Goal: Task Accomplishment & Management: Manage account settings

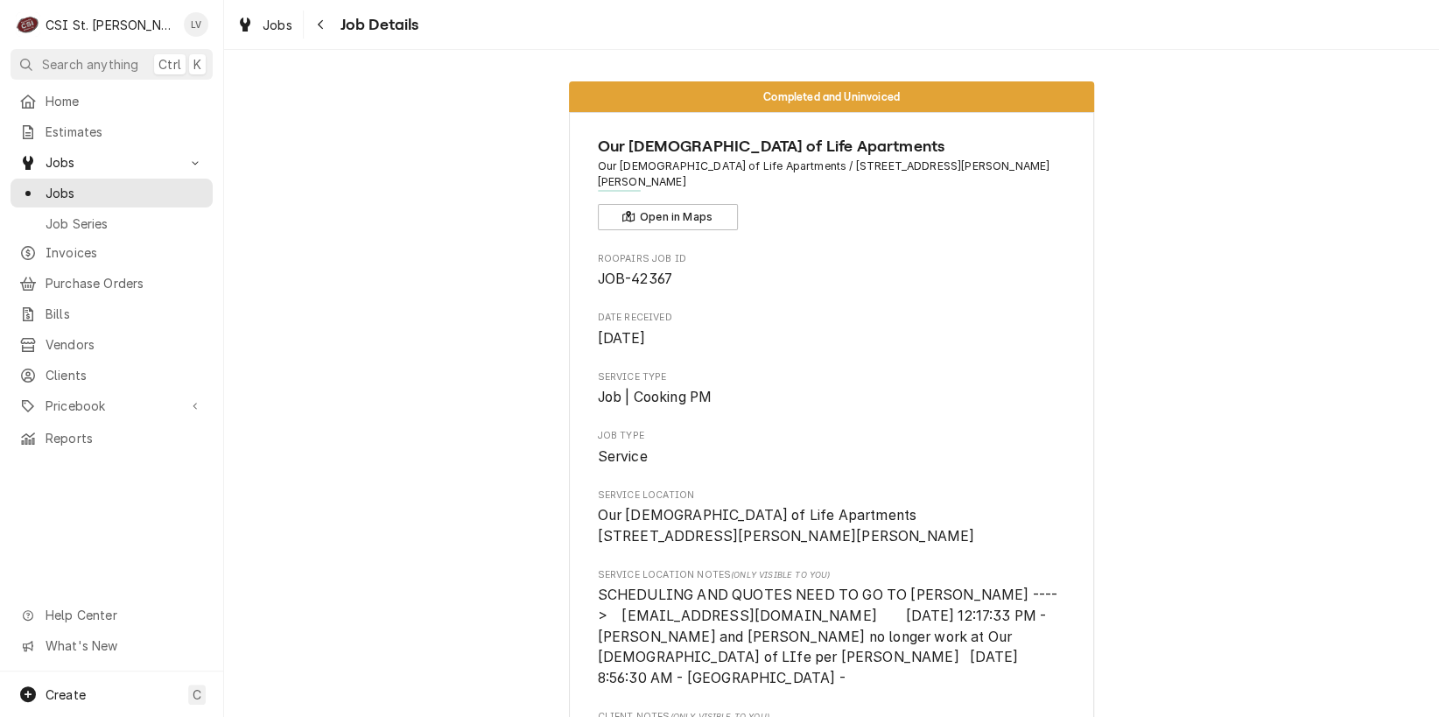
scroll to position [1751, 0]
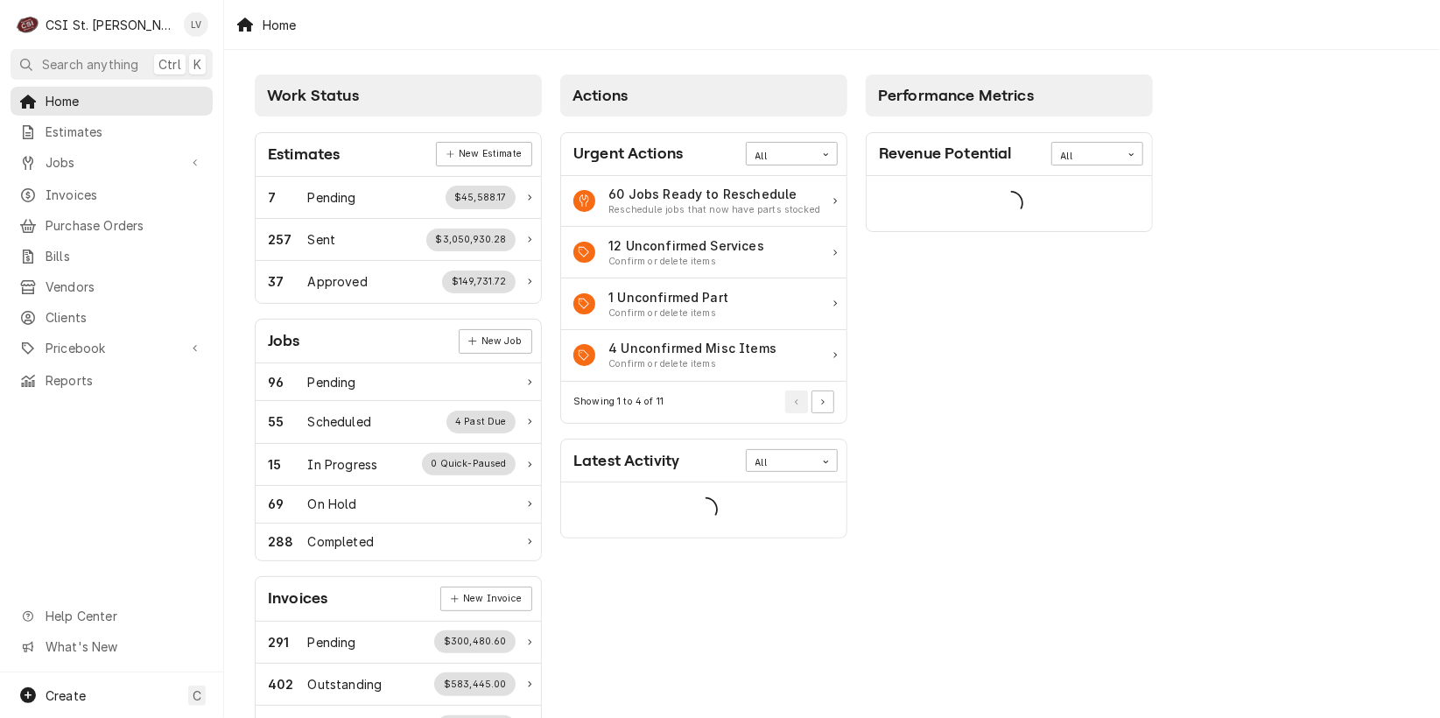
click at [193, 22] on div "Lisa Vestal's Avatar" at bounding box center [196, 24] width 25 height 25
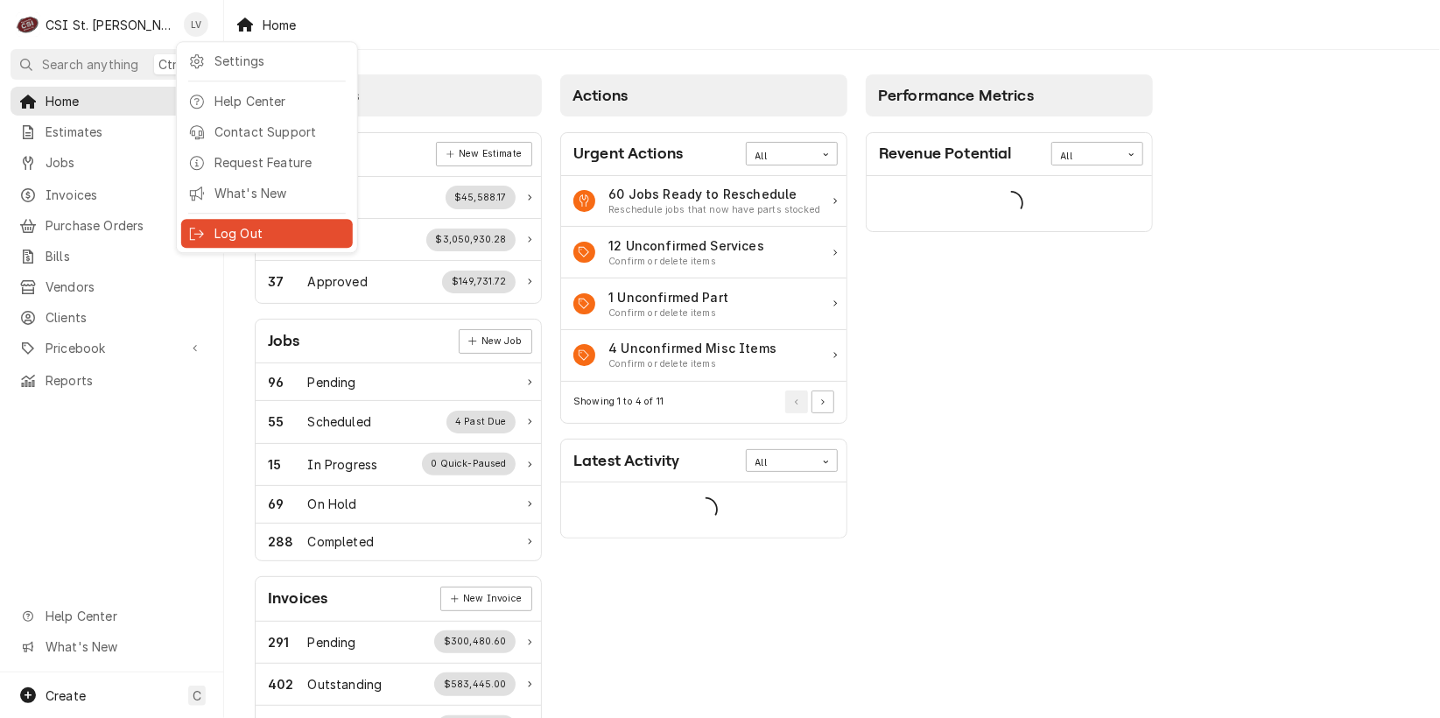
click at [226, 227] on div "Log Out" at bounding box center [279, 233] width 131 height 18
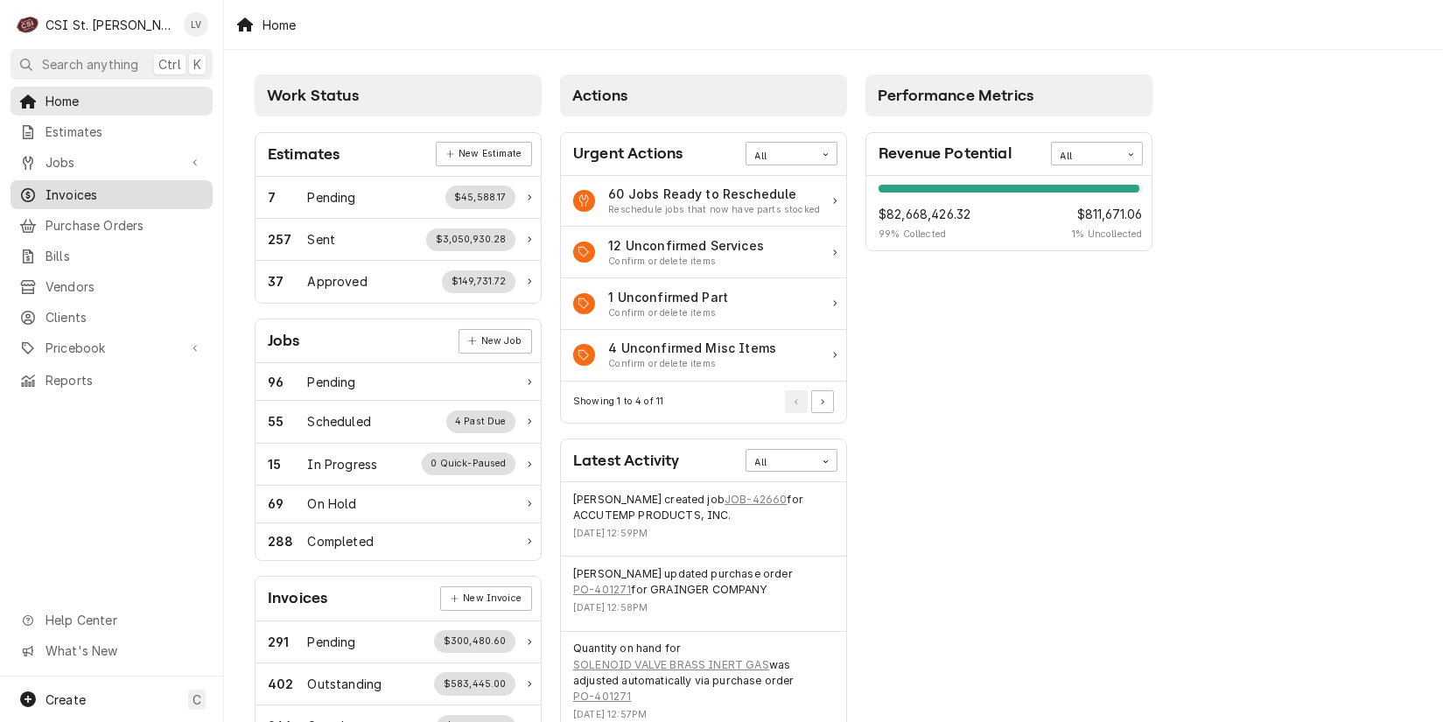
click at [39, 186] on div "Invoices" at bounding box center [111, 195] width 185 height 18
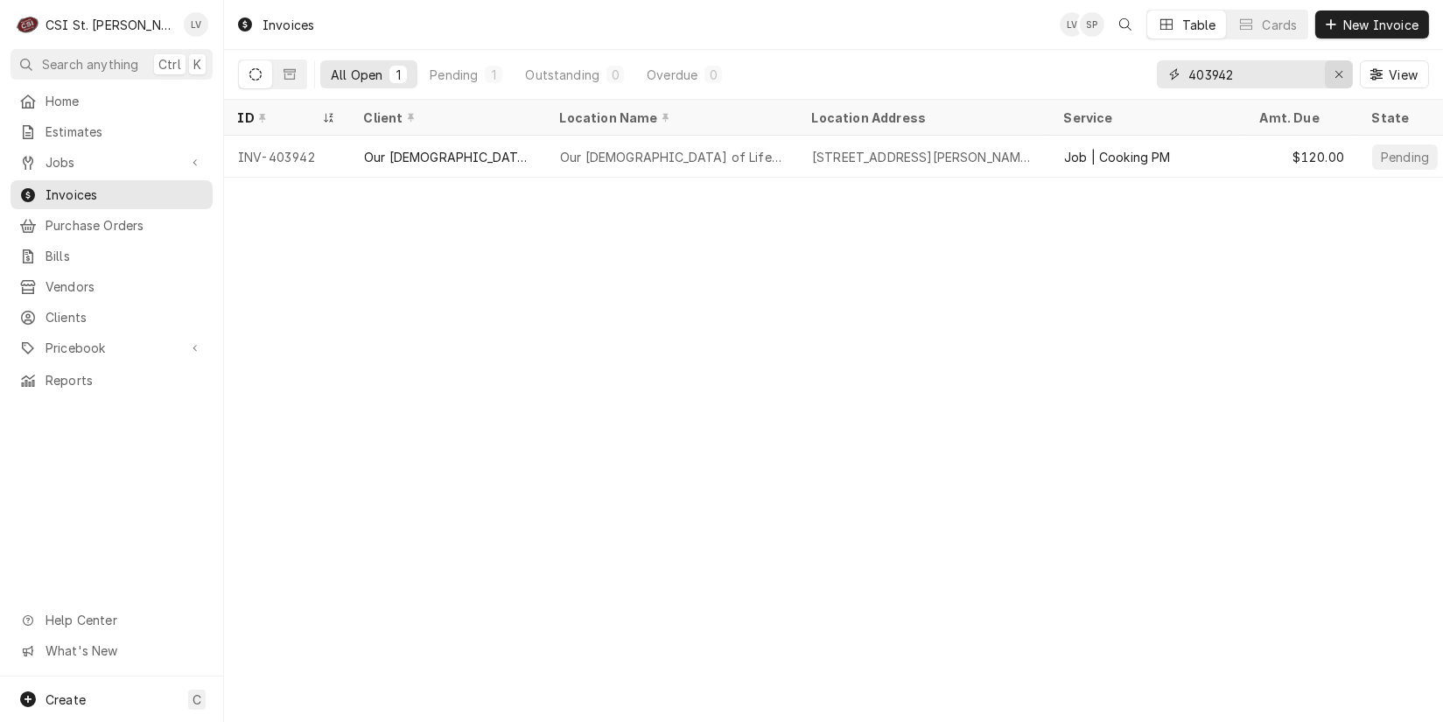
click at [1340, 78] on icon "Erase input" at bounding box center [1340, 74] width 10 height 12
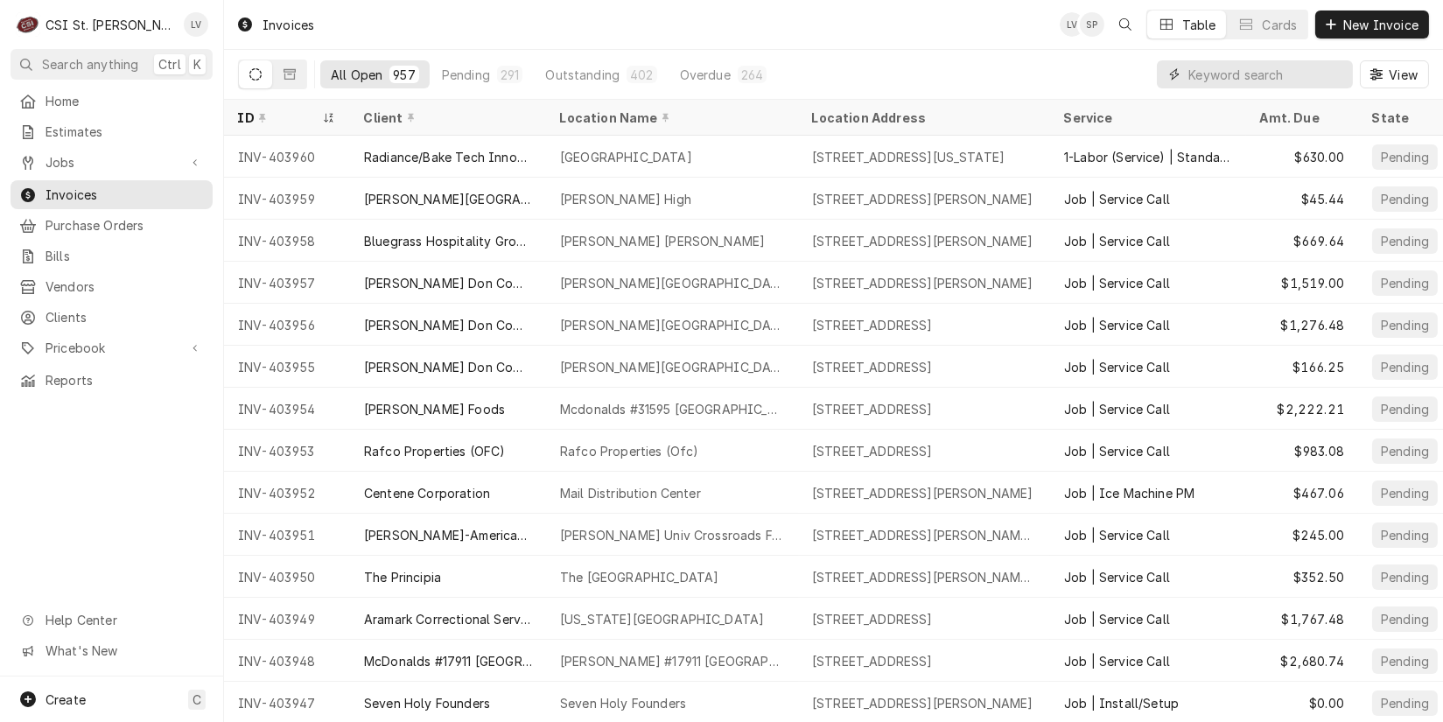
click at [1208, 78] on input "Dynamic Content Wrapper" at bounding box center [1267, 74] width 156 height 28
type input "403944"
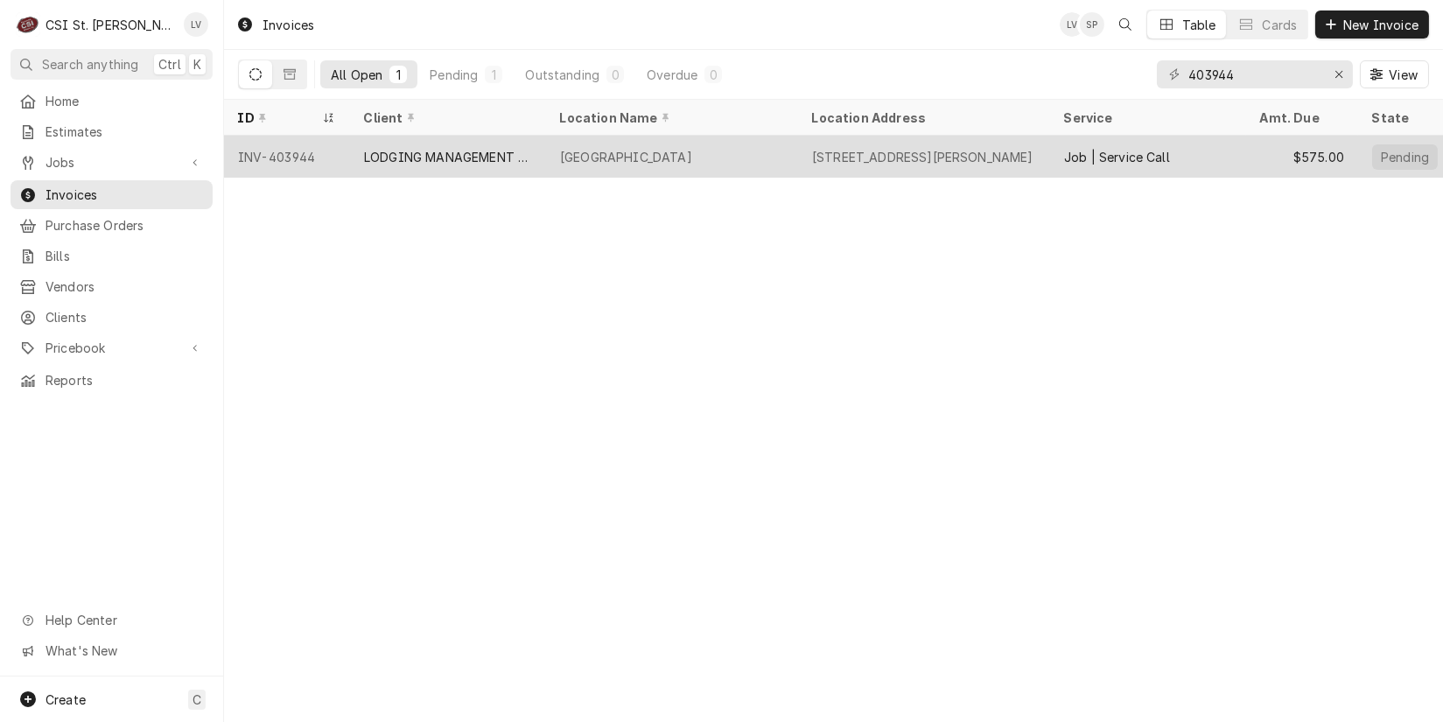
click at [428, 157] on div "LODGING MANAGEMENT HOSPITALITY" at bounding box center [448, 157] width 168 height 18
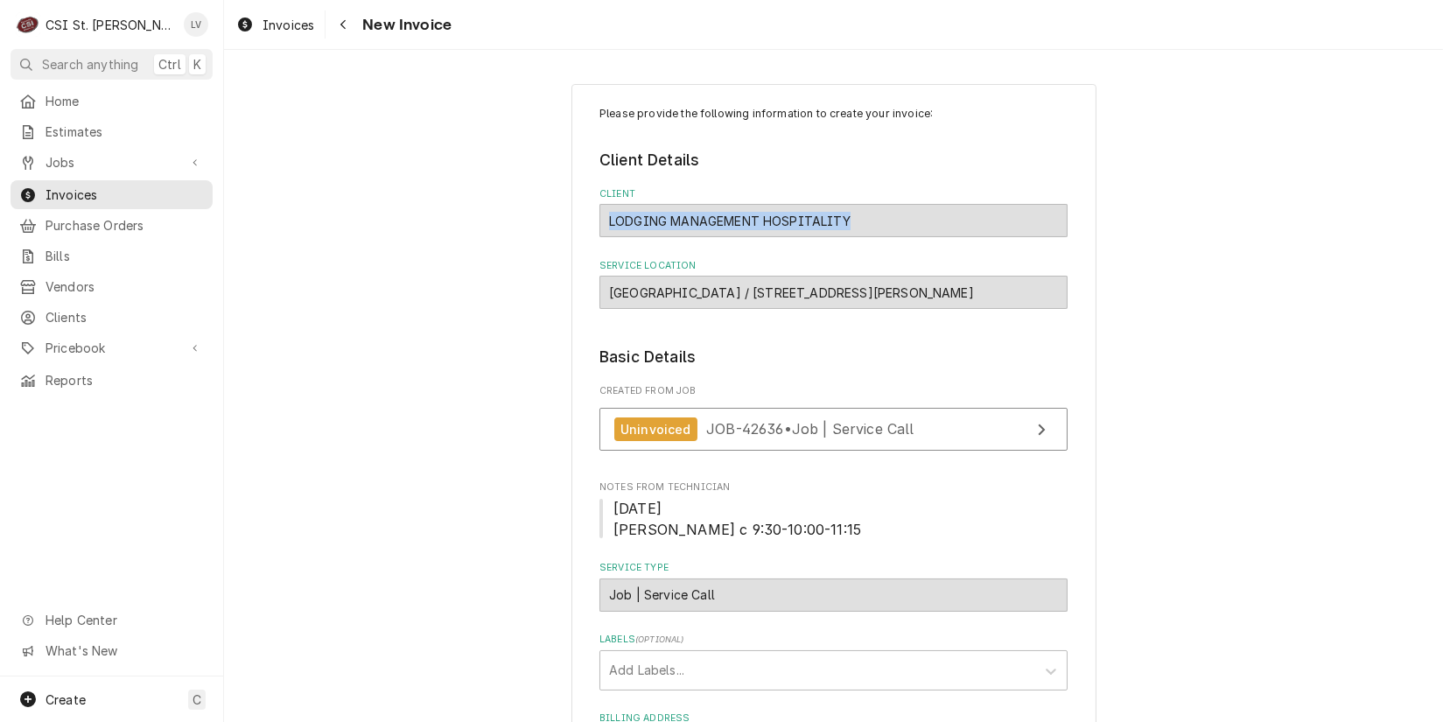
drag, startPoint x: 860, startPoint y: 219, endPoint x: 603, endPoint y: 226, distance: 256.6
click at [603, 226] on div "LODGING MANAGEMENT HOSPITALITY" at bounding box center [834, 220] width 468 height 33
copy strong "LODGING MANAGEMENT HOSPITALITY"
type textarea "x"
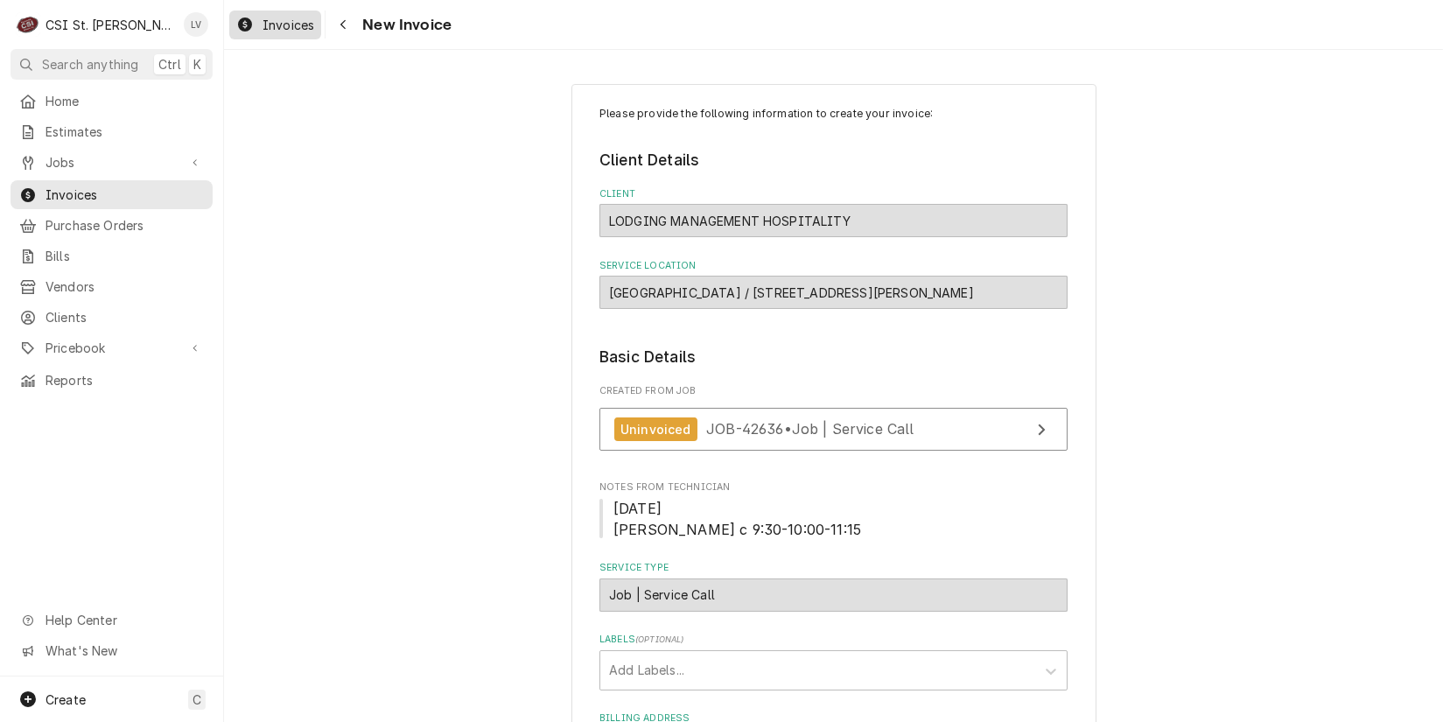
click at [263, 26] on span "Invoices" at bounding box center [289, 25] width 52 height 18
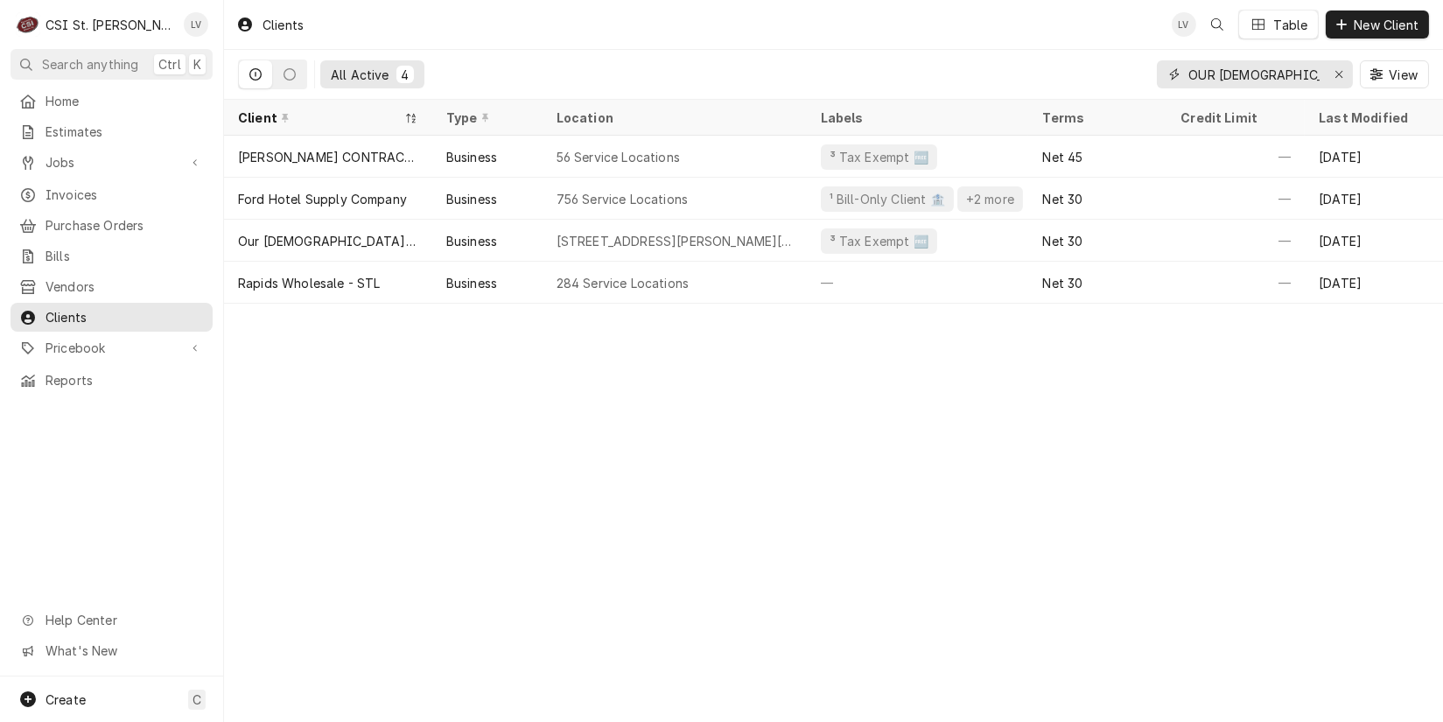
drag, startPoint x: 1337, startPoint y: 74, endPoint x: 1269, endPoint y: 65, distance: 68.0
click at [1335, 70] on icon "Erase input" at bounding box center [1340, 74] width 10 height 12
paste input "LODGING MANAGEMENT HOSPITALITY"
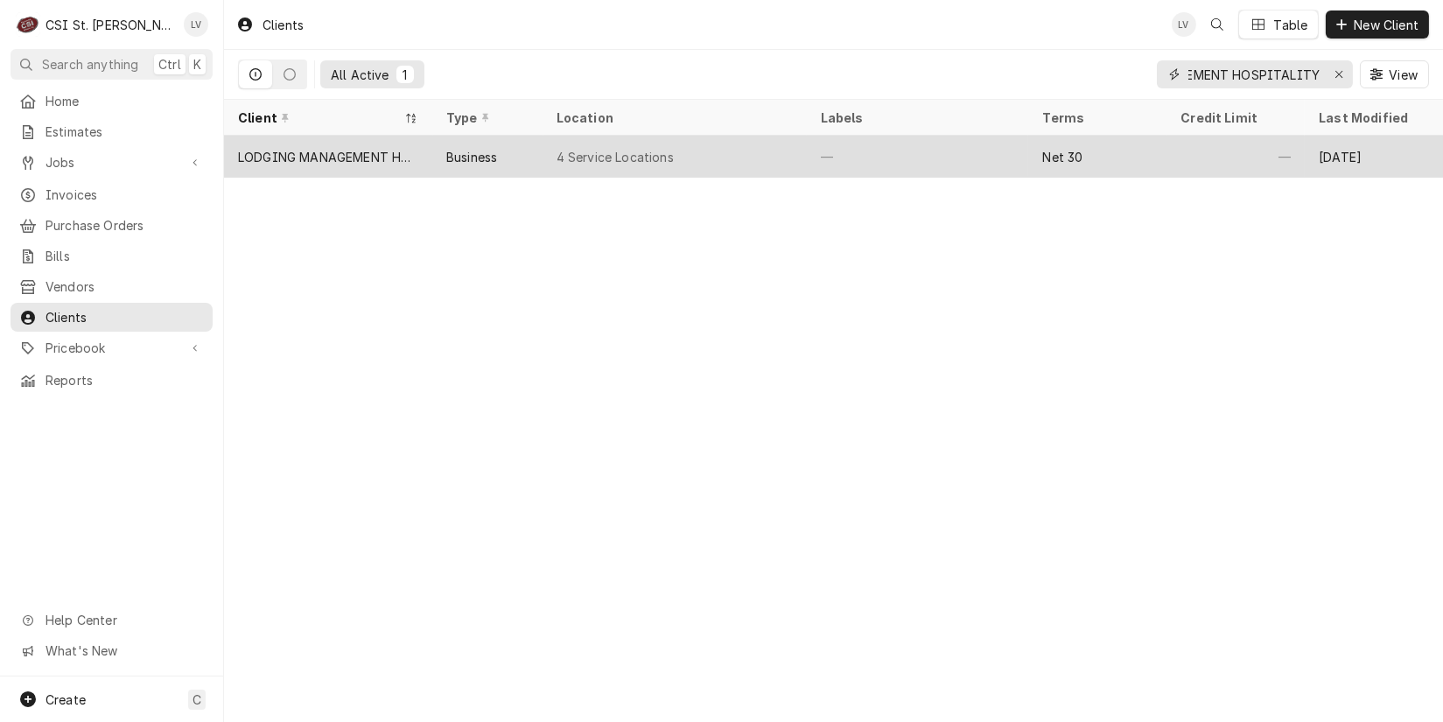
type input "LODGING MANAGEMENT HOSPITALITY"
click at [352, 157] on div "LODGING MANAGEMENT HOSPITALITY" at bounding box center [328, 157] width 180 height 18
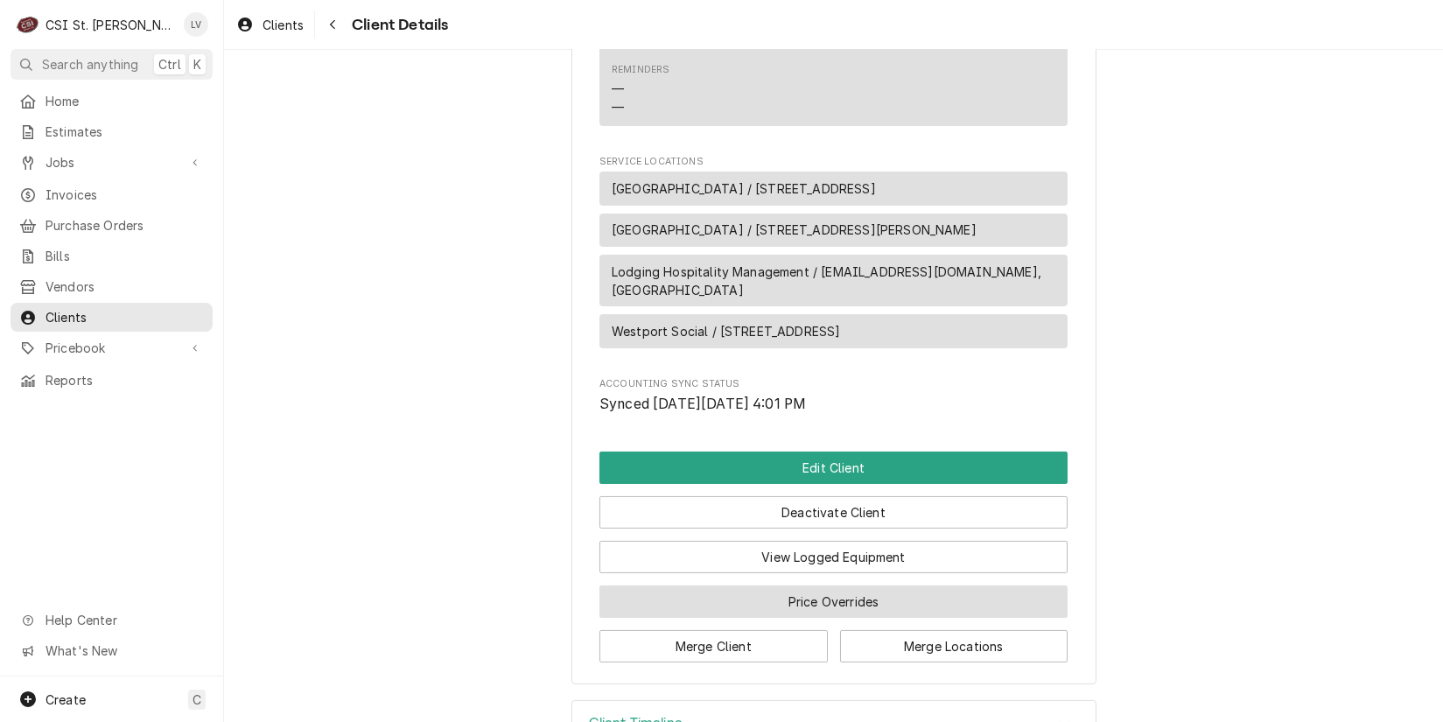
scroll to position [782, 0]
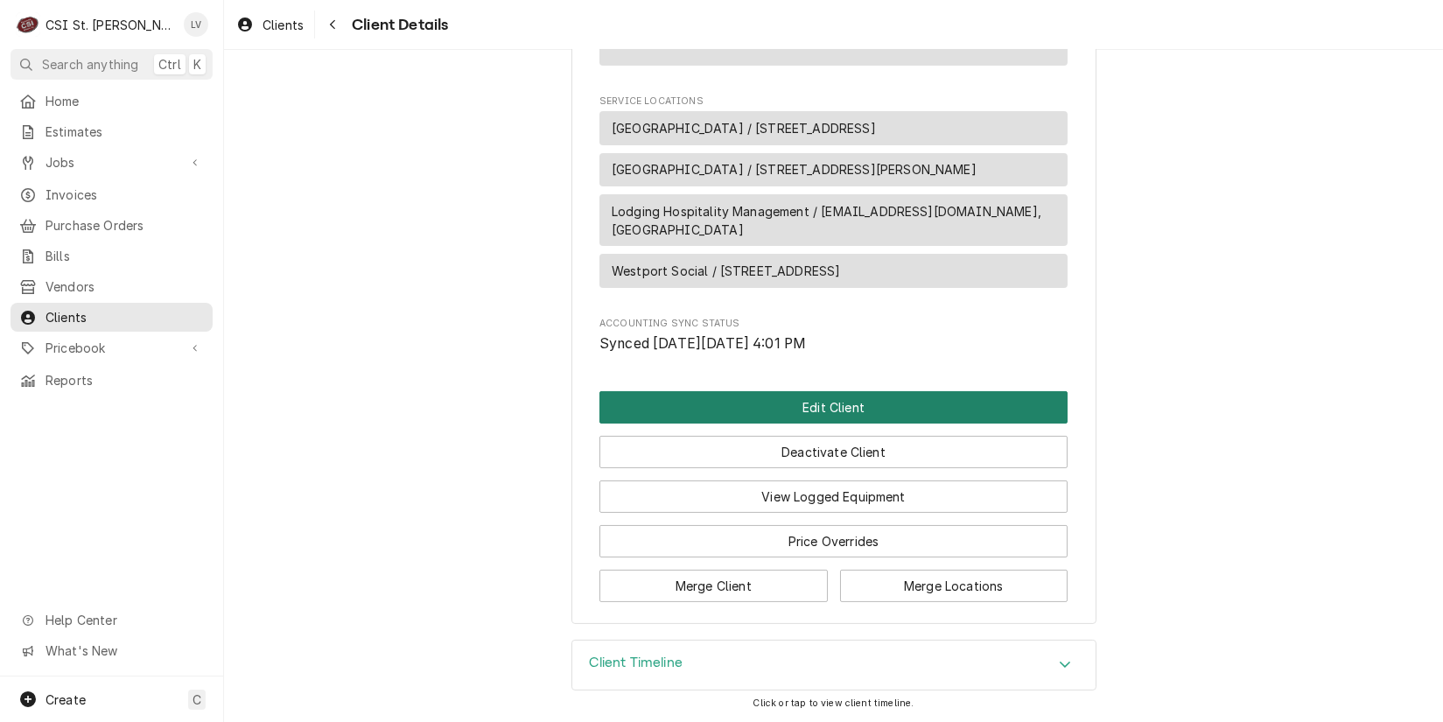
click at [769, 414] on button "Edit Client" at bounding box center [834, 407] width 468 height 32
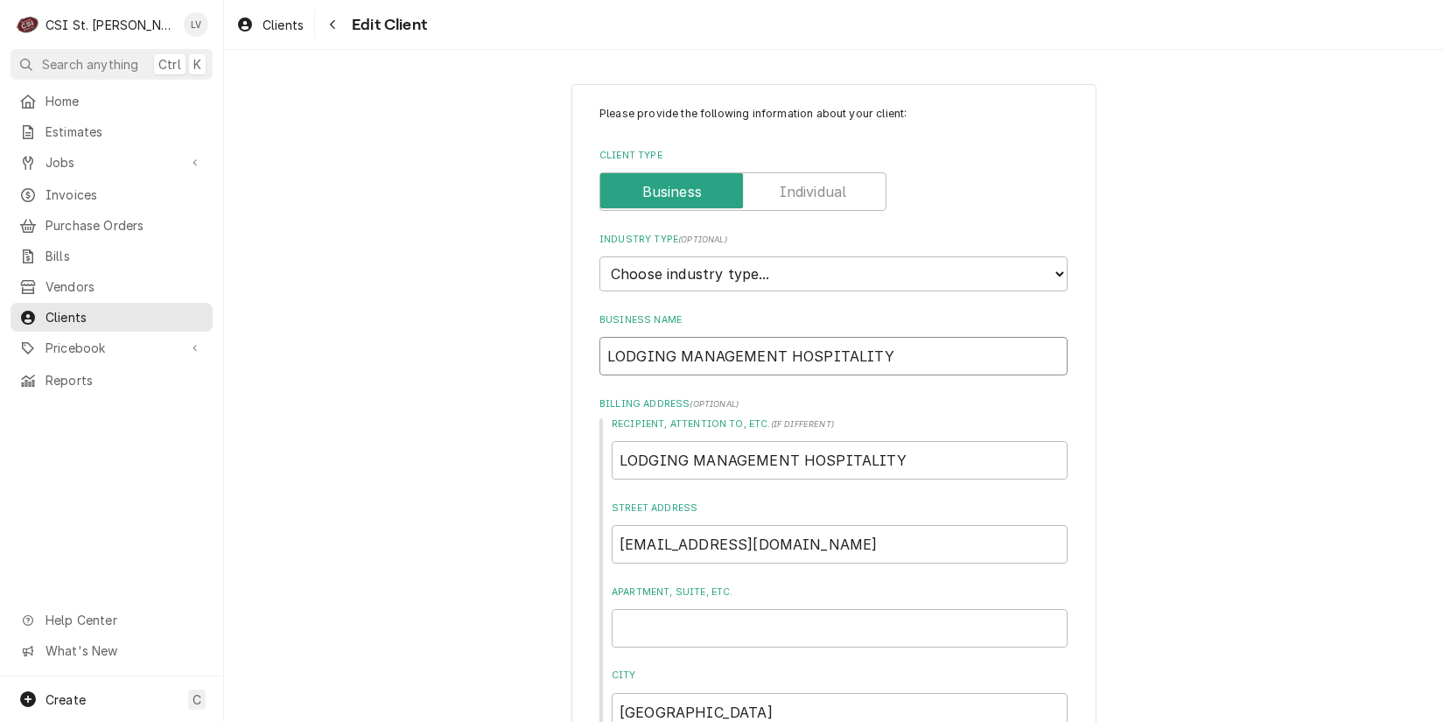
drag, startPoint x: 910, startPoint y: 364, endPoint x: 572, endPoint y: 333, distance: 340.2
type textarea "x"
type input "L"
type textarea "x"
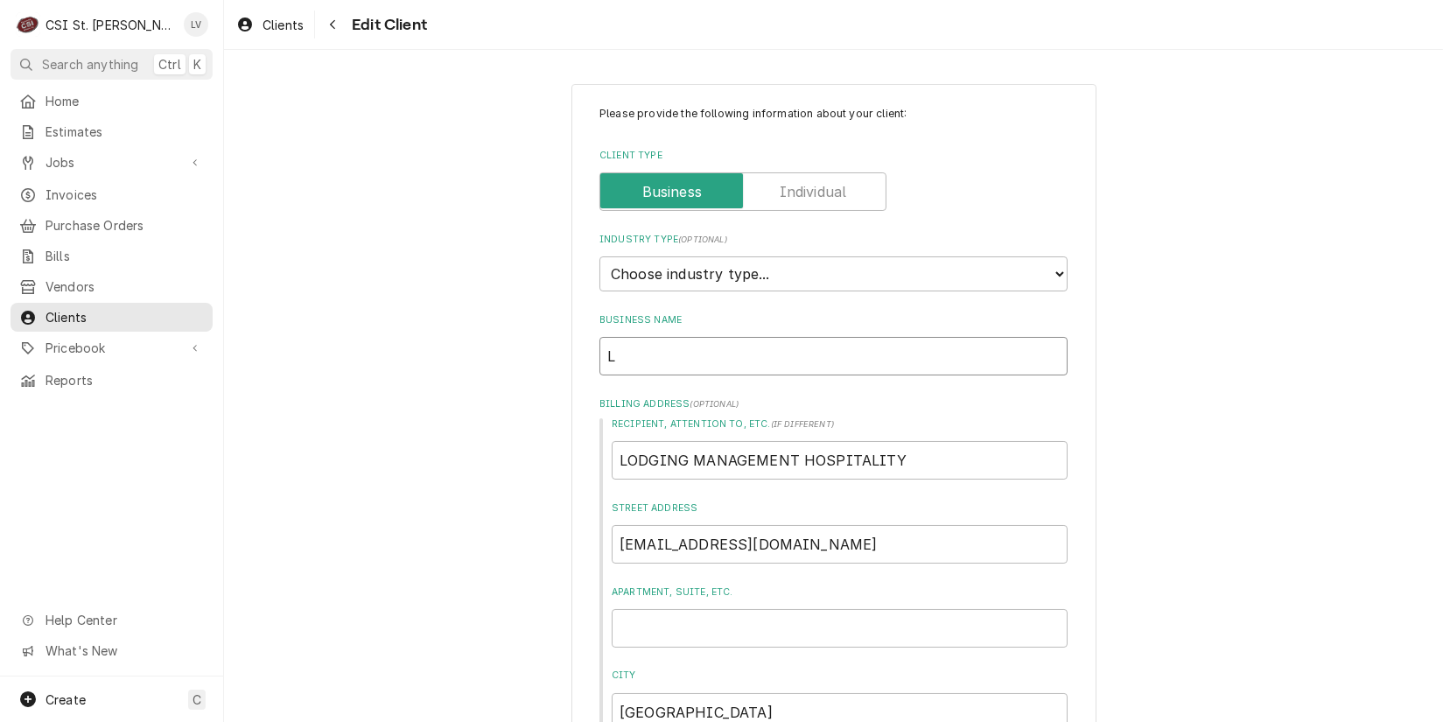
type input "Lo"
type textarea "x"
type input "Lod"
type textarea "x"
type input "Lodg"
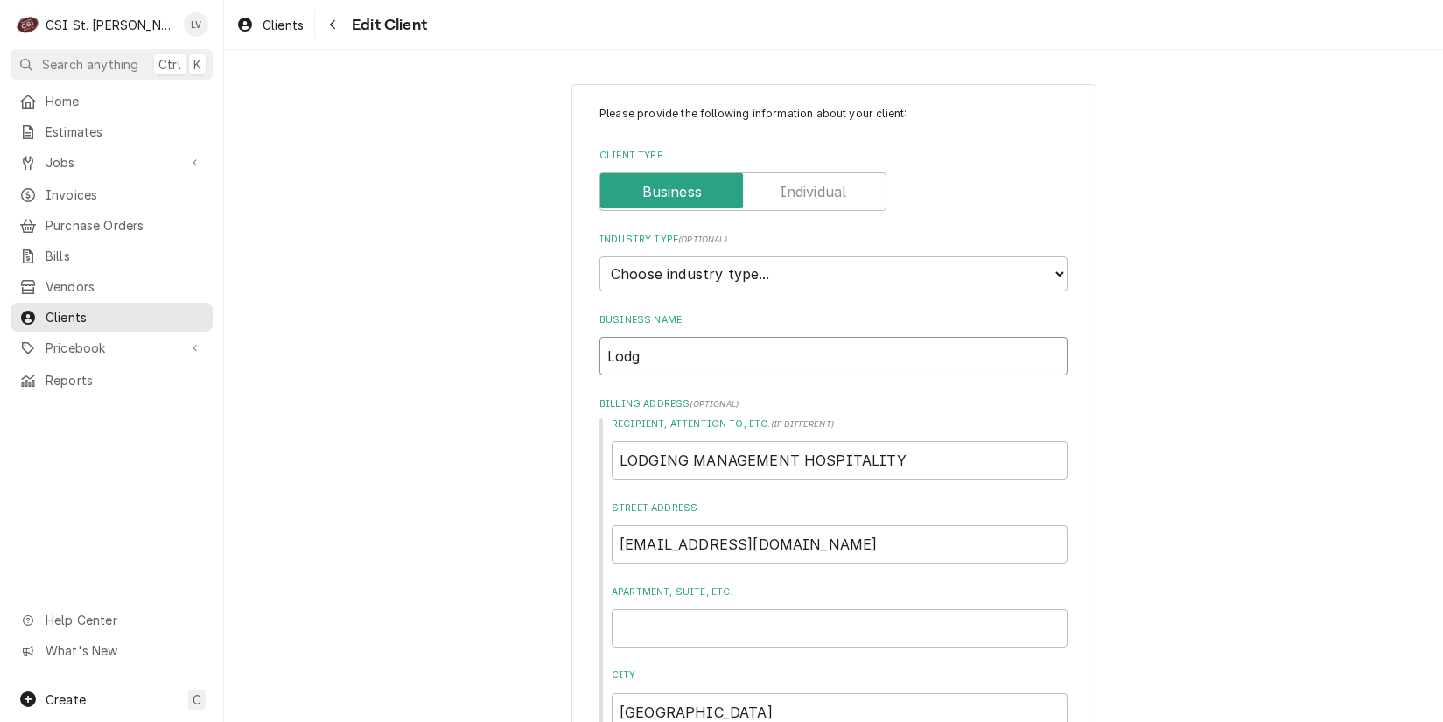
type textarea "x"
type input "Lodgi"
type textarea "x"
type input "Lodgin"
type textarea "x"
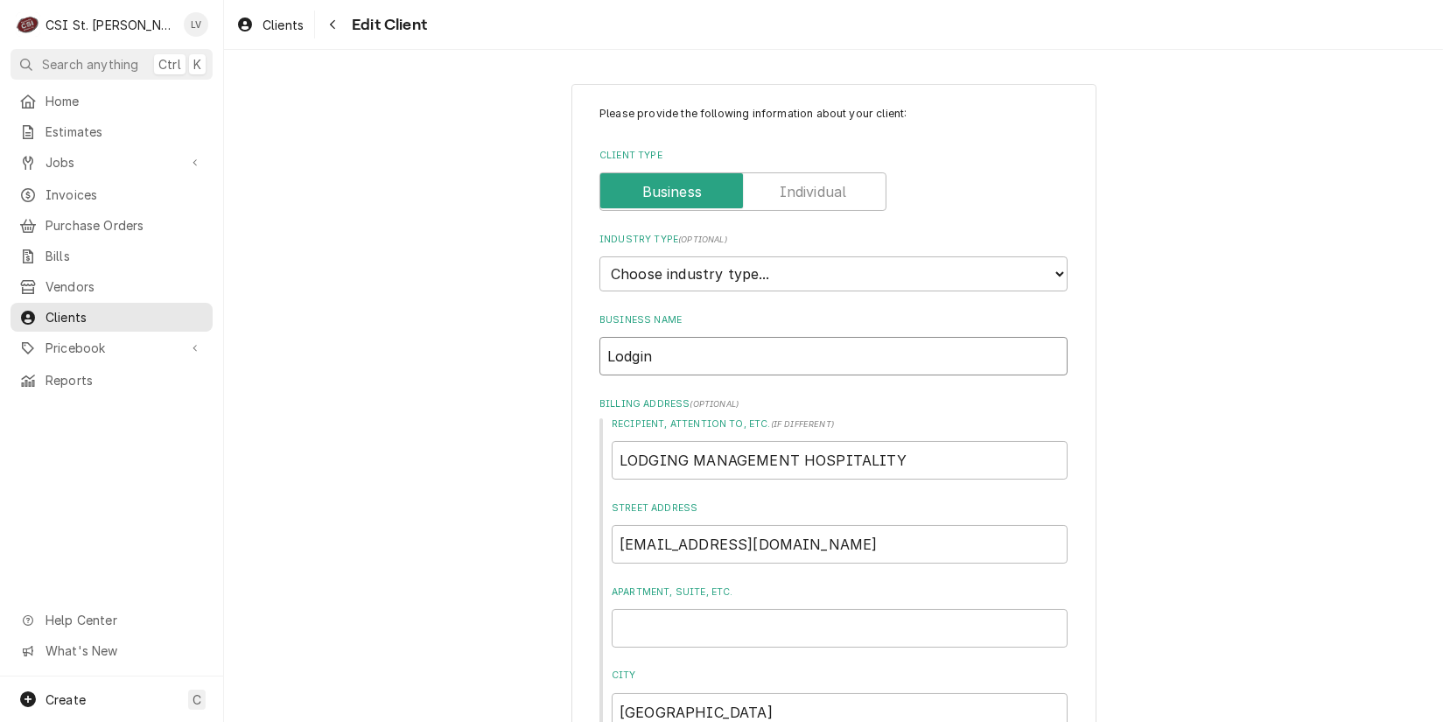
type input "Lodging"
type textarea "x"
type input "Lodging"
type textarea "x"
type input "Lodging M"
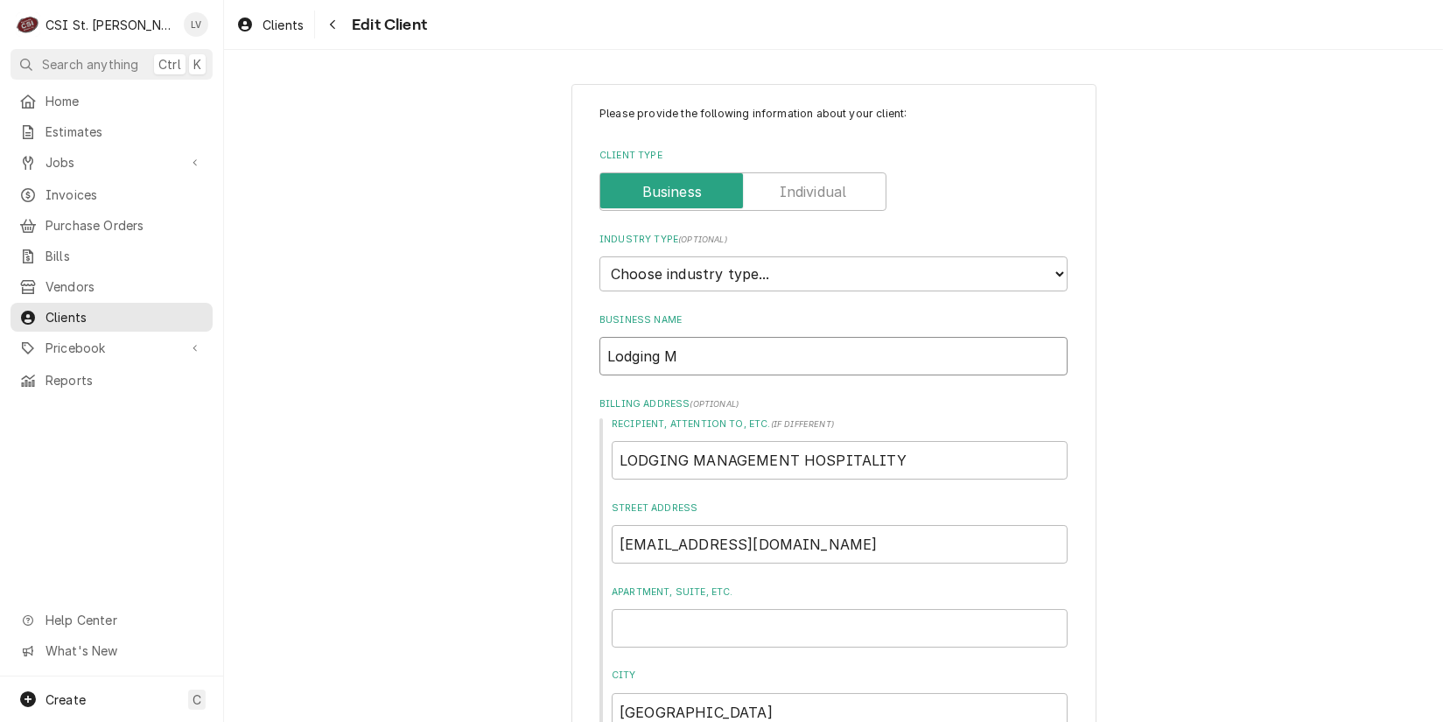
type textarea "x"
type input "Lodging Ma"
type textarea "x"
type input "Lodging Man"
type textarea "x"
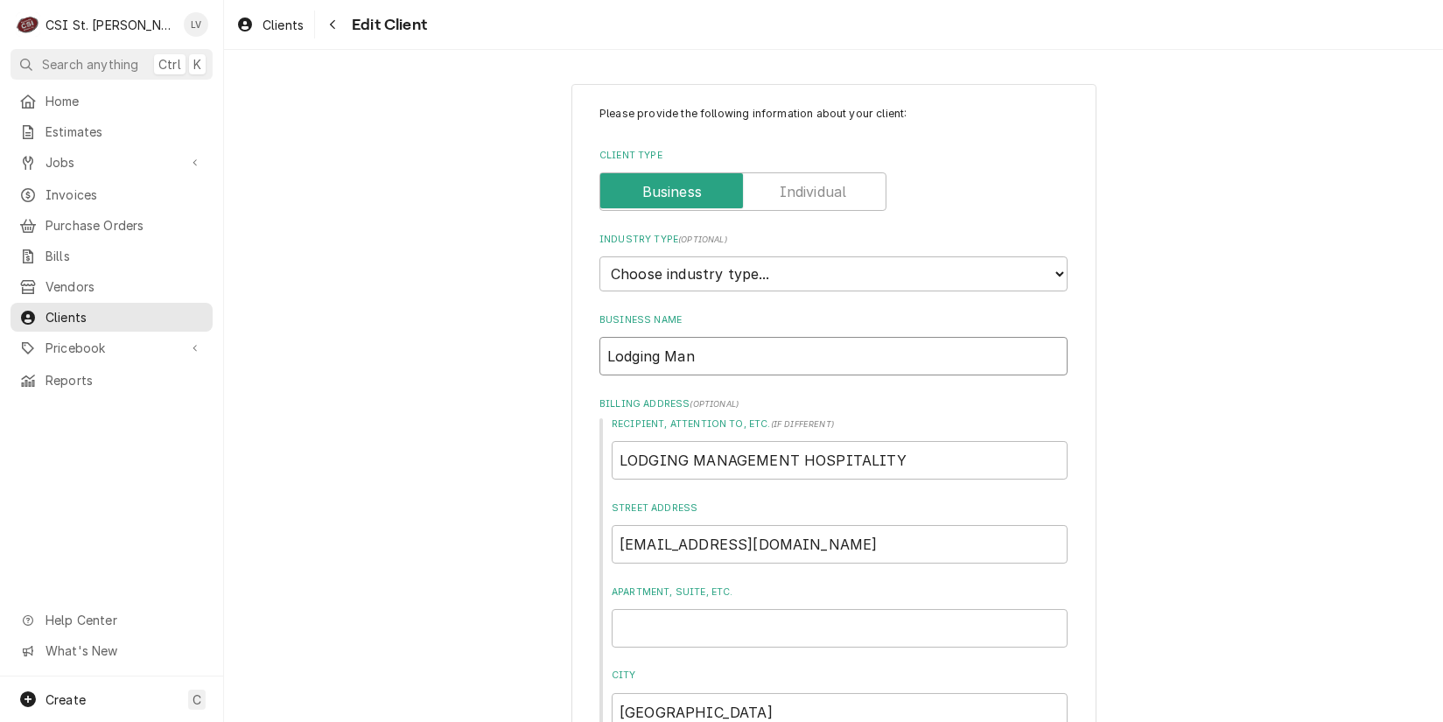
type input "Lodging Mana"
type textarea "x"
type input "Lodging Manag"
type textarea "x"
type input "Lodging Manage"
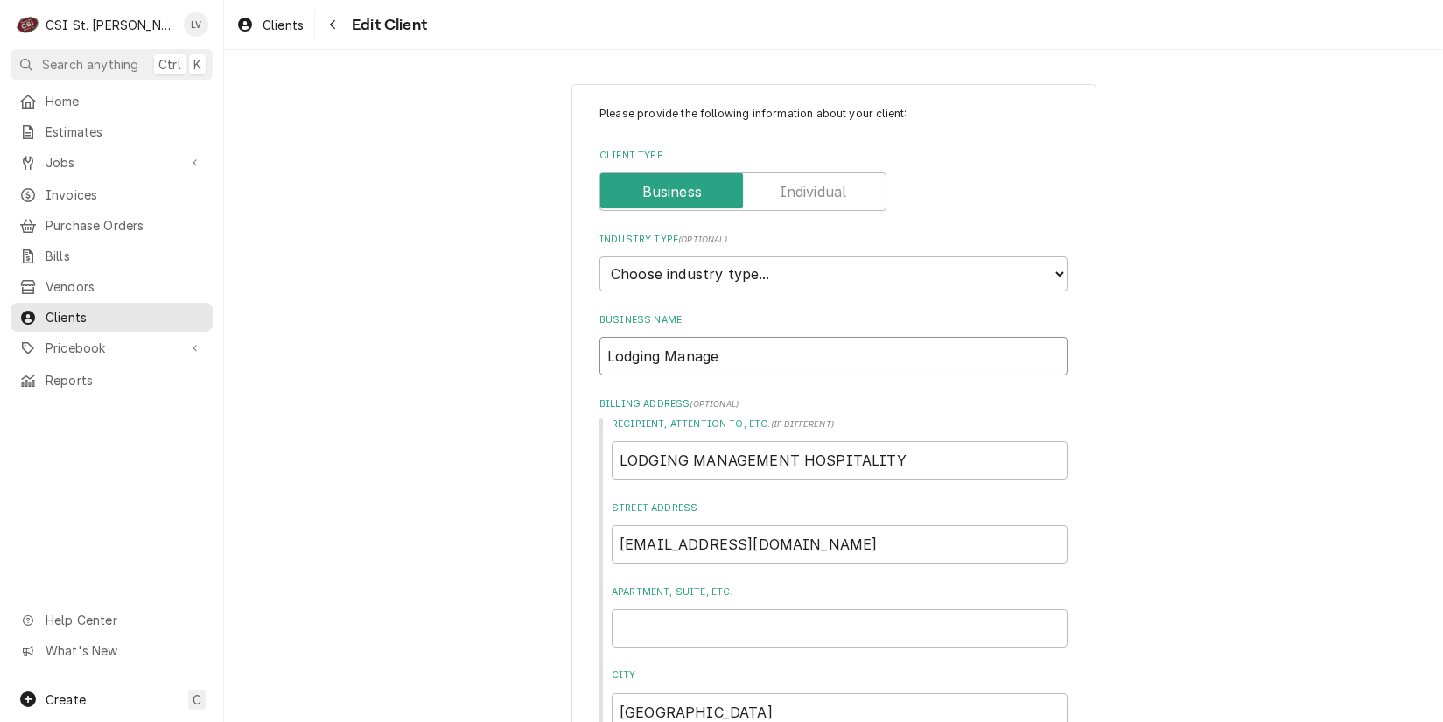
type textarea "x"
type input "Lodging Managem"
type textarea "x"
type input "Lodging Manageme"
type textarea "x"
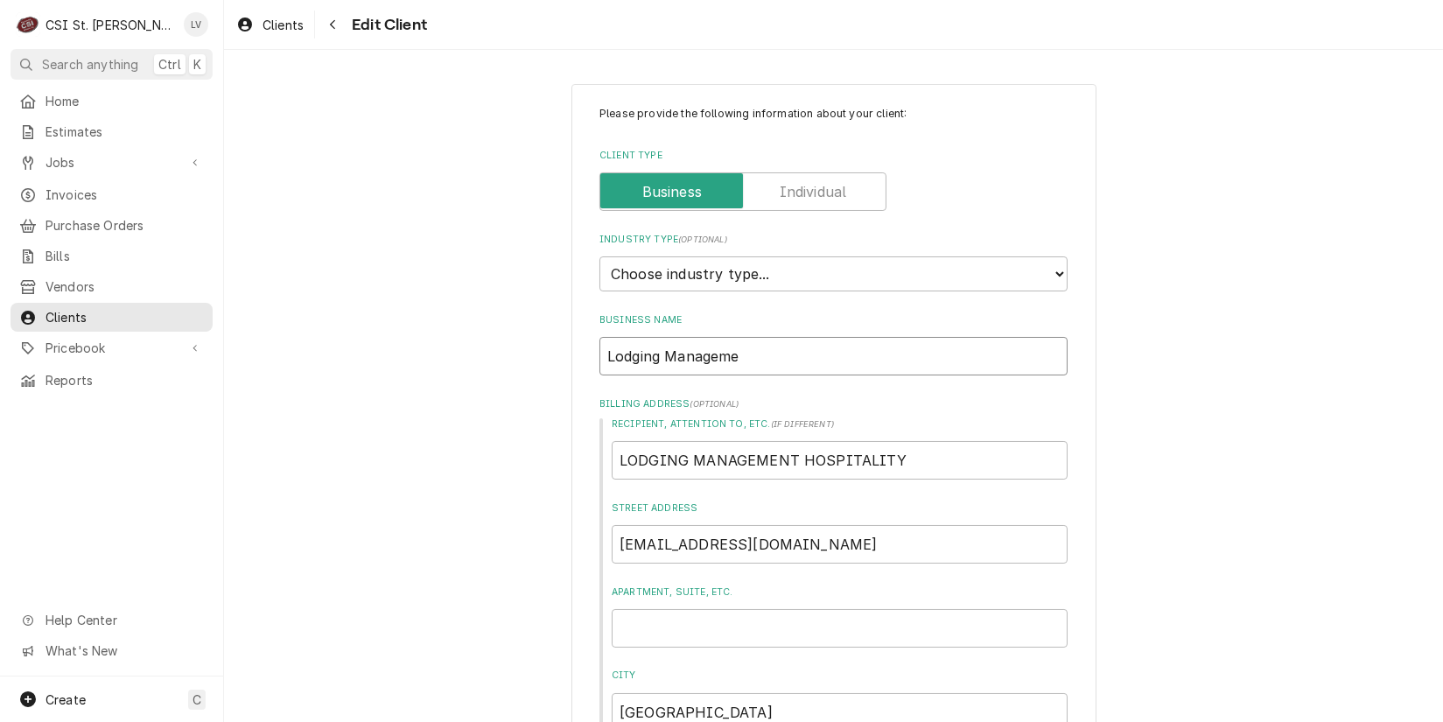
type input "Lodging Managemen"
type textarea "x"
type input "Lodging Management"
type textarea "x"
type input "Lodging Management"
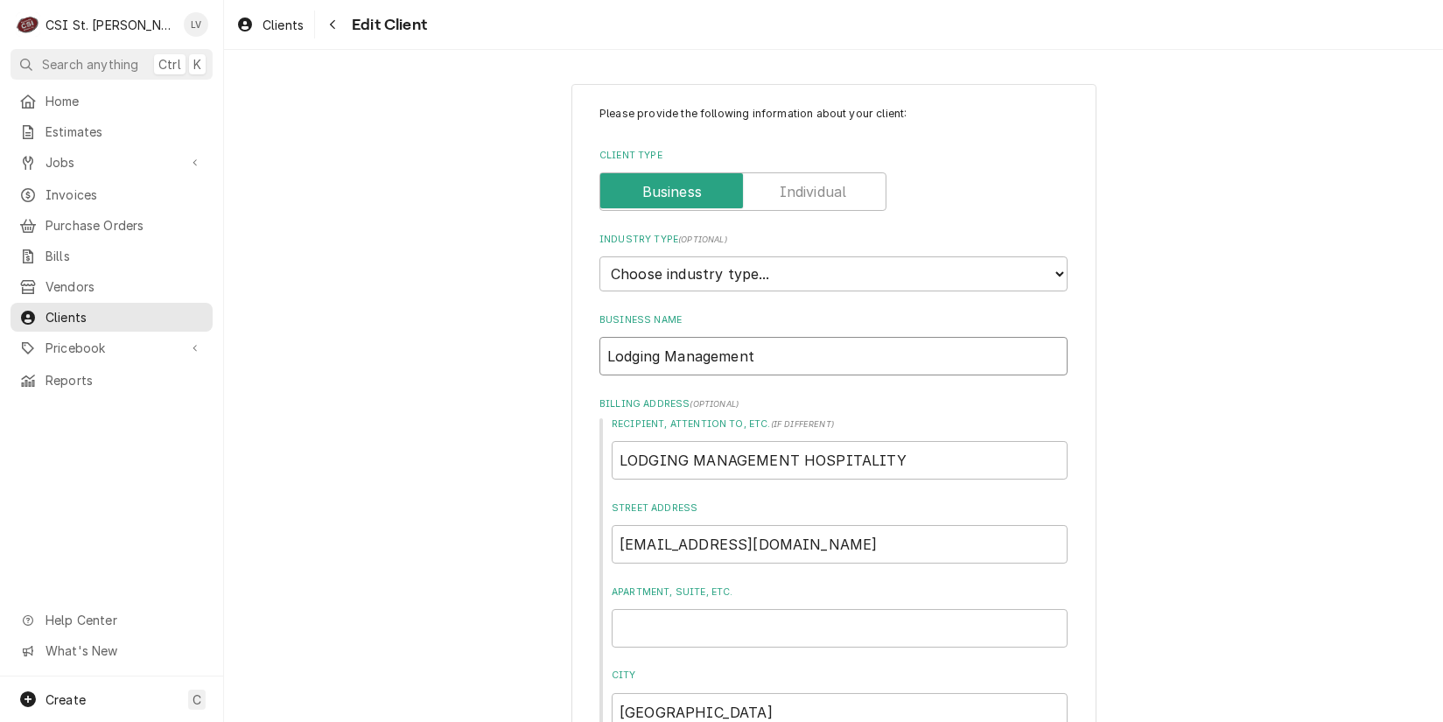
type textarea "x"
type input "Lodging Management H"
type textarea "x"
type input "Lodging Management Ho"
type textarea "x"
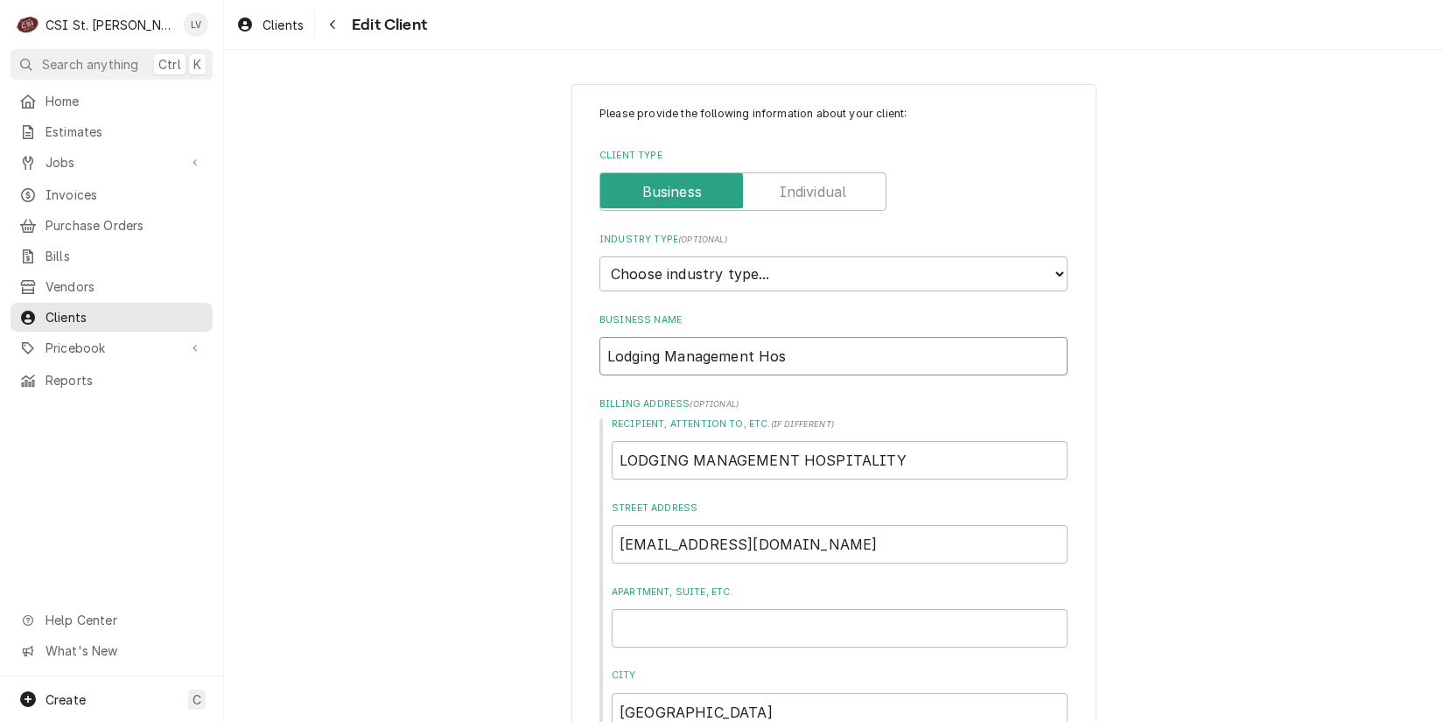
type input "Lodging Management Hosp"
type textarea "x"
type input "Lodging Management Hospo"
type textarea "x"
type input "Lodging Management Hosp"
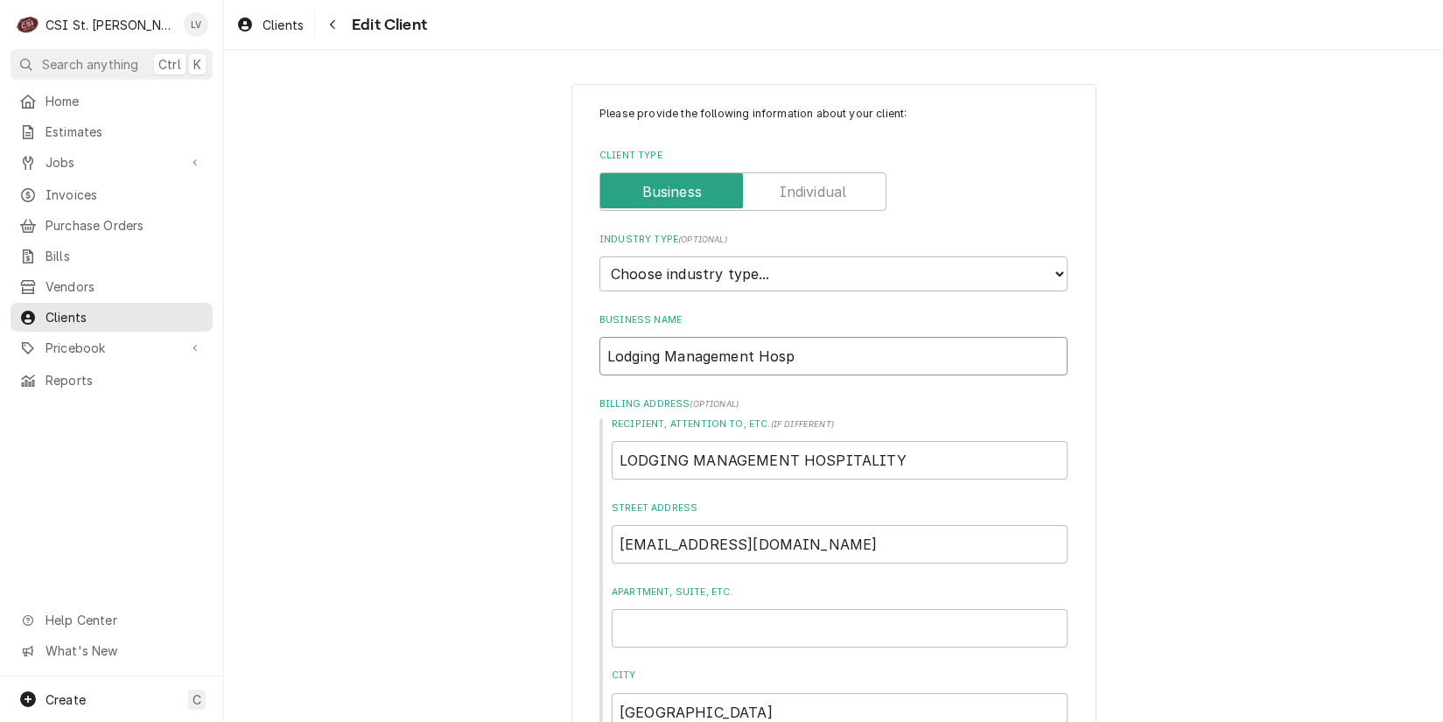
type textarea "x"
type input "Lodging Management Hospi"
type textarea "x"
type input "Lodging Management Hospit"
type textarea "x"
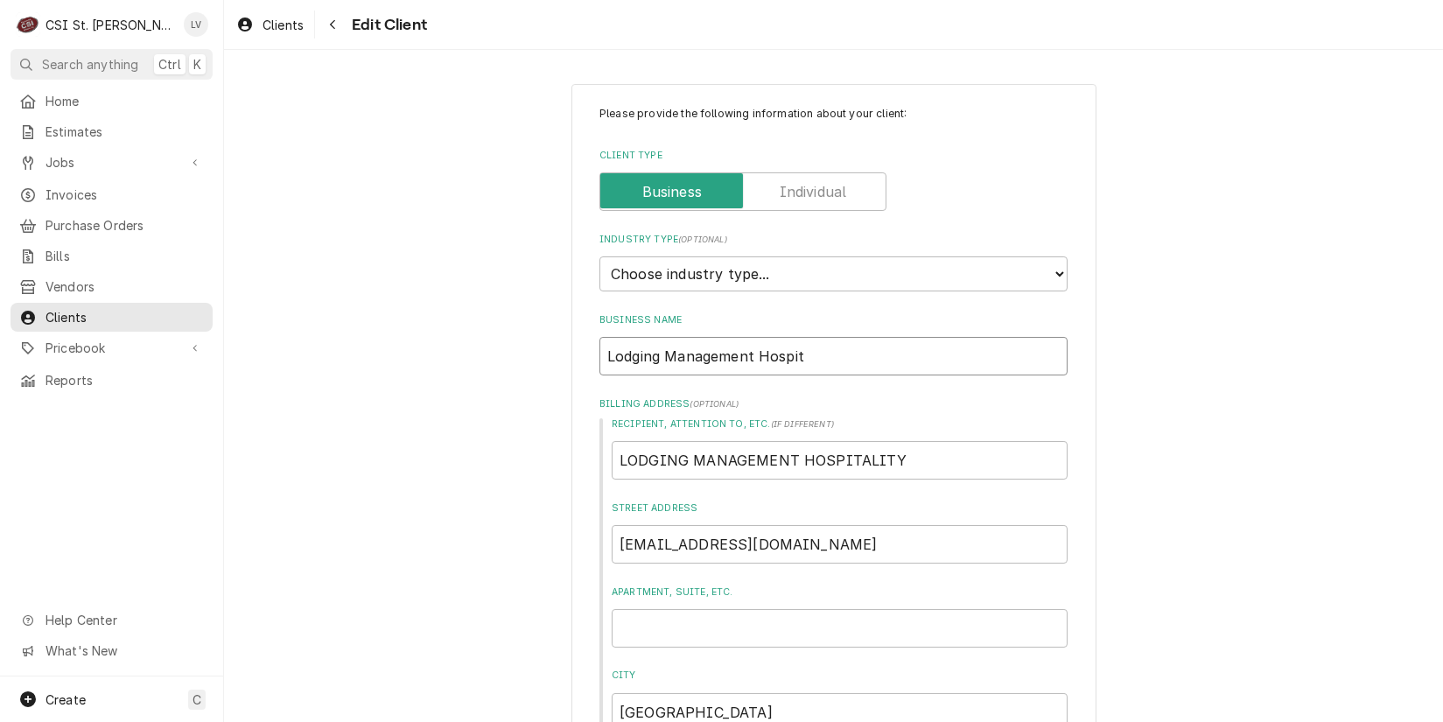
type input "Lodging Management Hospita"
type textarea "x"
type input "Lodging Management Hospital"
type textarea "x"
type input "Lodging Management Hospitali"
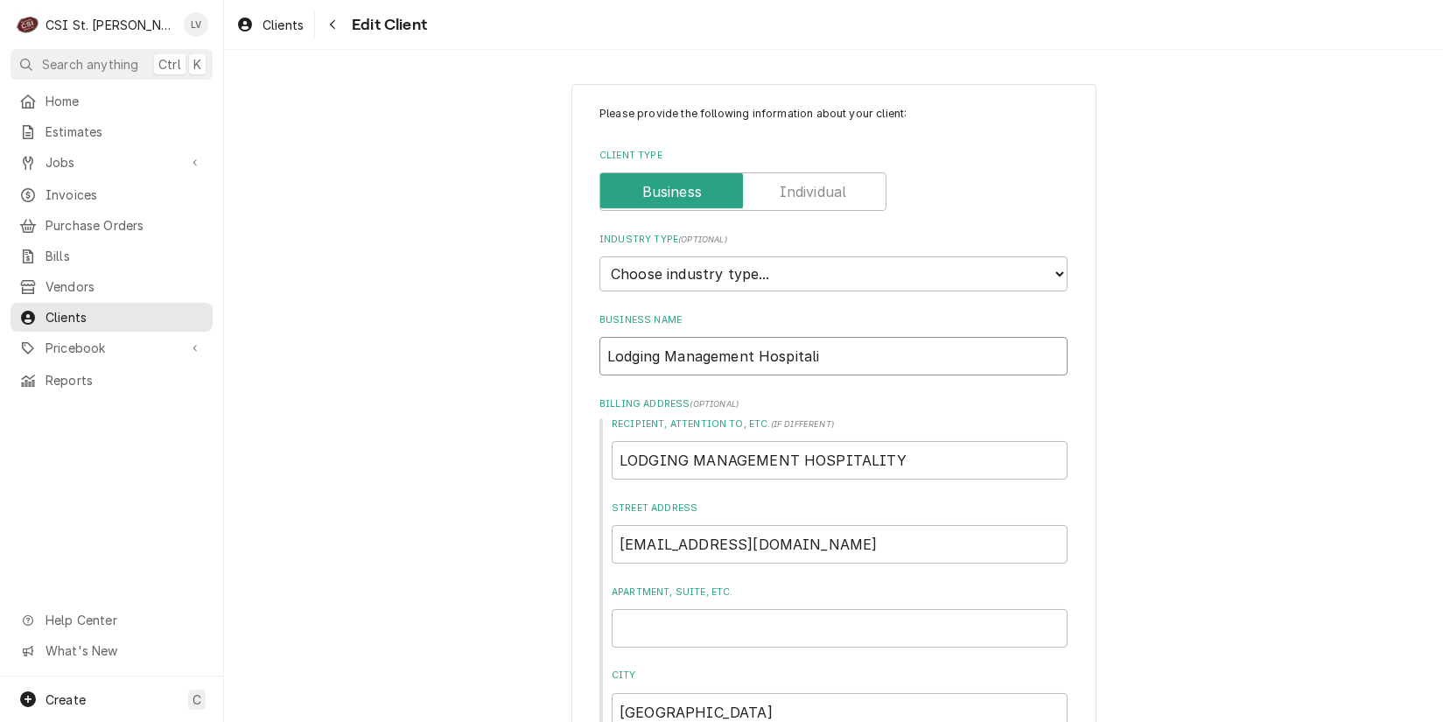
type textarea "x"
type input "Lodging Management Hospitalit"
type textarea "x"
type input "Lodging Management Hospitality"
type textarea "x"
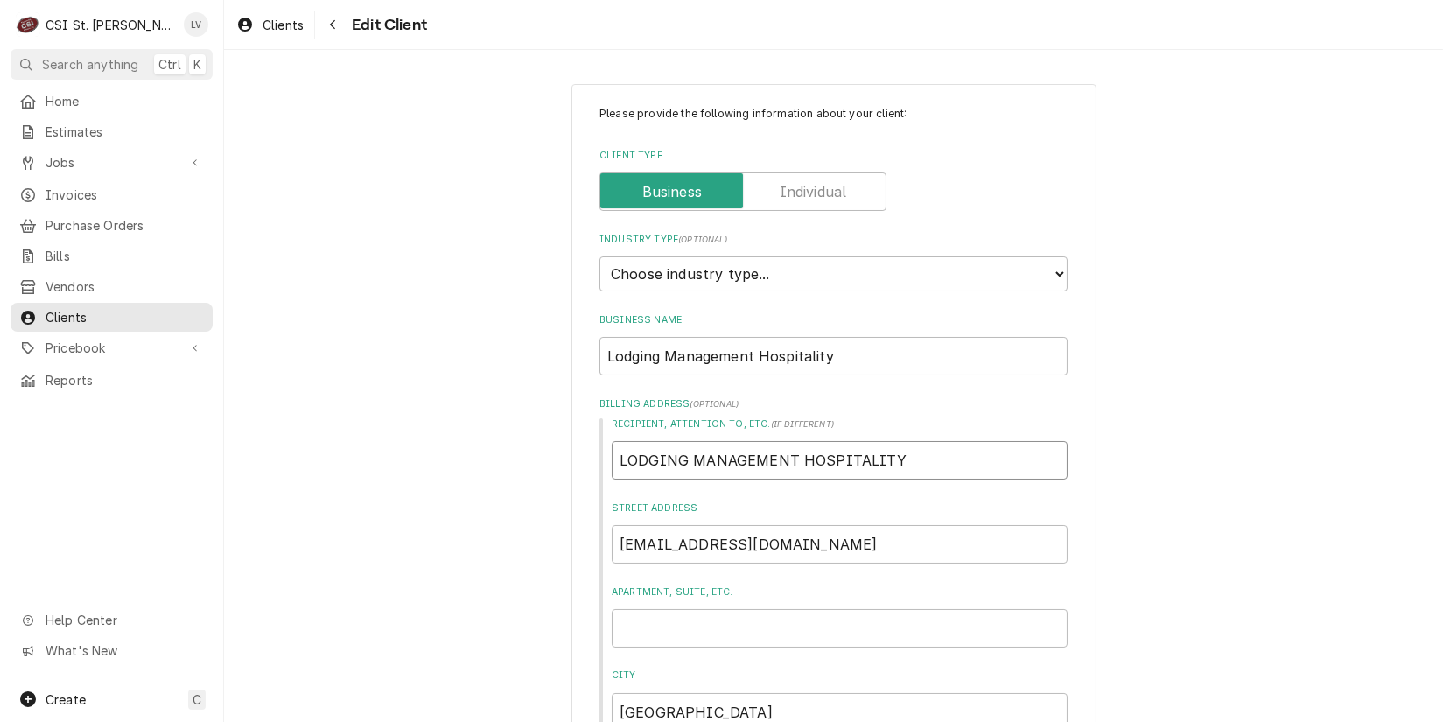
type input "A"
type textarea "x"
type input "At"
type textarea "x"
type input "Att"
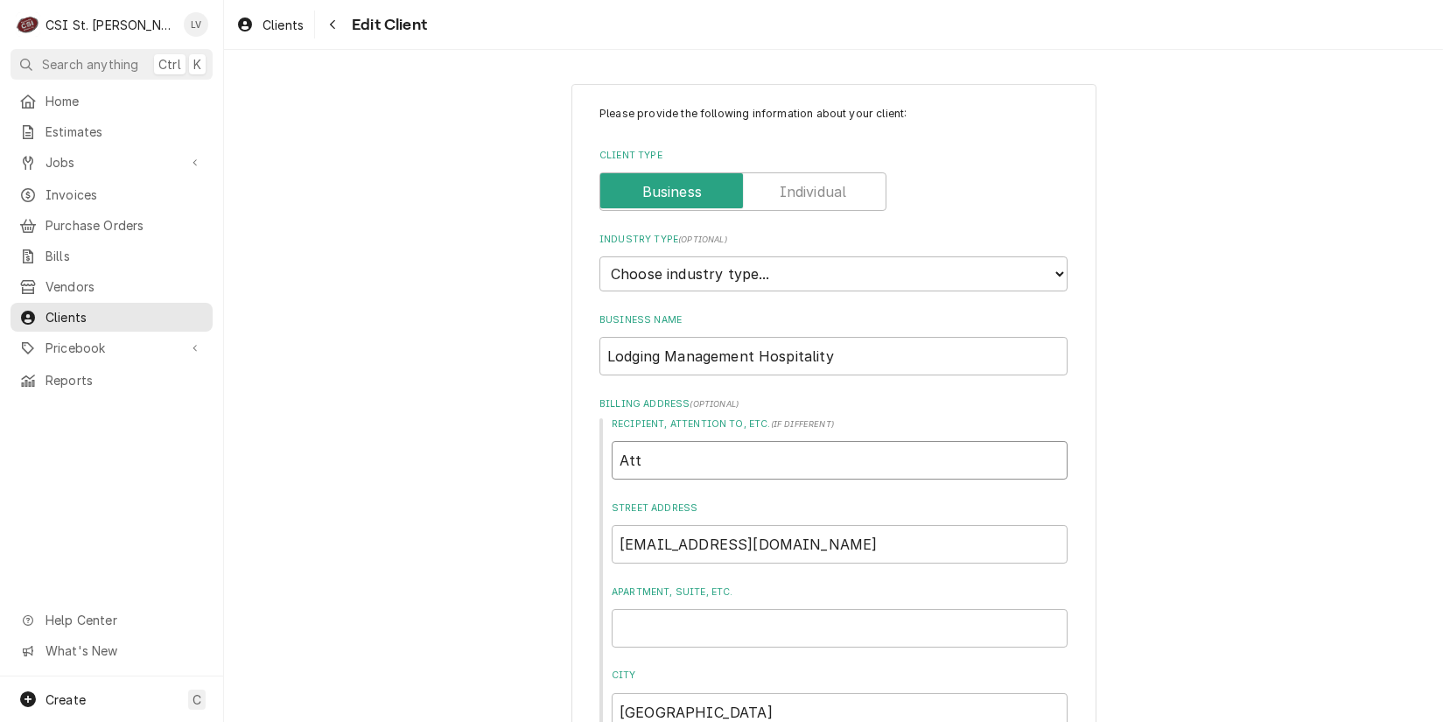
type textarea "x"
type input "Attn"
type textarea "x"
type input "Attn:"
type textarea "x"
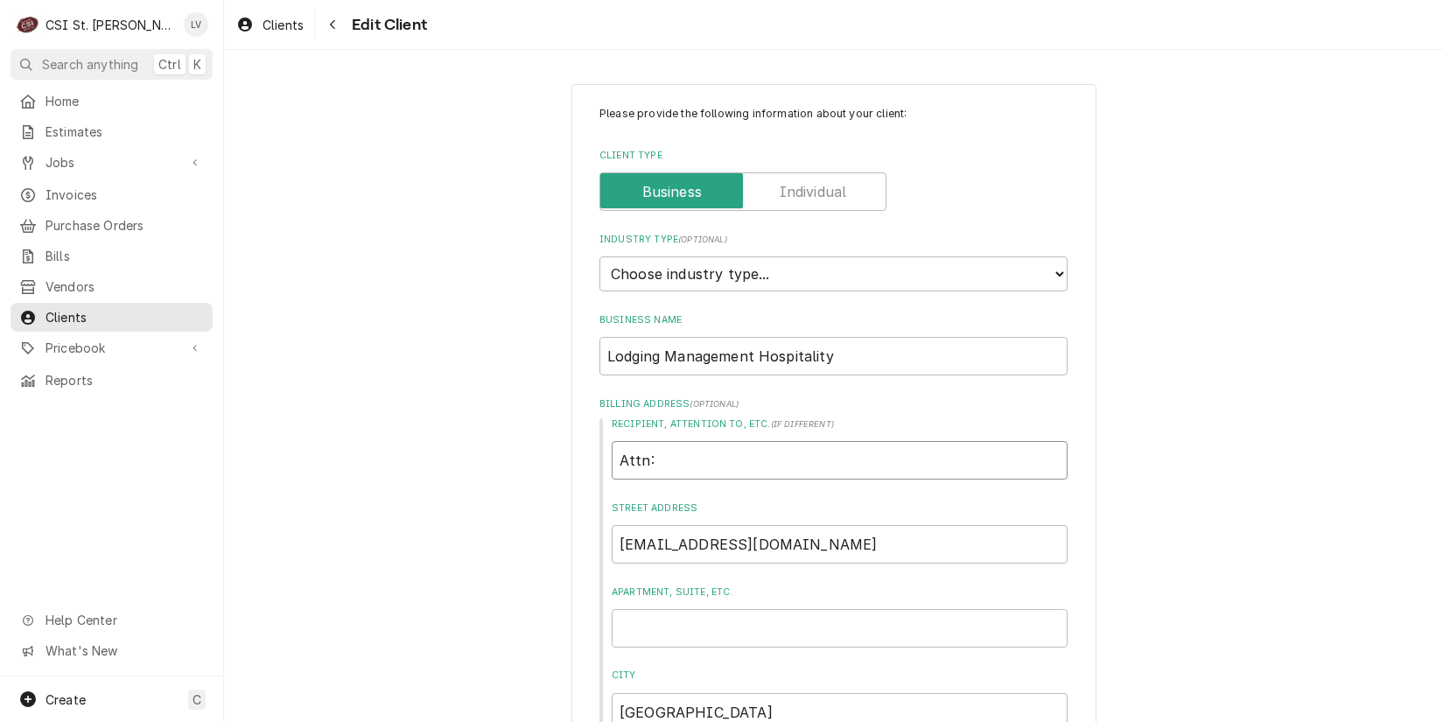
type input "Attn:"
type textarea "x"
type input "Attn: A"
type textarea "x"
type input "Attn: Ac"
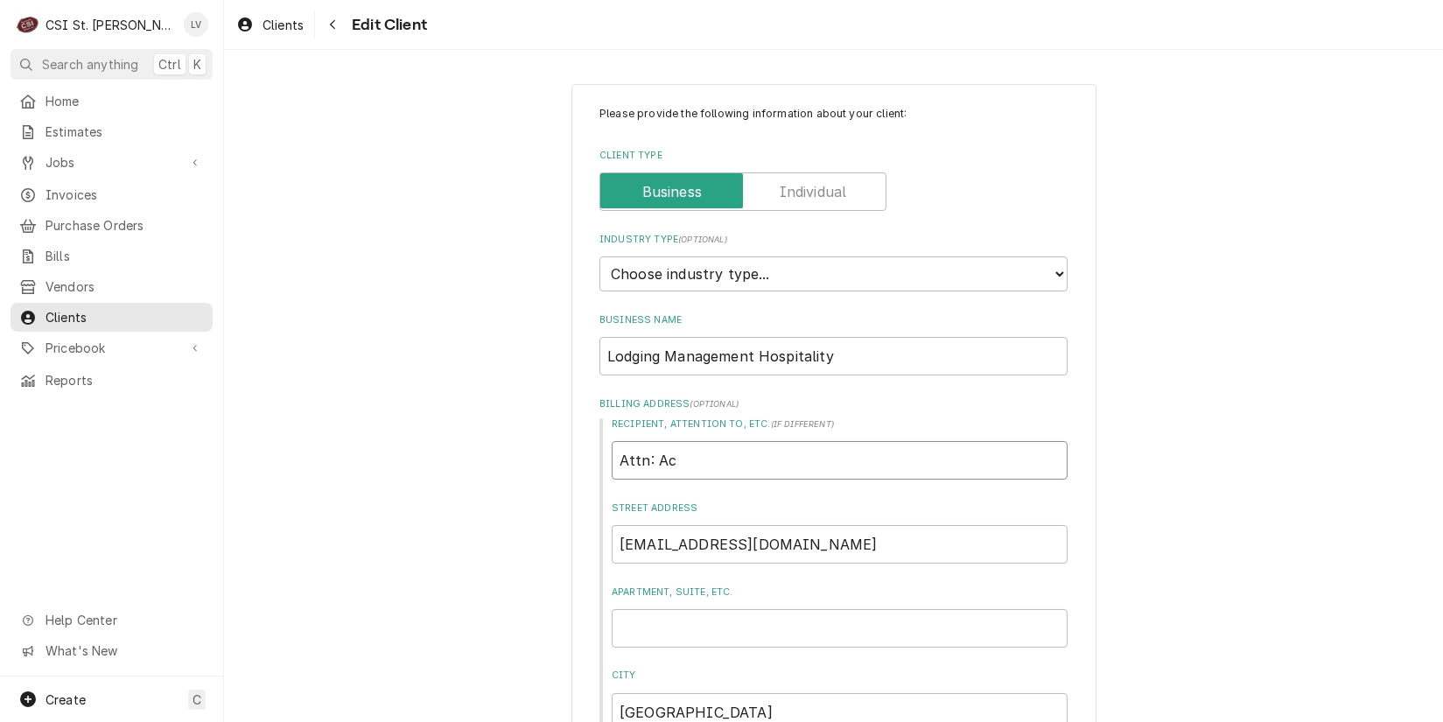
type textarea "x"
type input "Attn: Acc"
type textarea "x"
type input "Attn: Acco"
type textarea "x"
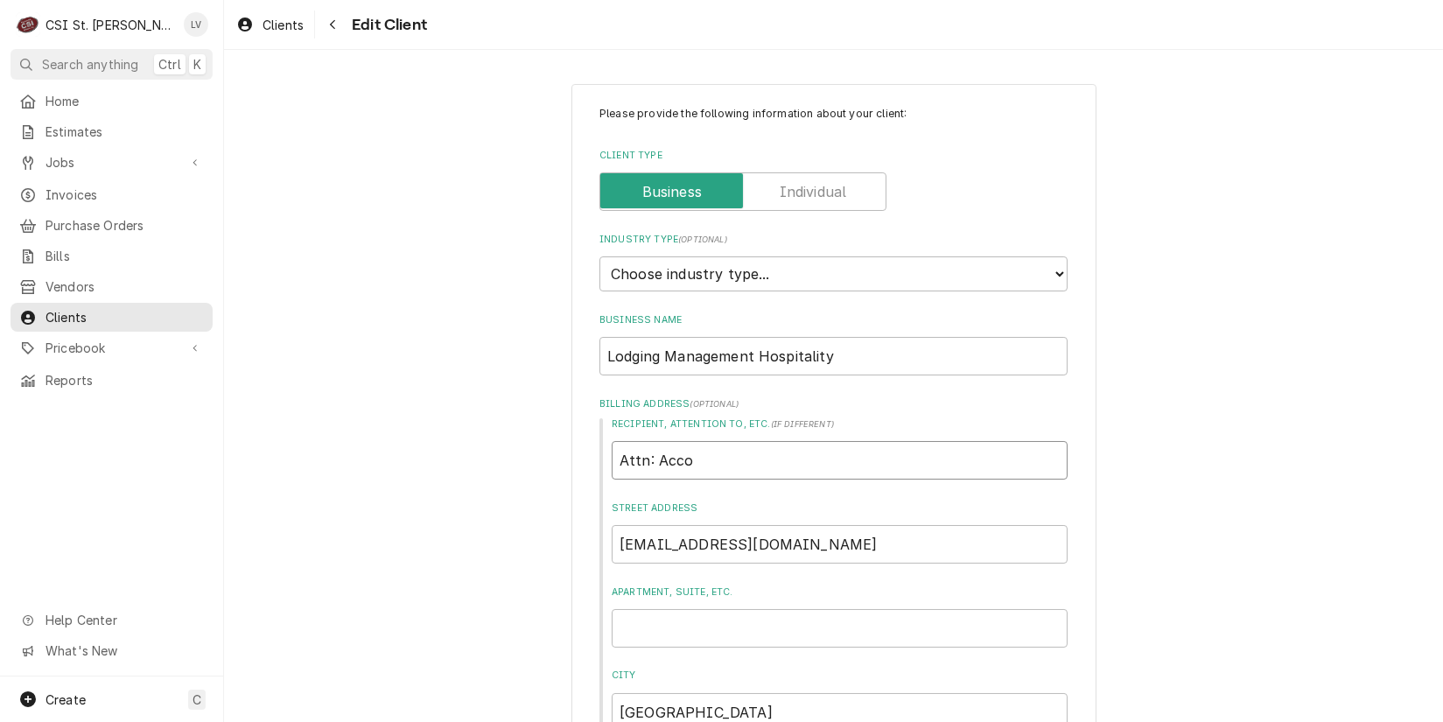
type input "Attn: Accou"
type textarea "x"
type input "Attn: Accoun"
type textarea "x"
type input "Attn: Account"
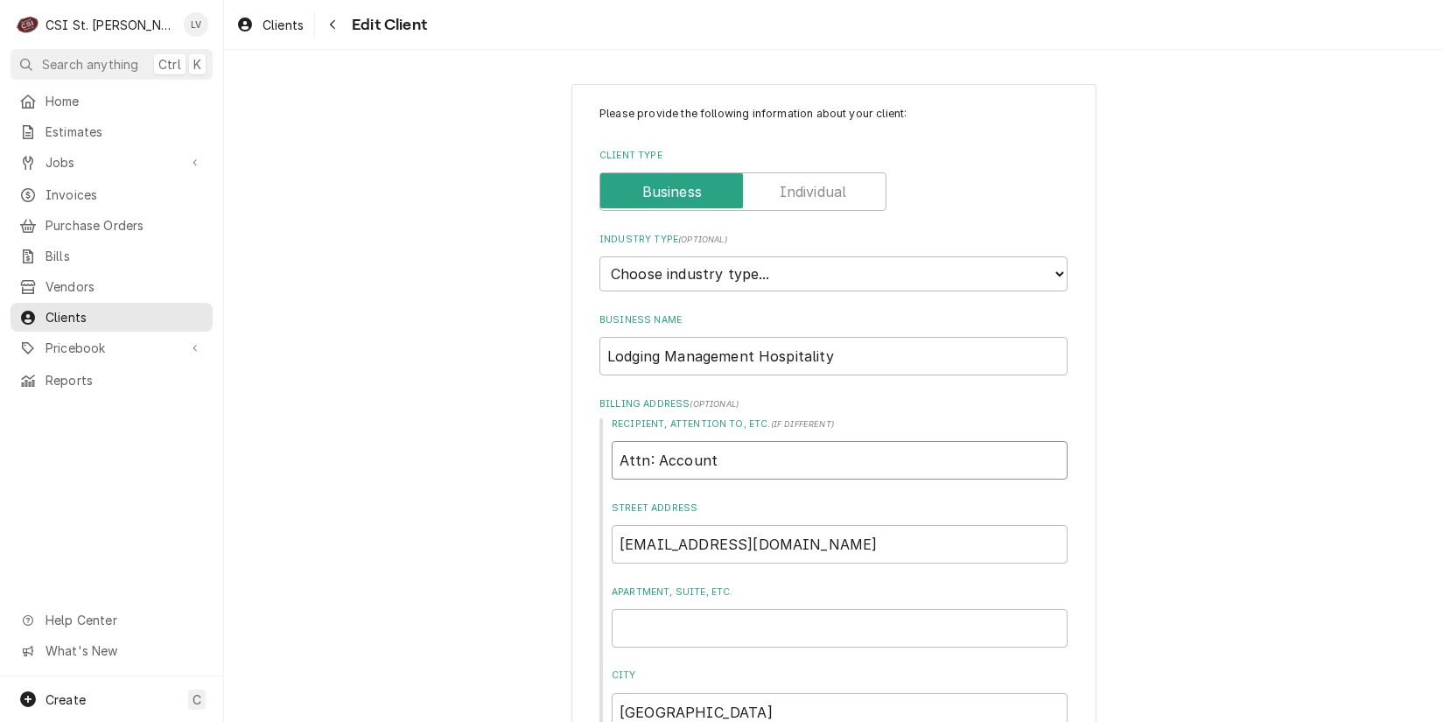
type textarea "x"
type input "Attn: Accounts"
type textarea "x"
type input "Attn: Accounts"
type textarea "x"
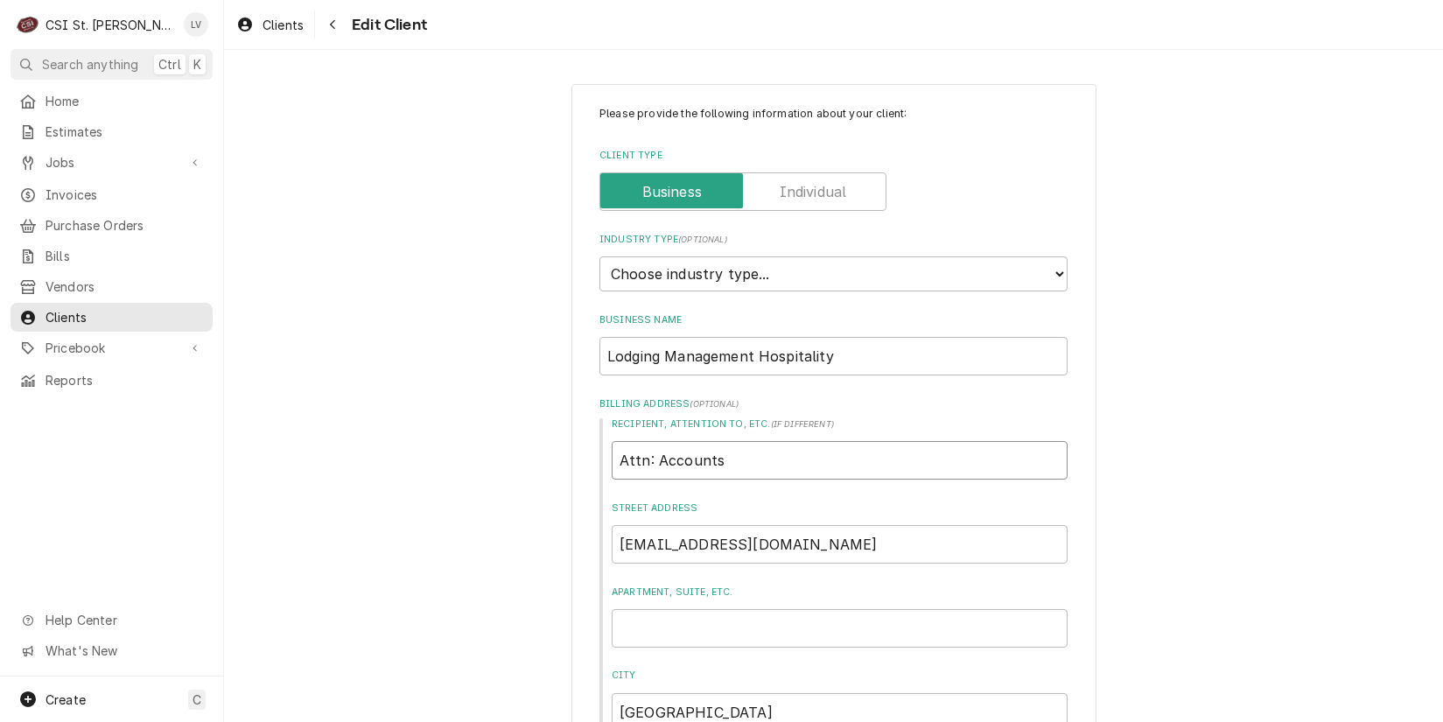
type input "Attn: Accounts P"
type textarea "x"
type input "Attn: Accounts Pa"
type textarea "x"
type input "Attn: Accounts Pay"
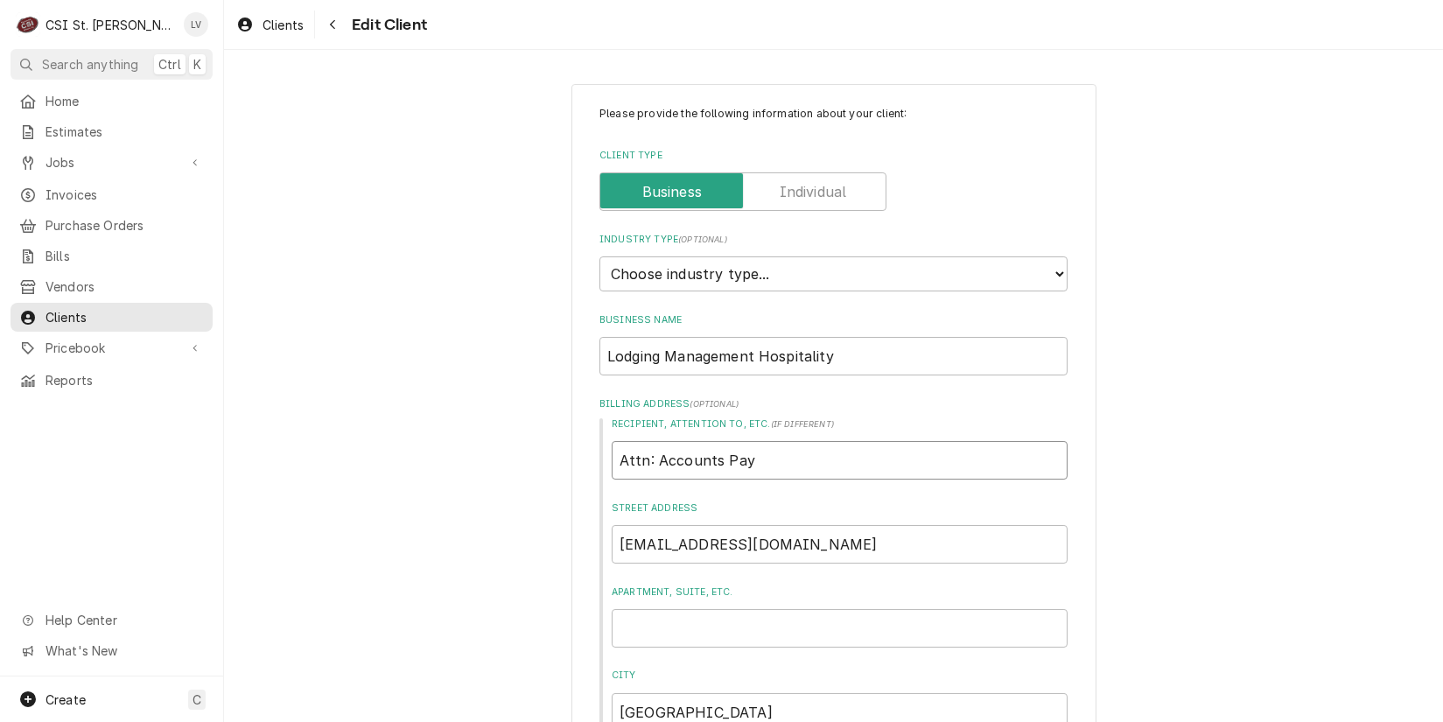
type textarea "x"
type input "Attn: Accounts Paya"
type textarea "x"
type input "Attn: Accounts Payab"
type textarea "x"
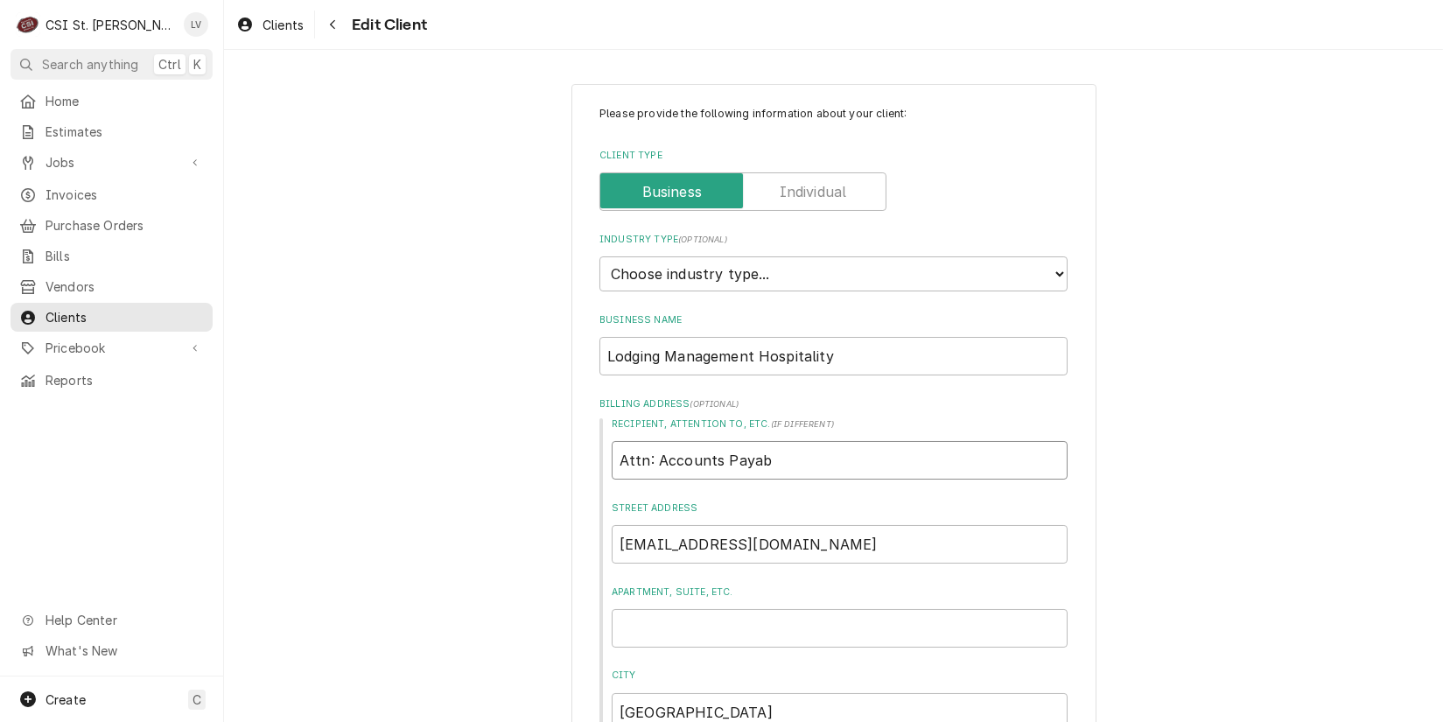
type input "Attn: Accounts Payabl"
type textarea "x"
type input "Attn: Accounts Payable"
type textarea "x"
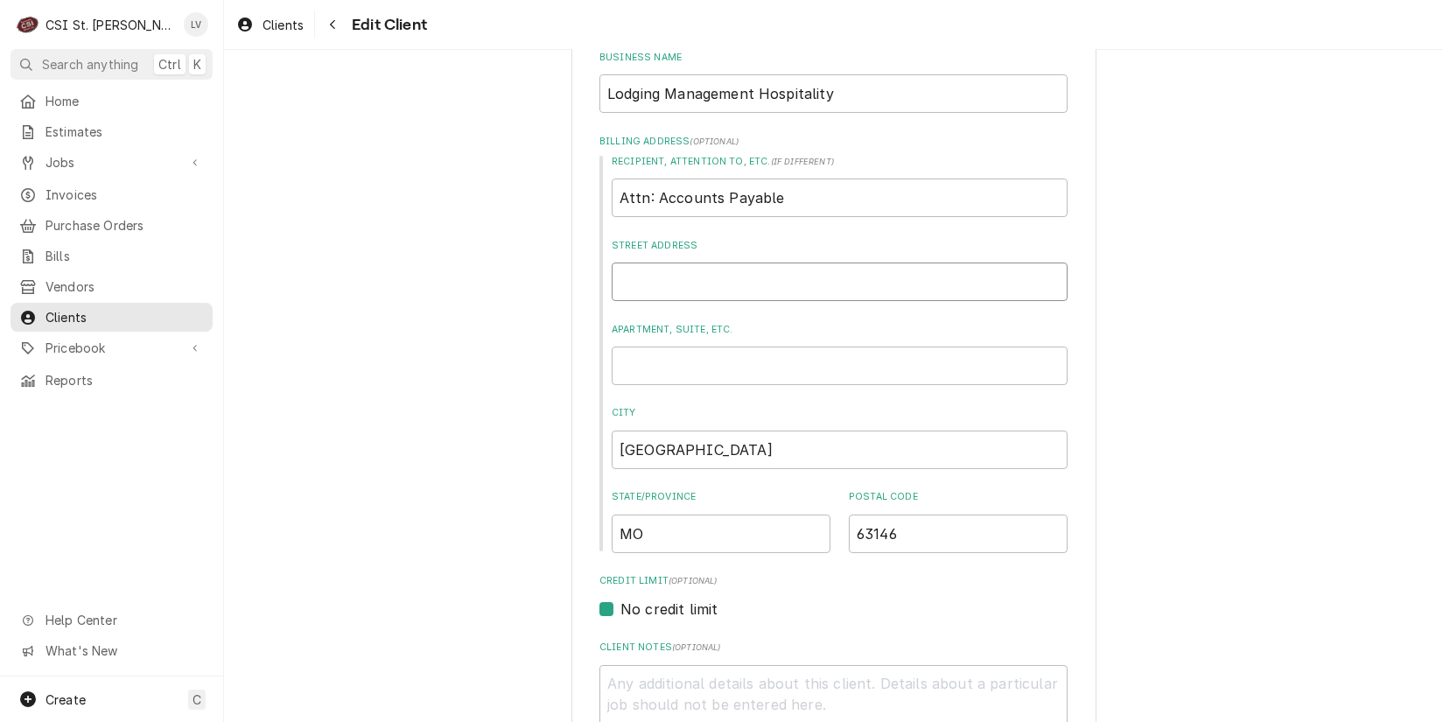
scroll to position [88, 0]
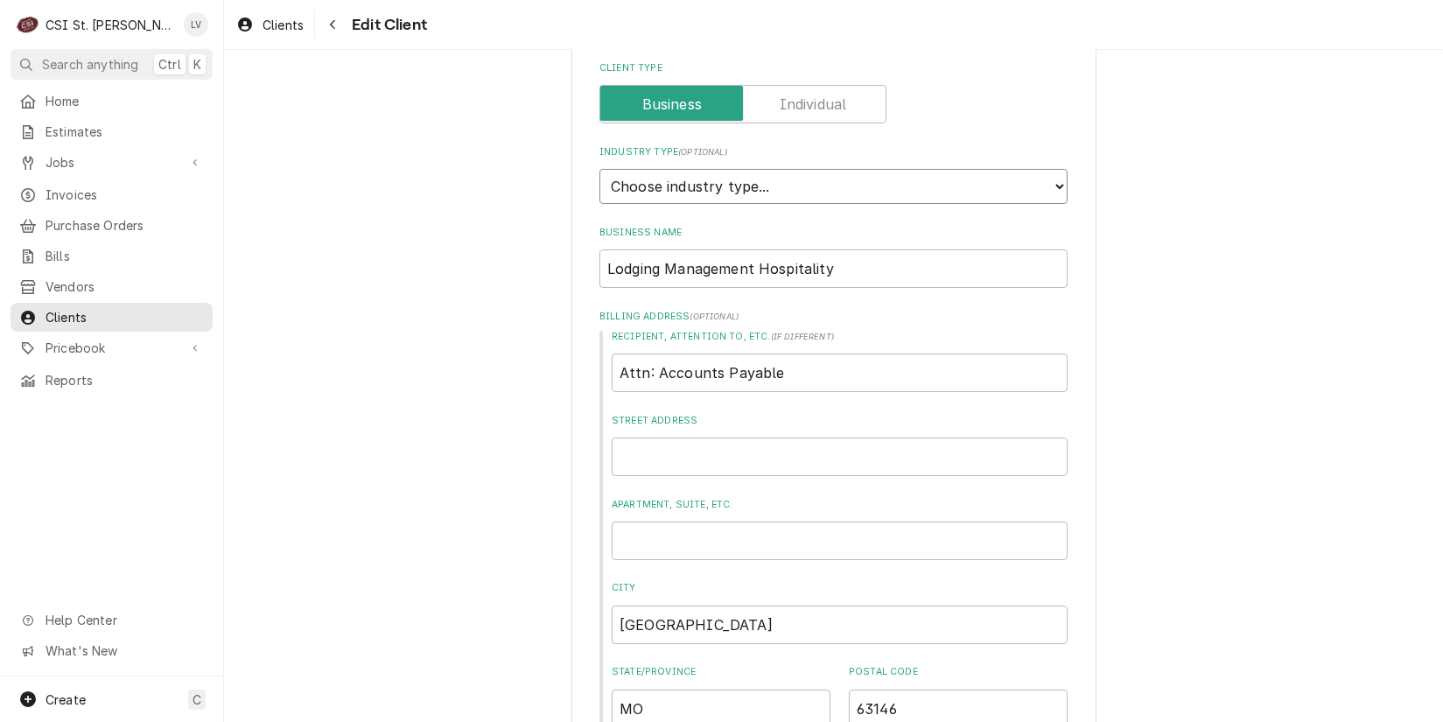
click at [650, 198] on select "Choose industry type... Residential Commercial Industrial Government" at bounding box center [834, 186] width 468 height 35
select select "2"
click at [600, 169] on select "Choose industry type... Residential Commercial Industrial Government" at bounding box center [834, 186] width 468 height 35
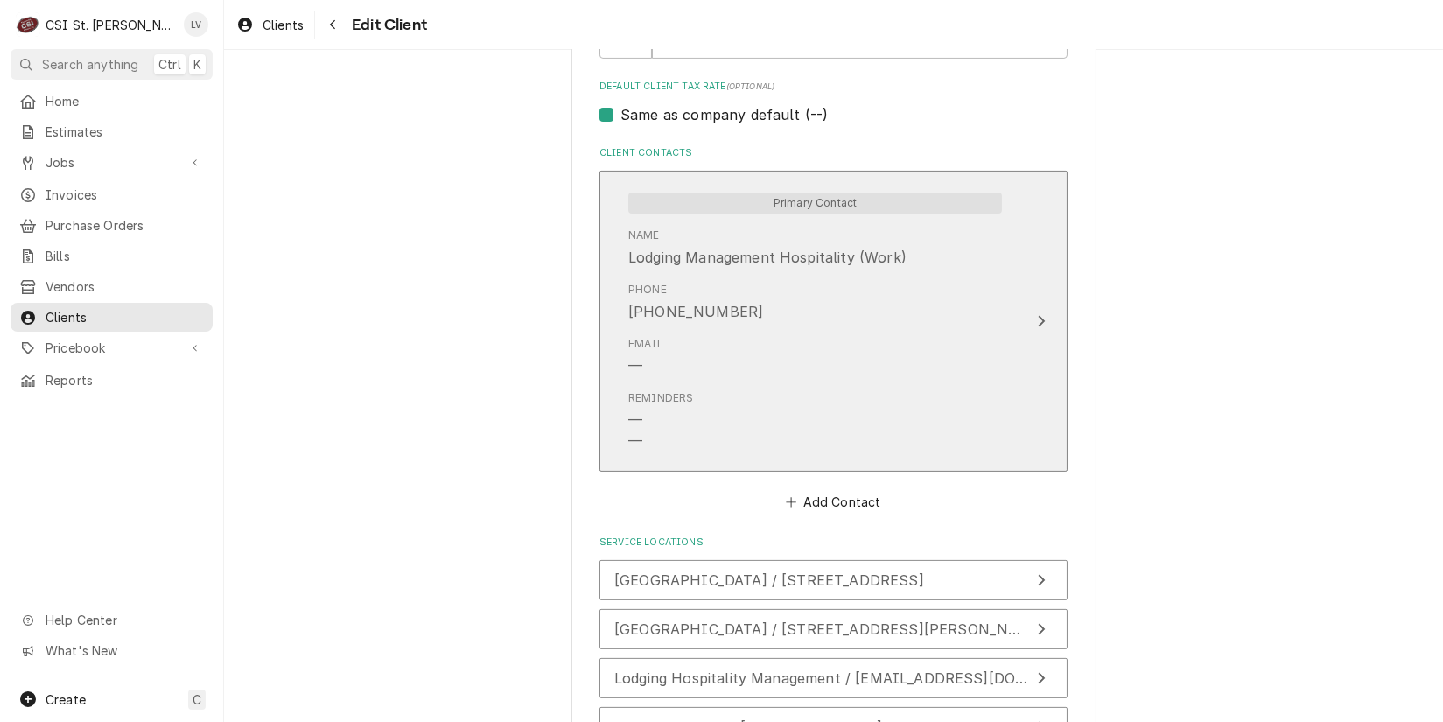
scroll to position [1313, 0]
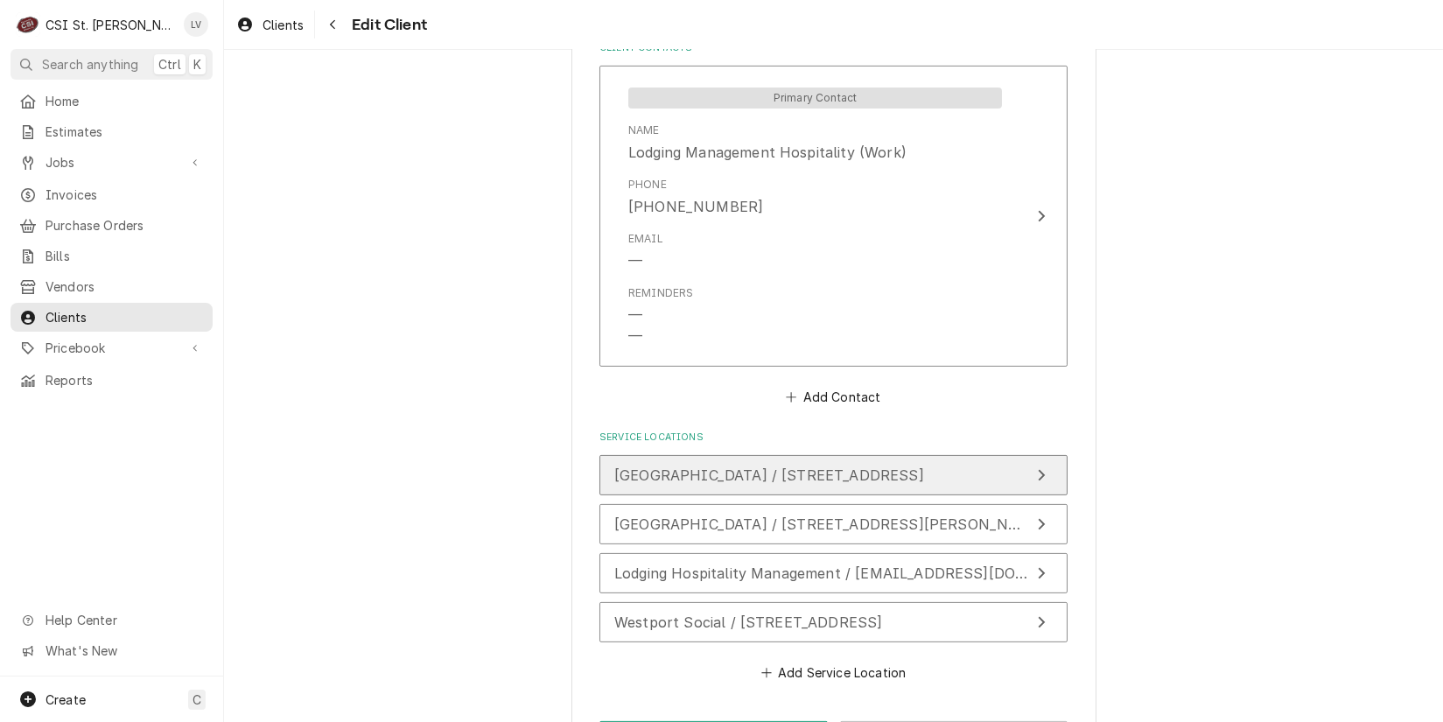
click at [887, 467] on span "Doubletree Hotel Collinsville / 1000 Eastport Plaza Dr, Collinsville, IL 62234" at bounding box center [769, 476] width 310 height 18
type textarea "x"
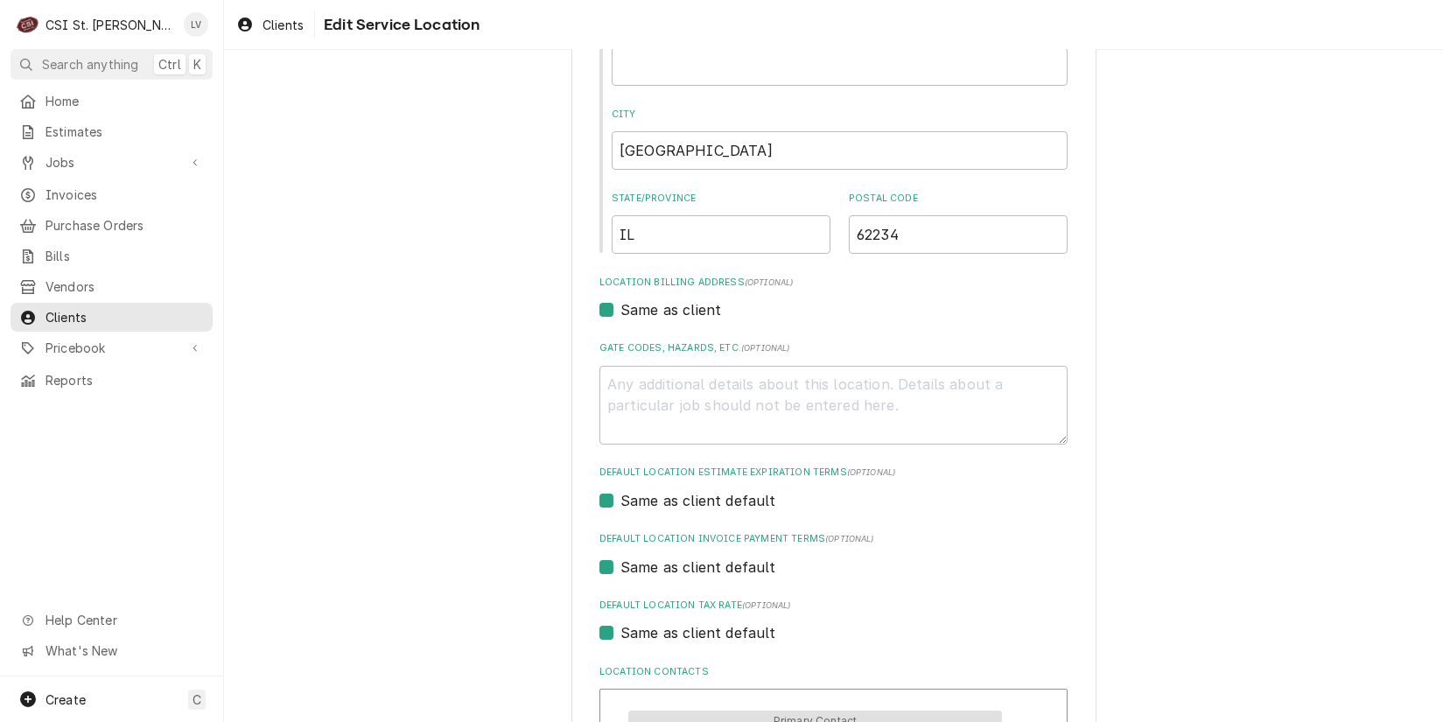
scroll to position [438, 0]
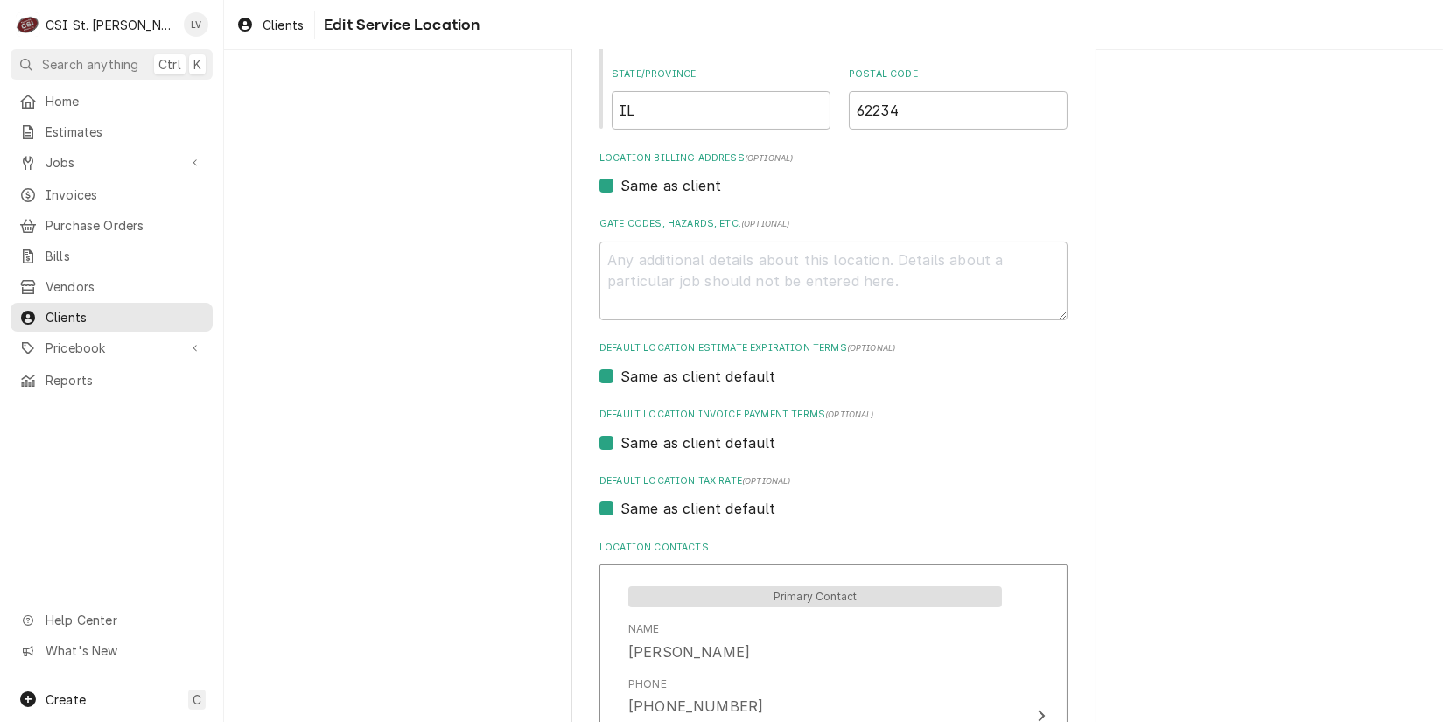
click at [625, 501] on label "Same as client default" at bounding box center [699, 508] width 156 height 21
click at [625, 501] on input "Same as client default" at bounding box center [855, 517] width 468 height 39
checkbox input "false"
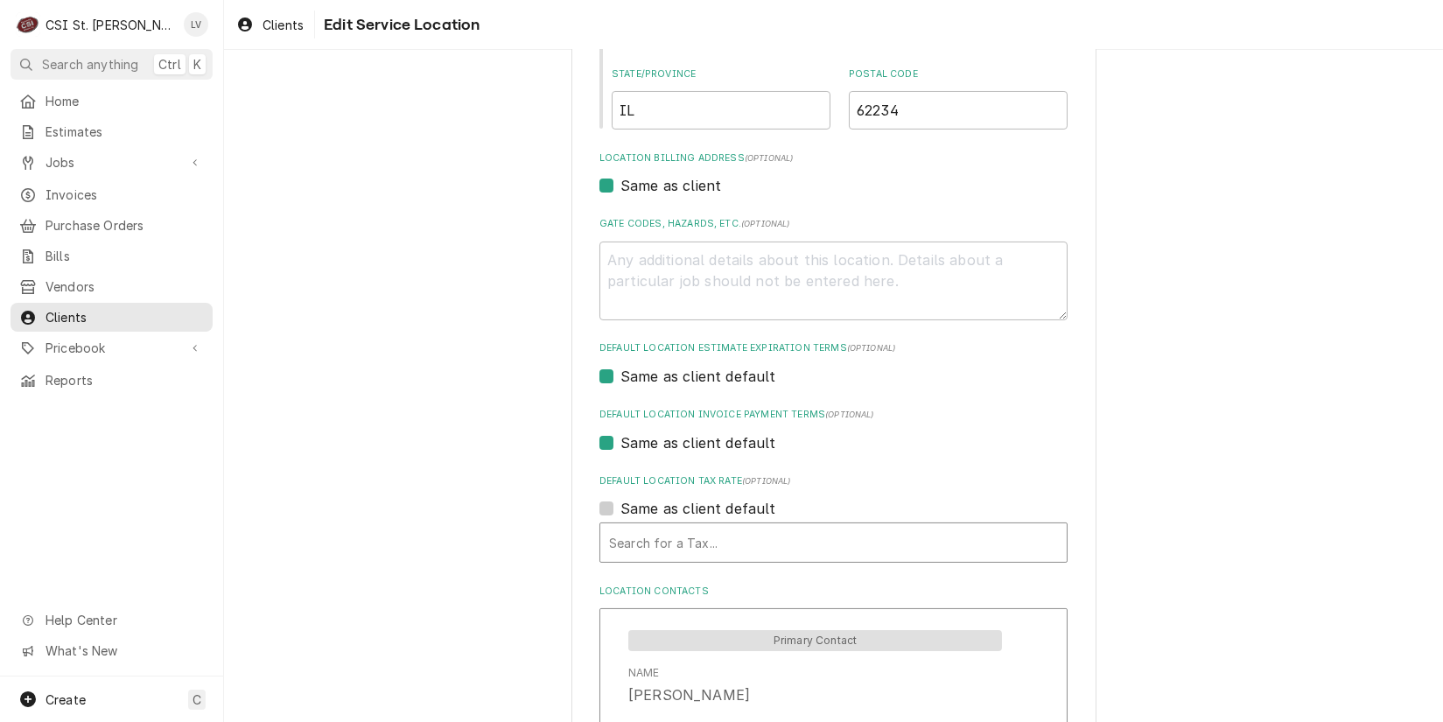
click at [669, 539] on div "Default Location Tax Rate" at bounding box center [833, 543] width 449 height 32
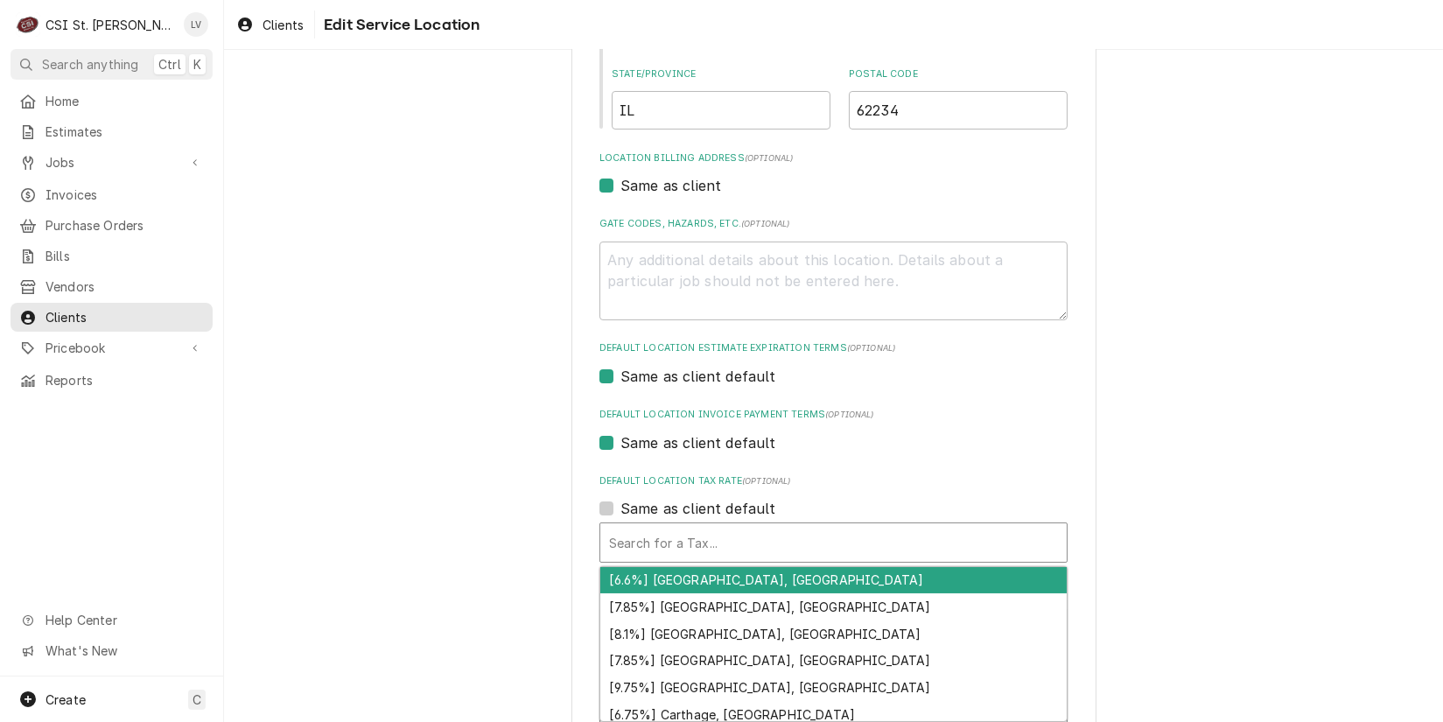
type textarea "x"
type input "c"
type textarea "x"
type input "co"
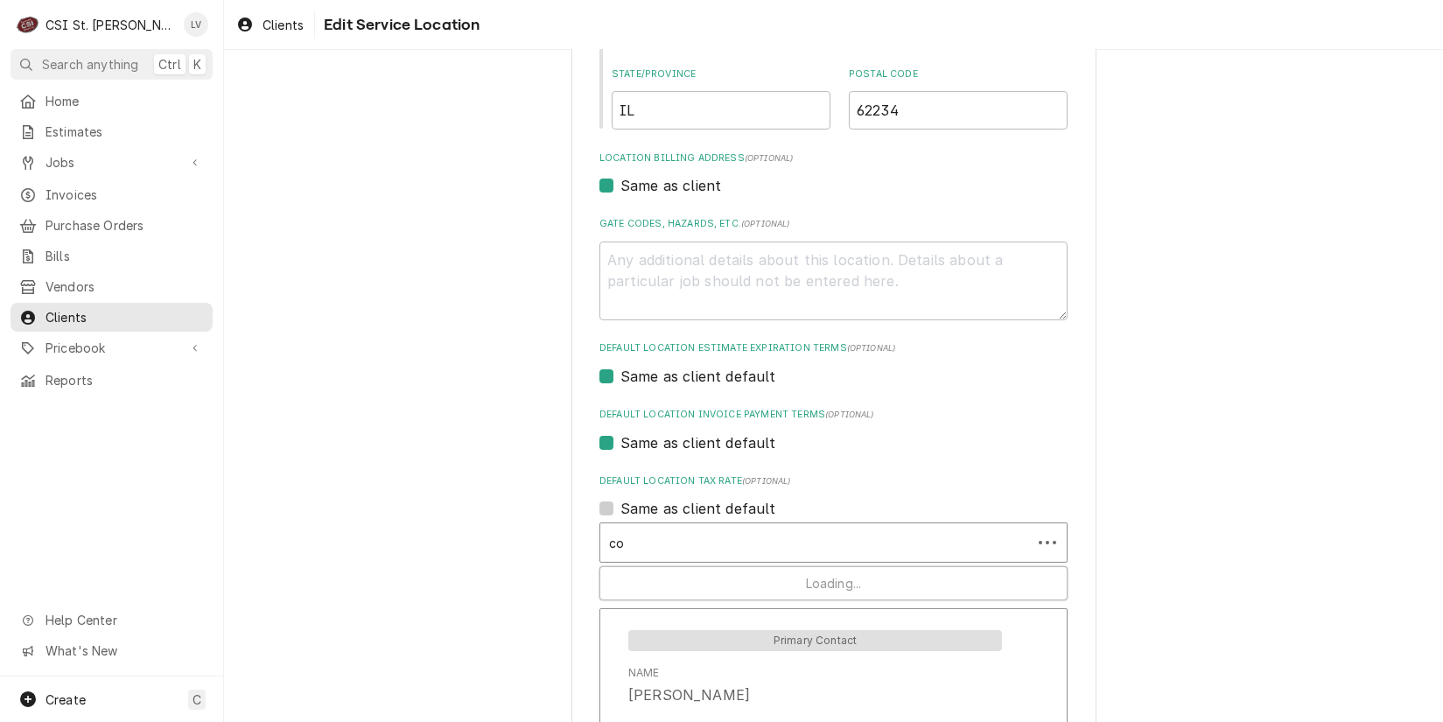
type textarea "x"
type input "col"
type textarea "x"
type input "coll"
type textarea "x"
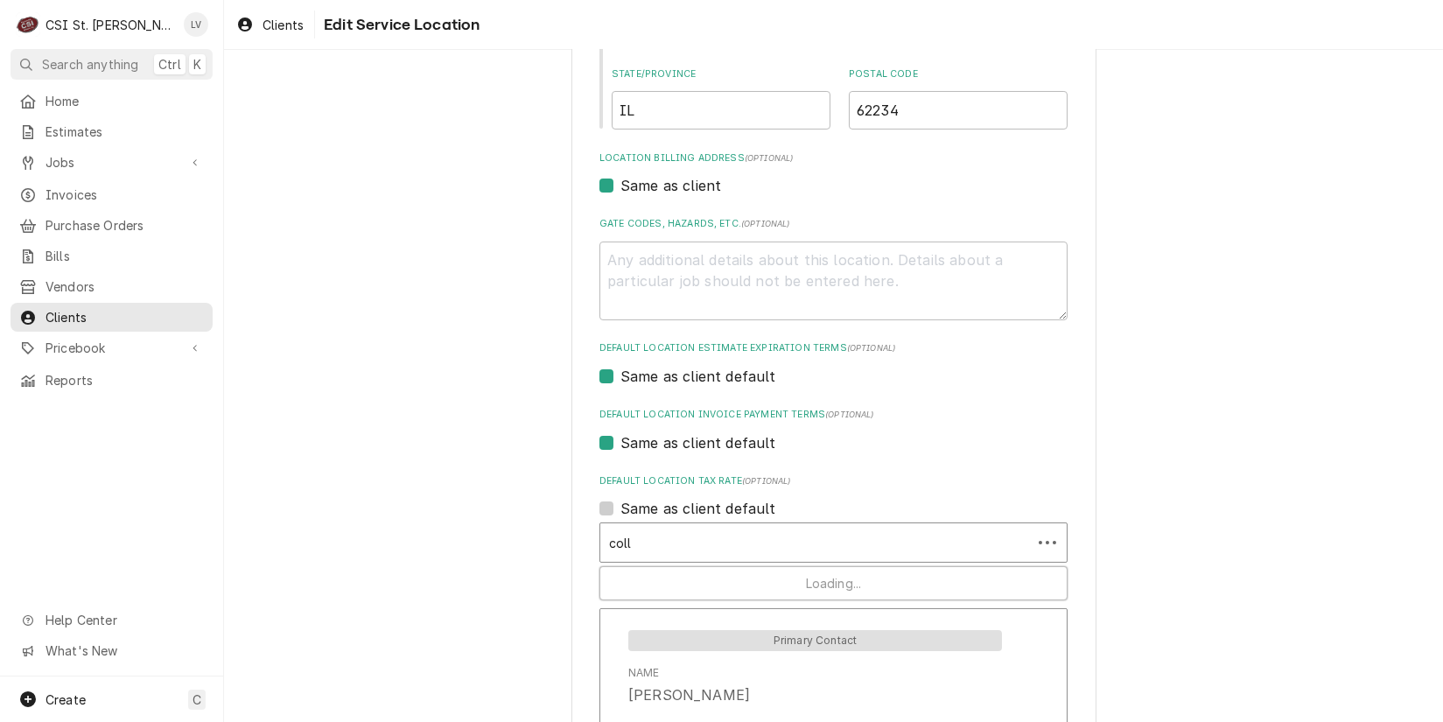
type input "colli"
type textarea "x"
type input "collin"
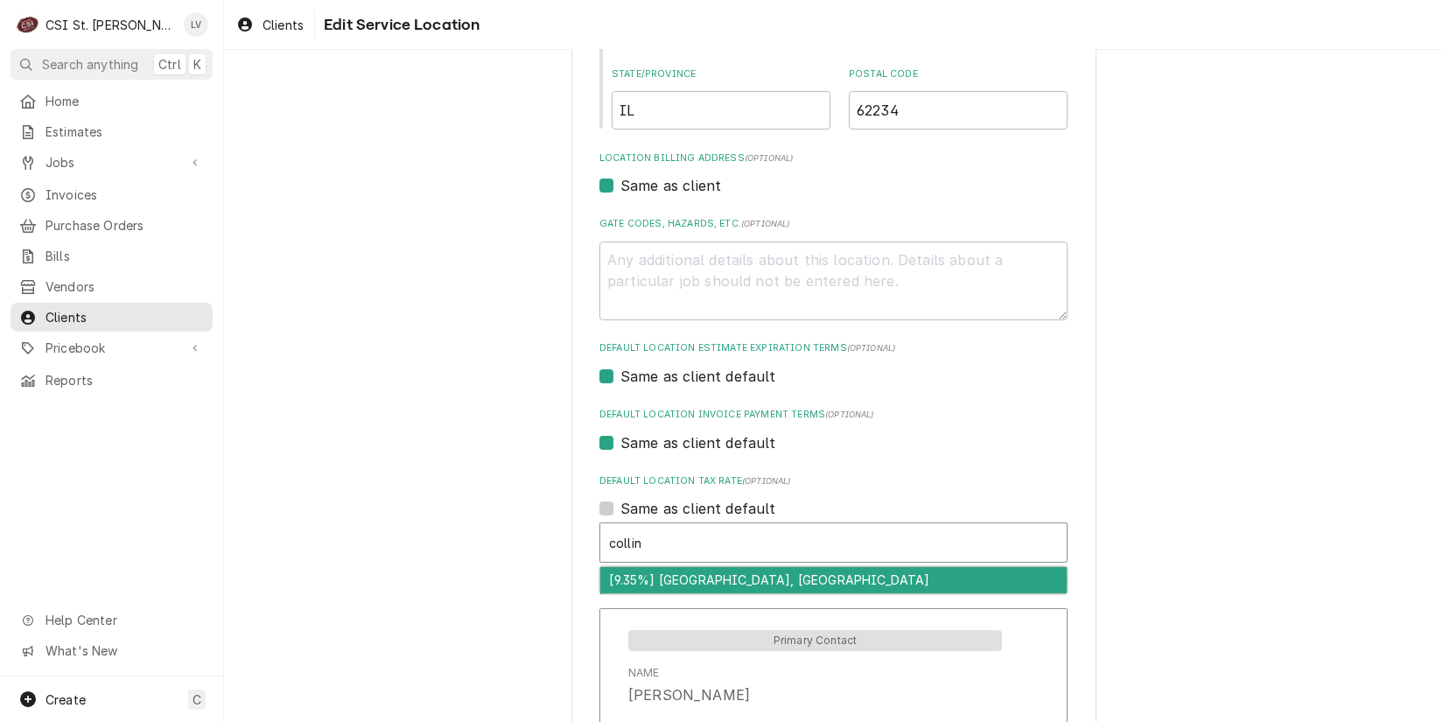
click at [651, 574] on div "[9.35%] Collinsville, IL" at bounding box center [833, 580] width 467 height 27
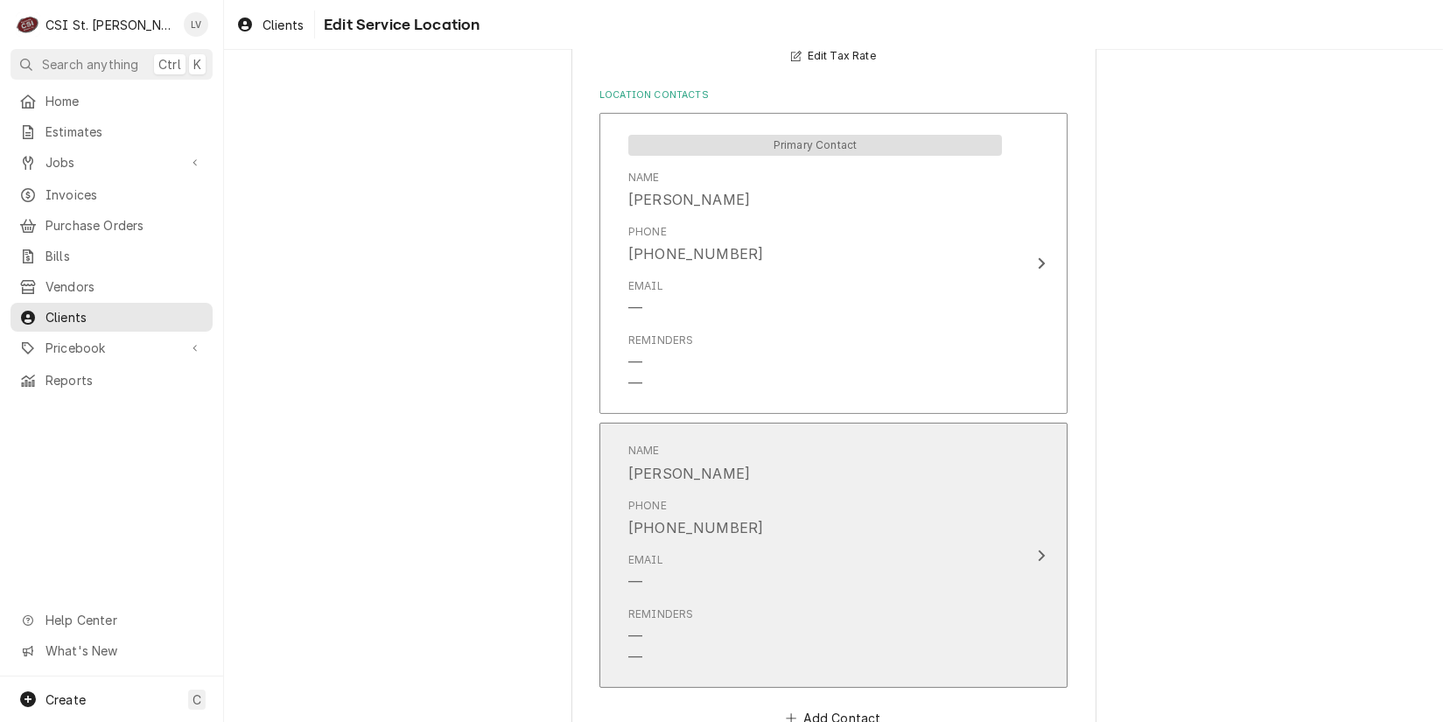
scroll to position [1076, 0]
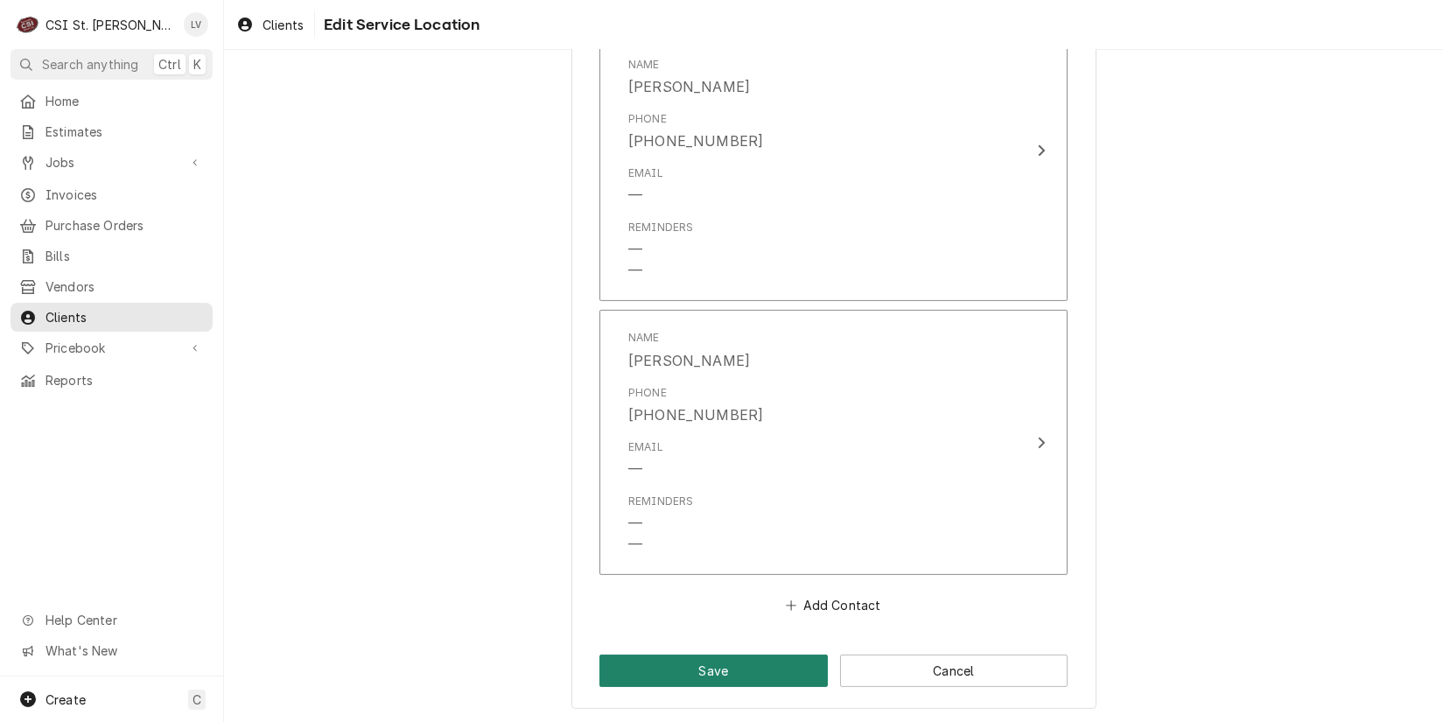
click at [746, 672] on button "Save" at bounding box center [714, 671] width 228 height 32
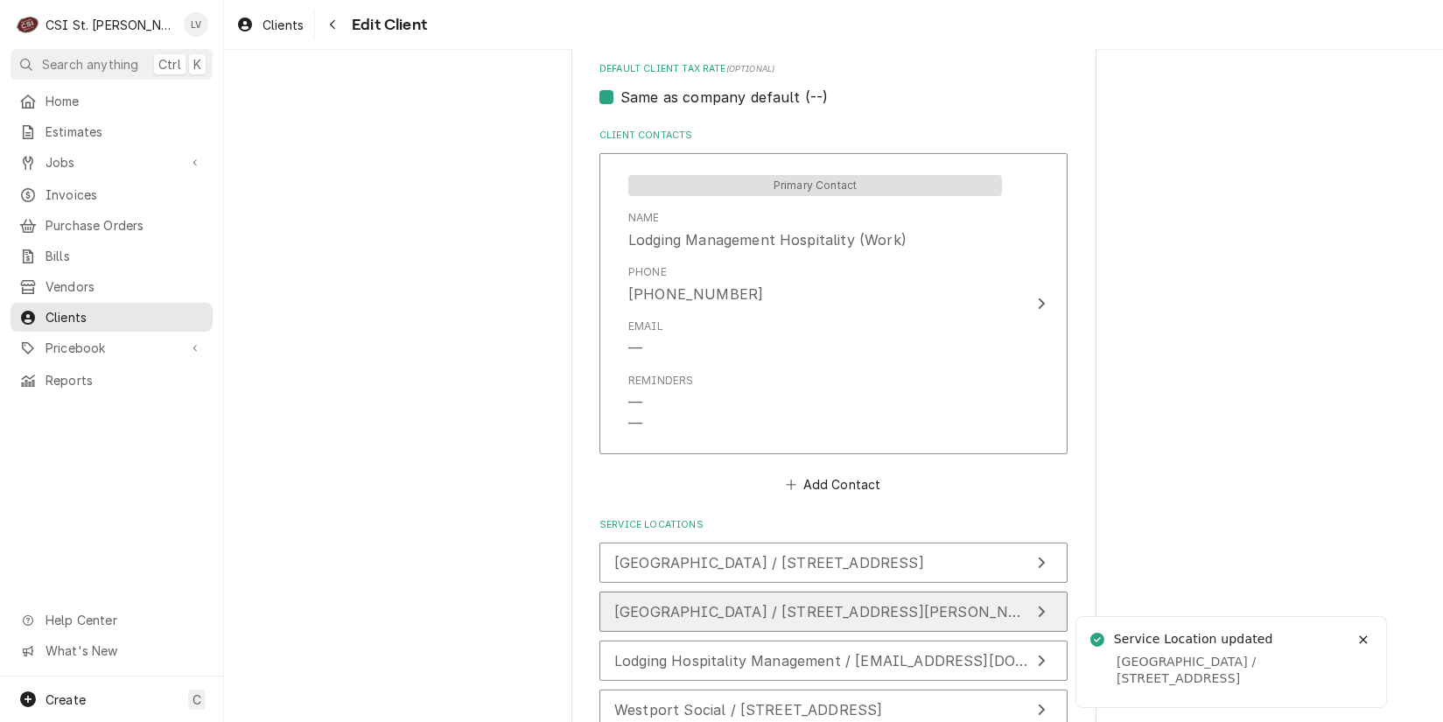
click at [697, 607] on span "Hilton Garden Inn / 2310 Technology Dr, O'Fallon, MO 63368" at bounding box center [830, 612] width 432 height 18
type textarea "x"
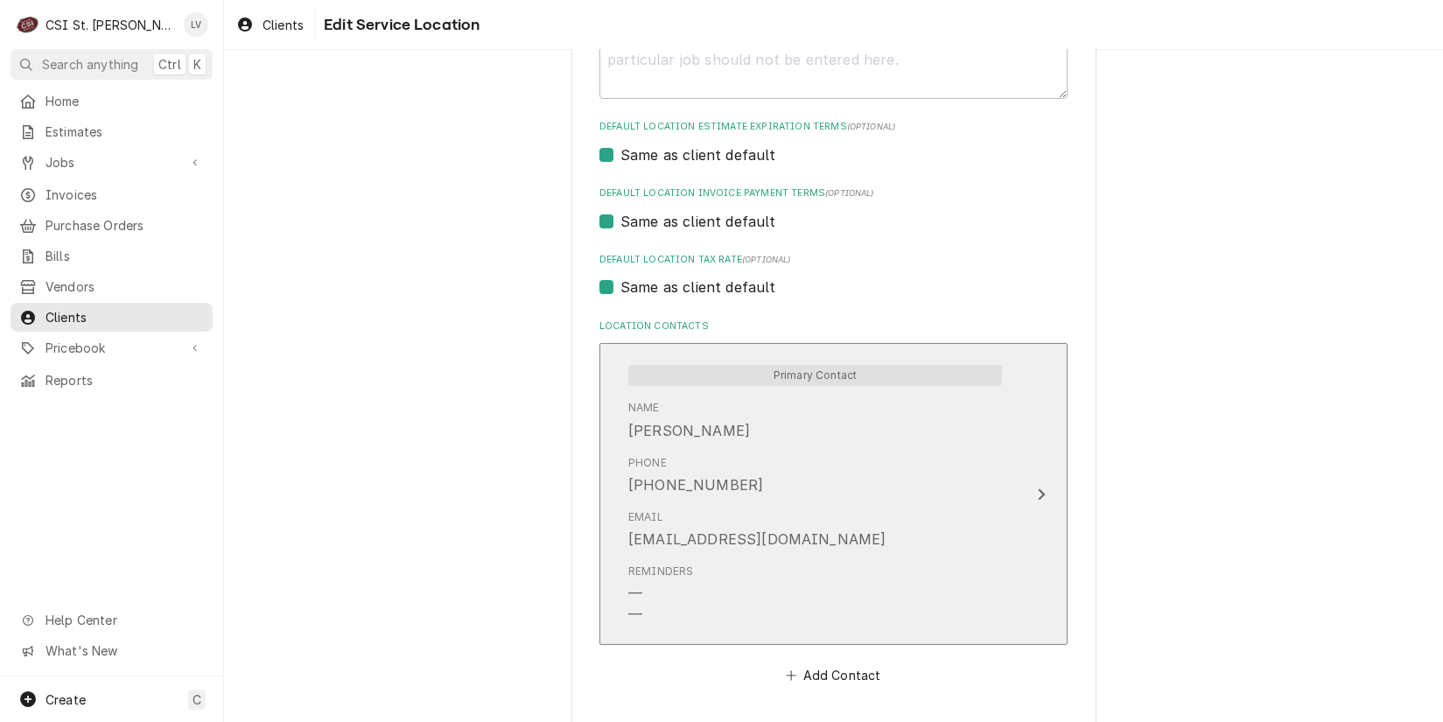
scroll to position [729, 0]
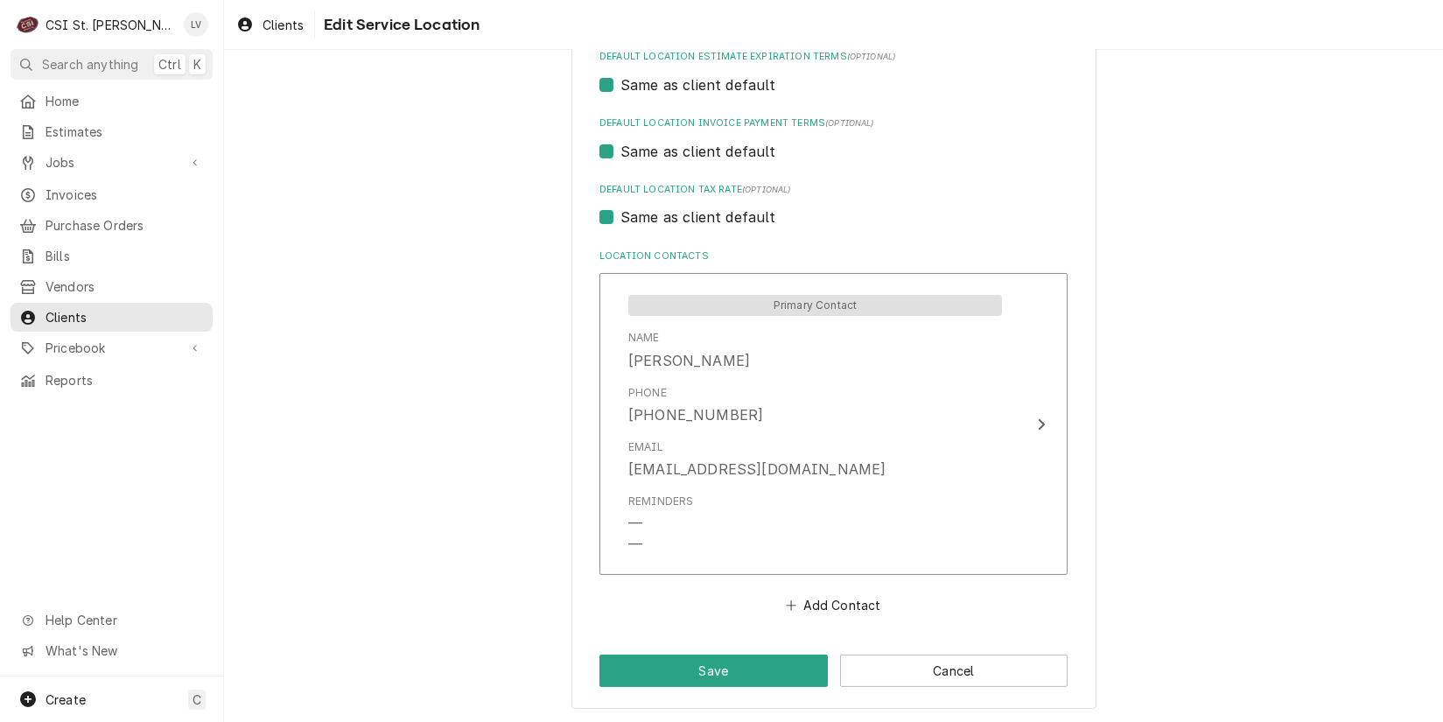
click at [674, 214] on label "Same as client default" at bounding box center [699, 217] width 156 height 21
click at [674, 214] on input "Same as client default" at bounding box center [855, 226] width 468 height 39
checkbox input "false"
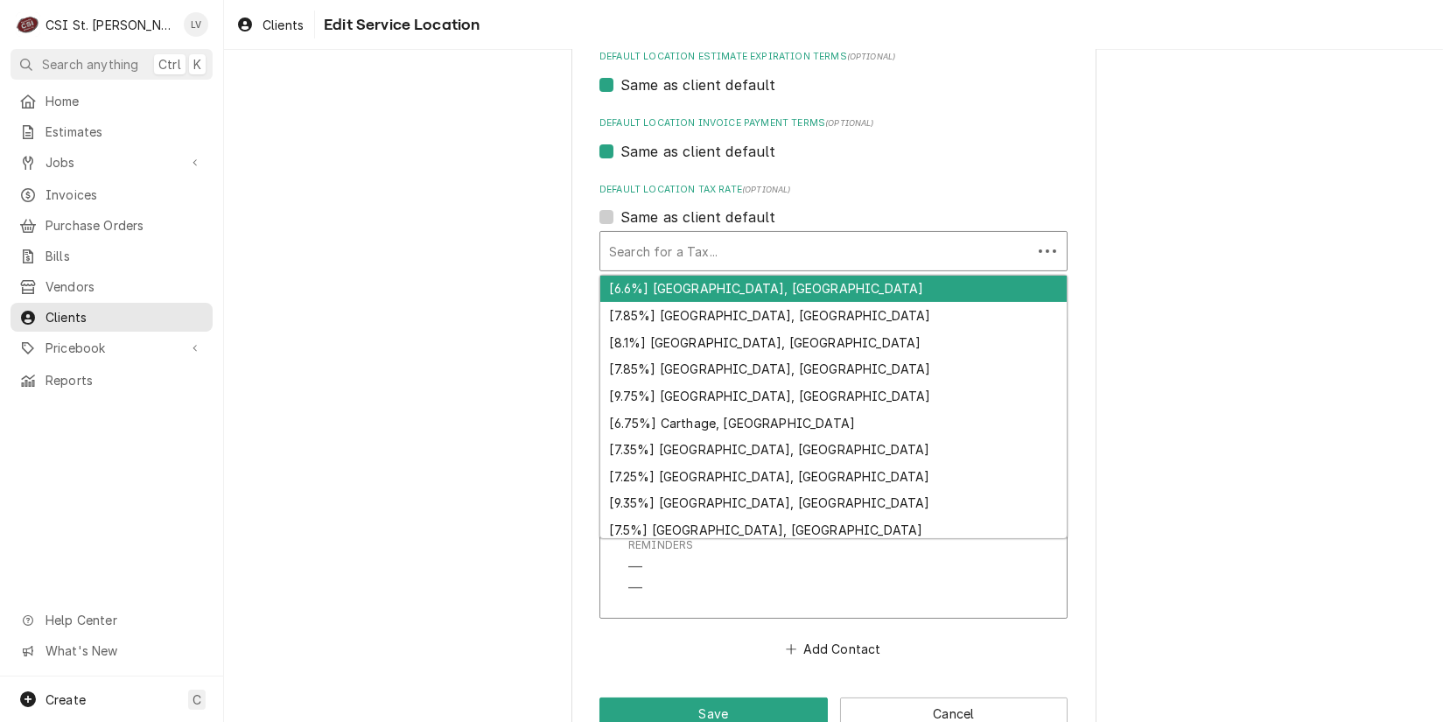
click at [670, 251] on div "Default Location Tax Rate" at bounding box center [816, 251] width 414 height 32
type textarea "x"
type input "m"
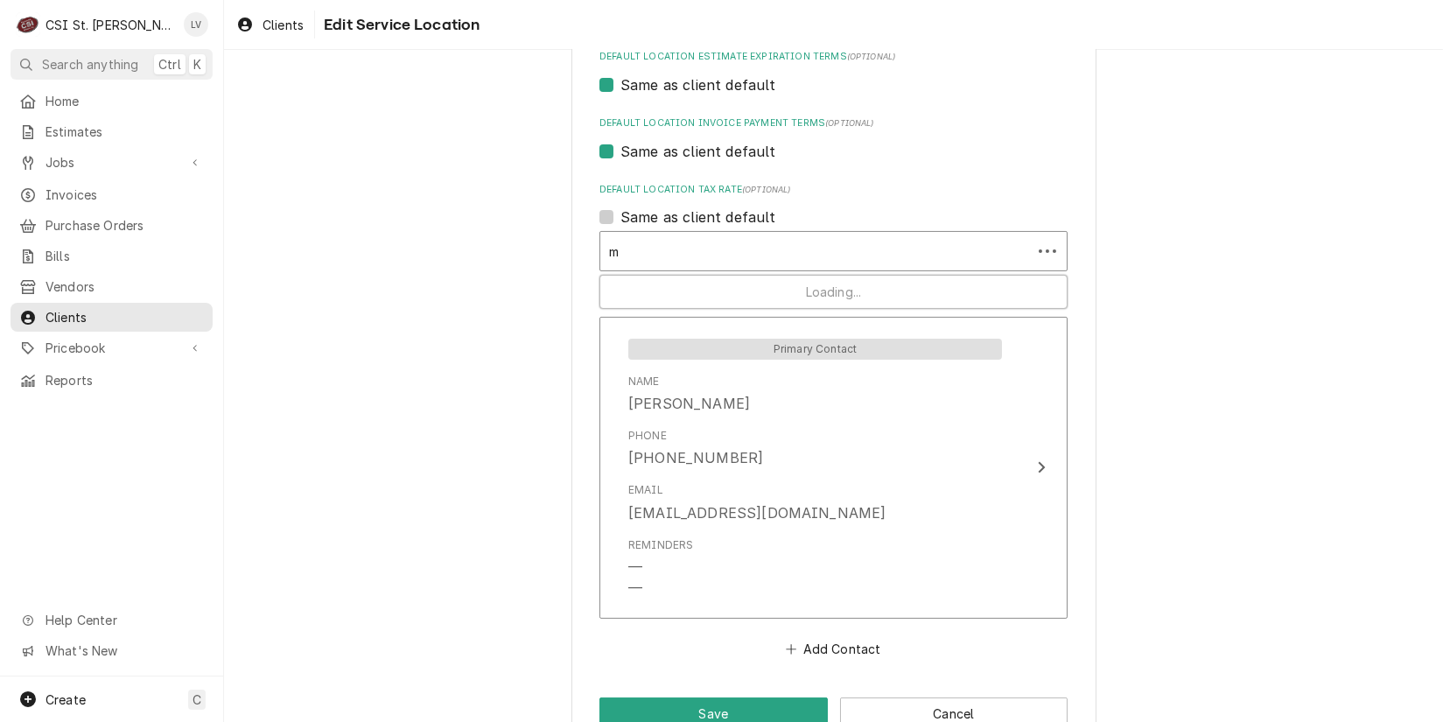
type textarea "x"
type input "mo"
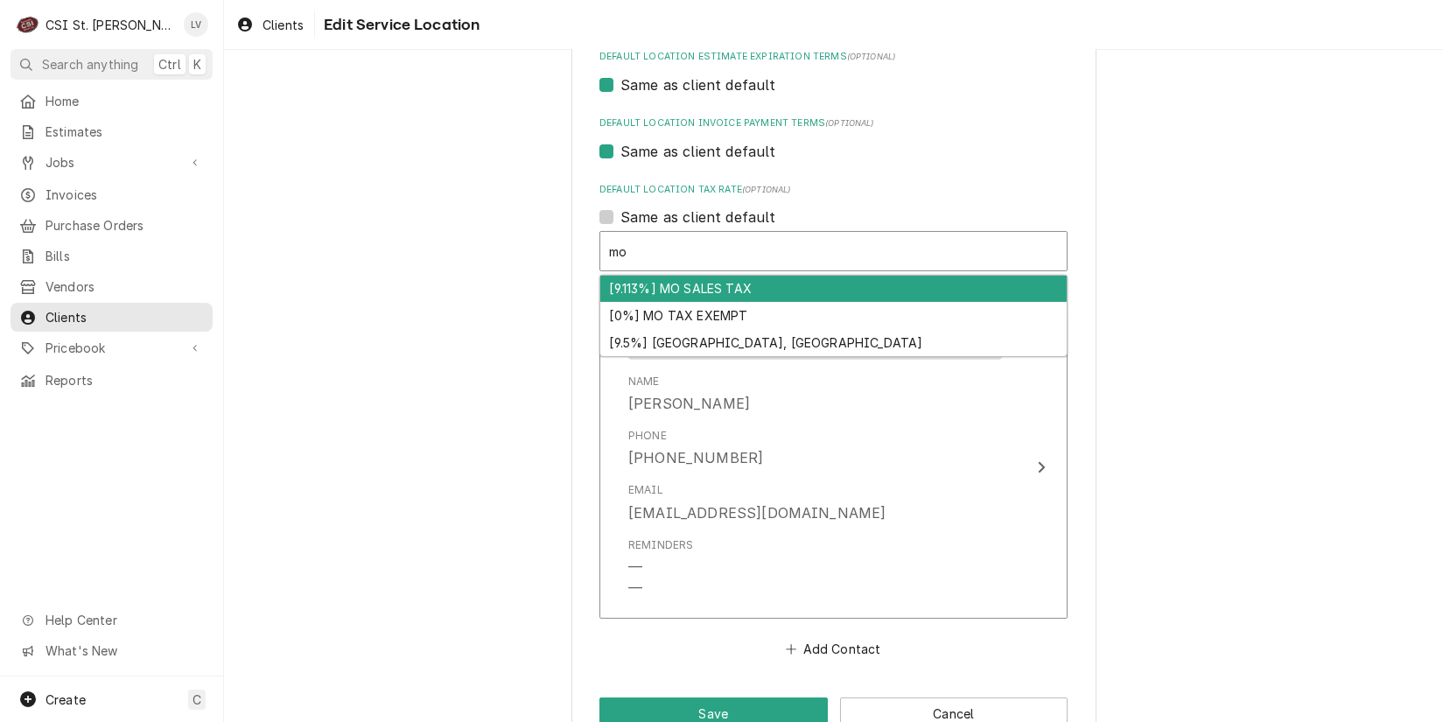
click at [696, 286] on div "[9.113%] MO SALES TAX" at bounding box center [833, 289] width 467 height 27
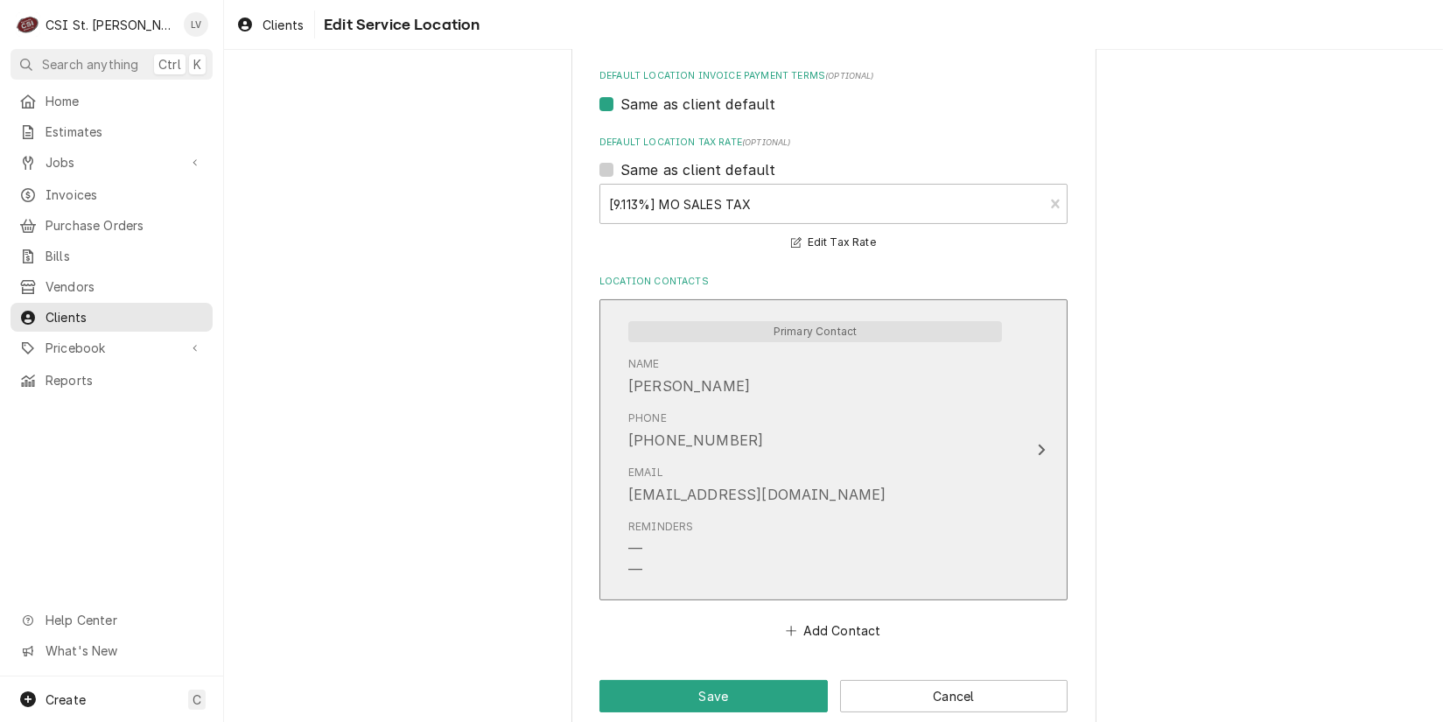
scroll to position [802, 0]
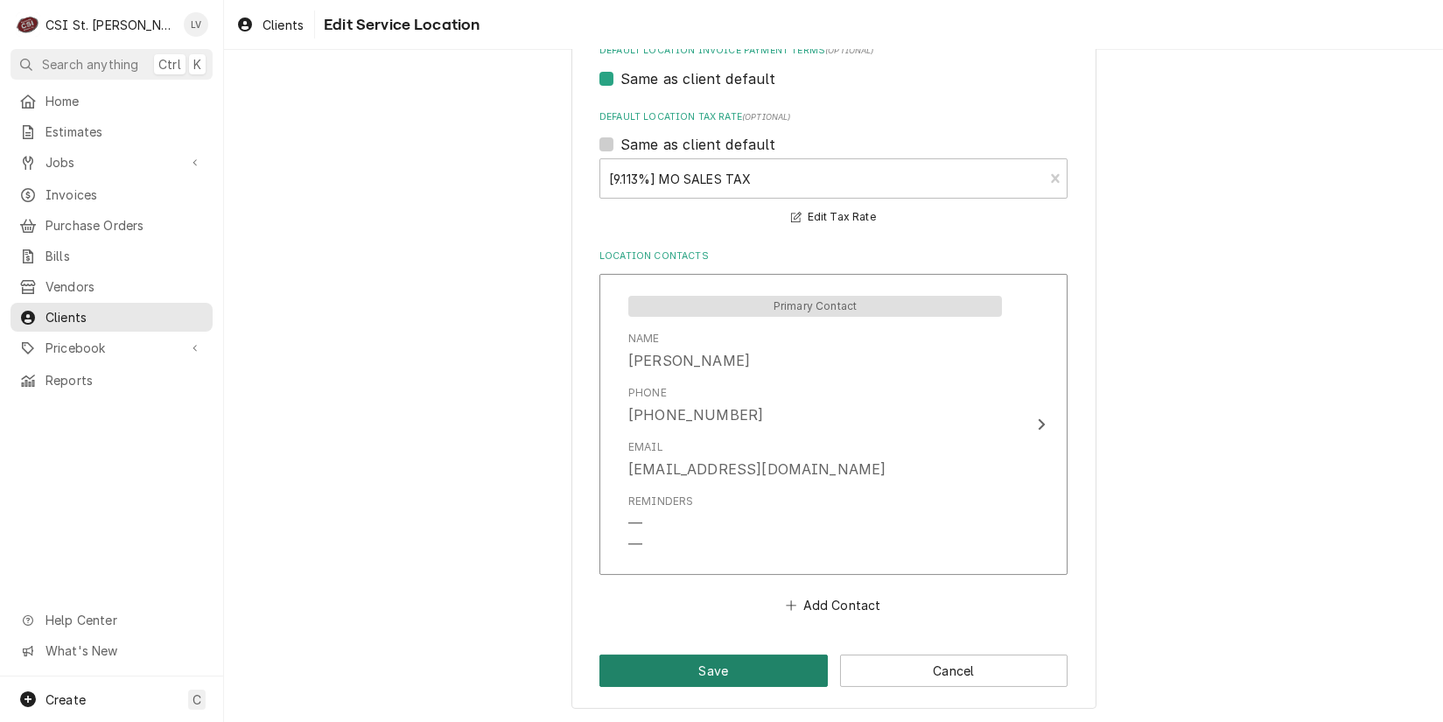
click at [726, 663] on button "Save" at bounding box center [714, 671] width 228 height 32
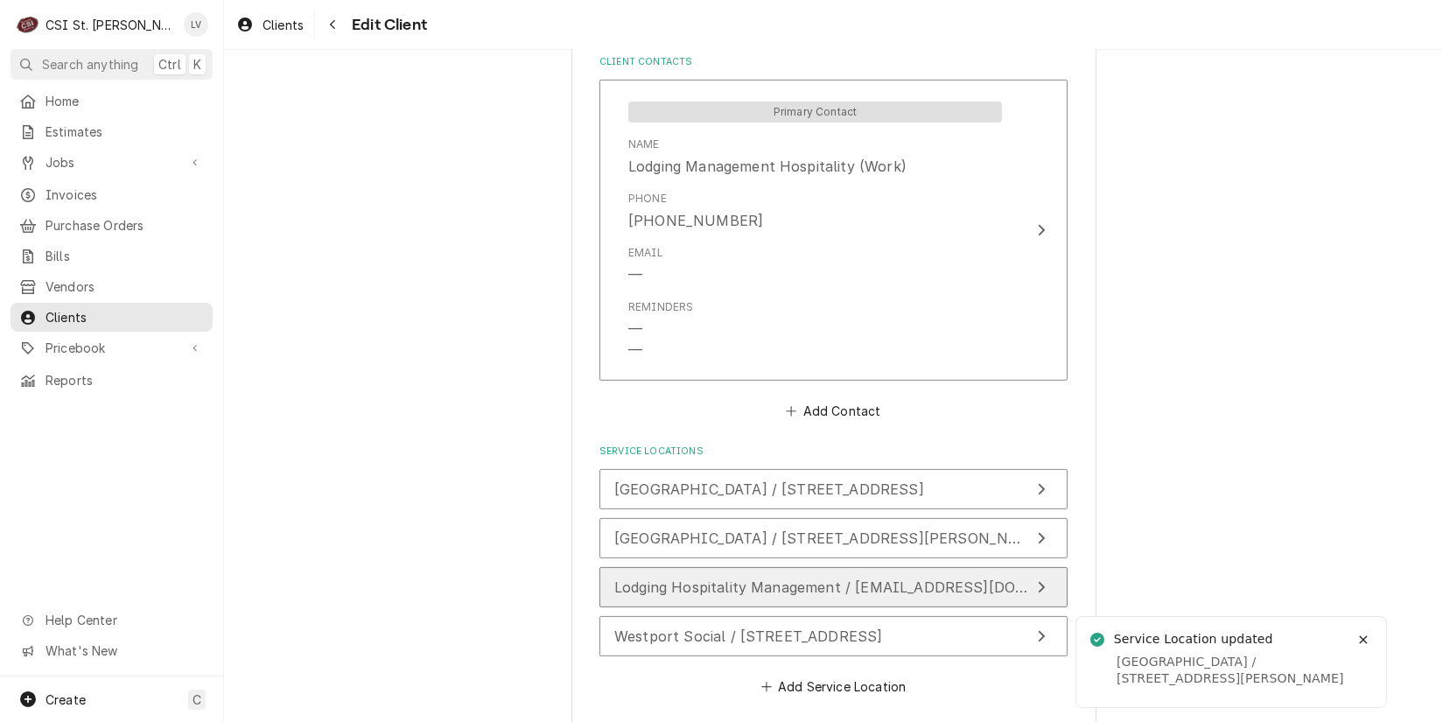
scroll to position [1378, 0]
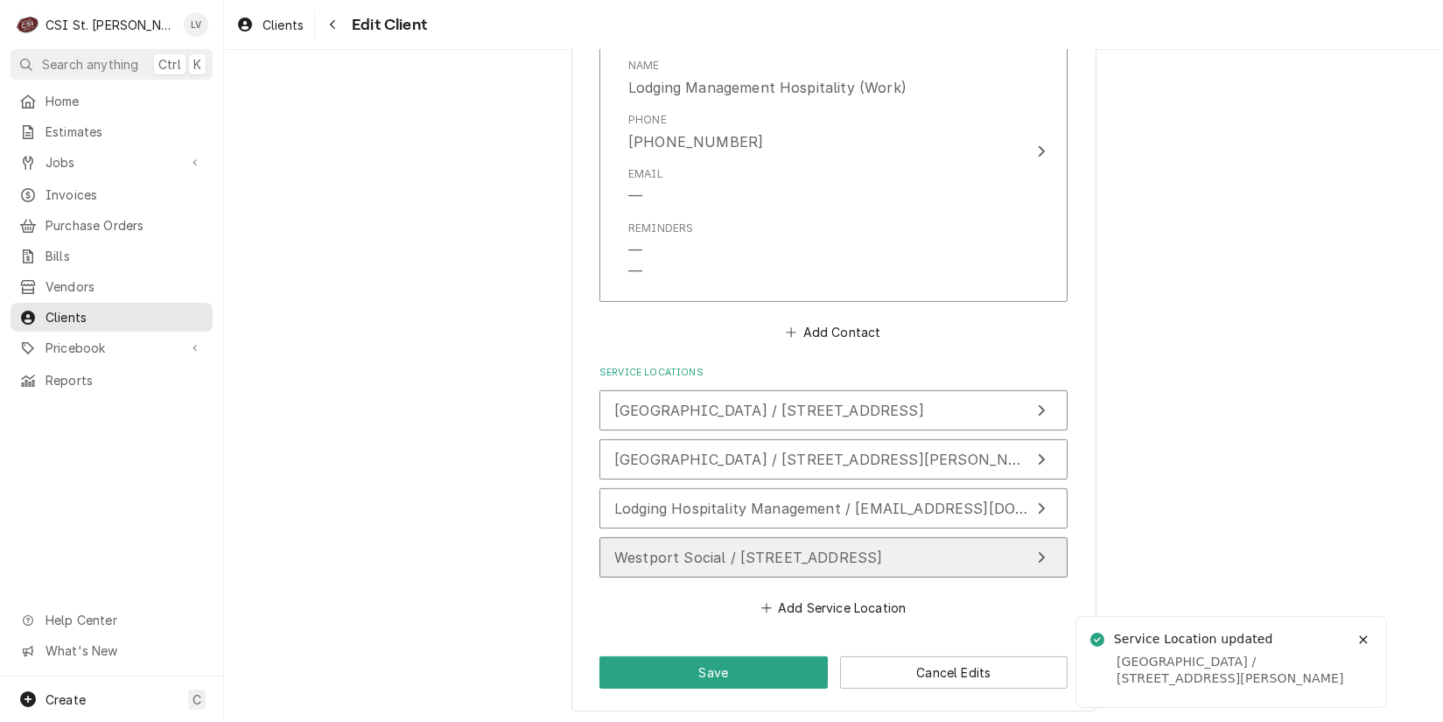
click at [667, 549] on span "Westport Social / 910 West Port Plaza, St Louis, MO 63146" at bounding box center [748, 558] width 268 height 18
type textarea "x"
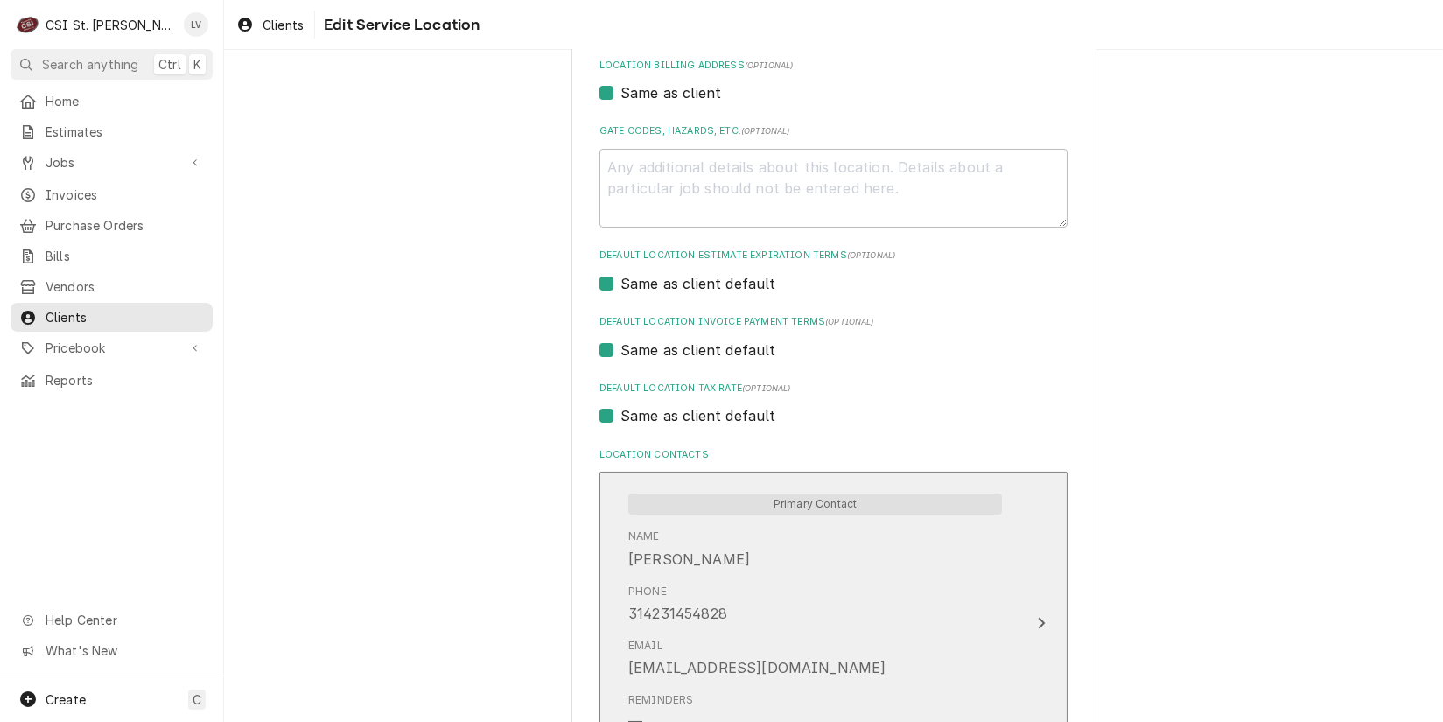
scroll to position [729, 0]
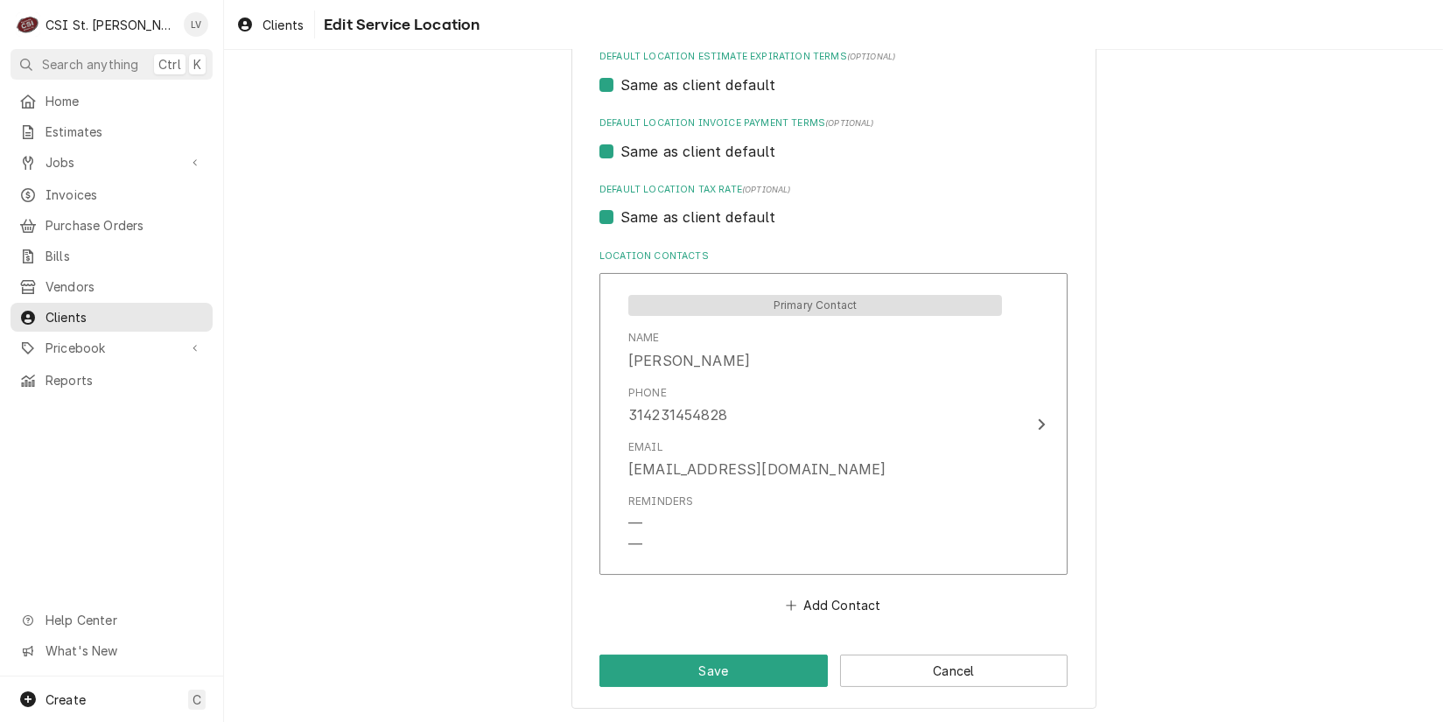
click at [660, 217] on label "Same as client default" at bounding box center [699, 217] width 156 height 21
click at [660, 217] on input "Same as client default" at bounding box center [855, 226] width 468 height 39
checkbox input "false"
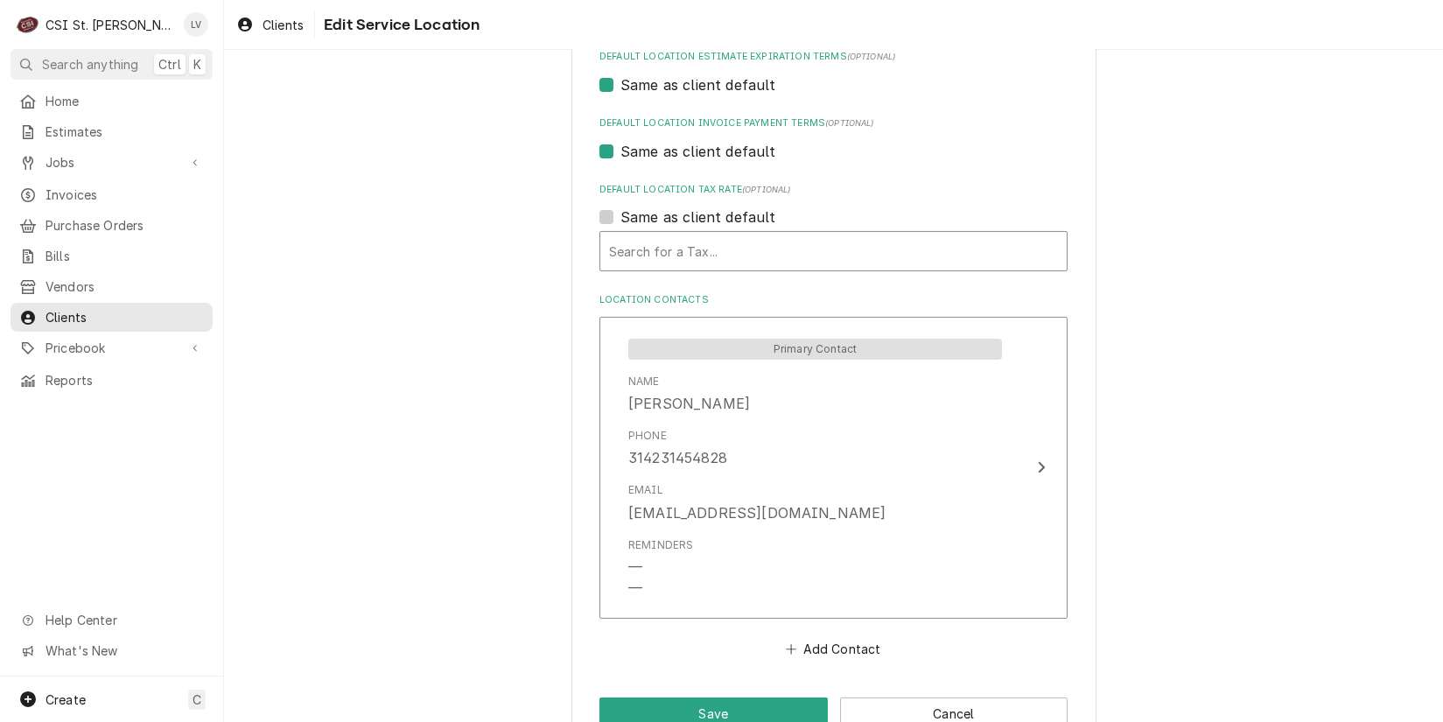
click at [665, 258] on div "Default Location Tax Rate" at bounding box center [833, 251] width 449 height 32
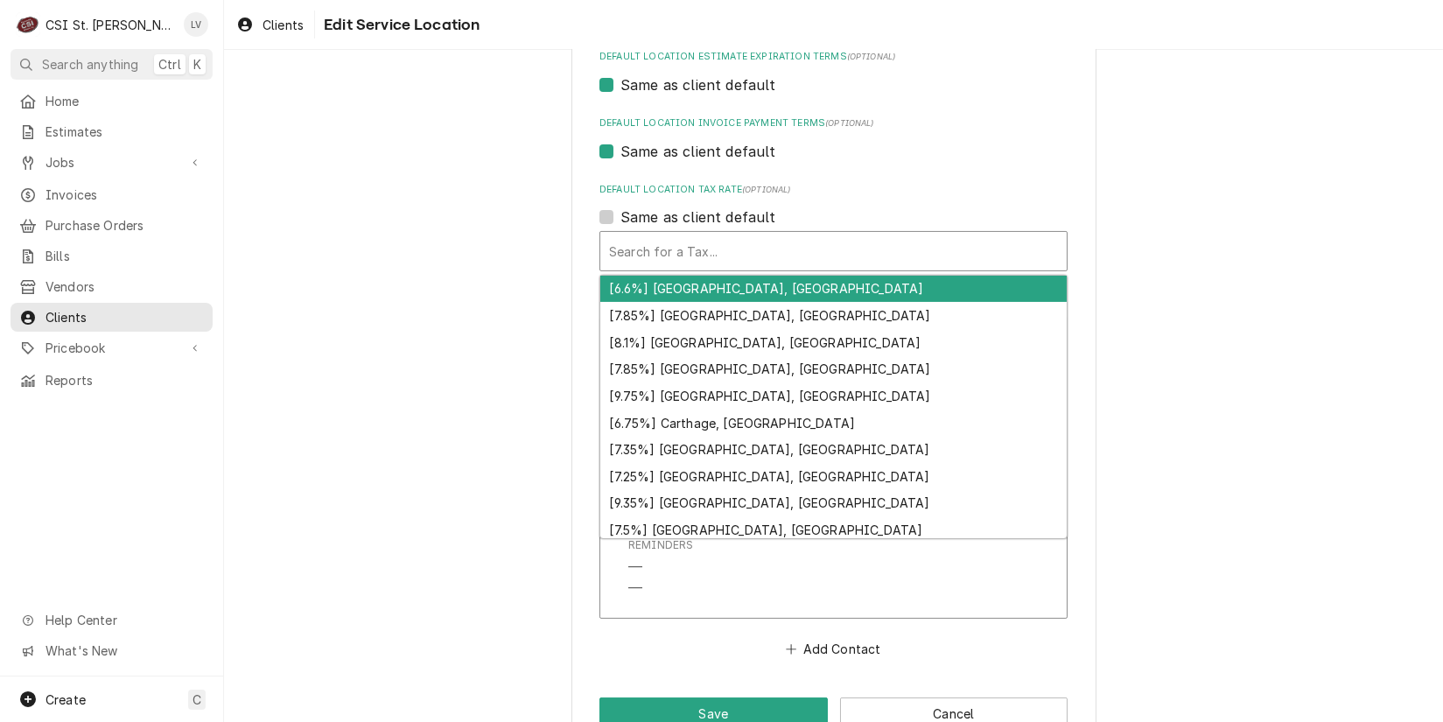
type textarea "x"
type input "m"
type textarea "x"
type input "mo"
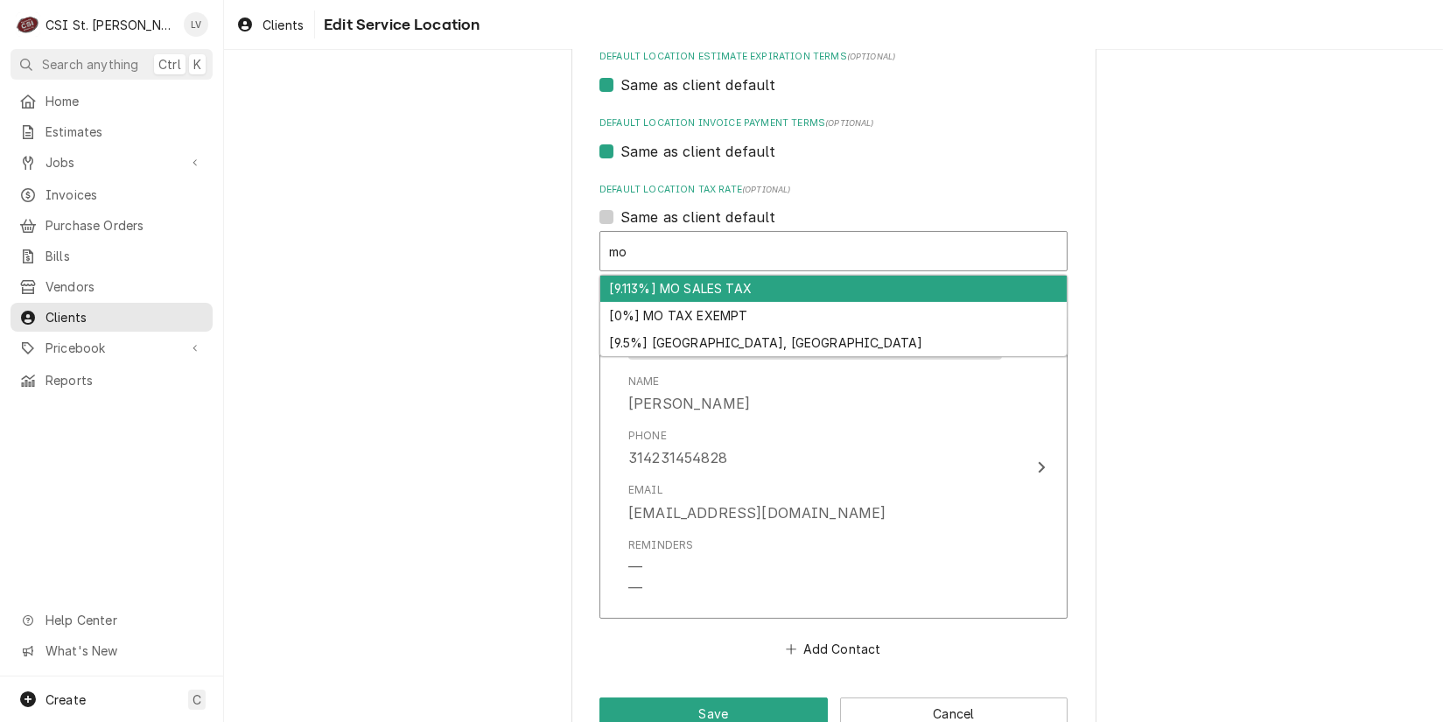
click at [648, 284] on div "[9.113%] MO SALES TAX" at bounding box center [833, 289] width 467 height 27
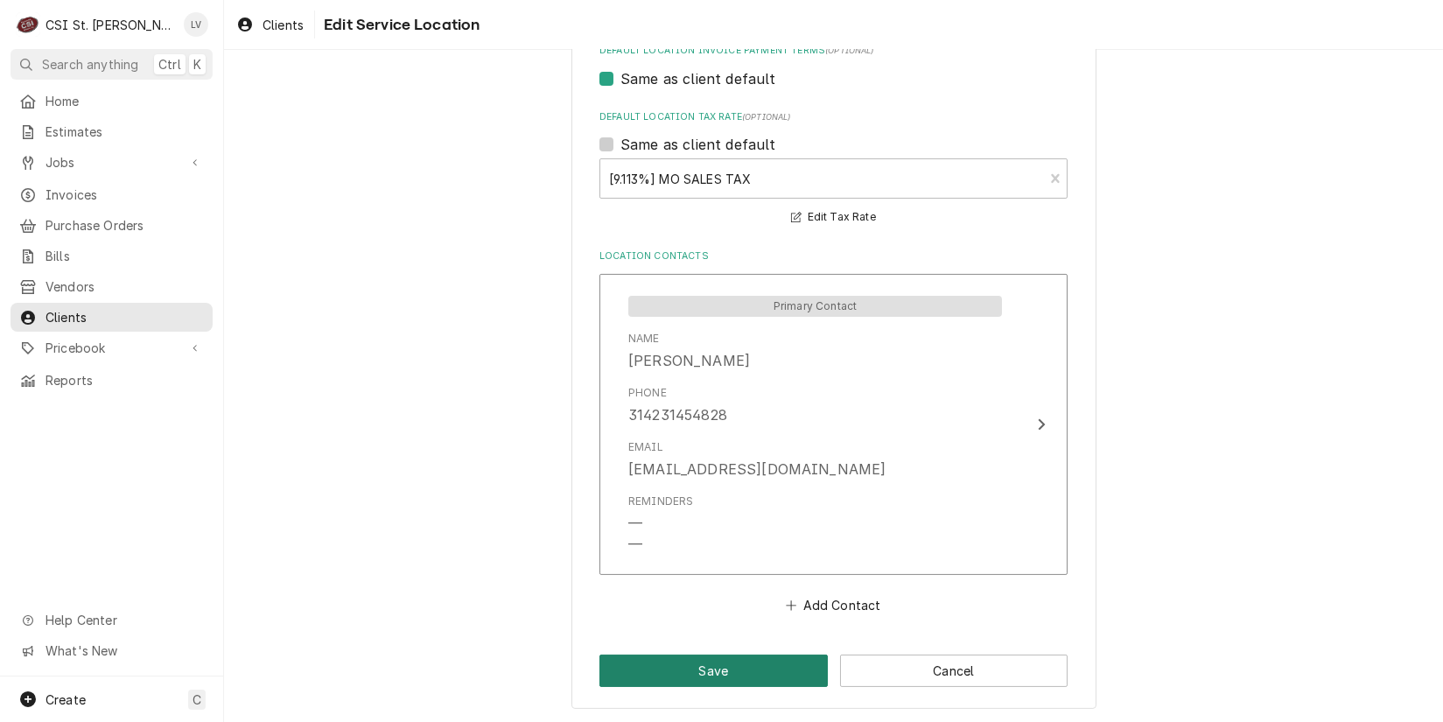
click at [725, 658] on button "Save" at bounding box center [714, 671] width 228 height 32
type textarea "x"
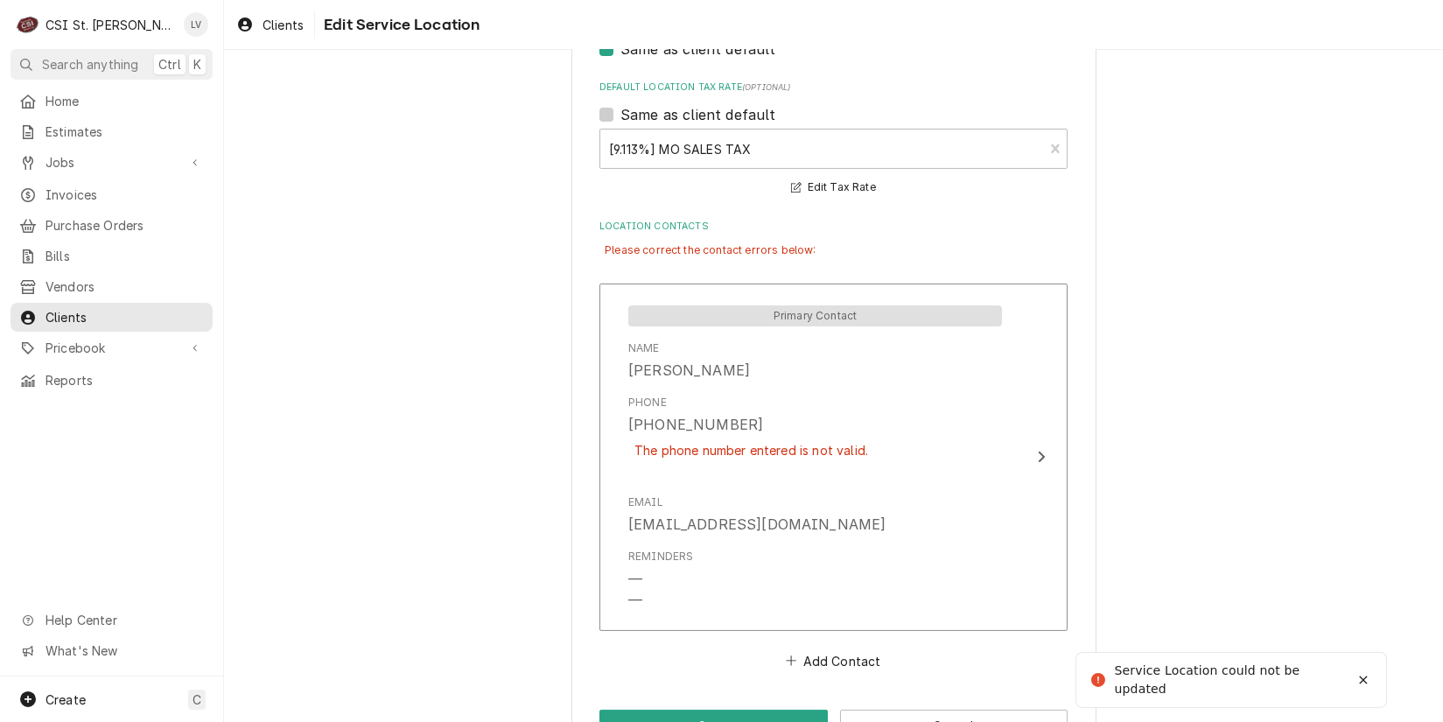
scroll to position [887, 0]
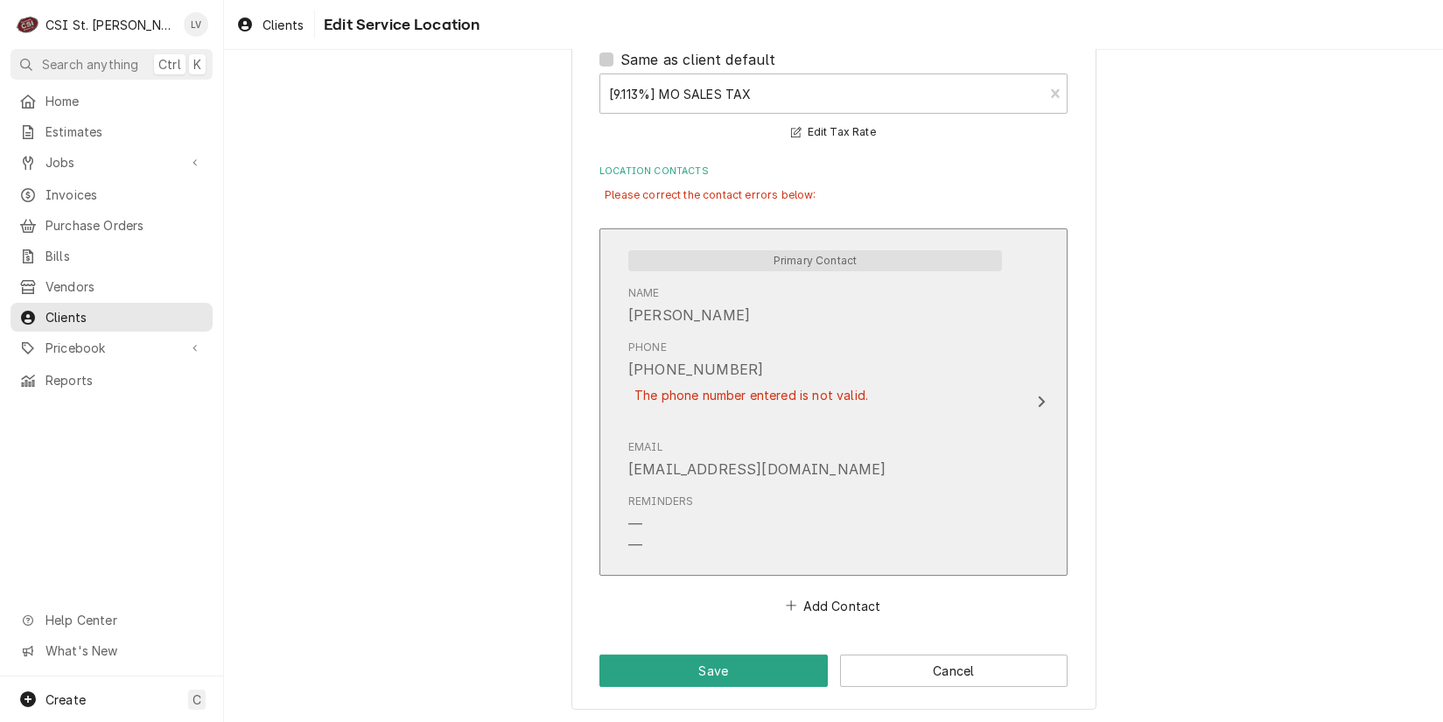
click at [719, 390] on div "The phone number entered is not valid." at bounding box center [751, 395] width 246 height 31
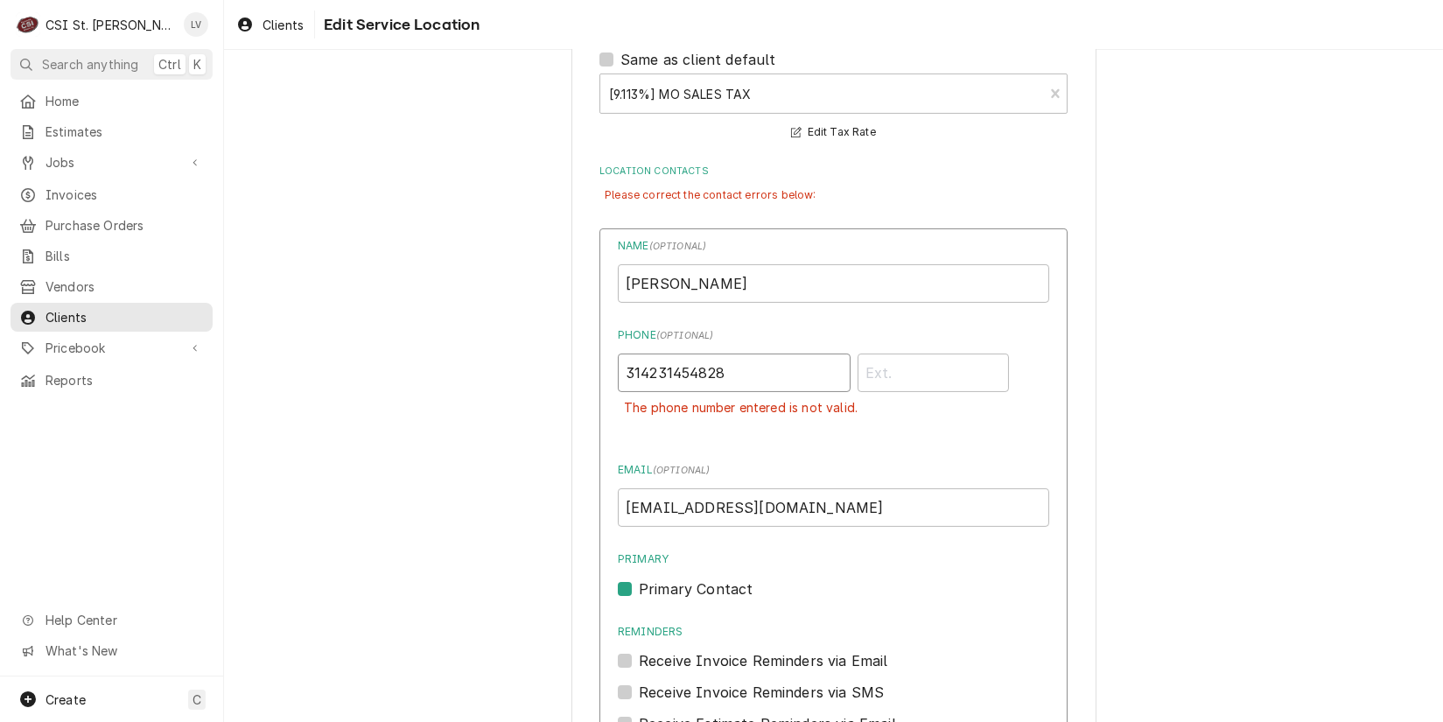
click at [702, 373] on input "314231454828" at bounding box center [734, 373] width 233 height 39
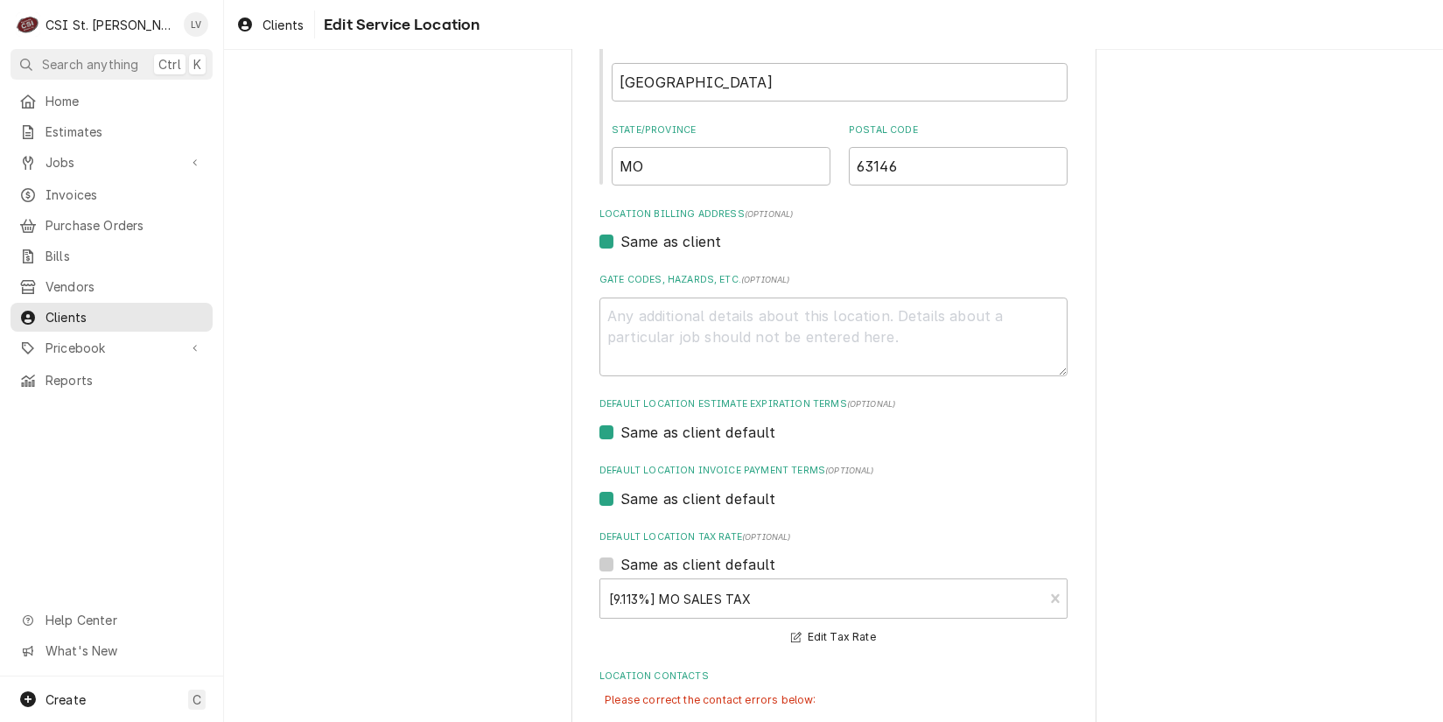
scroll to position [700, 0]
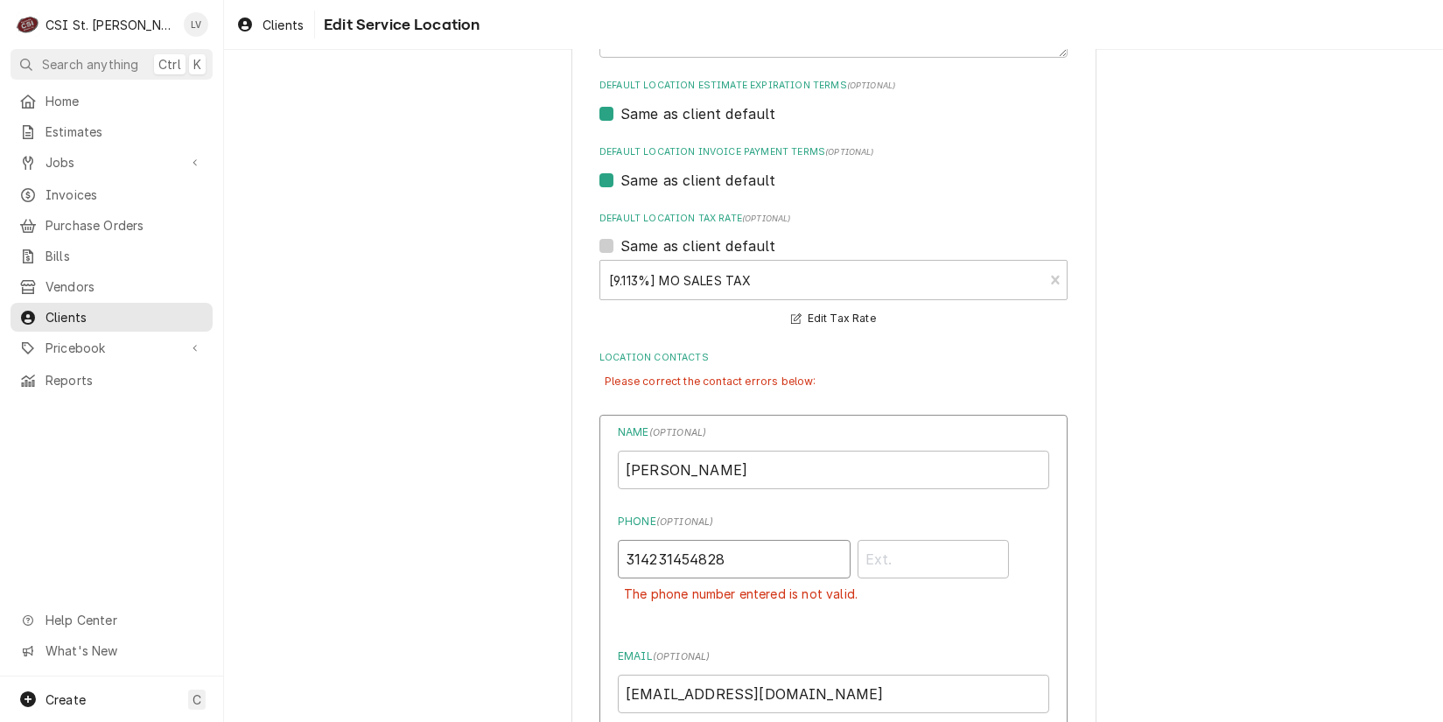
drag, startPoint x: 769, startPoint y: 555, endPoint x: 558, endPoint y: 583, distance: 212.8
click at [558, 583] on div "Use the fields below to edit this service location: Location Name ( optional ) …" at bounding box center [833, 316] width 1219 height 1896
click at [692, 463] on input "Jessica" at bounding box center [834, 470] width 432 height 39
type input "Jessica Hutson"
click at [1209, 418] on div "Use the fields below to edit this service location: Location Name ( optional ) …" at bounding box center [833, 316] width 1219 height 1896
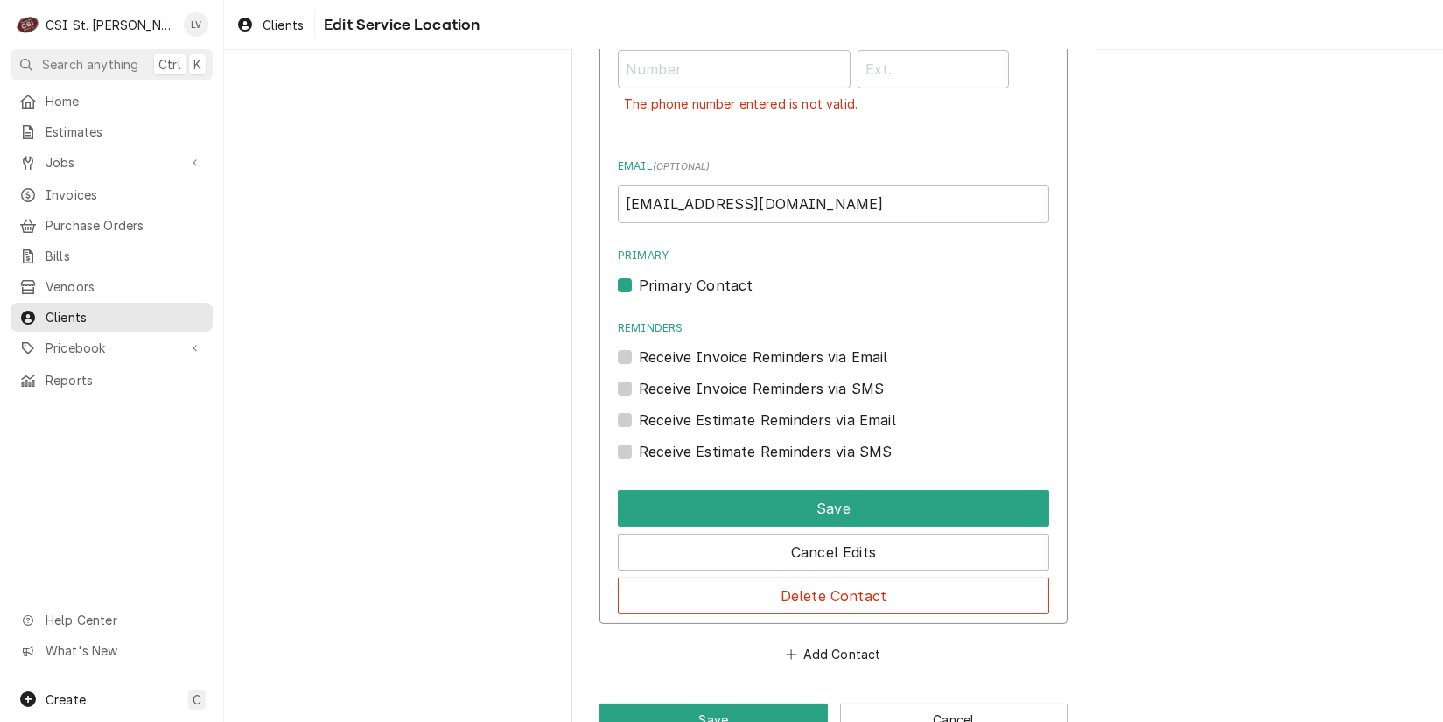
scroll to position [1225, 0]
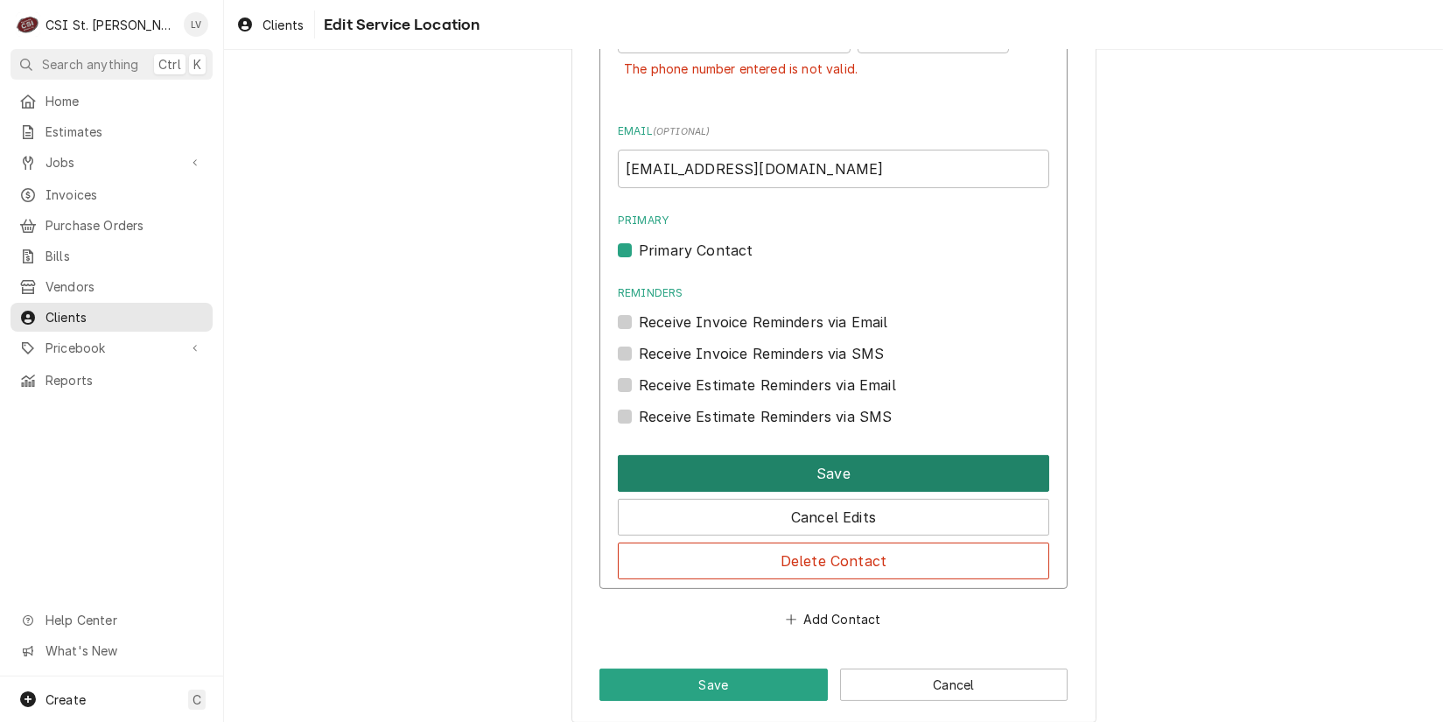
click at [853, 482] on button "Save" at bounding box center [834, 473] width 432 height 37
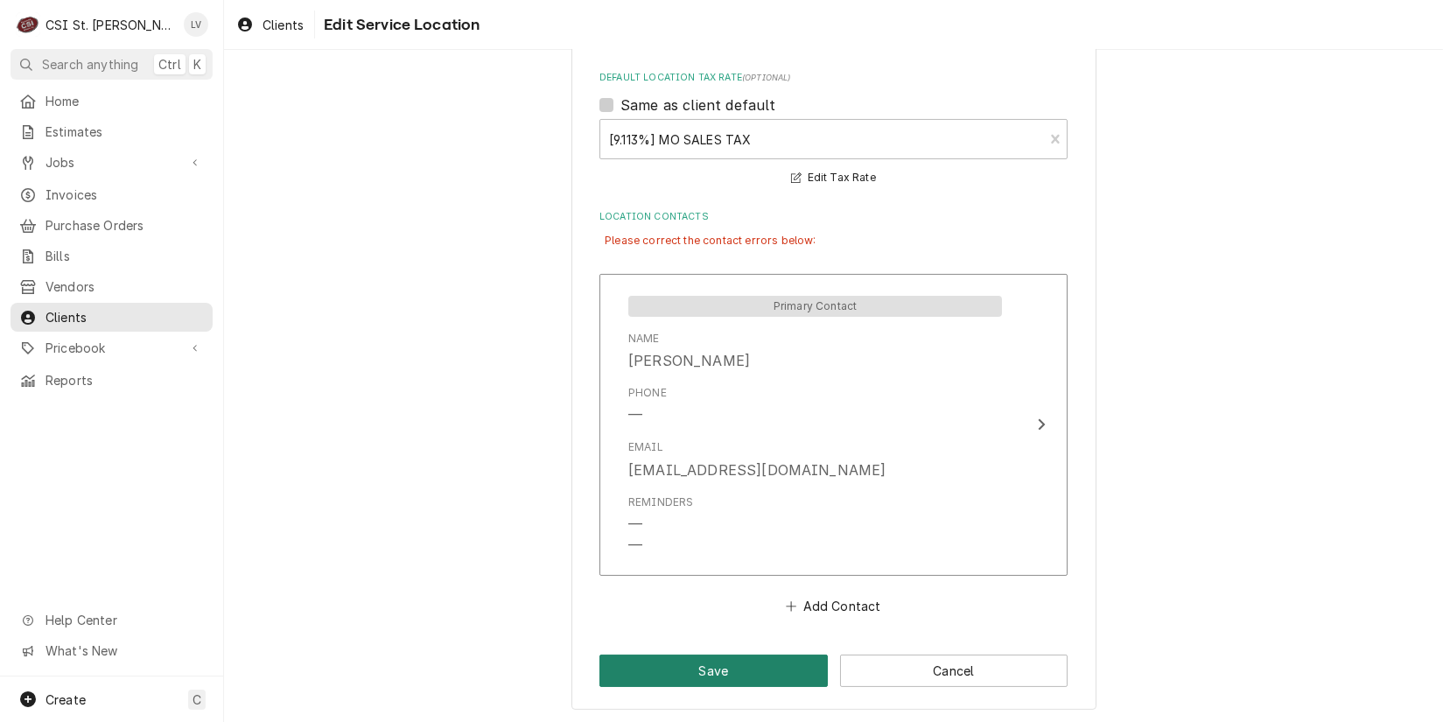
click at [752, 673] on button "Save" at bounding box center [714, 671] width 228 height 32
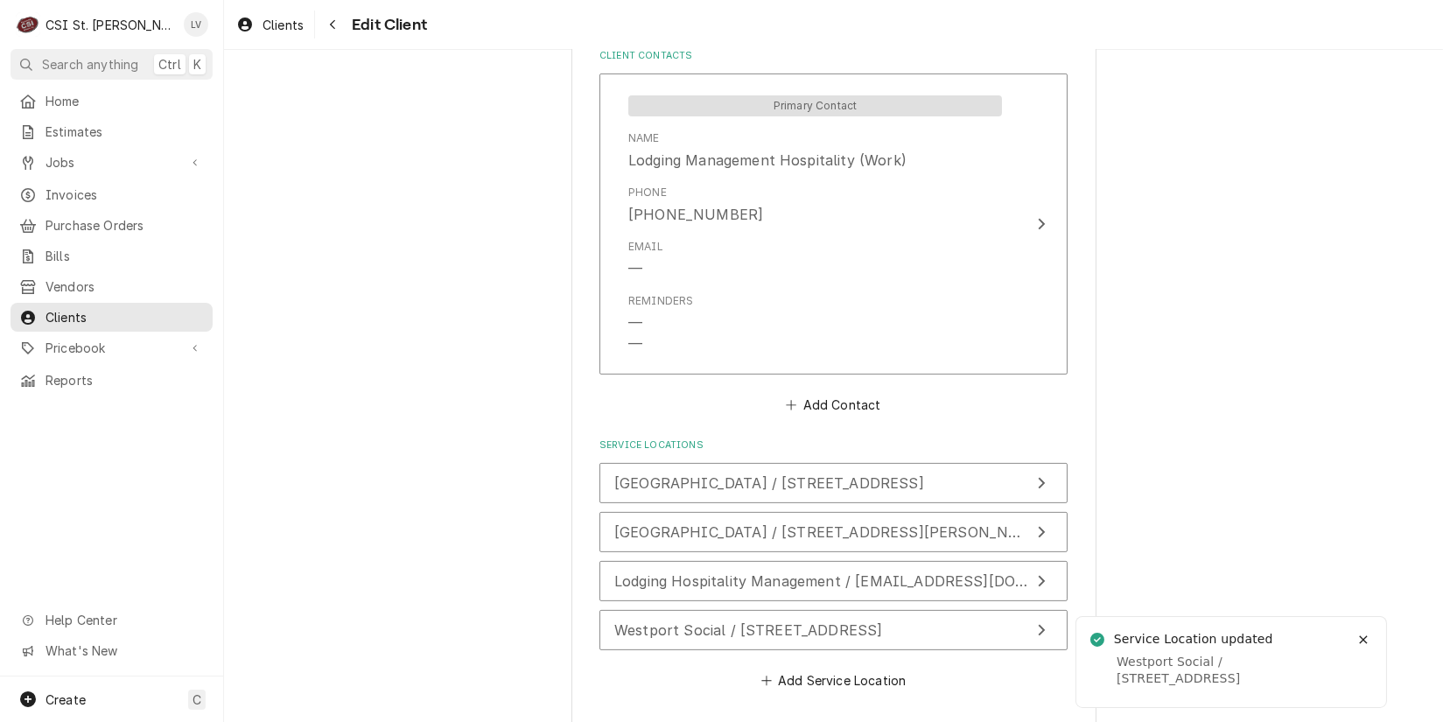
scroll to position [1378, 0]
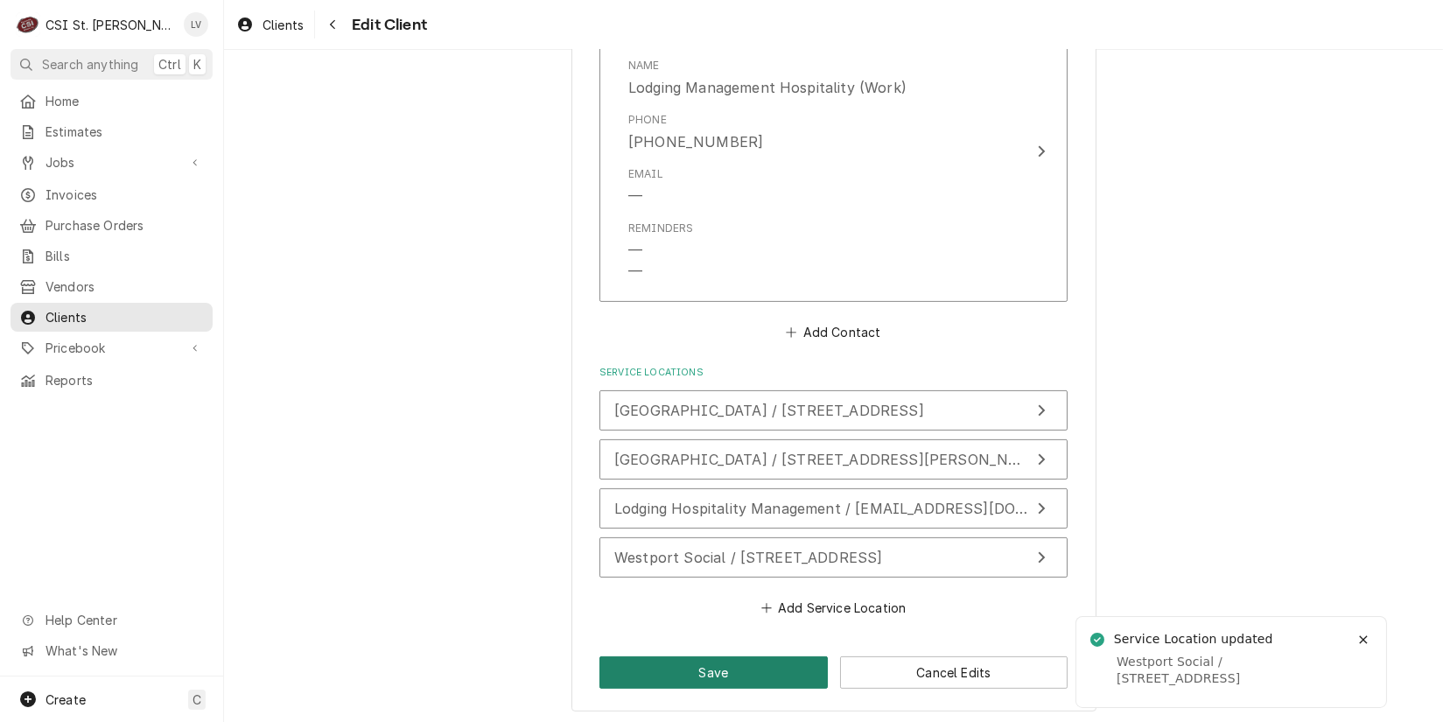
click at [701, 669] on button "Save" at bounding box center [714, 672] width 228 height 32
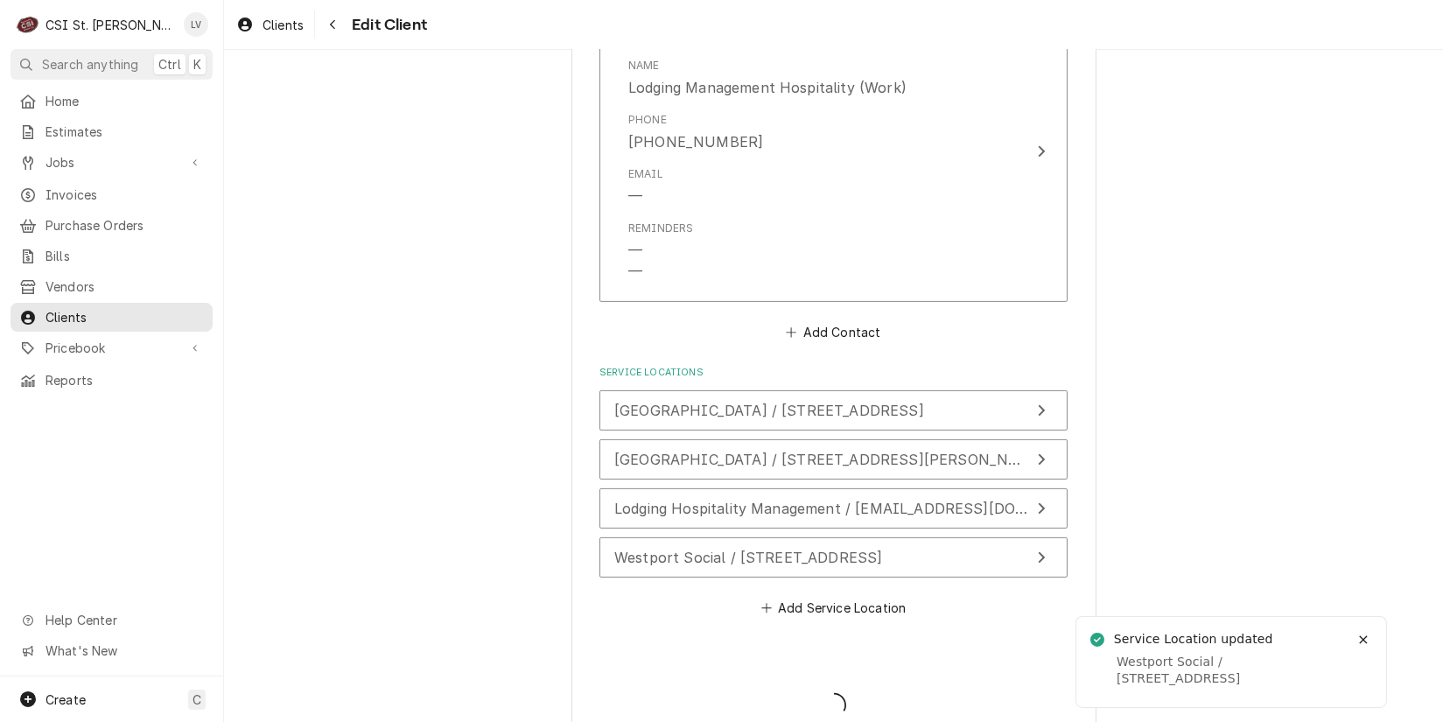
type textarea "x"
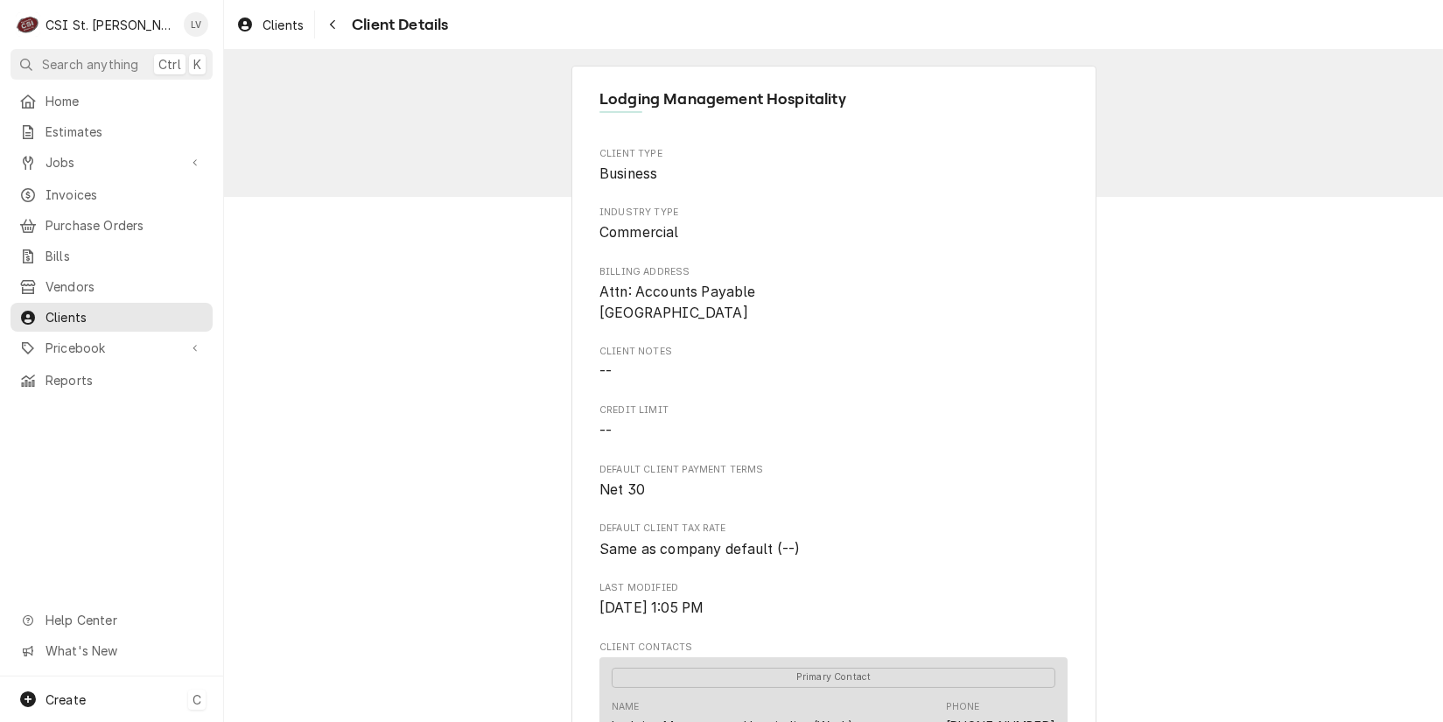
click at [116, 687] on div "Create C" at bounding box center [111, 700] width 223 height 46
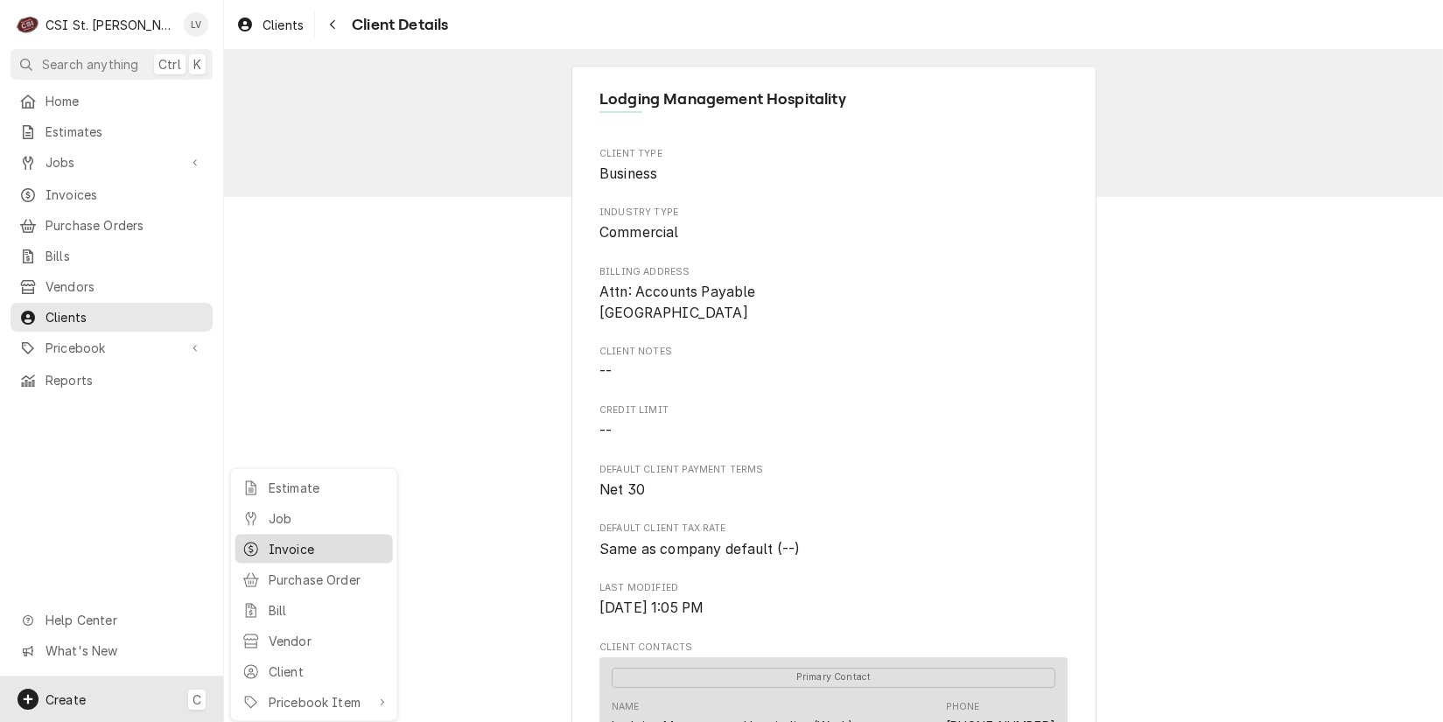
click at [293, 545] on div "Invoice" at bounding box center [327, 549] width 117 height 18
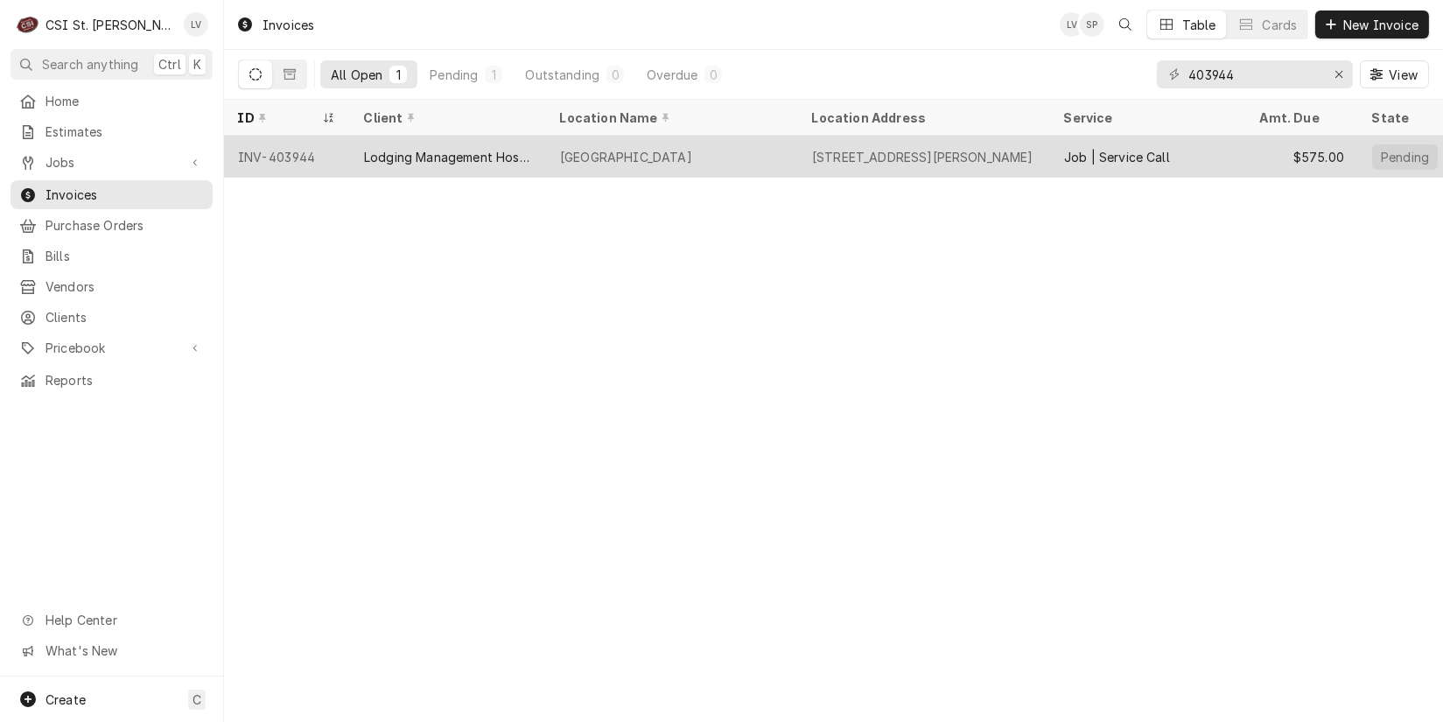
click at [401, 150] on div "Lodging Management Hospitality" at bounding box center [448, 157] width 168 height 18
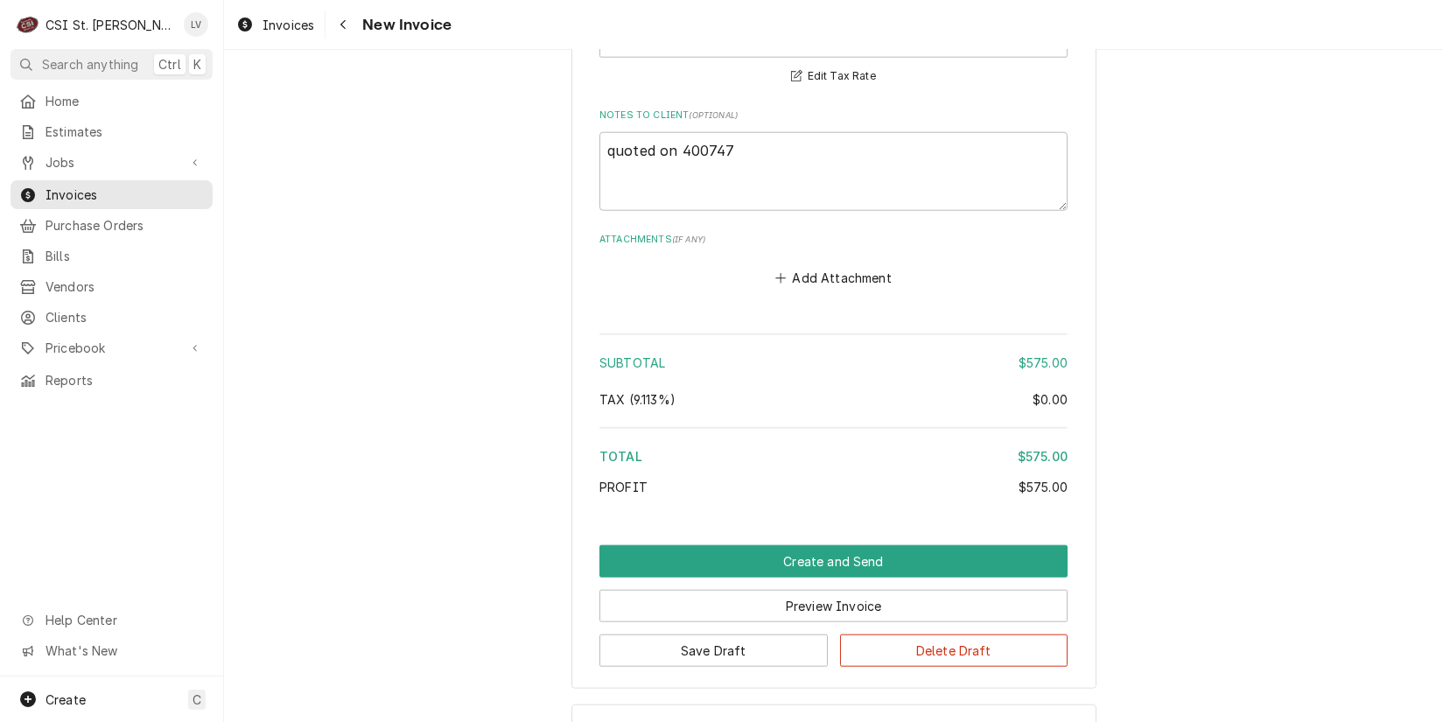
scroll to position [4465, 0]
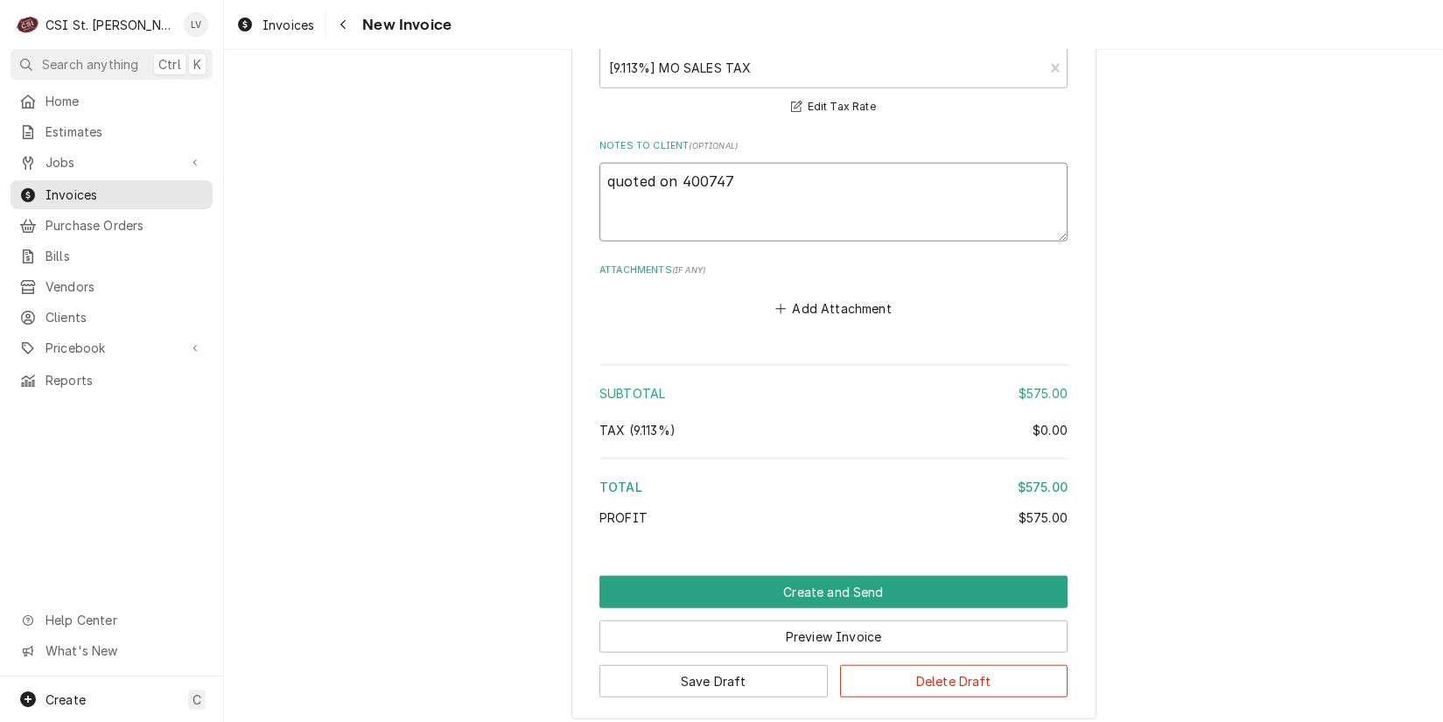
click at [675, 175] on textarea "quoted on 400747" at bounding box center [834, 202] width 468 height 79
type textarea "x"
type textarea "quoted on E400747"
type textarea "x"
type textarea "quoted on ES400747"
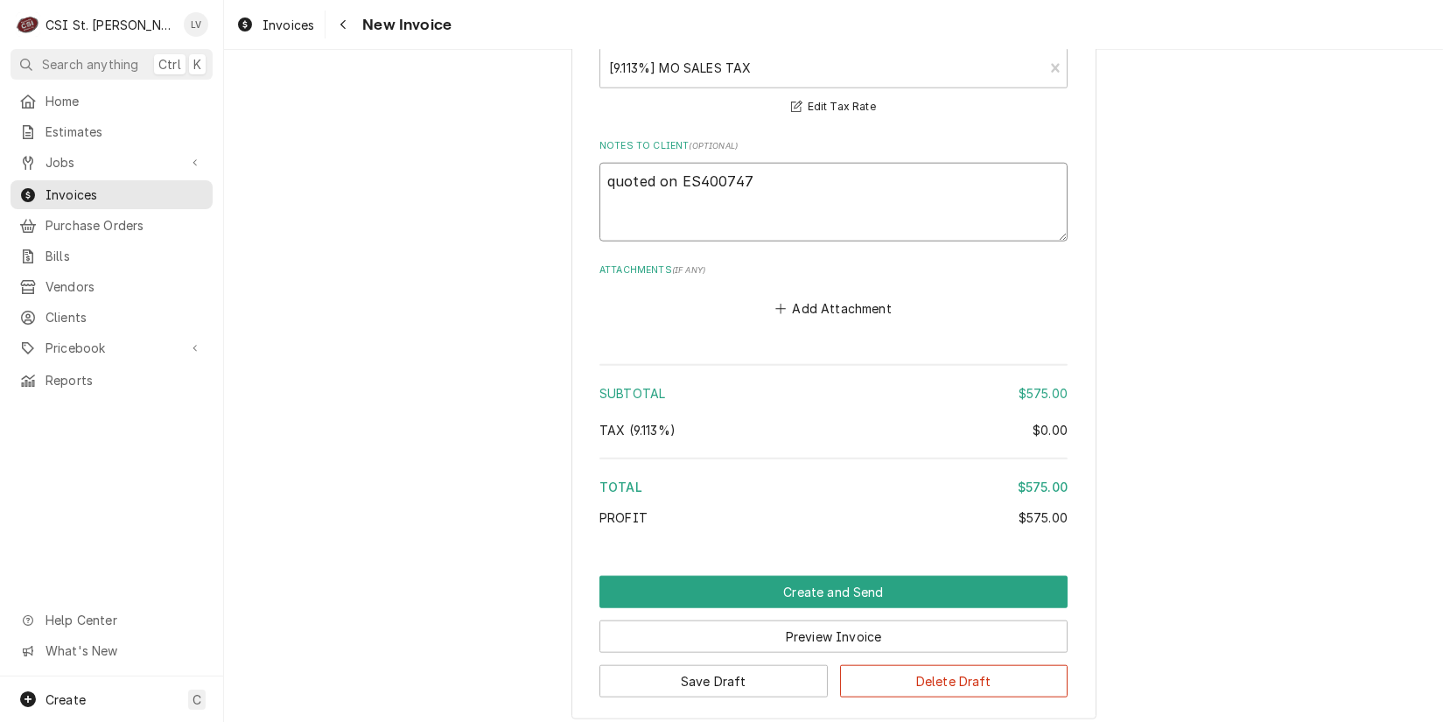
type textarea "x"
type textarea "quoted on EST400747"
type textarea "x"
type textarea "quoted on EST-400747"
click at [608, 172] on textarea "quoted on EST-400747" at bounding box center [834, 202] width 468 height 79
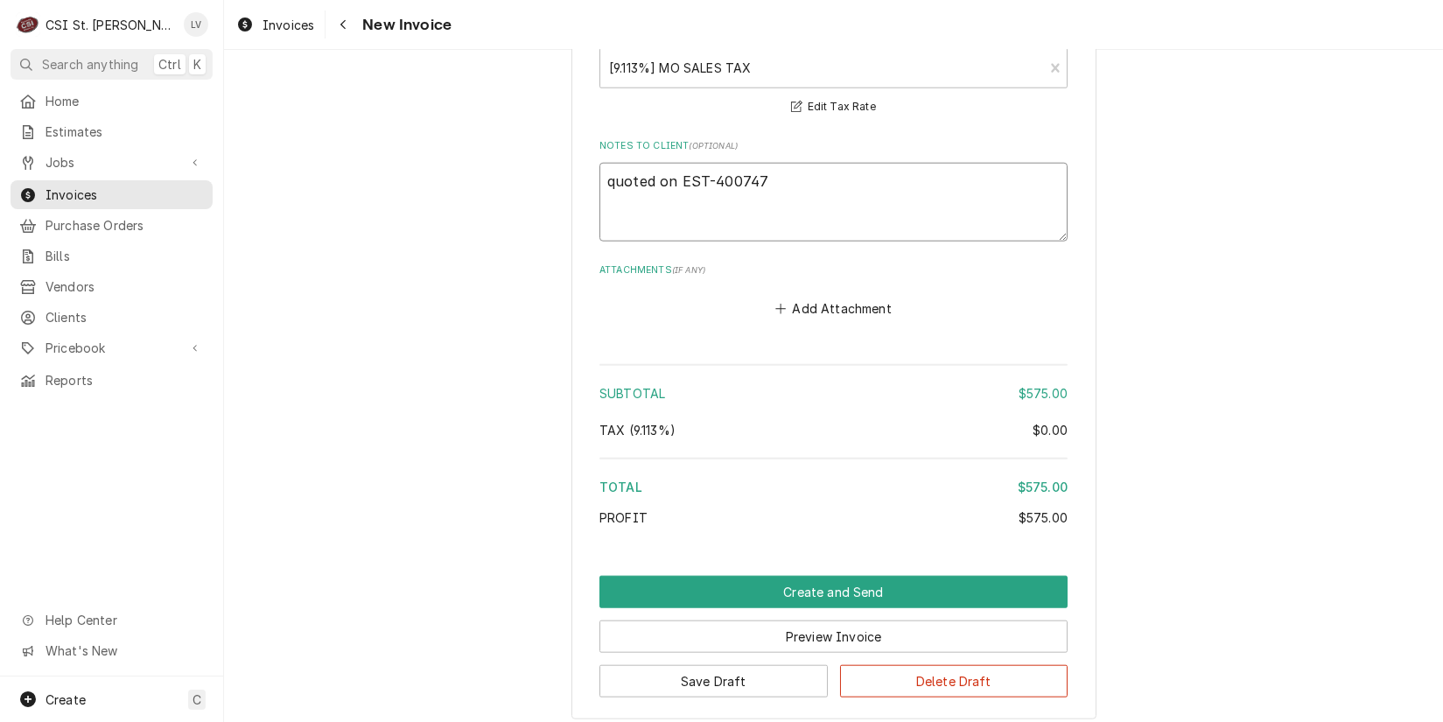
type textarea "x"
type textarea "uoted on EST-400747"
type textarea "x"
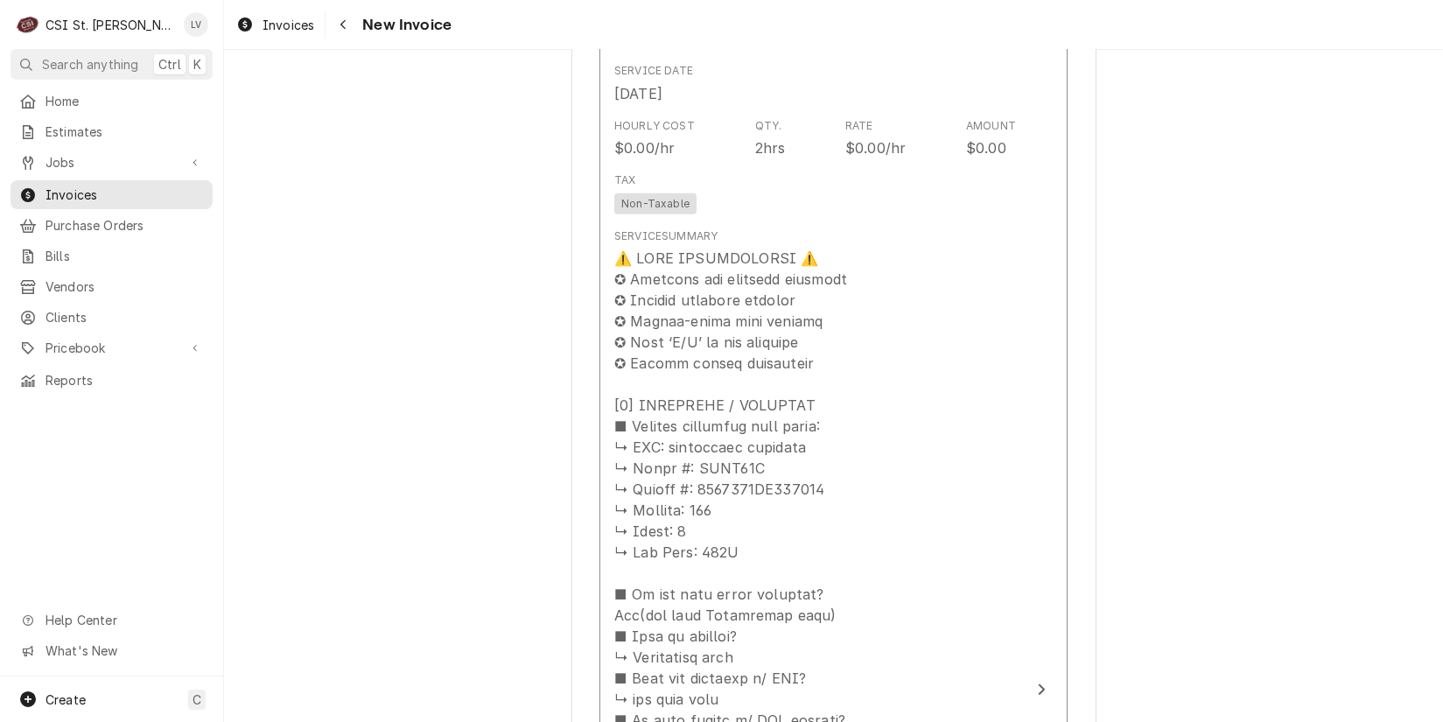
scroll to position [1839, 0]
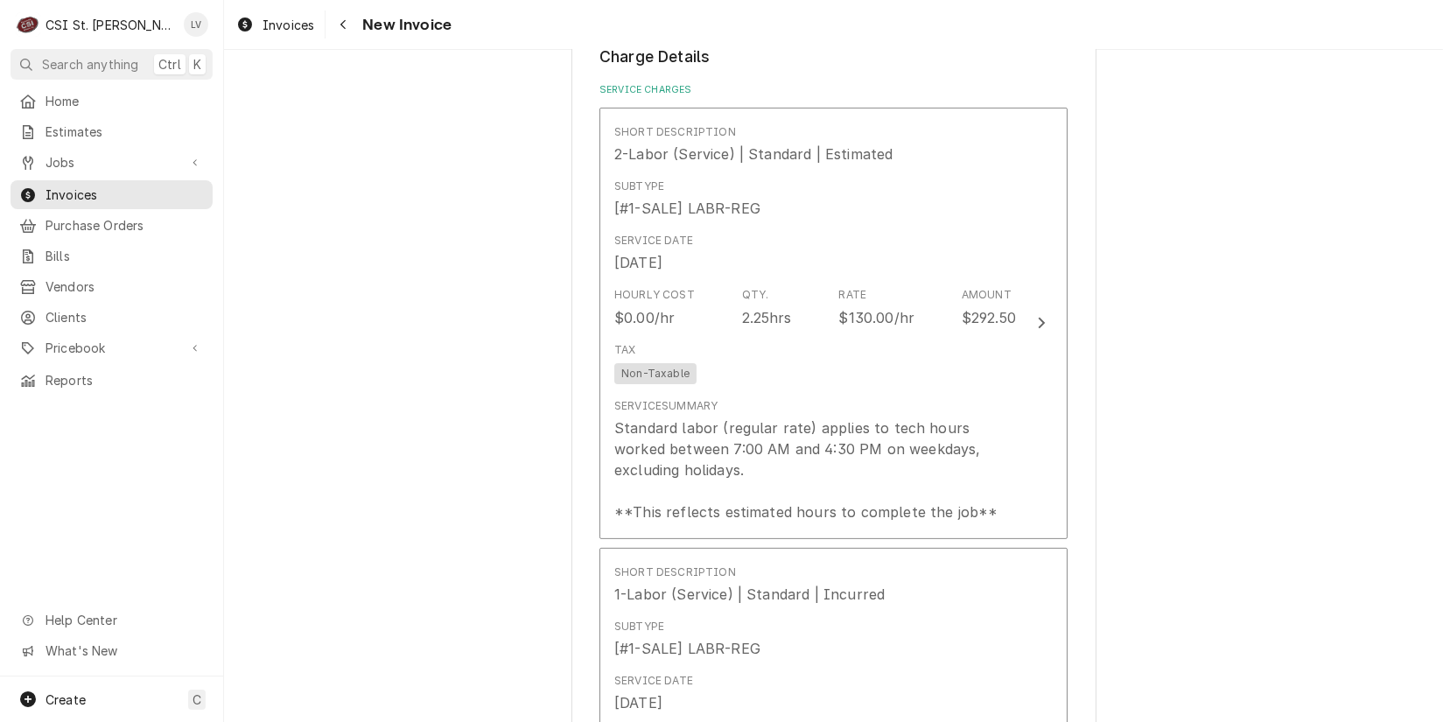
type textarea "Quoted on EST-400747"
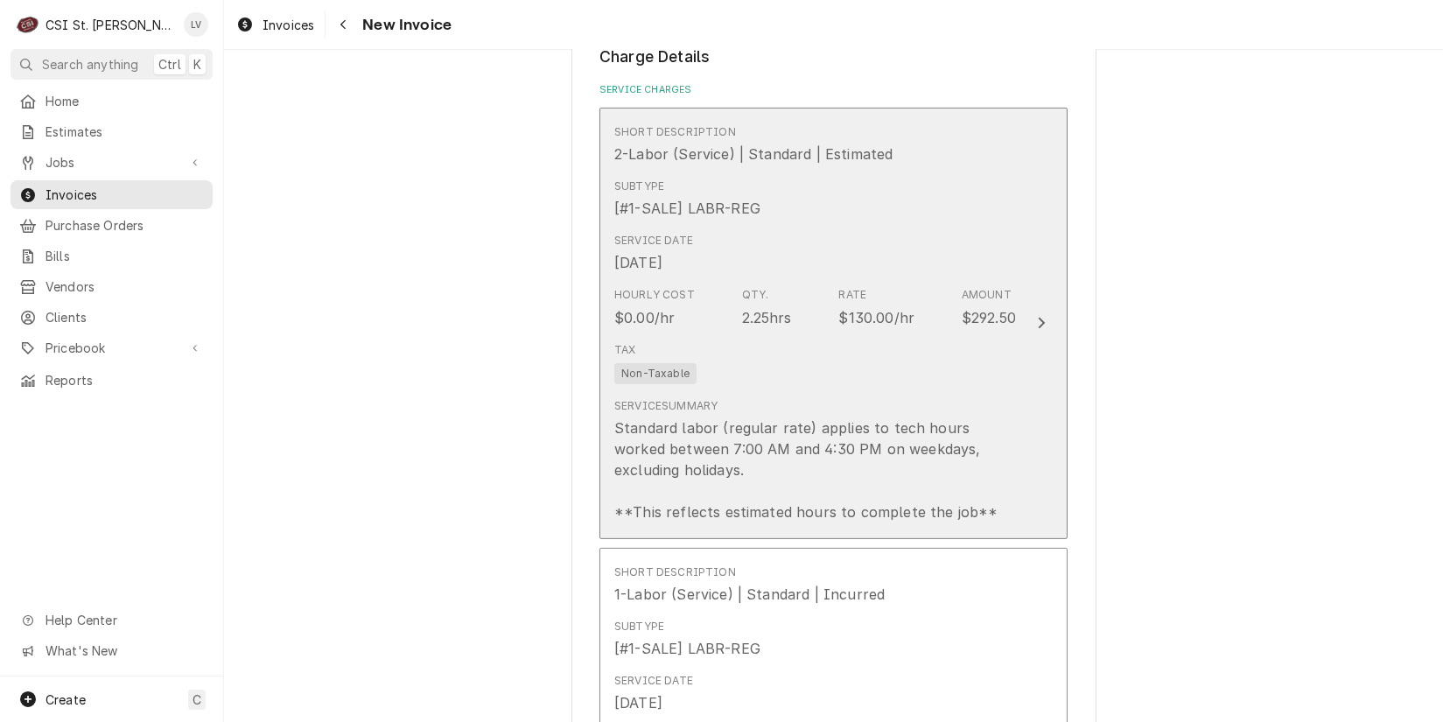
click at [839, 356] on div "Tax Non-Taxable" at bounding box center [815, 363] width 402 height 56
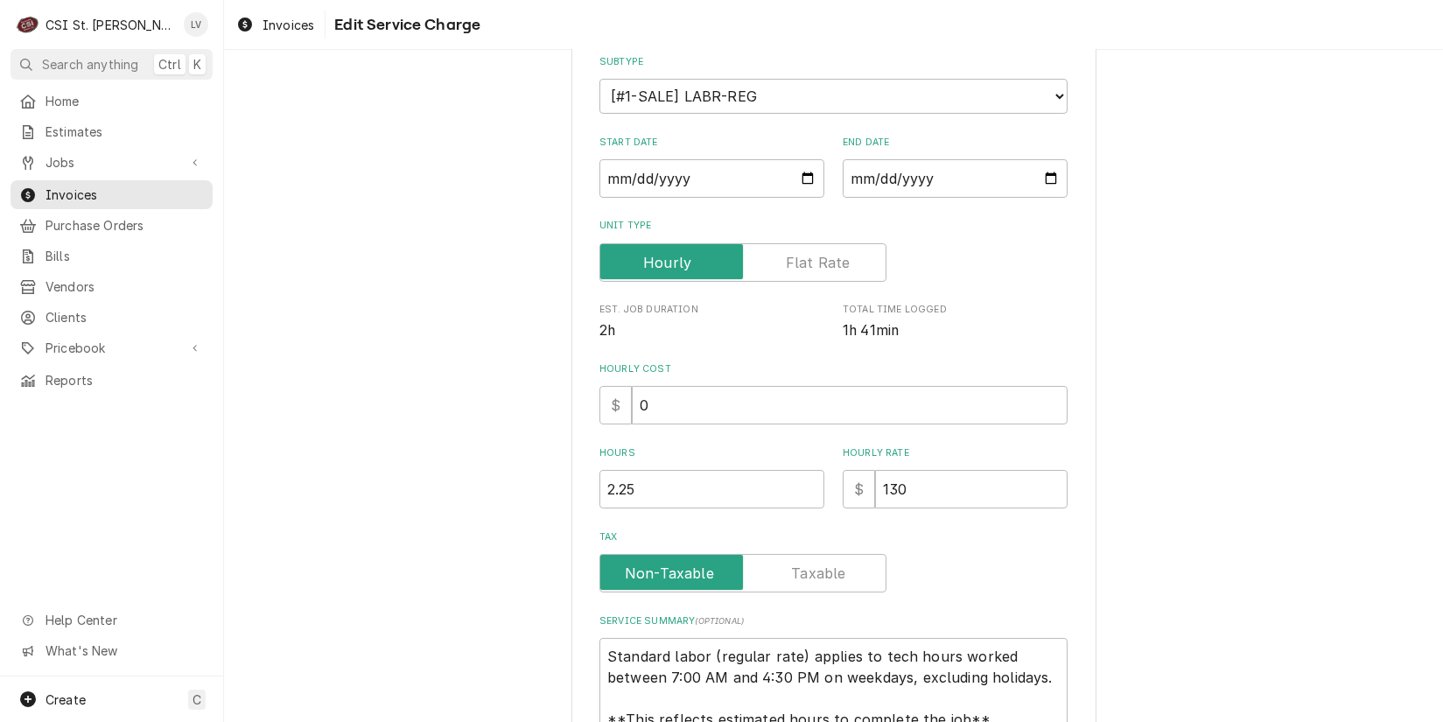
scroll to position [367, 0]
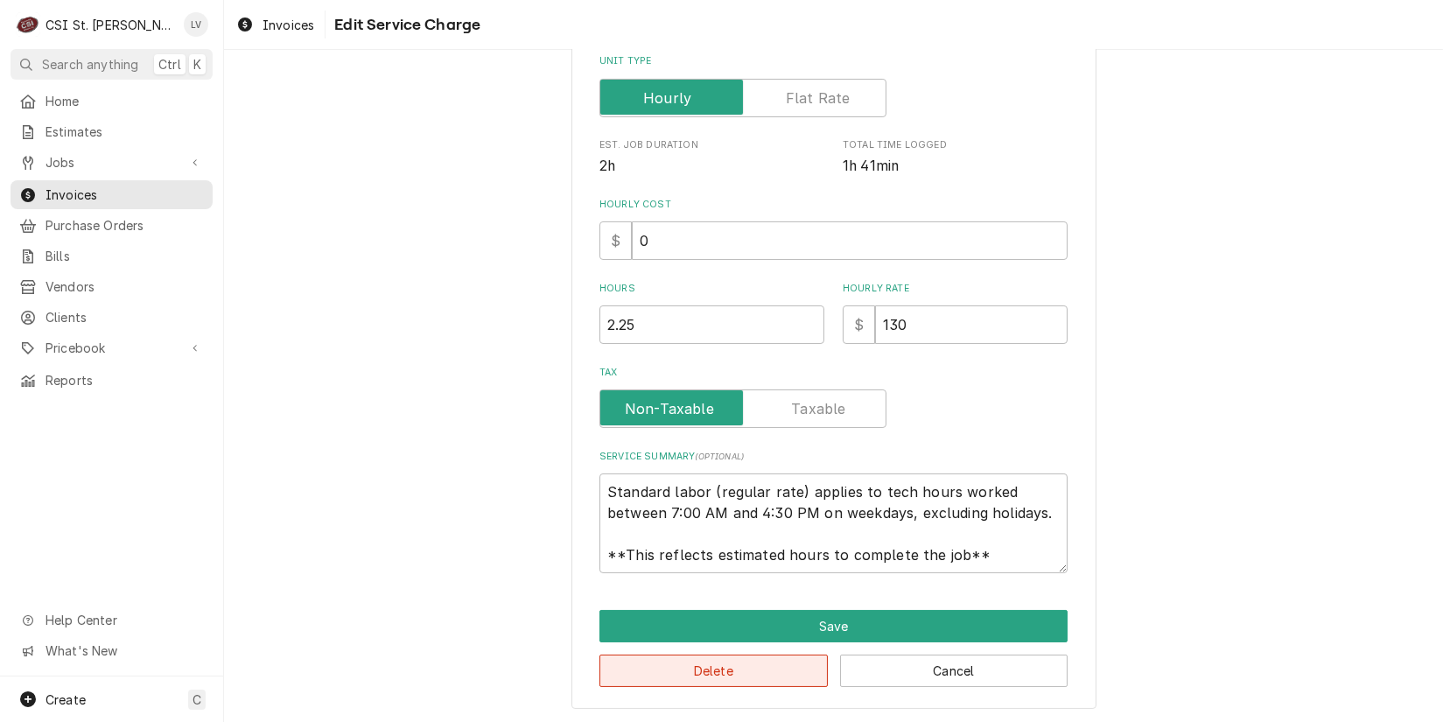
click at [769, 670] on button "Delete" at bounding box center [714, 671] width 228 height 32
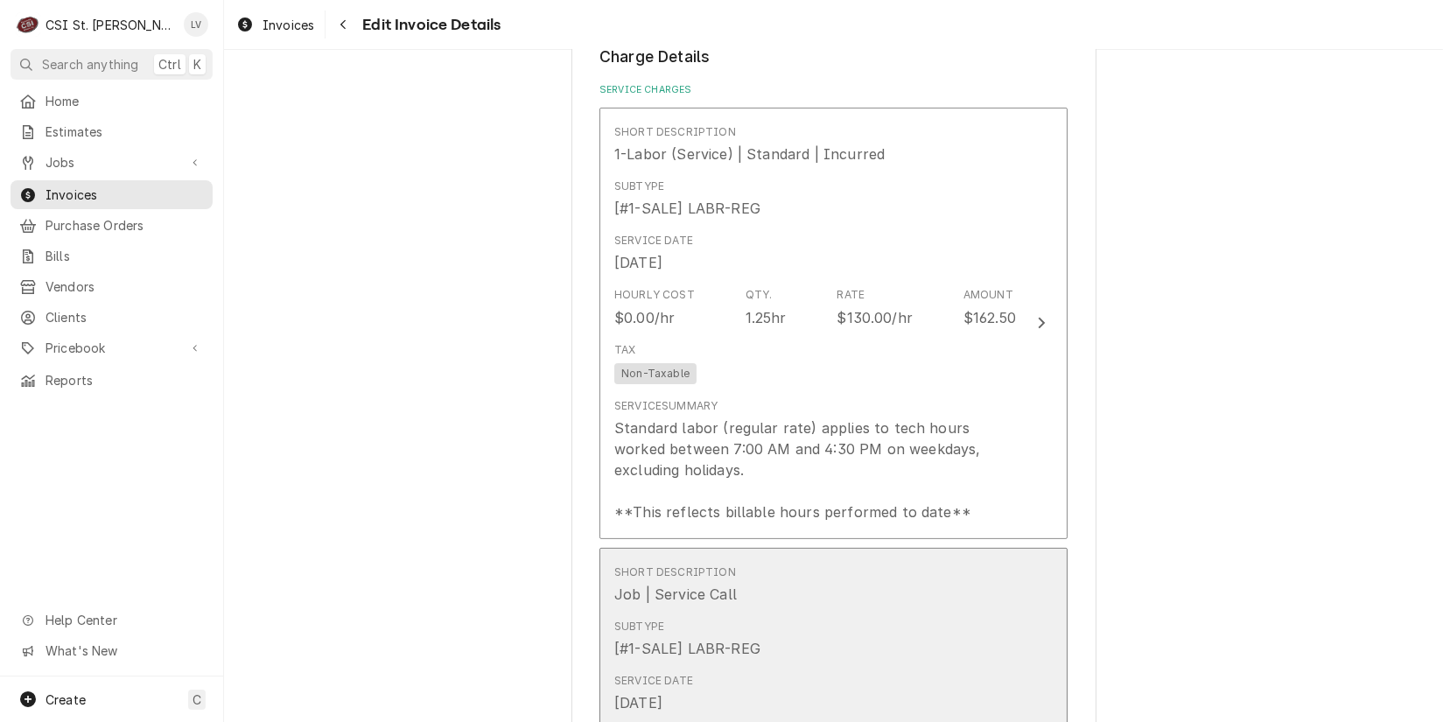
scroll to position [1381, 0]
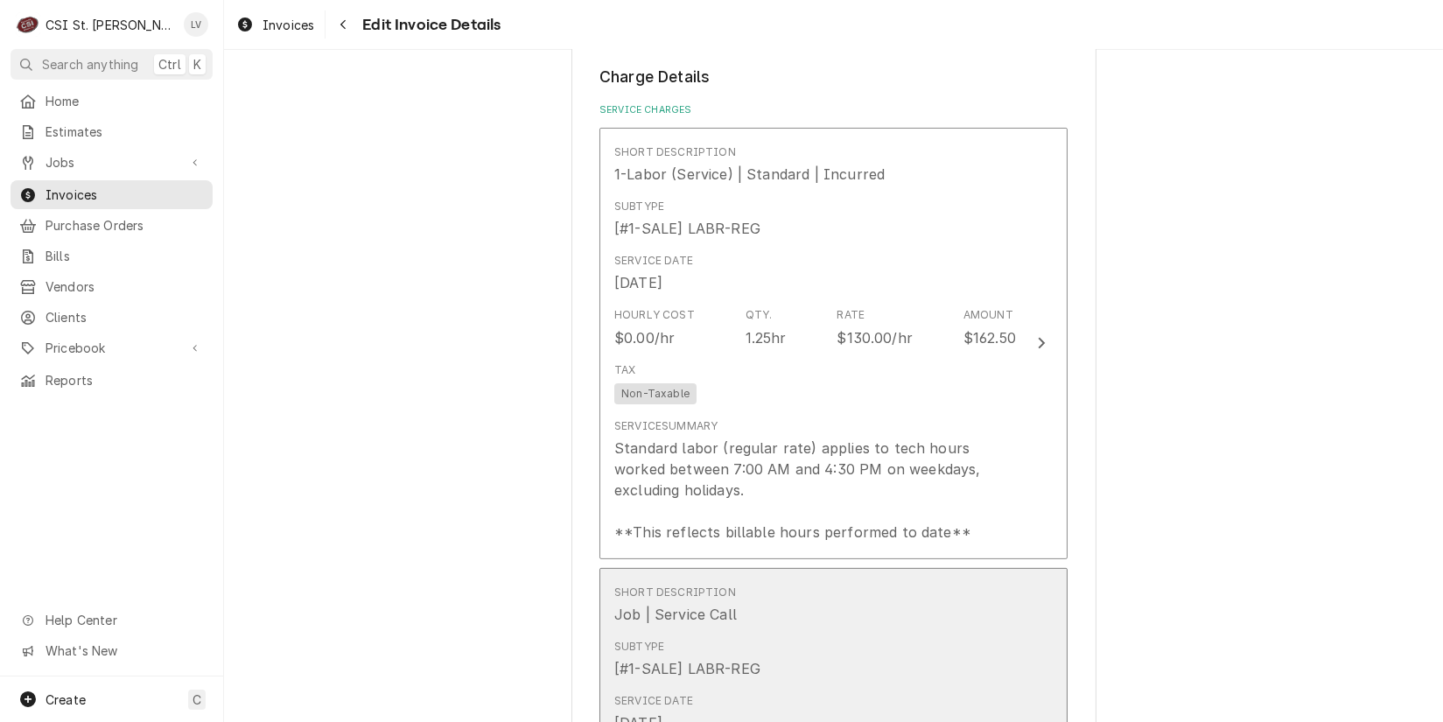
click at [848, 614] on div "Short Description Job | Service Call" at bounding box center [815, 605] width 402 height 54
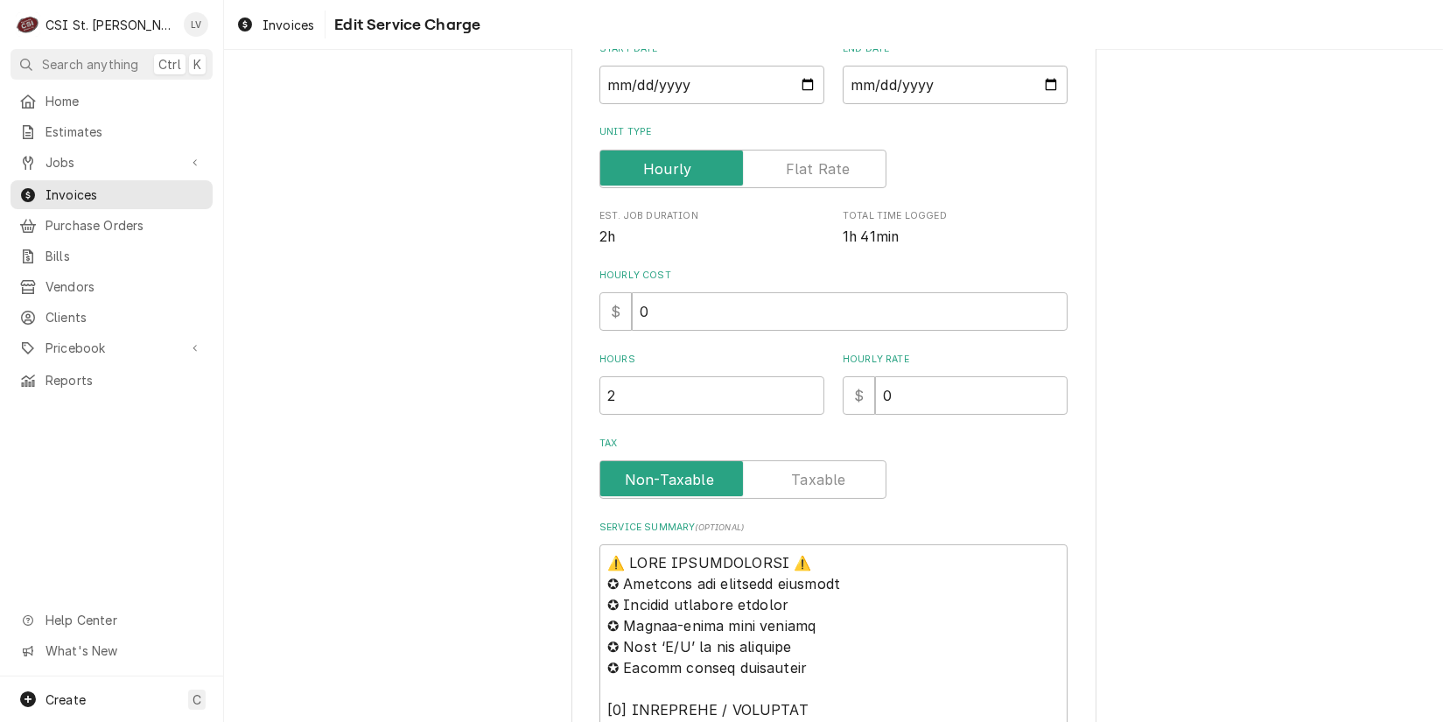
scroll to position [613, 0]
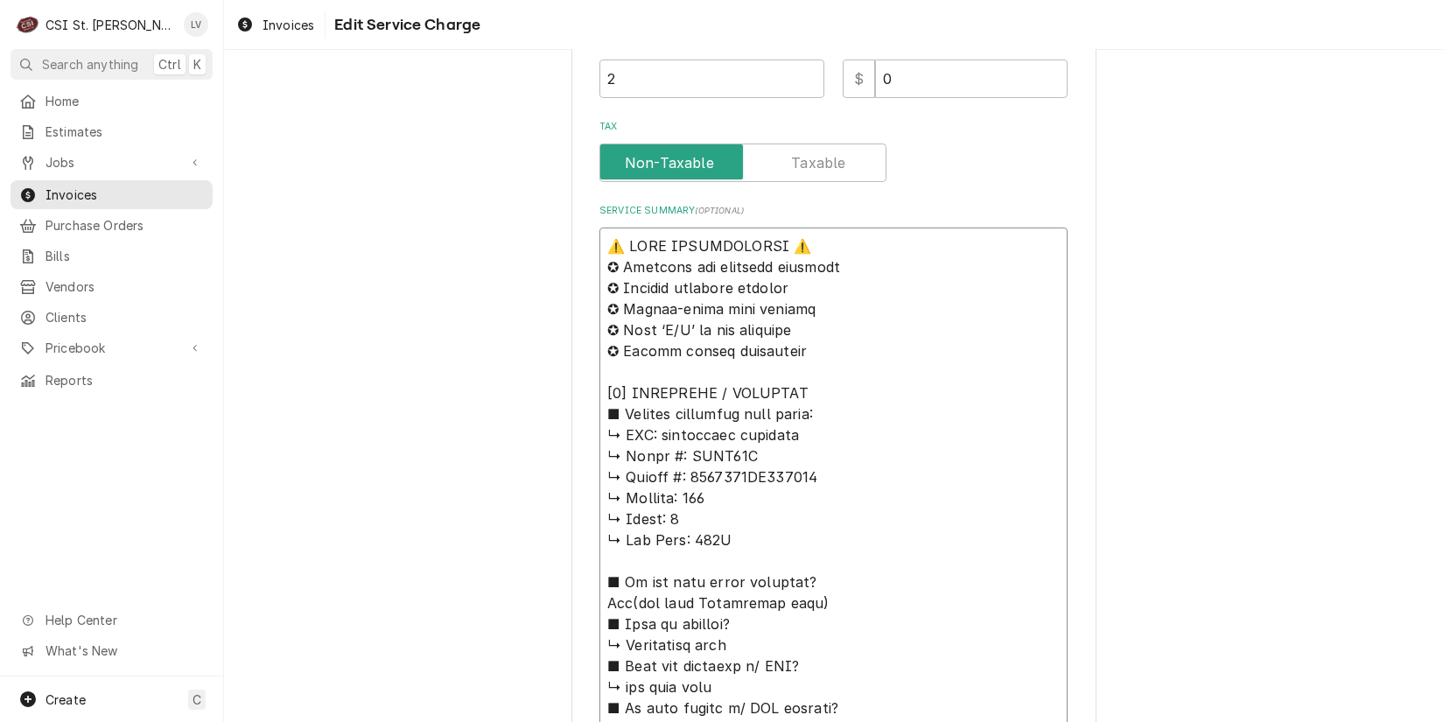
drag, startPoint x: 661, startPoint y: 432, endPoint x: 534, endPoint y: 243, distance: 227.7
click at [534, 243] on div "Use the fields below to edit this service charge Short Description Job | Servic…" at bounding box center [833, 514] width 1219 height 2116
type textarea "x"
type textarea "Structural concepts ↳ 𝗠𝗼𝗱𝗲𝗹 #: HECO47R ↳ 𝗦𝗲𝗿𝗶𝗮𝗹 #: 2705881AA406217 ↳ 𝗩𝗼𝗹𝘁𝗮𝗴𝗲: 2…"
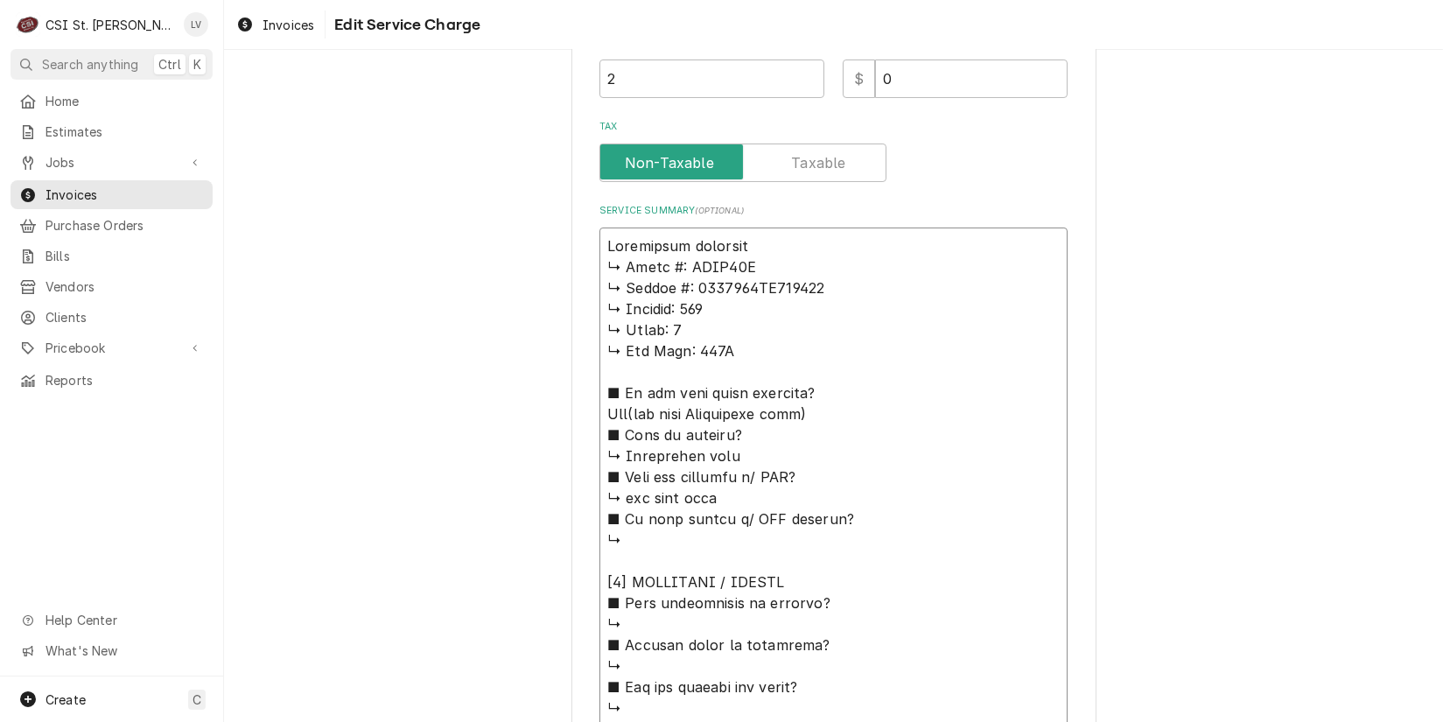
click at [678, 244] on textarea "Service Summary ( optional )" at bounding box center [834, 729] width 468 height 1003
type textarea "x"
type textarea "Structural oncepts ↳ 𝗠𝗼𝗱𝗲𝗹 #: HECO47R ↳ 𝗦𝗲𝗿𝗶𝗮𝗹 #: 2705881AA406217 ↳ 𝗩𝗼𝗹𝘁𝗮𝗴𝗲: 20…"
type textarea "x"
type textarea "Structural Concepts ↳ 𝗠𝗼𝗱𝗲𝗹 #: HECO47R ↳ 𝗦𝗲𝗿𝗶𝗮𝗹 #: 2705881AA406217 ↳ 𝗩𝗼𝗹𝘁𝗮𝗴𝗲: 2…"
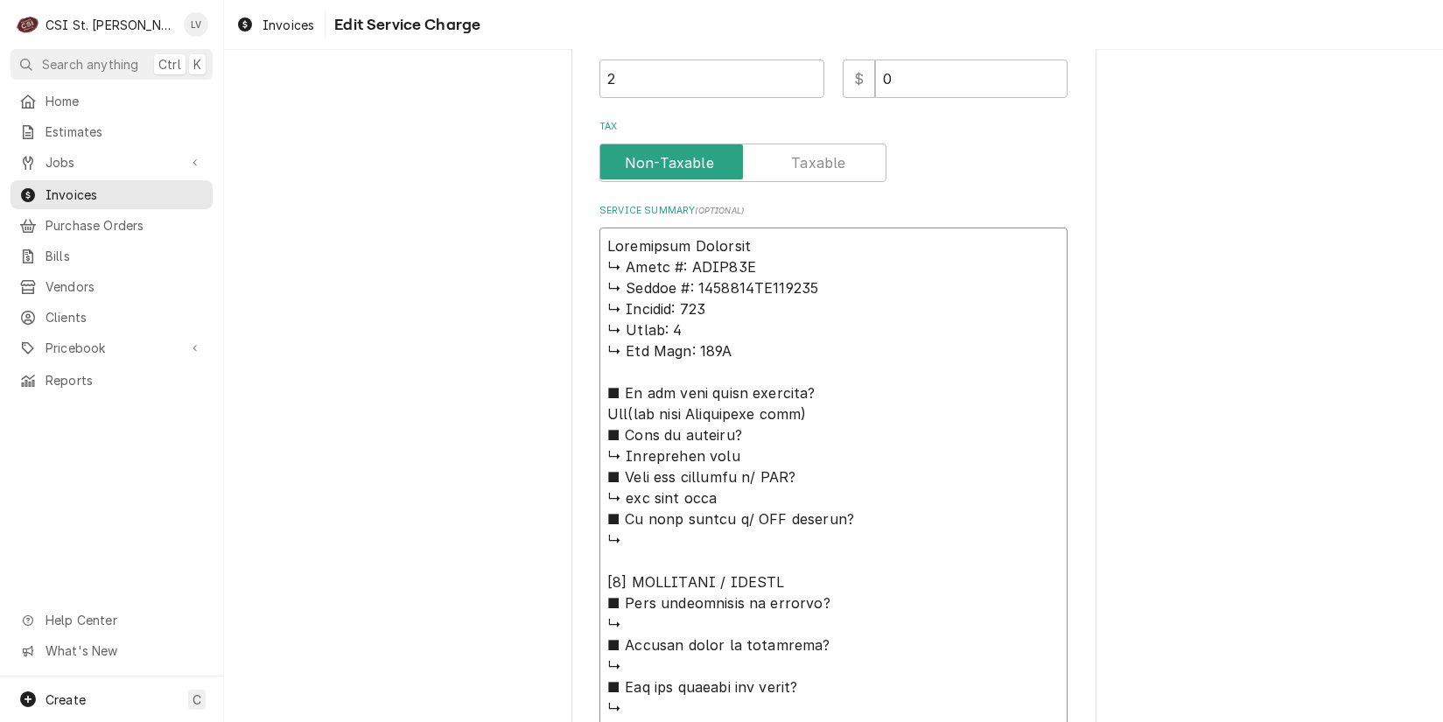
click at [778, 235] on textarea "Service Summary ( optional )" at bounding box center [834, 729] width 468 height 1003
type textarea "x"
type textarea "Structural Concepts ↳ 𝗠𝗼𝗱𝗲𝗹 #: HECO47R ↳ 𝗦𝗲𝗿𝗶𝗮𝗹 #: 2705881AA406217 ↳ 𝗩𝗼𝗹𝘁𝗮𝗴𝗲: 2…"
type textarea "x"
type textarea "Structural Concepts / ↳ 𝗠𝗼𝗱𝗲𝗹 #: HECO47R ↳ 𝗦𝗲𝗿𝗶𝗮𝗹 #: 2705881AA406217 ↳ 𝗩𝗼𝗹𝘁𝗮𝗴𝗲:…"
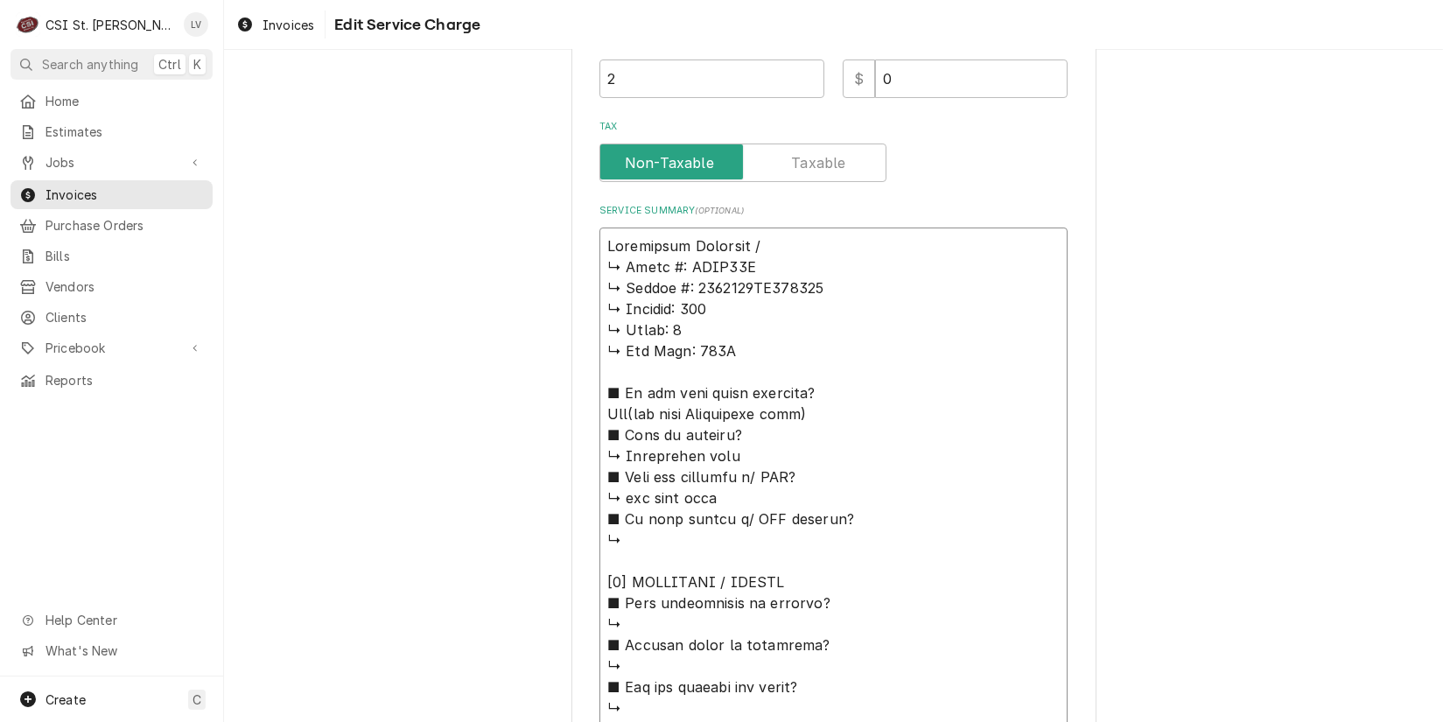
type textarea "x"
type textarea "Structural Concepts / ↳ 𝗠𝗼𝗱𝗲𝗹 #: HECO47R ↳ 𝗦𝗲𝗿𝗶𝗮𝗹 #: 2705881AA406217 ↳ 𝗩𝗼𝗹𝘁𝗮𝗴𝗲:…"
type textarea "x"
type textarea "Structural Concepts / M ↳ 𝗠𝗼𝗱𝗲𝗹 #: HECO47R ↳ 𝗦𝗲𝗿𝗶𝗮𝗹 #: 2705881AA406217 ↳ 𝗩𝗼𝗹𝘁𝗮𝗴…"
type textarea "x"
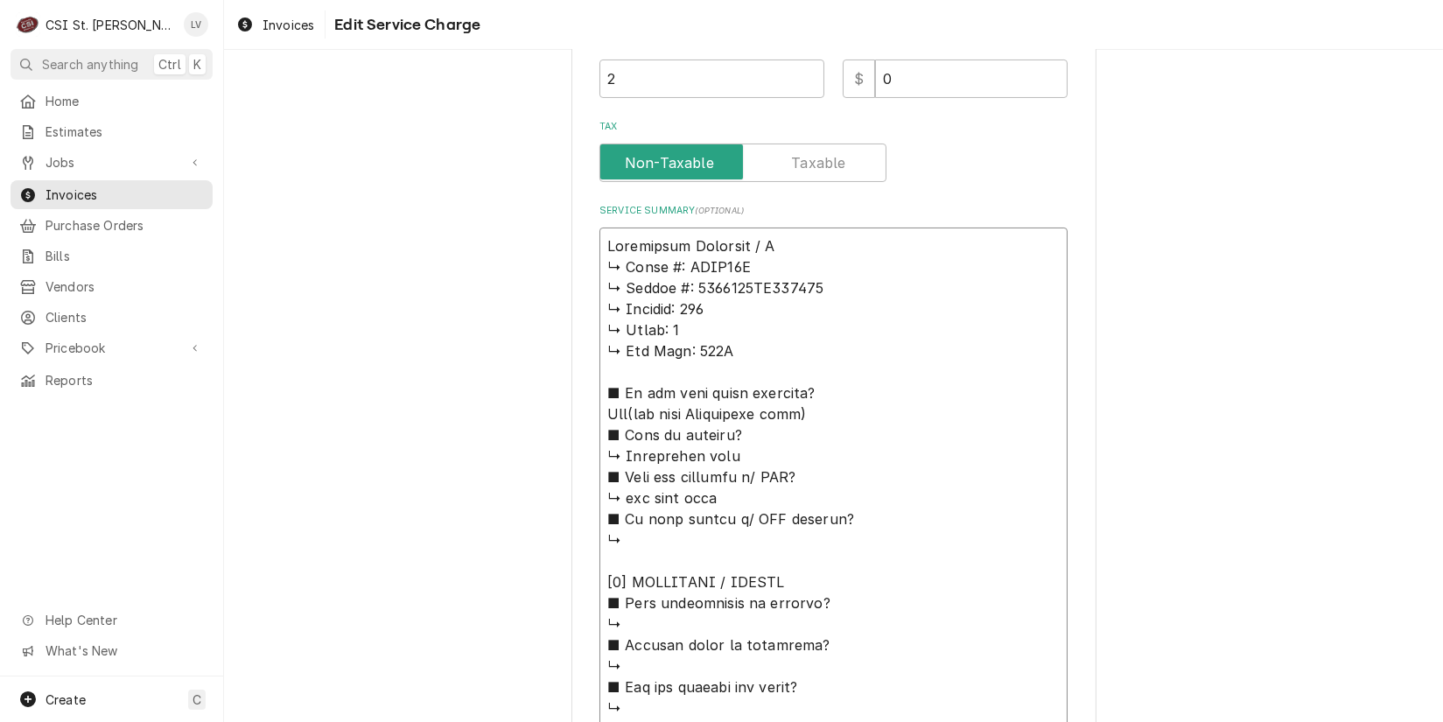
type textarea "Structural Concepts / Mo ↳ 𝗠𝗼𝗱𝗲𝗹 #: HECO47R ↳ 𝗦𝗲𝗿𝗶𝗮𝗹 #: 2705881AA406217 ↳ 𝗩𝗼𝗹𝘁𝗮…"
type textarea "x"
type textarea "Structural Concepts / Mod ↳ 𝗠𝗼𝗱𝗲𝗹 #: HECO47R ↳ 𝗦𝗲𝗿𝗶𝗮𝗹 #: 2705881AA406217 ↳ 𝗩𝗼𝗹𝘁…"
type textarea "x"
type textarea "Structural Concepts / Mode ↳ 𝗠𝗼𝗱𝗲𝗹 #: HECO47R ↳ 𝗦𝗲𝗿𝗶𝗮𝗹 #: 2705881AA406217 ↳ 𝗩𝗼𝗹…"
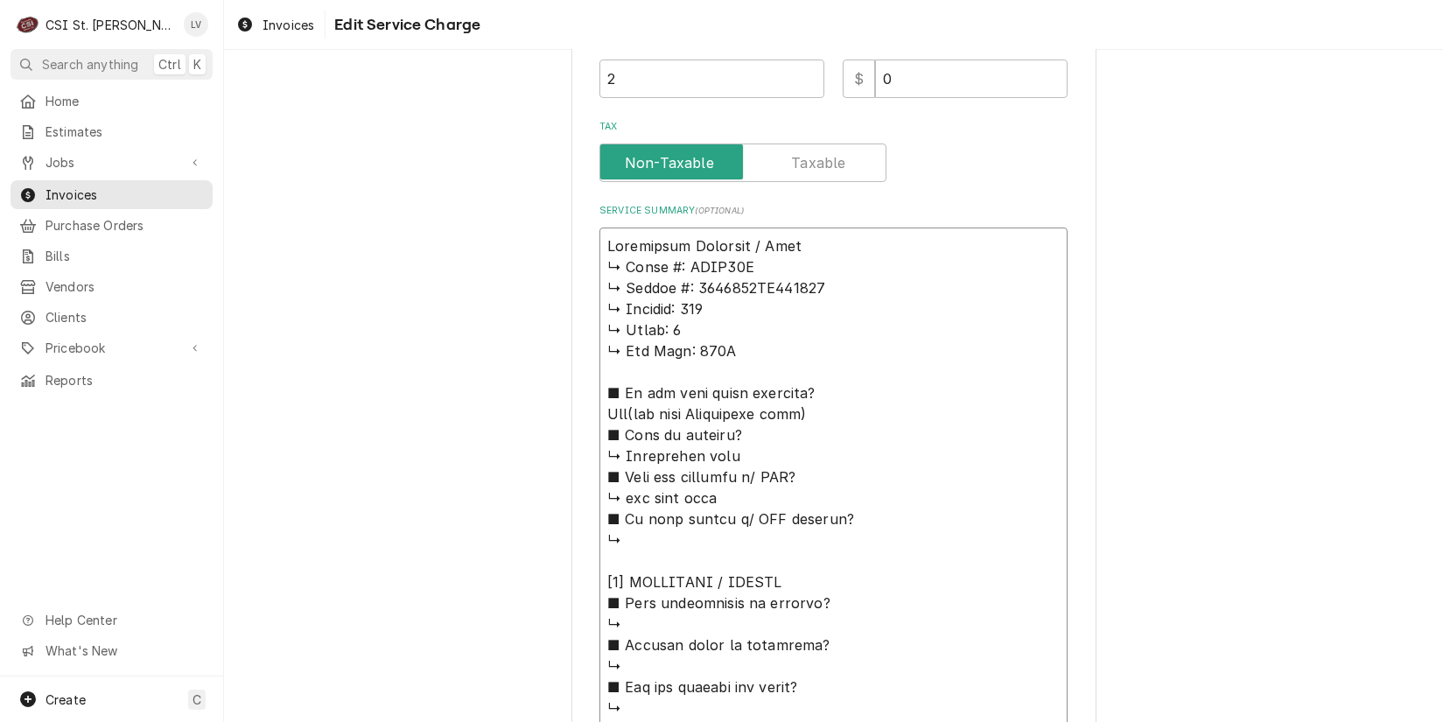
type textarea "x"
type textarea "Structural Concepts / Model ↳ 𝗠𝗼𝗱𝗲𝗹 #: HECO47R ↳ 𝗦𝗲𝗿𝗶𝗮𝗹 #: 2705881AA406217 ↳ 𝗩𝗼…"
type textarea "x"
type textarea "Structural Concepts / Model: ↳ 𝗠𝗼𝗱𝗲𝗹 #: HECO47R ↳ 𝗦𝗲𝗿𝗶𝗮𝗹 #: 2705881AA406217 ↳ 𝗩…"
type textarea "x"
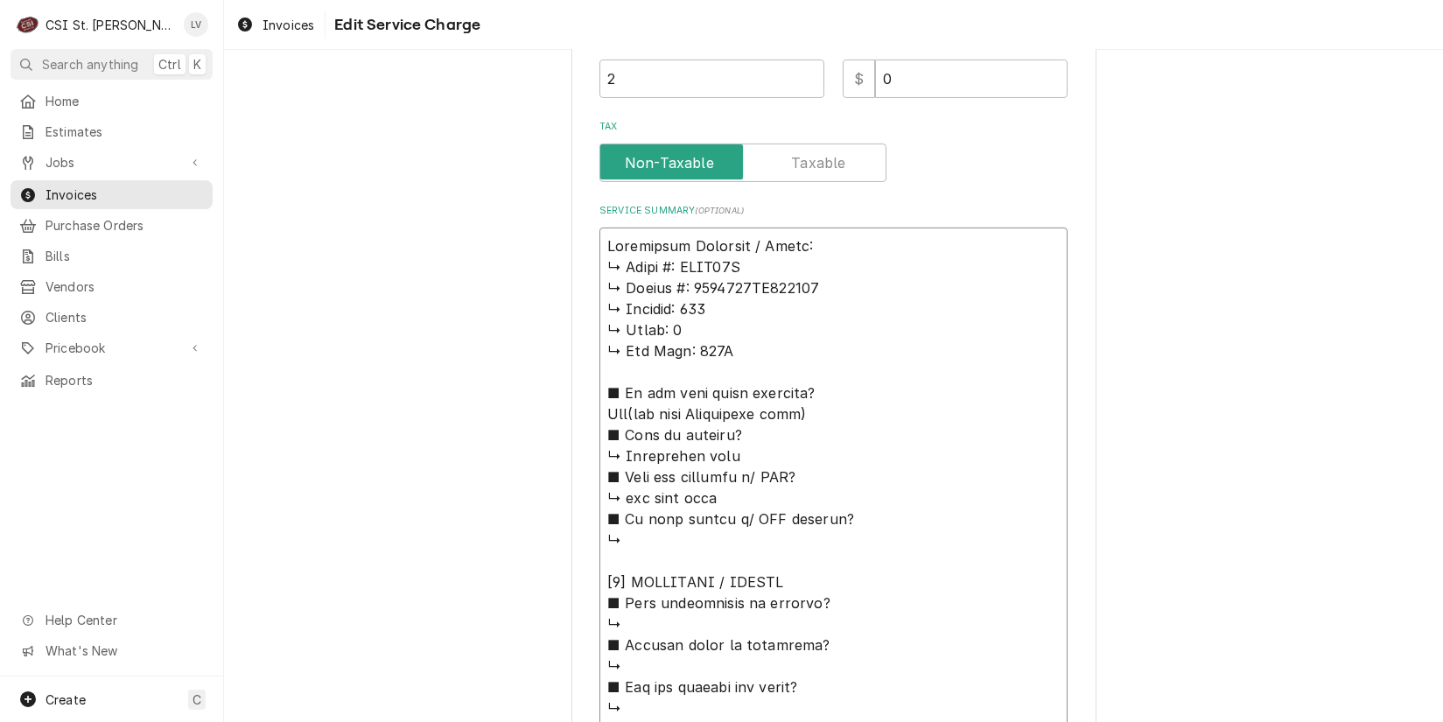
type textarea "Structural Concepts / Model: ↳ 𝗠𝗼𝗱𝗲𝗹 #: HECO47R ↳ 𝗦𝗲𝗿𝗶𝗮𝗹 #: 2705881AA406217 ↳ 𝗩…"
type textarea "x"
type textarea "Structural Concepts / Model: ↳ 𝗠𝗼𝗱𝗲𝗹 #: HECO47R ↳ 𝗦𝗲𝗿𝗶𝗮𝗹 #: 2705881AA406217 ↳ 𝗩…"
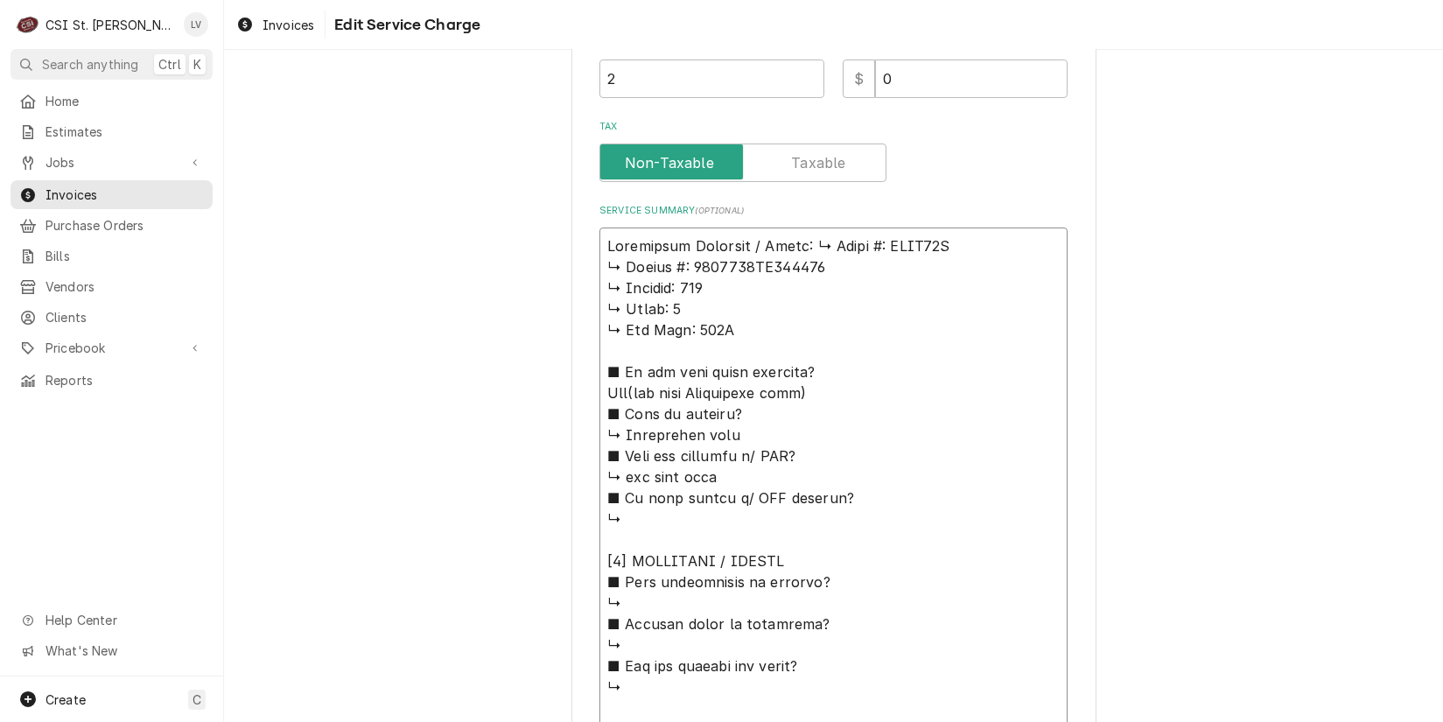
type textarea "x"
type textarea "Structural Concepts / Model: 𝗠𝗼𝗱𝗲𝗹 #: HECO47R ↳ 𝗦𝗲𝗿𝗶𝗮𝗹 #: 2705881AA406217 ↳ 𝗩𝗼𝗹…"
type textarea "x"
type textarea "Structural Concepts / Model: 𝗠𝗼𝗱𝗲𝗹 #: HECO47R ↳ 𝗦𝗲𝗿𝗶𝗮𝗹 #: 2705881AA406217 ↳ 𝗩𝗼𝗹…"
type textarea "x"
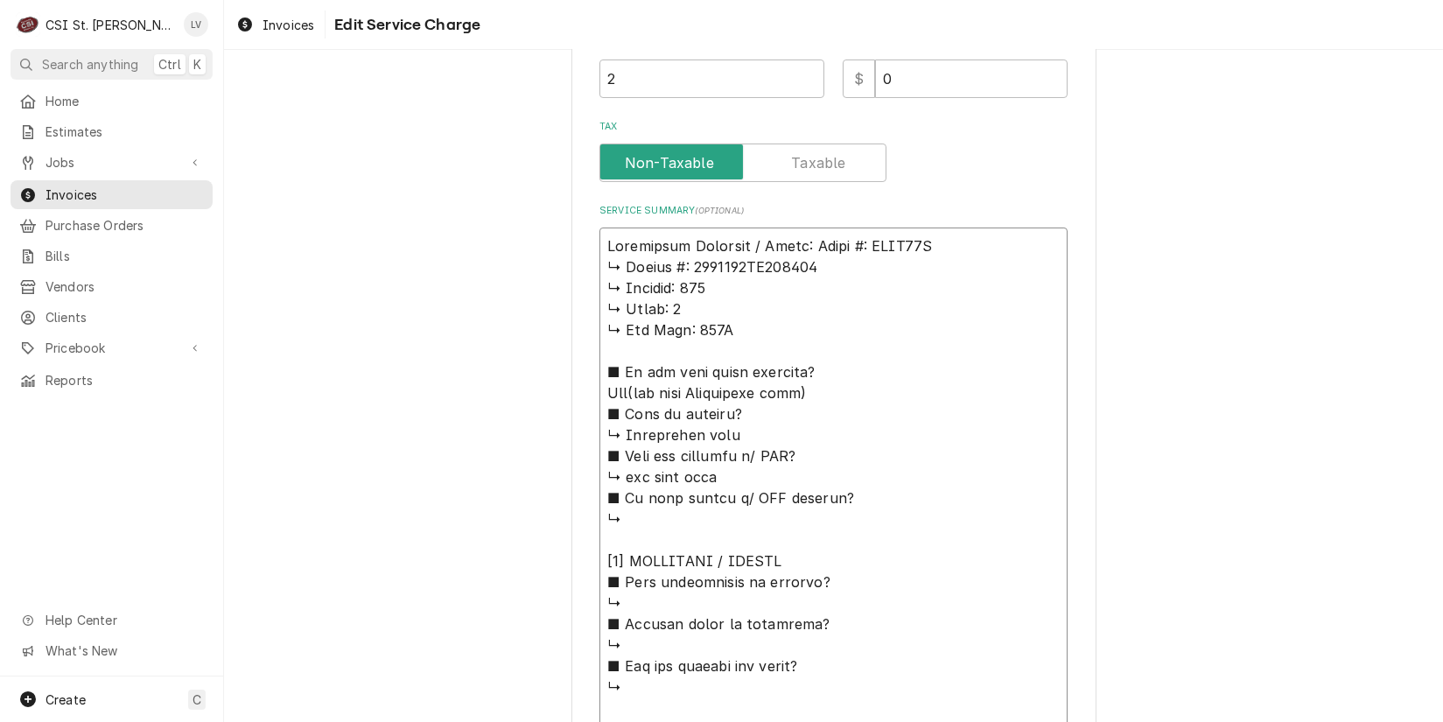
type textarea "Structural Concepts / Model: 𝗼𝗱𝗲𝗹 #: HECO47R ↳ 𝗦𝗲𝗿𝗶𝗮𝗹 #: 2705881AA406217 ↳ 𝗩𝗼𝗹𝘁…"
type textarea "x"
type textarea "Structural Concepts / Model: 𝗱𝗲𝗹 #: HECO47R ↳ 𝗦𝗲𝗿𝗶𝗮𝗹 #: 2705881AA406217 ↳ 𝗩𝗼𝗹𝘁𝗮…"
type textarea "x"
type textarea "Structural Concepts / Model: 𝗲𝗹 #: HECO47R ↳ 𝗦𝗲𝗿𝗶𝗮𝗹 #: 2705881AA406217 ↳ 𝗩𝗼𝗹𝘁𝗮𝗴…"
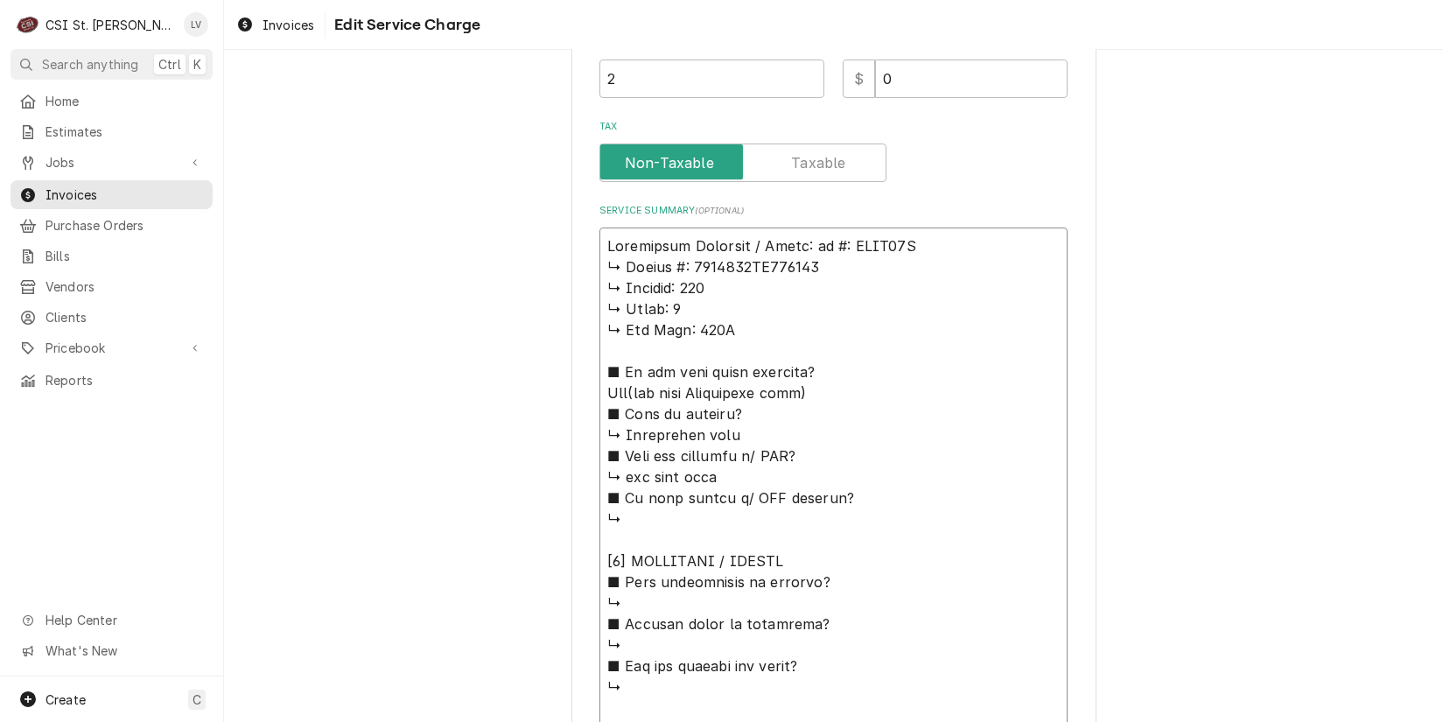
type textarea "x"
type textarea "Structural Concepts / Model: 𝗹 #: HECO47R ↳ 𝗦𝗲𝗿𝗶𝗮𝗹 #: 2705881AA406217 ↳ 𝗩𝗼𝗹𝘁𝗮𝗴𝗲…"
type textarea "x"
type textarea "Structural Concepts / Model: #: HECO47R ↳ 𝗦𝗲𝗿𝗶𝗮𝗹 #: 2705881AA406217 ↳ 𝗩𝗼𝗹𝘁𝗮𝗴𝗲: …"
type textarea "x"
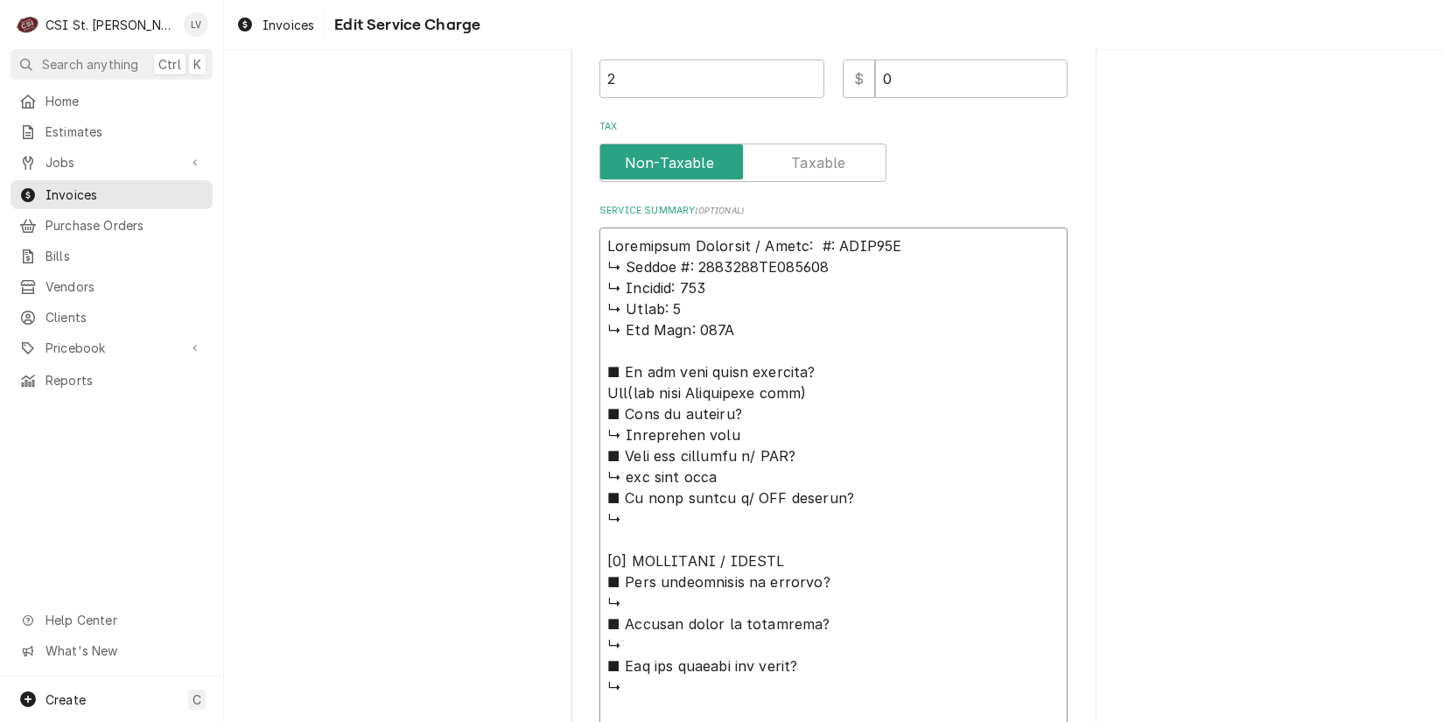
type textarea "Structural Concepts / Model: #: HECO47R ↳ 𝗦𝗲𝗿𝗶𝗮𝗹 #: 2705881AA406217 ↳ 𝗩𝗼𝗹𝘁𝗮𝗴𝗲: …"
type textarea "x"
type textarea "Structural Concepts / Model: : HECO47R ↳ 𝗦𝗲𝗿𝗶𝗮𝗹 #: 2705881AA406217 ↳ 𝗩𝗼𝗹𝘁𝗮𝗴𝗲: 2…"
type textarea "x"
type textarea "Structural Concepts / Model: HECO47R ↳ 𝗦𝗲𝗿𝗶𝗮𝗹 #: 2705881AA406217 ↳ 𝗩𝗼𝗹𝘁𝗮𝗴𝗲: 208…"
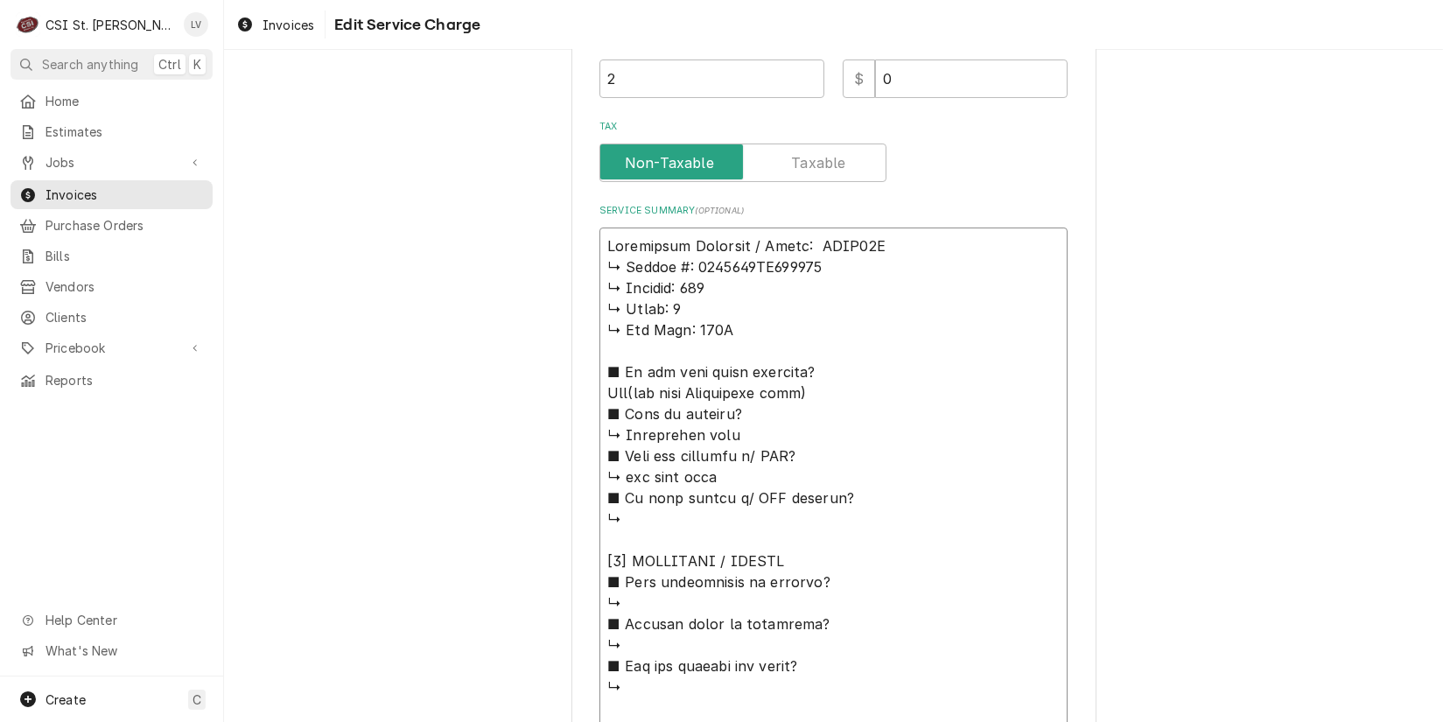
type textarea "x"
type textarea "Structural Concepts / Model: HECO47R ↳ 𝗦𝗲𝗿𝗶𝗮𝗹 #: 2705881AA406217 ↳ 𝗩𝗼𝗹𝘁𝗮𝗴𝗲: 208…"
click at [892, 248] on textarea "Service Summary ( optional )" at bounding box center [834, 719] width 468 height 982
type textarea "x"
type textarea "Structural Concepts / Model: HECO47R ↳ 𝗦𝗲𝗿𝗶𝗮𝗹 #: 2705881AA406217 ↳ 𝗩𝗼𝗹𝘁𝗮𝗴𝗲: 208…"
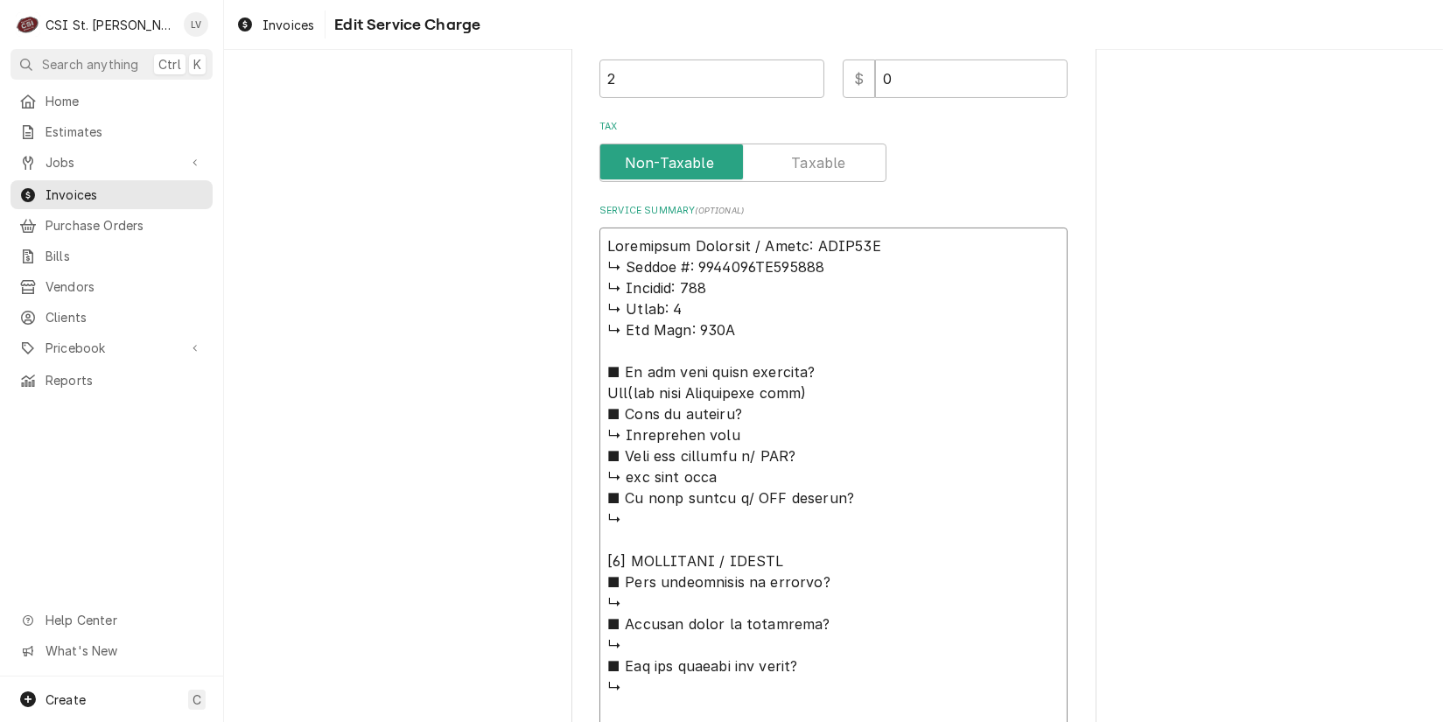
type textarea "x"
type textarea "Structural Concepts / Model: HECO47R / ↳ 𝗦𝗲𝗿𝗶𝗮𝗹 #: 2705881AA406217 ↳ 𝗩𝗼𝗹𝘁𝗮𝗴𝗲: 2…"
type textarea "x"
type textarea "Structural Concepts / Model: HECO47R / ↳ 𝗦𝗲𝗿𝗶𝗮𝗹 #: 2705881AA406217 ↳ 𝗩𝗼𝗹𝘁𝗮𝗴𝗲: 2…"
type textarea "x"
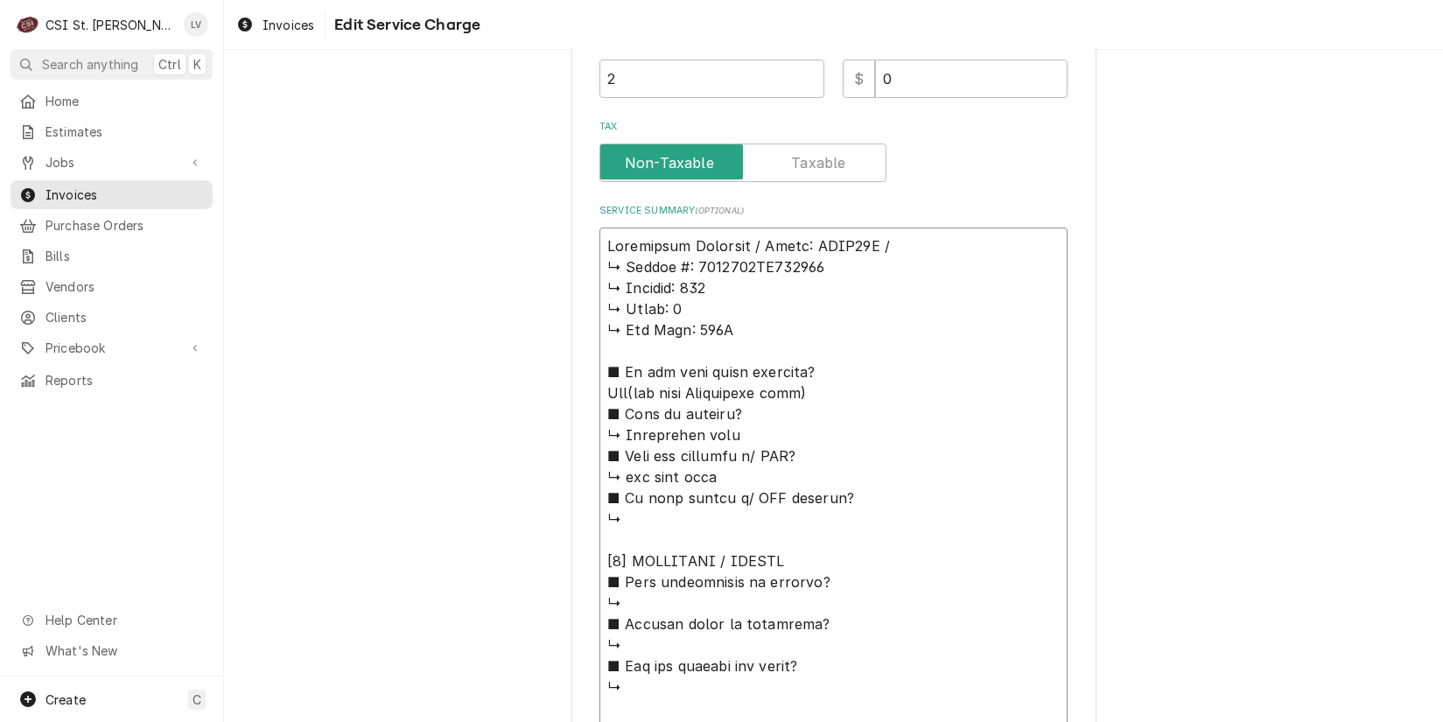
type textarea "Structural Concepts / Model: HECO47R / S ↳ 𝗦𝗲𝗿𝗶𝗮𝗹 #: 2705881AA406217 ↳ 𝗩𝗼𝗹𝘁𝗮𝗴𝗲:…"
type textarea "x"
type textarea "Structural Concepts / Model: HECO47R / Se ↳ 𝗦𝗲𝗿𝗶𝗮𝗹 #: 2705881AA406217 ↳ 𝗩𝗼𝗹𝘁𝗮𝗴𝗲…"
type textarea "x"
type textarea "Structural Concepts / Model: HECO47R / Ser ↳ 𝗦𝗲𝗿𝗶𝗮𝗹 #: 2705881AA406217 ↳ 𝗩𝗼𝗹𝘁𝗮𝗴…"
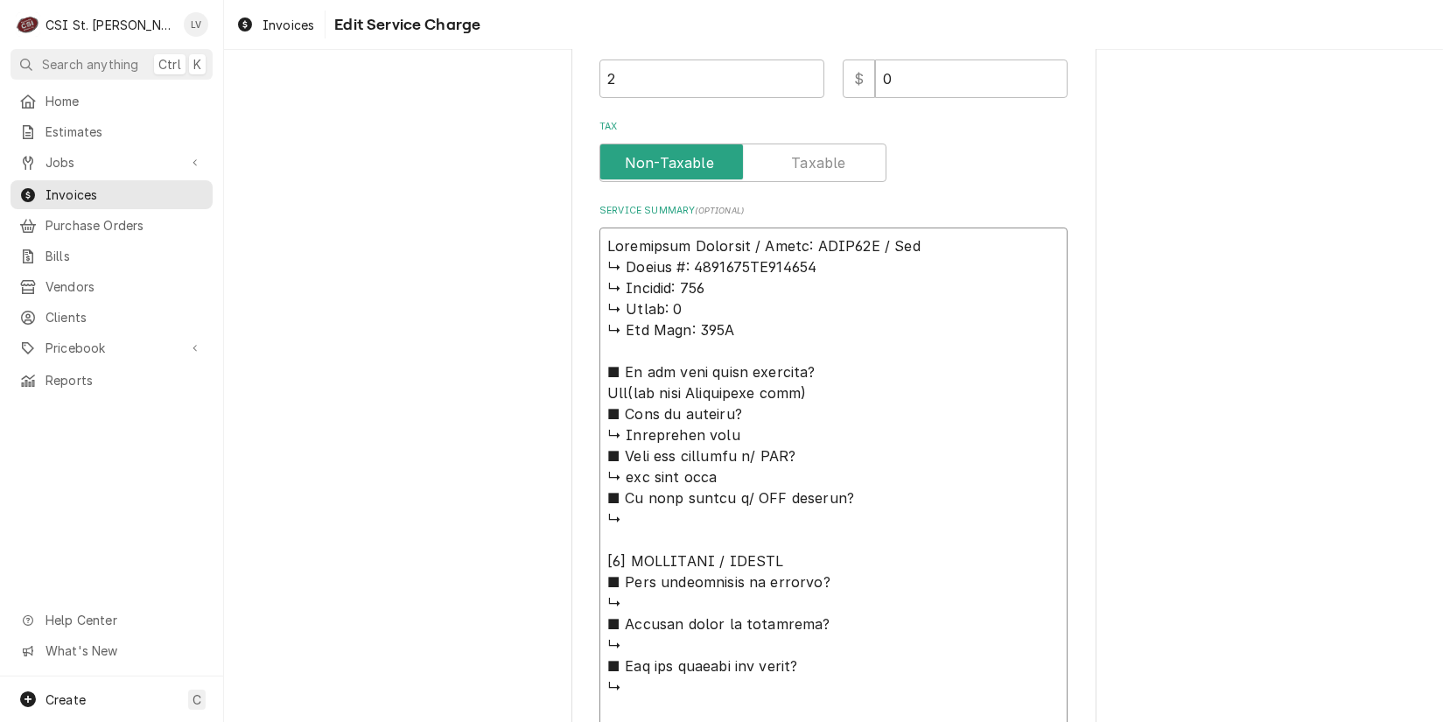
type textarea "x"
type textarea "Structural Concepts / Model: HECO47R / Seri ↳ 𝗦𝗲𝗿𝗶𝗮𝗹 #: 2705881AA406217 ↳ 𝗩𝗼𝗹𝘁𝗮…"
type textarea "x"
type textarea "Structural Concepts / Model: HECO47R / Seria ↳ 𝗦𝗲𝗿𝗶𝗮𝗹 #: 2705881AA406217 ↳ 𝗩𝗼𝗹𝘁…"
type textarea "x"
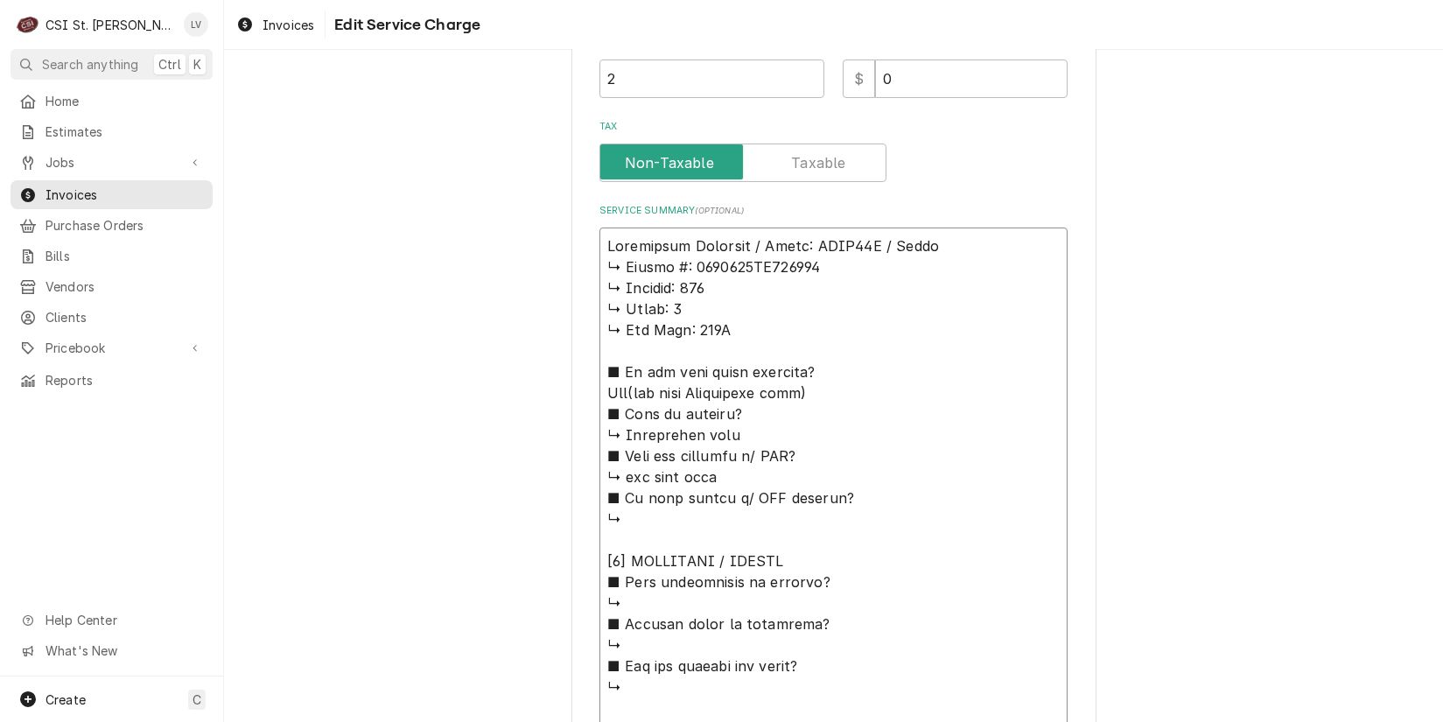
type textarea "Structural Concepts / Model: HECO47R / Serial ↳ 𝗦𝗲𝗿𝗶𝗮𝗹 #: 2705881AA406217 ↳ 𝗩𝗼𝗹…"
type textarea "x"
type textarea "Structural Concepts / Model: HECO47R / Serial: ↳ 𝗦𝗲𝗿𝗶𝗮𝗹 #: 2705881AA406217 ↳ 𝗩𝗼…"
type textarea "x"
type textarea "Structural Concepts / Model: HECO47R / Serial: ↳ 𝗦𝗲𝗿𝗶𝗮𝗹 #: 2705881AA406217 ↳ 𝗩𝗼…"
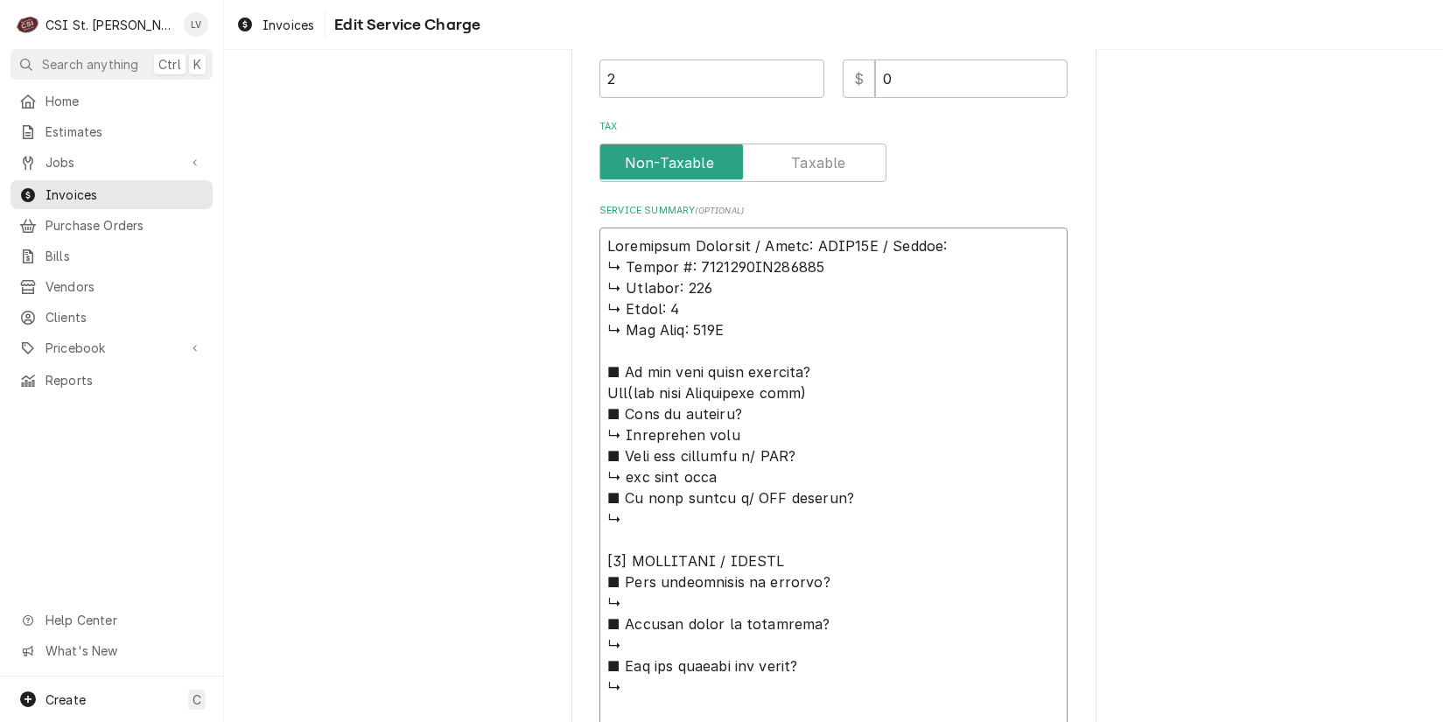
type textarea "x"
type textarea "Structural Concepts / Model: HECO47R / Serial: ↳ 𝗦𝗲𝗿𝗶𝗮𝗹 #: 2705881AA406217 ↳ 𝗩𝗼…"
type textarea "x"
type textarea "Structural Concepts / Model: HECO47R / Serial: 𝗦𝗲𝗿𝗶𝗮𝗹 #: 2705881AA406217 ↳ 𝗩𝗼𝗹𝘁…"
type textarea "x"
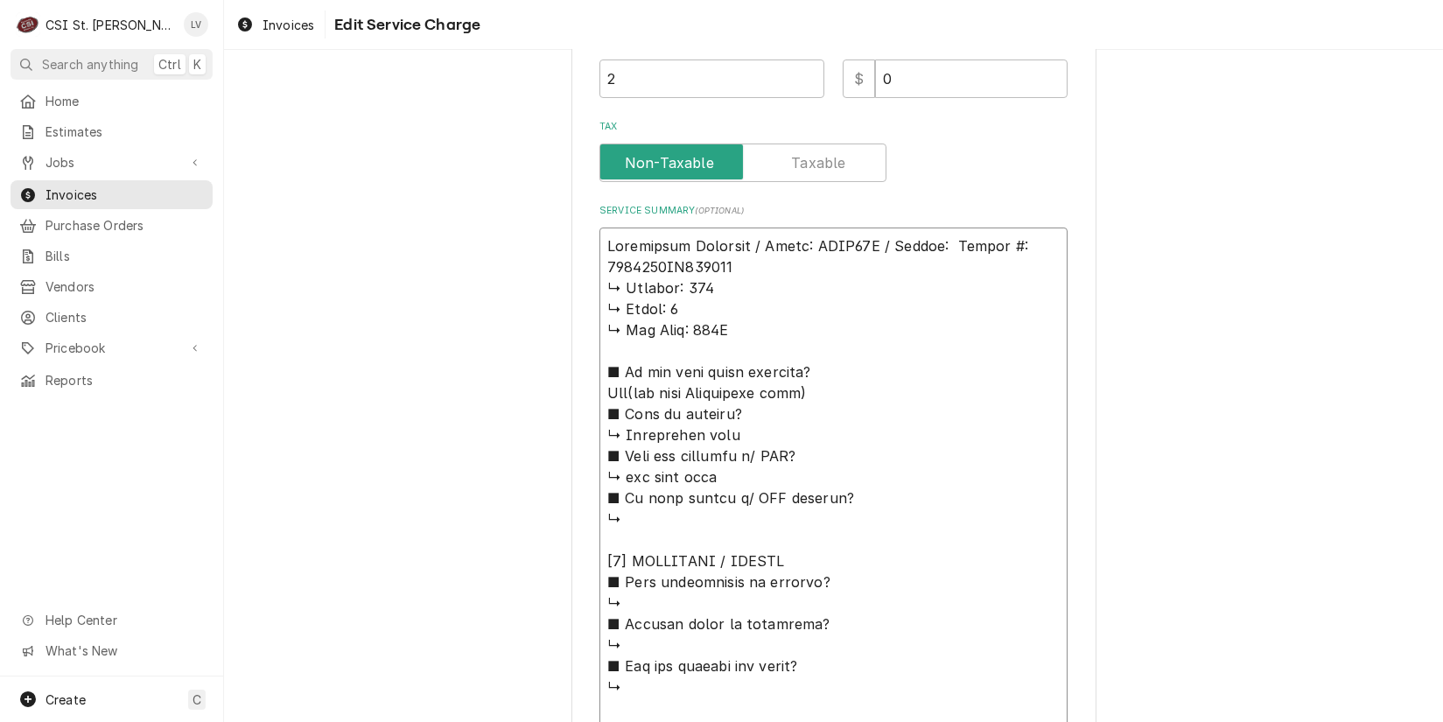
type textarea "Structural Concepts / Model: HECO47R / Serial: 𝗦𝗲𝗿𝗶𝗮𝗹 #: 2705881AA406217 ↳ 𝗩𝗼𝗹𝘁…"
type textarea "x"
type textarea "Structural Concepts / Model: HECO47R / Serial: 𝗲𝗿𝗶𝗮𝗹 #: 2705881AA406217 ↳ 𝗩𝗼𝗹𝘁𝗮…"
type textarea "x"
type textarea "Structural Concepts / Model: HECO47R / Serial: 𝗿𝗶𝗮𝗹 #: 2705881AA406217 ↳ 𝗩𝗼𝗹𝘁𝗮𝗴…"
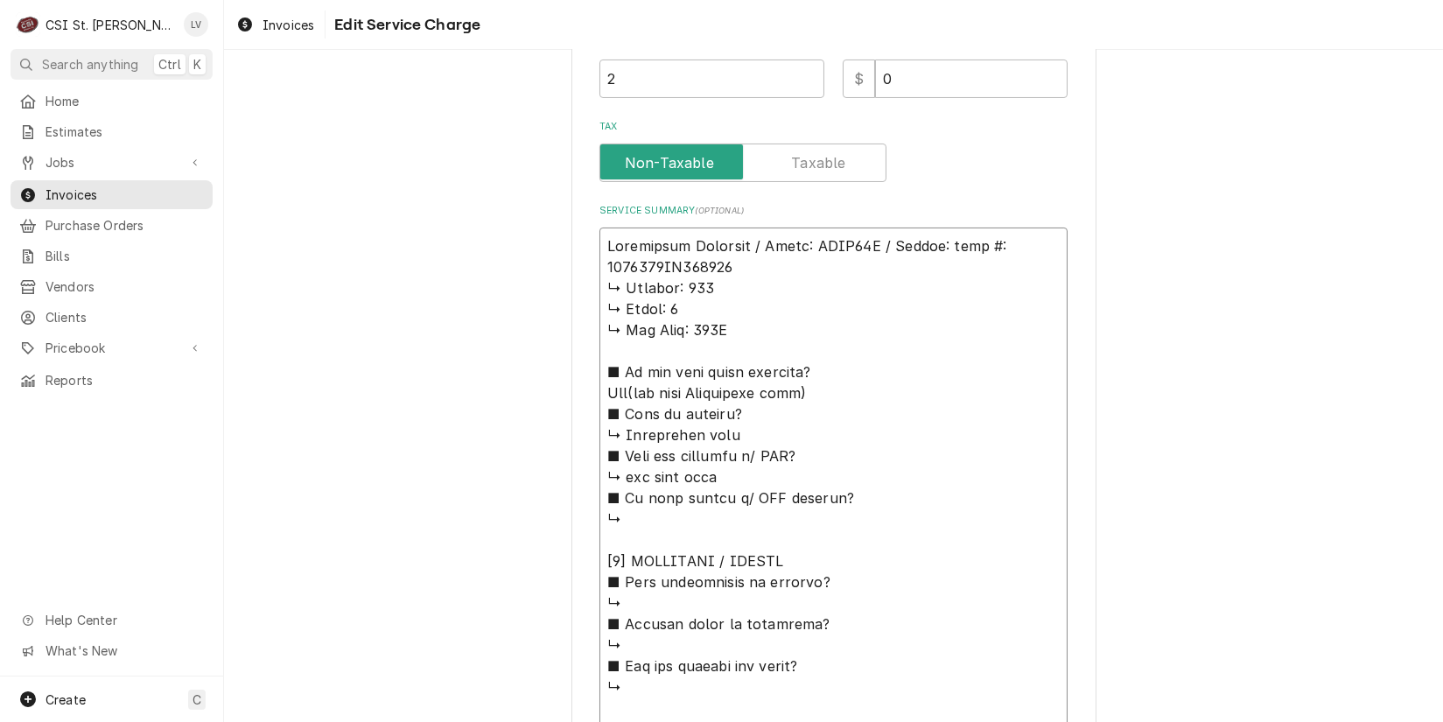
type textarea "x"
type textarea "Structural Concepts / Model: HECO47R / Serial: 𝗶𝗮𝗹 #: 2705881AA406217 ↳ 𝗩𝗼𝗹𝘁𝗮𝗴𝗲…"
type textarea "x"
type textarea "Structural Concepts / Model: HECO47R / Serial: 𝗮𝗹 #: 2705881AA406217 ↳ 𝗩𝗼𝗹𝘁𝗮𝗴𝗲:…"
type textarea "x"
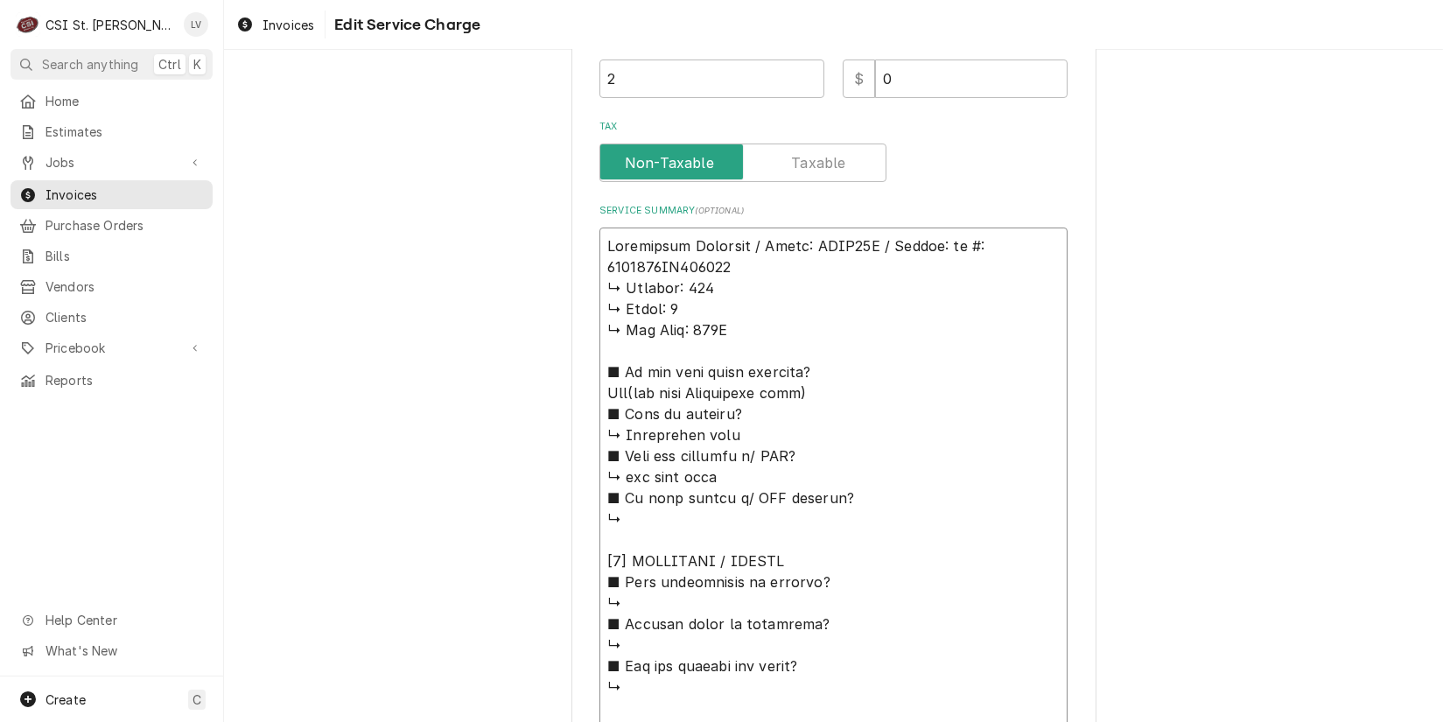
type textarea "Structural Concepts / Model: HECO47R / Serial: 𝗹 #: 2705881AA406217 ↳ 𝗩𝗼𝗹𝘁𝗮𝗴𝗲: …"
type textarea "x"
type textarea "Structural Concepts / Model: HECO47R / Serial: #: 2705881AA406217 ↳ 𝗩𝗼𝗹𝘁𝗮𝗴𝗲: 20…"
type textarea "x"
type textarea "Structural Concepts / Model: HECO47R / Serial: #: 2705881AA406217 ↳ 𝗩𝗼𝗹𝘁𝗮𝗴𝗲: 20…"
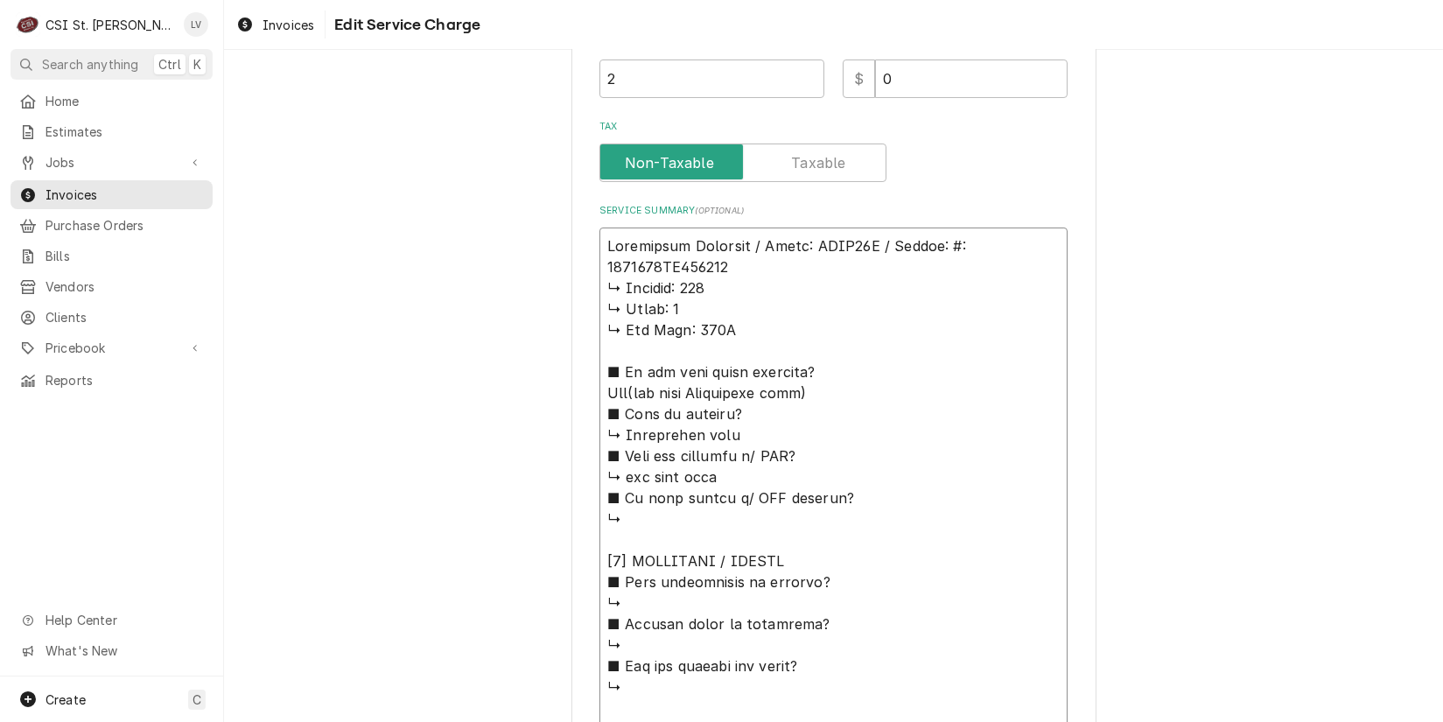
type textarea "x"
type textarea "Structural Concepts / Model: HECO47R / Serial: : 2705881AA406217 ↳ 𝗩𝗼𝗹𝘁𝗮𝗴𝗲: 208…"
type textarea "x"
type textarea "Structural Concepts / Model: HECO47R / Serial: 2705881AA406217 ↳ 𝗩𝗼𝗹𝘁𝗮𝗴𝗲: 208 ↳…"
type textarea "x"
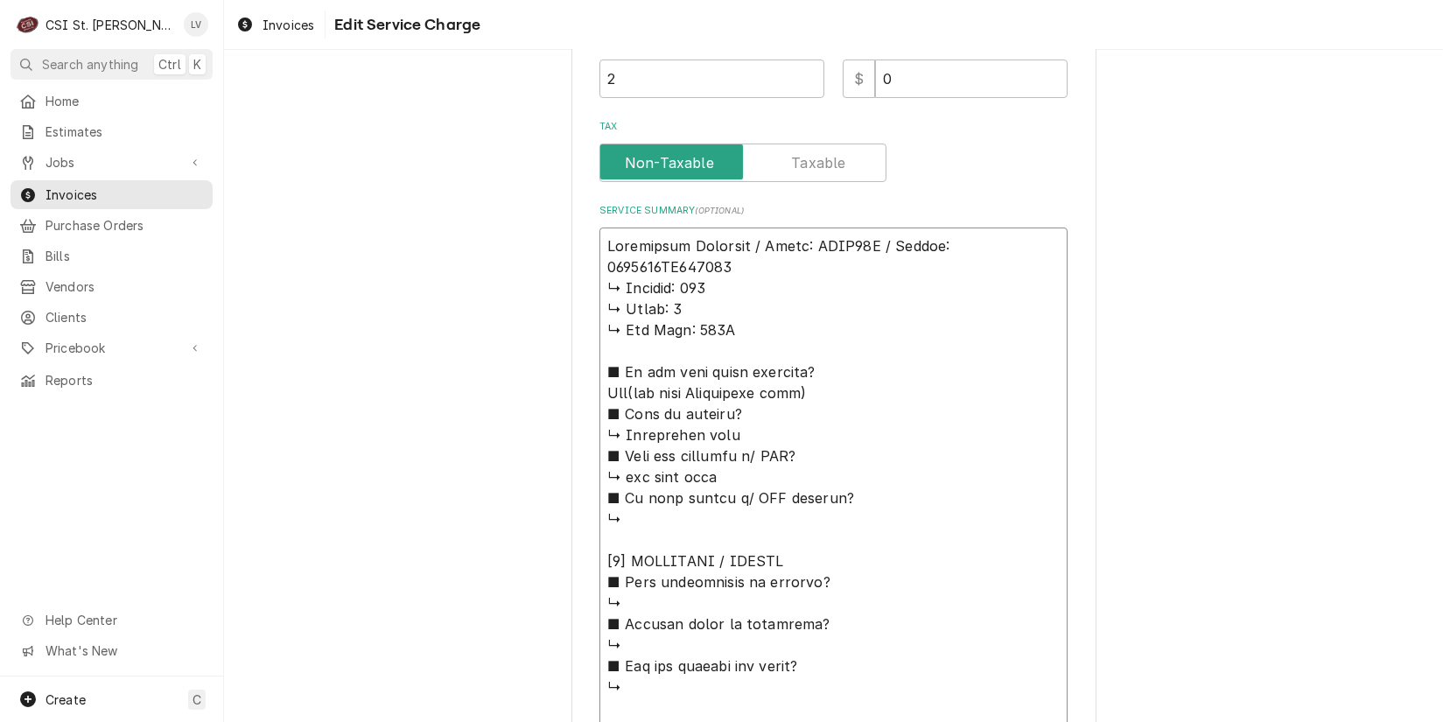
type textarea "Structural Concepts / Model: HECO47R / Serial: 2705881AA406217 ↳ 𝗩𝗼𝗹𝘁𝗮𝗴𝗲: 208 ↳…"
drag, startPoint x: 596, startPoint y: 266, endPoint x: 813, endPoint y: 340, distance: 229.5
click at [813, 340] on textarea "Service Summary ( optional )" at bounding box center [834, 708] width 468 height 961
type textarea "x"
type textarea "Structural Concepts / Model: HECO47R / Serial: 2705881AA406217 Yes(per sean Com…"
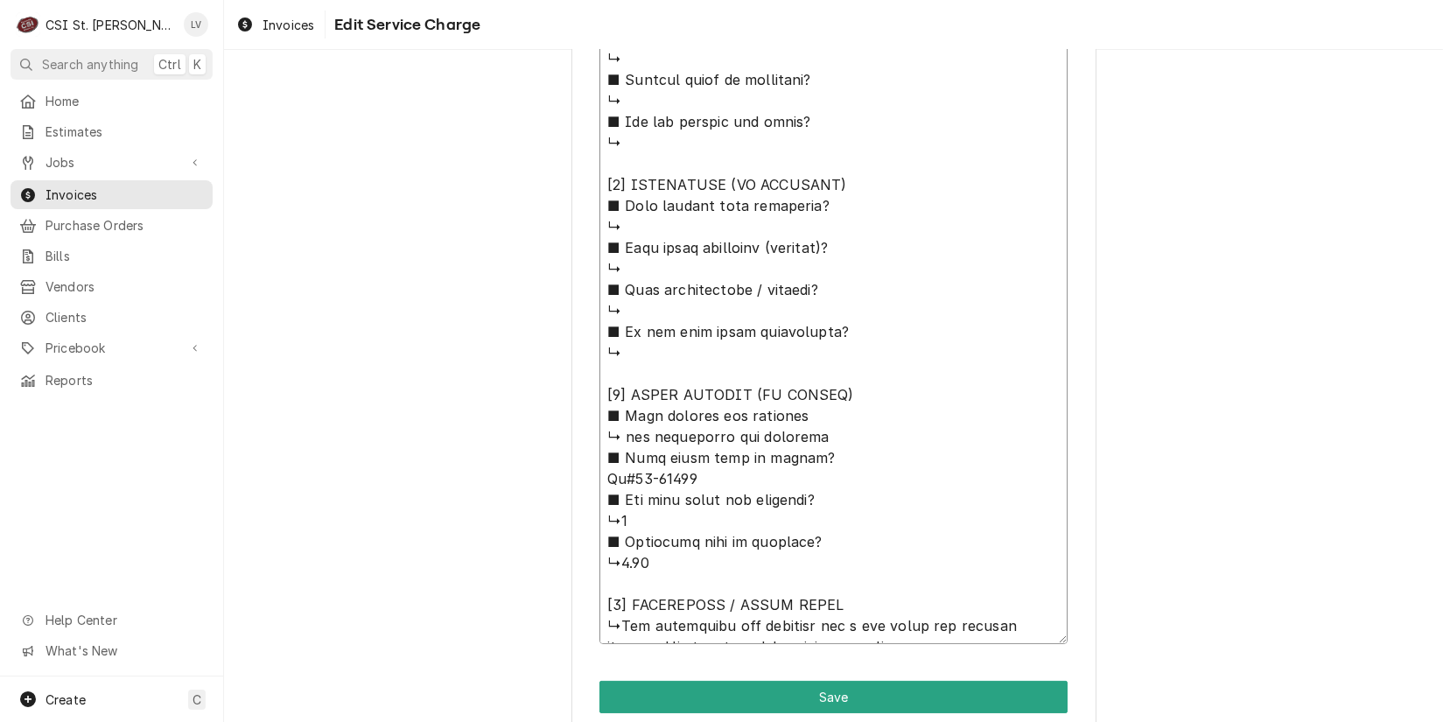
scroll to position [1144, 0]
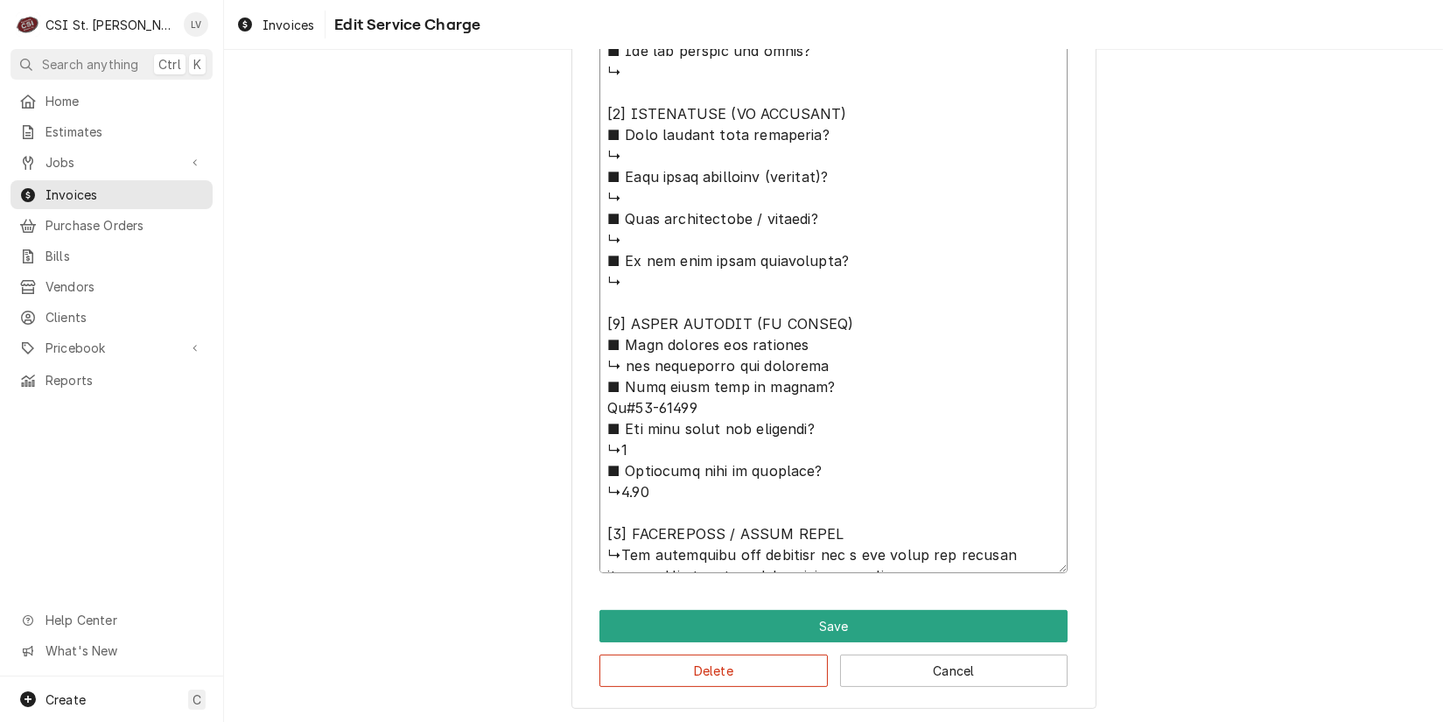
drag, startPoint x: 601, startPoint y: 303, endPoint x: 860, endPoint y: 319, distance: 259.6
click at [860, 319] on textarea "Service Summary ( optional )" at bounding box center [834, 134] width 468 height 877
type textarea "x"
type textarea "Structural Concepts / Model: HECO47R / Serial: 2705881AA406217 Yes(per sean Com…"
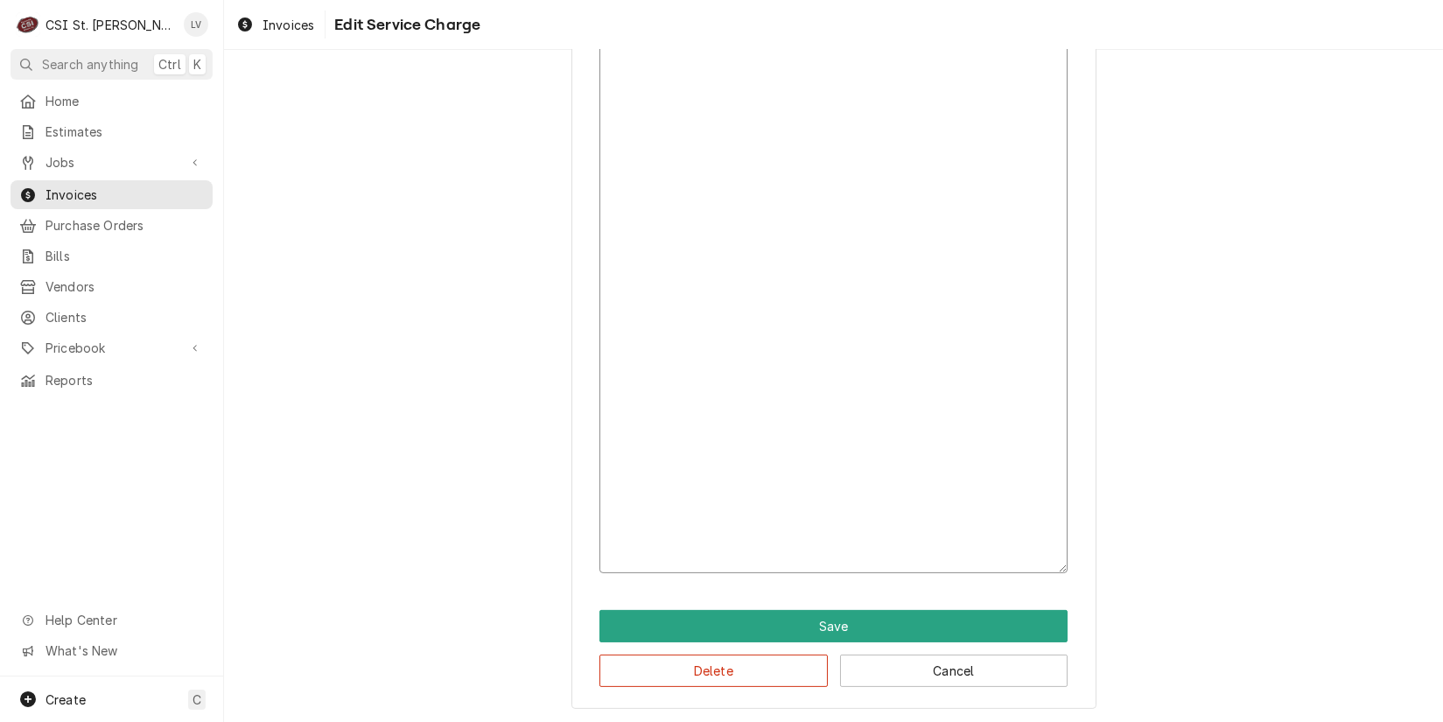
scroll to position [598, 0]
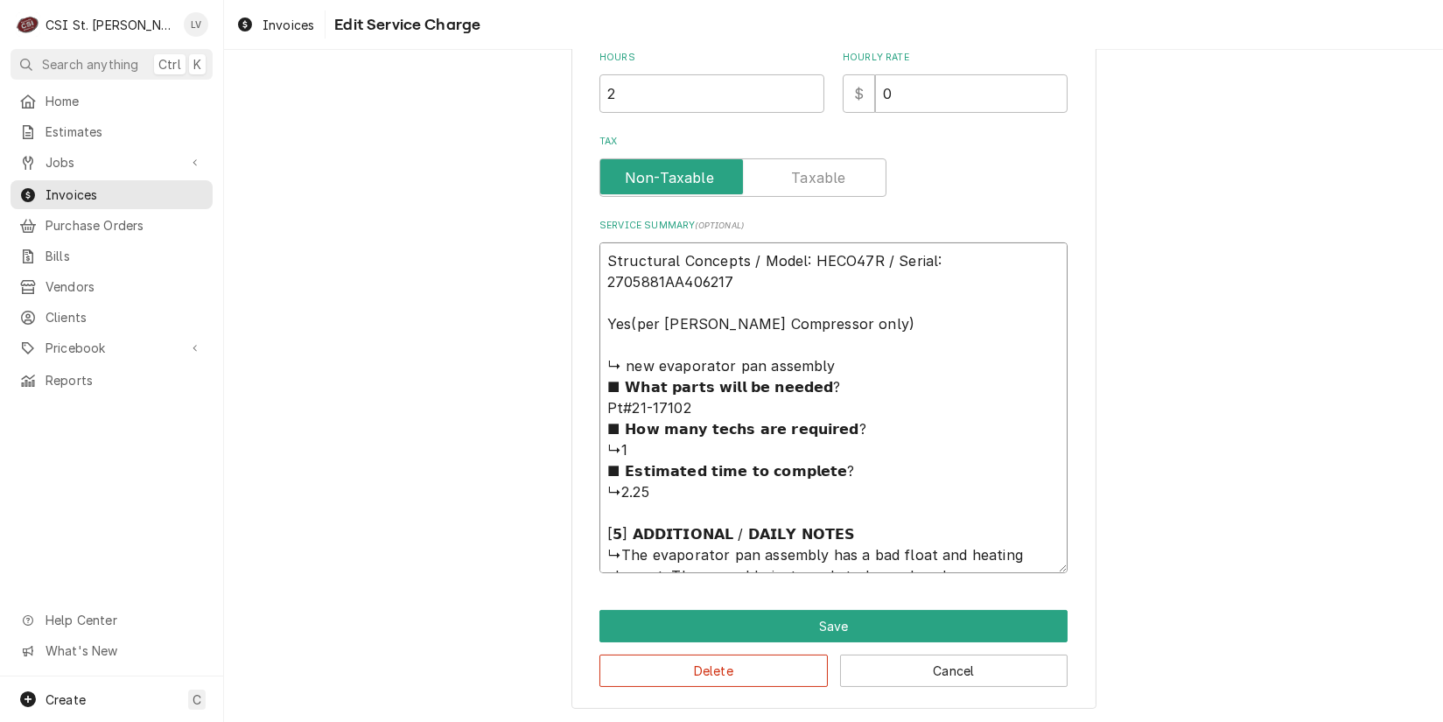
drag, startPoint x: 637, startPoint y: 530, endPoint x: 601, endPoint y: 528, distance: 36.0
click at [601, 528] on textarea "Structural Concepts / Model: HECO47R / Serial: 2705881AA406217 Yes(per sean Com…" at bounding box center [834, 407] width 468 height 331
type textarea "x"
type textarea "Structural Concepts / Model: HECO47R / Serial: 2705881AA406217 Yes(per sean Com…"
type textarea "x"
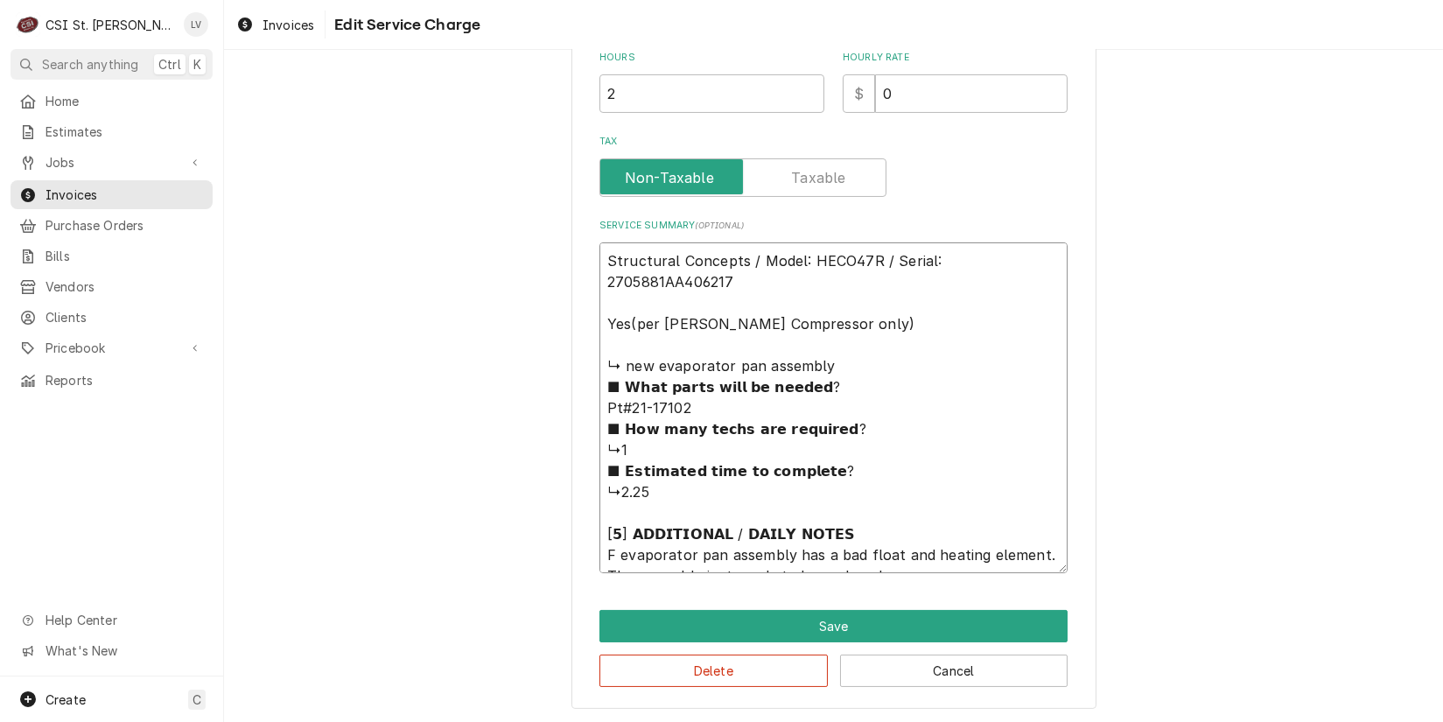
type textarea "Structural Concepts / Model: HECO47R / Serial: 2705881AA406217 Yes(per sean Com…"
type textarea "x"
type textarea "Structural Concepts / Model: HECO47R / Serial: 2705881AA406217 Yes(per sean Com…"
type textarea "x"
type textarea "Structural Concepts / Model: HECO47R / Serial: 2705881AA406217 Yes(per sean Com…"
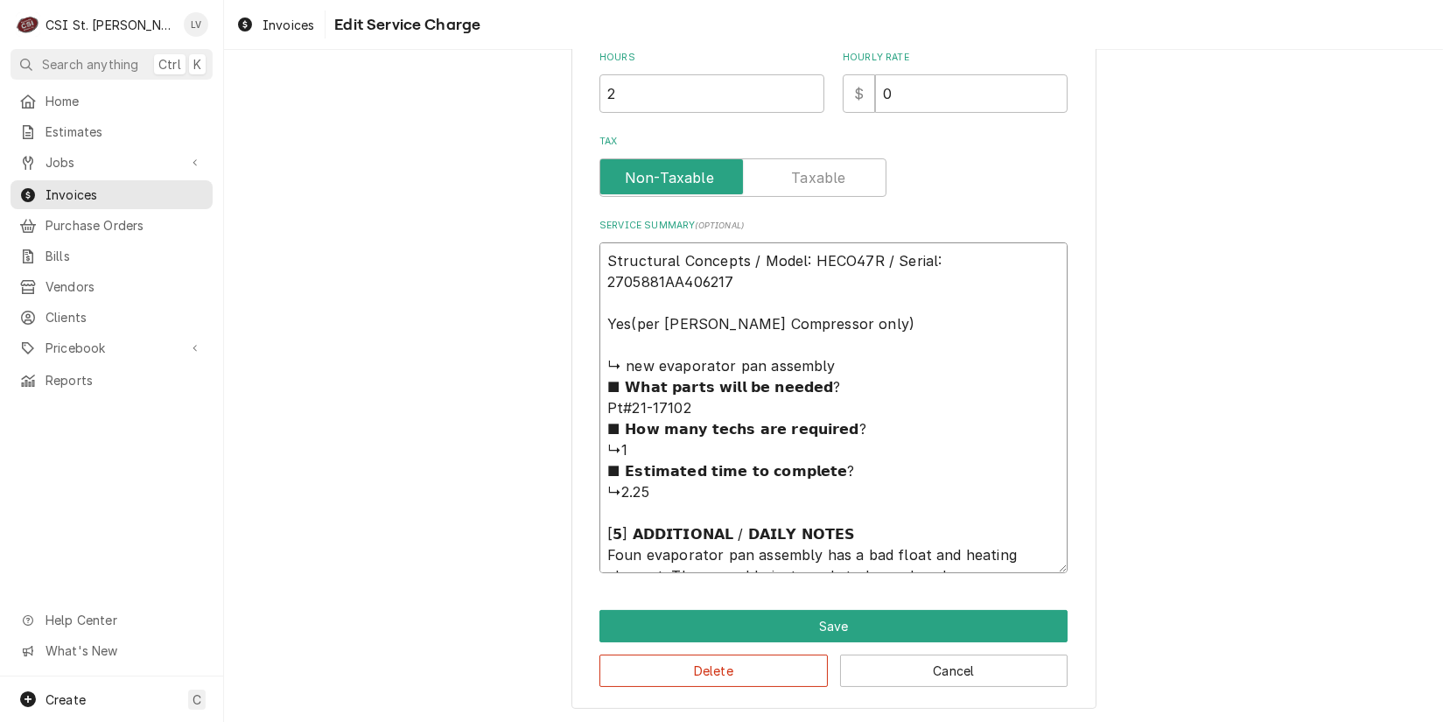
type textarea "x"
type textarea "Structural Concepts / Model: HECO47R / Serial: 2705881AA406217 Yes(per sean Com…"
drag, startPoint x: 662, startPoint y: 548, endPoint x: 686, endPoint y: 555, distance: 25.5
click at [686, 555] on textarea "Structural Concepts / Model: HECO47R / Serial: 2705881AA406217 Yes(per sean Com…" at bounding box center [834, 407] width 468 height 331
click at [792, 552] on textarea "Structural Concepts / Model: HECO47R / Serial: 2705881AA406217 Yes(per sean Com…" at bounding box center [834, 407] width 468 height 331
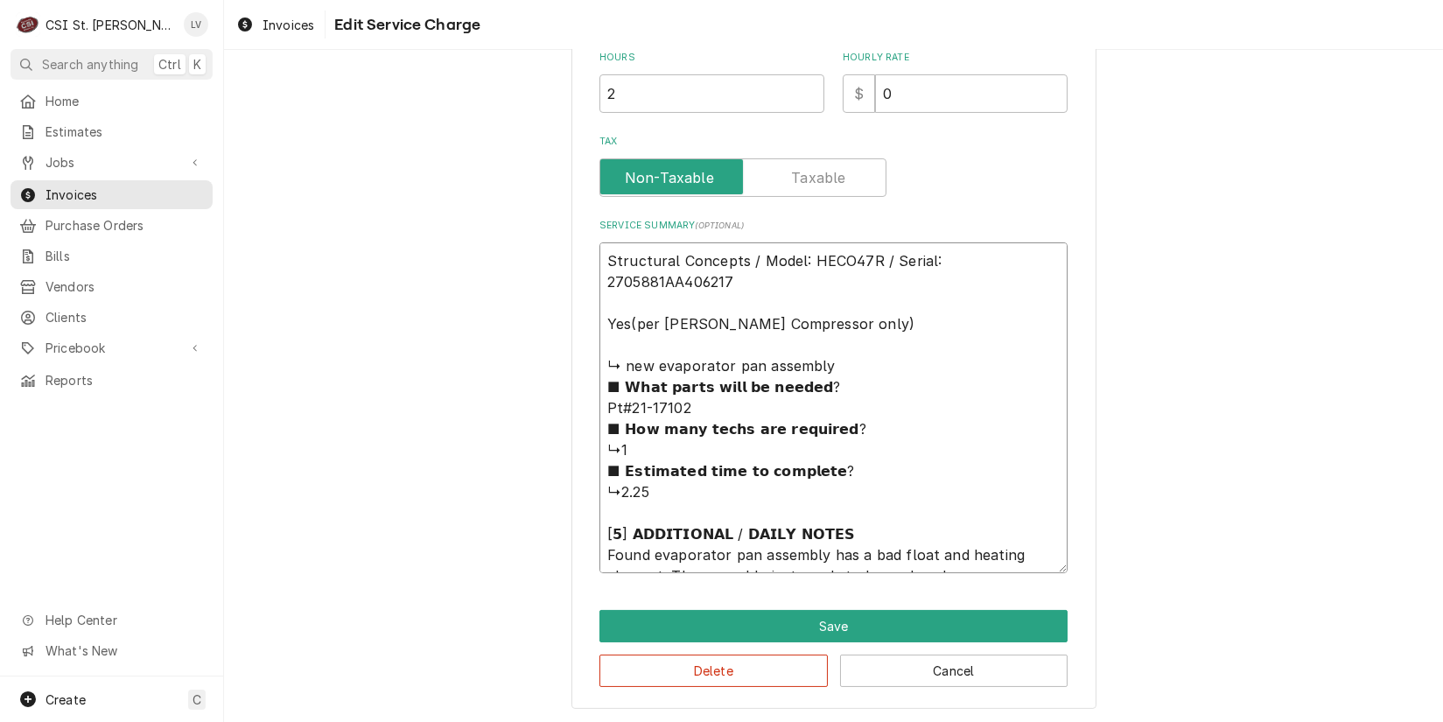
type textarea "x"
type textarea "Structural Concepts / Model: HECO47R / Serial: 2705881AA406217 Yes(per sean Com…"
type textarea "x"
type textarea "Structural Concepts / Model: HECO47R / Serial: 2705881AA406217 Yes(per sean Com…"
type textarea "x"
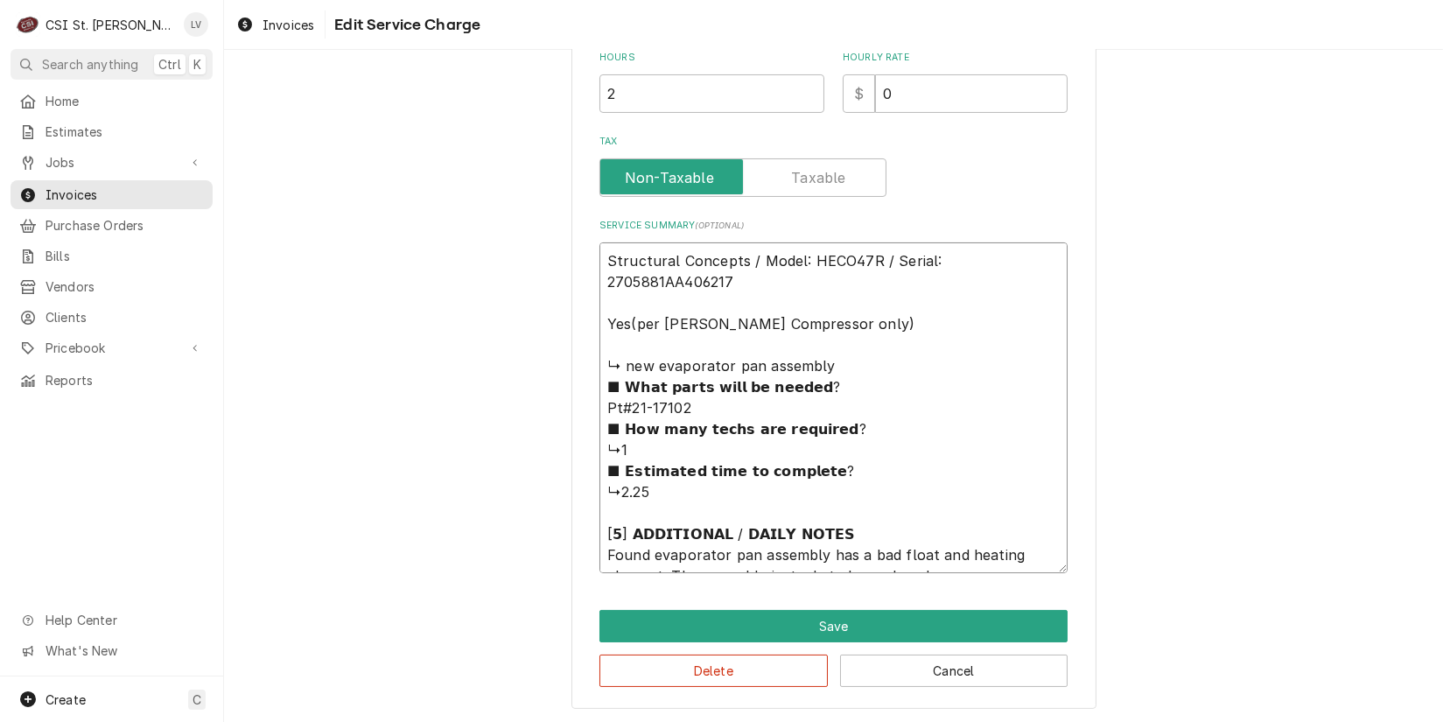
type textarea "Structural Concepts / Model: HECO47R / Serial: 2705881AA406217 Yes(per sean Com…"
type textarea "x"
type textarea "Structural Concepts / Model: HECO47R / Serial: 2705881AA406217 Yes(per sean Com…"
type textarea "x"
type textarea "Structural Concepts / Model: HECO47R / Serial: 2705881AA406217 Yes(per sean Com…"
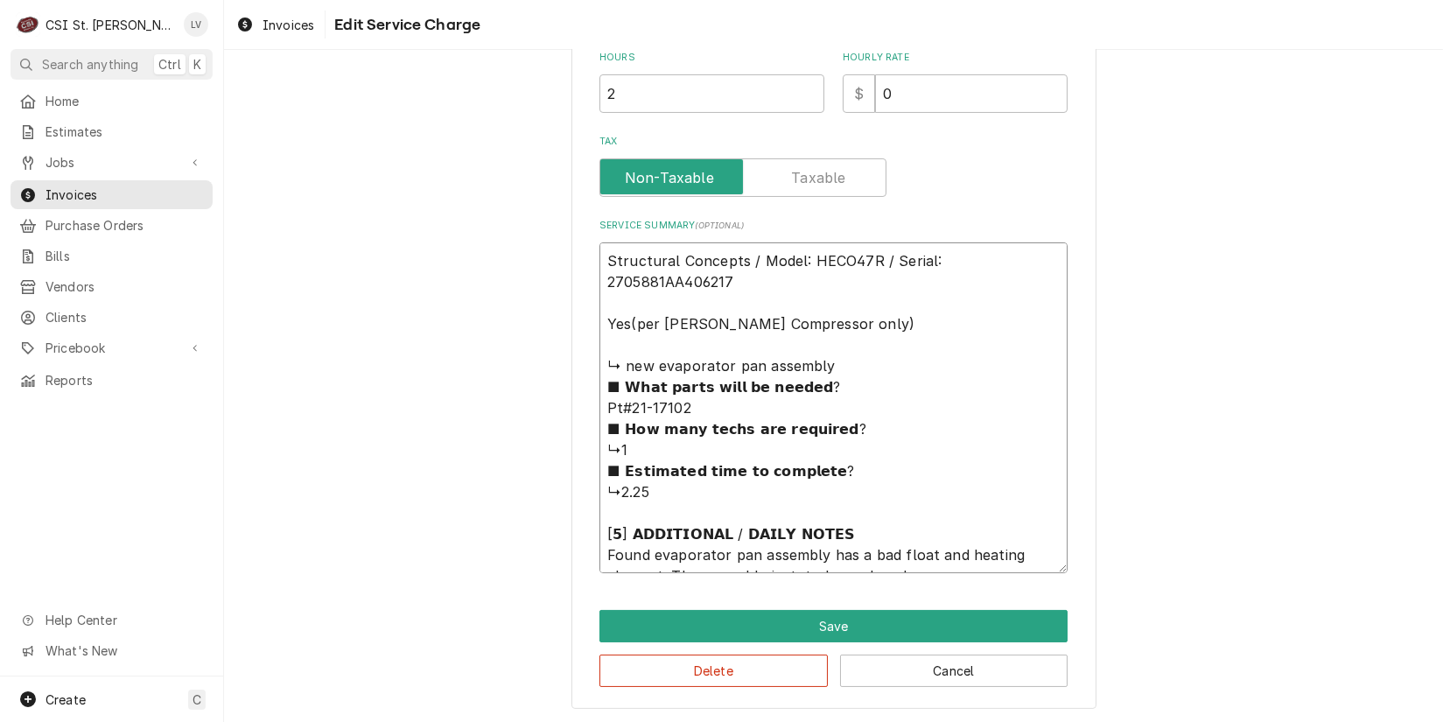
type textarea "x"
type textarea "Structural Concepts / Model: HECO47R / Serial: 2705881AA406217 Yes(per sean Com…"
click at [902, 544] on textarea "Structural Concepts / Model: HECO47R / Serial: 2705881AA406217 Yes(per sean Com…" at bounding box center [834, 407] width 468 height 331
type textarea "x"
type textarea "Structural Concepts / Model: HECO47R / Serial: 2705881AA406217 Yes(per sean Com…"
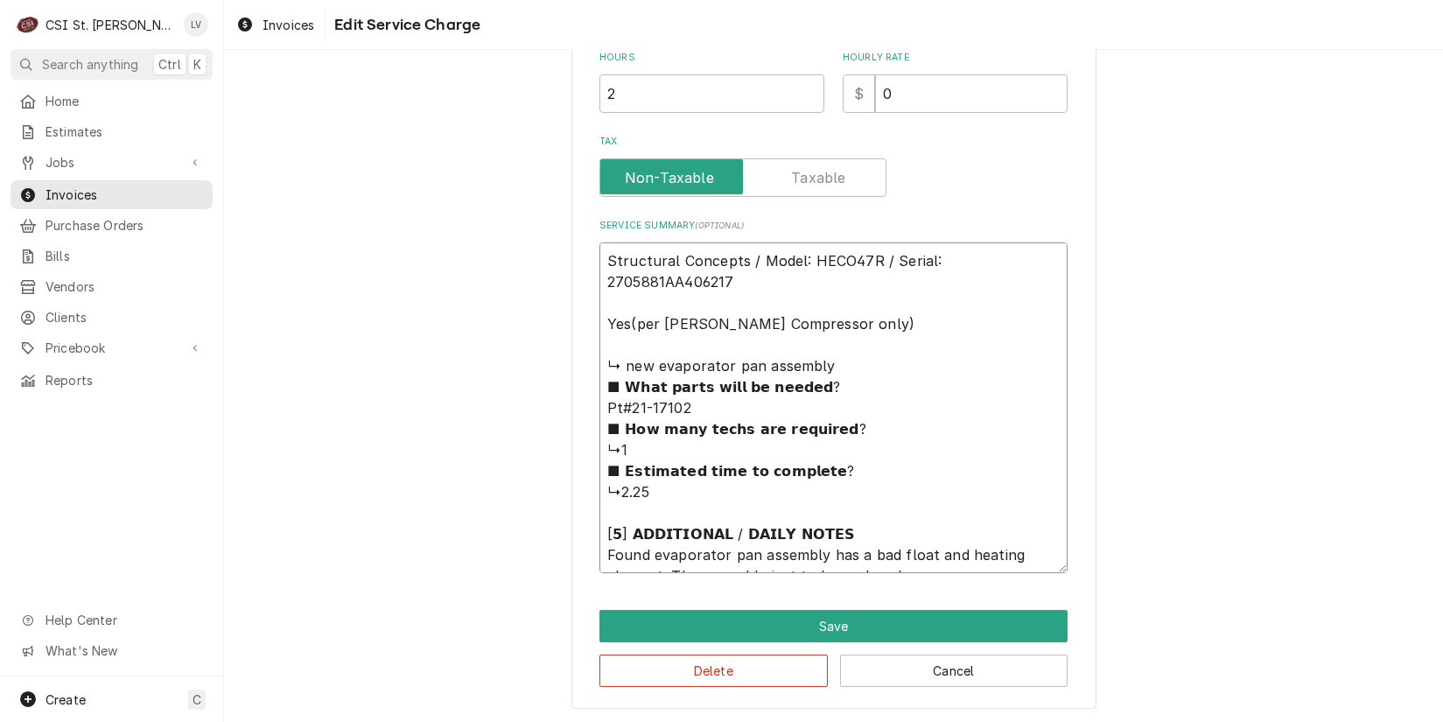
type textarea "x"
type textarea "Structural Concepts / Model: HECO47R / Serial: 2705881AA406217 Yes(per sean Com…"
type textarea "x"
type textarea "Structural Concepts / Model: HECO47R / Serial: 2705881AA406217 Yes(per sean Com…"
type textarea "x"
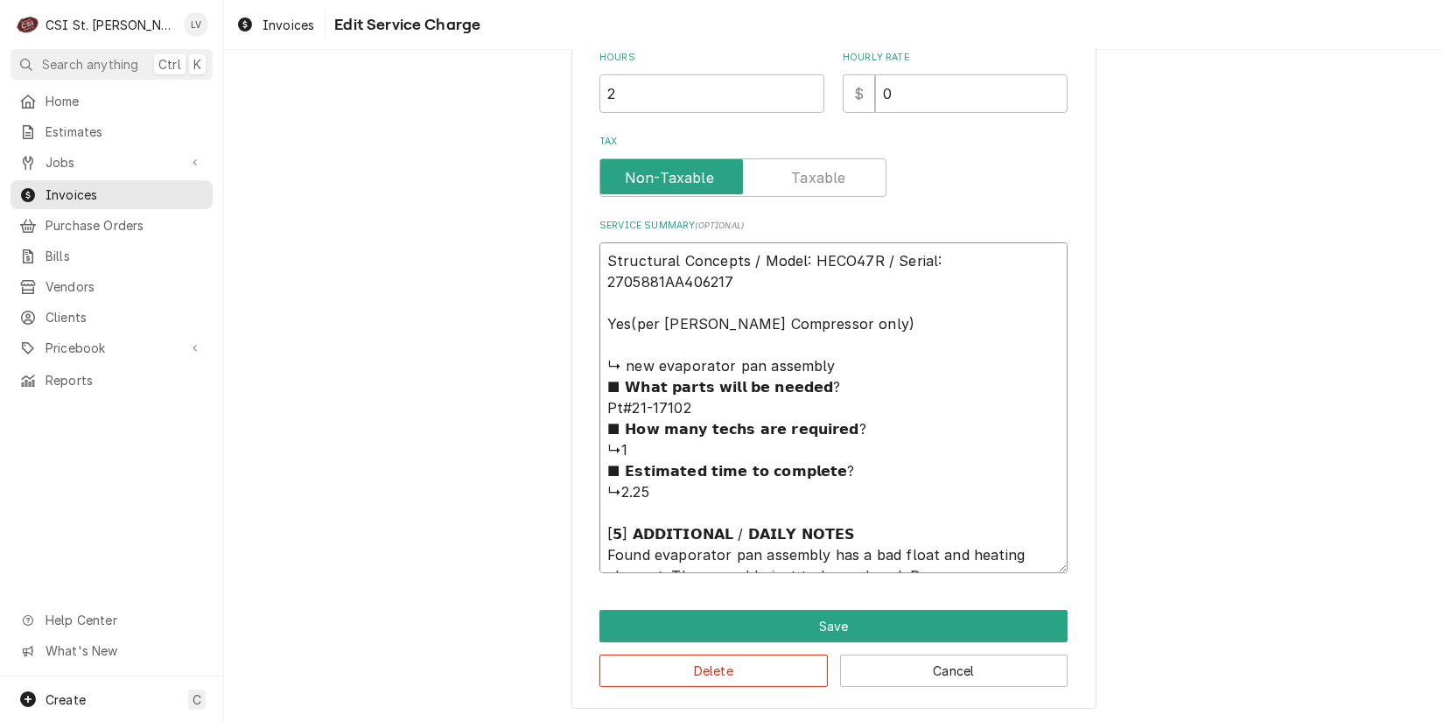
type textarea "Structural Concepts / Model: HECO47R / Serial: 2705881AA406217 Yes(per sean Com…"
type textarea "x"
type textarea "Structural Concepts / Model: HECO47R / Serial: 2705881AA406217 Yes(per sean Com…"
type textarea "x"
type textarea "Structural Concepts / Model: HECO47R / Serial: 2705881AA406217 Yes(per sean Com…"
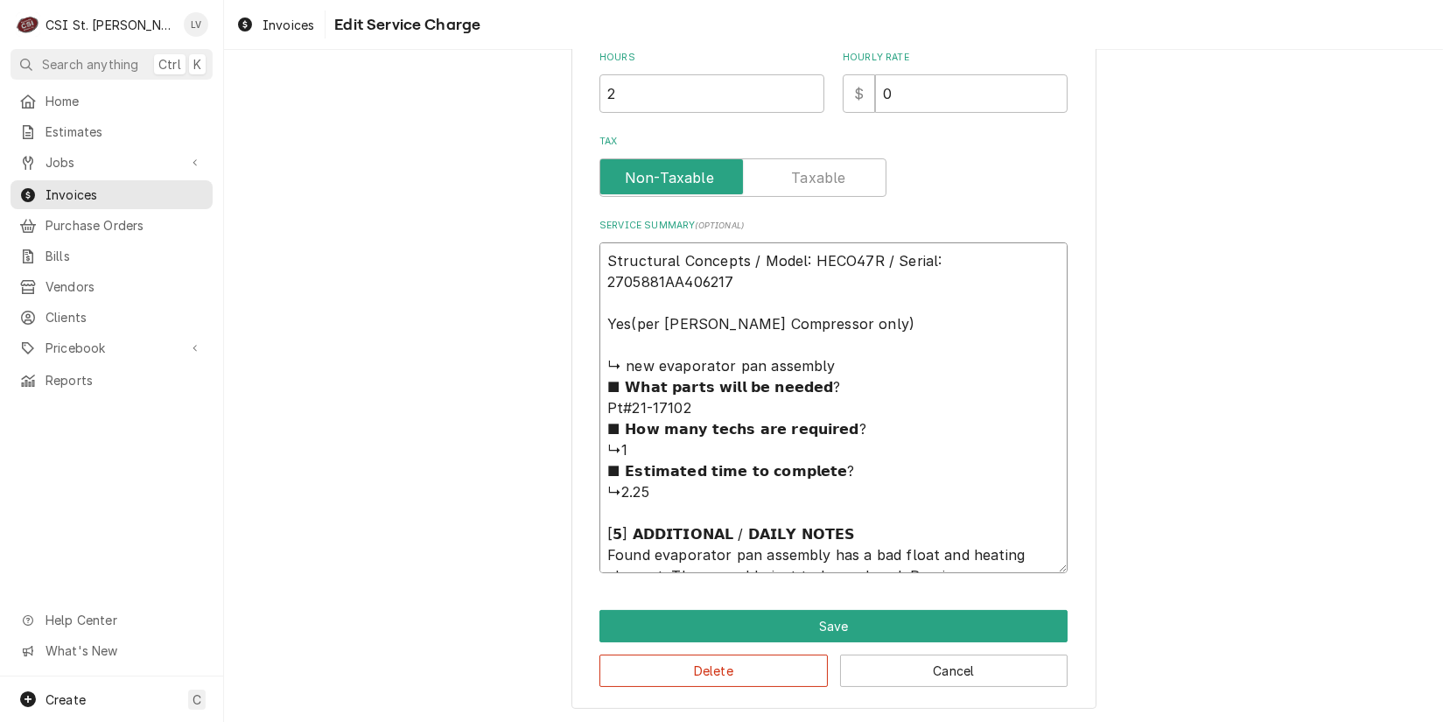
type textarea "x"
type textarea "Structural Concepts / Model: HECO47R / Serial: 2705881AA406217 Yes(per sean Com…"
type textarea "x"
type textarea "Structural Concepts / Model: HECO47R / Serial: 2705881AA406217 Yes(per sean Com…"
type textarea "x"
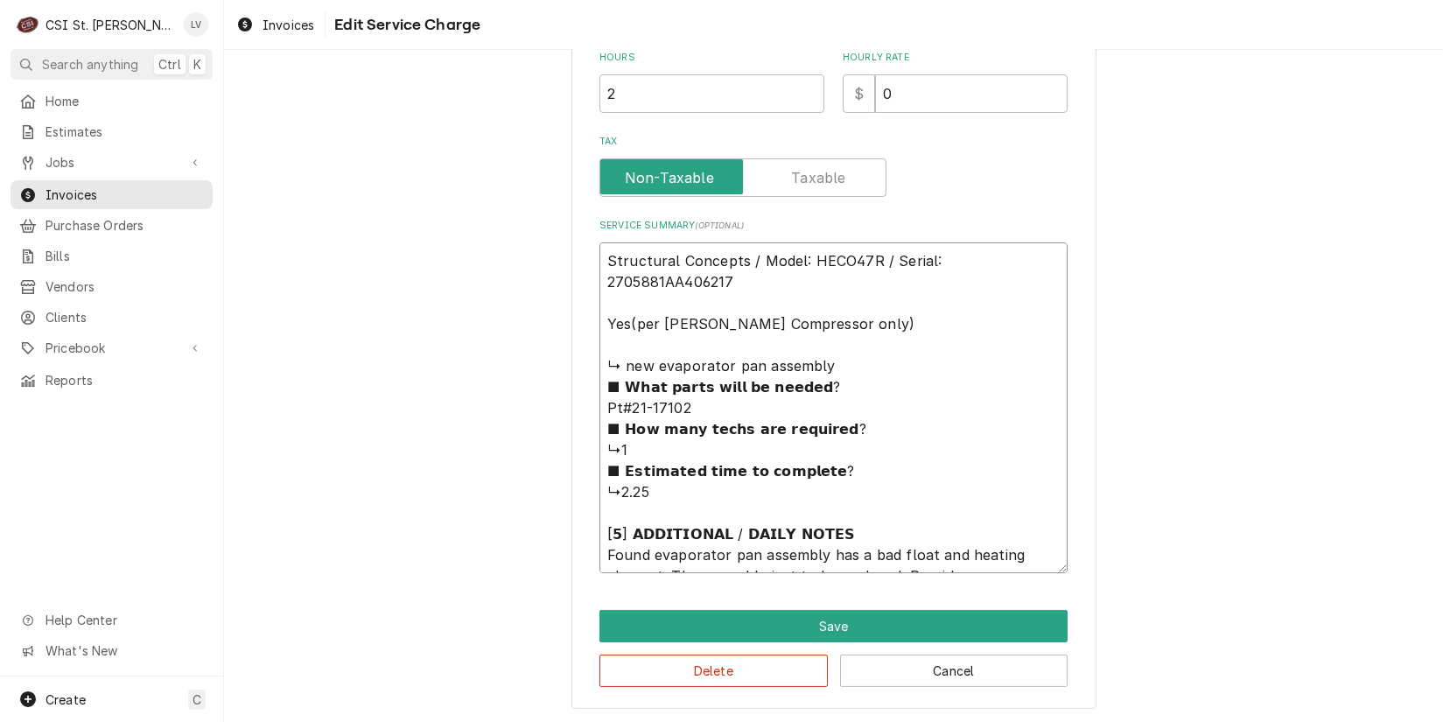
type textarea "Structural Concepts / Model: HECO47R / Serial: 2705881AA406217 Yes(per sean Com…"
type textarea "x"
type textarea "Structural Concepts / Model: HECO47R / Serial: 2705881AA406217 Yes(per sean Com…"
type textarea "x"
type textarea "Structural Concepts / Model: HECO47R / Serial: 2705881AA406217 Yes(per sean Com…"
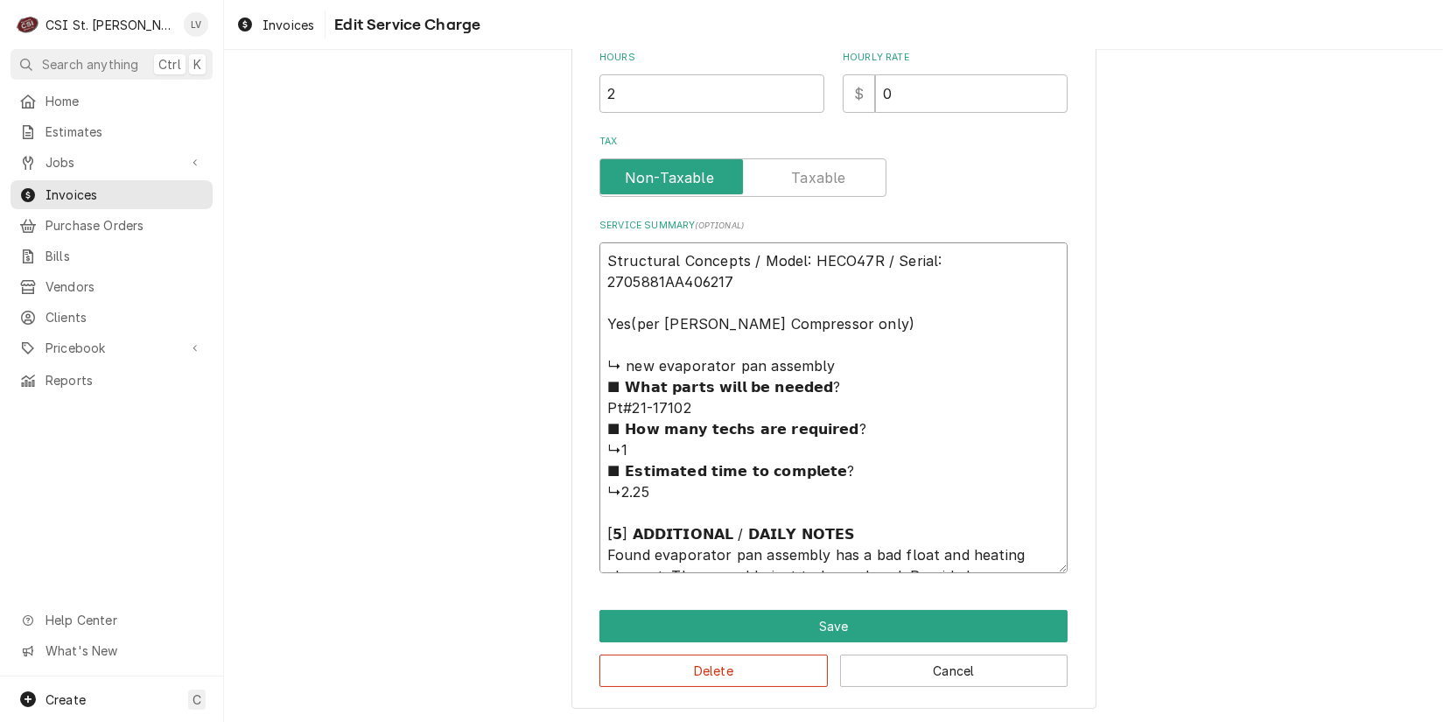
type textarea "x"
type textarea "Structural Concepts / Model: HECO47R / Serial: 2705881AA406217 Yes(per sean Com…"
type textarea "x"
type textarea "Structural Concepts / Model: HECO47R / Serial: 2705881AA406217 Yes(per sean Com…"
type textarea "x"
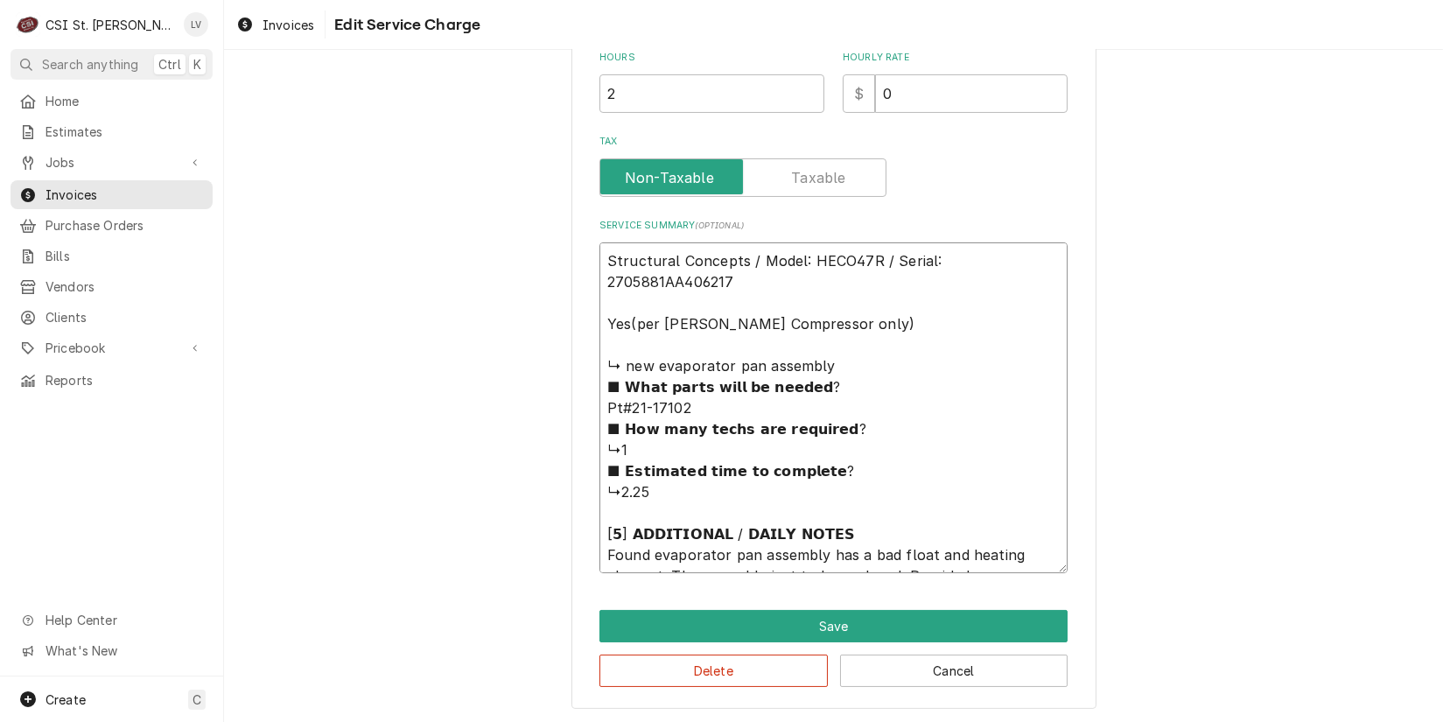
type textarea "Structural Concepts / Model: HECO47R / Serial: 2705881AA406217 Yes(per sean Com…"
type textarea "x"
type textarea "Structural Concepts / Model: HECO47R / Serial: 2705881AA406217 Yes(per sean Com…"
type textarea "x"
type textarea "Structural Concepts / Model: HECO47R / Serial: 2705881AA406217 Yes(per sean Com…"
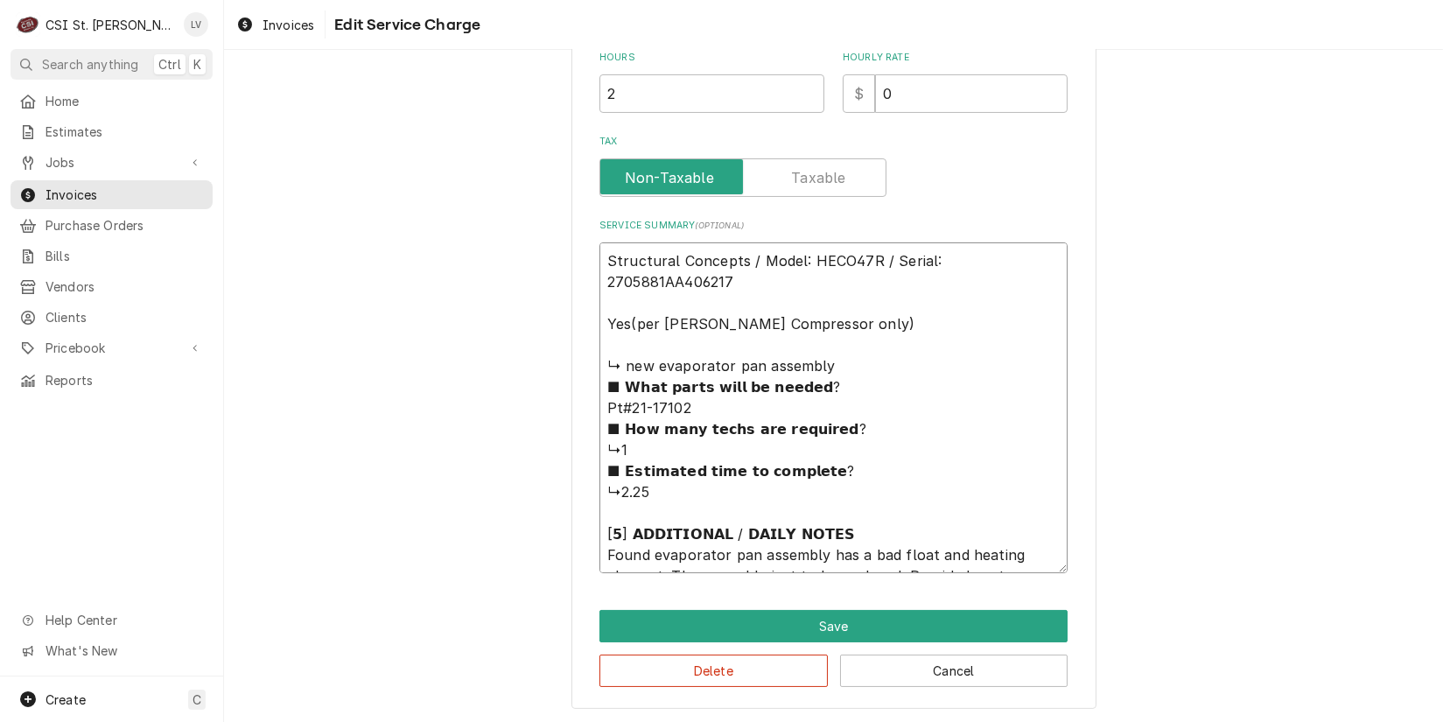
type textarea "x"
type textarea "Structural Concepts / Model: HECO47R / Serial: 2705881AA406217 Yes(per sean Com…"
type textarea "x"
type textarea "Structural Concepts / Model: HECO47R / Serial: 2705881AA406217 Yes(per sean Com…"
type textarea "x"
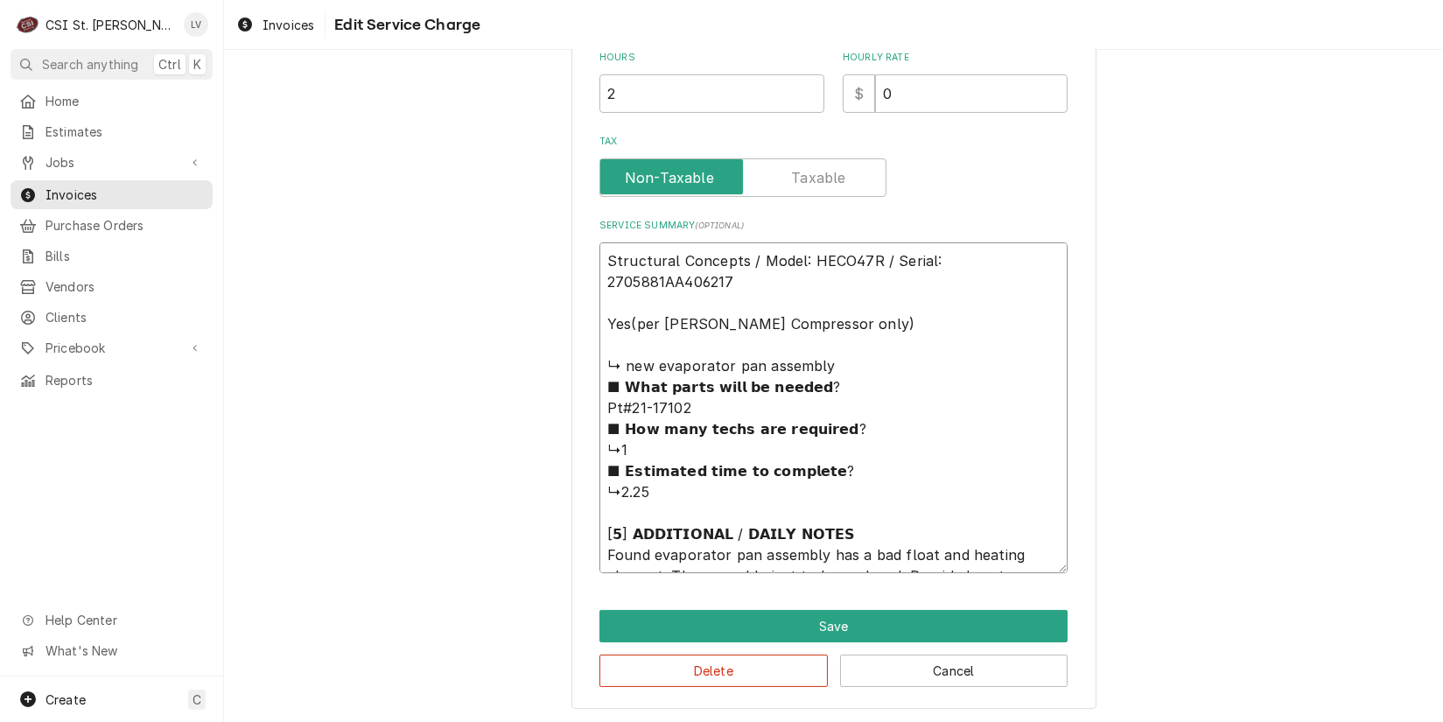
type textarea "Structural Concepts / Model: HECO47R / Serial: 2705881AA406217 Yes(per sean Com…"
type textarea "x"
type textarea "Structural Concepts / Model: HECO47R / Serial: 2705881AA406217 Yes(per sean Com…"
type textarea "x"
type textarea "Structural Concepts / Model: HECO47R / Serial: 2705881AA406217 Yes(per sean Com…"
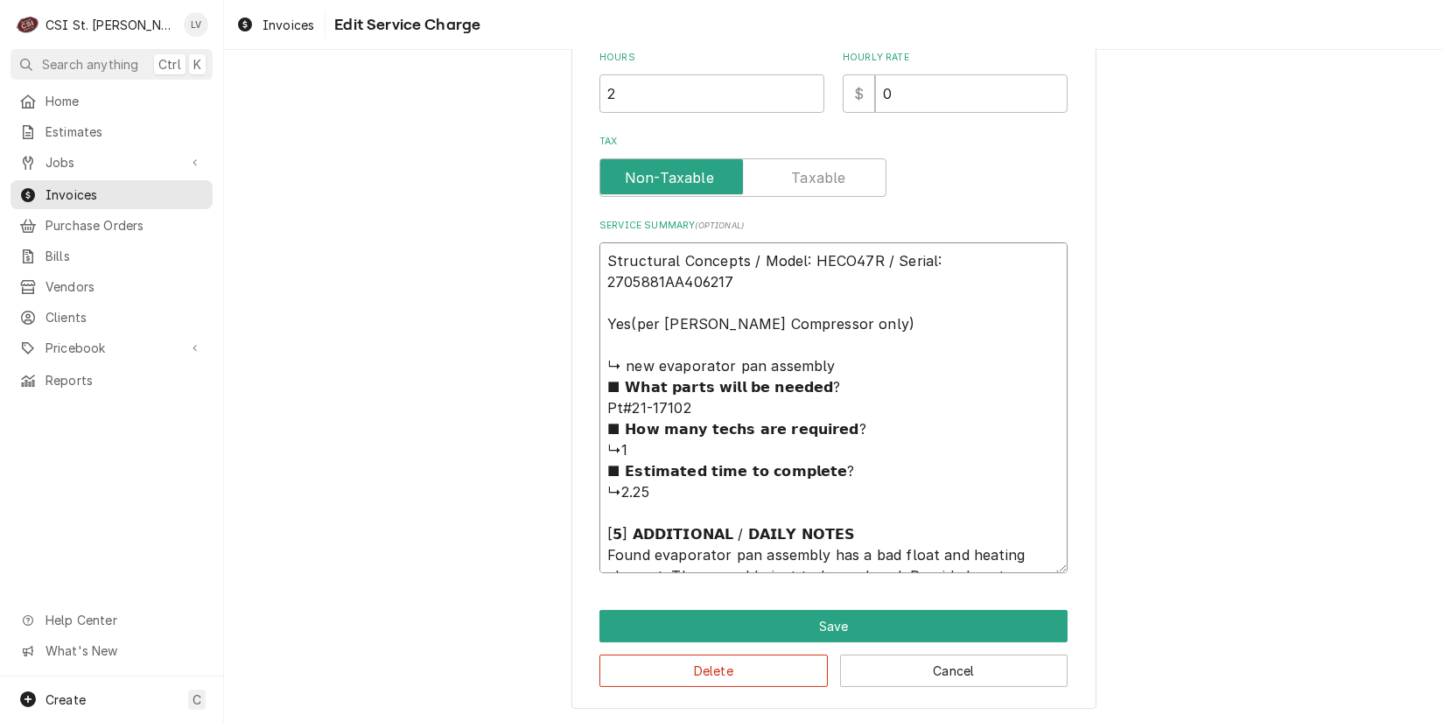
type textarea "x"
type textarea "Structural Concepts / Model: HECO47R / Serial: 2705881AA406217 Yes(per sean Com…"
type textarea "x"
type textarea "Structural Concepts / Model: HECO47R / Serial: 2705881AA406217 Yes(per sean Com…"
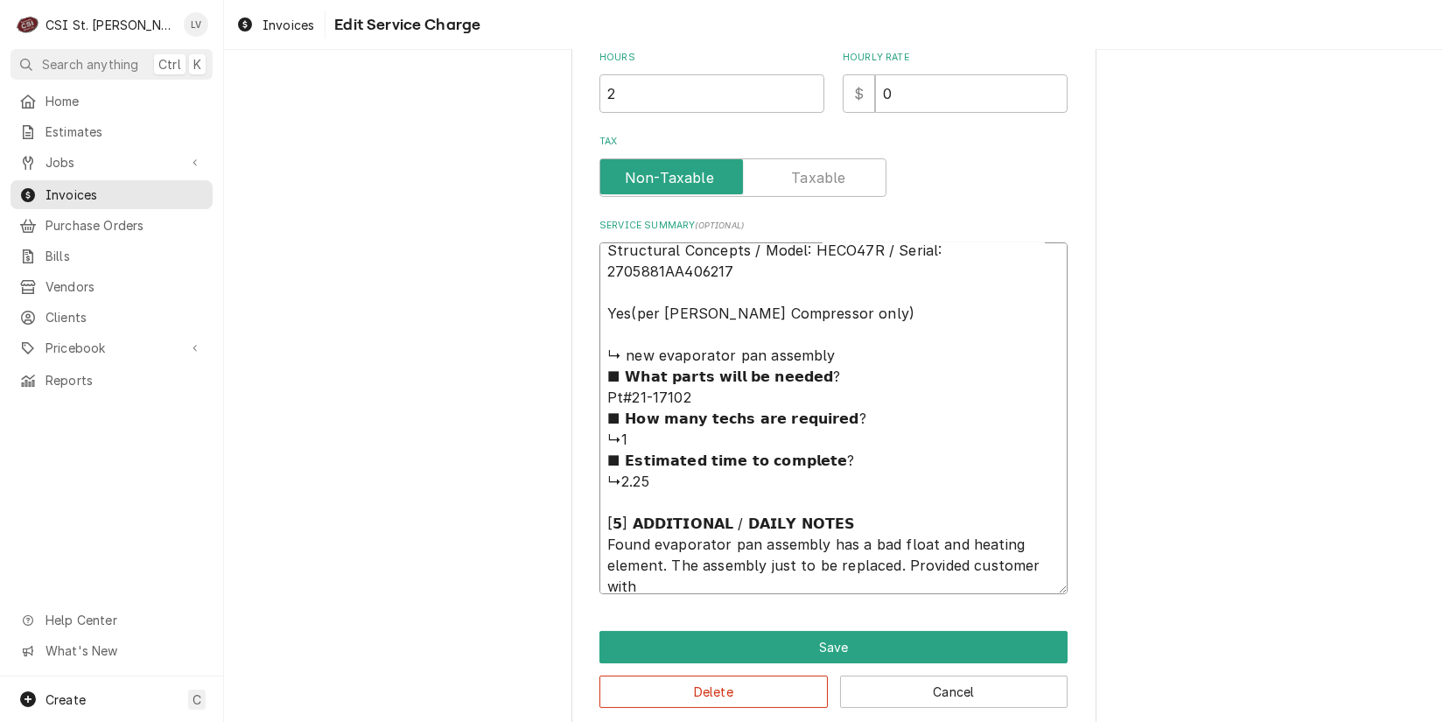
type textarea "x"
type textarea "Structural Concepts / Model: HECO47R / Serial: 2705881AA406217 Yes(per sean Com…"
type textarea "x"
type textarea "Structural Concepts / Model: HECO47R / Serial: 2705881AA406217 Yes(per sean Com…"
type textarea "x"
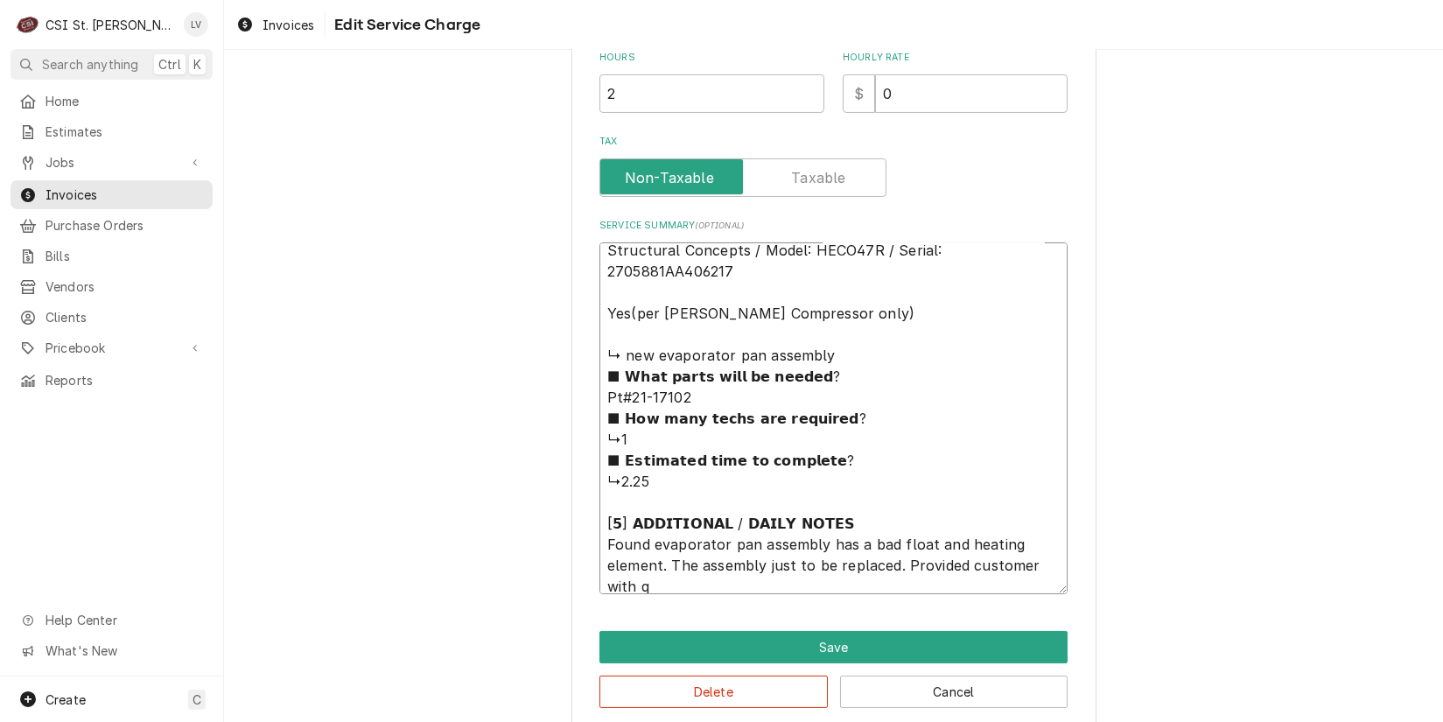
type textarea "Structural Concepts / Model: HECO47R / Serial: 2705881AA406217 Yes(per sean Com…"
type textarea "x"
type textarea "Structural Concepts / Model: HECO47R / Serial: 2705881AA406217 Yes(per sean Com…"
type textarea "x"
type textarea "Structural Concepts / Model: HECO47R / Serial: 2705881AA406217 Yes(per sean Com…"
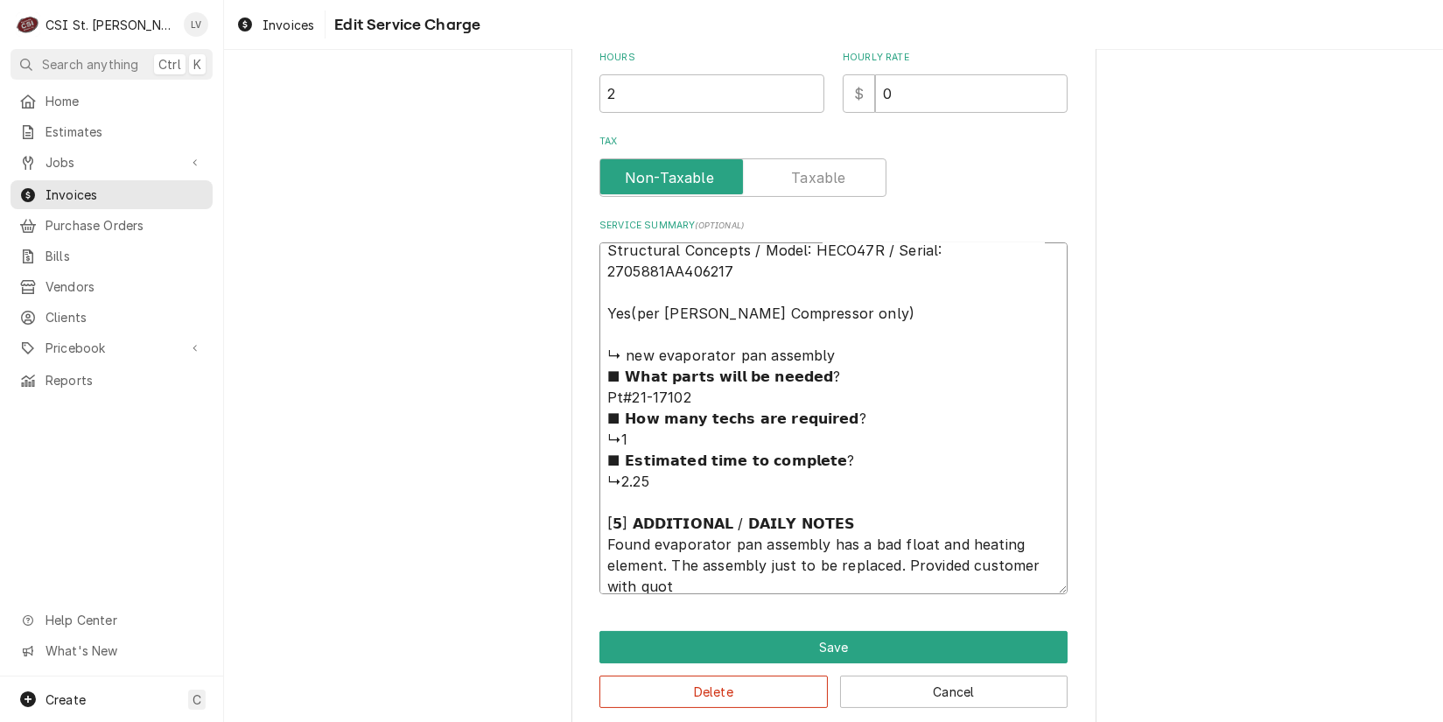
type textarea "x"
type textarea "Structural Concepts / Model: HECO47R / Serial: 2705881AA406217 Yes(per sean Com…"
type textarea "x"
type textarea "Structural Concepts / Model: HECO47R / Serial: 2705881AA406217 Yes(per sean Com…"
type textarea "x"
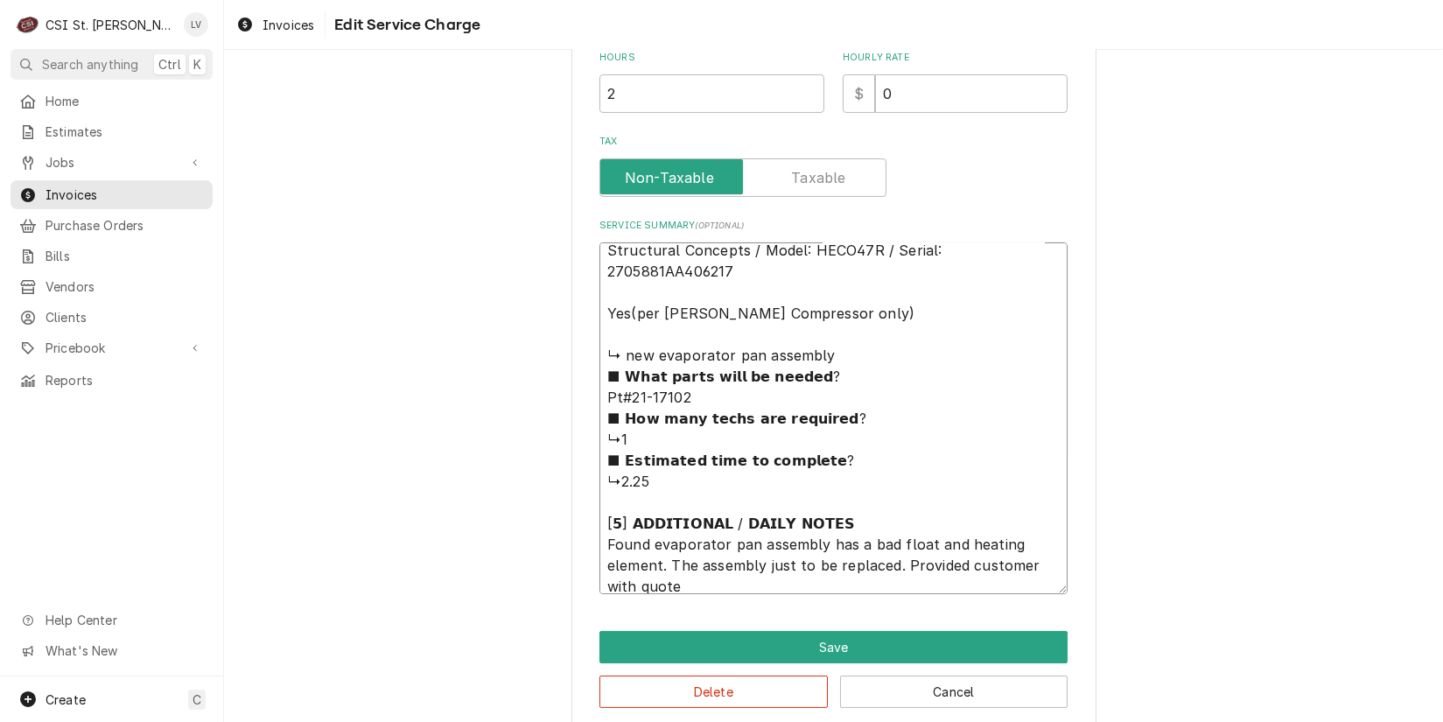
type textarea "Structural Concepts / Model: HECO47R / Serial: 2705881AA406217 Yes(per sean Com…"
type textarea "x"
type textarea "Structural Concepts / Model: HECO47R / Serial: 2705881AA406217 Yes(per sean Com…"
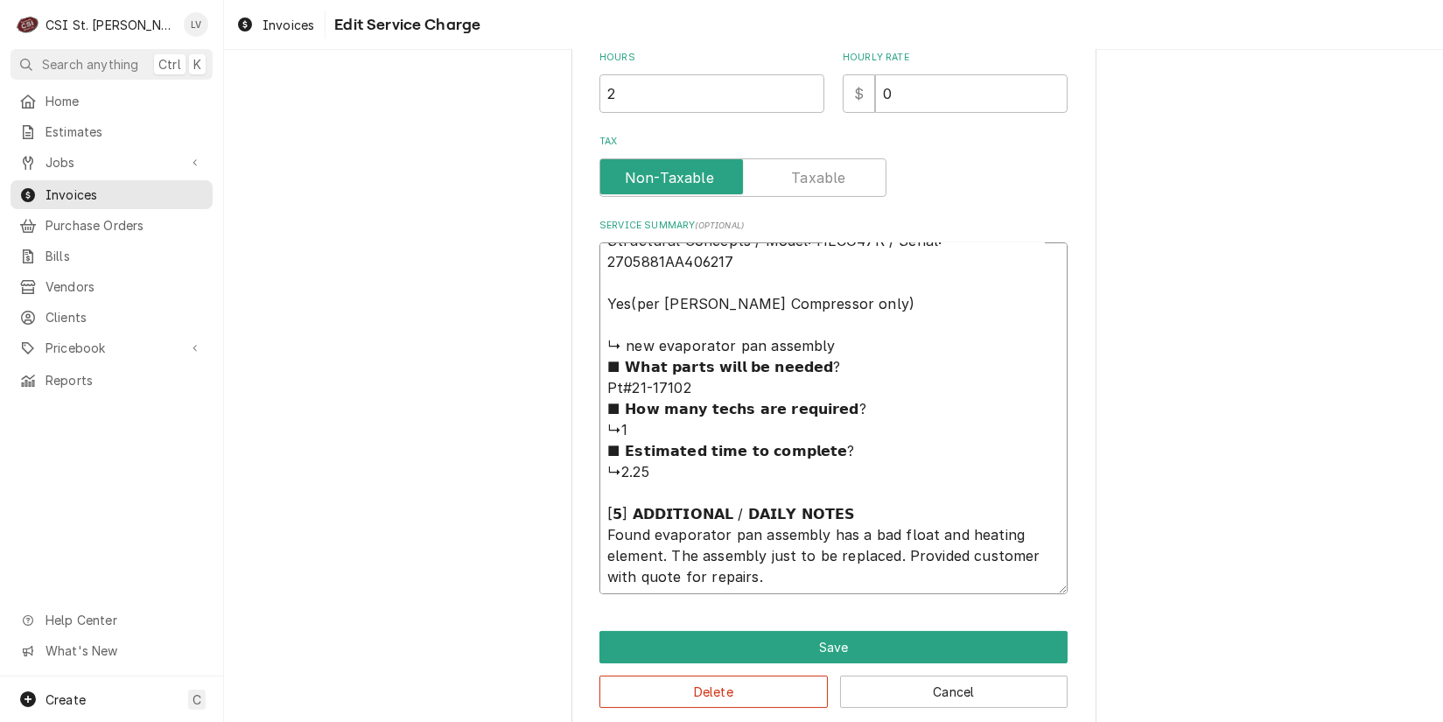
drag, startPoint x: 780, startPoint y: 580, endPoint x: 579, endPoint y: 520, distance: 210.2
click at [586, 526] on div "Use the fields below to edit this service charge Short Description Job | Servic…" at bounding box center [834, 108] width 525 height 1245
drag, startPoint x: 822, startPoint y: 508, endPoint x: 579, endPoint y: 298, distance: 321.5
click at [579, 298] on div "Use the fields below to edit this service charge Short Description Job | Servic…" at bounding box center [834, 108] width 525 height 1245
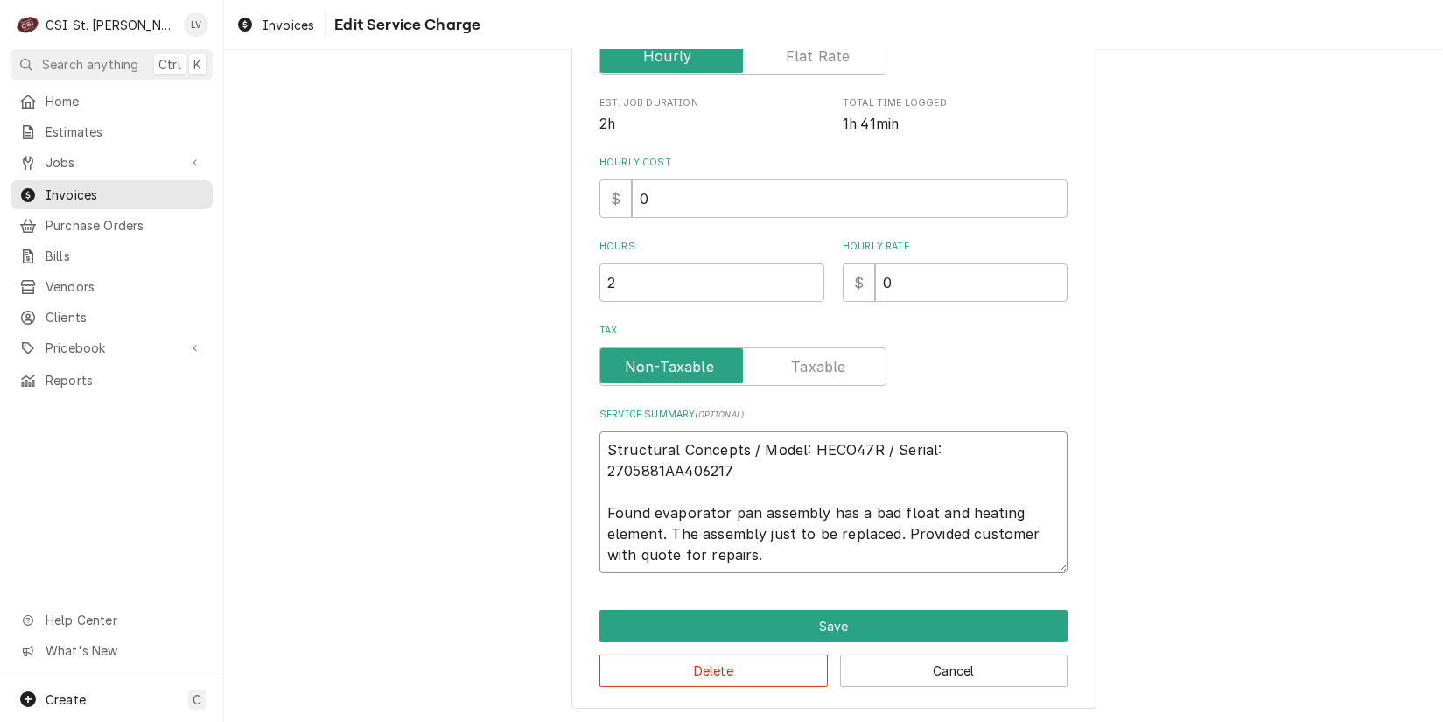
scroll to position [388, 0]
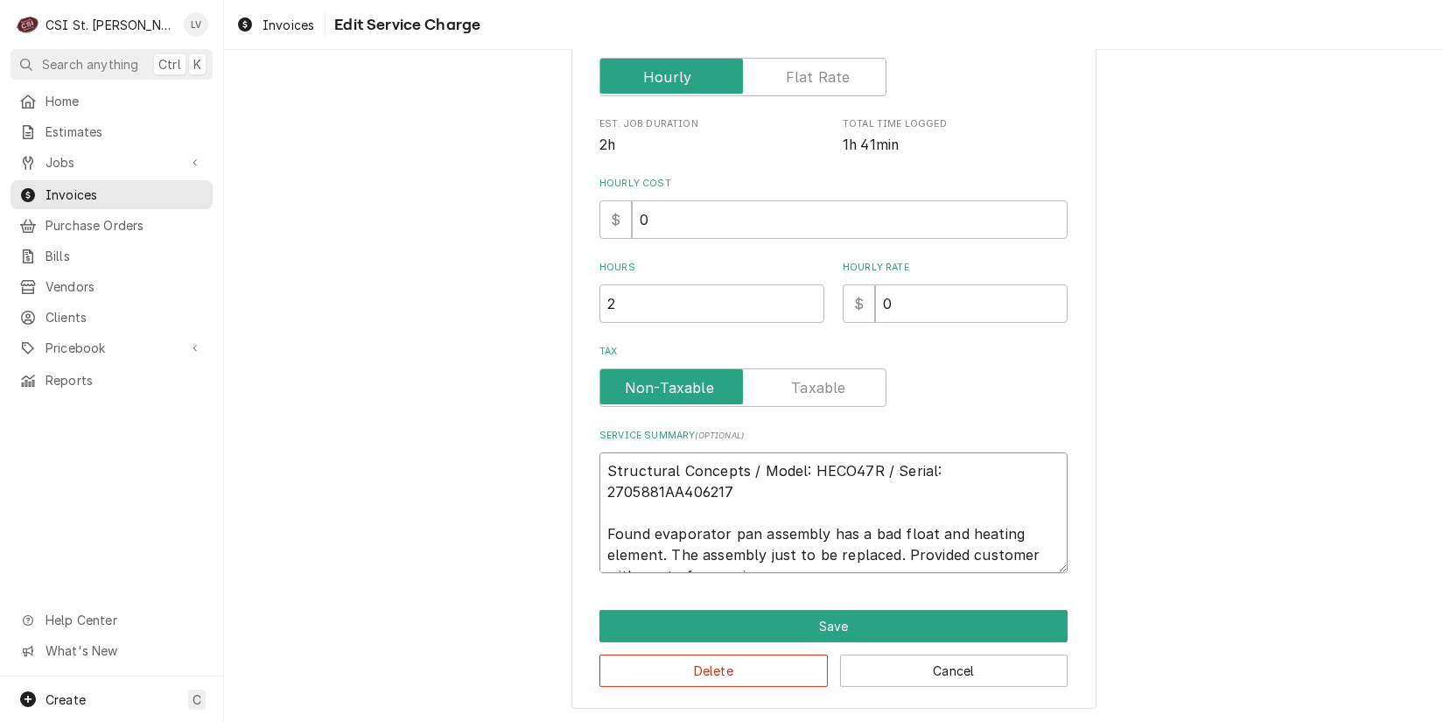
drag, startPoint x: 762, startPoint y: 560, endPoint x: 546, endPoint y: 426, distance: 253.6
click at [546, 426] on div "Use the fields below to edit this service charge Short Description Job | Servic…" at bounding box center [833, 203] width 1219 height 1044
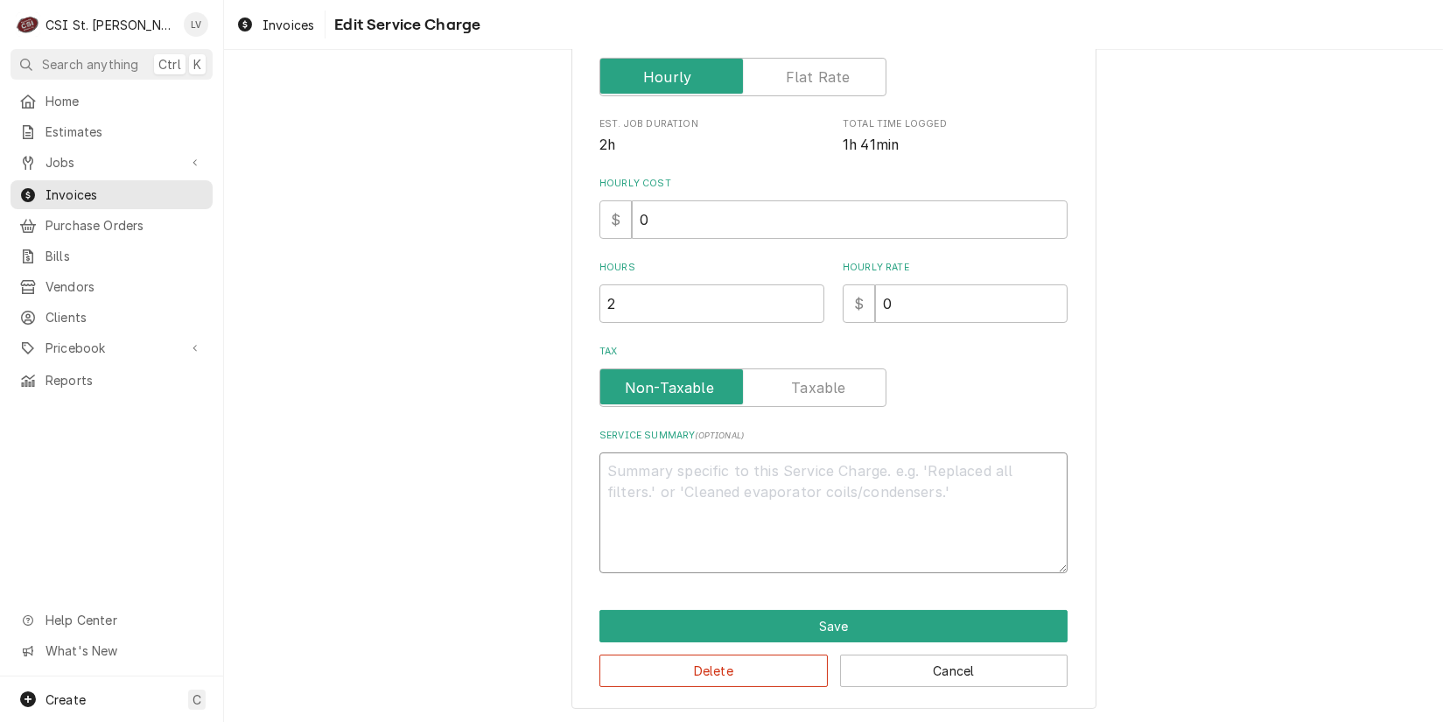
scroll to position [346, 0]
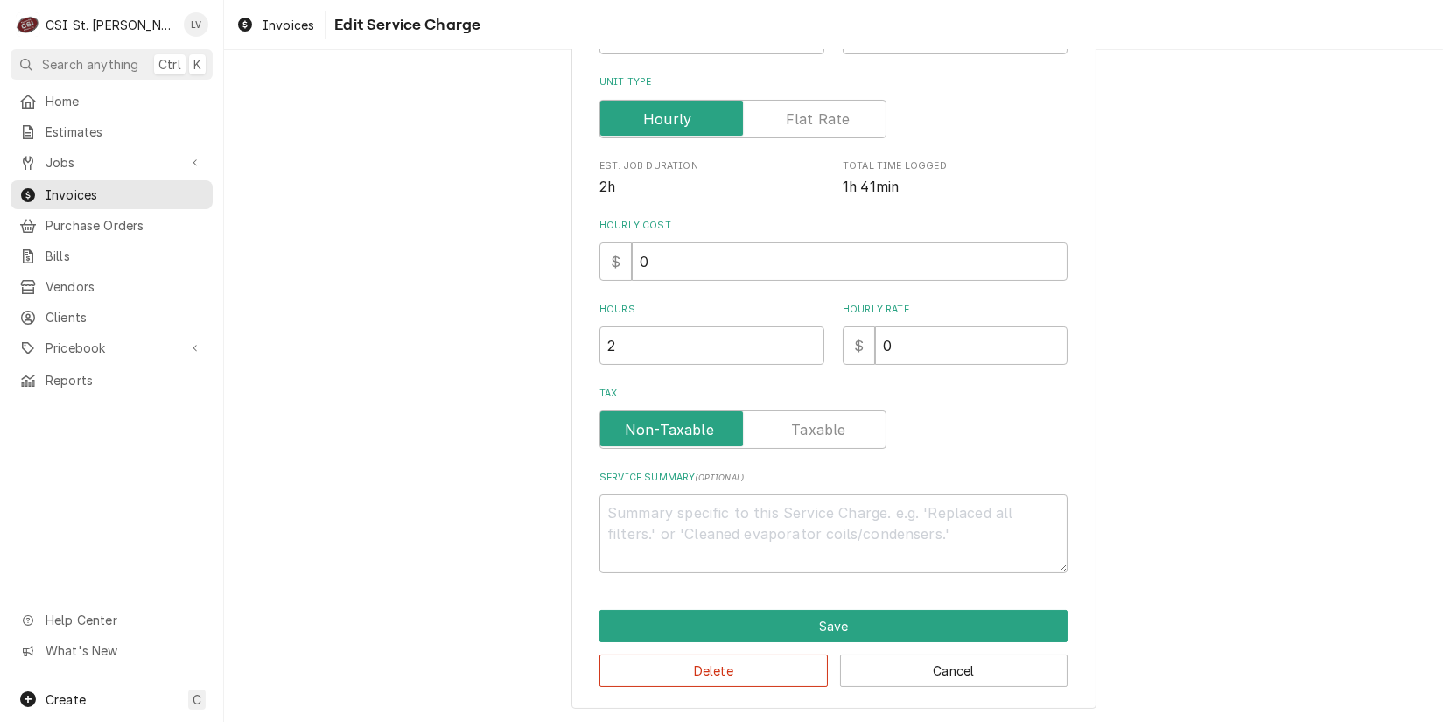
click at [691, 687] on div "Use the fields below to edit this service charge Short Description Job | Servic…" at bounding box center [834, 224] width 525 height 972
click at [684, 672] on button "Delete" at bounding box center [714, 671] width 228 height 32
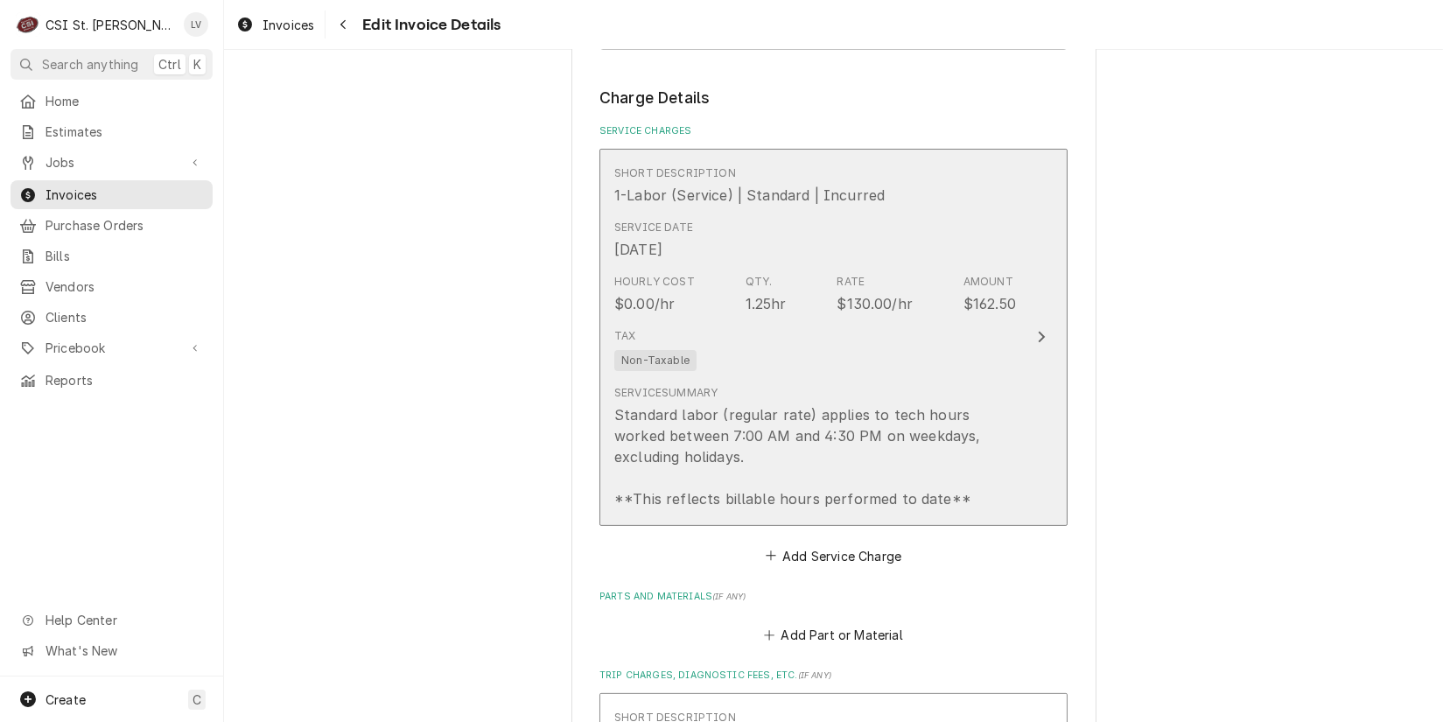
click at [724, 421] on div "Short Description 1-Labor (Service) | Standard | Incurred Service Date Sep 15, …" at bounding box center [815, 337] width 402 height 358
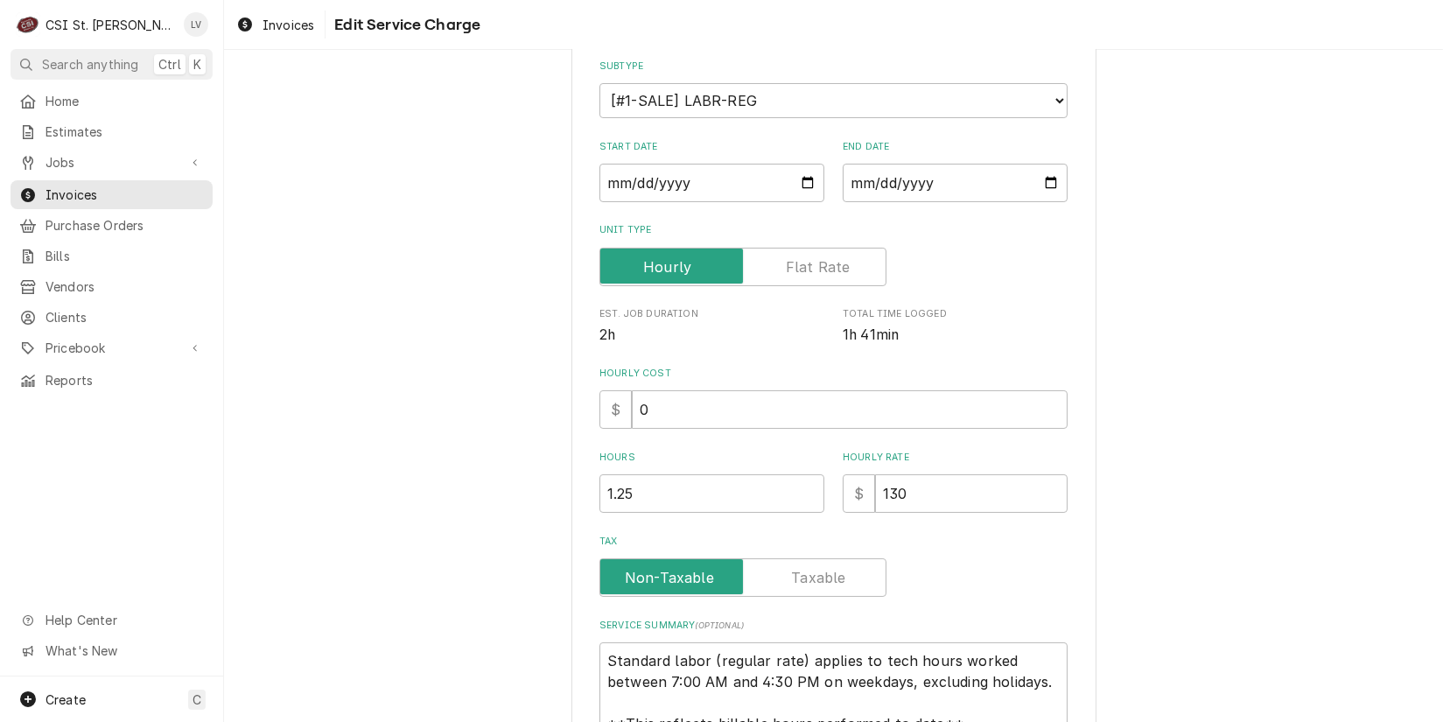
scroll to position [367, 0]
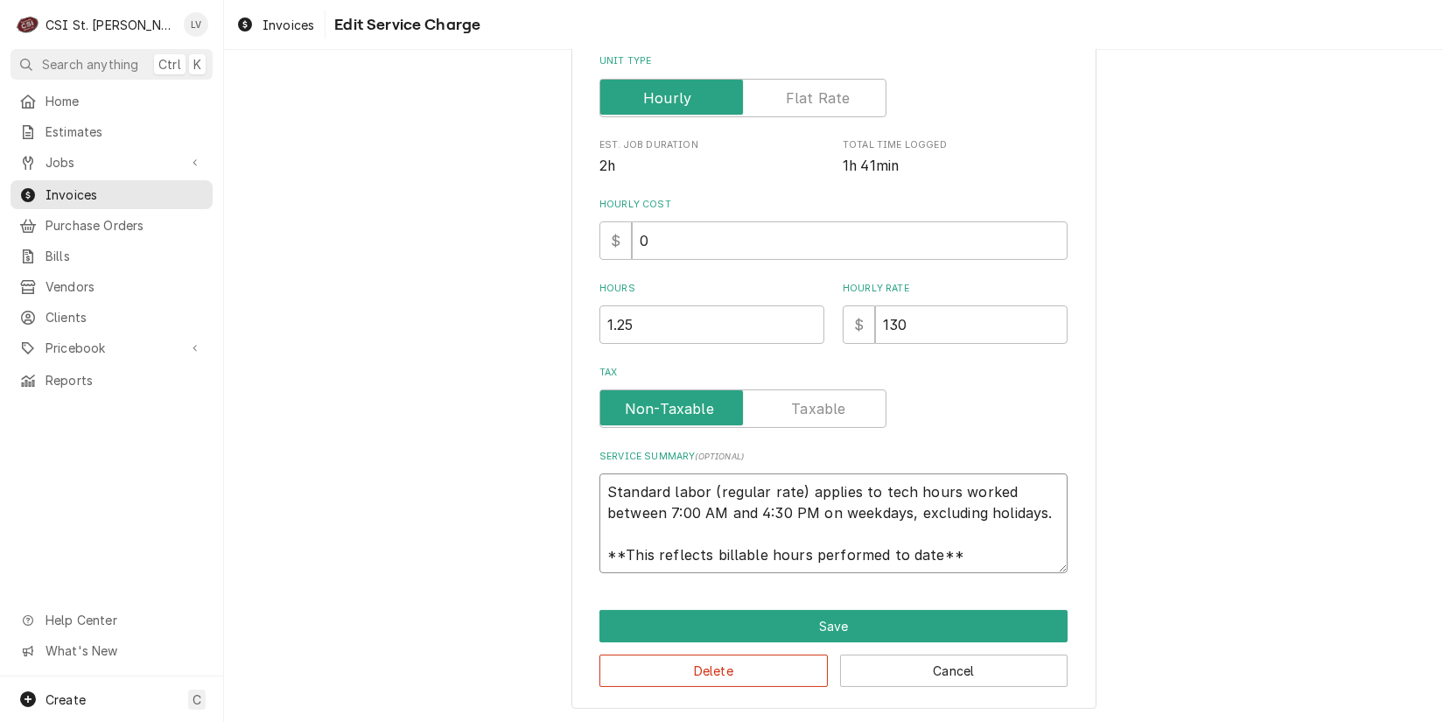
drag, startPoint x: 595, startPoint y: 481, endPoint x: 1009, endPoint y: 572, distance: 423.7
click at [1009, 572] on div "Use the fields below to edit this service charge Short Description 1-Labor (Ser…" at bounding box center [834, 213] width 525 height 993
paste textarea "ructural Concepts / Model: HECO47R / Serial: 2705881AA406217 Found evaporator p…"
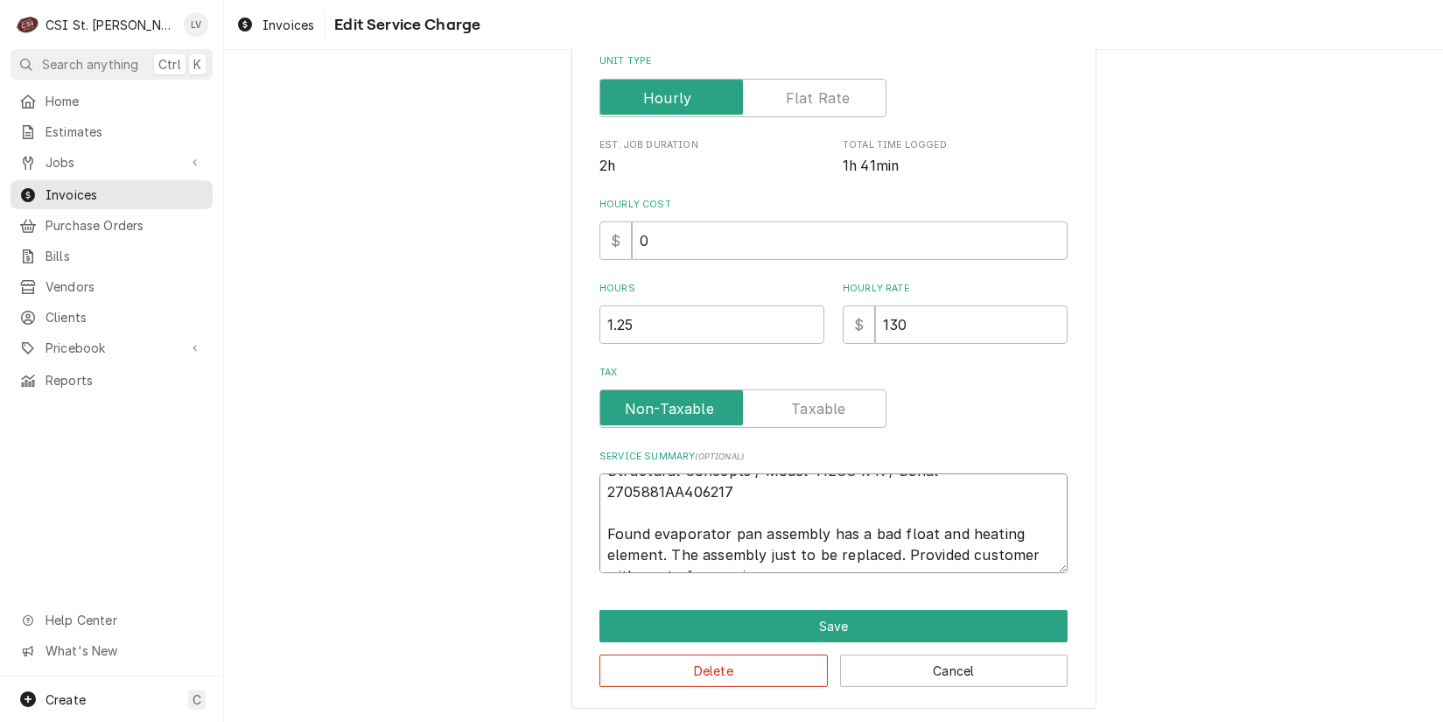
scroll to position [11, 0]
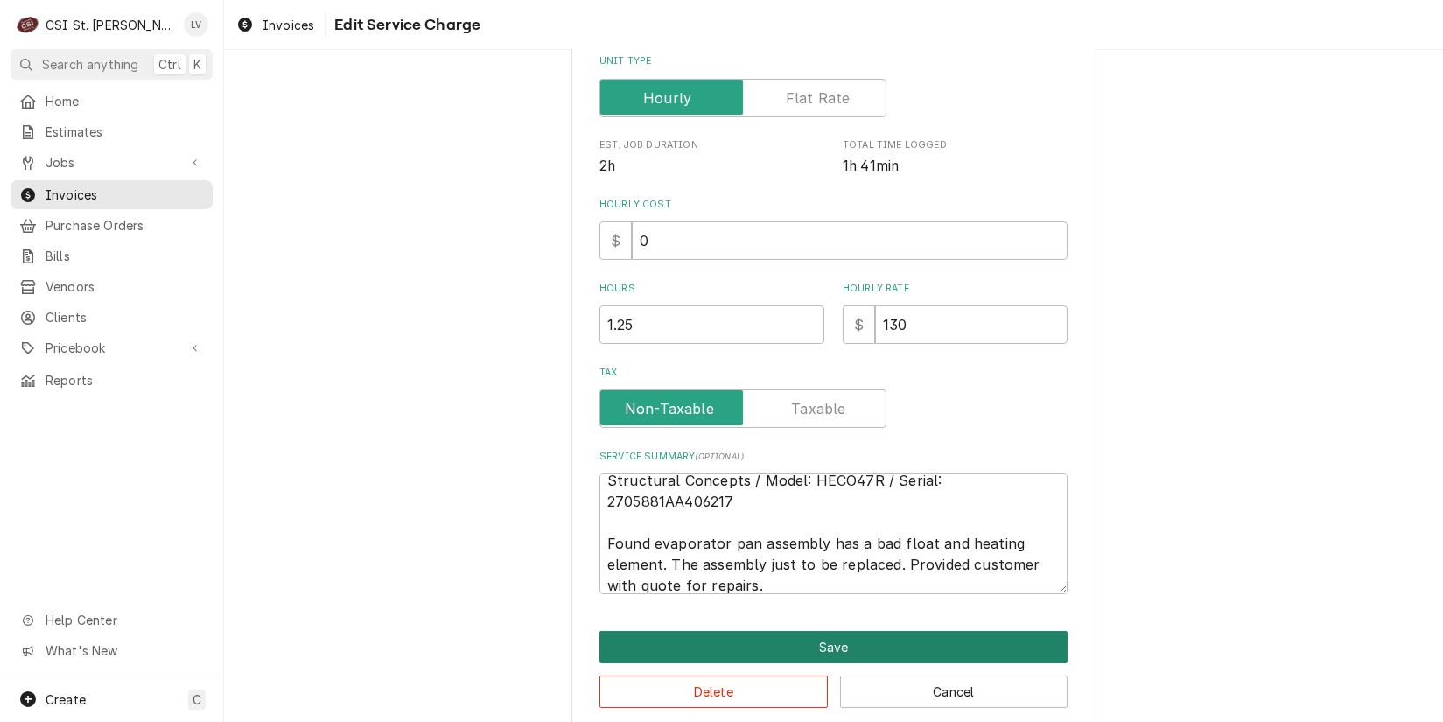
click at [860, 642] on button "Save" at bounding box center [834, 647] width 468 height 32
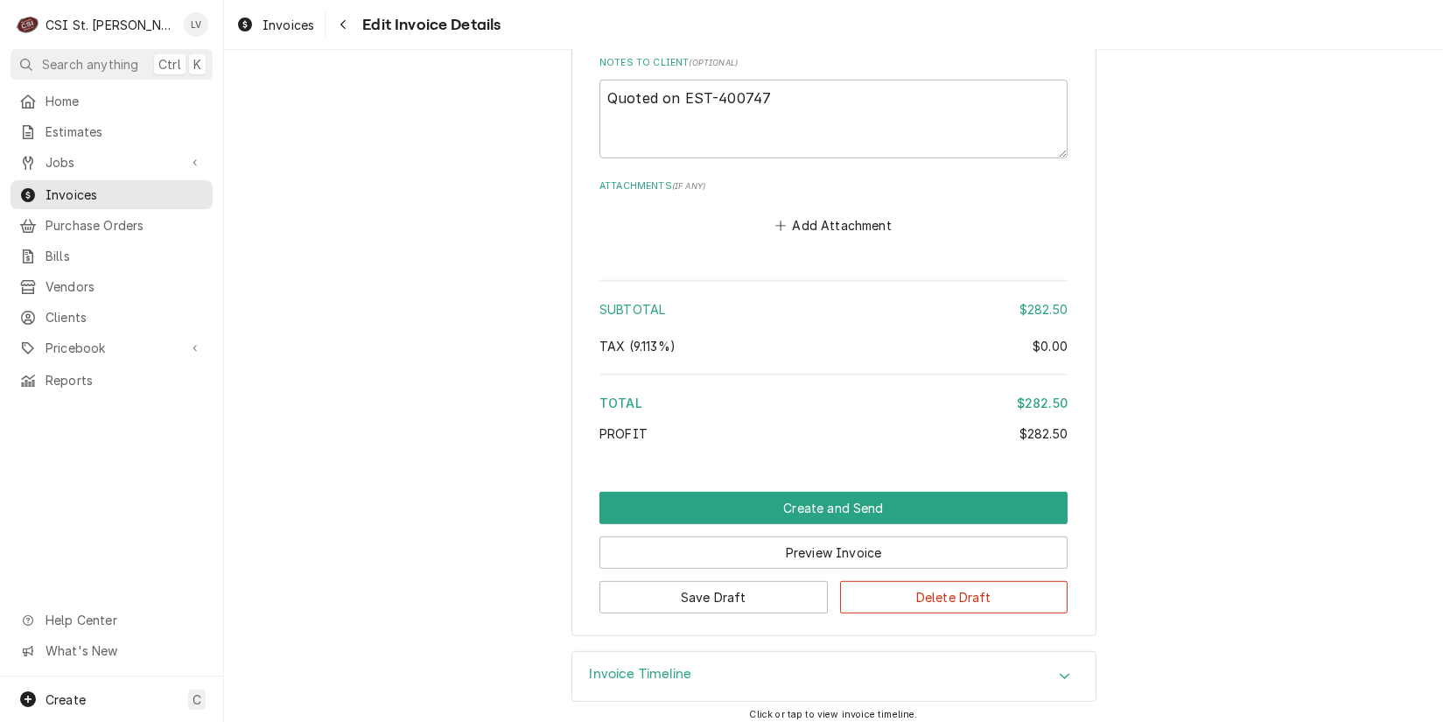
scroll to position [2623, 0]
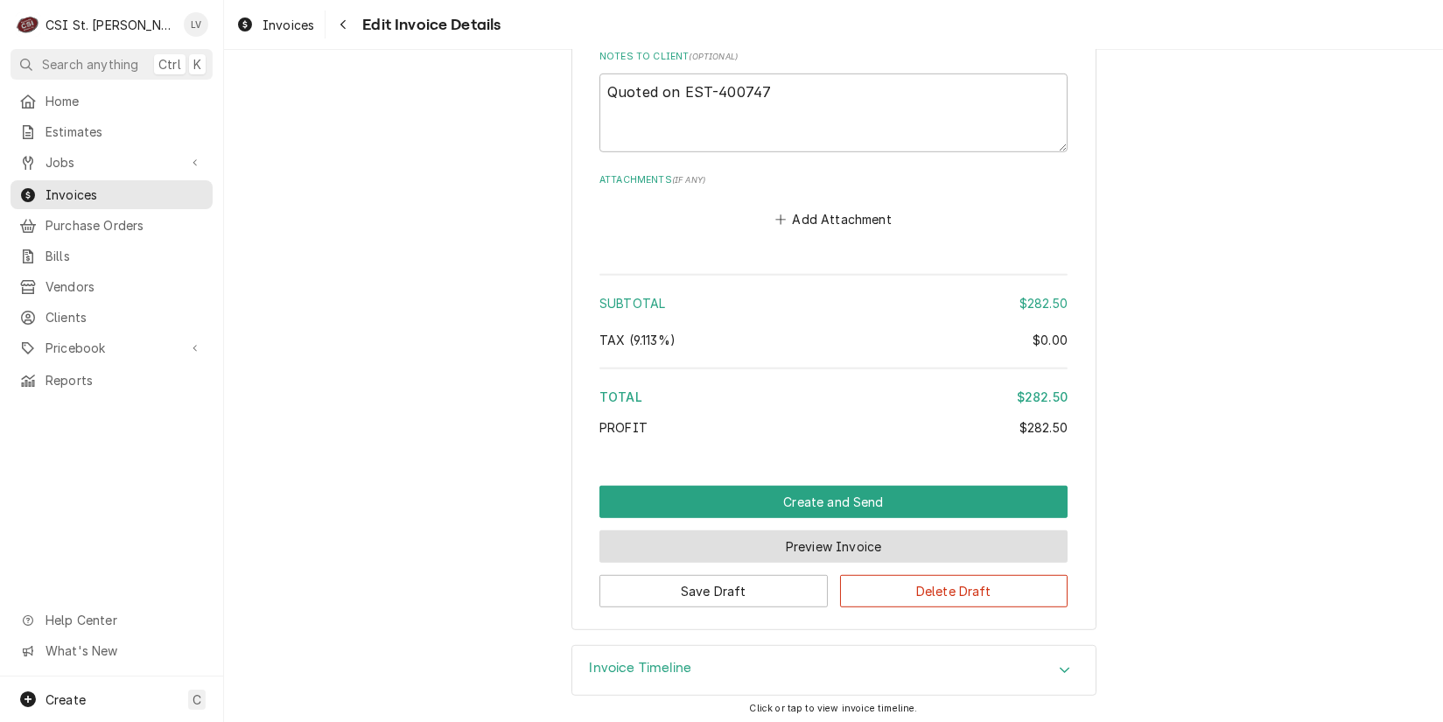
click at [796, 533] on button "Preview Invoice" at bounding box center [834, 546] width 468 height 32
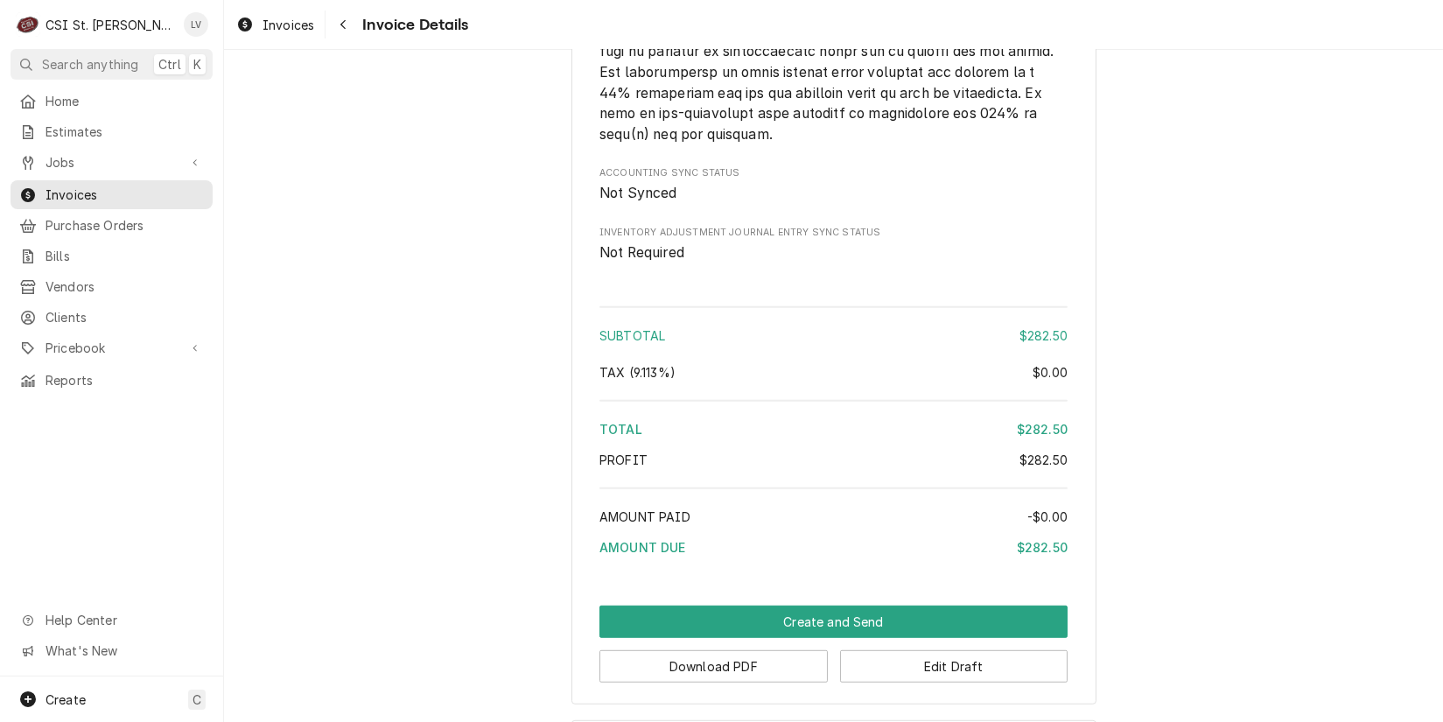
scroll to position [2726, 0]
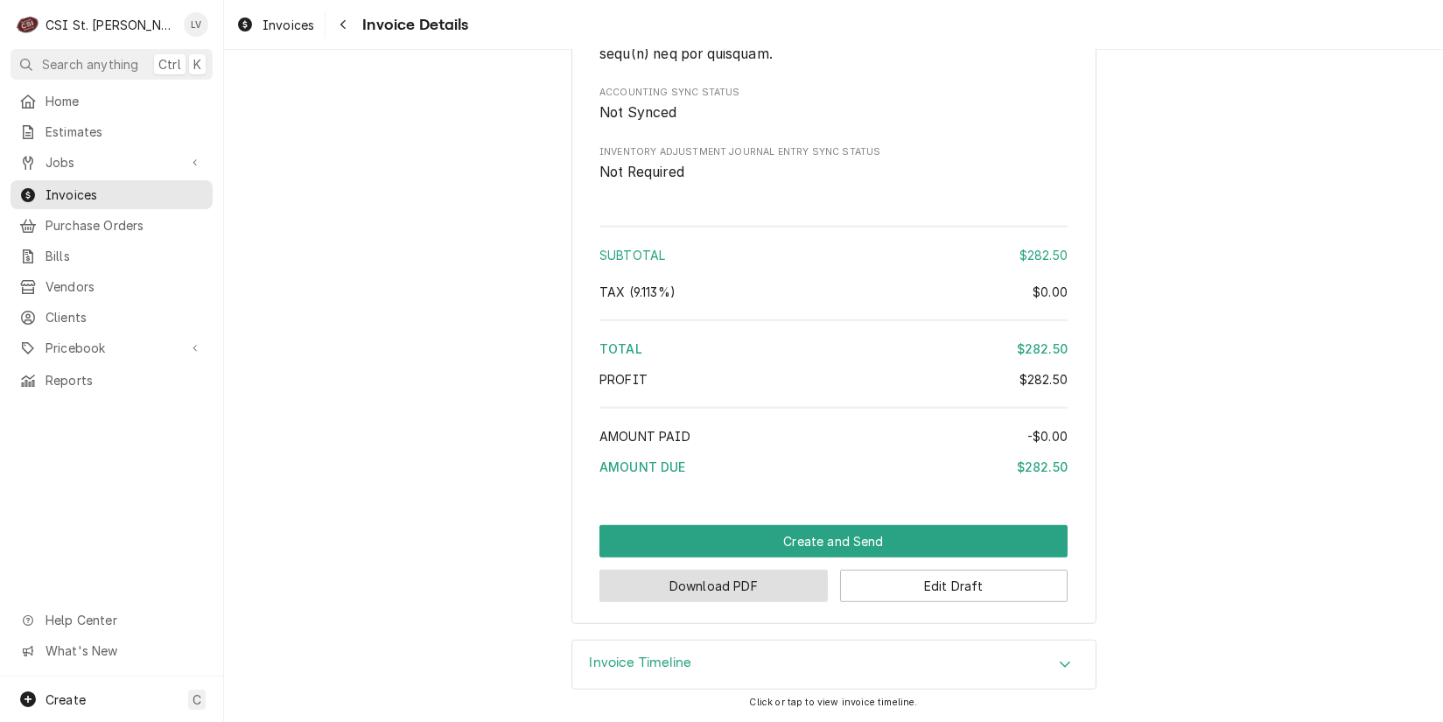
click at [706, 591] on button "Download PDF" at bounding box center [714, 586] width 228 height 32
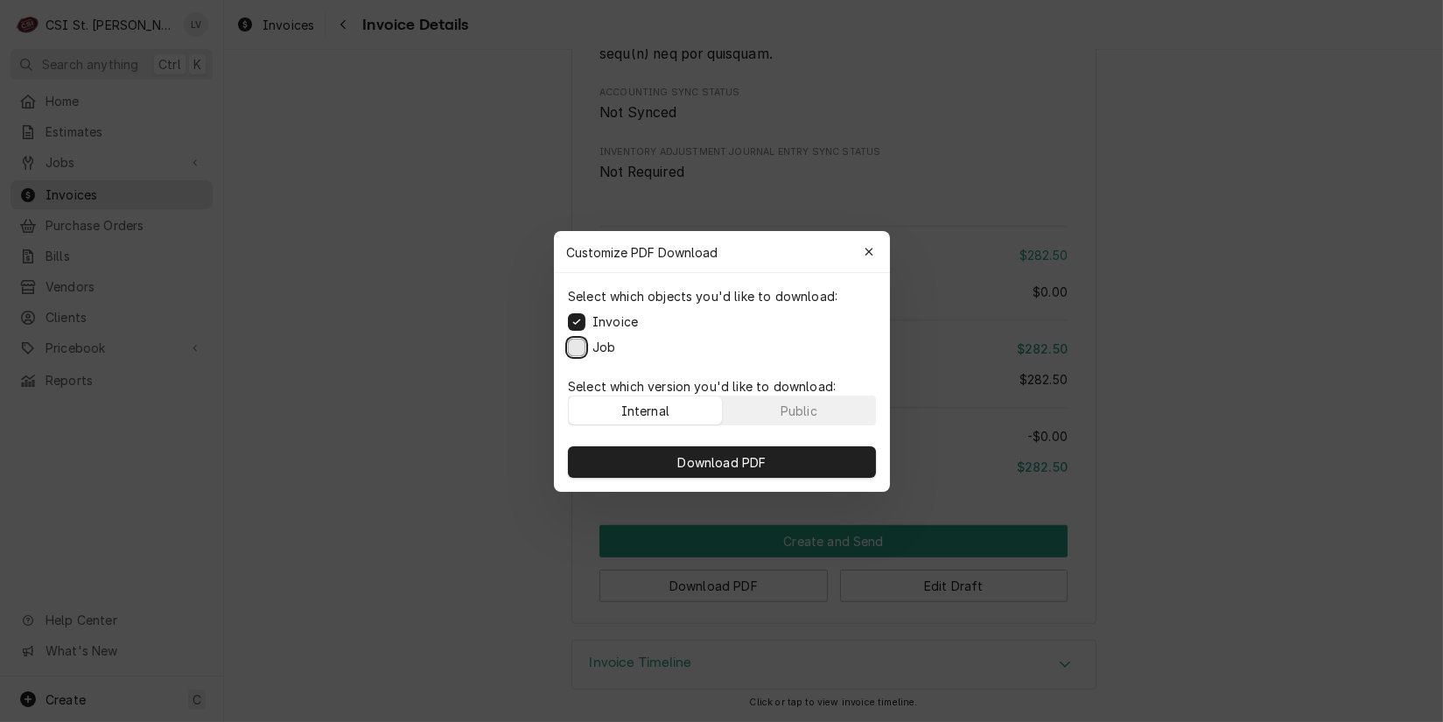
drag, startPoint x: 576, startPoint y: 346, endPoint x: 569, endPoint y: 402, distance: 56.5
click at [578, 349] on button "Job" at bounding box center [577, 347] width 18 height 18
click at [665, 462] on button "Download PDF" at bounding box center [722, 462] width 308 height 32
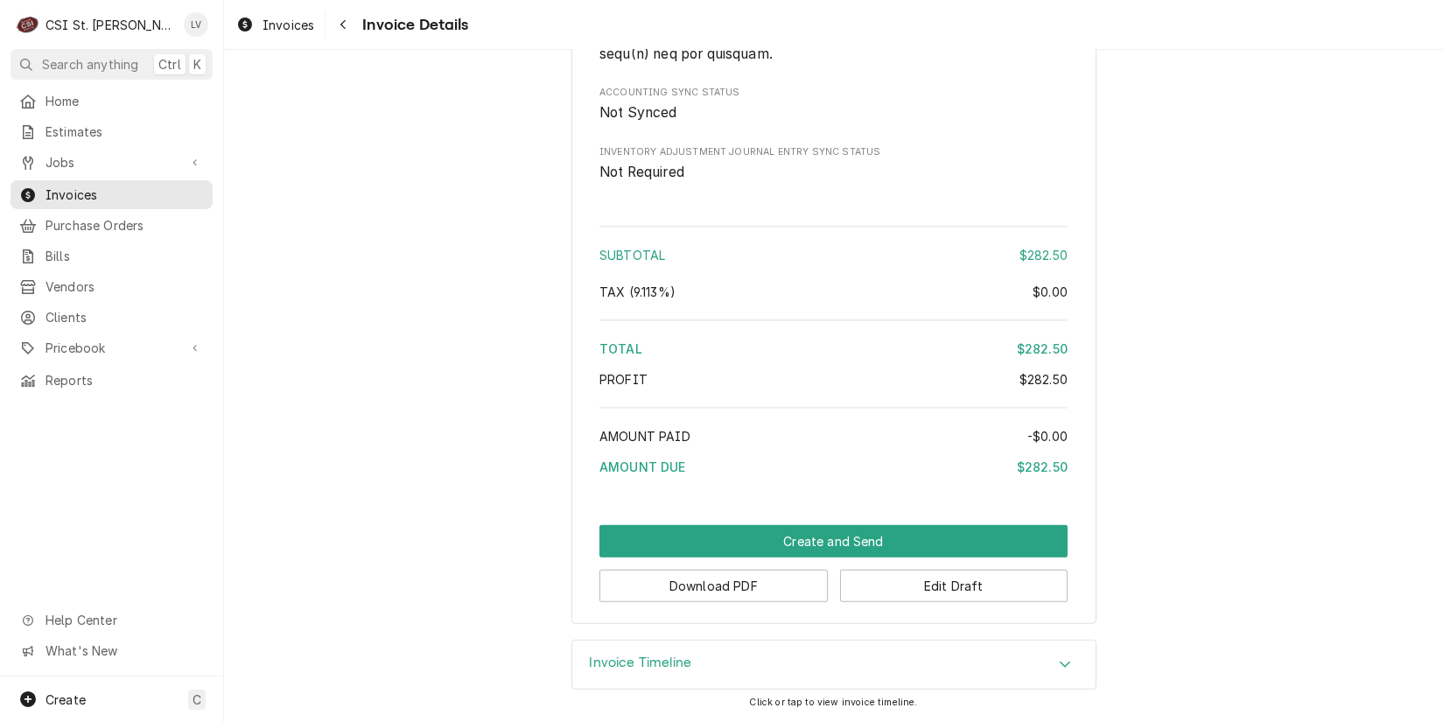
click at [884, 593] on button "Edit Draft" at bounding box center [954, 586] width 228 height 32
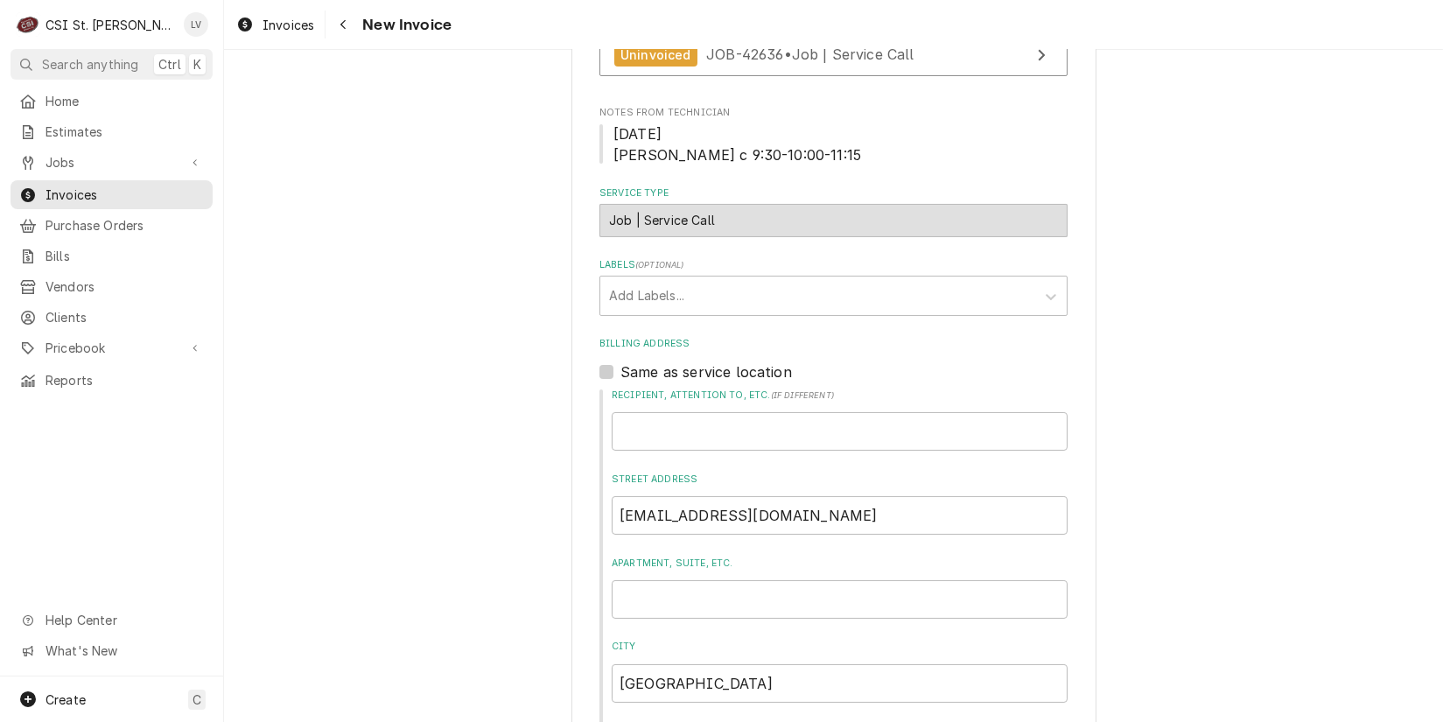
scroll to position [525, 0]
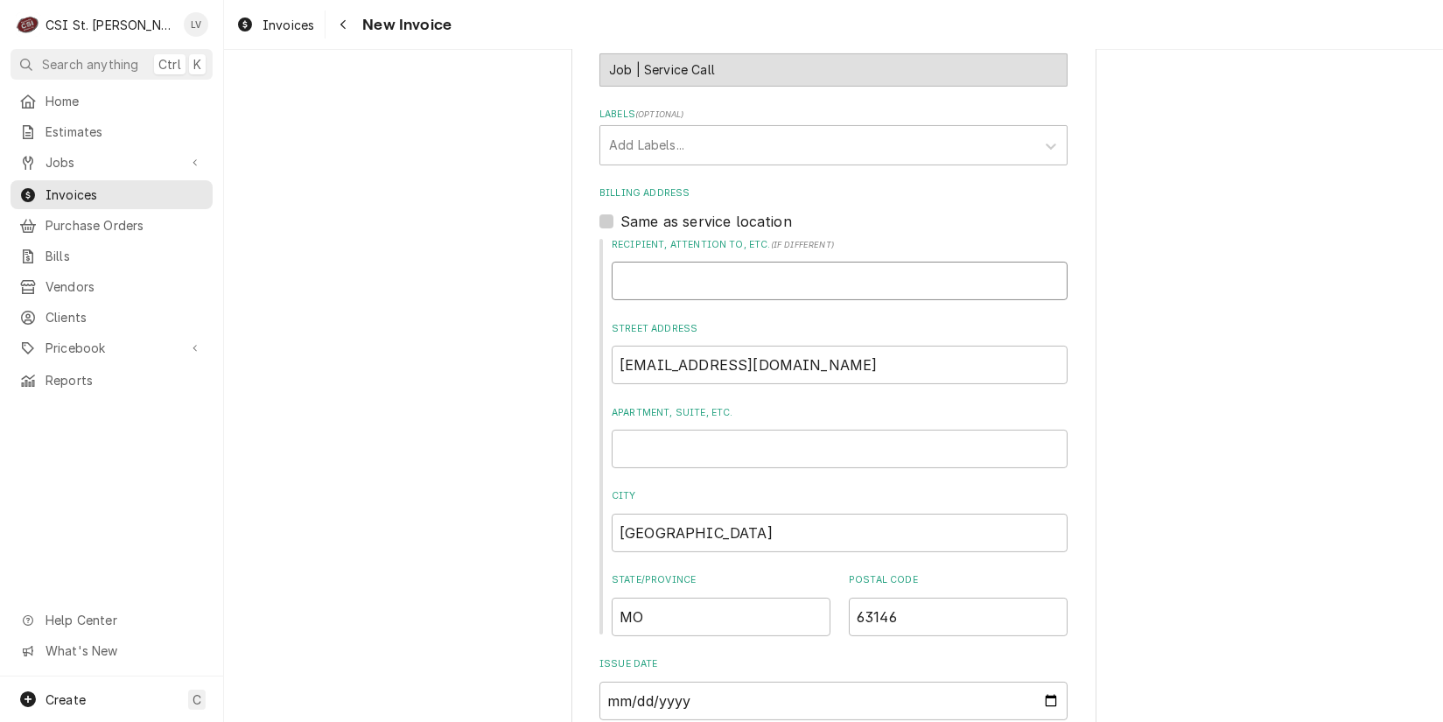
click at [661, 286] on input "Recipient, Attention To, etc. ( if different )" at bounding box center [840, 281] width 456 height 39
type textarea "x"
type input "S"
type textarea "x"
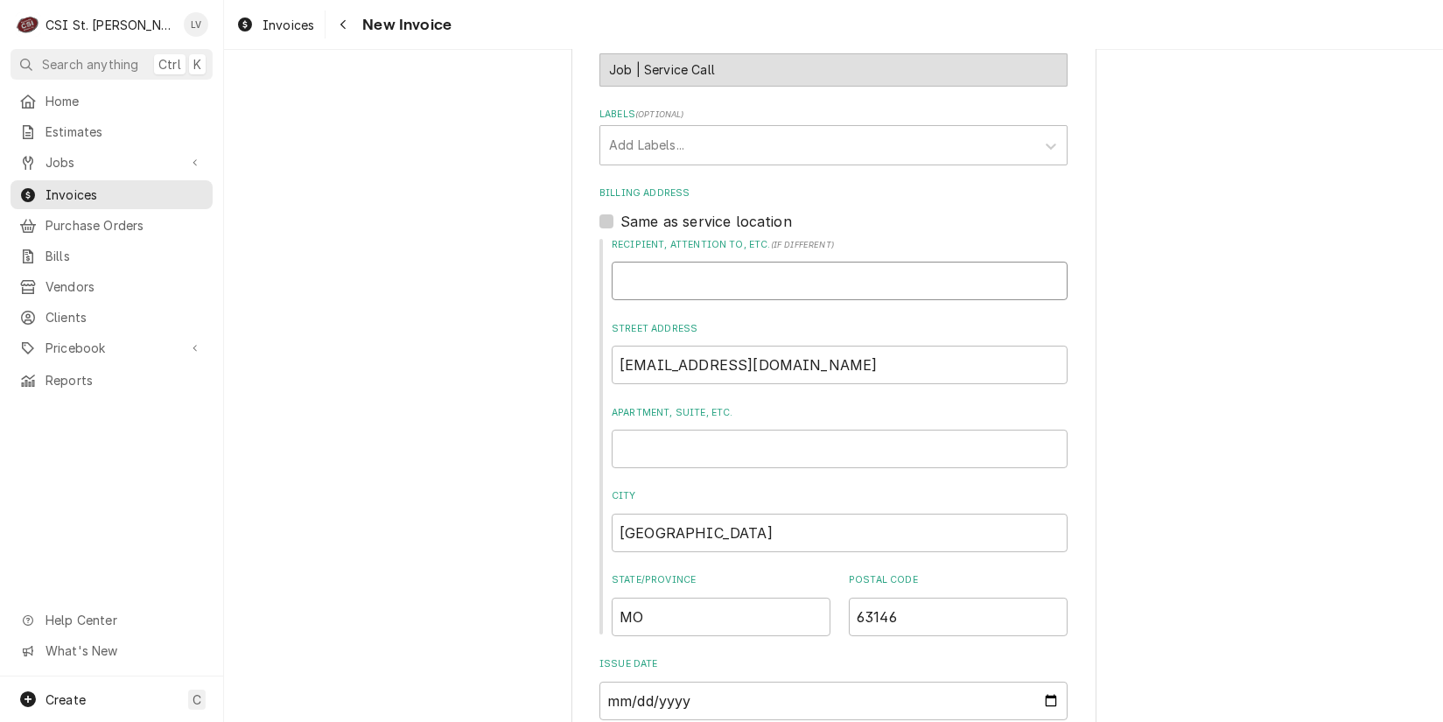
type input "A"
type textarea "x"
type input "At"
type textarea "x"
type input "Att"
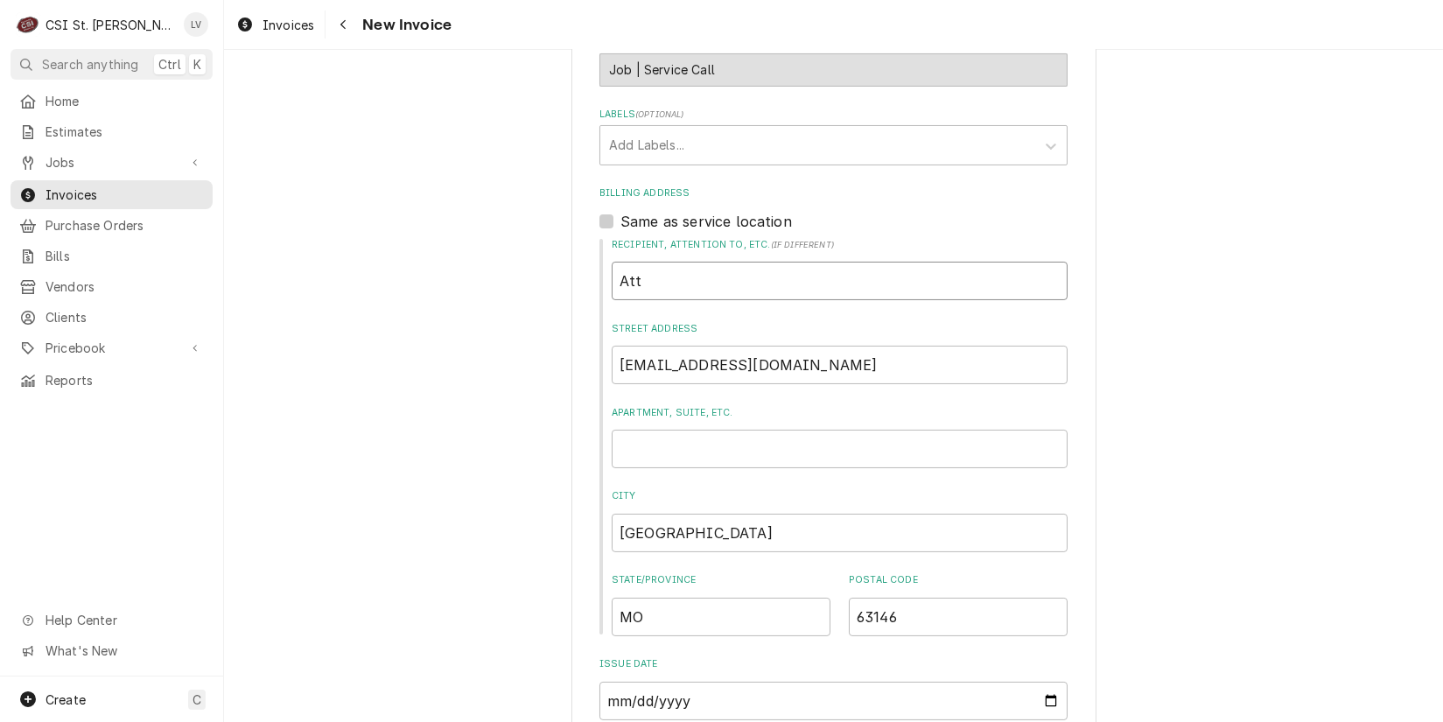
type textarea "x"
type input "Attn"
type textarea "x"
type input "Attn:"
type textarea "x"
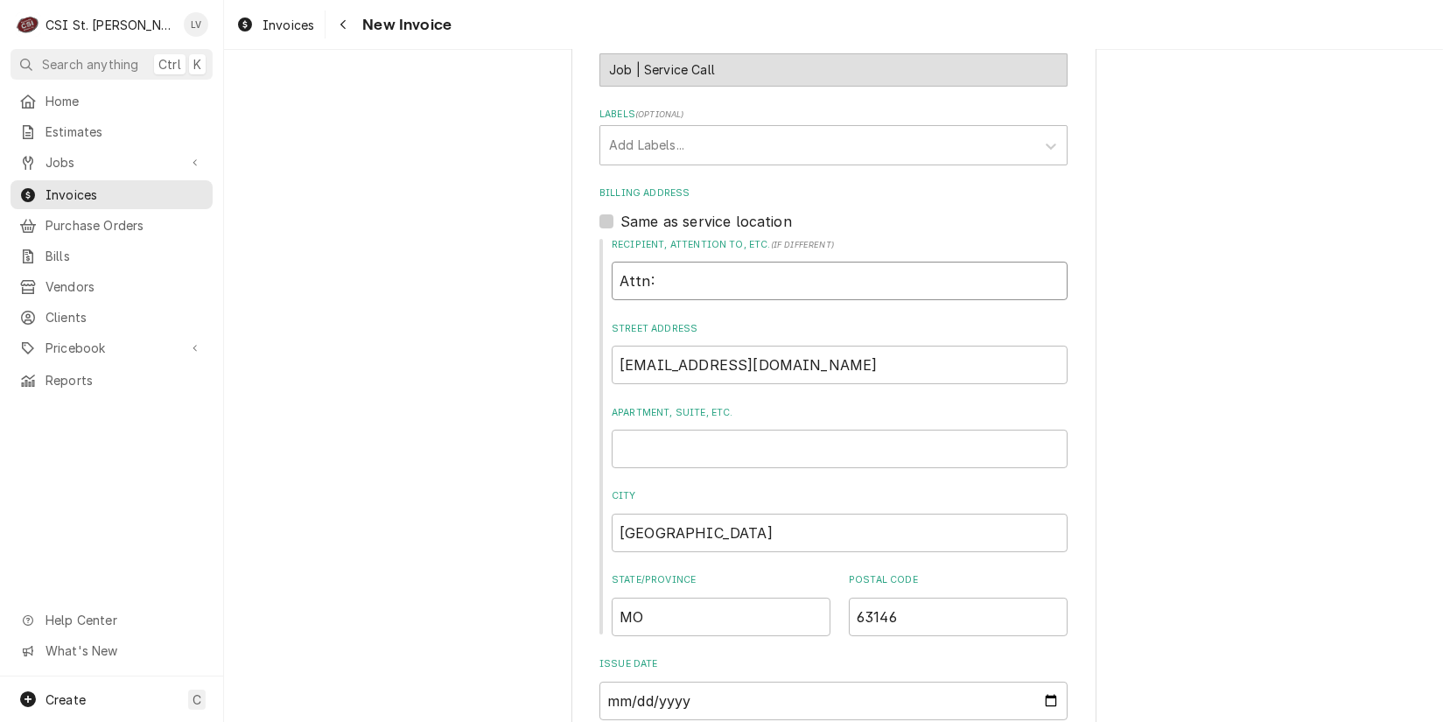
type input "Attn:"
type textarea "x"
type input "Attn: A"
type textarea "x"
type input "Attn: Ac"
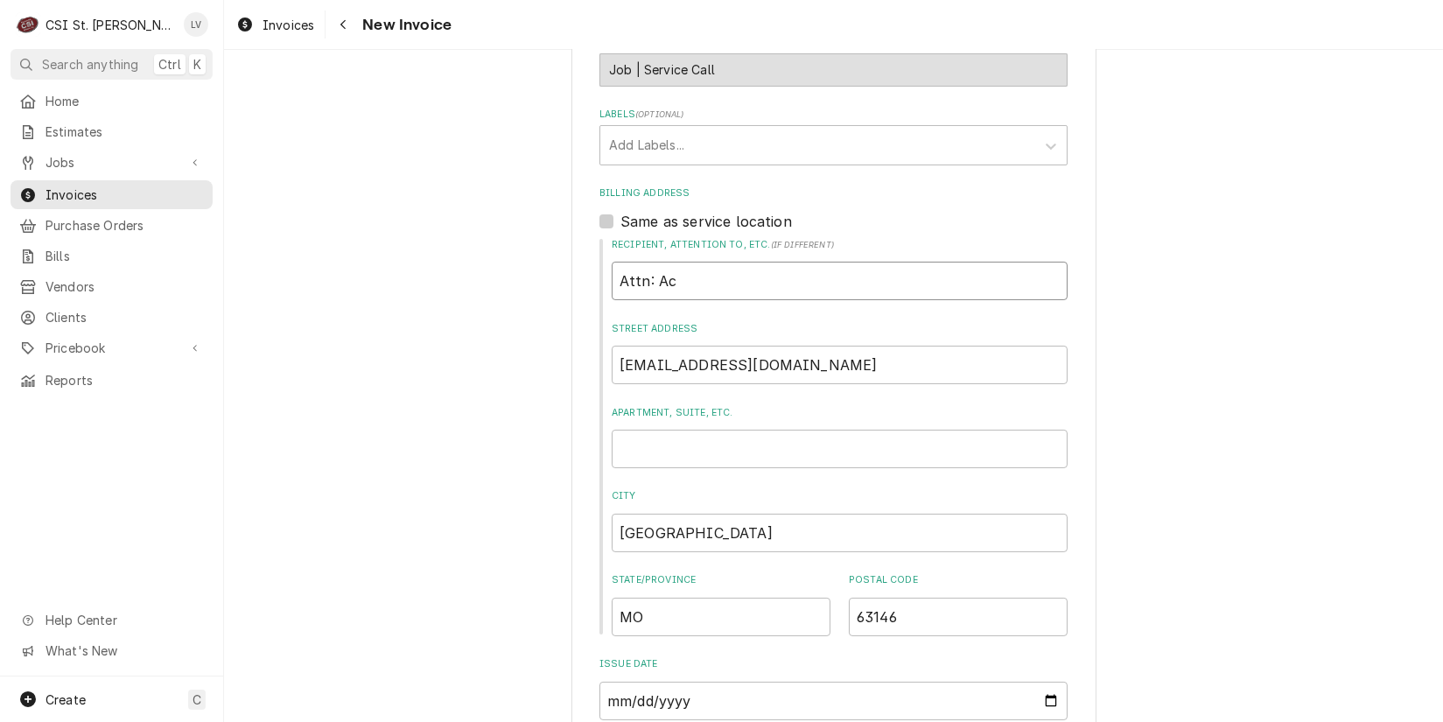
type textarea "x"
type input "Attn: Acc"
type textarea "x"
type input "Attn: Acco"
type textarea "x"
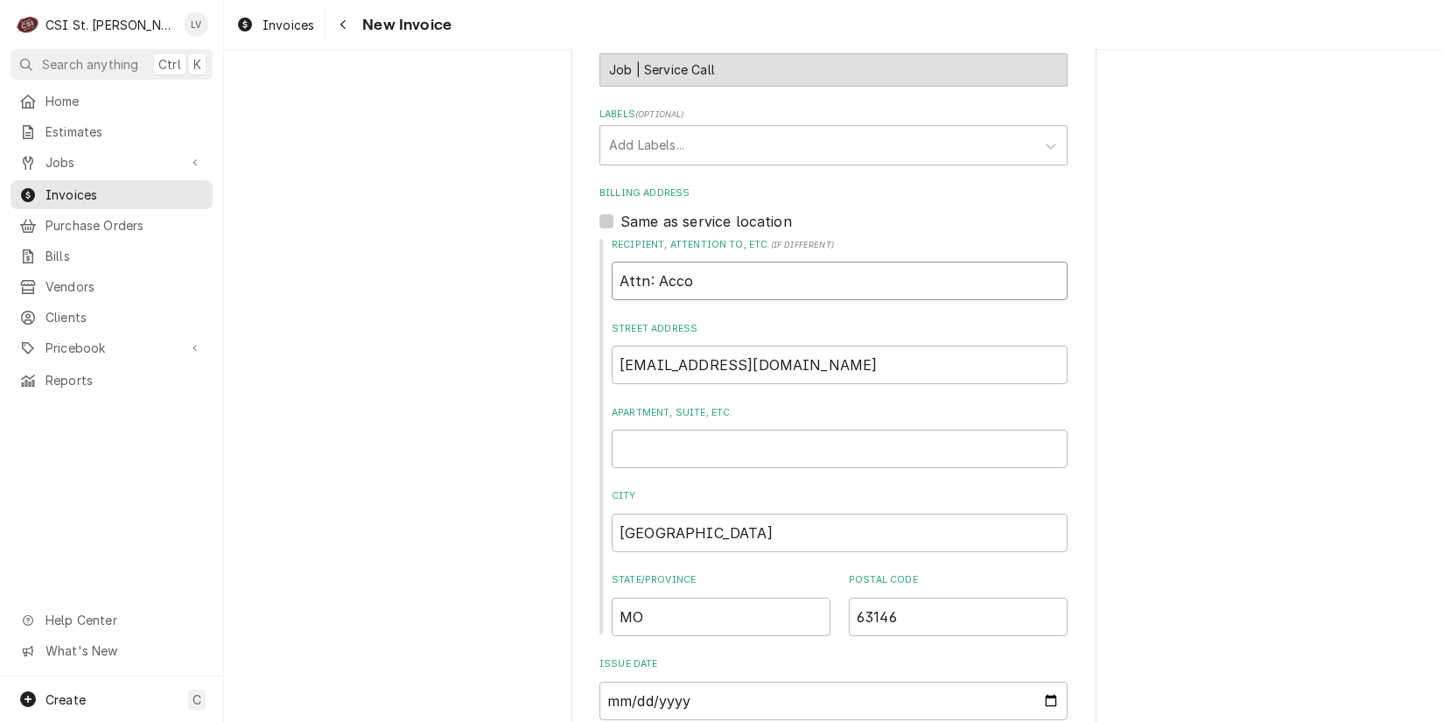
type input "Attn: Accou"
type textarea "x"
type input "Attn: Accoun"
type textarea "x"
type input "Attn: Account"
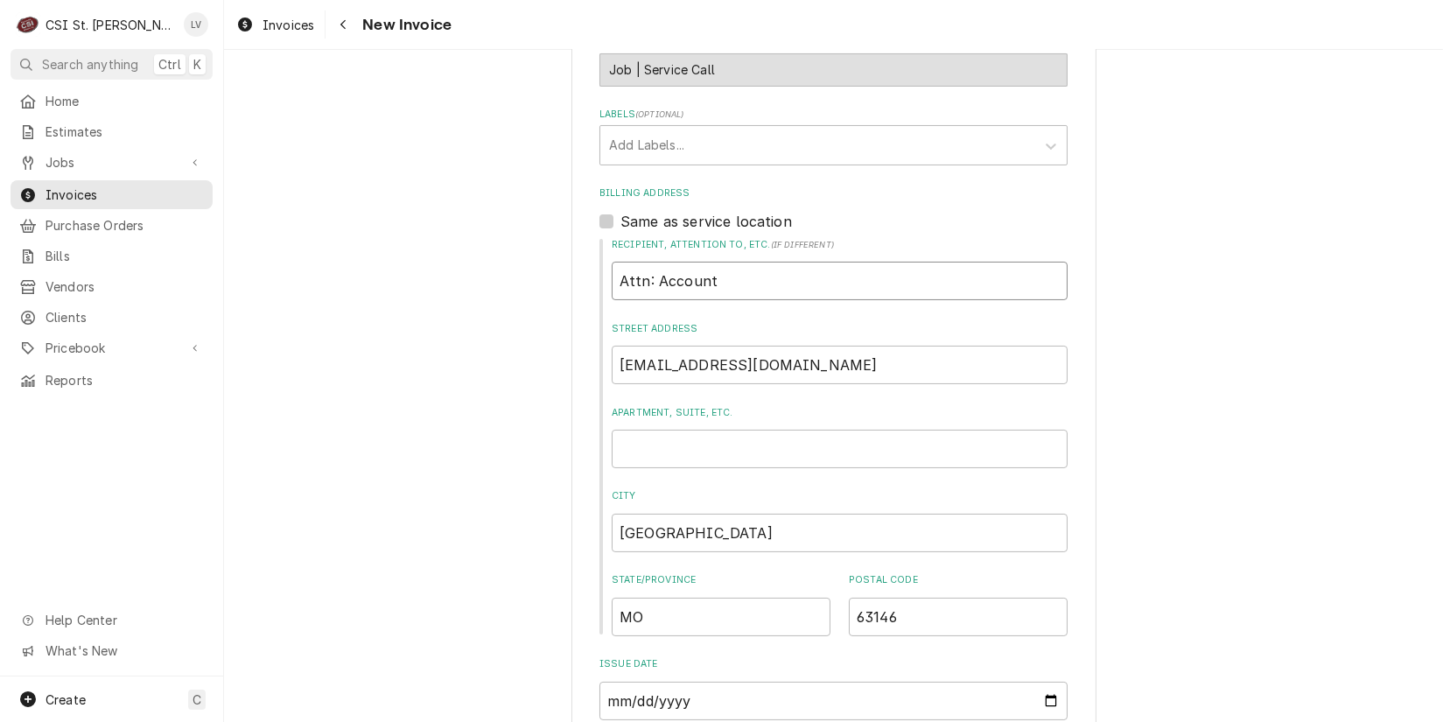
type textarea "x"
type input "Attn: Accounts"
type textarea "x"
type input "Attn: Accounts"
type textarea "x"
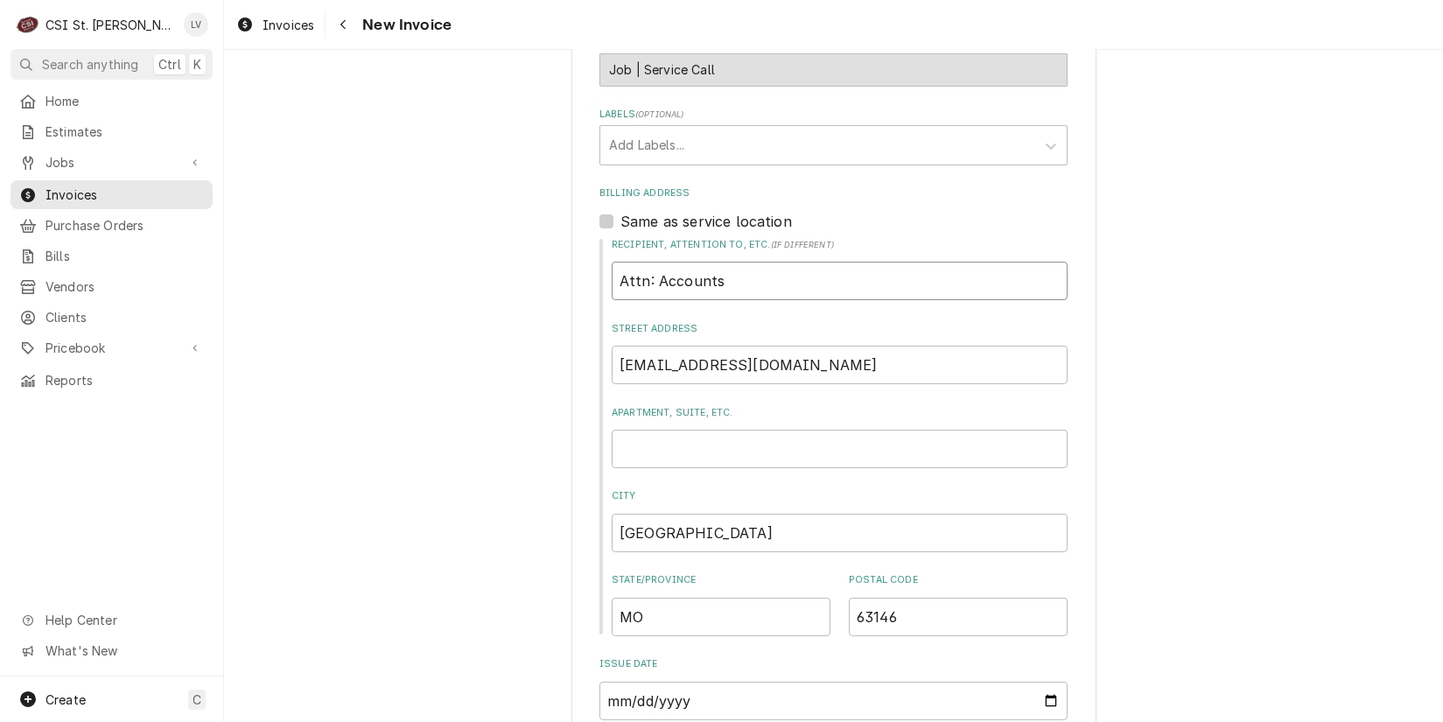
type input "Attn: Accounts p"
type textarea "x"
type input "Attn: Accounts"
type textarea "x"
type input "Attn: Accounts P"
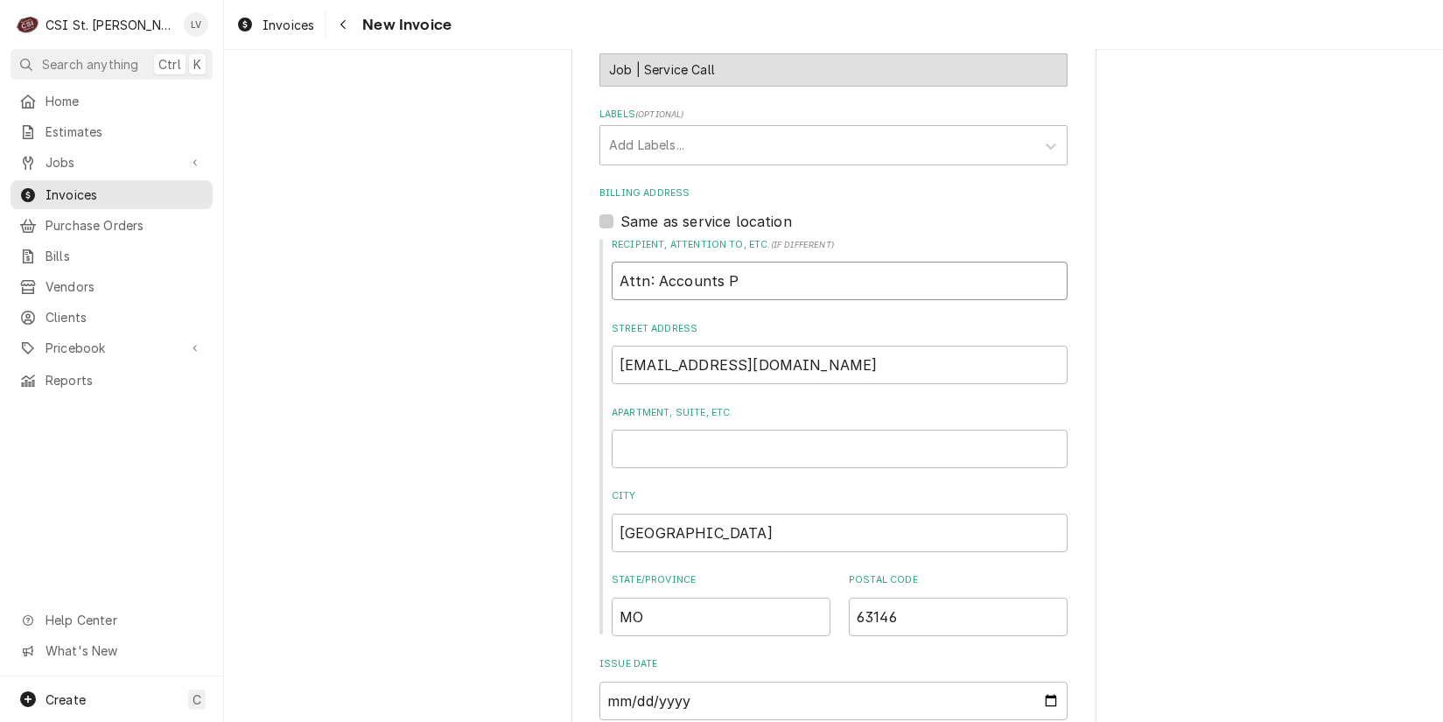
type textarea "x"
type input "Attn: Accounts Pa"
type textarea "x"
type input "Attn: Accounts Pay"
type textarea "x"
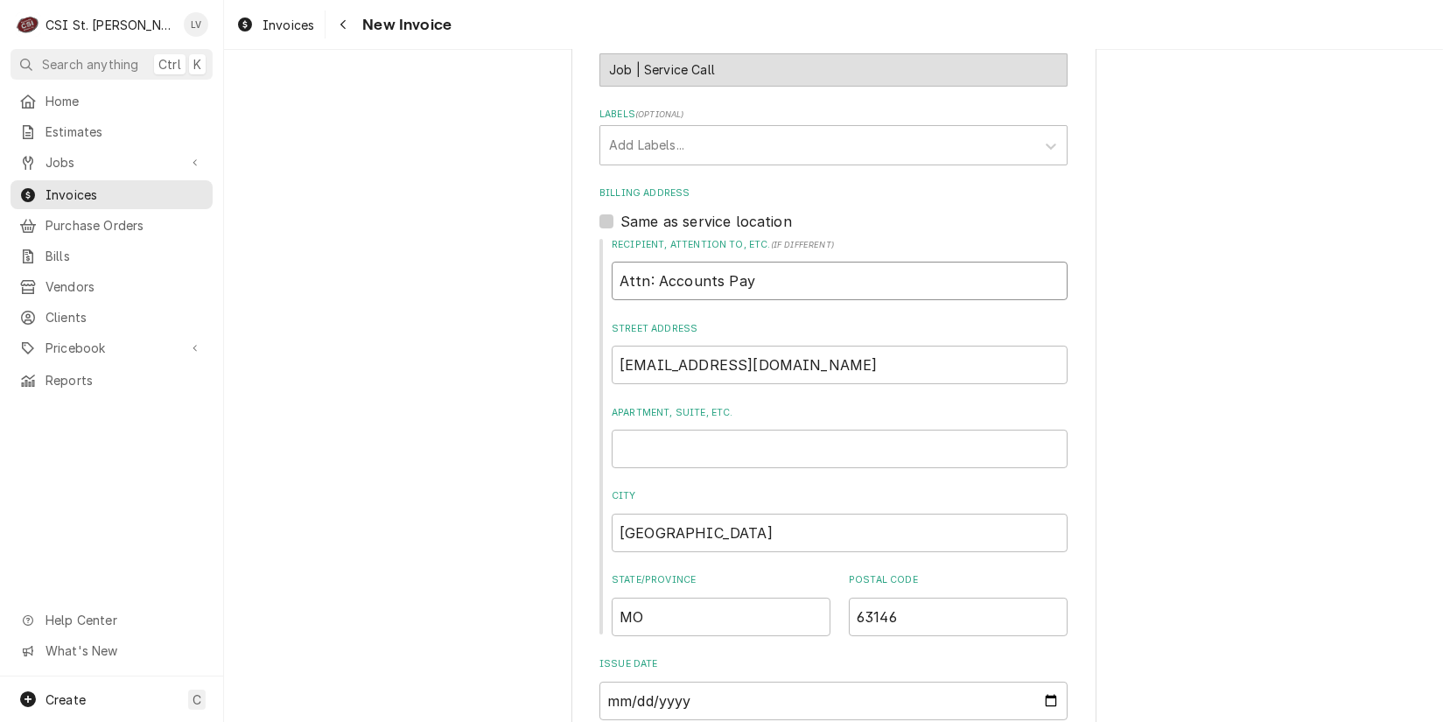
type input "Attn: Accounts Paya"
type textarea "x"
type input "Attn: Accounts Payab"
type textarea "x"
type input "Attn: Accounts Payabl"
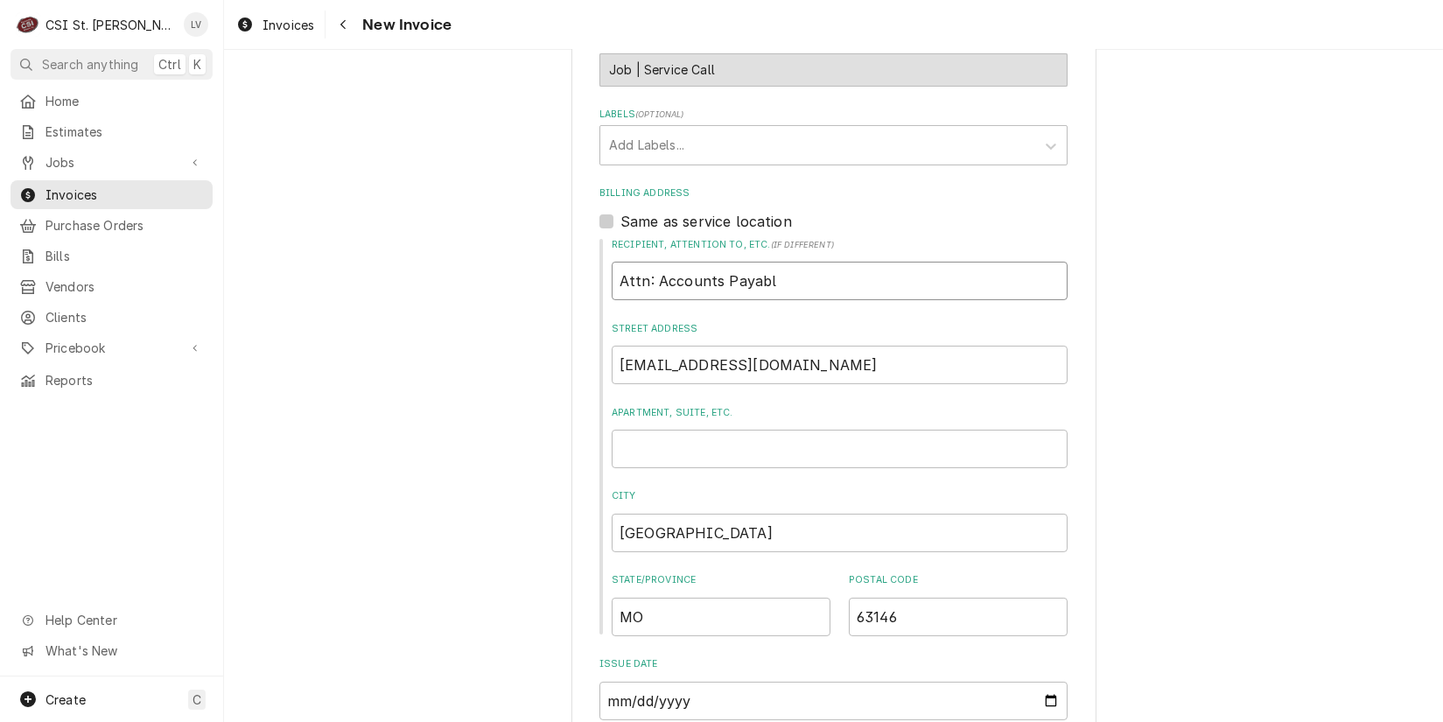
type textarea "x"
type input "Attn: Accounts Payable"
type textarea "x"
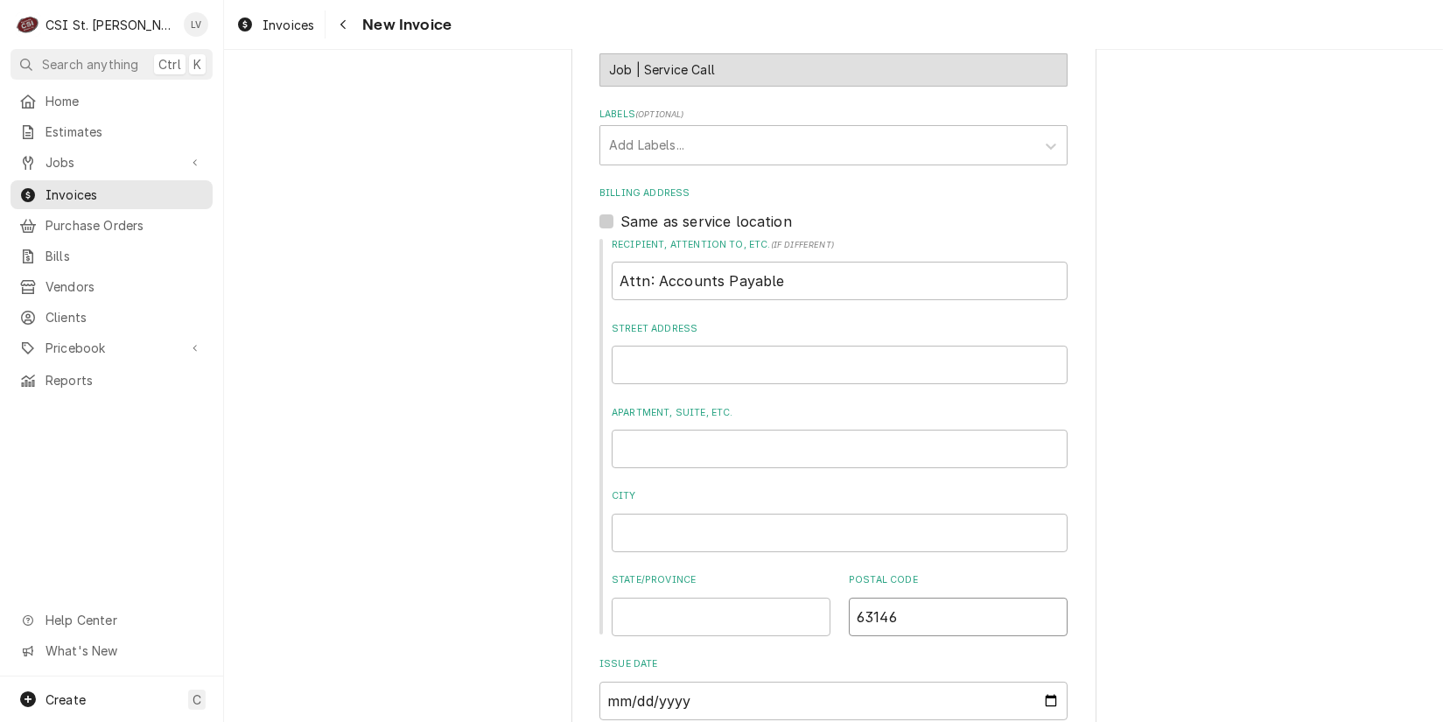
type textarea "x"
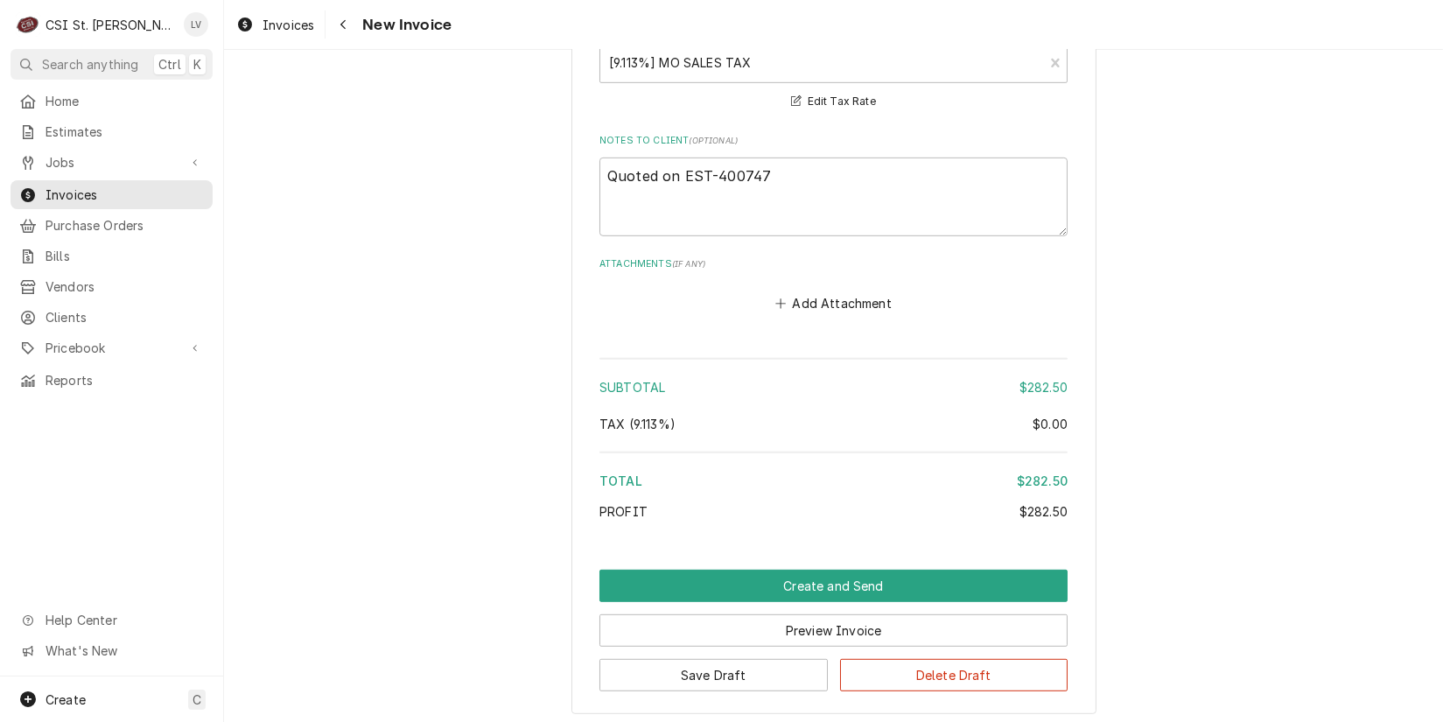
scroll to position [2623, 0]
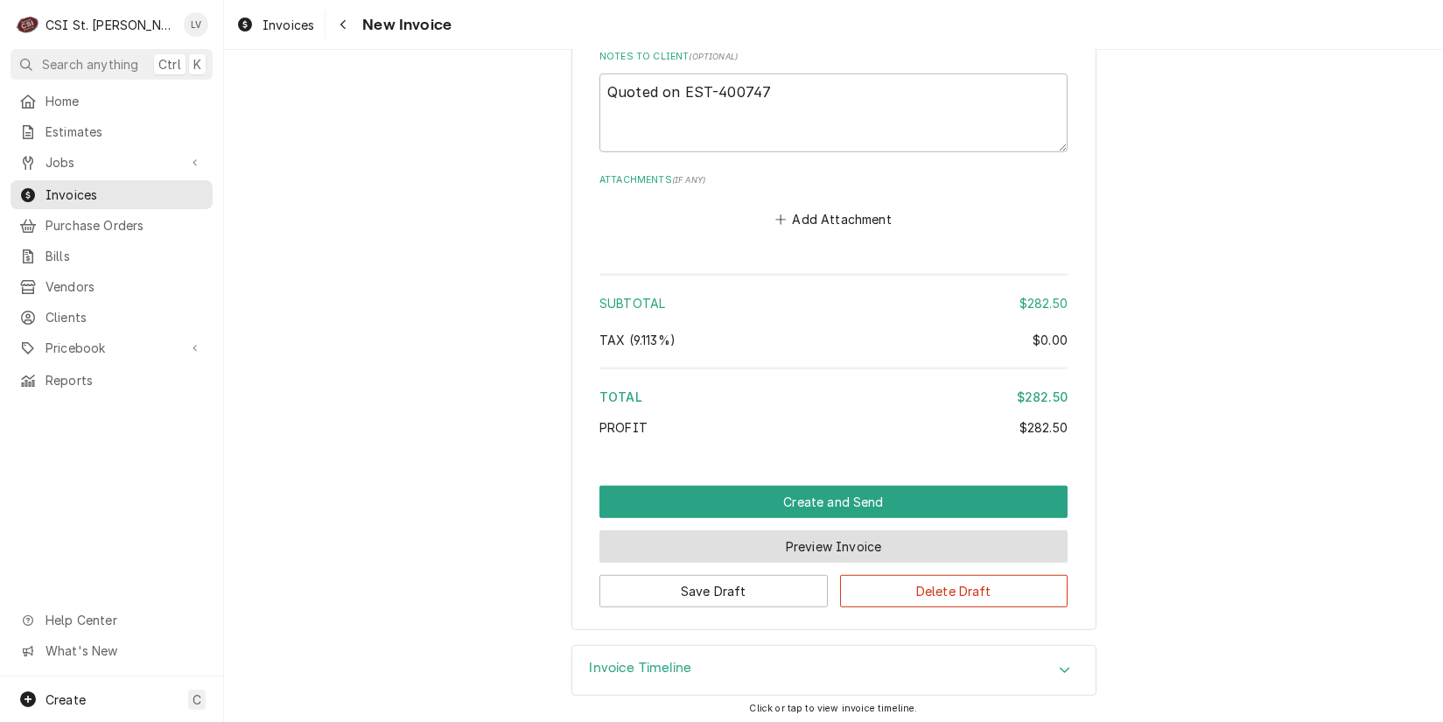
click at [752, 552] on button "Preview Invoice" at bounding box center [834, 546] width 468 height 32
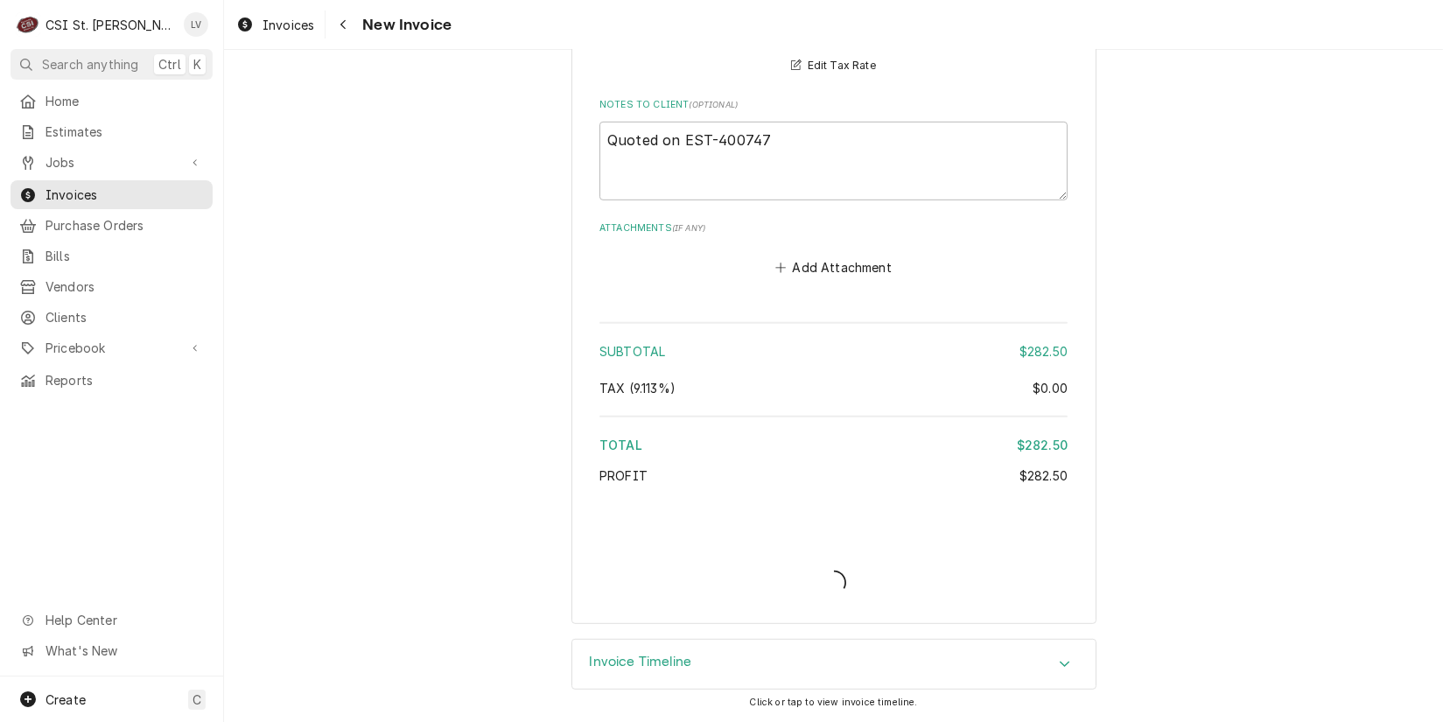
scroll to position [2570, 0]
type textarea "x"
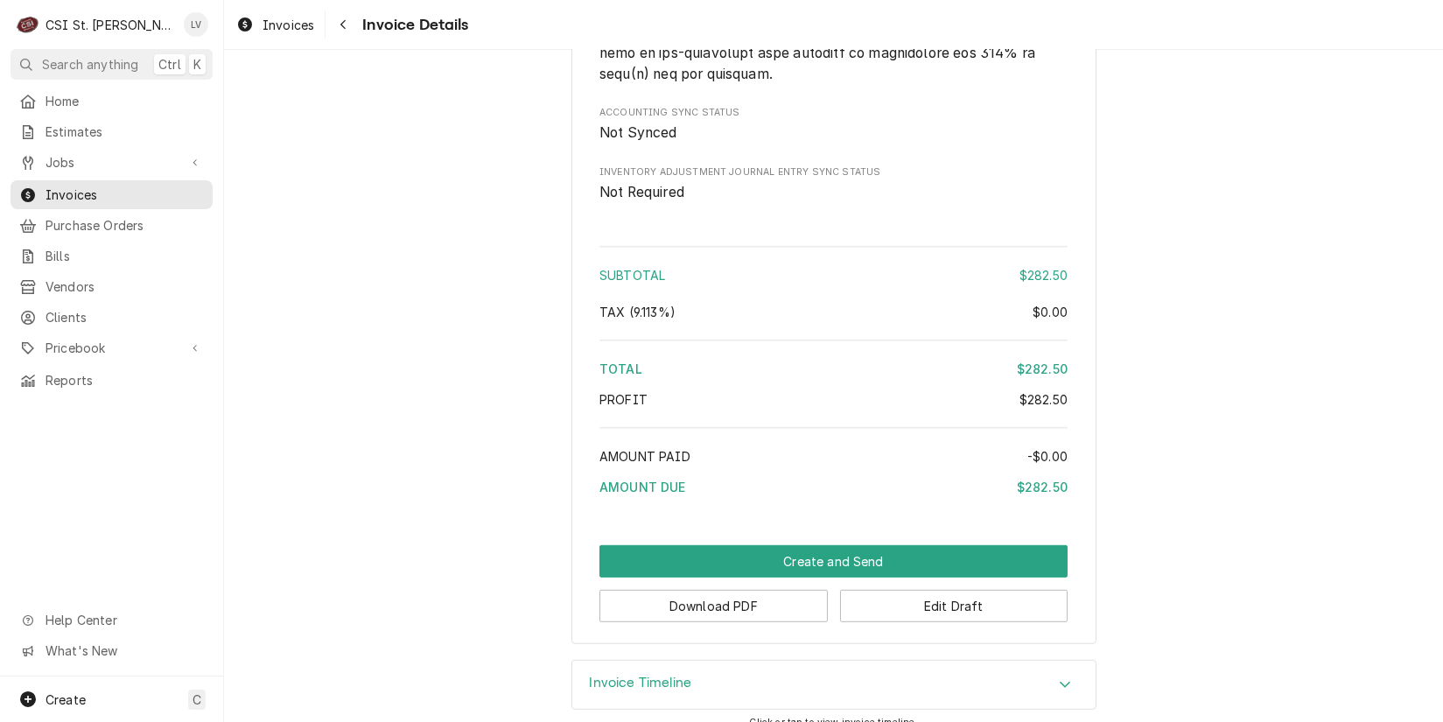
scroll to position [2707, 0]
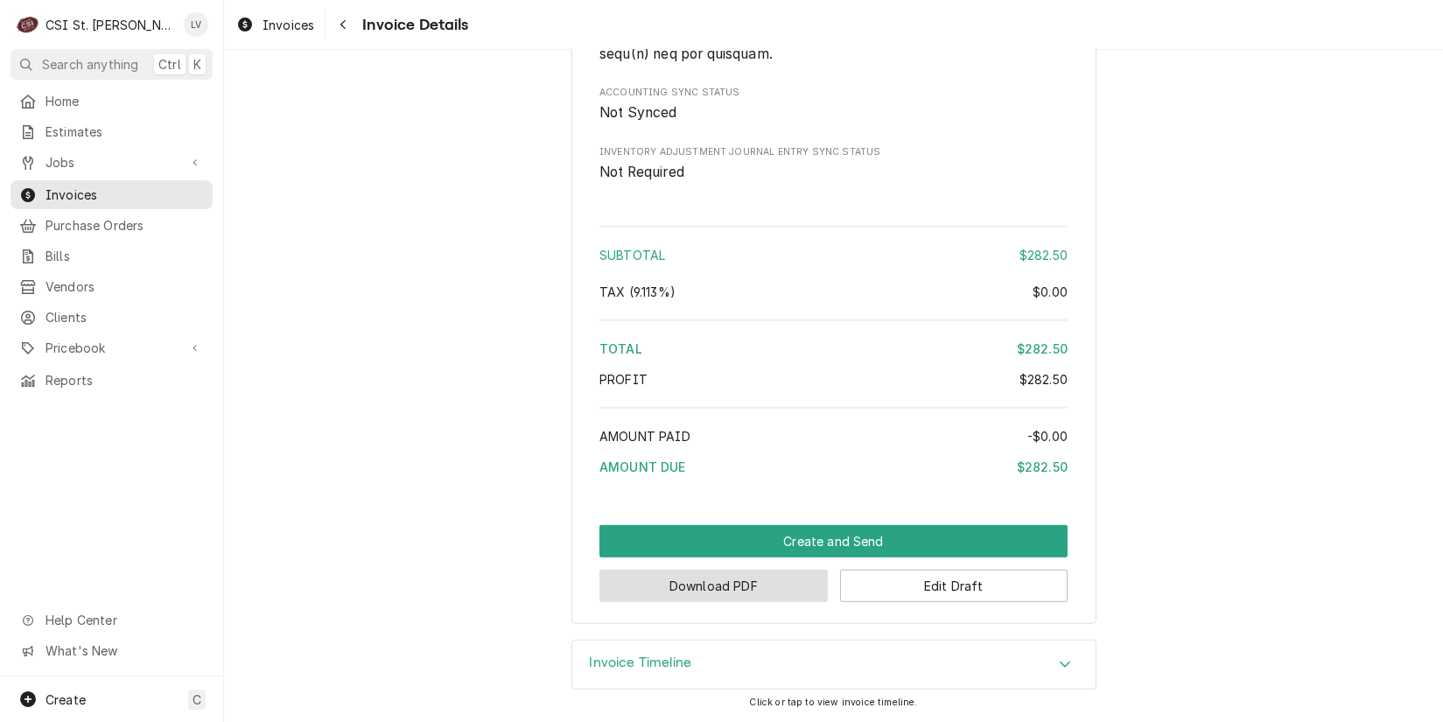
click at [723, 590] on button "Download PDF" at bounding box center [714, 586] width 228 height 32
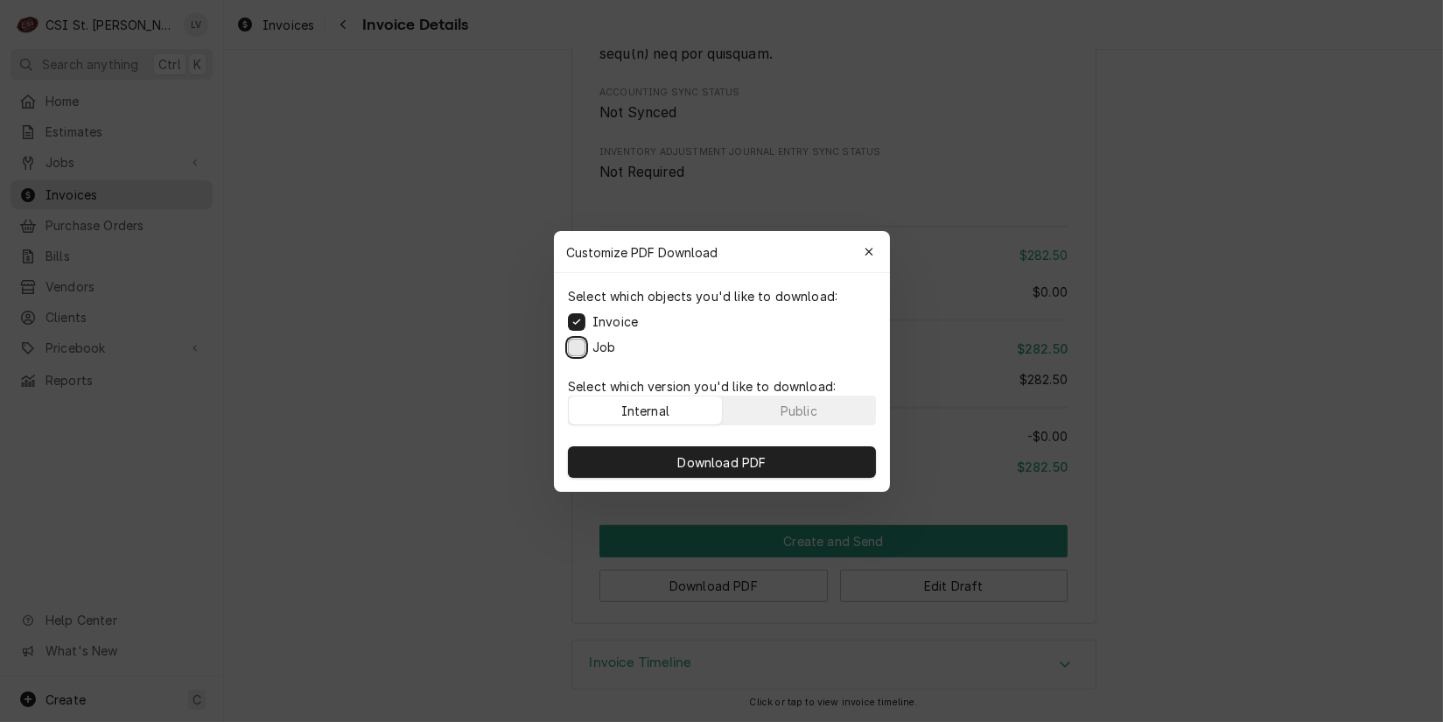
click at [572, 347] on button "Job" at bounding box center [577, 347] width 18 height 18
click at [723, 463] on span "Download PDF" at bounding box center [721, 462] width 95 height 18
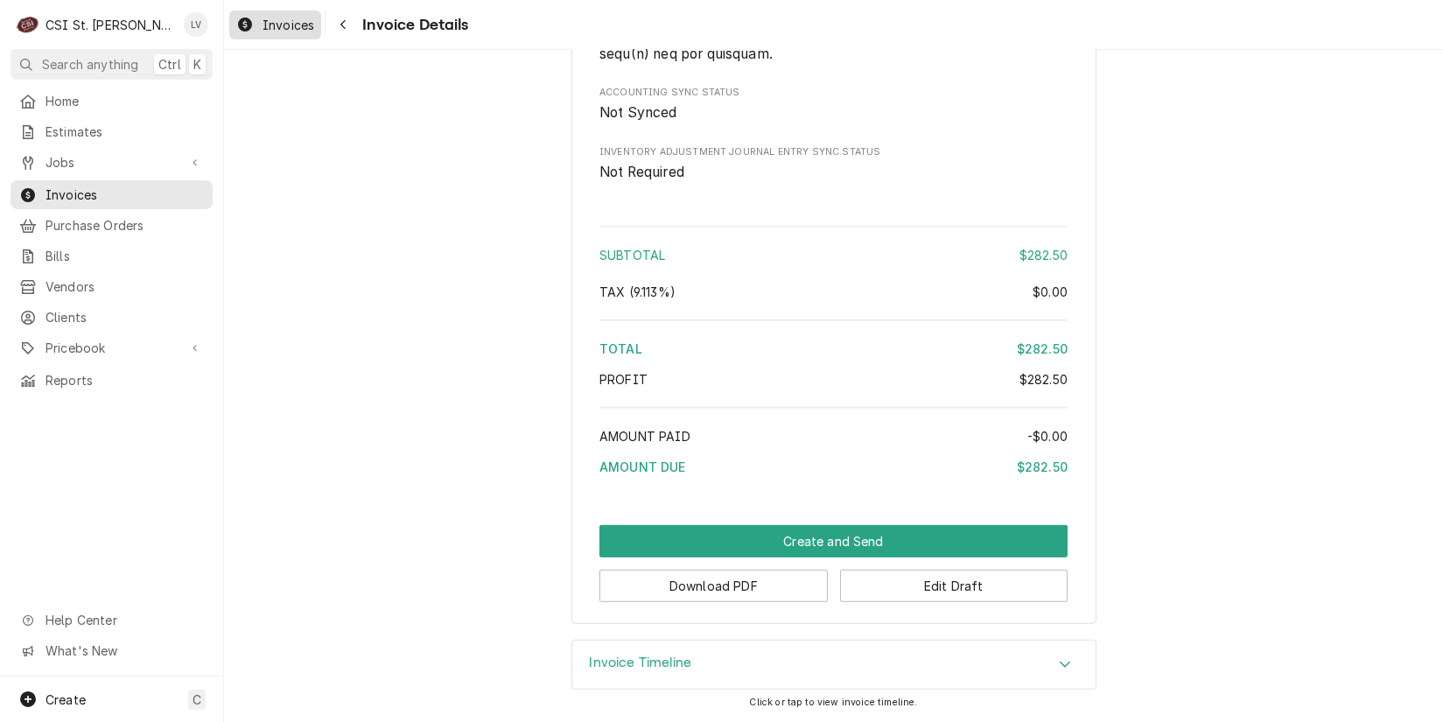
click at [256, 19] on div "Invoices" at bounding box center [275, 25] width 85 height 22
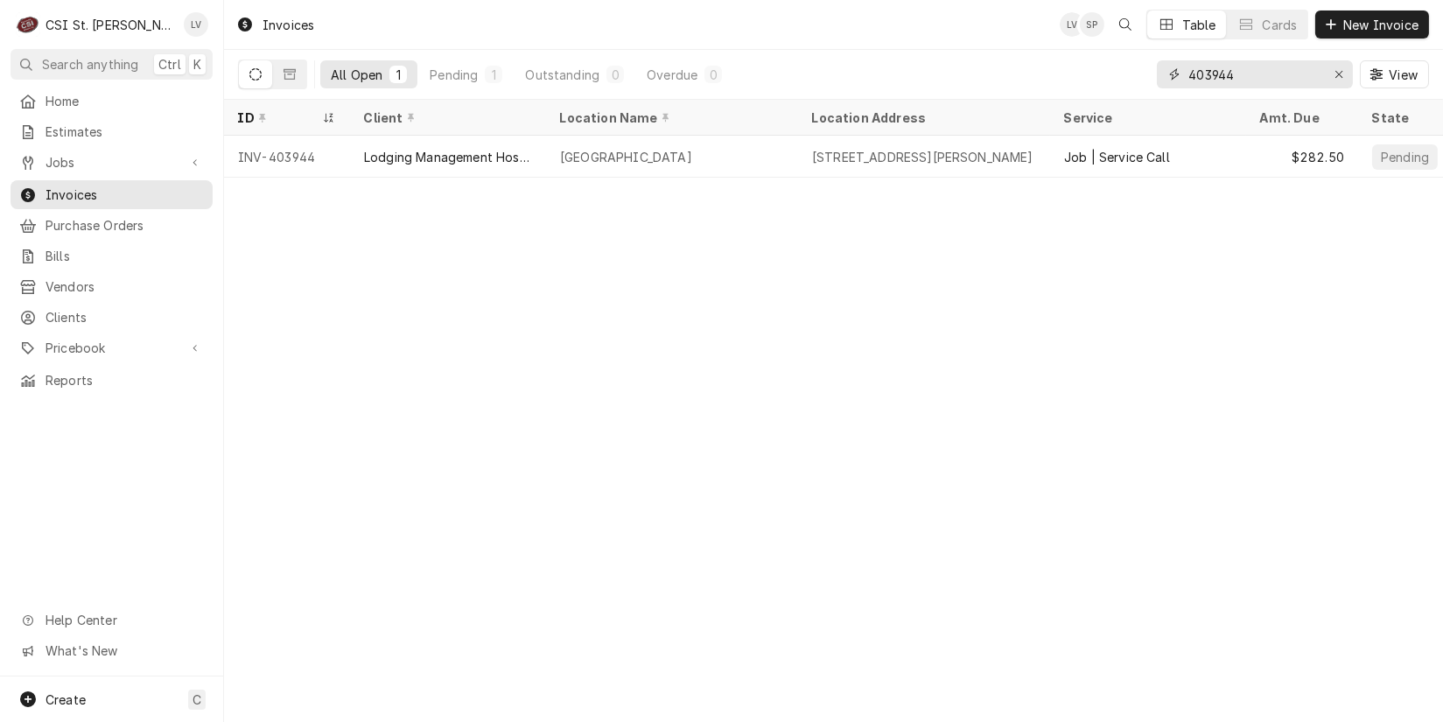
click at [1252, 70] on input "403944" at bounding box center [1254, 74] width 131 height 28
type input "403943"
click at [1383, 74] on div "Dynamic Content Wrapper" at bounding box center [1377, 75] width 18 height 18
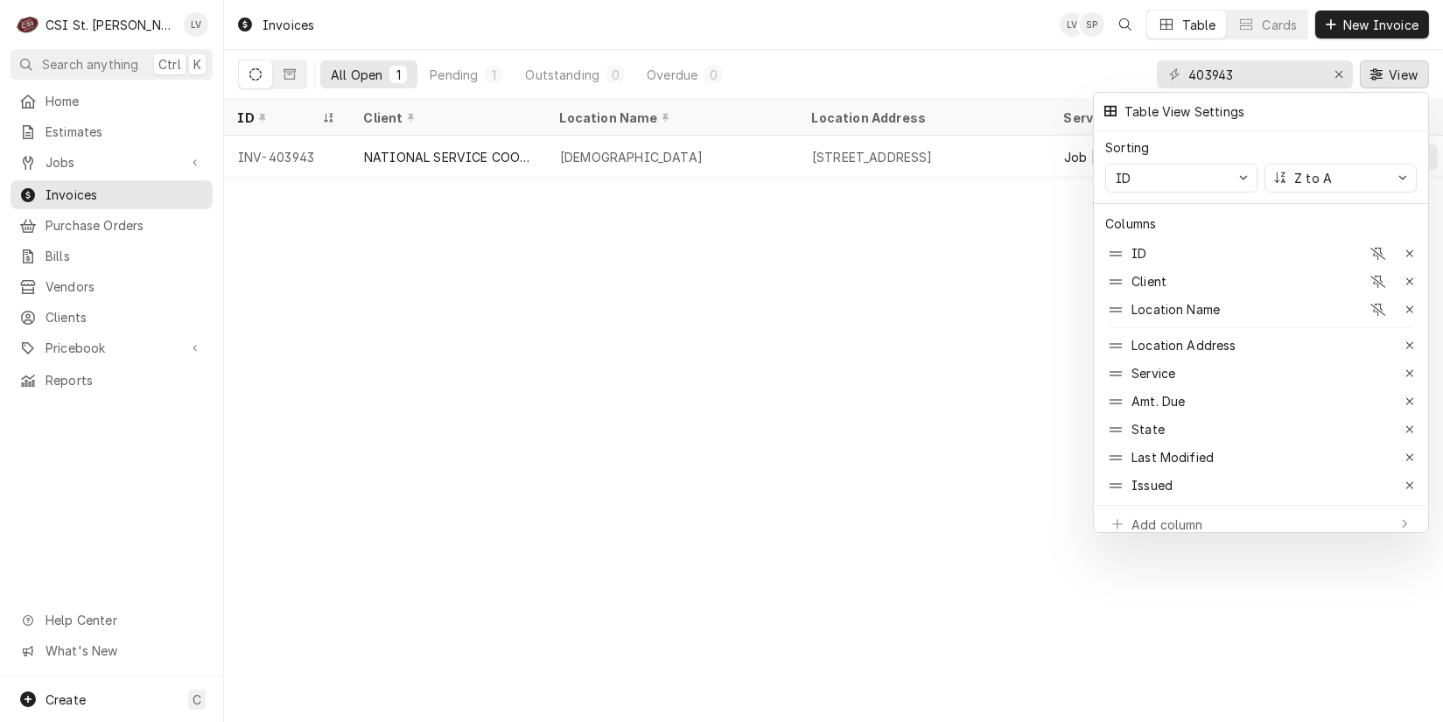
drag, startPoint x: 411, startPoint y: 156, endPoint x: 429, endPoint y: 210, distance: 57.3
click at [410, 155] on div at bounding box center [721, 361] width 1443 height 722
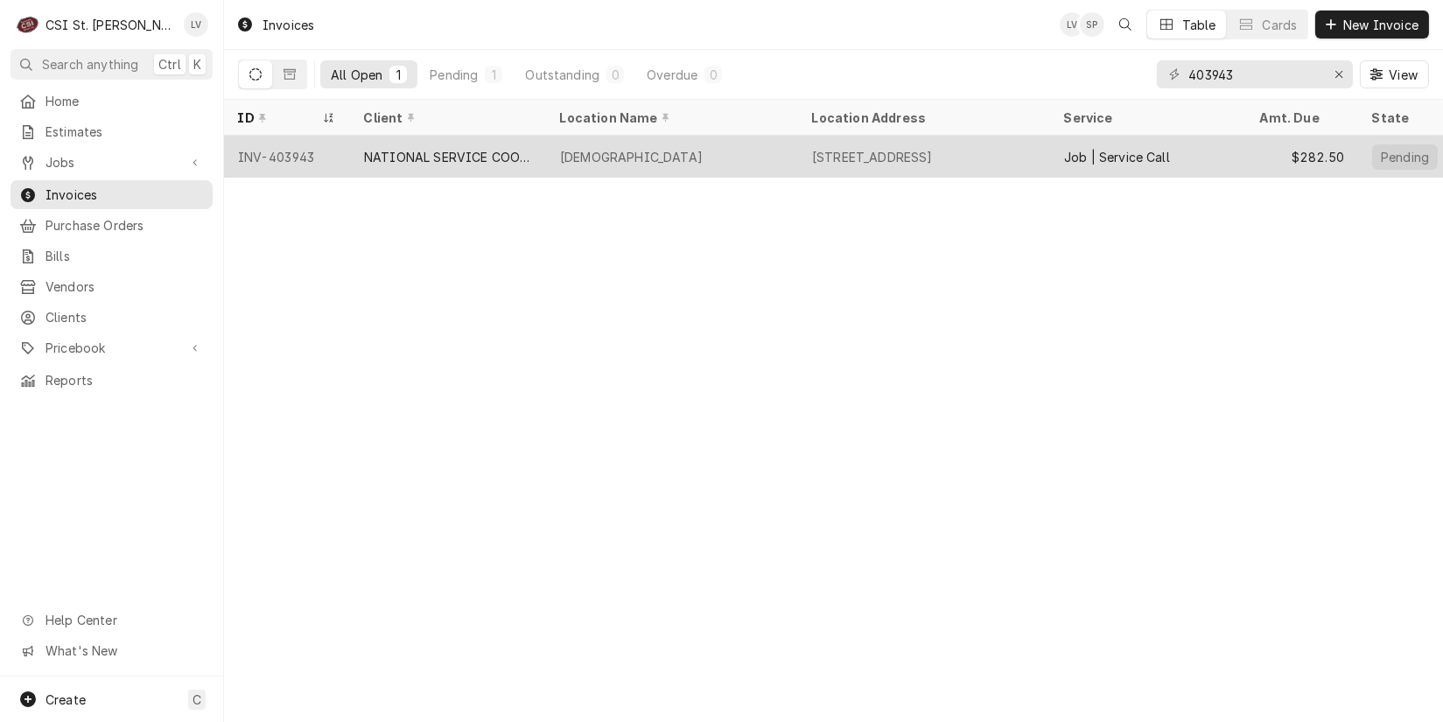
click at [436, 159] on div "NATIONAL SERVICE COOPERATIVE" at bounding box center [448, 157] width 168 height 18
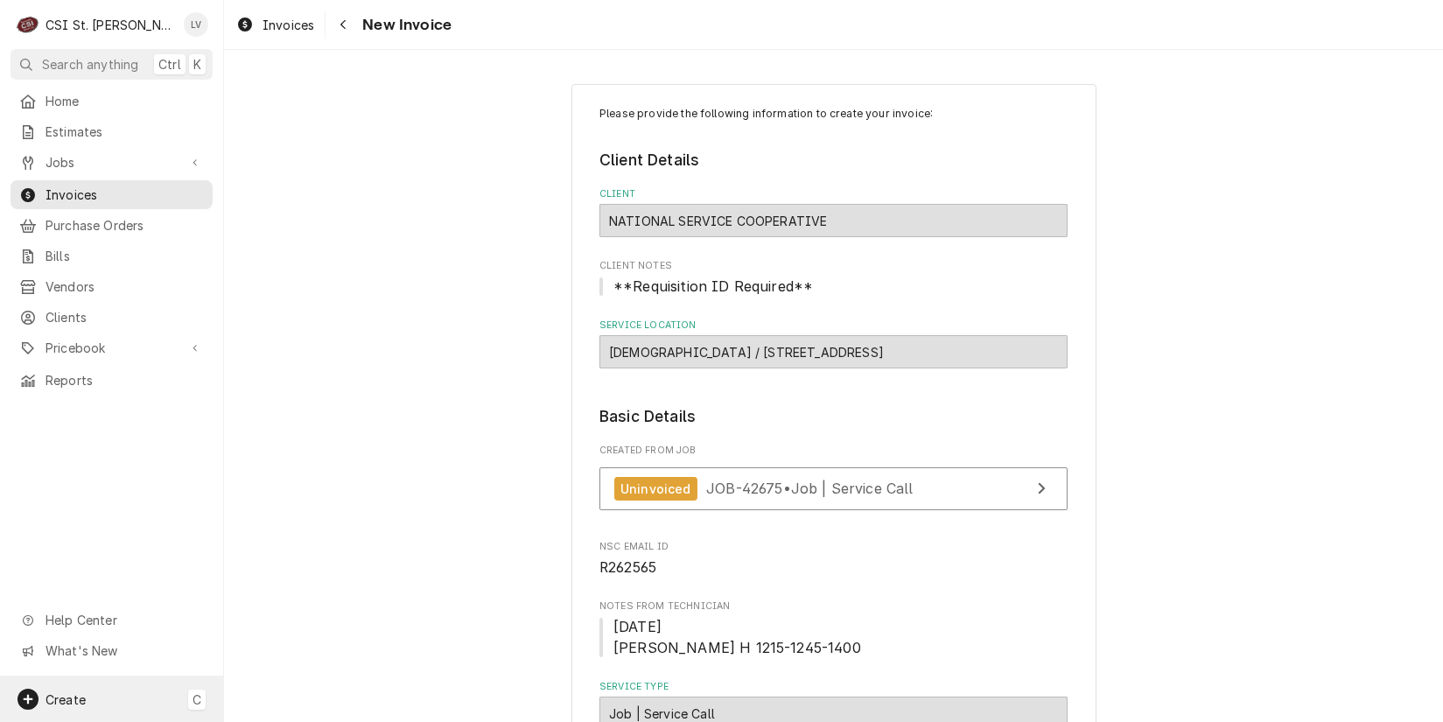
click at [64, 698] on span "Create" at bounding box center [66, 699] width 40 height 15
click at [346, 196] on html "C CSI St. Louis LV Search anything Ctrl K Home Estimates Jobs Jobs Job Series I…" at bounding box center [721, 361] width 1443 height 722
type textarea "x"
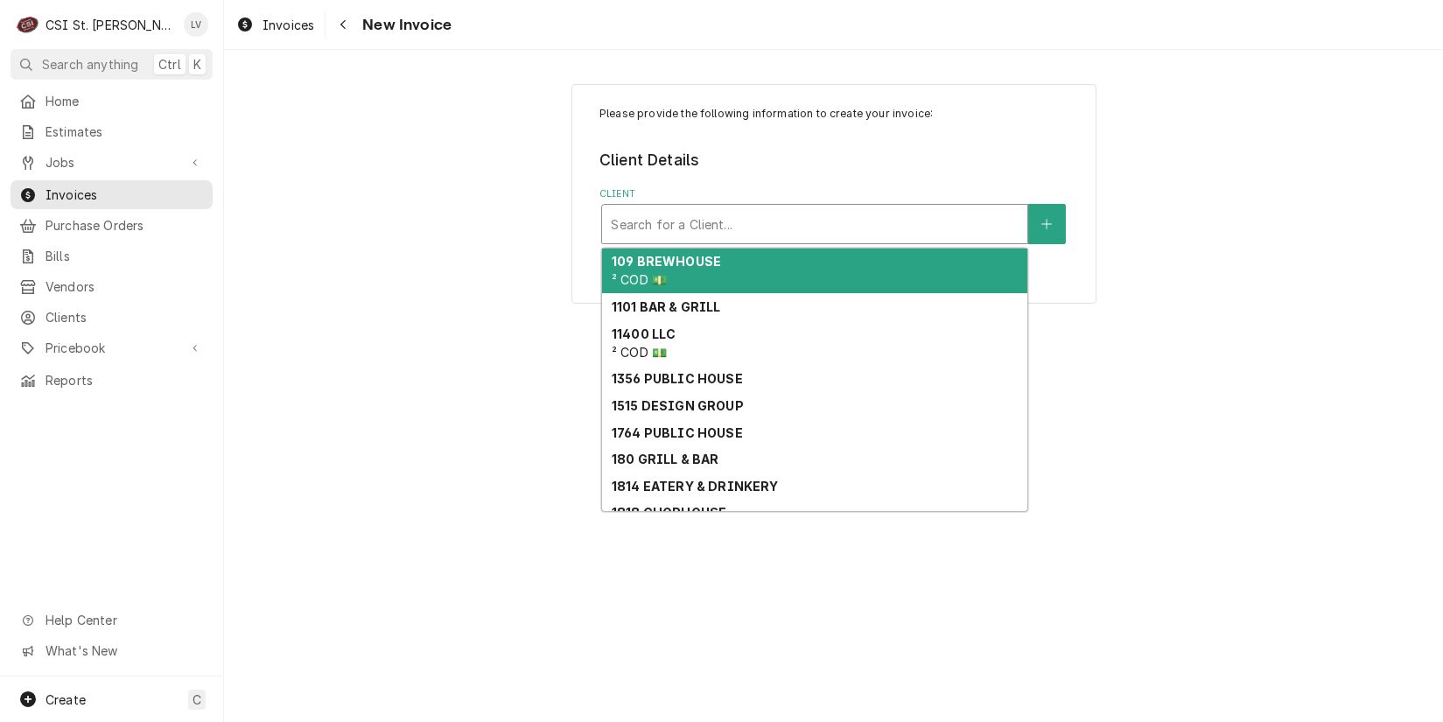
click at [670, 232] on div "Client" at bounding box center [815, 224] width 408 height 32
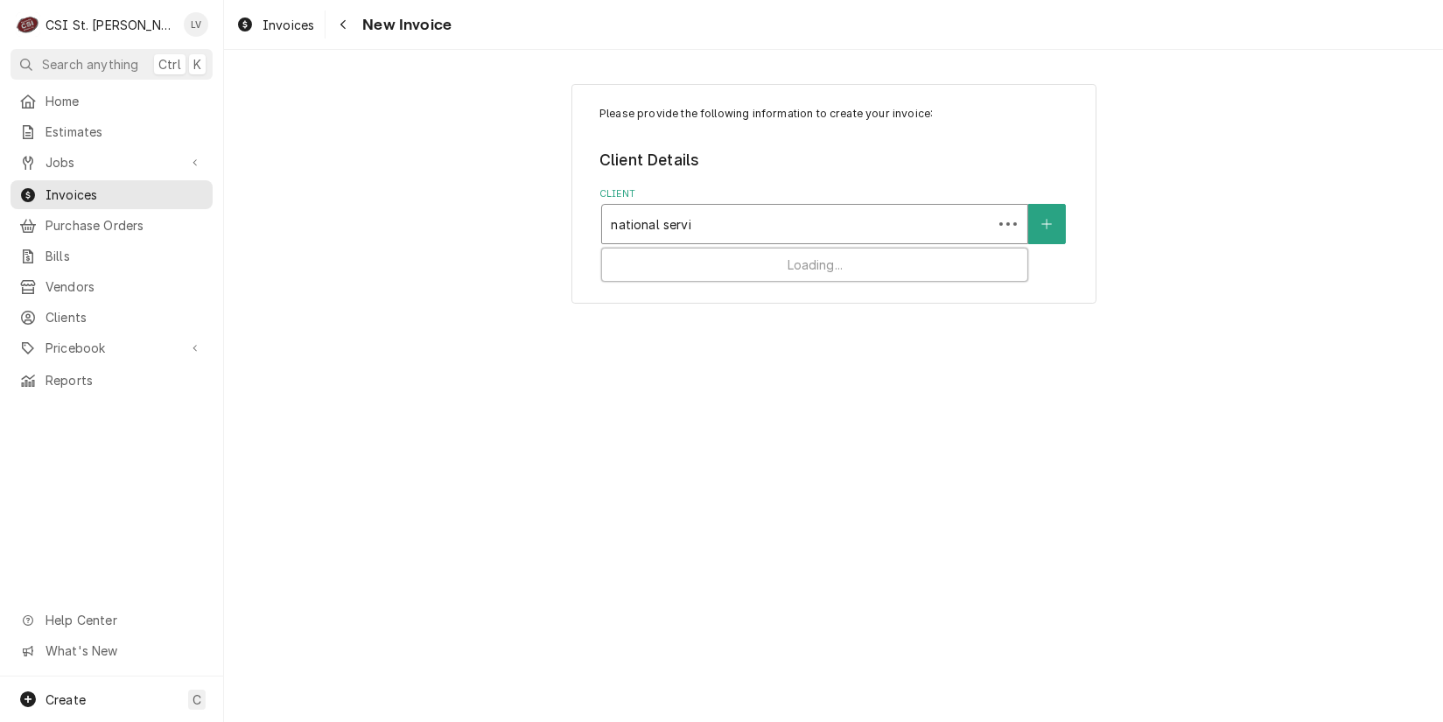
type input "national servic"
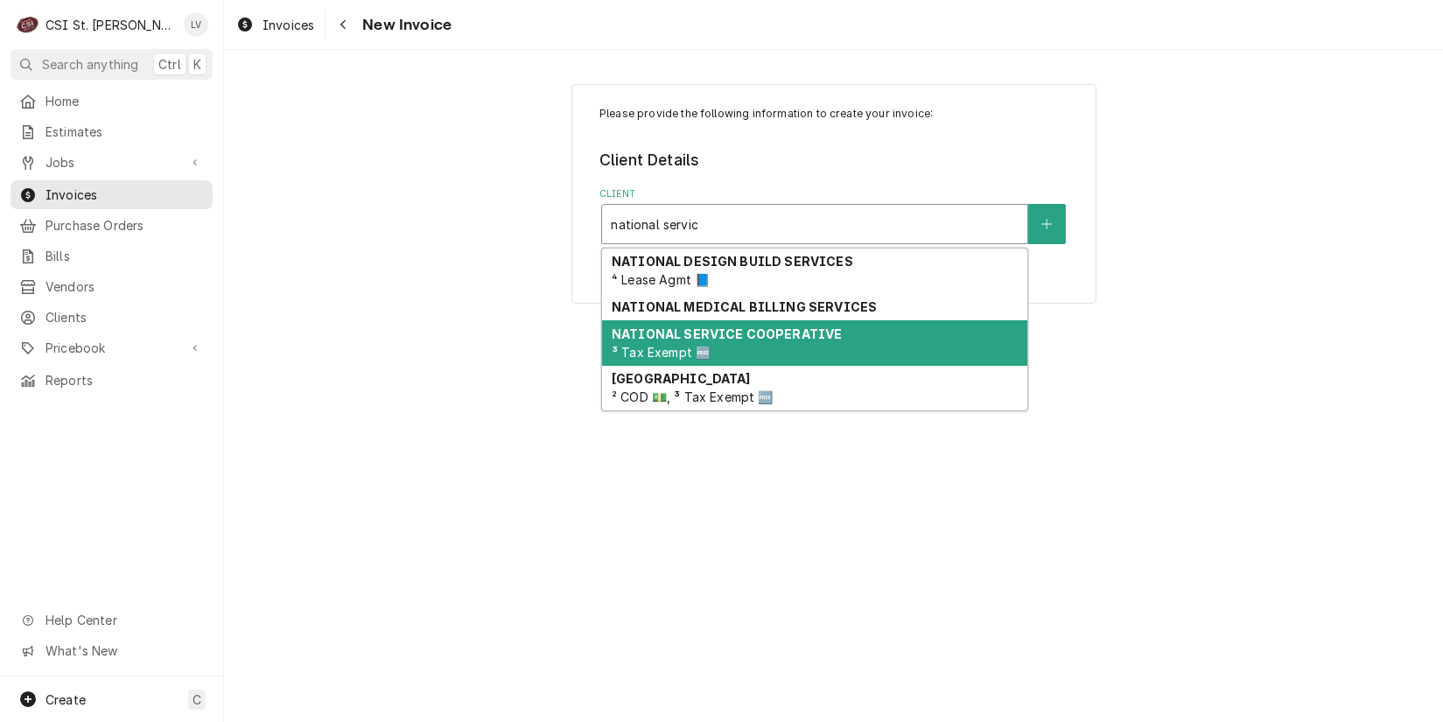
click at [637, 334] on strong "NATIONAL SERVICE COOPERATIVE" at bounding box center [727, 333] width 230 height 15
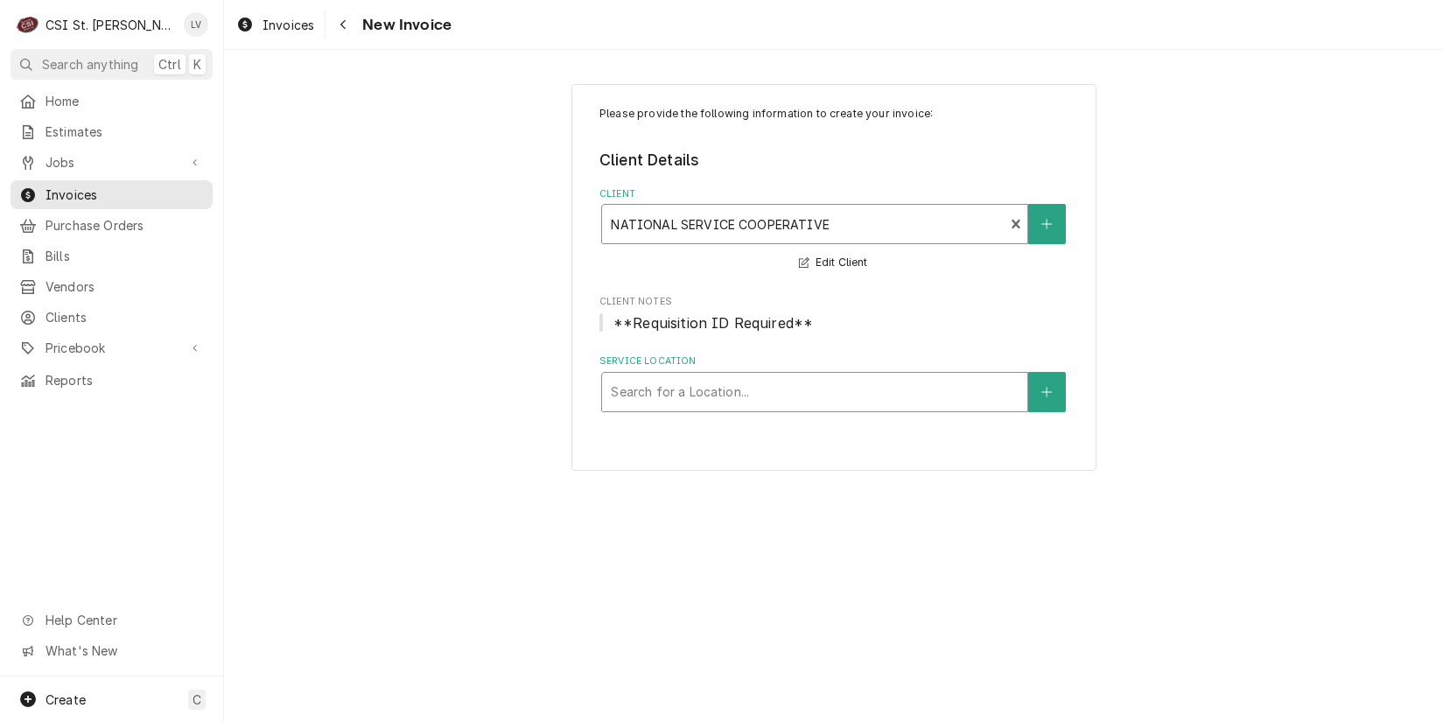
click at [635, 395] on div "Service Location" at bounding box center [815, 392] width 408 height 32
type input "first b"
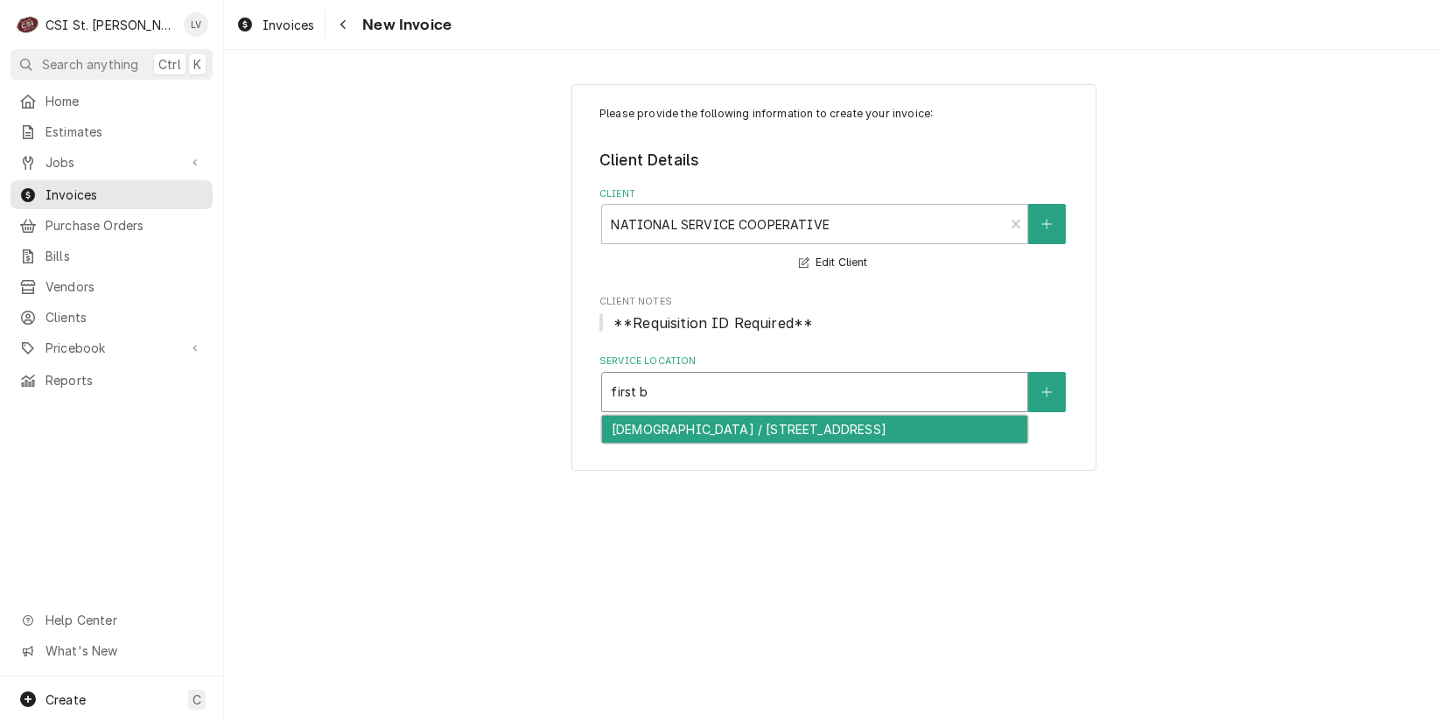
click at [642, 439] on div "[DEMOGRAPHIC_DATA] / [STREET_ADDRESS]" at bounding box center [814, 429] width 425 height 27
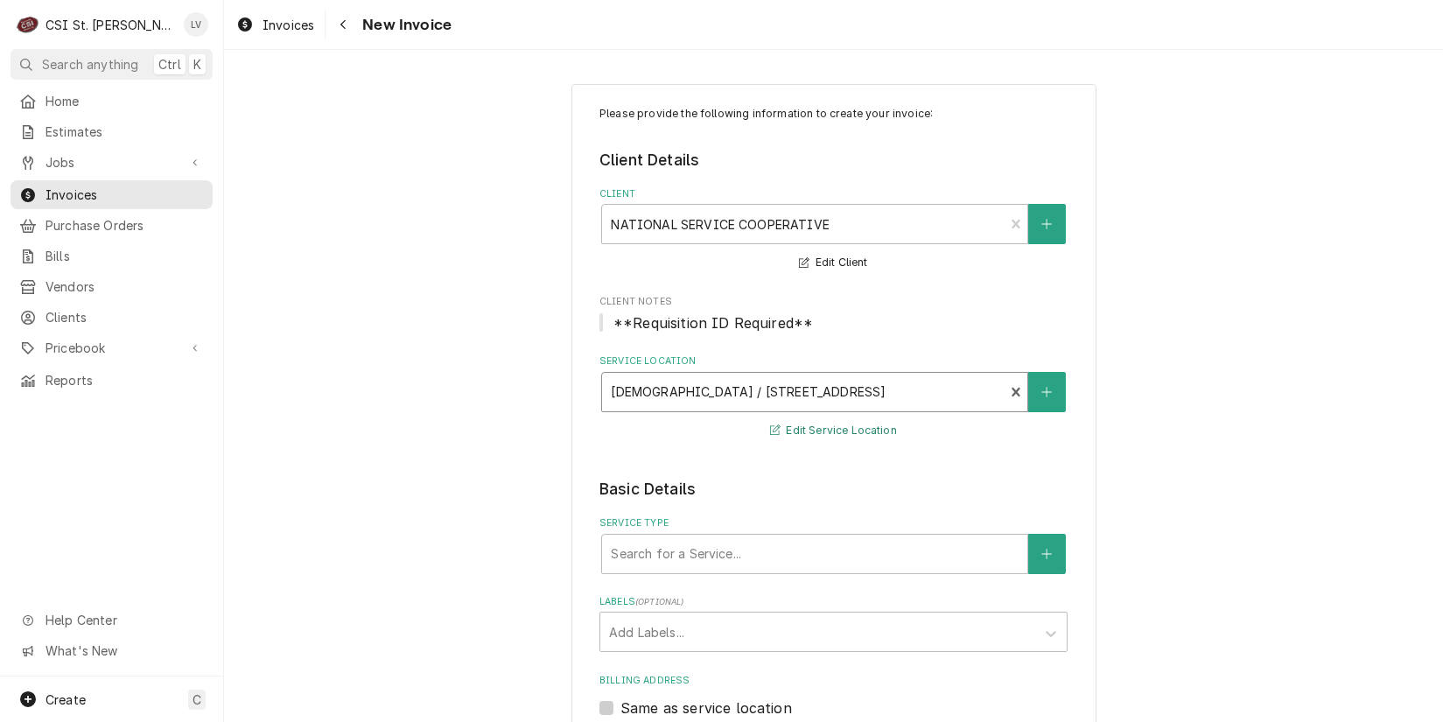
click at [819, 428] on button "Edit Service Location" at bounding box center [834, 431] width 132 height 22
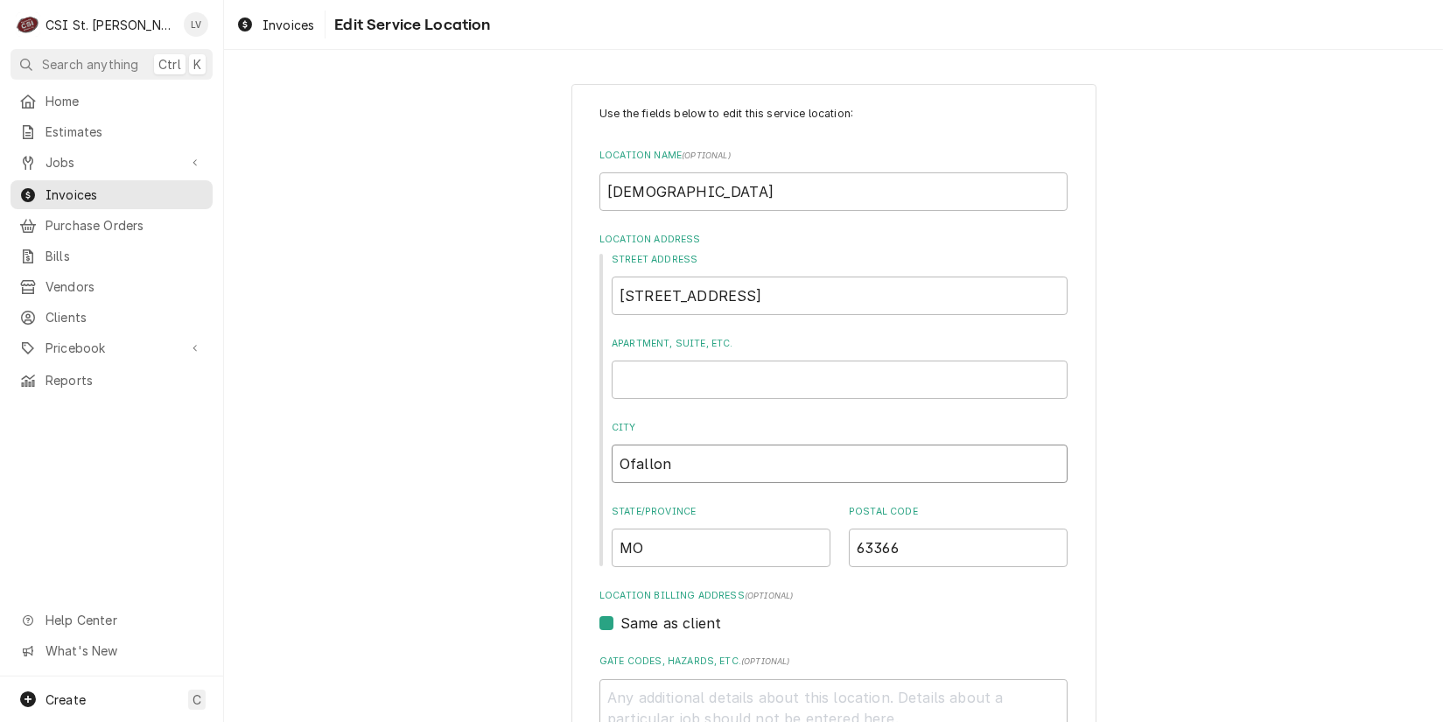
click at [622, 460] on input "Ofallon" at bounding box center [840, 464] width 456 height 39
type textarea "x"
type input "[PERSON_NAME]"
type textarea "x"
type input "O'Ffallon"
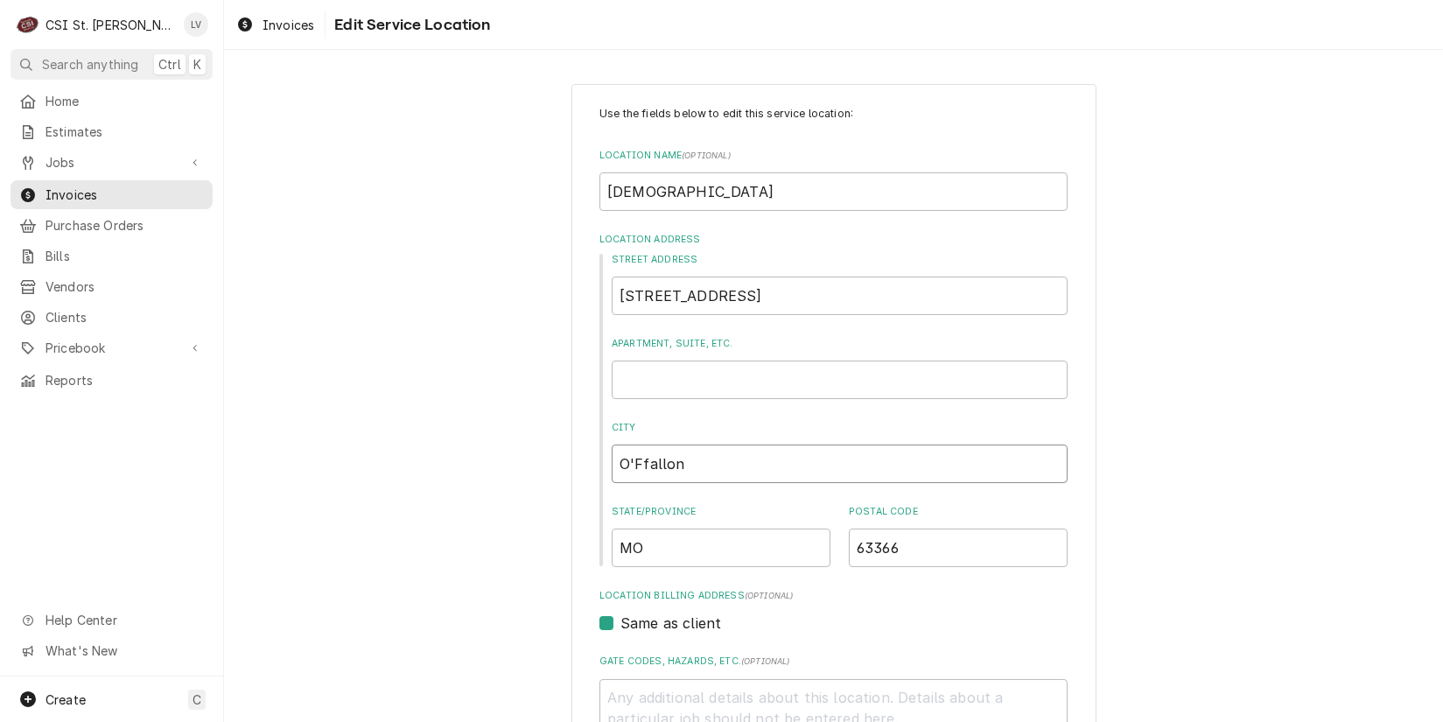
type textarea "x"
type input "[PERSON_NAME]"
click at [866, 300] on input "[STREET_ADDRESS]" at bounding box center [840, 296] width 456 height 39
type textarea "x"
type input "[STREET_ADDRESS]"
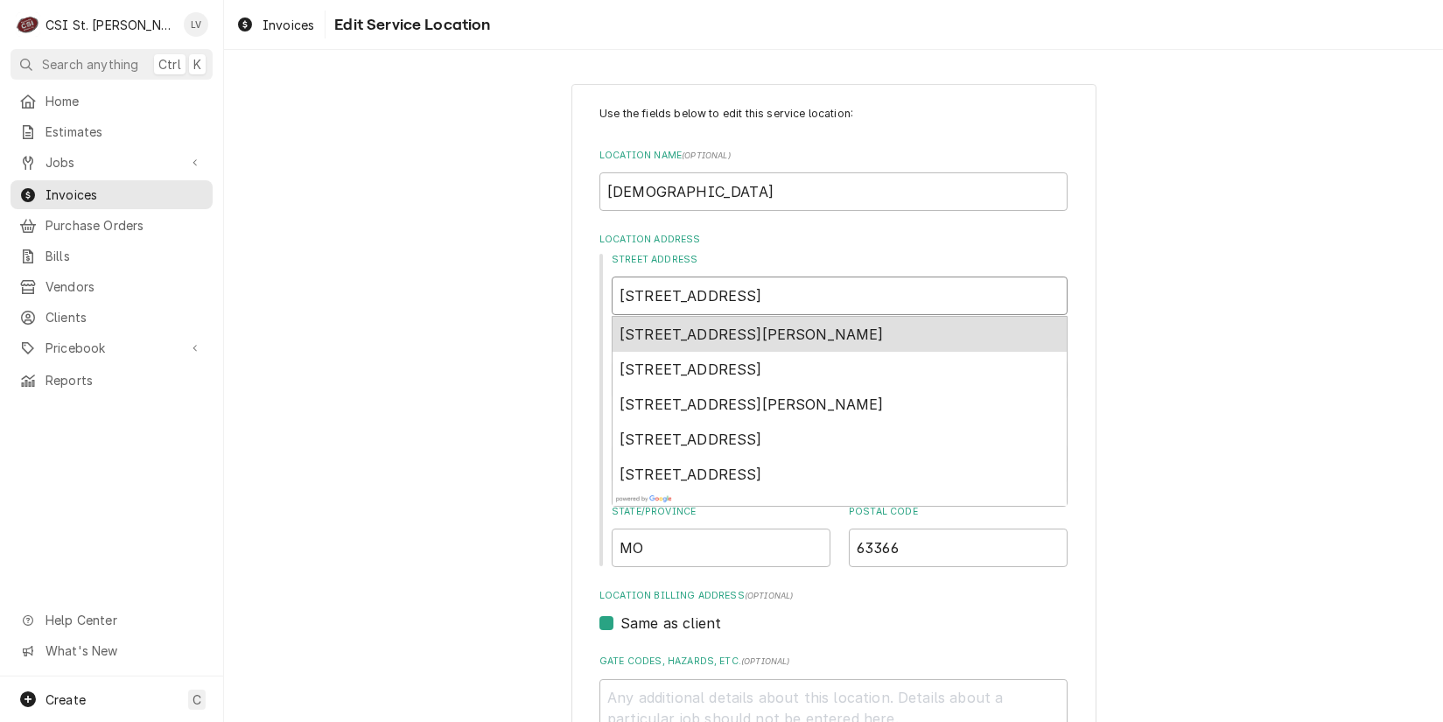
click at [845, 332] on span "[STREET_ADDRESS][PERSON_NAME]" at bounding box center [752, 335] width 264 height 18
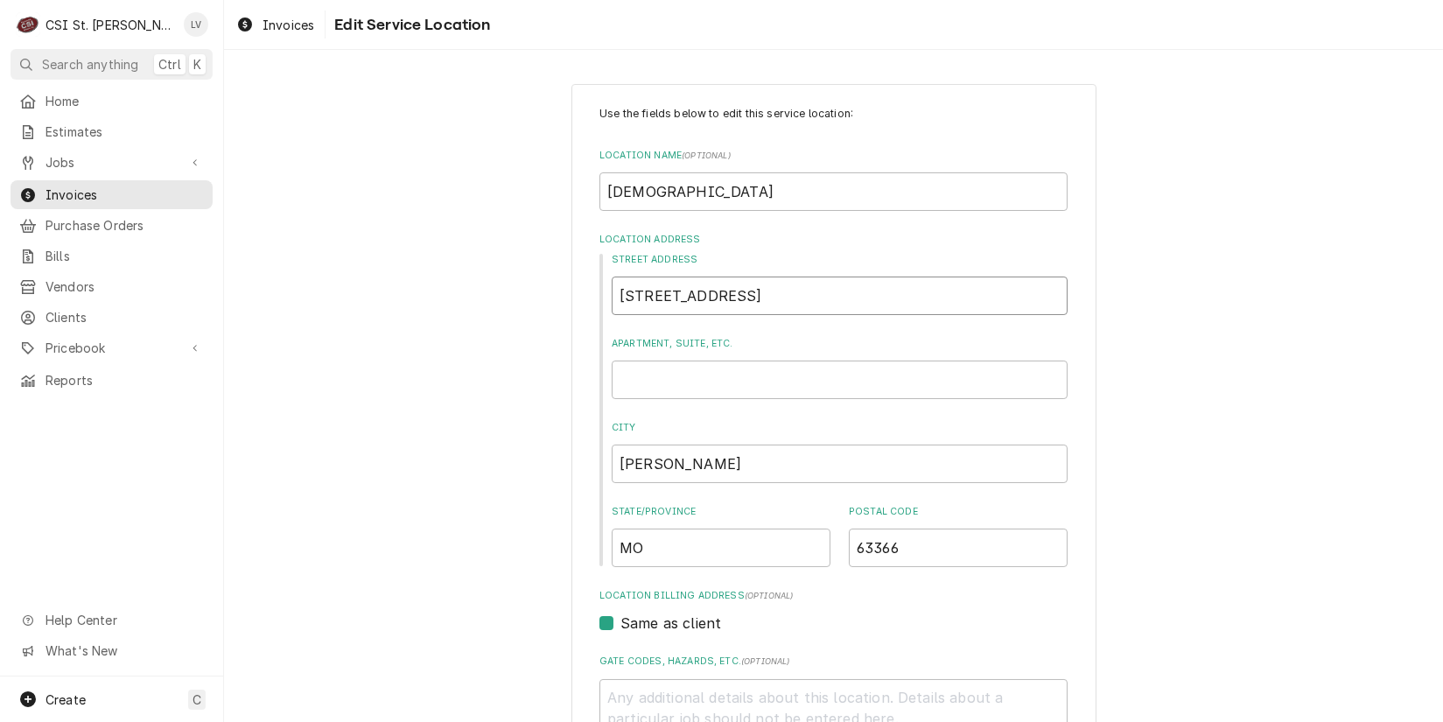
type textarea "x"
type input "[STREET_ADDRESS]"
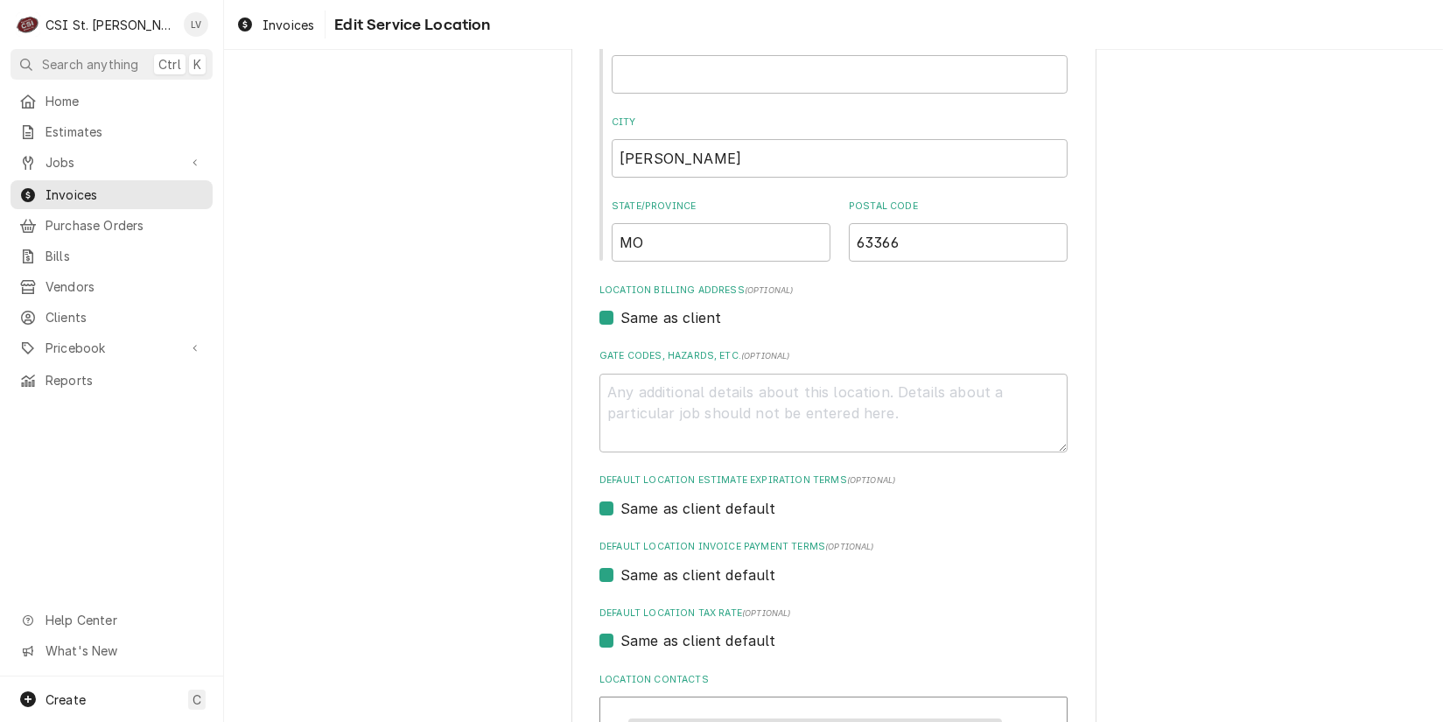
scroll to position [350, 0]
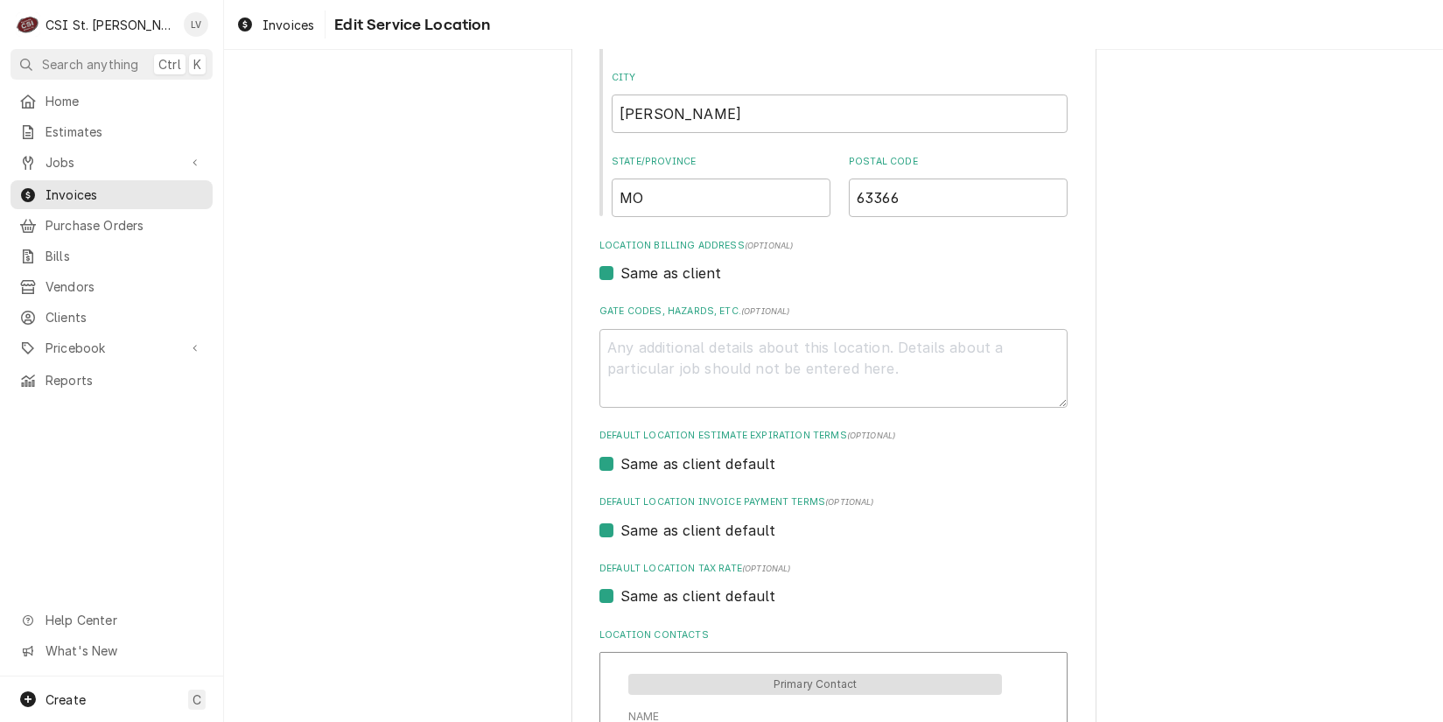
click at [651, 599] on label "Same as client default" at bounding box center [699, 596] width 156 height 21
click at [651, 599] on input "Same as client default" at bounding box center [855, 605] width 468 height 39
checkbox input "false"
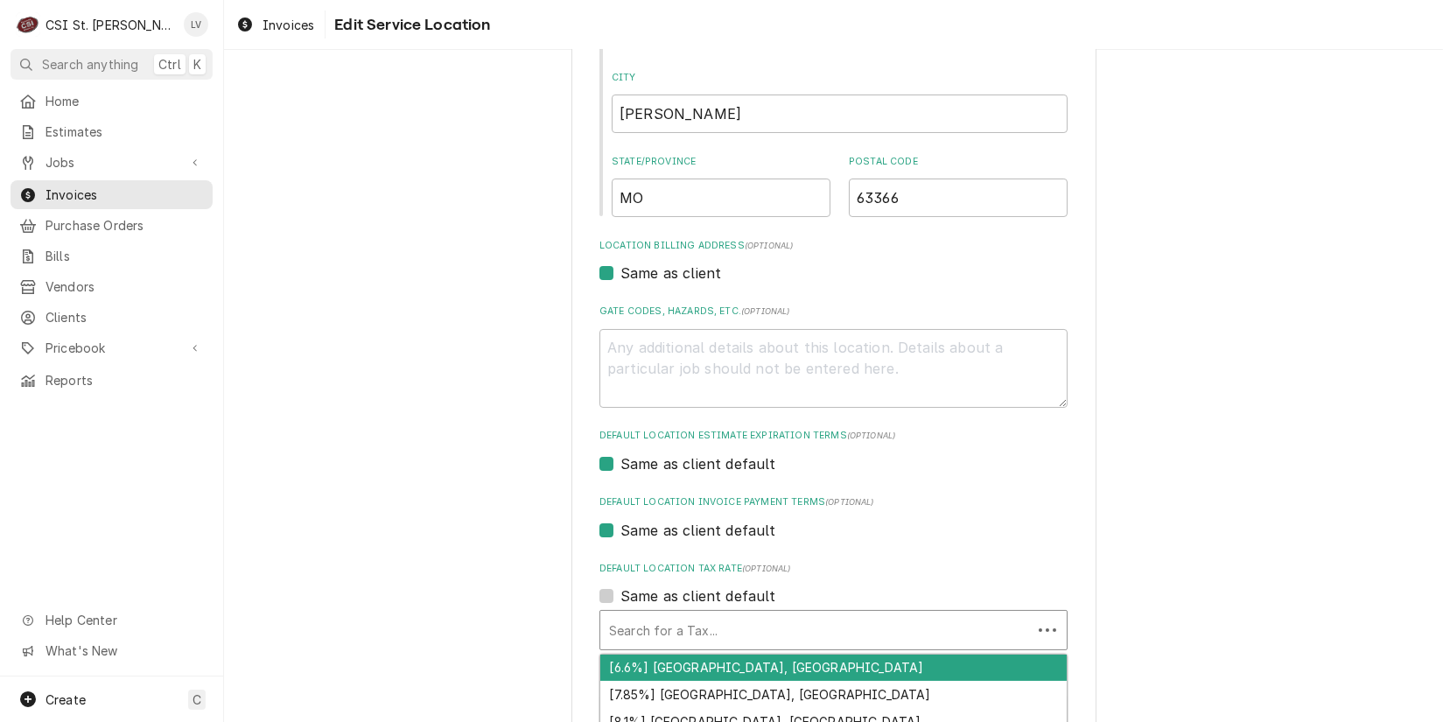
click at [656, 641] on div "Default Location Tax Rate" at bounding box center [816, 630] width 414 height 32
type textarea "x"
type input "e"
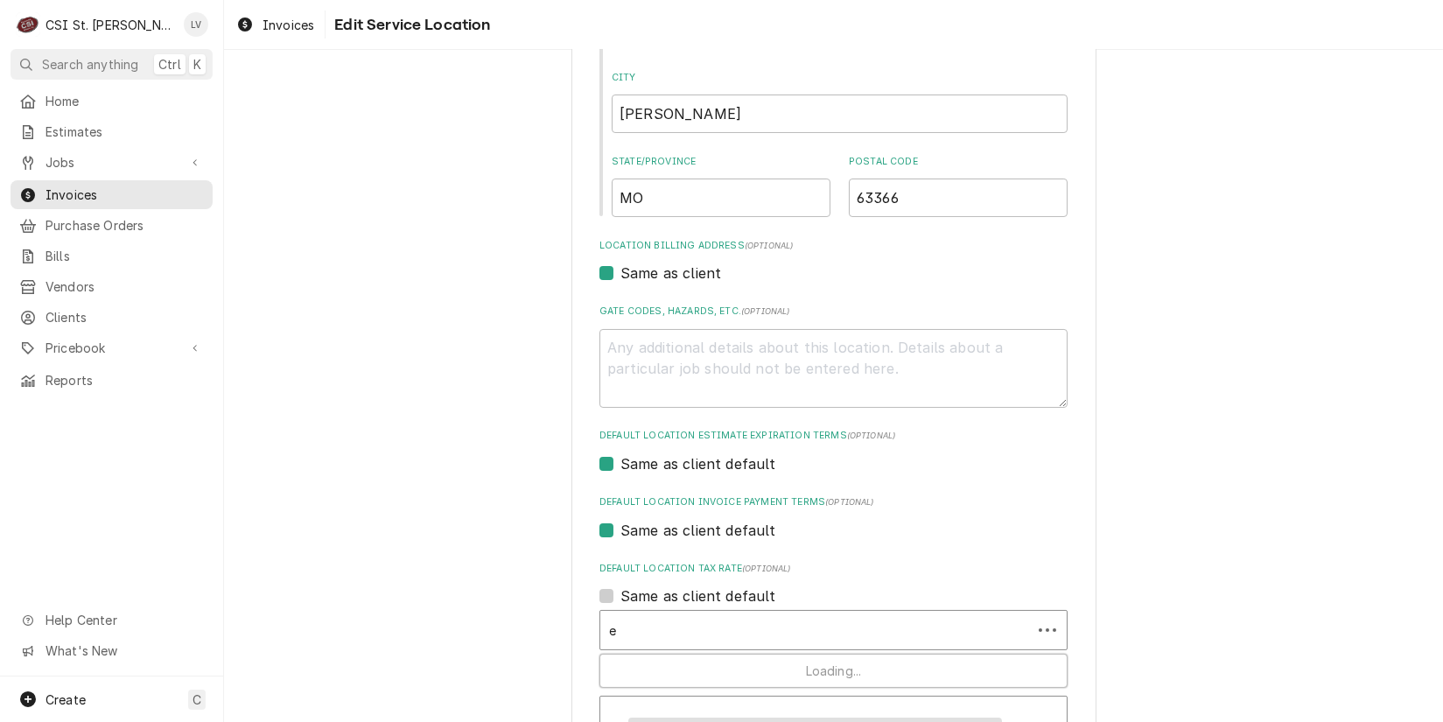
type textarea "x"
type input "ex"
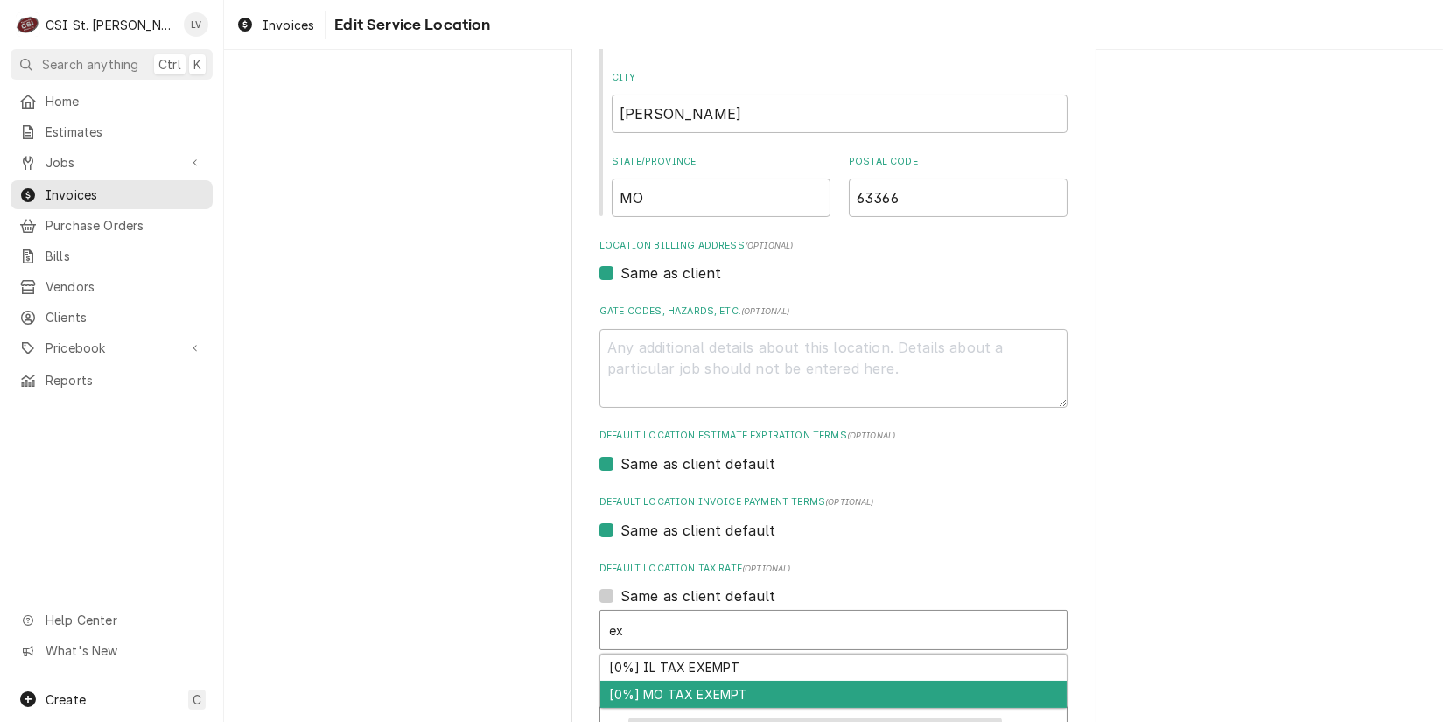
click at [642, 699] on div "[0%] MO TAX EXEMPT" at bounding box center [833, 694] width 467 height 27
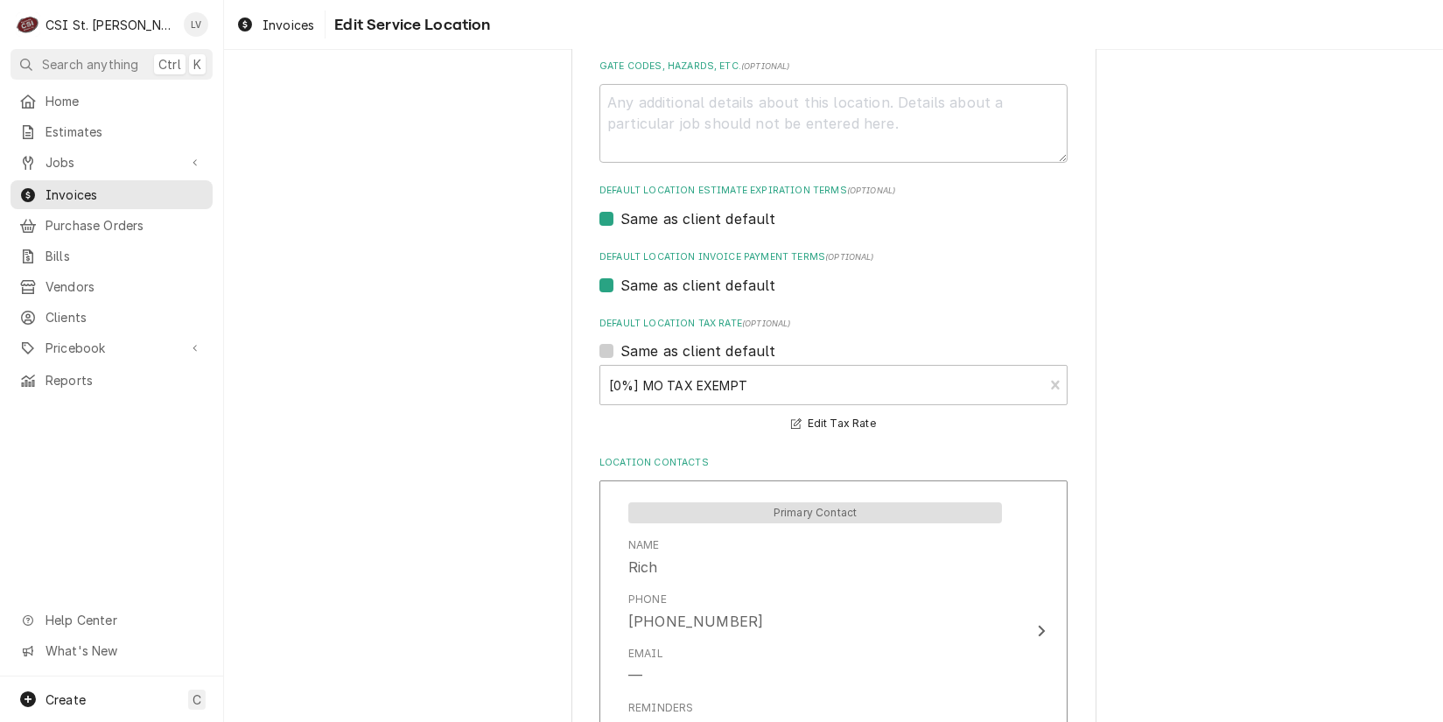
scroll to position [802, 0]
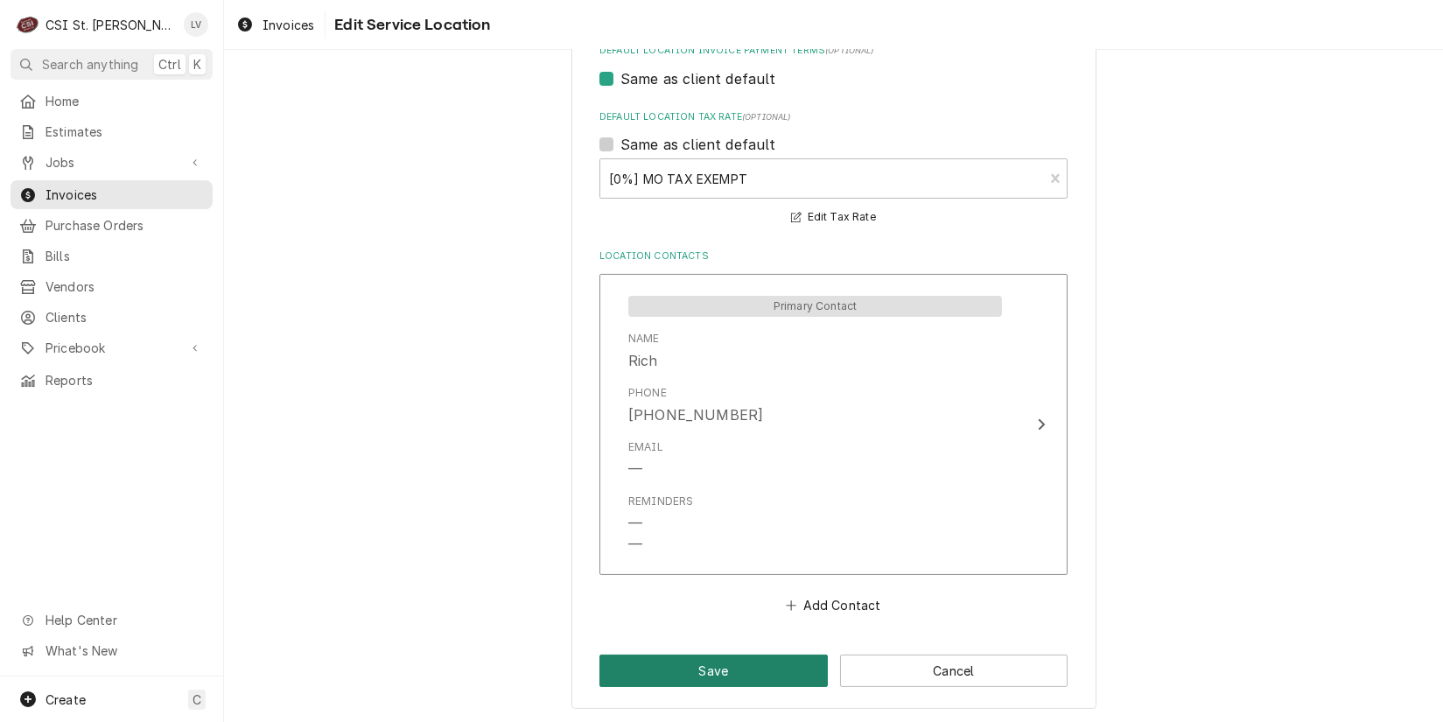
click at [719, 669] on button "Save" at bounding box center [714, 671] width 228 height 32
type textarea "x"
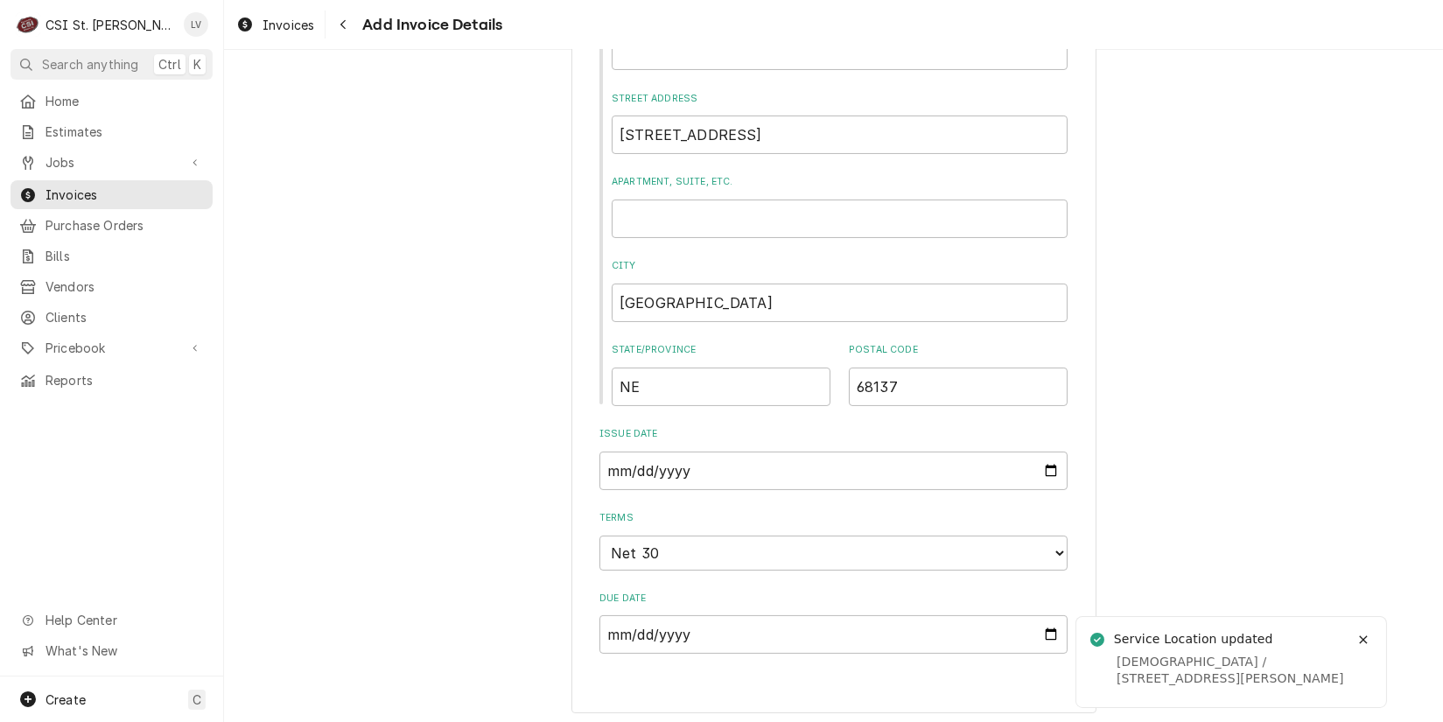
scroll to position [720, 0]
click at [263, 32] on span "Invoices" at bounding box center [289, 25] width 52 height 18
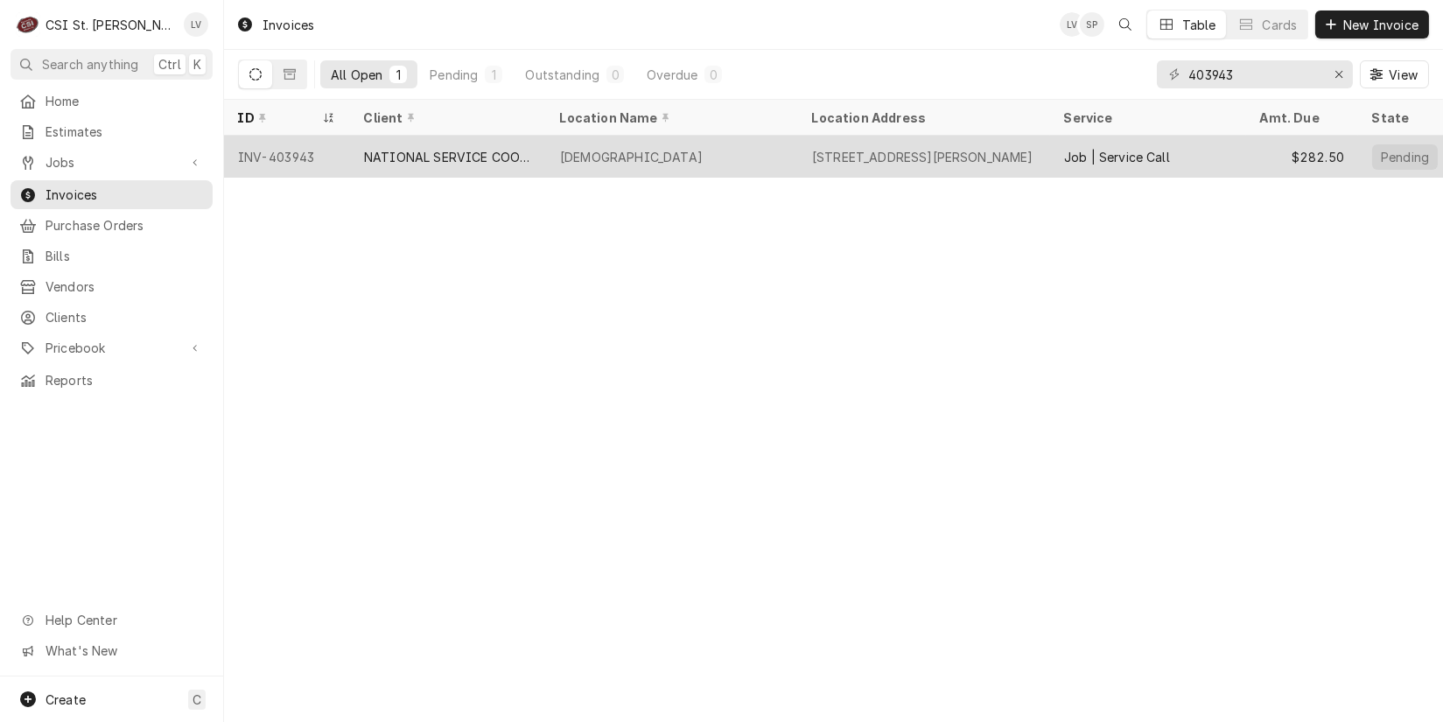
click at [401, 155] on div "NATIONAL SERVICE COOPERATIVE" at bounding box center [448, 157] width 168 height 18
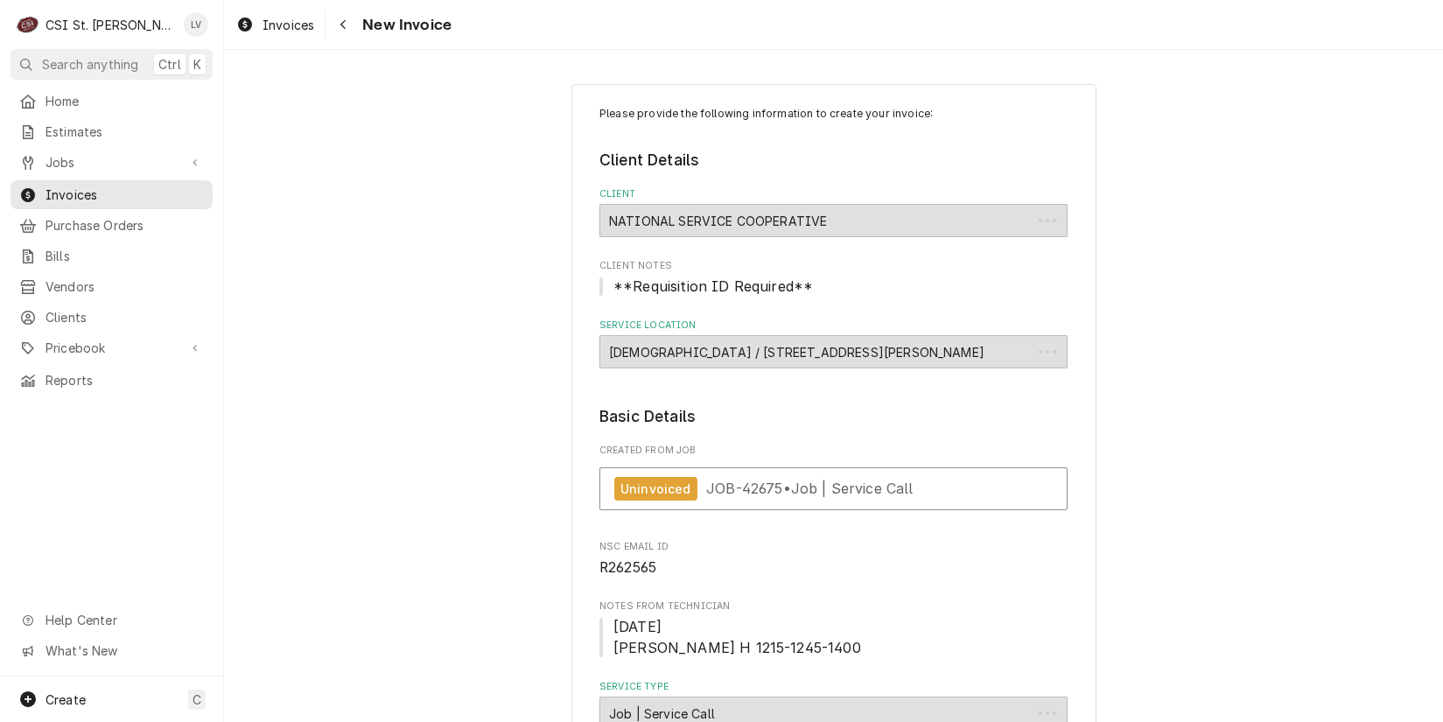
type textarea "x"
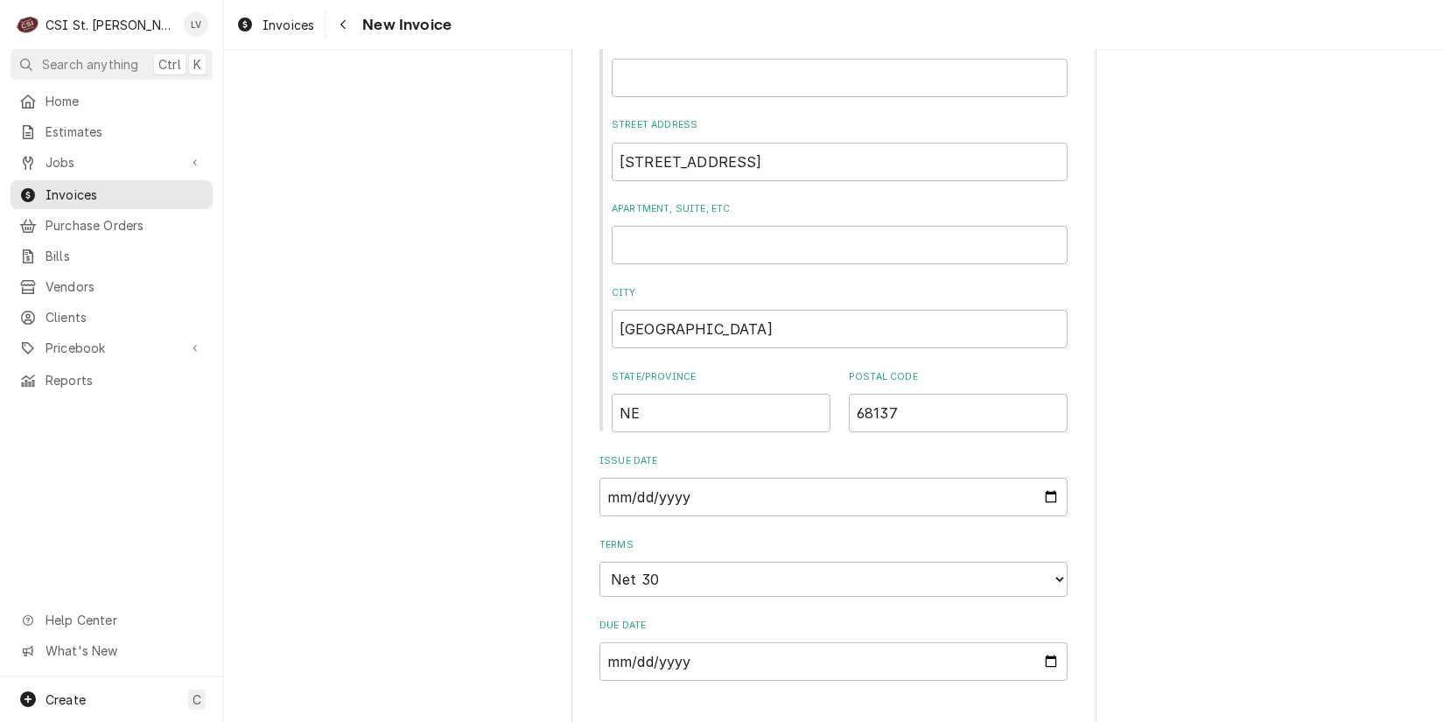
scroll to position [1400, 0]
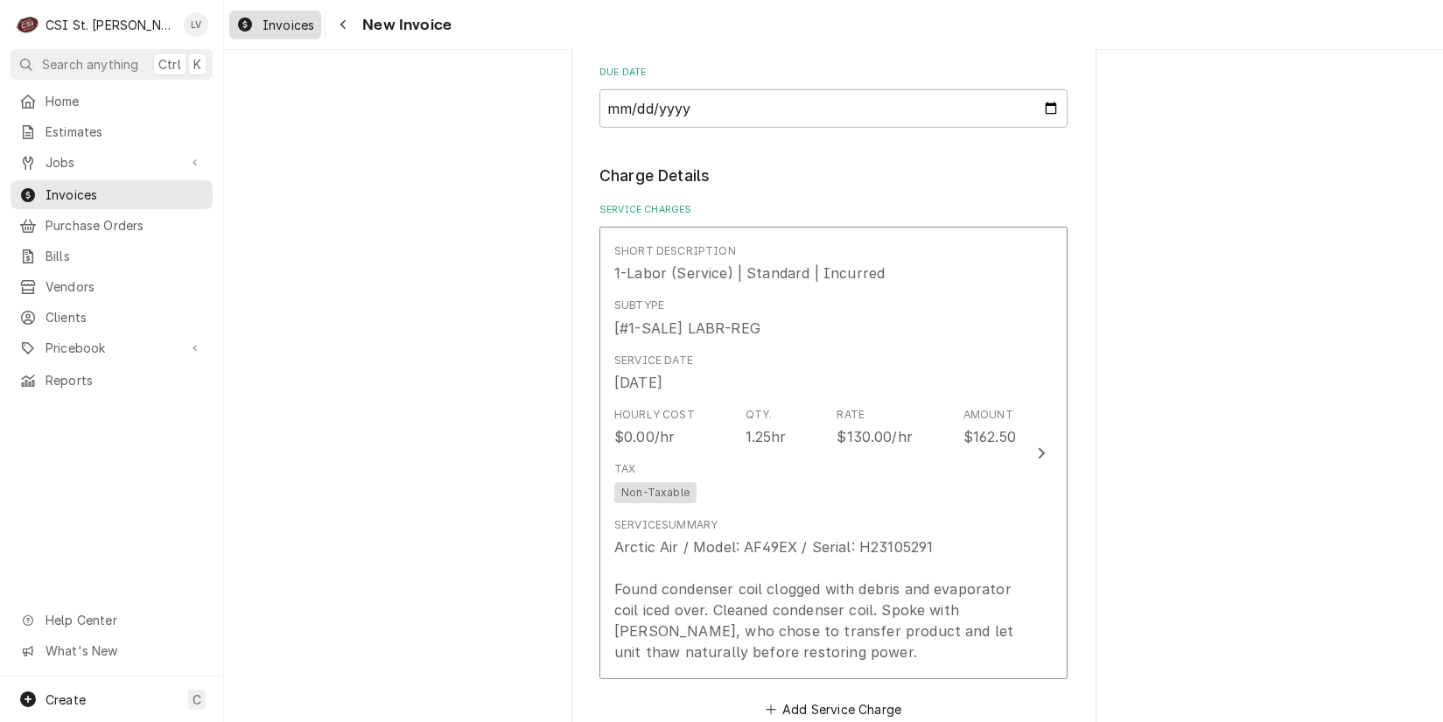
click at [271, 31] on span "Invoices" at bounding box center [289, 25] width 52 height 18
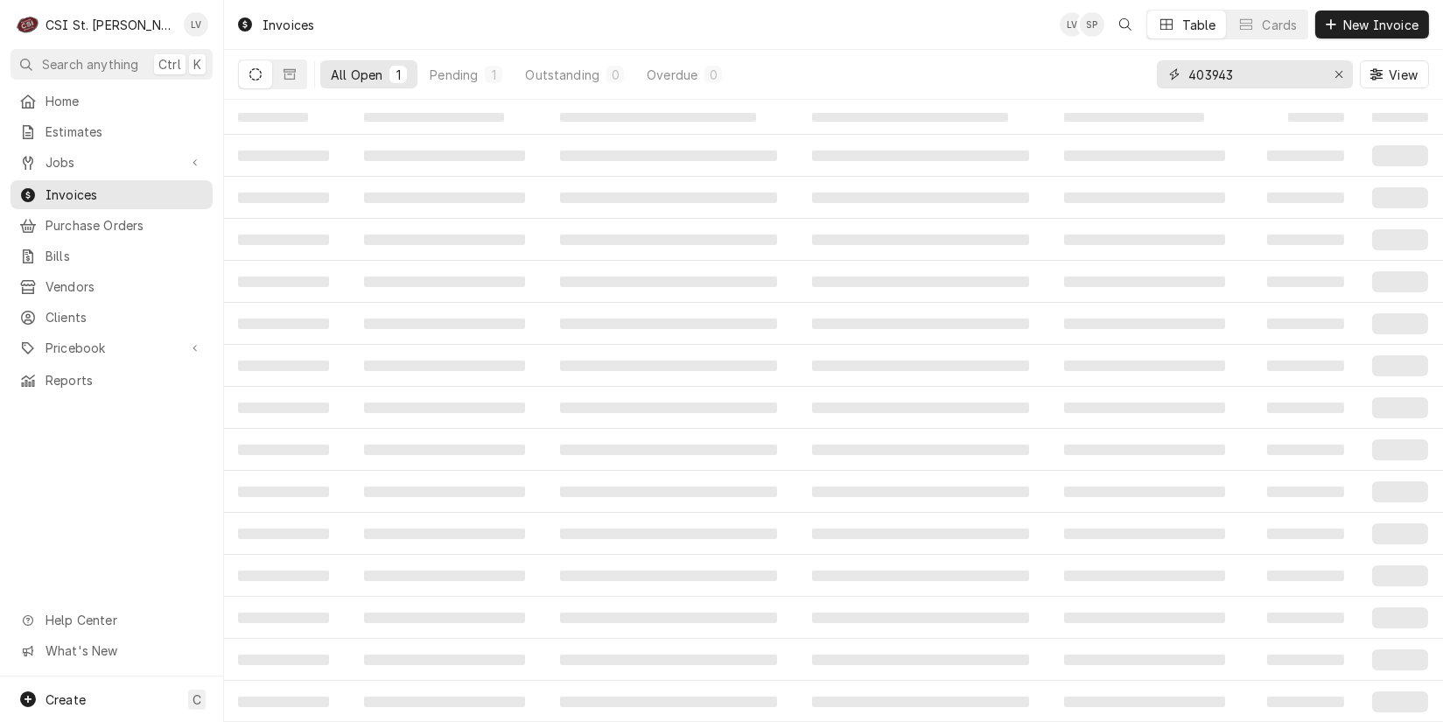
click at [1246, 71] on input "403943" at bounding box center [1254, 74] width 131 height 28
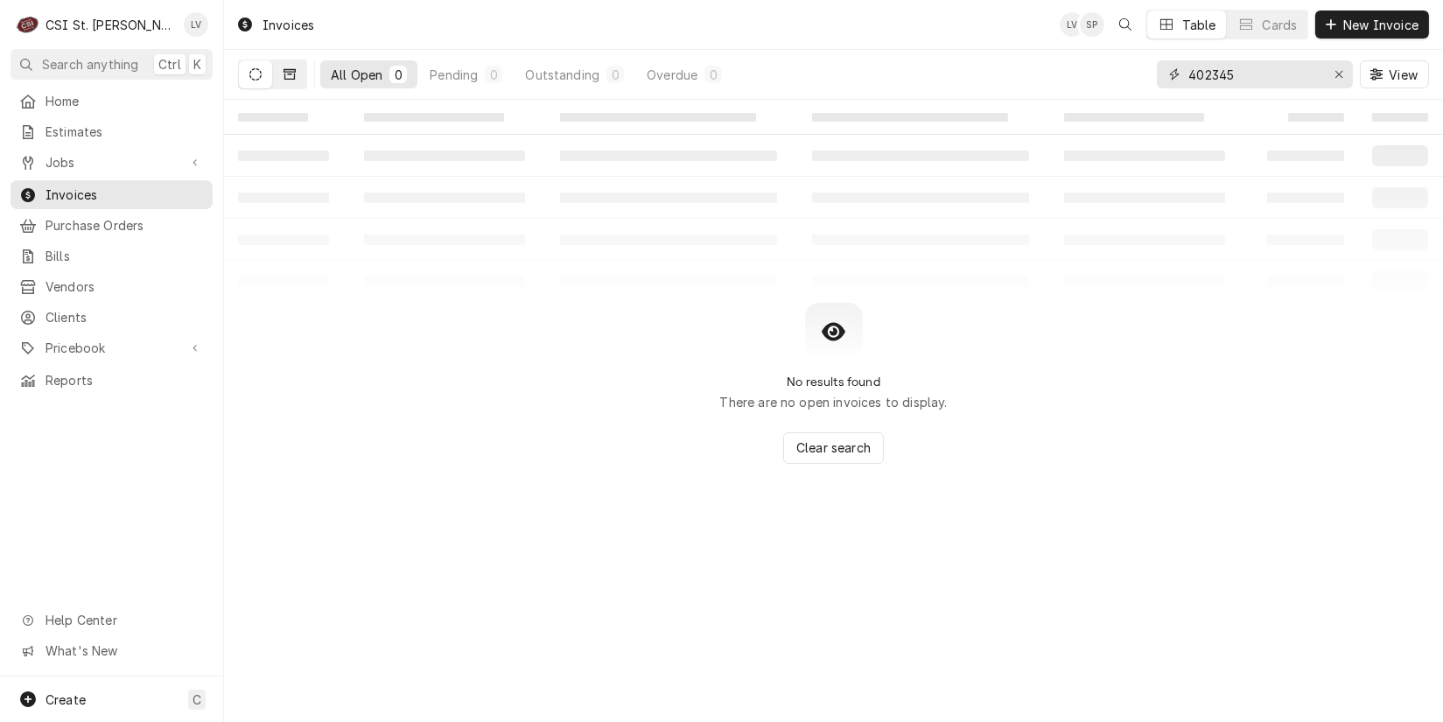
type input "402345"
click at [290, 72] on icon "Dynamic Content Wrapper" at bounding box center [290, 74] width 12 height 11
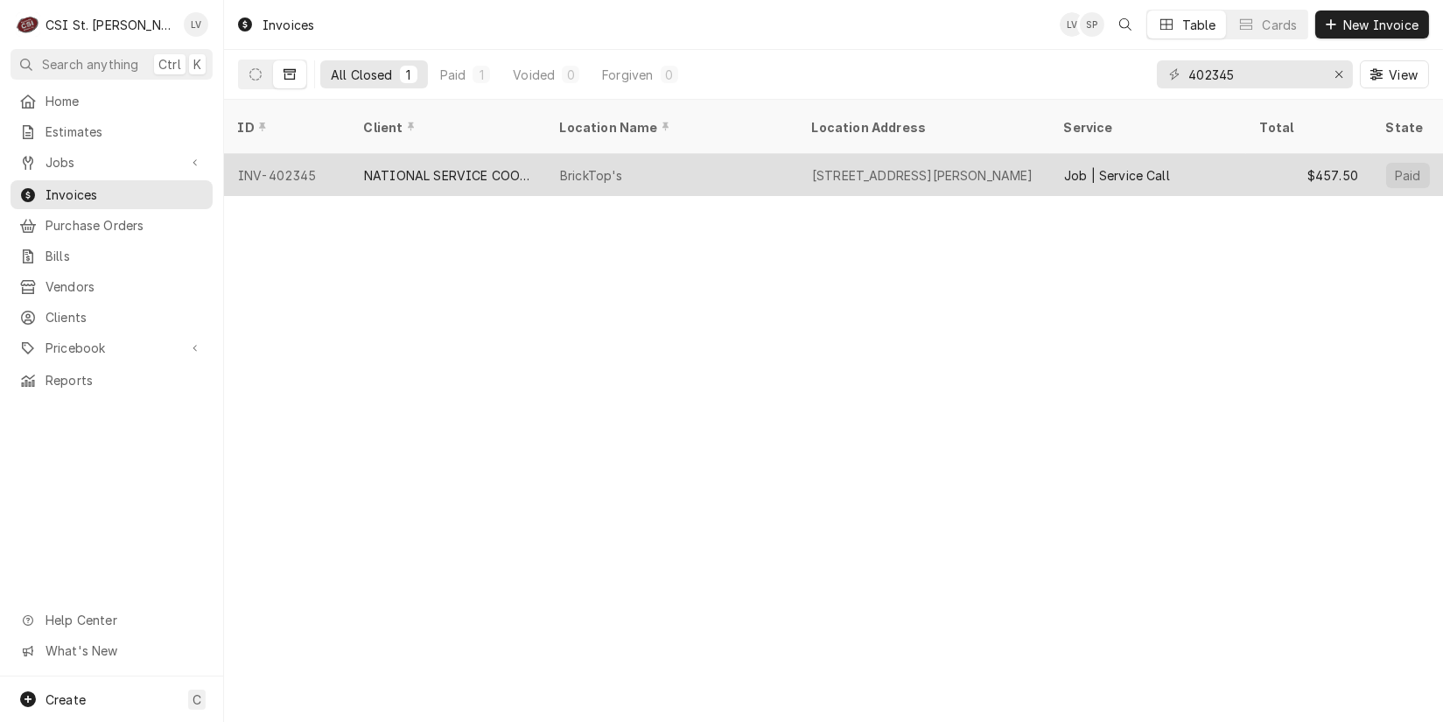
click at [497, 154] on div "NATIONAL SERVICE COOPERATIVE" at bounding box center [448, 175] width 196 height 42
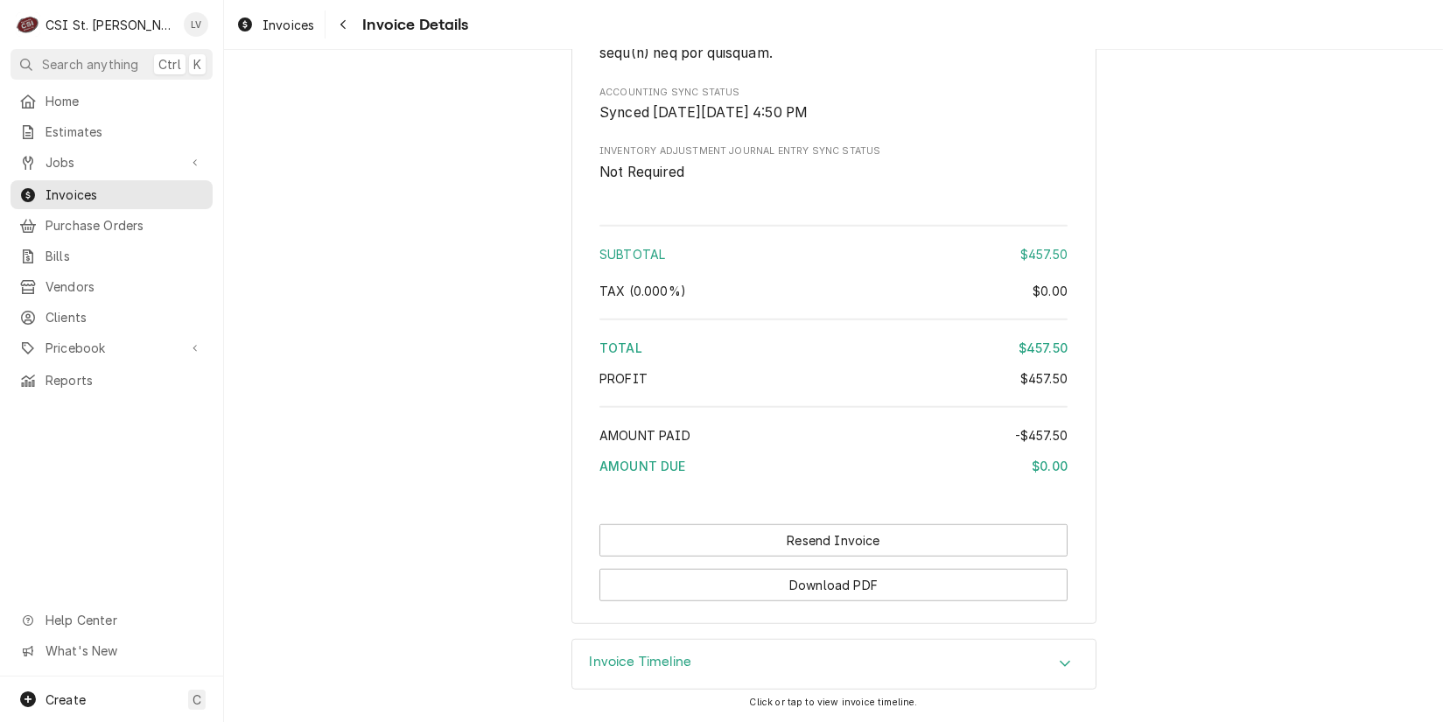
scroll to position [3176, 0]
click at [804, 593] on button "Download PDF" at bounding box center [834, 585] width 468 height 32
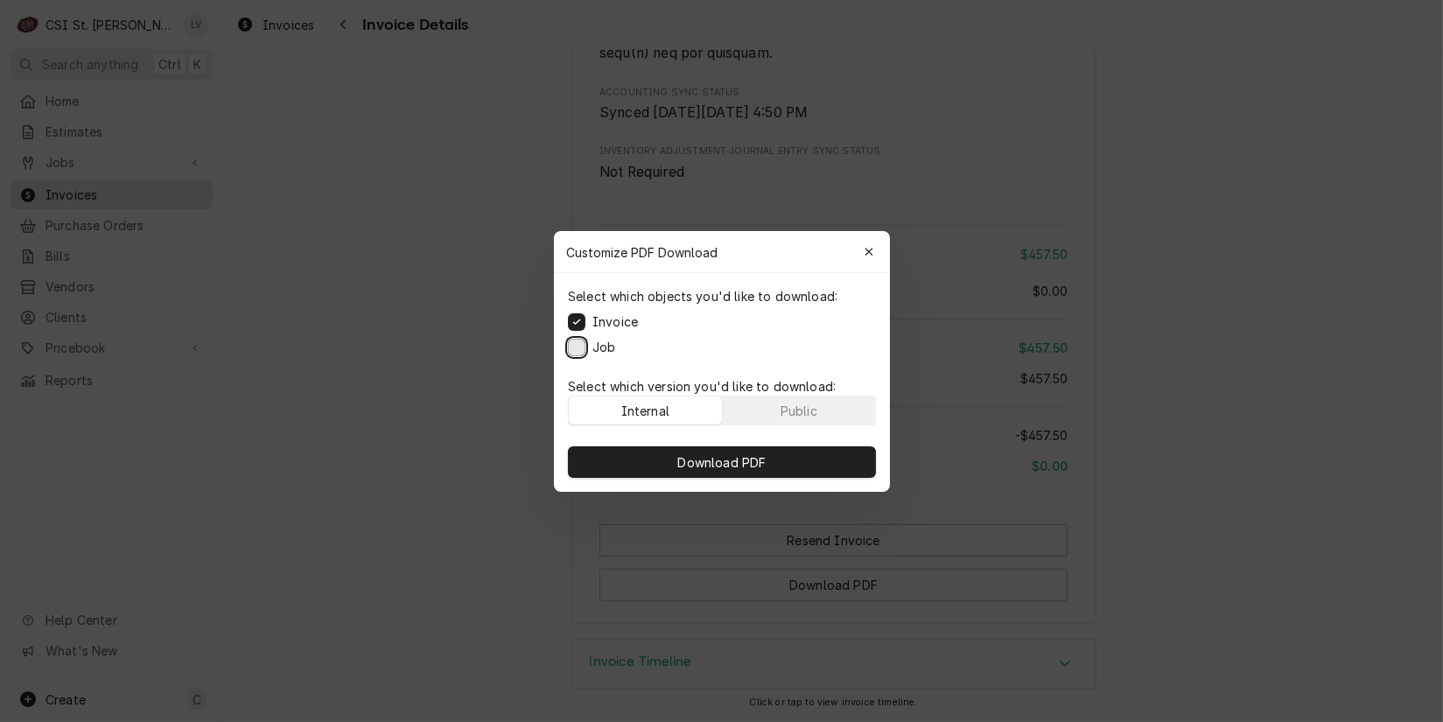
drag, startPoint x: 579, startPoint y: 346, endPoint x: 646, endPoint y: 432, distance: 109.8
click at [579, 346] on button "Job" at bounding box center [577, 347] width 18 height 18
click at [716, 457] on span "Download PDF" at bounding box center [721, 462] width 95 height 18
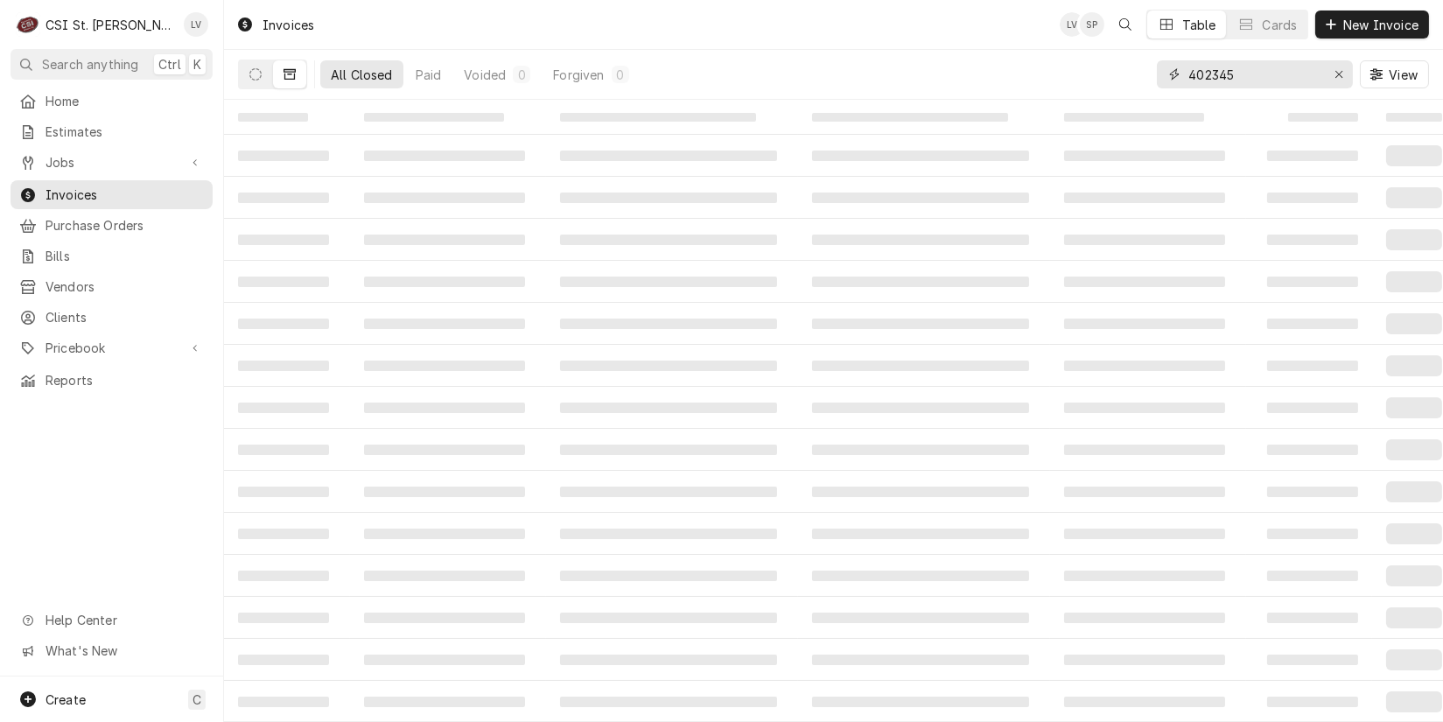
drag, startPoint x: 1253, startPoint y: 69, endPoint x: 1170, endPoint y: 95, distance: 86.1
click at [1170, 95] on div "402345 View" at bounding box center [1293, 74] width 272 height 49
type input "403943"
click at [263, 81] on button "Dynamic Content Wrapper" at bounding box center [255, 74] width 33 height 28
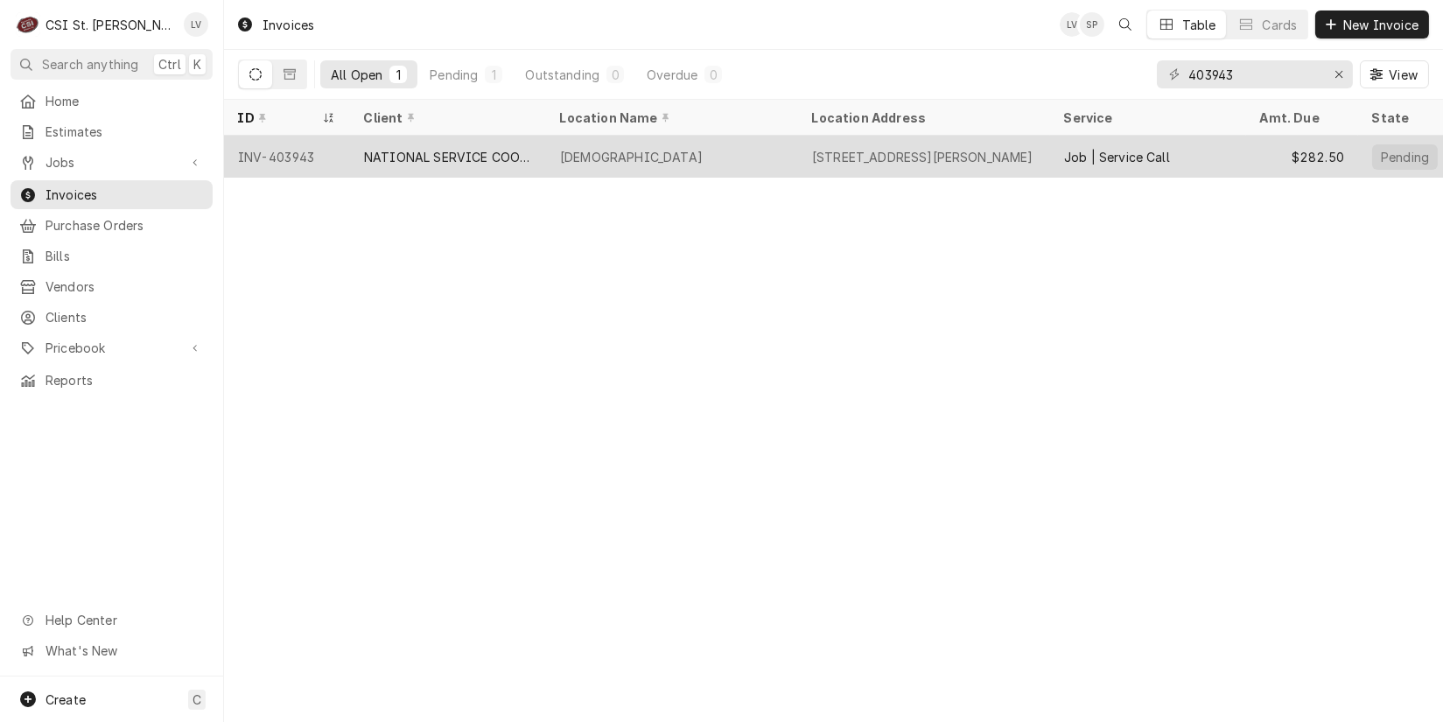
click at [454, 151] on div "NATIONAL SERVICE COOPERATIVE" at bounding box center [448, 157] width 168 height 18
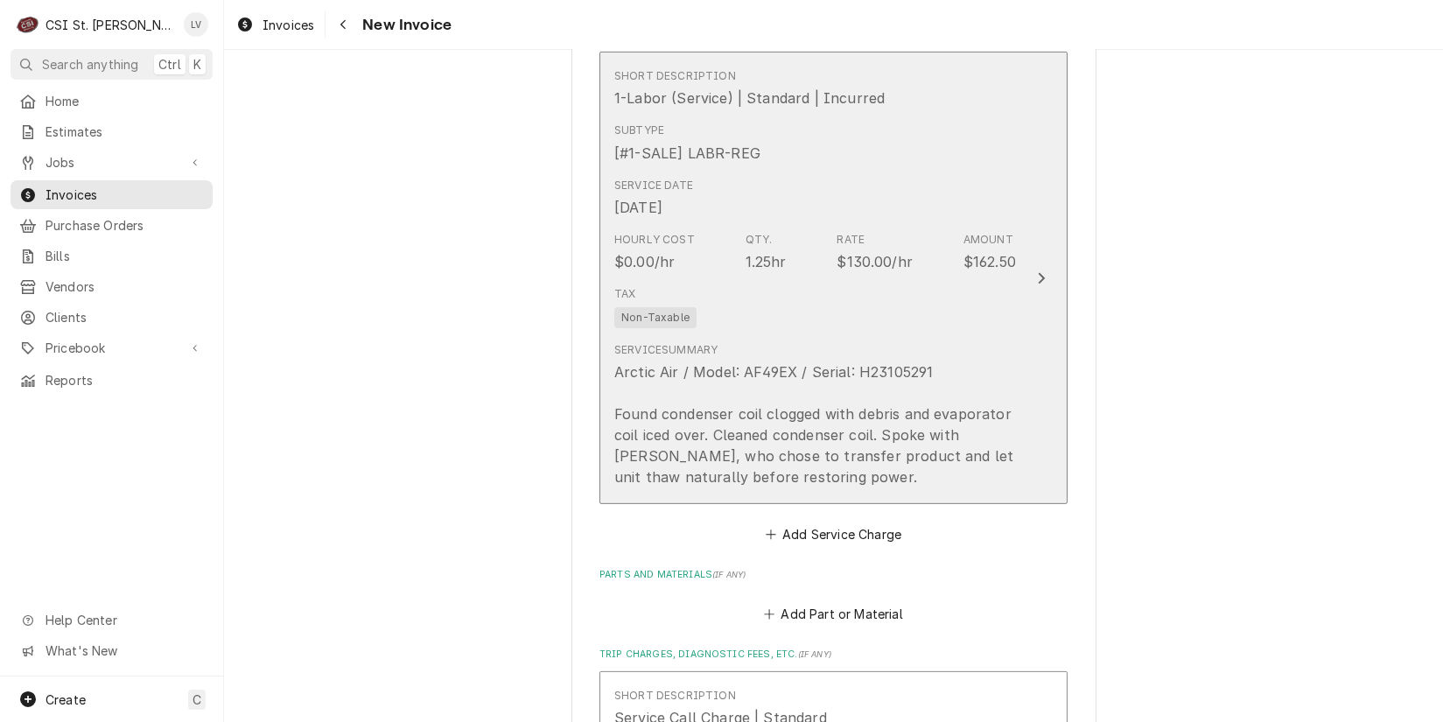
click at [787, 399] on div "Arctic Air / Model: AF49EX / Serial: H23105291 Found condenser coil clogged wit…" at bounding box center [815, 424] width 402 height 126
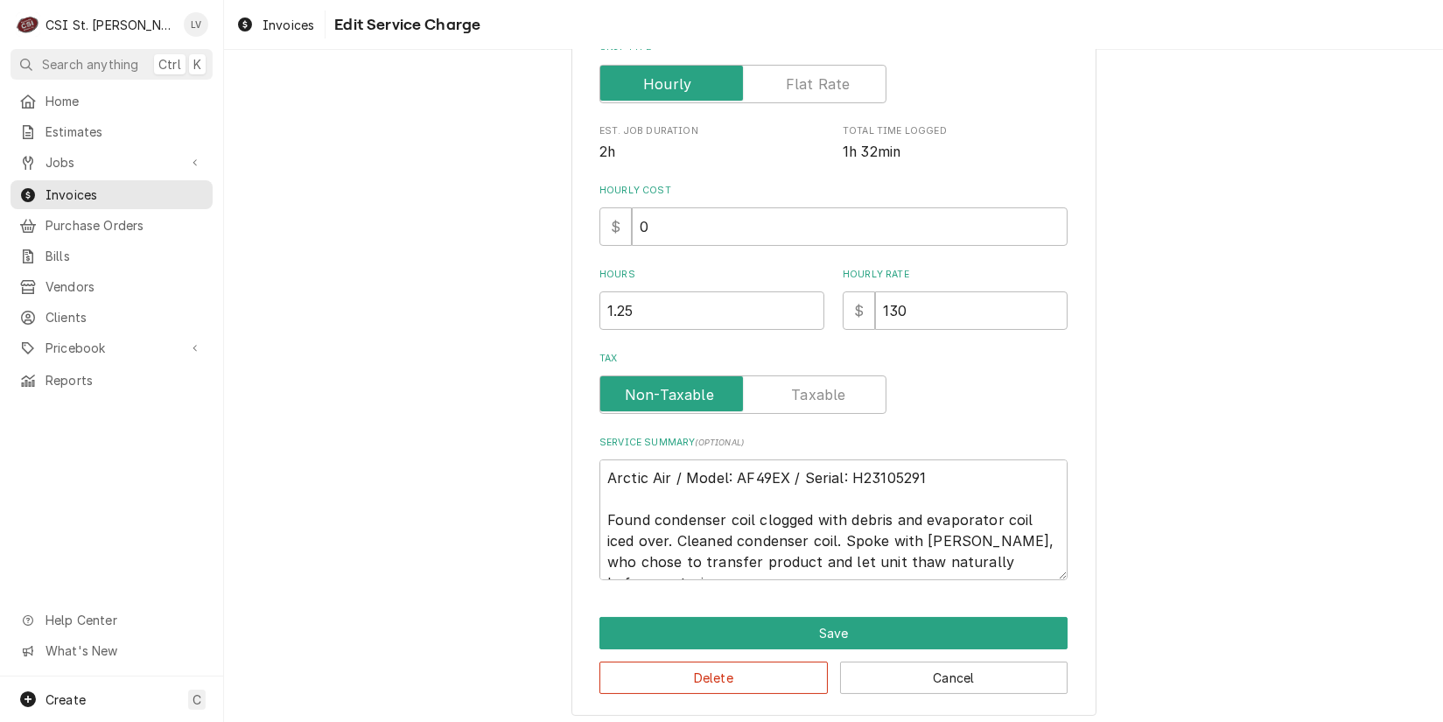
scroll to position [387, 0]
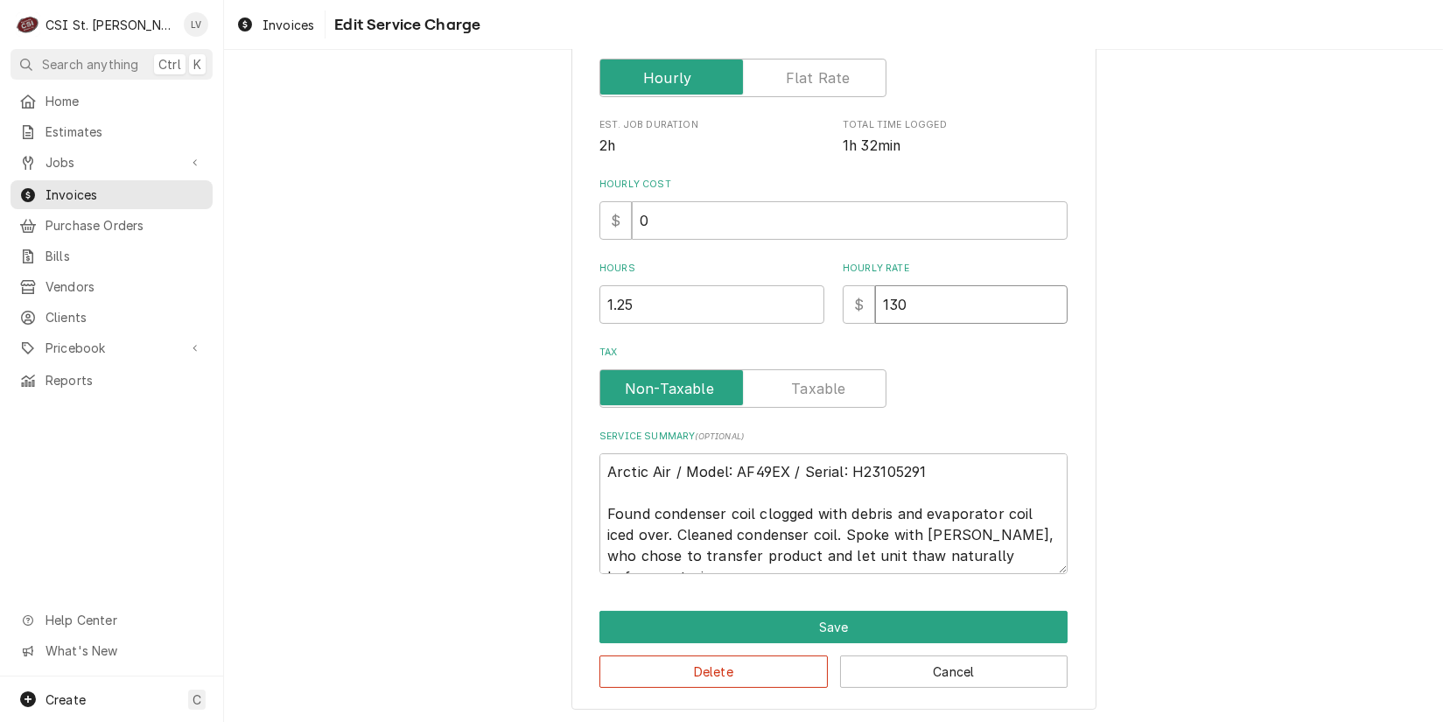
drag, startPoint x: 916, startPoint y: 300, endPoint x: 830, endPoint y: 316, distance: 88.1
click at [830, 316] on div "Hours 1.25 Hourly Rate $ 130" at bounding box center [834, 293] width 468 height 62
type textarea "x"
type input "1"
type textarea "x"
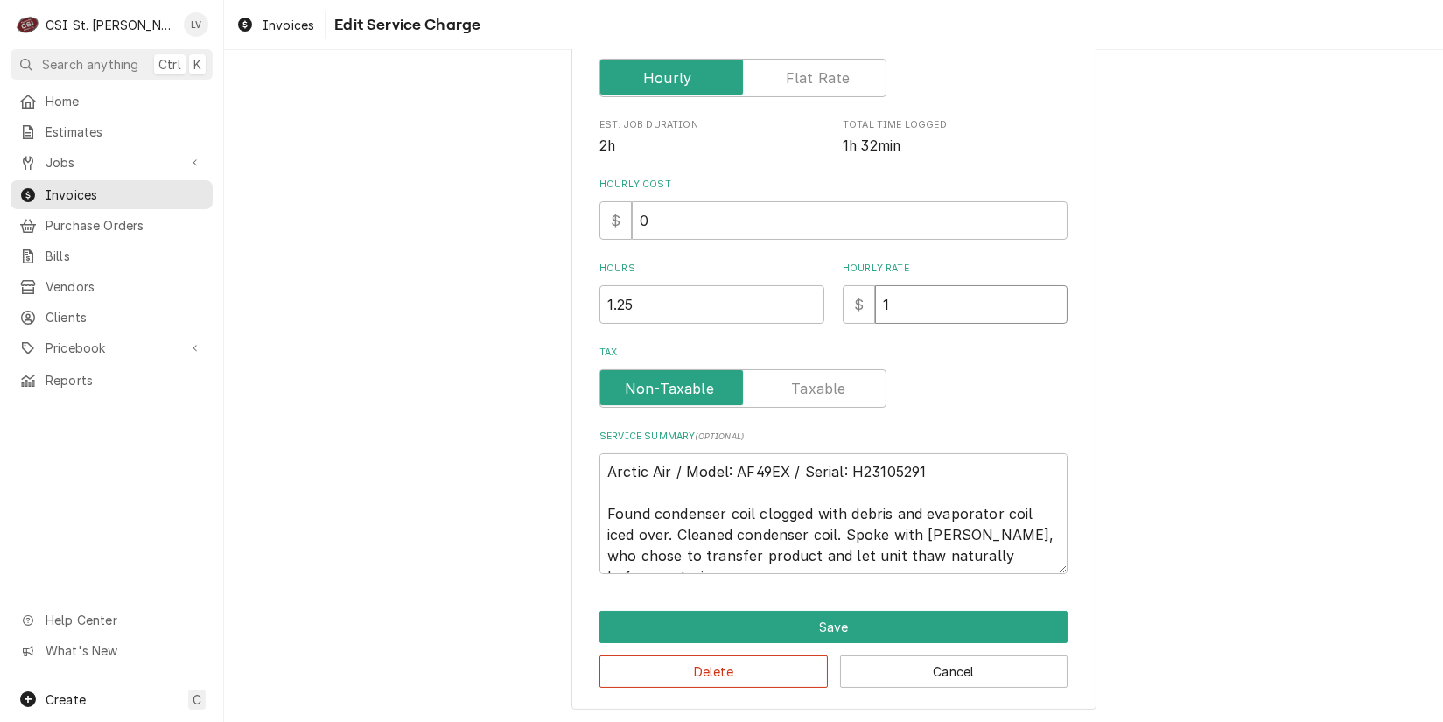
type input "12"
type textarea "x"
type input "129"
click at [1135, 364] on div "Use the fields below to edit this service charge Short Description 1-Labor (Ser…" at bounding box center [833, 203] width 1219 height 1044
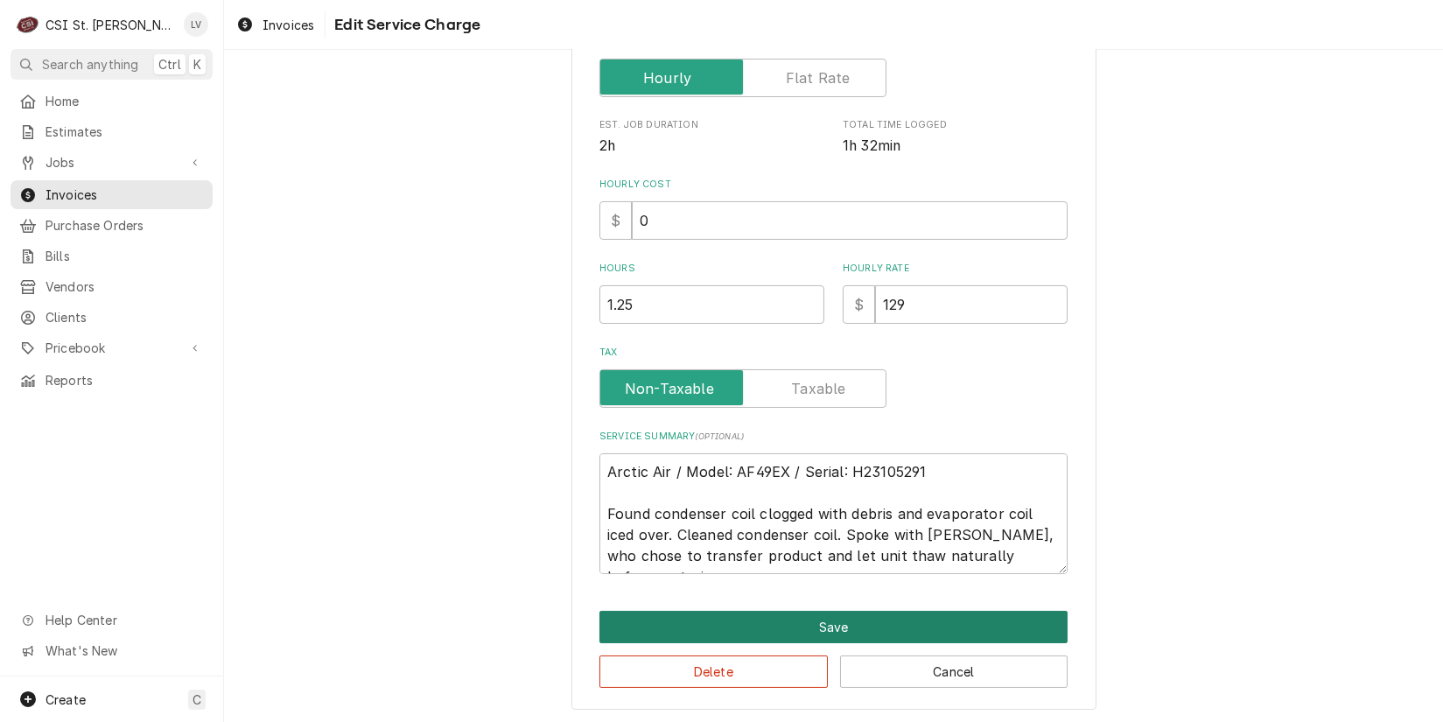
click at [832, 617] on button "Save" at bounding box center [834, 627] width 468 height 32
type textarea "x"
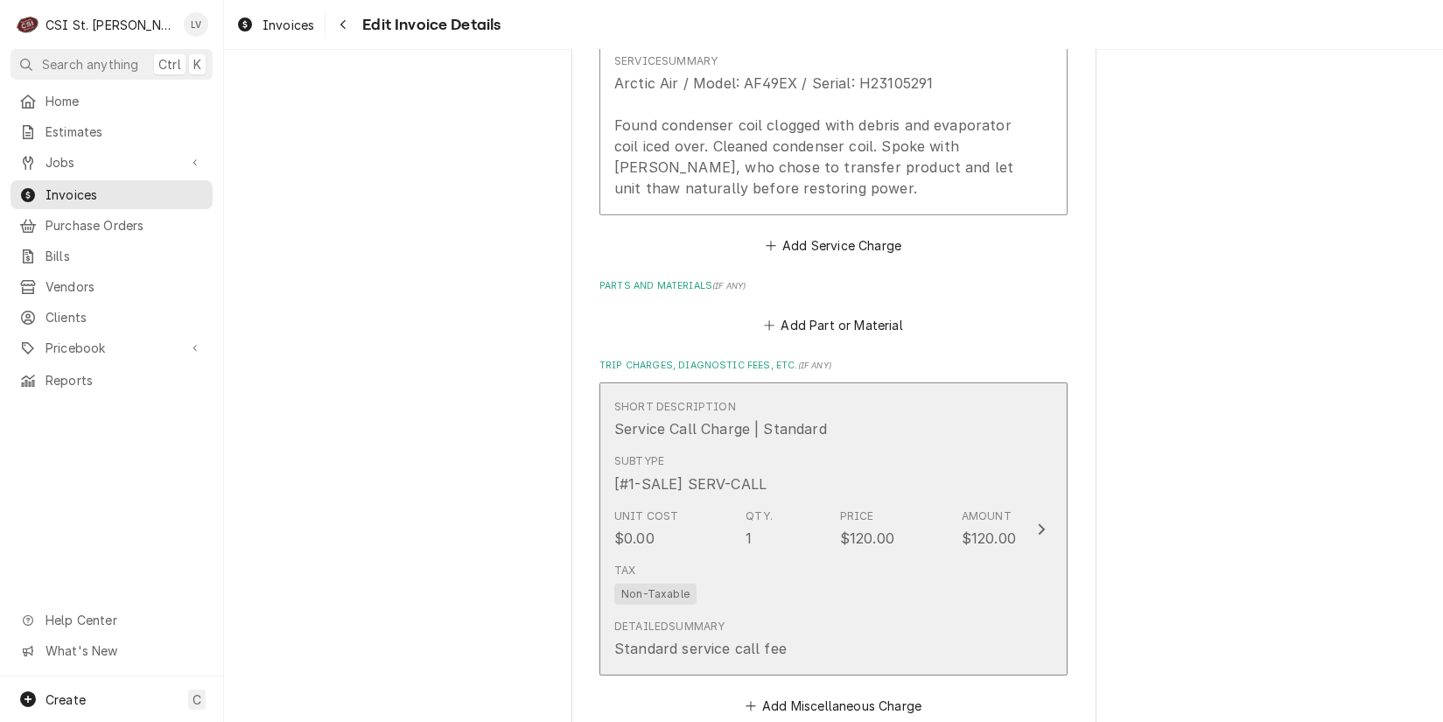
scroll to position [1991, 0]
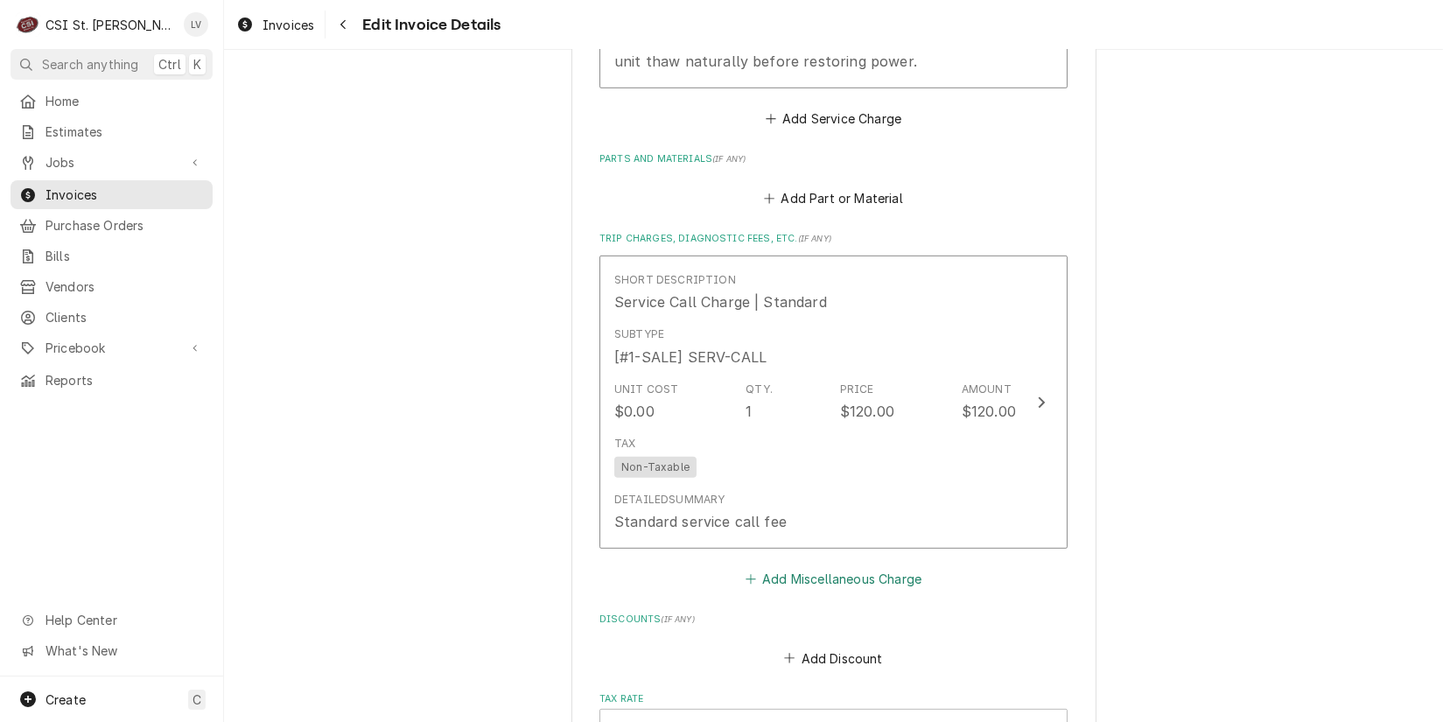
click at [818, 578] on button "Add Miscellaneous Charge" at bounding box center [833, 579] width 182 height 25
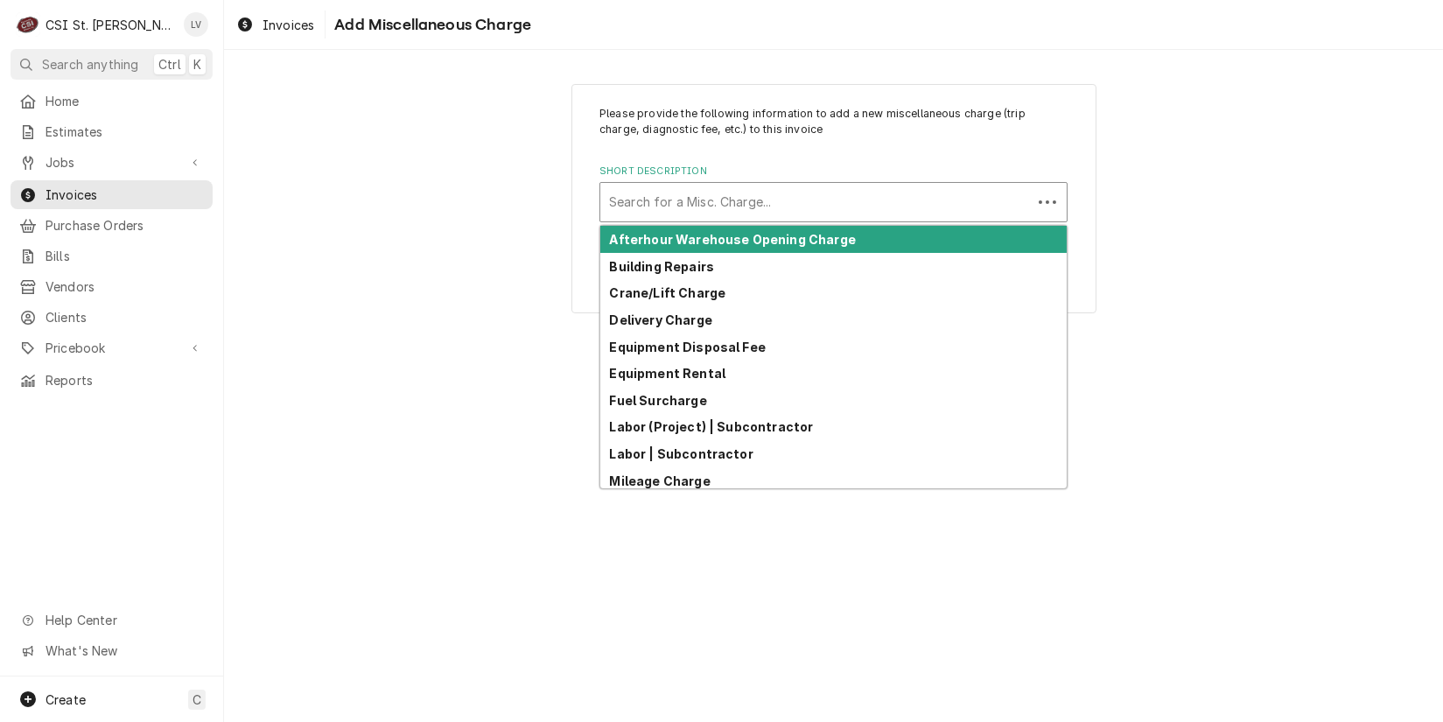
click at [698, 205] on div "Short Description" at bounding box center [816, 202] width 414 height 32
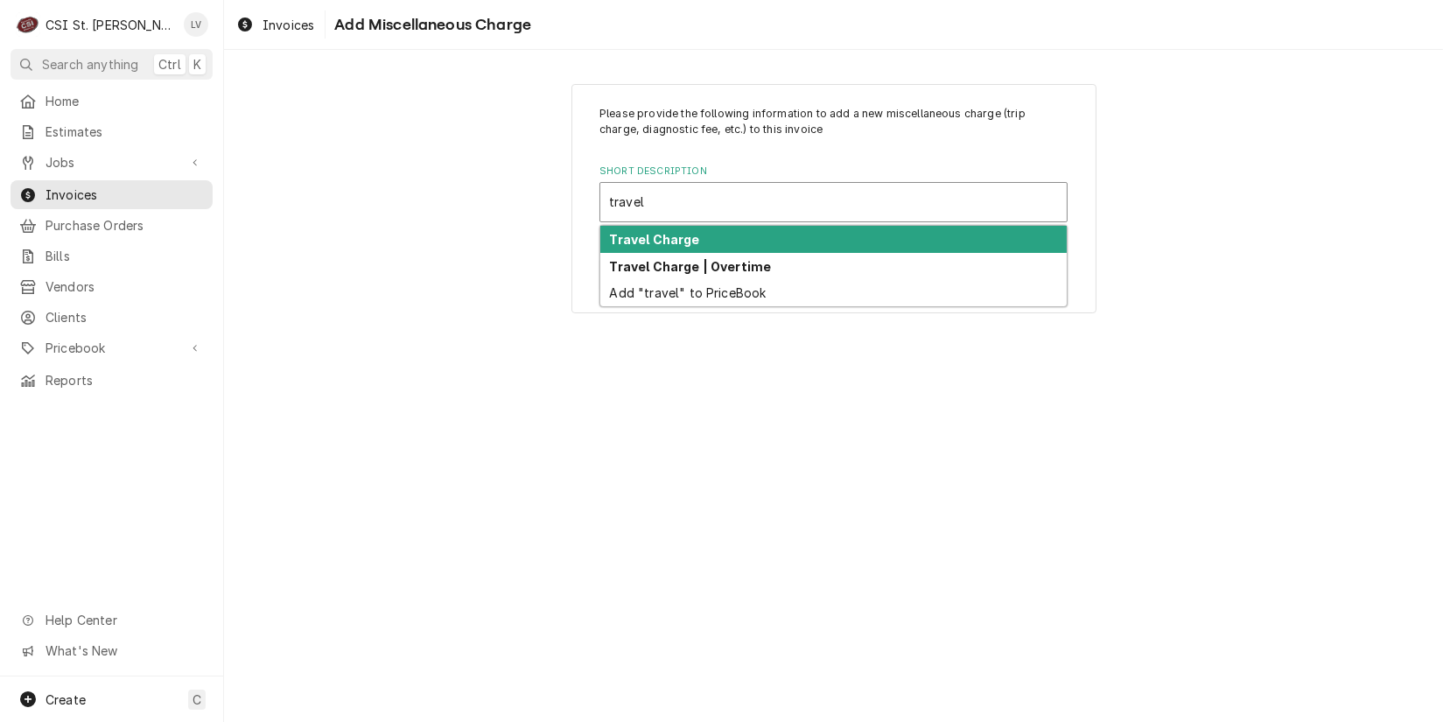
type input "travel"
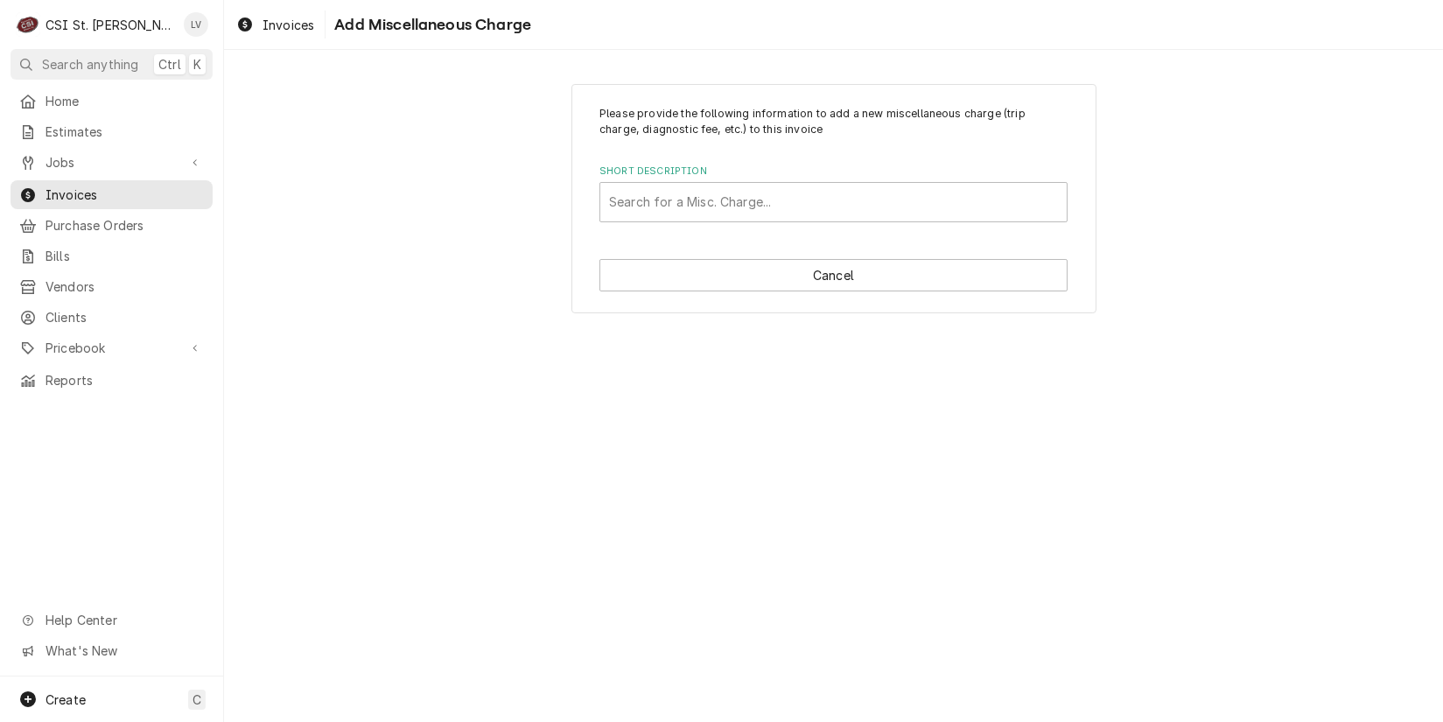
click at [421, 273] on div "Please provide the following information to add a new miscellaneous charge (tri…" at bounding box center [833, 198] width 1219 height 261
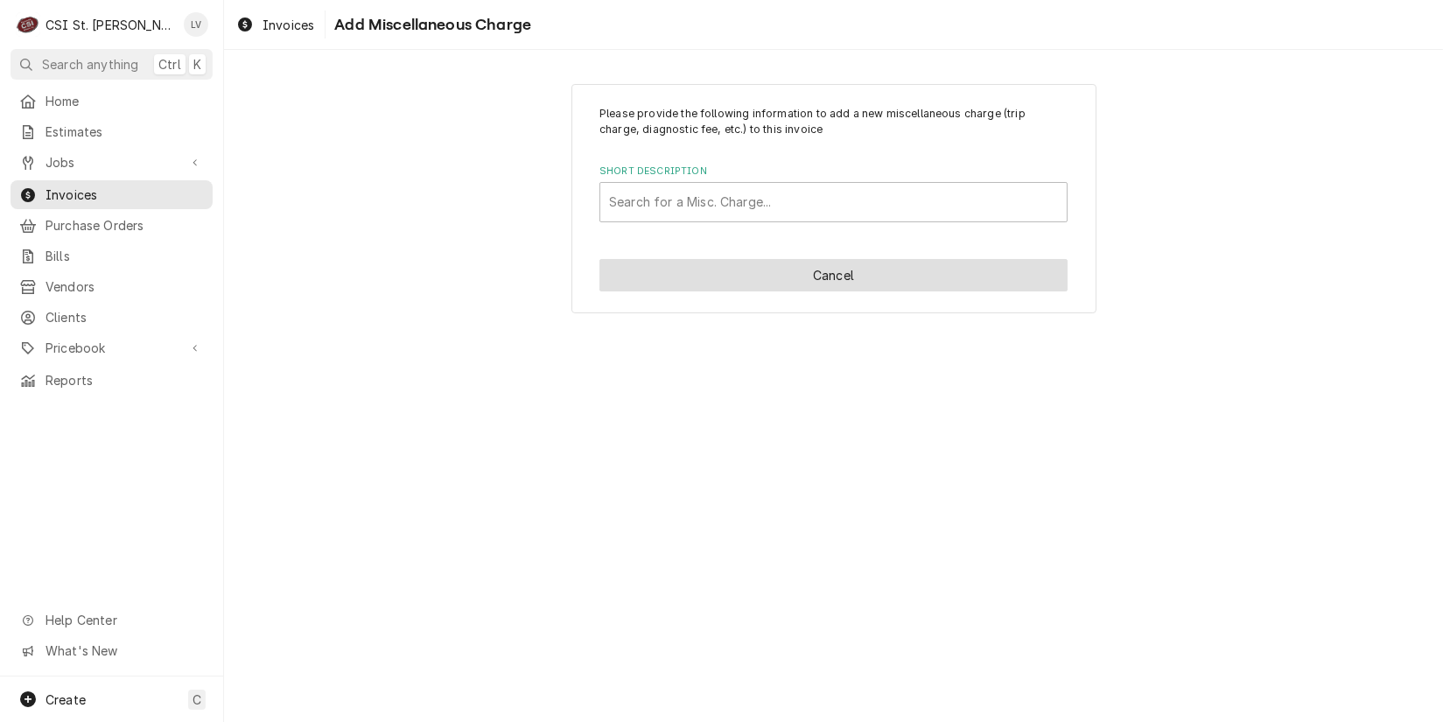
click at [782, 277] on button "Cancel" at bounding box center [834, 275] width 468 height 32
type textarea "x"
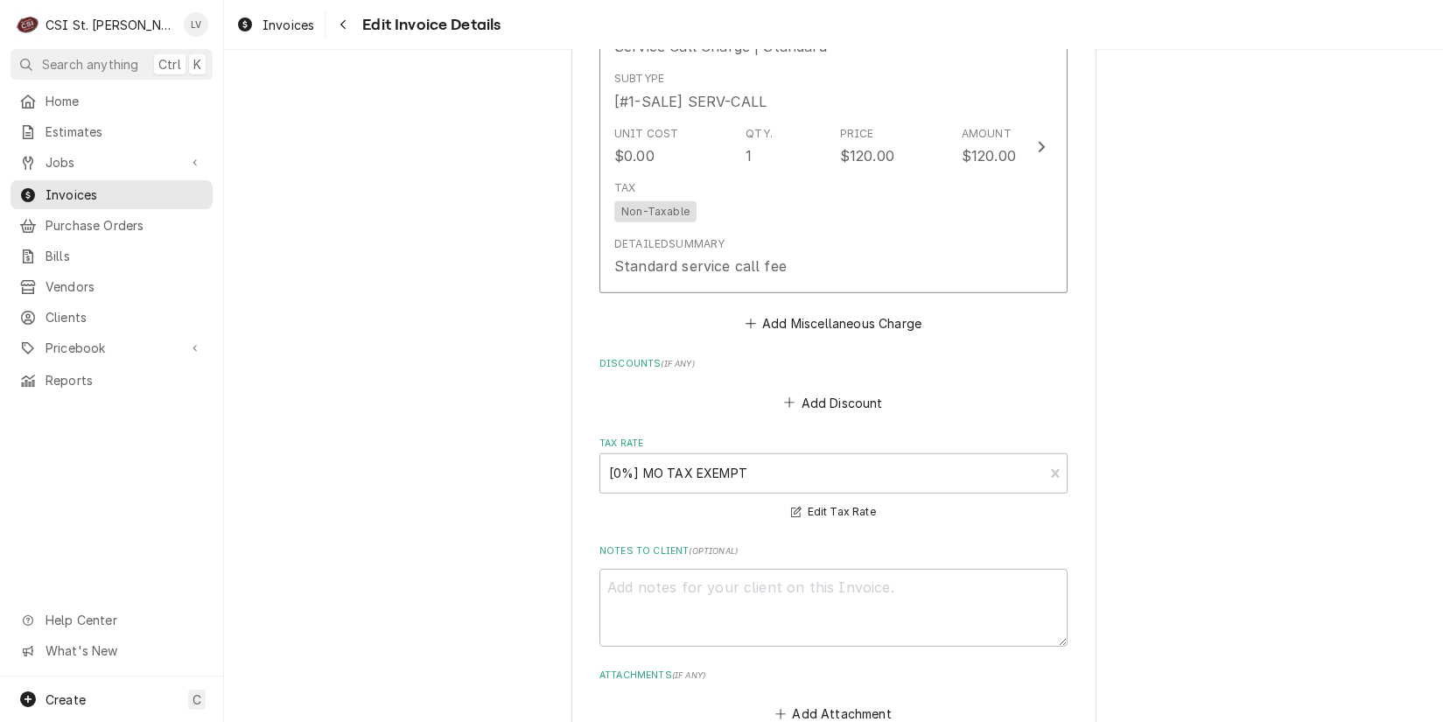
scroll to position [2276, 0]
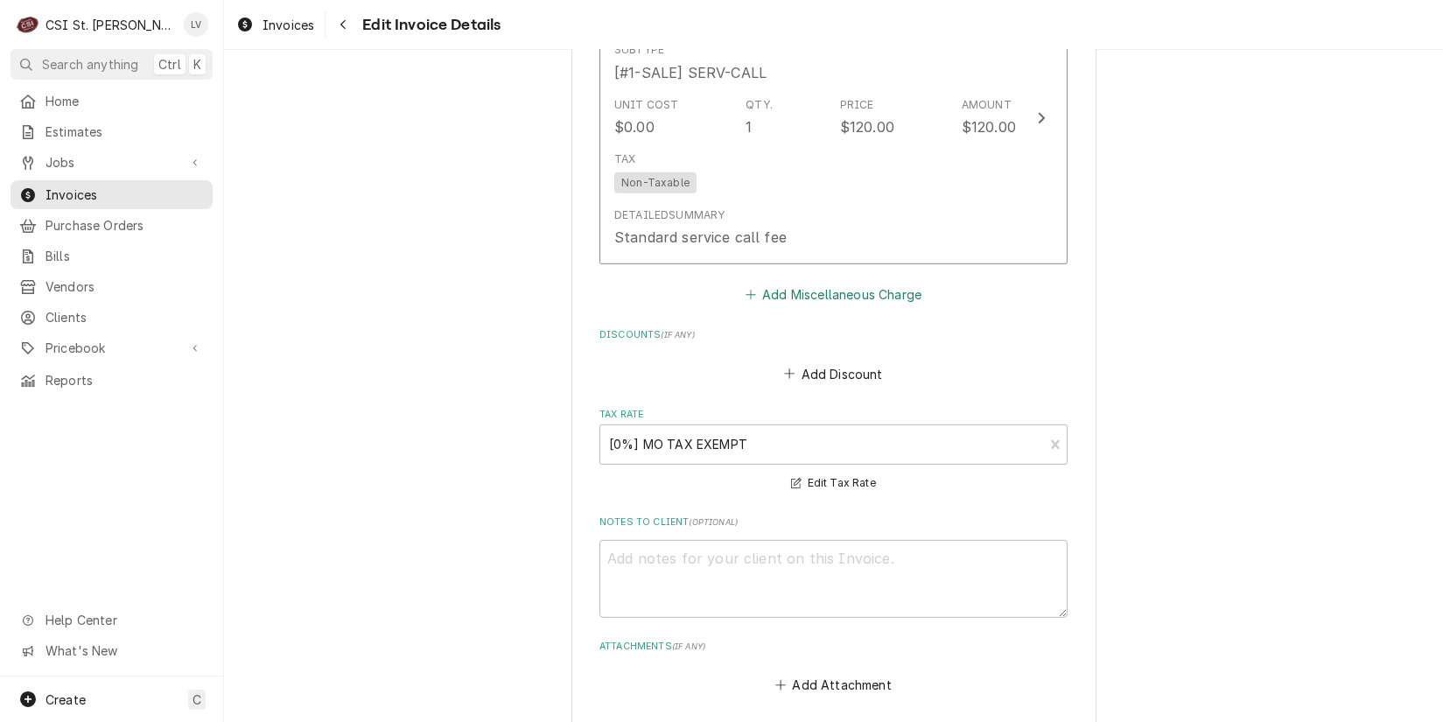
click at [822, 293] on button "Add Miscellaneous Charge" at bounding box center [833, 295] width 182 height 25
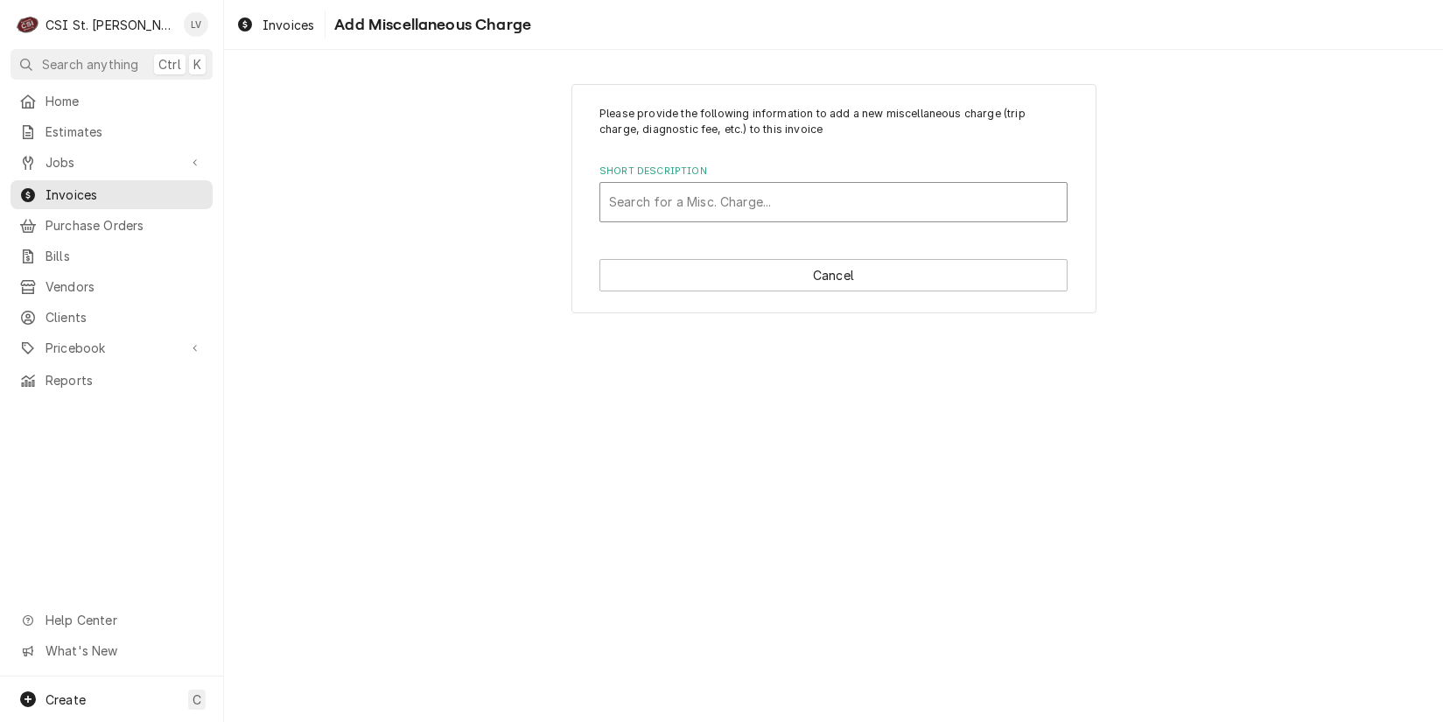
click at [689, 205] on div "Short Description" at bounding box center [833, 202] width 449 height 32
type input "travel"
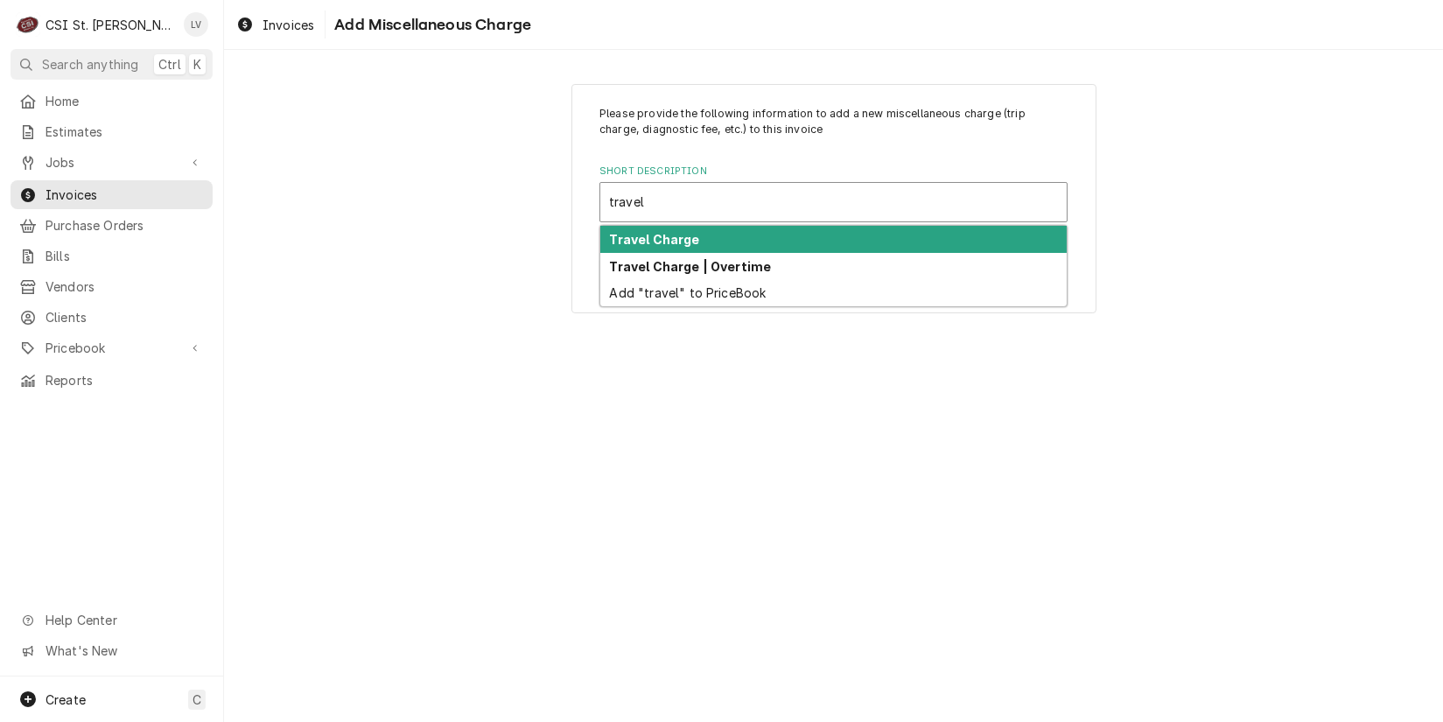
click at [649, 239] on strong "Travel Charge" at bounding box center [655, 239] width 90 height 15
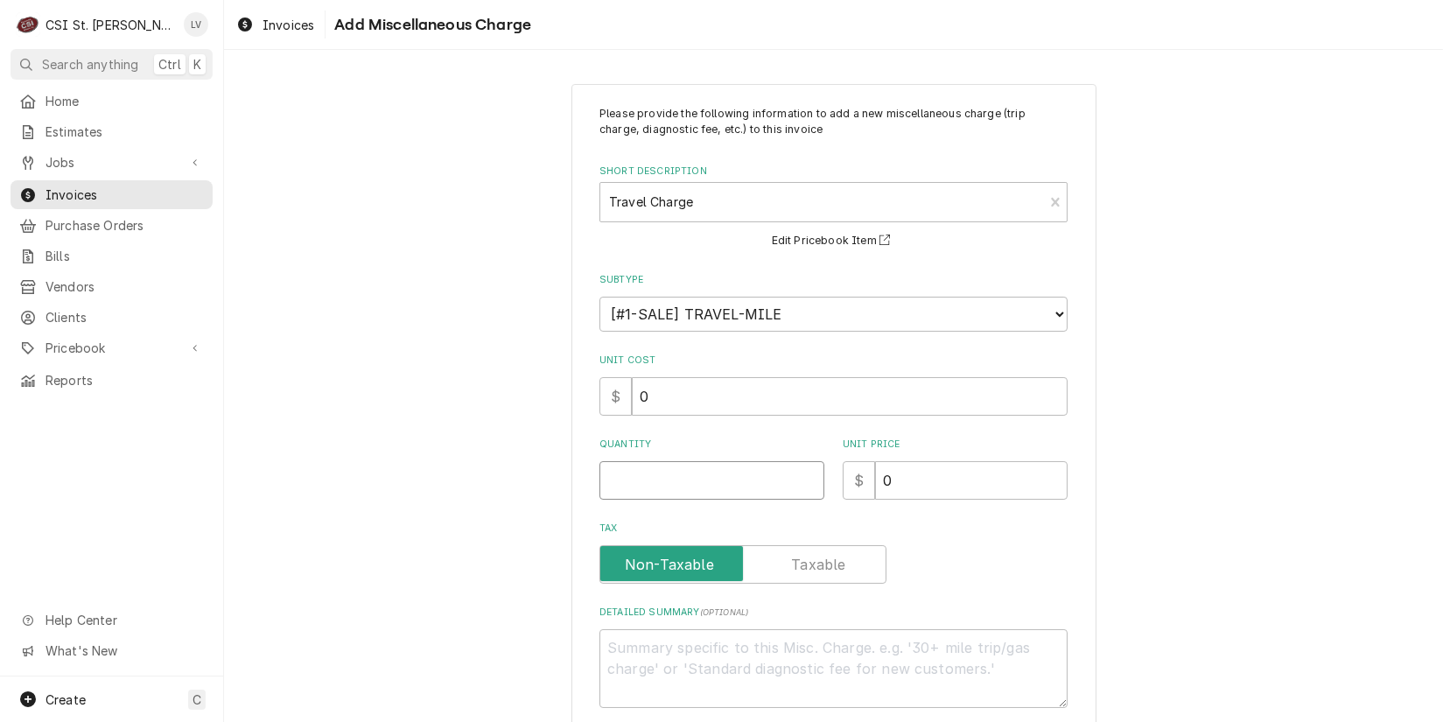
click at [624, 468] on input "Quantity" at bounding box center [712, 480] width 225 height 39
type textarea "x"
type input "1"
type textarea "x"
type input "1"
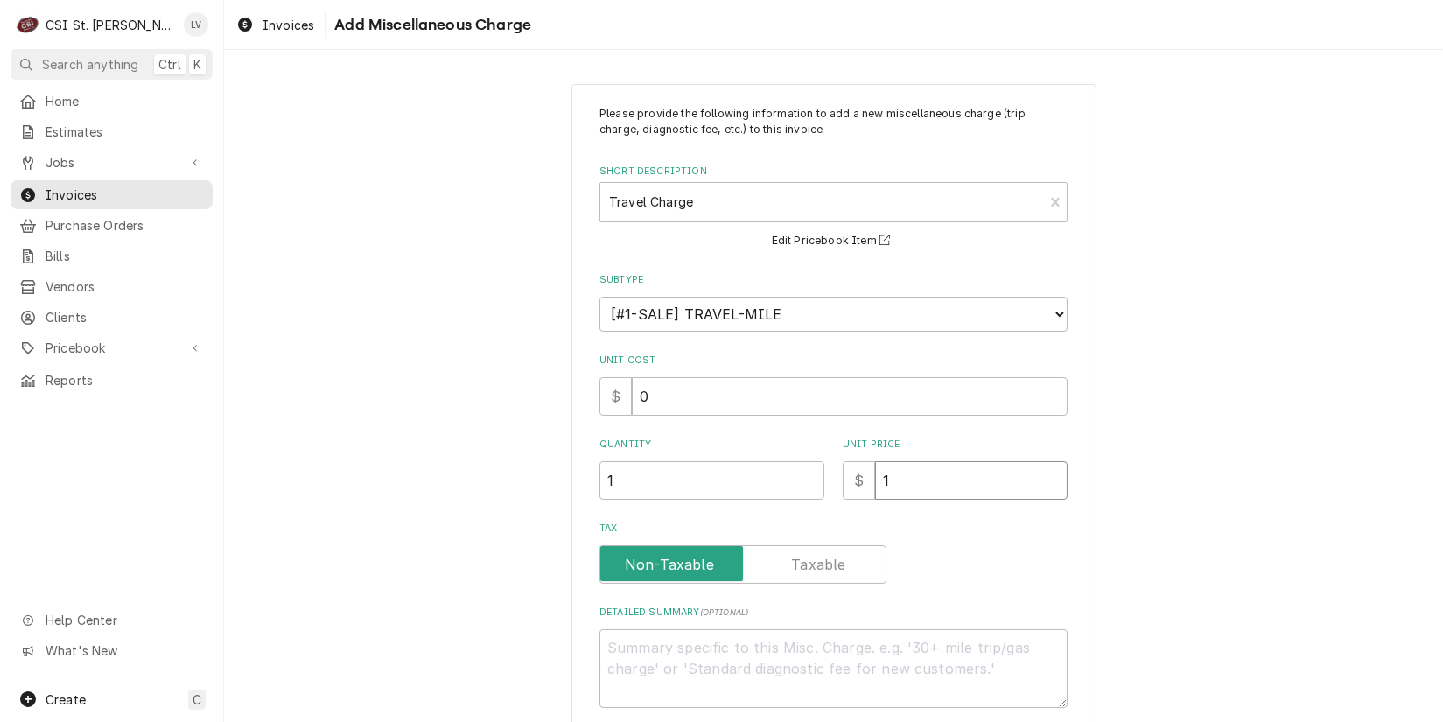
type textarea "x"
type input "13"
type textarea "x"
type input "135"
drag, startPoint x: 901, startPoint y: 485, endPoint x: 862, endPoint y: 488, distance: 38.6
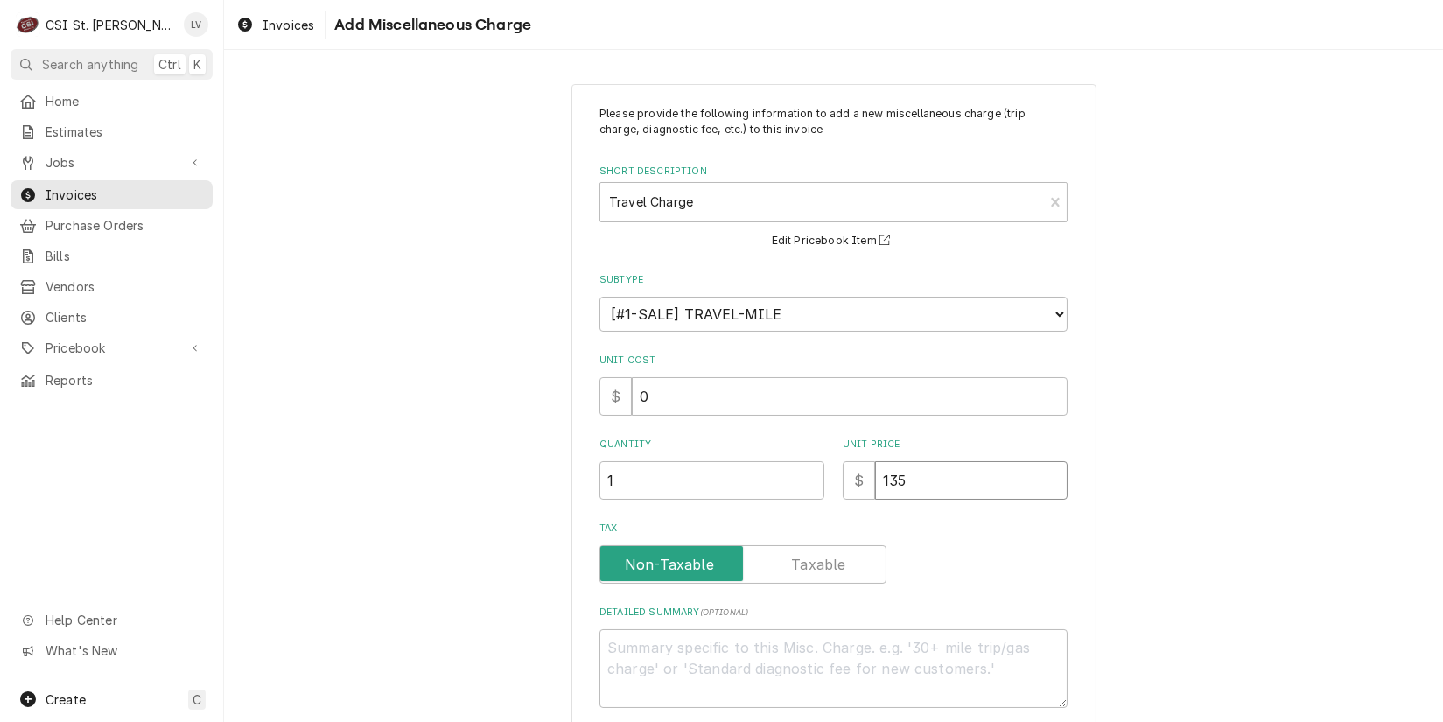
click at [862, 488] on div "$ 135" at bounding box center [955, 480] width 225 height 39
type textarea "x"
type input "1"
type textarea "x"
type input "16"
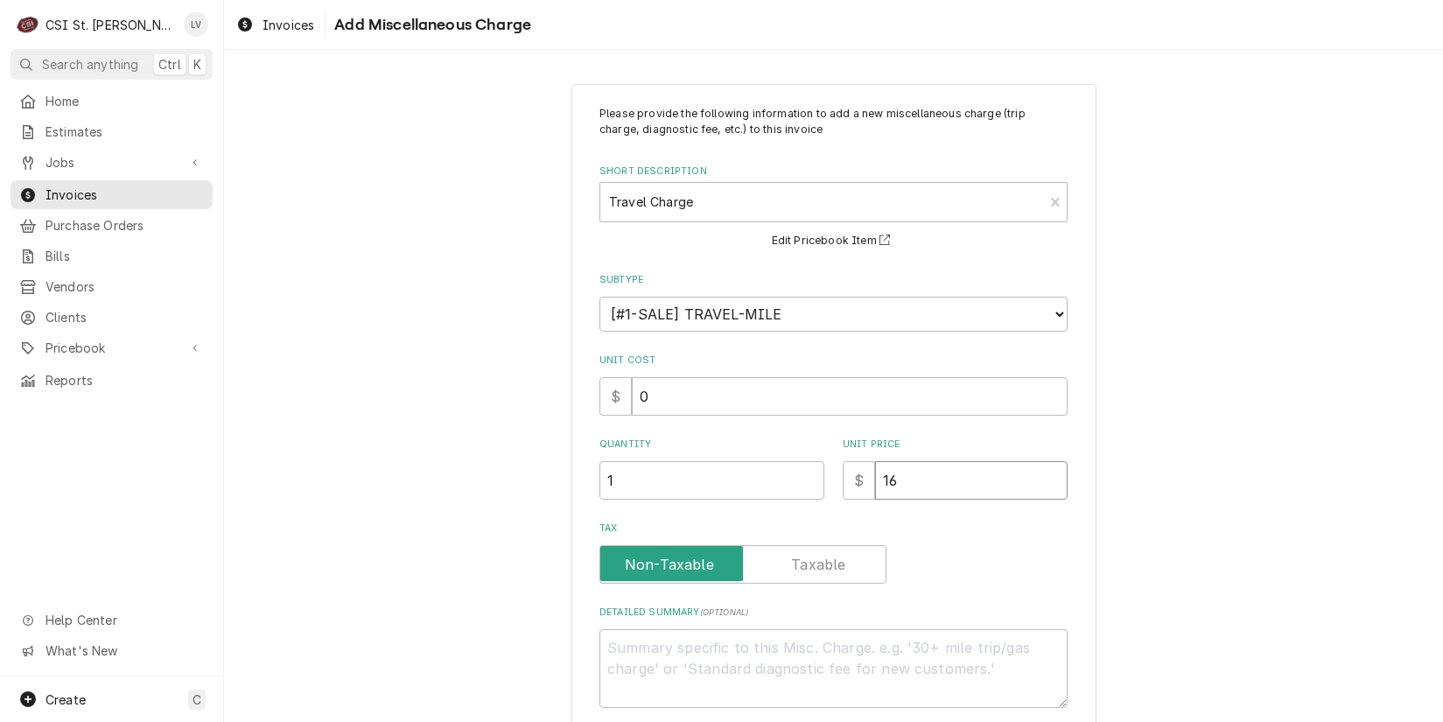
type textarea "x"
type input "167"
click at [474, 467] on div "Please provide the following information to add a new miscellaneous charge (tri…" at bounding box center [833, 441] width 1219 height 747
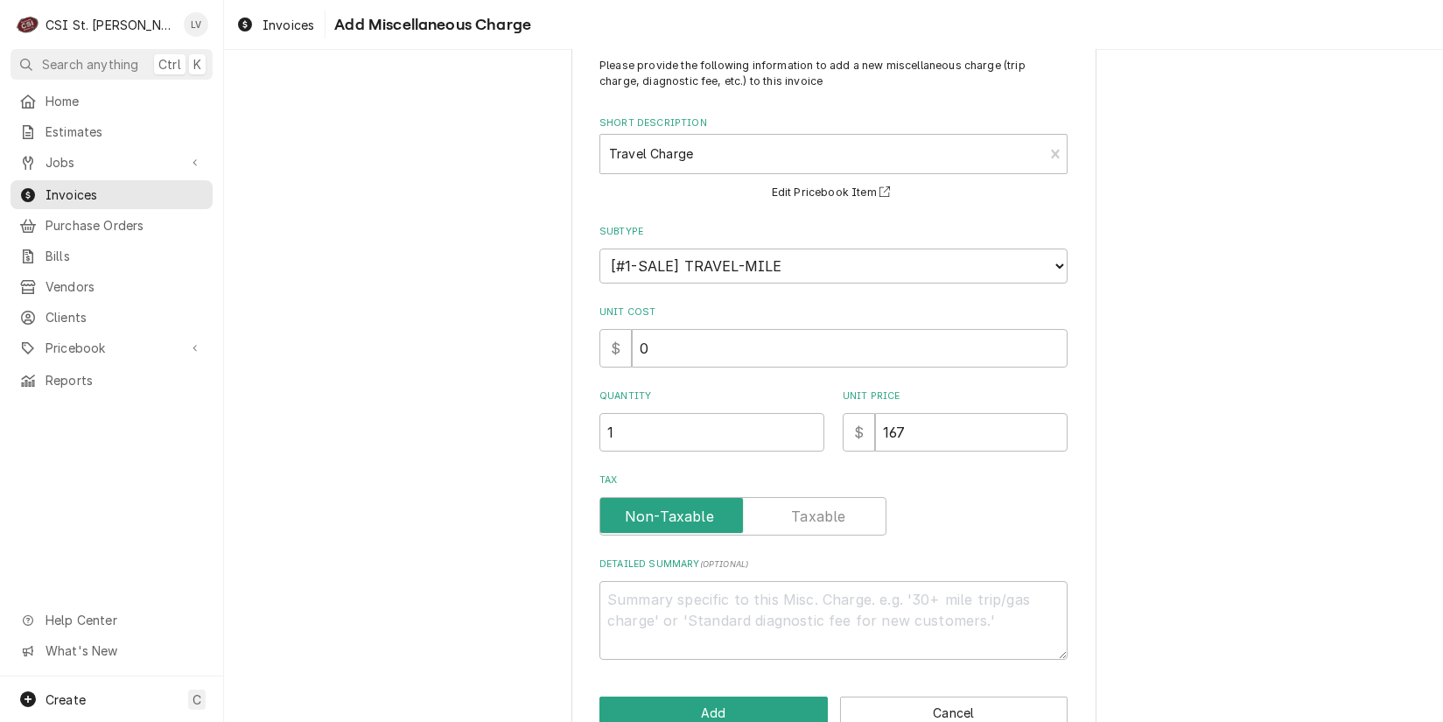
scroll to position [89, 0]
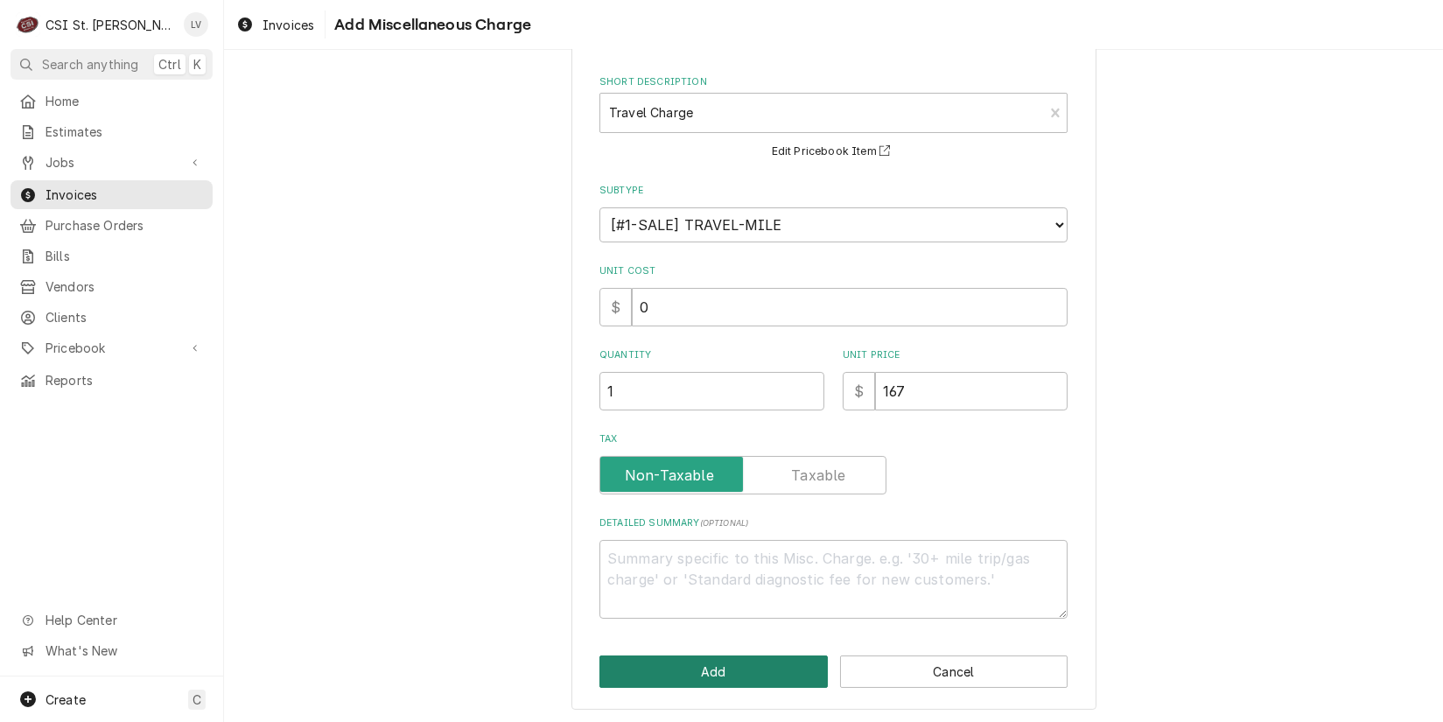
click at [759, 674] on button "Add" at bounding box center [714, 672] width 228 height 32
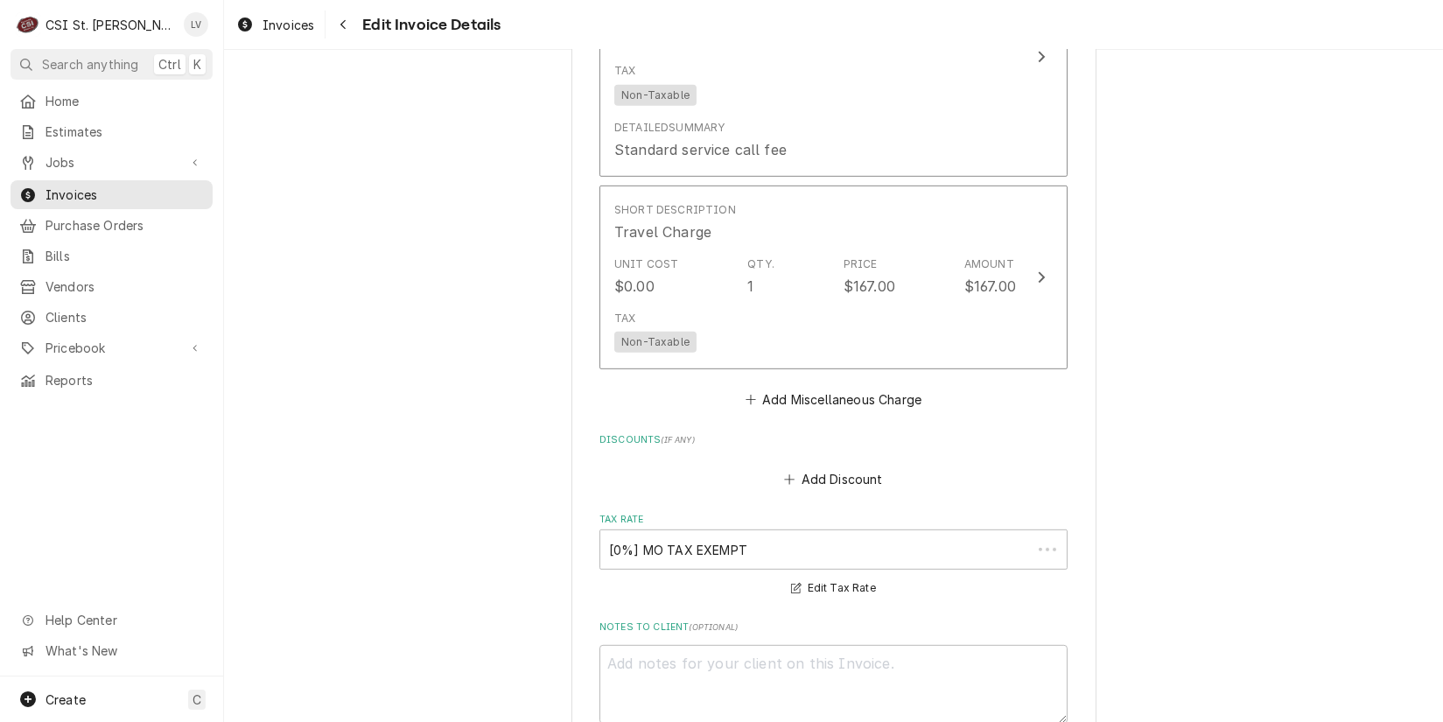
scroll to position [2363, 0]
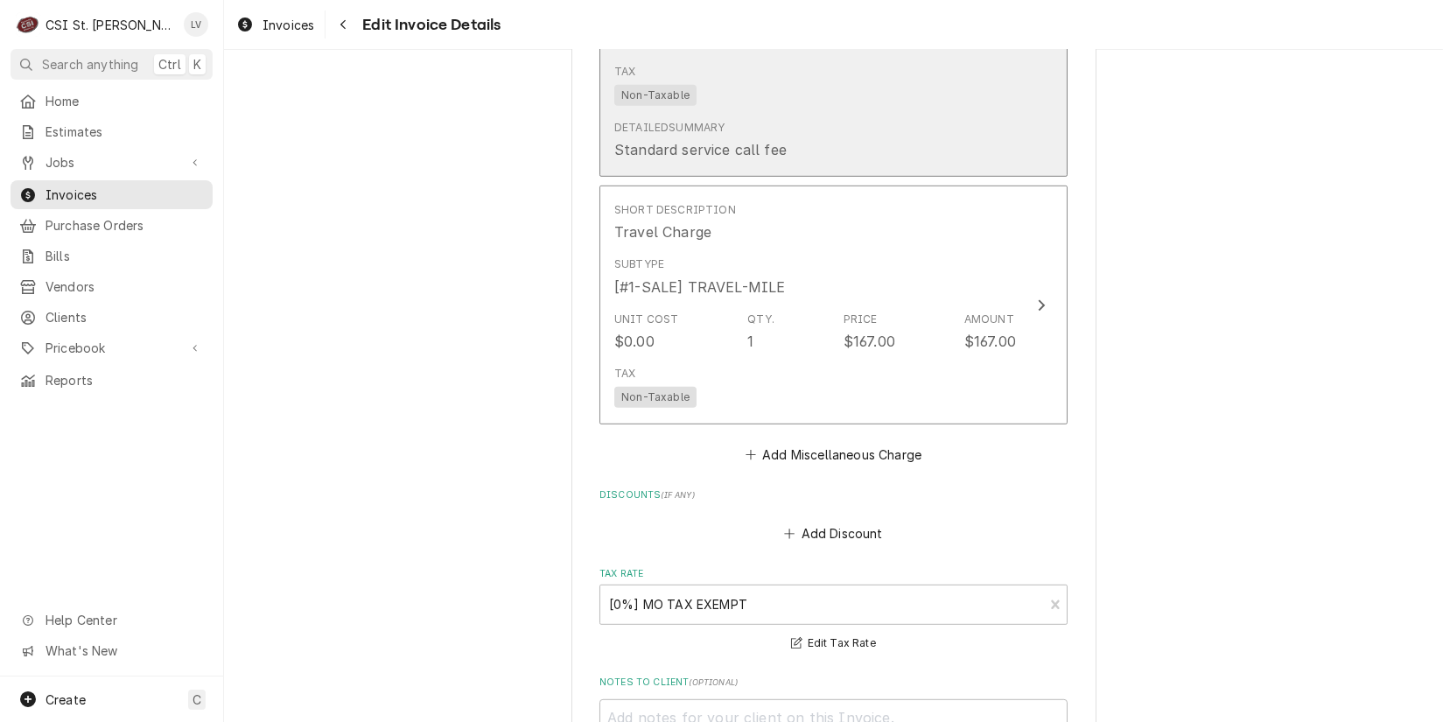
click at [831, 95] on div "Tax Non-Taxable" at bounding box center [815, 85] width 402 height 56
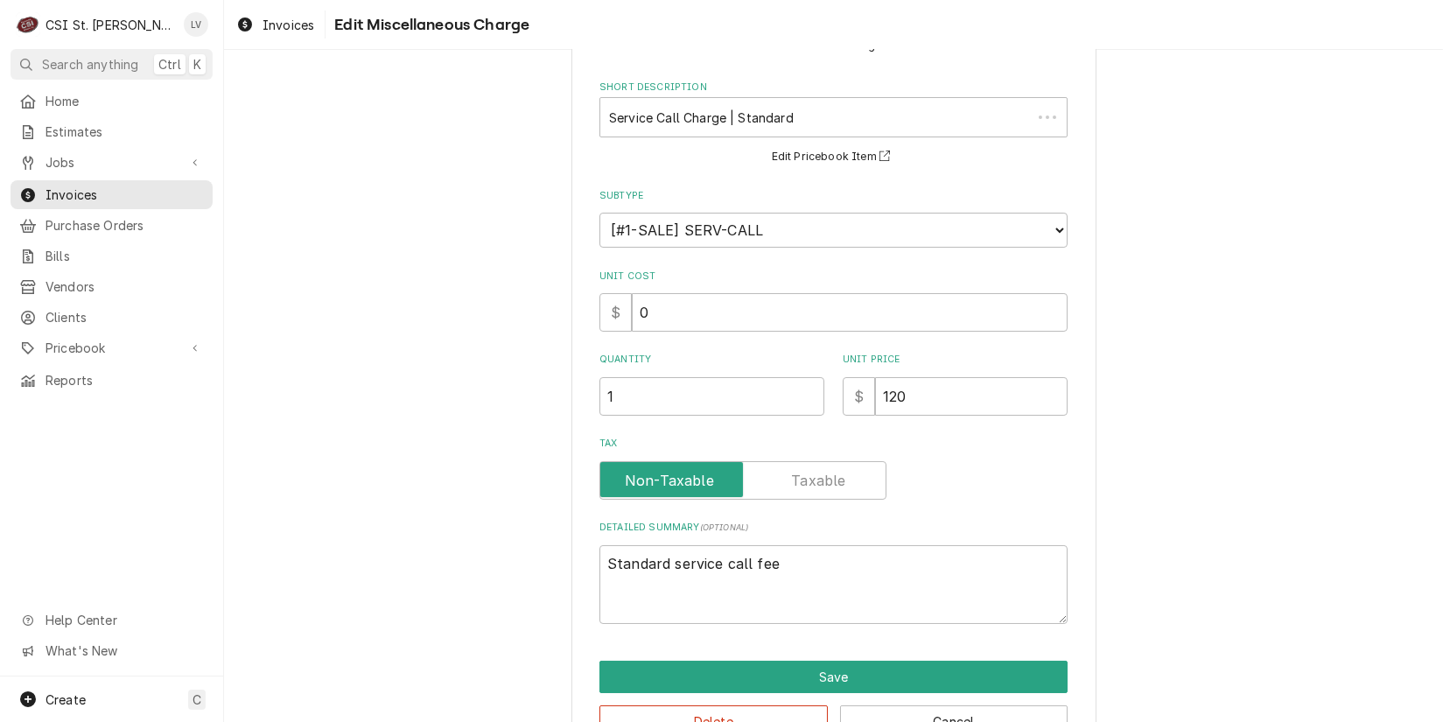
scroll to position [118, 0]
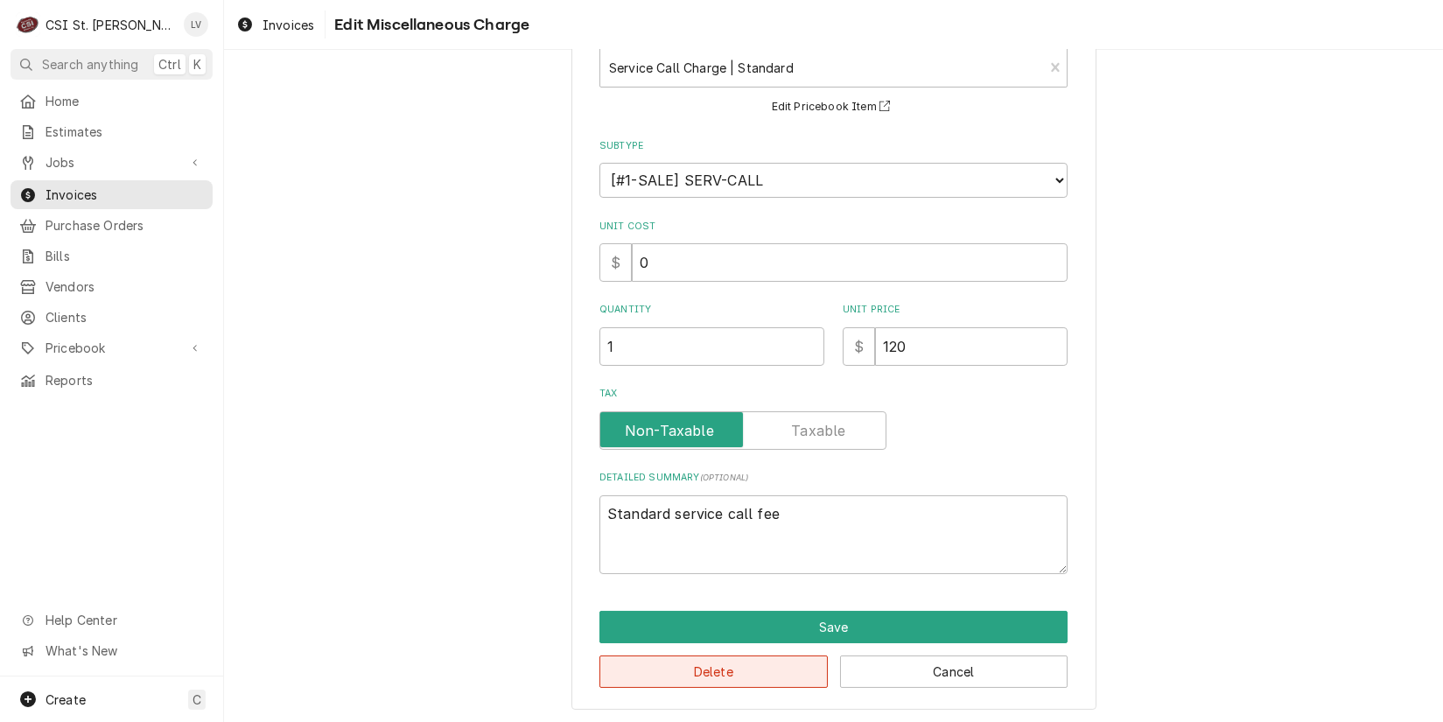
click at [736, 668] on button "Delete" at bounding box center [714, 672] width 228 height 32
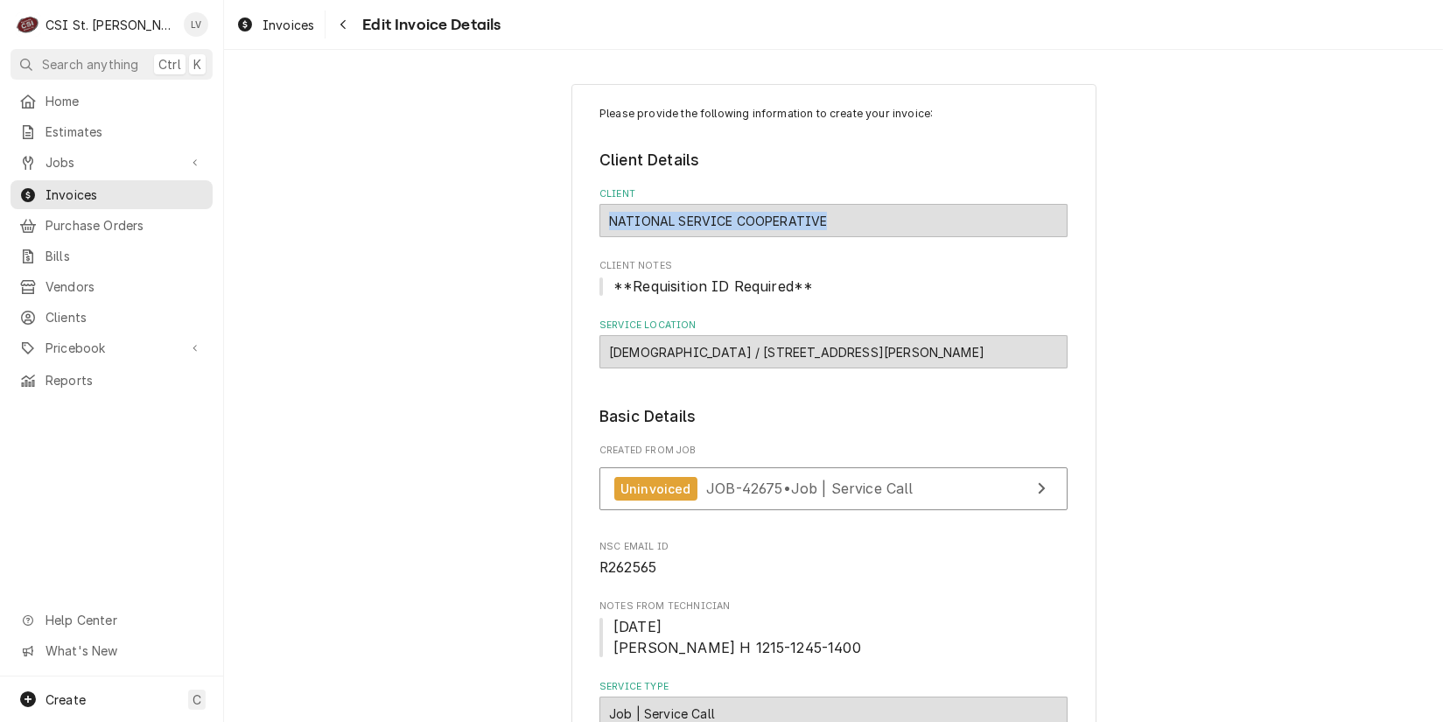
drag, startPoint x: 814, startPoint y: 219, endPoint x: 551, endPoint y: 219, distance: 262.6
click at [601, 224] on div "NATIONAL SERVICE COOPERATIVE" at bounding box center [834, 220] width 468 height 33
drag, startPoint x: 263, startPoint y: 103, endPoint x: 278, endPoint y: 119, distance: 22.3
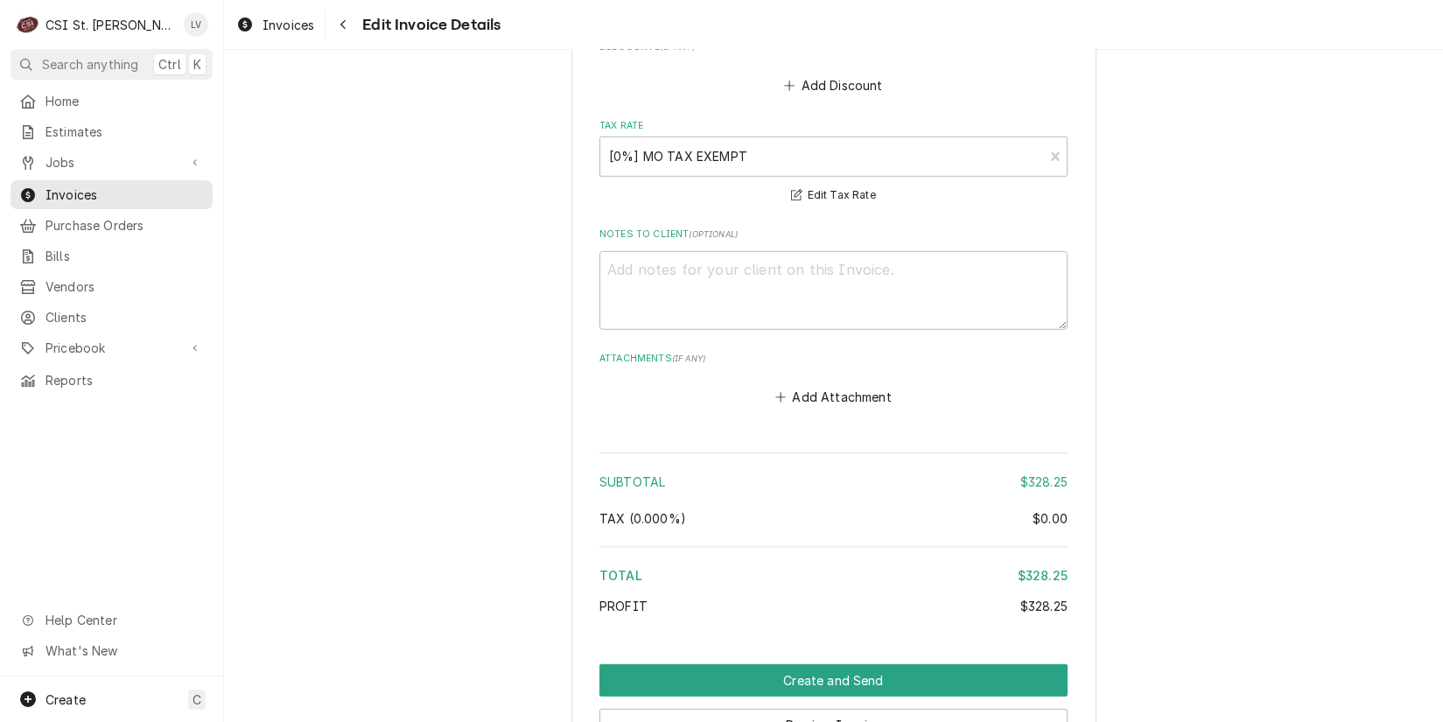
scroll to position [2687, 0]
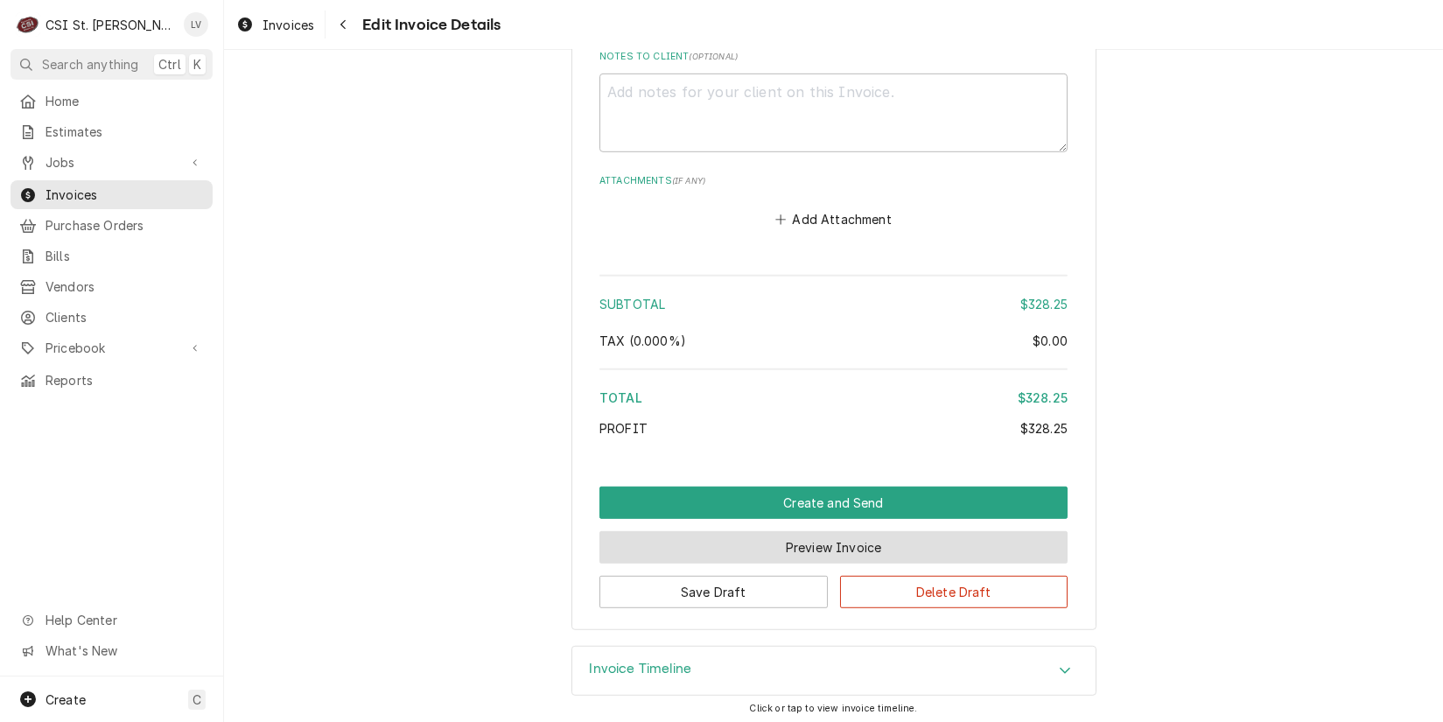
click at [853, 544] on button "Preview Invoice" at bounding box center [834, 547] width 468 height 32
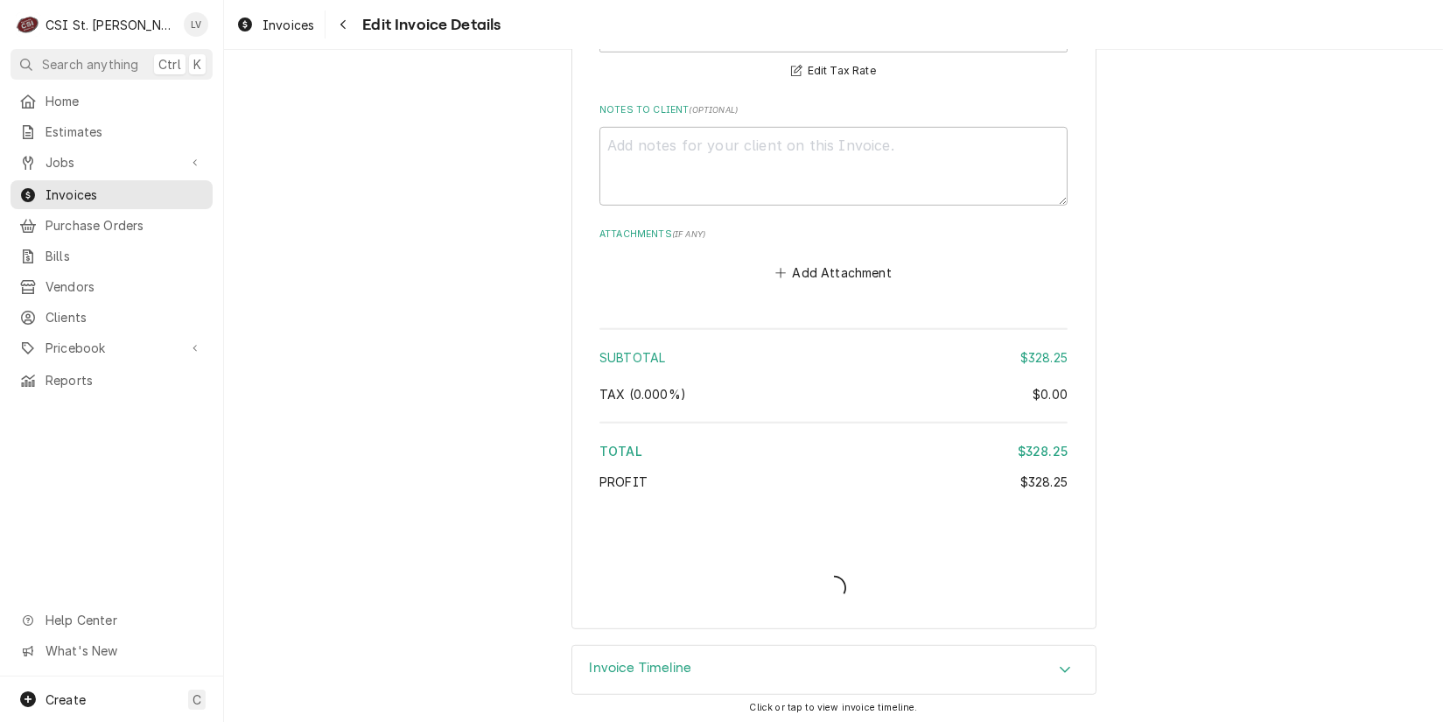
type textarea "x"
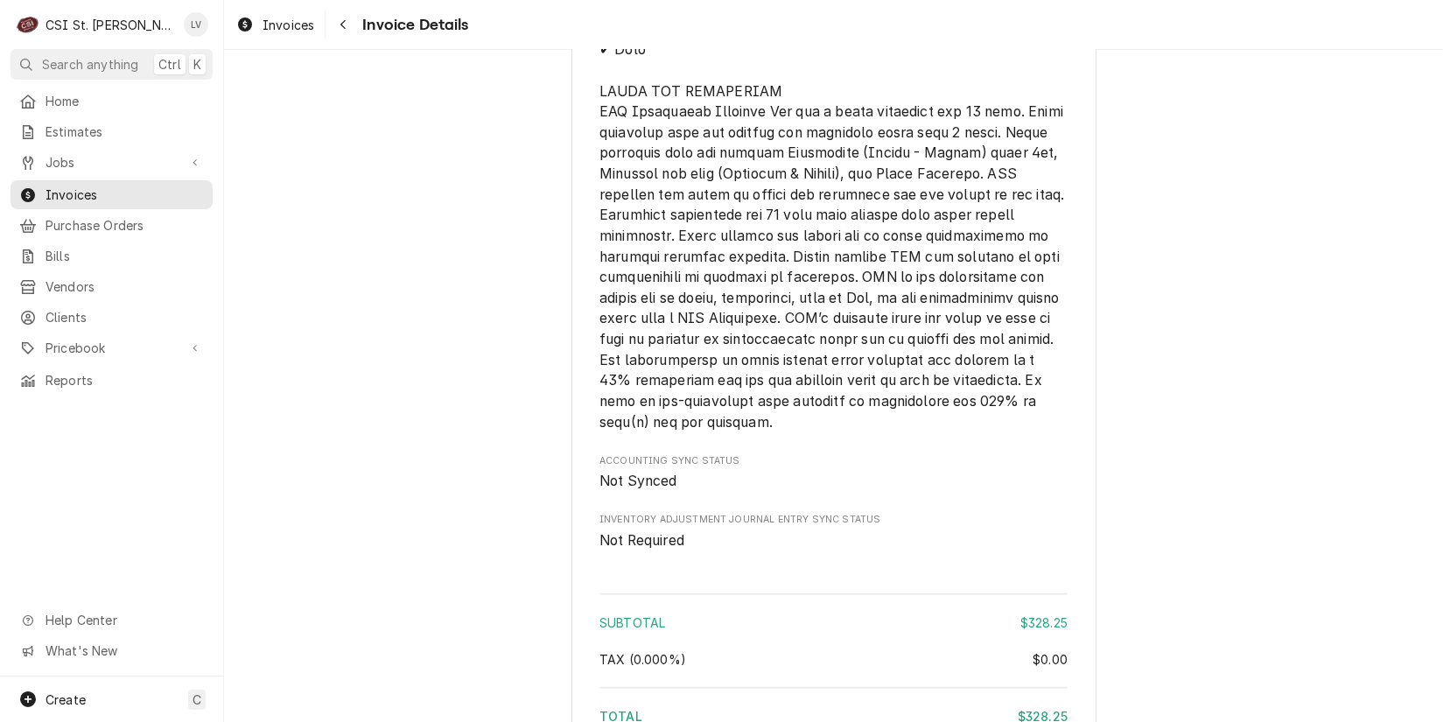
scroll to position [2697, 0]
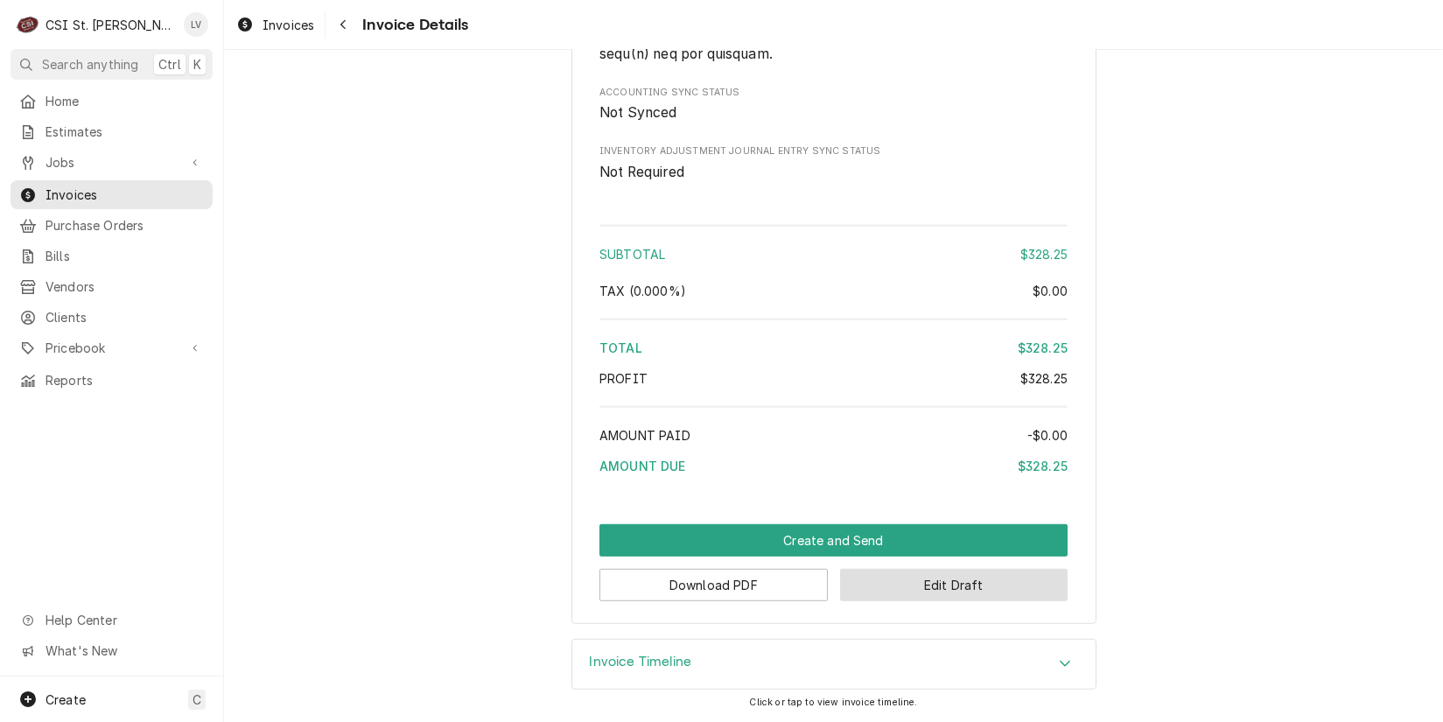
click at [956, 586] on button "Edit Draft" at bounding box center [954, 585] width 228 height 32
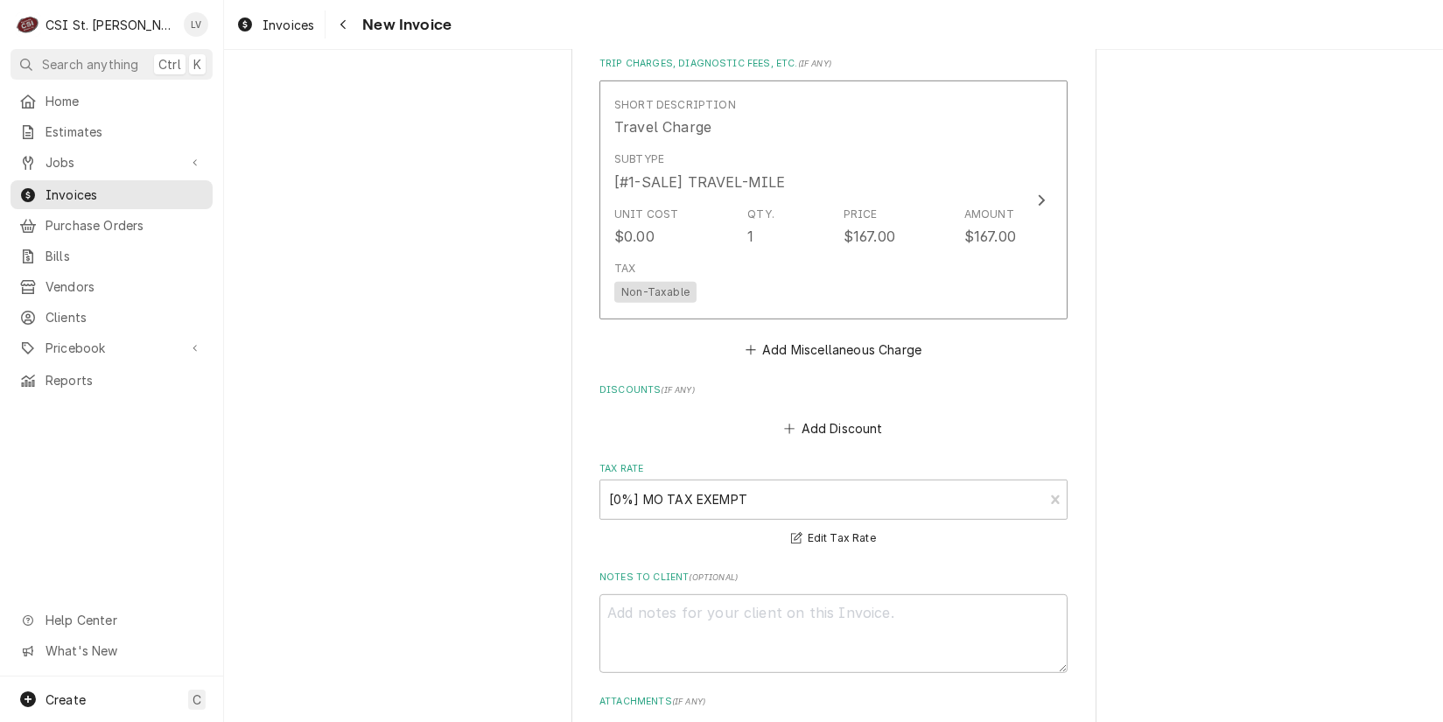
scroll to position [2687, 0]
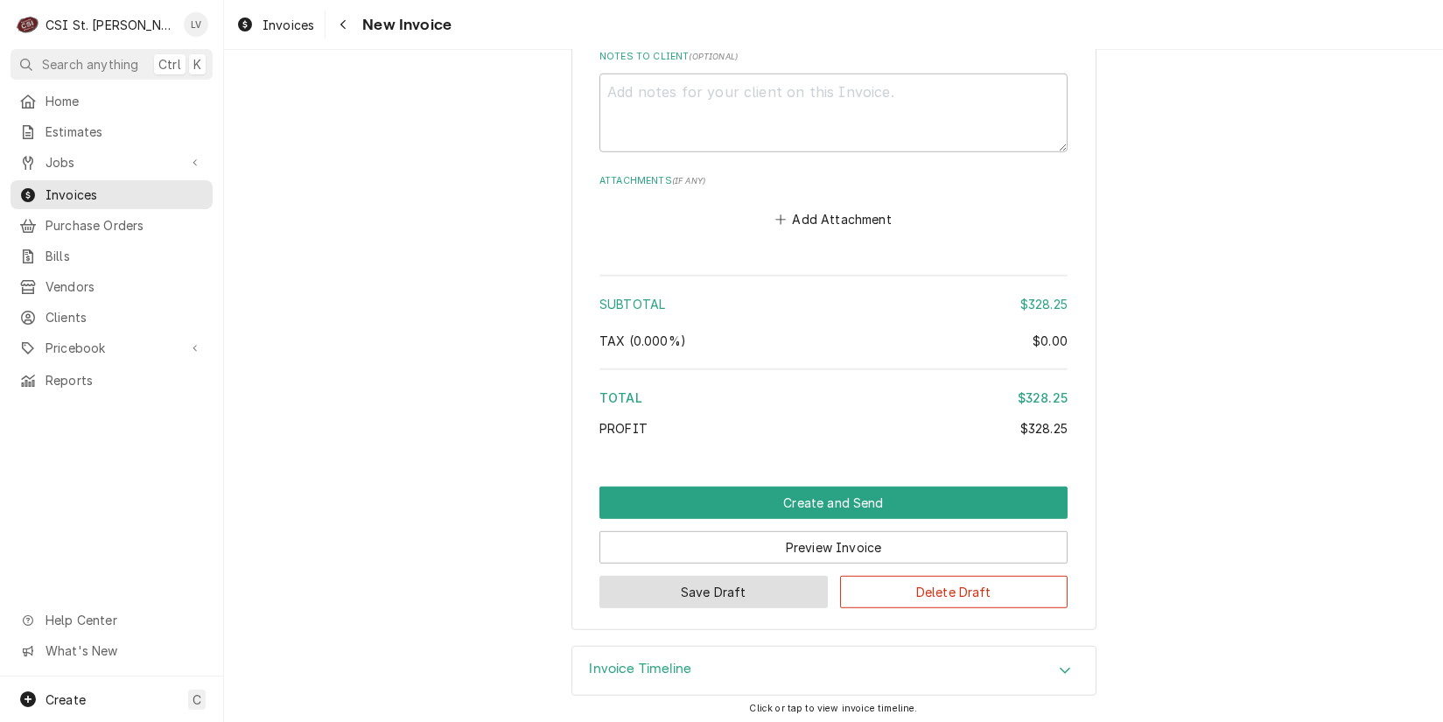
click at [703, 587] on button "Save Draft" at bounding box center [714, 592] width 228 height 32
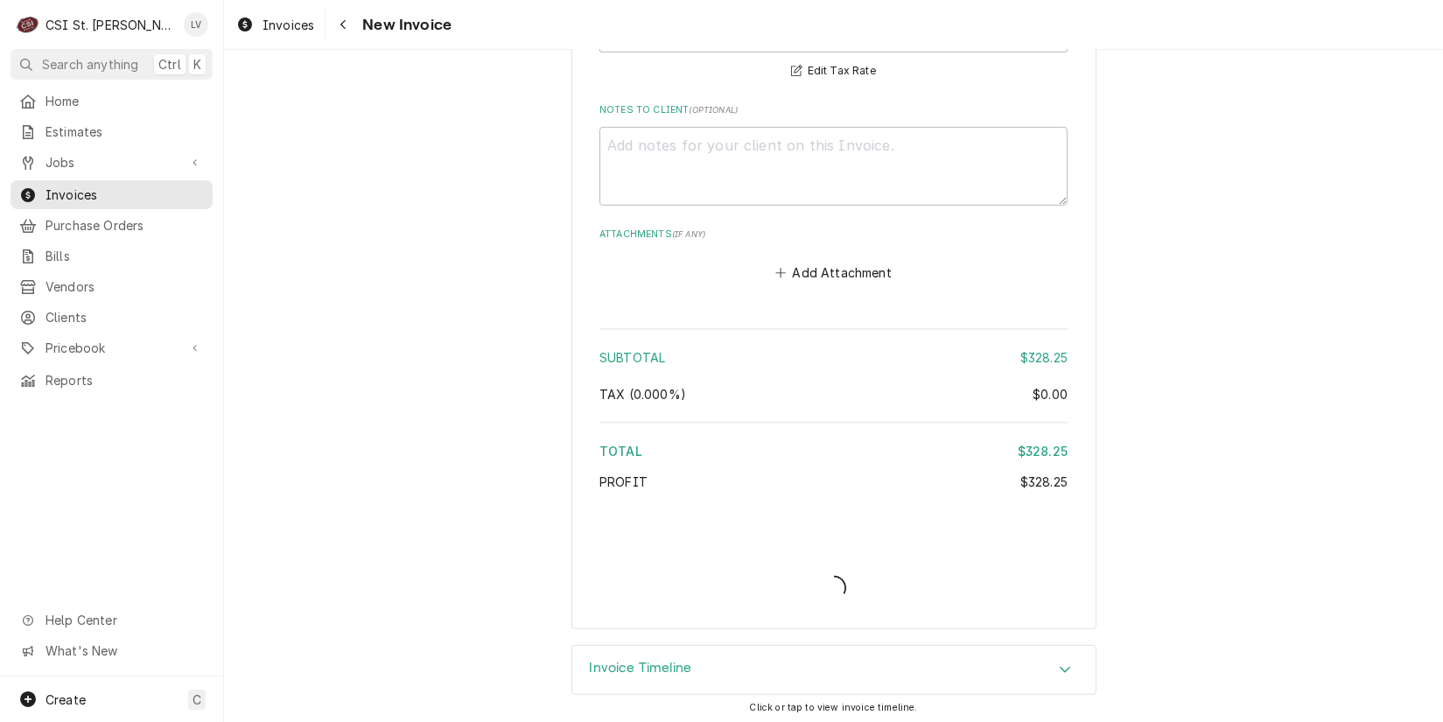
type textarea "x"
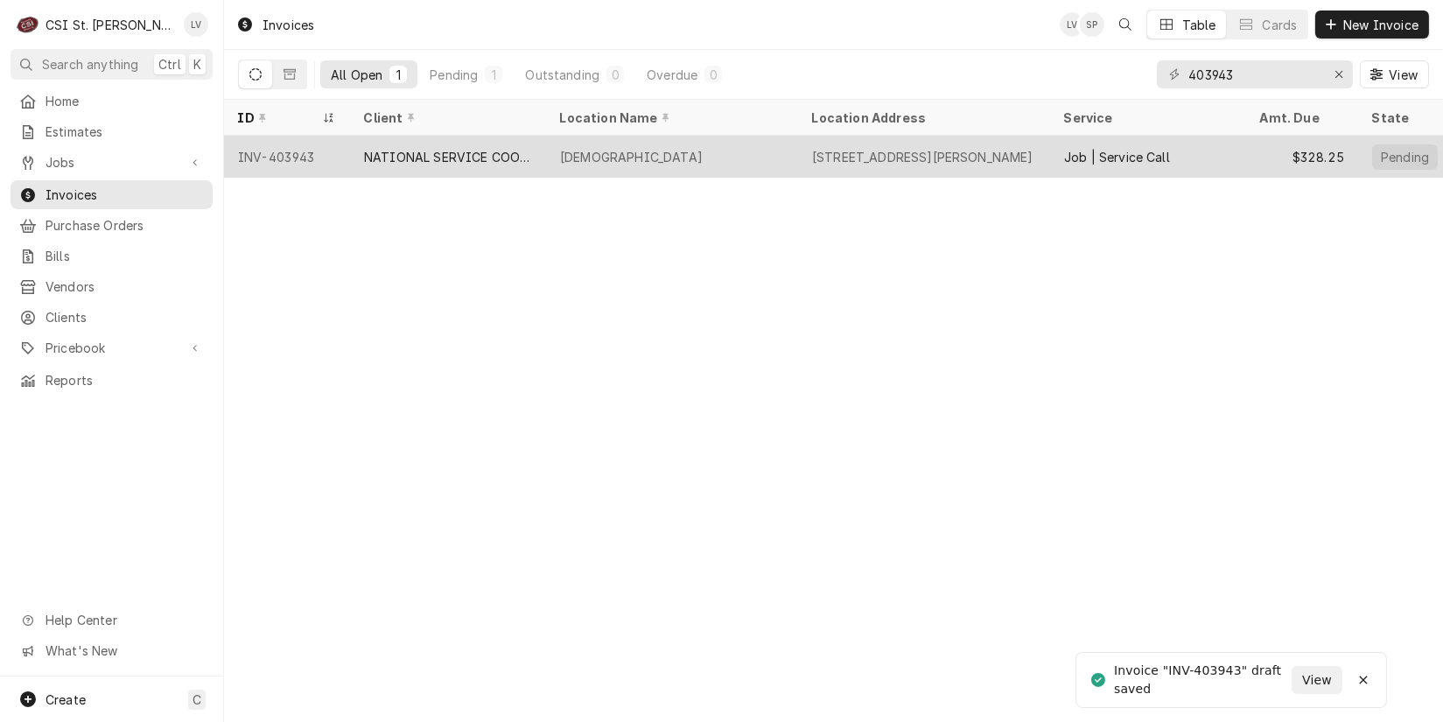
drag, startPoint x: 415, startPoint y: 142, endPoint x: 405, endPoint y: 142, distance: 9.6
click at [414, 142] on div "NATIONAL SERVICE COOPERATIVE" at bounding box center [448, 157] width 196 height 42
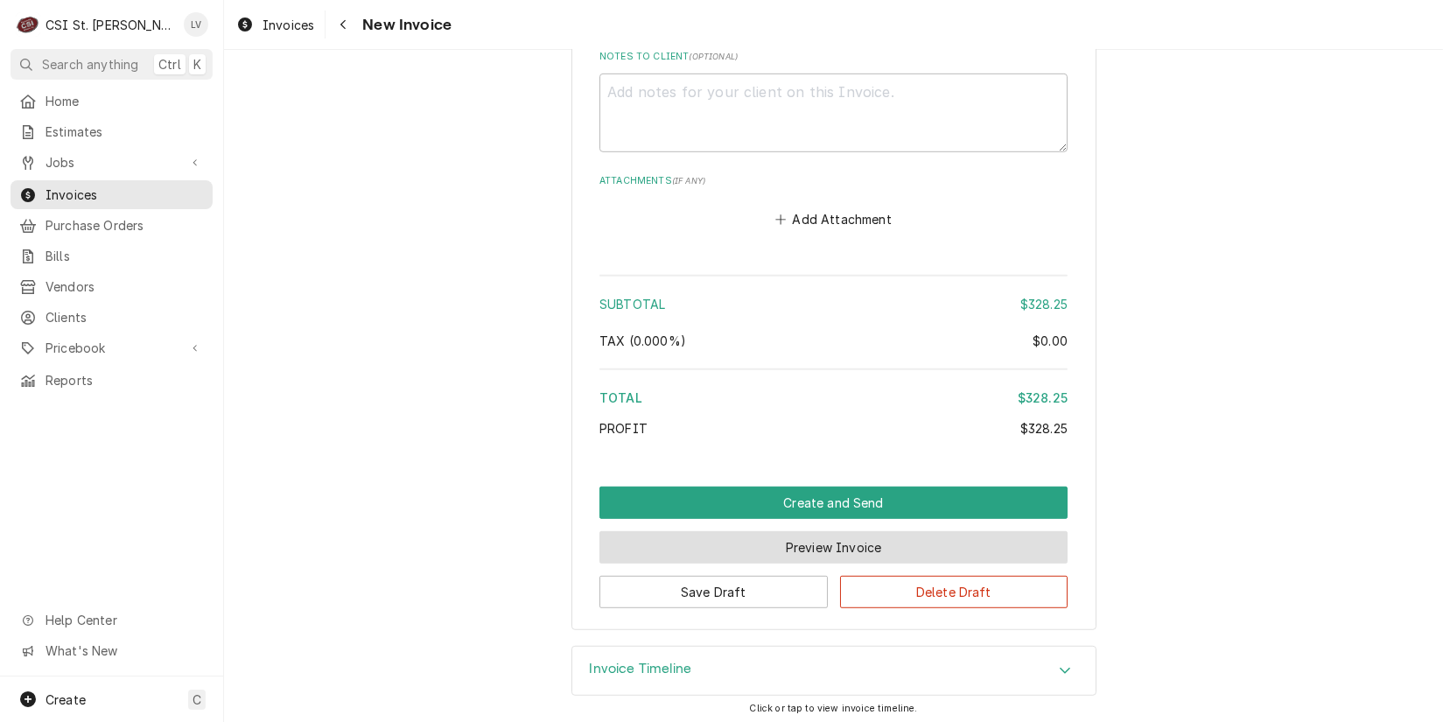
click at [816, 546] on button "Preview Invoice" at bounding box center [834, 547] width 468 height 32
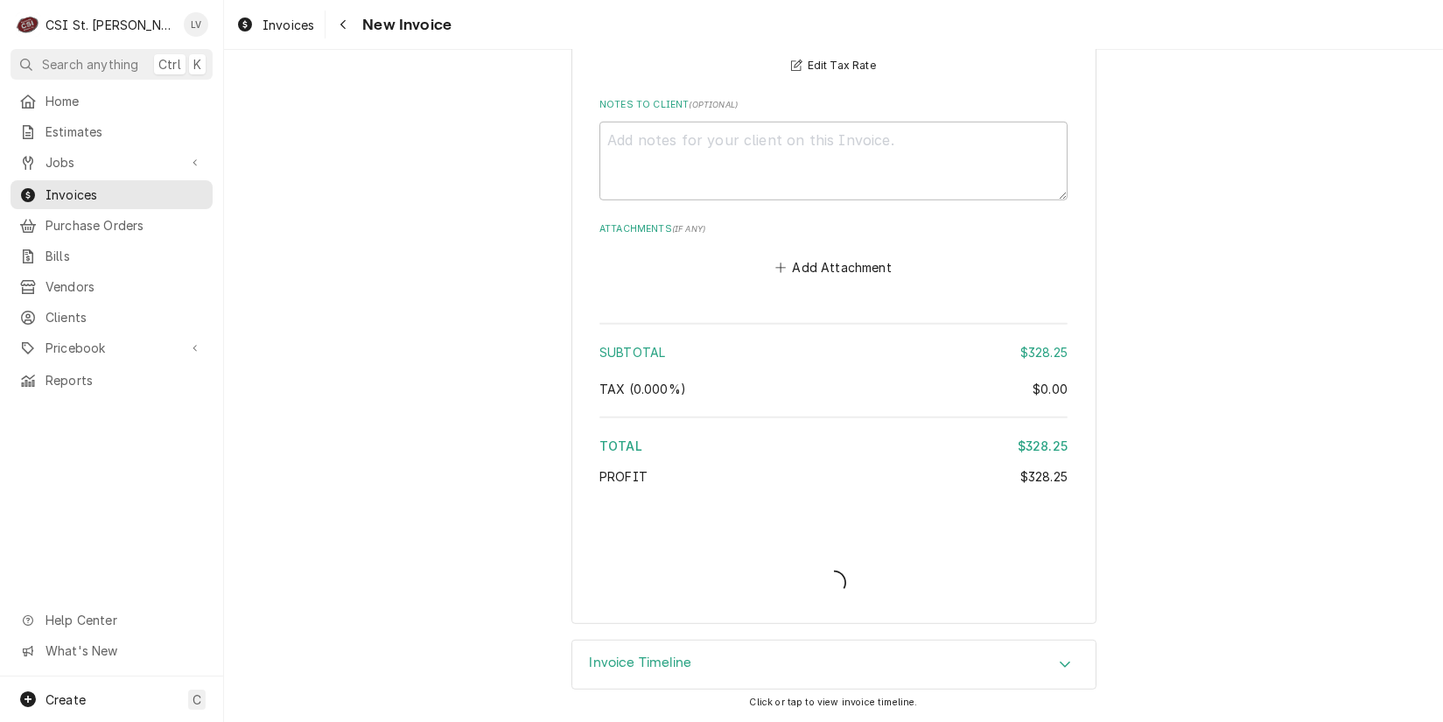
scroll to position [2634, 0]
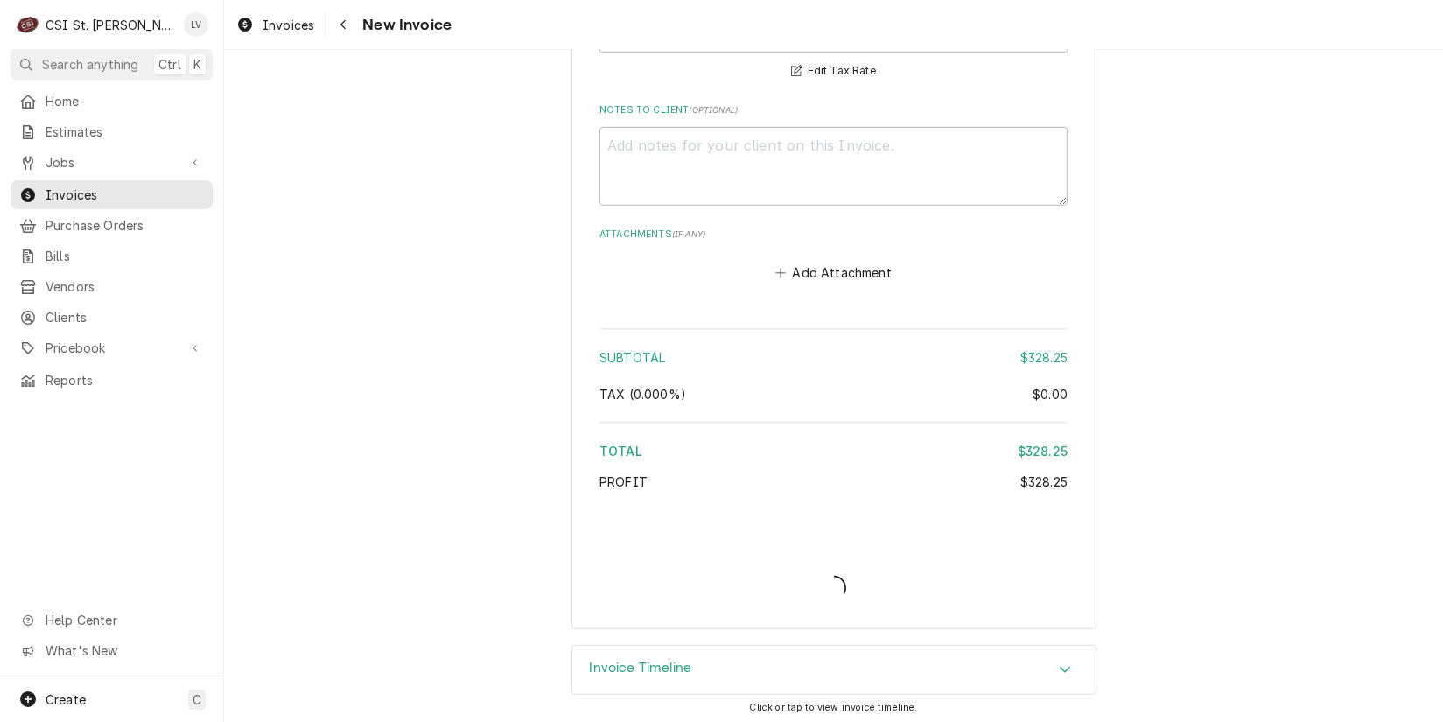
type textarea "x"
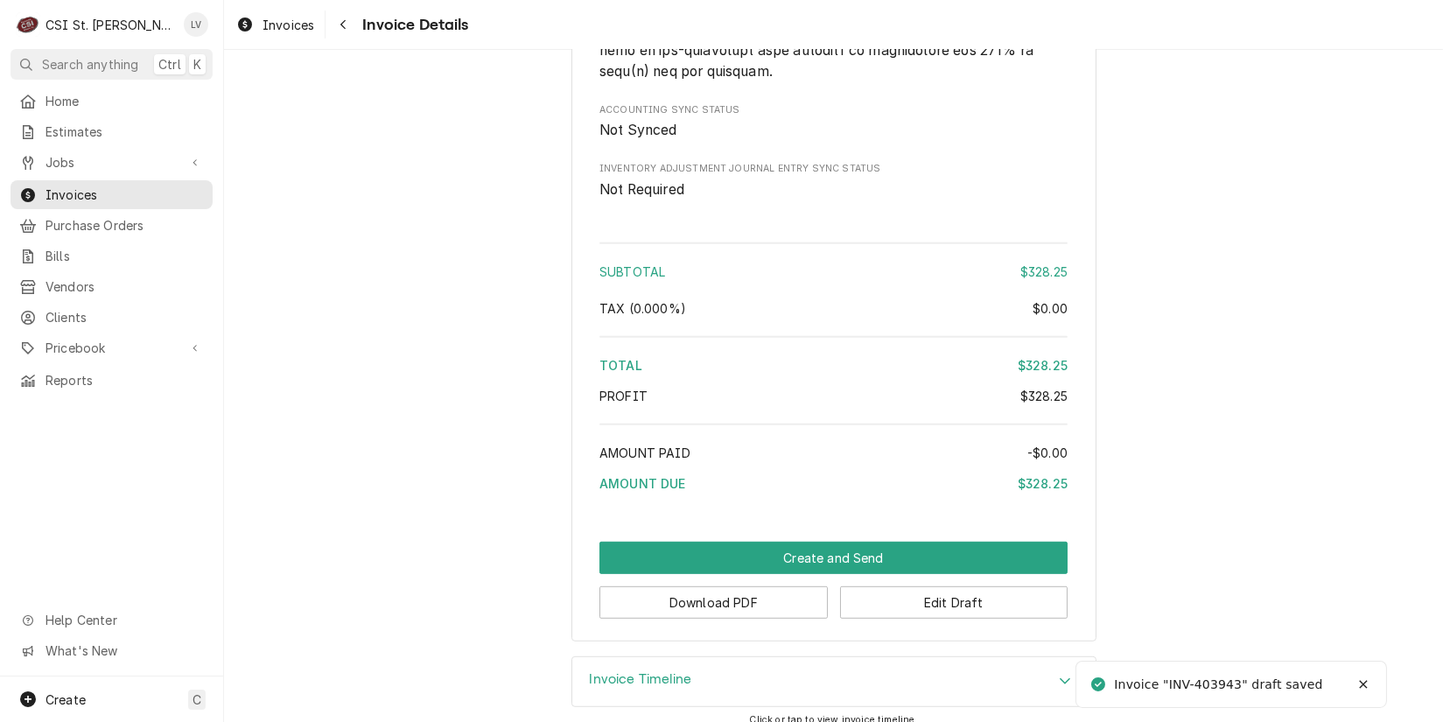
scroll to position [2697, 0]
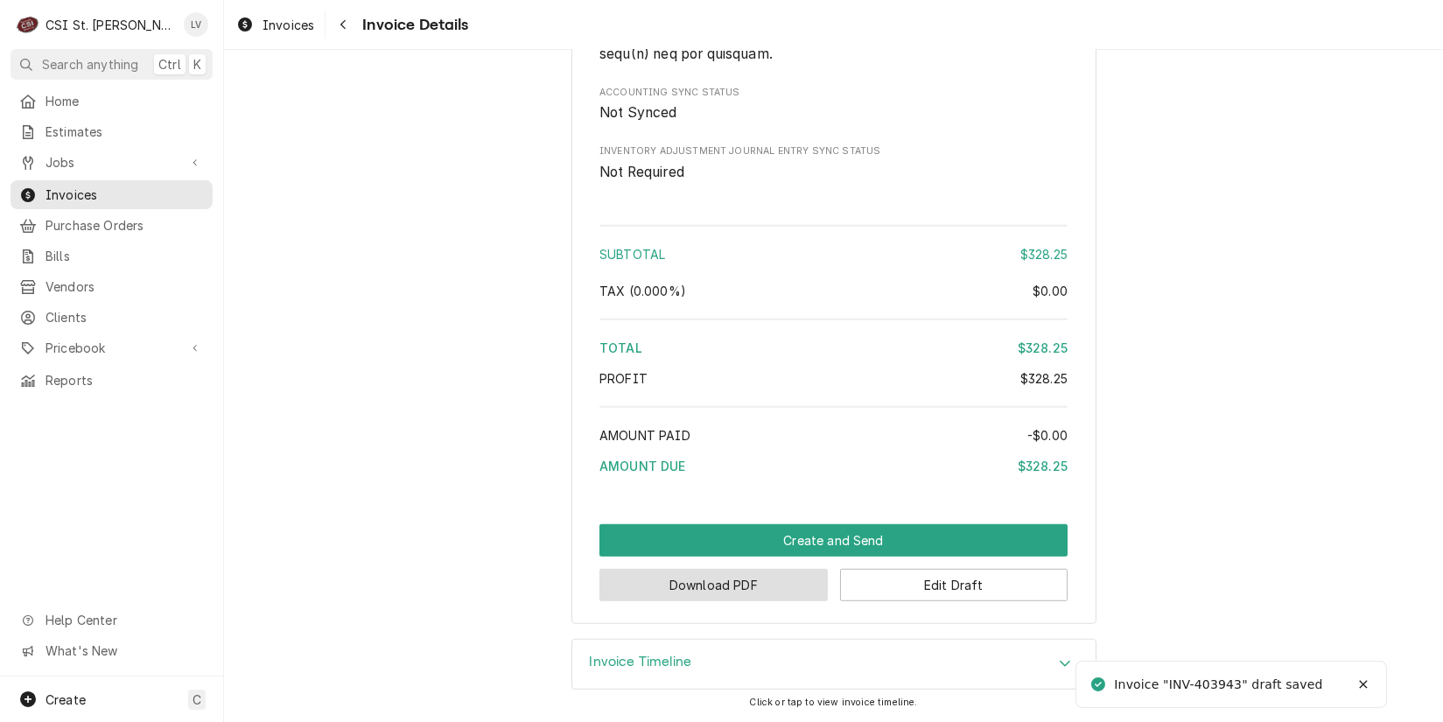
click at [748, 589] on button "Download PDF" at bounding box center [714, 585] width 228 height 32
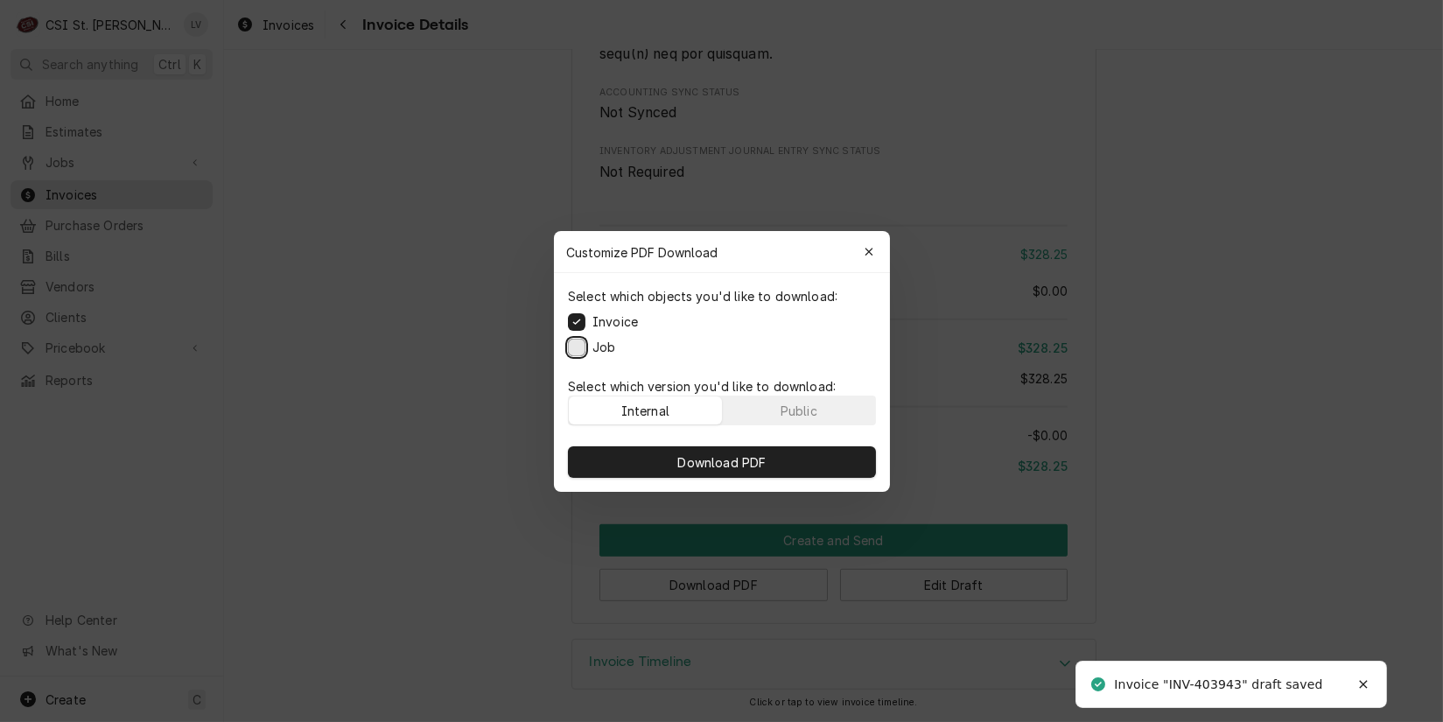
drag, startPoint x: 574, startPoint y: 340, endPoint x: 671, endPoint y: 428, distance: 131.4
click at [577, 340] on button "Job" at bounding box center [577, 347] width 18 height 18
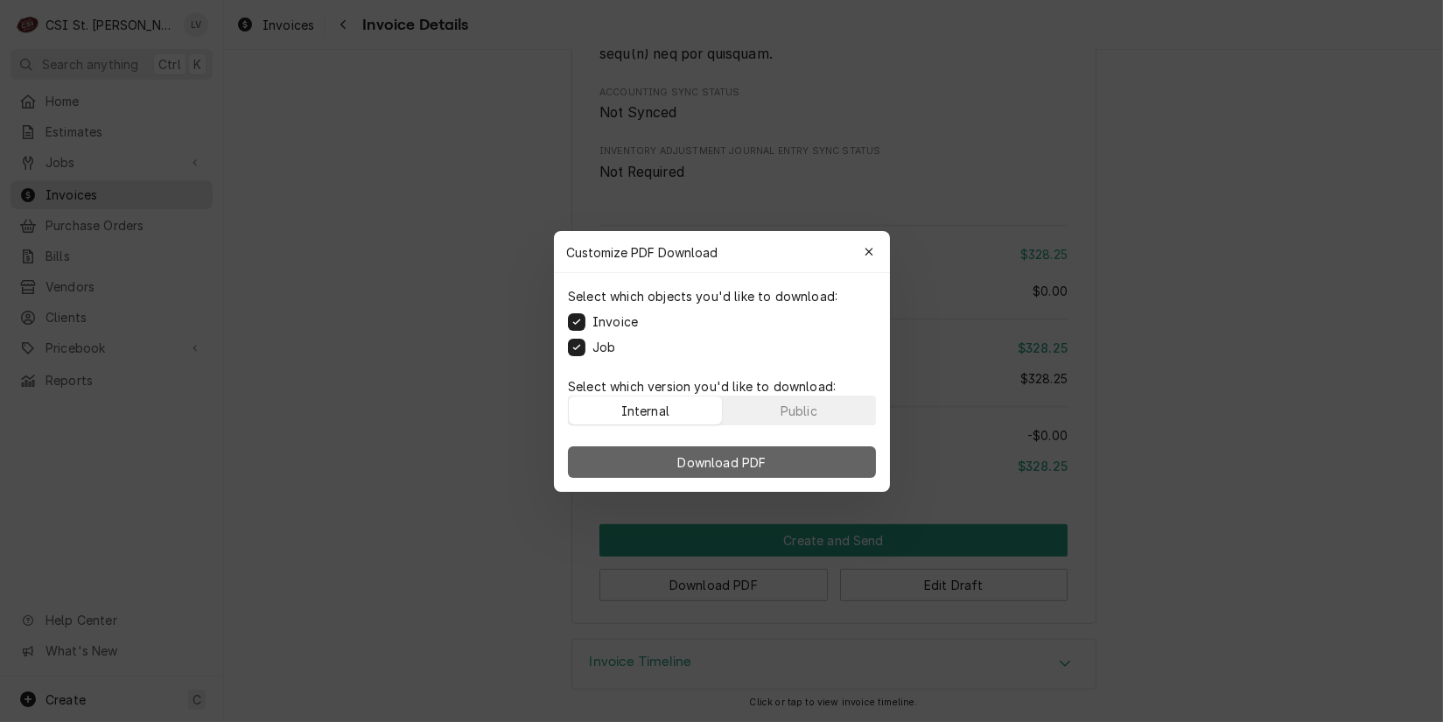
click at [718, 455] on span "Download PDF" at bounding box center [721, 462] width 95 height 18
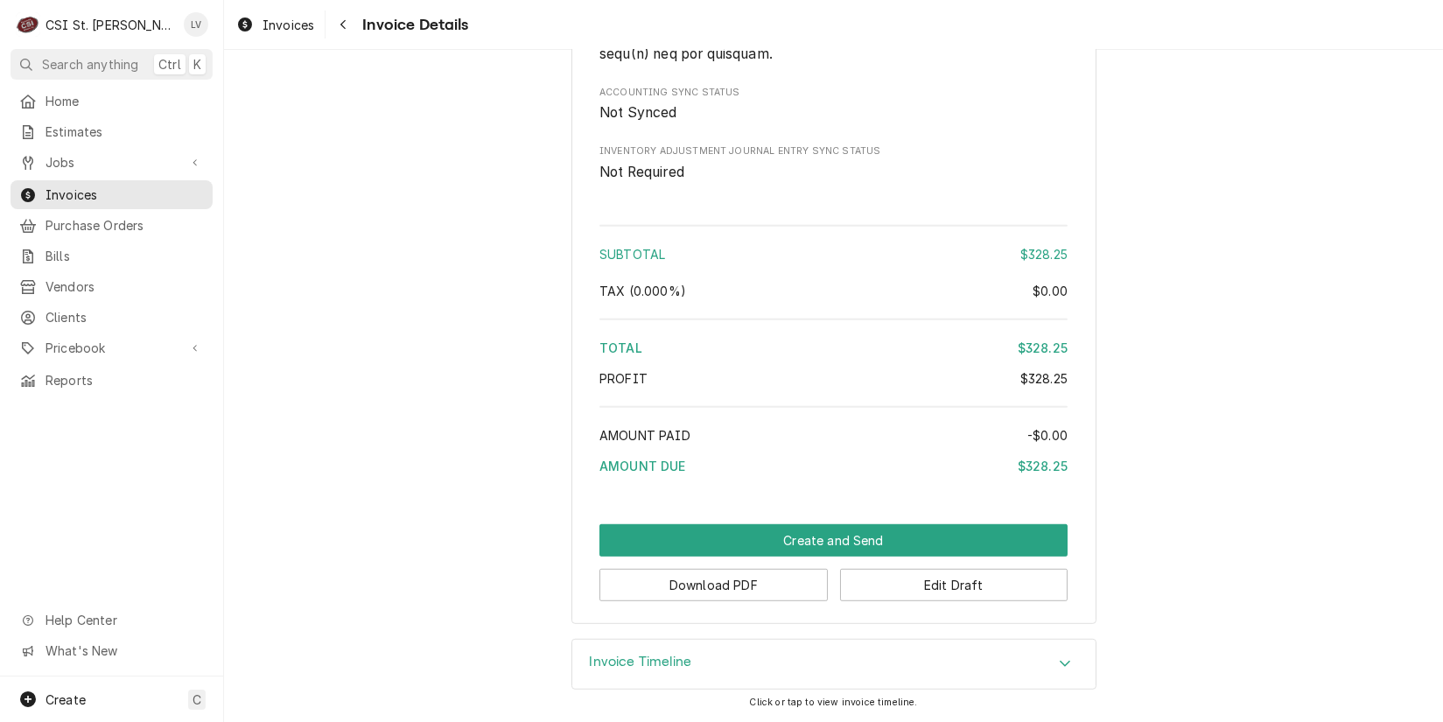
click at [262, 29] on div "Invoices" at bounding box center [275, 25] width 85 height 22
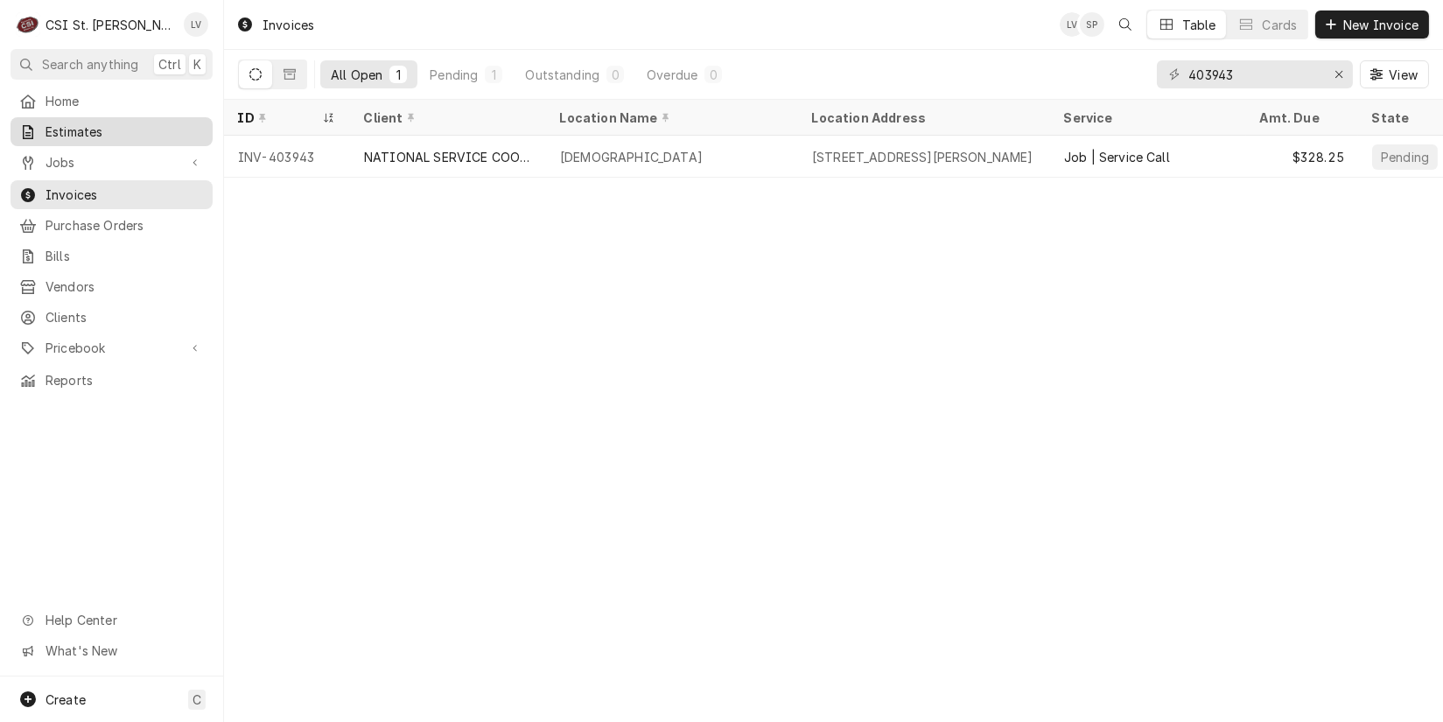
click at [60, 130] on span "Estimates" at bounding box center [125, 132] width 158 height 18
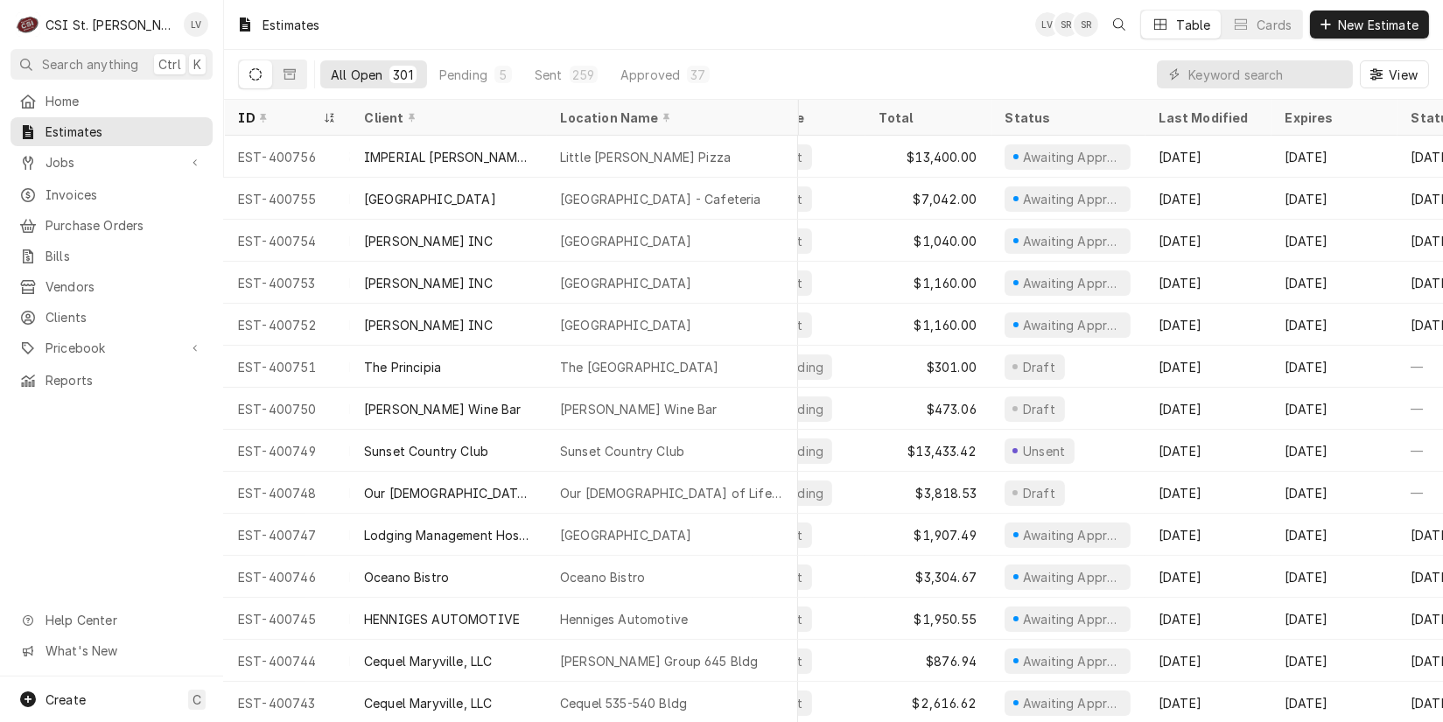
scroll to position [0, 811]
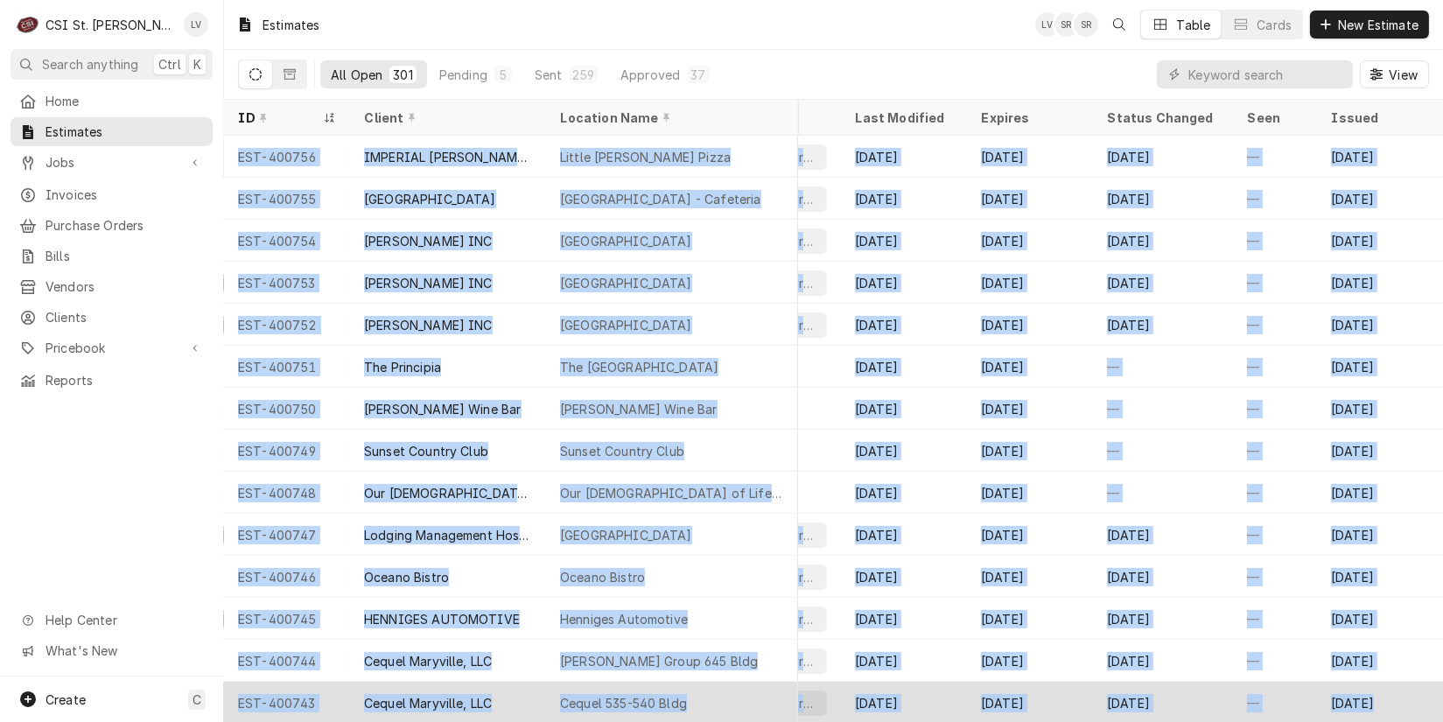
drag, startPoint x: 228, startPoint y: 152, endPoint x: 1409, endPoint y: 693, distance: 1299.6
click at [646, 693] on tbody "EST-400756 IMPERIAL BROWN - GRESHAM Little Ceasar's Pizza MO-364, MO Job | Inst…" at bounding box center [36, 429] width 1219 height 586
copy tbody "EST-400756 IMPERIAL BROWN - GRESHAM Little Ceasar's Pizza MO-364, MO Job | Inst…"
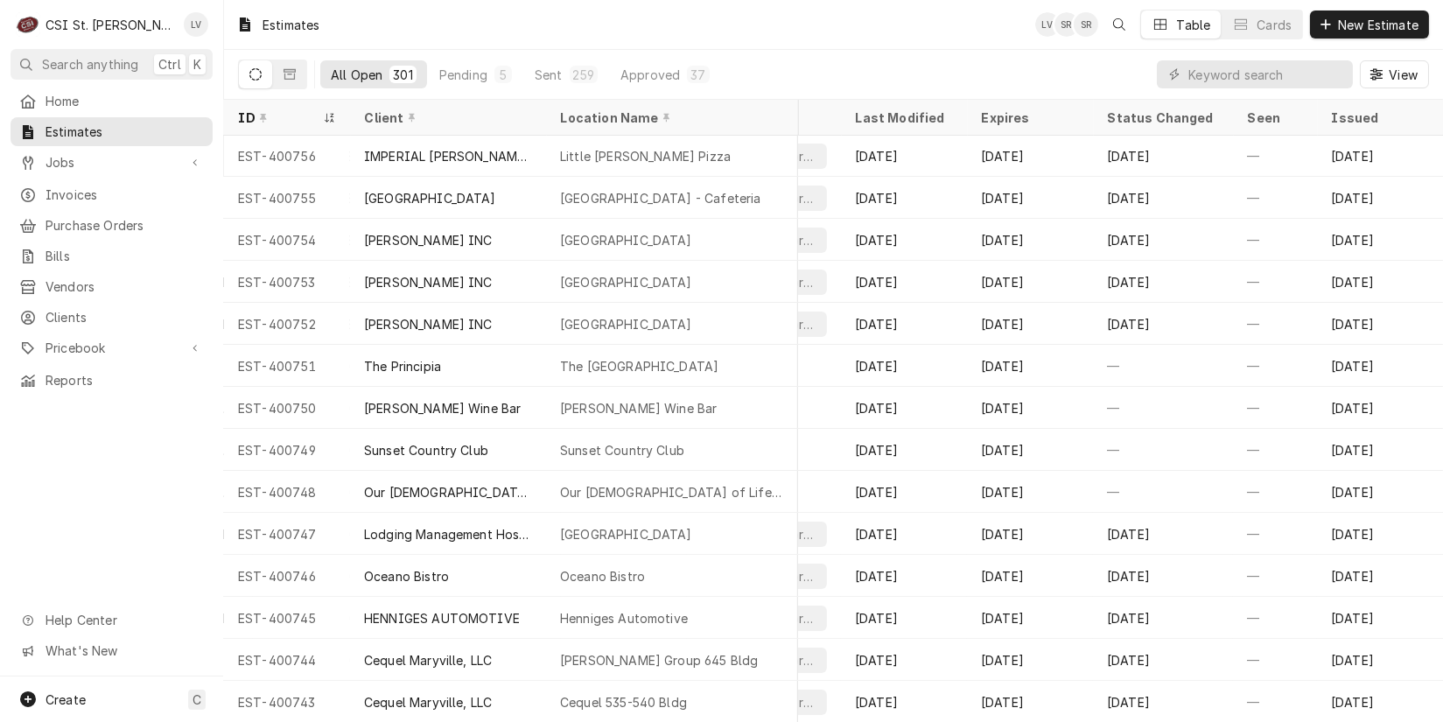
click at [126, 506] on div "Home Estimates Jobs Jobs Job Series Invoices Purchase Orders Bills Vendors Clie…" at bounding box center [111, 382] width 223 height 590
click at [289, 73] on icon "Dynamic Content Wrapper" at bounding box center [290, 74] width 12 height 12
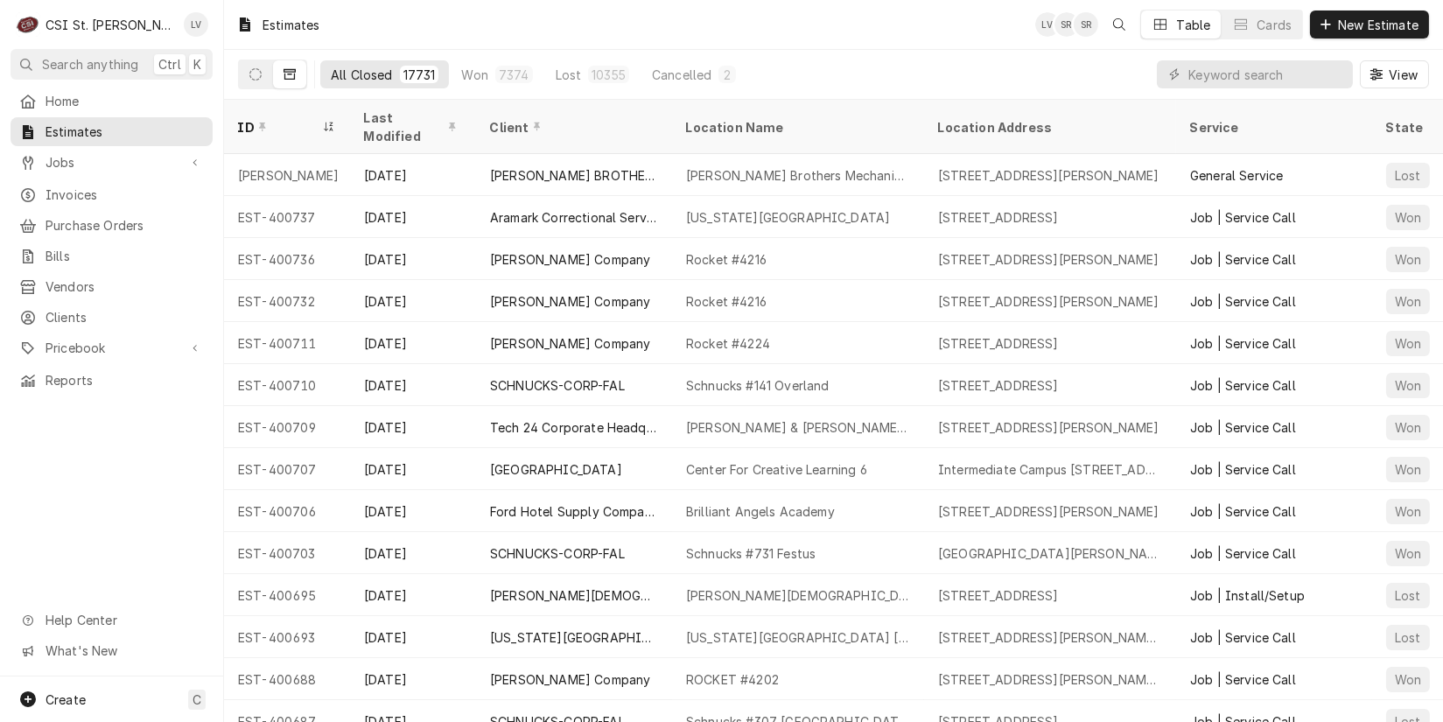
click at [107, 516] on div "Home Estimates Jobs Jobs Job Series Invoices Purchase Orders Bills Vendors Clie…" at bounding box center [111, 382] width 223 height 590
click at [254, 72] on icon "Dynamic Content Wrapper" at bounding box center [255, 74] width 12 height 12
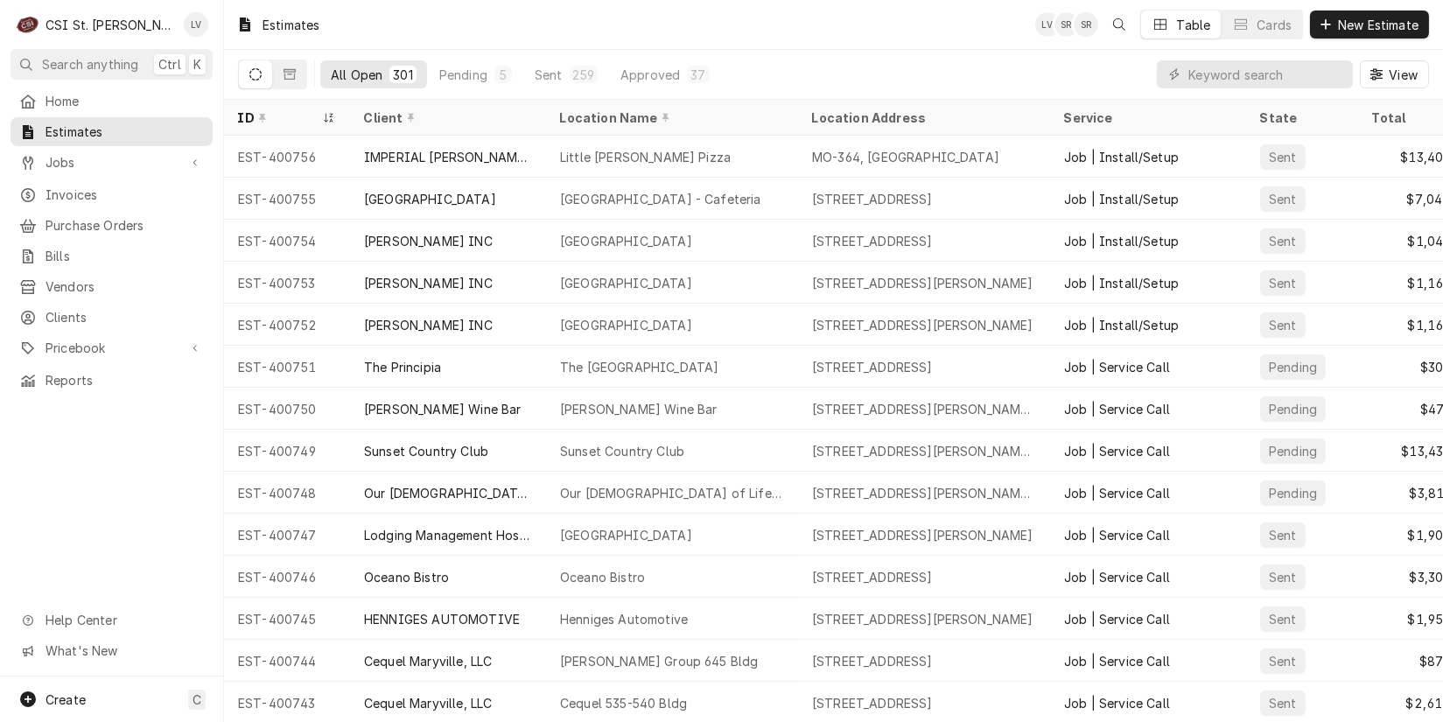
click at [976, 67] on div "All Open 301 Pending 5 Sent 259 Approved 37 View" at bounding box center [833, 74] width 1191 height 49
click at [1195, 71] on input "Dynamic Content Wrapper" at bounding box center [1267, 74] width 156 height 28
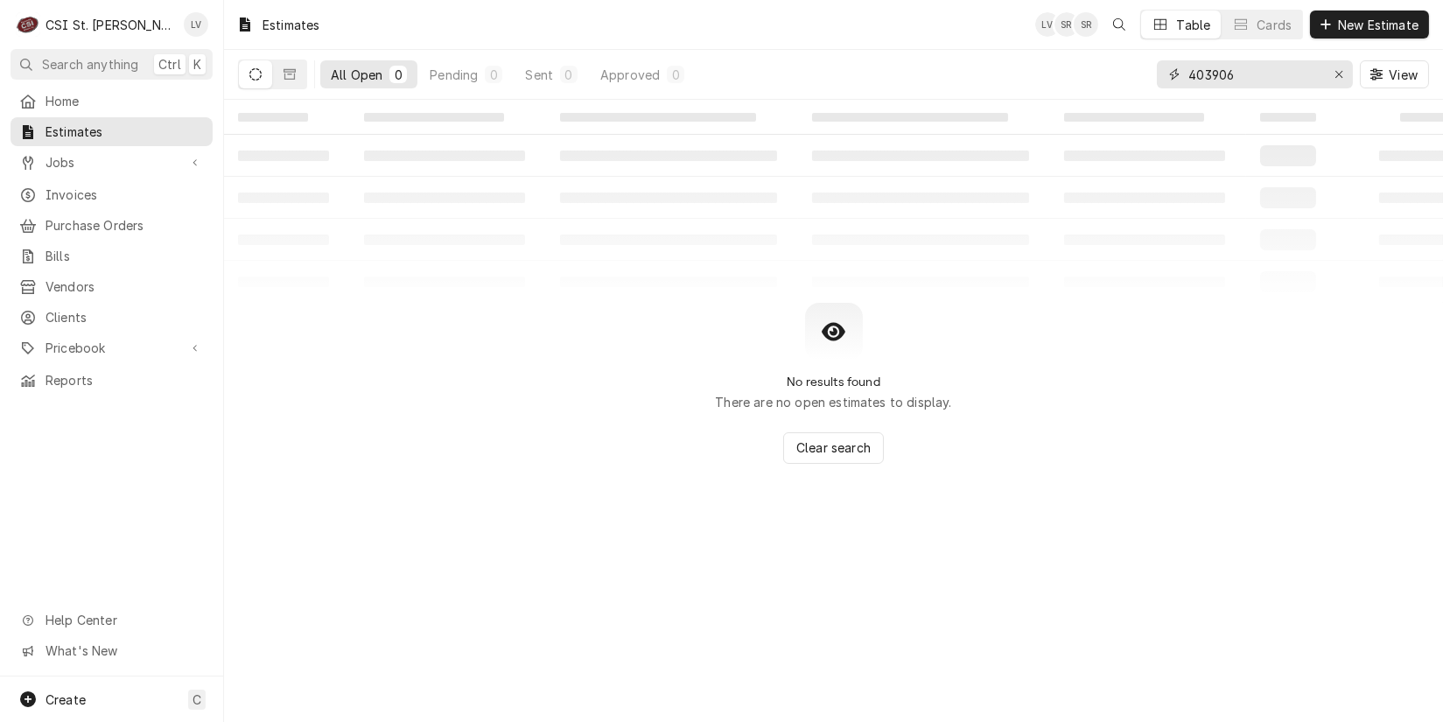
type input "403906"
click at [287, 74] on icon "Dynamic Content Wrapper" at bounding box center [290, 74] width 12 height 12
click at [256, 78] on icon "Dynamic Content Wrapper" at bounding box center [255, 74] width 12 height 12
drag, startPoint x: 1336, startPoint y: 79, endPoint x: 635, endPoint y: 115, distance: 701.2
click at [1311, 79] on div "403906" at bounding box center [1255, 74] width 196 height 28
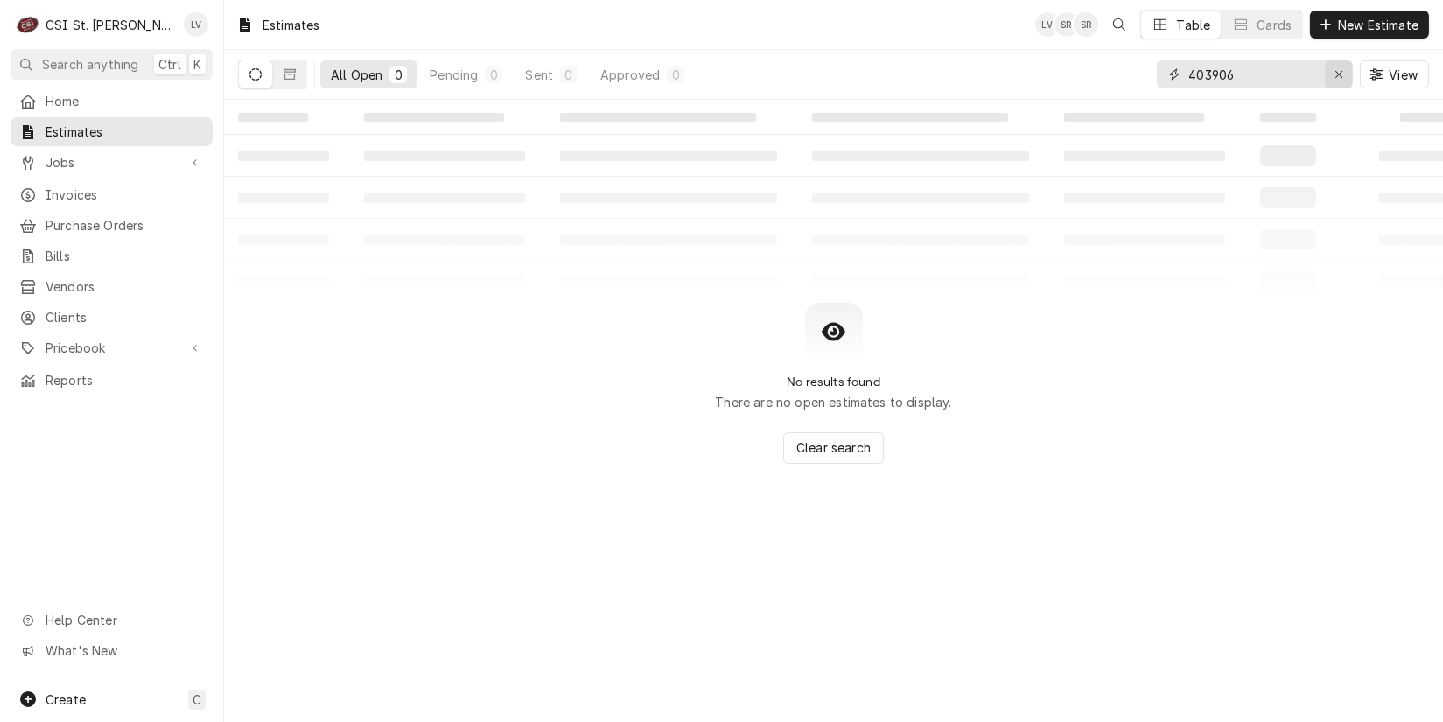
click at [1332, 79] on div "Erase input" at bounding box center [1339, 75] width 18 height 18
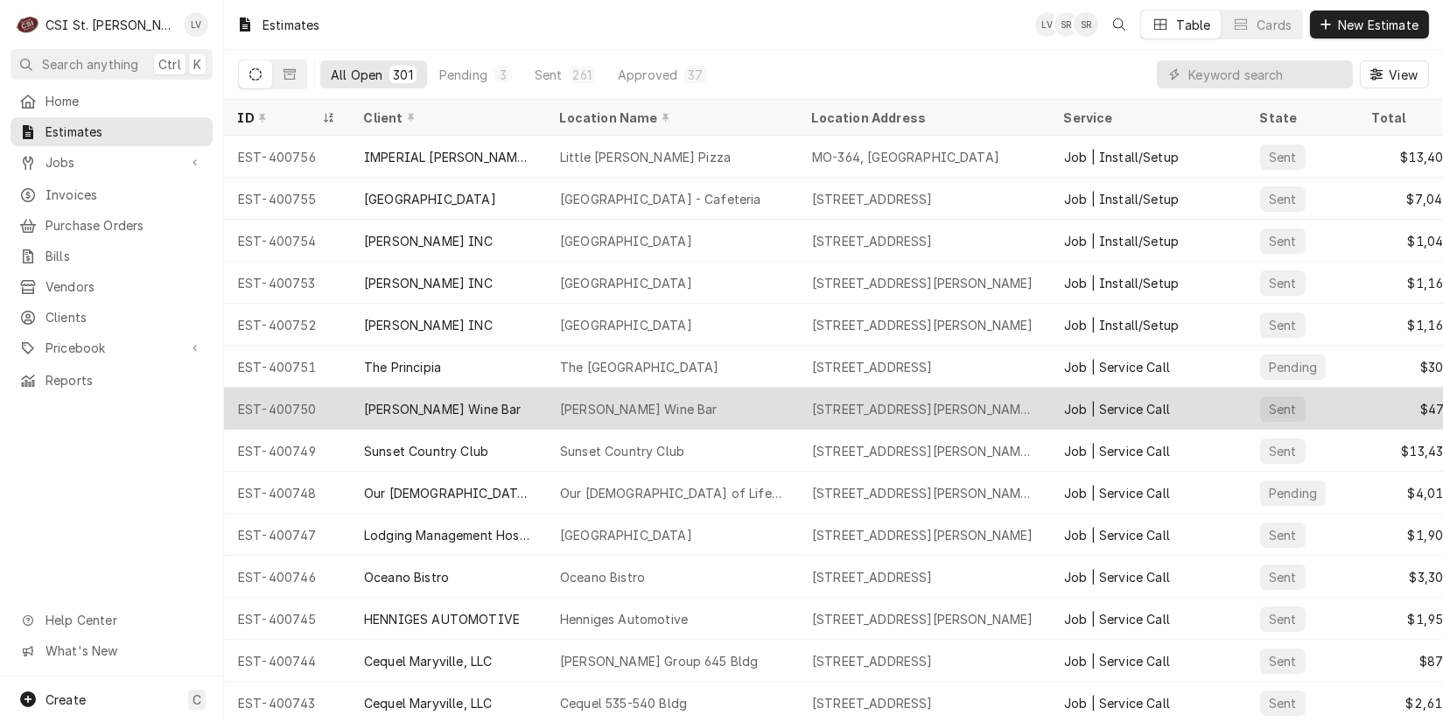
click at [442, 400] on div "Clayton Wine Bar" at bounding box center [443, 409] width 158 height 18
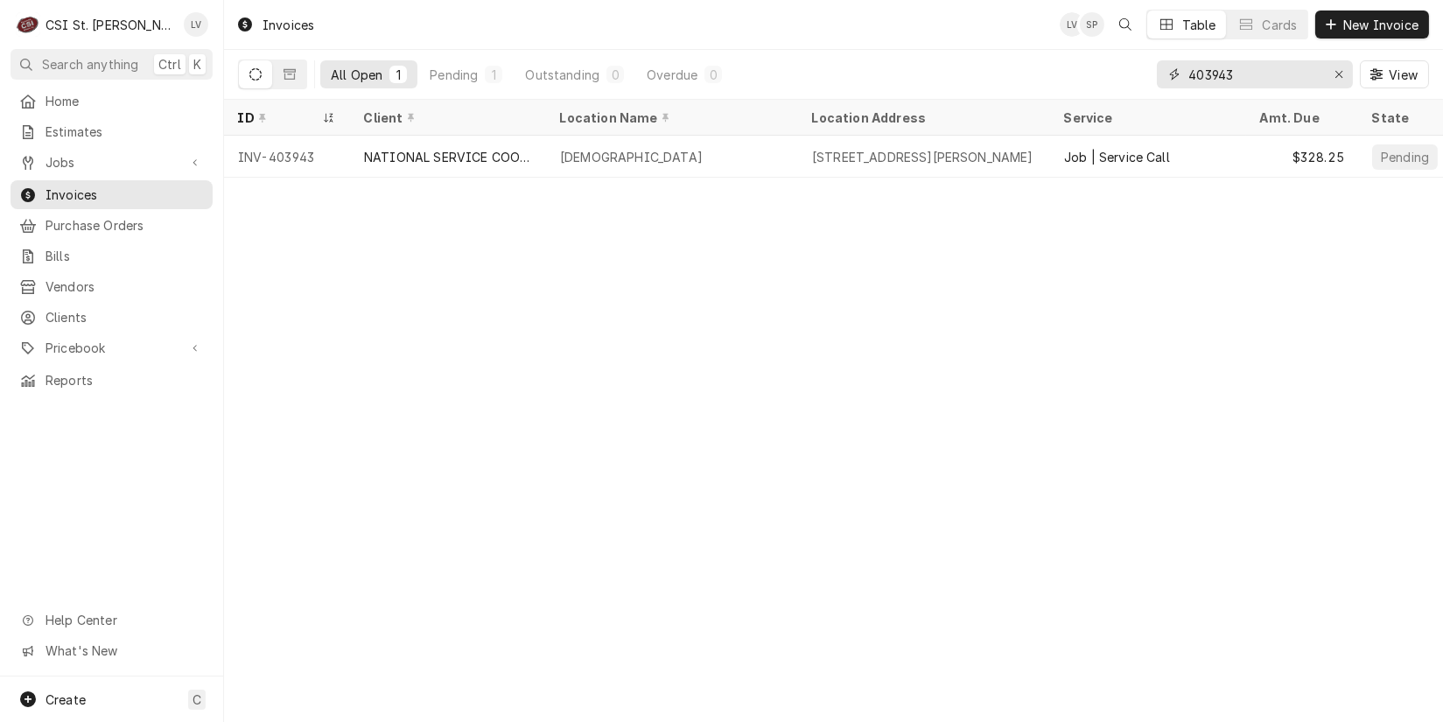
drag, startPoint x: 1218, startPoint y: 70, endPoint x: 1262, endPoint y: 67, distance: 44.8
click at [1262, 67] on input "403943" at bounding box center [1254, 74] width 131 height 28
type input "403906"
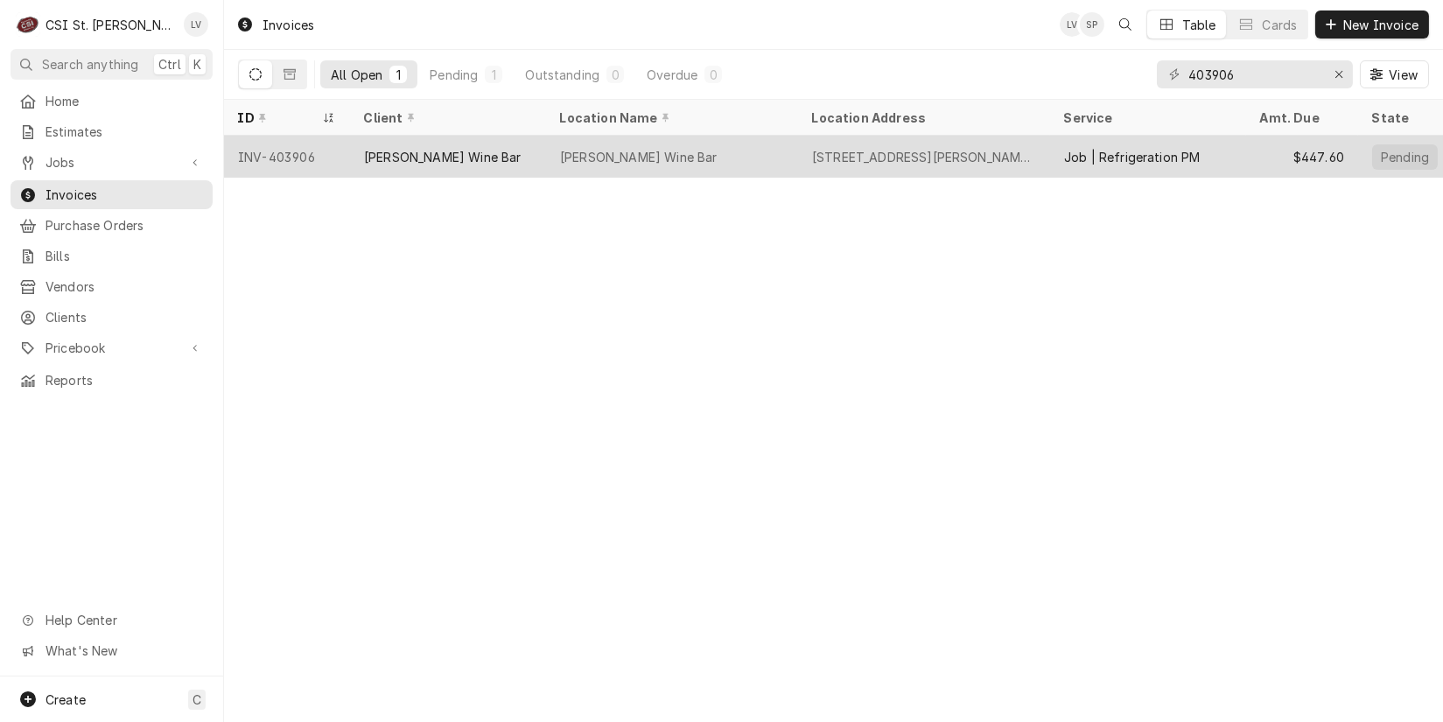
click at [543, 161] on div "[PERSON_NAME] Wine Bar" at bounding box center [448, 157] width 196 height 42
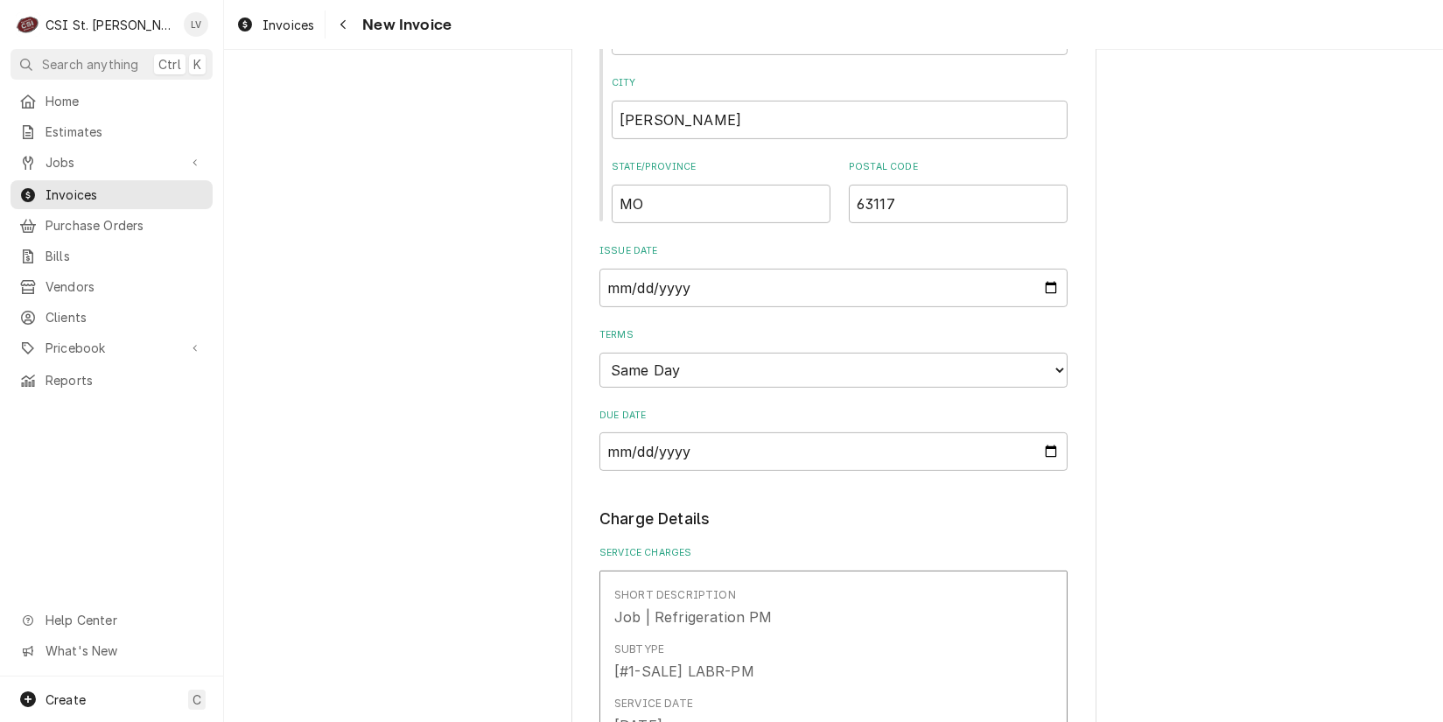
scroll to position [1663, 0]
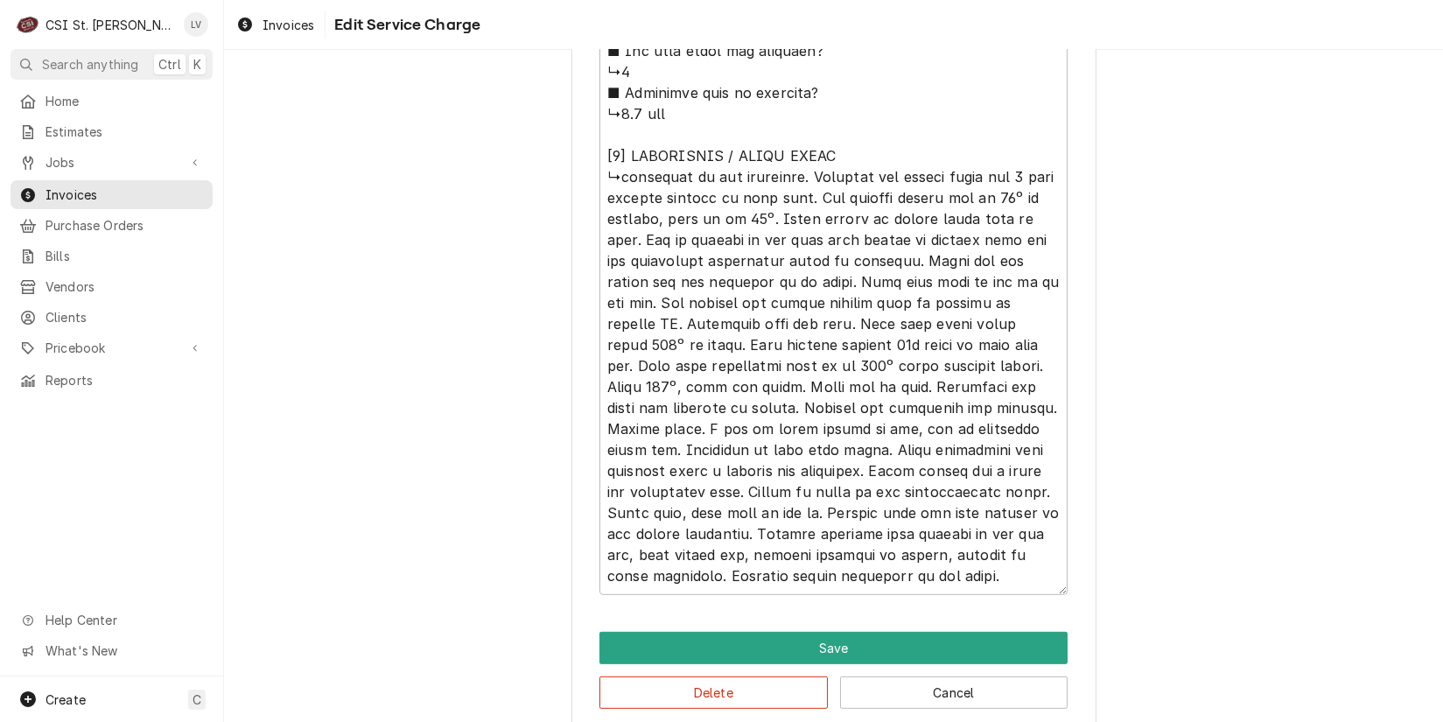
scroll to position [2215, 0]
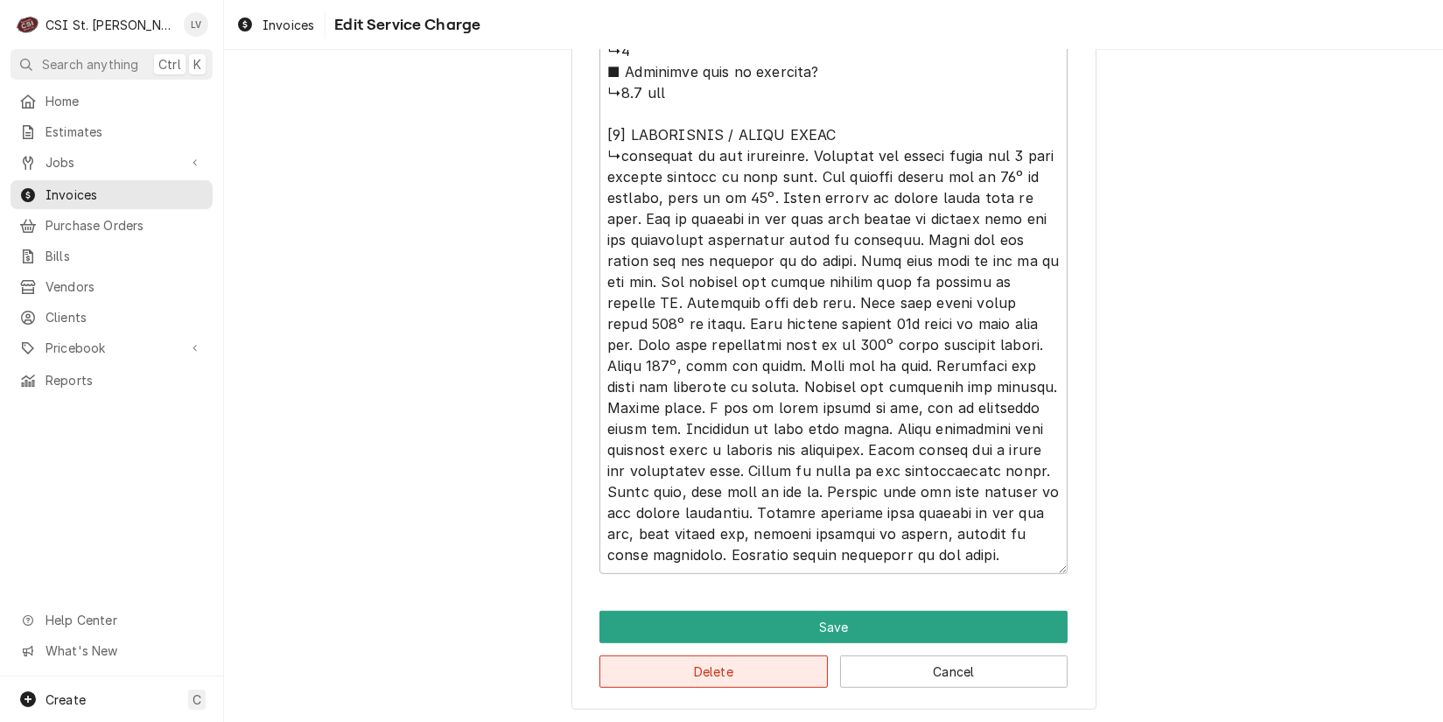
click at [771, 668] on button "Delete" at bounding box center [714, 672] width 228 height 32
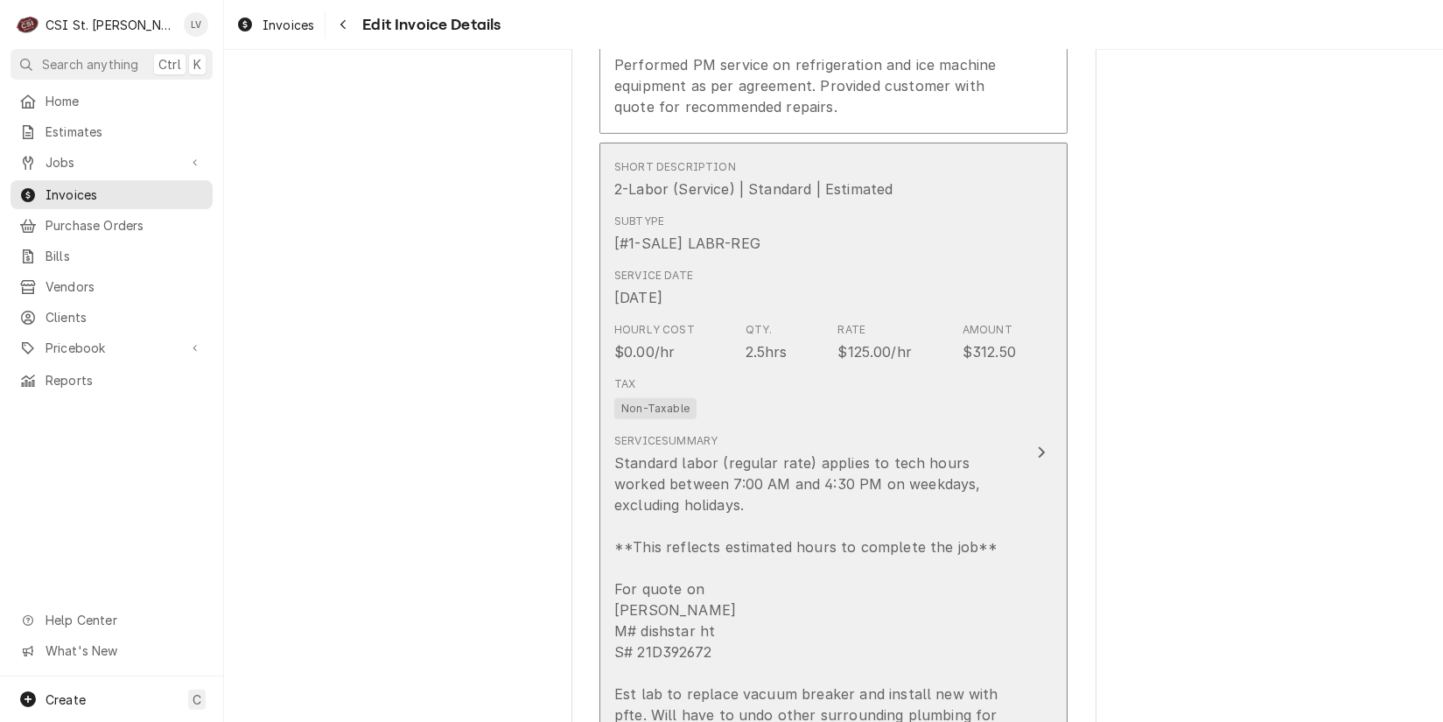
scroll to position [2079, 0]
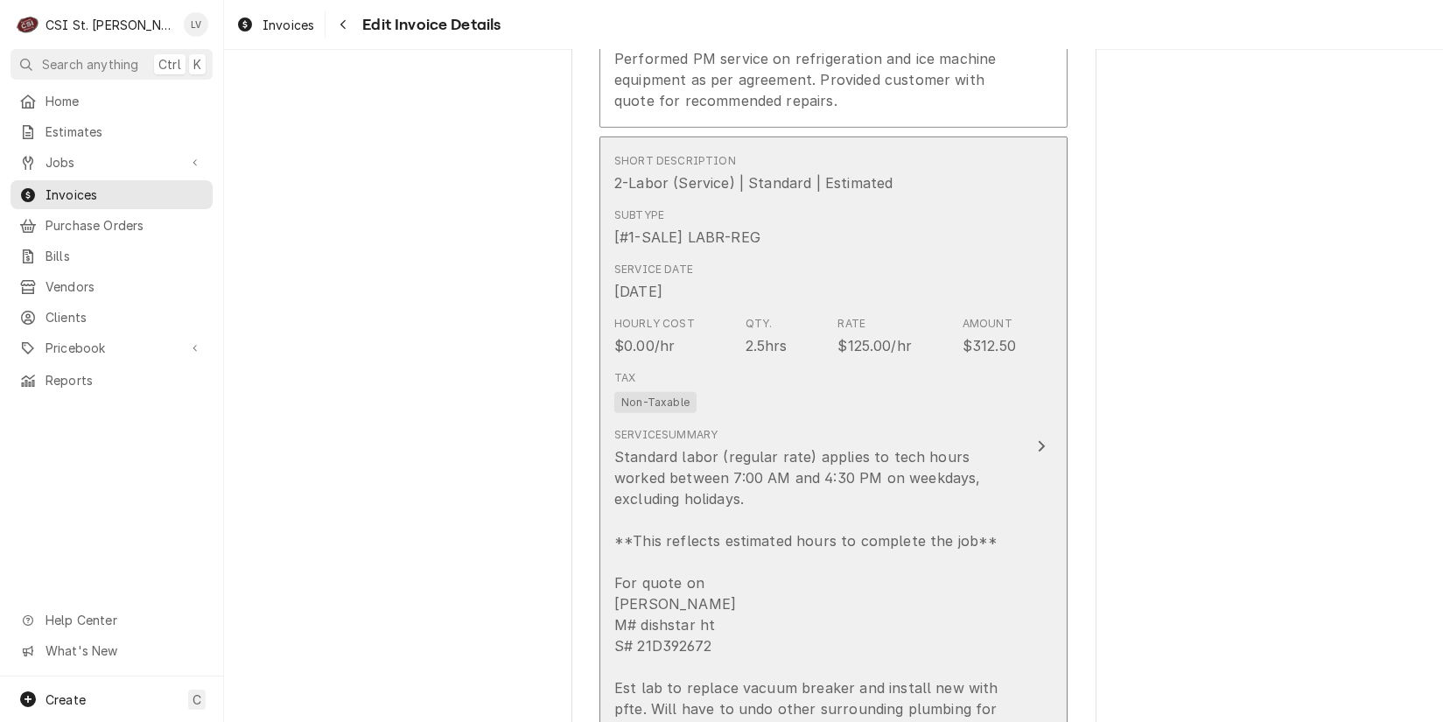
click at [874, 455] on div "Standard labor (regular rate) applies to tech hours worked between 7:00 AM and …" at bounding box center [815, 593] width 402 height 294
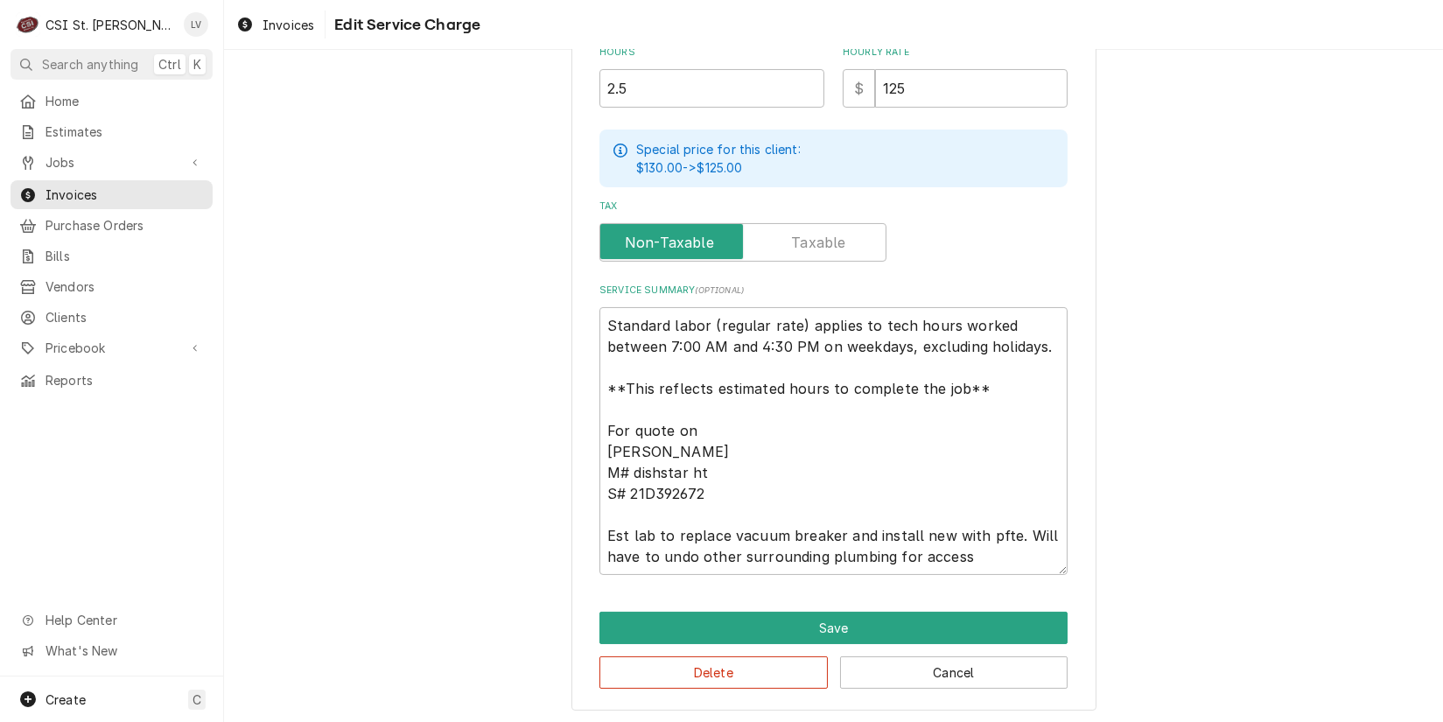
scroll to position [20, 0]
click at [755, 679] on button "Delete" at bounding box center [714, 672] width 228 height 32
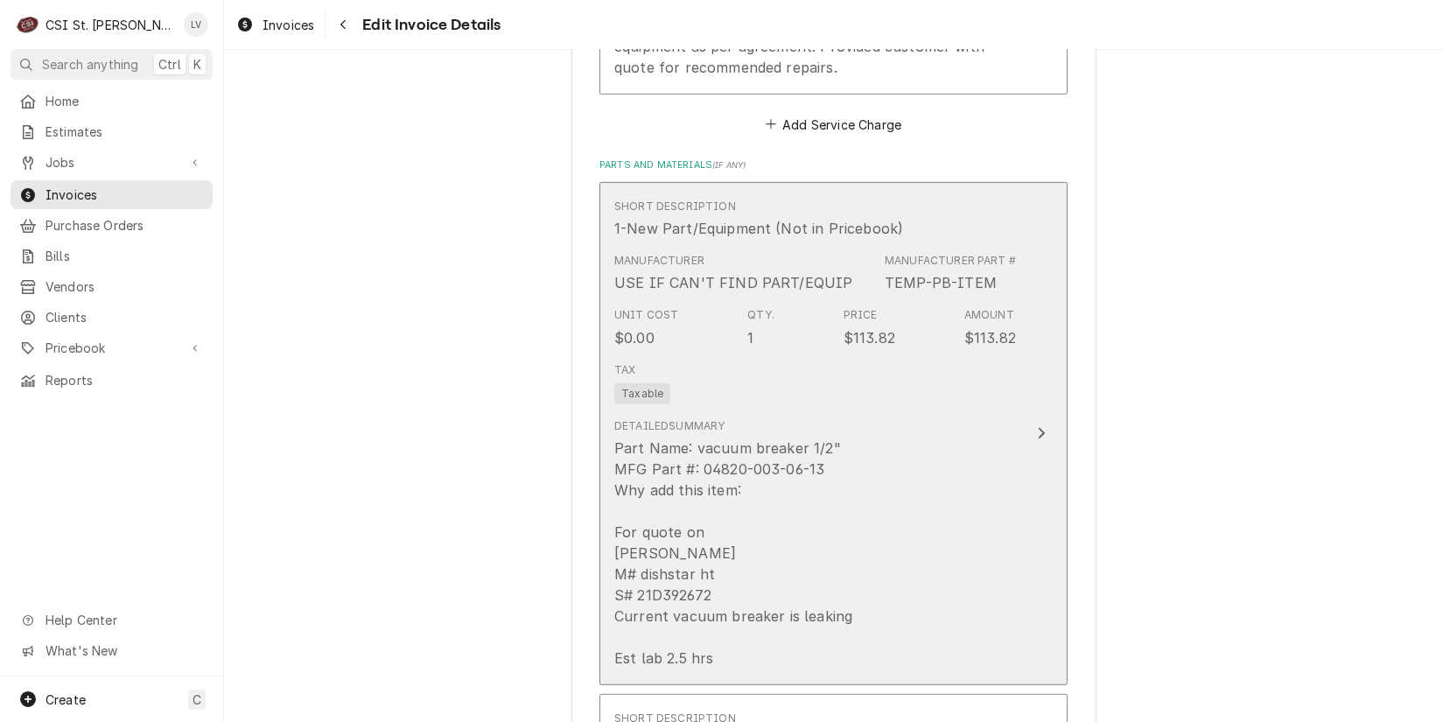
scroll to position [2057, 0]
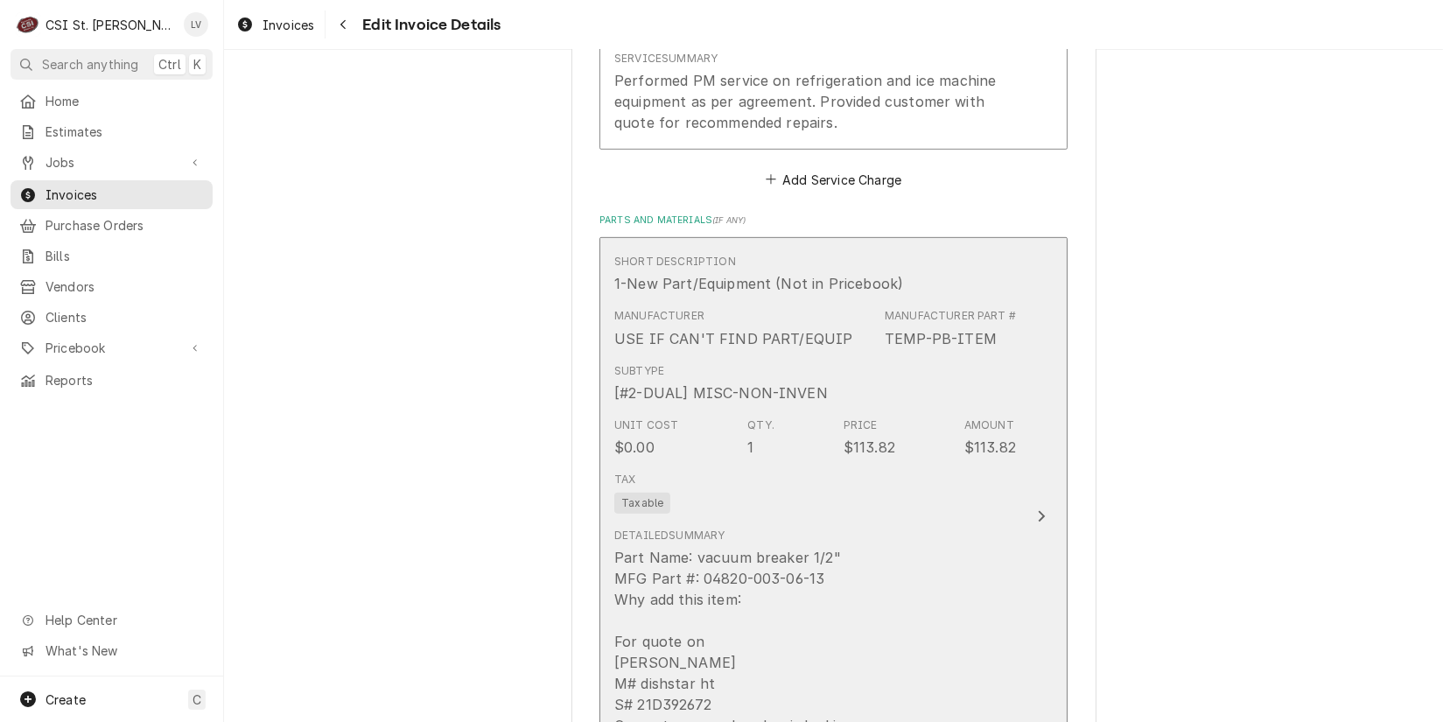
click at [743, 547] on div "Part Name: vacuum breaker 1/2" MFG Part #: 04820-003-06-13 Why add this item: F…" at bounding box center [733, 662] width 238 height 231
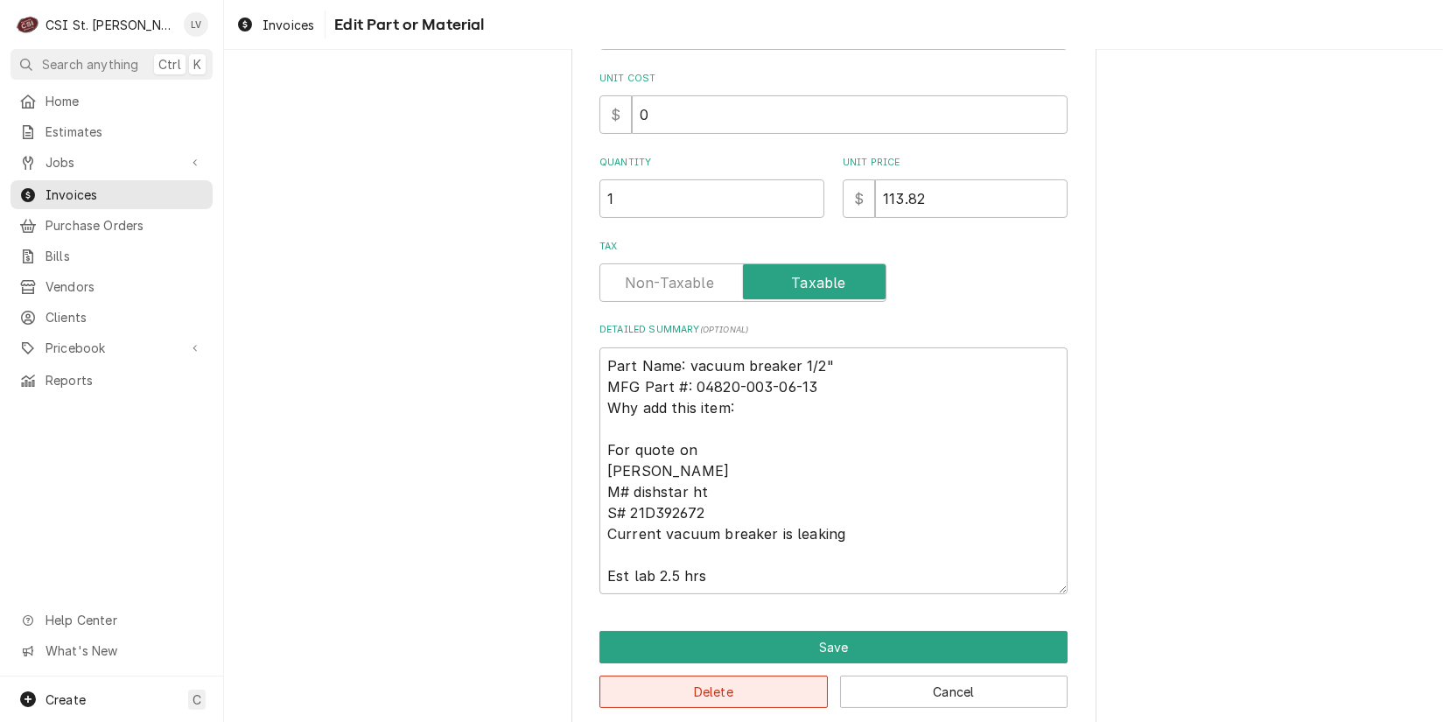
click at [740, 676] on button "Delete" at bounding box center [714, 692] width 228 height 32
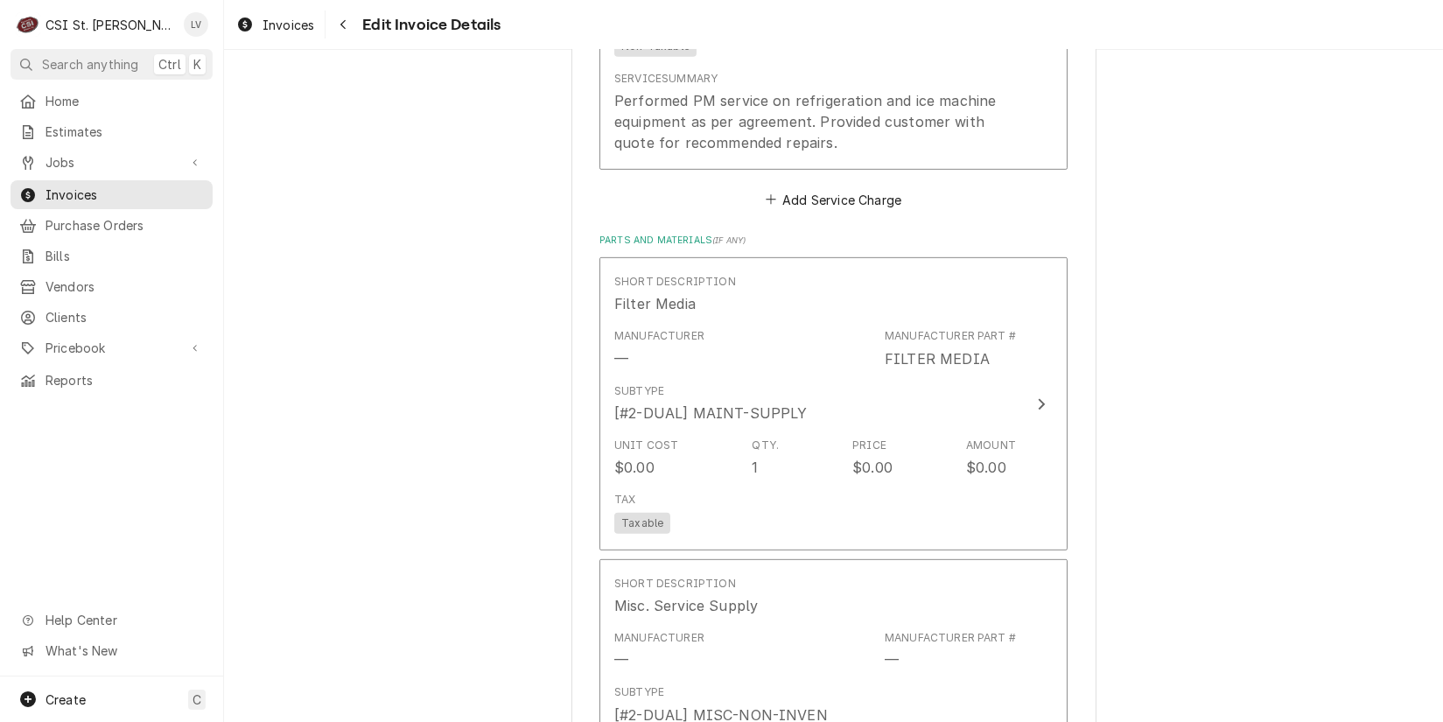
scroll to position [2091, 0]
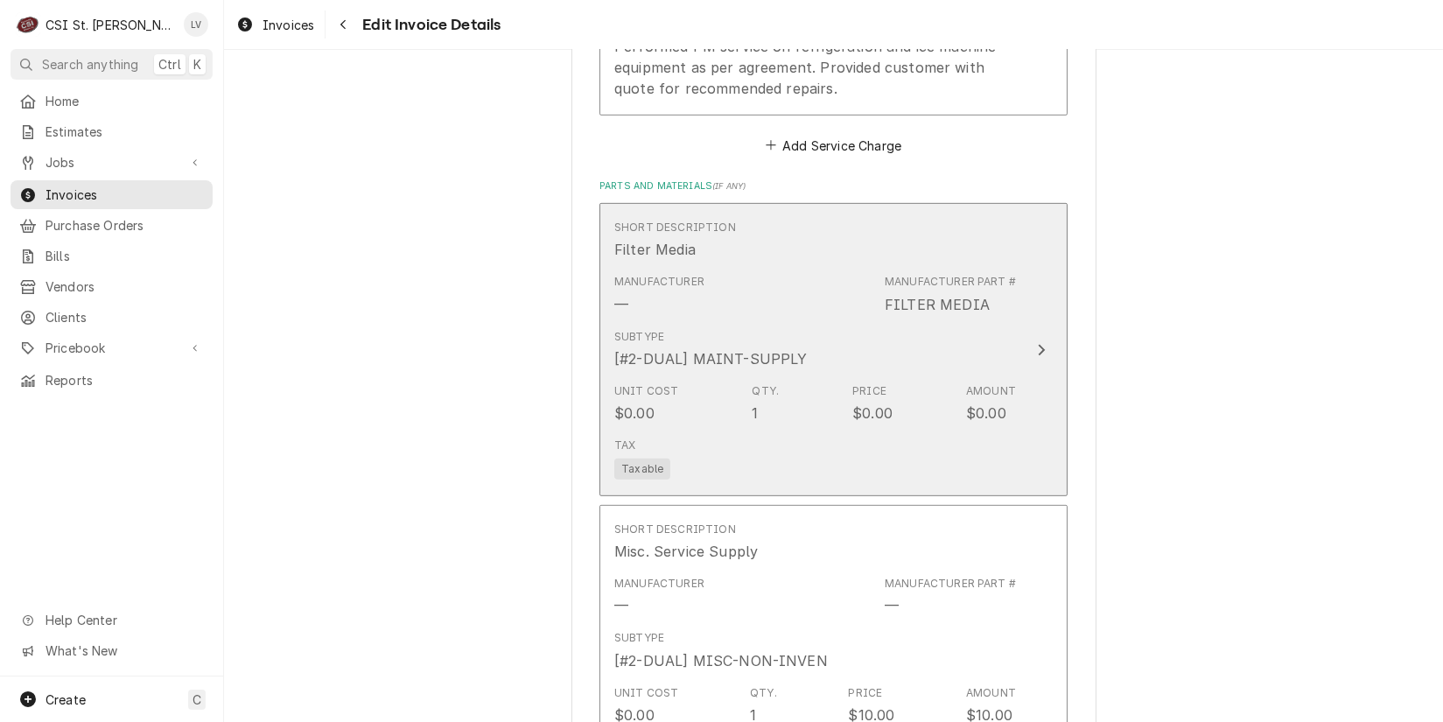
click at [748, 329] on div "Subtype [#2-DUAL] MAINT-SUPPLY" at bounding box center [710, 349] width 193 height 40
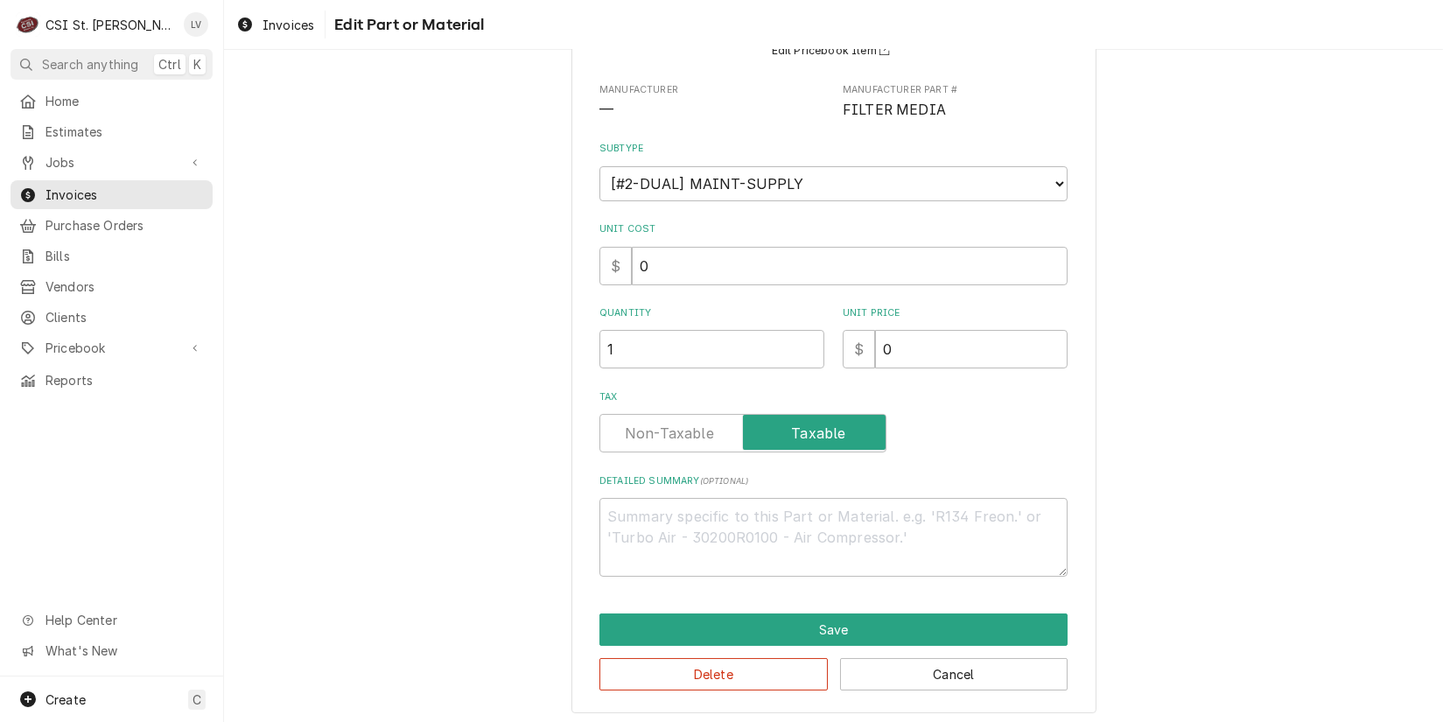
scroll to position [177, 0]
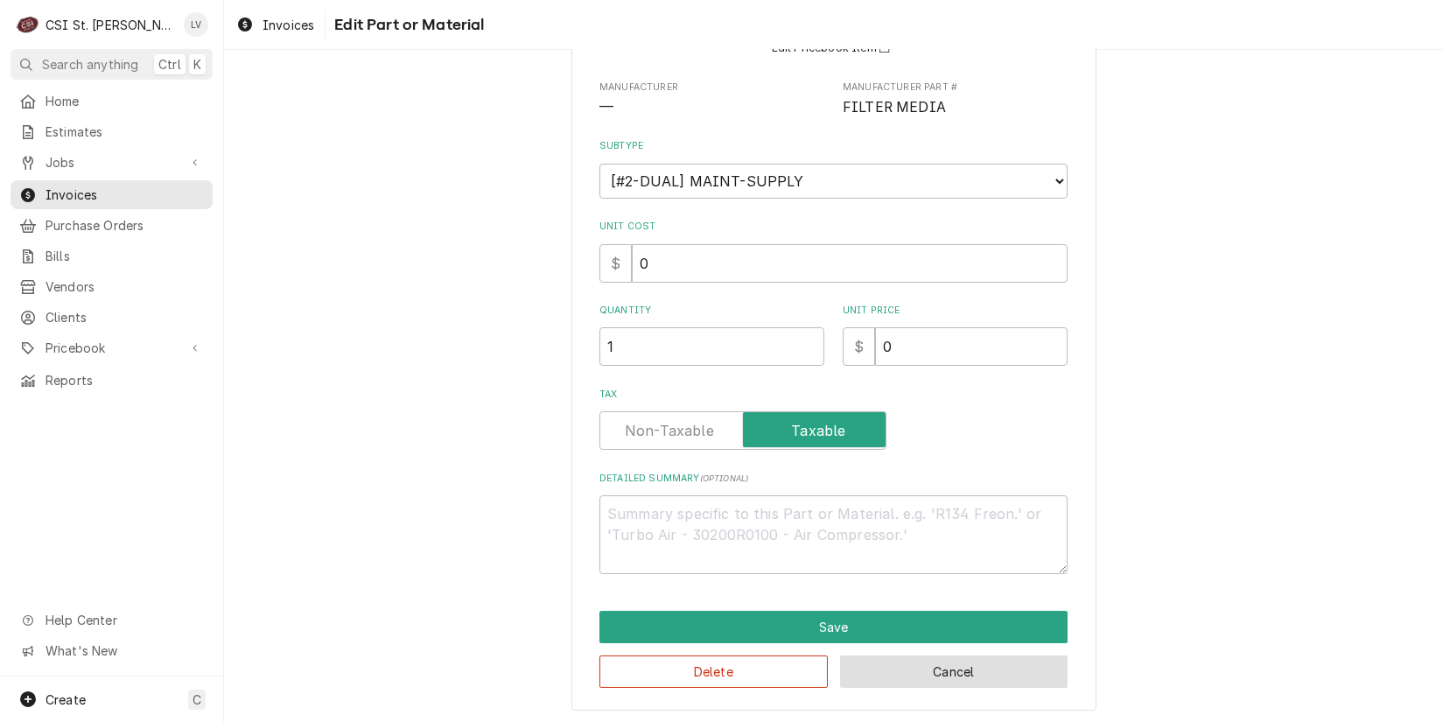
click at [924, 673] on button "Cancel" at bounding box center [954, 672] width 228 height 32
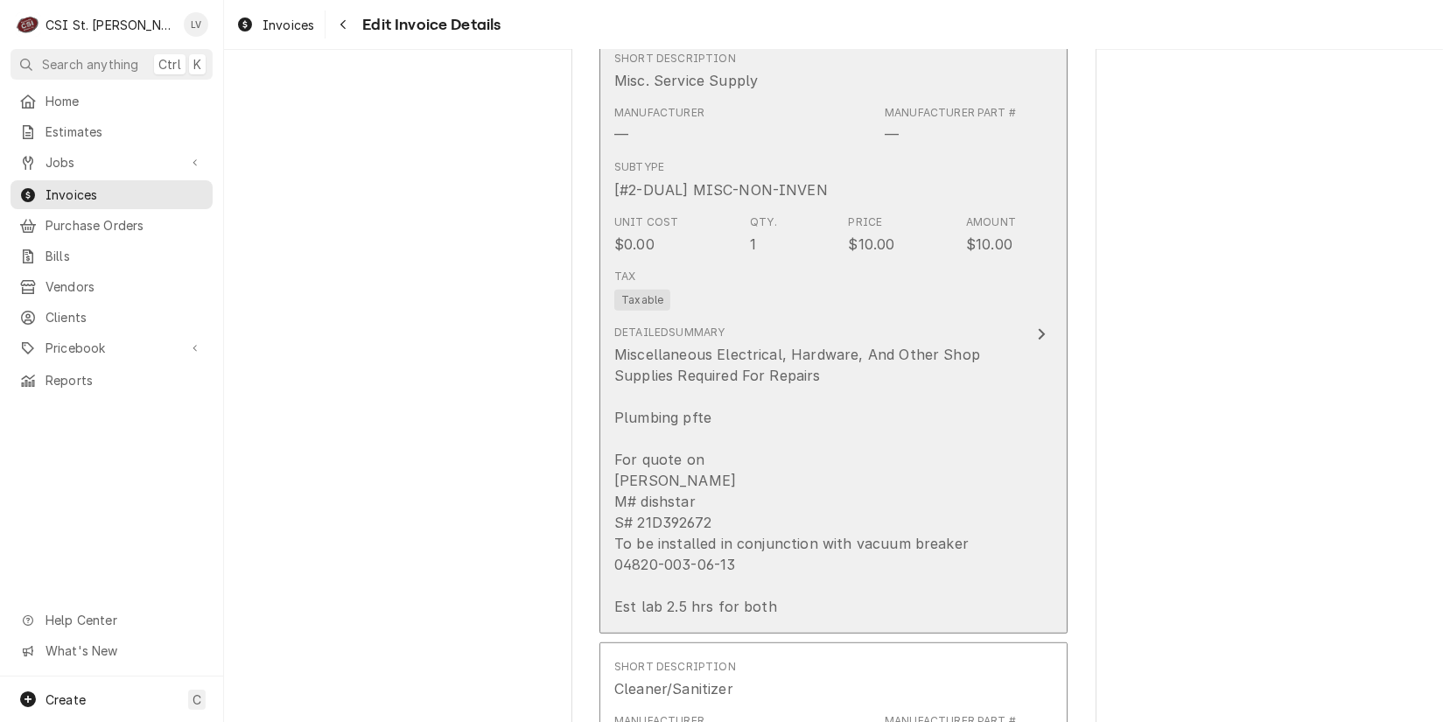
click at [811, 383] on div "Miscellaneous Electrical, Hardware, And Other Shop Supplies Required For Repair…" at bounding box center [815, 480] width 402 height 273
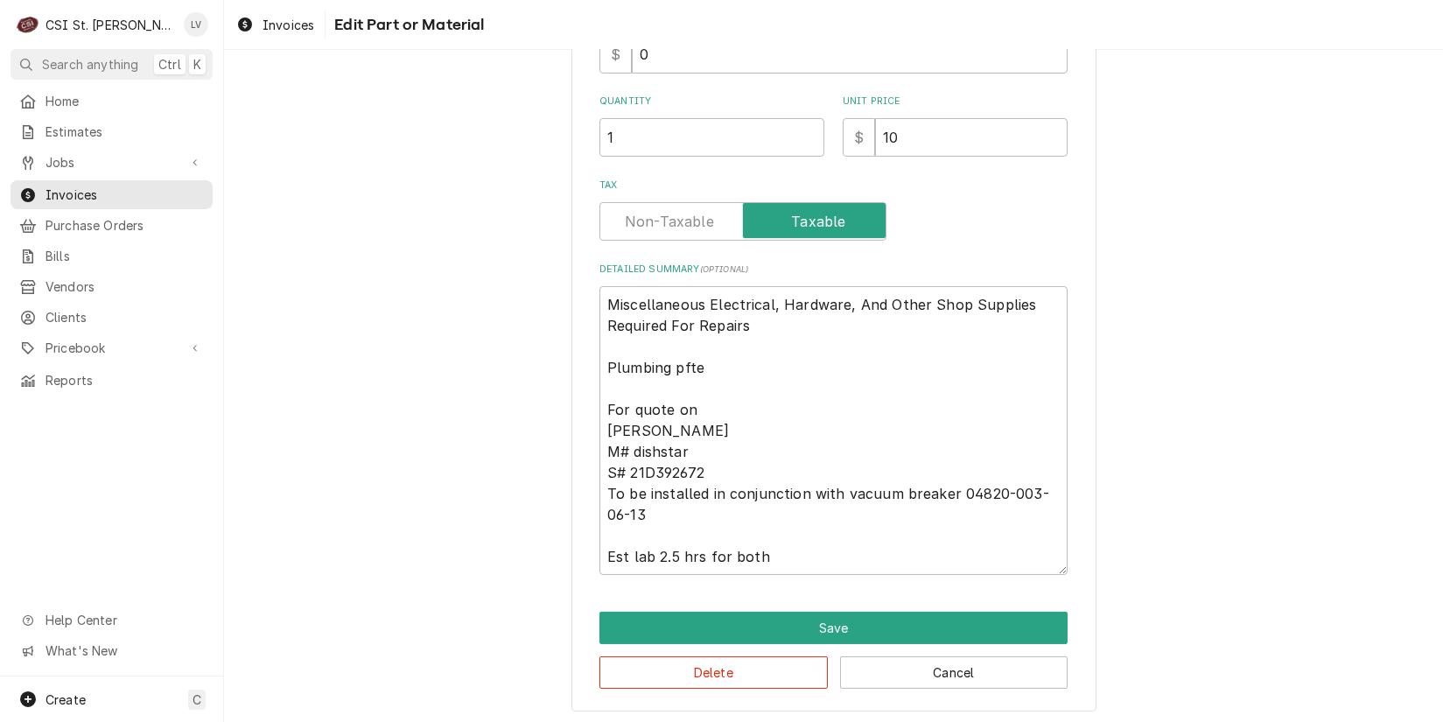
scroll to position [387, 0]
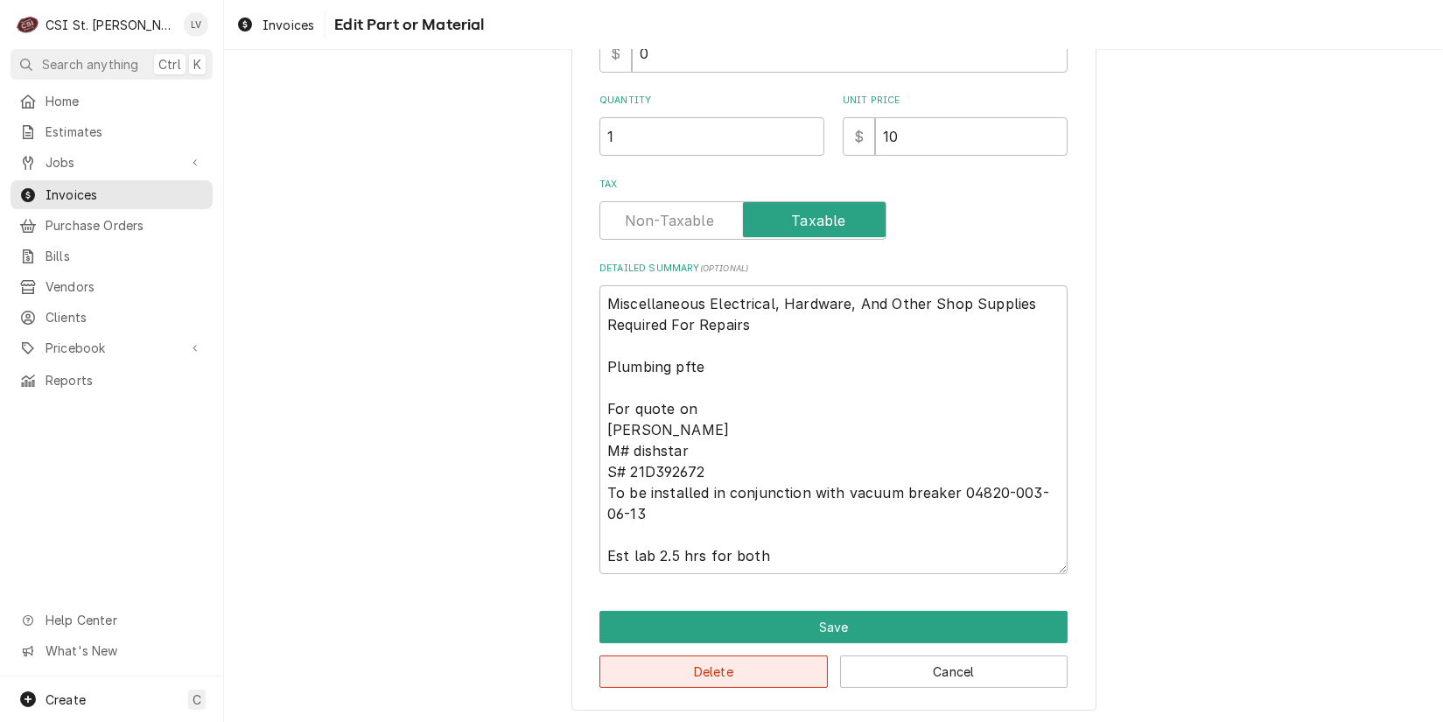
click at [761, 672] on button "Delete" at bounding box center [714, 672] width 228 height 32
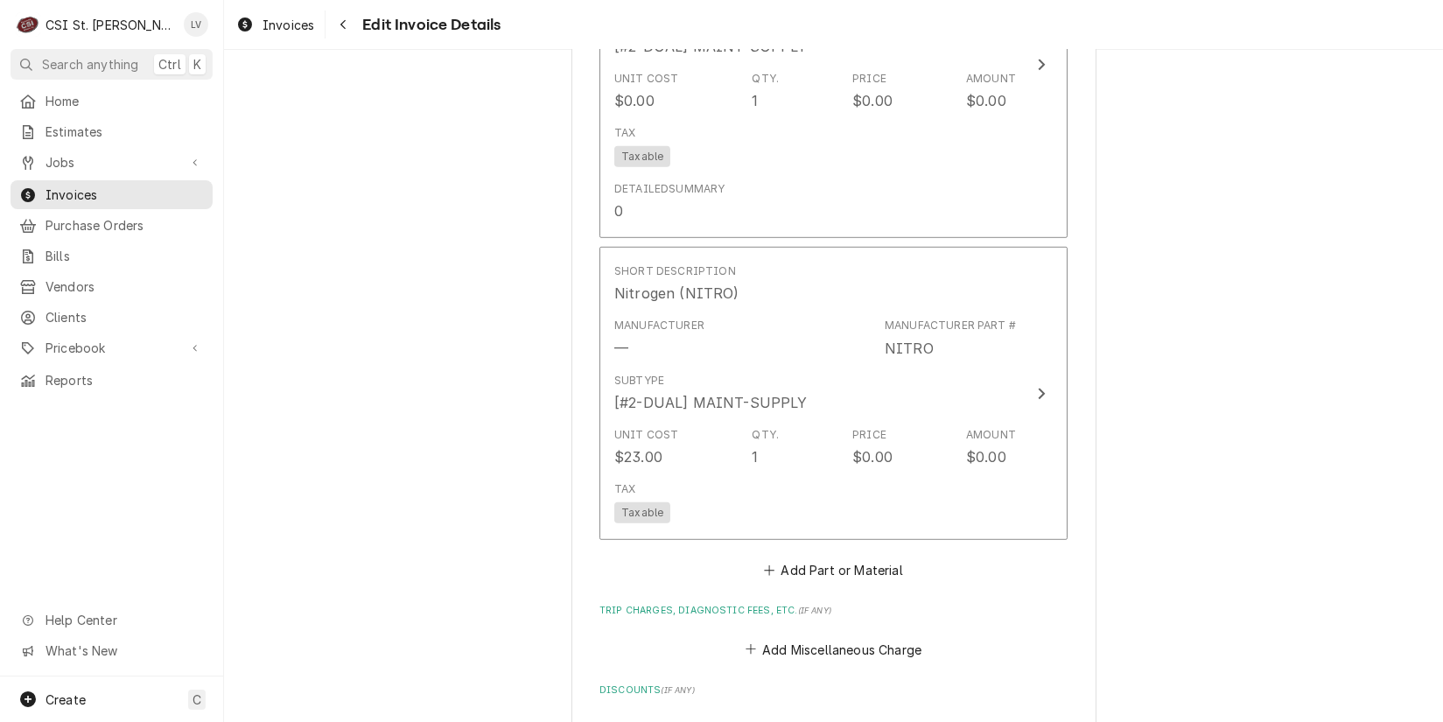
scroll to position [3054, 0]
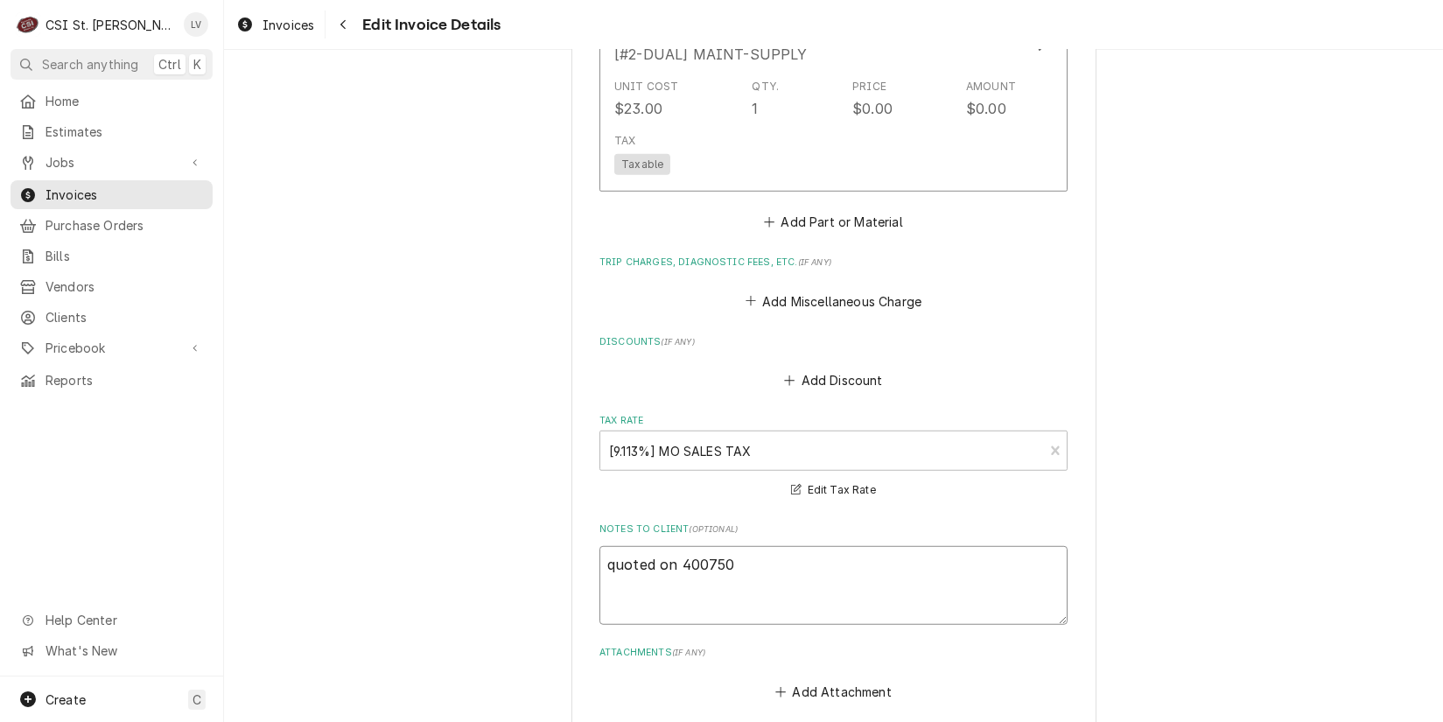
click at [674, 546] on textarea "quoted on 400750" at bounding box center [834, 585] width 468 height 79
type textarea "x"
type textarea "quoted on E400750"
type textarea "x"
type textarea "quoted on ES400750"
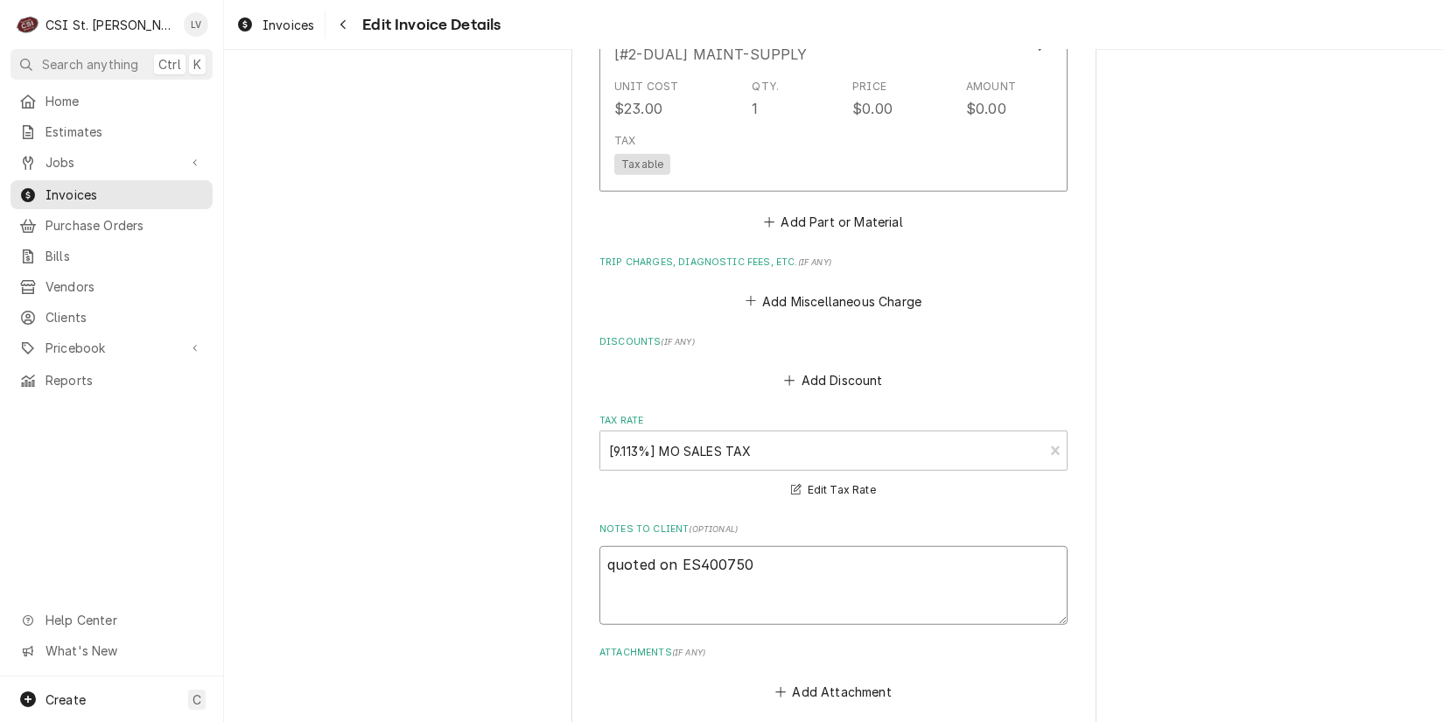
type textarea "x"
type textarea "quoted on EST400750"
type textarea "x"
type textarea "quoted on EST-400750"
click at [610, 546] on textarea "quoted on EST-400750" at bounding box center [834, 585] width 468 height 79
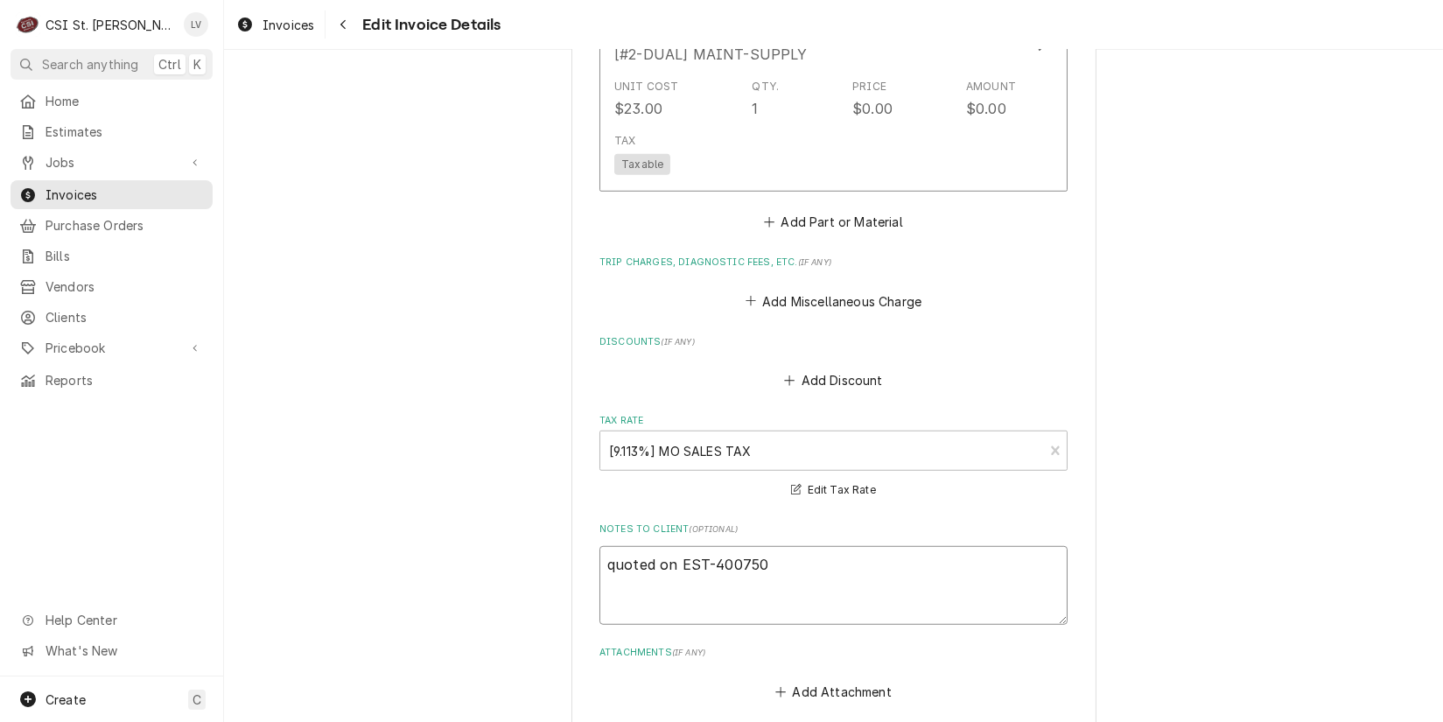
type textarea "x"
type textarea "uoted on EST-400750"
type textarea "x"
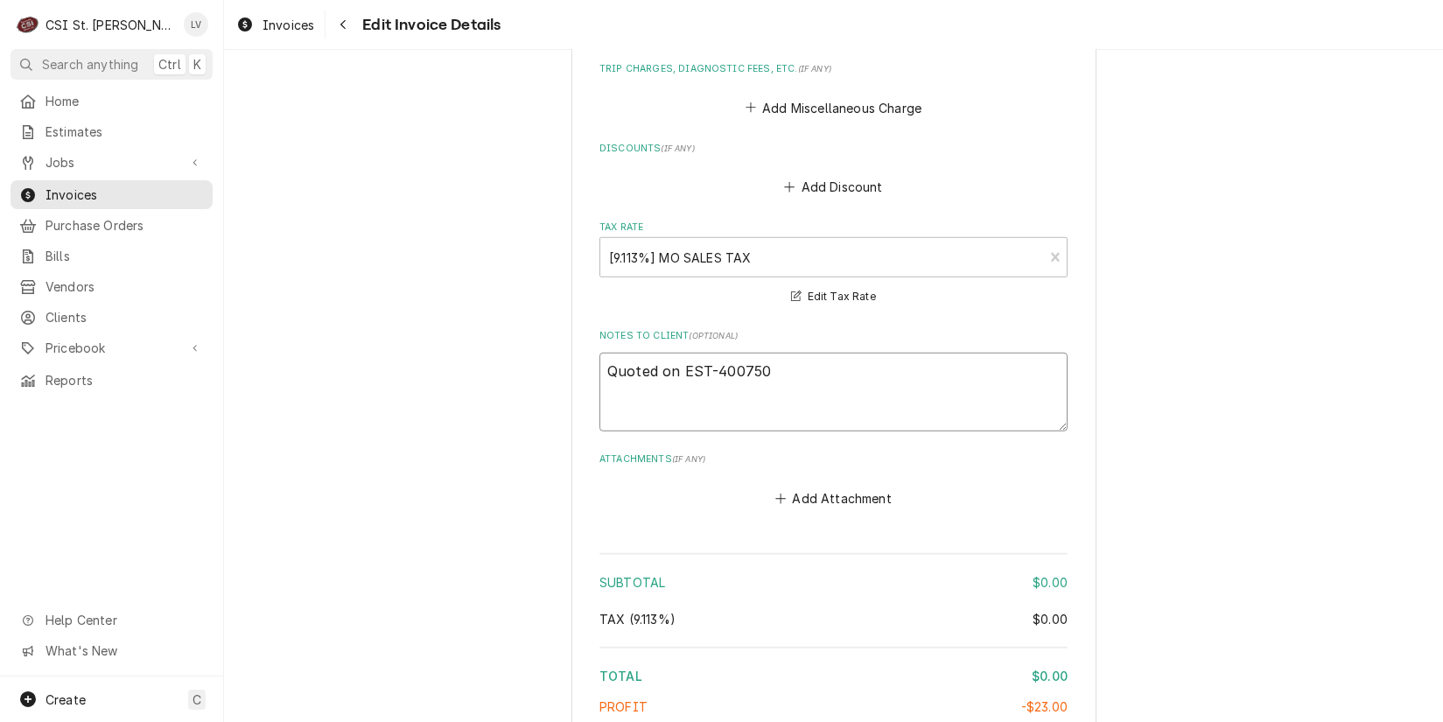
scroll to position [3483, 0]
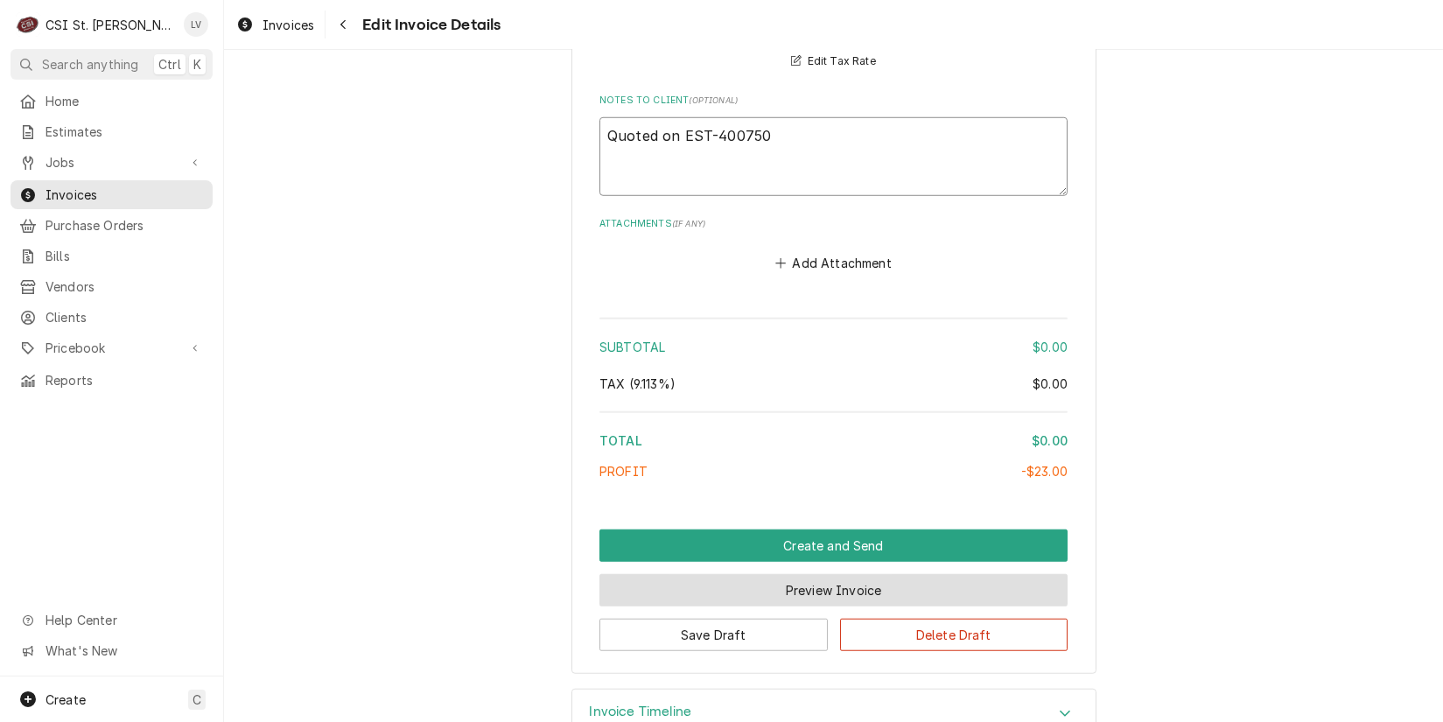
type textarea "Quoted on EST-400750"
click at [804, 574] on button "Preview Invoice" at bounding box center [834, 590] width 468 height 32
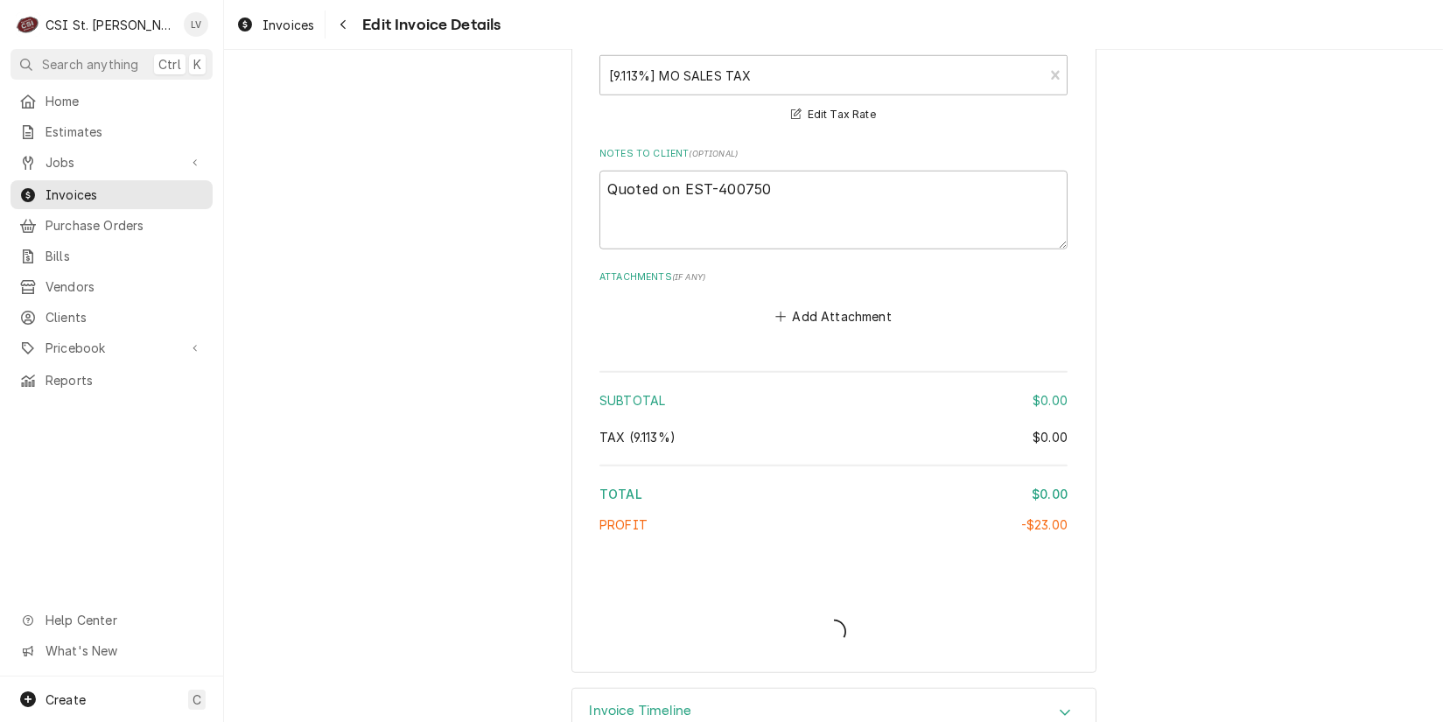
type textarea "x"
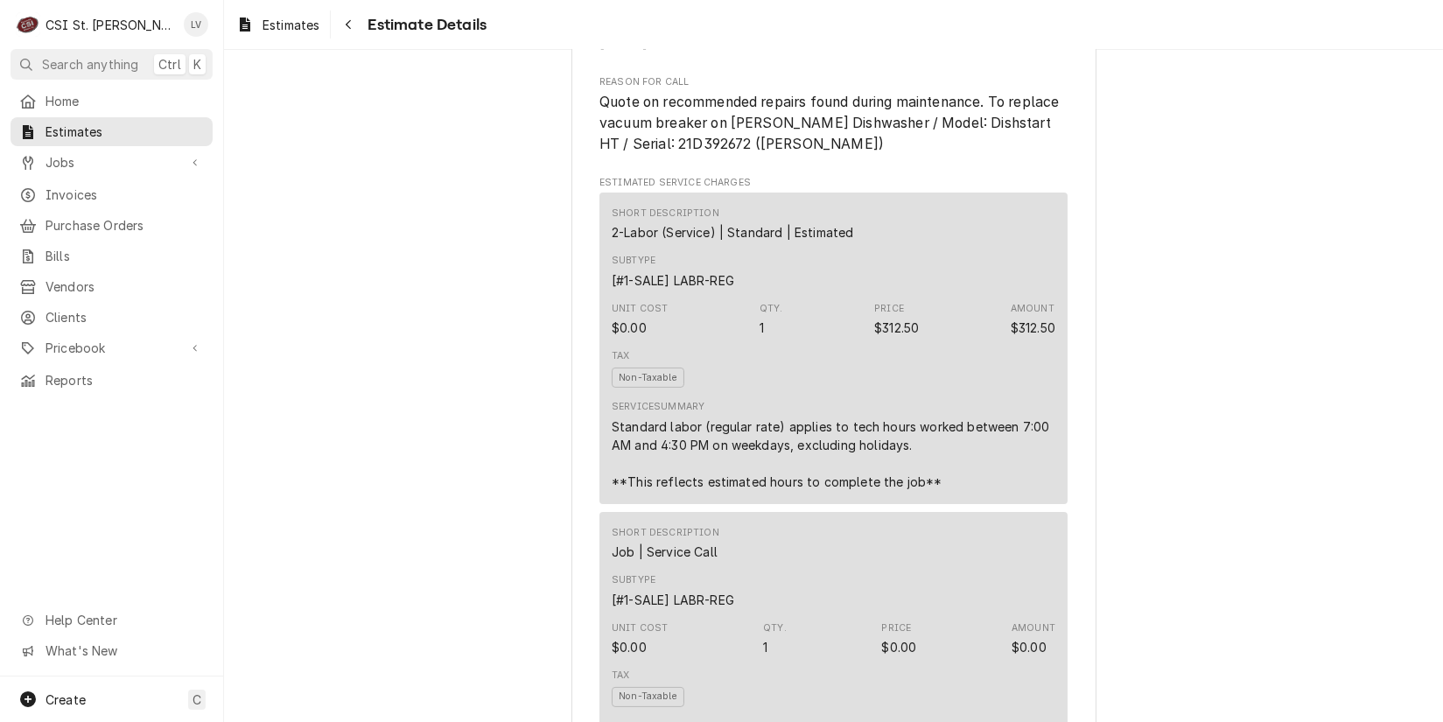
scroll to position [700, 0]
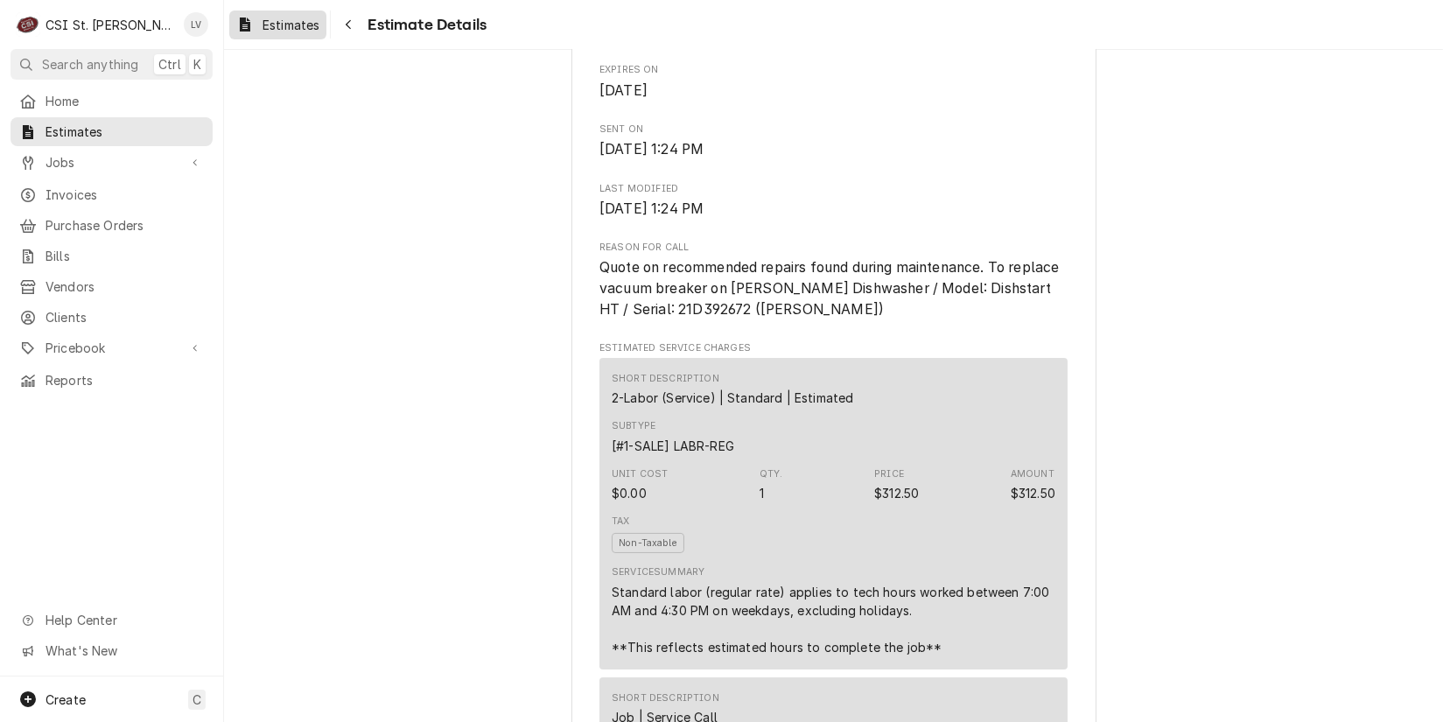
click at [277, 16] on span "Estimates" at bounding box center [291, 25] width 57 height 18
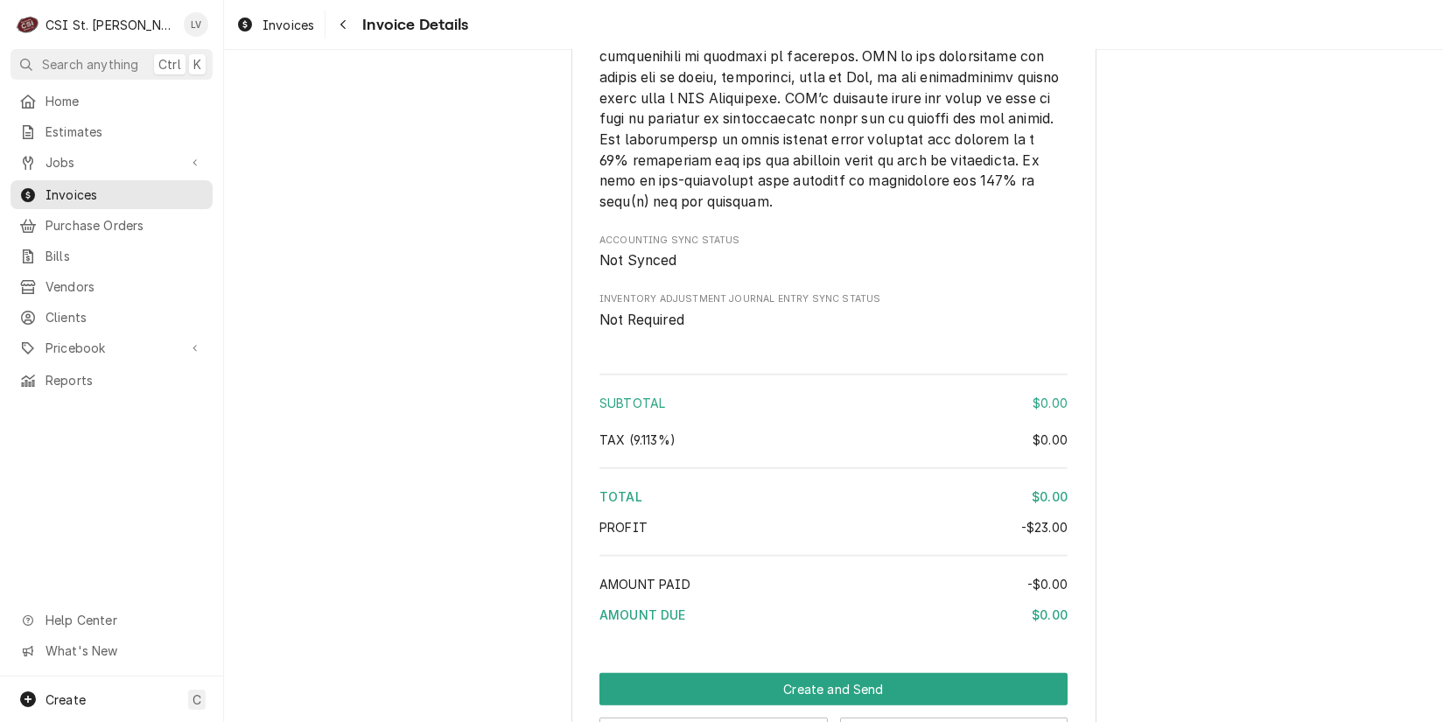
scroll to position [2451, 0]
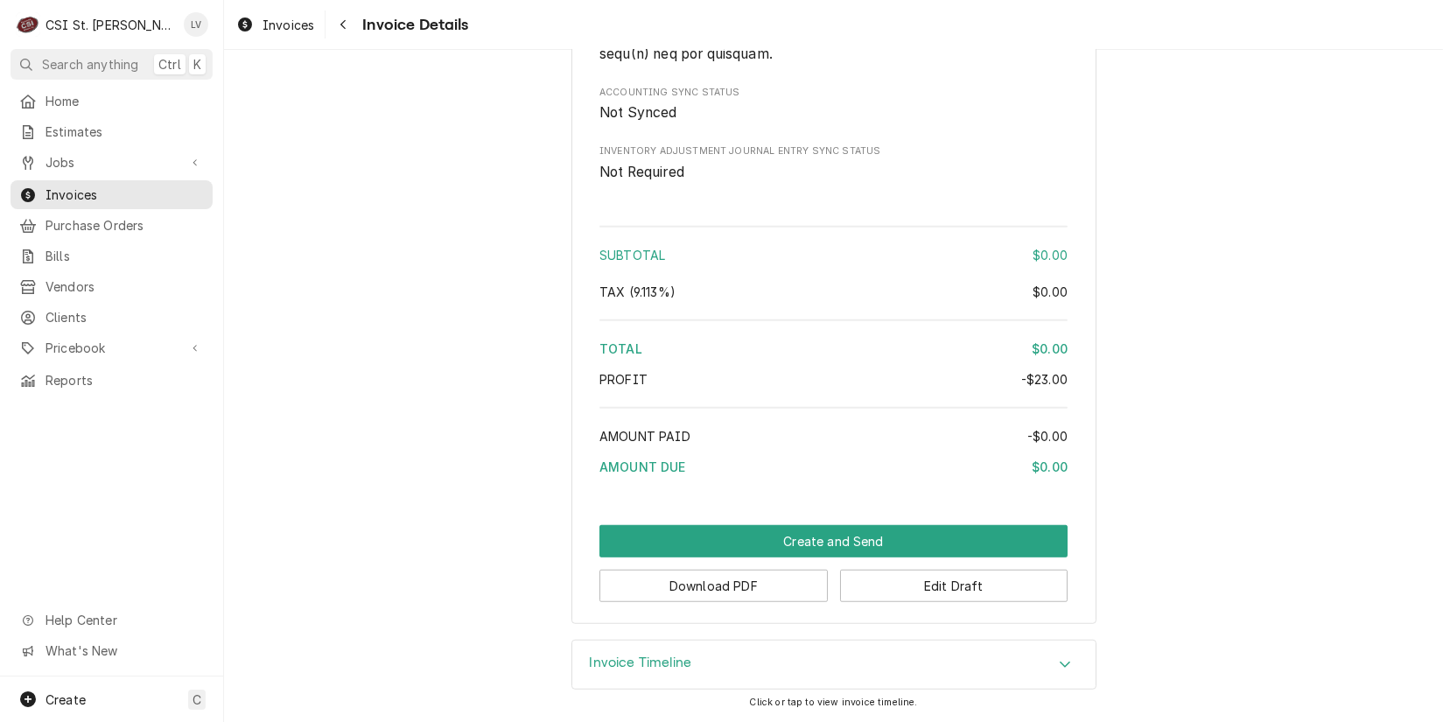
scroll to position [3264, 0]
click at [713, 585] on button "Download PDF" at bounding box center [714, 586] width 228 height 32
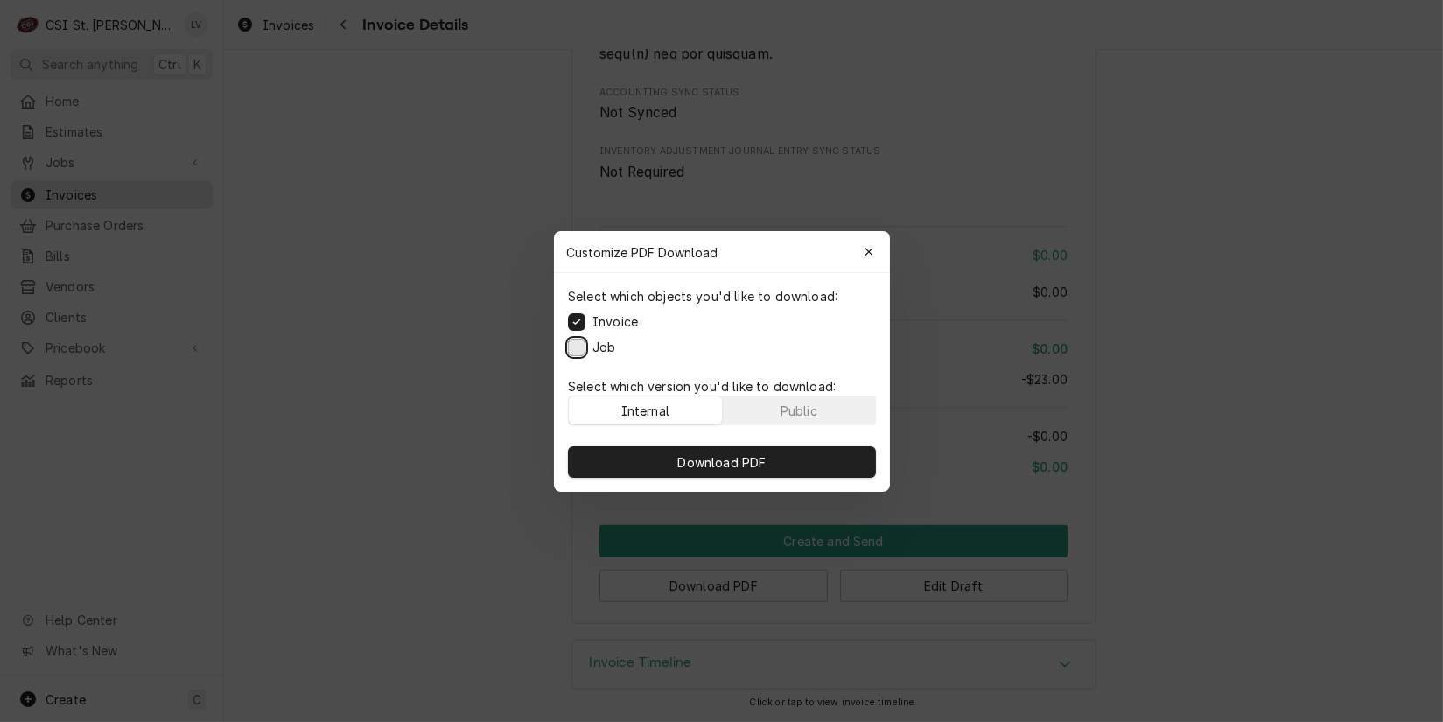
click at [576, 347] on button "Job" at bounding box center [577, 347] width 18 height 18
click at [725, 458] on span "Download PDF" at bounding box center [721, 462] width 95 height 18
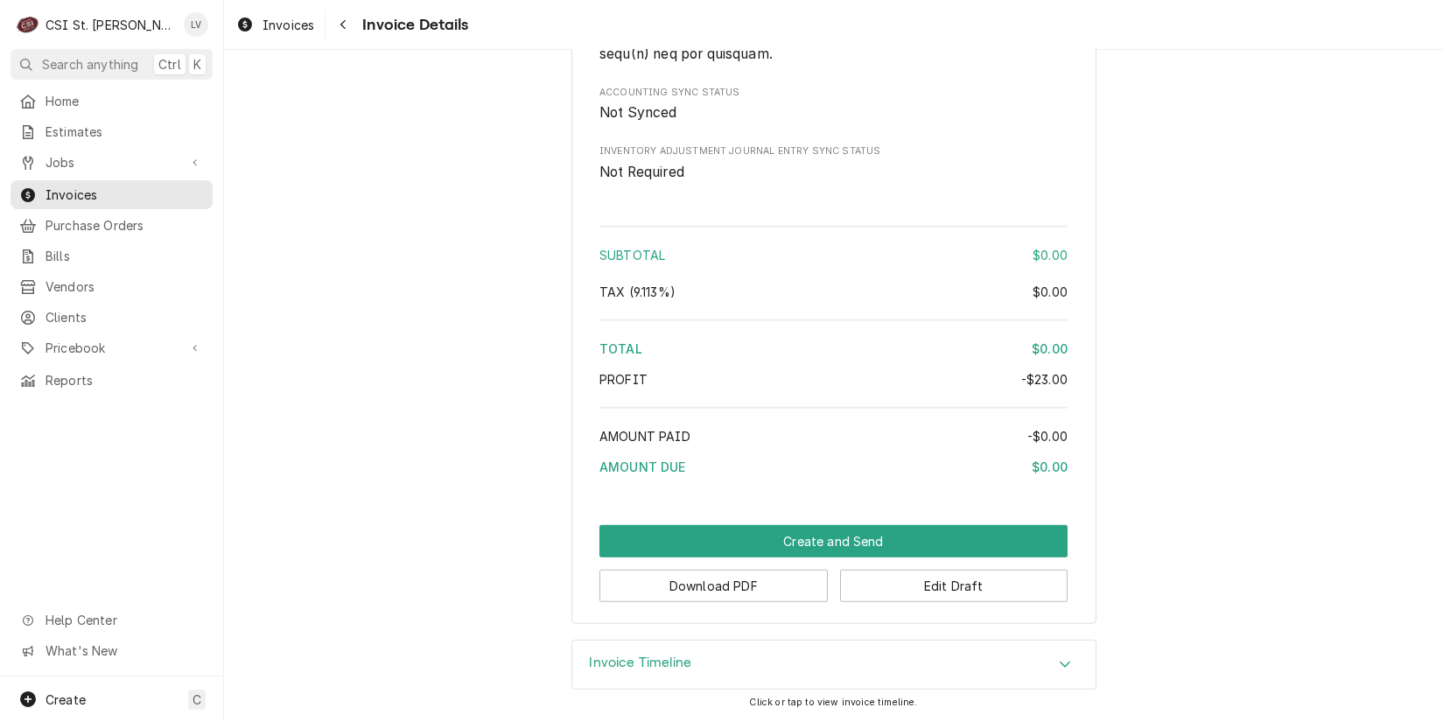
drag, startPoint x: 396, startPoint y: 501, endPoint x: 328, endPoint y: 204, distance: 304.3
click at [271, 29] on span "Invoices" at bounding box center [289, 25] width 52 height 18
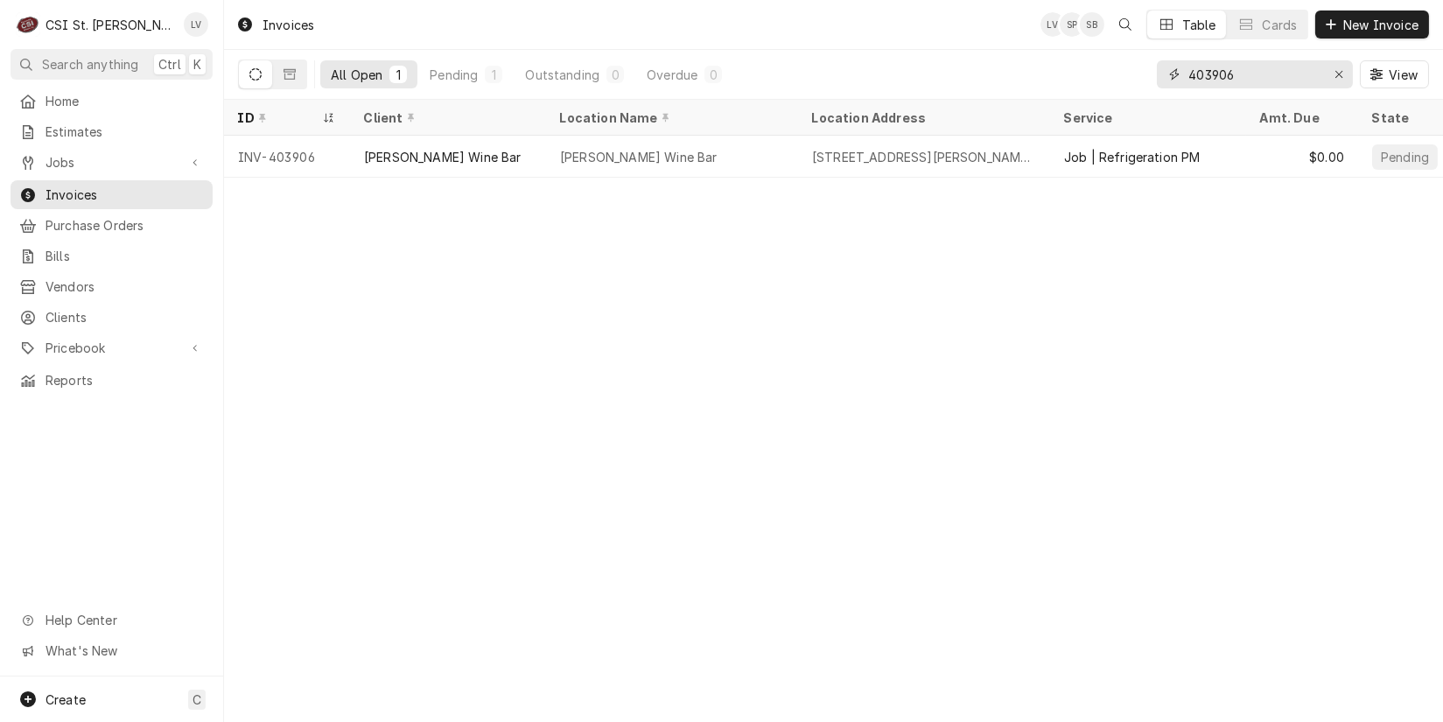
drag, startPoint x: 1217, startPoint y: 74, endPoint x: 1270, endPoint y: 63, distance: 54.6
click at [1270, 63] on input "403906" at bounding box center [1254, 74] width 131 height 28
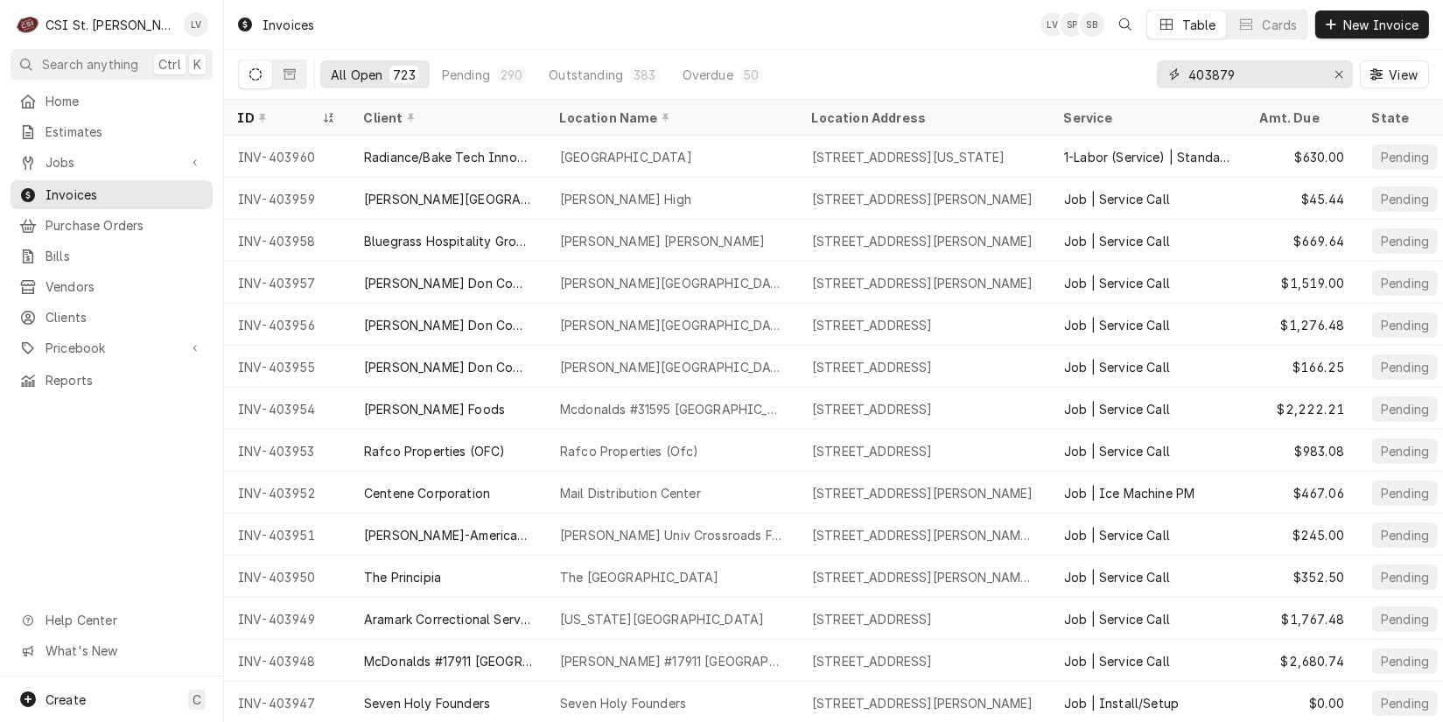
type input "403879"
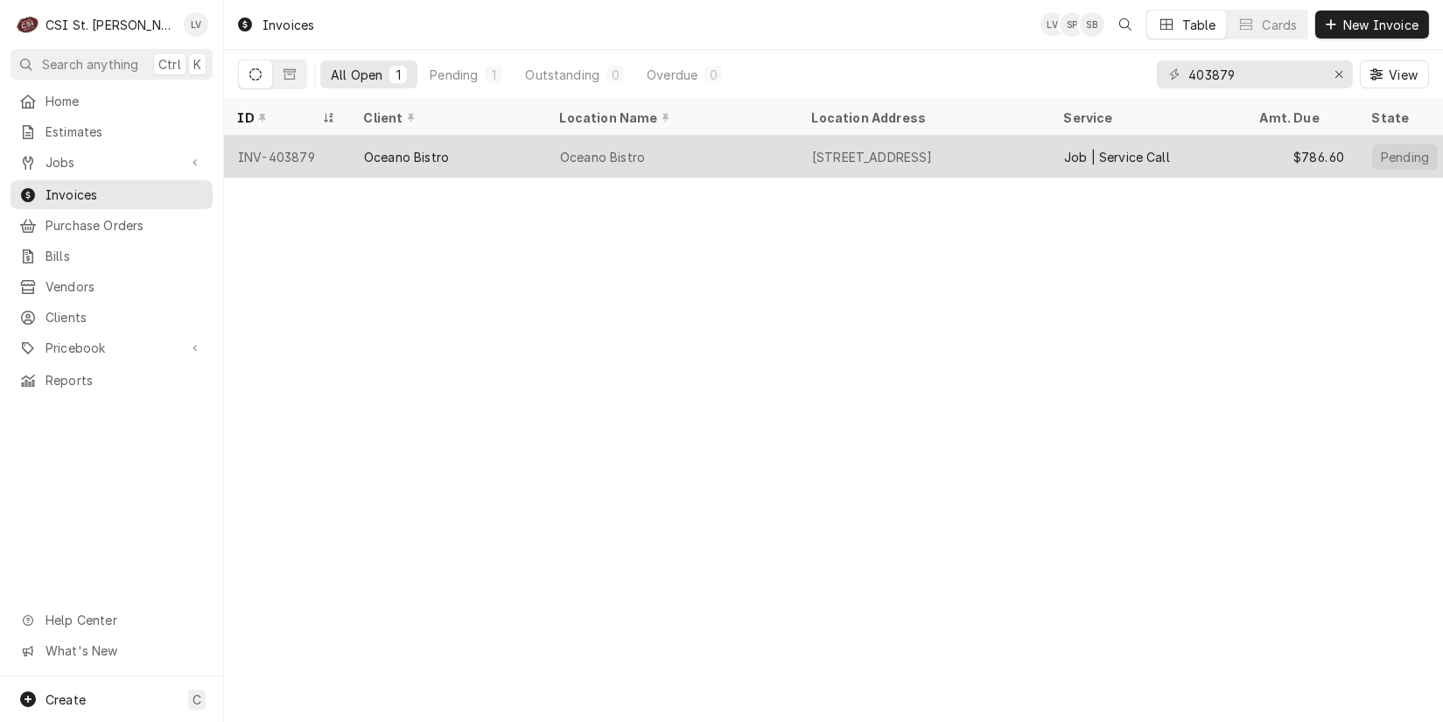
click at [371, 159] on div "Oceano Bistro" at bounding box center [406, 157] width 85 height 18
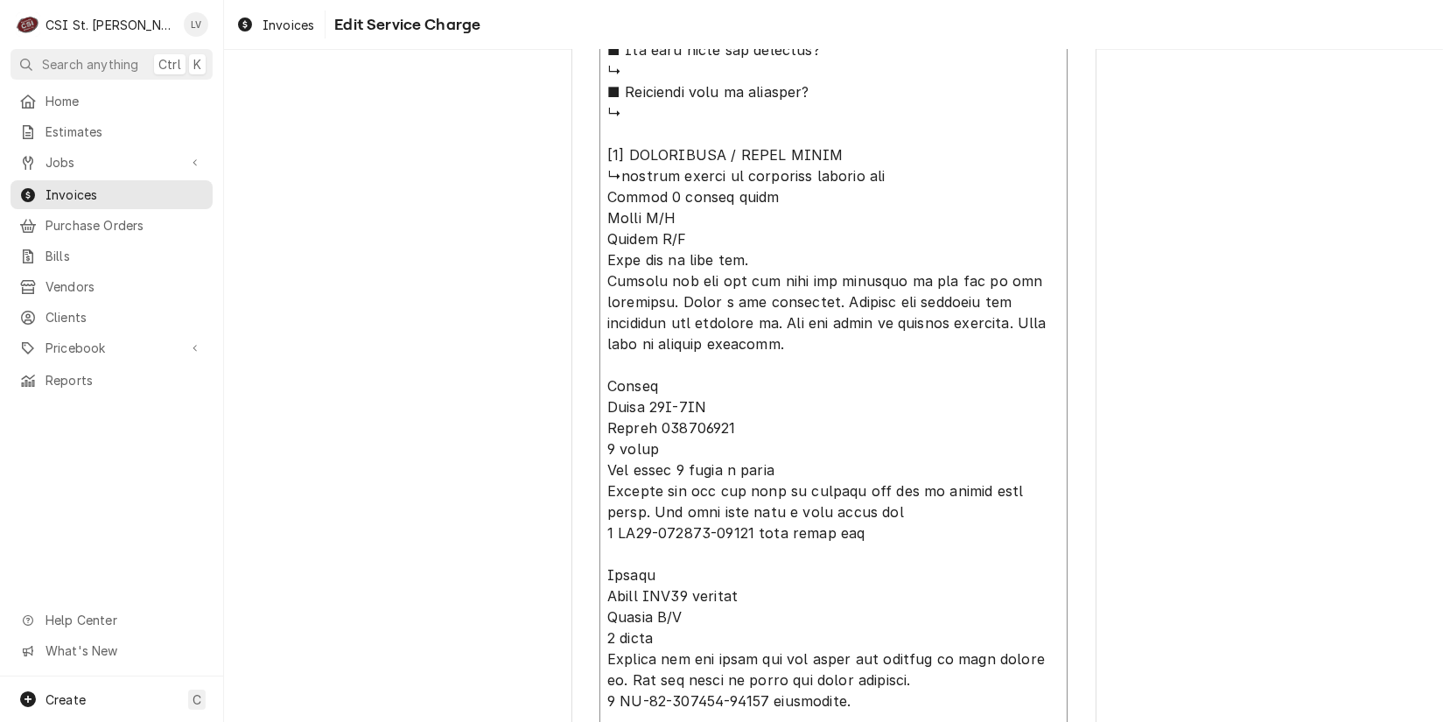
scroll to position [1822, 0]
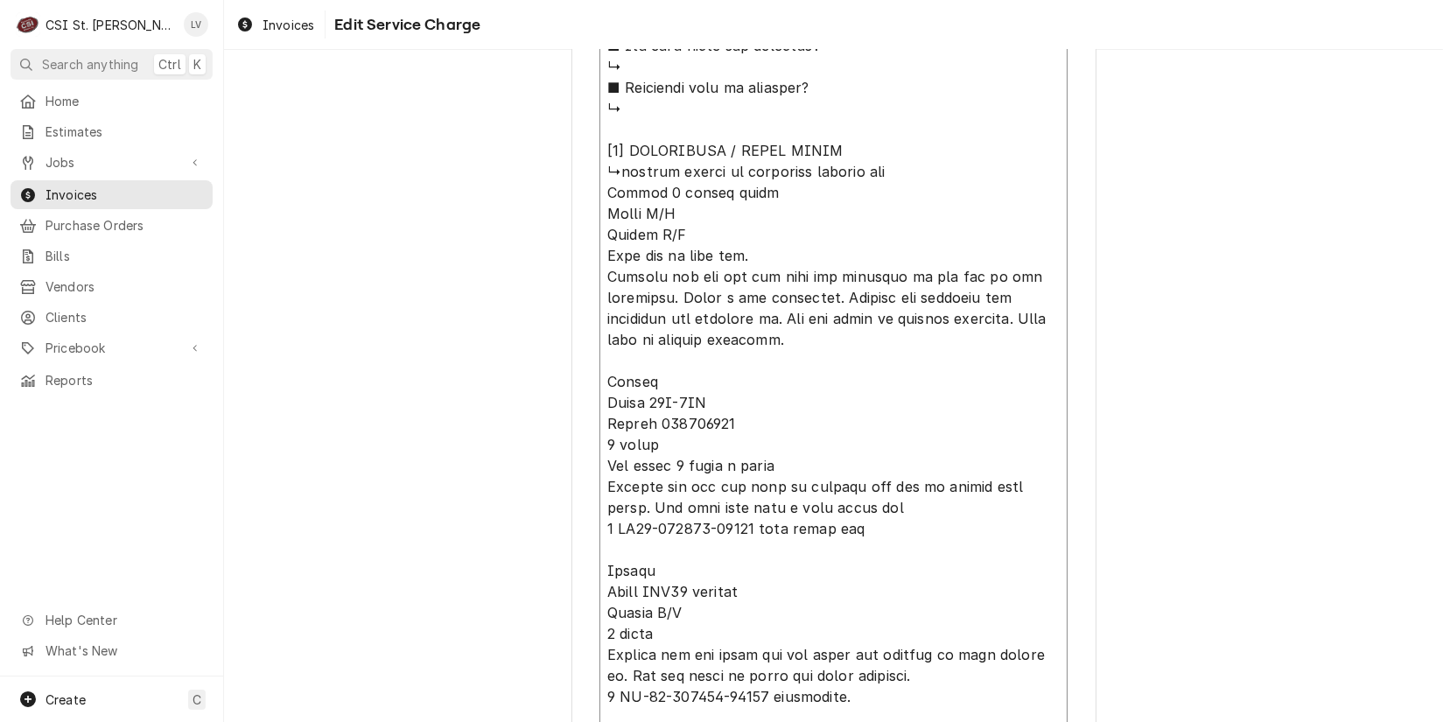
drag, startPoint x: 597, startPoint y: 506, endPoint x: 865, endPoint y: 139, distance: 454.1
click at [865, 139] on textarea "Service Summary ( optional )" at bounding box center [834, 119] width 468 height 2201
type textarea "x"
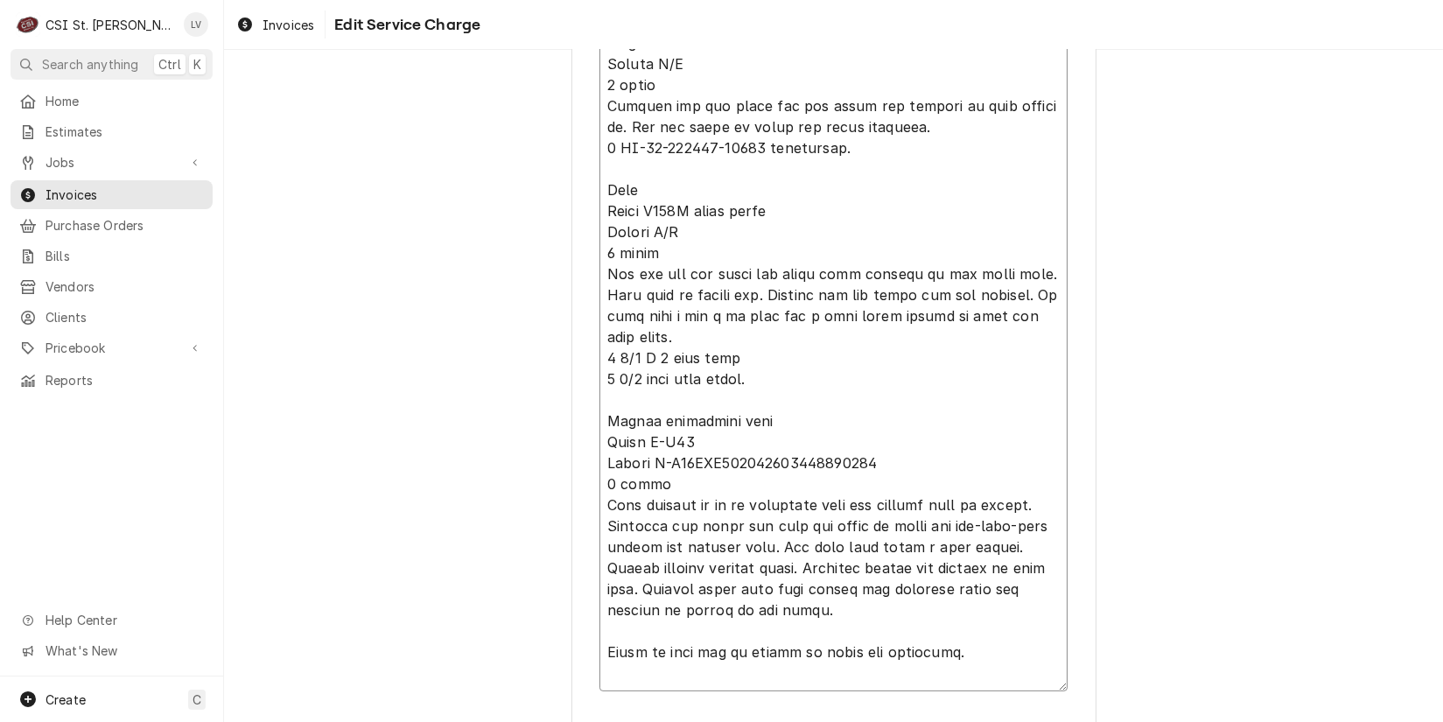
scroll to position [1354, 0]
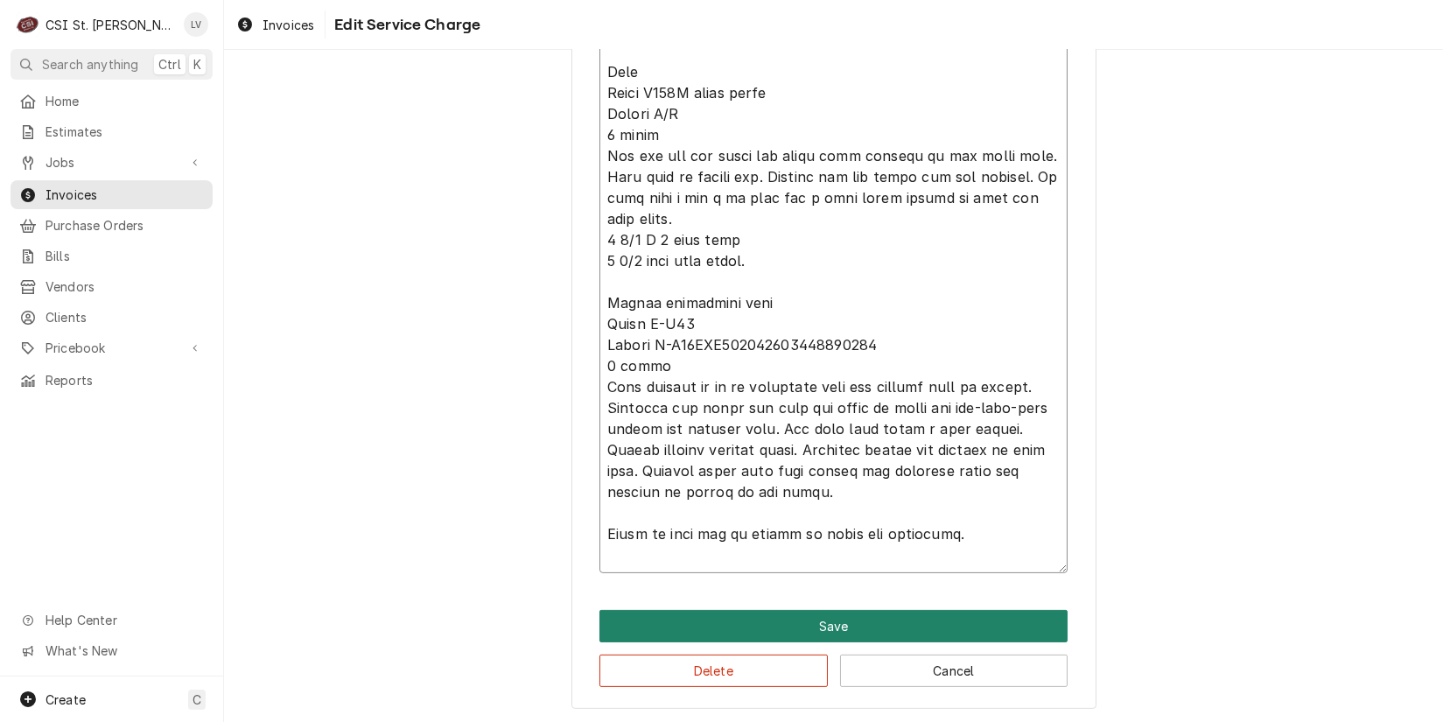
type textarea "↳loremip dolors am consectet adipisc eli Seddoe 1 tempor incid Utlab E/D Magnaa…"
click at [782, 611] on button "Save" at bounding box center [834, 626] width 468 height 32
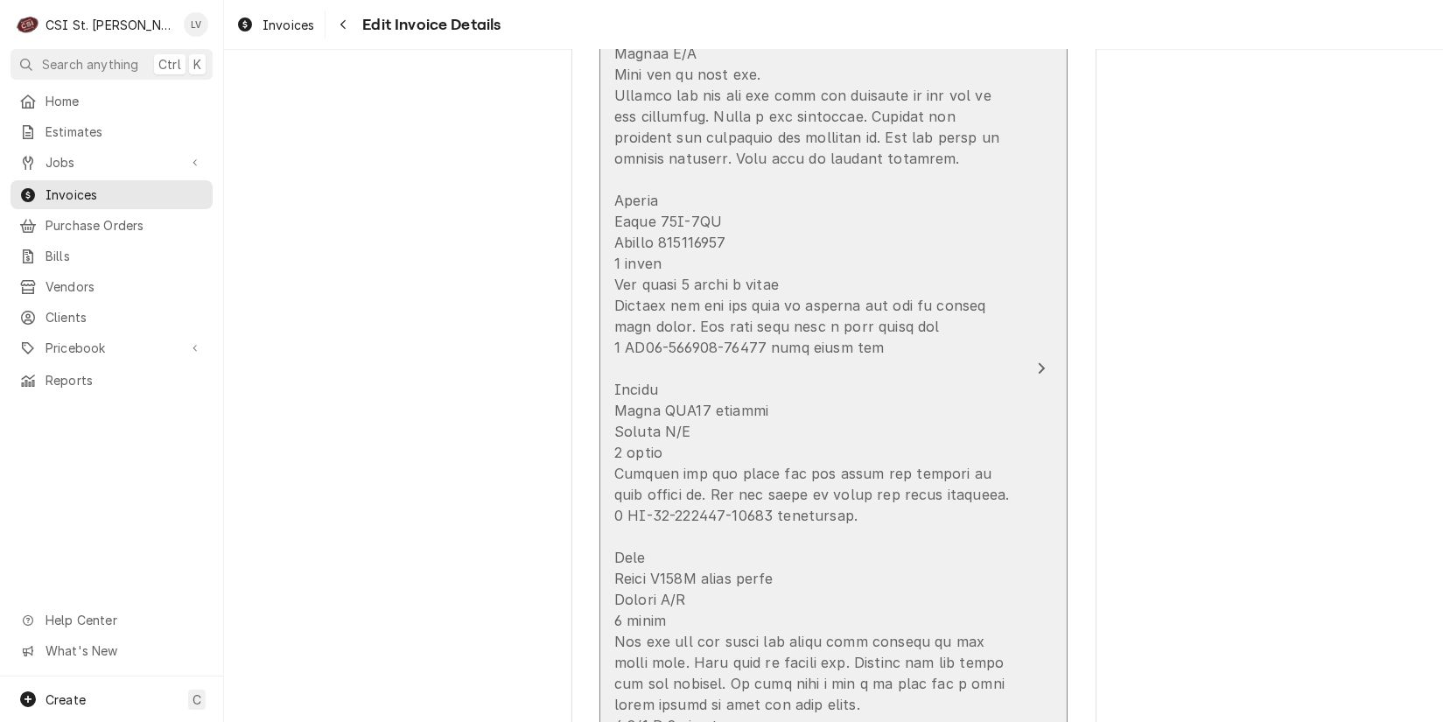
scroll to position [1958, 0]
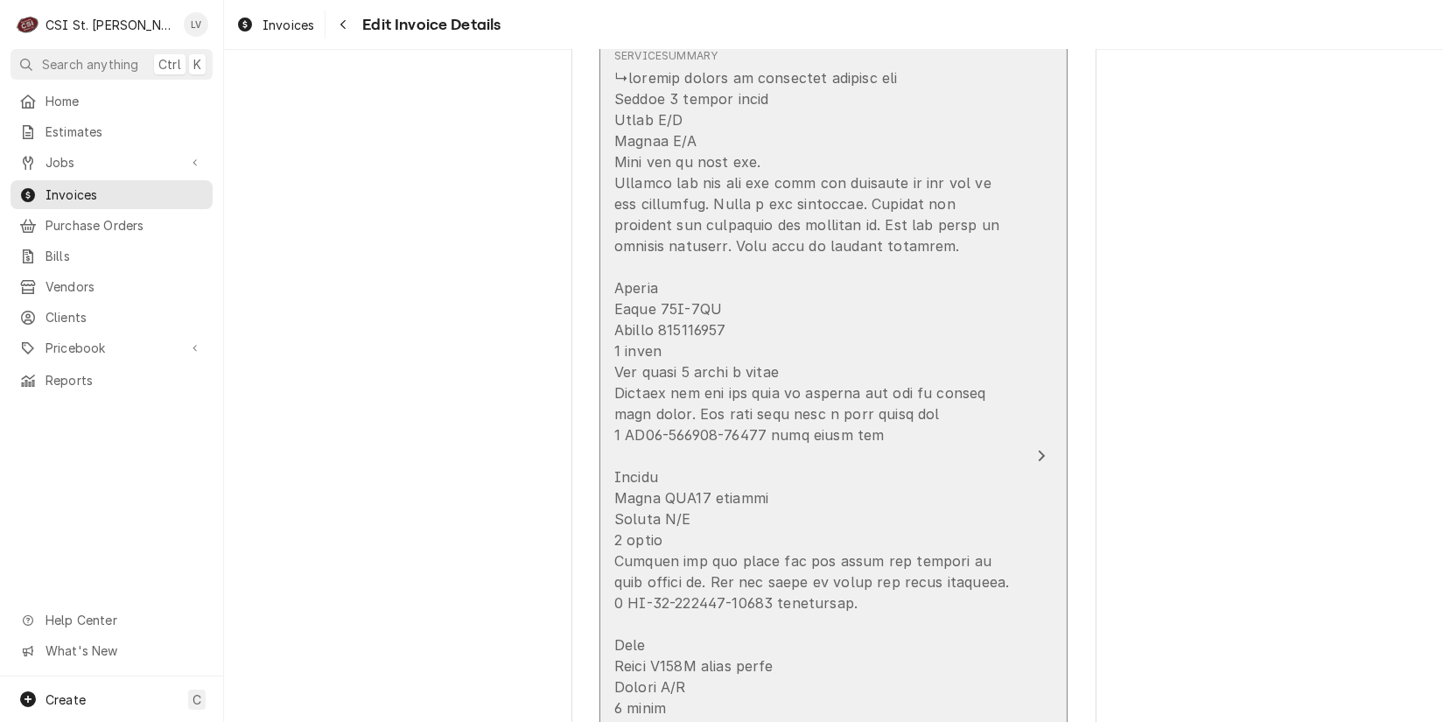
click at [839, 227] on div "Update Line Item" at bounding box center [815, 602] width 402 height 1071
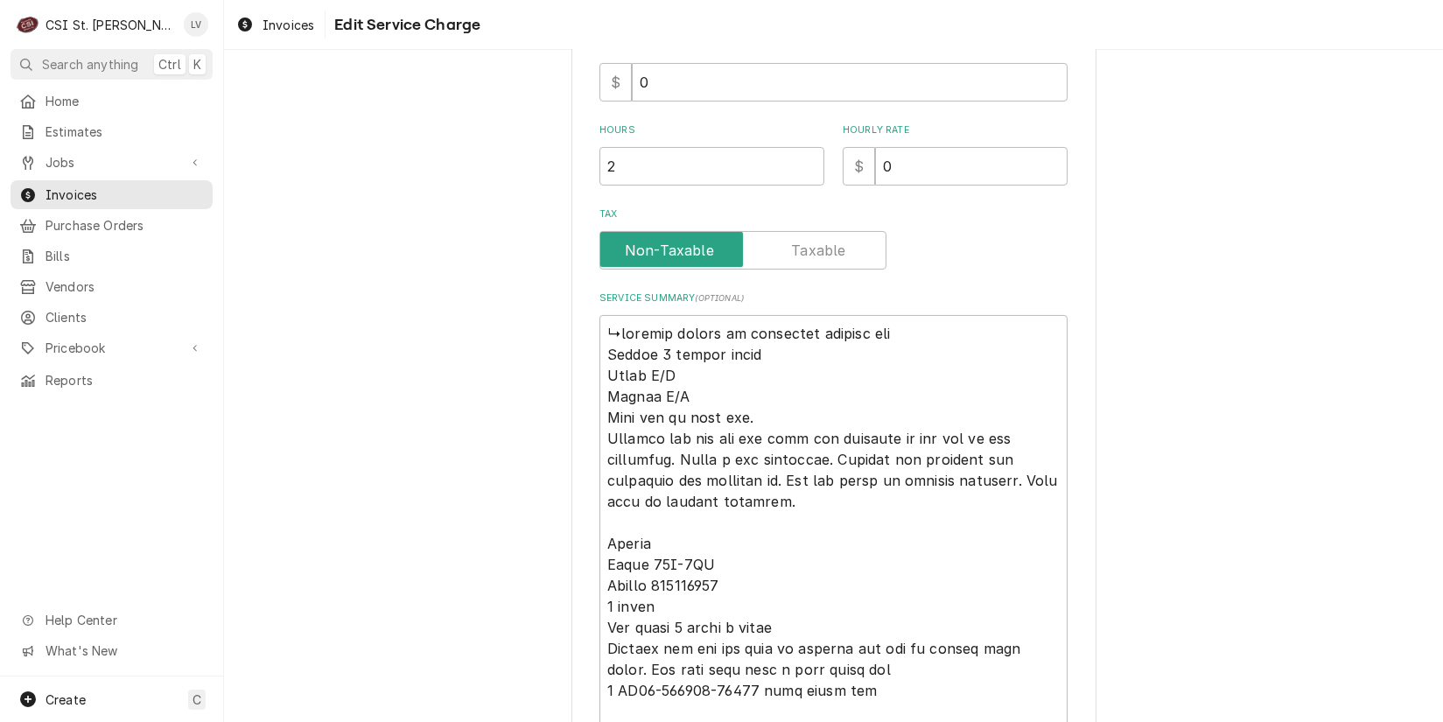
scroll to position [700, 0]
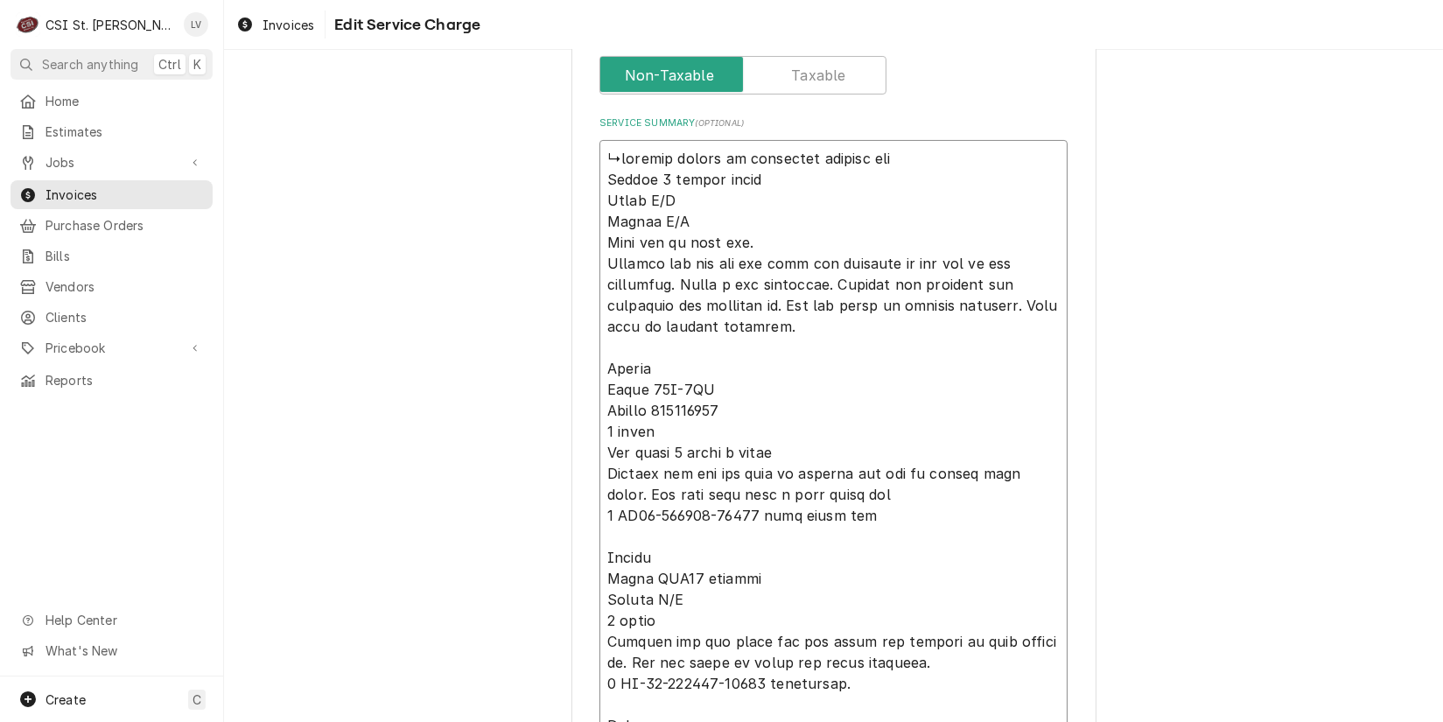
drag, startPoint x: 785, startPoint y: 343, endPoint x: 548, endPoint y: 208, distance: 272.8
click at [548, 208] on div "Use the fields below to edit this service charge Short Description Job | Servic…" at bounding box center [833, 373] width 1219 height 2011
click at [485, 438] on div "Use the fields below to edit this service charge Short Description Job | Servic…" at bounding box center [833, 373] width 1219 height 2011
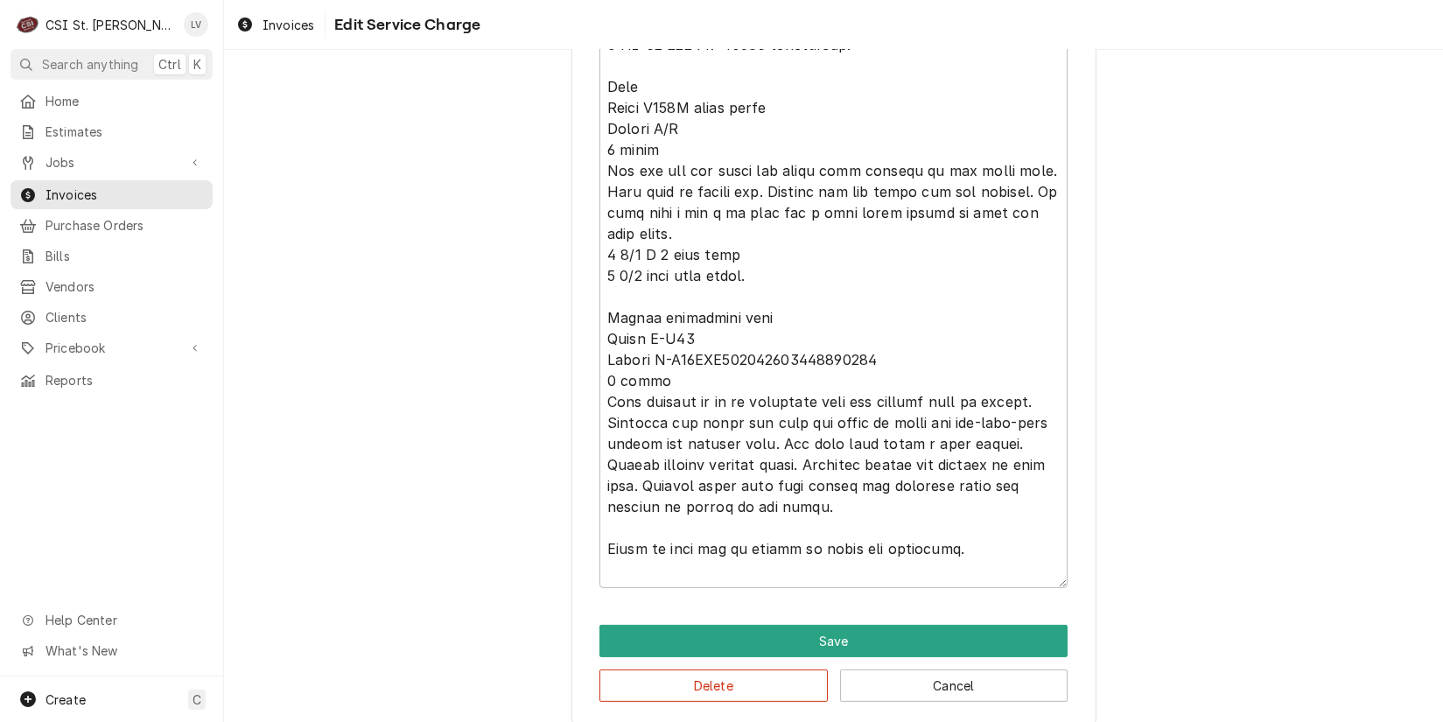
scroll to position [1354, 0]
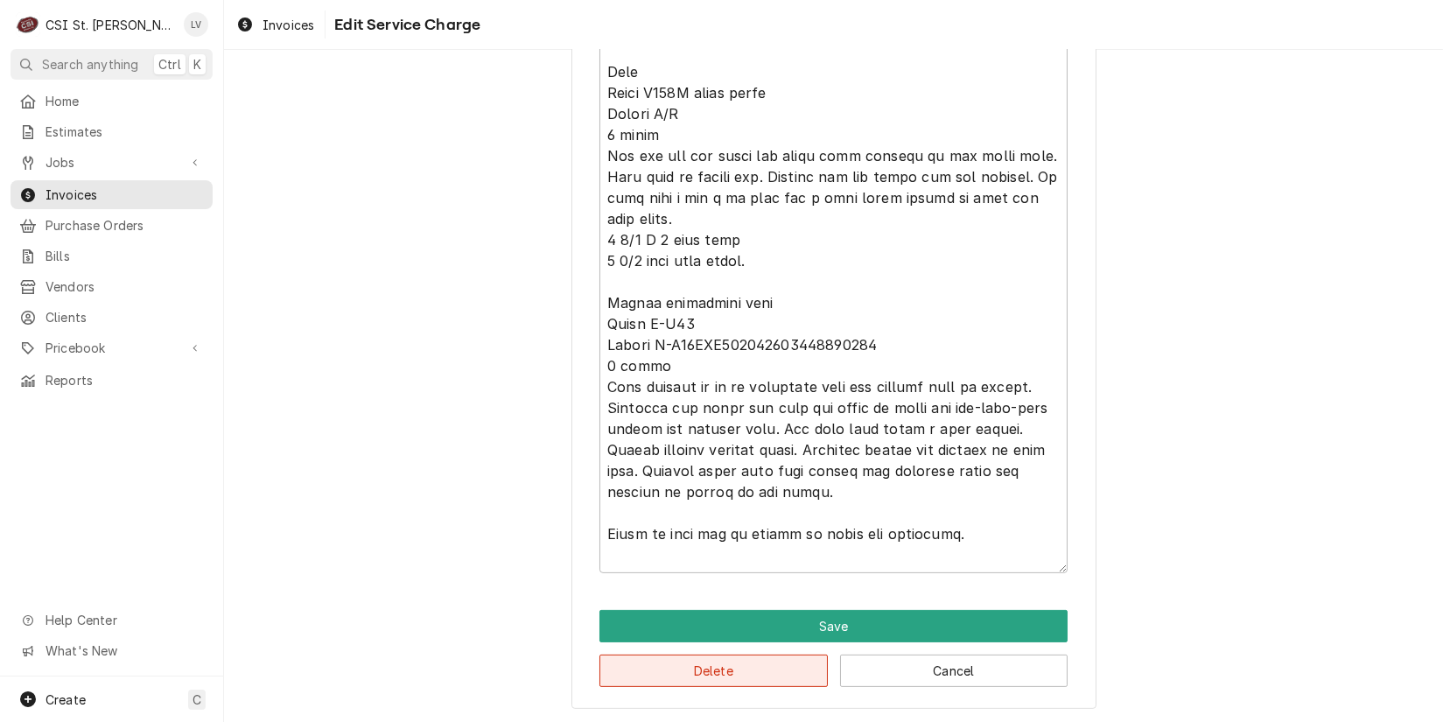
click at [791, 666] on button "Delete" at bounding box center [714, 671] width 228 height 32
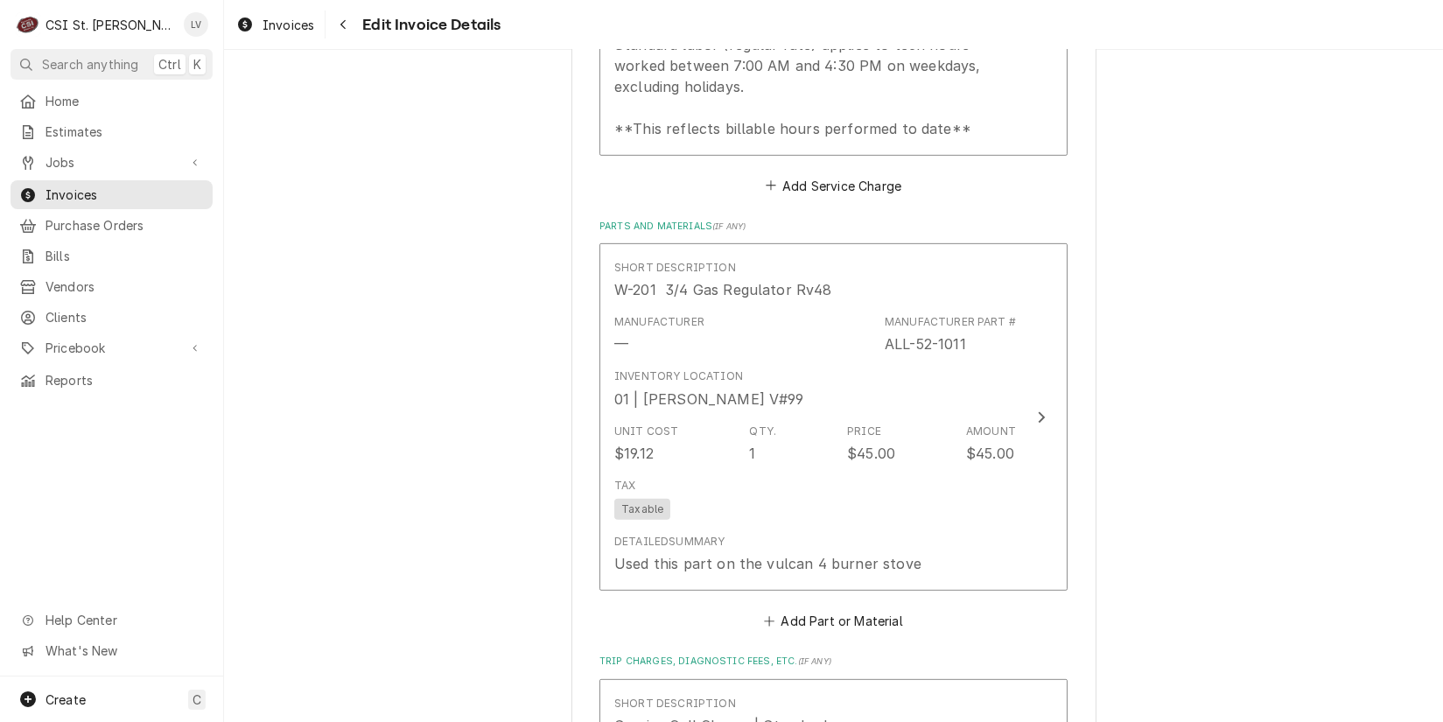
scroll to position [1990, 0]
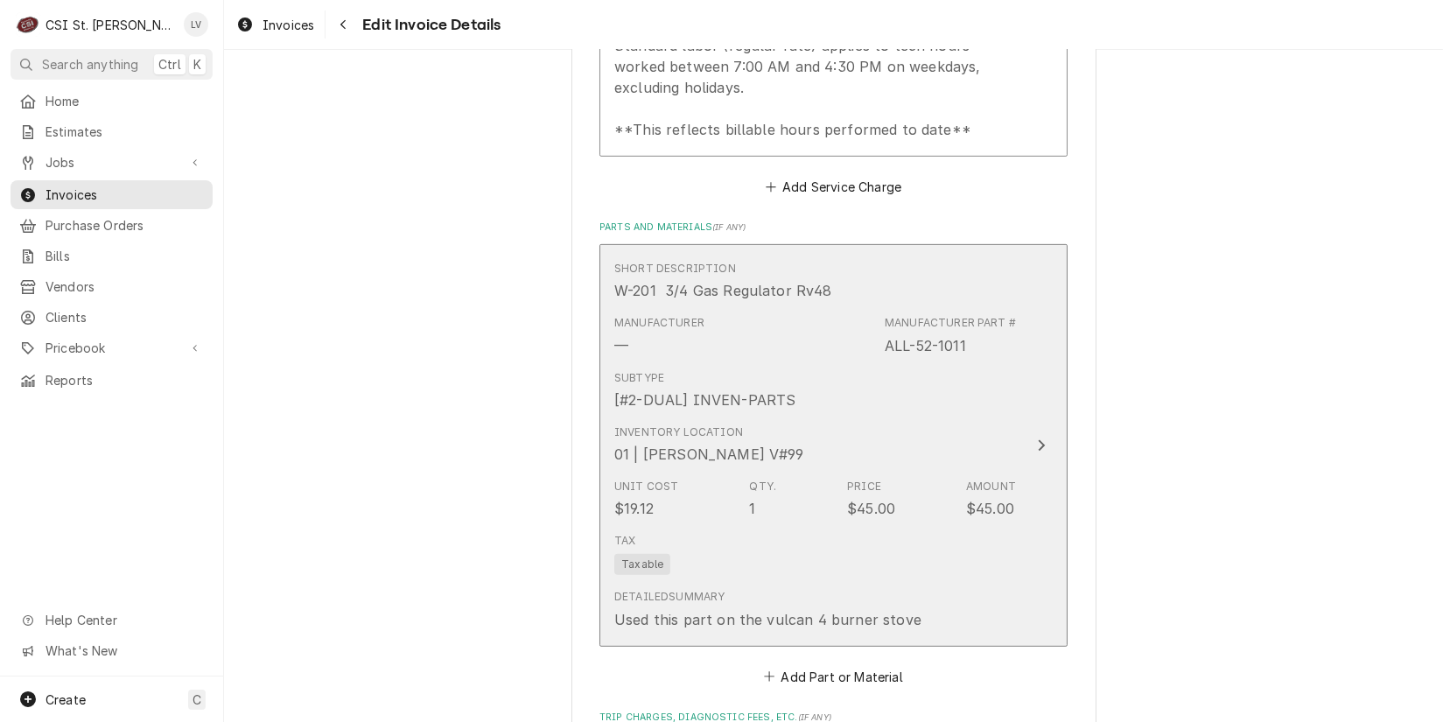
click at [787, 534] on div "Tax Taxable" at bounding box center [815, 554] width 402 height 56
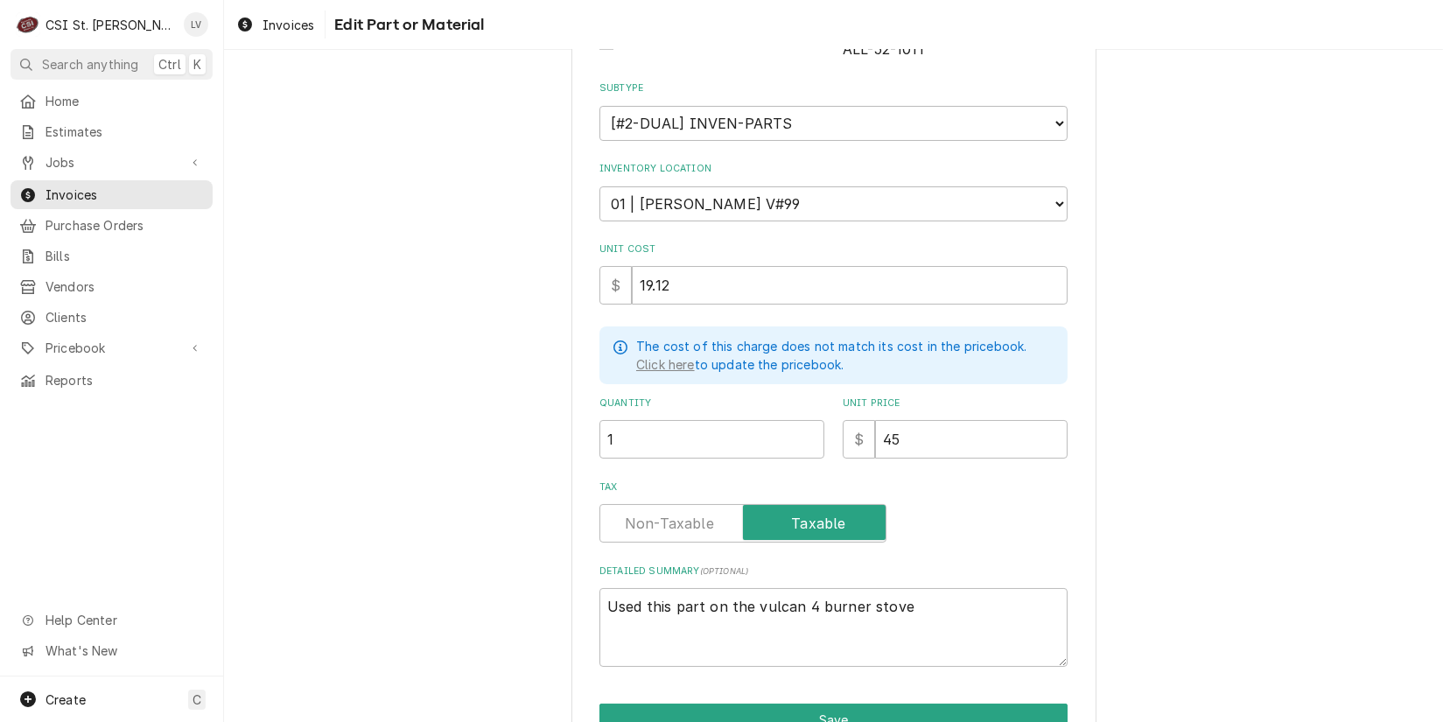
scroll to position [62, 0]
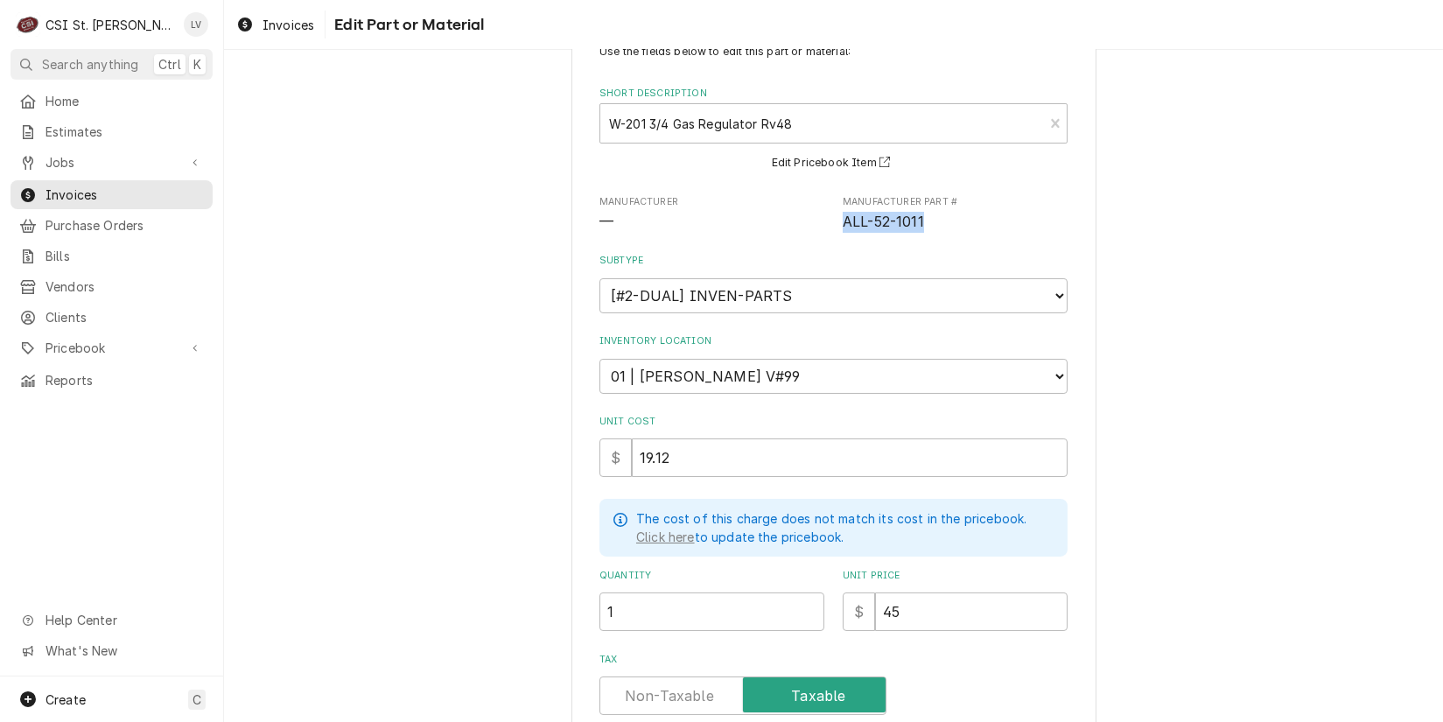
drag, startPoint x: 928, startPoint y: 223, endPoint x: 836, endPoint y: 235, distance: 92.6
click at [837, 235] on div "Use the fields below to edit this part or material: Short Description W-201 3/4…" at bounding box center [834, 442] width 468 height 796
copy span "ALL-52-1011"
click at [53, 339] on span "Pricebook" at bounding box center [112, 348] width 132 height 18
drag, startPoint x: 691, startPoint y: 454, endPoint x: 590, endPoint y: 468, distance: 102.5
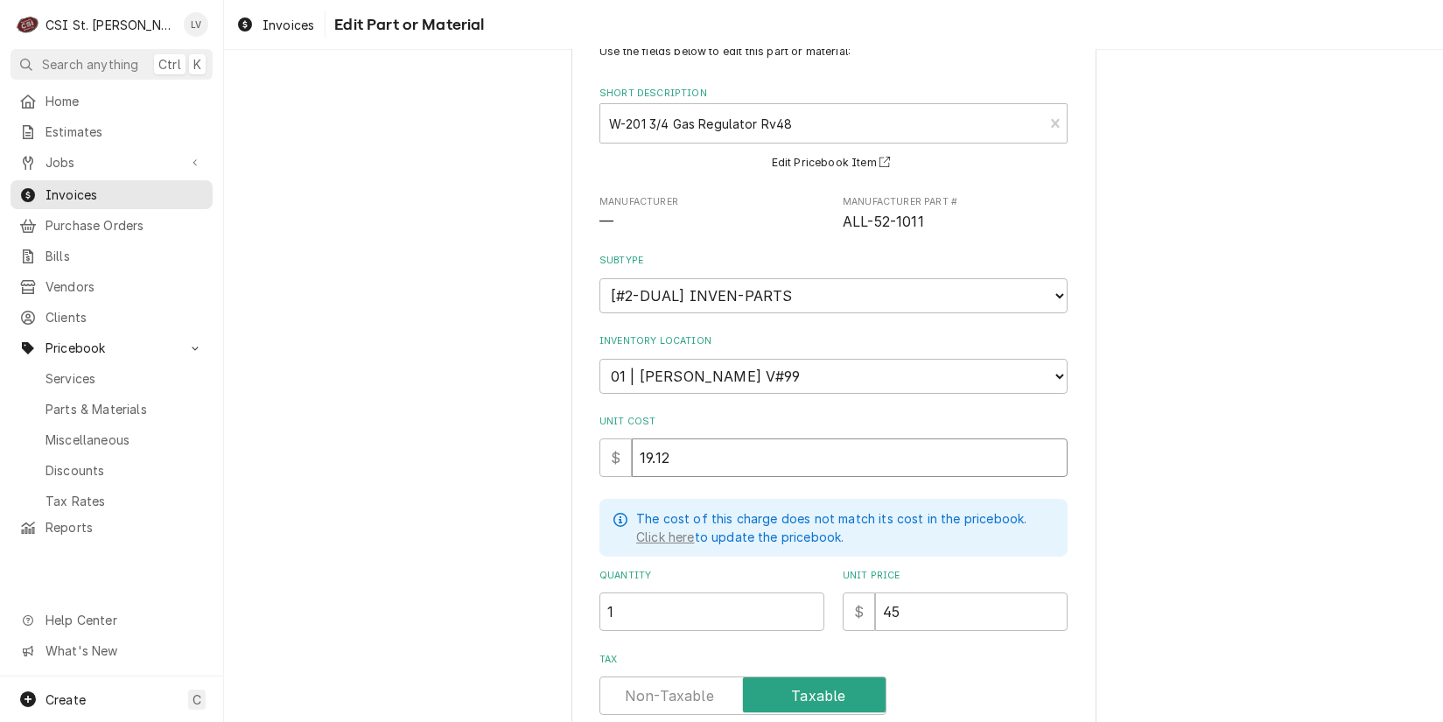
click at [591, 472] on div "Use the fields below to edit this part or material: Short Description W-201 3/4…" at bounding box center [834, 499] width 525 height 954
type textarea "x"
type input "2"
type textarea "x"
type input "27"
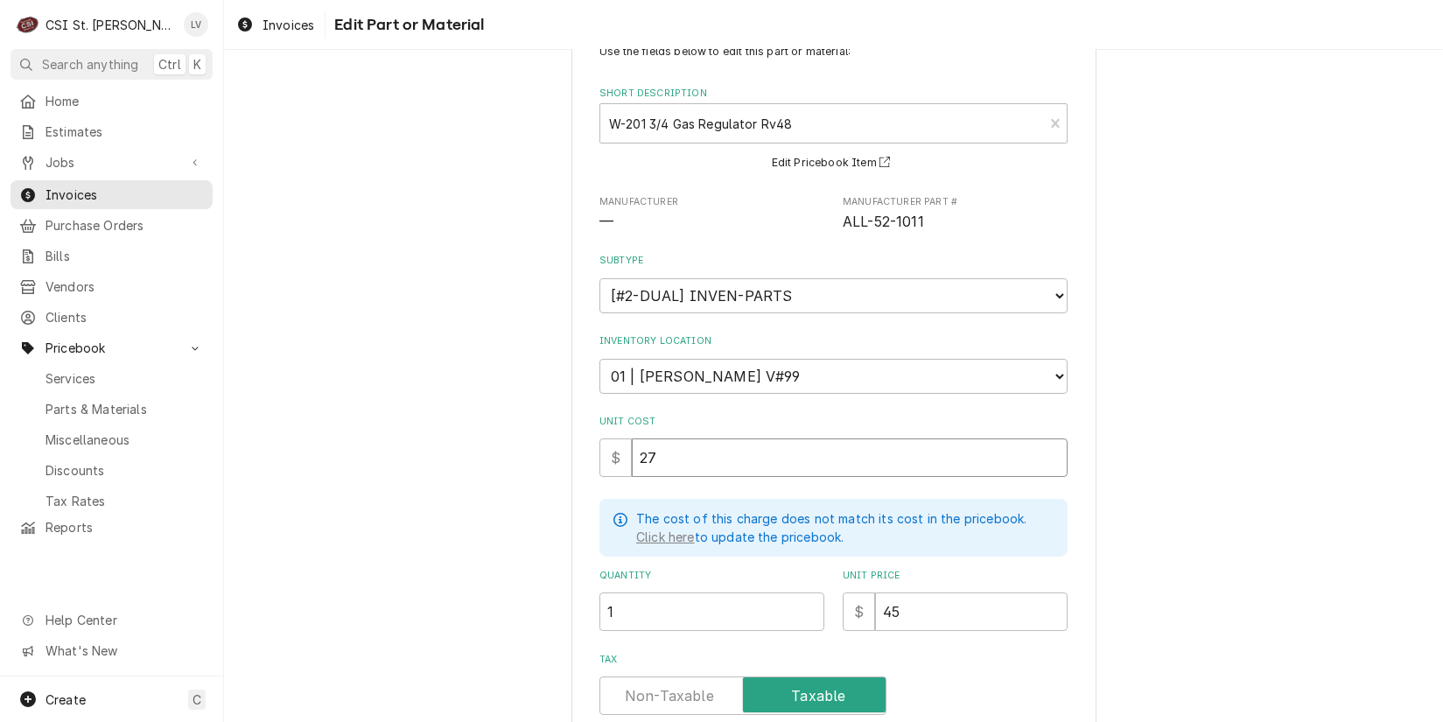
type textarea "x"
type input "27.9"
type textarea "x"
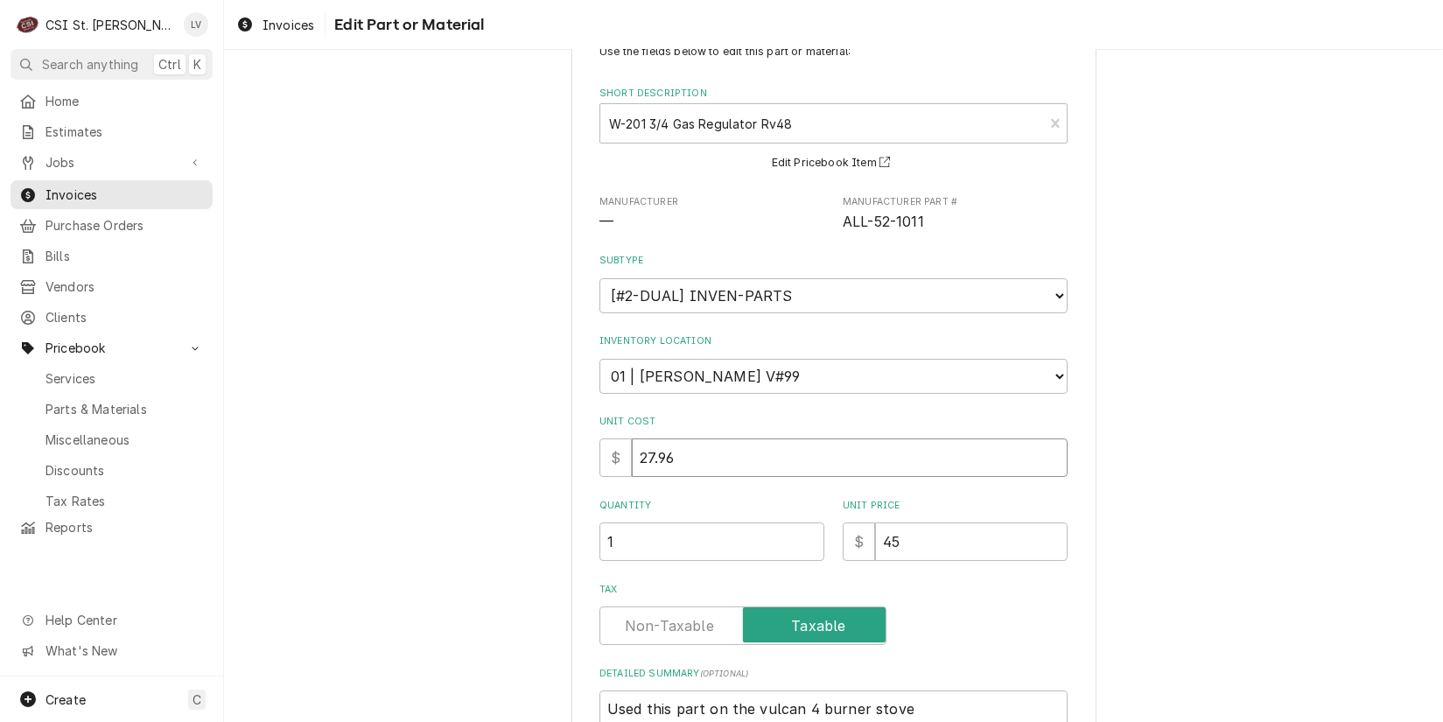
type input "27.96"
type textarea "x"
type input "5"
type textarea "x"
type input "51"
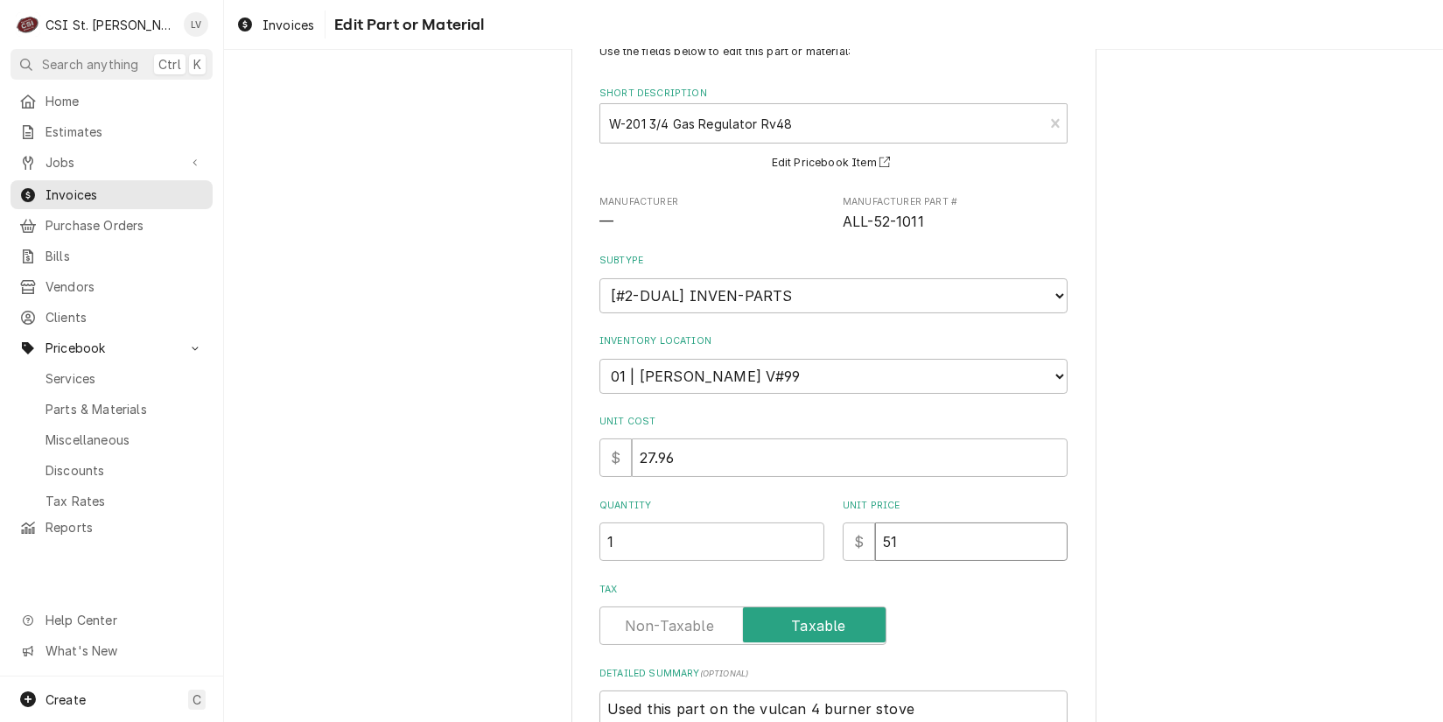
type textarea "x"
type input "51.4"
type textarea "x"
type input "51.42"
click at [479, 583] on div "Use the fields below to edit this part or material: Short Description W-201 3/4…" at bounding box center [833, 463] width 1219 height 915
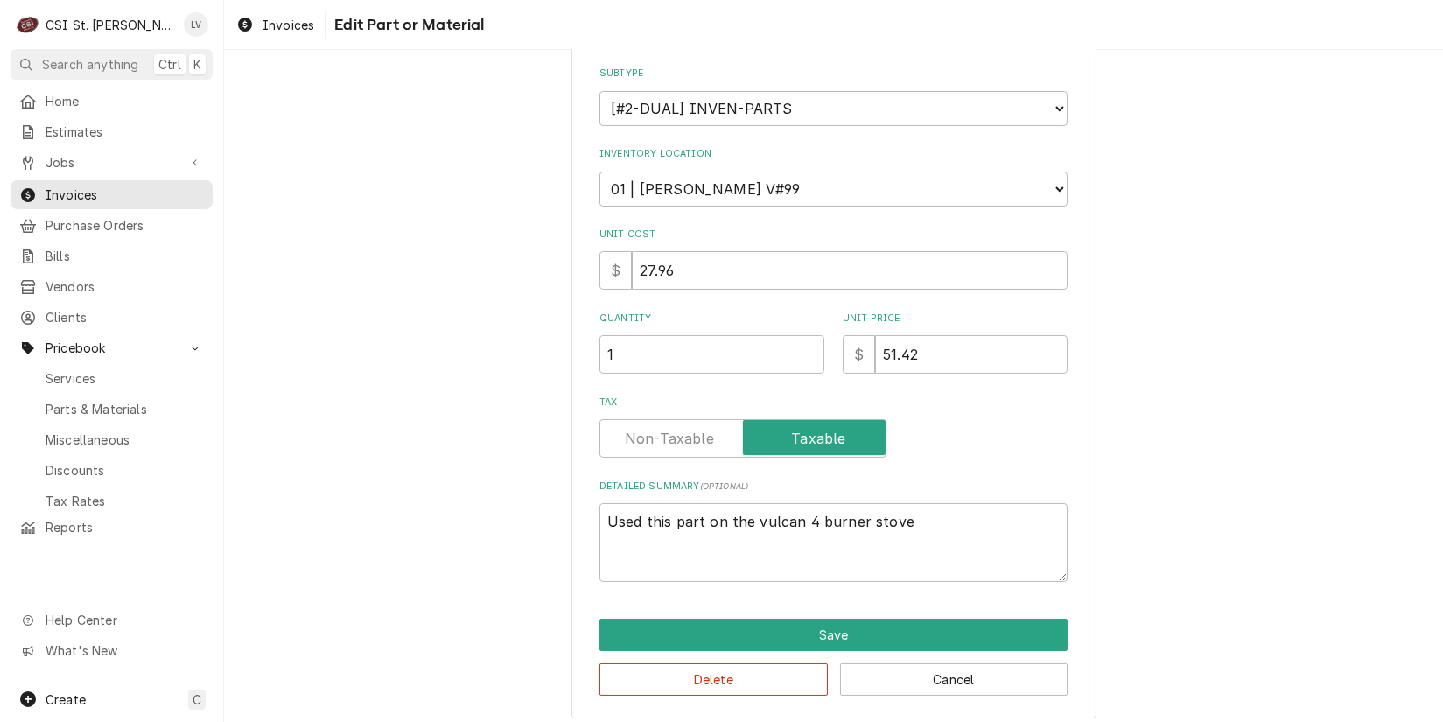
scroll to position [256, 0]
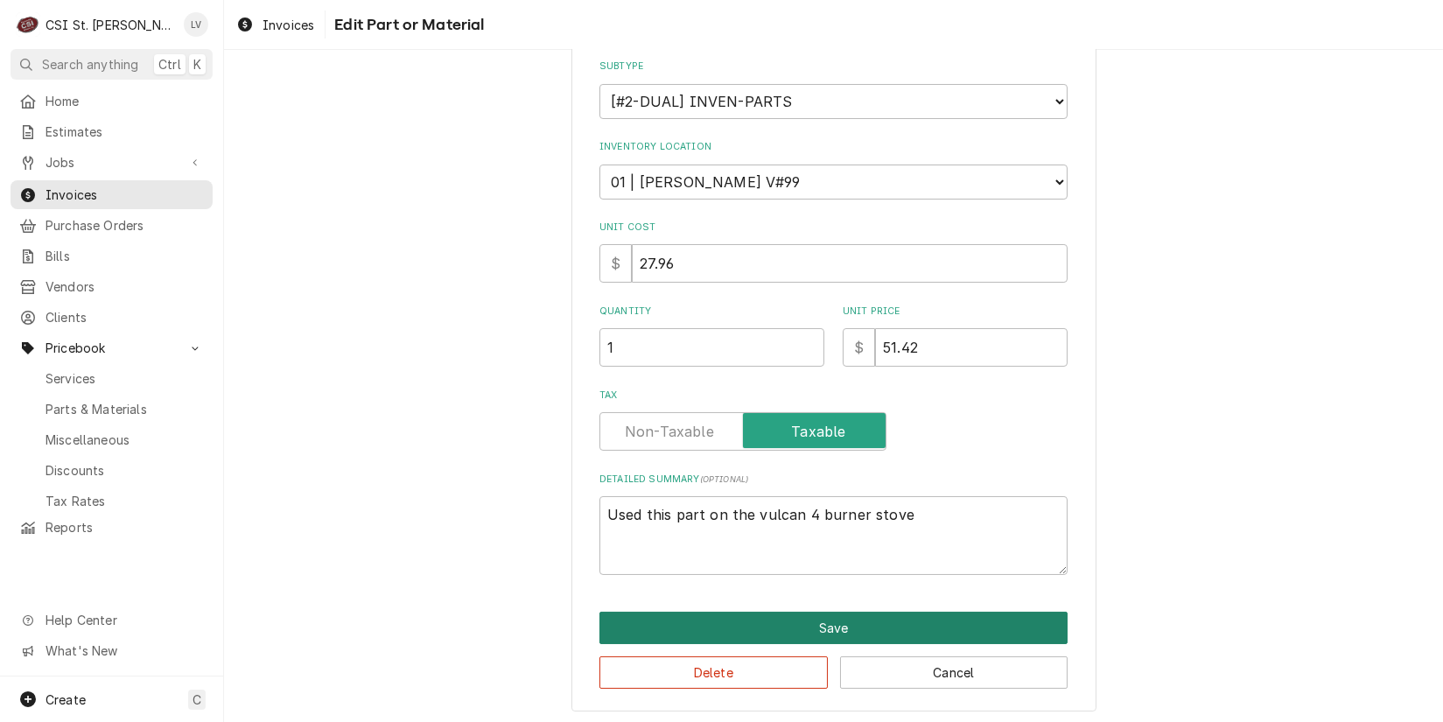
click at [829, 621] on button "Save" at bounding box center [834, 628] width 468 height 32
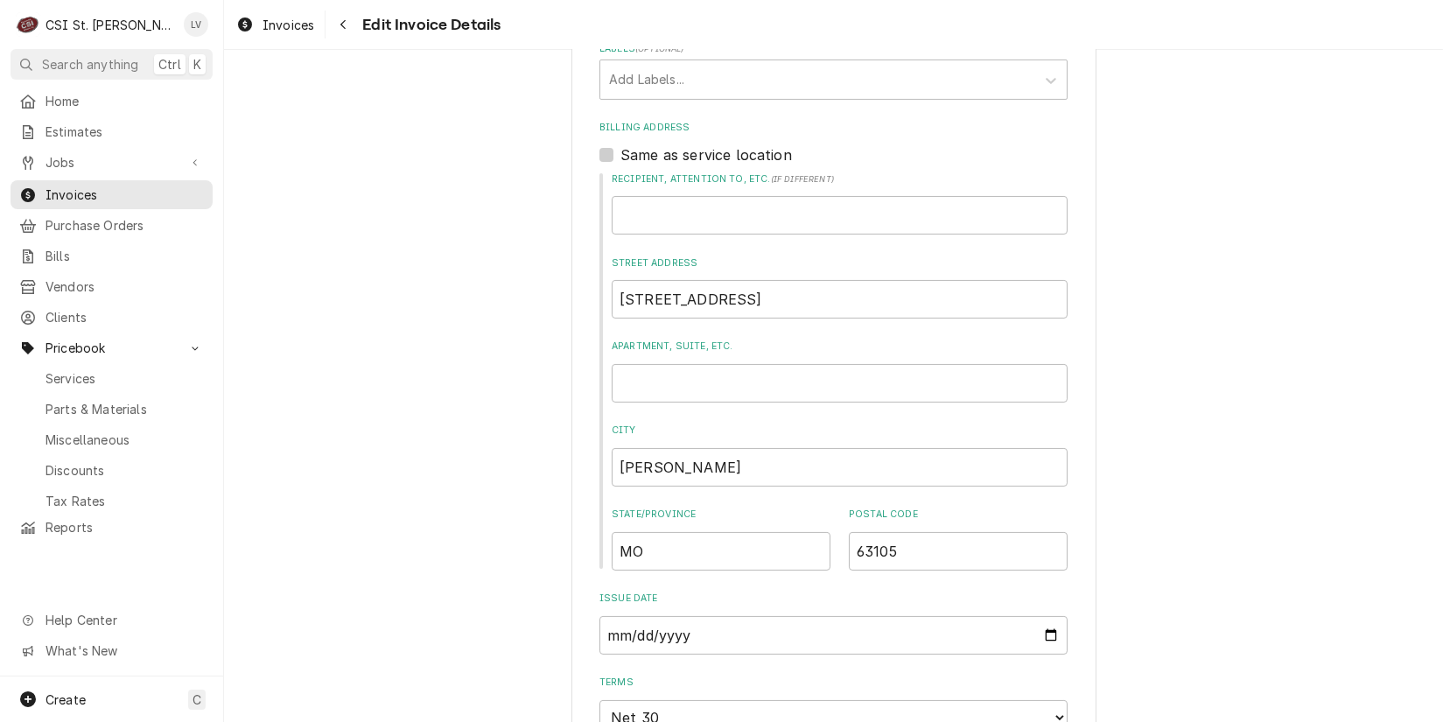
scroll to position [272, 0]
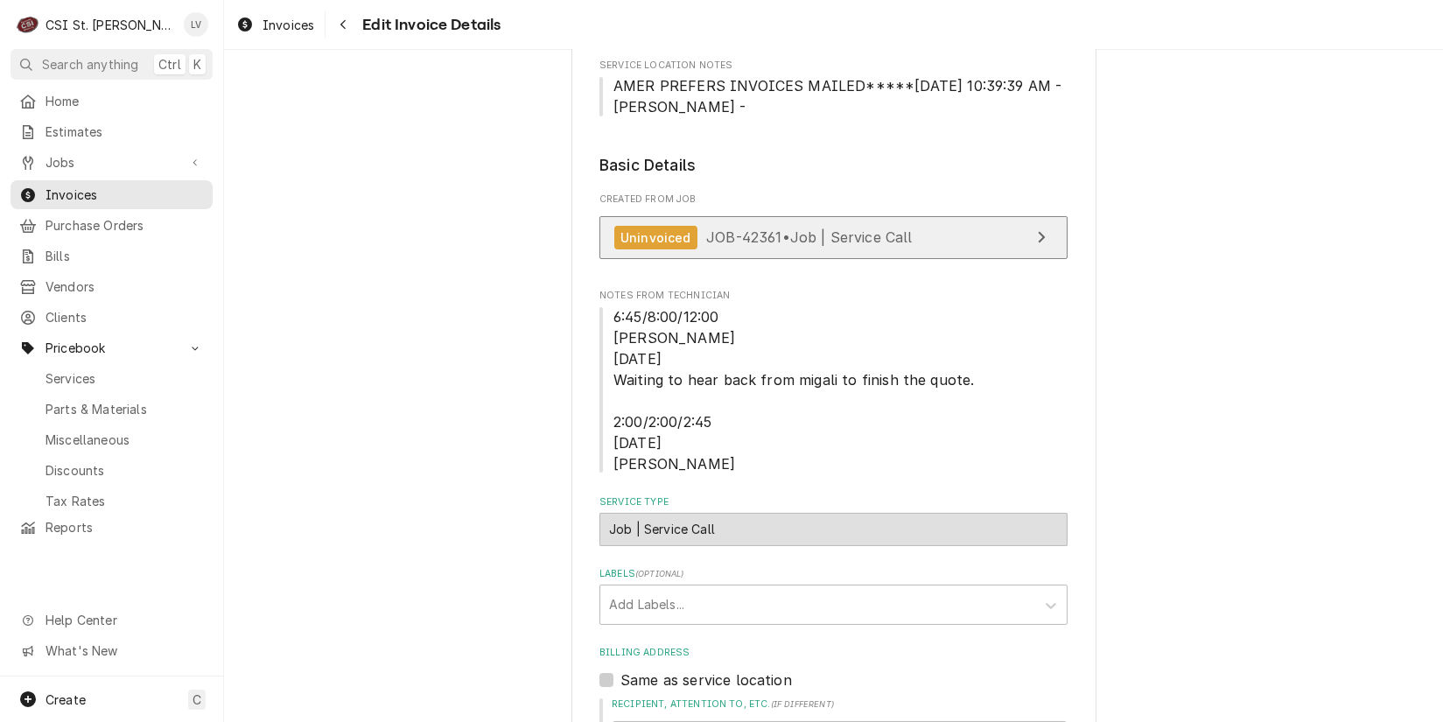
click at [879, 217] on link "Uninvoiced JOB-42361 • Job | Service Call" at bounding box center [834, 237] width 468 height 43
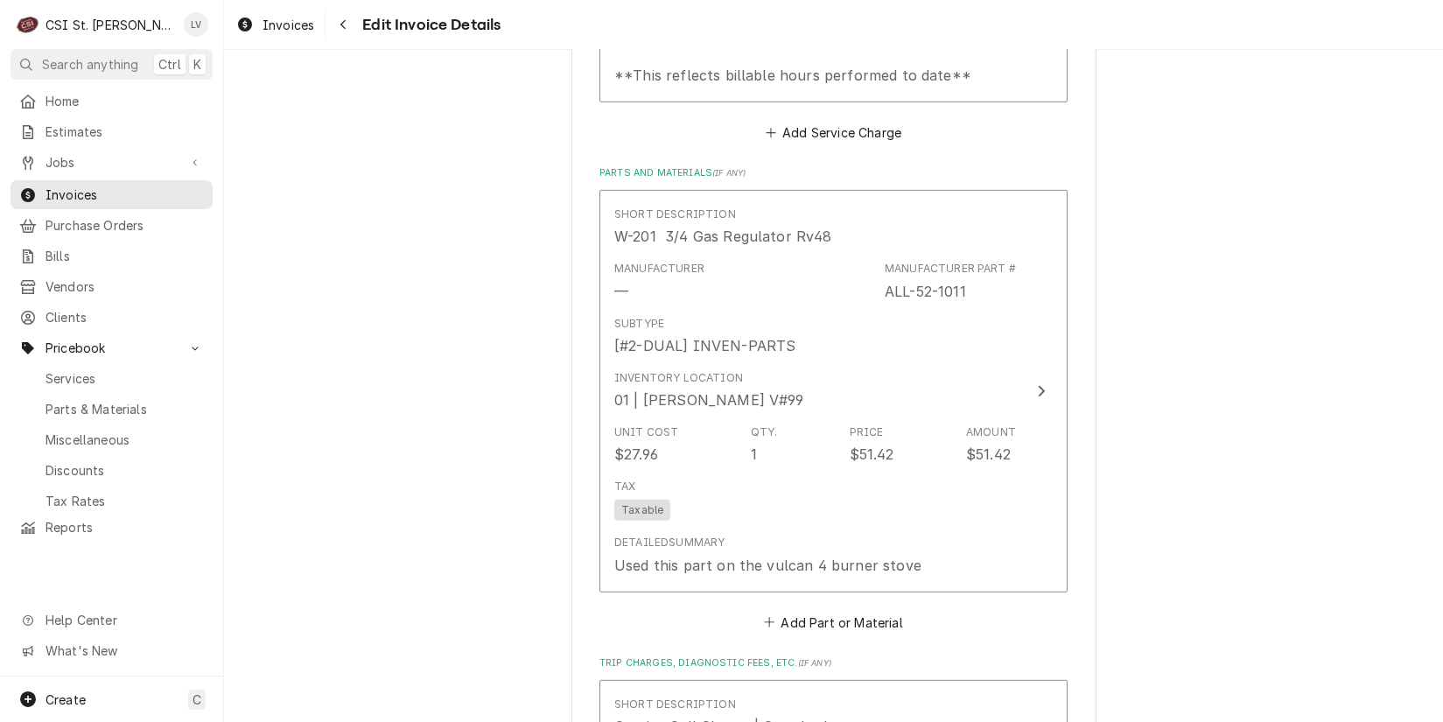
scroll to position [2451, 0]
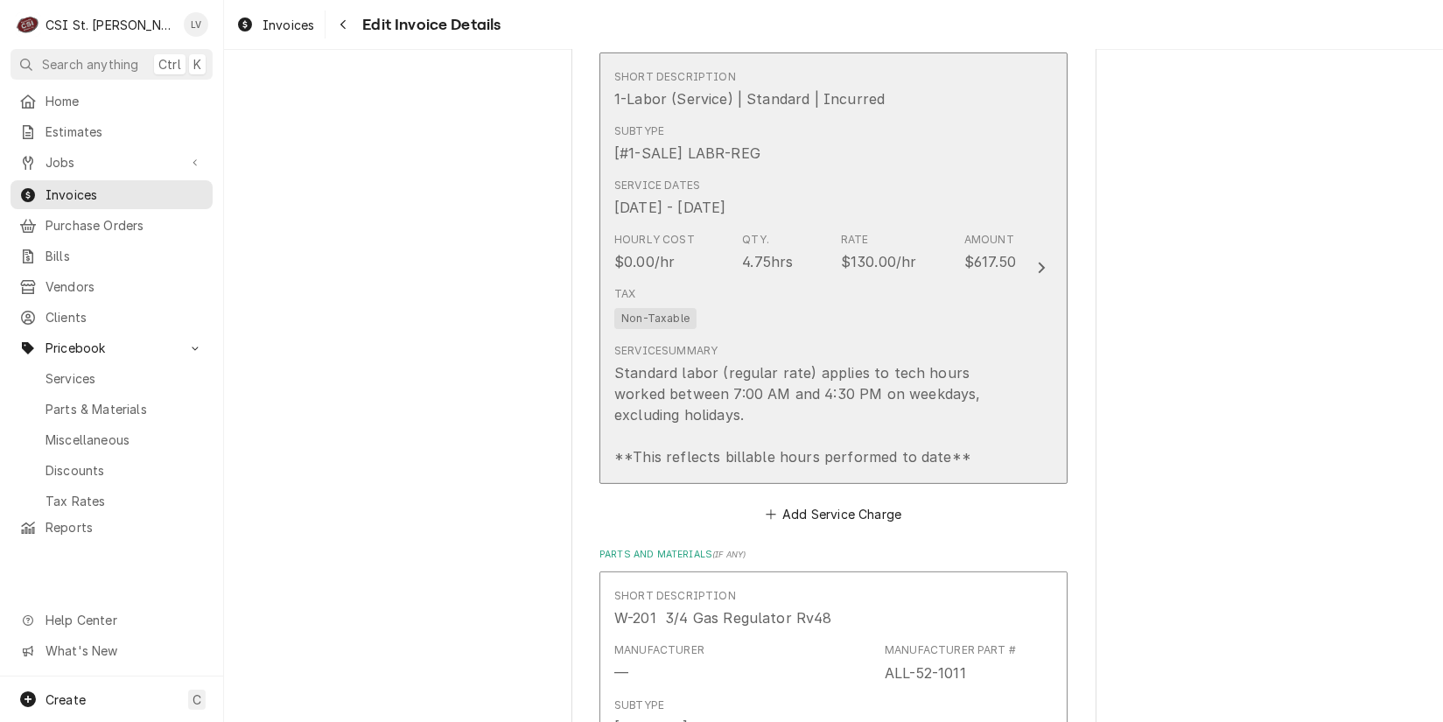
click at [798, 404] on div "Standard labor (regular rate) applies to tech hours worked between 7:00 AM and …" at bounding box center [815, 414] width 402 height 105
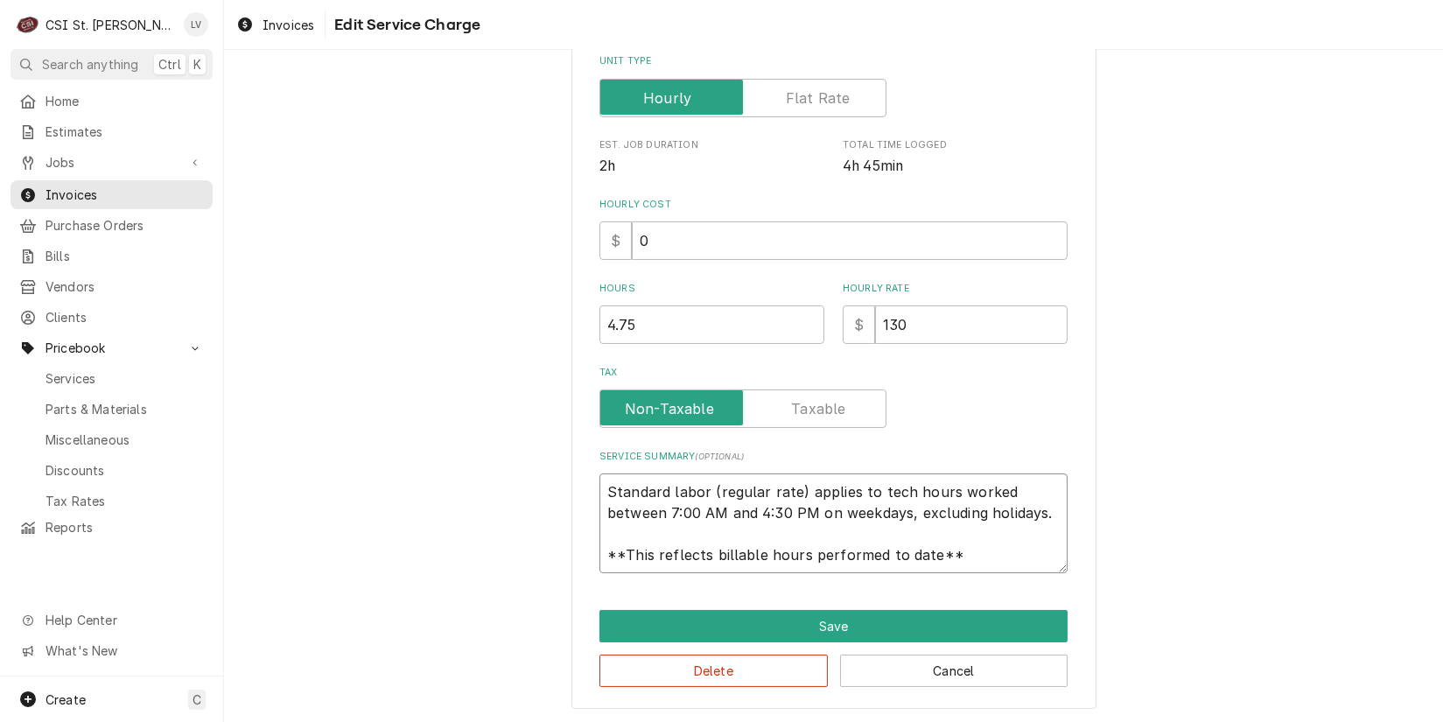
scroll to position [21, 0]
drag, startPoint x: 603, startPoint y: 491, endPoint x: 1033, endPoint y: 574, distance: 437.7
click at [1033, 574] on div "Use the fields below to edit this service charge Short Description 1-Labor (Ser…" at bounding box center [834, 213] width 525 height 993
paste textarea "Found unit regulator faulty. Removed and replaced regulator. Made adjustments. …"
type textarea "x"
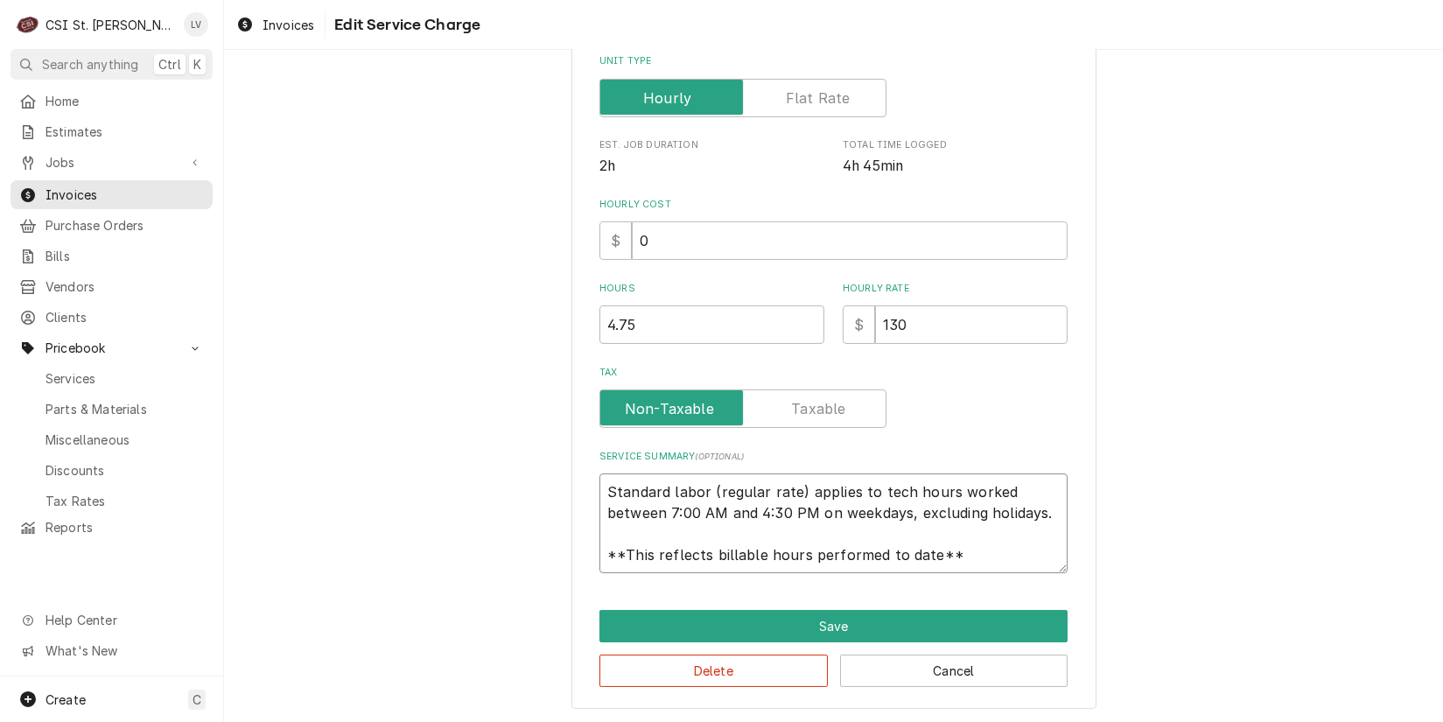
type textarea "Found unit regulator faulty. Removed and replaced regulator. Made adjustments. …"
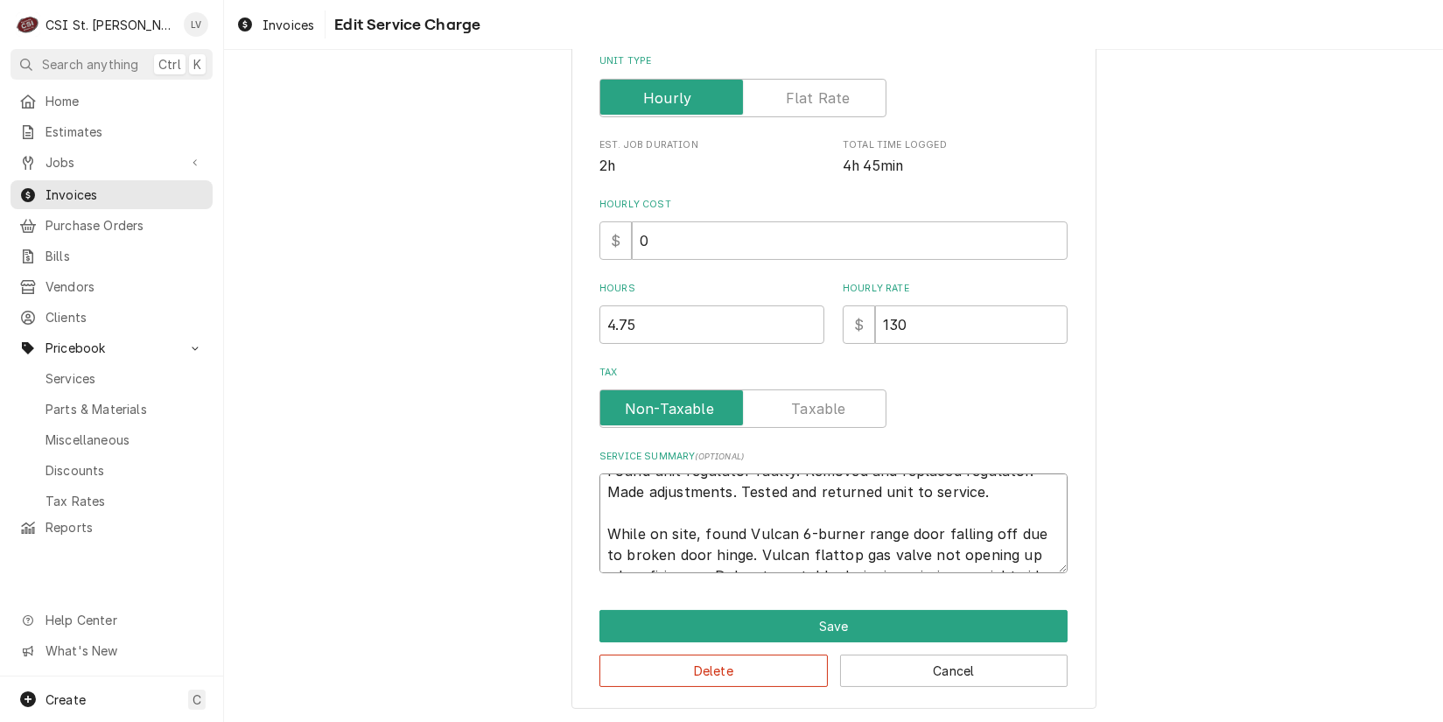
scroll to position [0, 0]
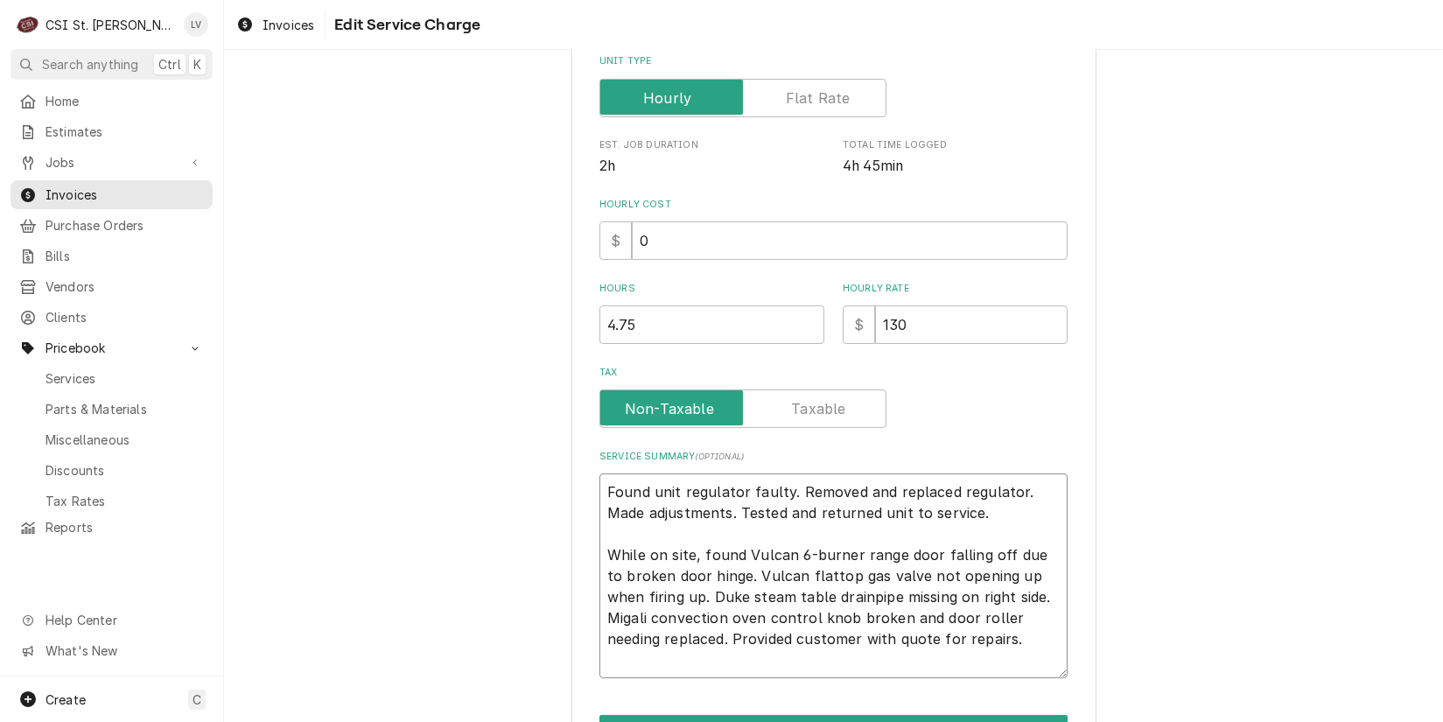
type textarea "x"
type textarea "Found unit regulator faulty. Removed and replaced regulator. Made adjustments. …"
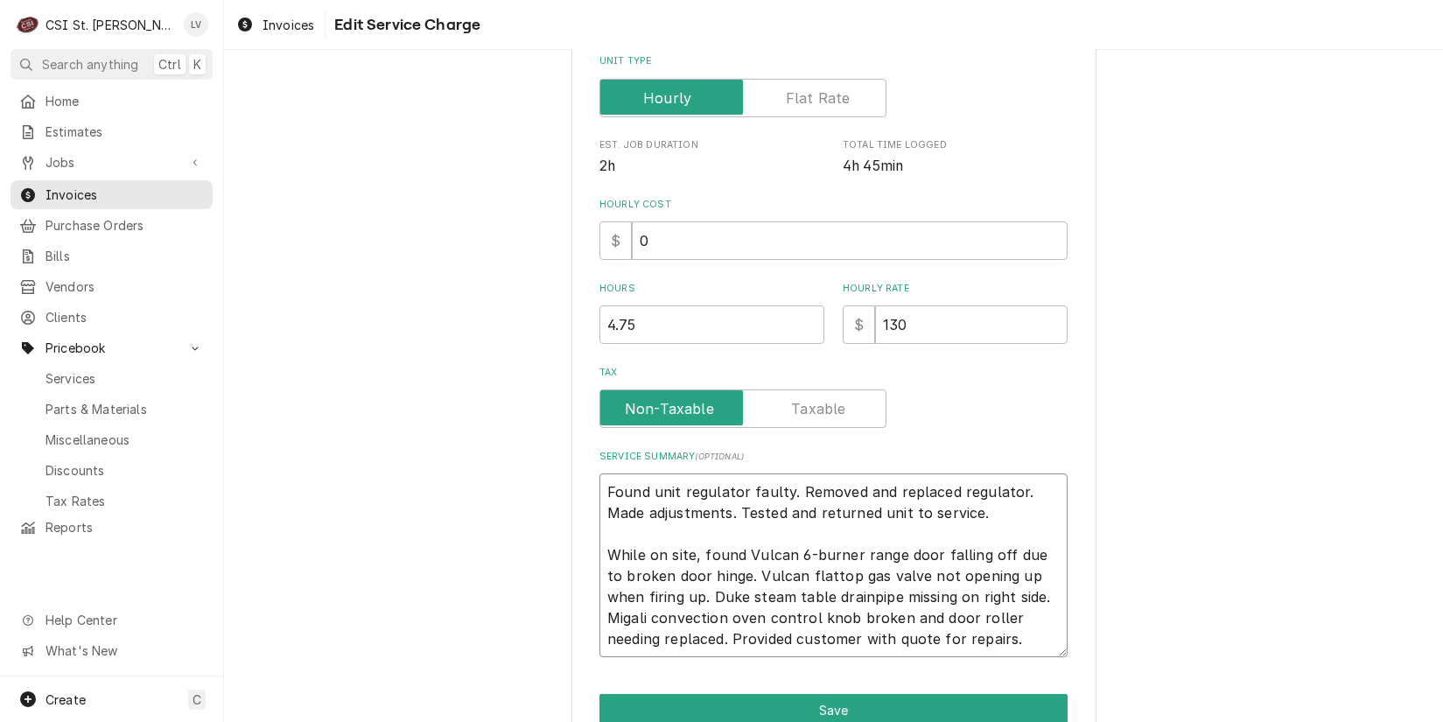
click at [600, 489] on textarea "Found unit regulator faulty. Removed and replaced regulator. Made adjustments. …" at bounding box center [834, 566] width 468 height 184
type textarea "x"
type textarea "Found unit regulator faulty. Removed and replaced regulator. Made adjustments. …"
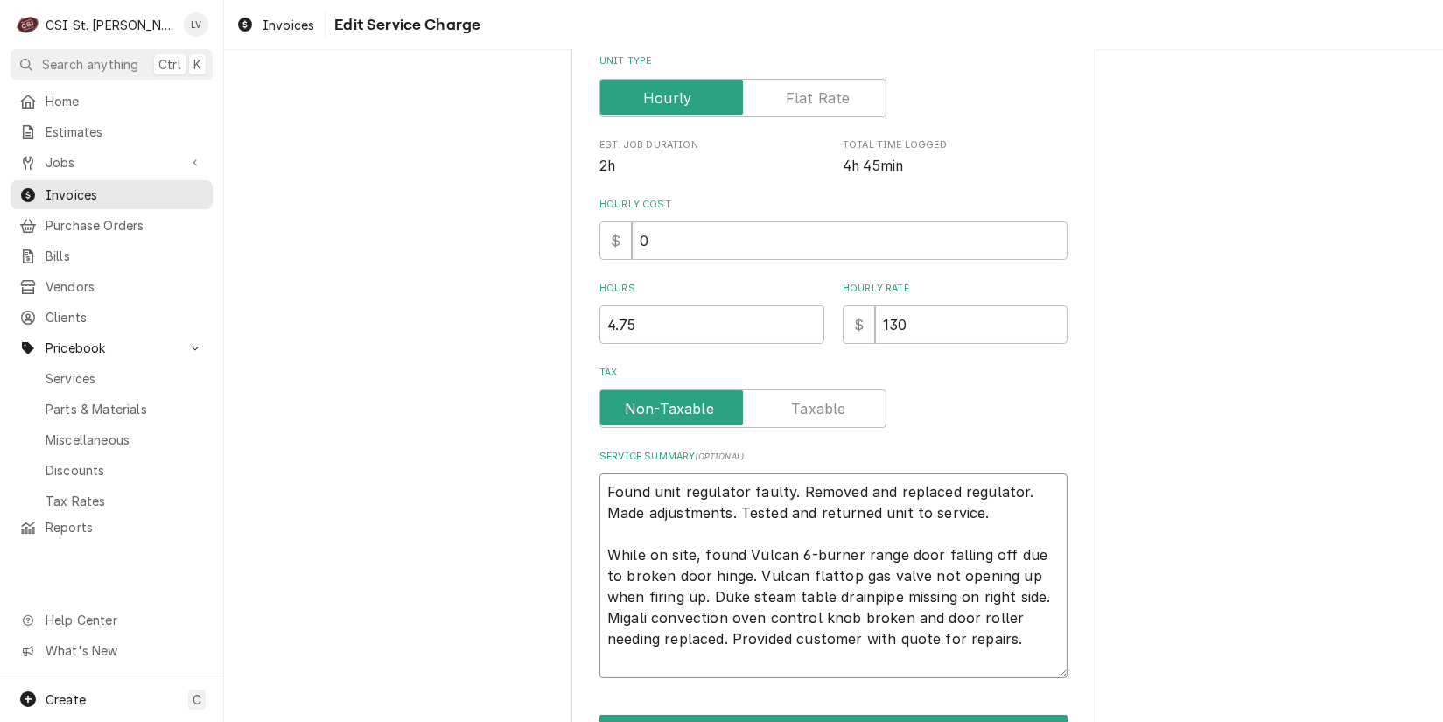
type textarea "x"
type textarea "V Found unit regulator faulty. Removed and replaced regulator. Made adjustments…"
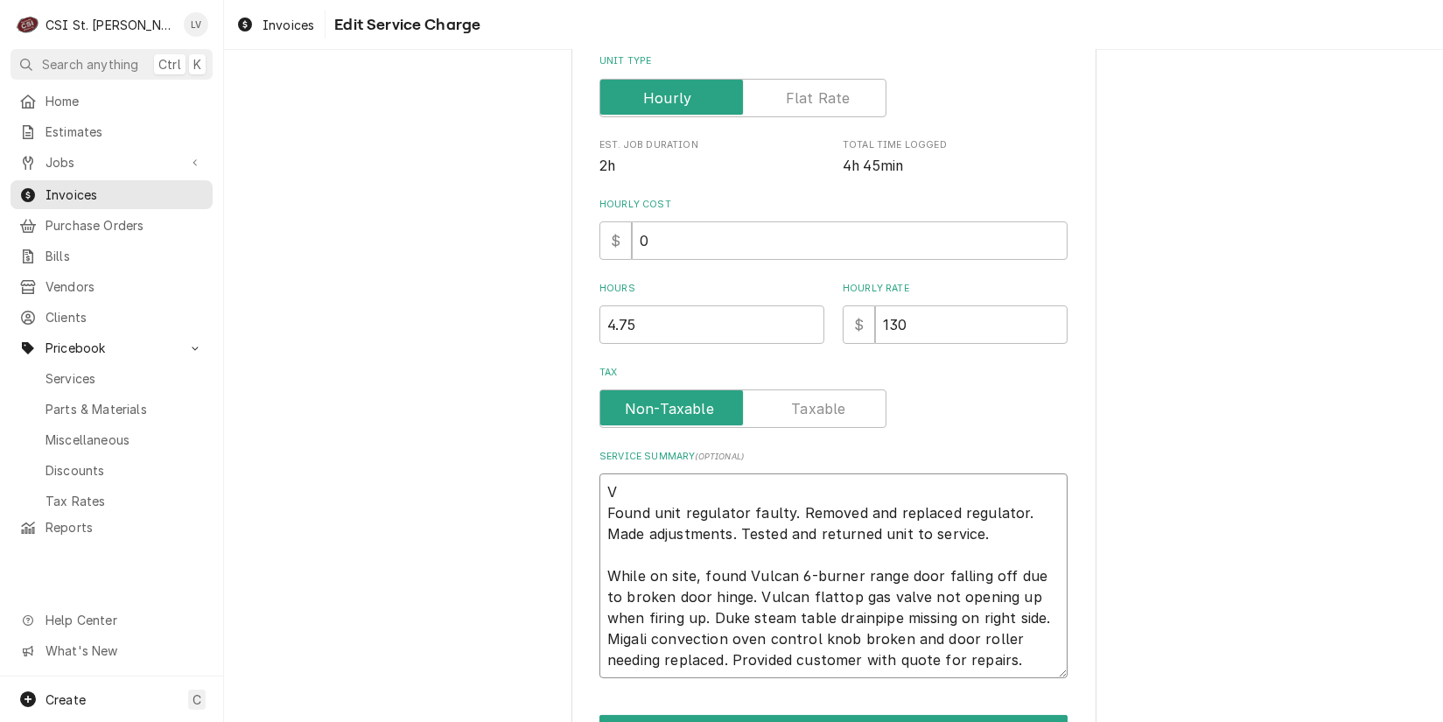
type textarea "x"
type textarea "Vu Found unit regulator faulty. Removed and replaced regulator. Made adjustment…"
type textarea "x"
type textarea "Vul Found unit regulator faulty. Removed and replaced regulator. Made adjustmen…"
type textarea "x"
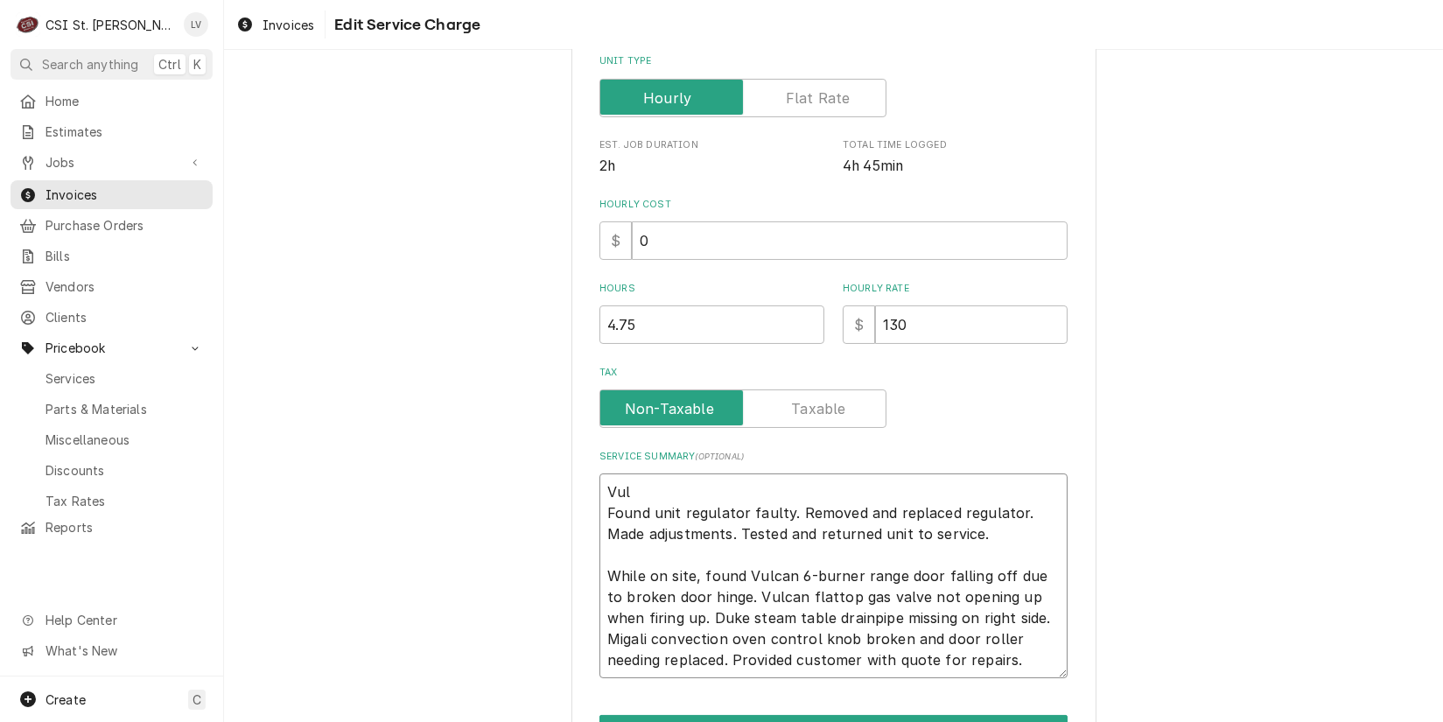
type textarea "Vulc Found unit regulator faulty. Removed and replaced regulator. Made adjustme…"
type textarea "x"
type textarea "Vulca Found unit regulator faulty. Removed and replaced regulator. Made adjustm…"
type textarea "x"
type textarea "Vulcan Found unit regulator faulty. Removed and replaced regulator. Made adjust…"
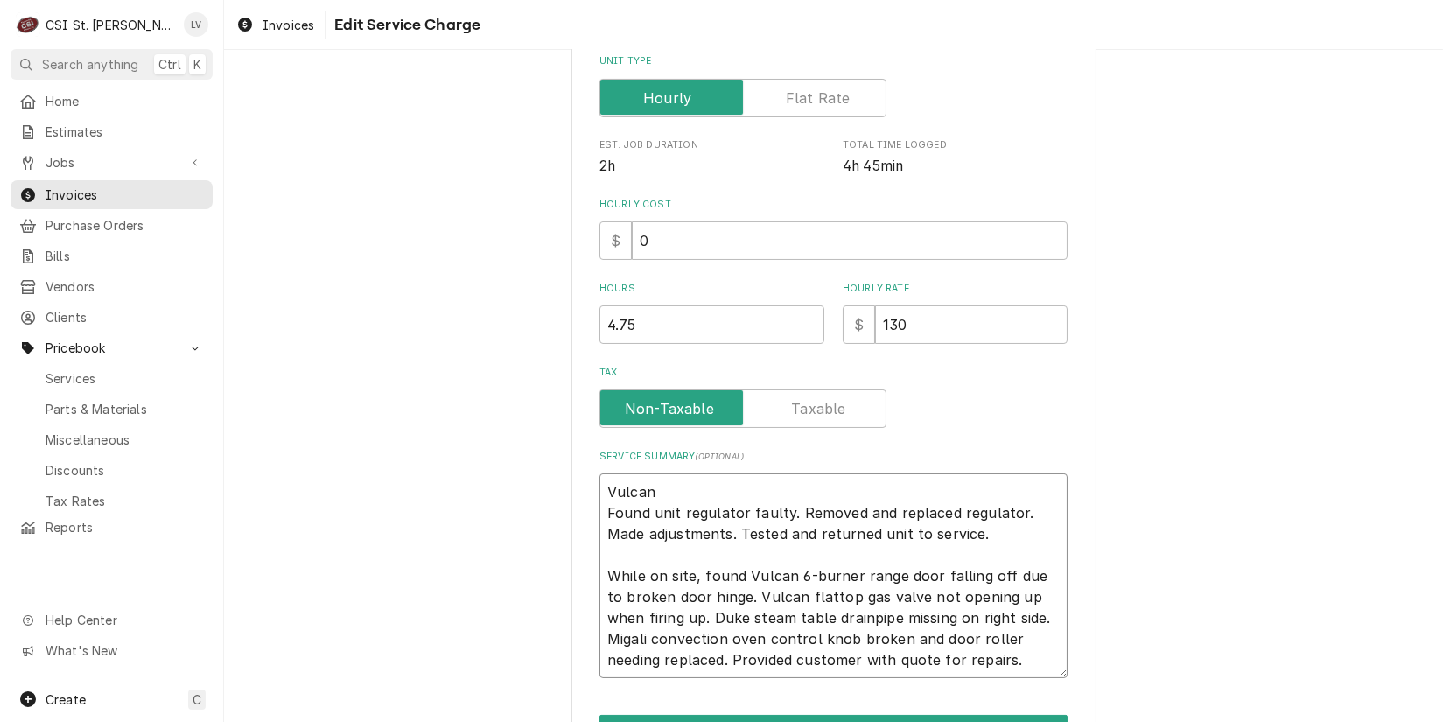
type textarea "x"
type textarea "Vulcan Found unit regulator faulty. Removed and replaced regulator. Made adjust…"
type textarea "x"
type textarea "Vulcan H Found unit regulator faulty. Removed and replaced regulator. Made adju…"
type textarea "x"
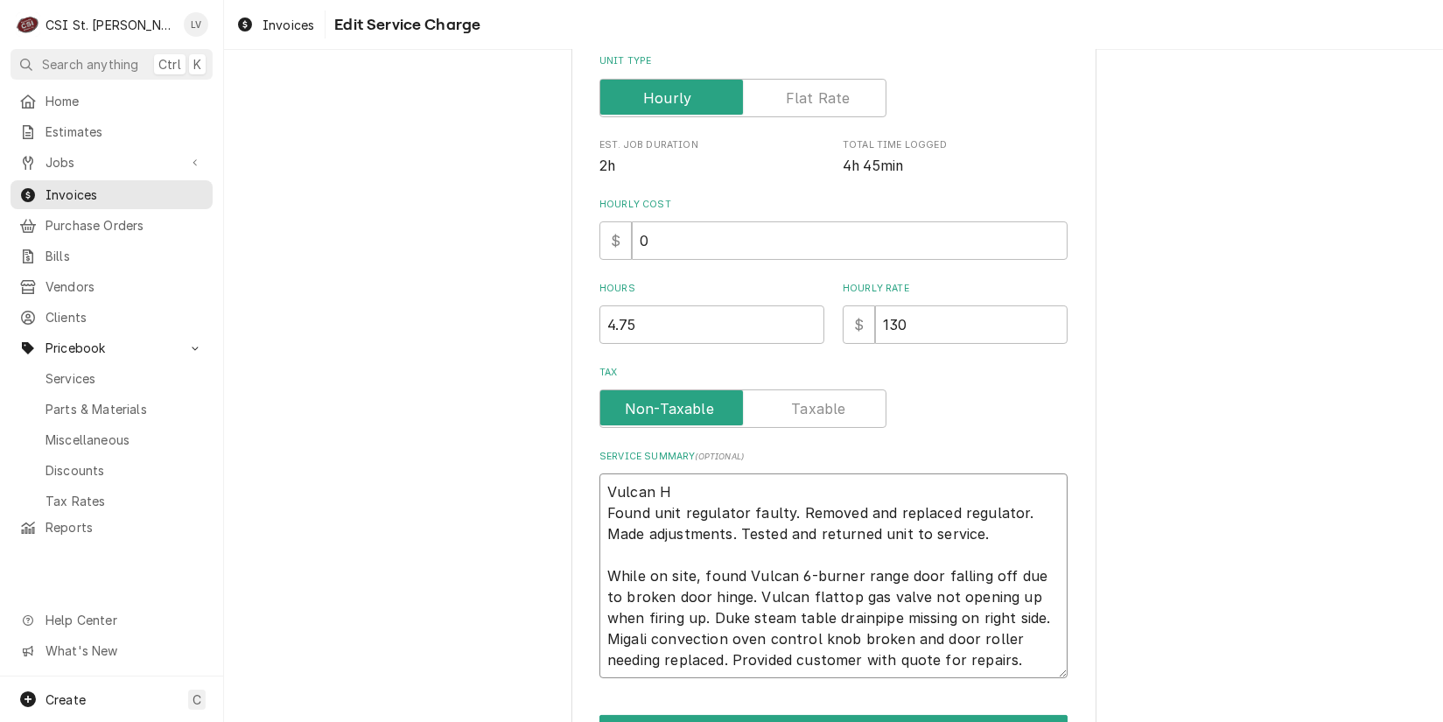
type textarea "Vulcan Ha Found unit regulator faulty. Removed and replaced regulator. Made adj…"
type textarea "x"
type textarea "Vulcan Har Found unit regulator faulty. Removed and replaced regulator. Made ad…"
type textarea "x"
type textarea "Vulcan [PERSON_NAME] Found unit regulator faulty. Removed and replaced regulato…"
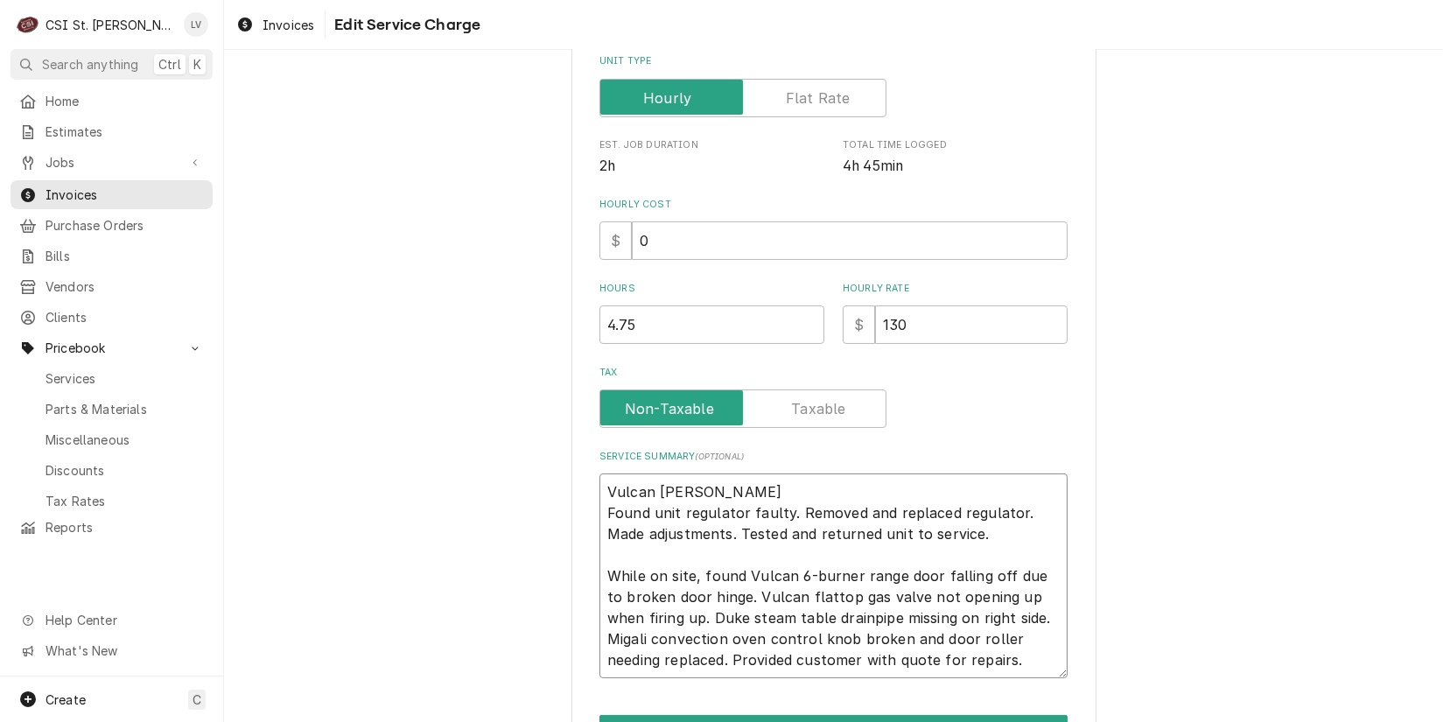
type textarea "x"
type textarea "Vulcan [PERSON_NAME] Found unit regulator faulty. Removed and replaced regulato…"
type textarea "x"
type textarea "Vulcan [PERSON_NAME] Found unit regulator faulty. Removed and replaced regulato…"
type textarea "x"
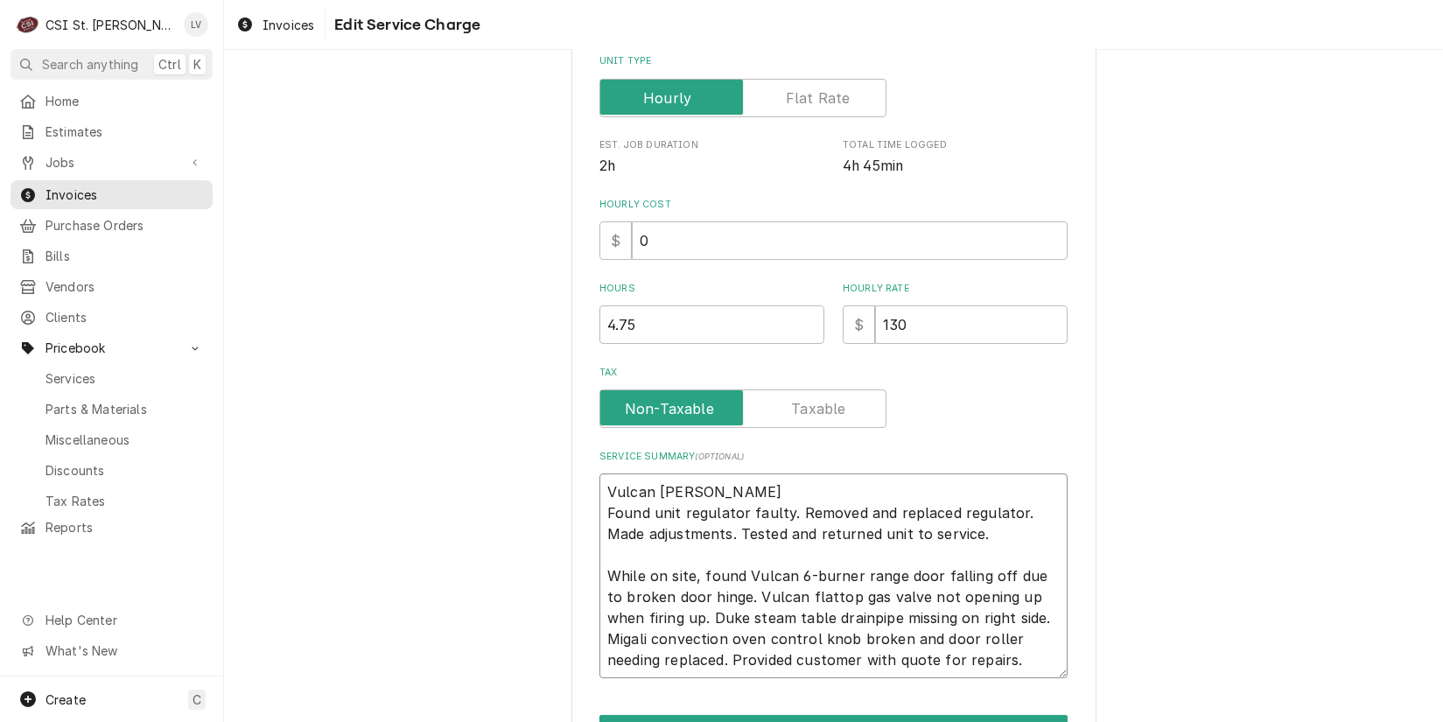
type textarea "Vulcan [PERSON_NAME] Found unit regulator faulty. Removed and replaced regulato…"
type textarea "x"
type textarea "Vulcan [PERSON_NAME] 4 Found unit regulator faulty. Removed and replaced regula…"
type textarea "x"
type textarea "Vulcan [PERSON_NAME] 4- Found unit regulator faulty. Removed and replaced regul…"
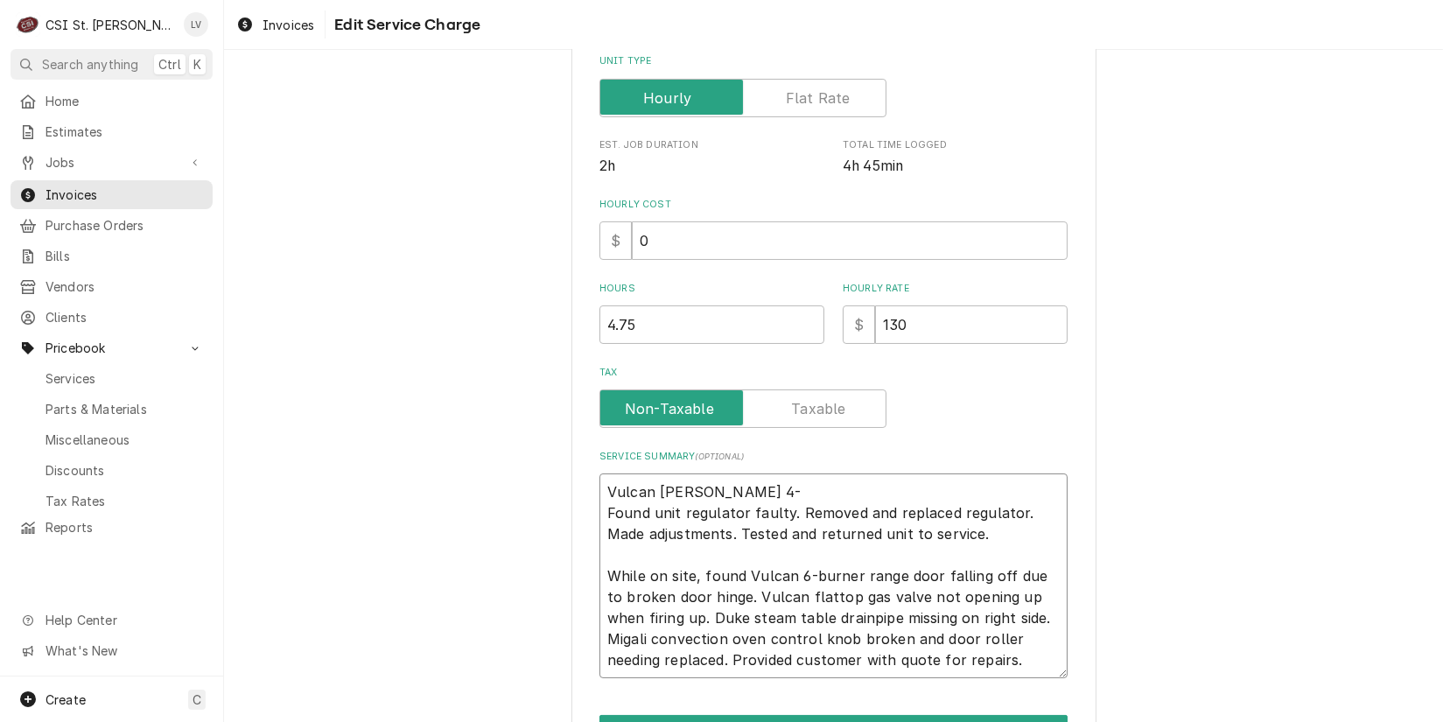
type textarea "x"
type textarea "Vulcan [PERSON_NAME] 4-b Found unit regulator faulty. Removed and replaced regu…"
type textarea "x"
type textarea "Vulcan [PERSON_NAME] 4-bu Found unit regulator faulty. Removed and replaced reg…"
type textarea "x"
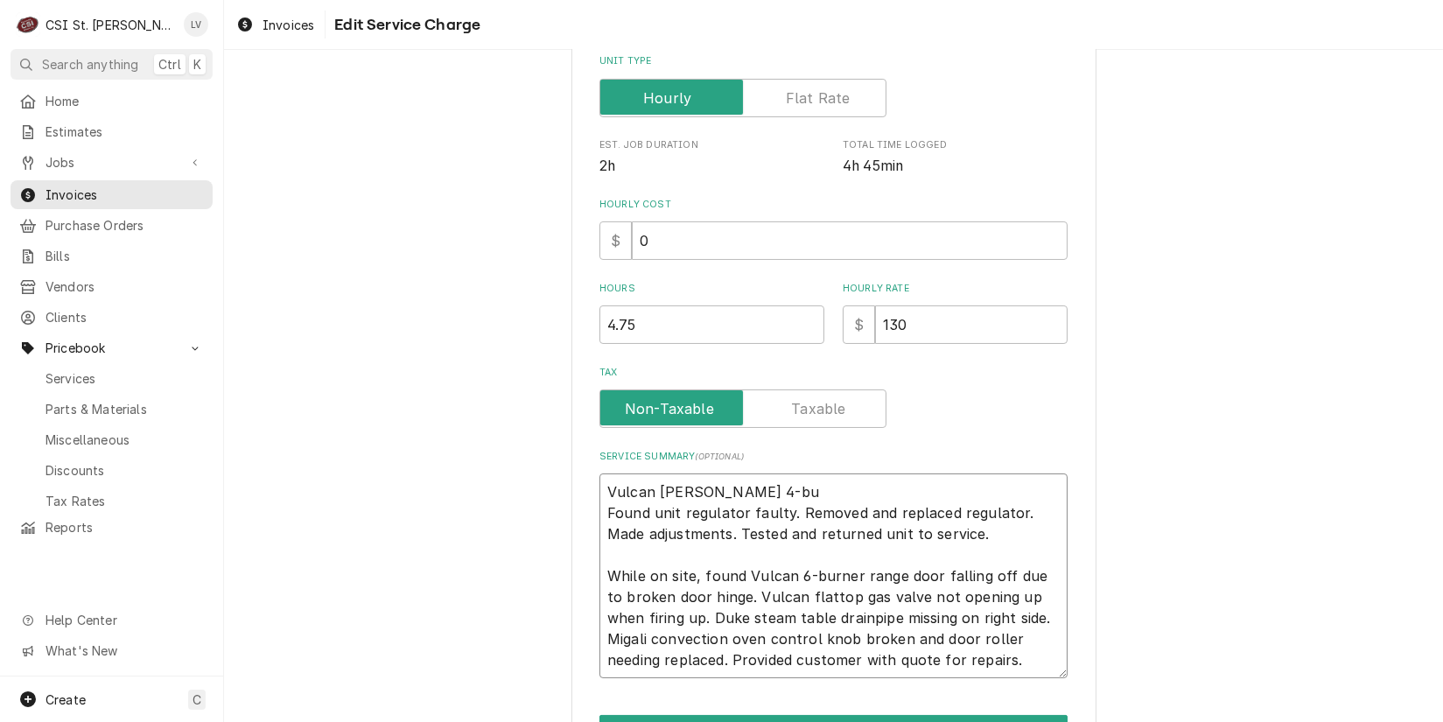
type textarea "Vulcan [PERSON_NAME] 4-bur Found unit regulator faulty. Removed and replaced re…"
type textarea "x"
type textarea "Vulcan [PERSON_NAME] 4-burn Found unit regulator faulty. Removed and replaced r…"
type textarea "x"
type textarea "Vulcan [PERSON_NAME] 4-burne Found unit regulator faulty. Removed and replaced …"
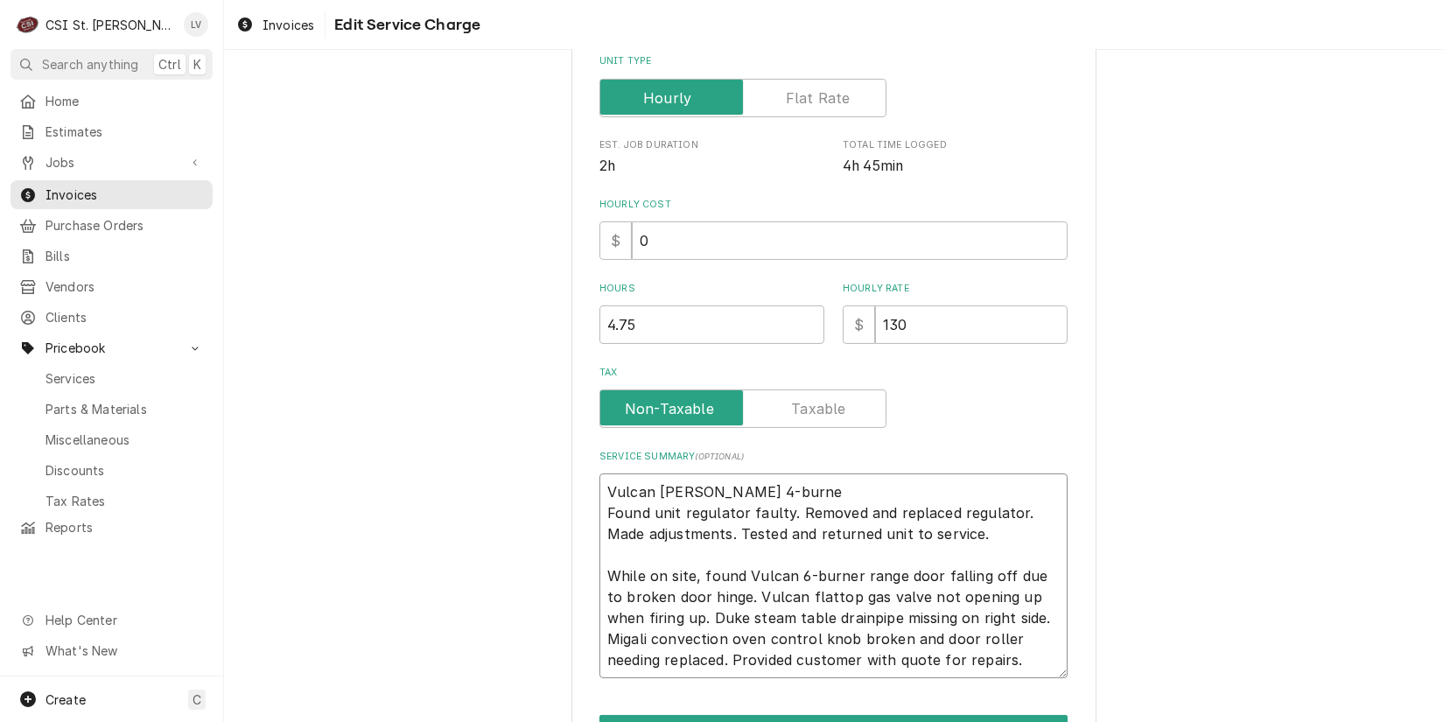
type textarea "x"
type textarea "Vulcan [PERSON_NAME] 4-burner Found unit regulator faulty. Removed and replaced…"
type textarea "x"
type textarea "Vulcan [PERSON_NAME] 4-burner Found unit regulator faulty. Removed and replaced…"
type textarea "x"
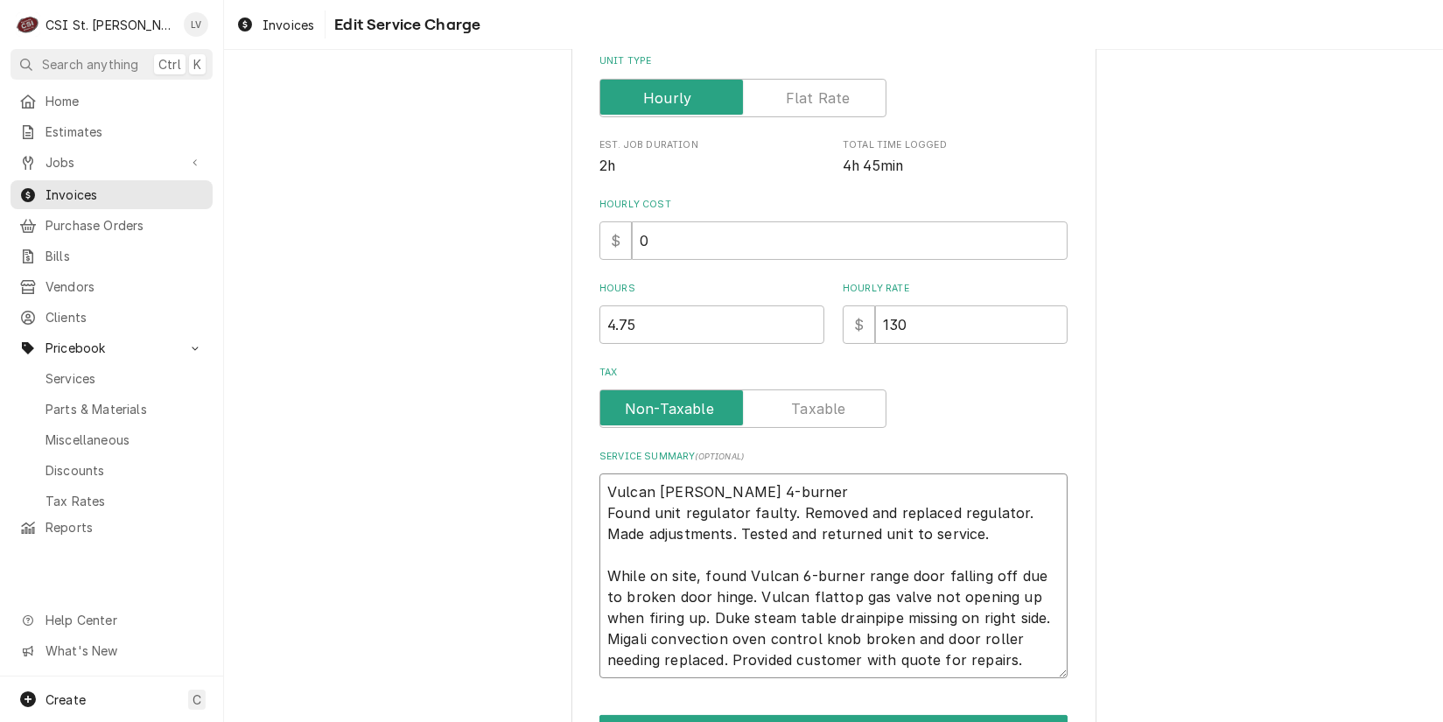
type textarea "Vulcan [PERSON_NAME] 4-burner r Found unit regulator faulty. Removed and replac…"
type textarea "x"
type textarea "Vulcan [PERSON_NAME] 4-burner rq Found unit regulator faulty. Removed and repla…"
type textarea "x"
type textarea "Vulcan [PERSON_NAME] 4-burner rqa Found unit regulator faulty. Removed and repl…"
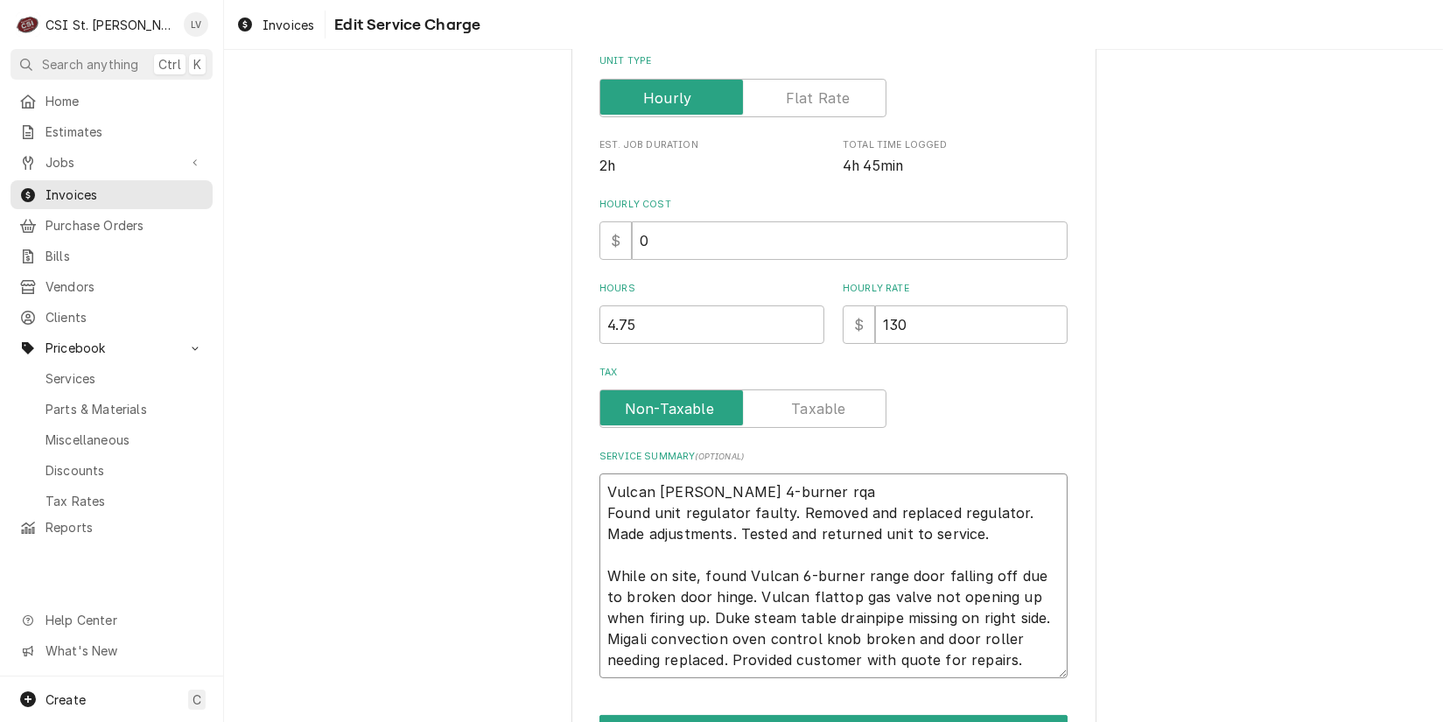
type textarea "x"
type textarea "Vulcan [PERSON_NAME] 4-burner rqan Found unit regulator faulty. Removed and rep…"
type textarea "x"
type textarea "Vulcan [PERSON_NAME] 4-burner rqant Found unit regulator faulty. Removed and re…"
type textarea "x"
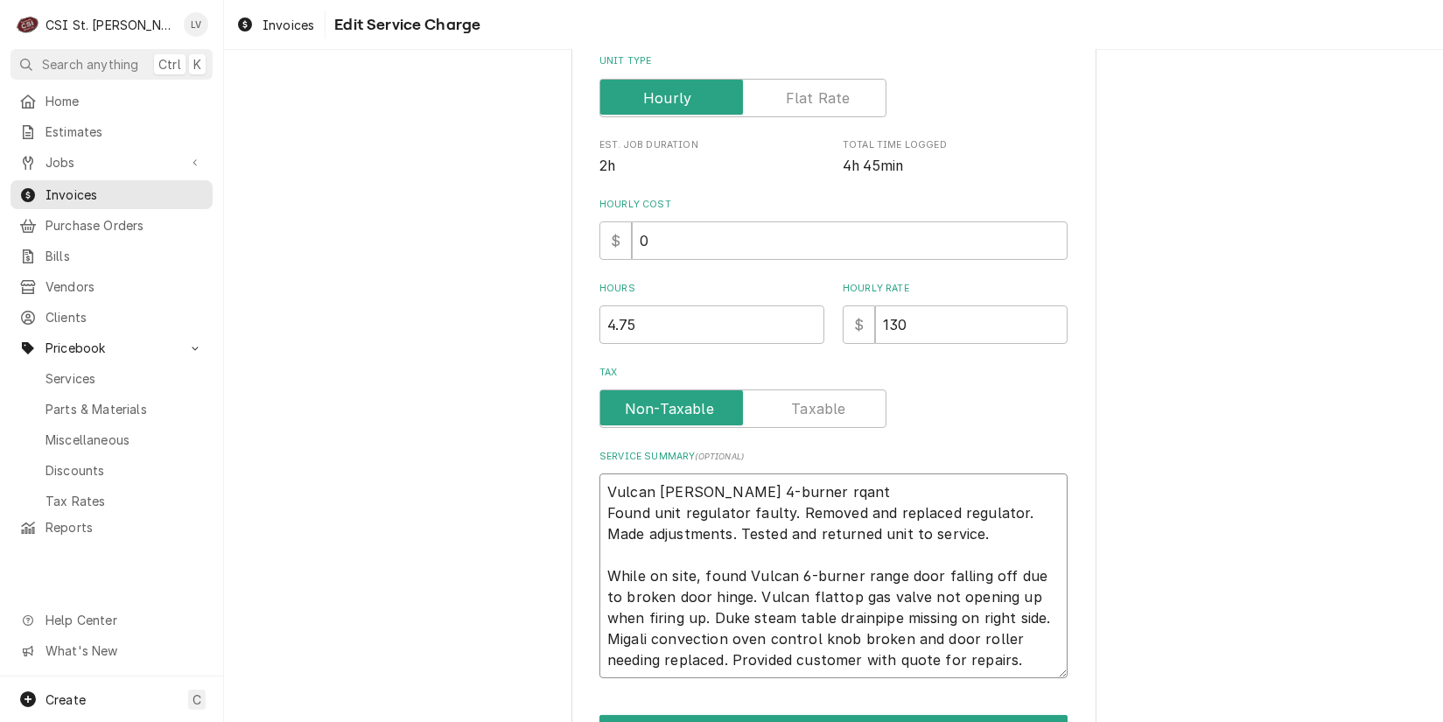
type textarea "Vulcan [PERSON_NAME] 4-burner rqantg Found unit regulator faulty. Removed and r…"
type textarea "x"
type textarea "Vulcan [PERSON_NAME] 4-burner rqant Found unit regulator faulty. Removed and re…"
type textarea "x"
type textarea "Vulcan [PERSON_NAME] 4-burner rqan Found unit regulator faulty. Removed and rep…"
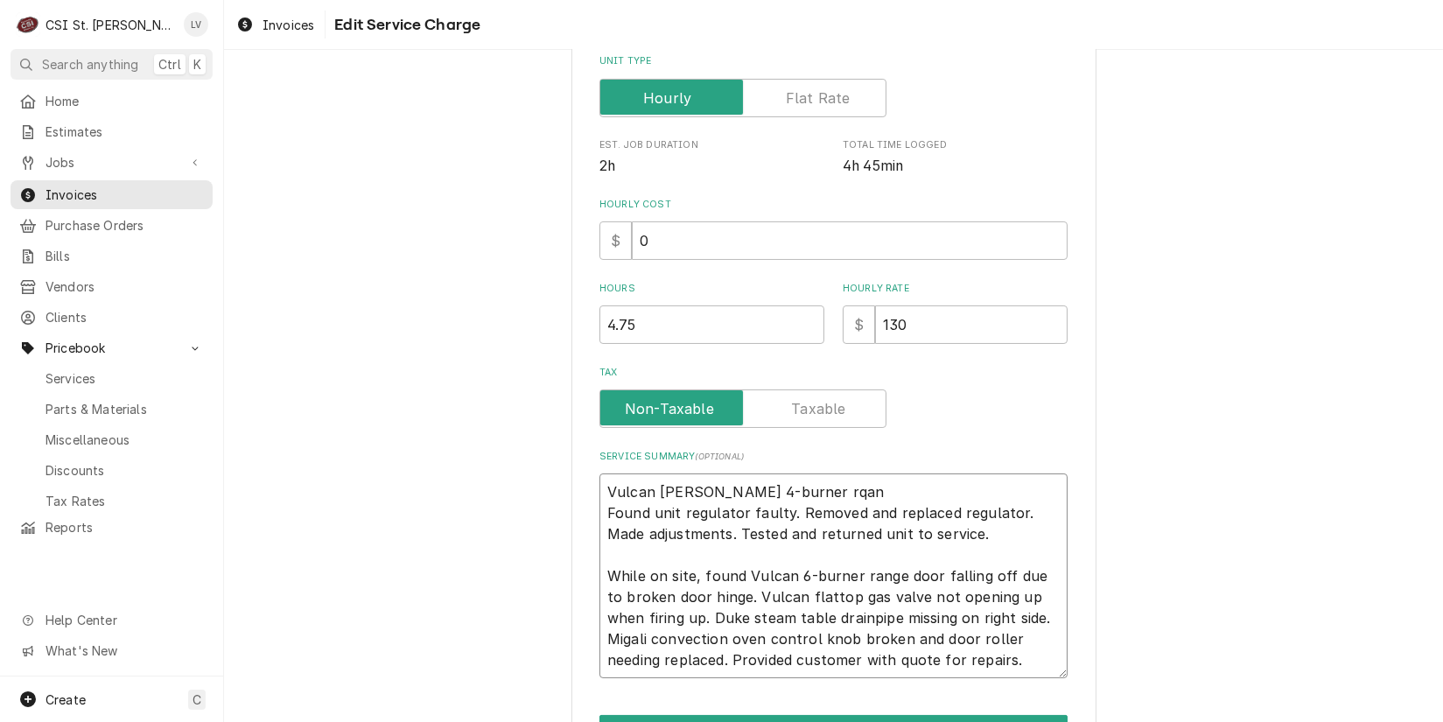
type textarea "x"
type textarea "Vulcan [PERSON_NAME] 4-burner rqa Found unit regulator faulty. Removed and repl…"
type textarea "x"
type textarea "Vulcan [PERSON_NAME] 4-burner rq Found unit regulator faulty. Removed and repla…"
type textarea "x"
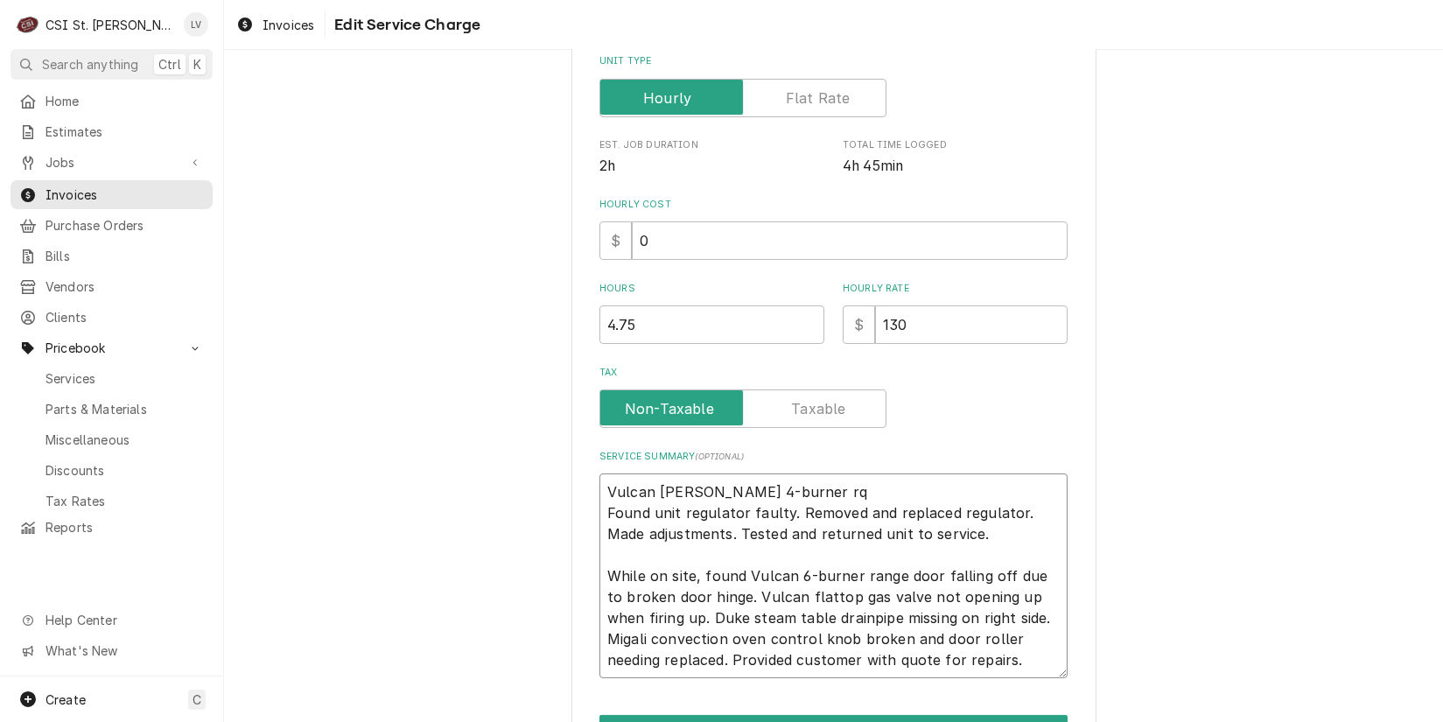
type textarea "Vulcan [PERSON_NAME] 4-burner r Found unit regulator faulty. Removed and replac…"
type textarea "x"
type textarea "Vulcan [PERSON_NAME] 4-burner ra Found unit regulator faulty. Removed and repla…"
type textarea "x"
type textarea "Vulcan [PERSON_NAME] 4-burner ran Found unit regulator faulty. Removed and repl…"
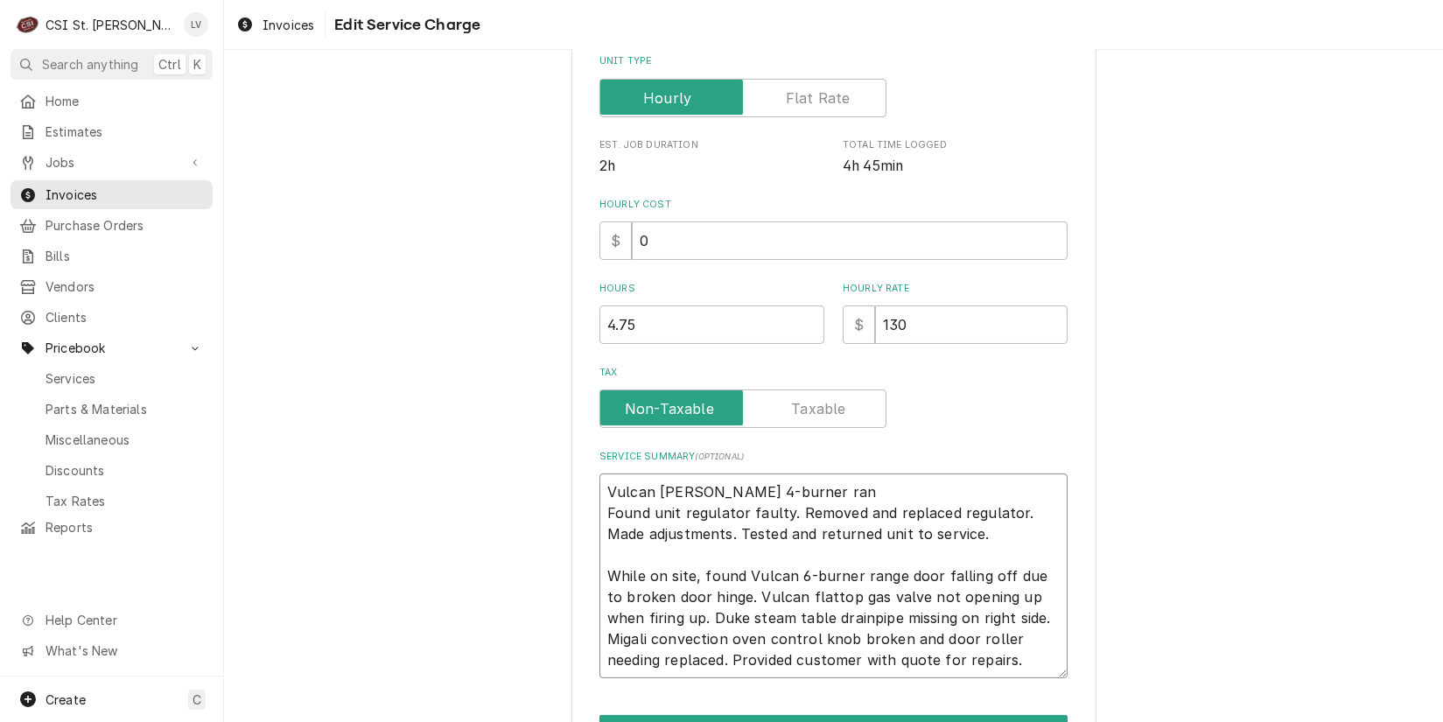
type textarea "x"
type textarea "Vulcan [PERSON_NAME] 4-burner rang Found unit regulator faulty. Removed and rep…"
type textarea "x"
type textarea "Vulcan [PERSON_NAME] 4-burner range Found unit regulator faulty. Removed and re…"
type textarea "x"
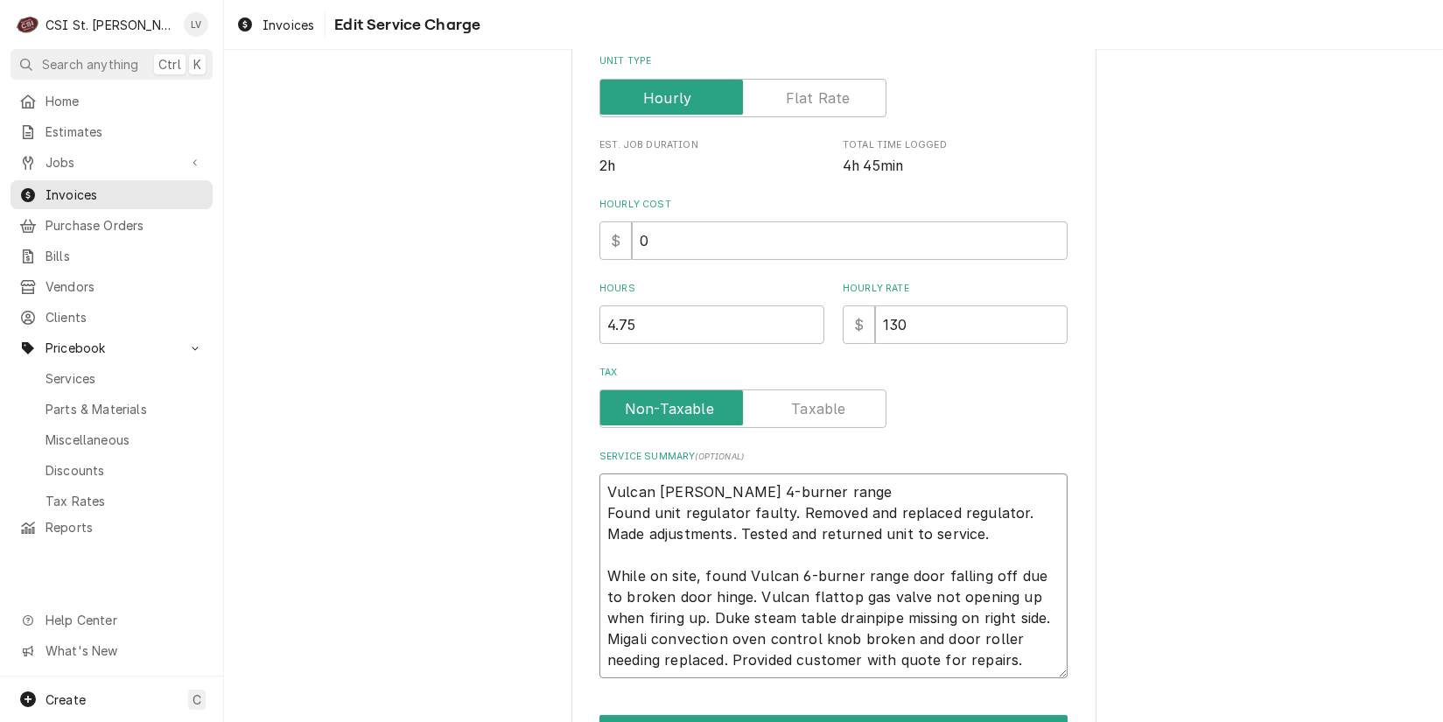
type textarea "Vulcan [PERSON_NAME] 4-burner range) Found unit regulator faulty. Removed and r…"
type textarea "x"
type textarea "Vulcan [PERSON_NAME] (4-burner range) Found unit regulator faulty. Removed and …"
click at [811, 490] on textarea "Vulcan [PERSON_NAME] (4-burner range) Found unit regulator faulty. Removed and …" at bounding box center [834, 576] width 468 height 205
type textarea "x"
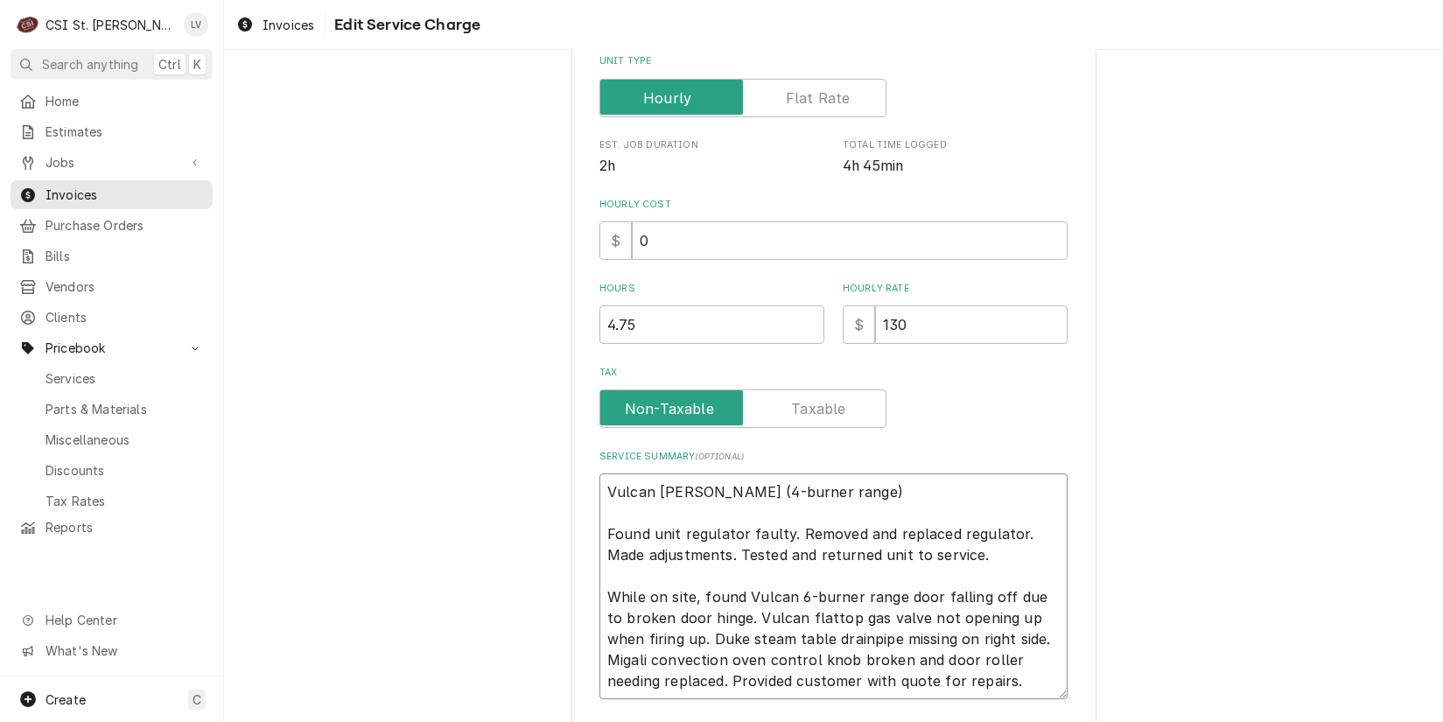
type textarea "Vulcan [PERSON_NAME] (4-burner range) Found unit regulator faulty. Removed and …"
click at [849, 566] on textarea "Vulcan [PERSON_NAME] (4-burner range) Found unit regulator faulty. Removed and …" at bounding box center [834, 587] width 468 height 226
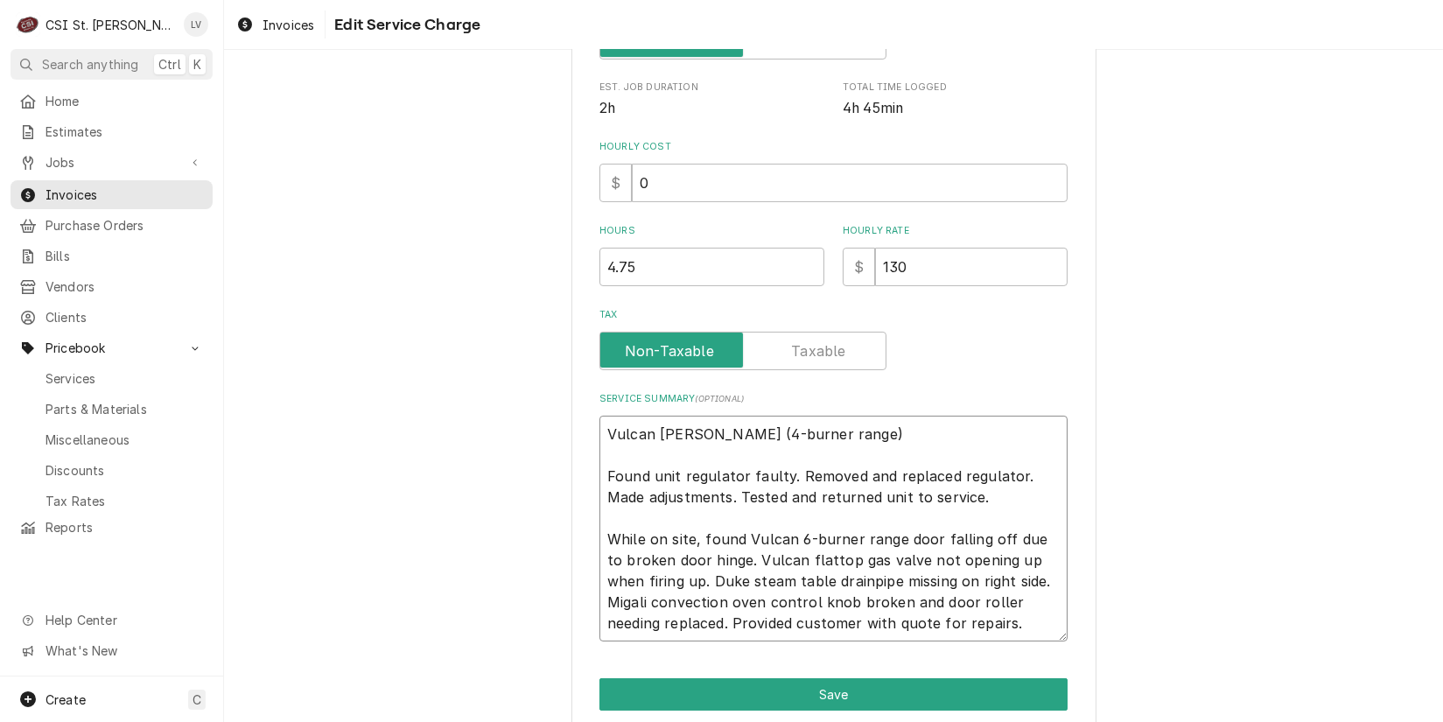
scroll to position [492, 0]
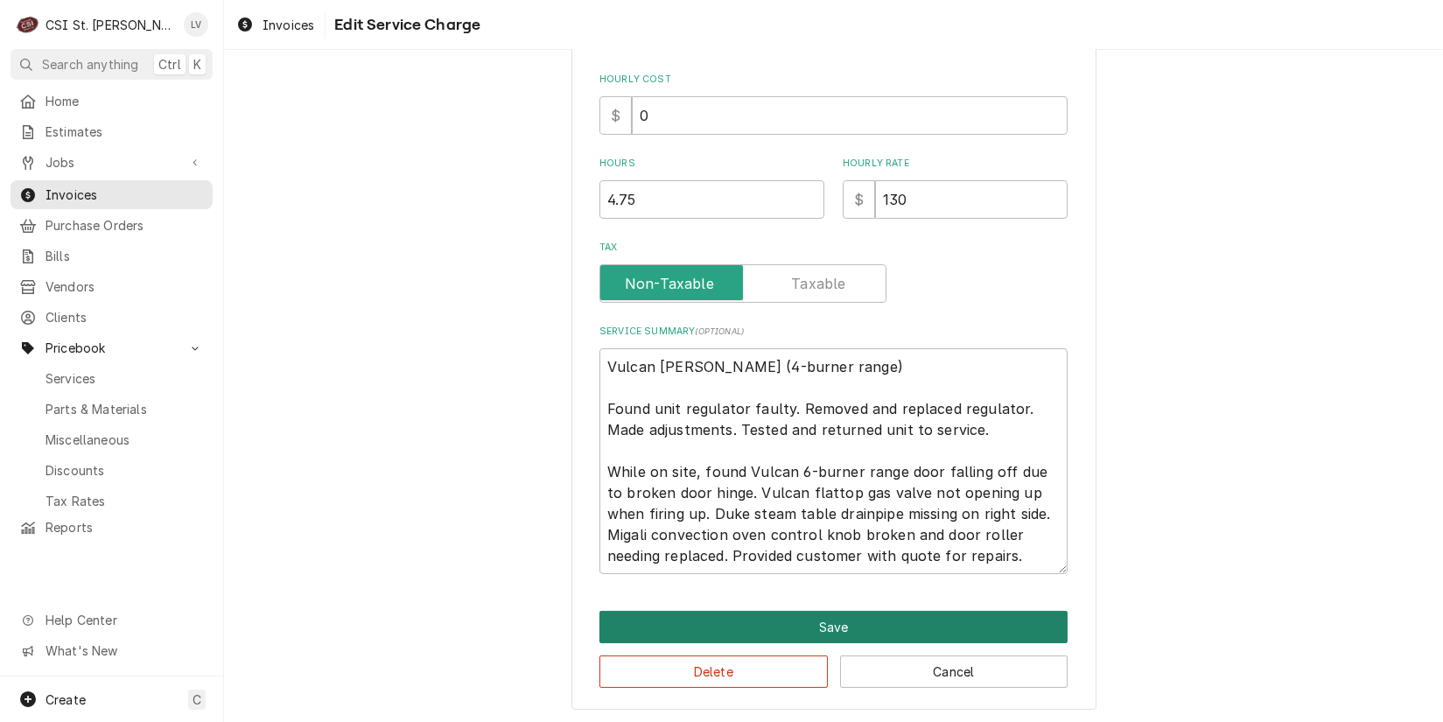
click at [808, 622] on button "Save" at bounding box center [834, 627] width 468 height 32
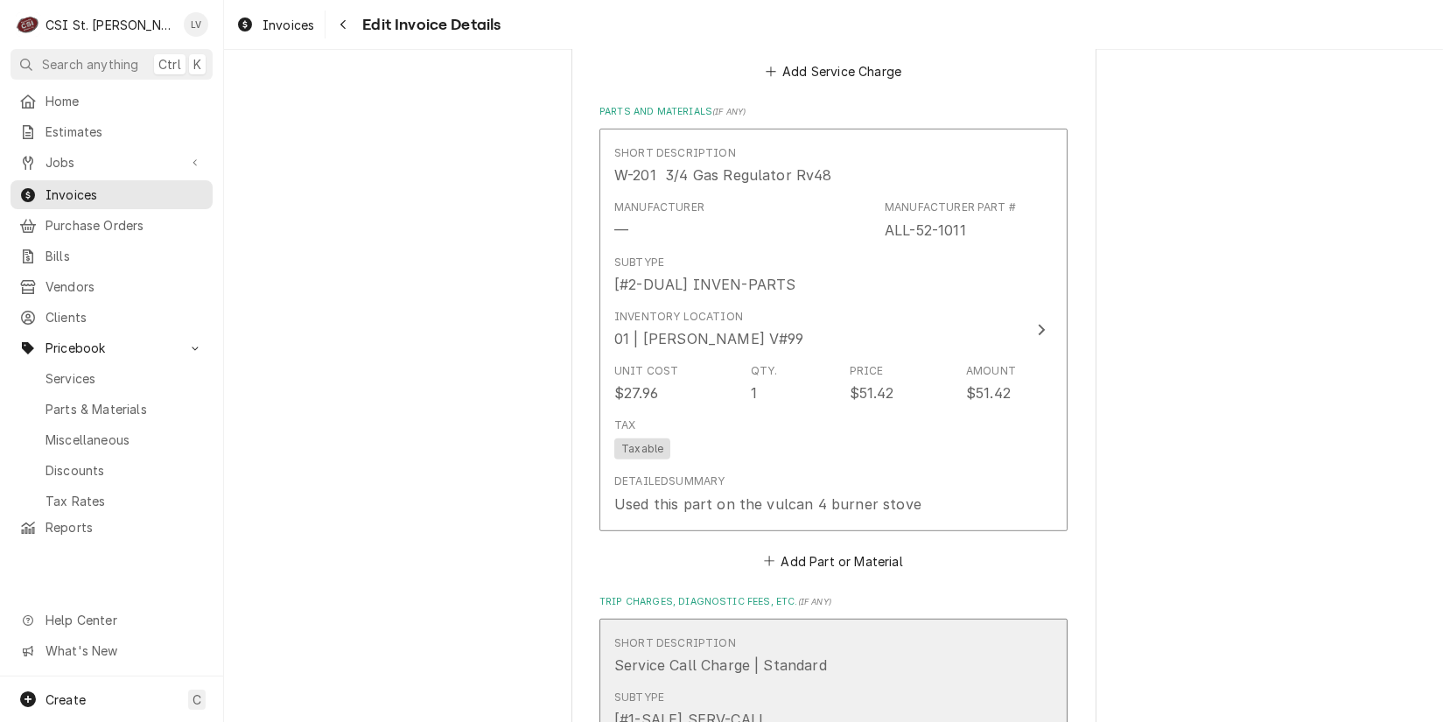
scroll to position [2254, 0]
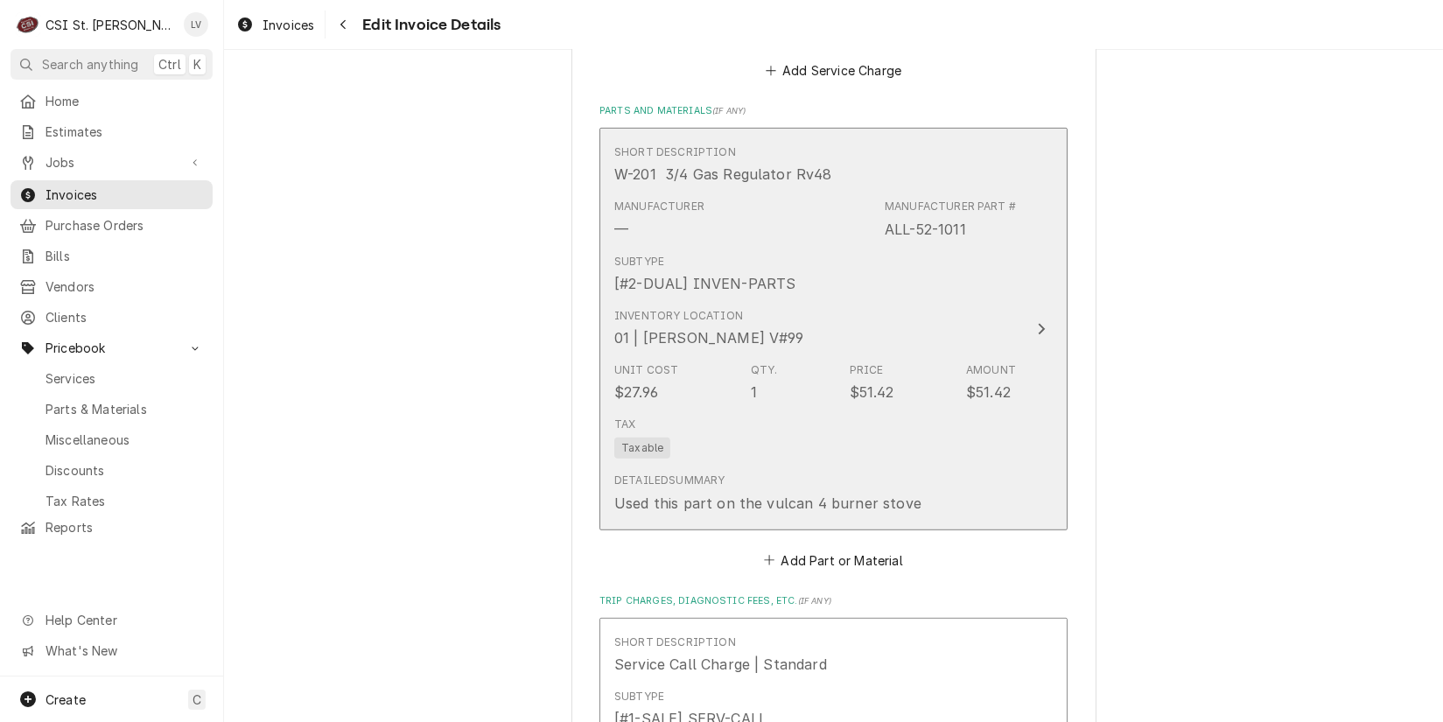
click at [797, 404] on div "Unit Cost $27.96 Qty. 1 Price $51.42 Amount $51.42" at bounding box center [815, 382] width 402 height 54
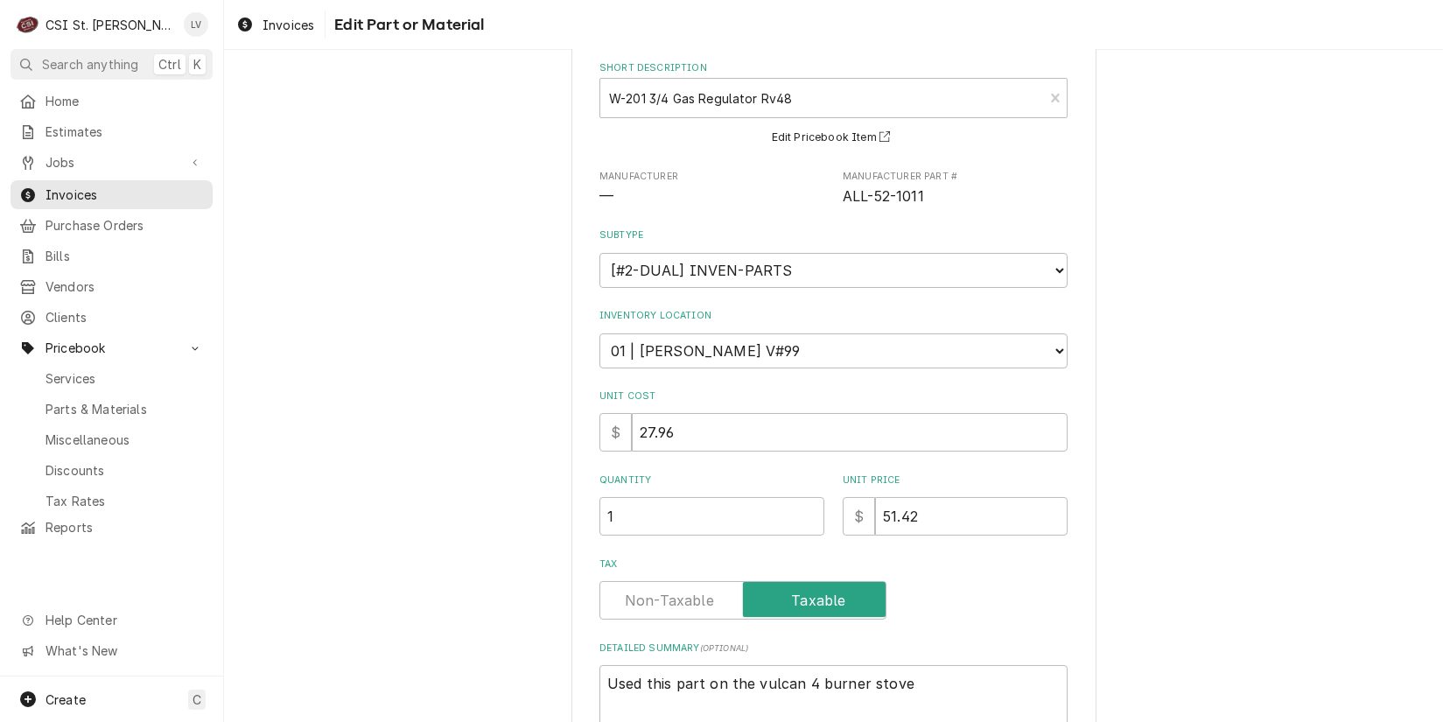
scroll to position [256, 0]
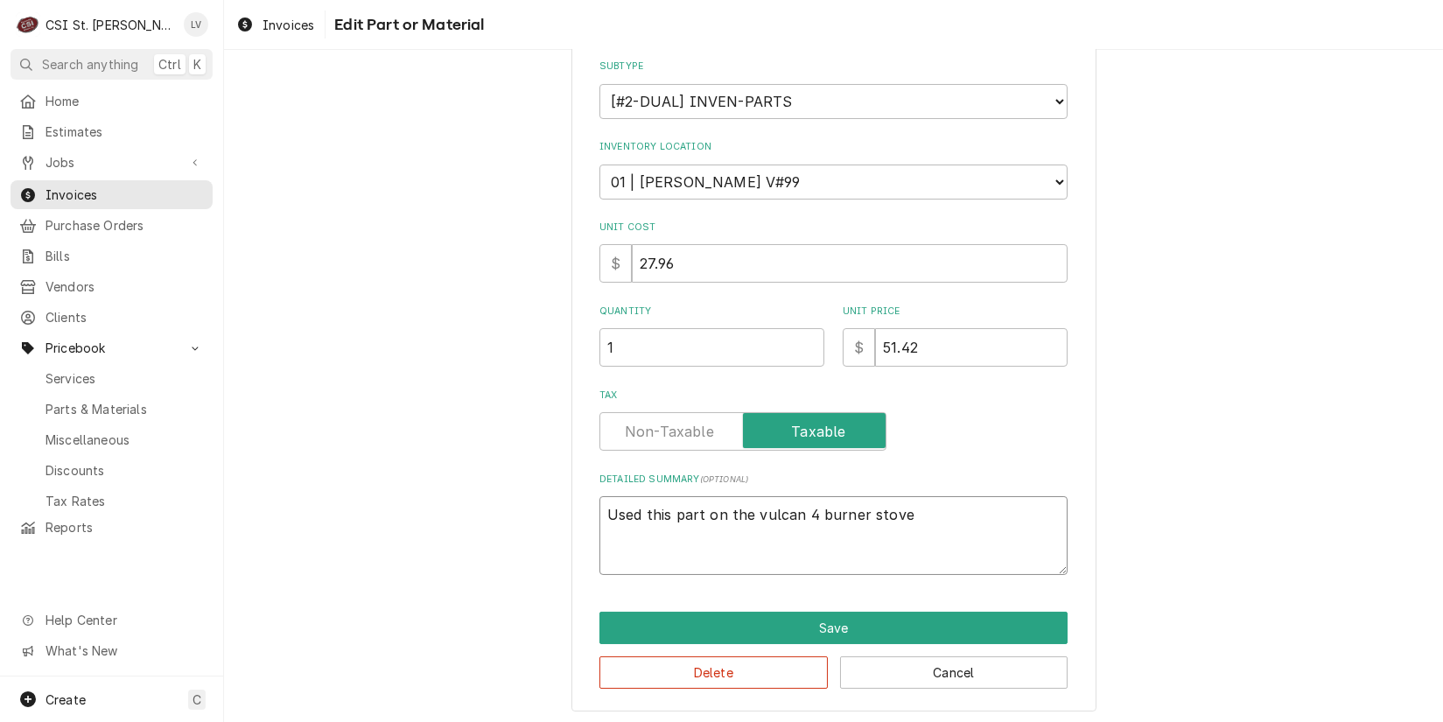
drag, startPoint x: 918, startPoint y: 507, endPoint x: 567, endPoint y: 517, distance: 351.2
click at [572, 517] on div "Use the fields below to edit this part or material: Short Description W-201 3/4…" at bounding box center [834, 270] width 525 height 884
type textarea "x"
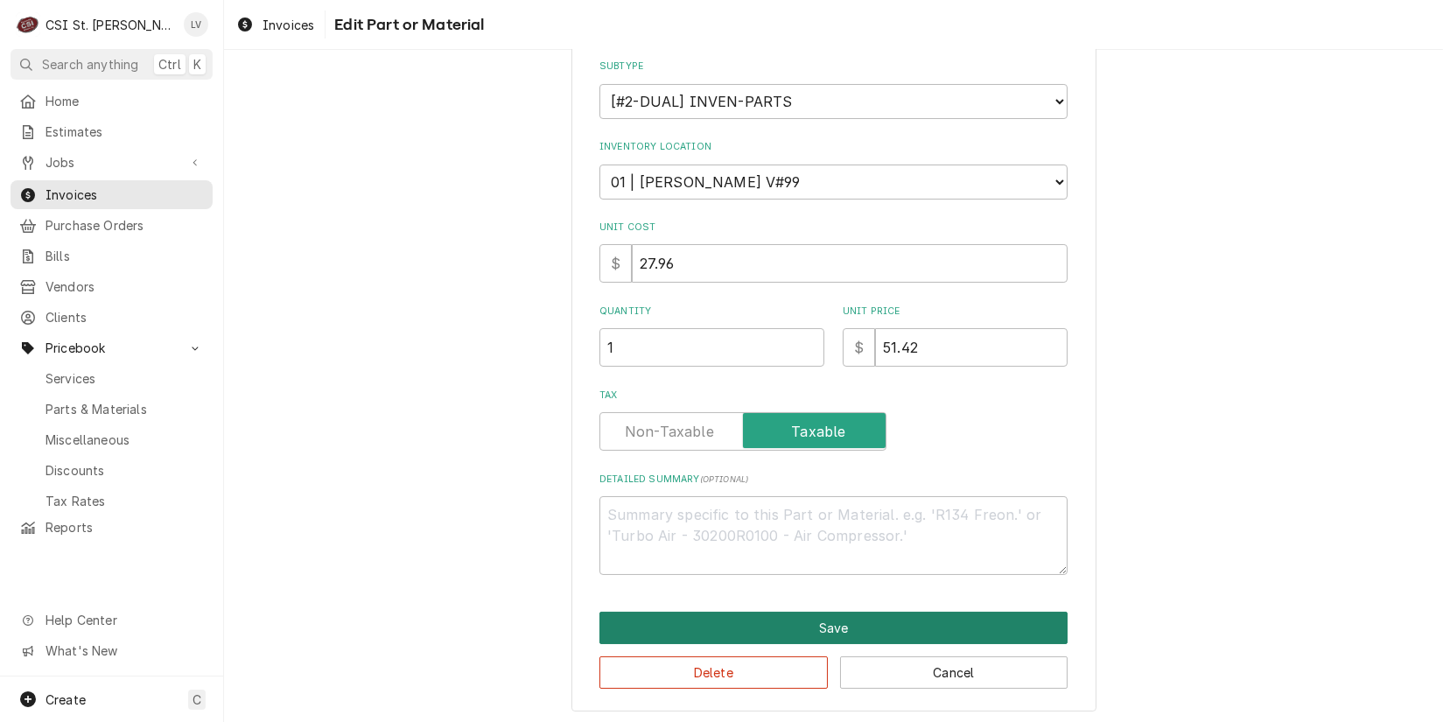
click at [799, 621] on button "Save" at bounding box center [834, 628] width 468 height 32
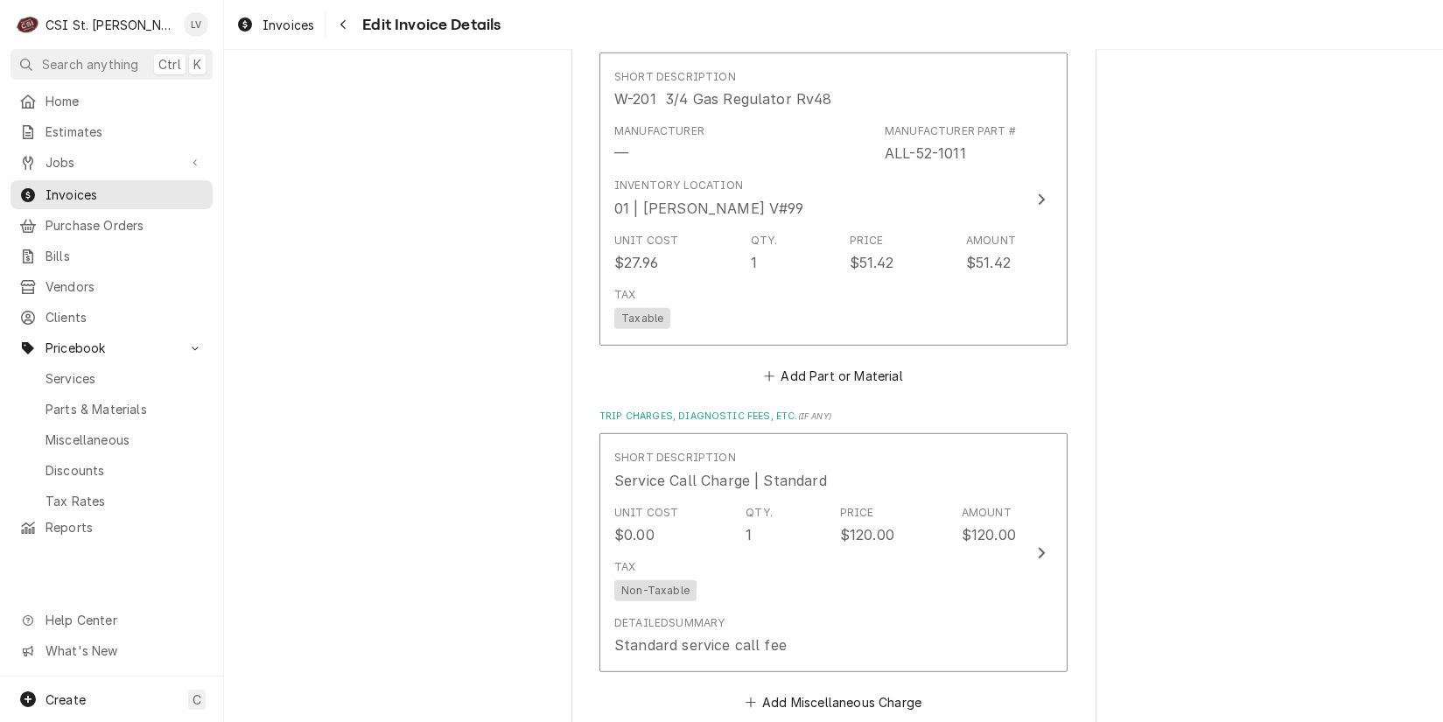
scroll to position [2308, 0]
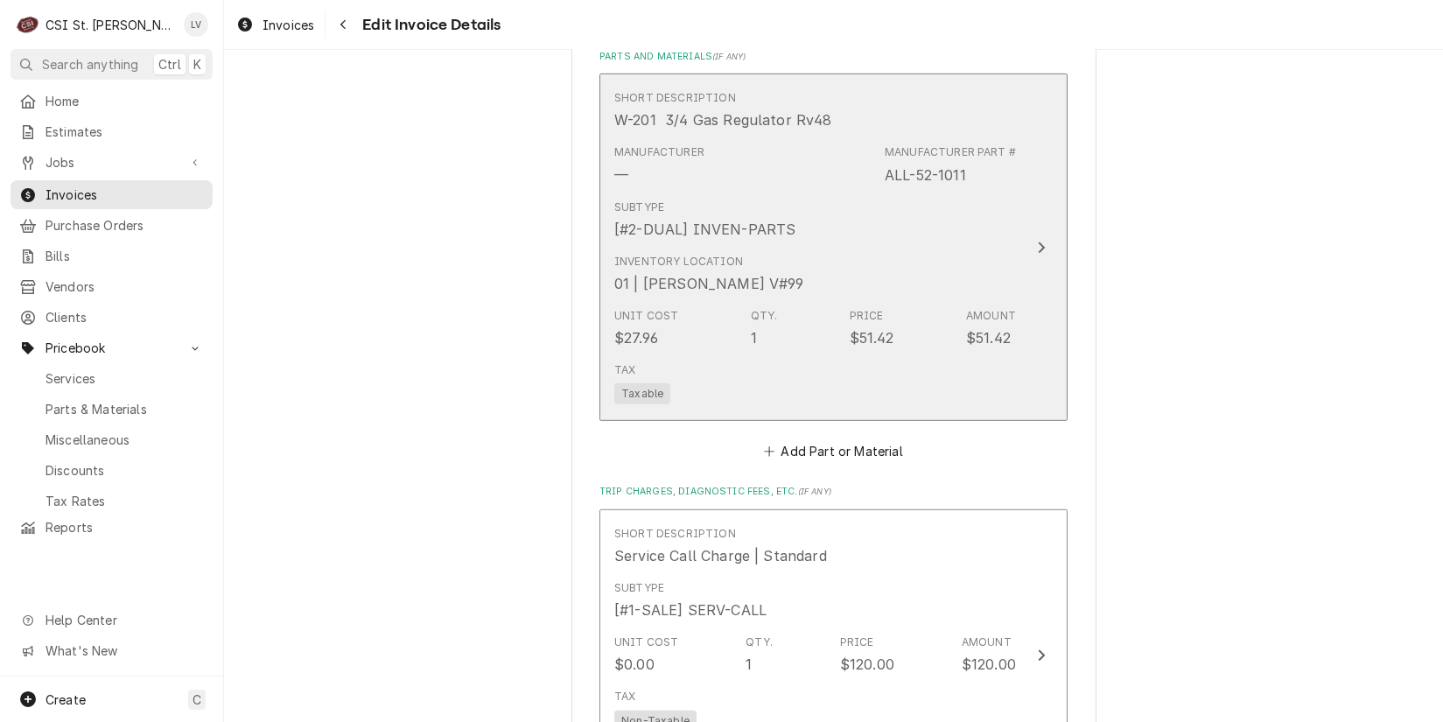
click at [684, 265] on div "Inventory Location 01 | [PERSON_NAME] V#99" at bounding box center [709, 274] width 190 height 40
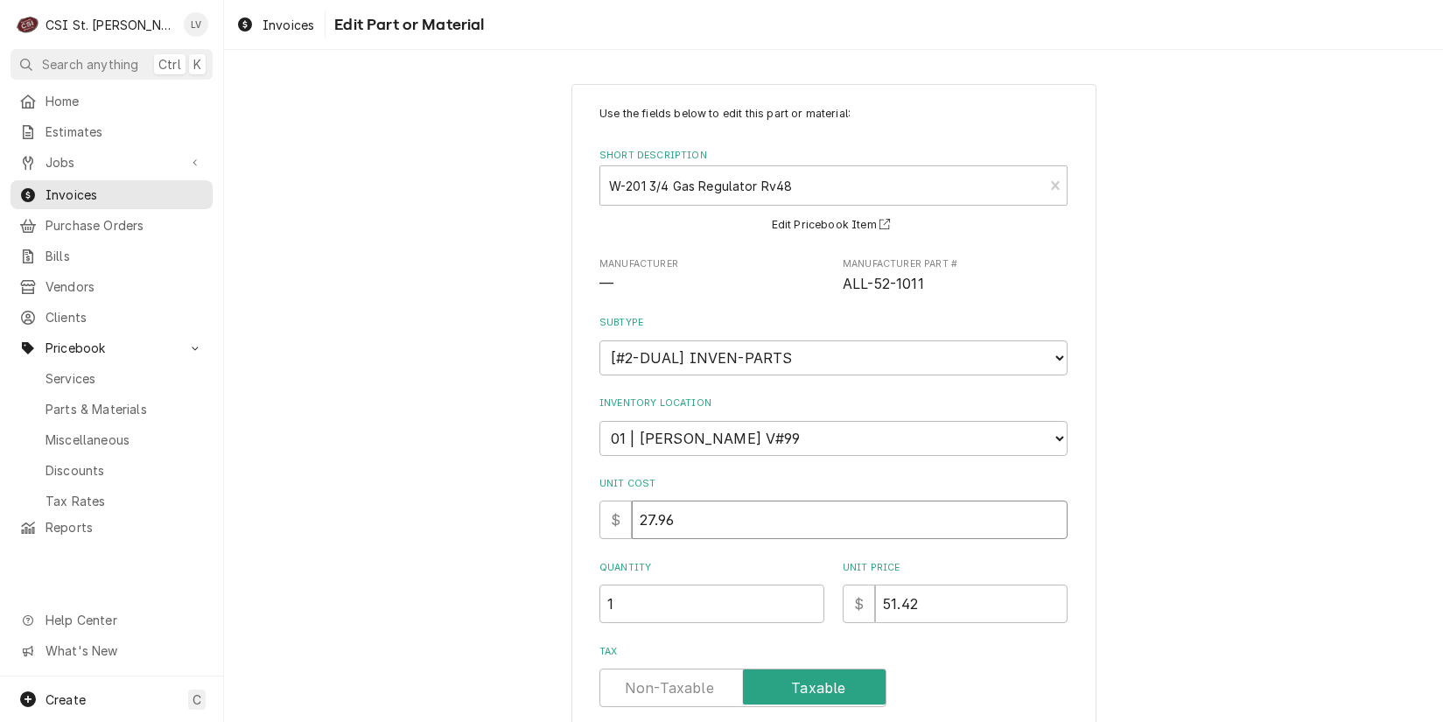
click at [1312, 502] on div "Use the fields below to edit this part or material: Short Description W-201 3/4…" at bounding box center [833, 525] width 1219 height 915
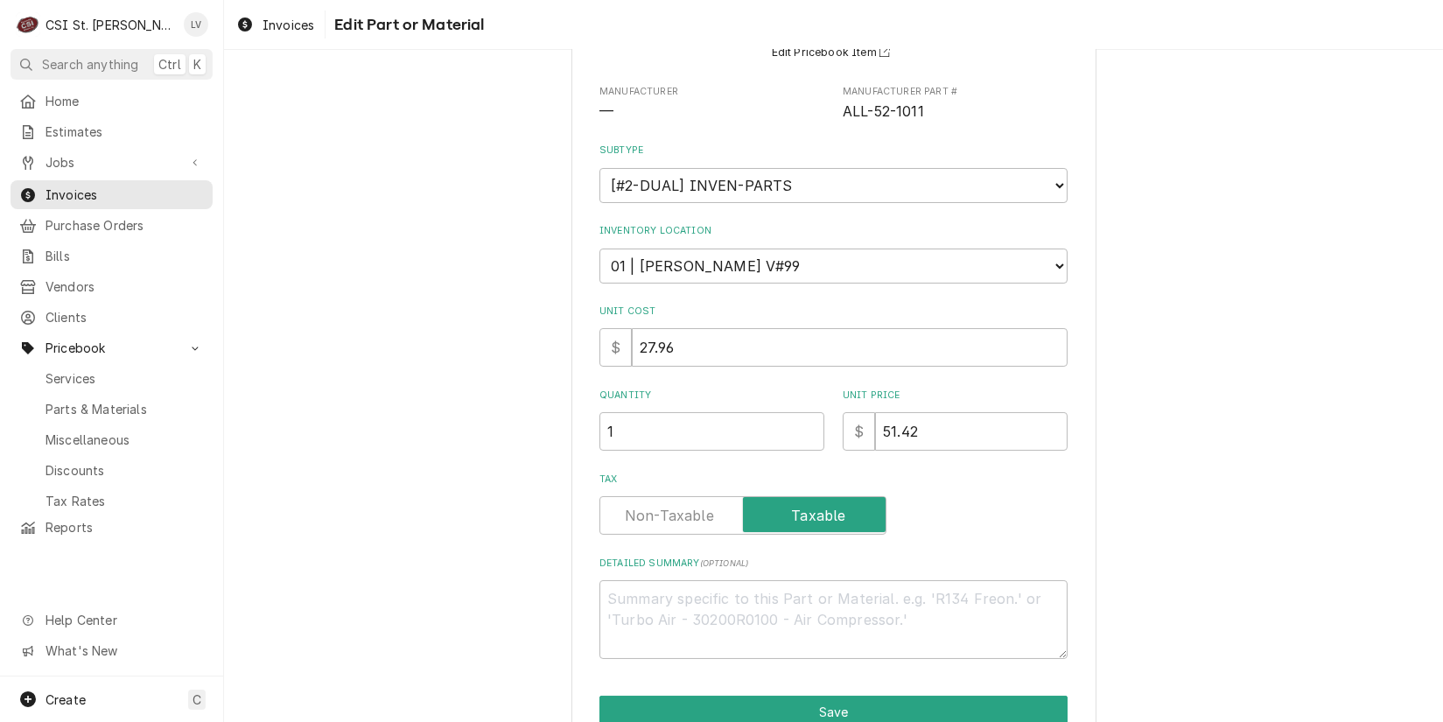
scroll to position [256, 0]
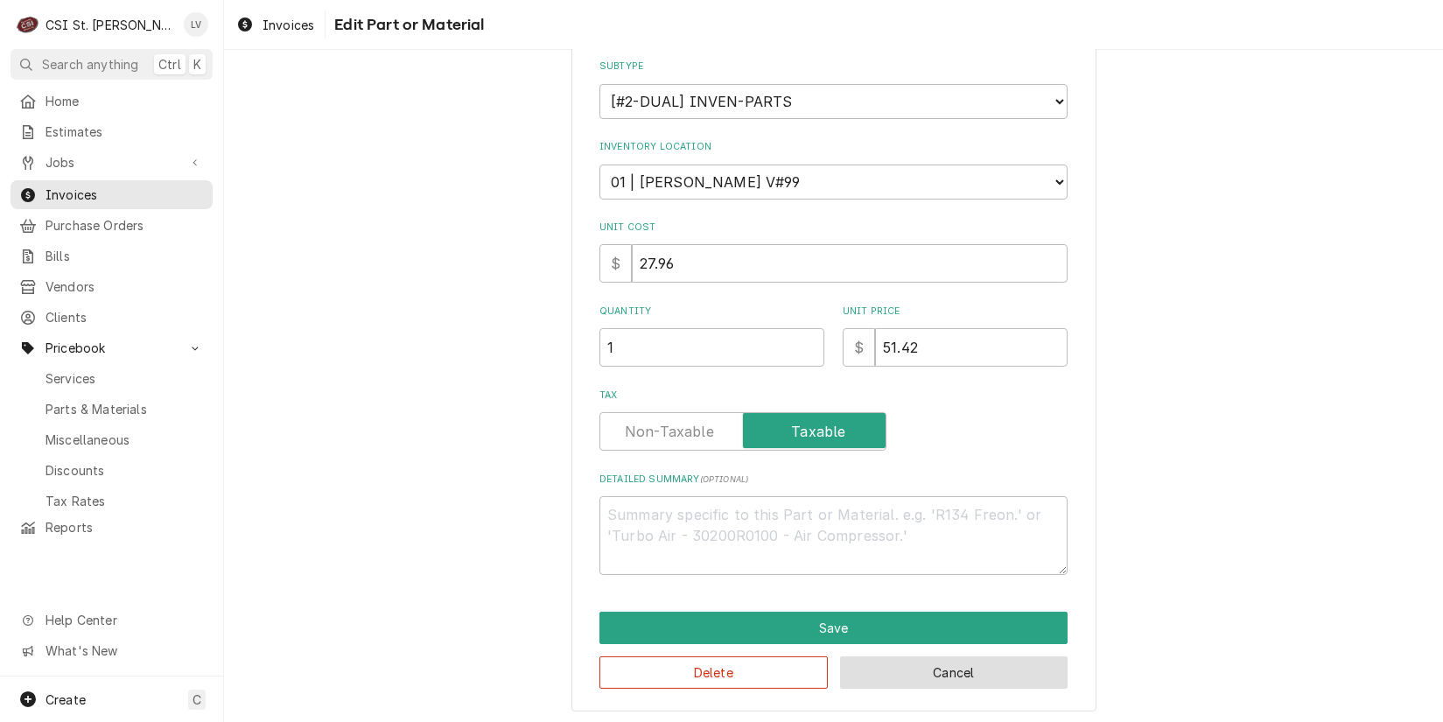
click at [916, 673] on button "Cancel" at bounding box center [954, 672] width 228 height 32
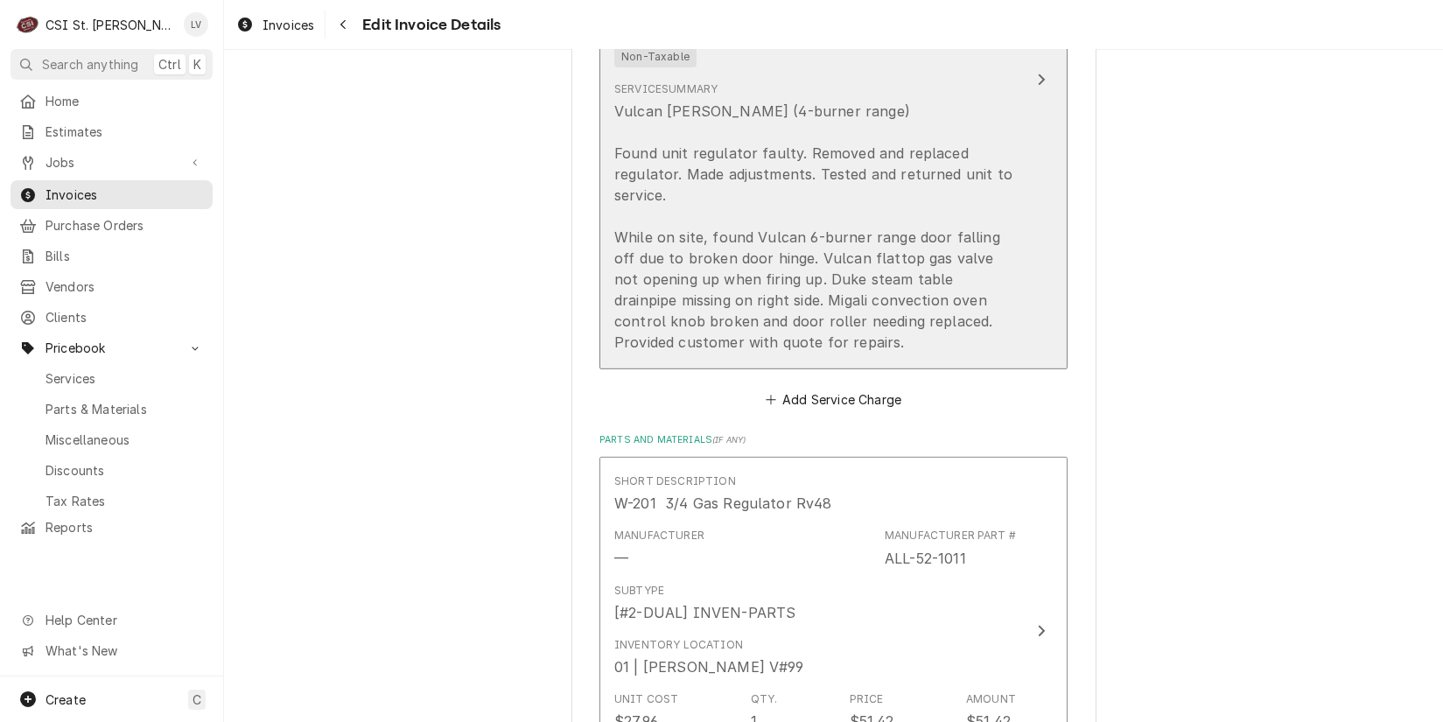
click at [770, 214] on div "Vulcan [PERSON_NAME] (4-burner range) Found unit regulator faulty. Removed and …" at bounding box center [815, 227] width 402 height 252
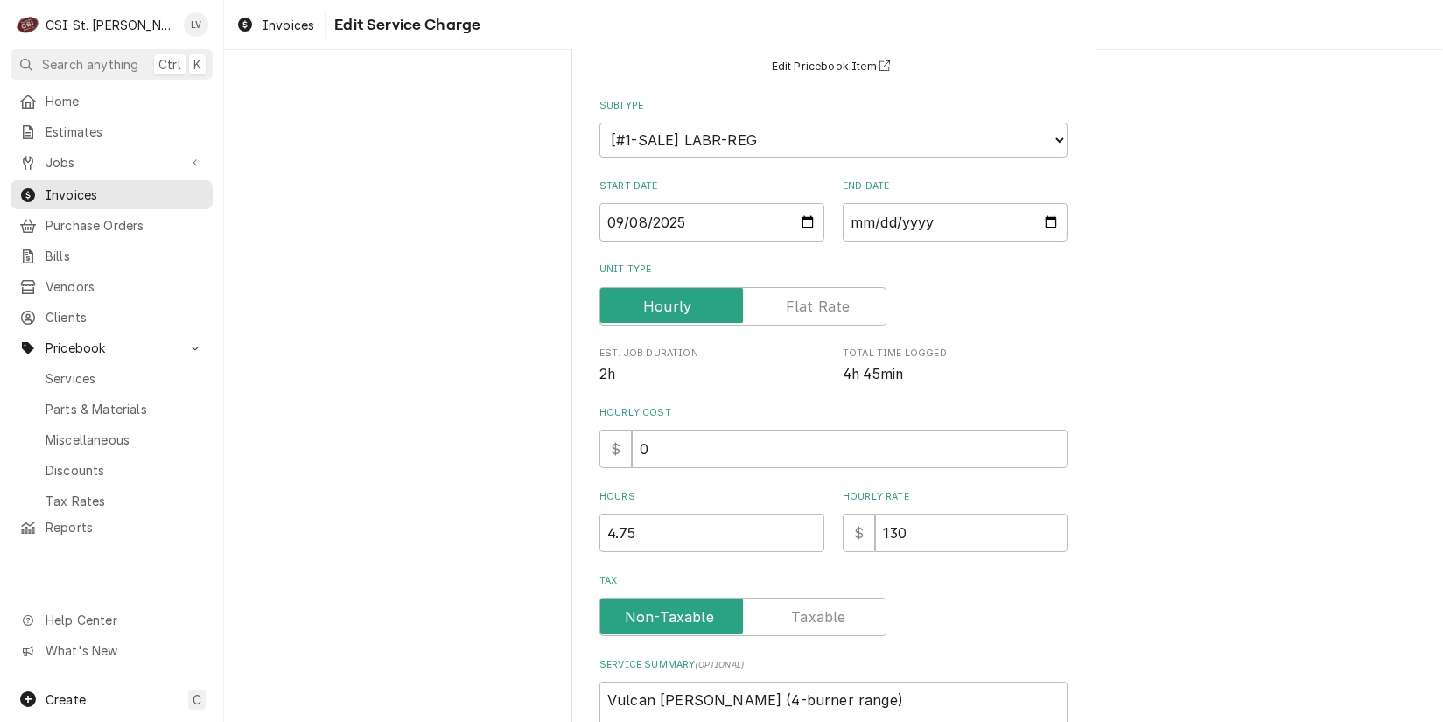
scroll to position [492, 0]
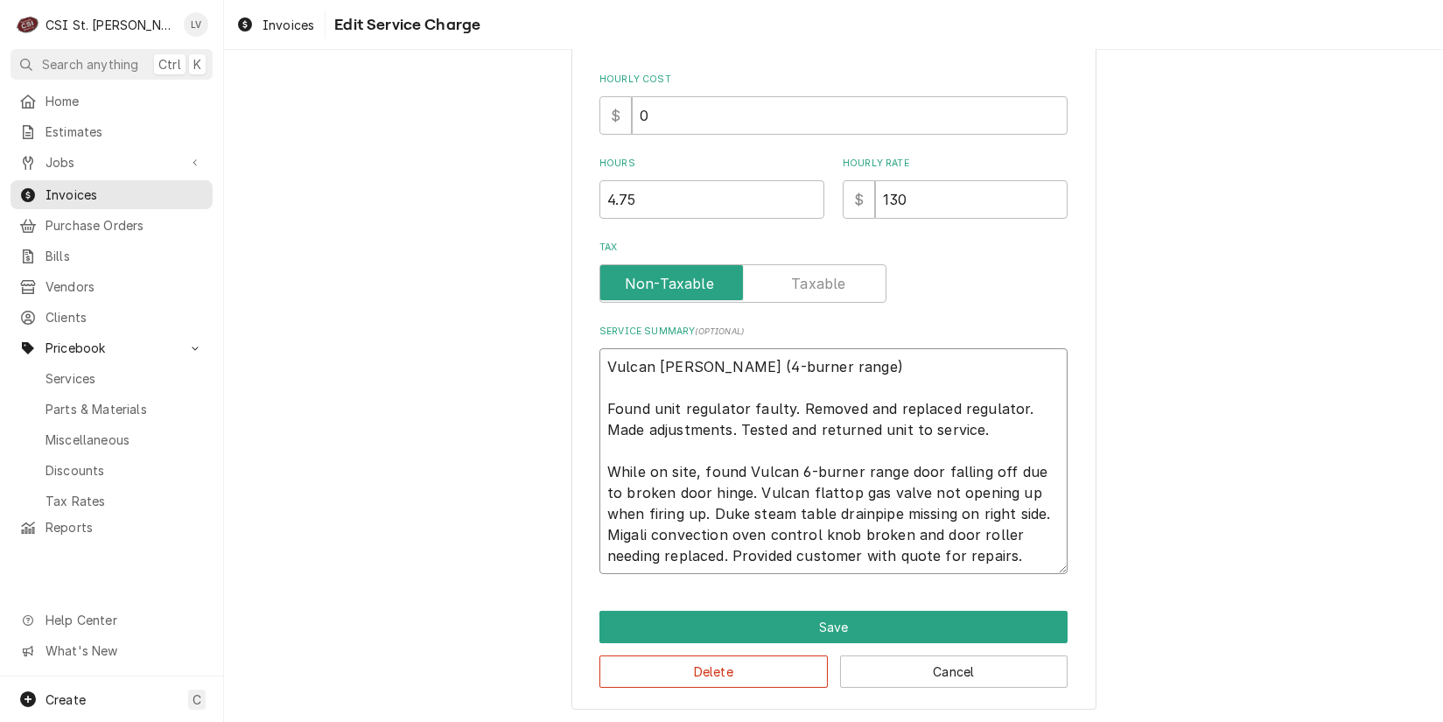
drag, startPoint x: 754, startPoint y: 363, endPoint x: 789, endPoint y: 365, distance: 35.1
click at [789, 365] on textarea "Vulcan [PERSON_NAME] (4-burner range) Found unit regulator faulty. Removed and …" at bounding box center [834, 461] width 468 height 226
type textarea "x"
type textarea "Vulcan [PERSON_NAME] (4-burner s) Found unit regulator faulty. Removed and repl…"
type textarea "x"
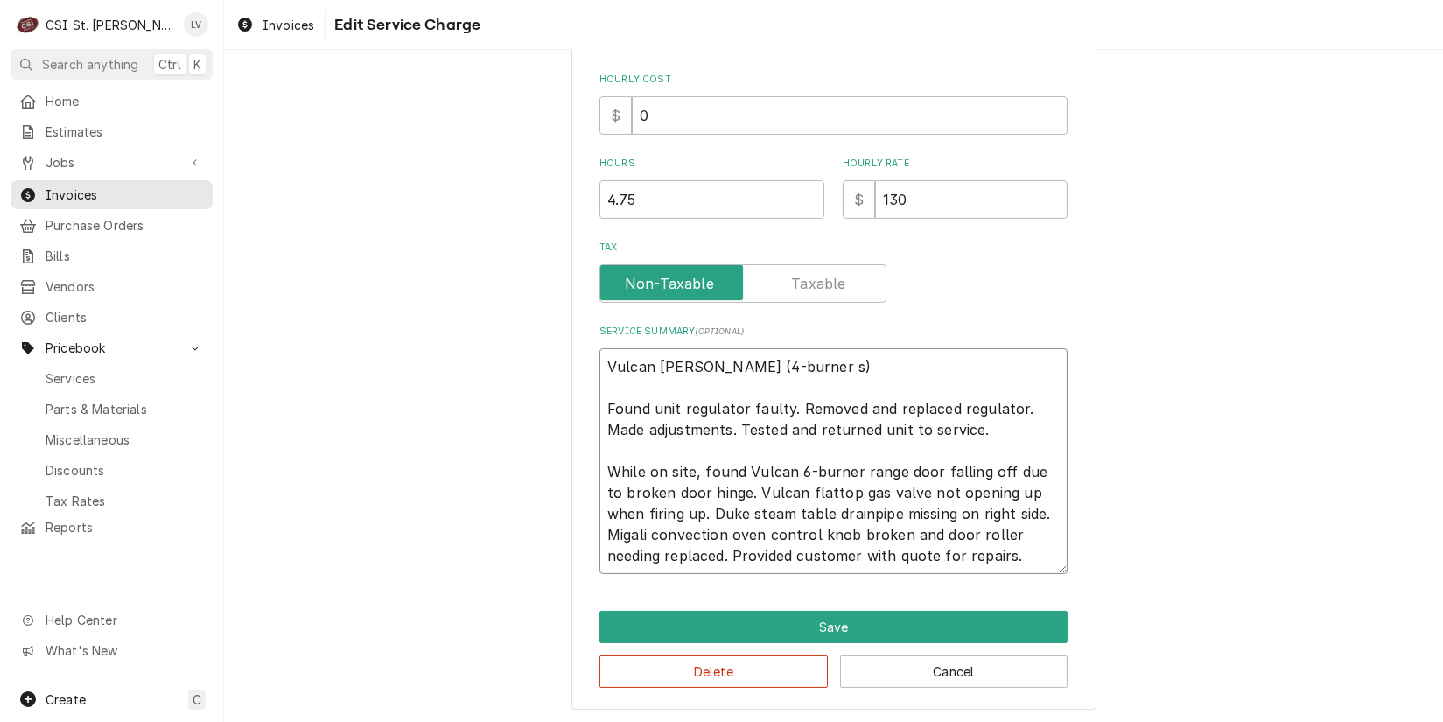
type textarea "Vulcan [PERSON_NAME] ([STREET_ADDRESS]) Found unit regulator faulty. Removed an…"
type textarea "x"
type textarea "Vulcan [PERSON_NAME] (4-burner sto) Found unit regulator faulty. Removed and re…"
type textarea "x"
type textarea "Vulcan [PERSON_NAME] (4-burner stoe) Found unit regulator faulty. Removed and r…"
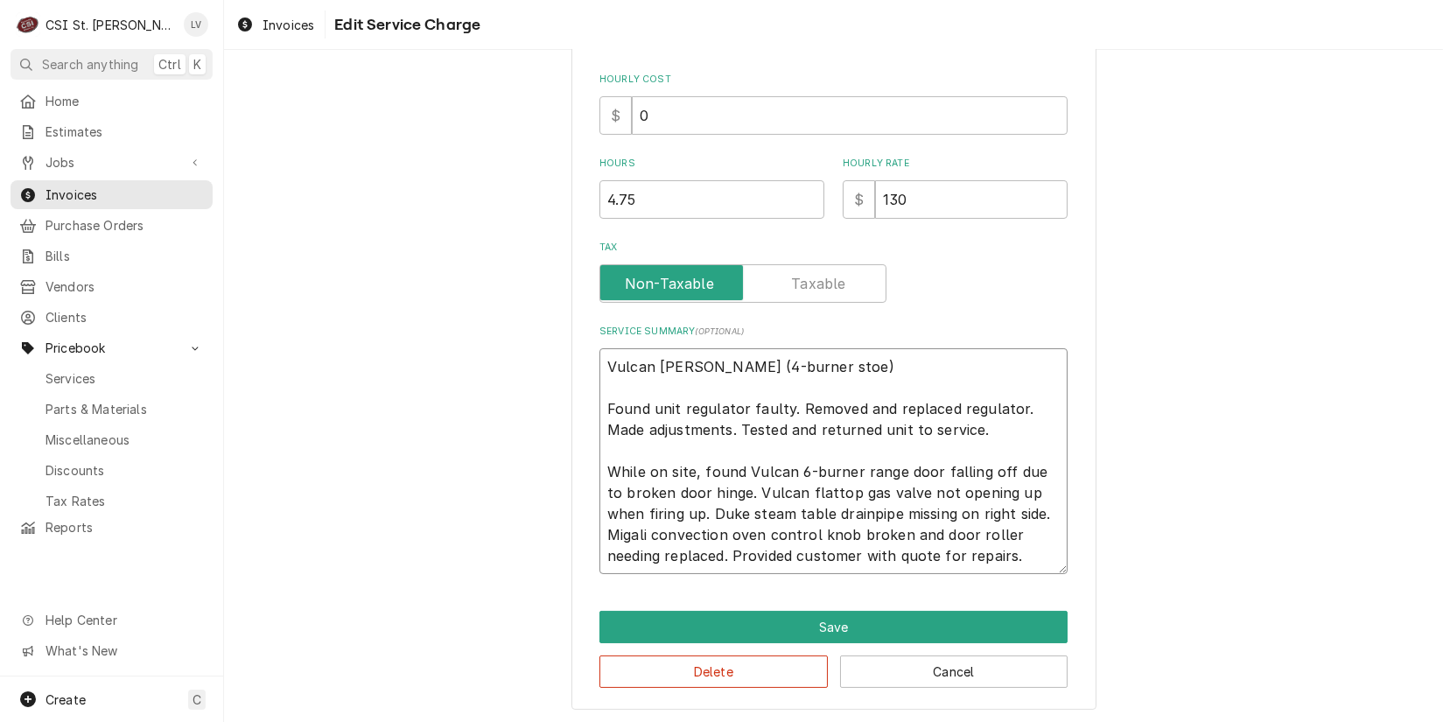
type textarea "x"
type textarea "Vulcan [PERSON_NAME] (4-burner sto) Found unit regulator faulty. Removed and re…"
type textarea "x"
type textarea "Vulcan [PERSON_NAME] (4-burner stov) Found unit regulator faulty. Removed and r…"
type textarea "x"
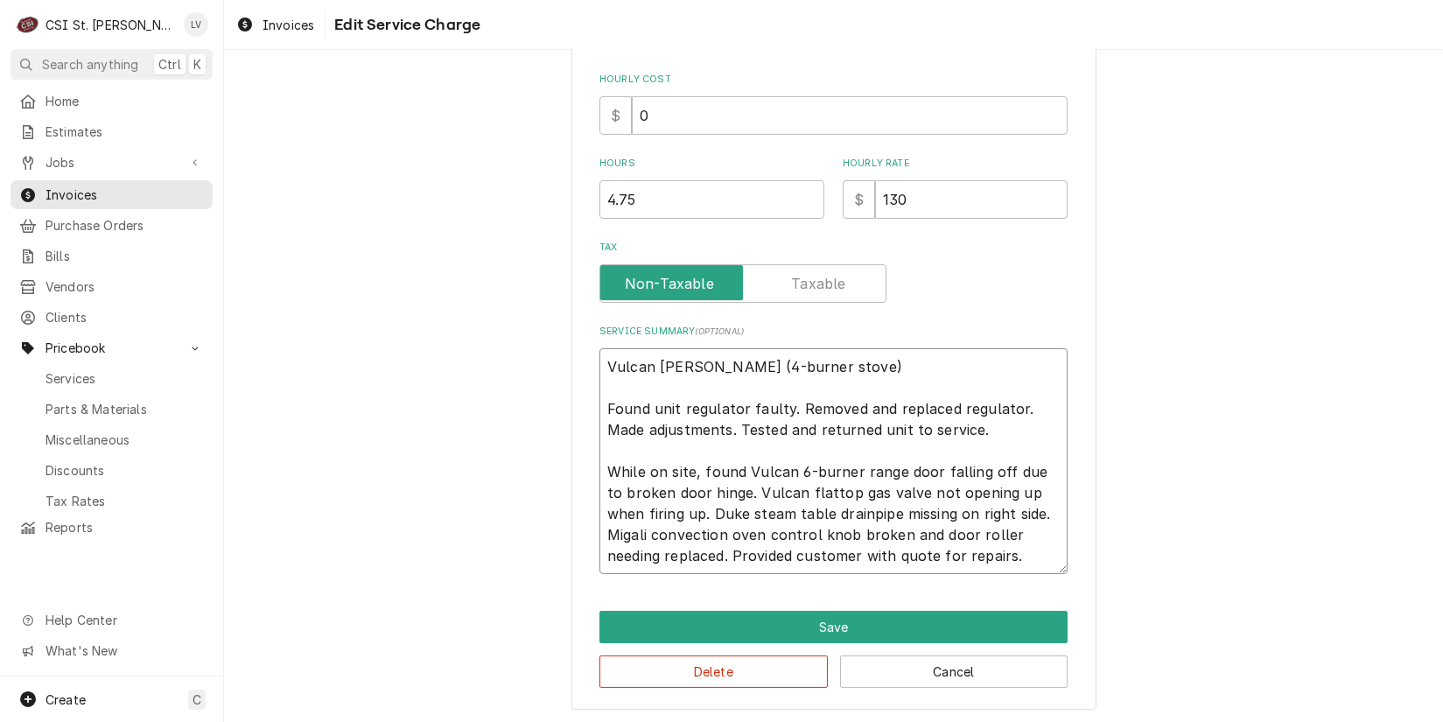
type textarea "Vulcan [PERSON_NAME] (4-burner stove) Found unit regulator faulty. Removed and …"
drag, startPoint x: 1222, startPoint y: 461, endPoint x: 1014, endPoint y: 556, distance: 228.0
click at [1221, 463] on div "Use the fields below to edit this service charge Short Description 1-Labor (Ser…" at bounding box center [833, 150] width 1219 height 1149
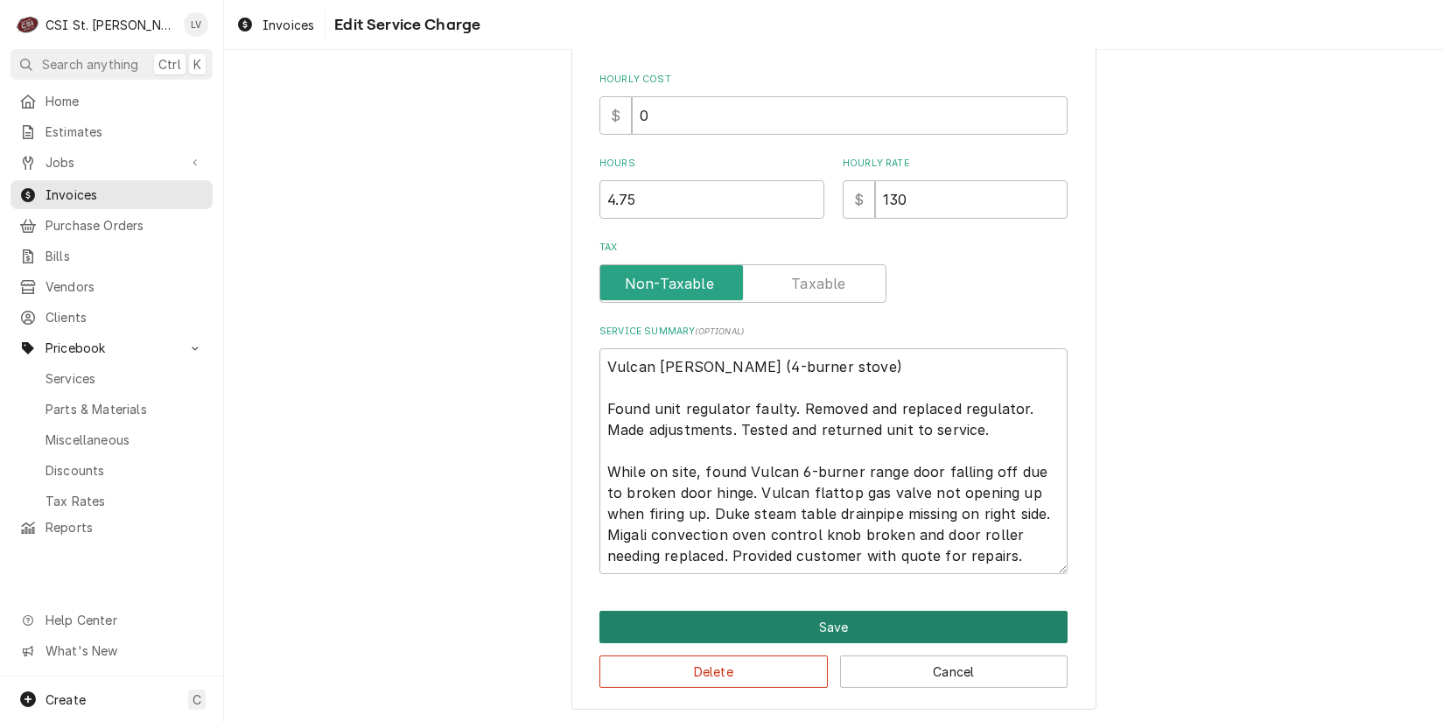
click at [845, 617] on button "Save" at bounding box center [834, 627] width 468 height 32
type textarea "x"
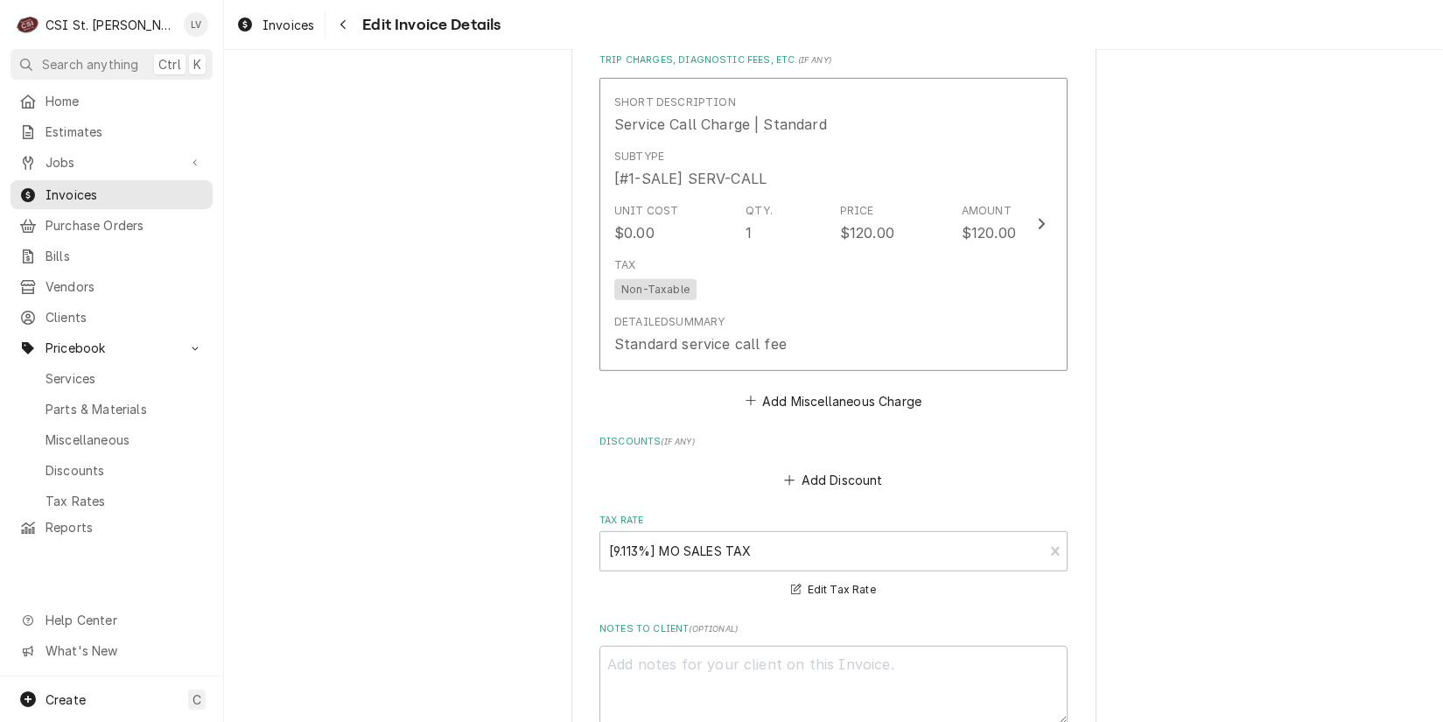
scroll to position [2746, 0]
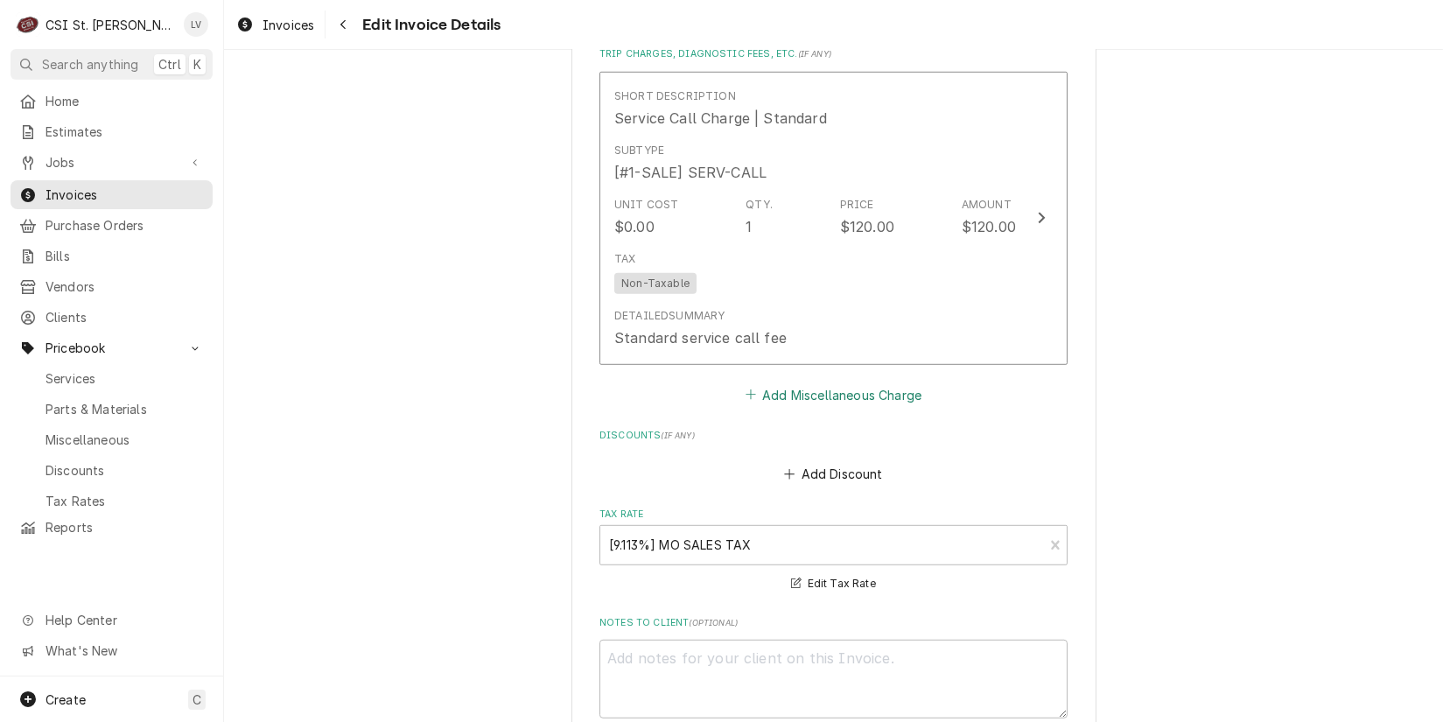
click at [810, 385] on button "Add Miscellaneous Charge" at bounding box center [833, 395] width 182 height 25
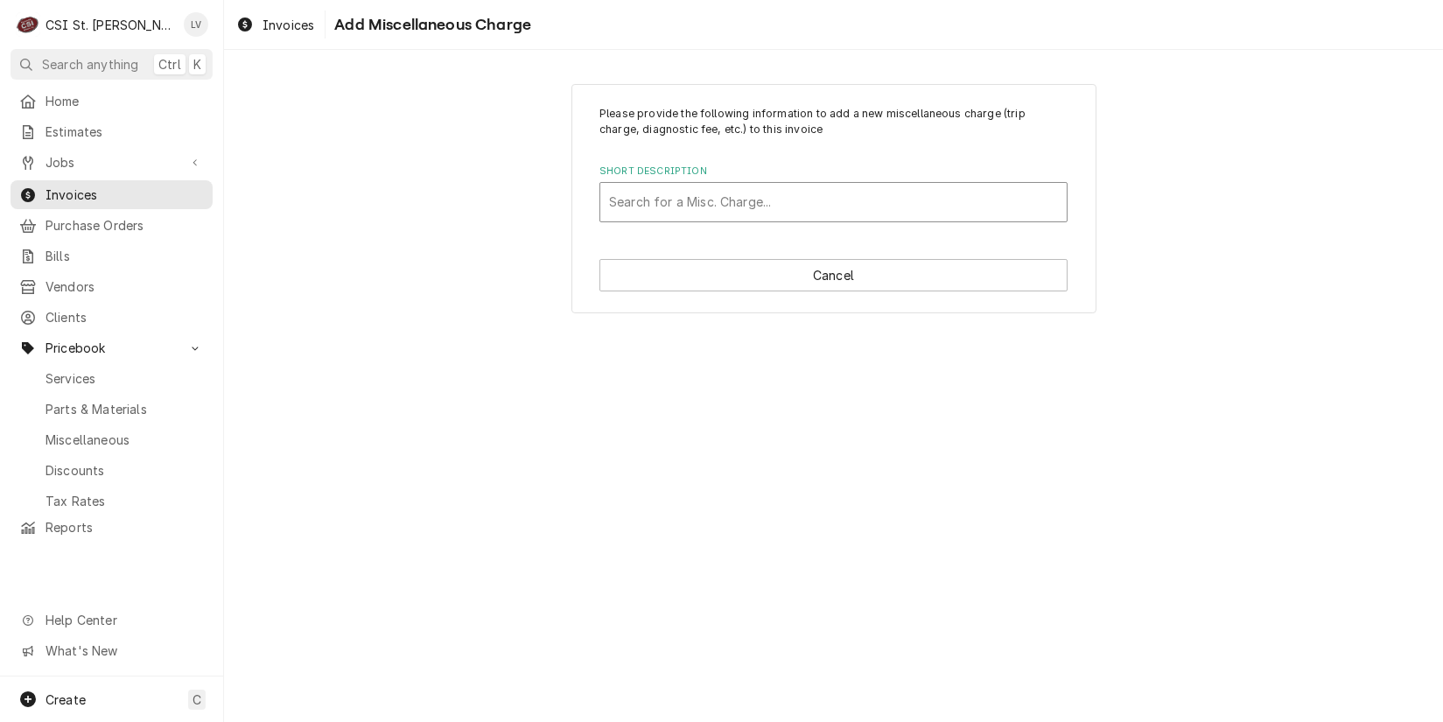
click at [716, 192] on div "Short Description" at bounding box center [833, 202] width 449 height 32
type input "ship"
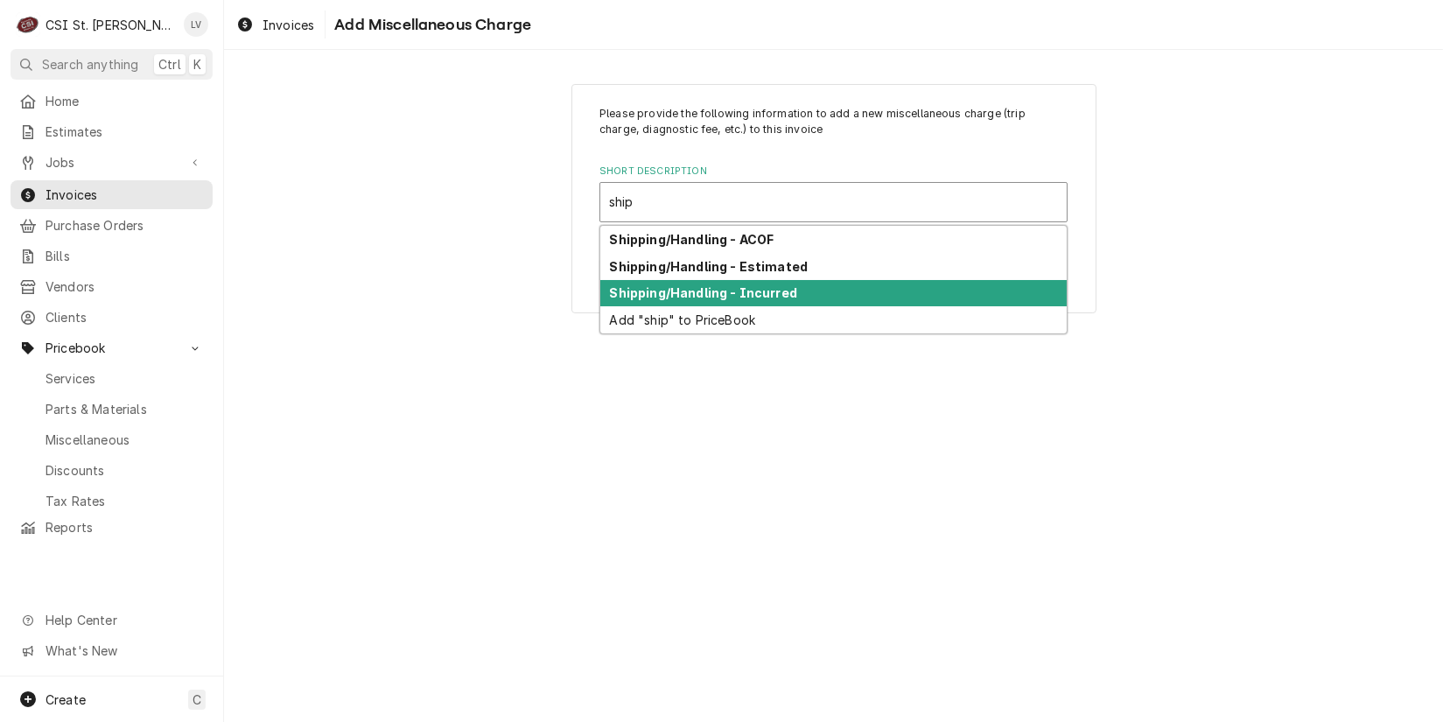
click at [619, 296] on strong "Shipping/Handling - Incurred" at bounding box center [703, 292] width 187 height 15
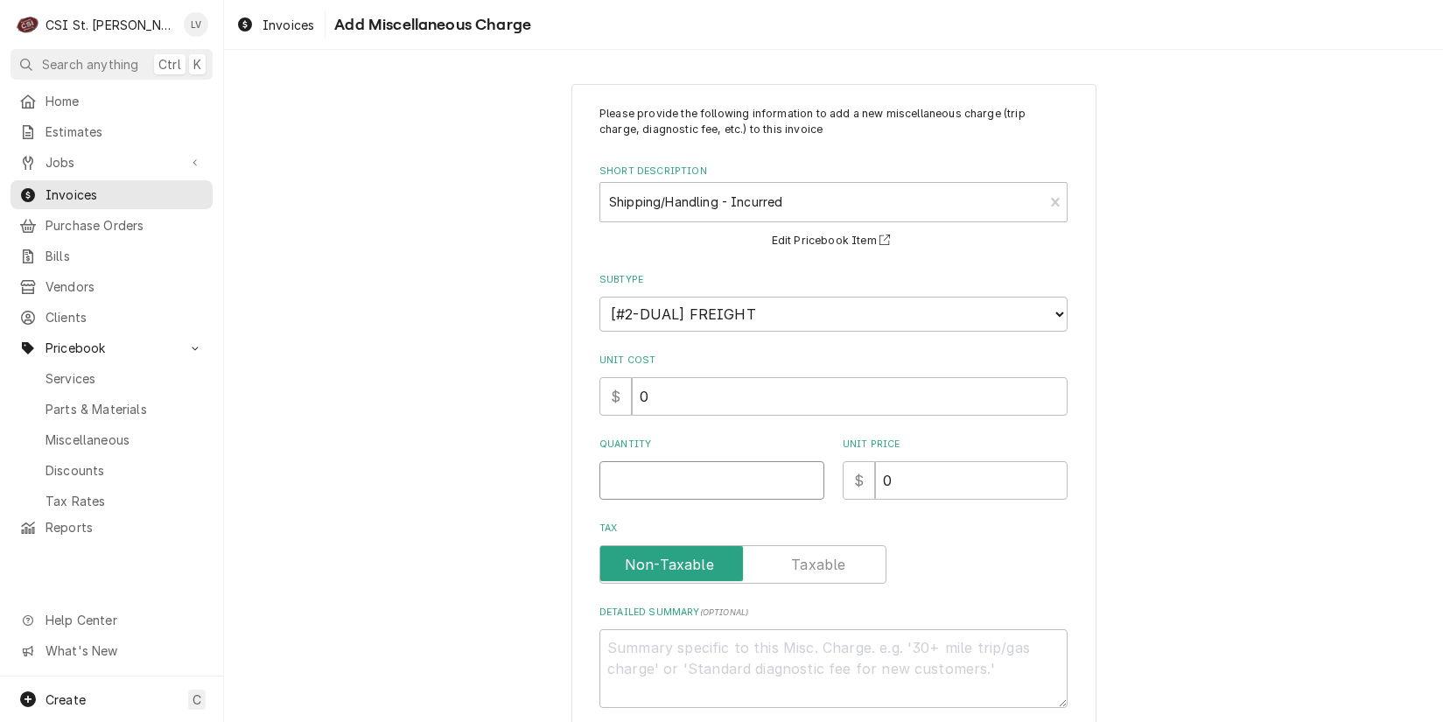
click at [630, 488] on input "Quantity" at bounding box center [712, 480] width 225 height 39
type textarea "x"
type input "1"
type textarea "x"
type input "9"
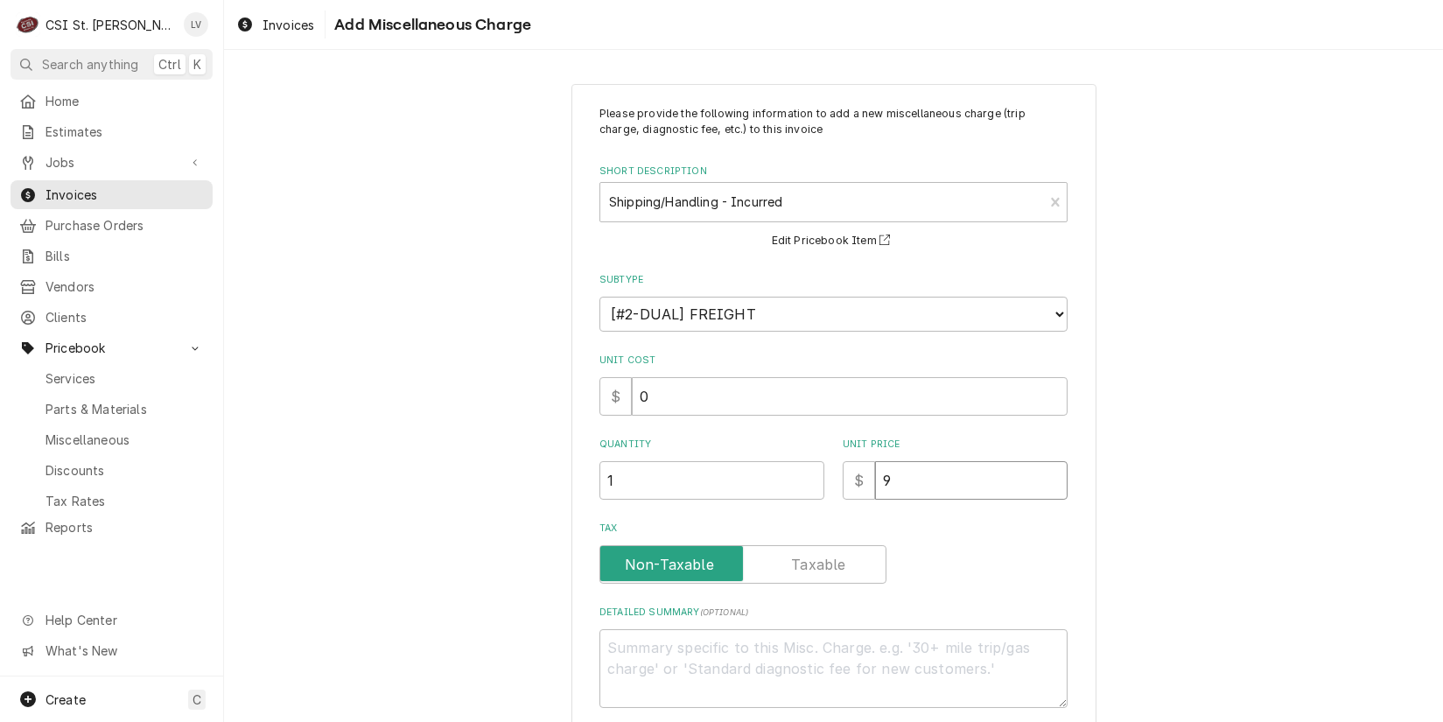
type textarea "x"
type input "9.7"
type textarea "x"
type input "9.70"
type textarea "x"
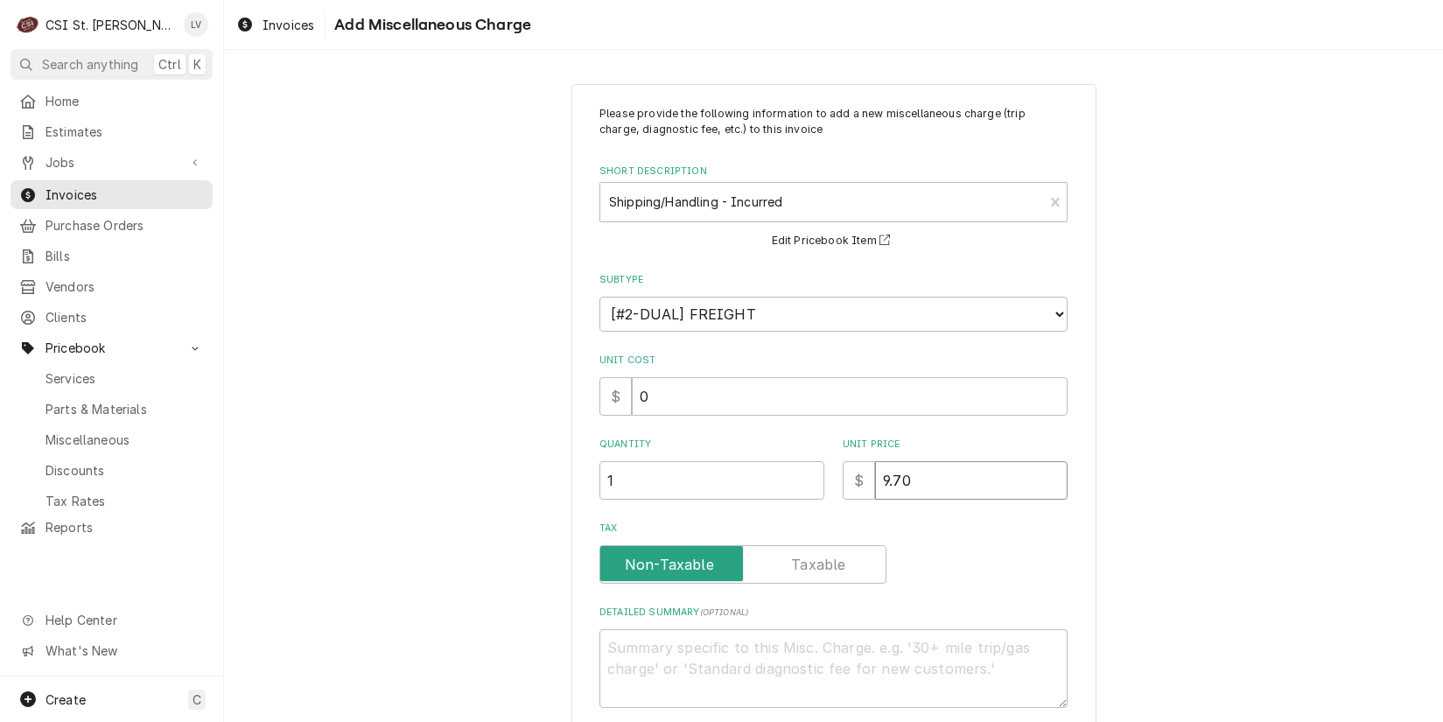
type input "9.7"
type textarea "x"
type input "9.71"
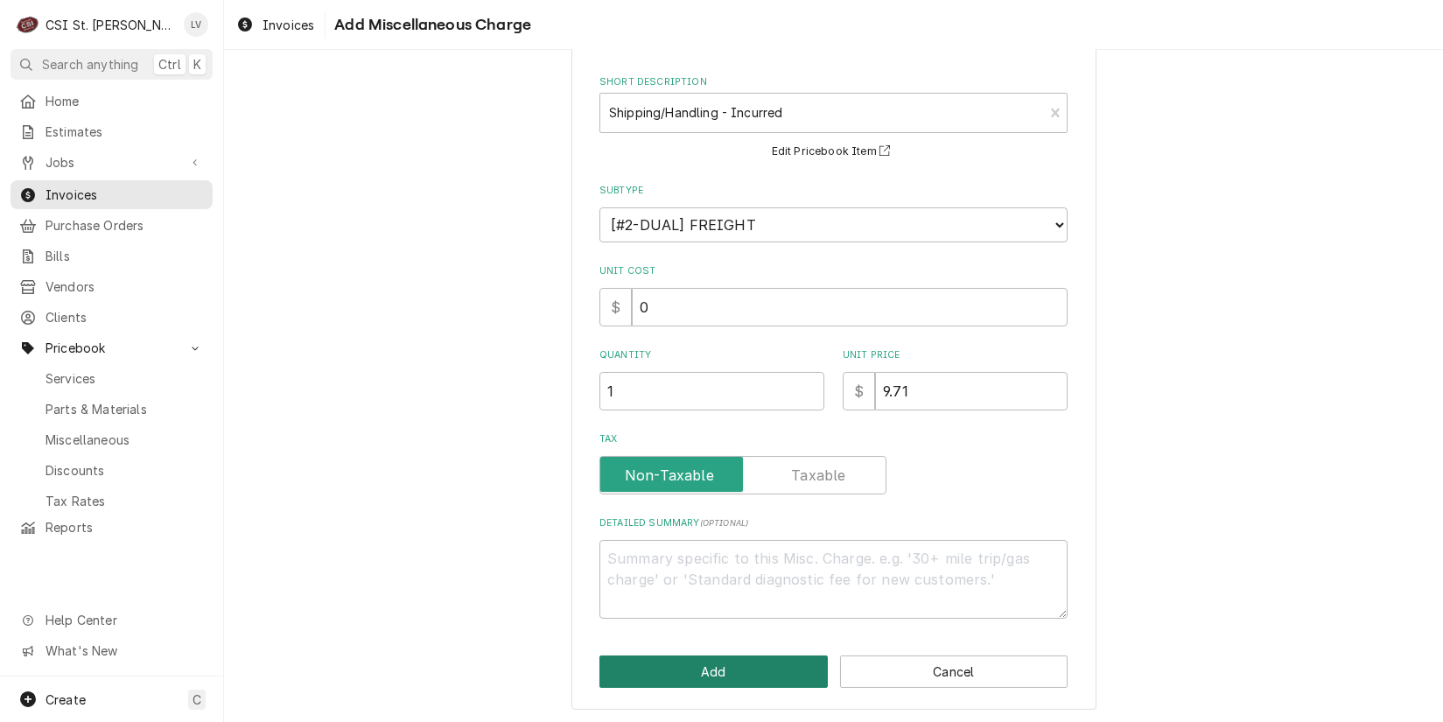
click at [696, 670] on button "Add" at bounding box center [714, 672] width 228 height 32
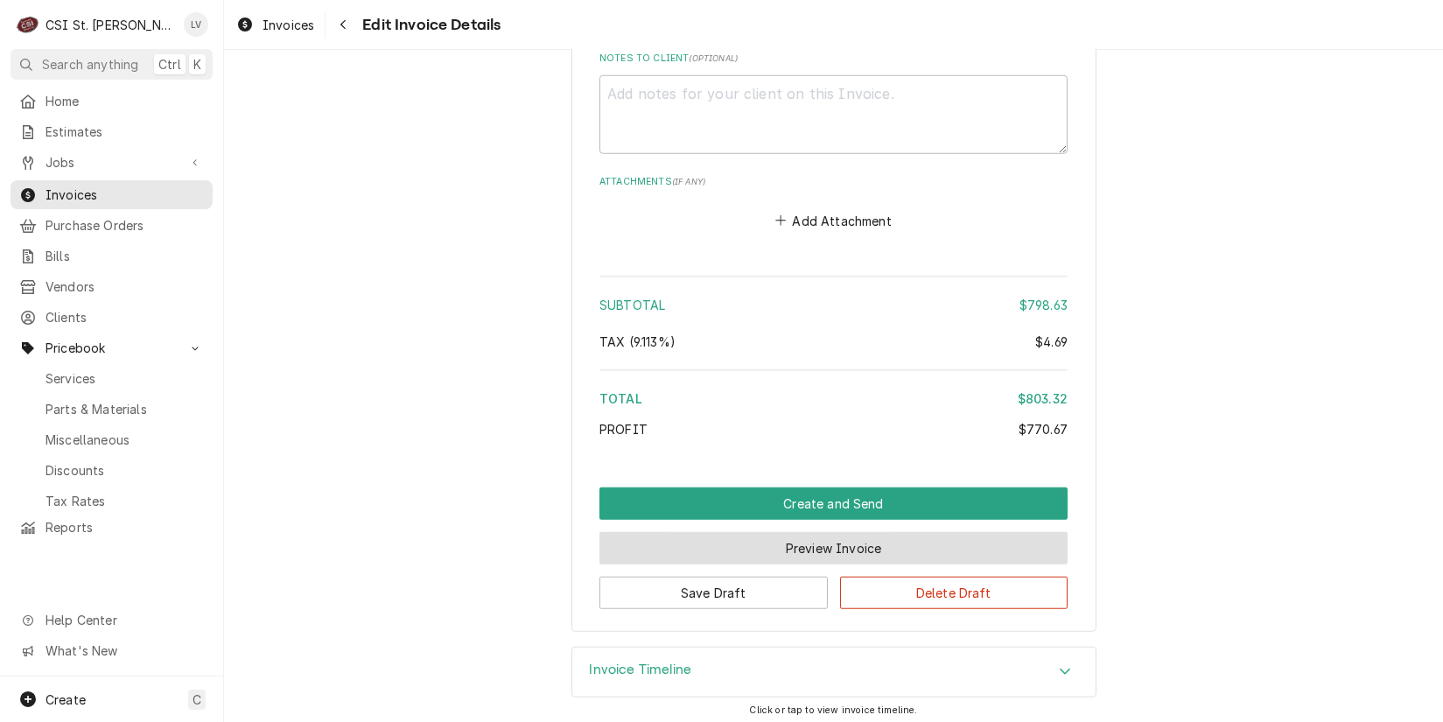
click at [866, 548] on button "Preview Invoice" at bounding box center [834, 548] width 468 height 32
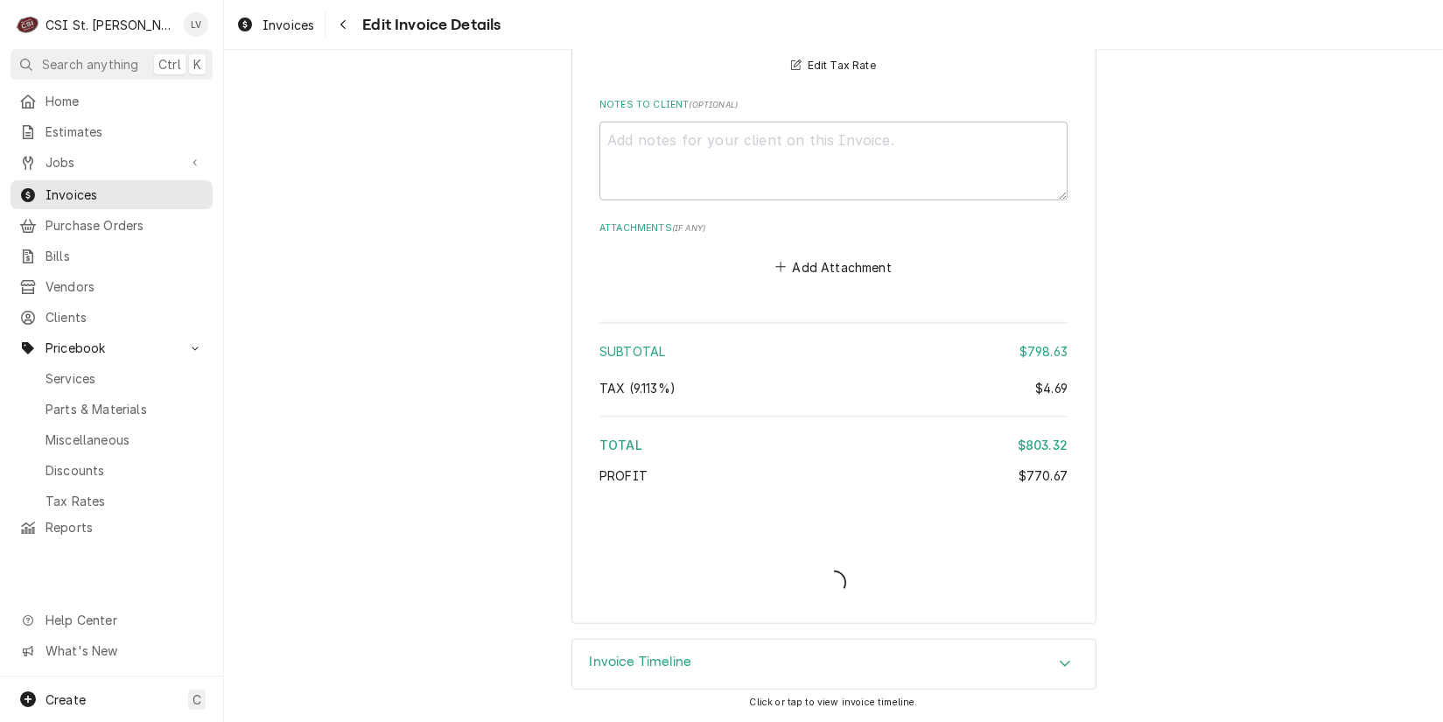
scroll to position [3505, 0]
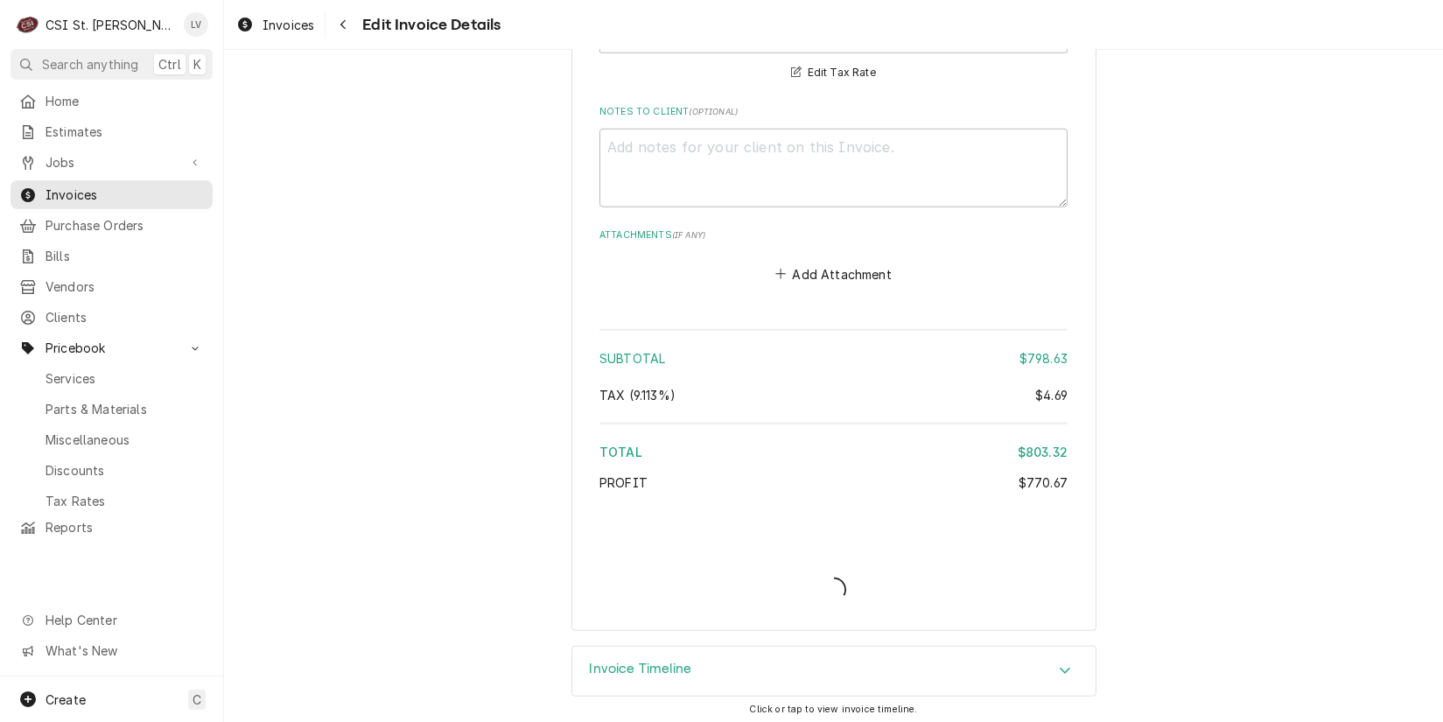
type textarea "x"
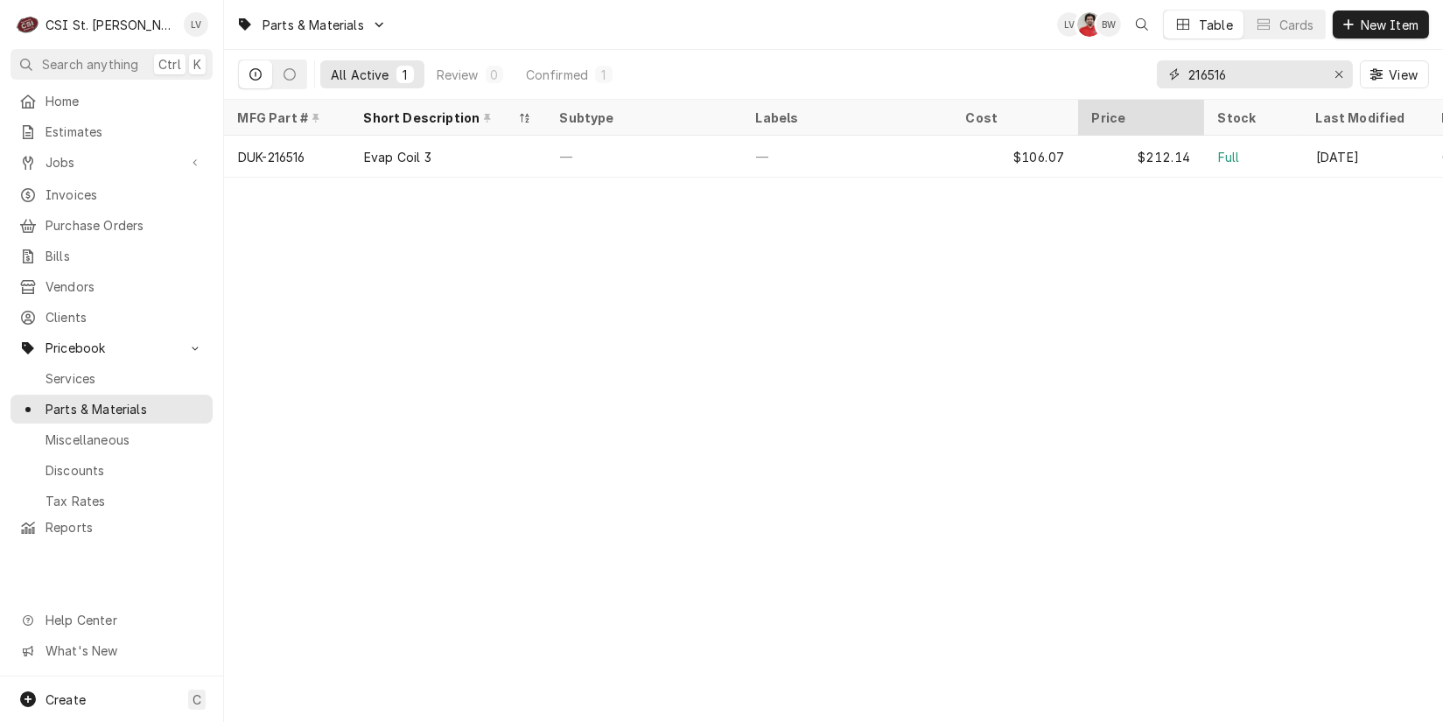
drag, startPoint x: 1232, startPoint y: 78, endPoint x: 1134, endPoint y: 103, distance: 100.4
click at [1134, 103] on div "Parts & Materials LV NF BW Table Cards New Item All Active 1 Review 0 Confirmed…" at bounding box center [833, 361] width 1219 height 722
paste input "ALL-52-1011"
type input "ALL-52-1011"
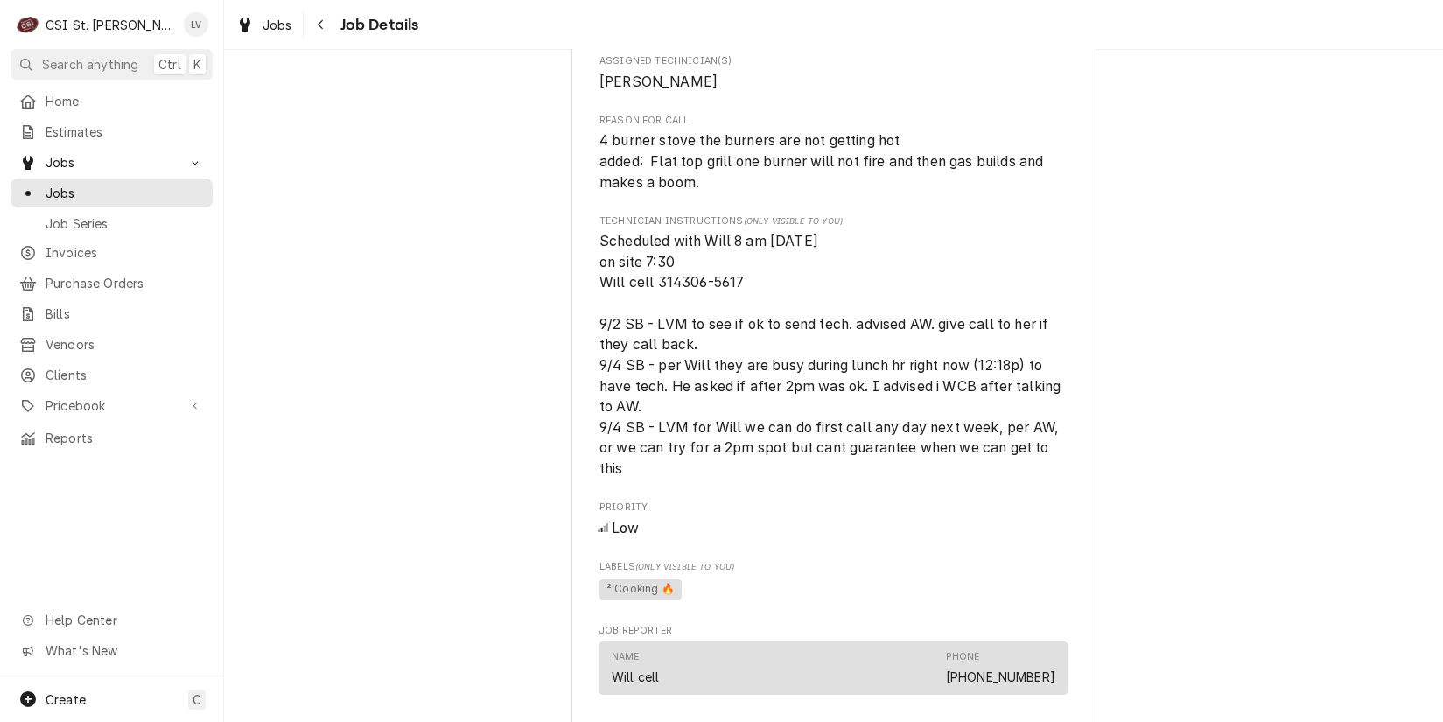
scroll to position [875, 0]
drag, startPoint x: 593, startPoint y: 157, endPoint x: 902, endPoint y: 165, distance: 308.2
click at [902, 164] on span "4 burner stove the burners are not getting hot added: Flat top grill one burner…" at bounding box center [834, 159] width 468 height 62
copy span "4 burner stove the burners are not getting hot"
click at [439, 433] on div "Completed and Uninvoiced Oceano Bistro Oceano Bistro / [STREET_ADDRESS] Open in…" at bounding box center [833, 499] width 1219 height 2613
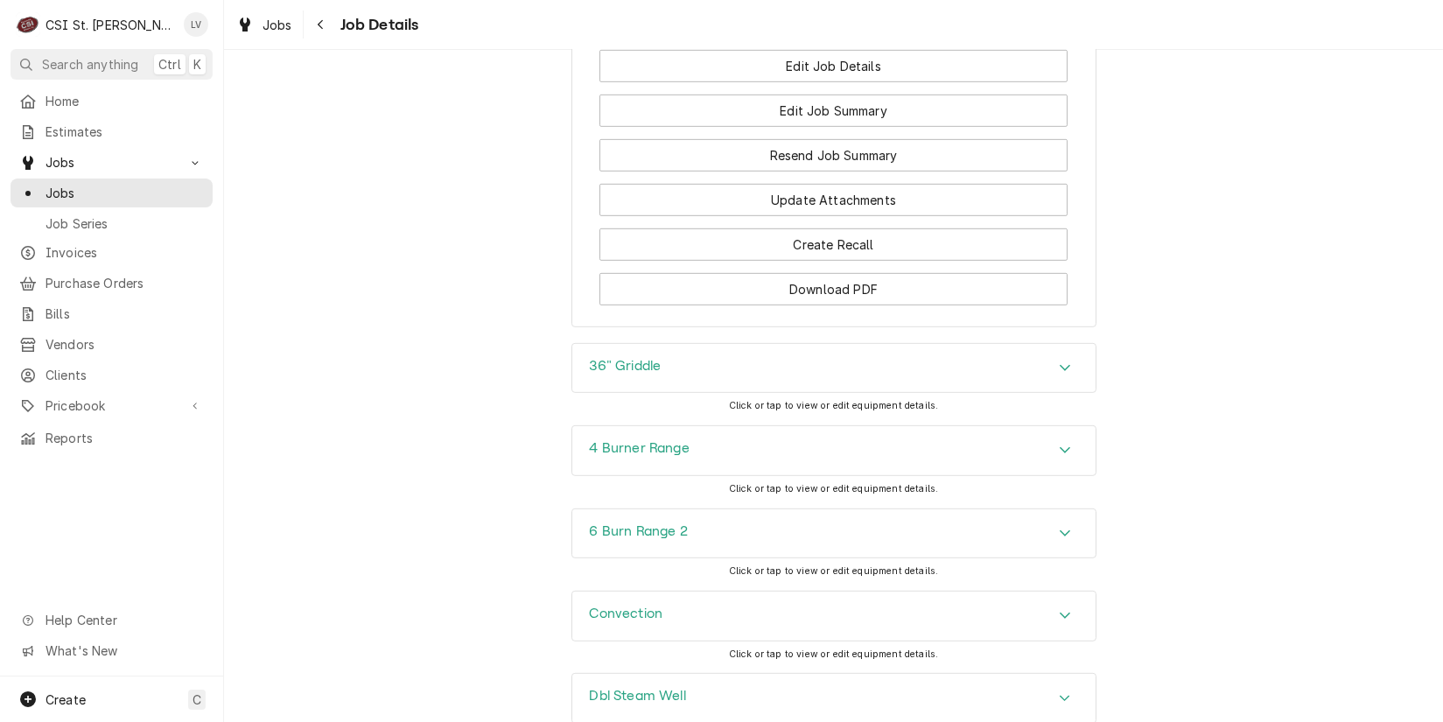
scroll to position [2451, 0]
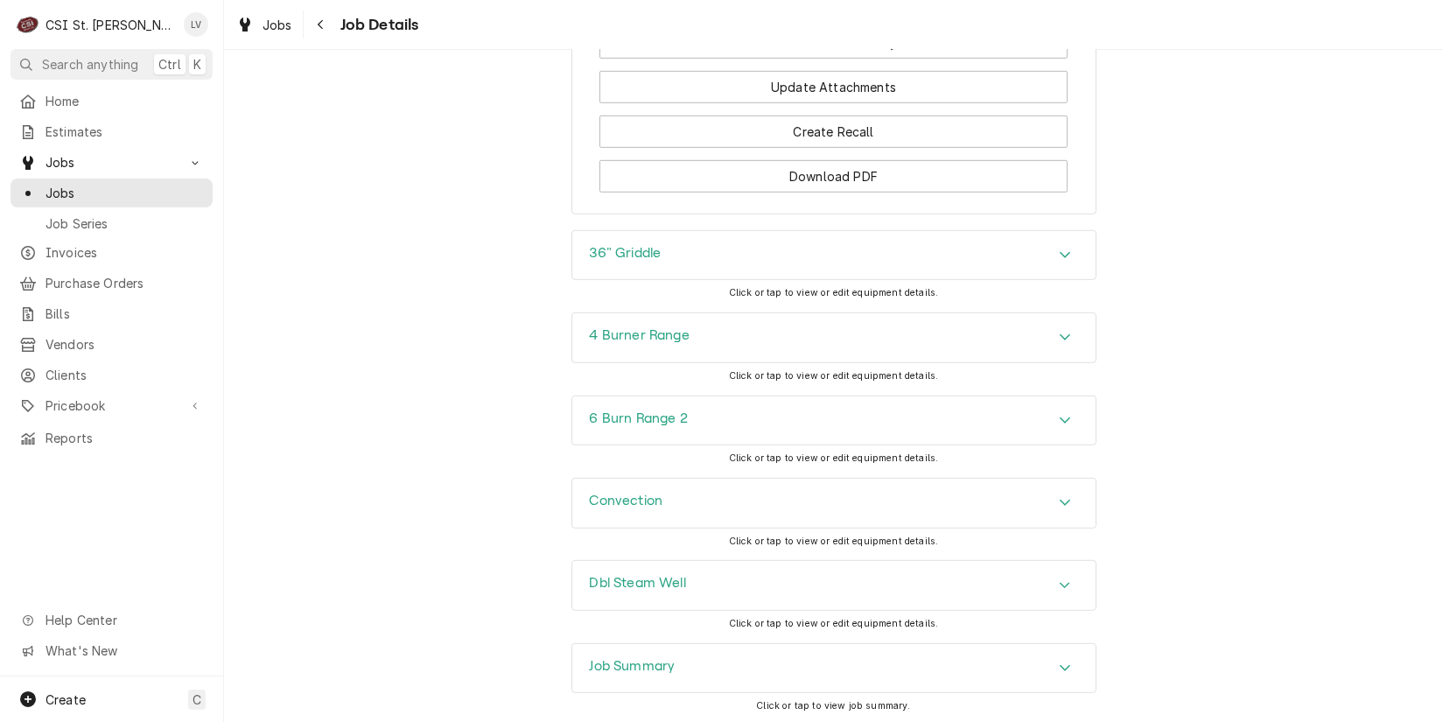
click at [787, 362] on div "4 Burner Range" at bounding box center [833, 337] width 523 height 49
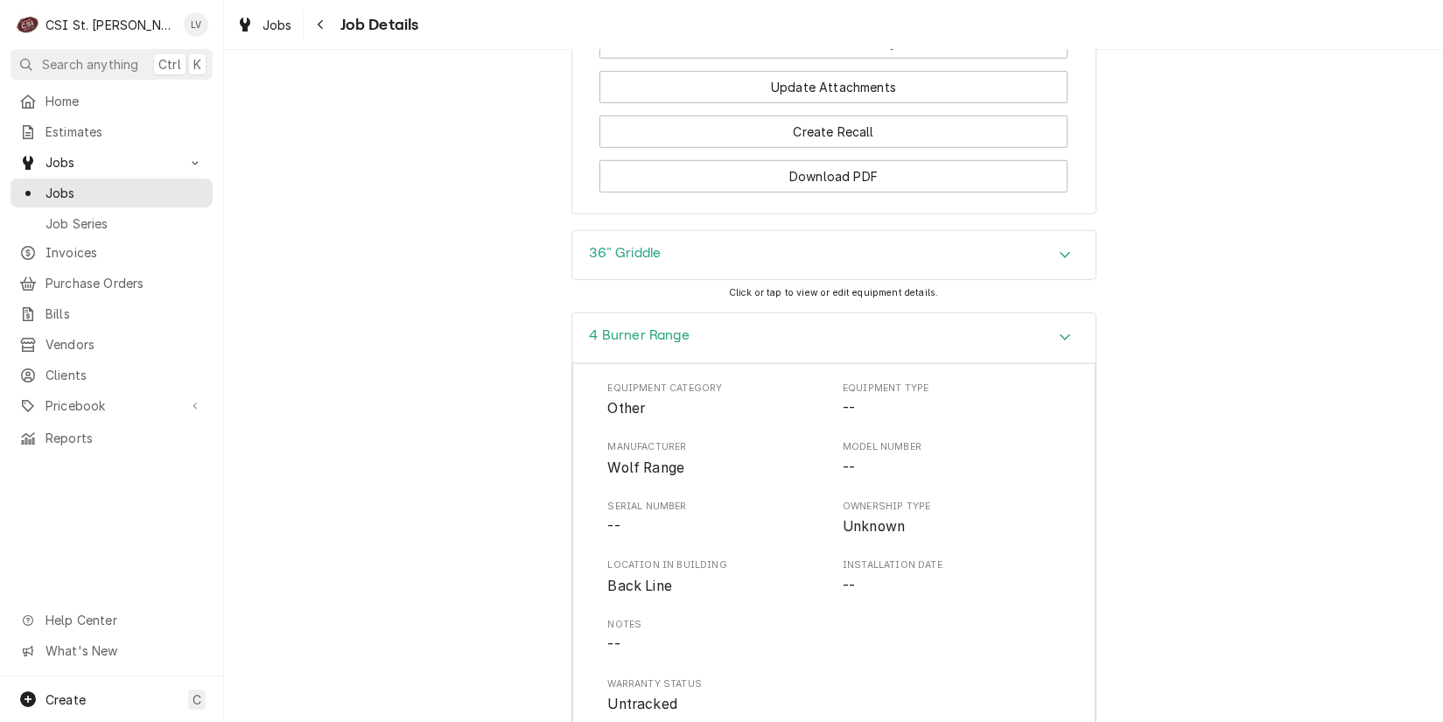
scroll to position [2801, 0]
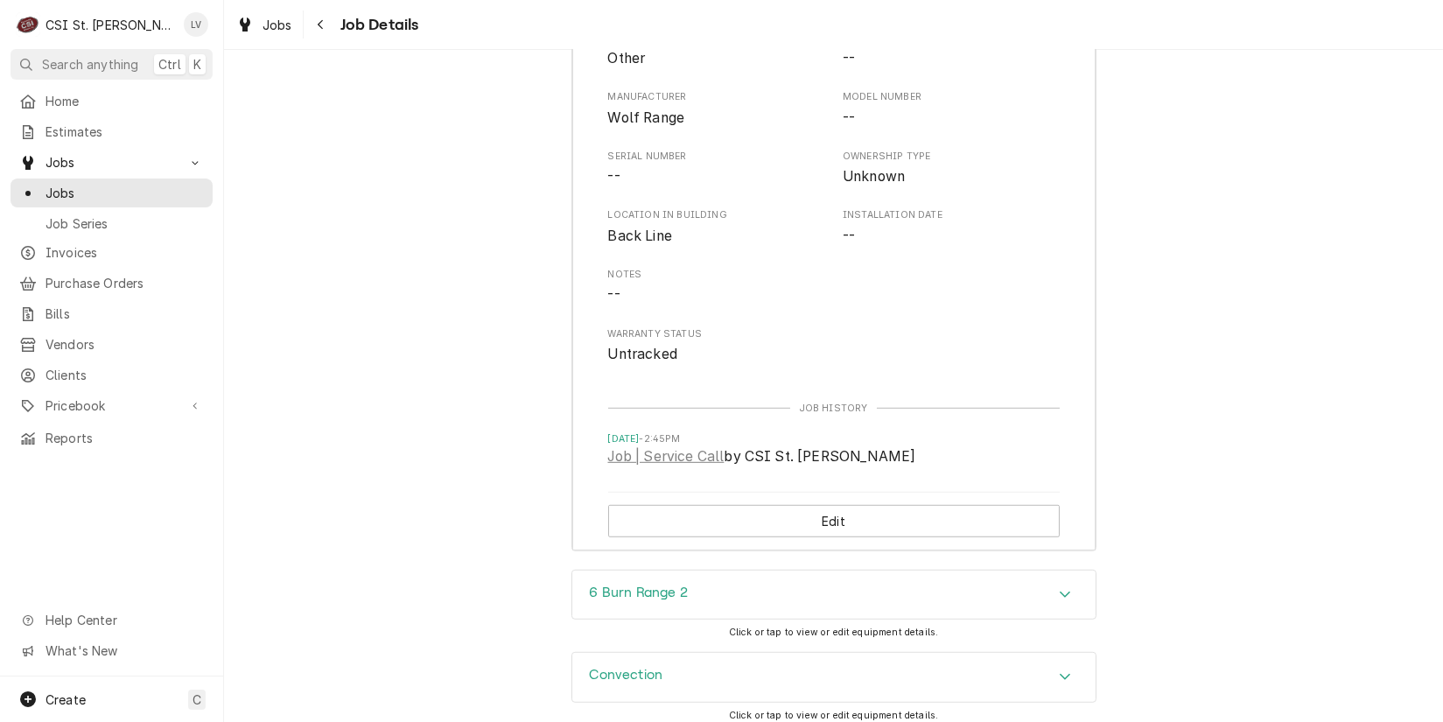
click at [390, 428] on div "4 Burner Range Equipment Category Other Equipment Type -- Manufacturer Wolf Ran…" at bounding box center [833, 265] width 1219 height 607
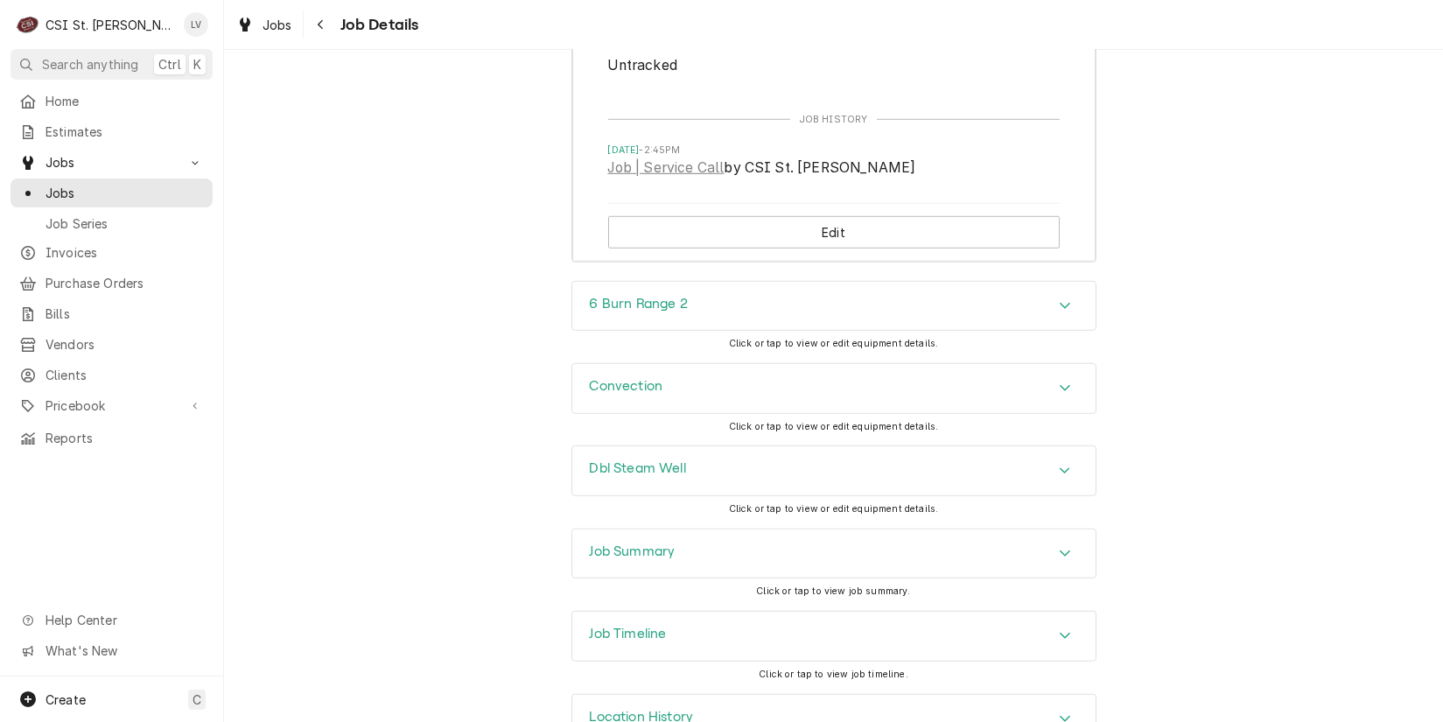
scroll to position [3172, 0]
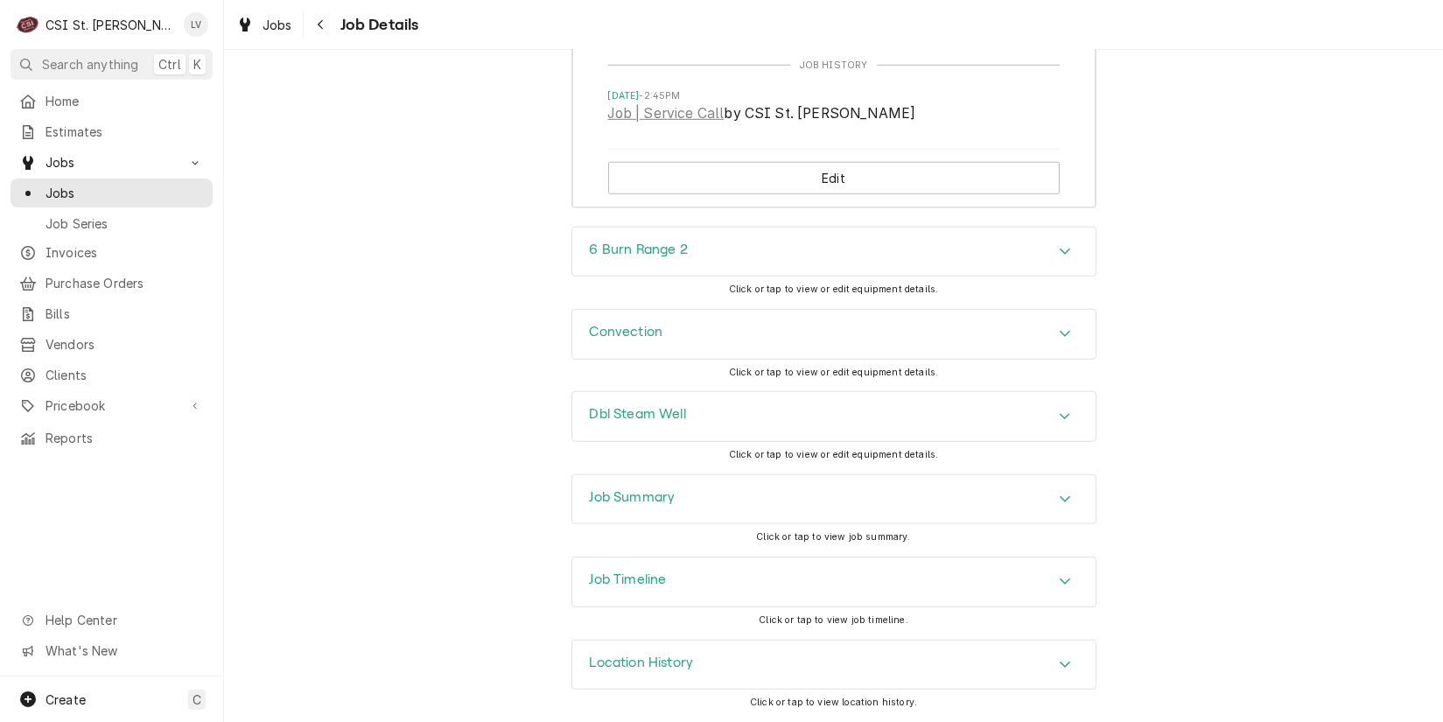
click at [710, 600] on div "Job Timeline" at bounding box center [833, 582] width 523 height 49
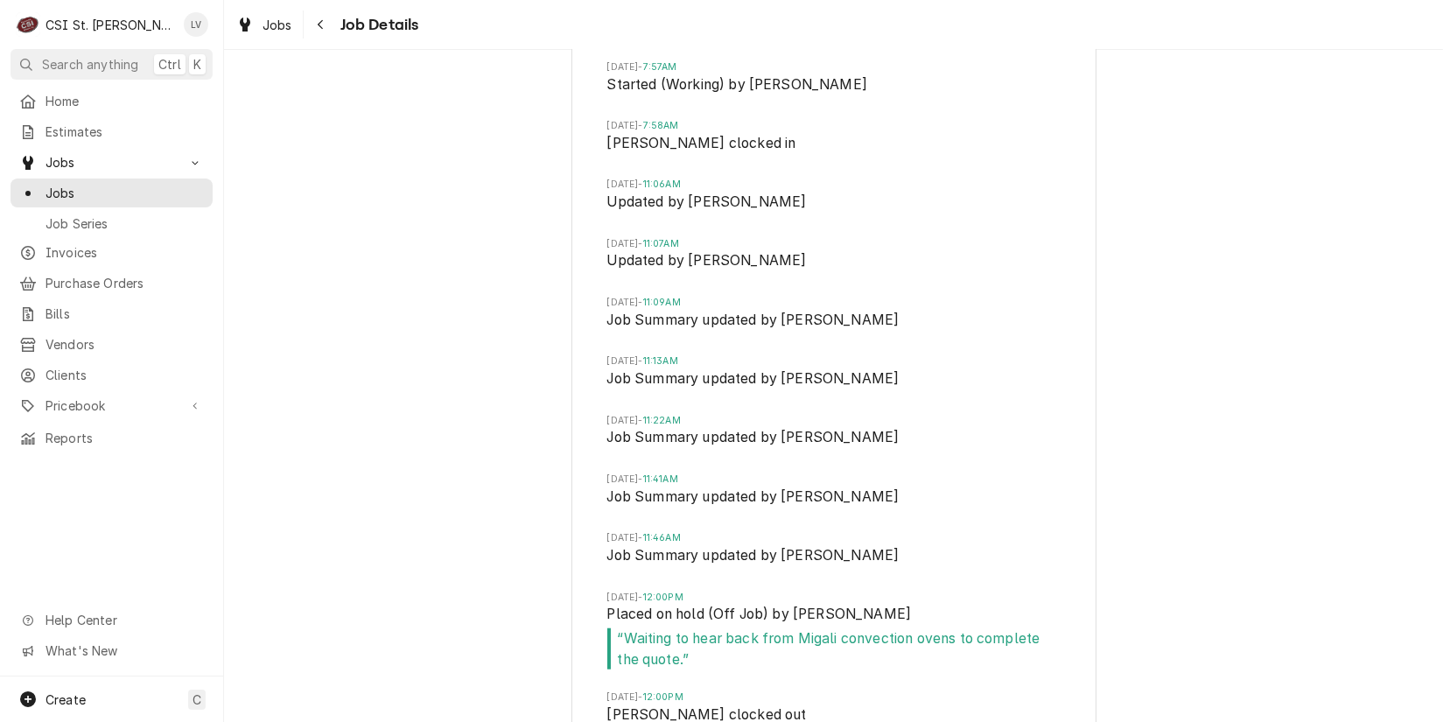
scroll to position [3872, 0]
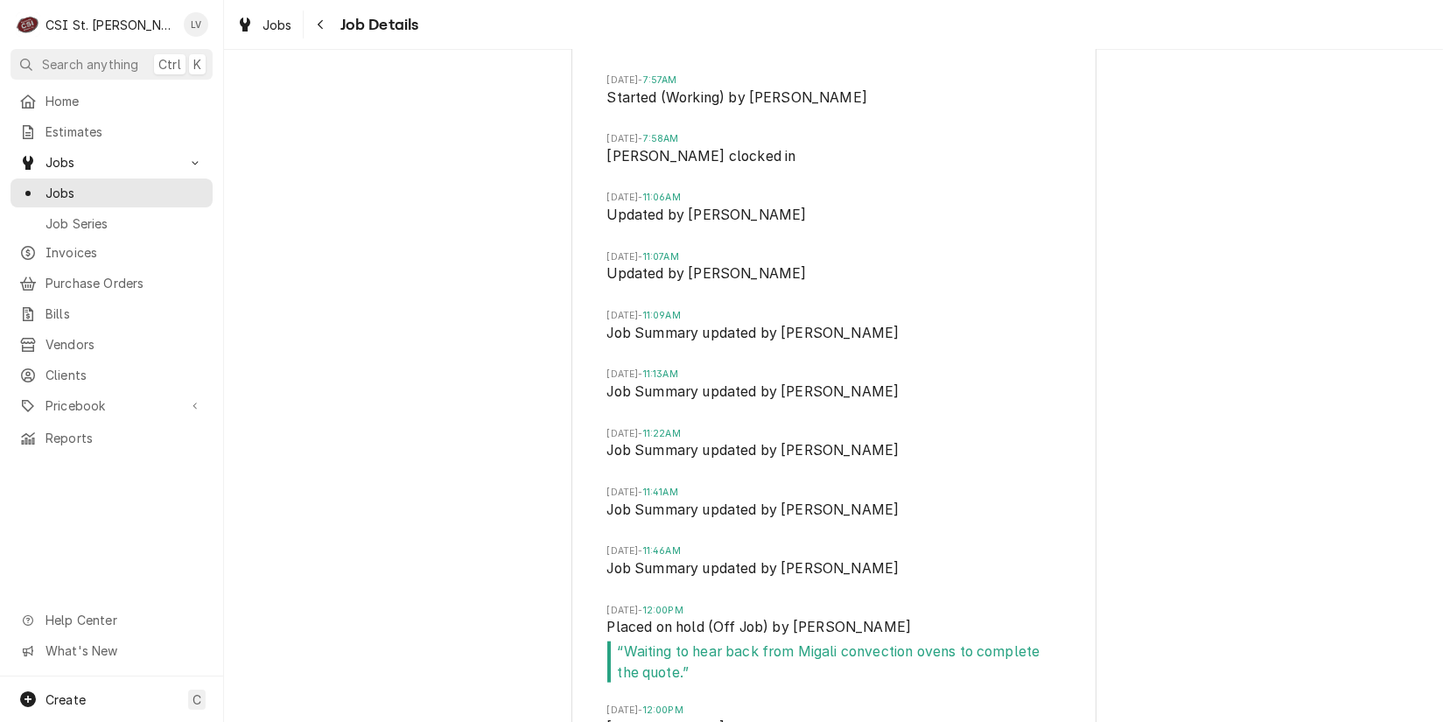
click at [439, 386] on div "Job Timeline [DATE] 12:20PM Drafted by [PERSON_NAME][DATE] 11:35AM Drafted by […" at bounding box center [833, 619] width 1219 height 1582
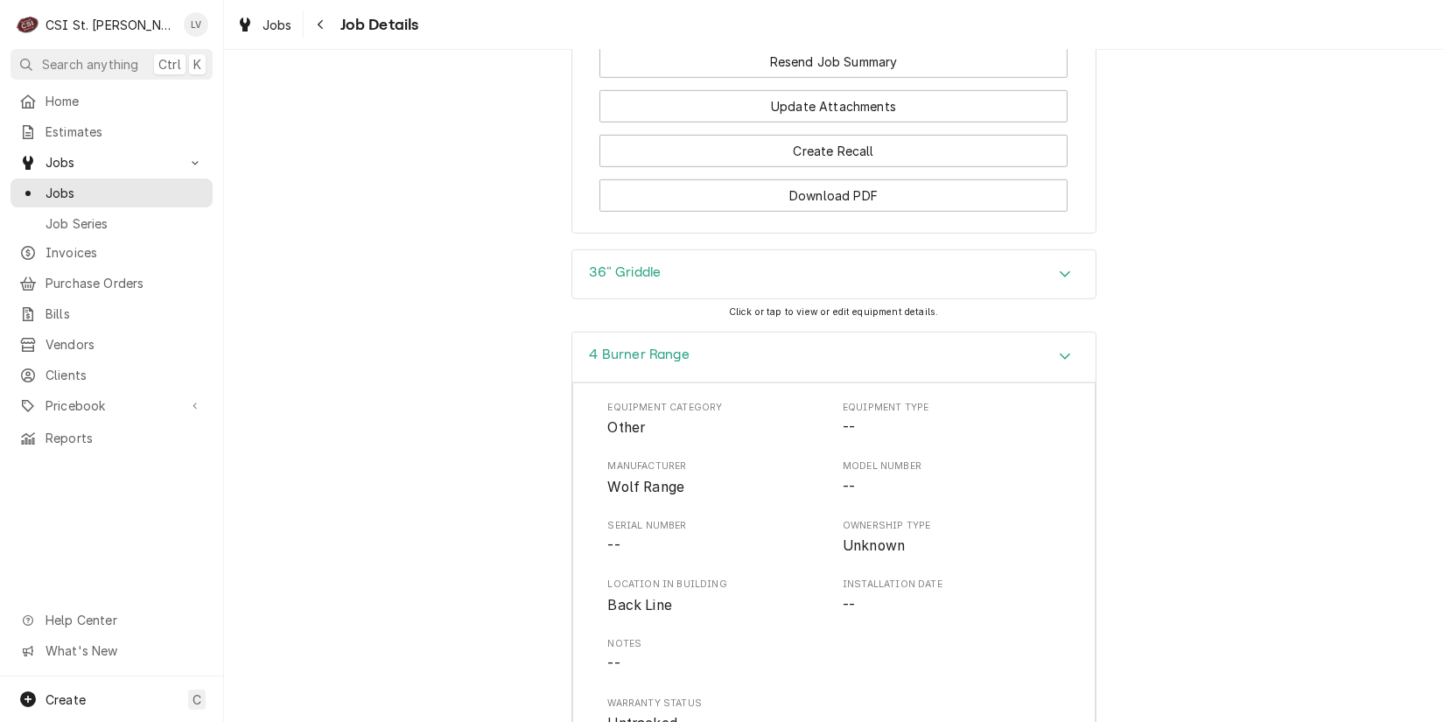
scroll to position [2472, 0]
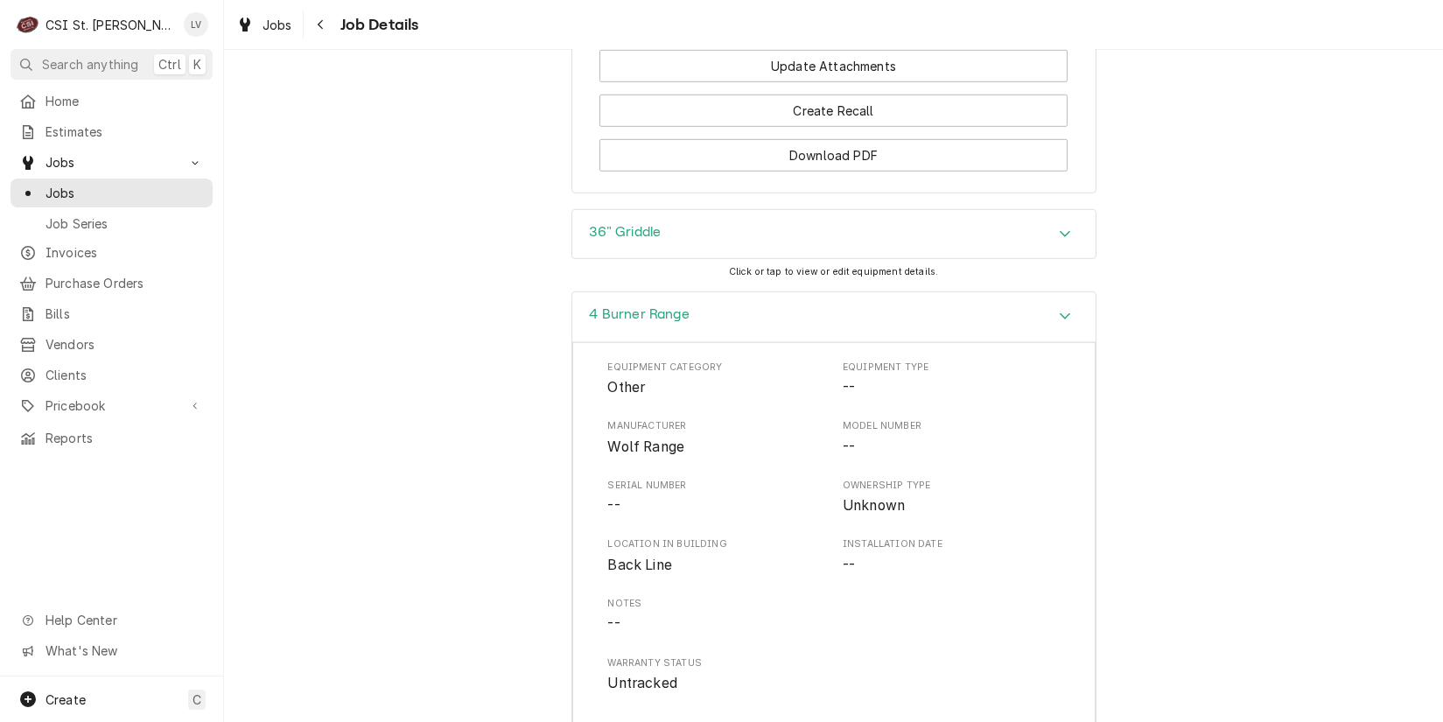
click at [1059, 323] on icon "Accordion Header" at bounding box center [1065, 316] width 12 height 14
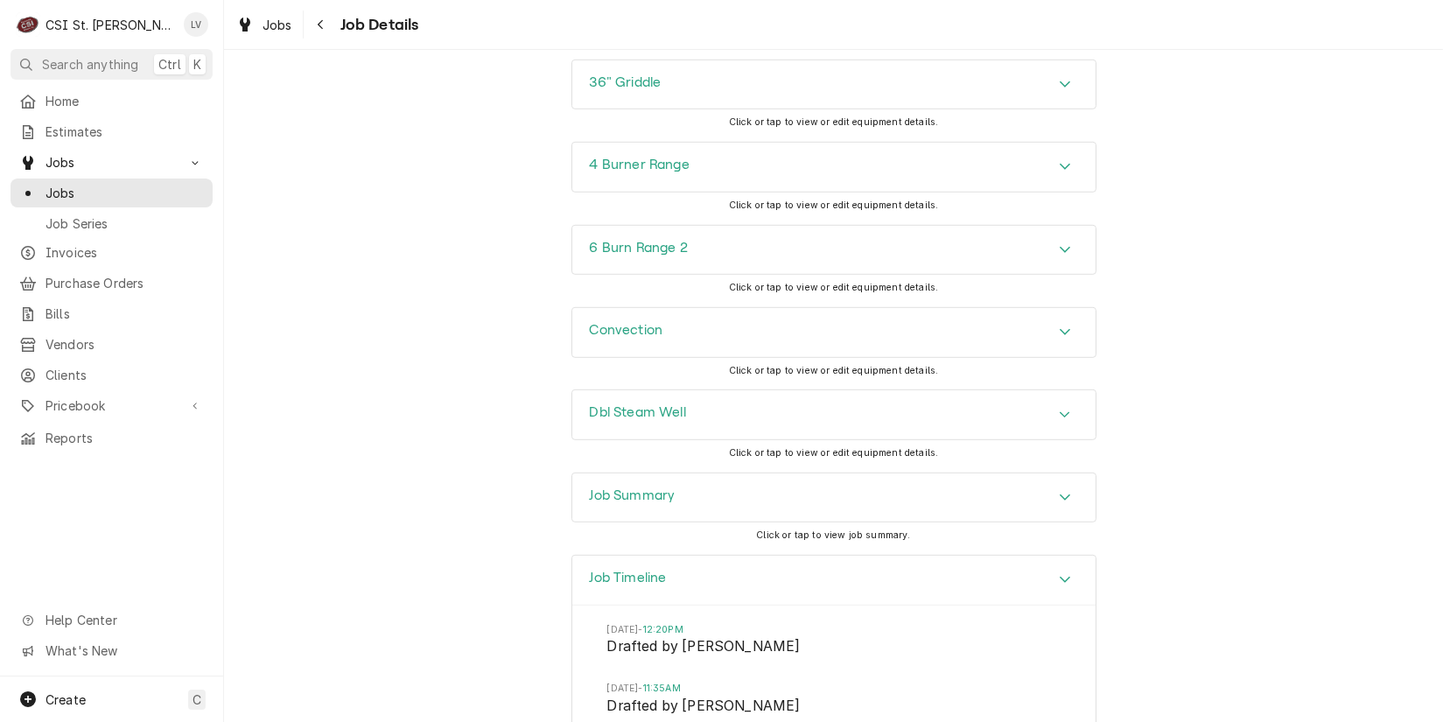
scroll to position [2822, 0]
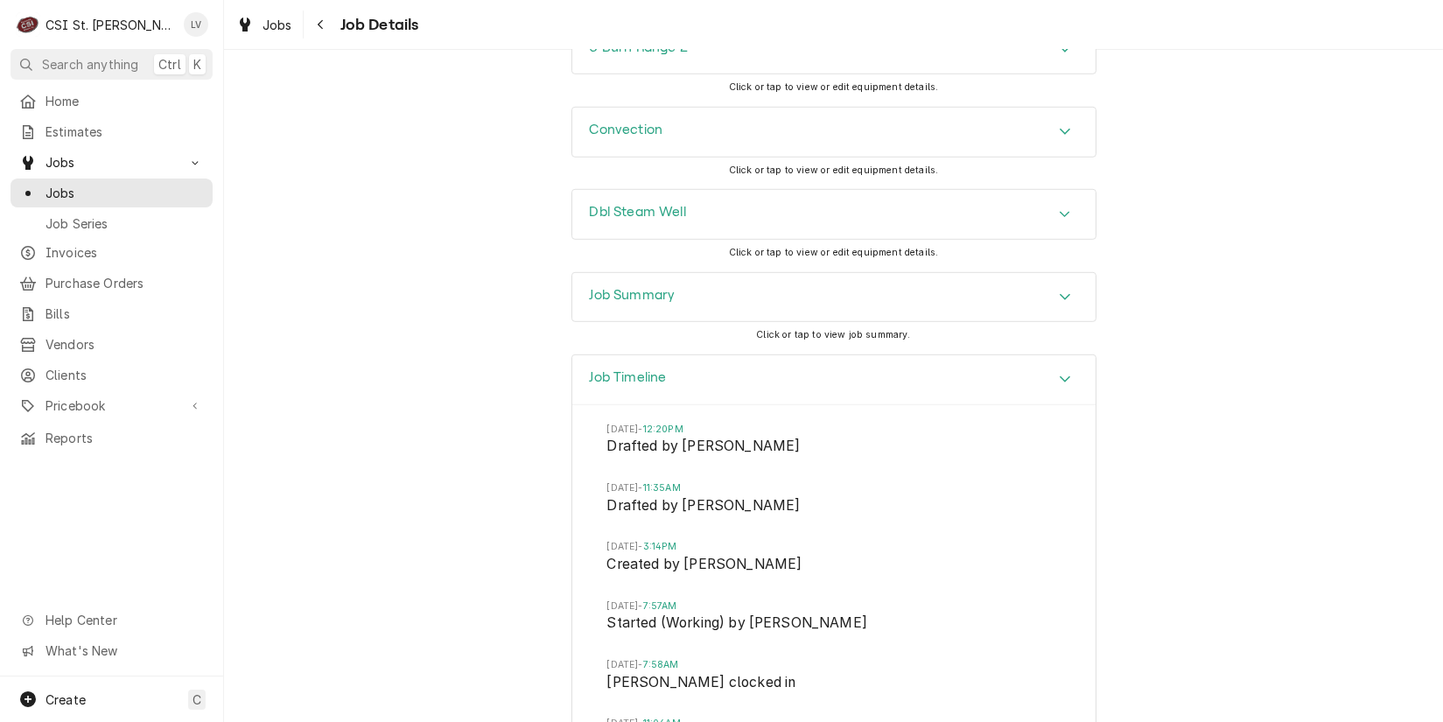
click at [706, 322] on div "Job Summary" at bounding box center [833, 297] width 523 height 49
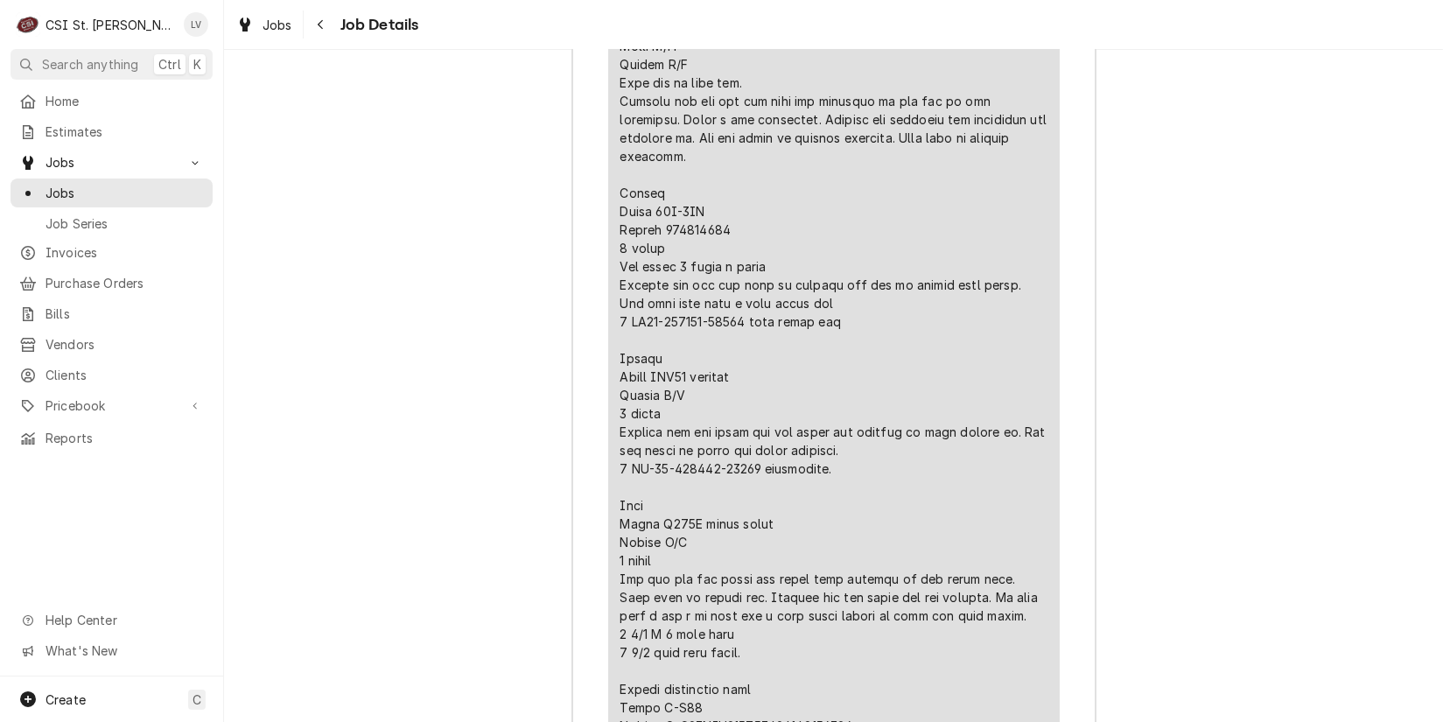
scroll to position [4660, 0]
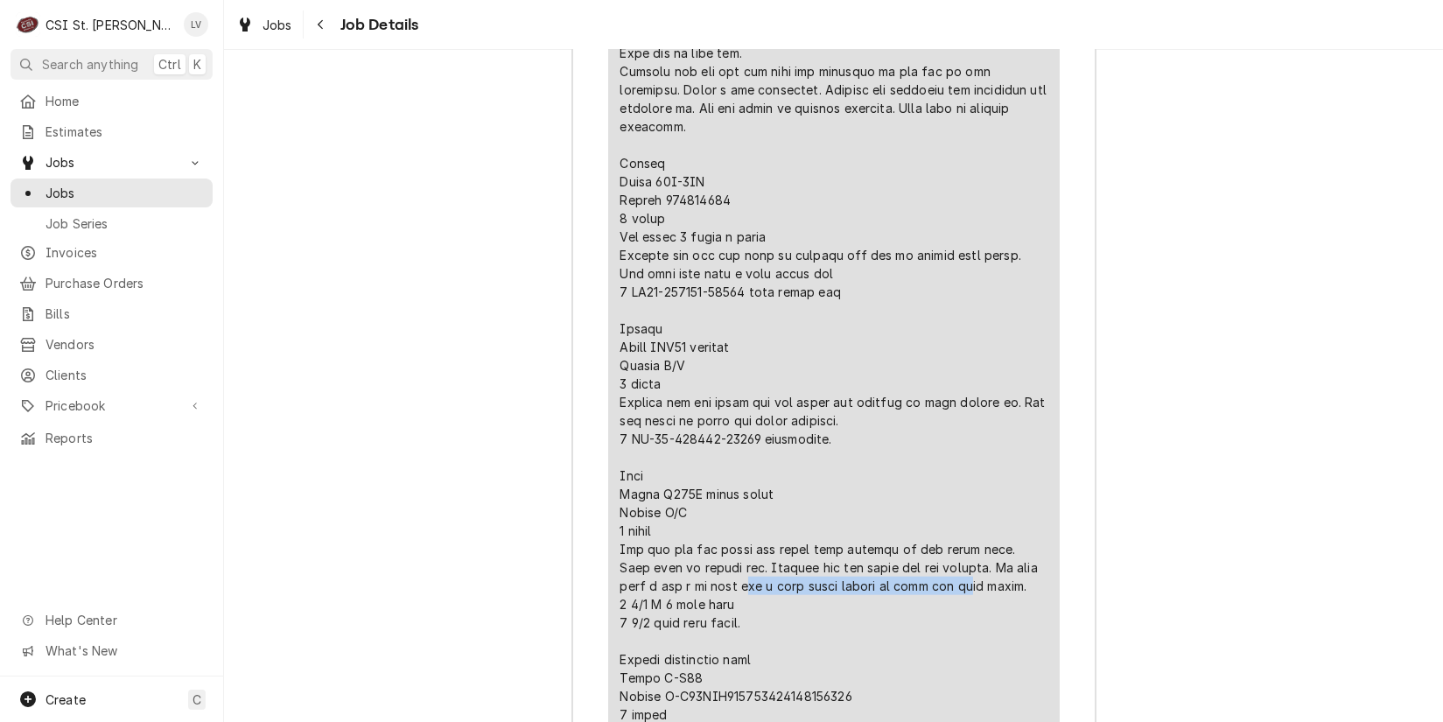
drag, startPoint x: 613, startPoint y: 191, endPoint x: 710, endPoint y: 228, distance: 103.9
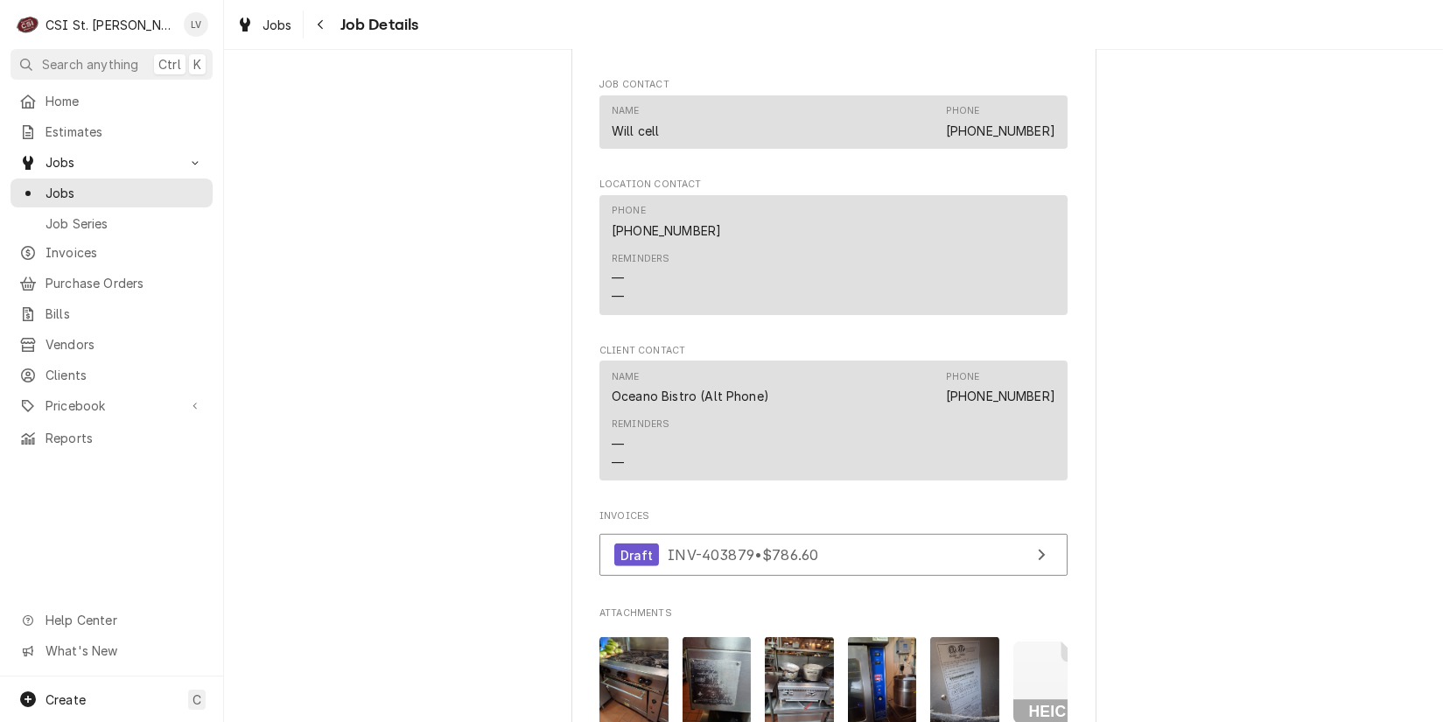
scroll to position [1772, 0]
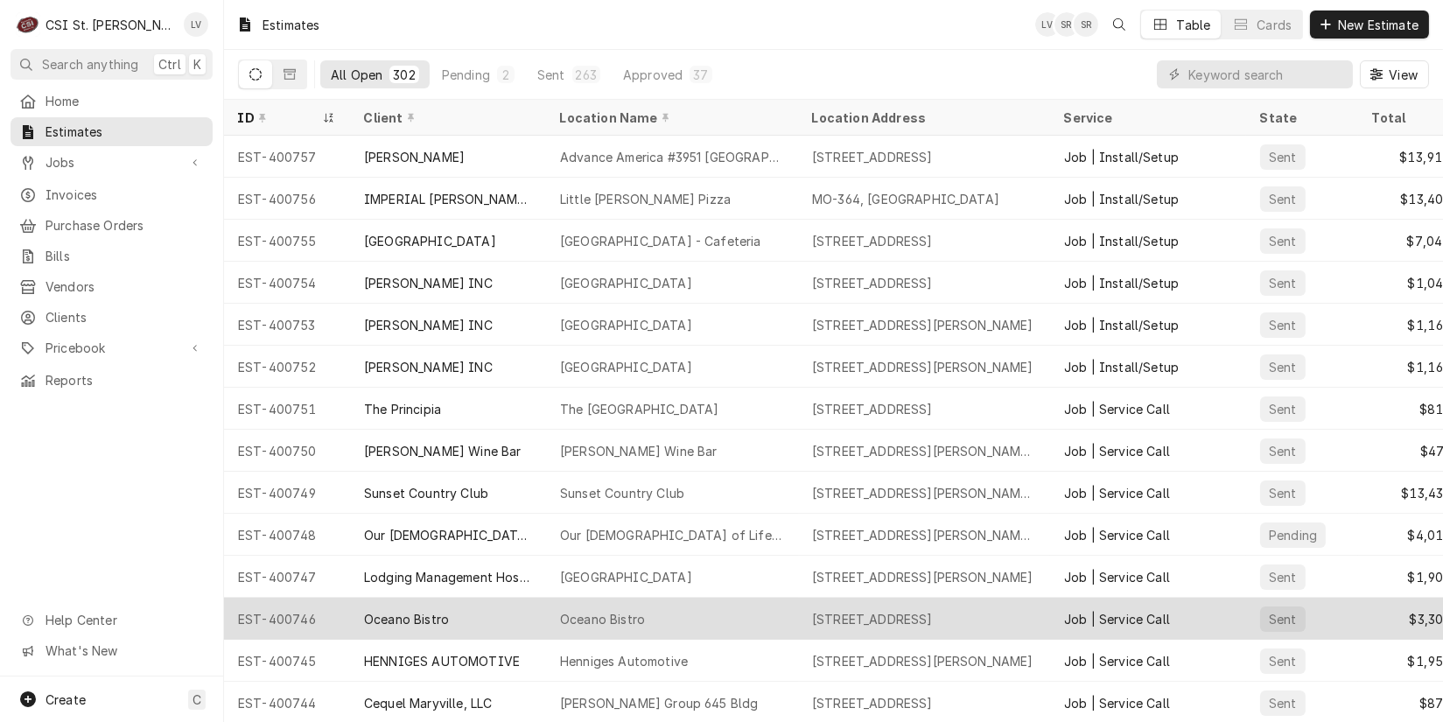
click at [418, 610] on div "Oceano Bistro" at bounding box center [406, 619] width 85 height 18
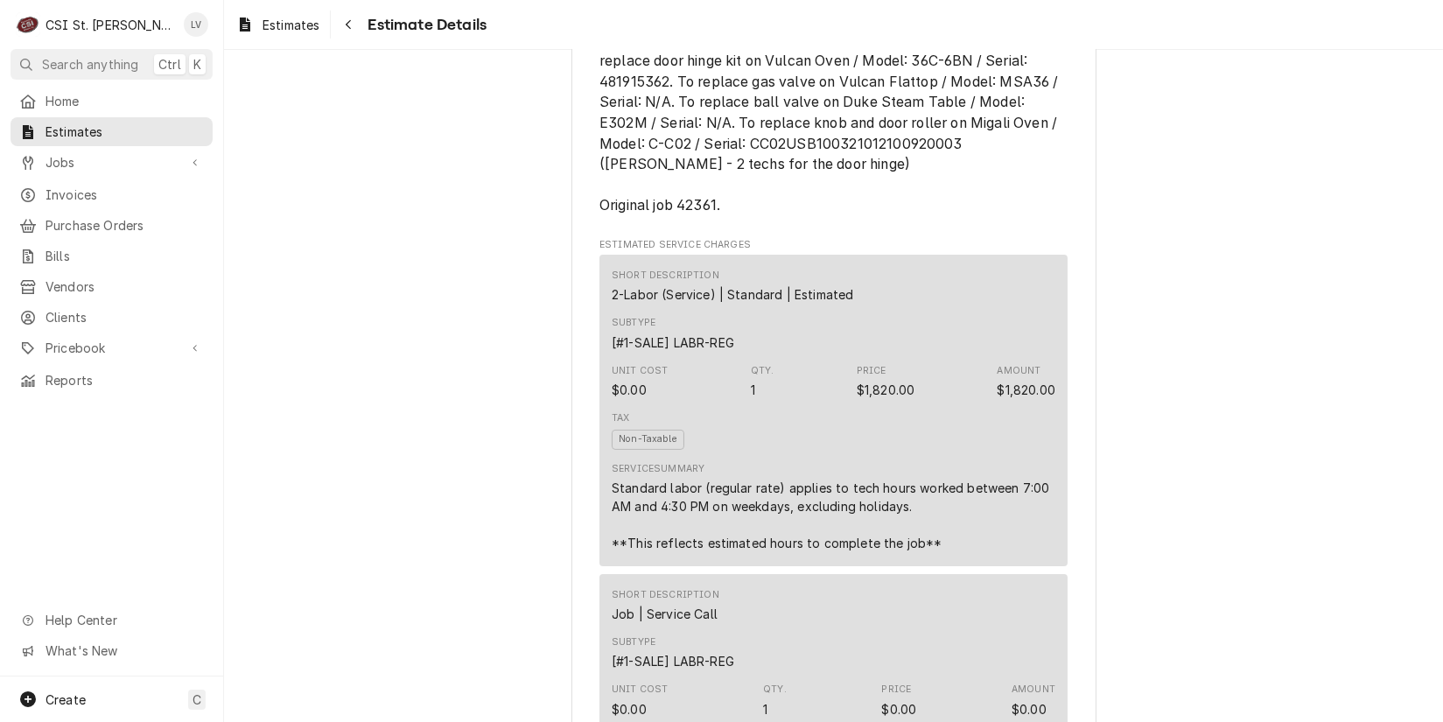
scroll to position [438, 0]
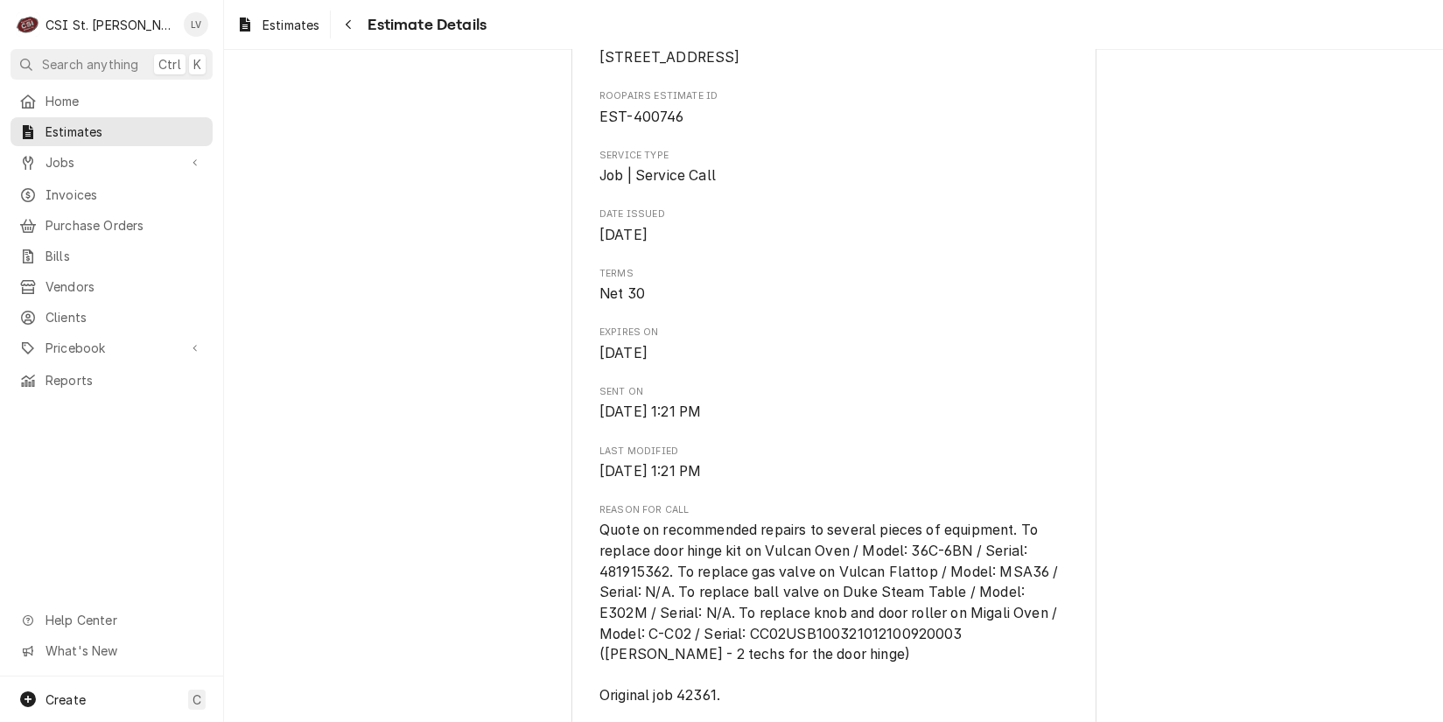
drag, startPoint x: 414, startPoint y: 277, endPoint x: 404, endPoint y: 275, distance: 10.0
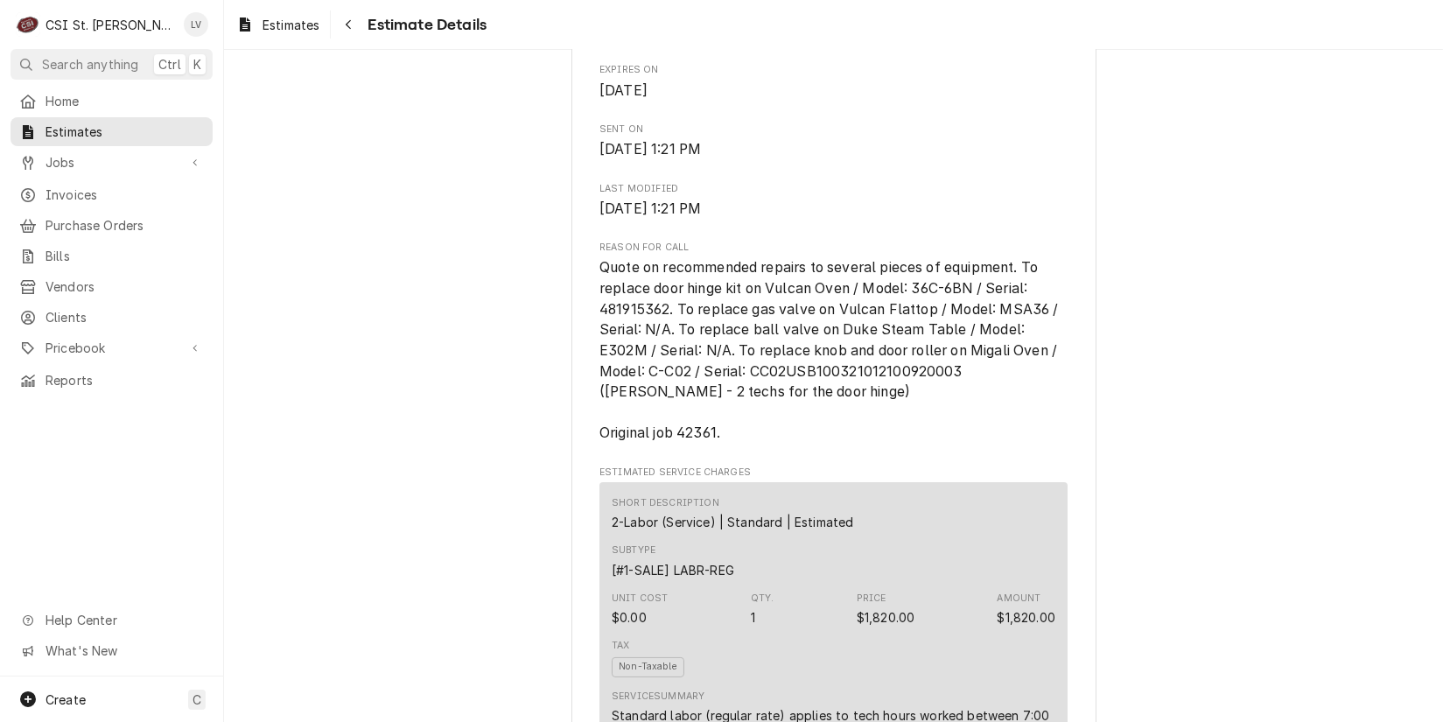
scroll to position [788, 0]
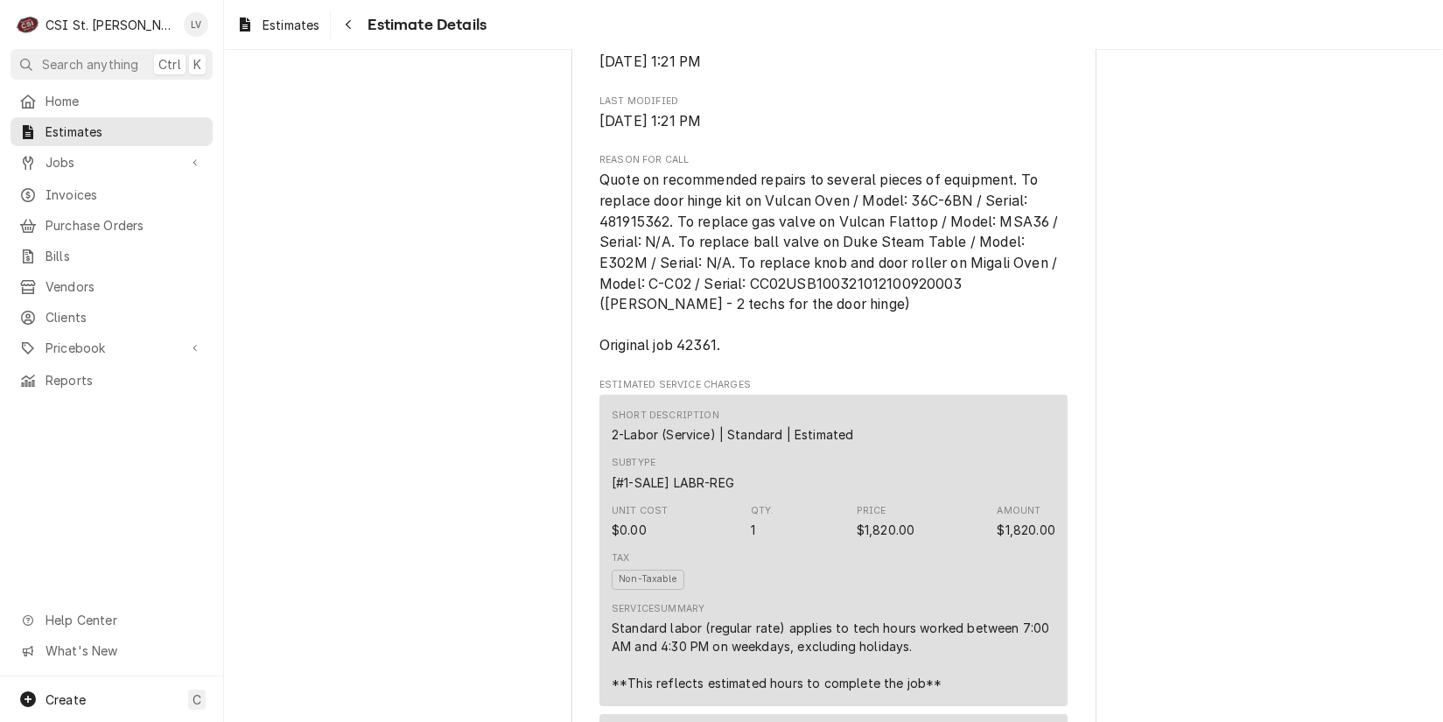
click at [271, 26] on span "Estimates" at bounding box center [291, 25] width 57 height 18
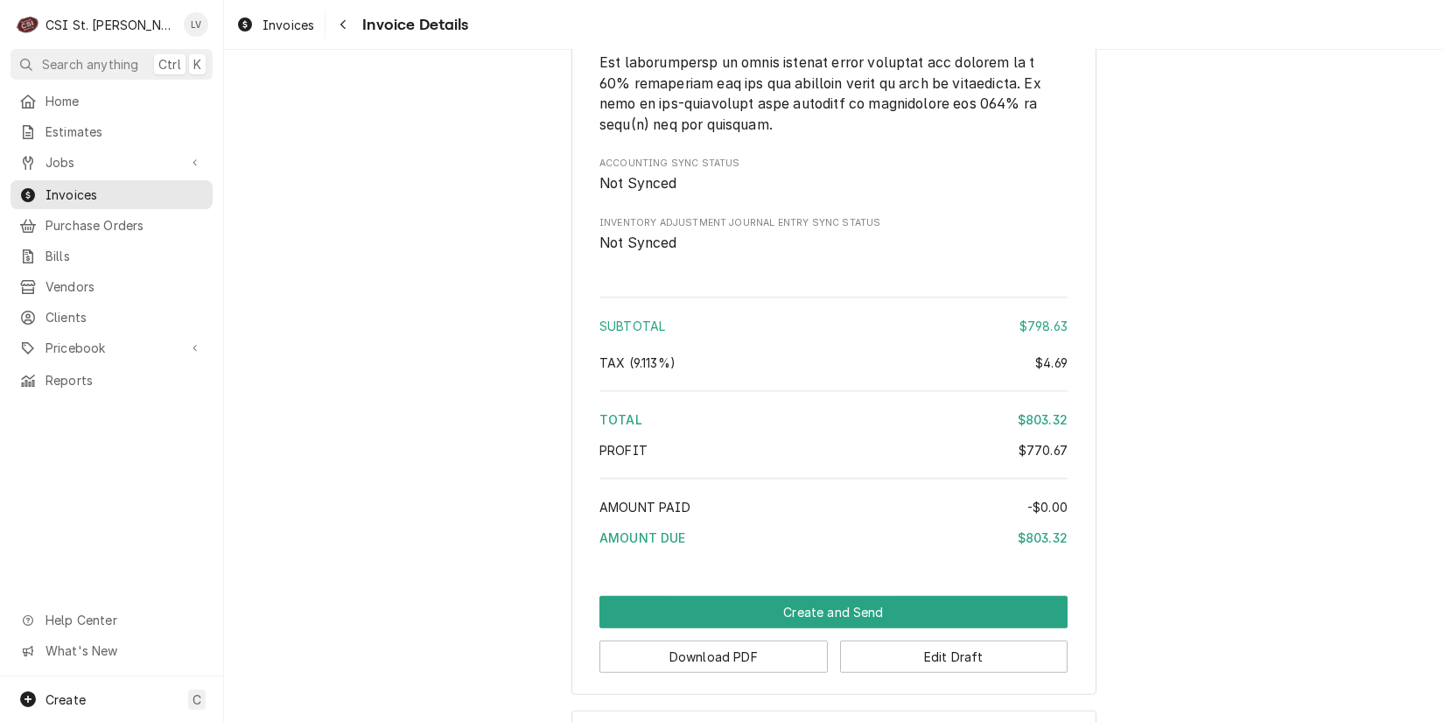
scroll to position [3286, 0]
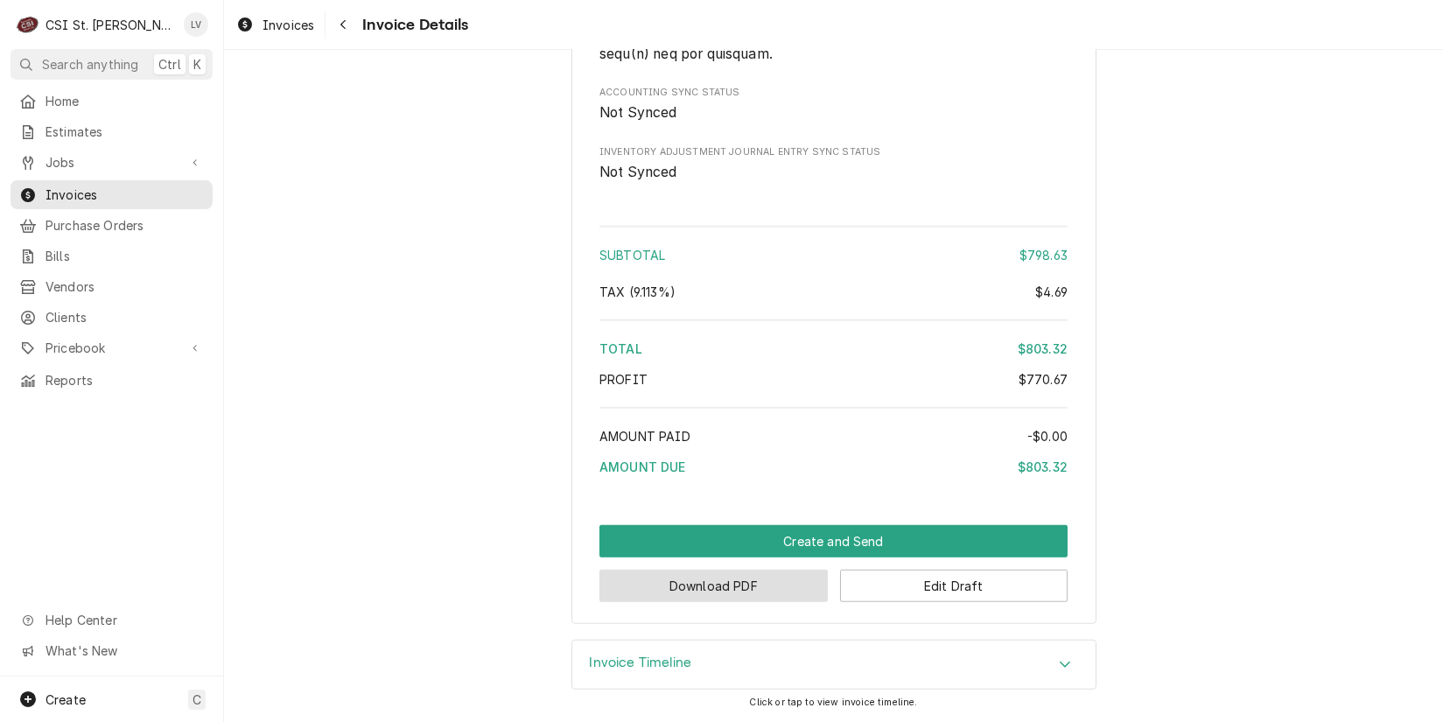
click at [668, 586] on button "Download PDF" at bounding box center [714, 586] width 228 height 32
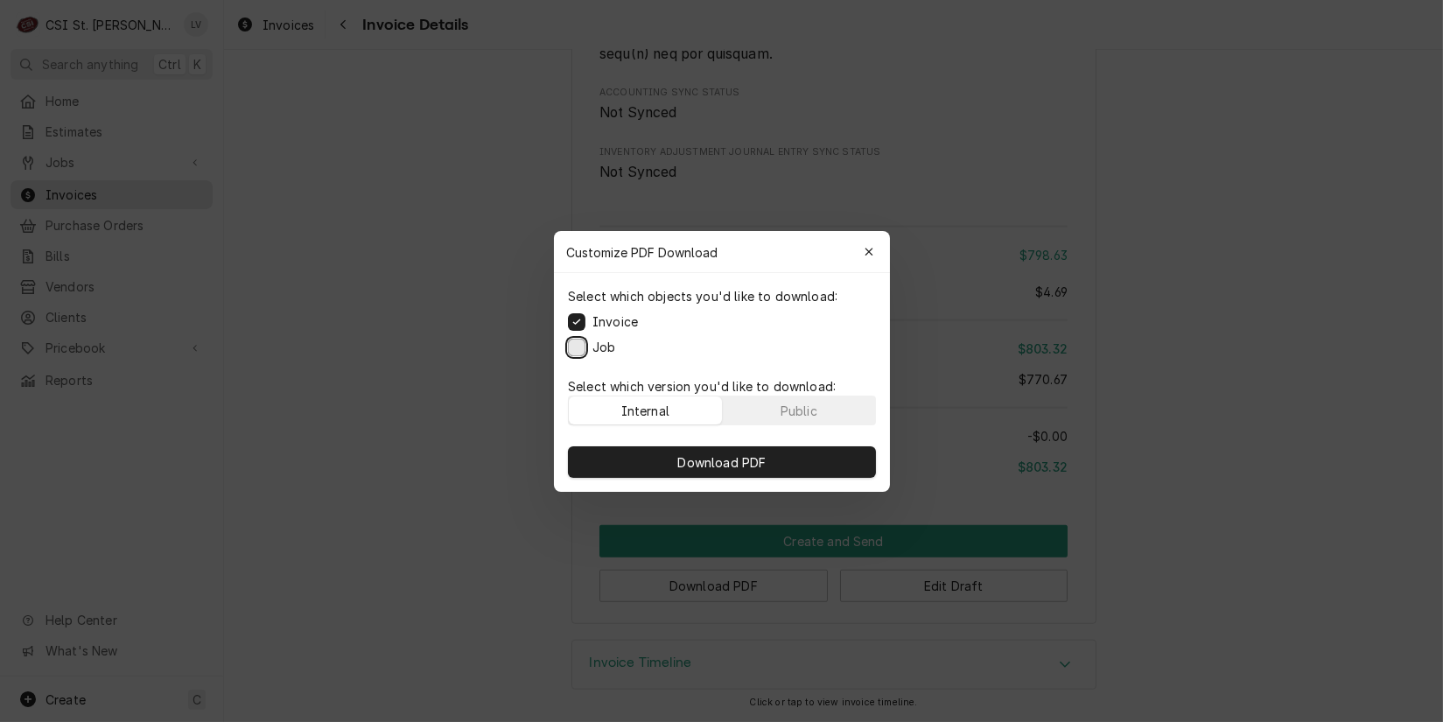
click at [574, 340] on button "Job" at bounding box center [577, 347] width 18 height 18
click at [712, 453] on span "Download PDF" at bounding box center [721, 462] width 95 height 18
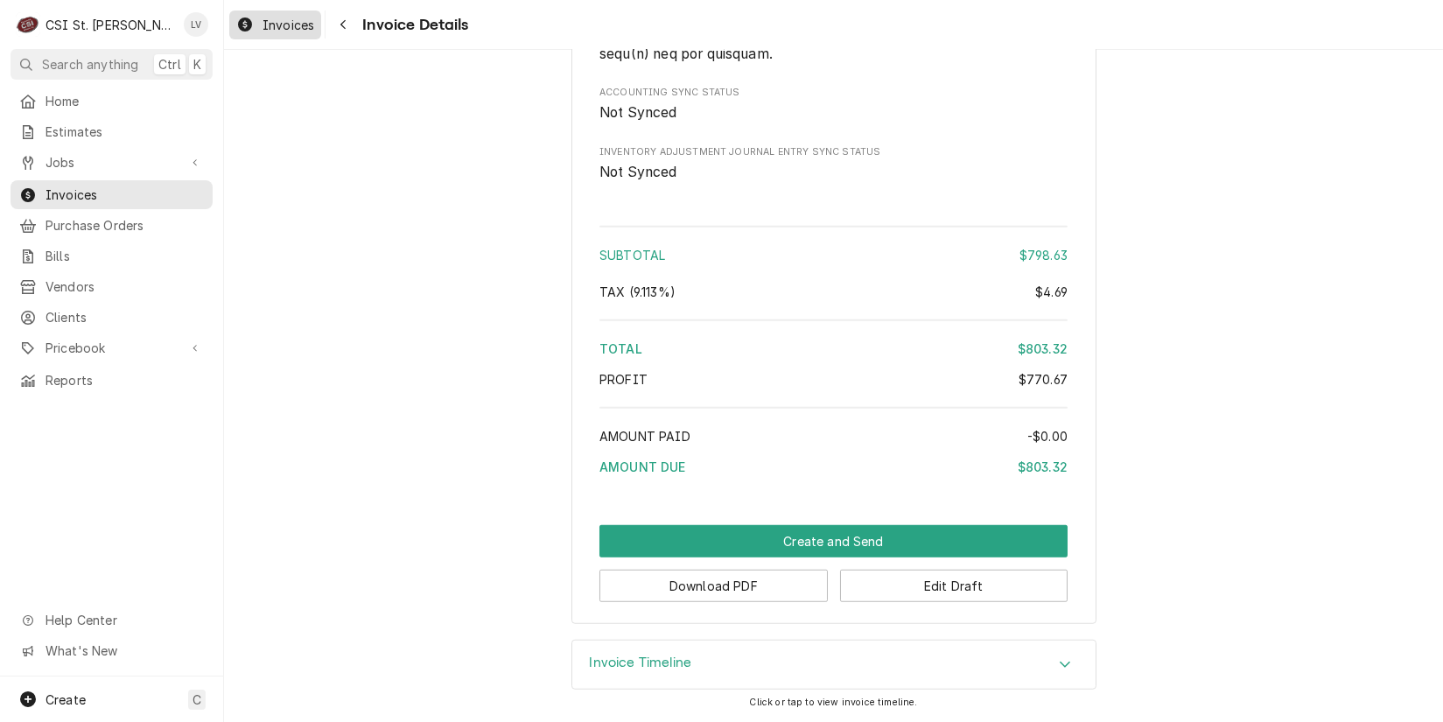
click at [287, 34] on div "Invoices" at bounding box center [275, 25] width 85 height 22
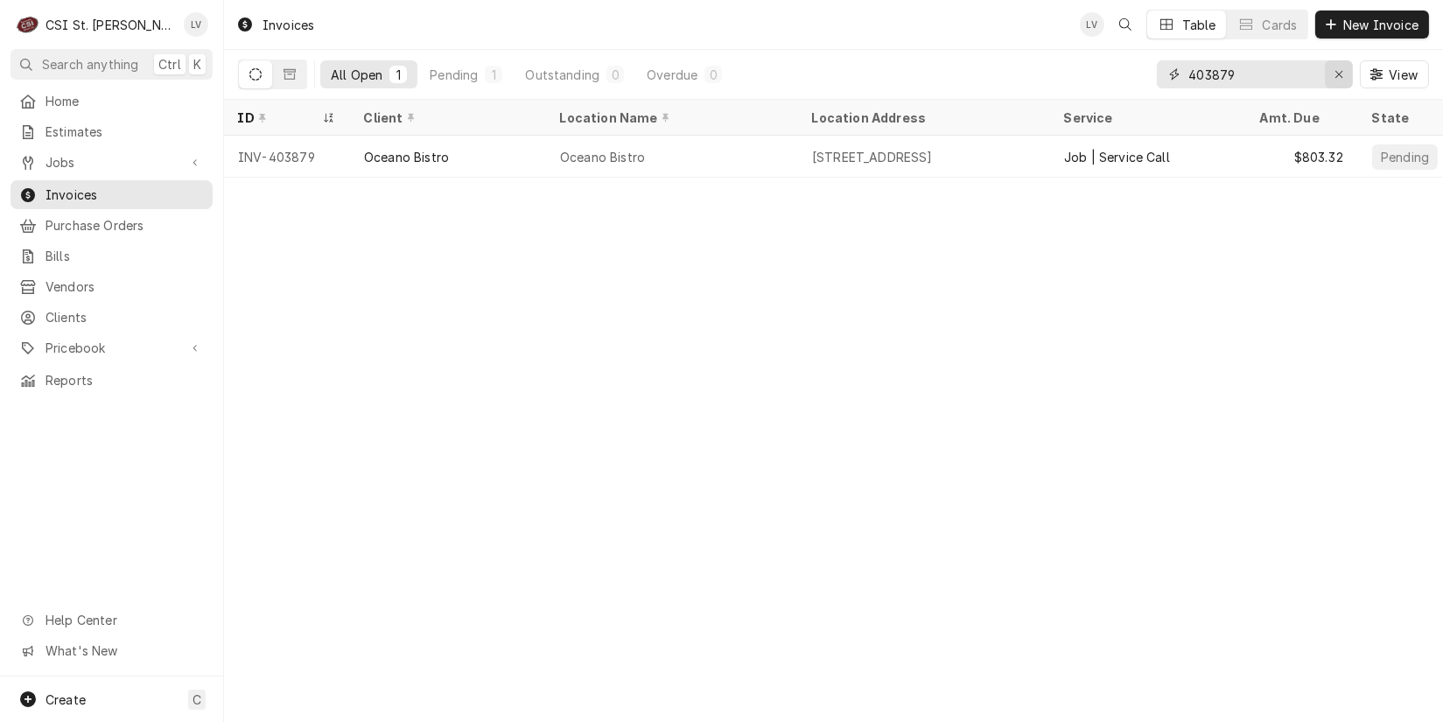
drag, startPoint x: 1338, startPoint y: 74, endPoint x: 1325, endPoint y: 76, distance: 13.2
click at [1338, 74] on icon "Erase input" at bounding box center [1339, 74] width 7 height 7
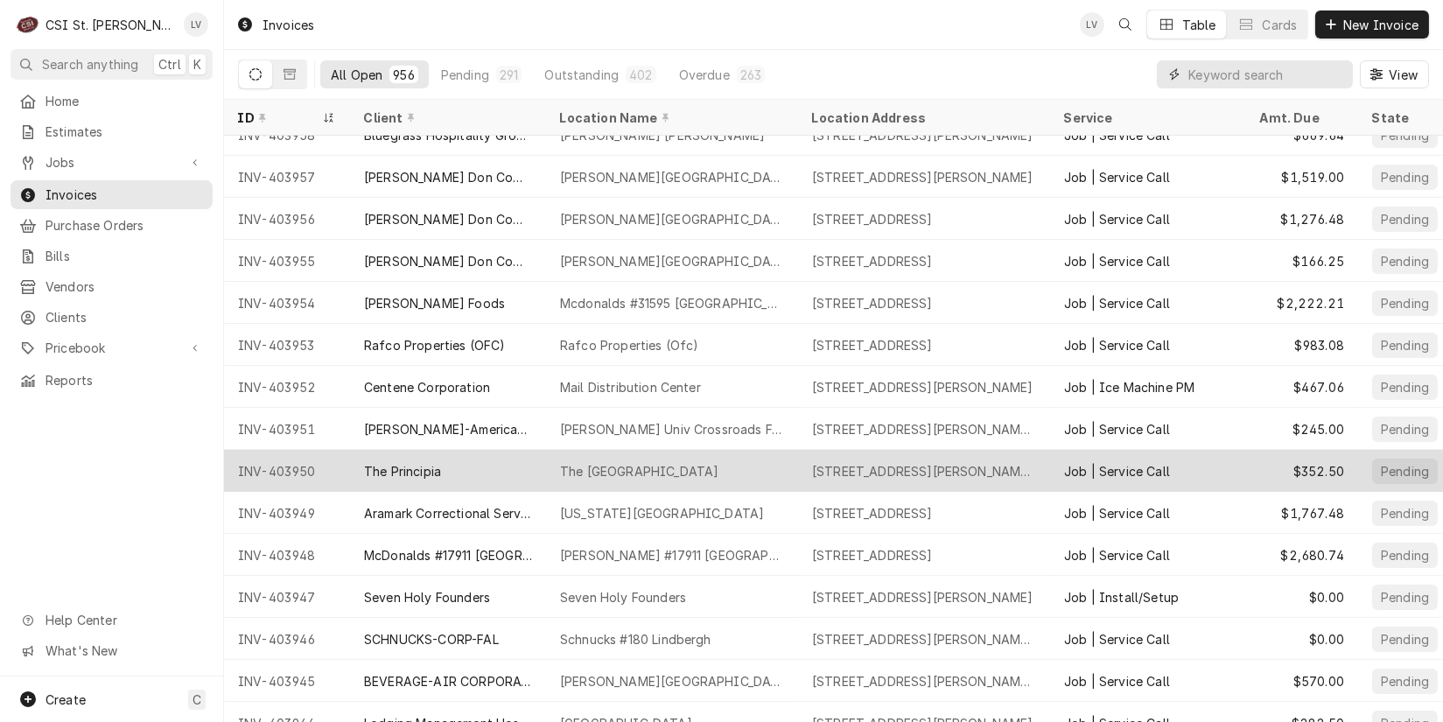
scroll to position [138, 0]
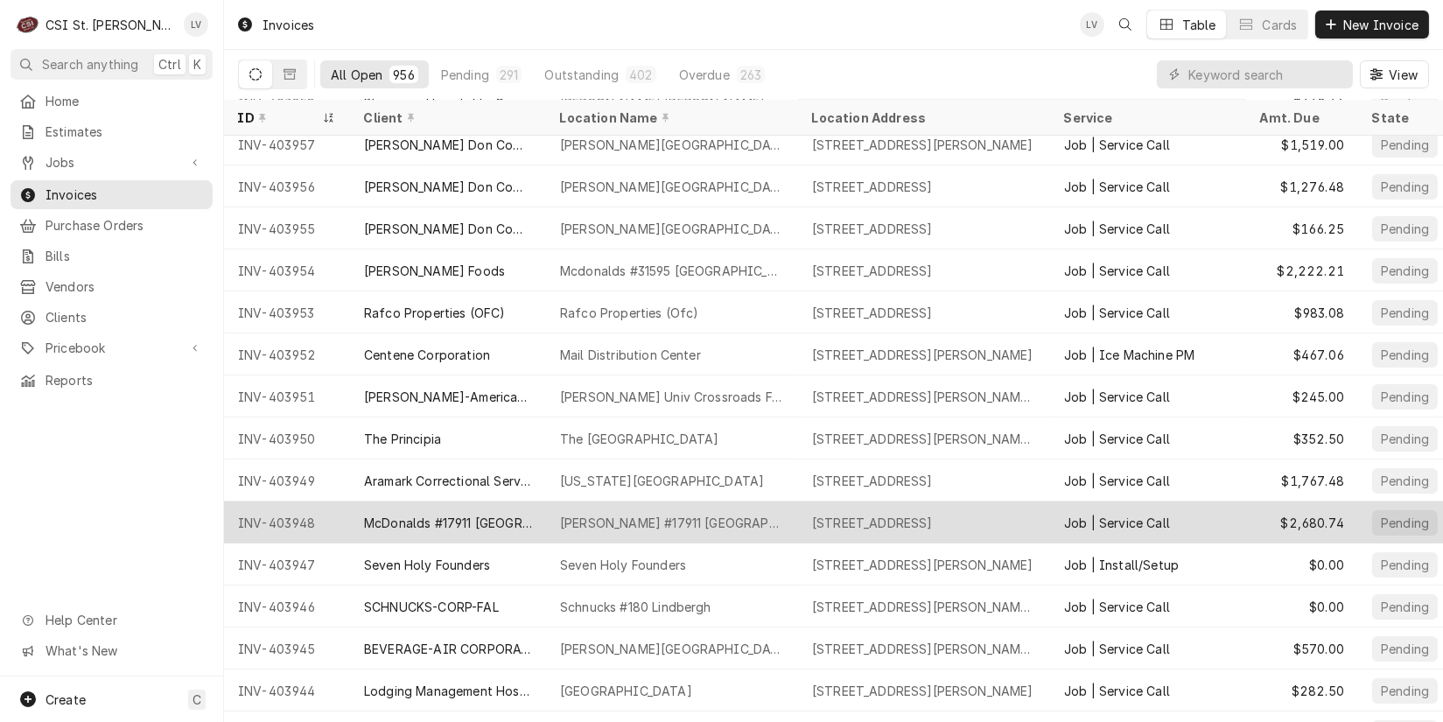
click at [421, 524] on div "McDonalds #17911 [GEOGRAPHIC_DATA]" at bounding box center [448, 523] width 168 height 18
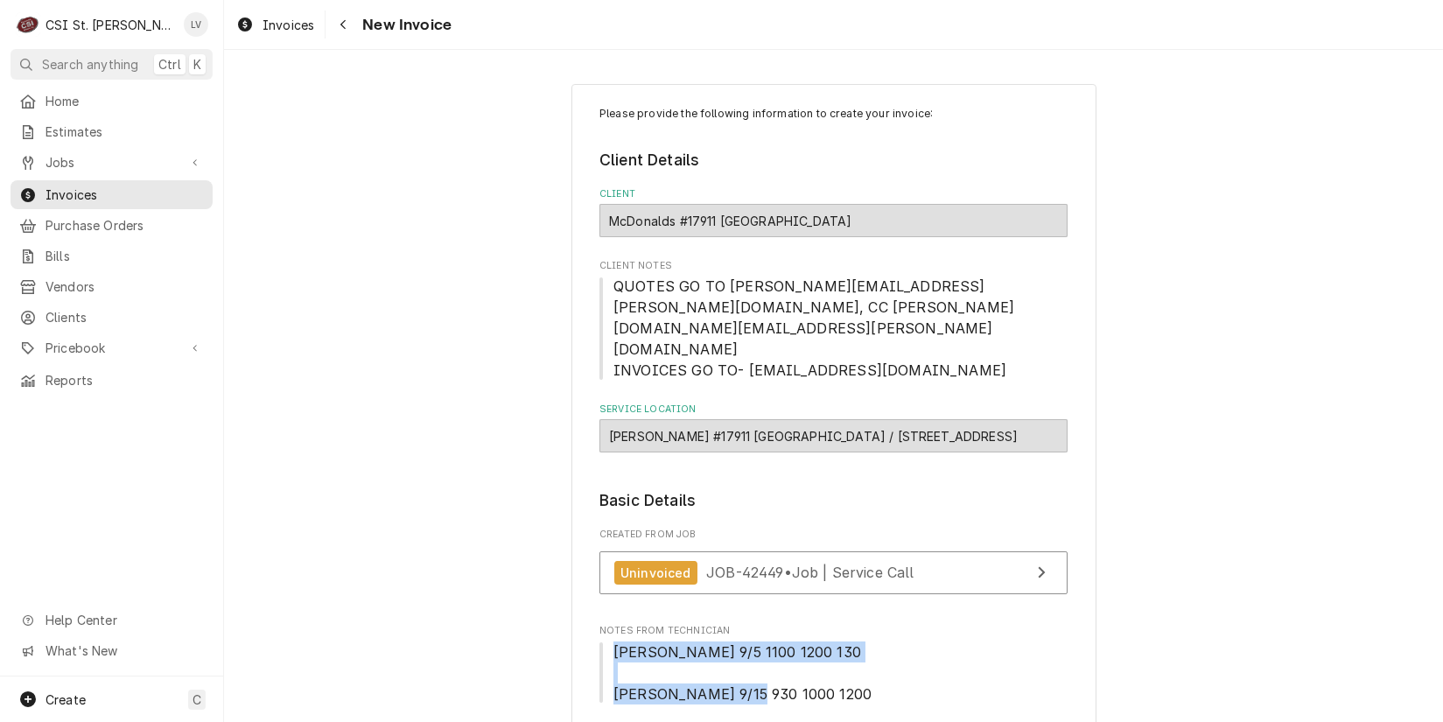
drag, startPoint x: 604, startPoint y: 607, endPoint x: 804, endPoint y: 649, distance: 204.8
click at [804, 649] on span "[PERSON_NAME] 9/5 1100 1200 130 [PERSON_NAME] 9/15 930 1000 1200" at bounding box center [834, 673] width 468 height 63
copy span "[PERSON_NAME] 9/5 1100 1200 130 [PERSON_NAME] 9/15 930 1000 1200"
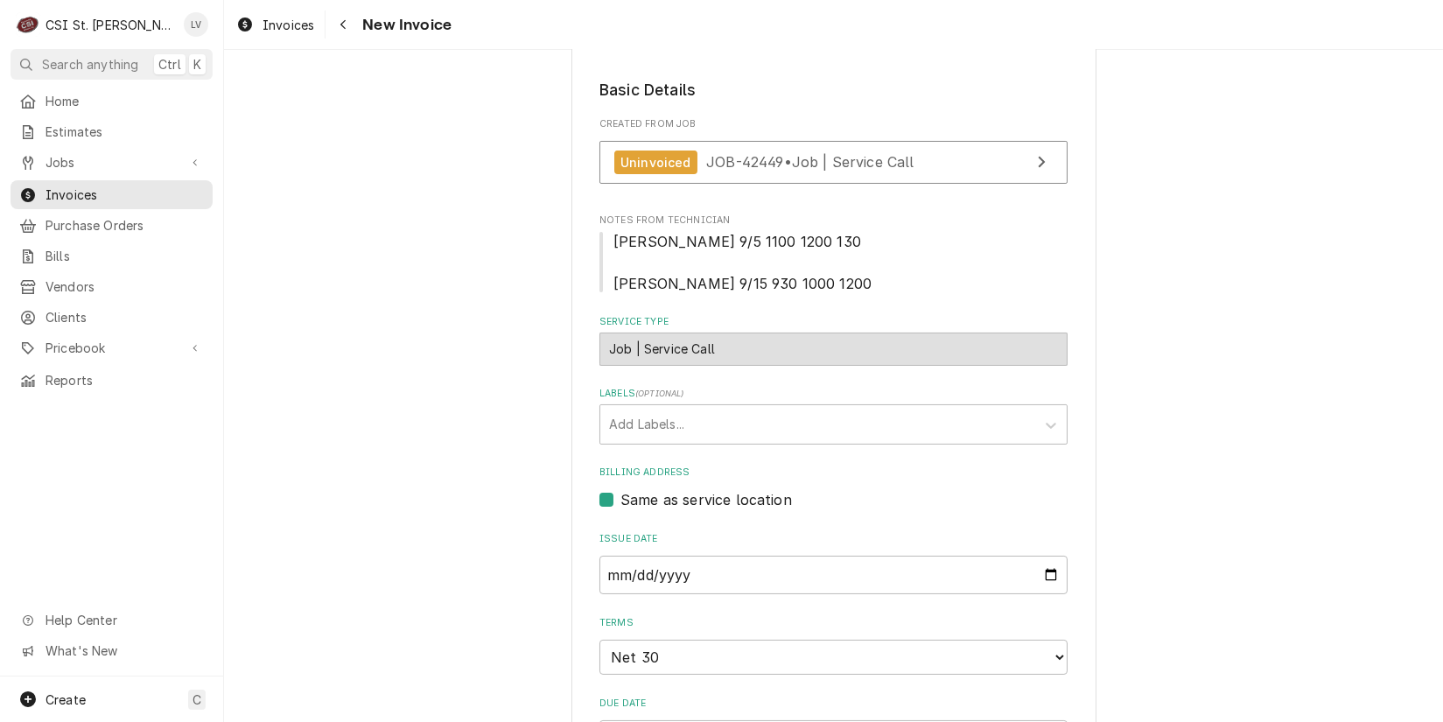
scroll to position [88, 0]
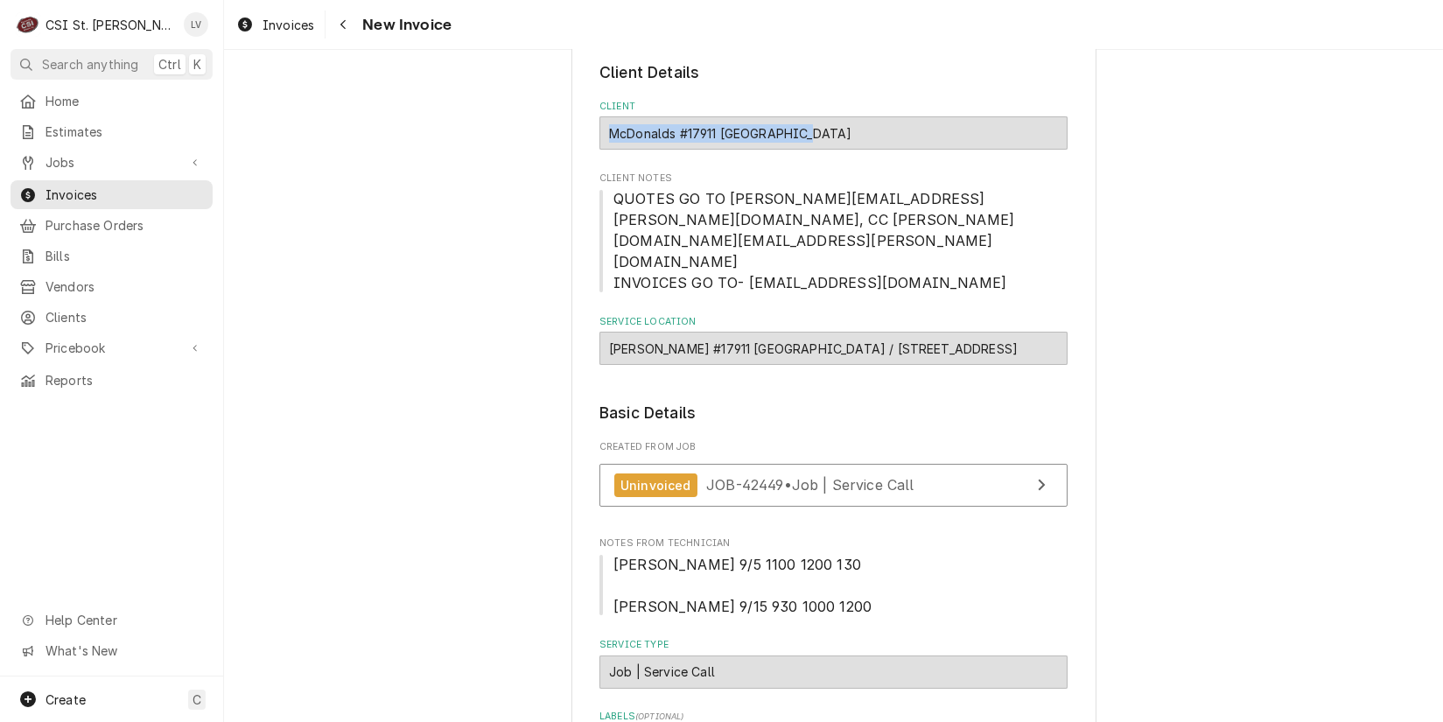
drag, startPoint x: 787, startPoint y: 127, endPoint x: 604, endPoint y: 132, distance: 183.0
click at [605, 131] on div "McDonalds #17911 [GEOGRAPHIC_DATA]" at bounding box center [834, 132] width 468 height 33
copy strong "McDonalds #17911 [GEOGRAPHIC_DATA]"
type textarea "x"
click at [269, 25] on span "Invoices" at bounding box center [289, 25] width 52 height 18
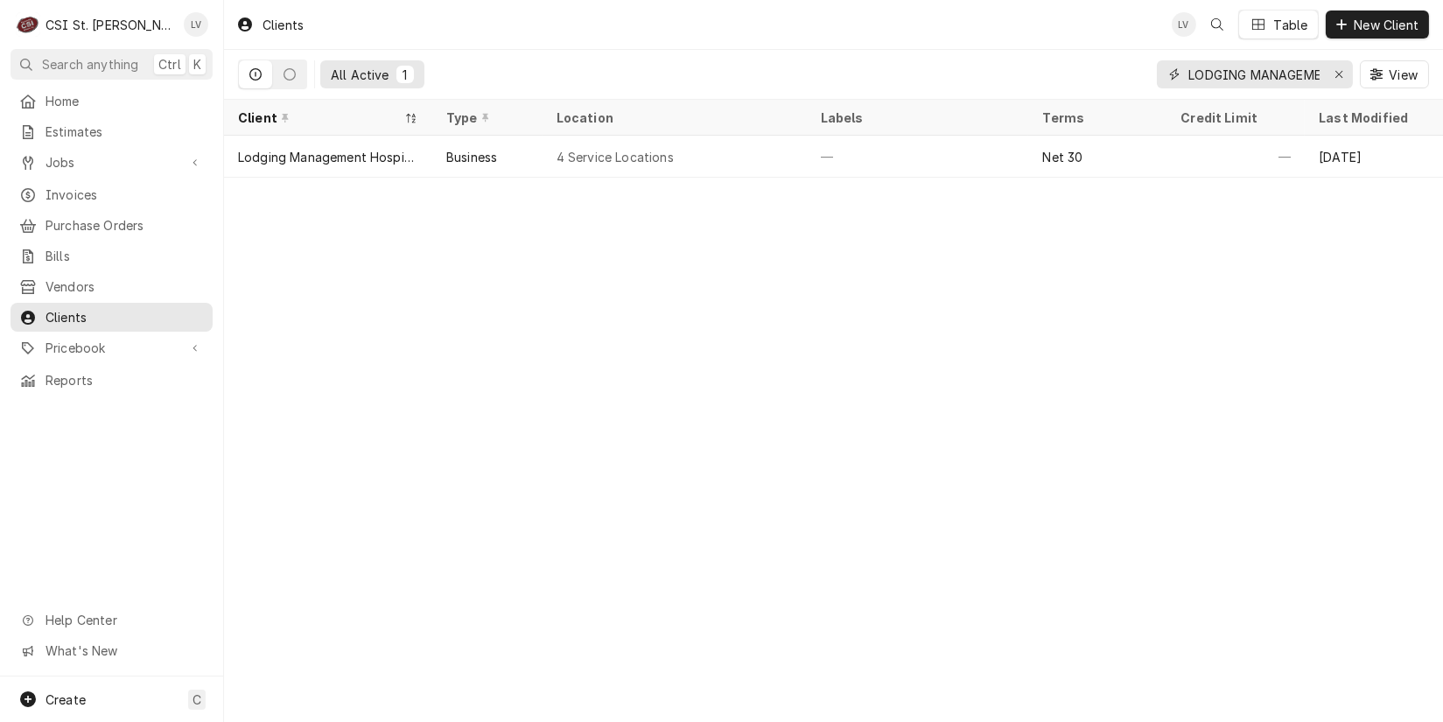
click at [1330, 74] on div "Erase input" at bounding box center [1339, 75] width 18 height 18
paste input "McDonalds #17911 Collinsville"
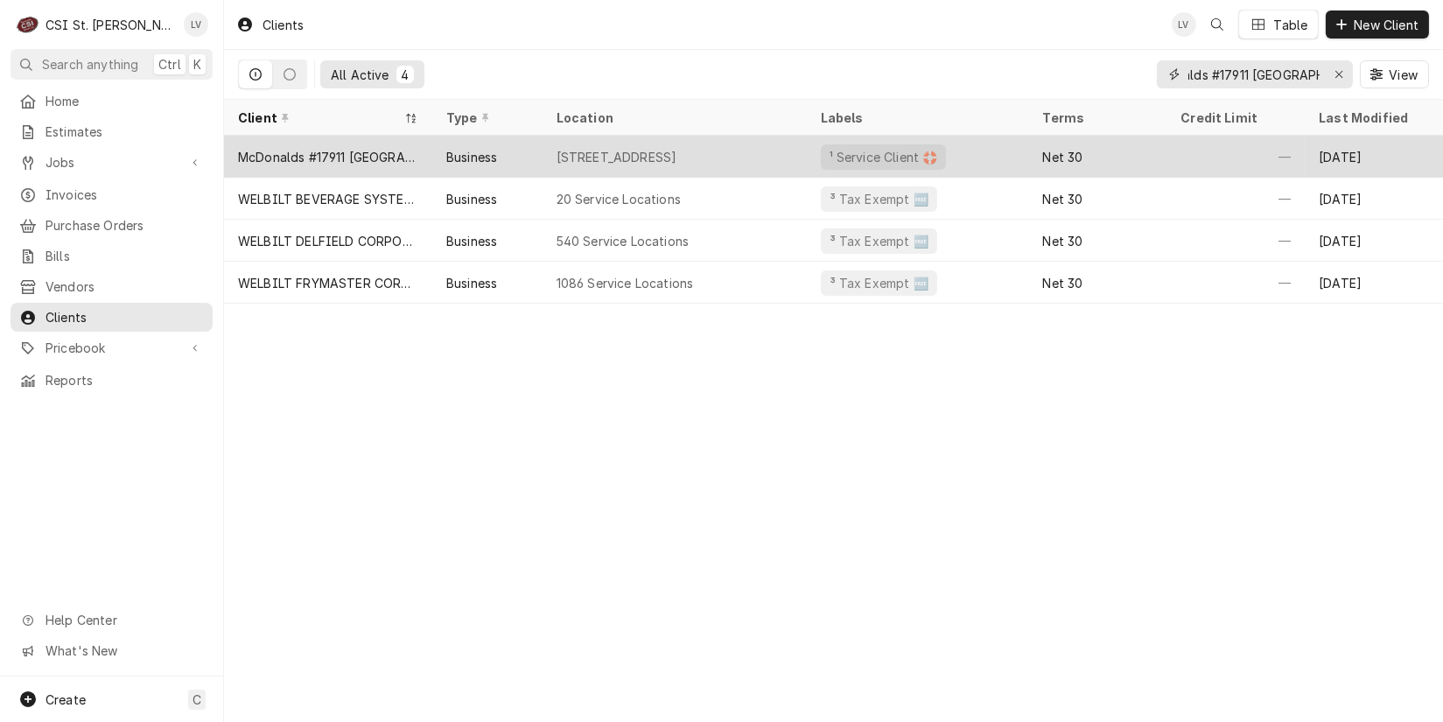
type input "McDonalds #17911 Collinsville"
click at [333, 158] on div "McDonalds #17911 Collinsville" at bounding box center [328, 157] width 180 height 18
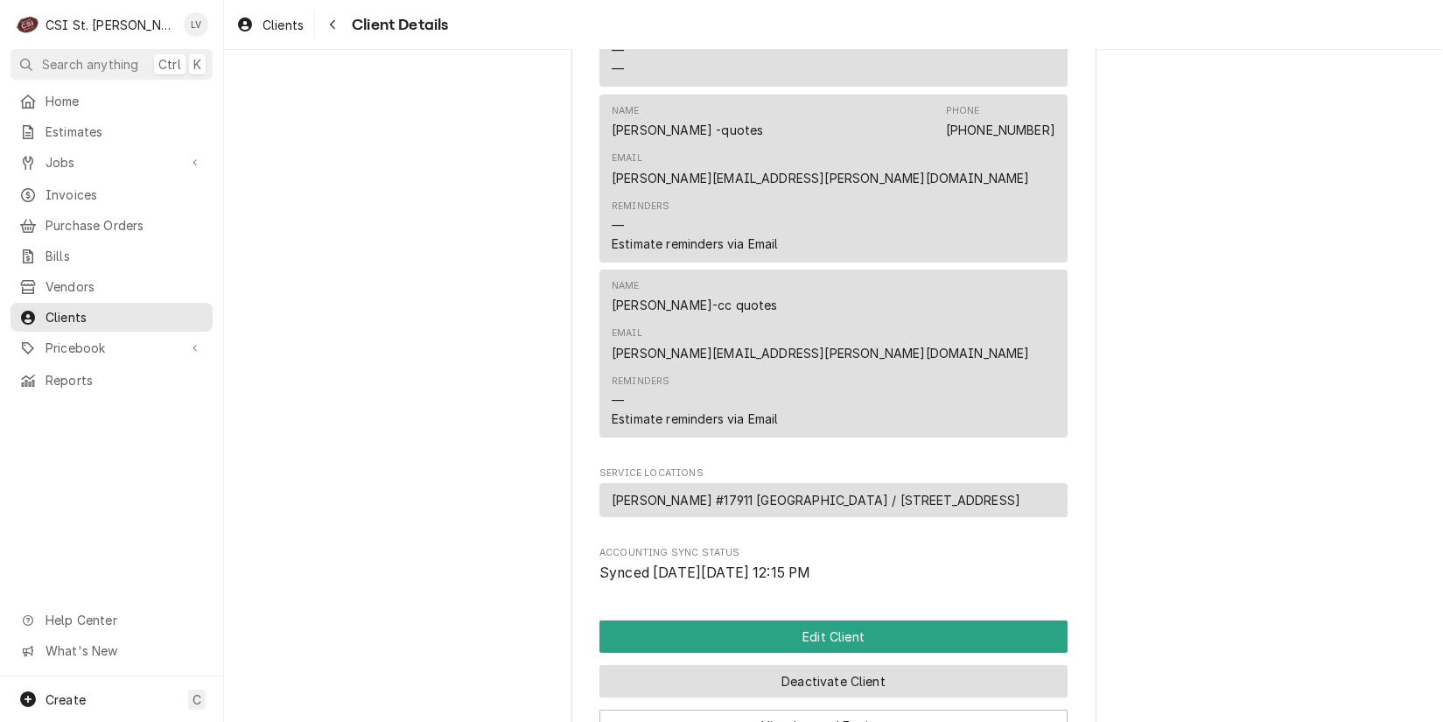
scroll to position [1135, 0]
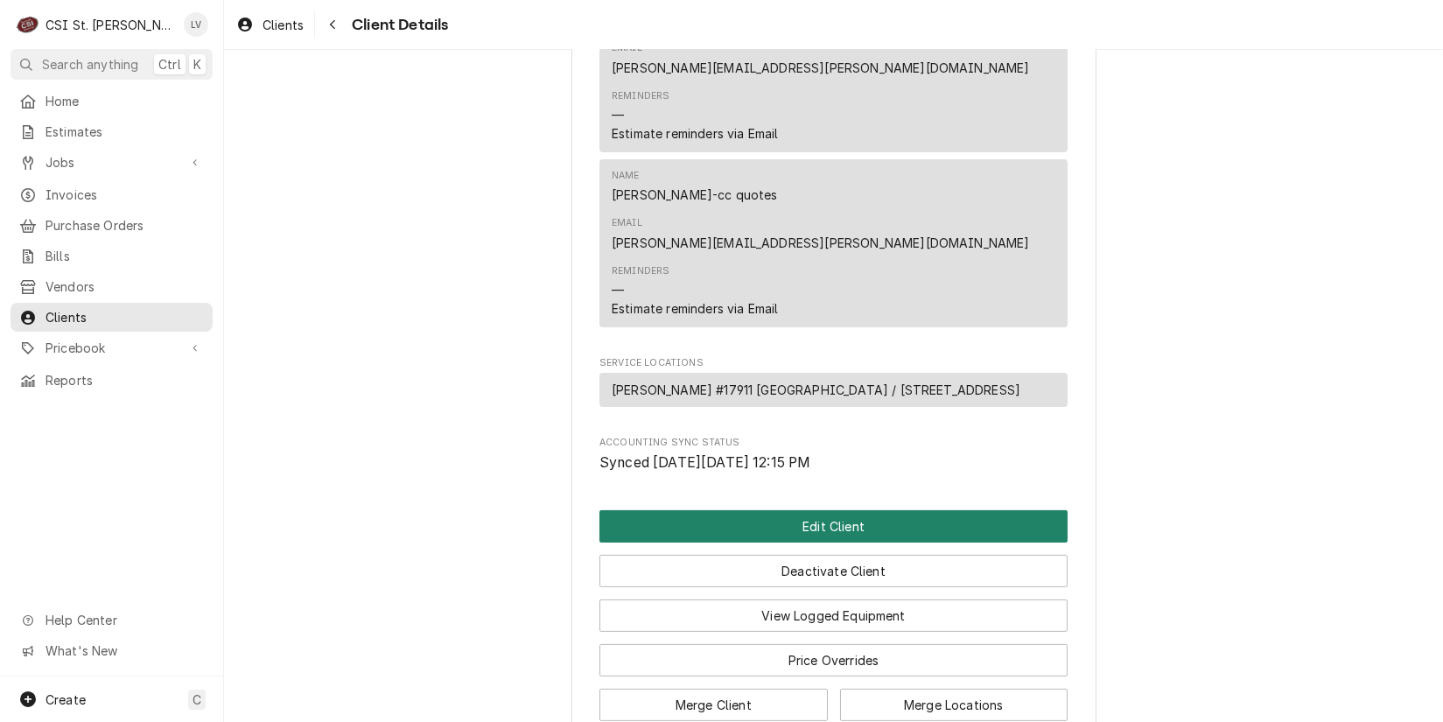
click at [782, 510] on button "Edit Client" at bounding box center [834, 526] width 468 height 32
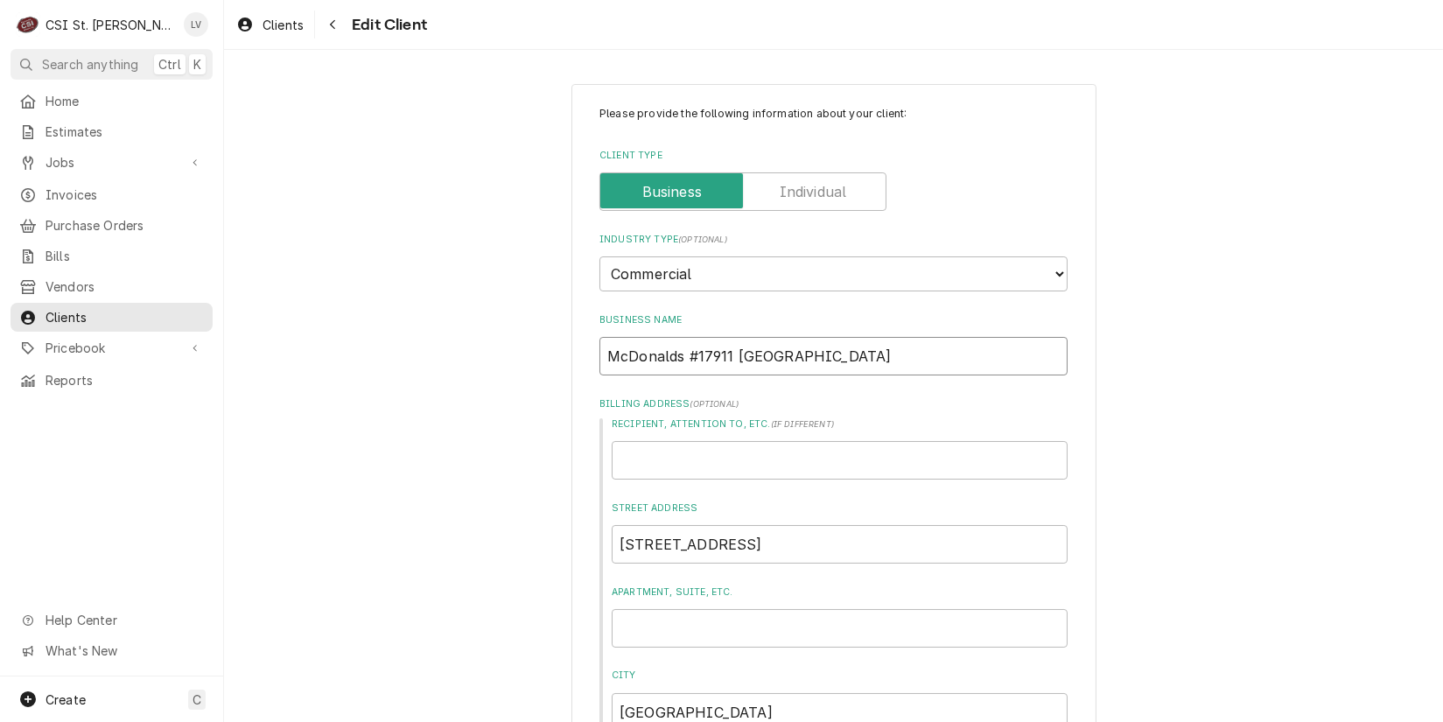
click at [670, 356] on input "McDonalds #17911 Collinsville" at bounding box center [834, 356] width 468 height 39
type textarea "x"
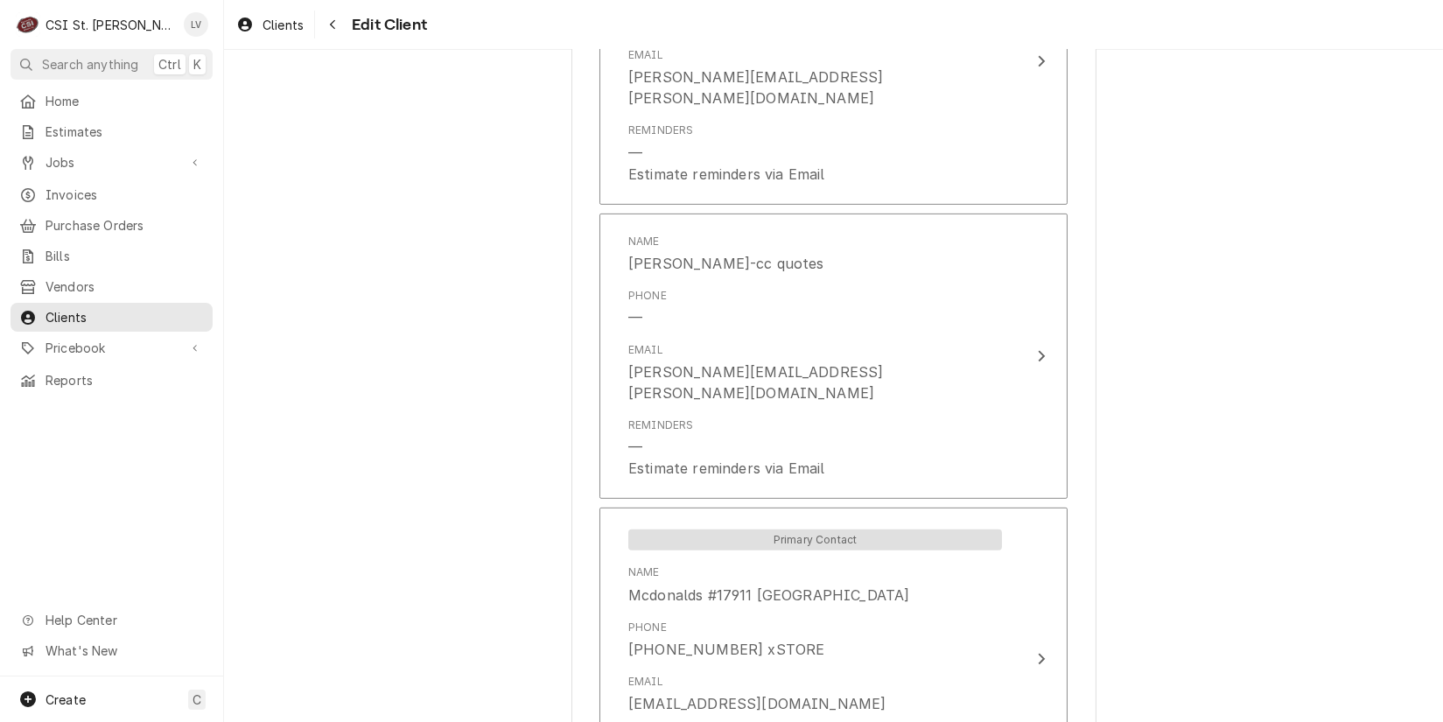
scroll to position [2125, 0]
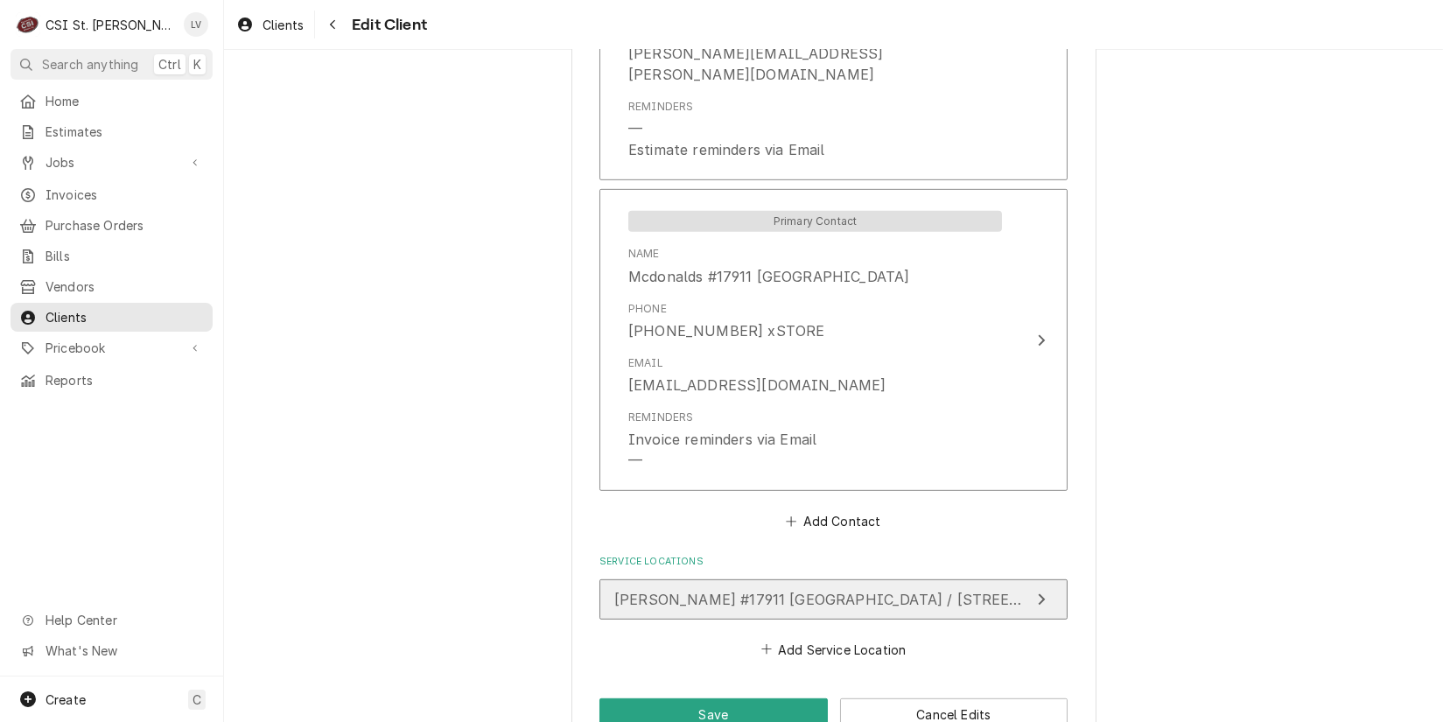
type input "McDonald's #17911 Collinsville"
click at [909, 591] on span "Mcdonald's #17911 Collinsville / 520 Ramada Blvd, Collinsville, IL 62234" at bounding box center [856, 600] width 485 height 18
type textarea "x"
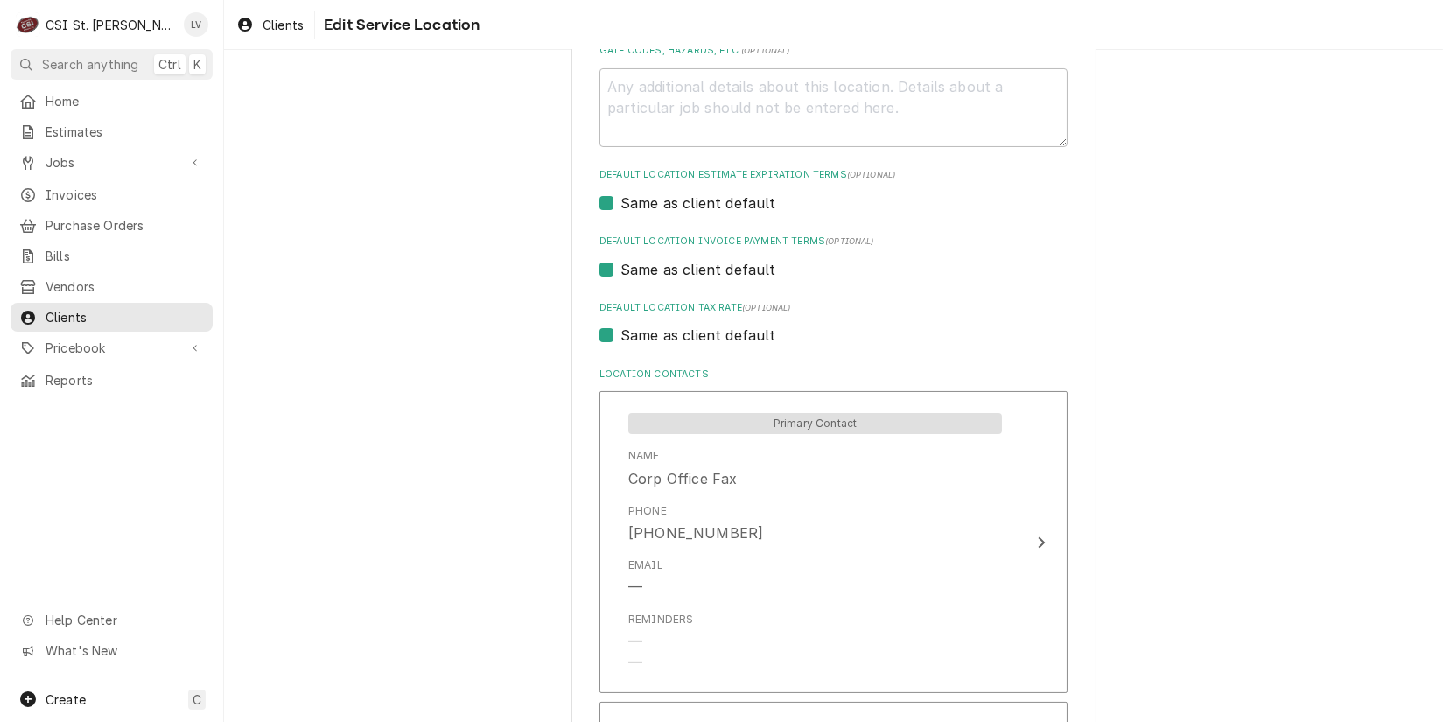
scroll to position [613, 0]
click at [660, 332] on label "Same as client default" at bounding box center [699, 333] width 156 height 21
click at [660, 332] on input "Same as client default" at bounding box center [855, 342] width 468 height 39
checkbox input "false"
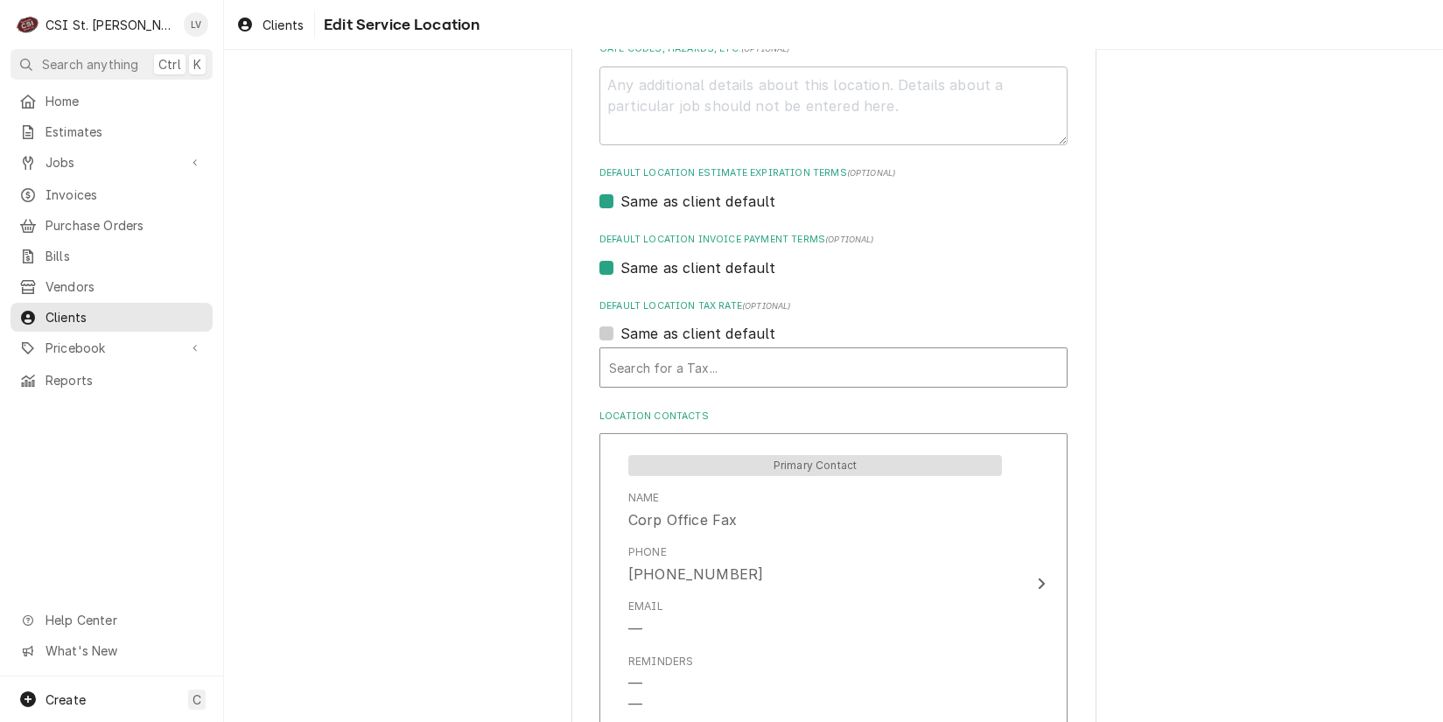
click at [671, 368] on div "Default Location Tax Rate" at bounding box center [833, 368] width 449 height 32
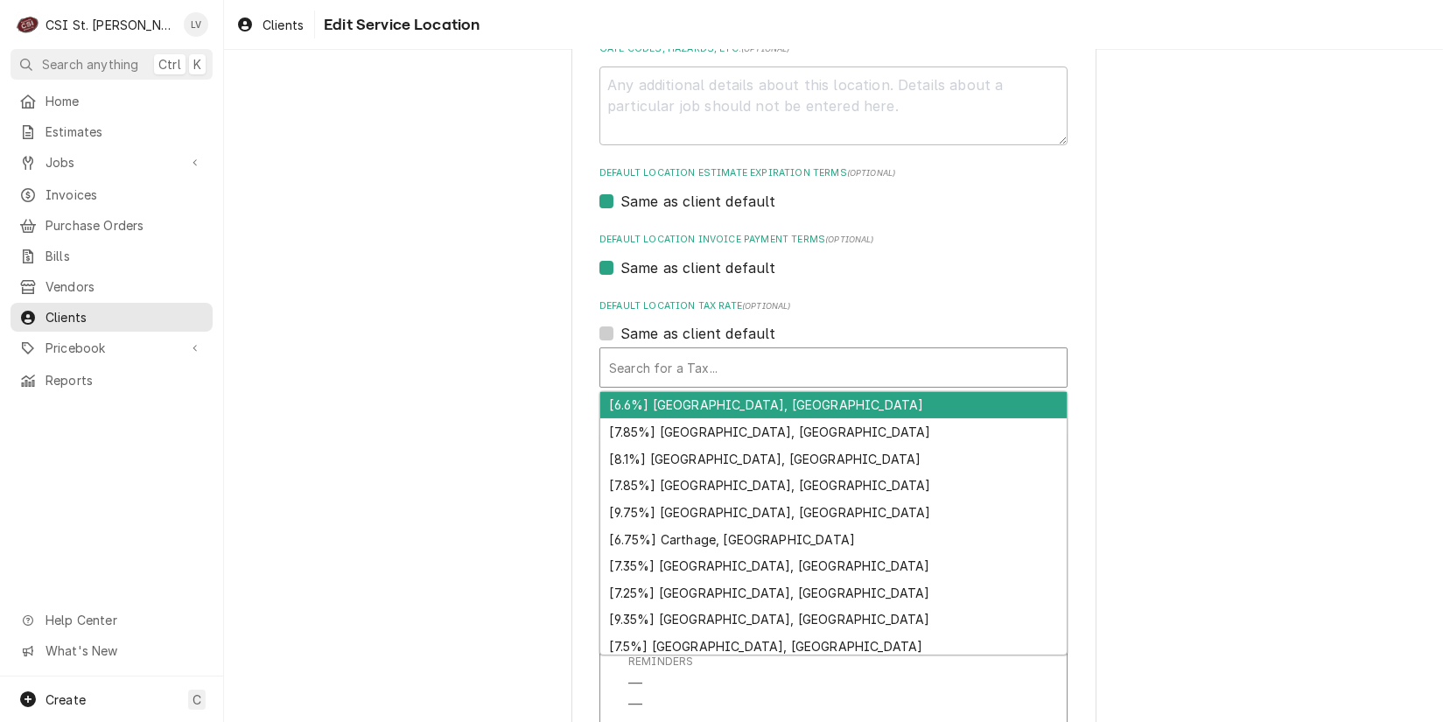
type textarea "x"
type input "c"
type textarea "x"
type input "co"
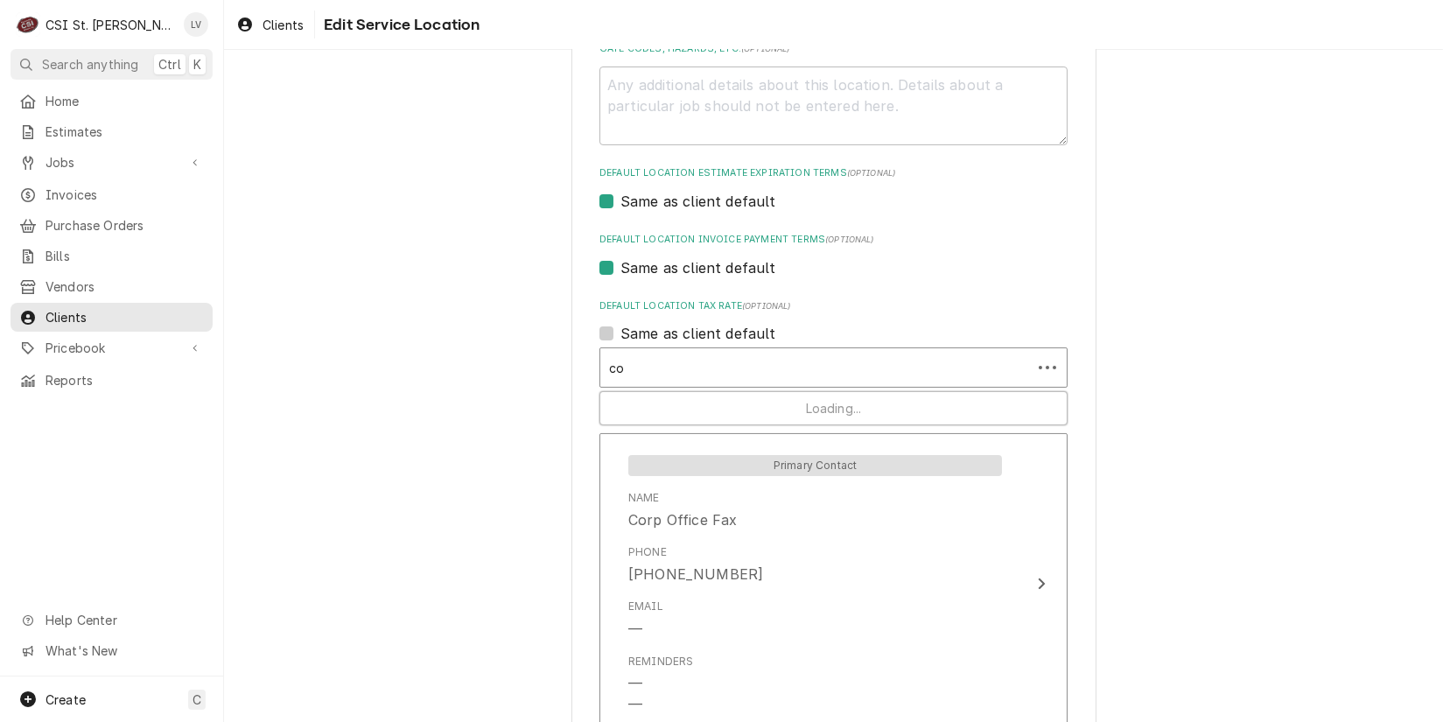
type textarea "x"
type input "col"
type textarea "x"
type input "coll"
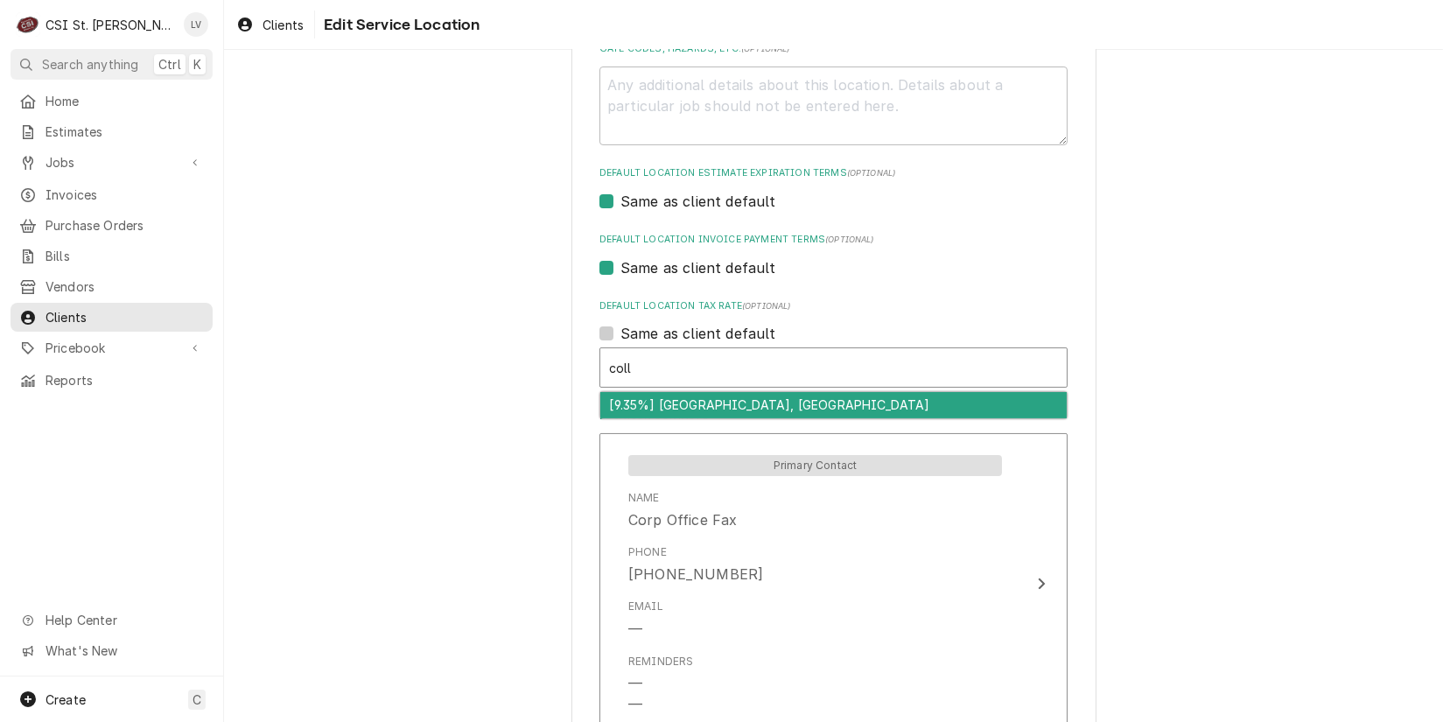
drag, startPoint x: 673, startPoint y: 404, endPoint x: 729, endPoint y: 422, distance: 59.0
click at [673, 402] on div "[9.35%] Collinsville, IL" at bounding box center [833, 405] width 467 height 27
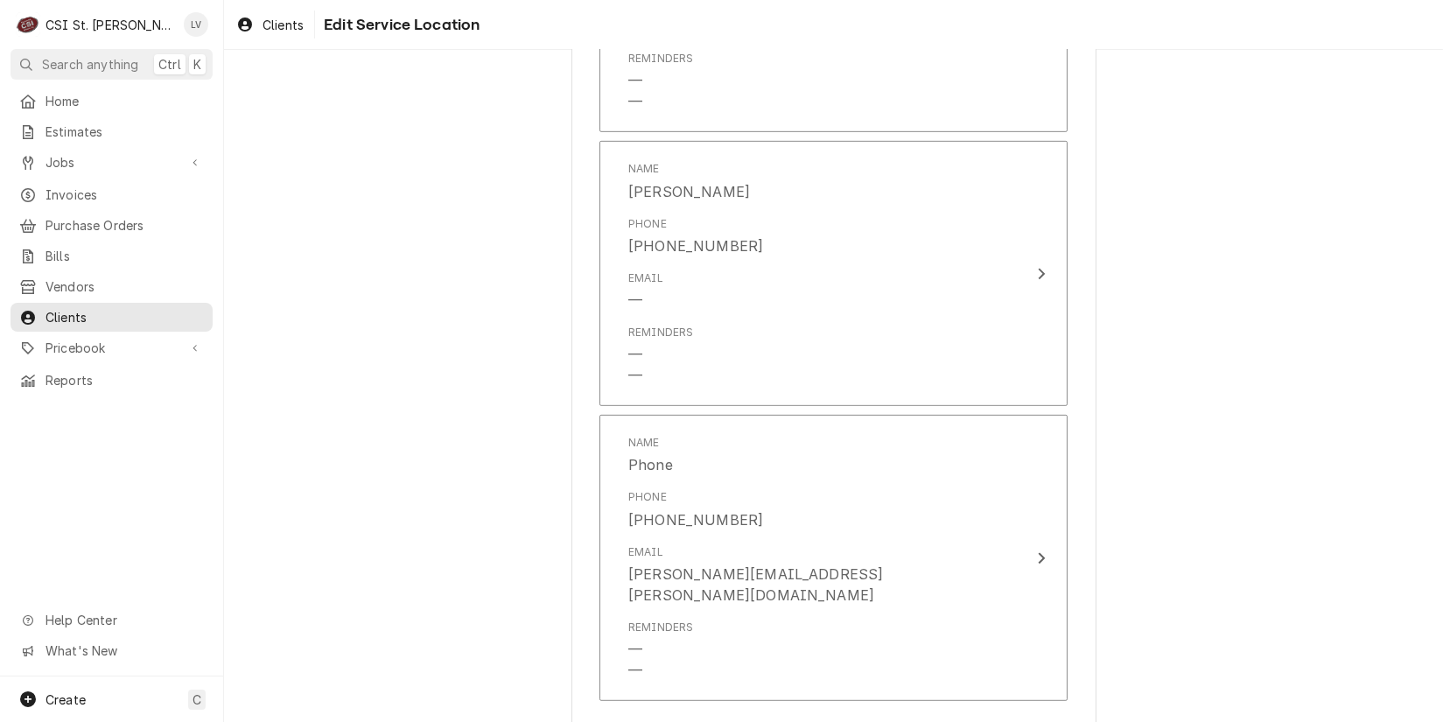
scroll to position [2443, 0]
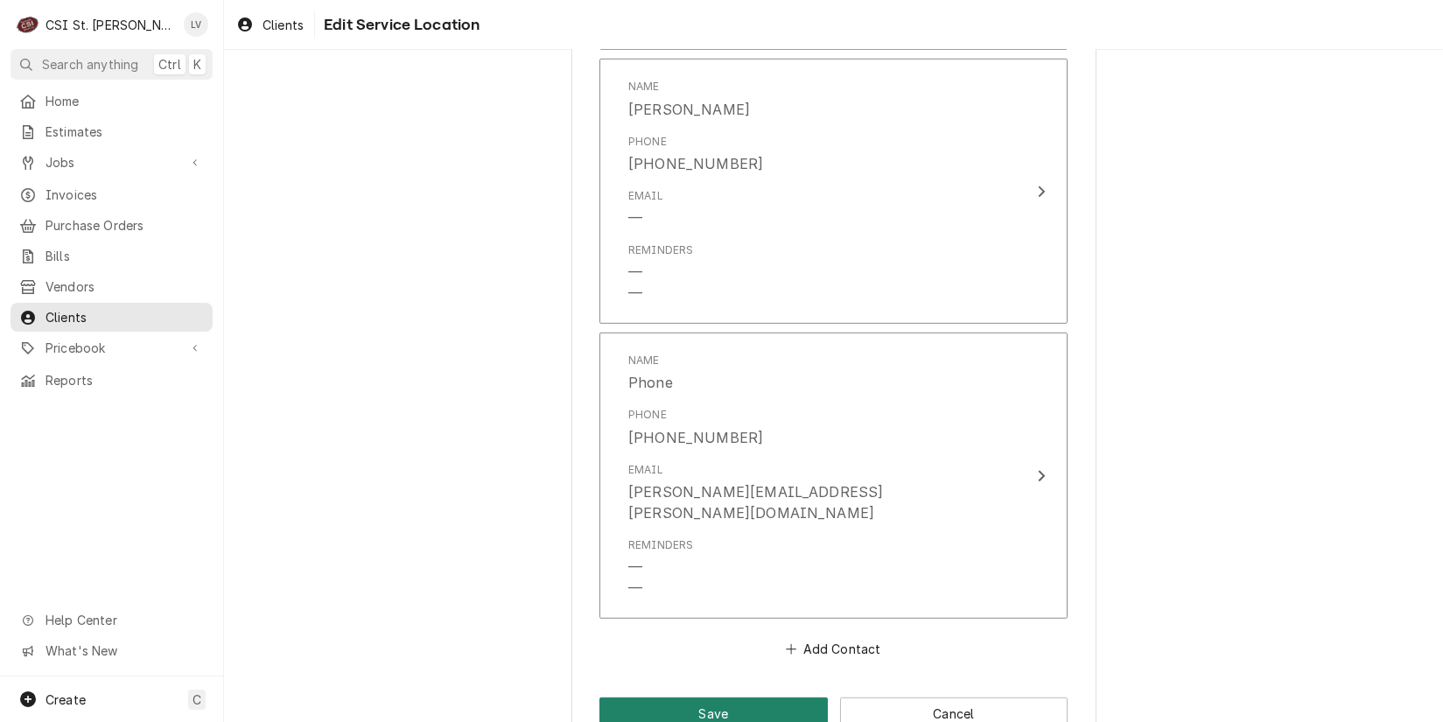
click at [739, 698] on button "Save" at bounding box center [714, 714] width 228 height 32
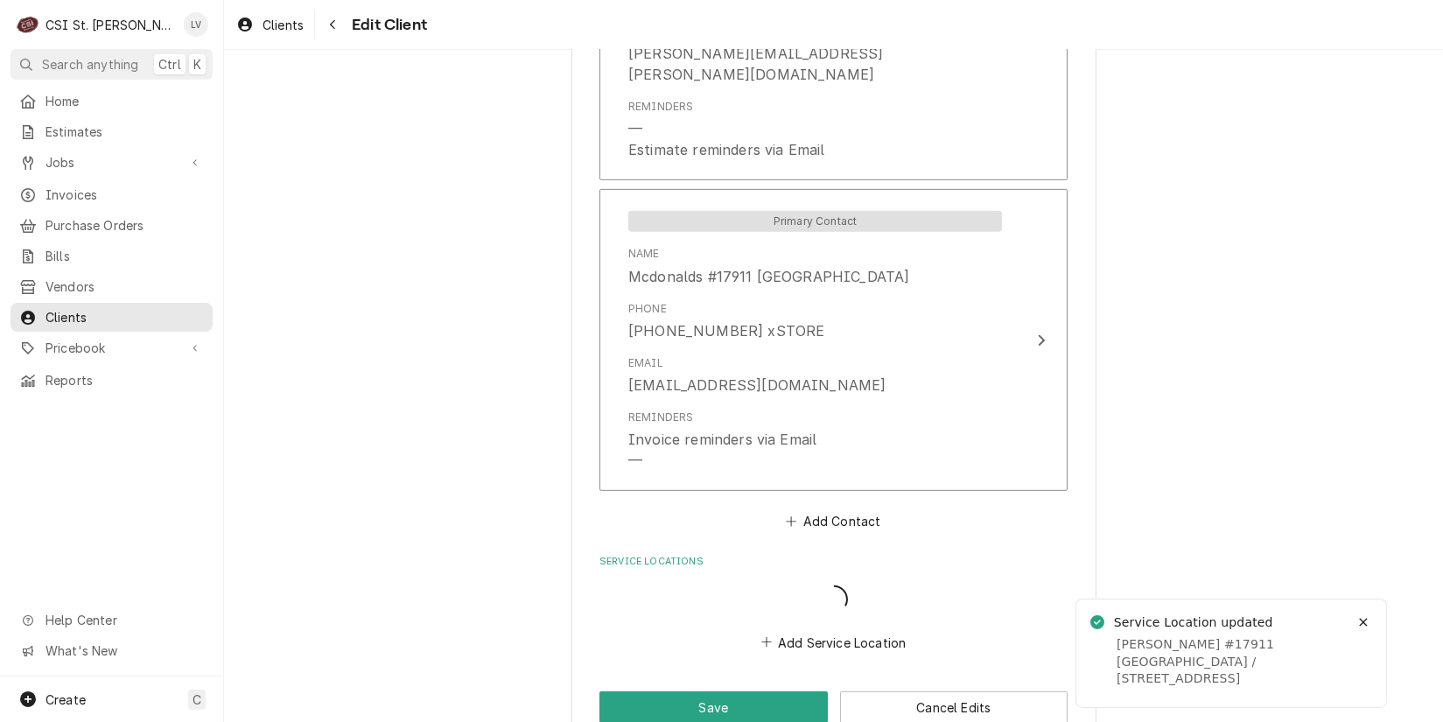
scroll to position [2103, 0]
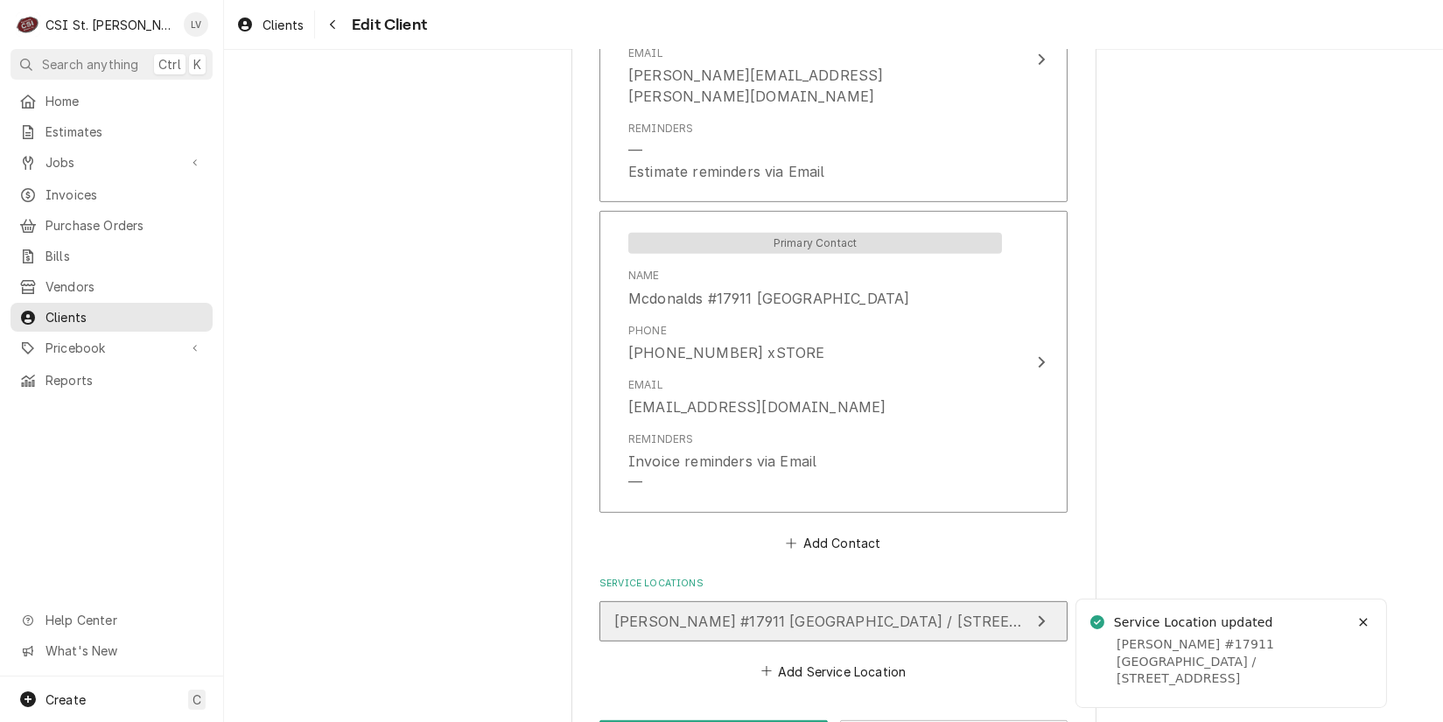
click at [638, 613] on span "Mcdonald's #17911 Collinsville / 520 Ramada Blvd, Collinsville, IL 62234" at bounding box center [856, 622] width 485 height 18
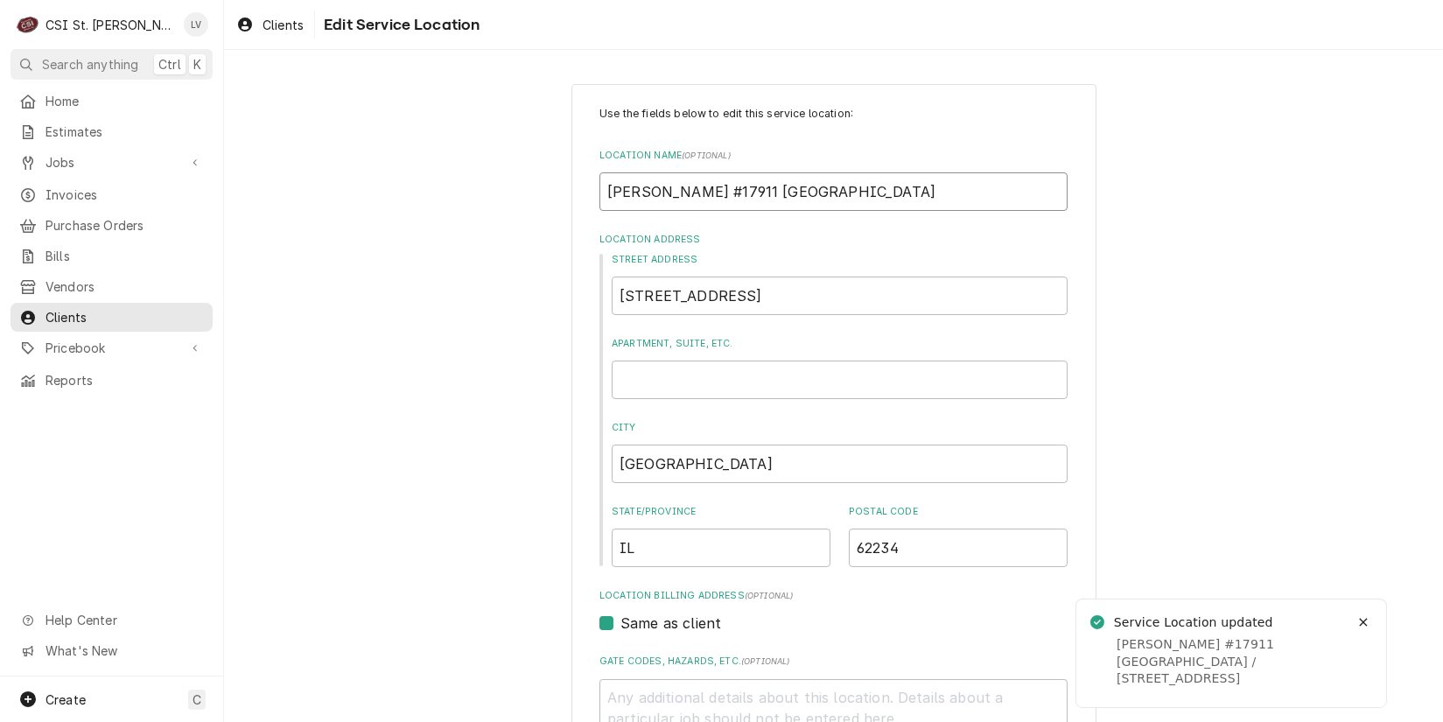
click at [631, 188] on input "Mcdonald's #17911 Collinsville" at bounding box center [834, 191] width 468 height 39
type textarea "x"
type input "Mconald's #17911 Collinsville"
type textarea "x"
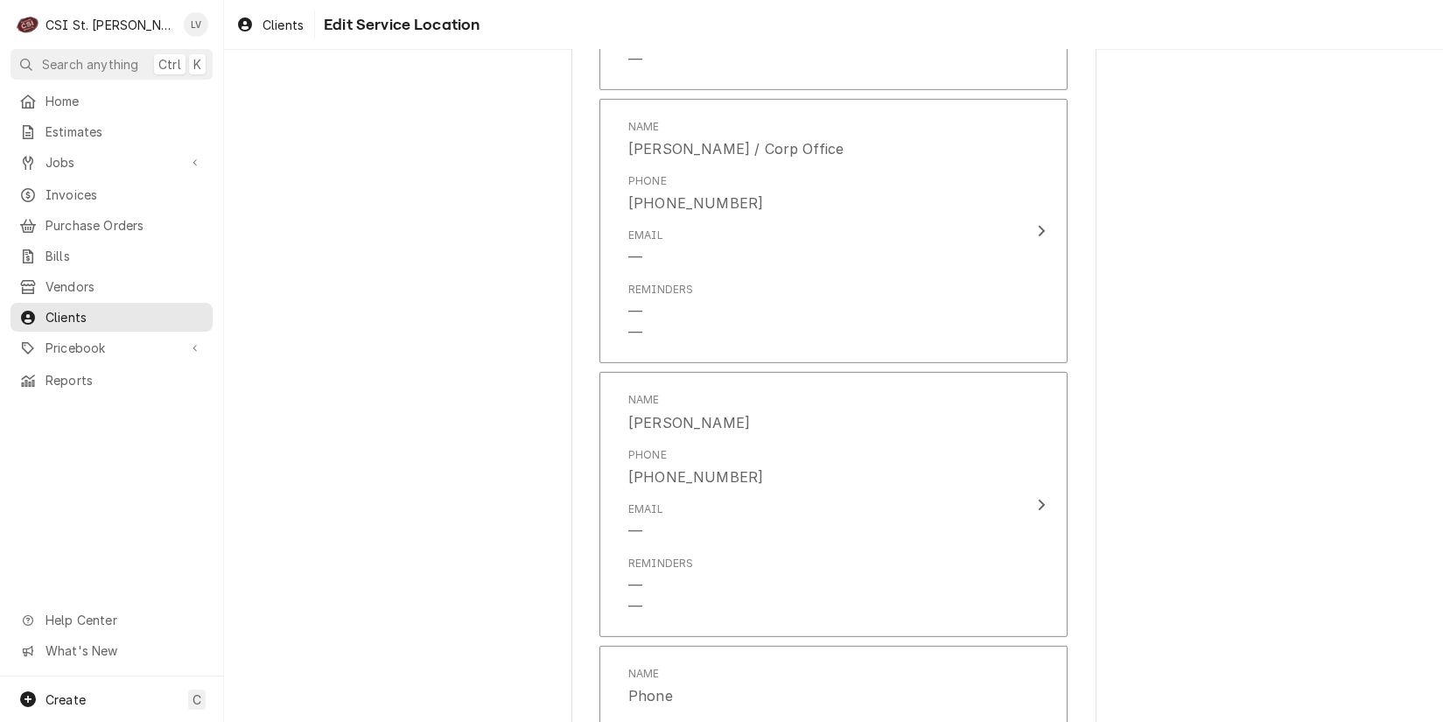
scroll to position [2443, 0]
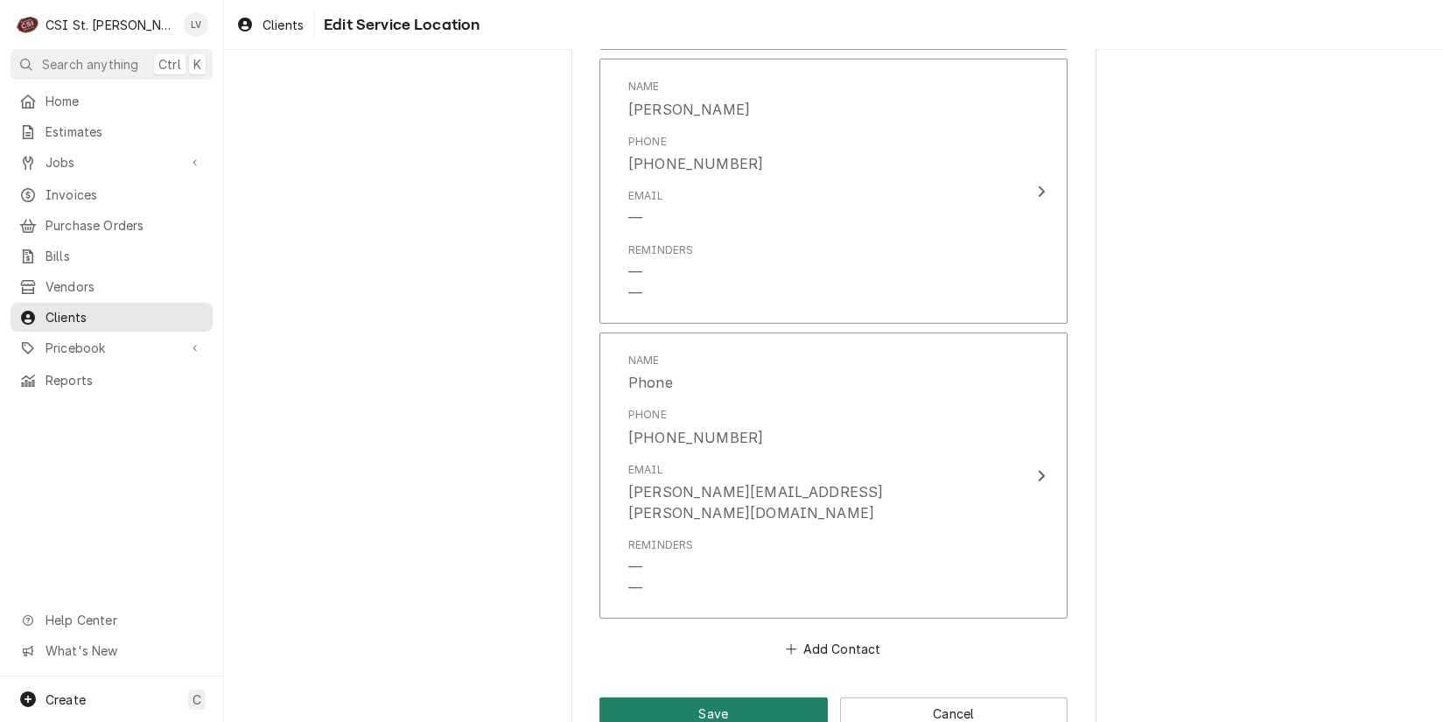
type input "McDonald's #17911 Collinsville"
click at [689, 698] on button "Save" at bounding box center [714, 714] width 228 height 32
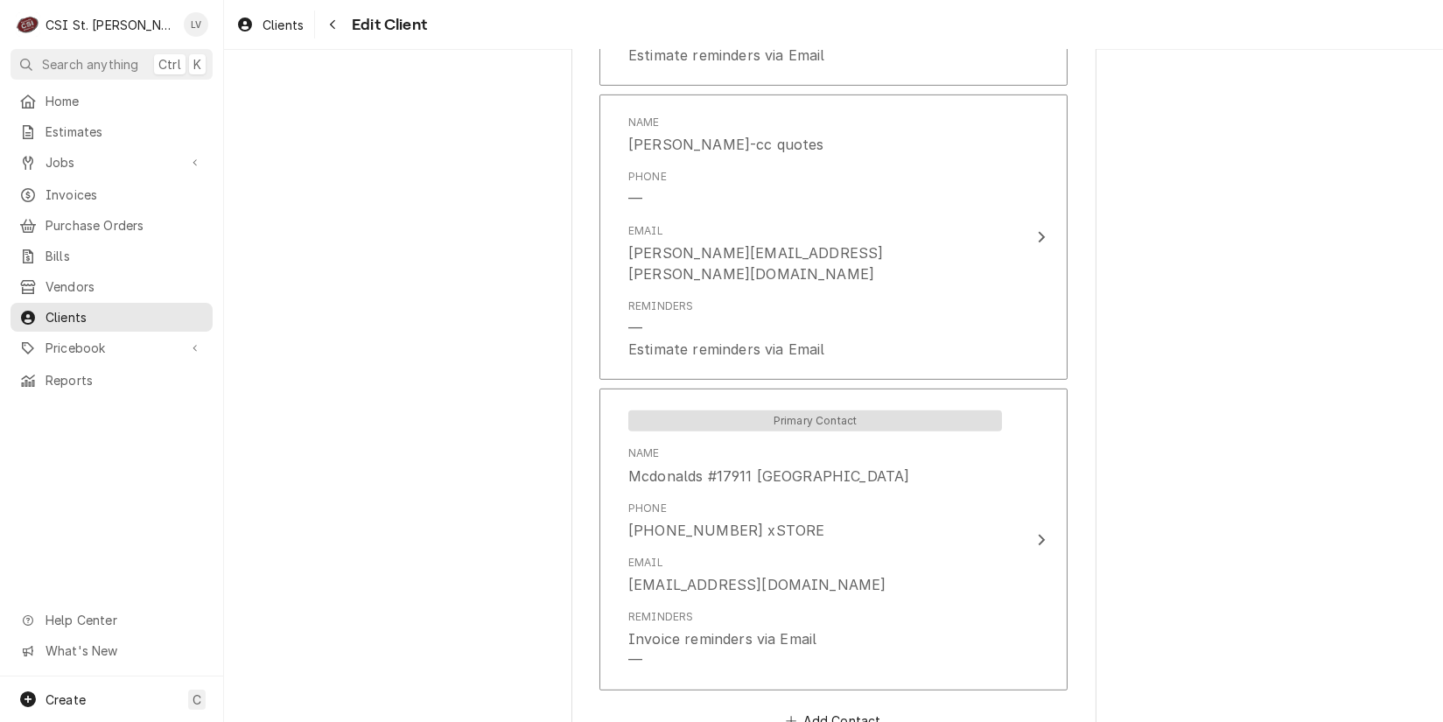
scroll to position [2125, 0]
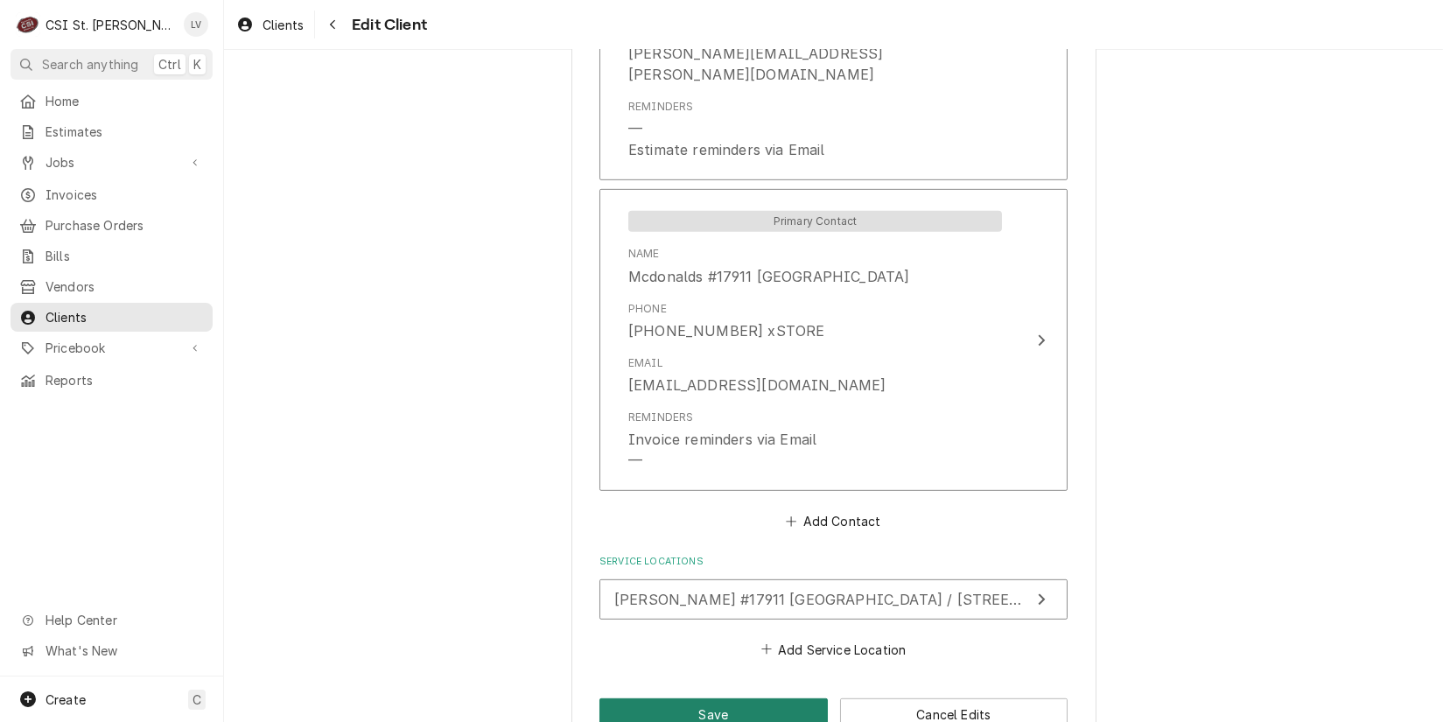
click at [655, 698] on button "Save" at bounding box center [714, 714] width 228 height 32
type textarea "x"
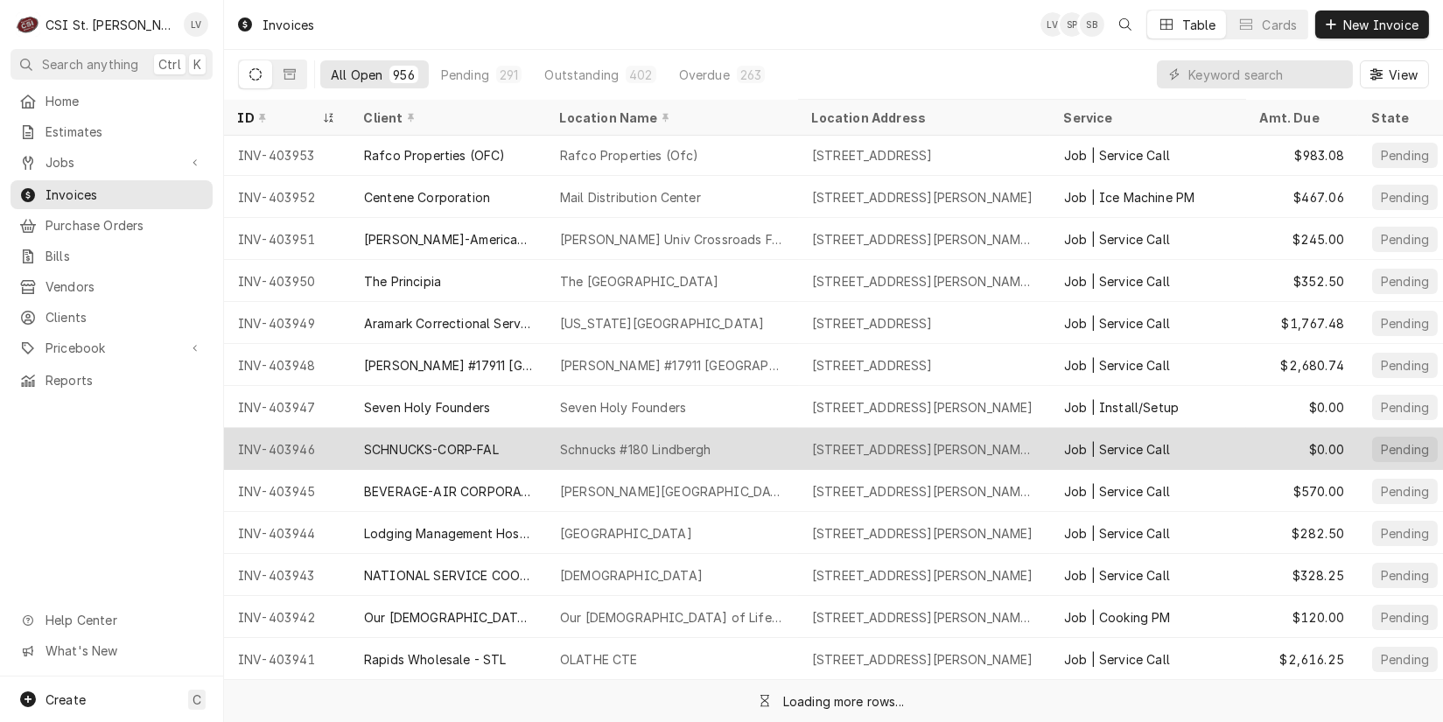
scroll to position [306, 0]
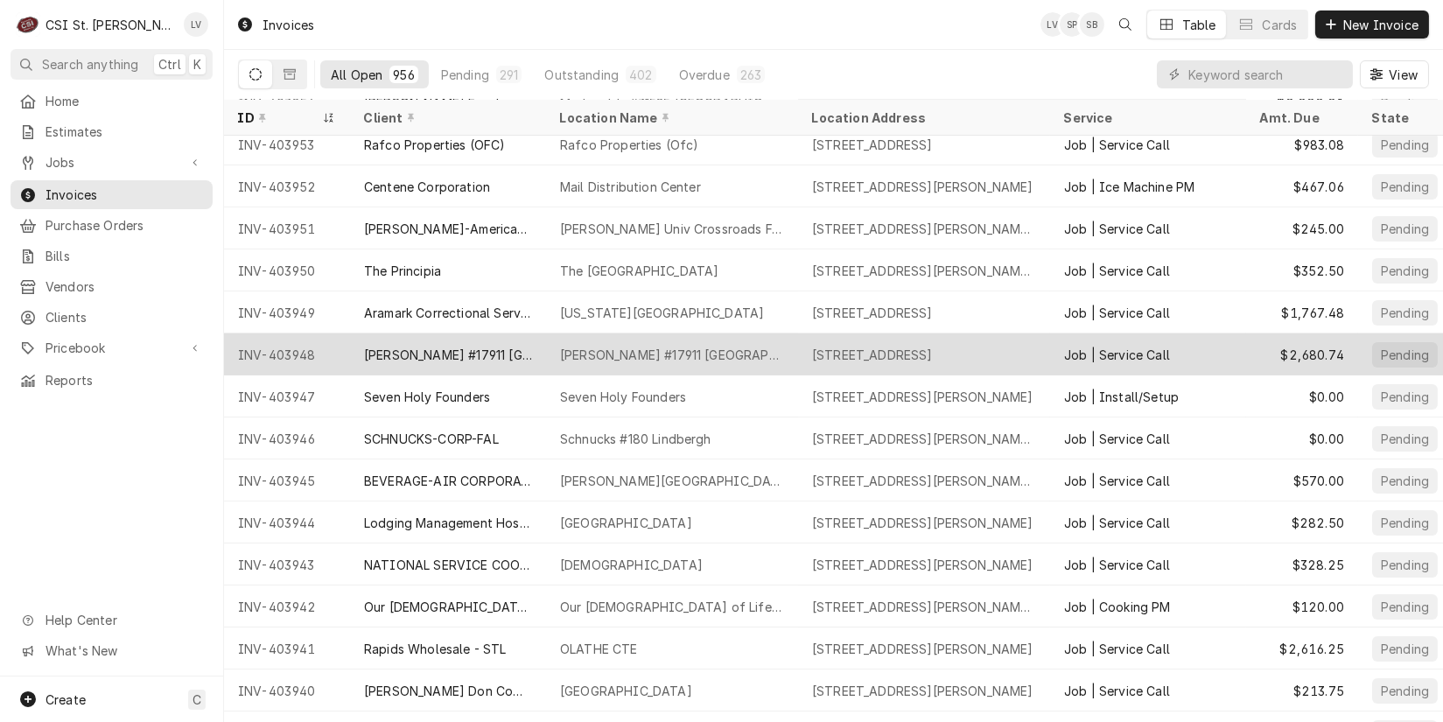
click at [438, 354] on div "[PERSON_NAME] #17911 [GEOGRAPHIC_DATA]" at bounding box center [448, 355] width 168 height 18
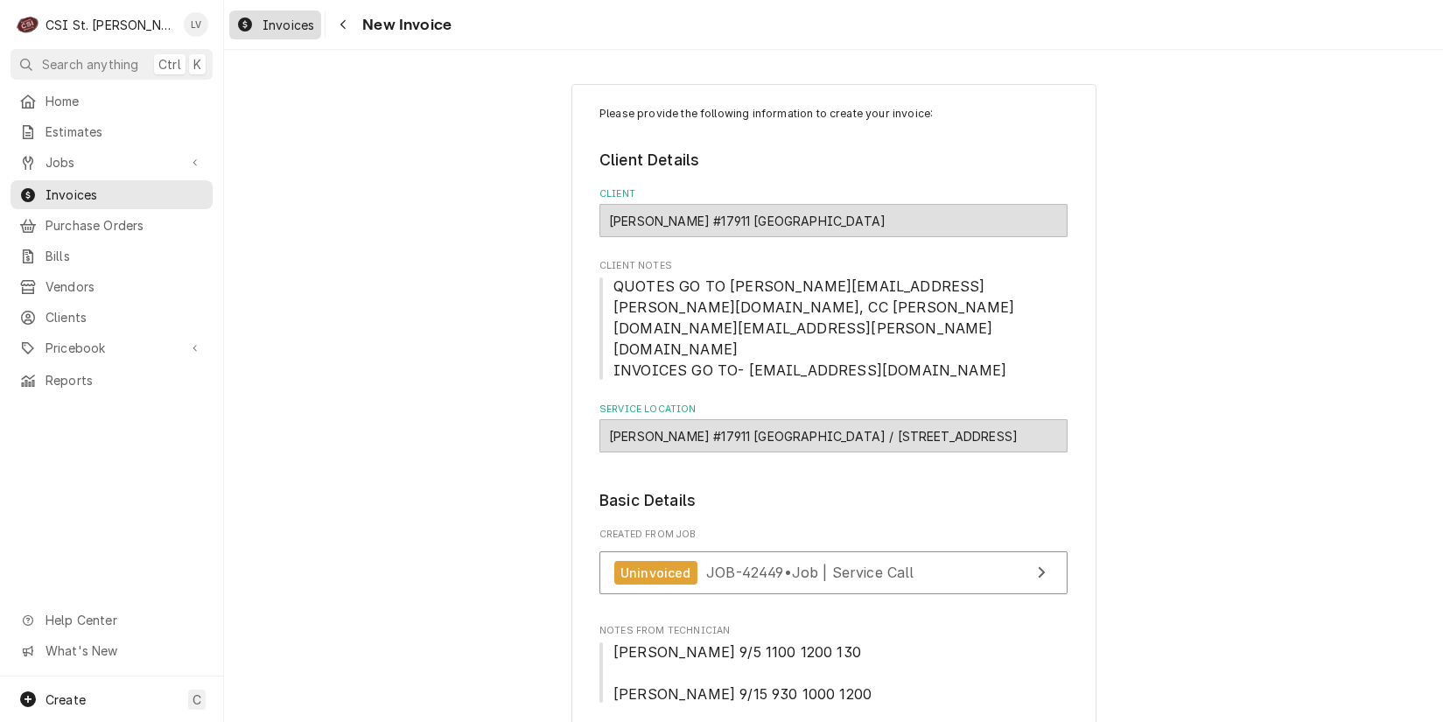
click at [280, 31] on span "Invoices" at bounding box center [289, 25] width 52 height 18
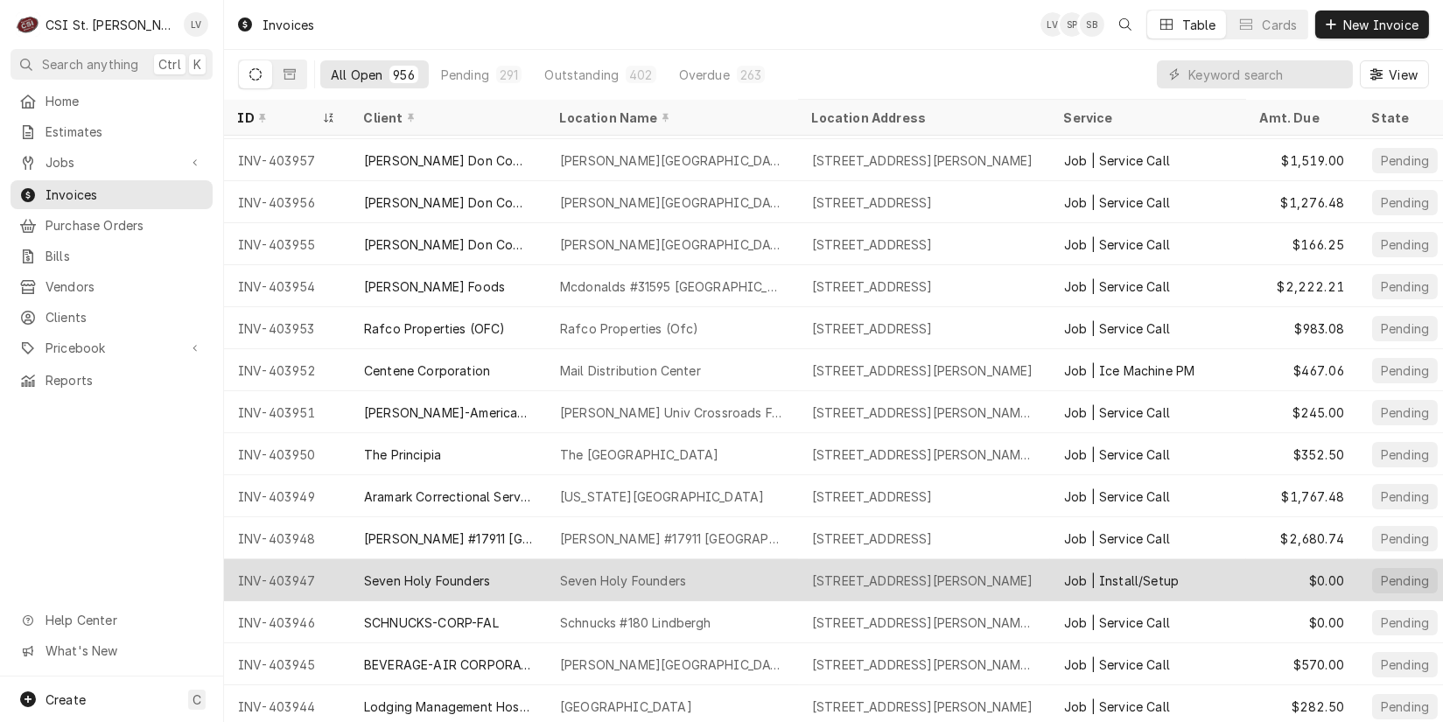
scroll to position [179, 0]
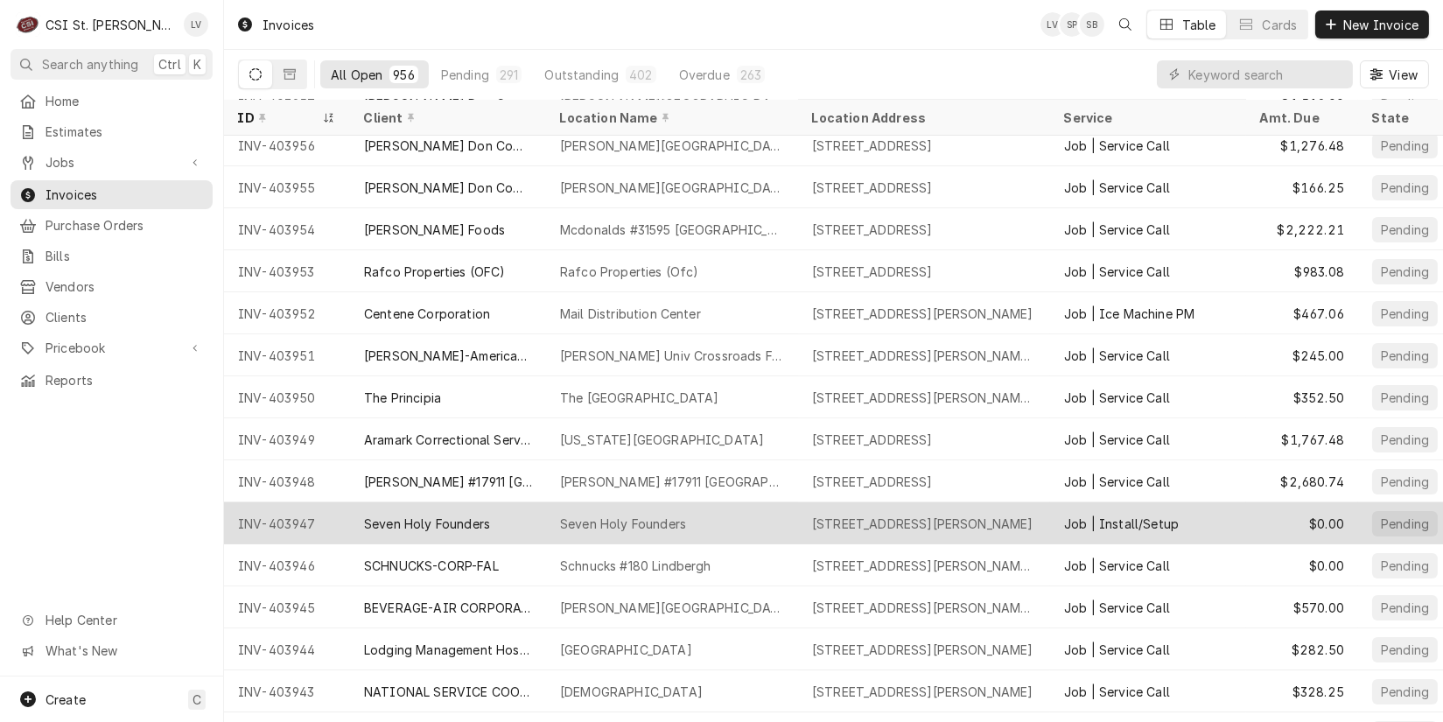
click at [395, 525] on div "Seven Holy Founders" at bounding box center [427, 524] width 126 height 18
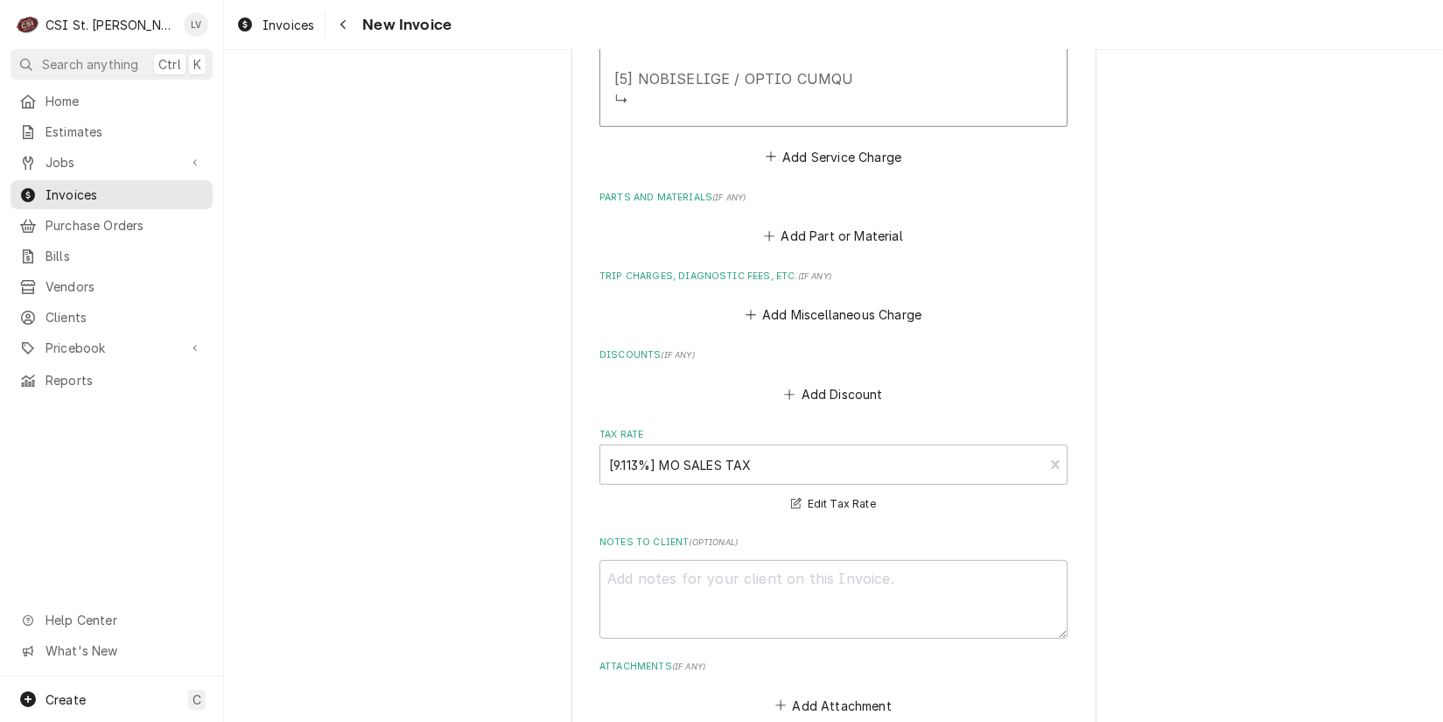
scroll to position [2451, 0]
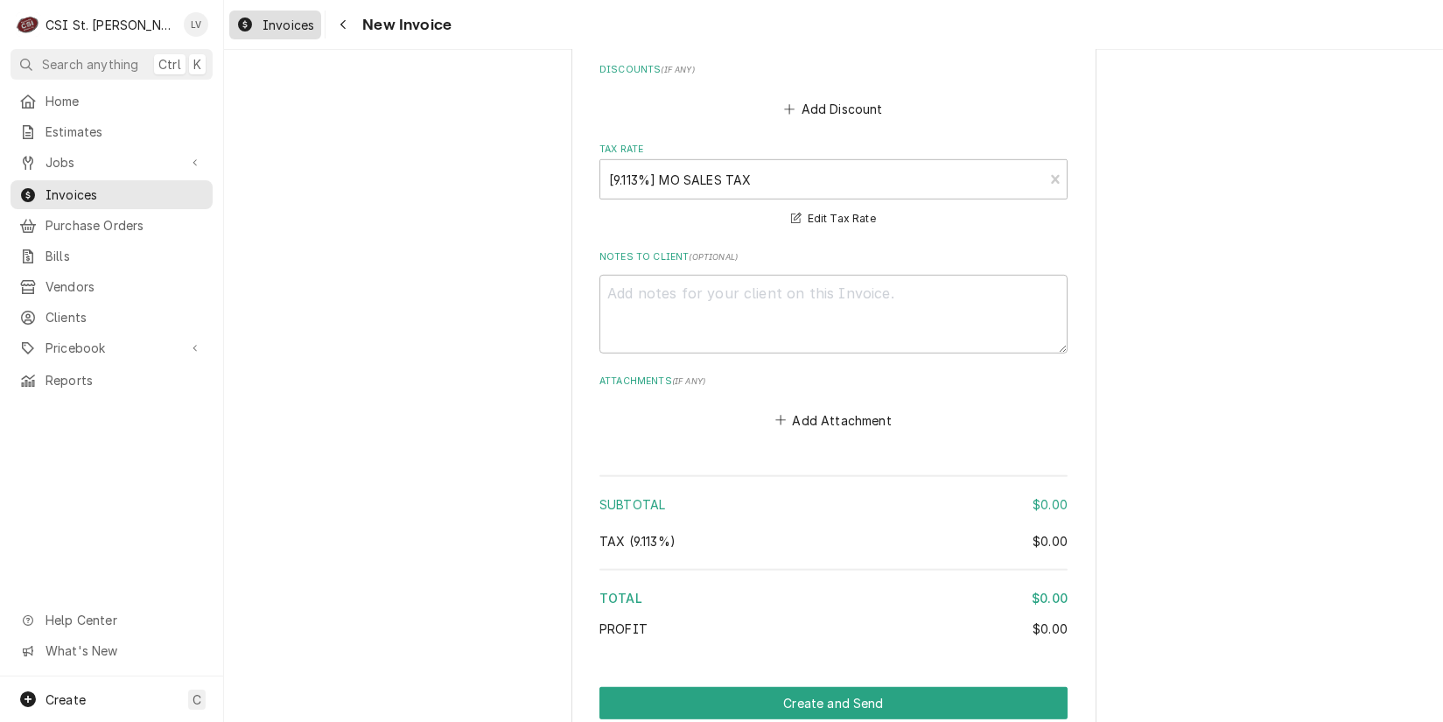
click at [278, 31] on span "Invoices" at bounding box center [289, 25] width 52 height 18
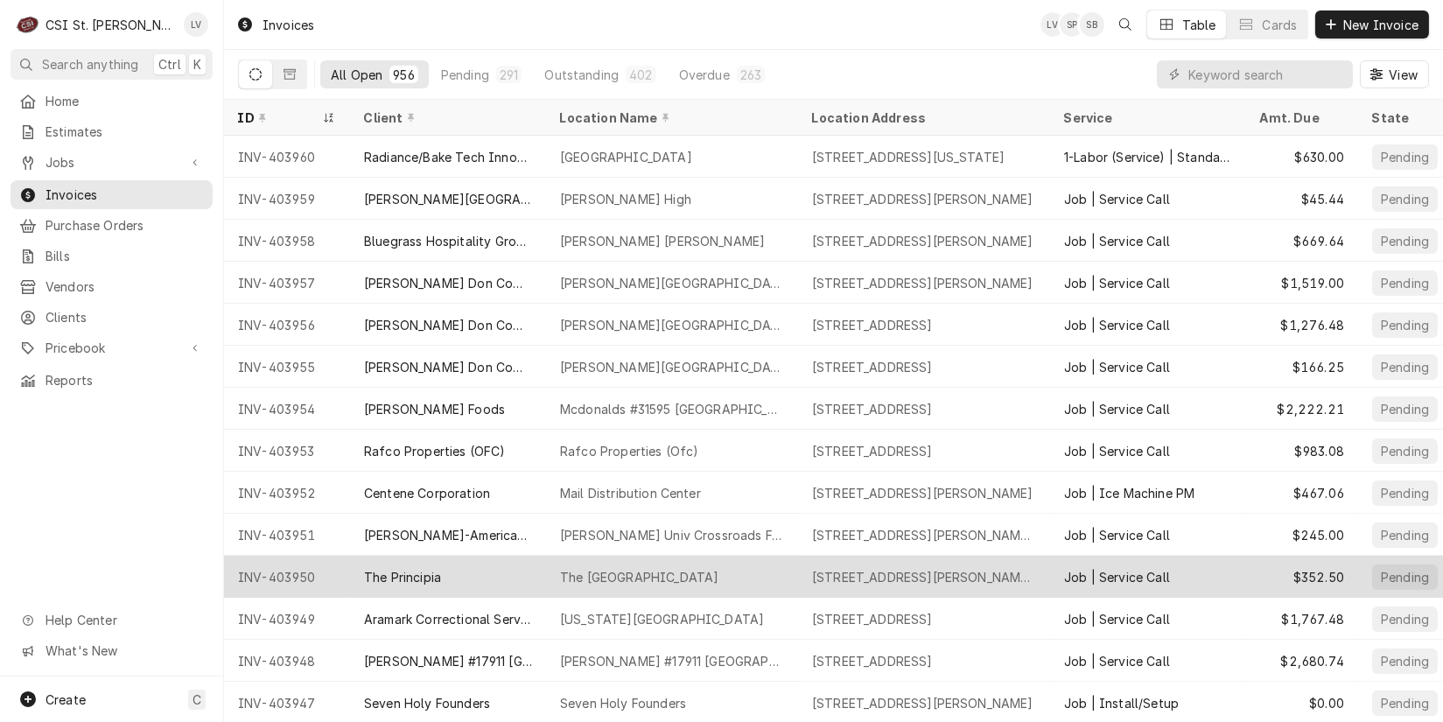
scroll to position [96, 0]
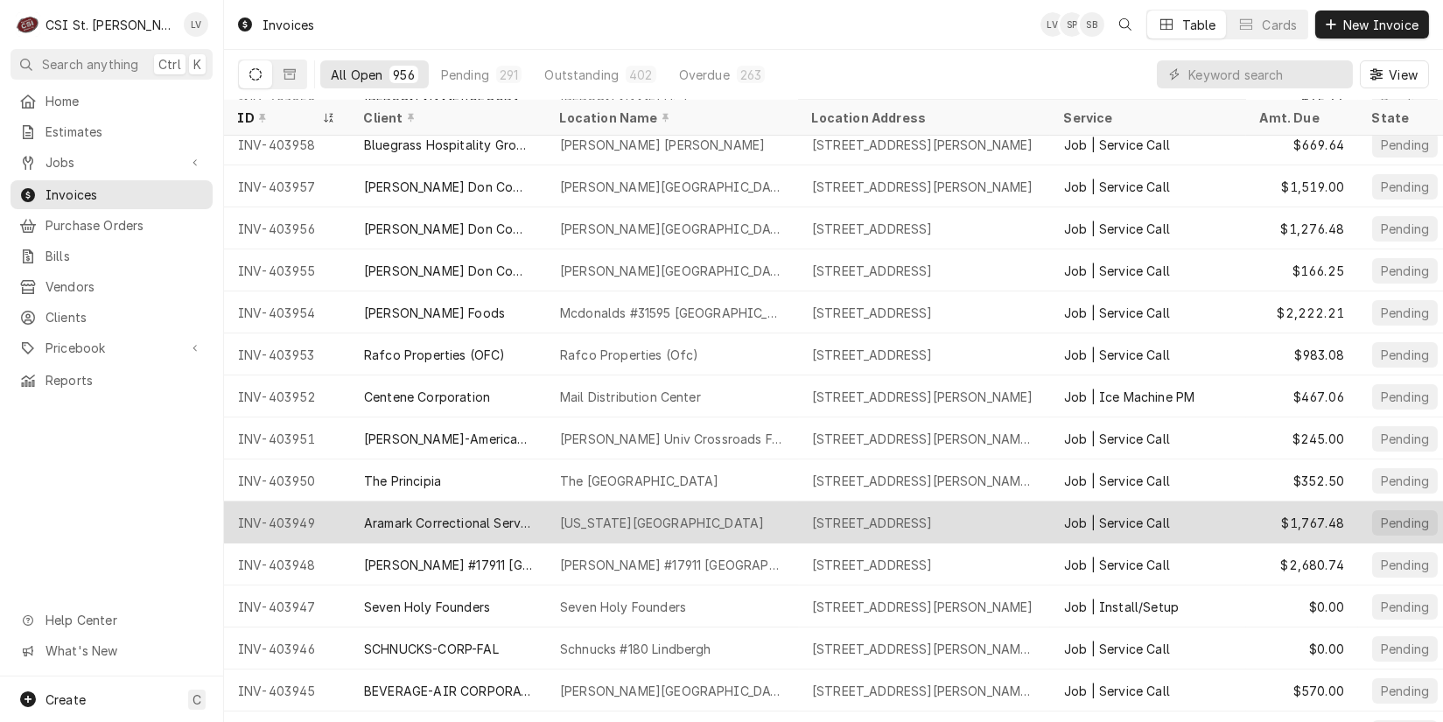
click at [439, 514] on div "Aramark Correctional Services" at bounding box center [448, 523] width 168 height 18
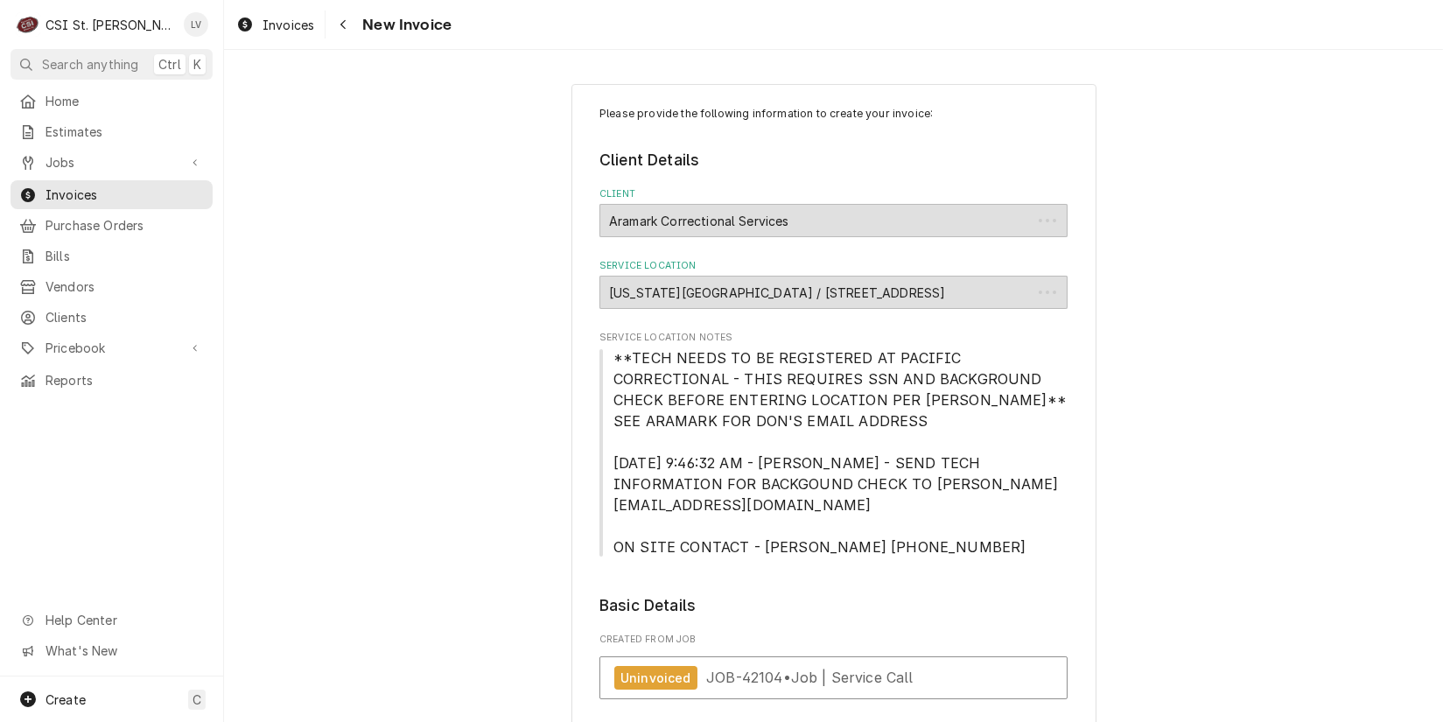
type textarea "x"
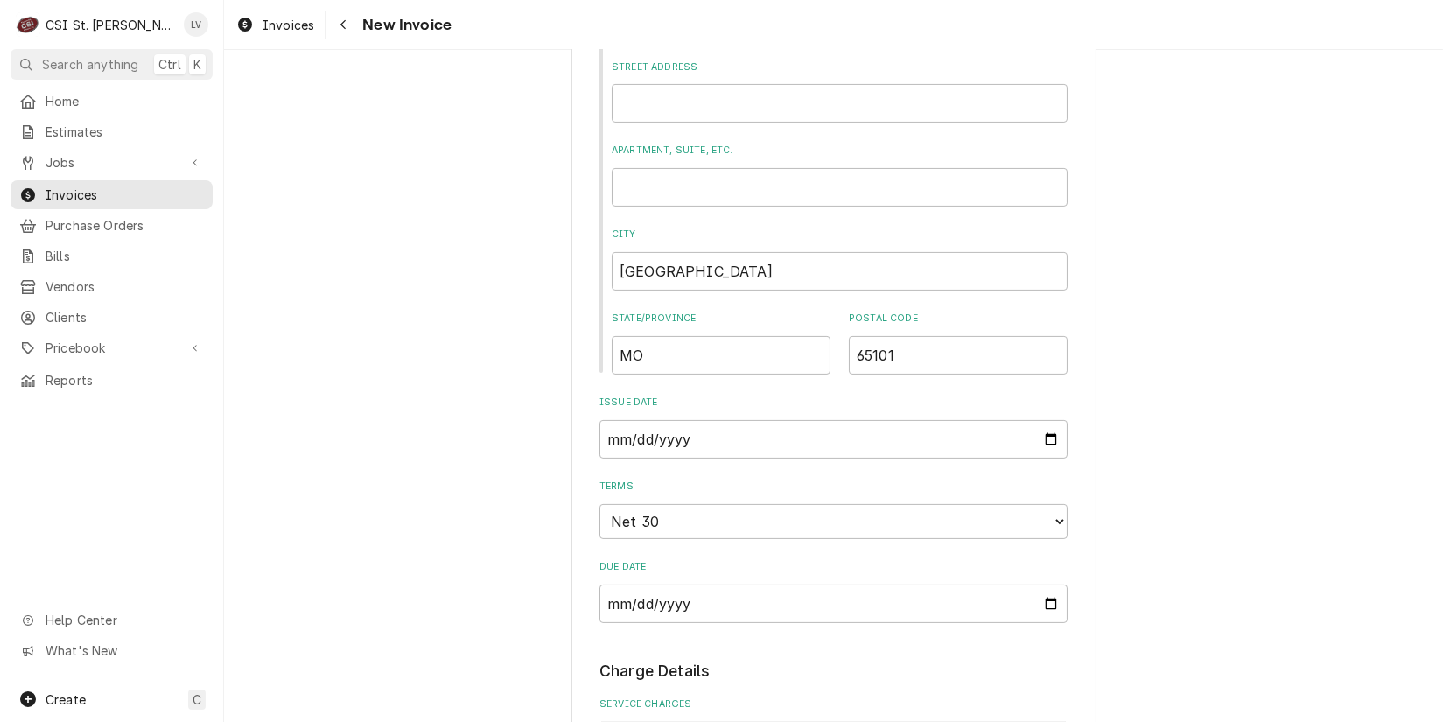
scroll to position [1225, 0]
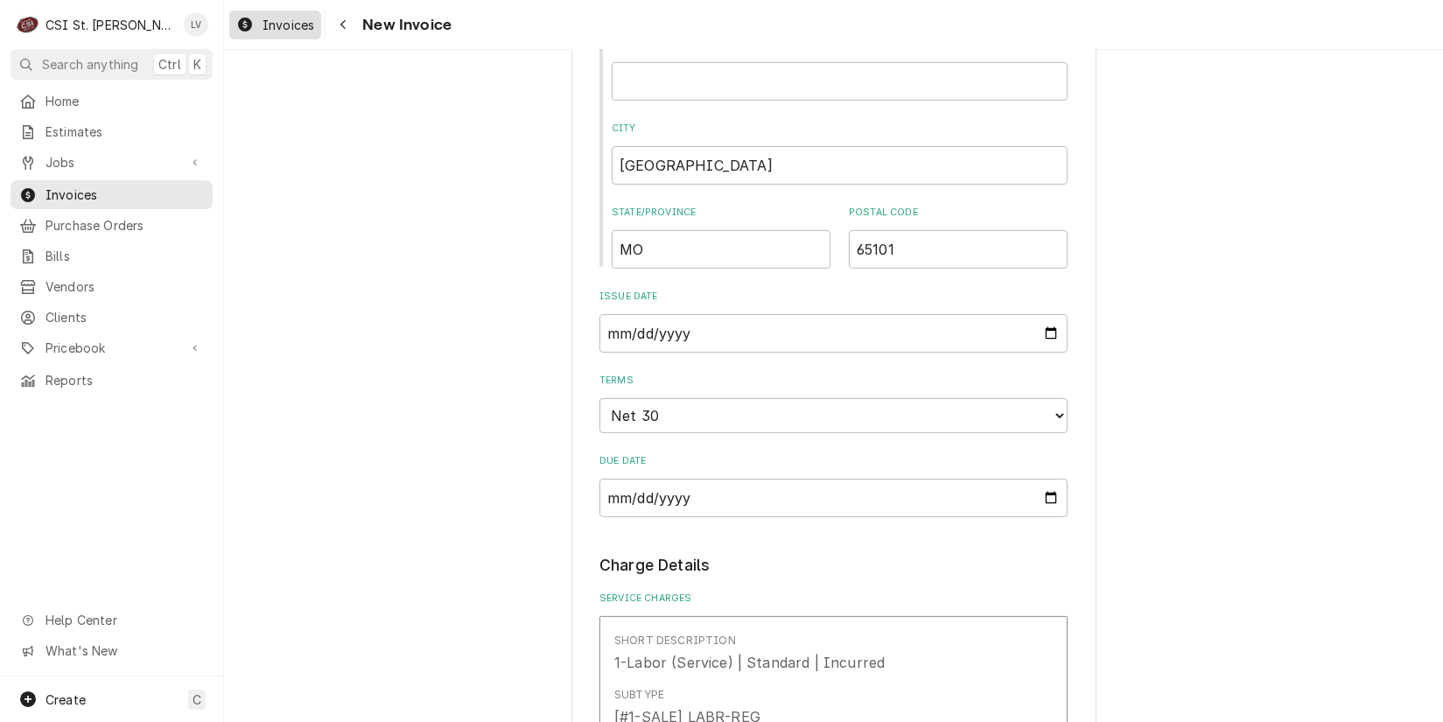
click at [263, 16] on span "Invoices" at bounding box center [289, 25] width 52 height 18
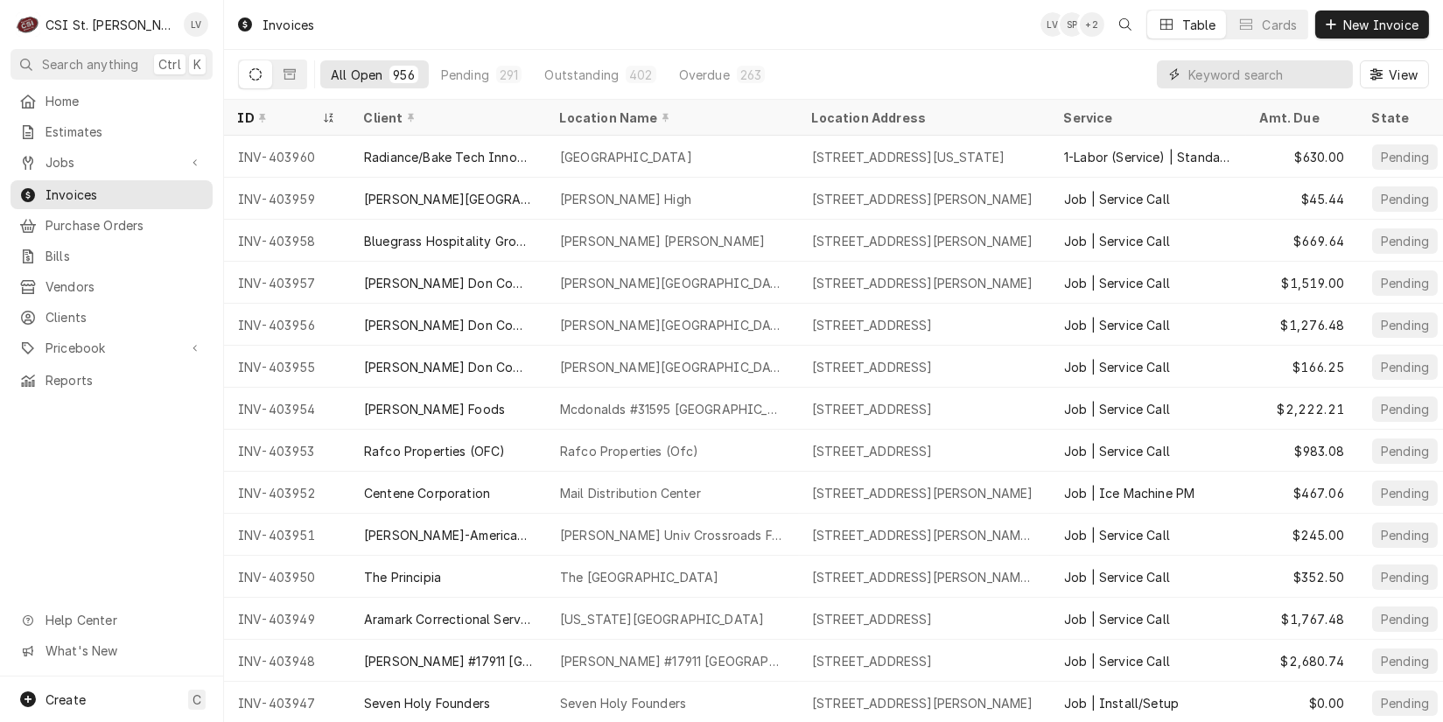
click at [1212, 69] on input "Dynamic Content Wrapper" at bounding box center [1267, 74] width 156 height 28
type input "403947"
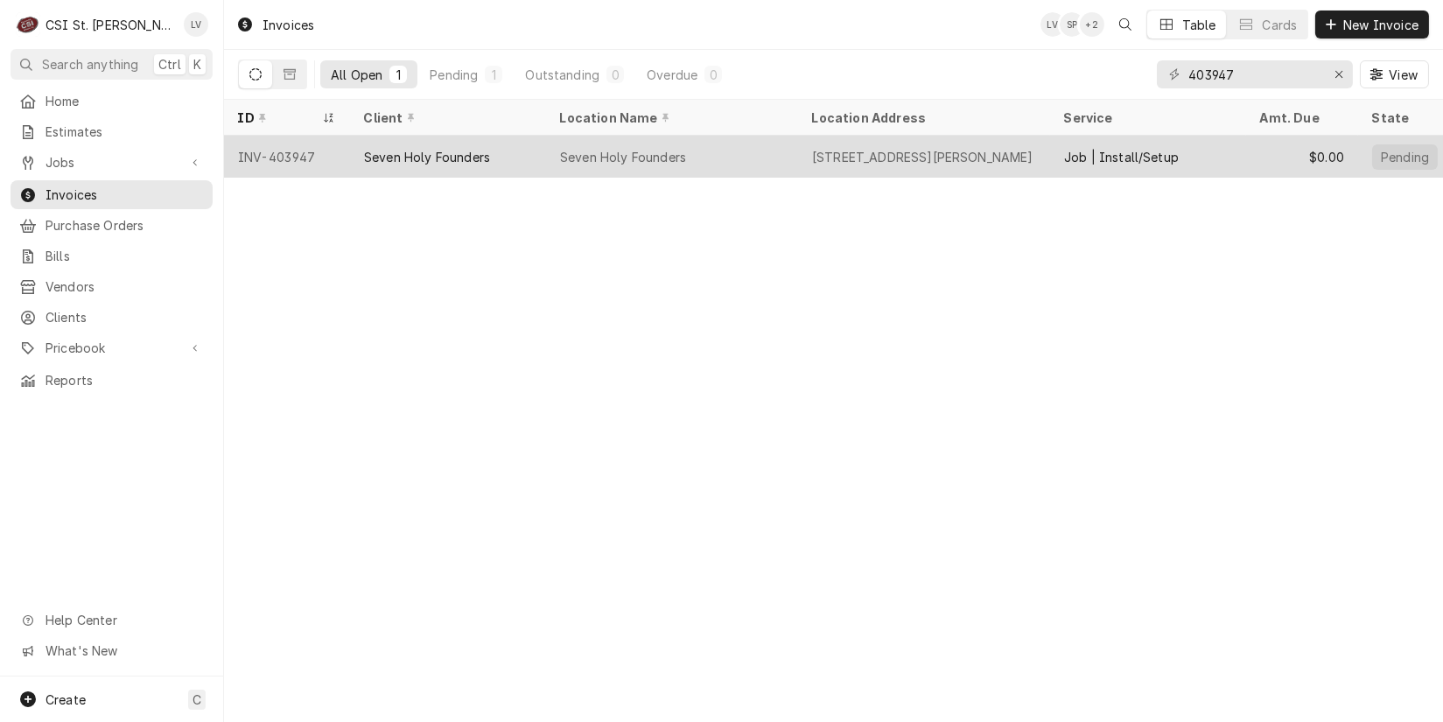
click at [418, 142] on div "Seven Holy Founders" at bounding box center [448, 157] width 196 height 42
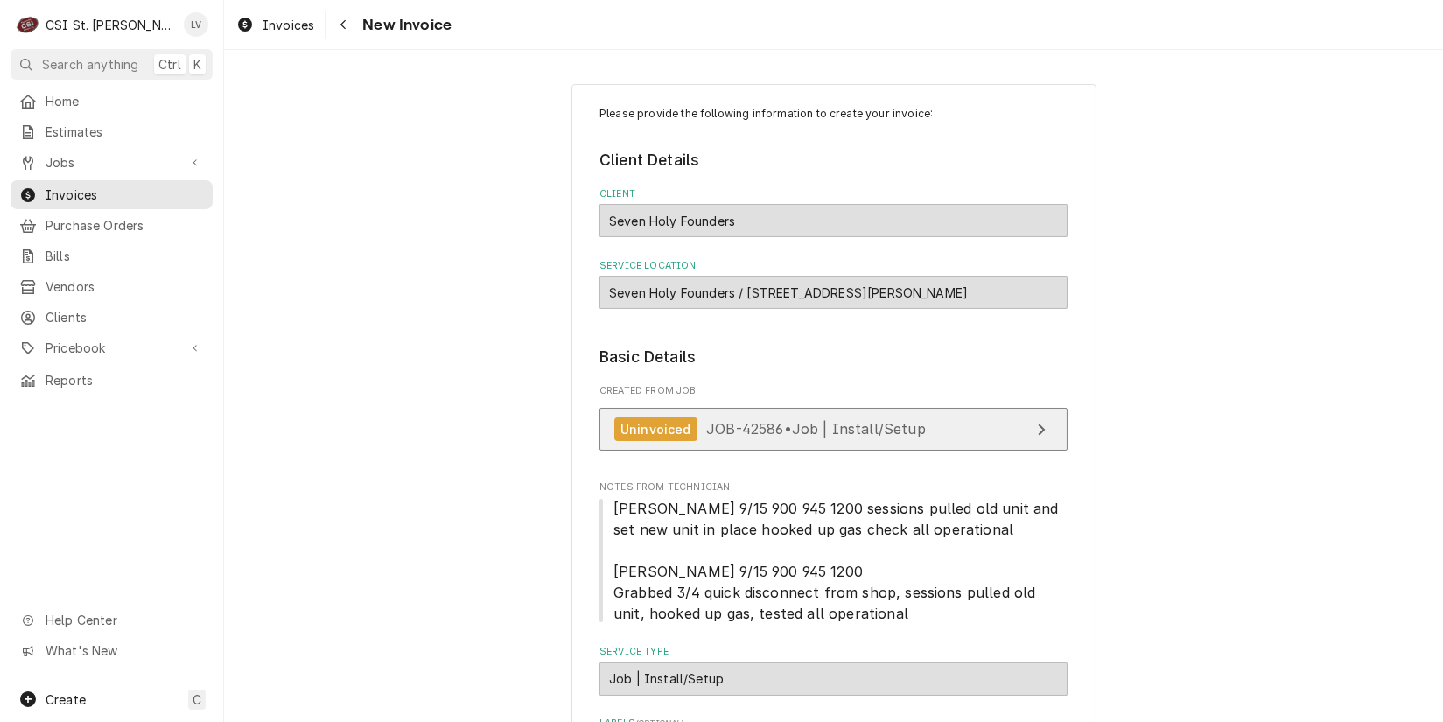
click at [767, 428] on span "JOB-42586 • Job | Install/Setup" at bounding box center [816, 429] width 220 height 18
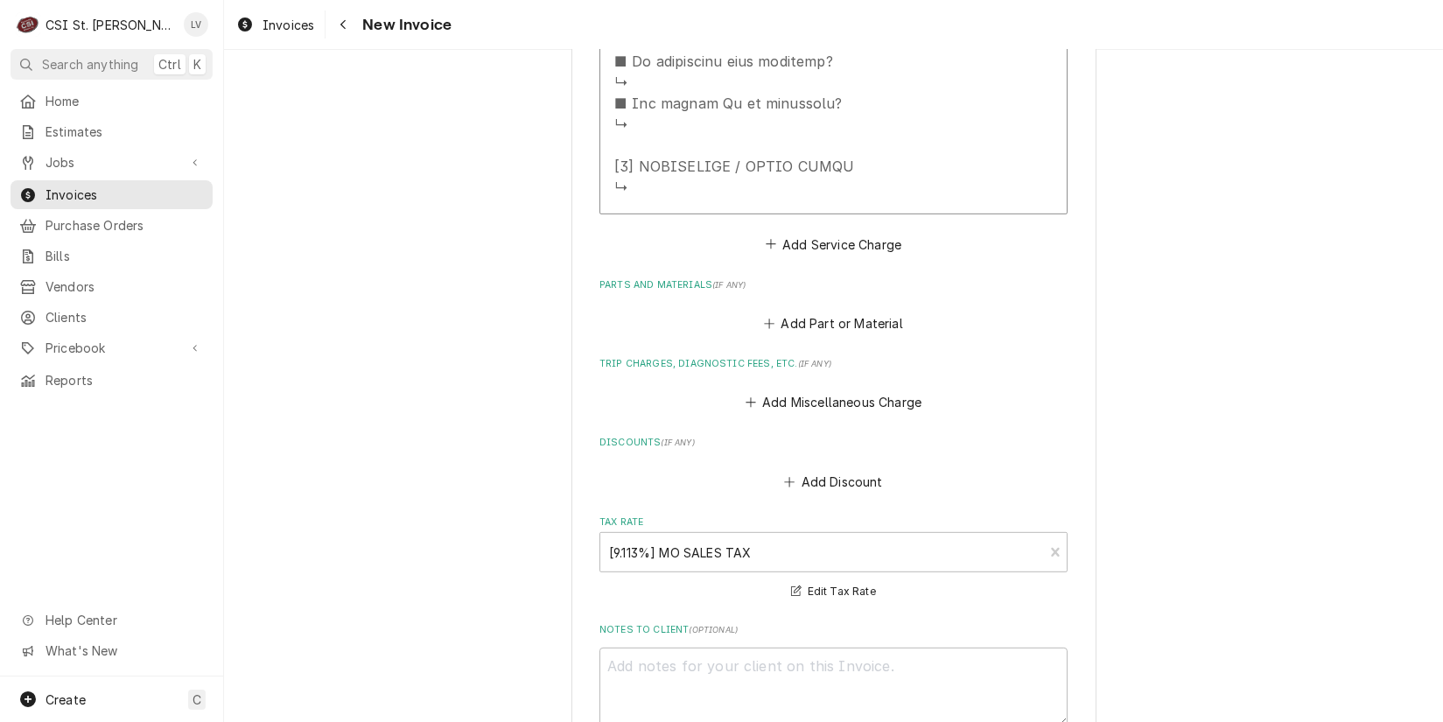
scroll to position [2101, 0]
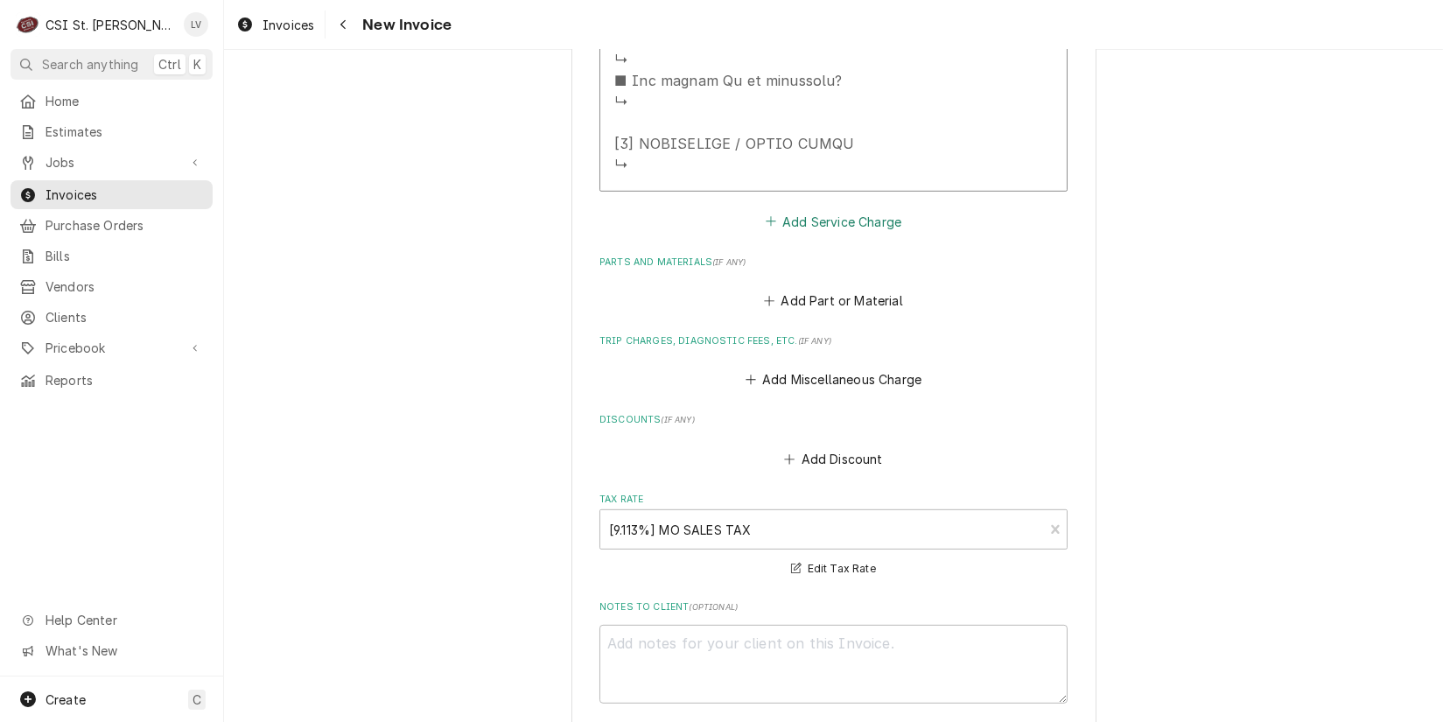
click at [820, 211] on button "Add Service Charge" at bounding box center [833, 221] width 142 height 25
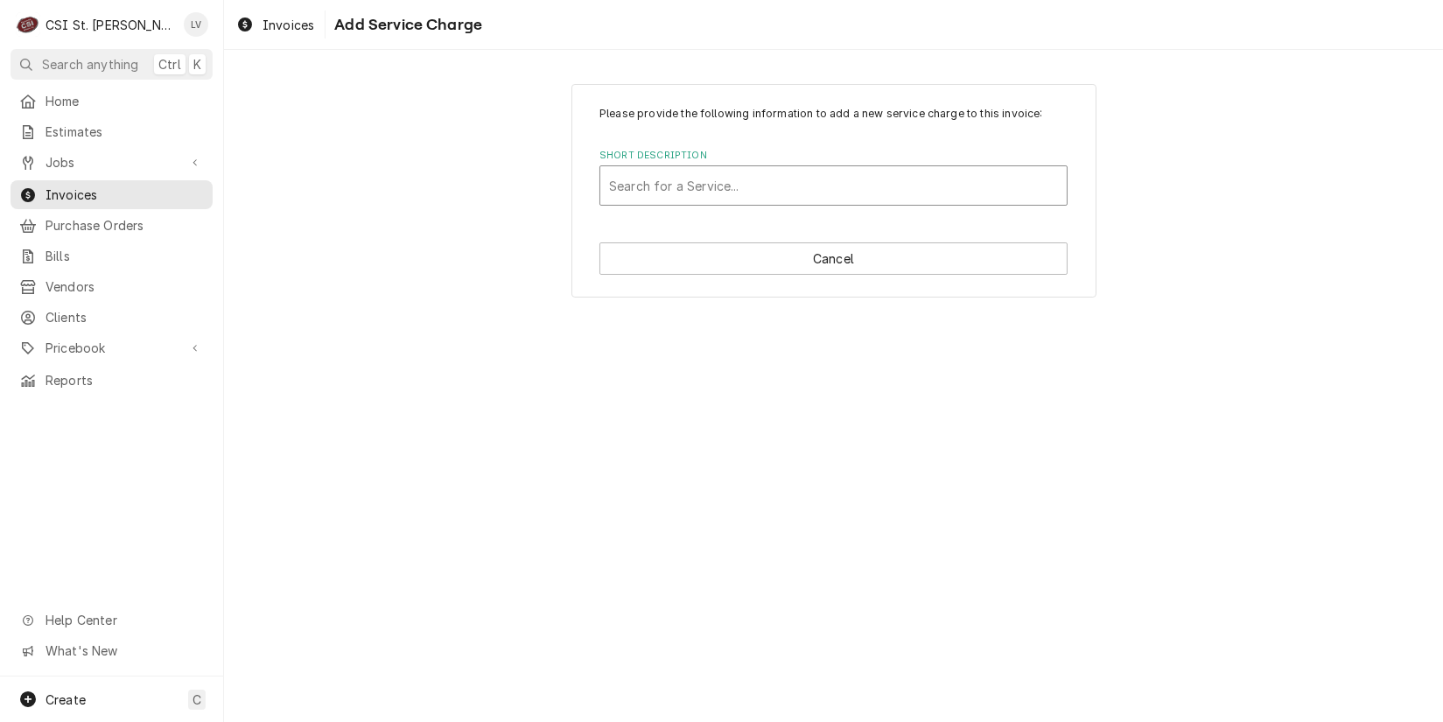
click at [758, 190] on div "Short Description" at bounding box center [833, 186] width 449 height 32
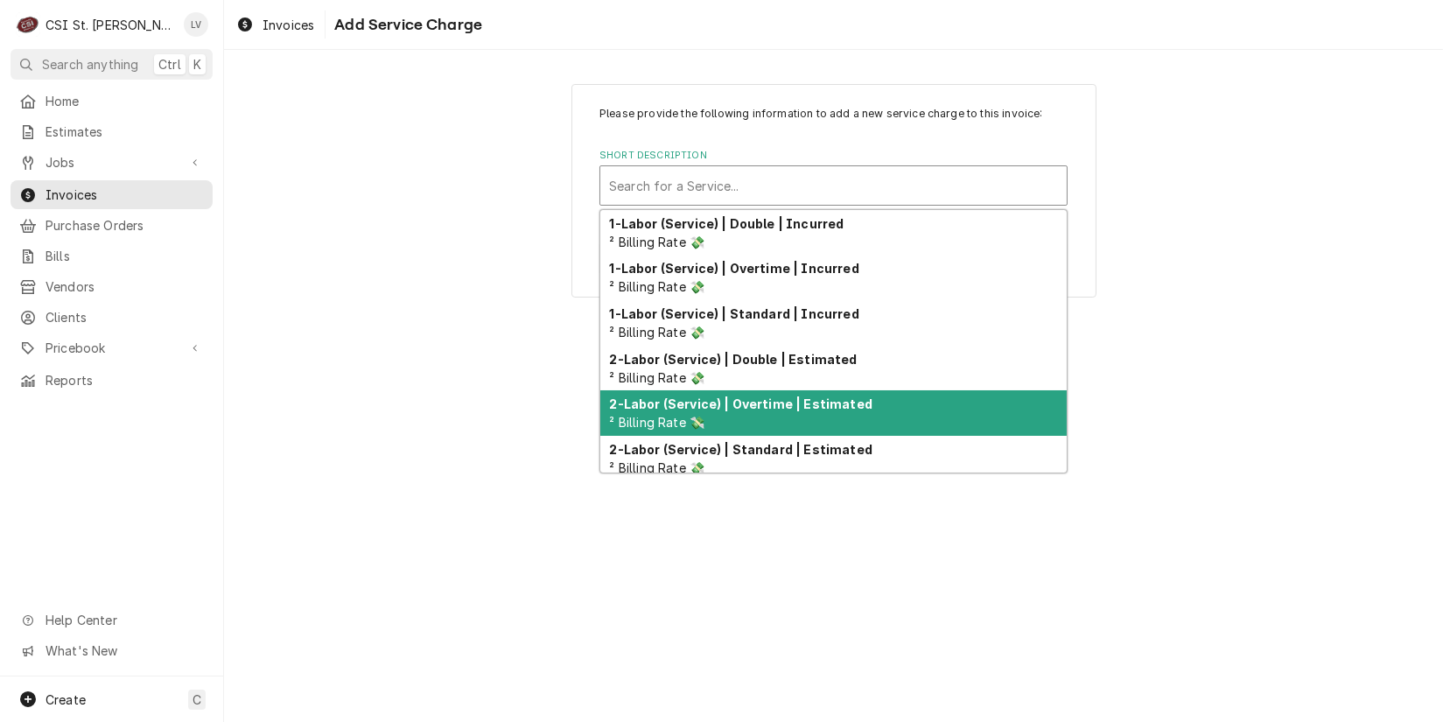
scroll to position [175, 0]
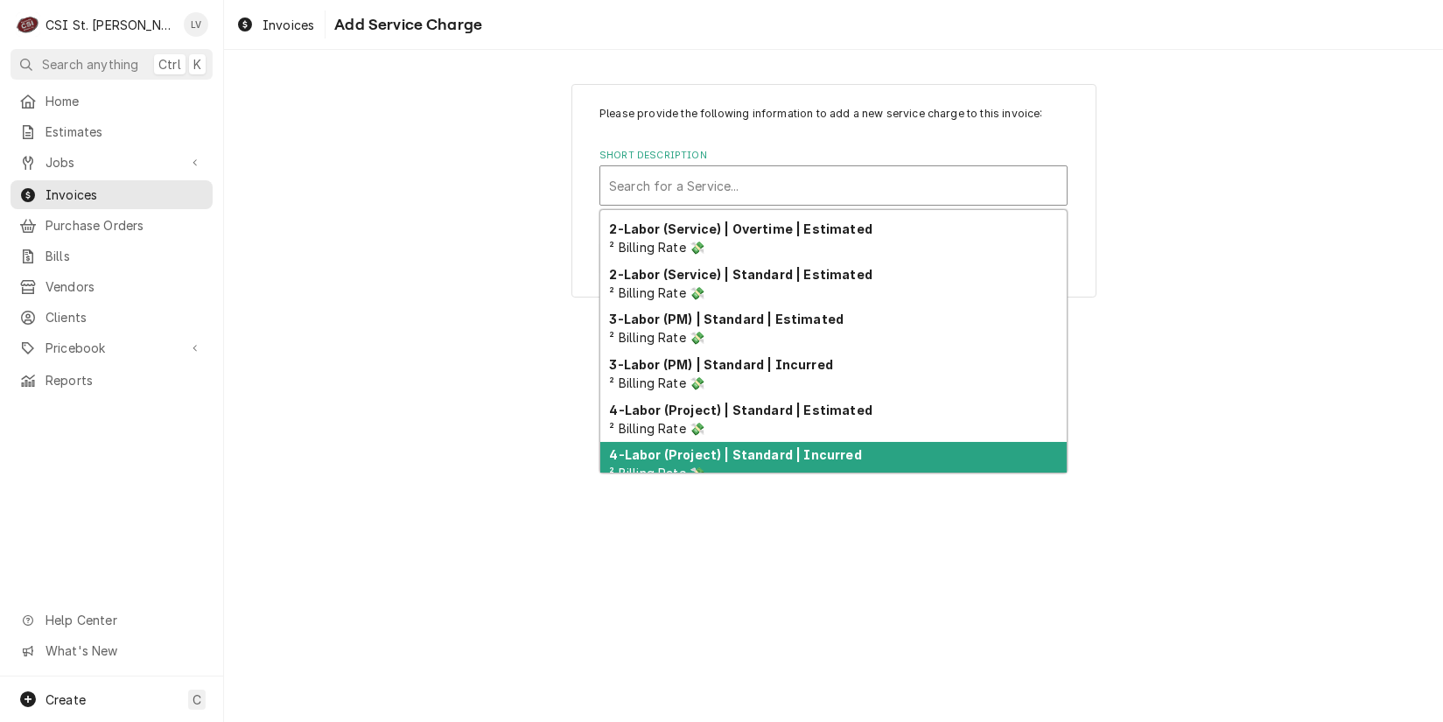
click at [692, 449] on div "4-Labor (Project) | Standard | Incurred ² Billing Rate 💸" at bounding box center [833, 465] width 467 height 46
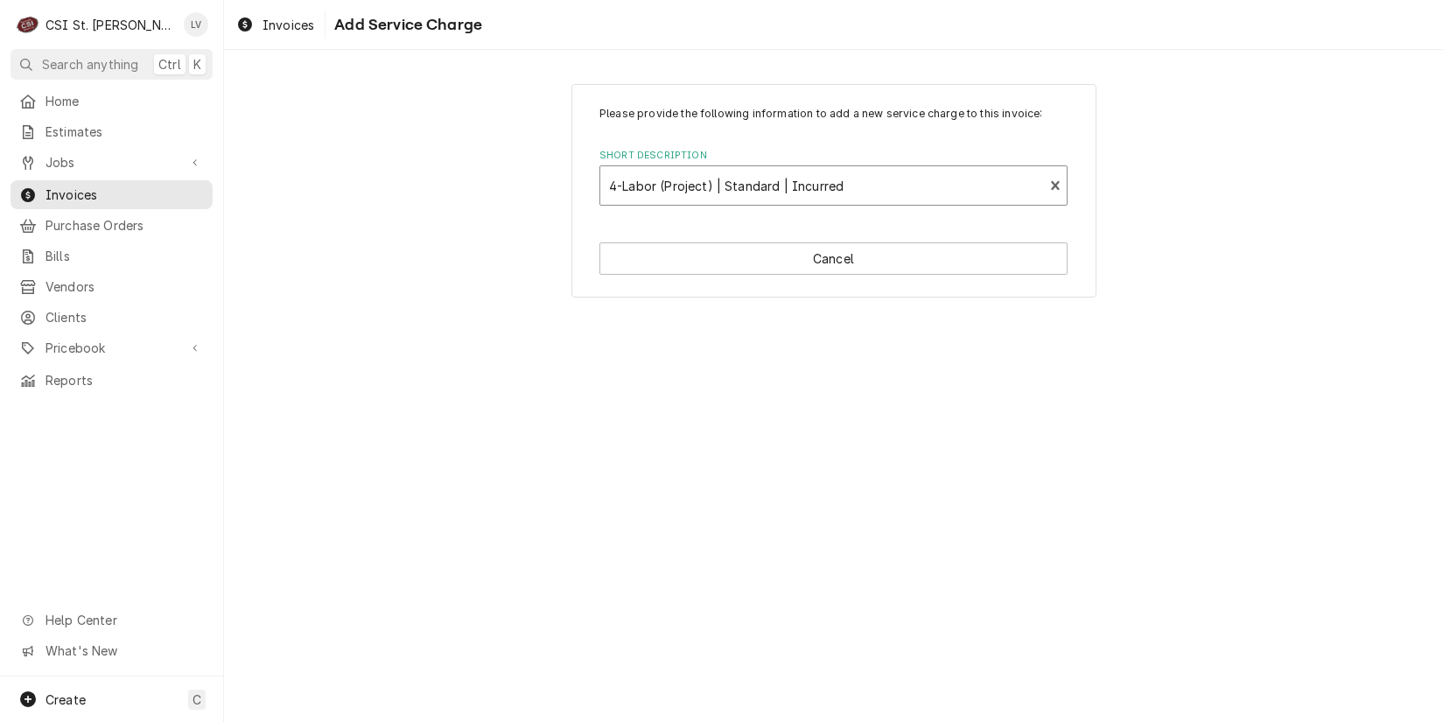
type textarea "x"
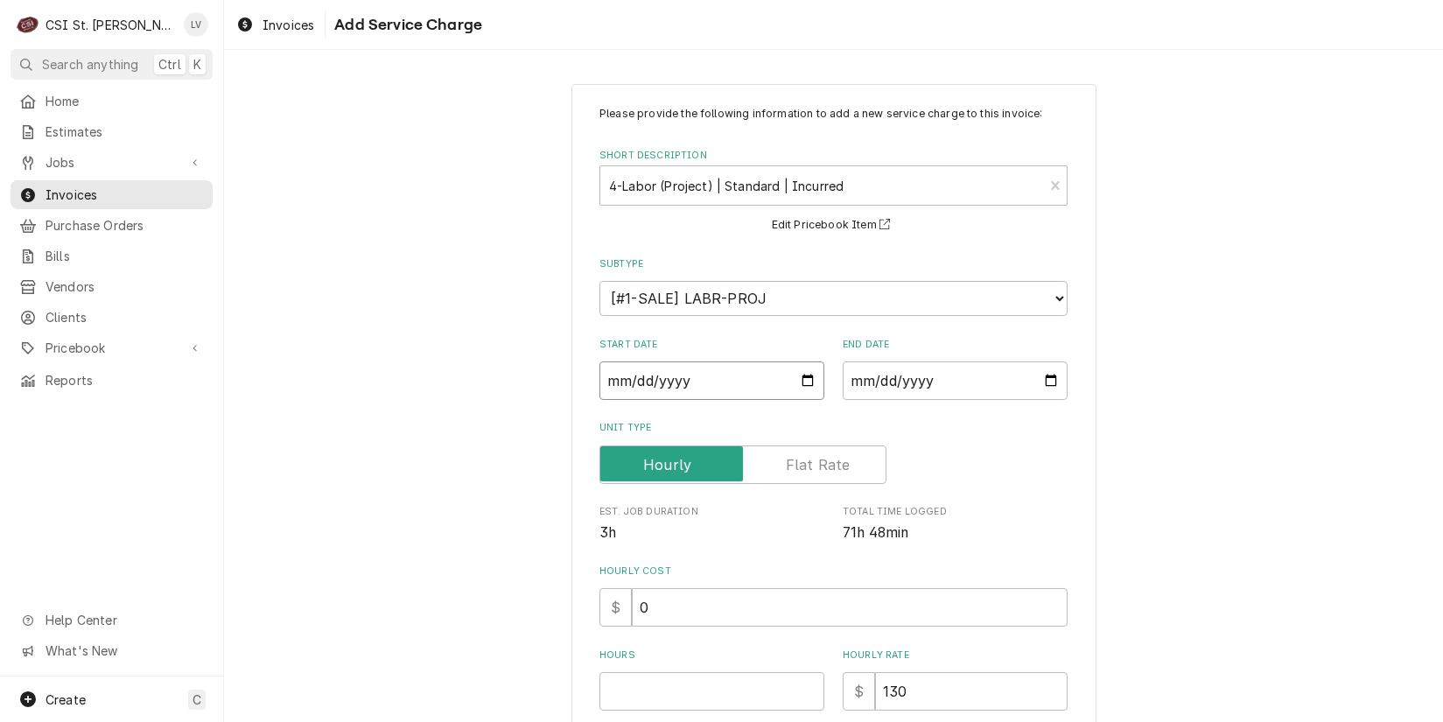
click at [606, 377] on input "Start Date" at bounding box center [712, 380] width 225 height 39
type input "0002-09-15"
type textarea "x"
type input "0020-09-15"
type textarea "x"
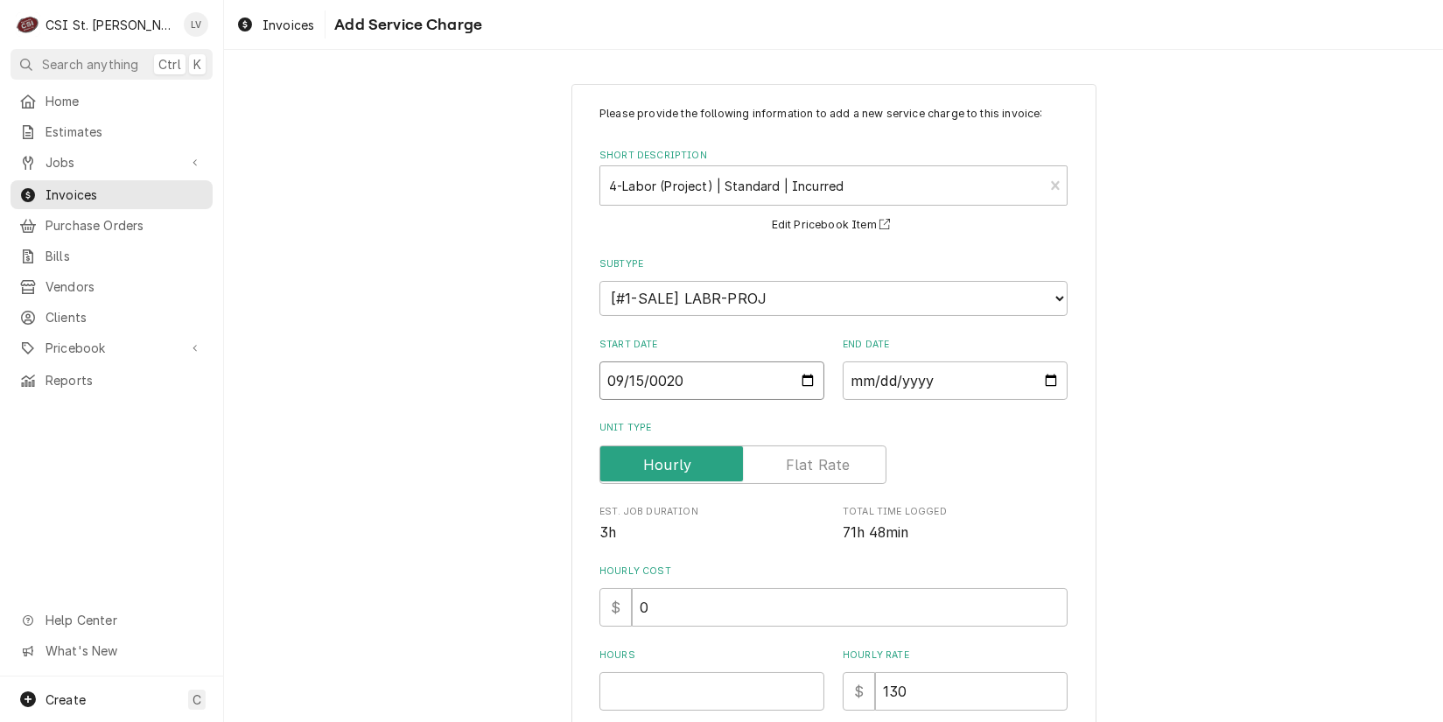
type input "0202-09-15"
type textarea "x"
type input "2022-09-15"
type textarea "x"
type input "20222-09-15"
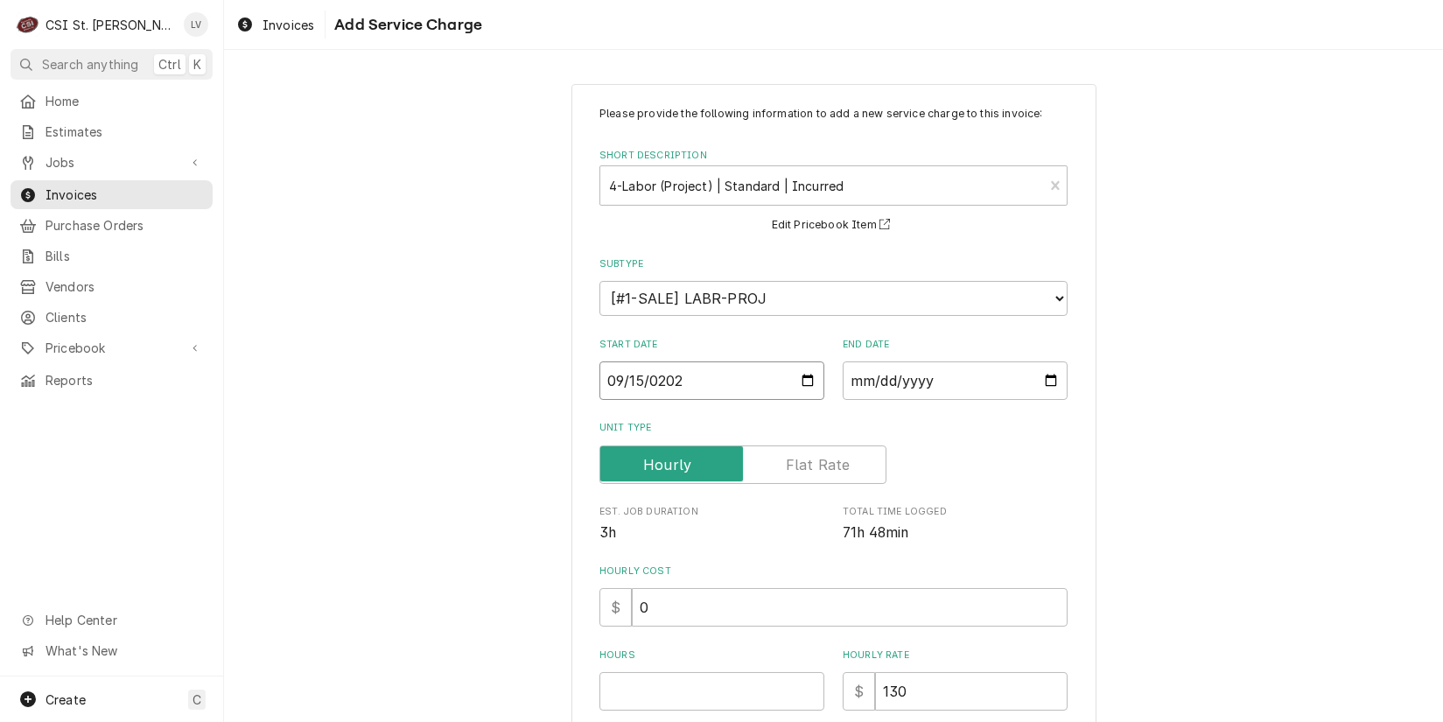
type textarea "x"
type input "202220-09-15"
type textarea "x"
type input "22202-09-15"
type textarea "x"
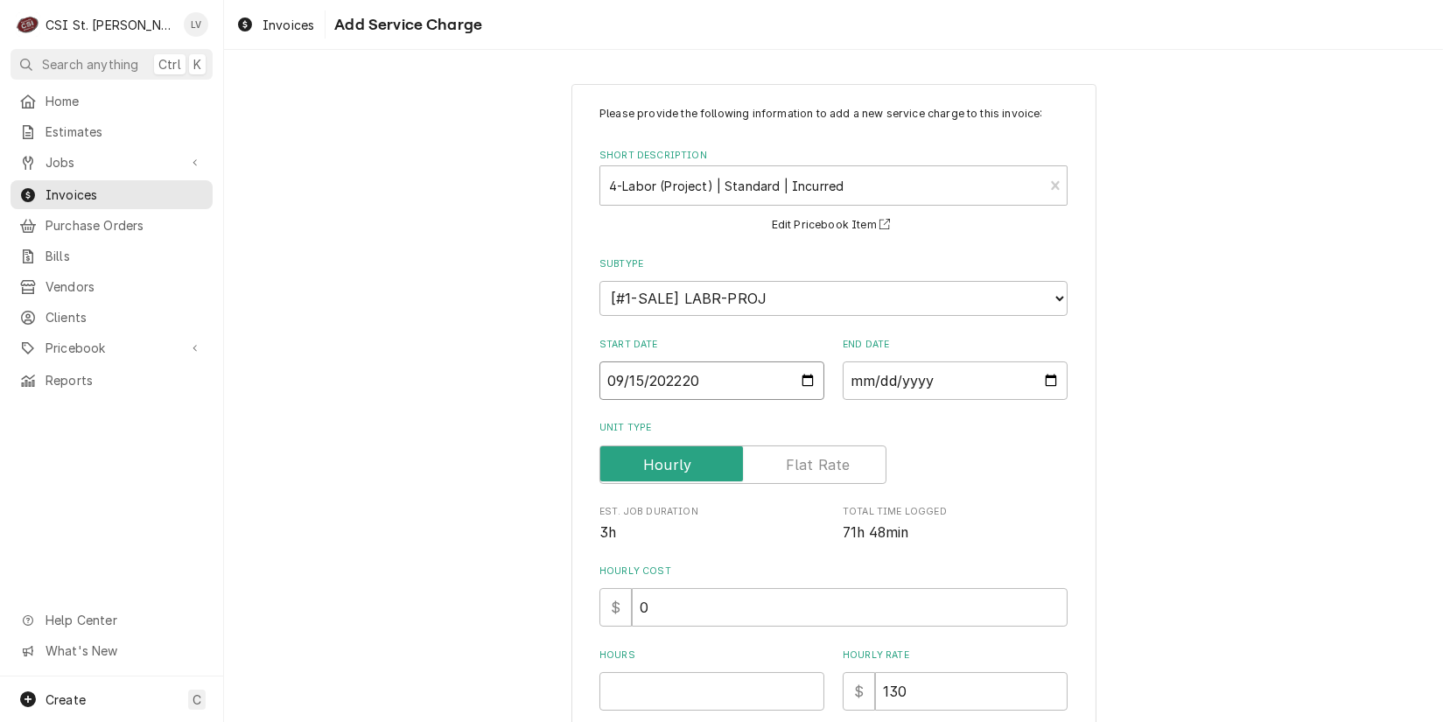
type input "222025-09-15"
type textarea "x"
type input "0002-09-15"
type textarea "x"
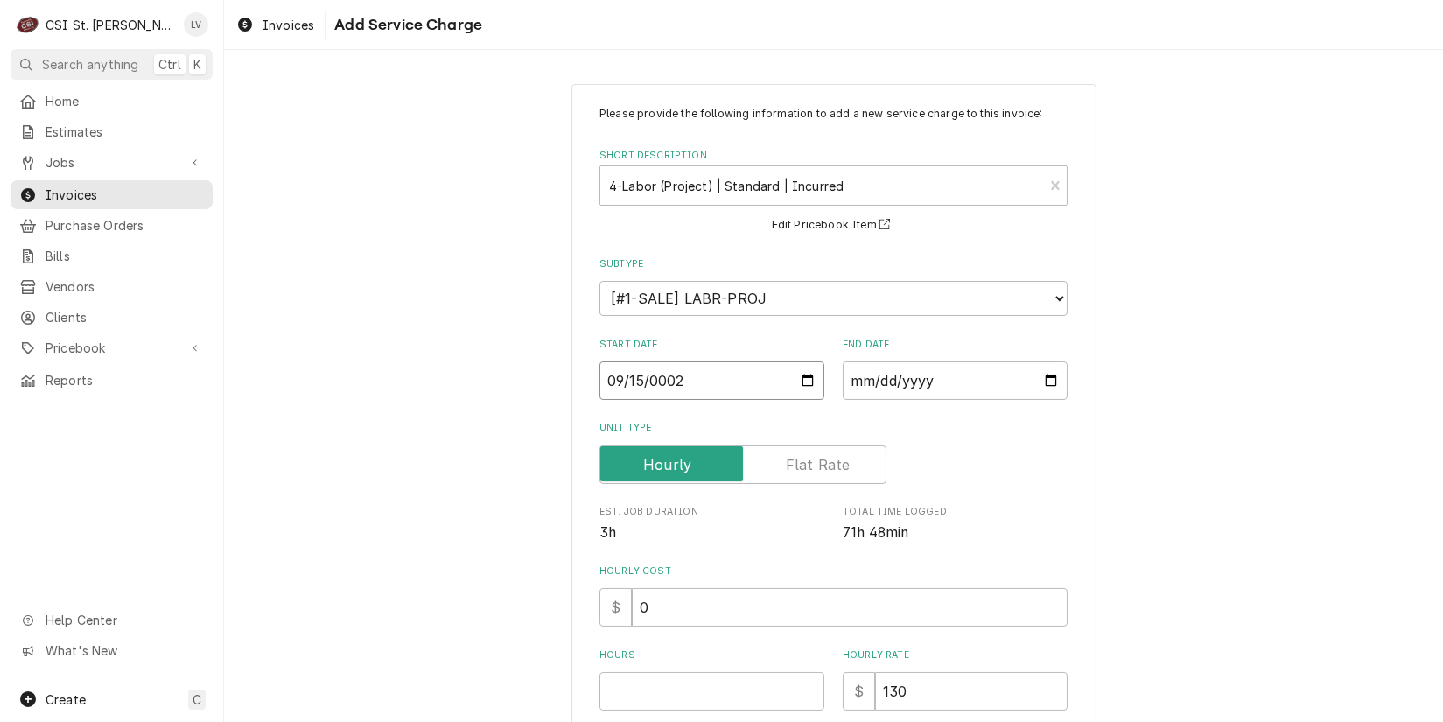
type input "0020-09-15"
type textarea "x"
type input "0202-09-15"
type textarea "x"
type input "2025-09-15"
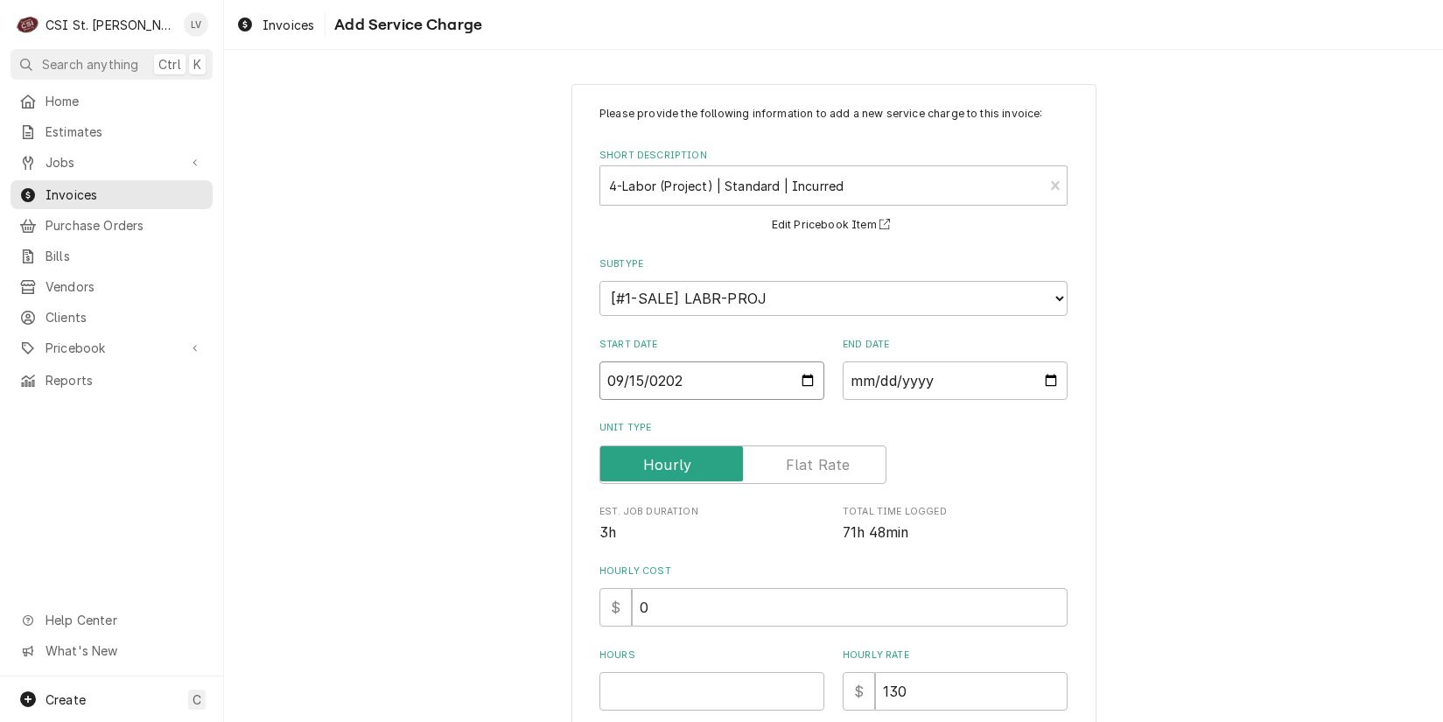
type textarea "x"
type input "0002-09-15"
type textarea "x"
type input "0020-09-15"
type textarea "x"
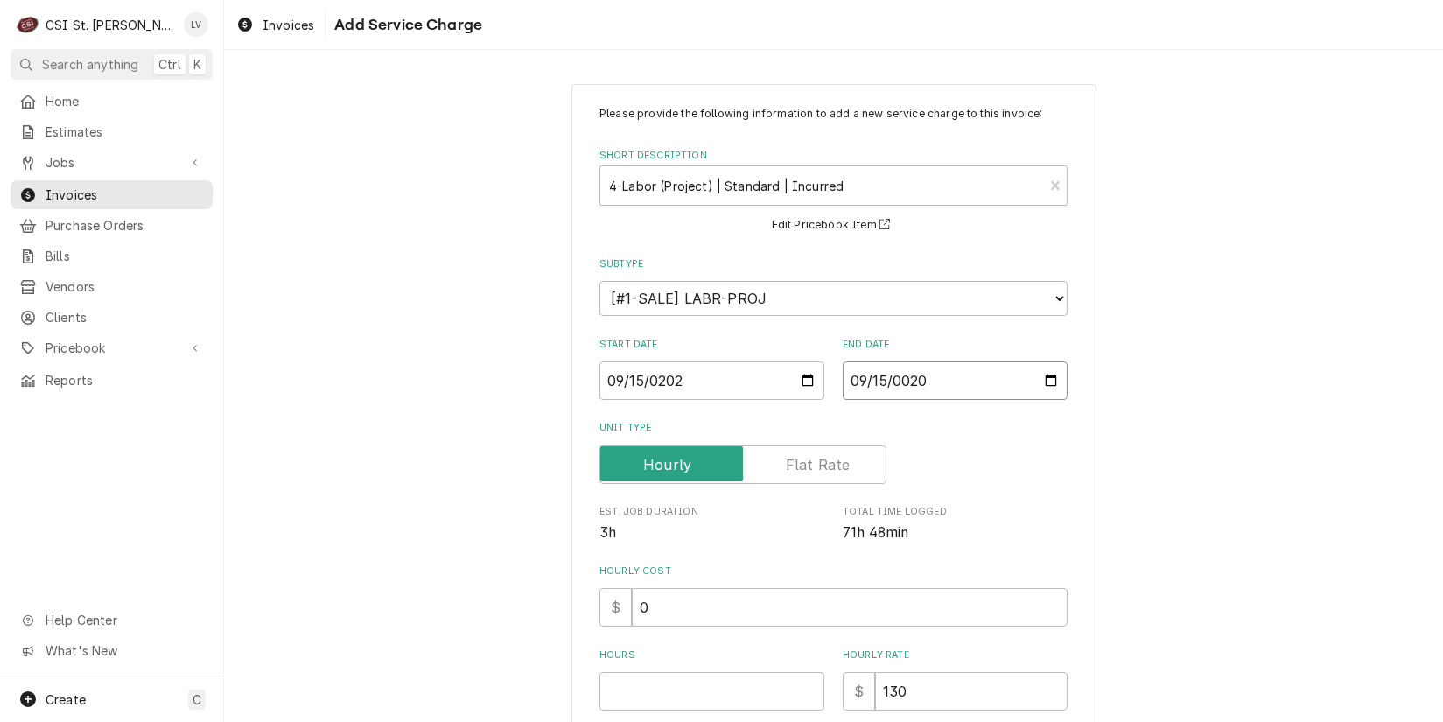
type input "0202-09-15"
type textarea "x"
type input "2025-09-15"
click at [638, 685] on input "Hours" at bounding box center [712, 691] width 225 height 39
type textarea "x"
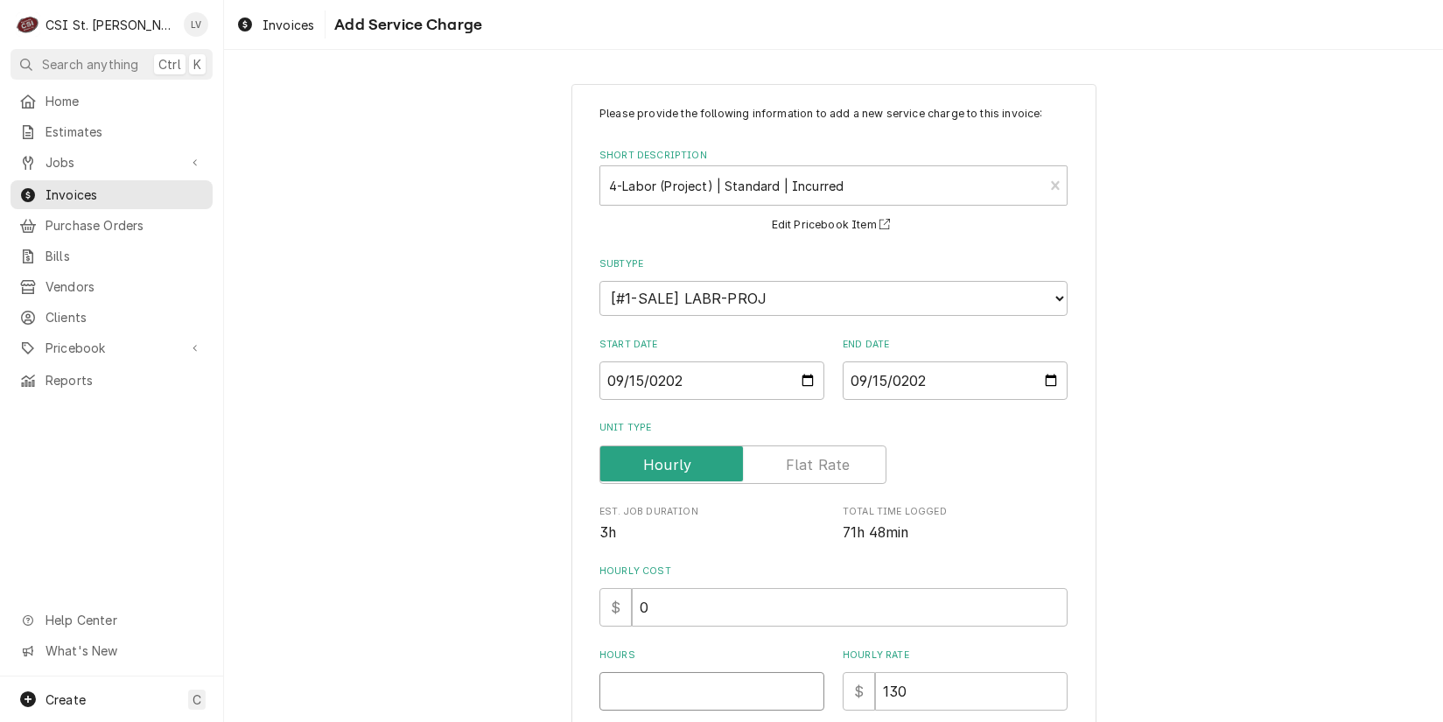
type input "5"
type textarea "x"
type input "5.5"
click at [1201, 491] on div "Please provide the following information to add a new service charge to this in…" at bounding box center [833, 557] width 1219 height 979
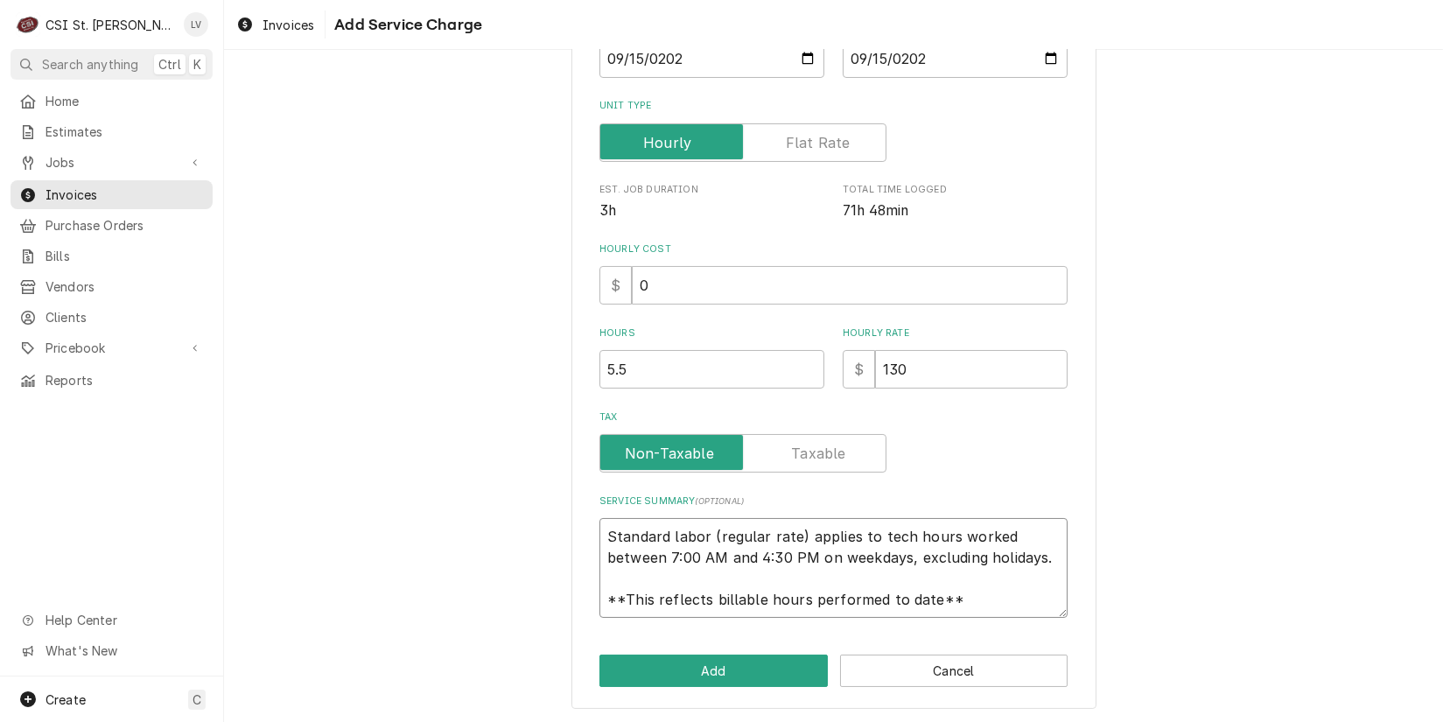
scroll to position [21, 0]
drag, startPoint x: 597, startPoint y: 532, endPoint x: 1007, endPoint y: 614, distance: 417.7
click at [1007, 614] on textarea "Standard labor (regular rate) applies to tech hours worked between 7:00 AM and …" at bounding box center [834, 568] width 468 height 100
type textarea "x"
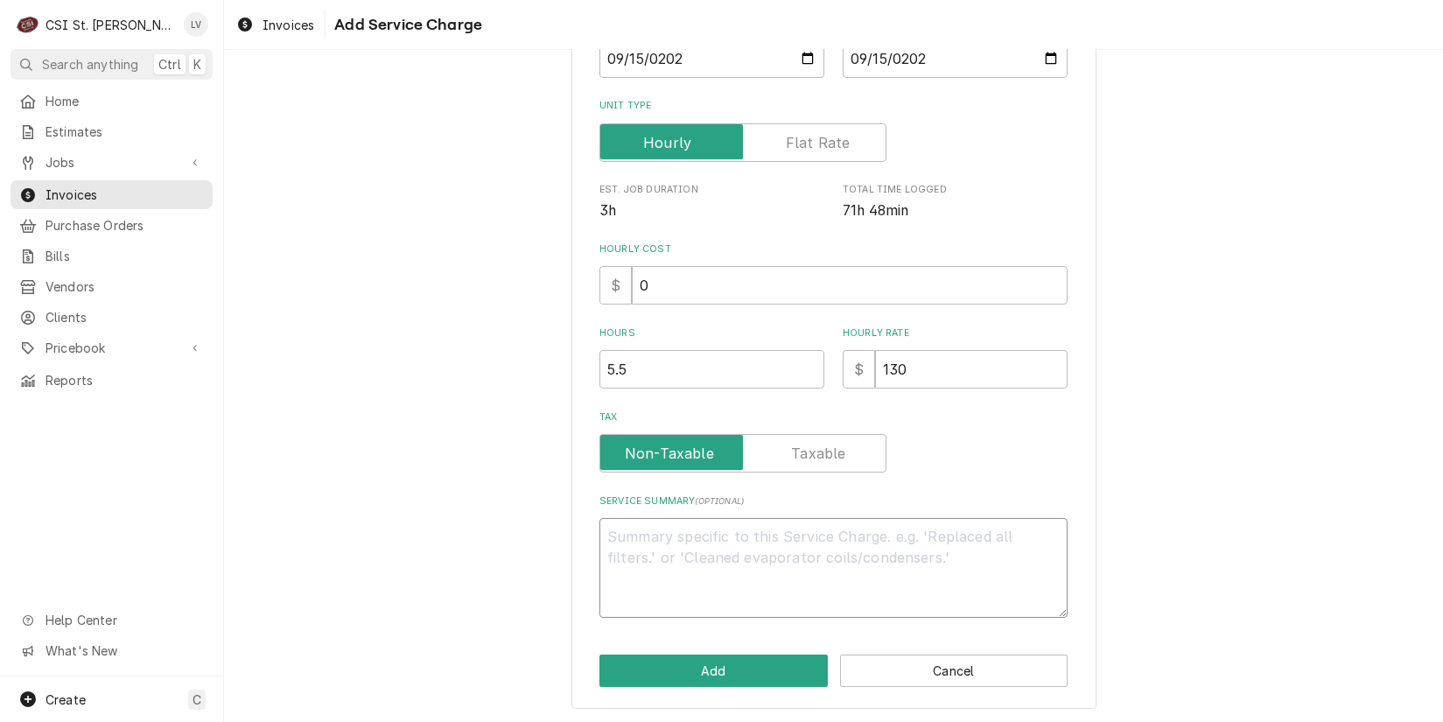
scroll to position [301, 0]
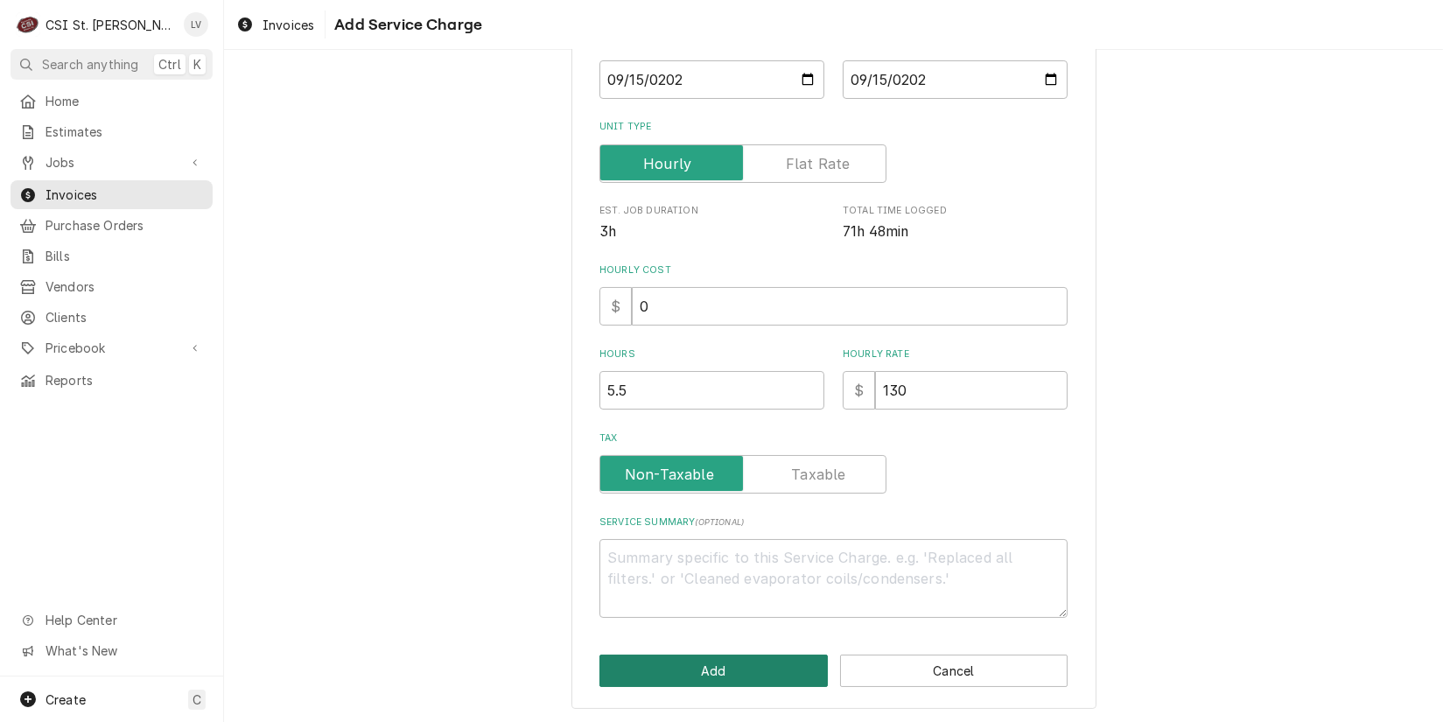
click at [752, 673] on button "Add" at bounding box center [714, 671] width 228 height 32
type textarea "x"
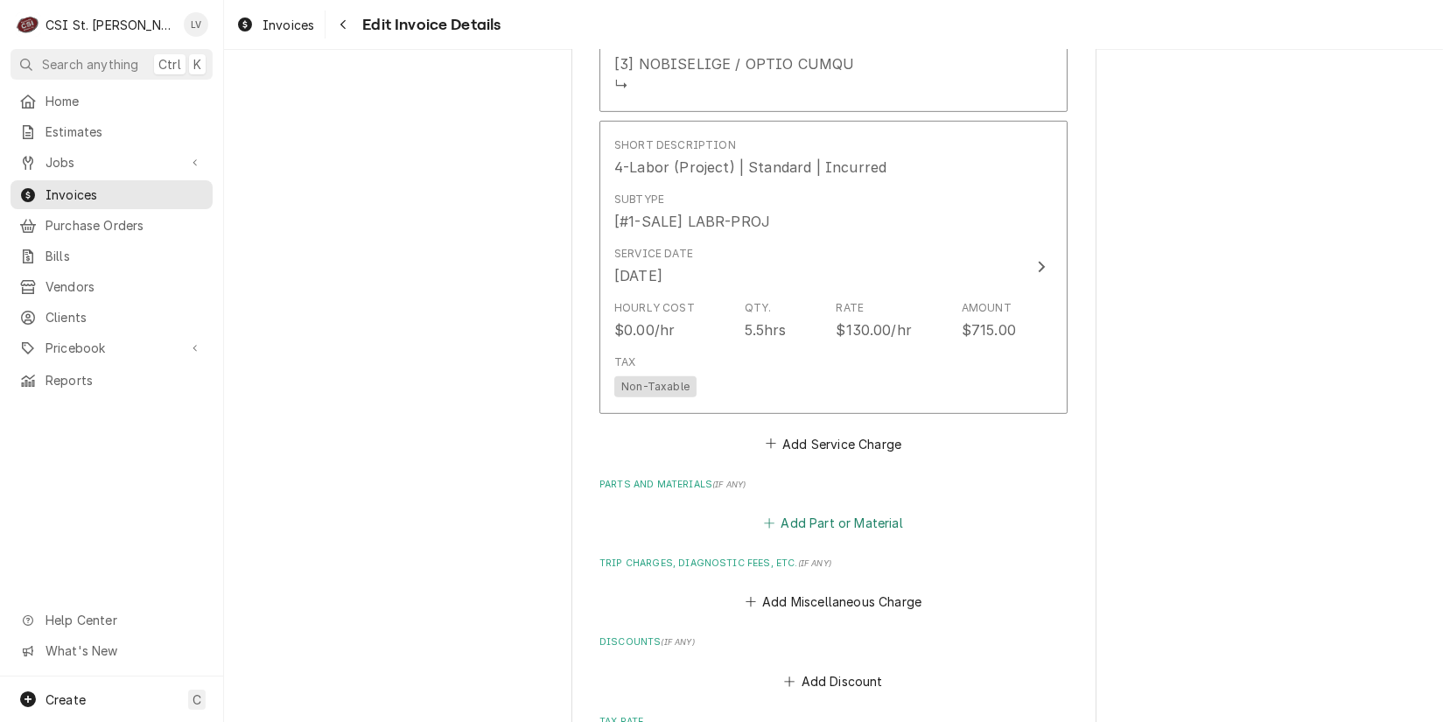
scroll to position [2308, 0]
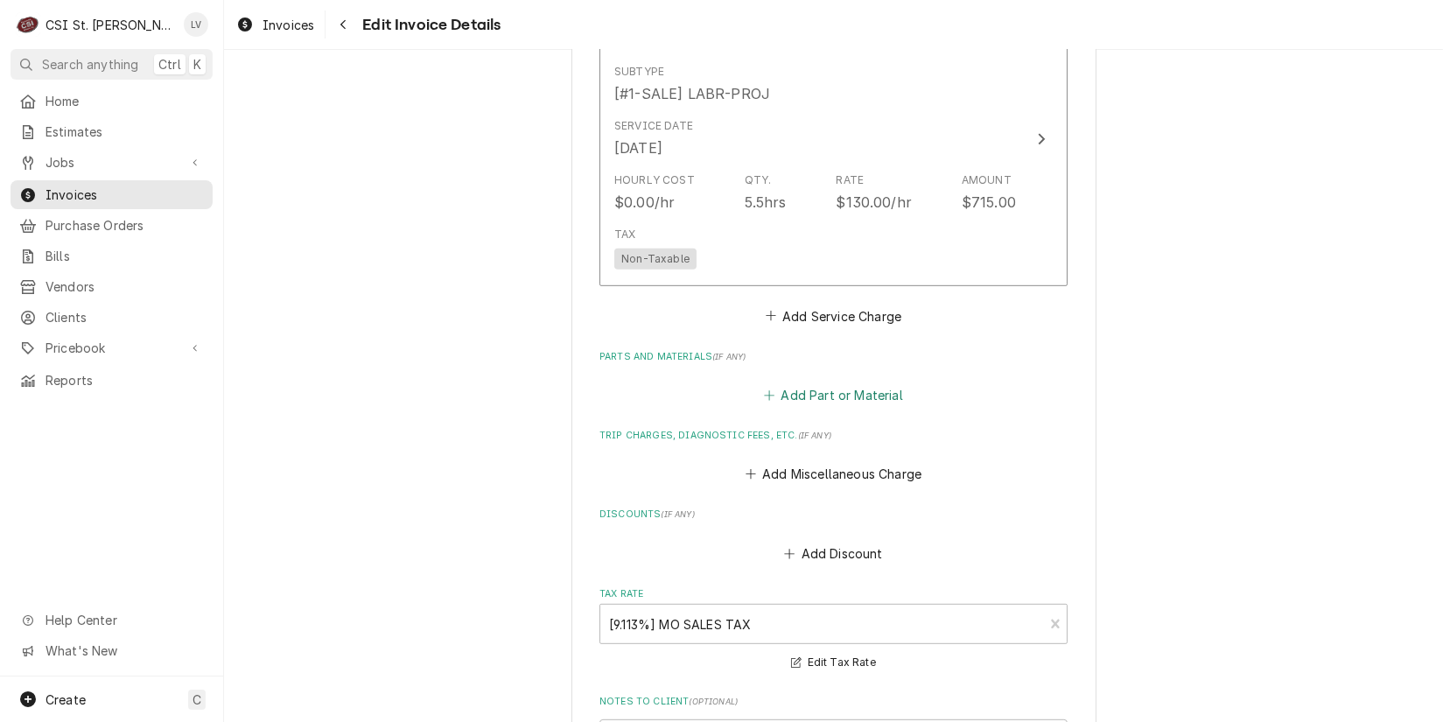
click at [816, 391] on button "Add Part or Material" at bounding box center [834, 395] width 144 height 25
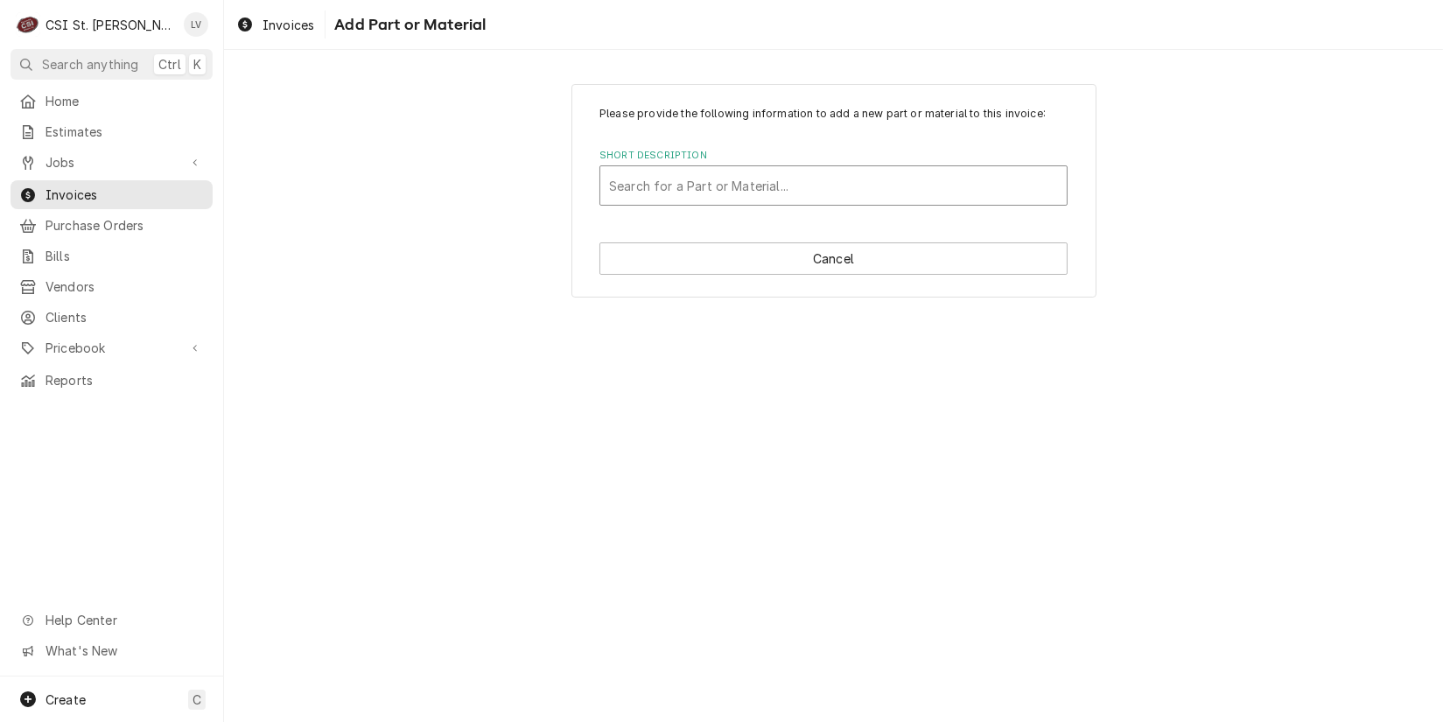
click at [685, 185] on div "Short Description" at bounding box center [833, 186] width 449 height 32
type input "hg-4d-48k"
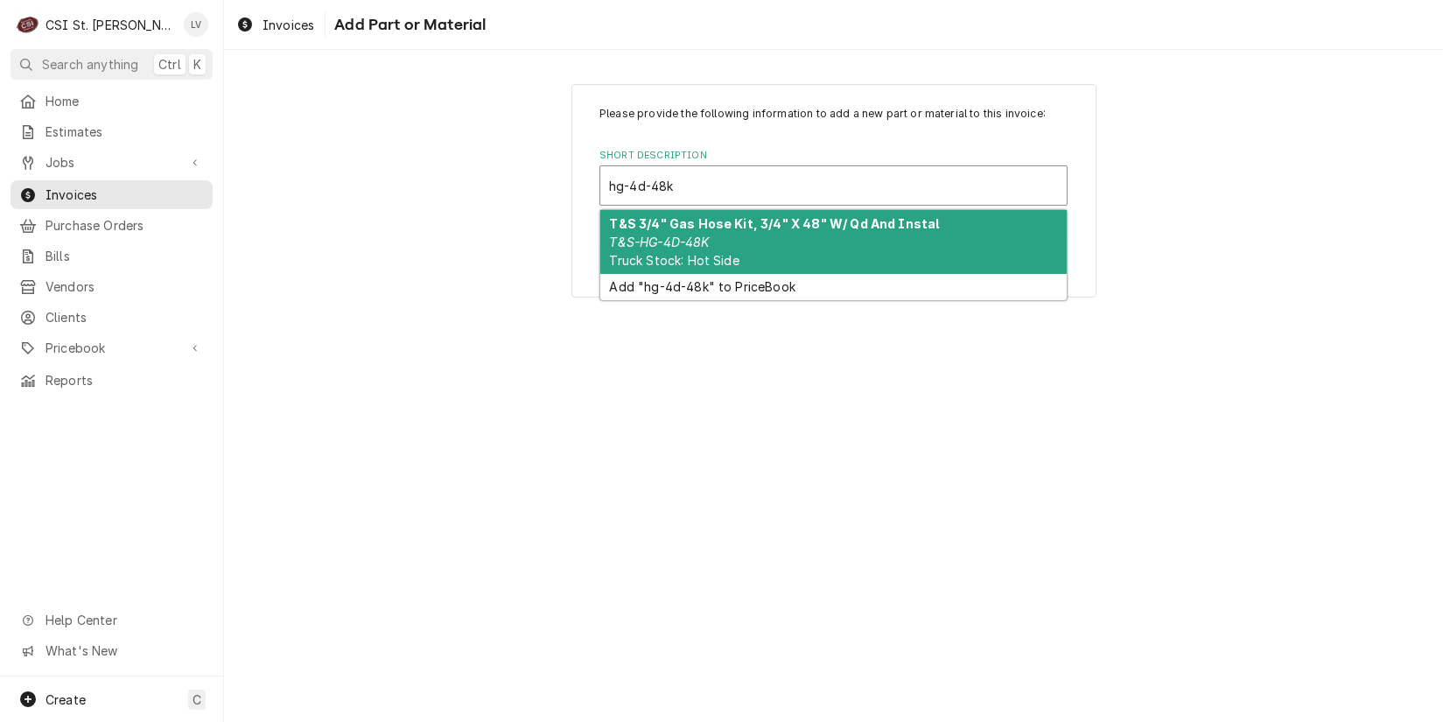
click at [681, 224] on strong "T&S 3/4" Gas Hose Kit, 3/4" X 48" W/ Qd And Instal" at bounding box center [775, 223] width 330 height 15
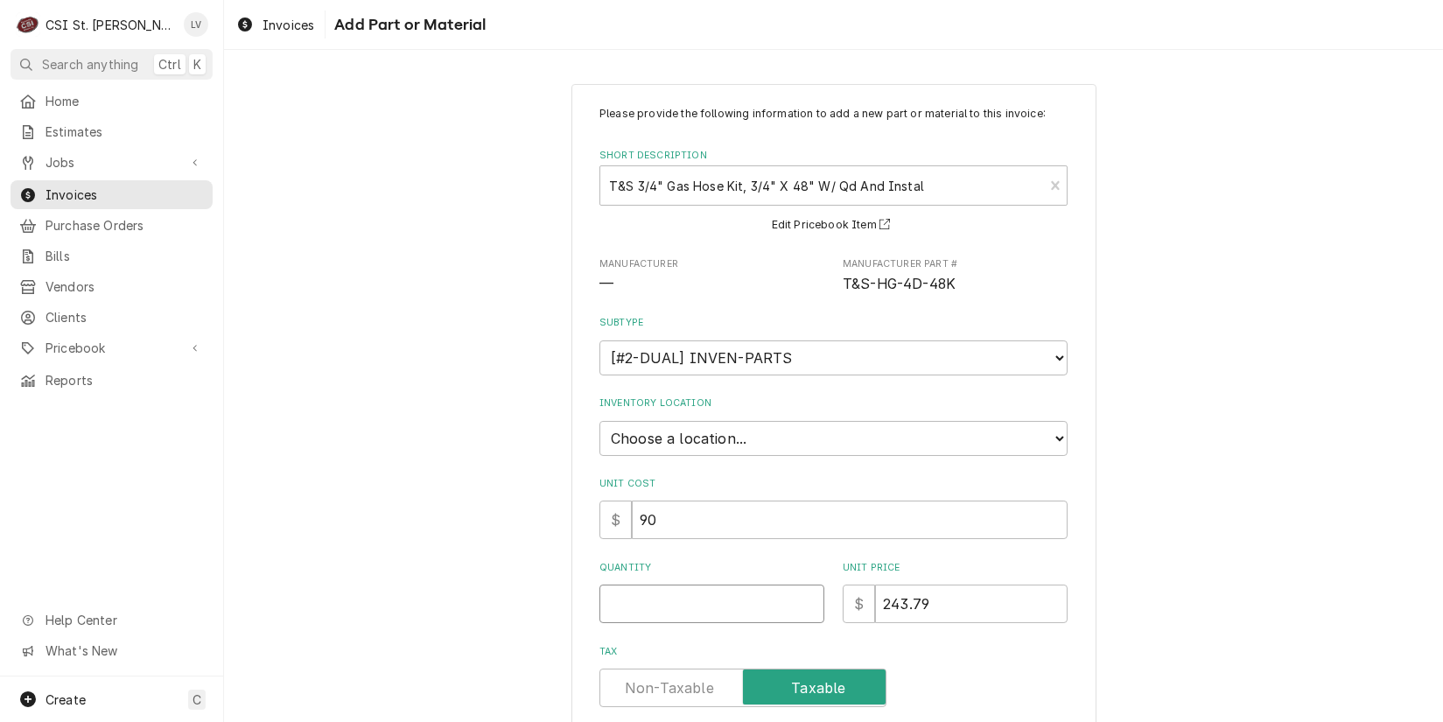
click at [642, 593] on input "Quantity" at bounding box center [712, 604] width 225 height 39
type textarea "x"
type input "1"
click at [647, 439] on select "Choose a location... 00 | STL WAREHOUSE 01 | CHUCK WAMBOLDT V#93 01 | COURTNEY …" at bounding box center [834, 438] width 468 height 35
select select "2873"
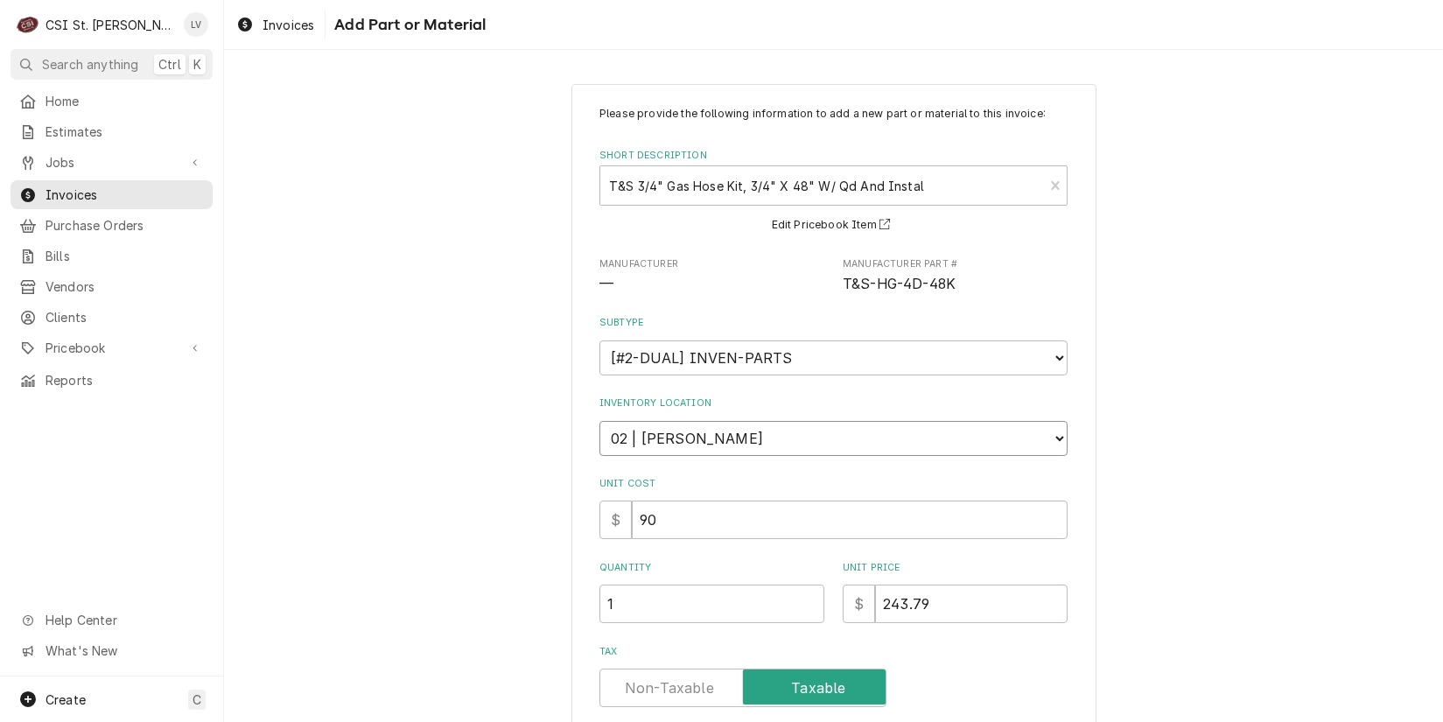
click at [600, 421] on select "Choose a location... 00 | STL WAREHOUSE 01 | CHUCK WAMBOLDT V#93 01 | COURTNEY …" at bounding box center [834, 438] width 468 height 35
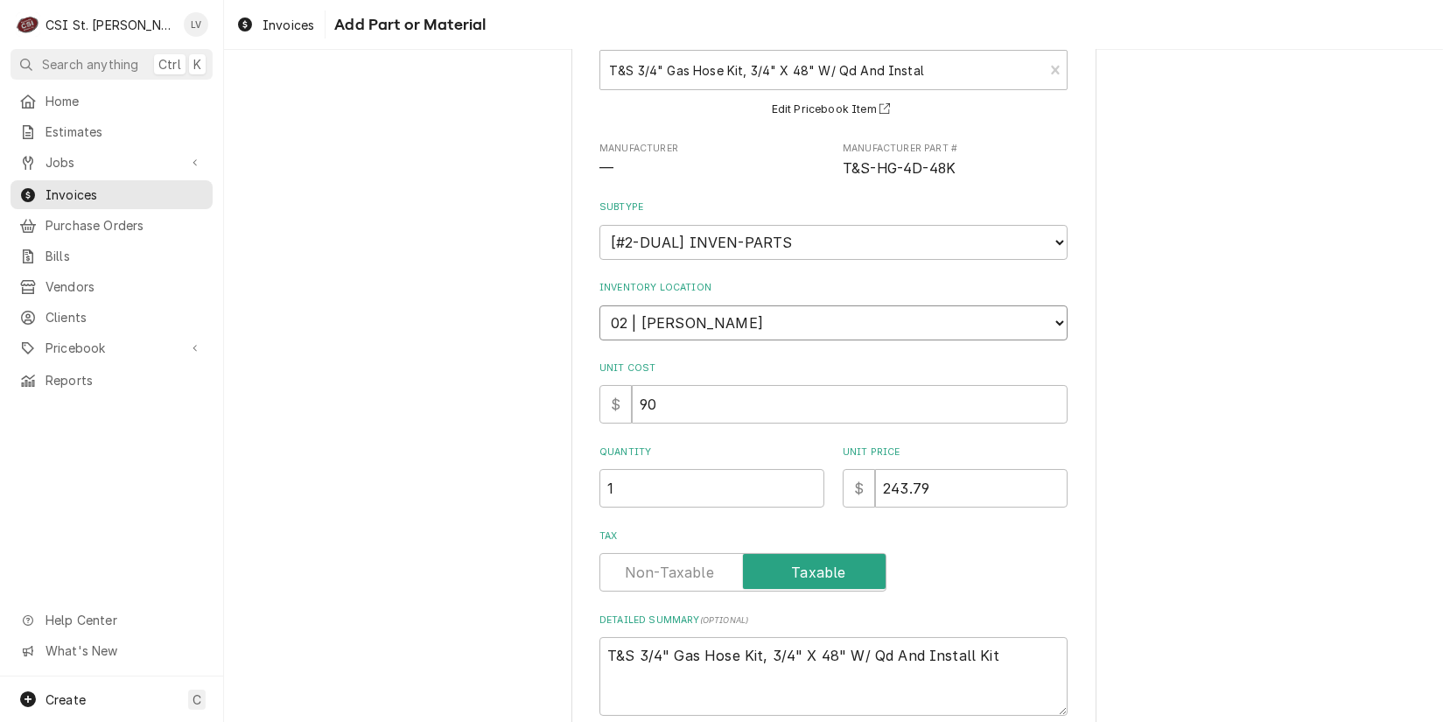
scroll to position [212, 0]
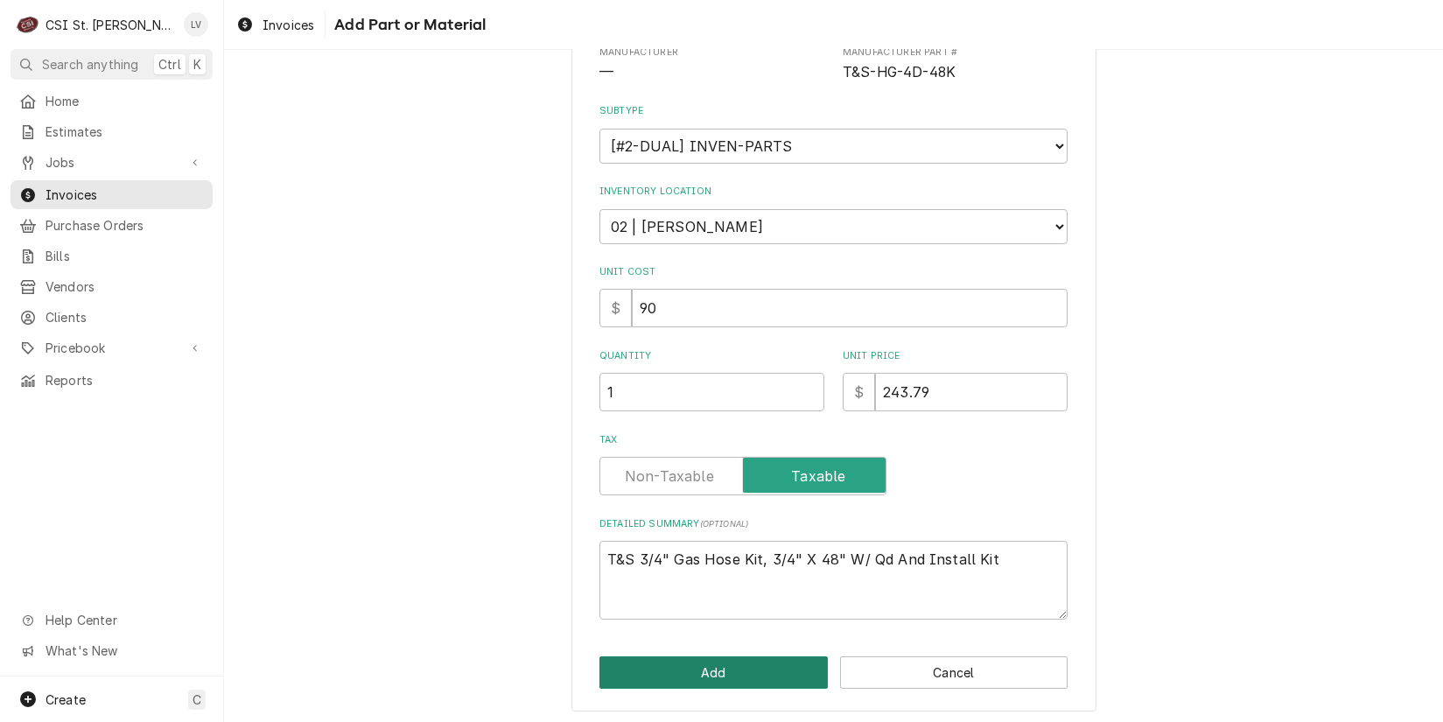
click at [765, 672] on button "Add" at bounding box center [714, 672] width 228 height 32
type textarea "x"
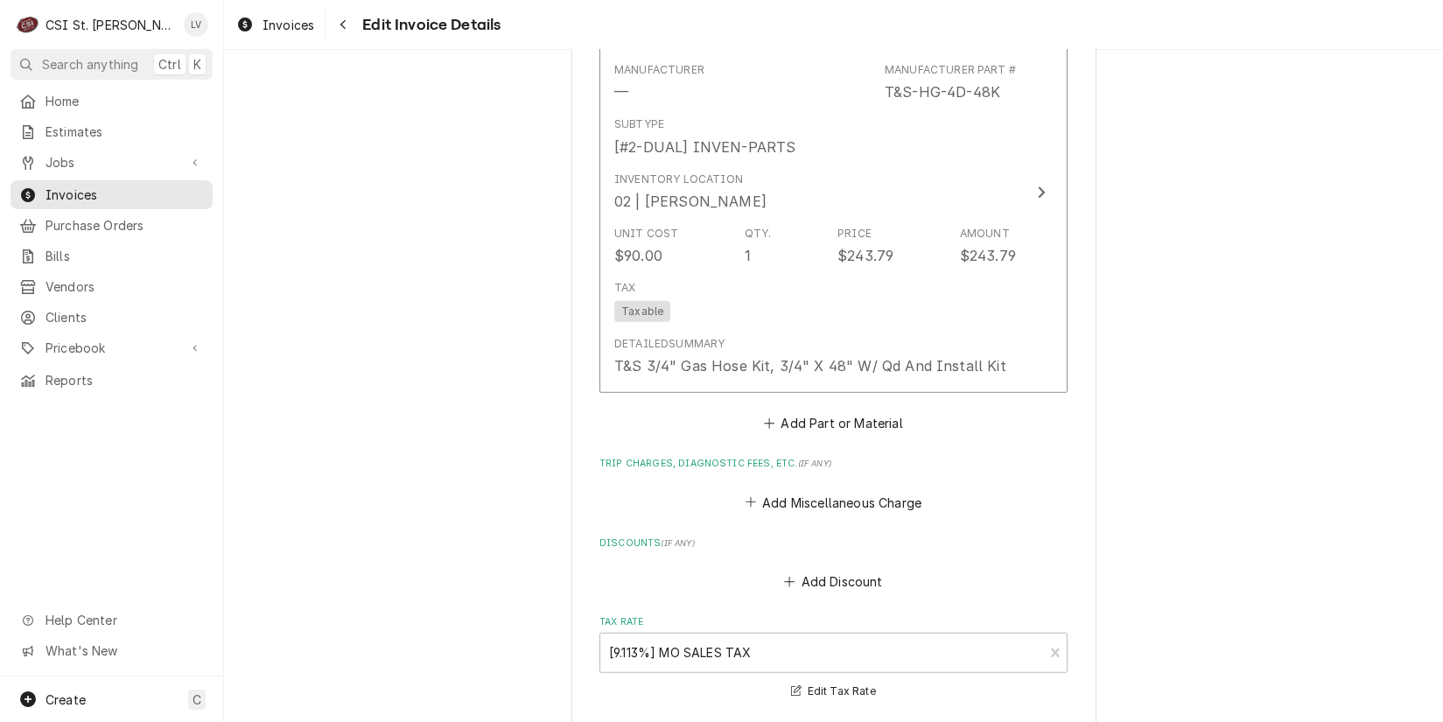
scroll to position [2746, 0]
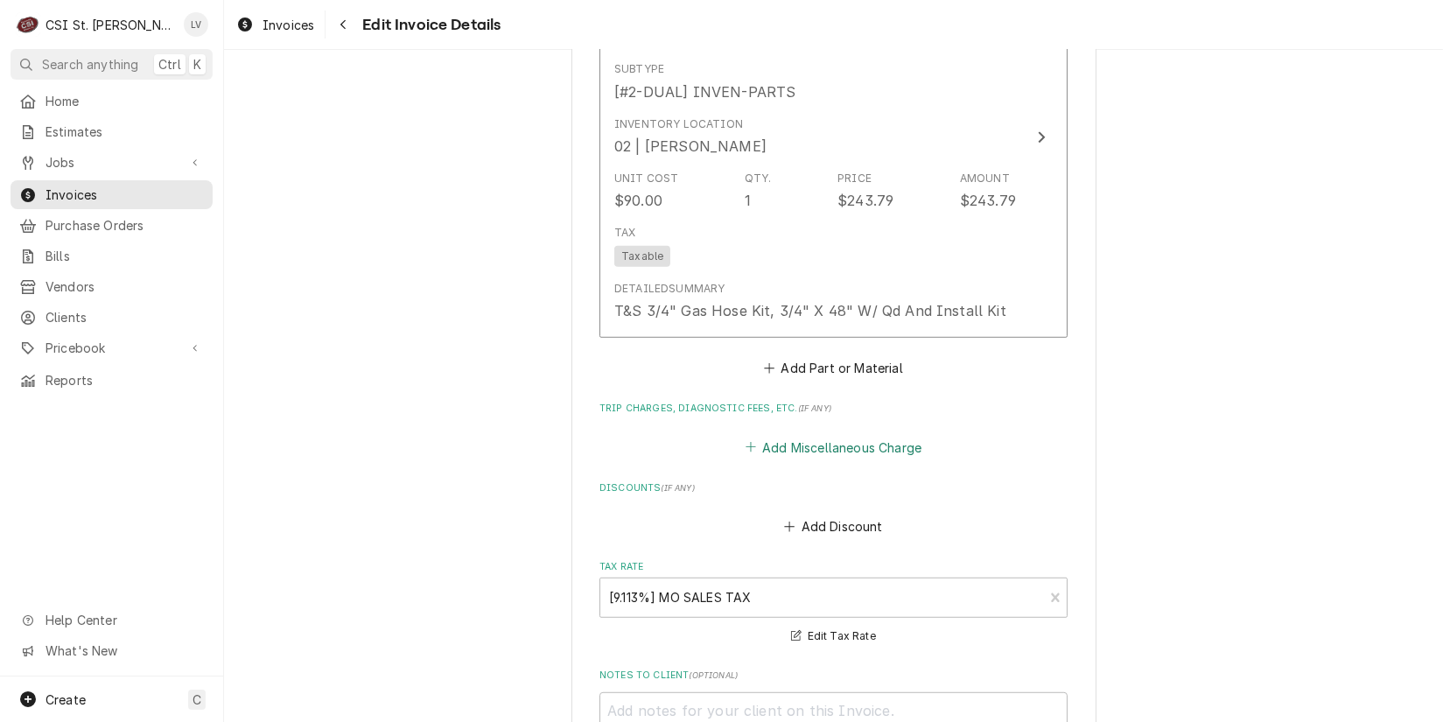
click at [776, 447] on button "Add Miscellaneous Charge" at bounding box center [833, 447] width 182 height 25
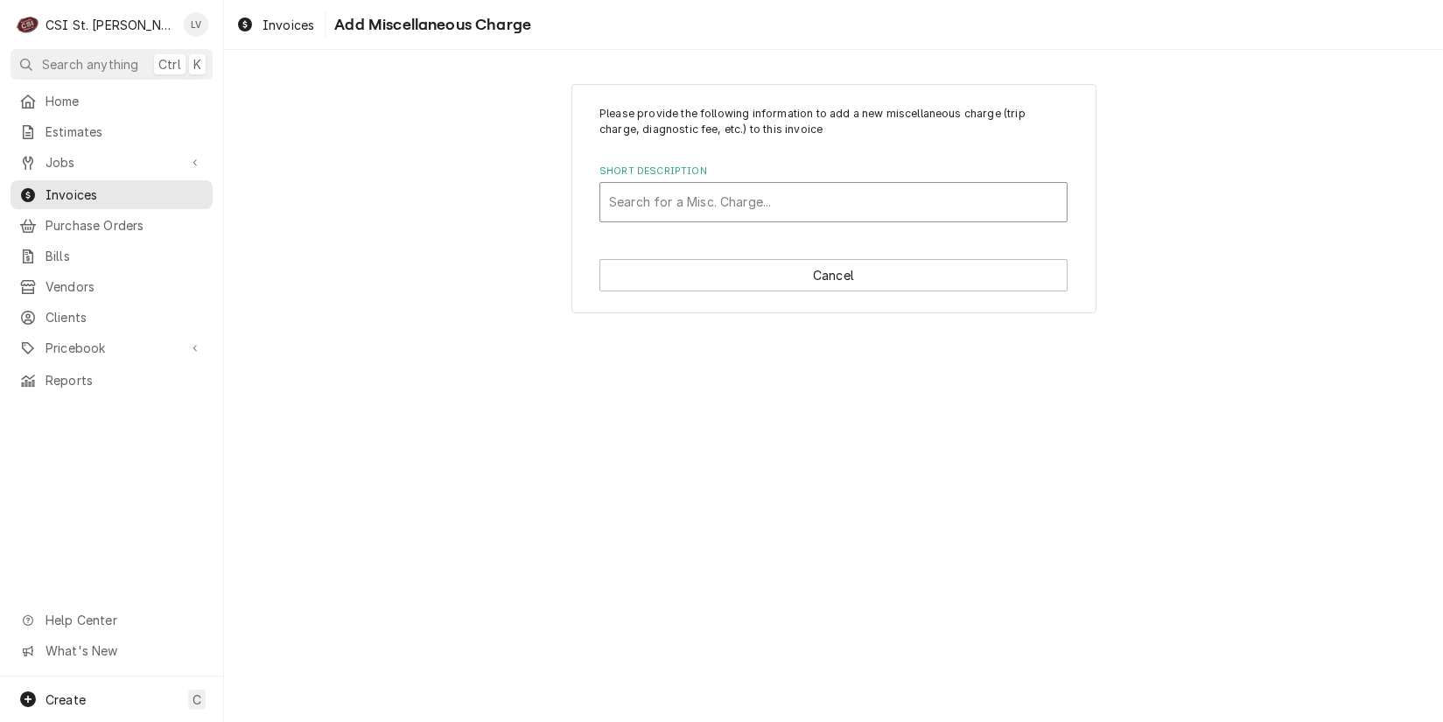
click at [708, 193] on div "Short Description" at bounding box center [833, 202] width 449 height 32
type input "ship"
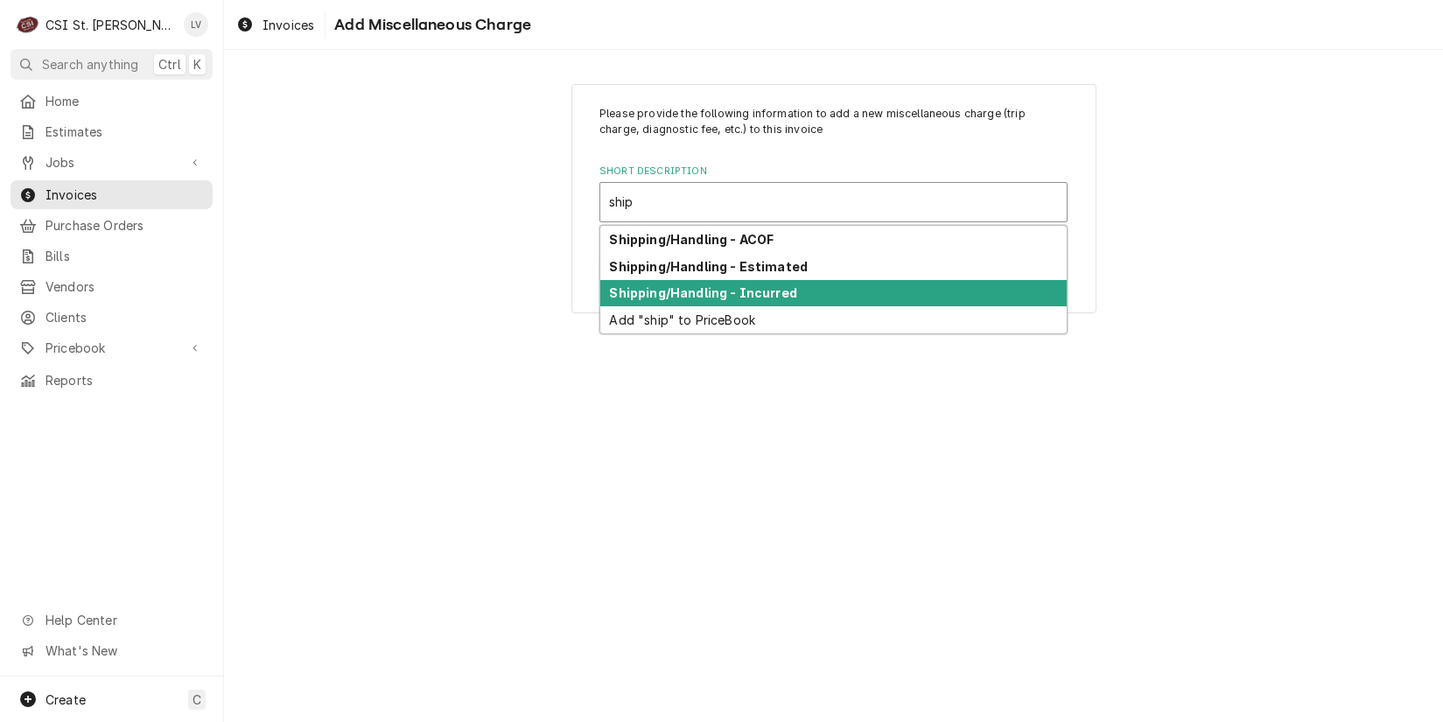
click at [710, 293] on strong "Shipping/Handling - Incurred" at bounding box center [703, 292] width 187 height 15
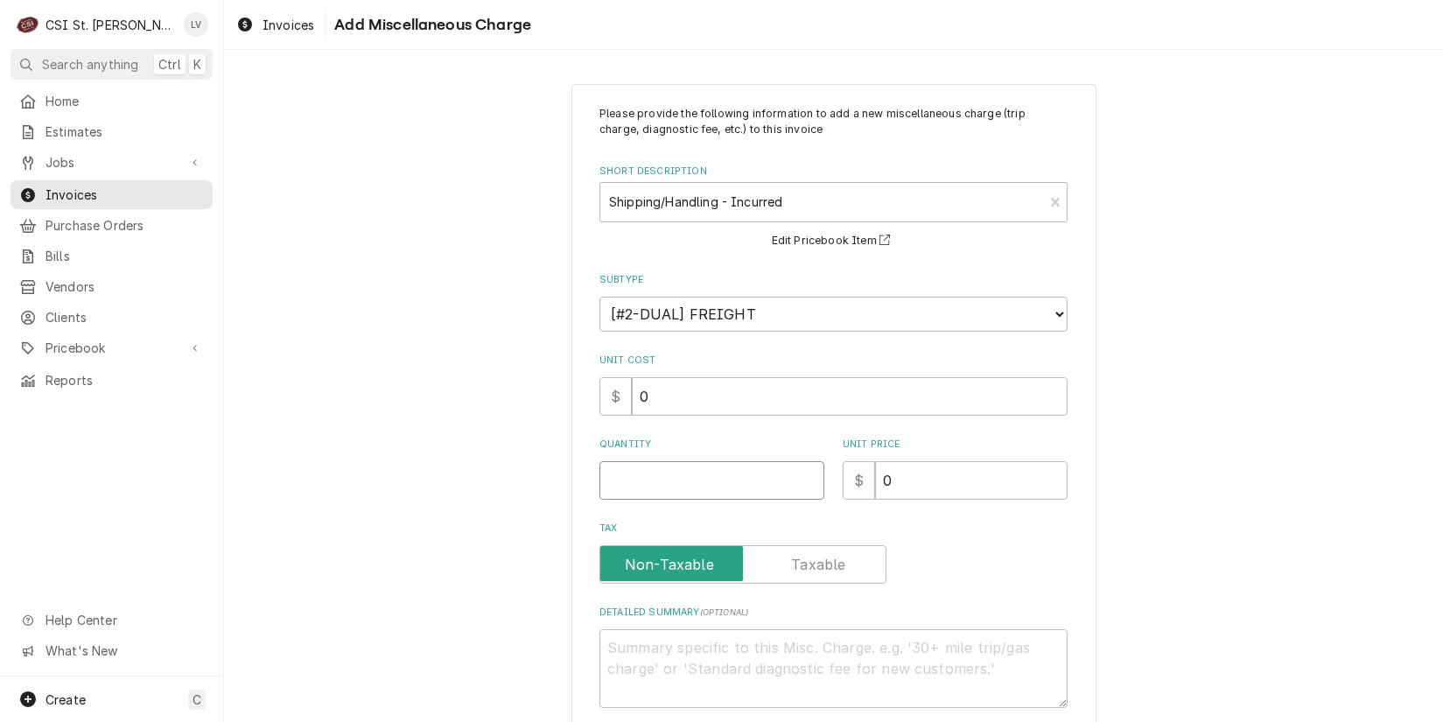
click at [630, 479] on input "Quantity" at bounding box center [712, 480] width 225 height 39
type textarea "x"
type input "1"
type textarea "x"
type input "19"
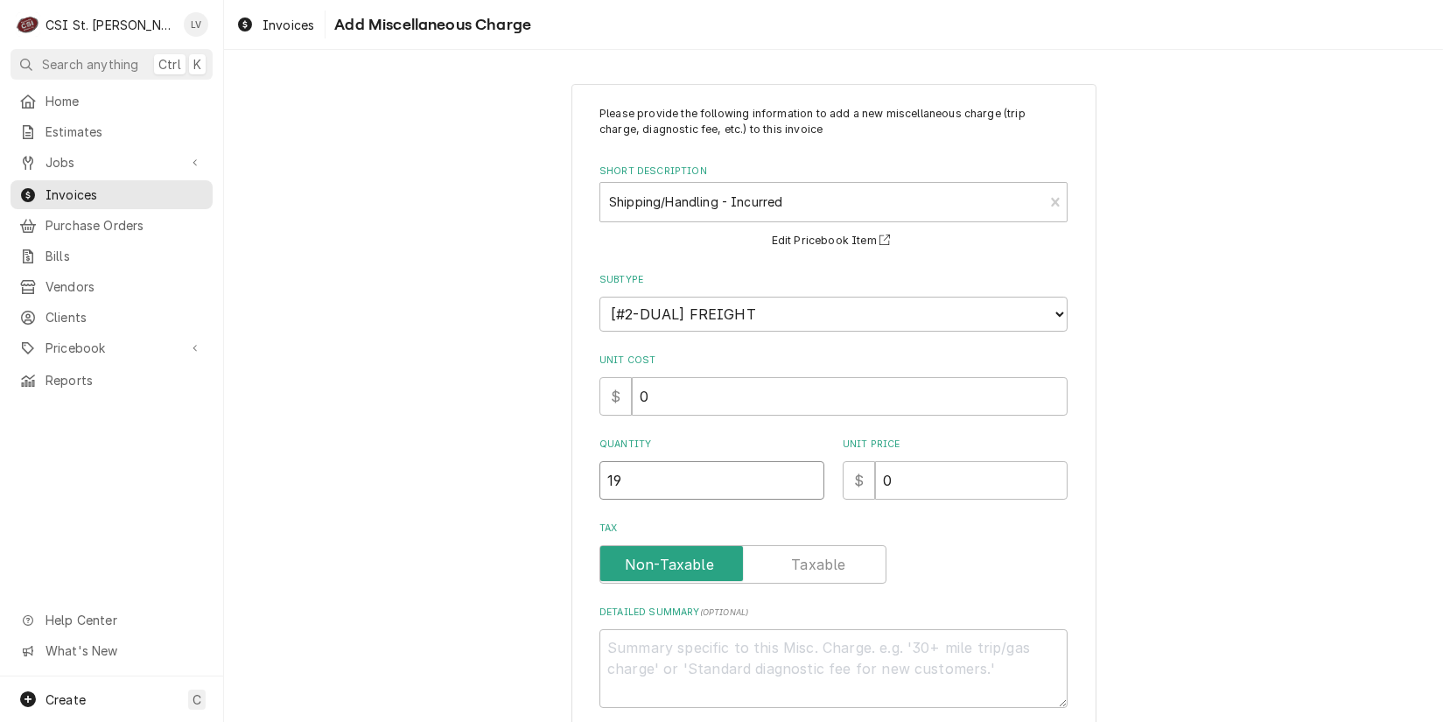
type textarea "x"
type input "19.8"
type textarea "x"
type input "19"
type textarea "x"
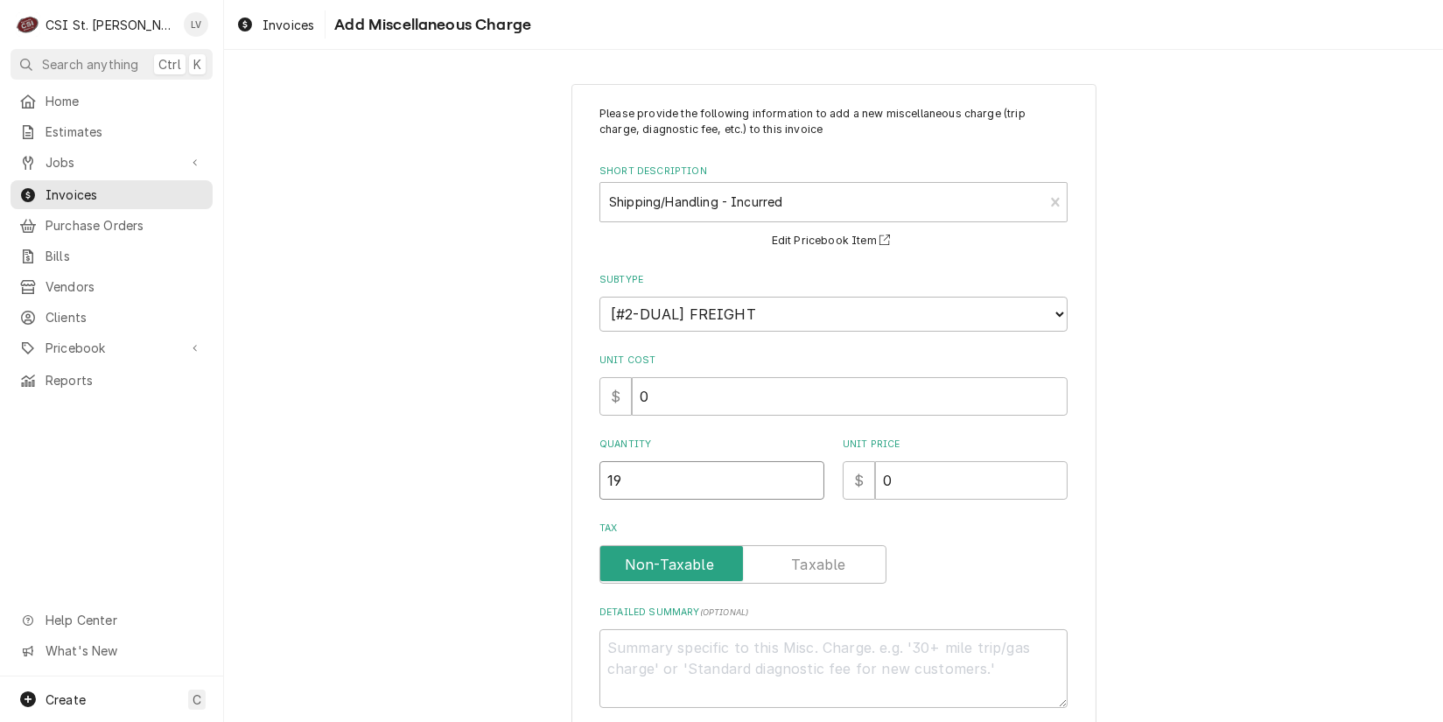
type input "1"
type textarea "x"
type input "1"
type textarea "x"
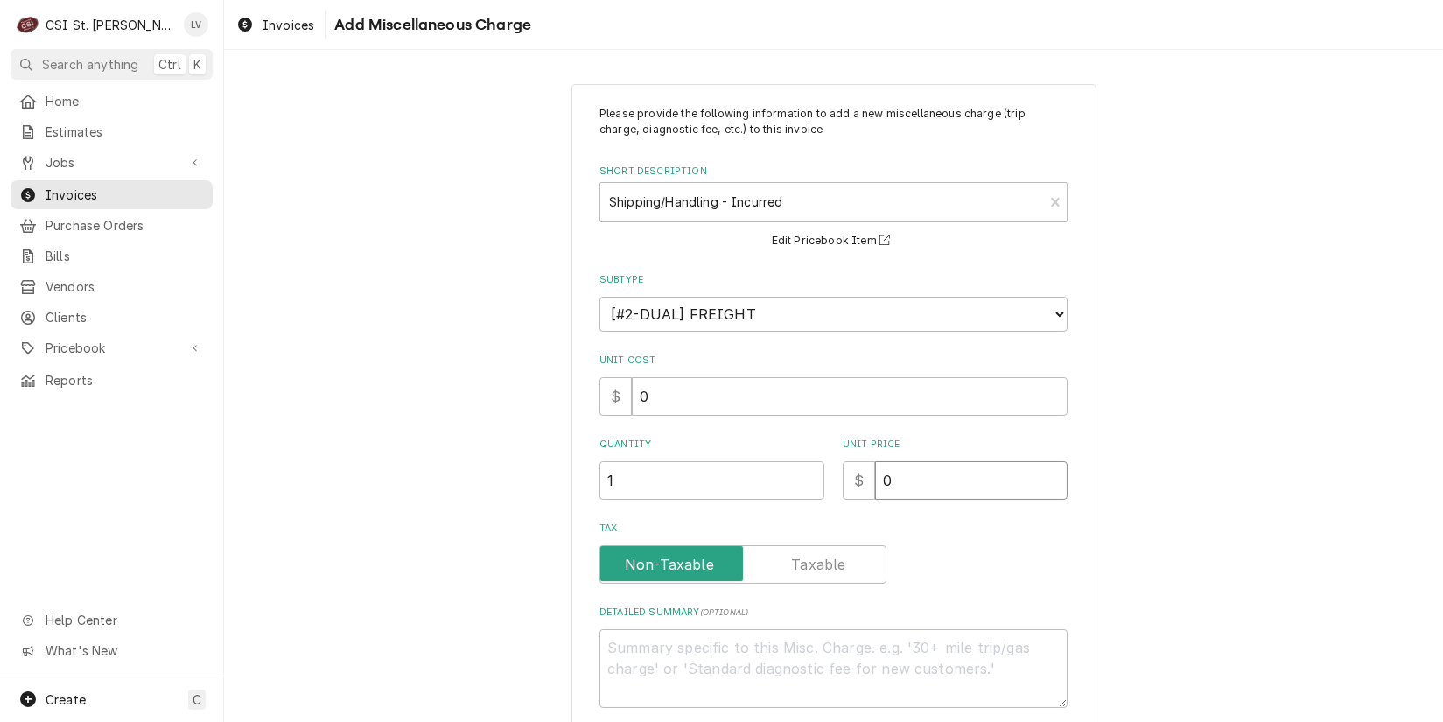
type input "1"
type textarea "x"
type input "19"
type textarea "x"
type input "19.7"
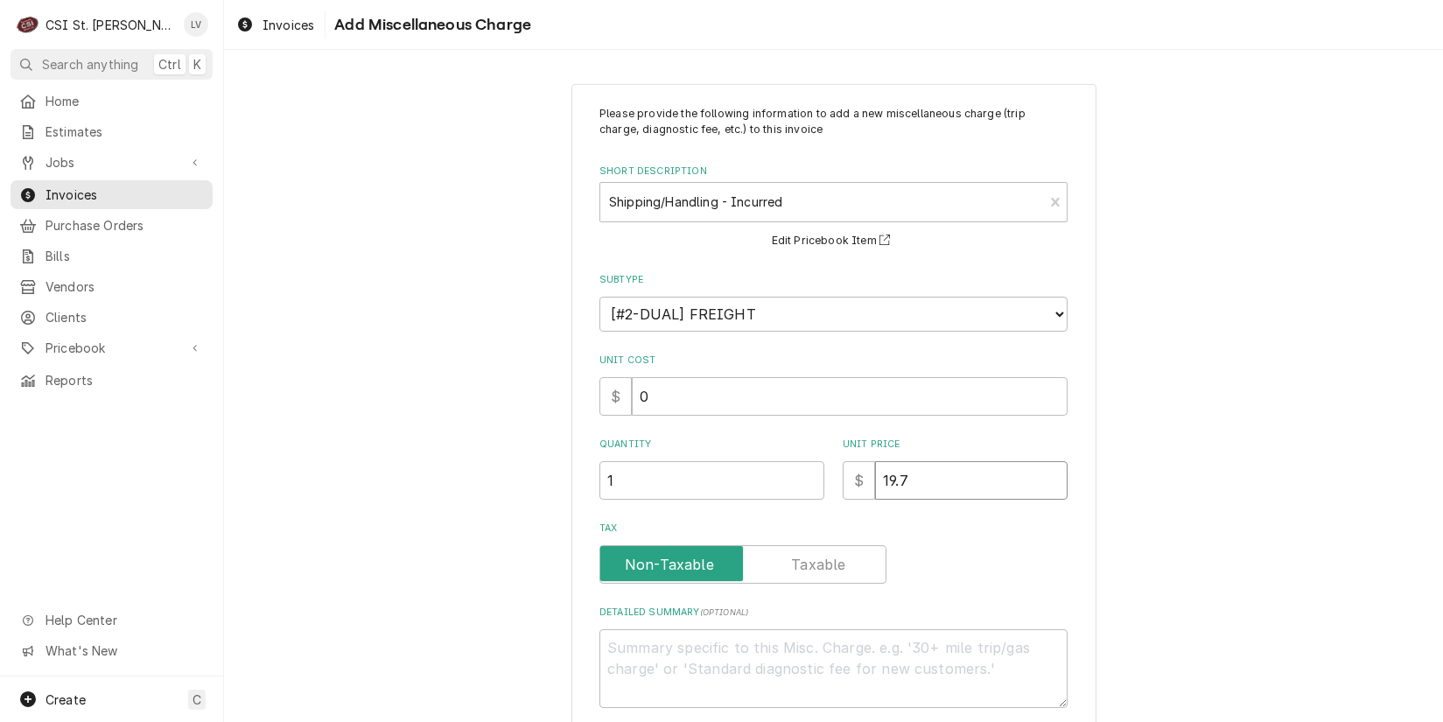
type textarea "x"
type input "19"
type textarea "x"
type input "19.8"
type textarea "x"
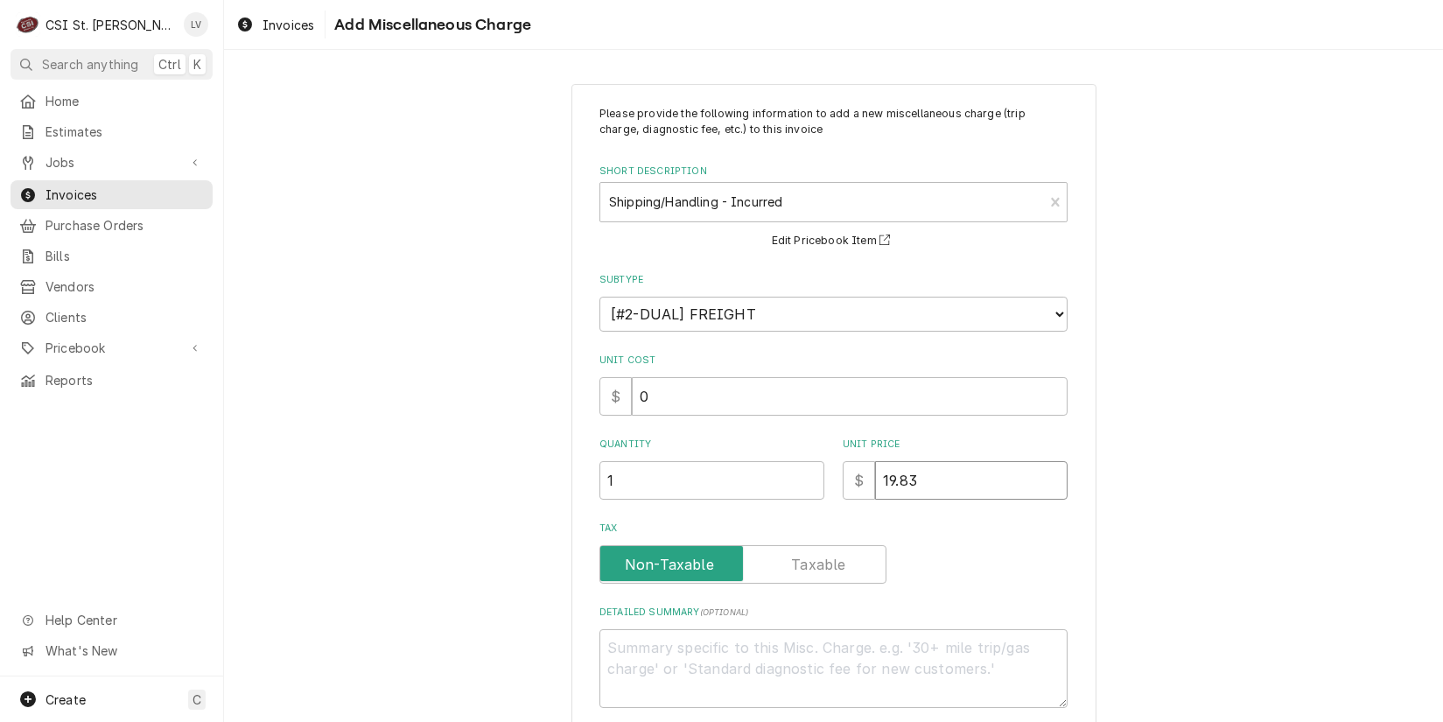
type input "19.83"
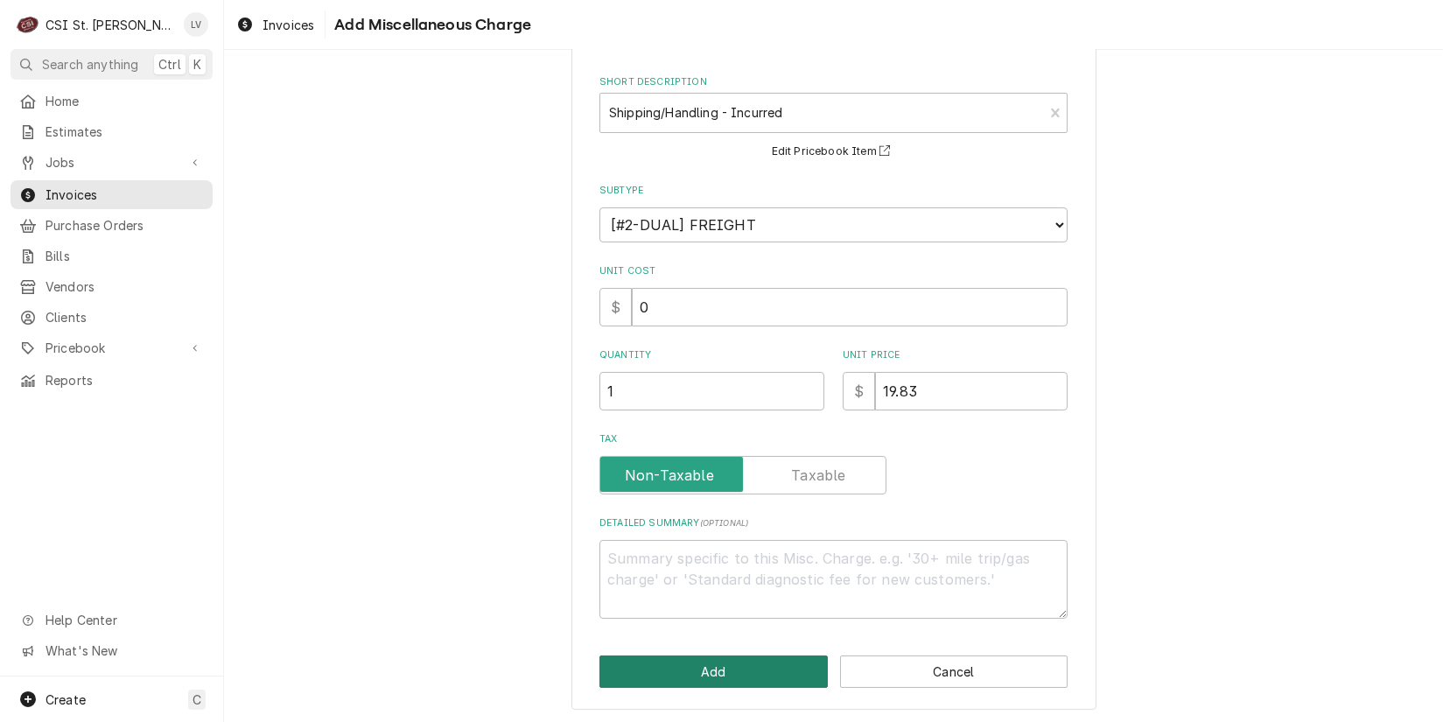
click at [718, 669] on button "Add" at bounding box center [714, 672] width 228 height 32
type textarea "x"
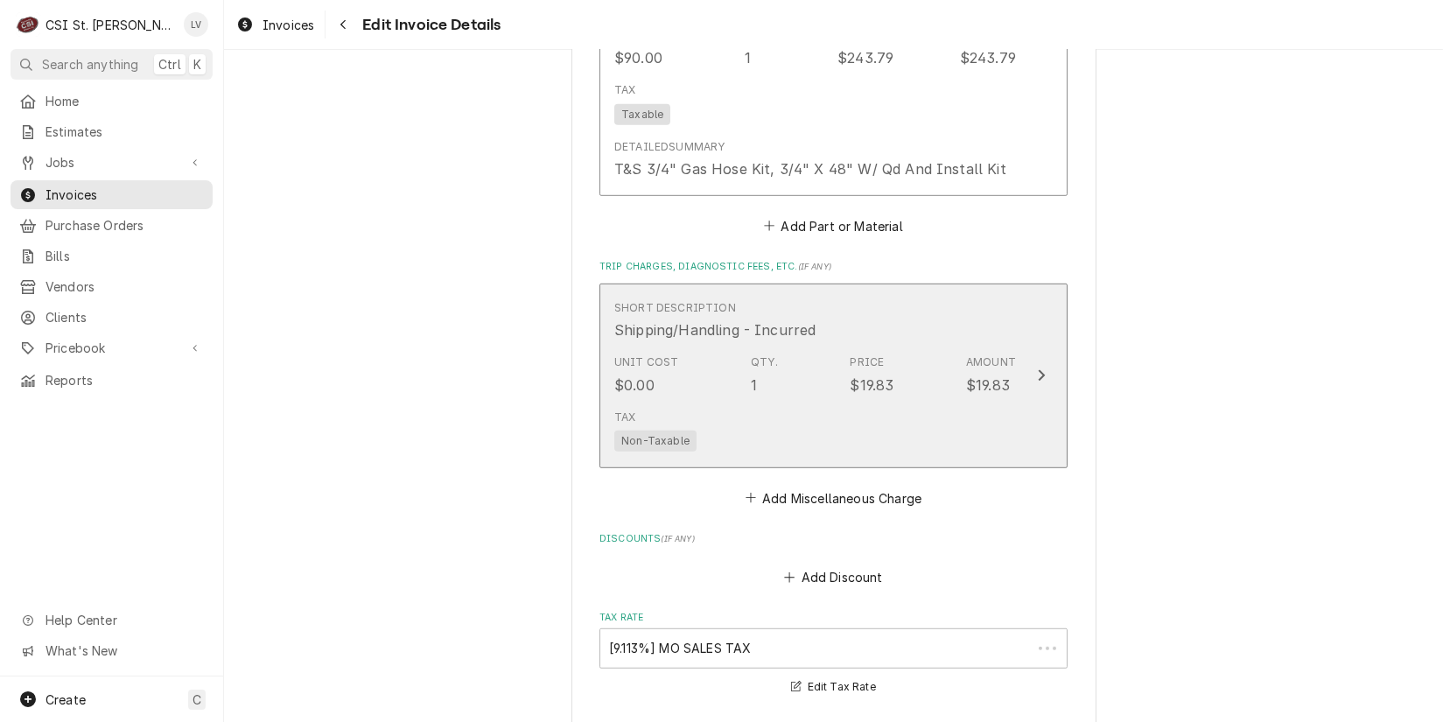
scroll to position [2888, 0]
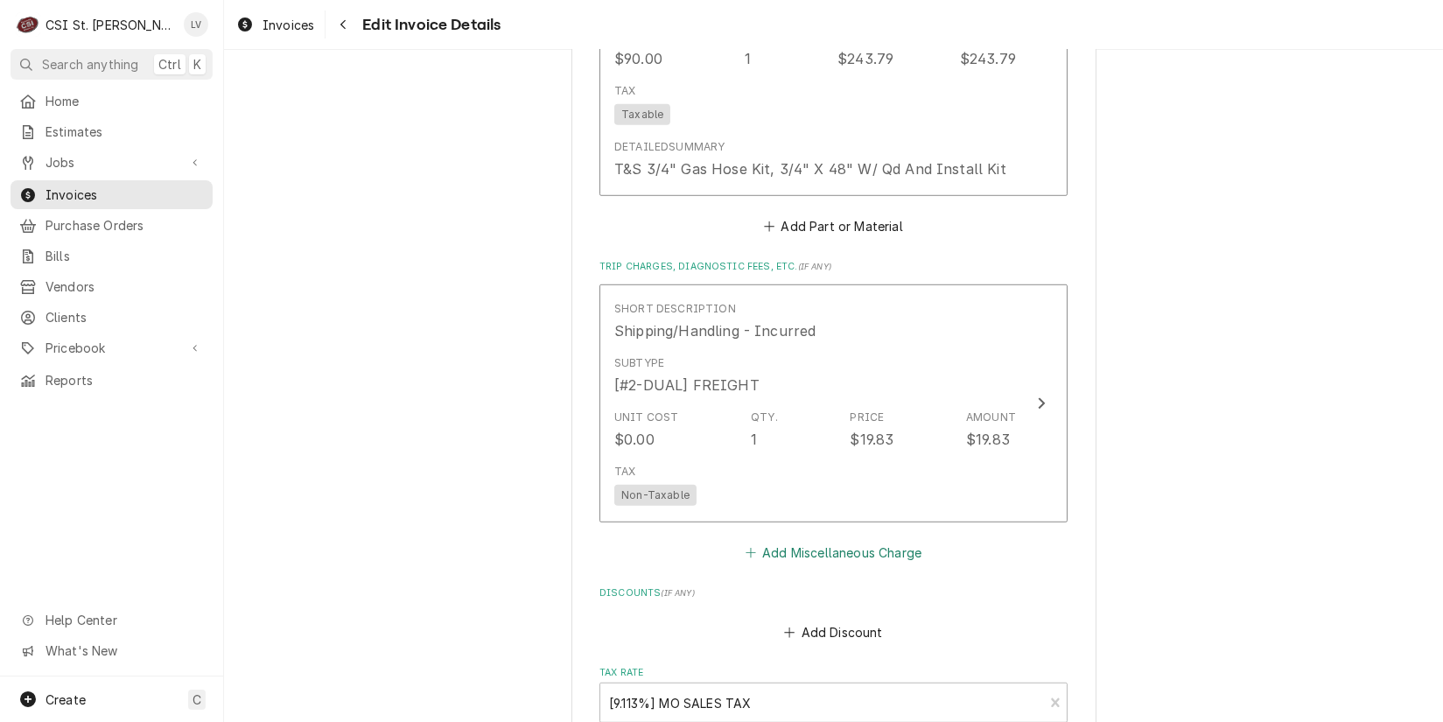
click at [784, 551] on button "Add Miscellaneous Charge" at bounding box center [833, 553] width 182 height 25
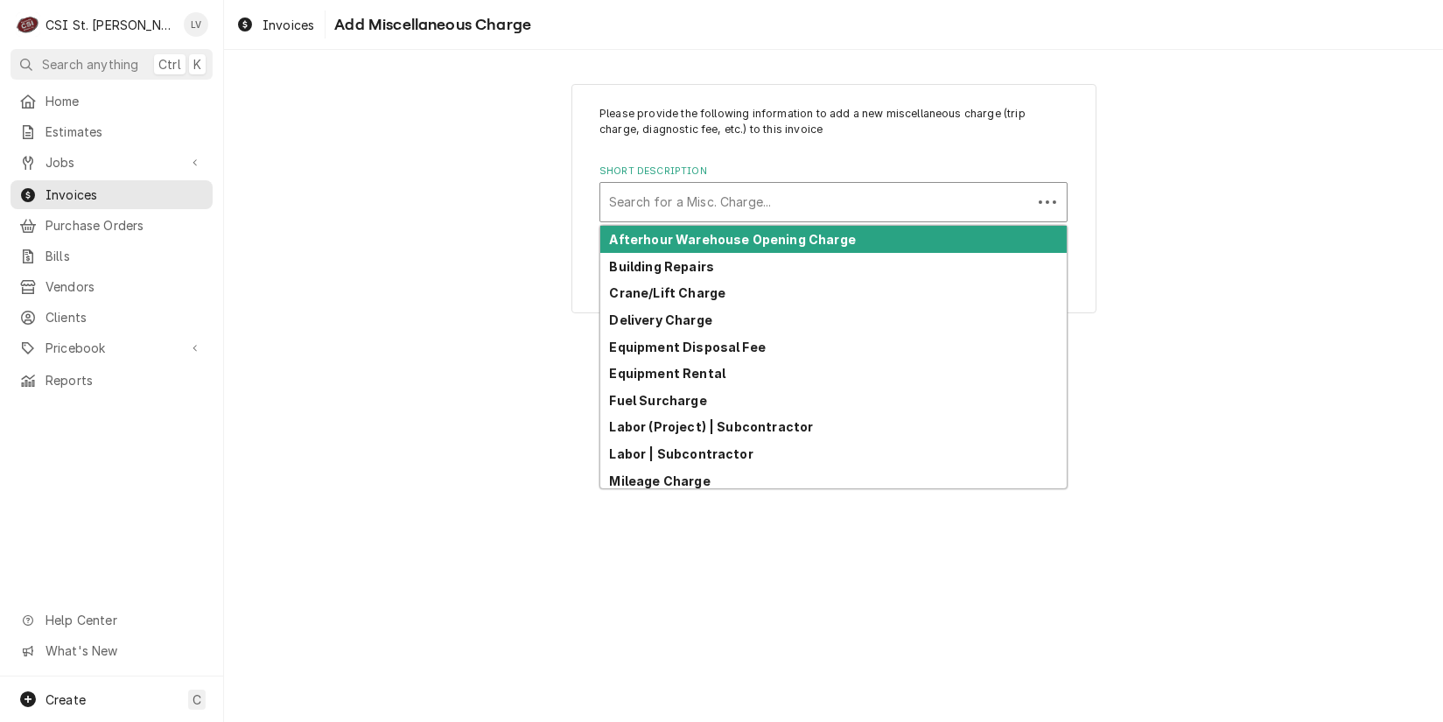
click at [737, 199] on div "Short Description" at bounding box center [816, 202] width 414 height 32
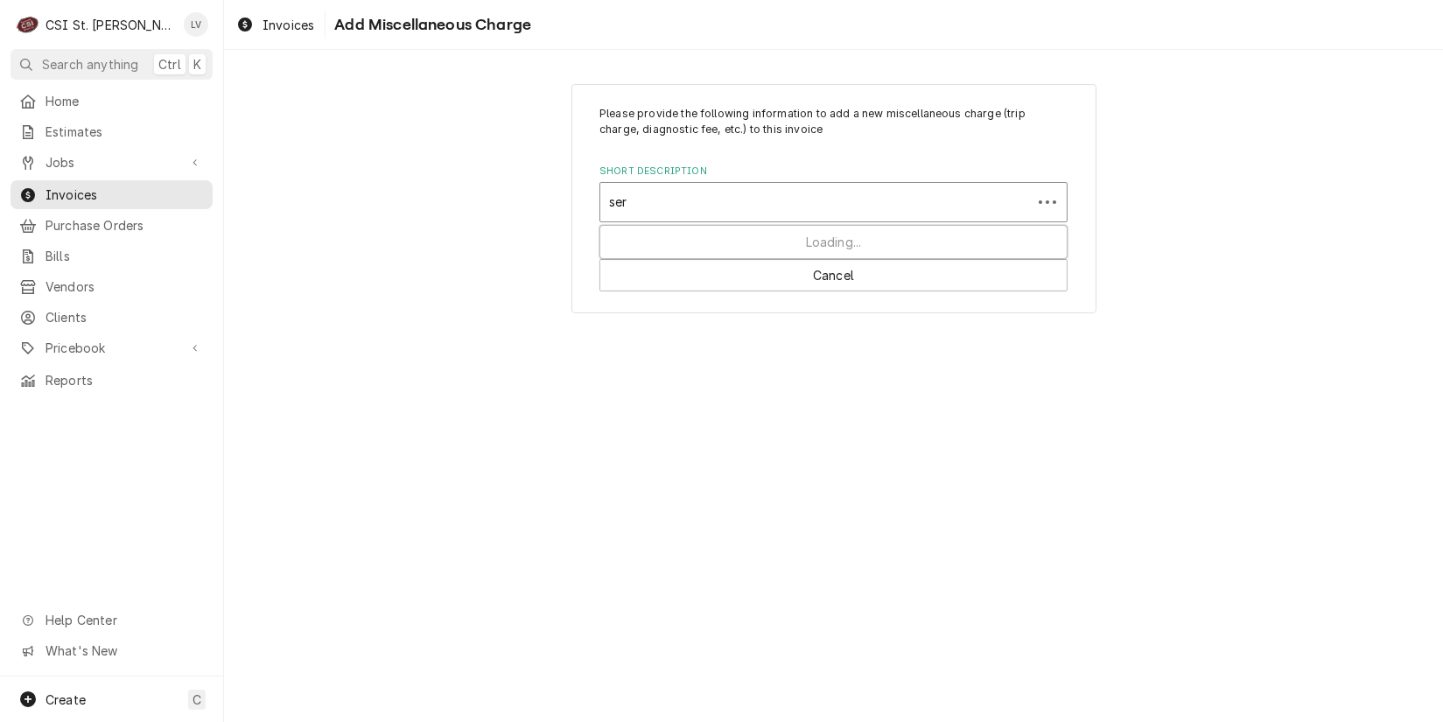
type input "serv"
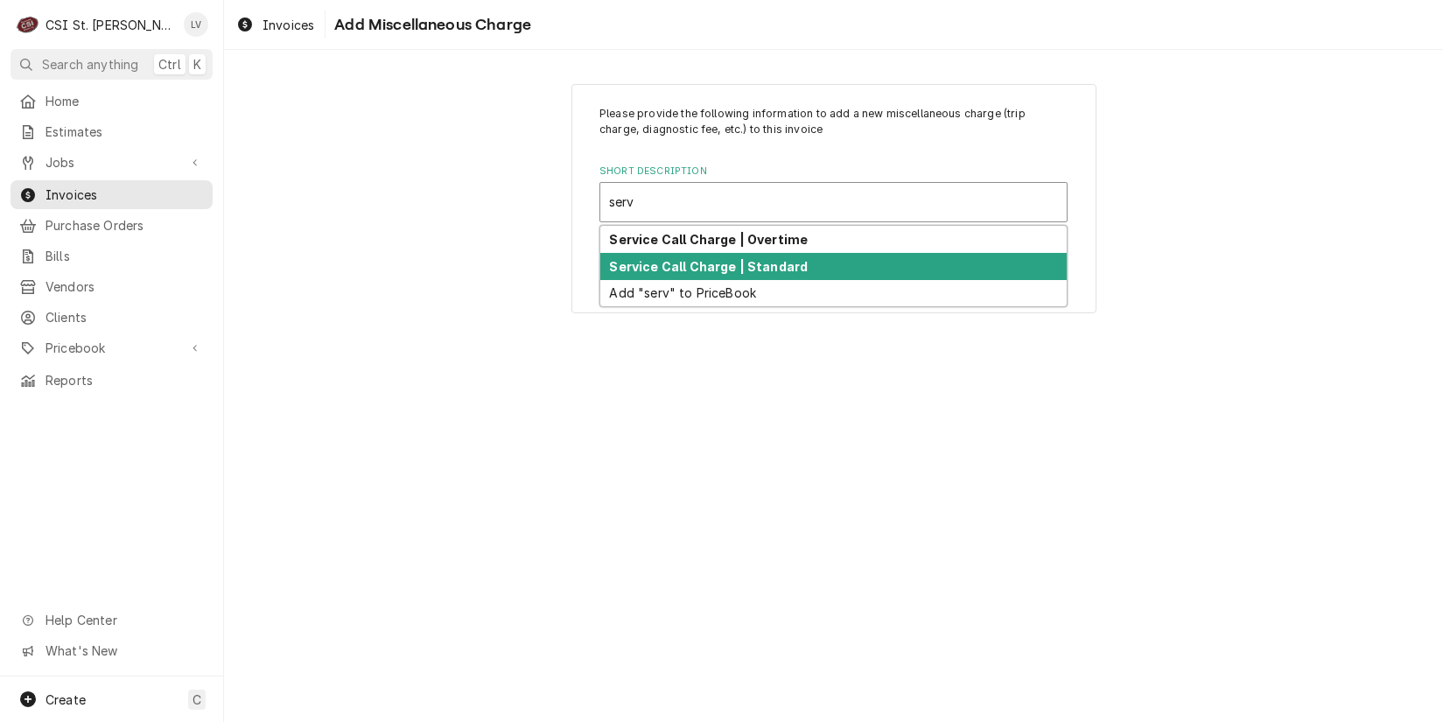
click at [697, 265] on strong "Service Call Charge | Standard" at bounding box center [709, 266] width 199 height 15
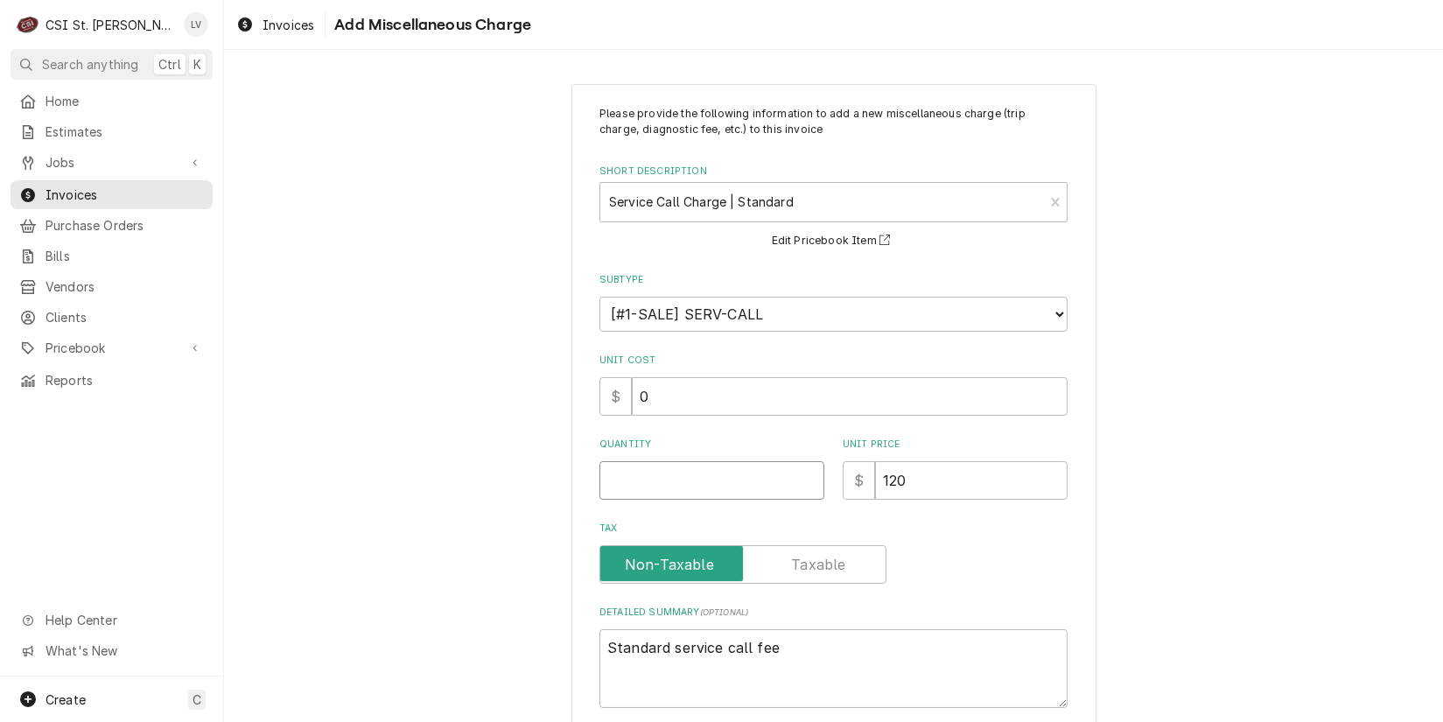
click at [653, 480] on input "Quantity" at bounding box center [712, 480] width 225 height 39
type textarea "x"
type input "1"
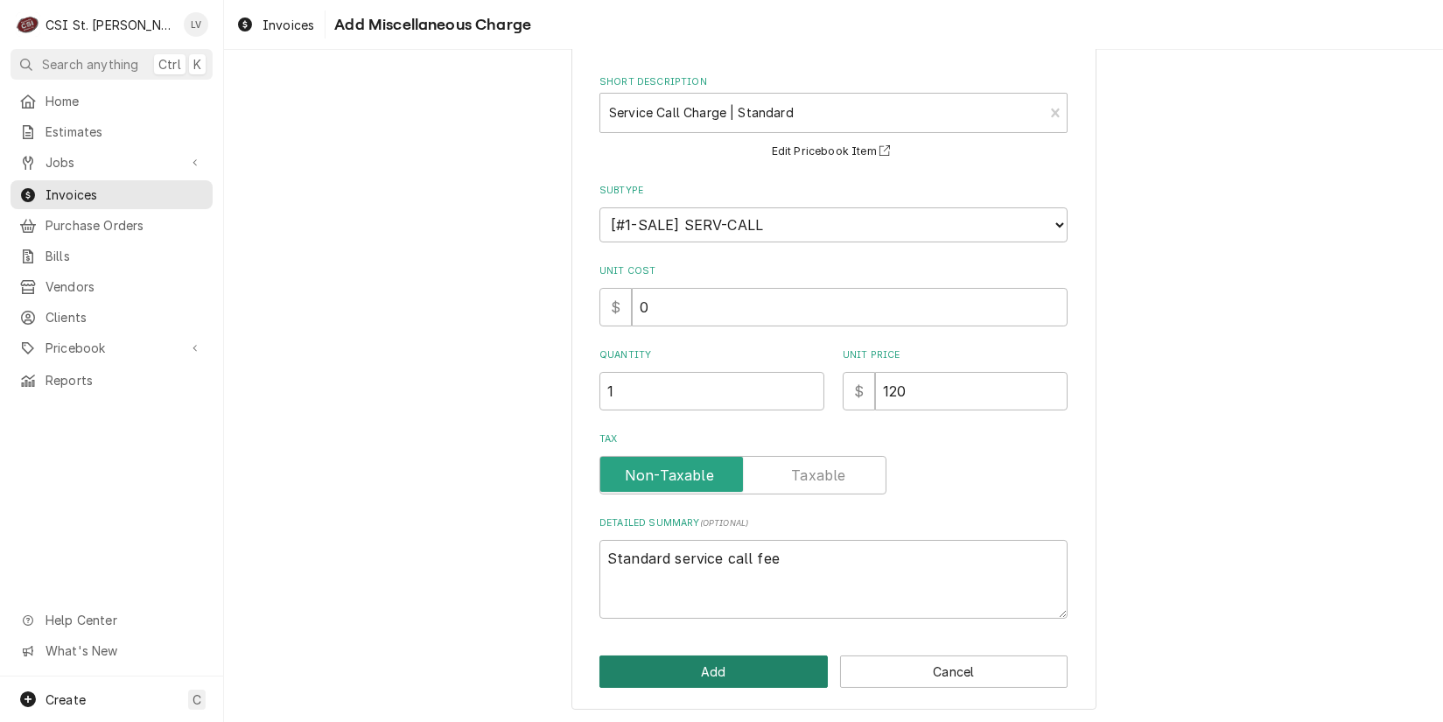
click at [728, 682] on button "Add" at bounding box center [714, 672] width 228 height 32
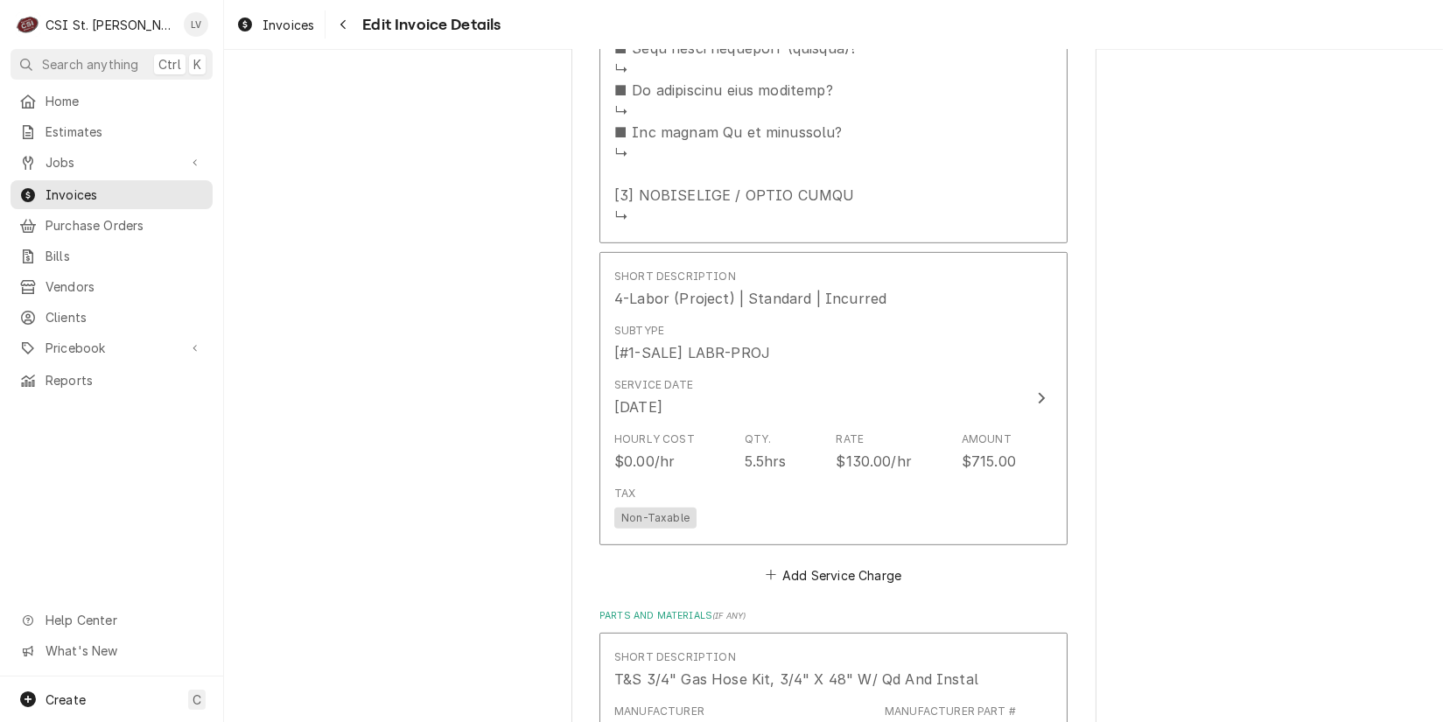
scroll to position [1987, 0]
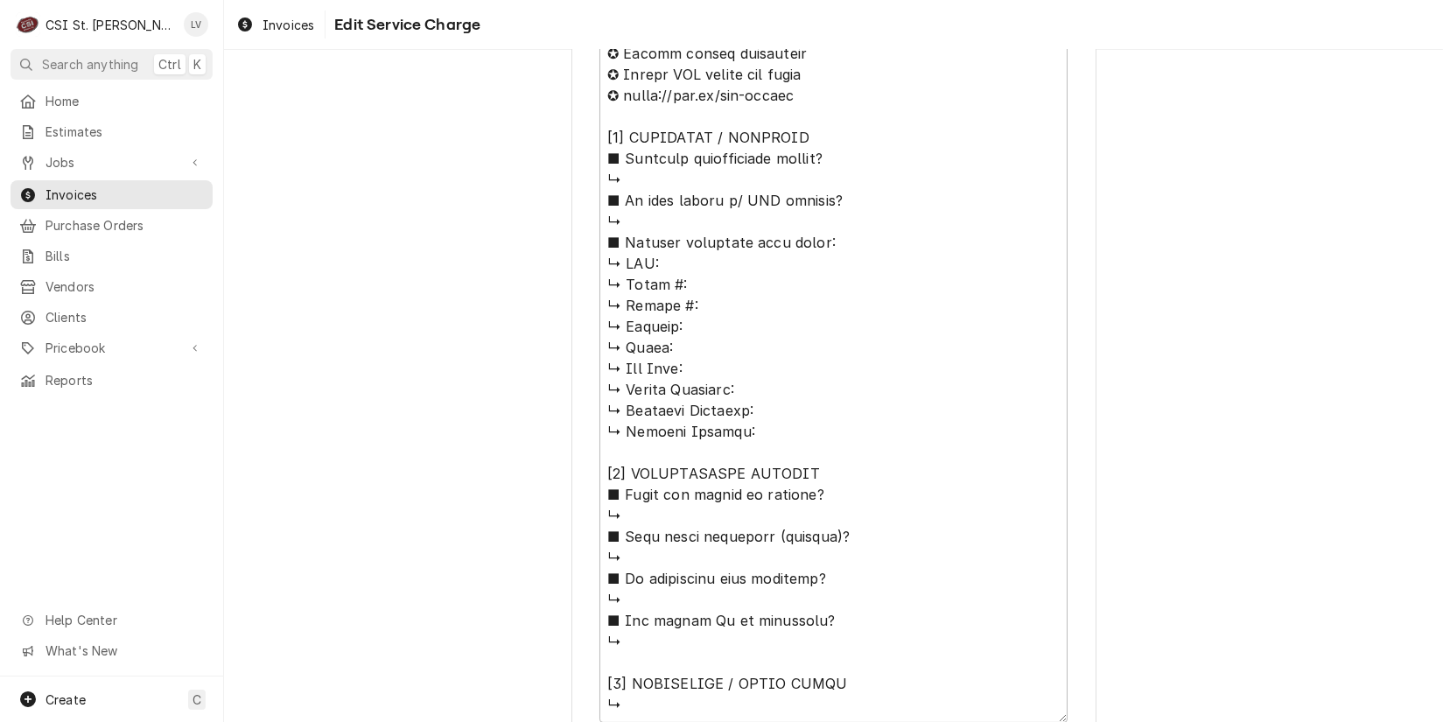
scroll to position [1059, 0]
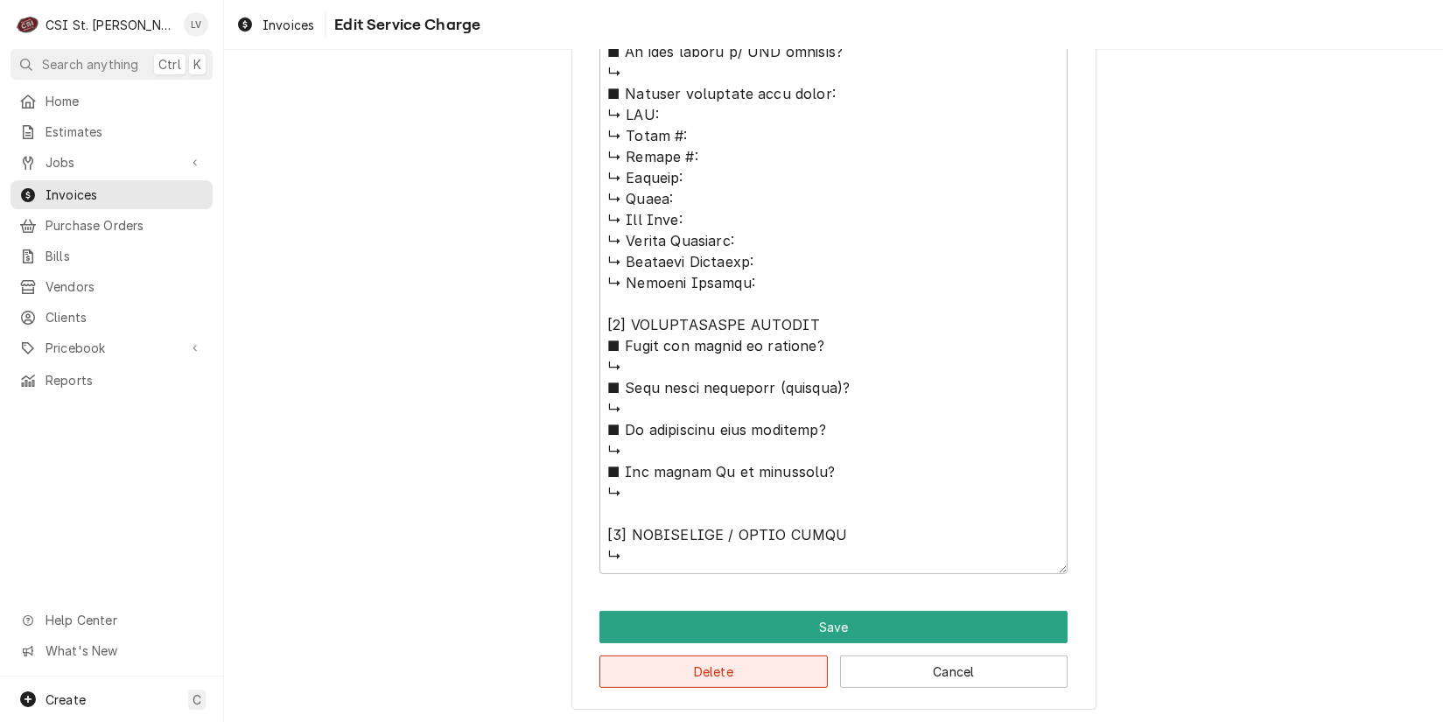
click at [728, 671] on button "Delete" at bounding box center [714, 672] width 228 height 32
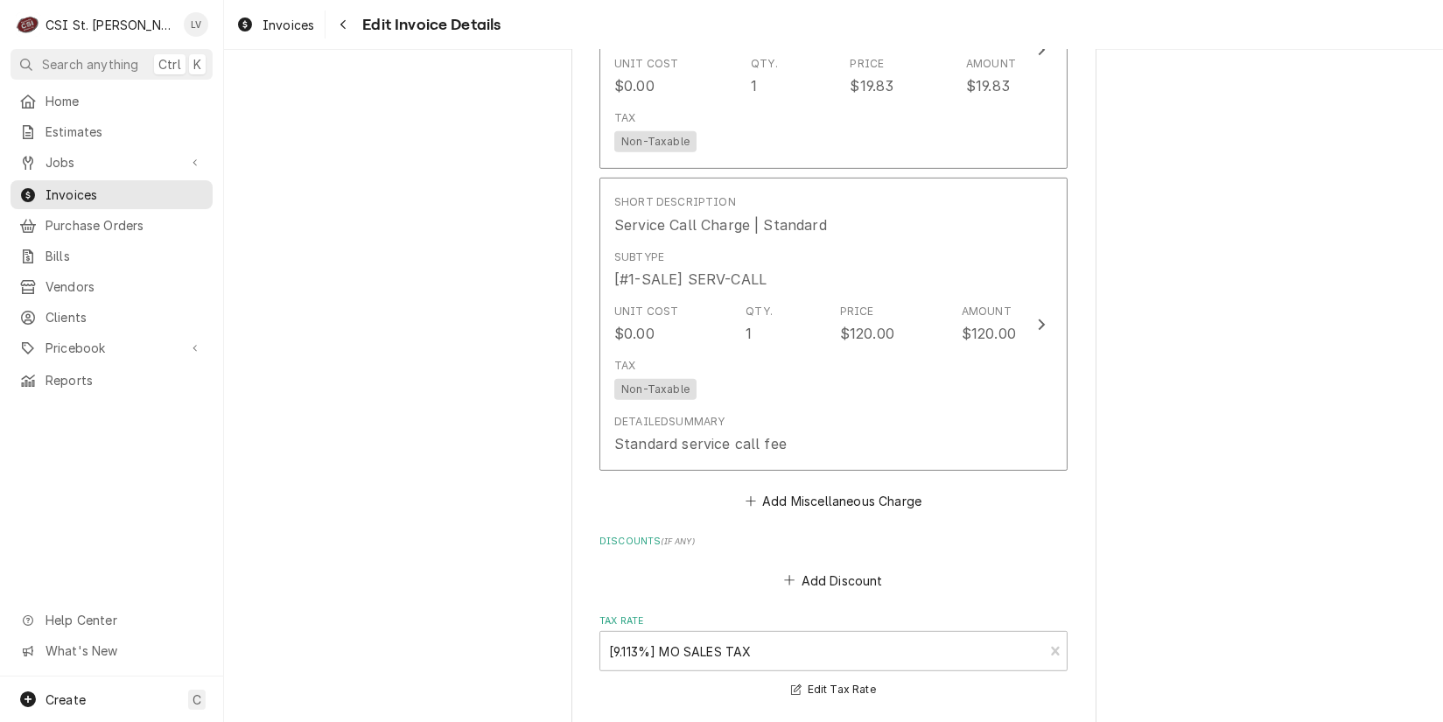
scroll to position [1604, 0]
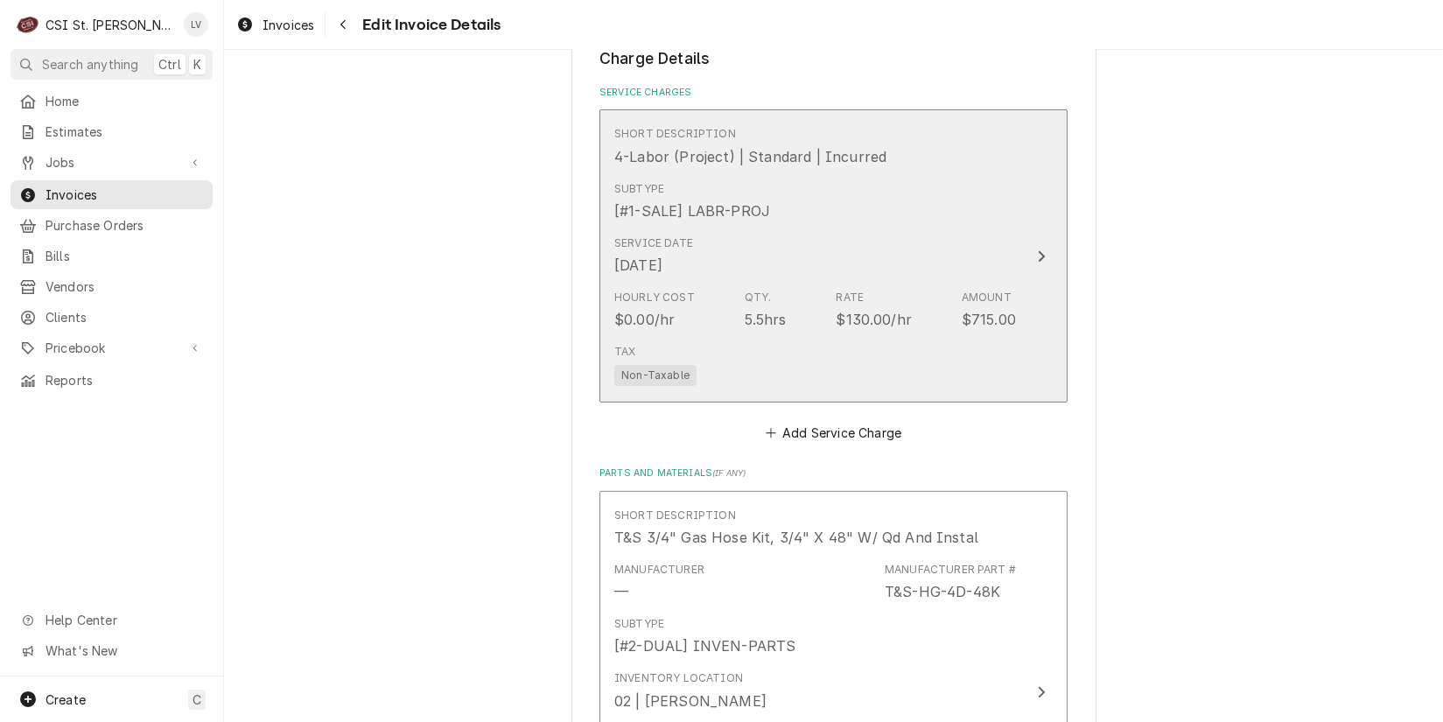
click at [778, 254] on div "Service Date Sep 15, 2025" at bounding box center [815, 255] width 402 height 54
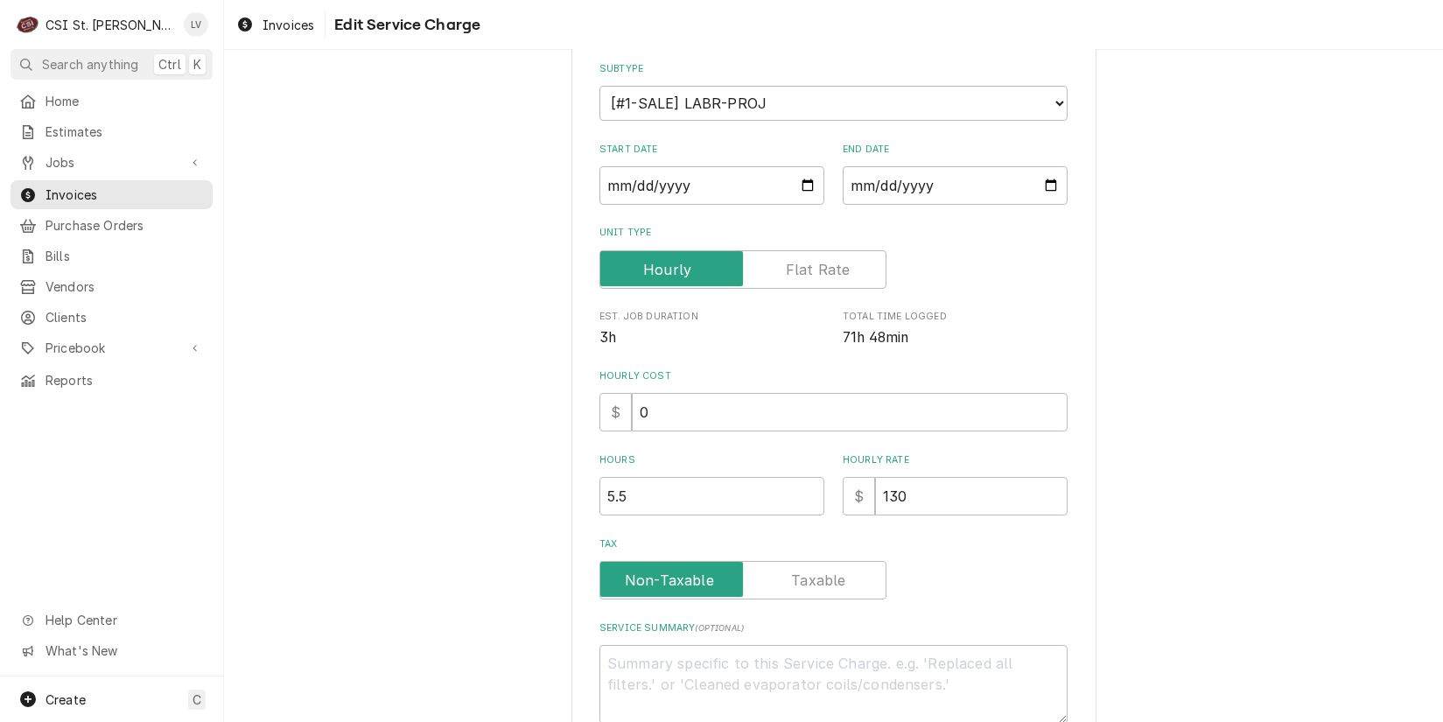
scroll to position [345, 0]
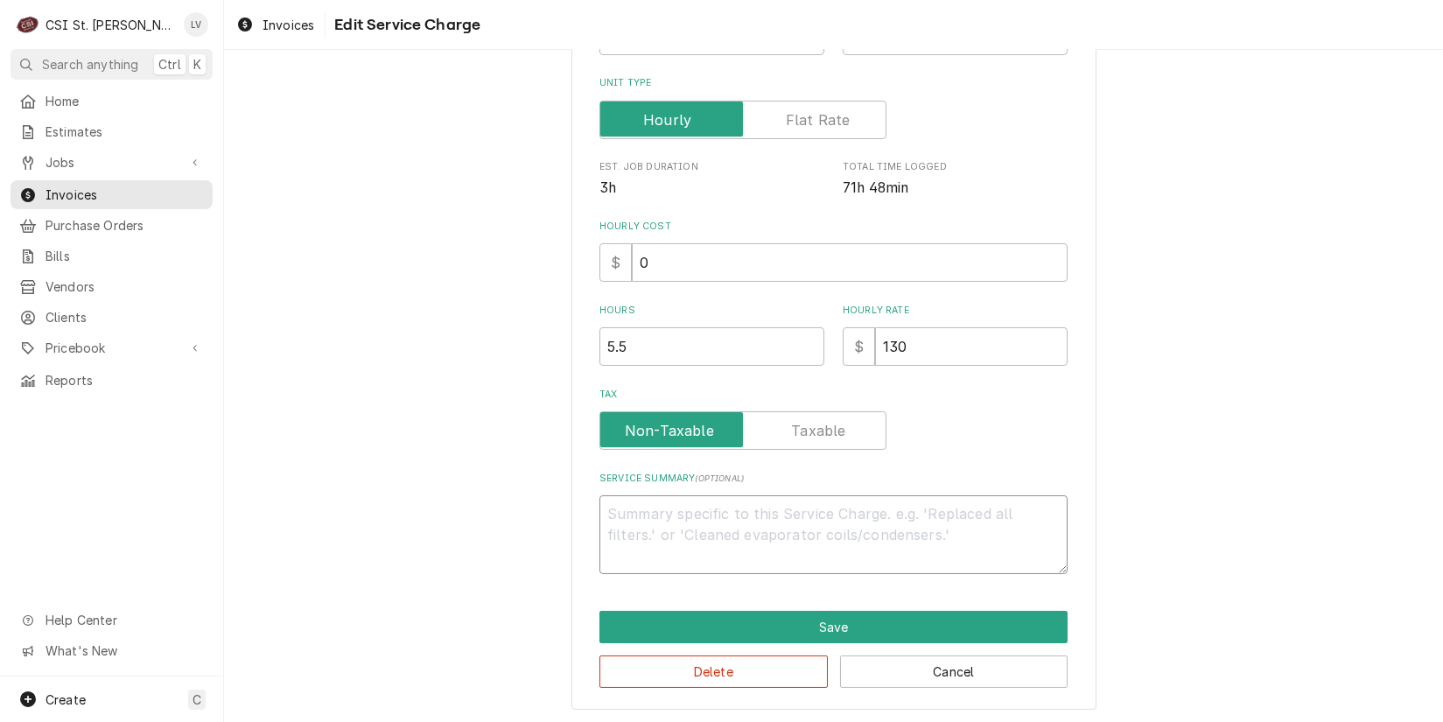
click at [677, 514] on textarea "Service Summary ( optional )" at bounding box center [834, 534] width 468 height 79
paste textarea "Disconnect old unit and installed new 60" 10 burner range. Session Fixture will…"
type textarea "x"
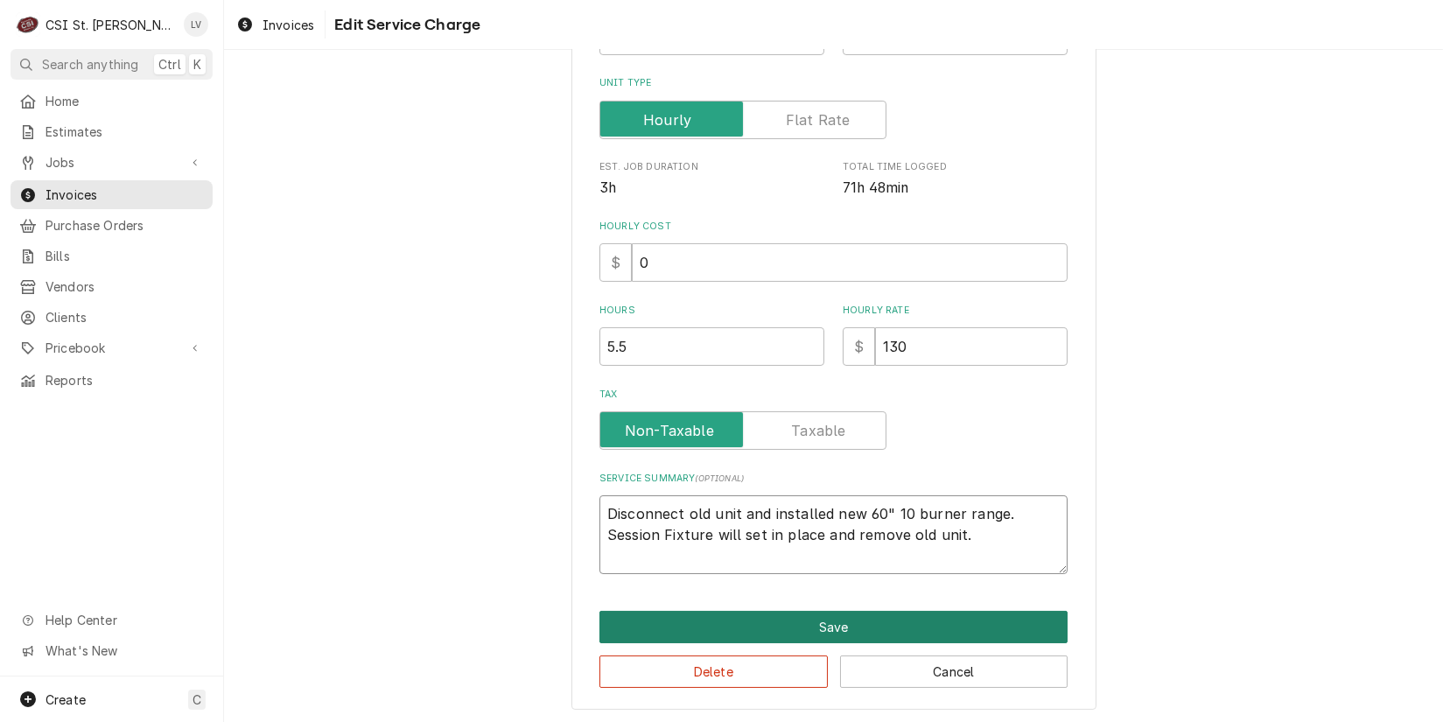
type textarea "Disconnect old unit and installed new 60" 10 burner range. Session Fixture will…"
click at [750, 621] on button "Save" at bounding box center [834, 627] width 468 height 32
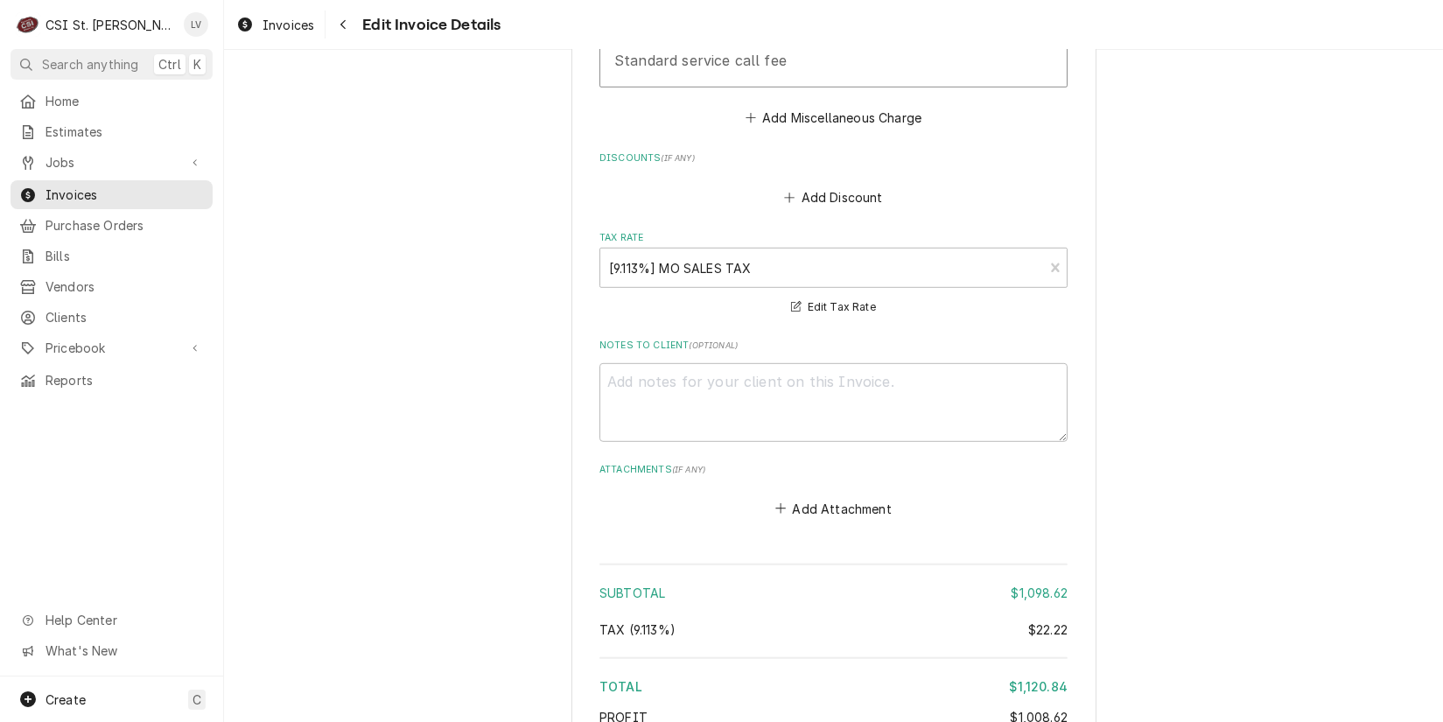
scroll to position [2875, 0]
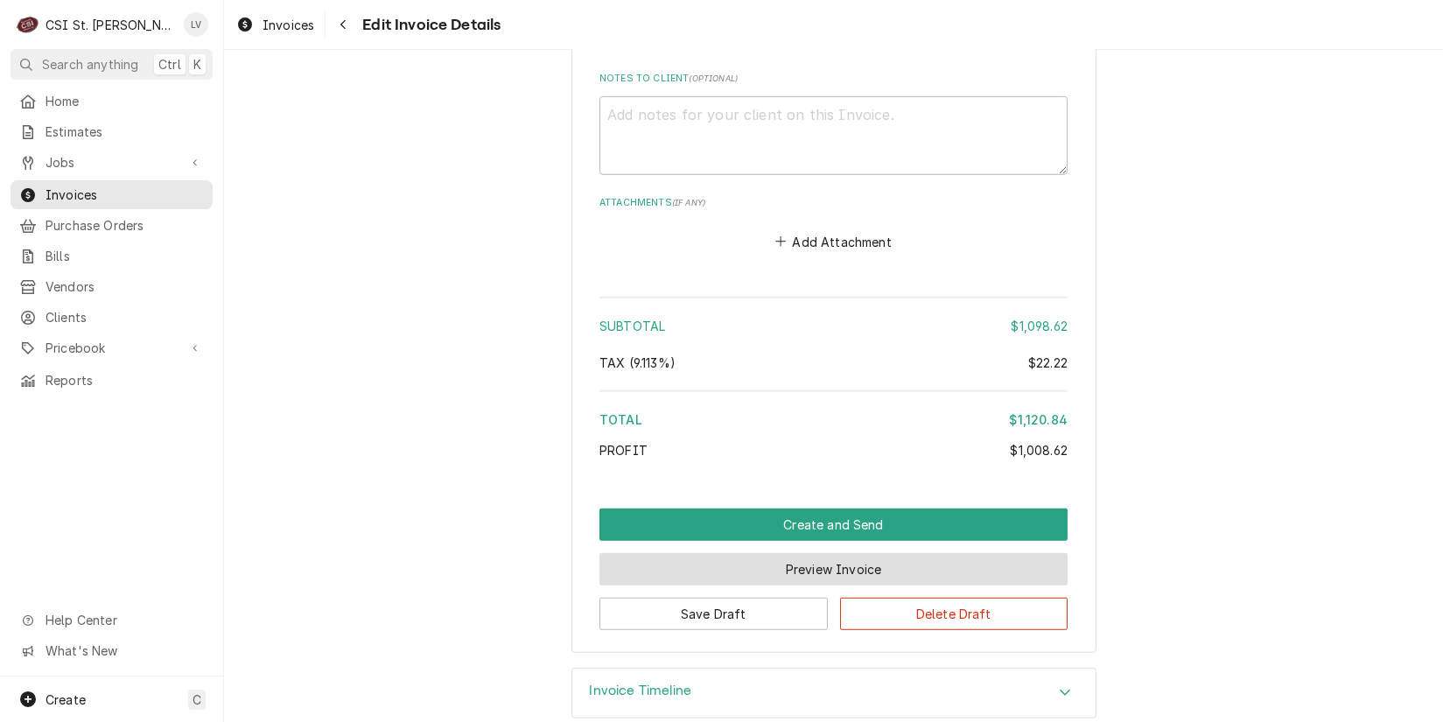
click at [789, 553] on button "Preview Invoice" at bounding box center [834, 569] width 468 height 32
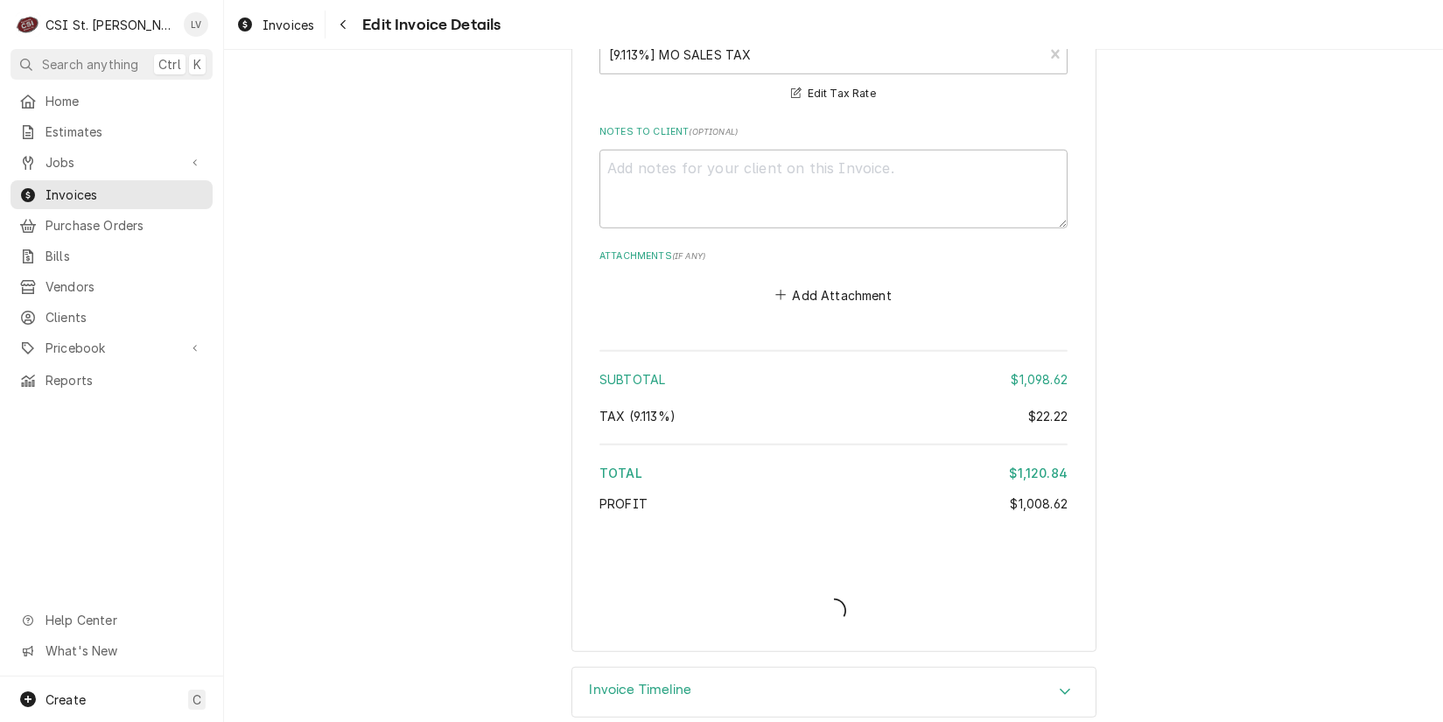
type textarea "x"
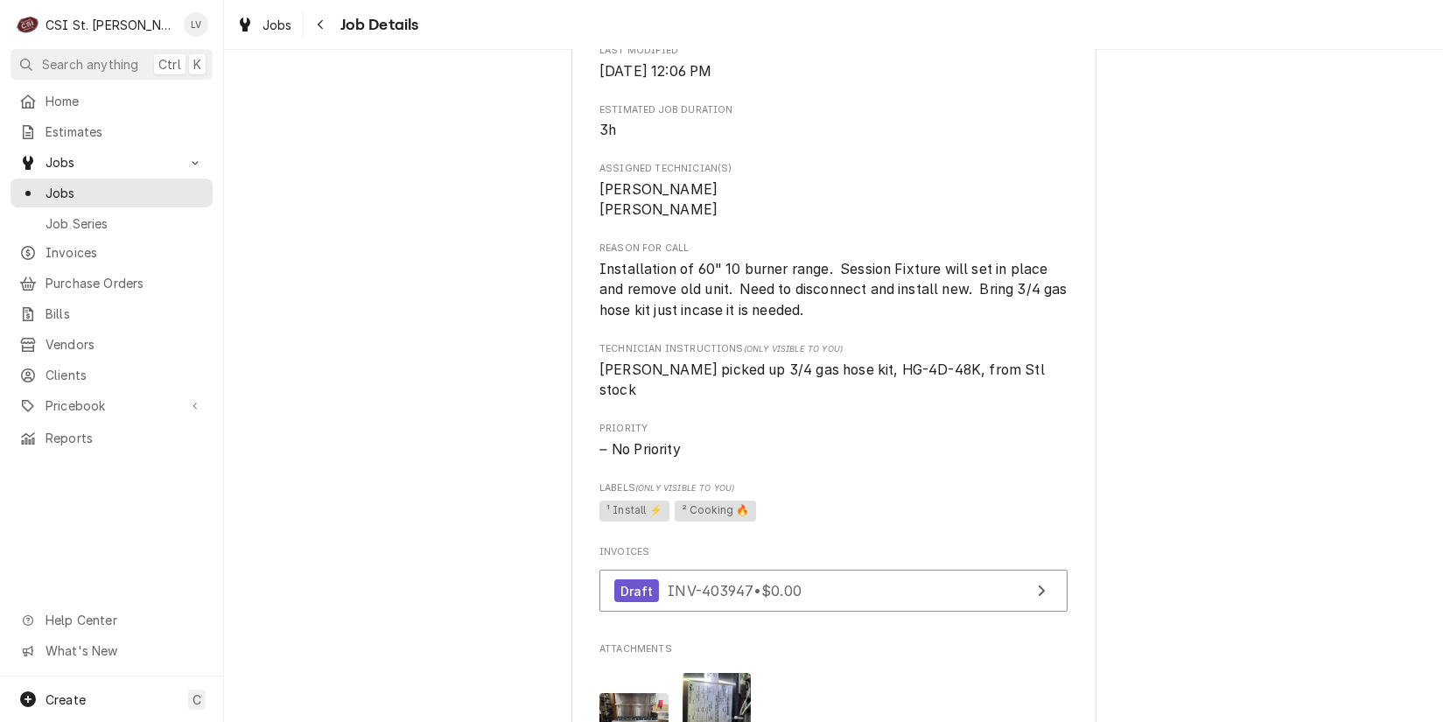
scroll to position [700, 0]
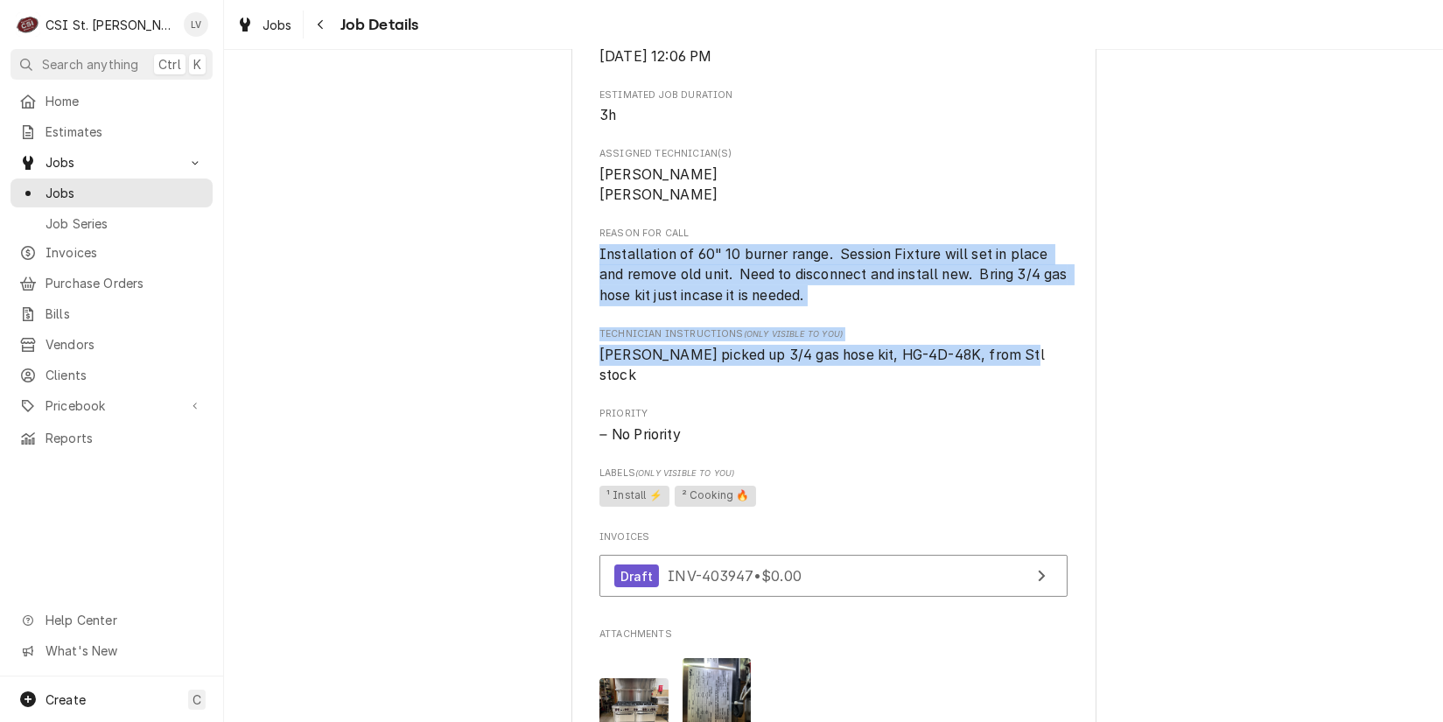
drag, startPoint x: 582, startPoint y: 275, endPoint x: 1023, endPoint y: 376, distance: 452.5
click at [1023, 376] on div "Seven Holy Founders Seven Holy Founders / [STREET_ADDRESS][PERSON_NAME] Open in…" at bounding box center [834, 290] width 525 height 1756
copy div "Installation of 60" 10 burner range. Session Fixture will set in place and remo…"
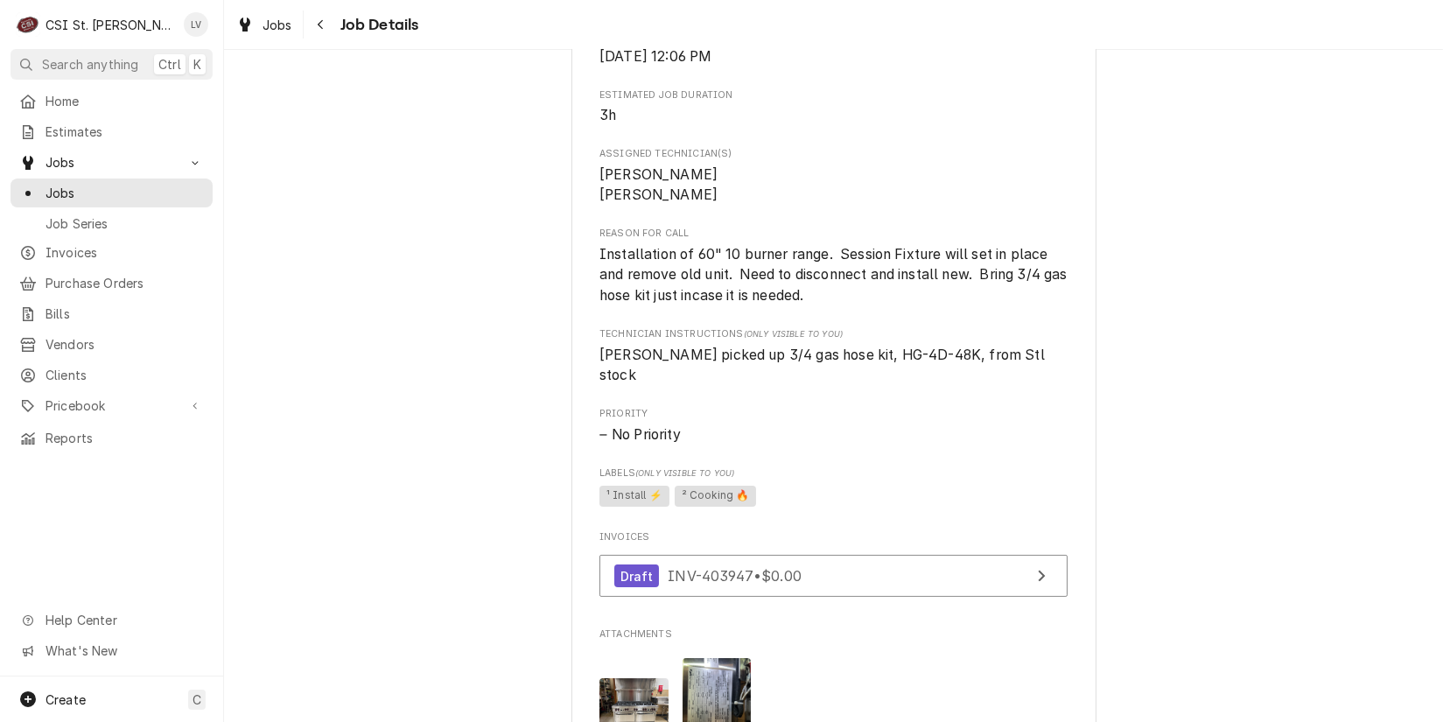
click at [317, 565] on div "Completed and Uninvoiced Seven Holy Founders Seven Holy Founders / [STREET_ADDR…" at bounding box center [833, 275] width 1219 height 1815
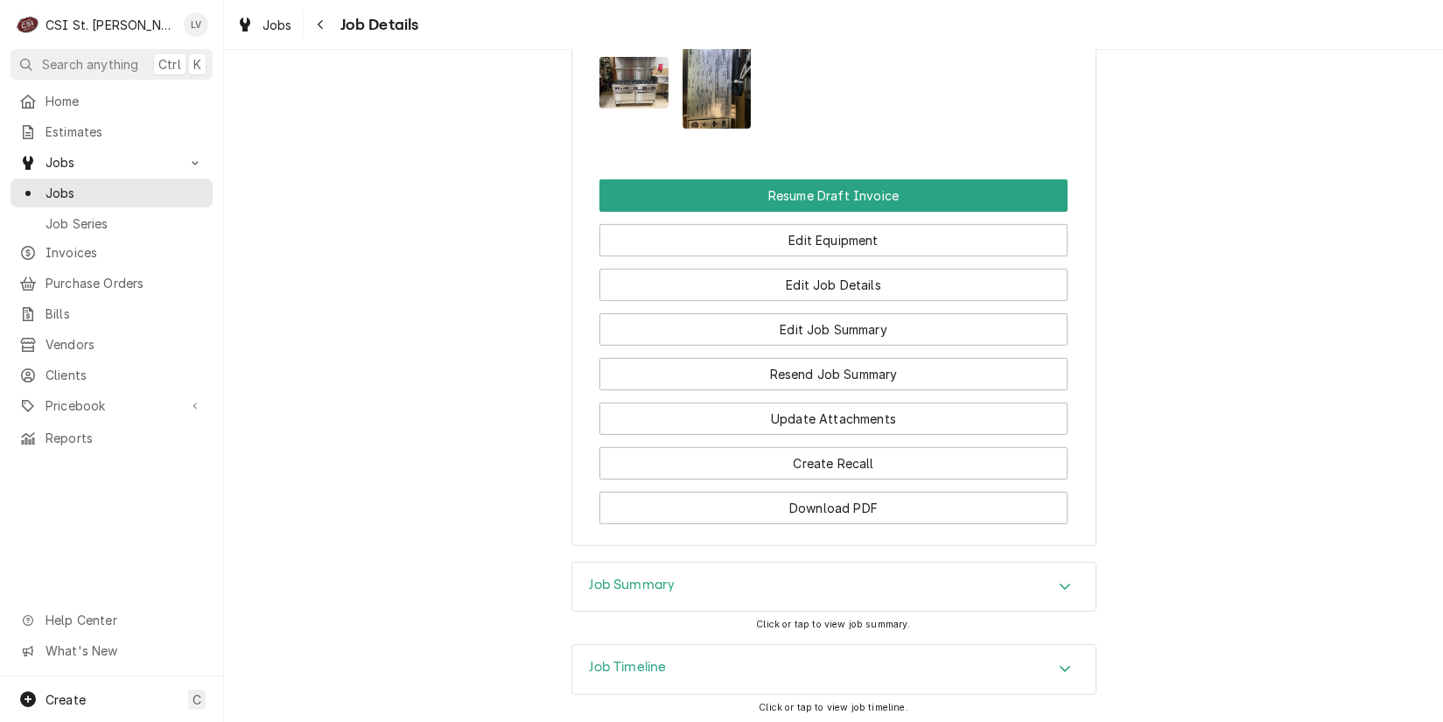
scroll to position [1405, 0]
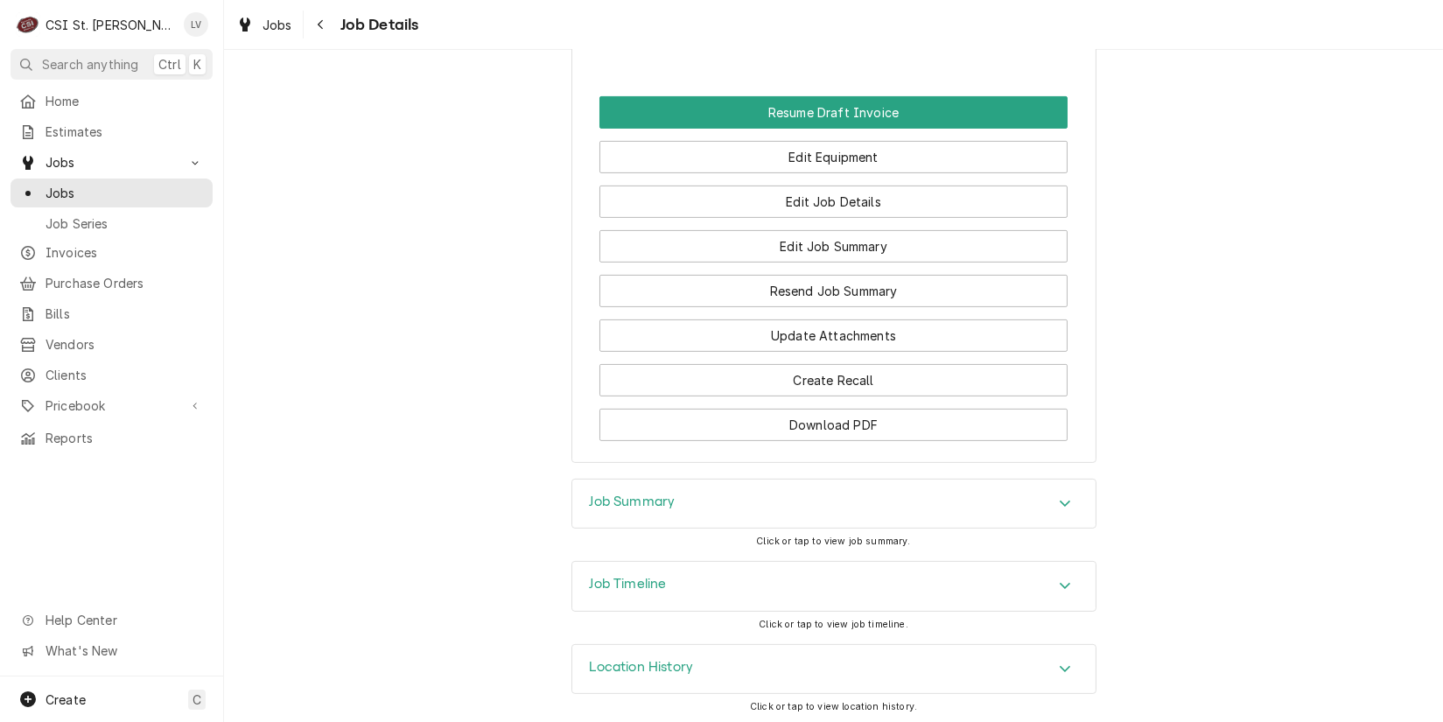
click at [759, 577] on div "Job Timeline" at bounding box center [833, 586] width 523 height 49
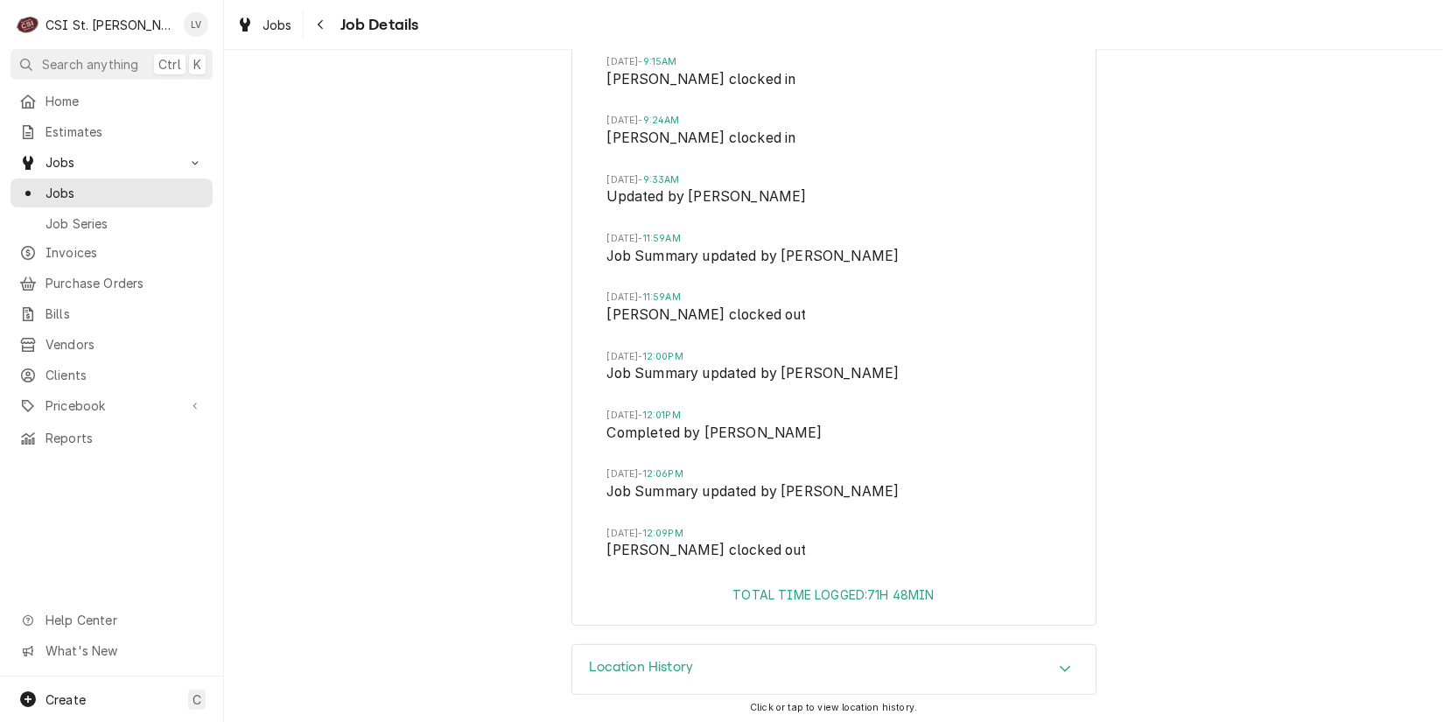
scroll to position [2127, 0]
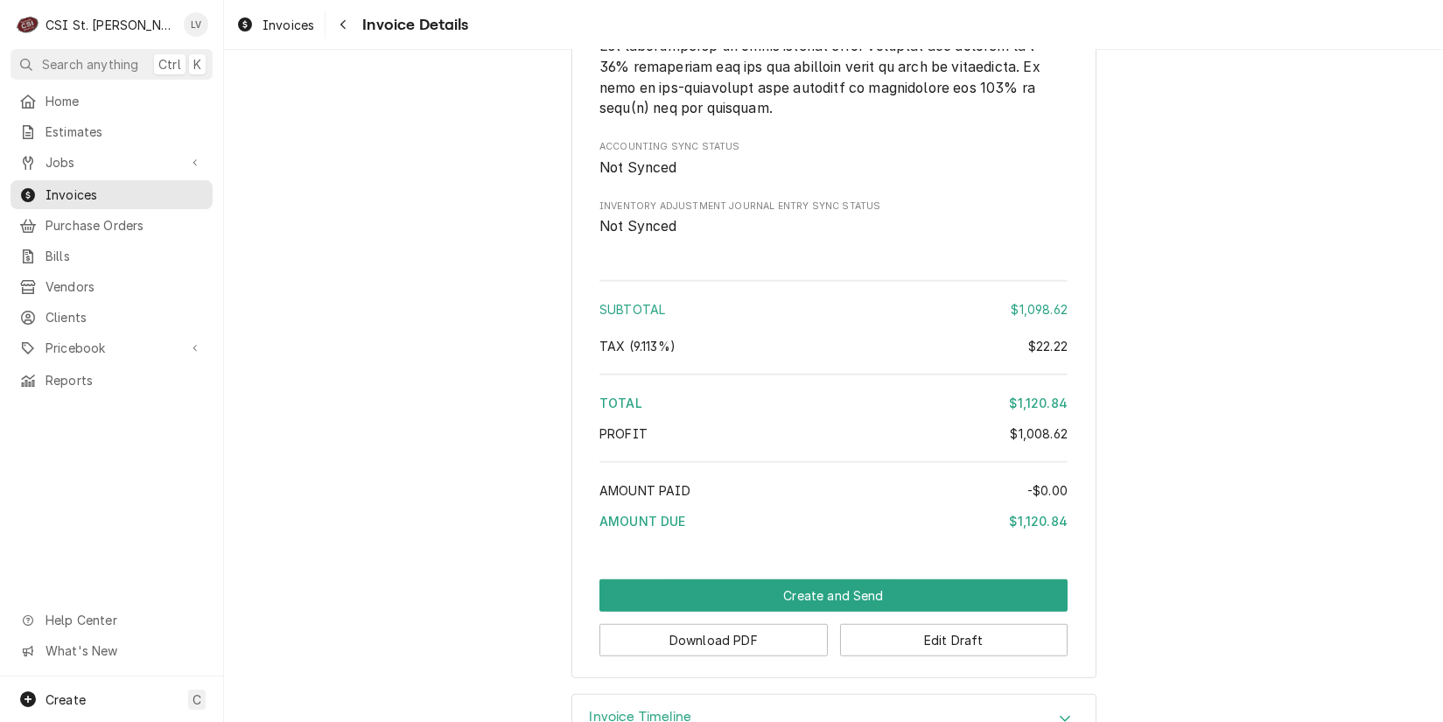
scroll to position [3186, 0]
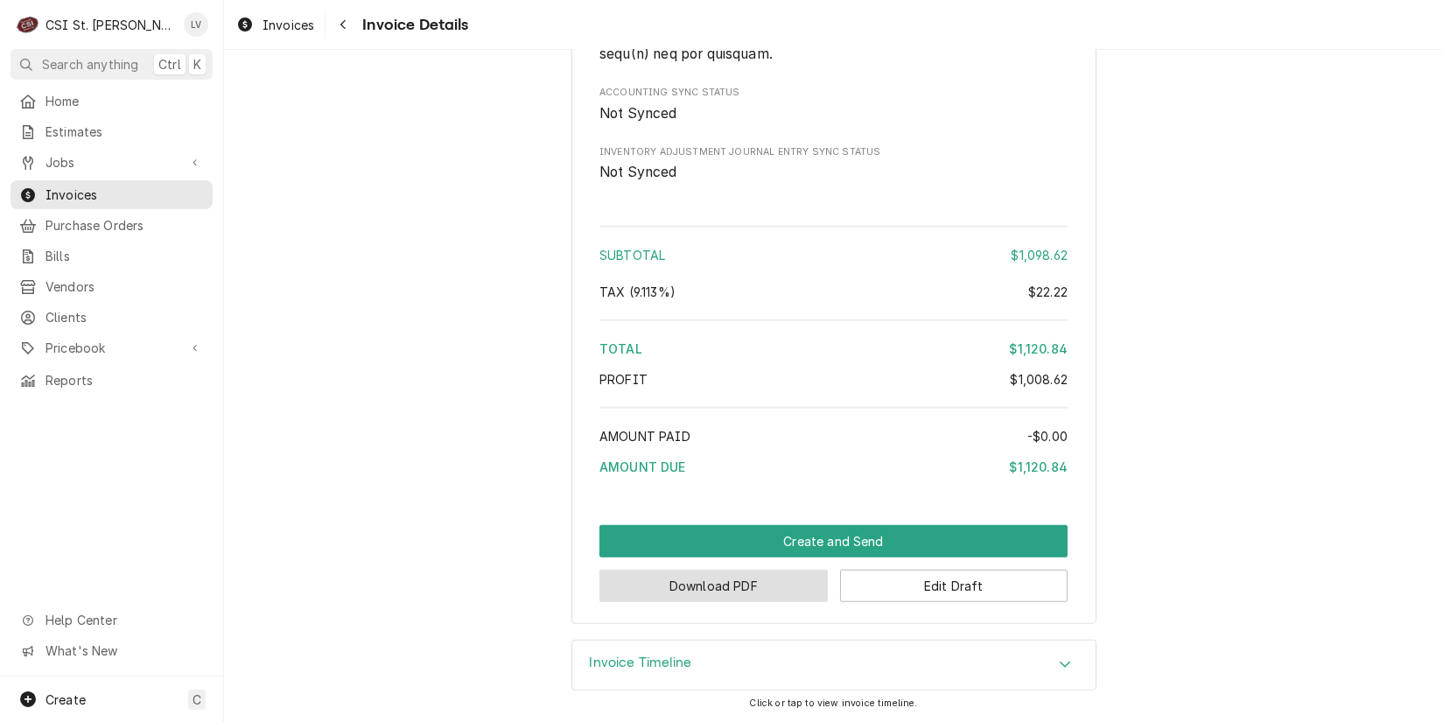
click at [735, 592] on button "Download PDF" at bounding box center [714, 586] width 228 height 32
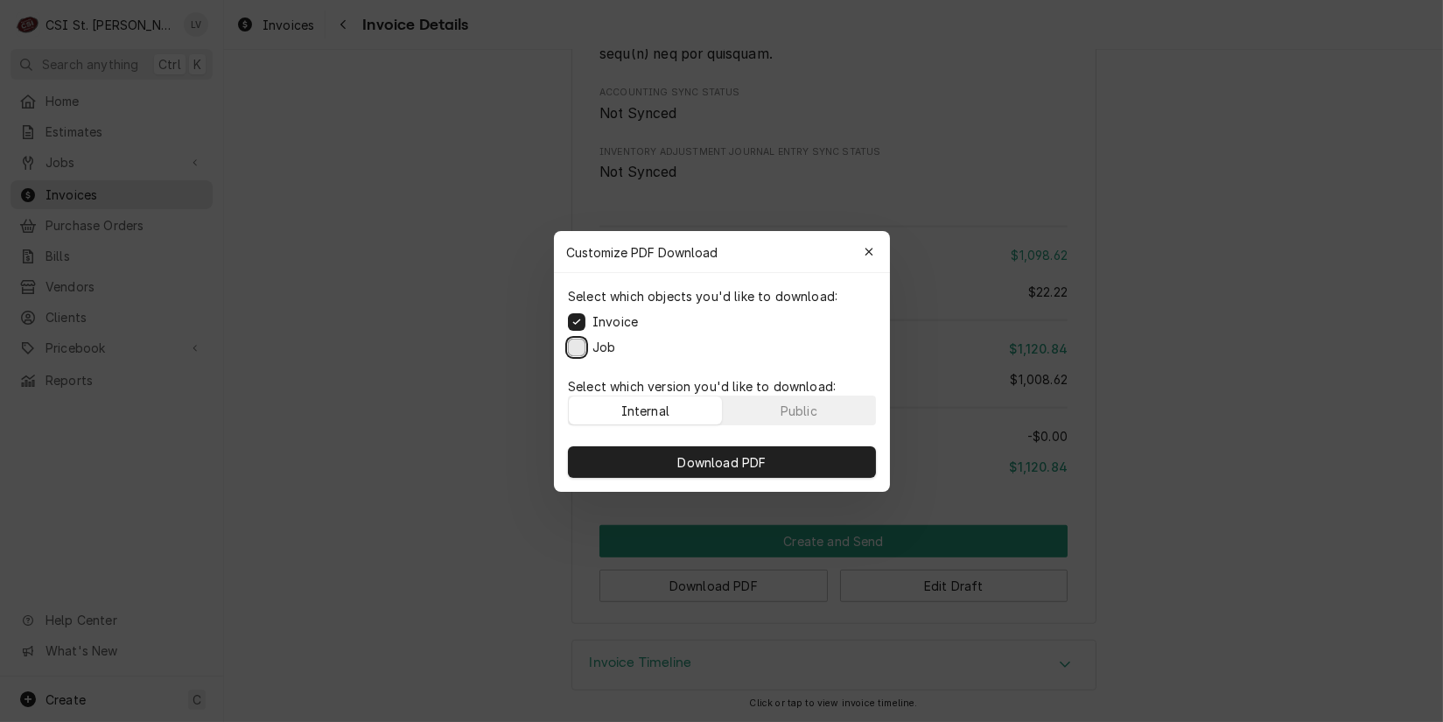
click at [577, 345] on button "Job" at bounding box center [577, 347] width 18 height 18
click at [691, 463] on span "Download PDF" at bounding box center [721, 462] width 95 height 18
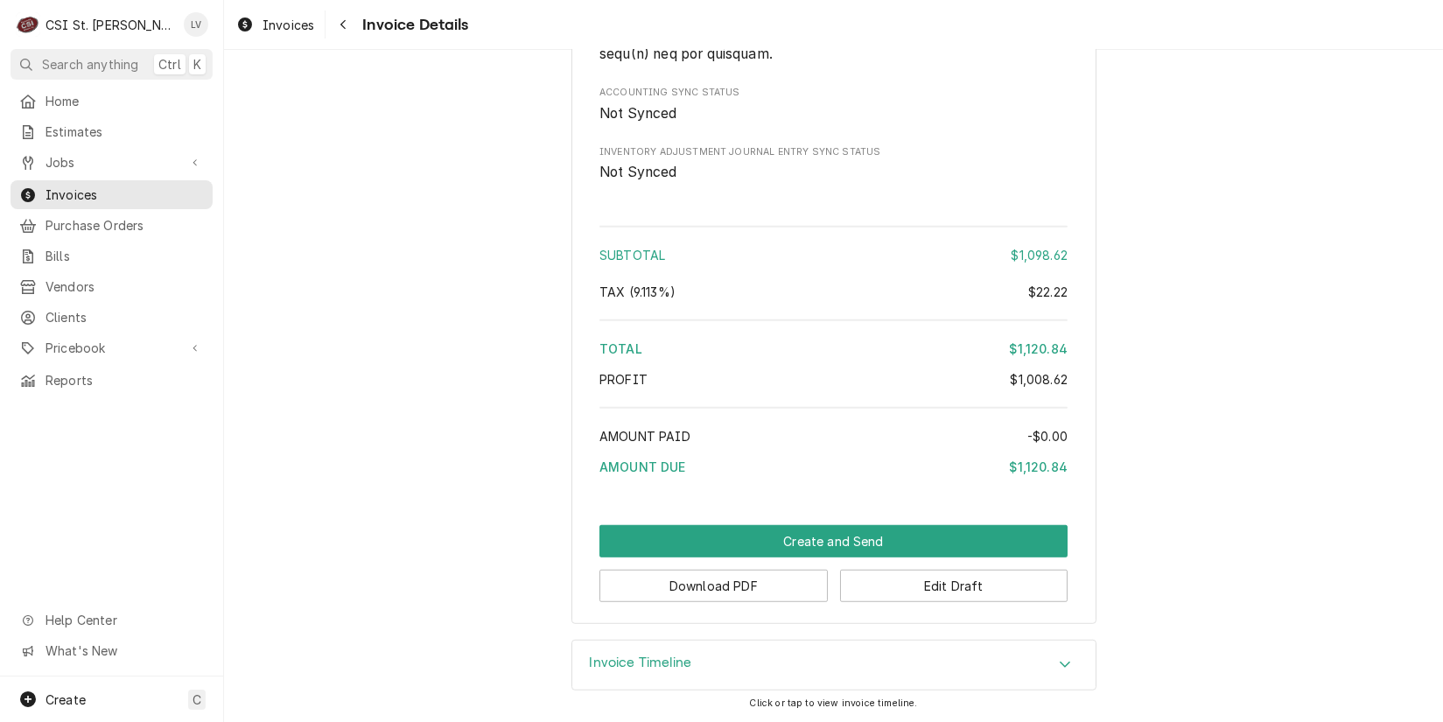
click at [285, 24] on span "Invoices" at bounding box center [289, 25] width 52 height 18
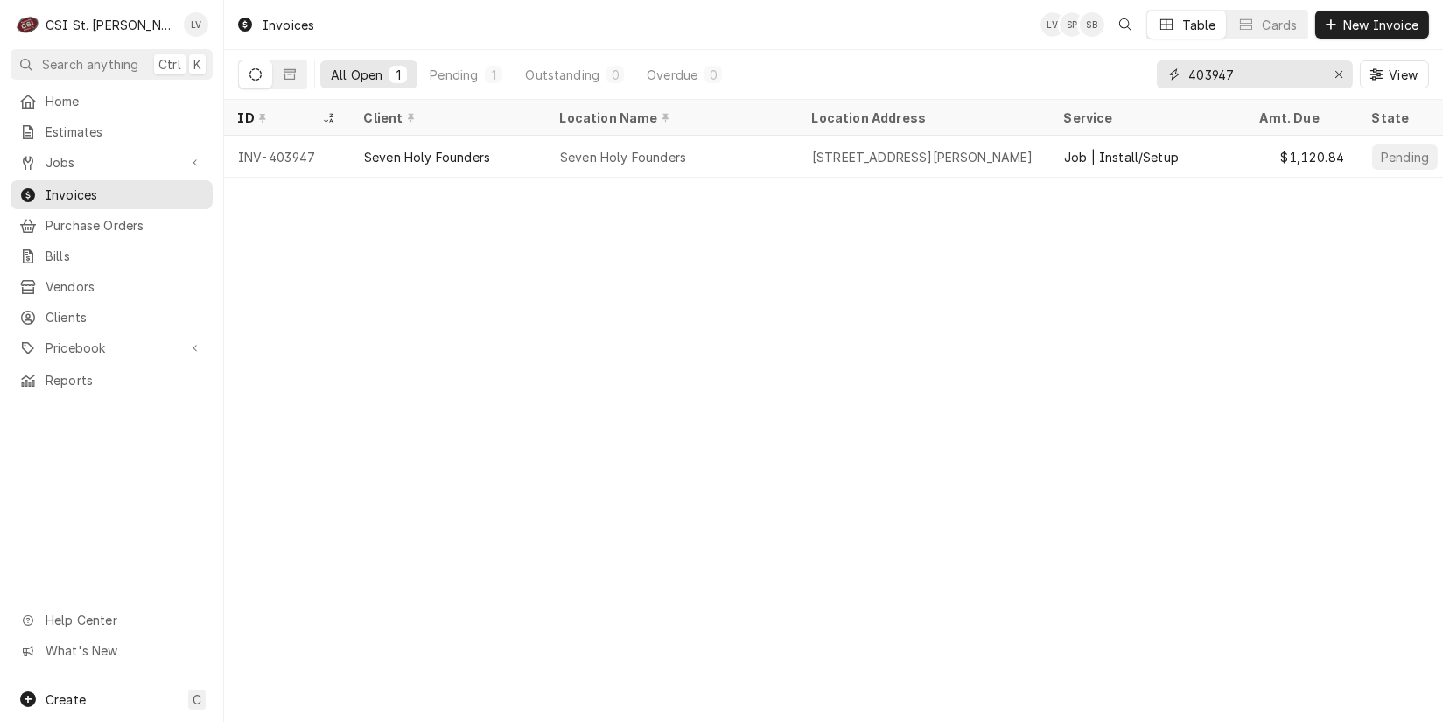
click at [1260, 75] on input "403947" at bounding box center [1254, 74] width 131 height 28
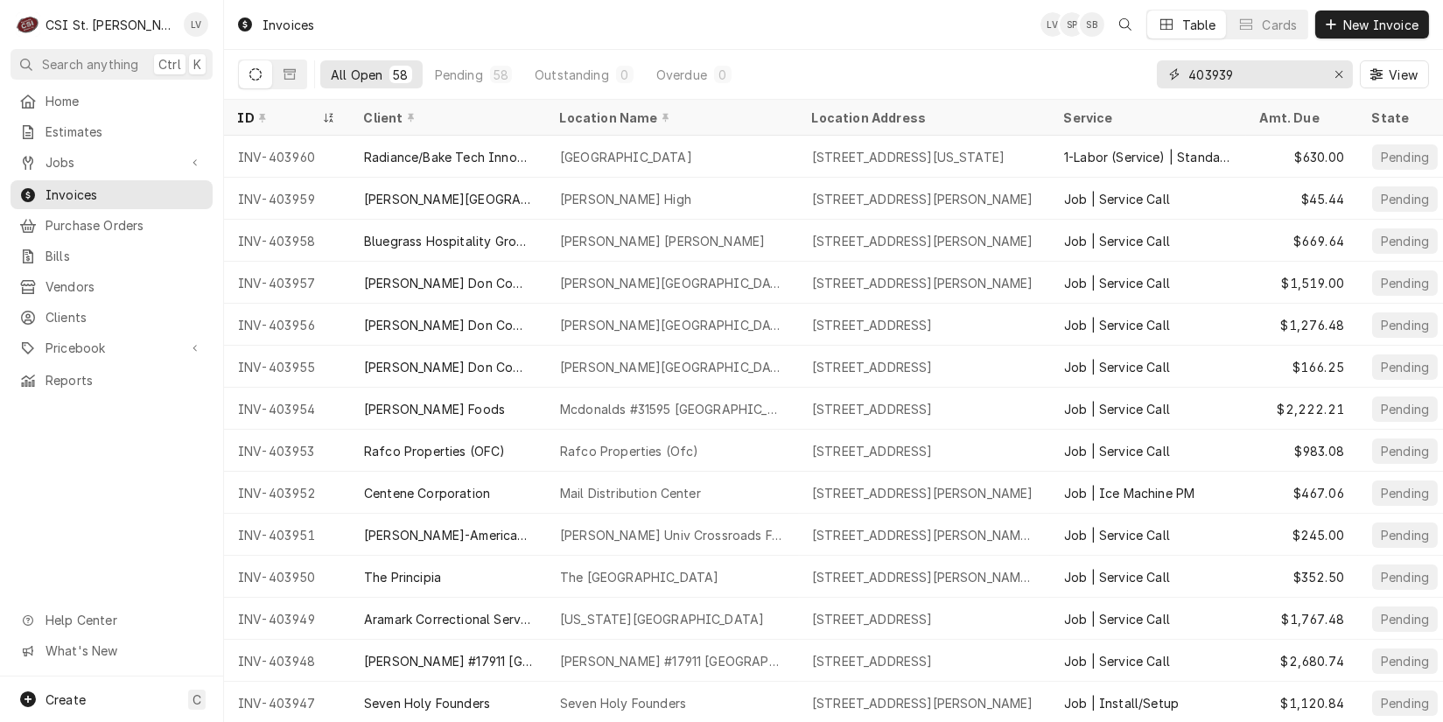
type input "403939"
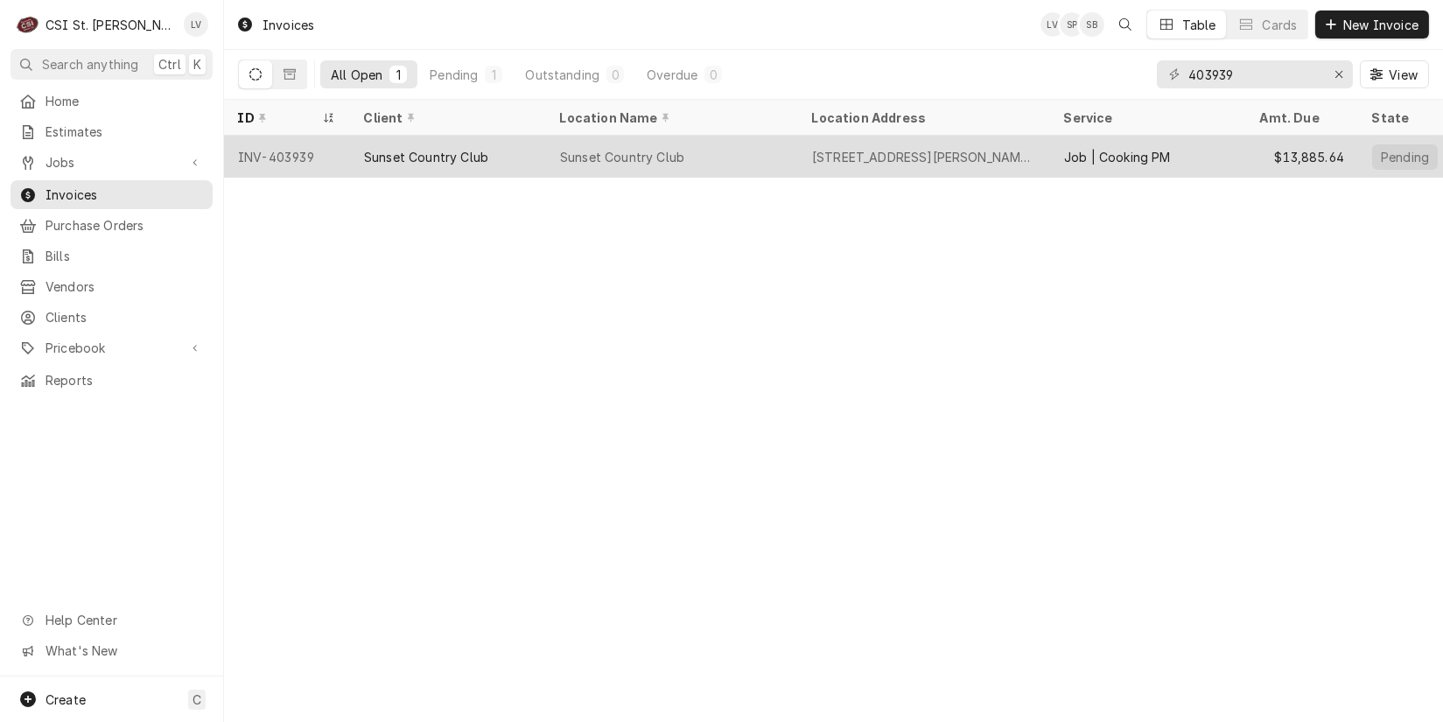
click at [679, 165] on div "Sunset Country Club" at bounding box center [672, 157] width 252 height 42
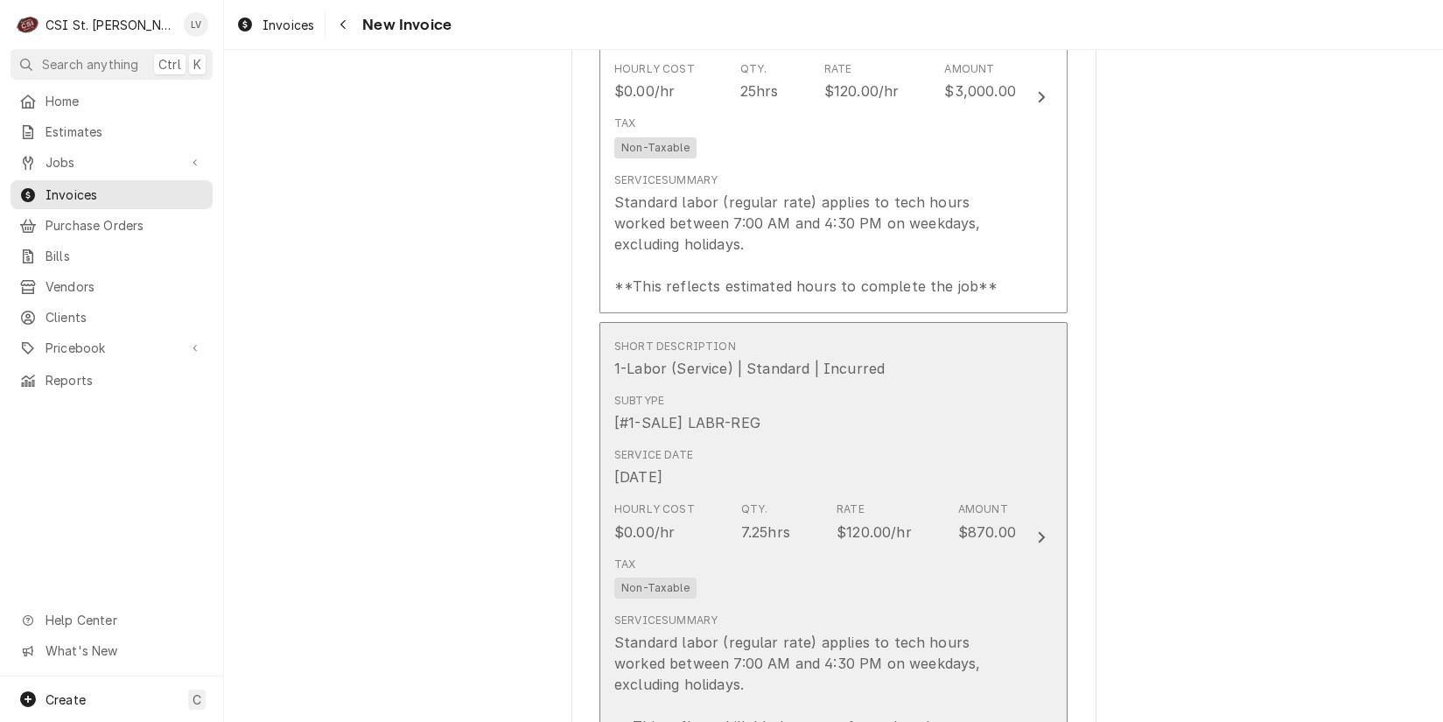
scroll to position [7177, 0]
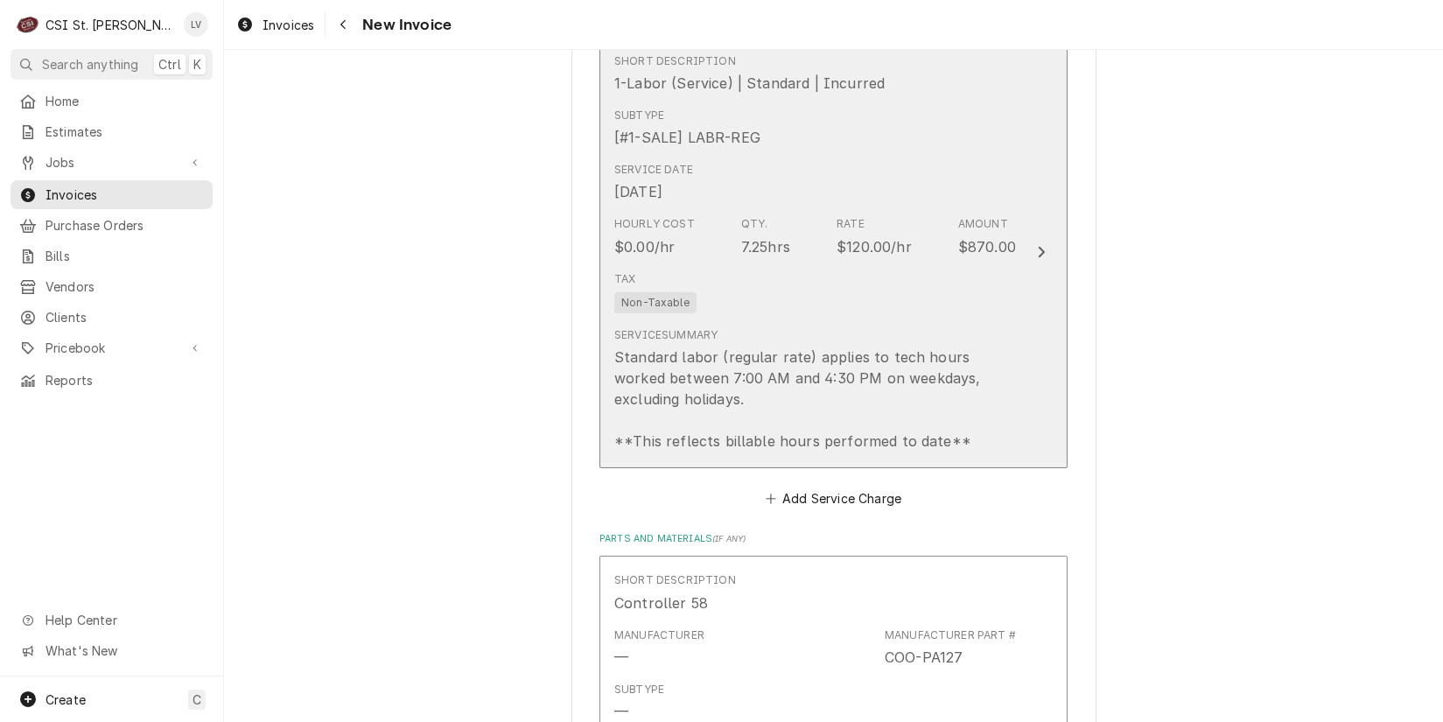
click at [813, 329] on div "Service Summary Standard labor (regular rate) applies to tech hours worked betw…" at bounding box center [815, 389] width 402 height 124
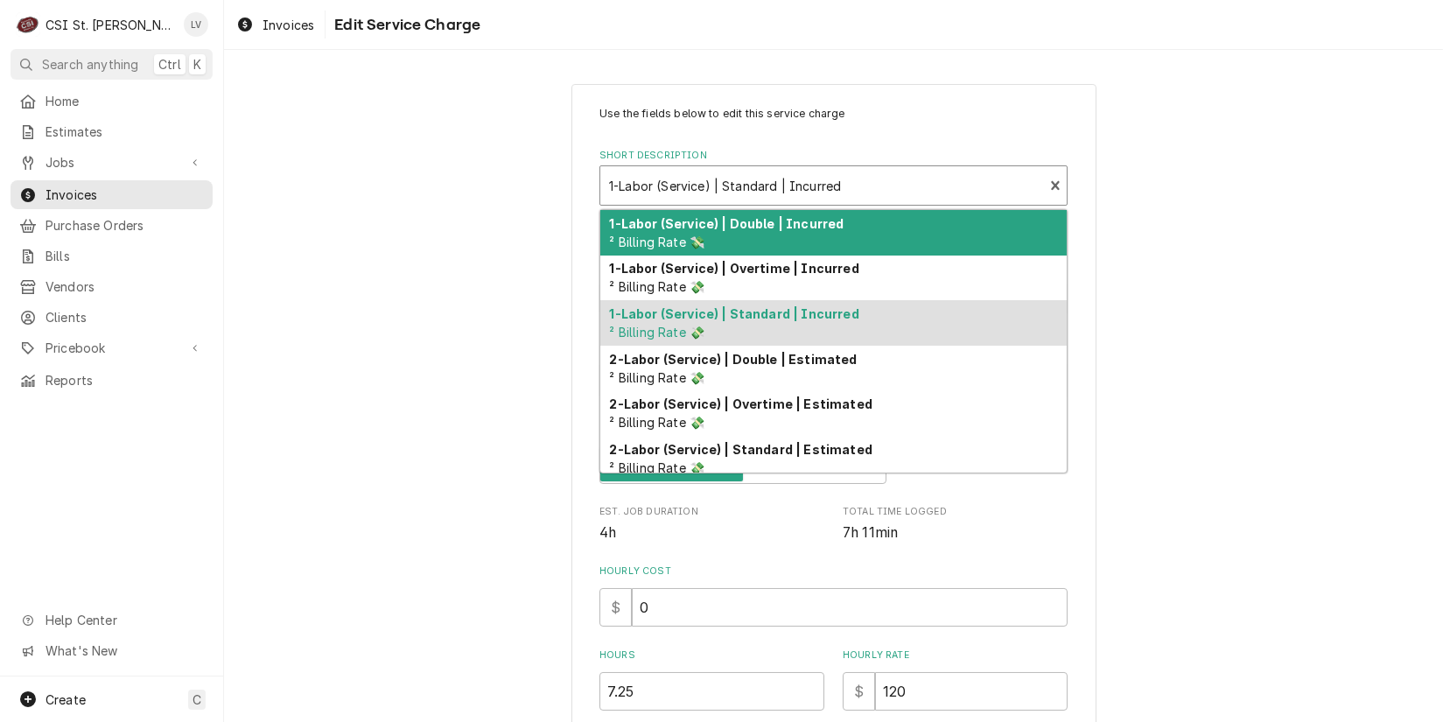
click at [712, 183] on div "Short Description" at bounding box center [821, 186] width 425 height 32
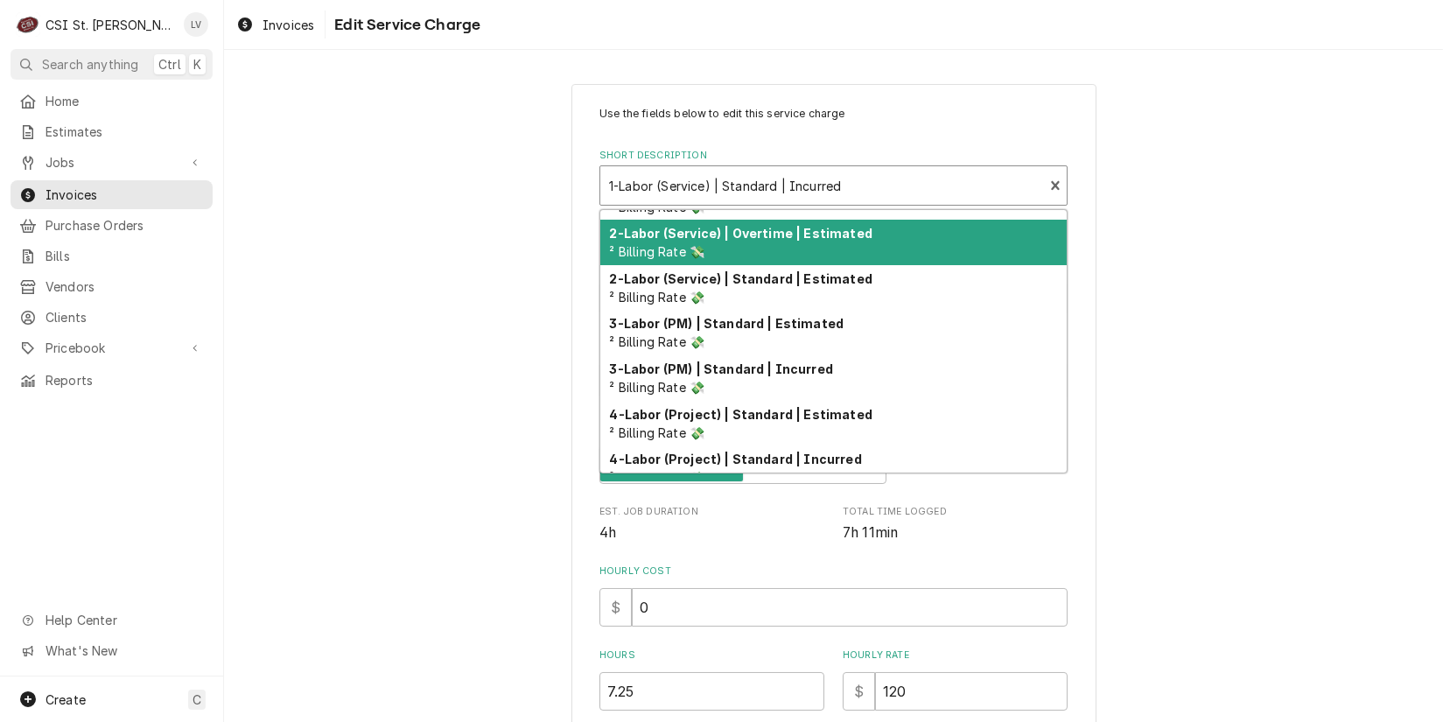
scroll to position [175, 0]
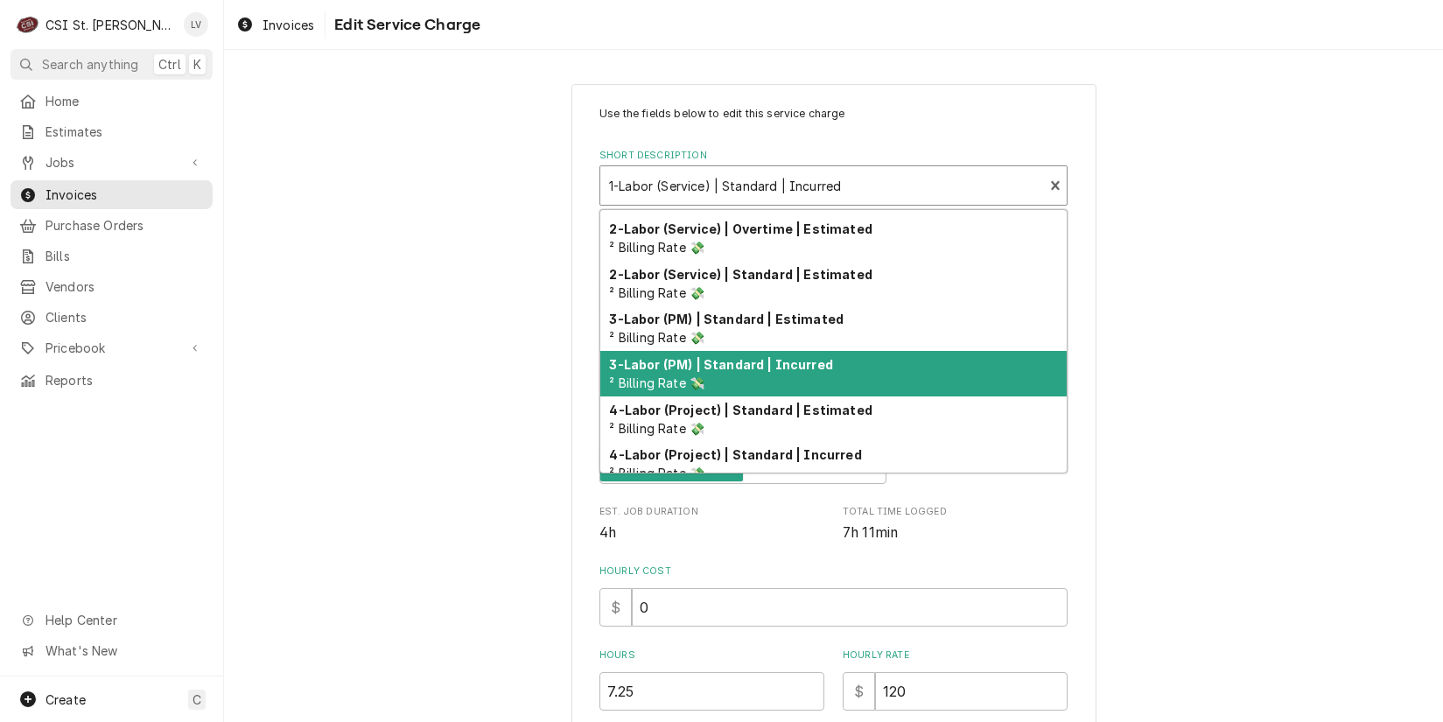
click at [699, 376] on div "3-Labor (PM) | Standard | Incurred ² Billing Rate 💸" at bounding box center [833, 374] width 467 height 46
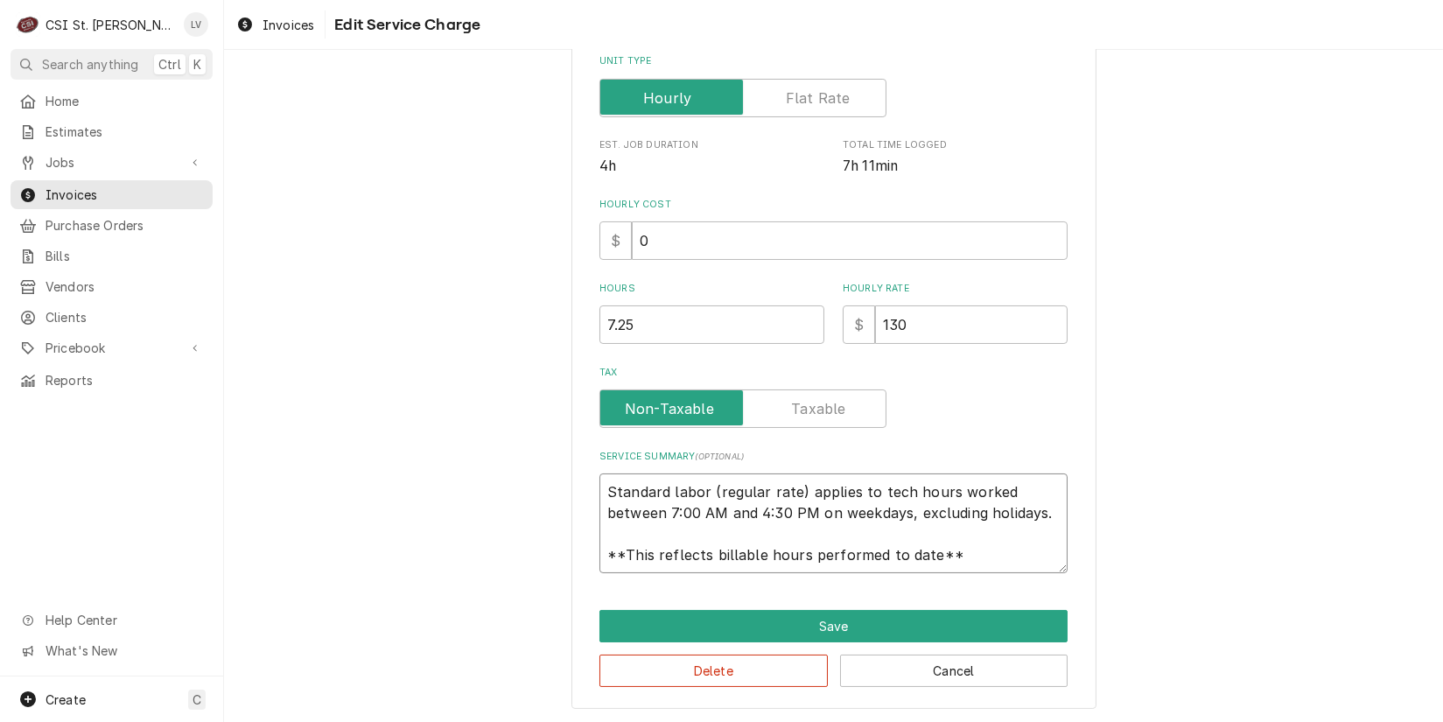
scroll to position [21, 0]
drag, startPoint x: 602, startPoint y: 491, endPoint x: 992, endPoint y: 575, distance: 398.5
click at [992, 575] on div "Use the fields below to edit this service charge Short Description 3-Labor (PM)…" at bounding box center [834, 213] width 525 height 993
type textarea "x"
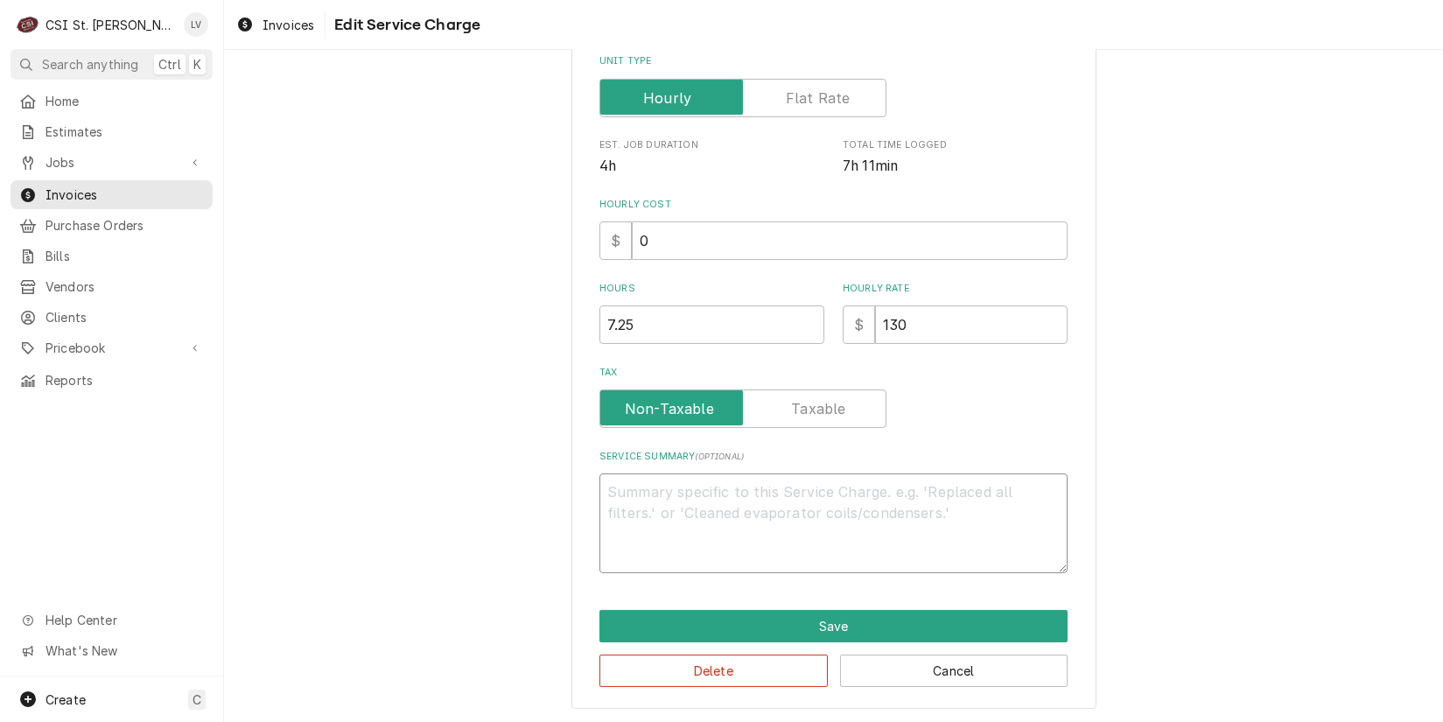
scroll to position [346, 0]
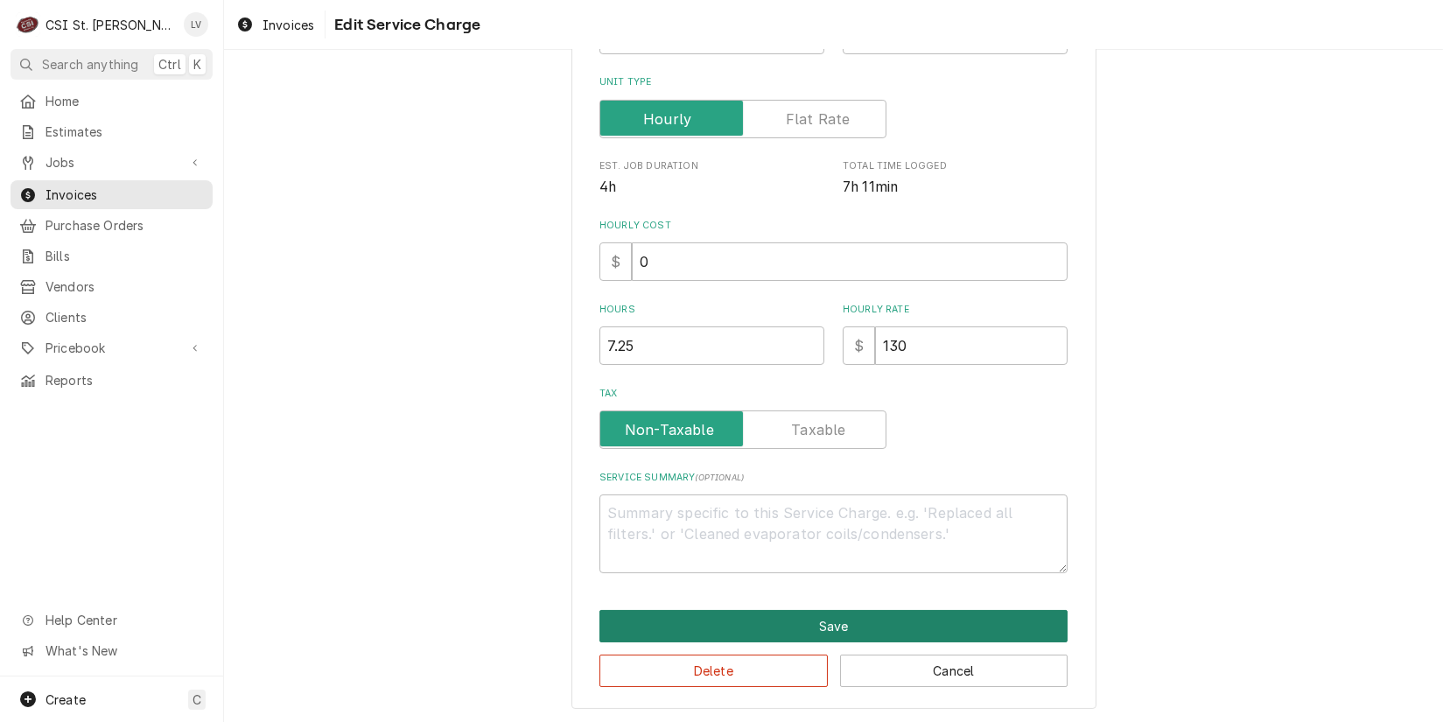
click at [895, 629] on button "Save" at bounding box center [834, 626] width 468 height 32
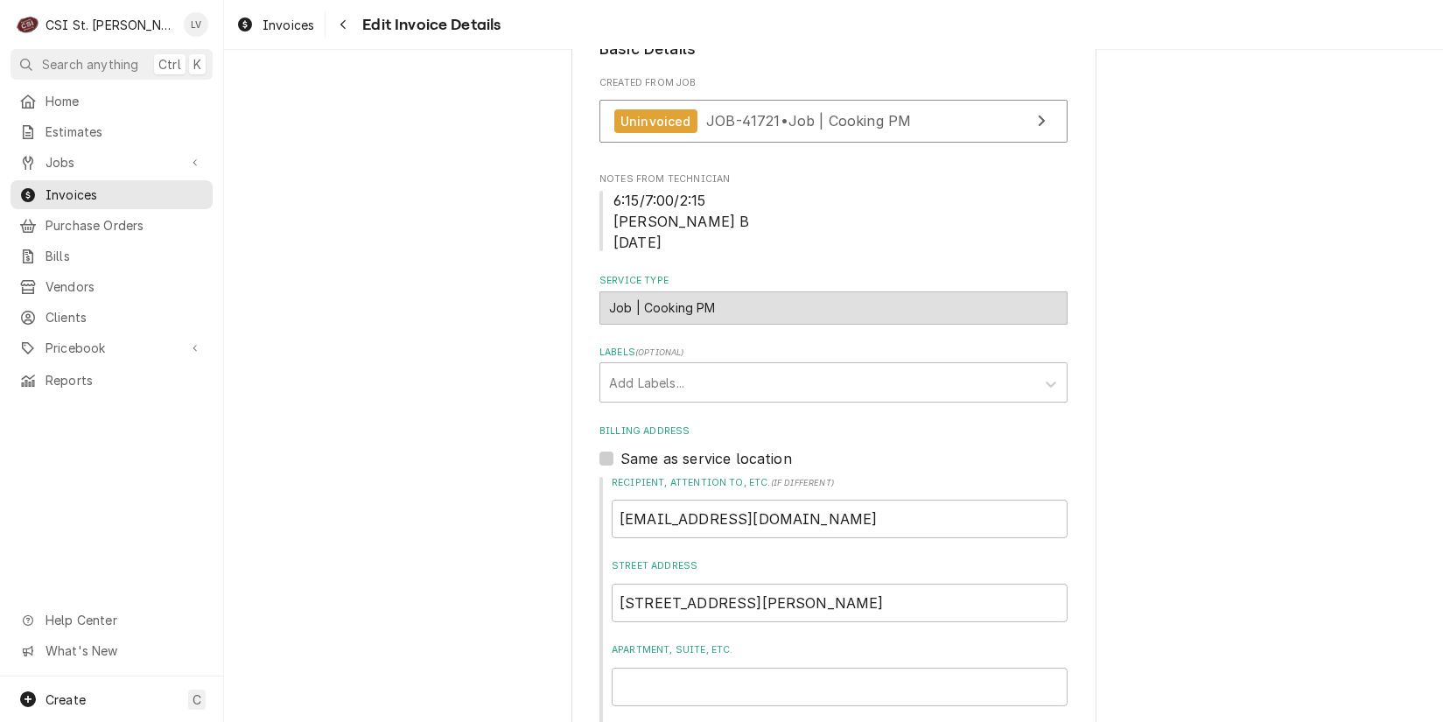
scroll to position [250, 0]
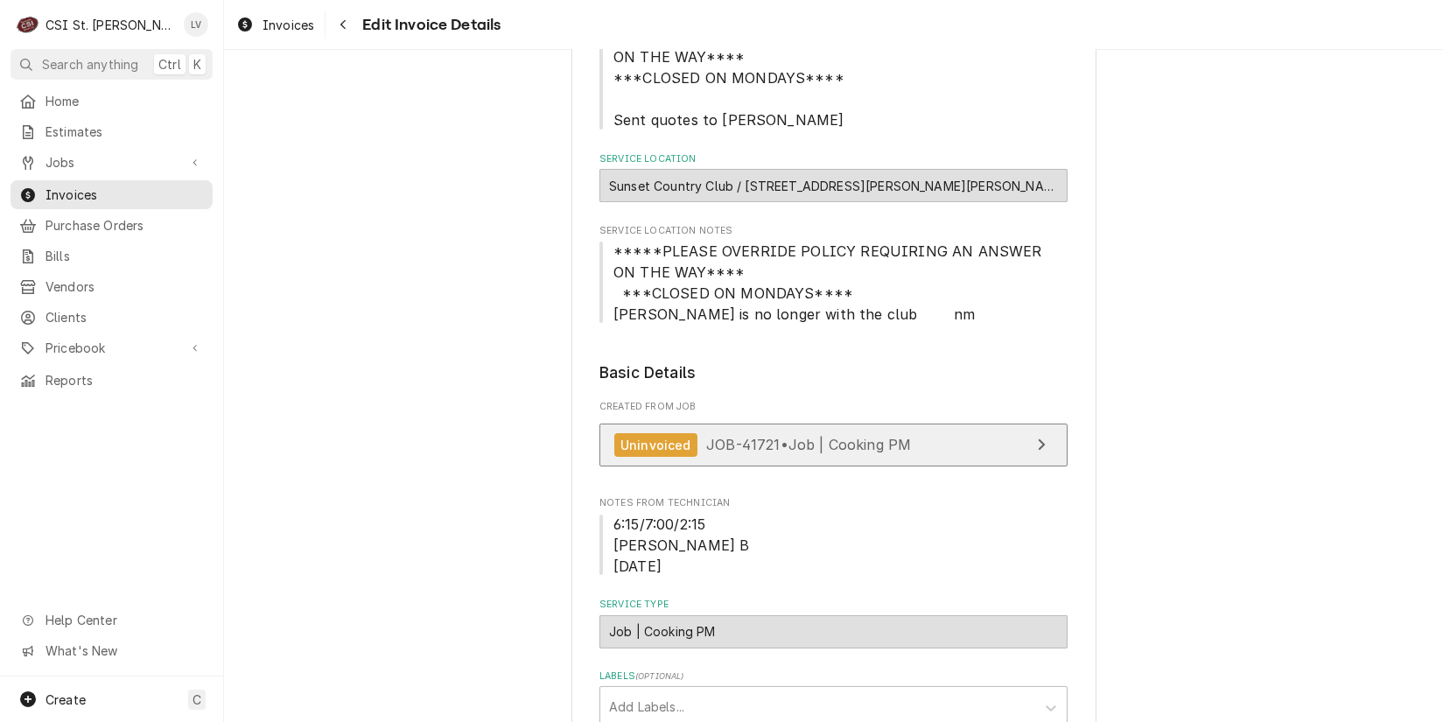
click at [621, 445] on div "Uninvoiced" at bounding box center [655, 445] width 83 height 24
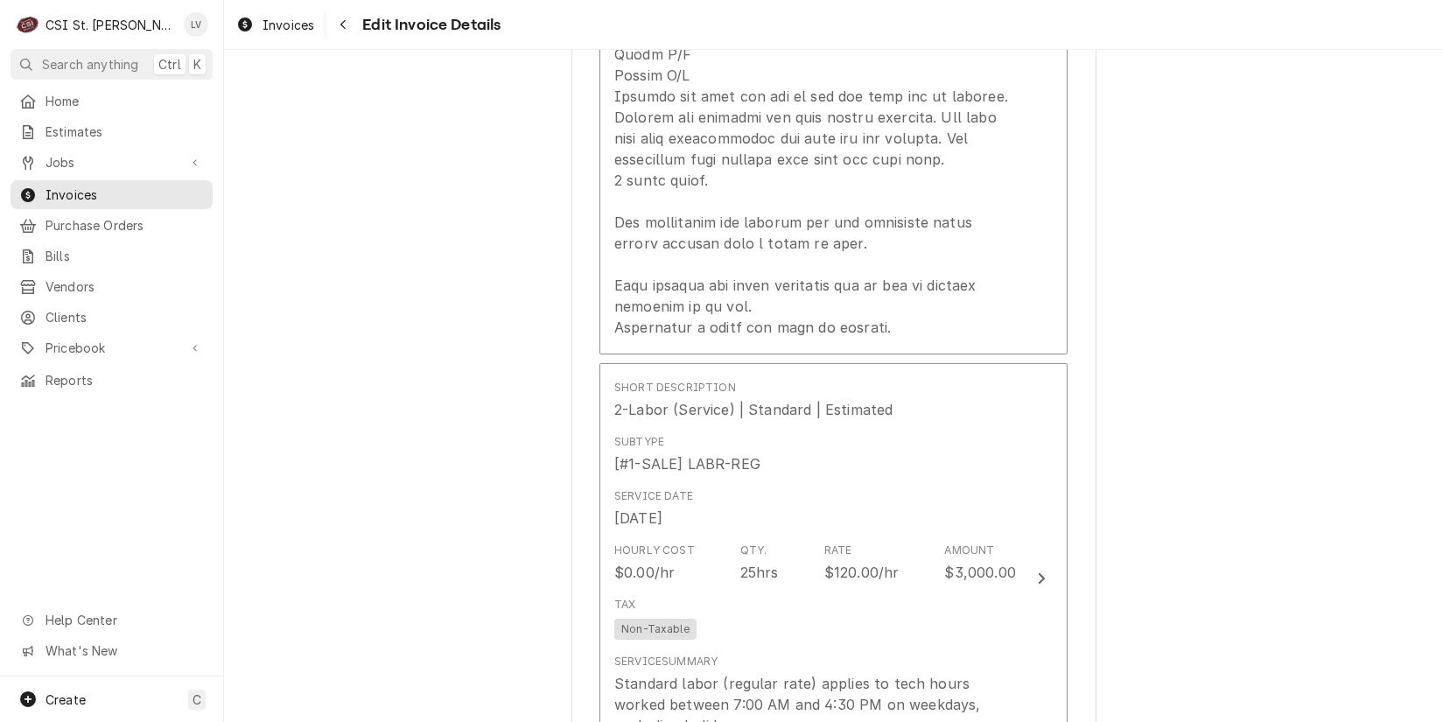
scroll to position [6465, 0]
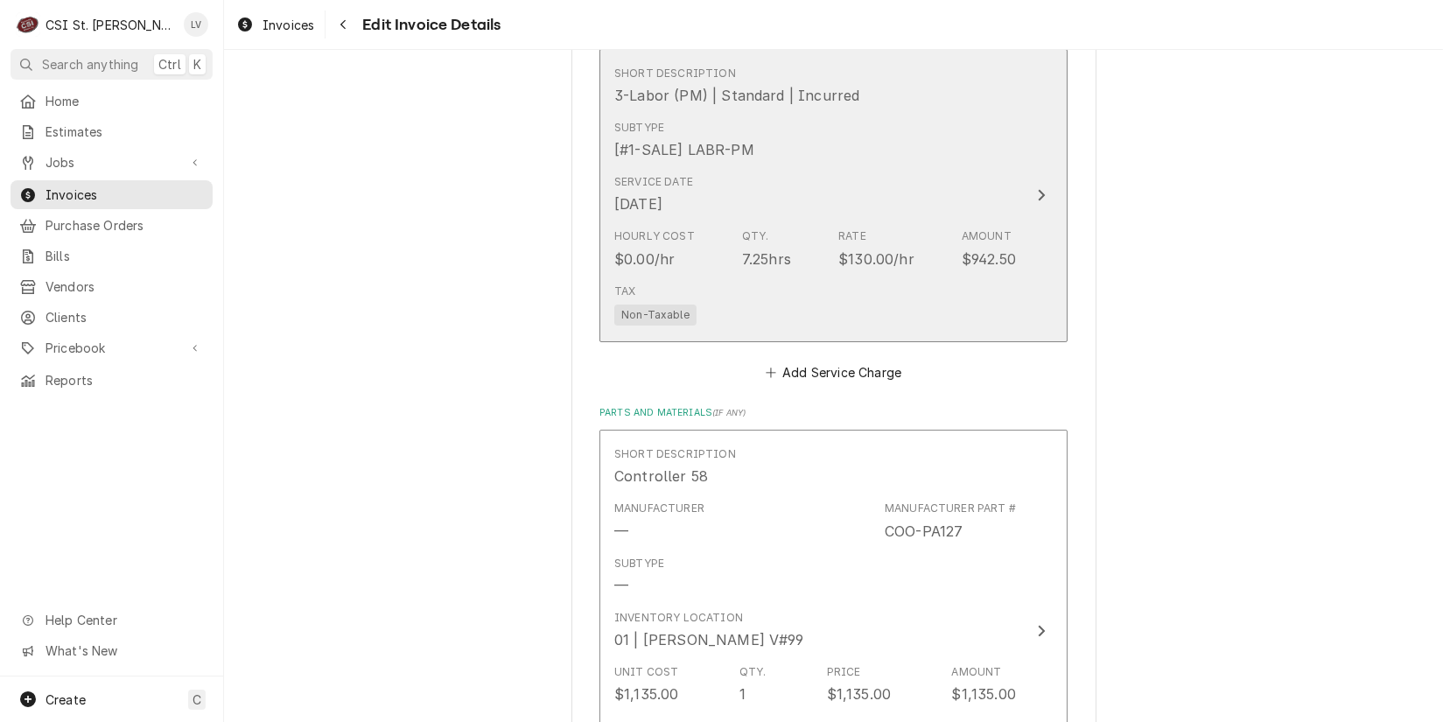
click at [895, 237] on div "Rate $130.00/hr" at bounding box center [877, 248] width 76 height 40
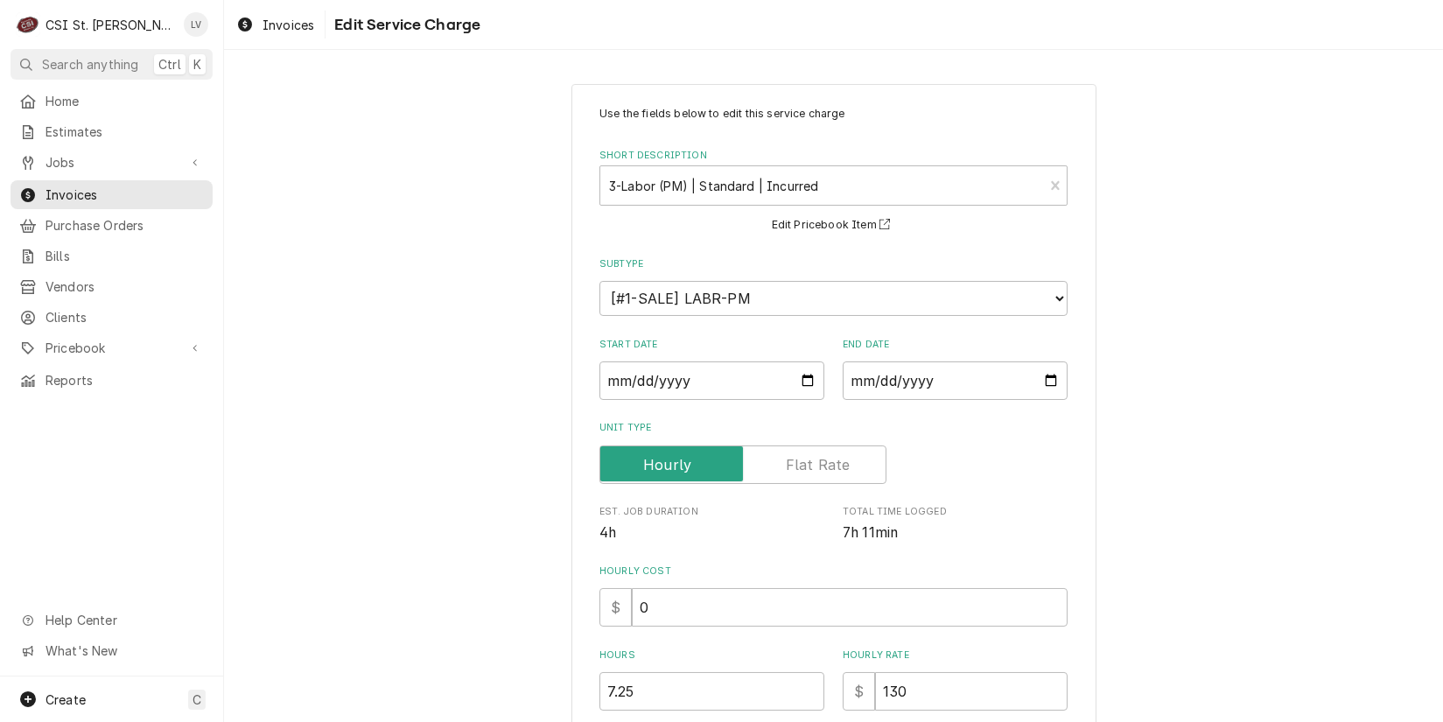
scroll to position [345, 0]
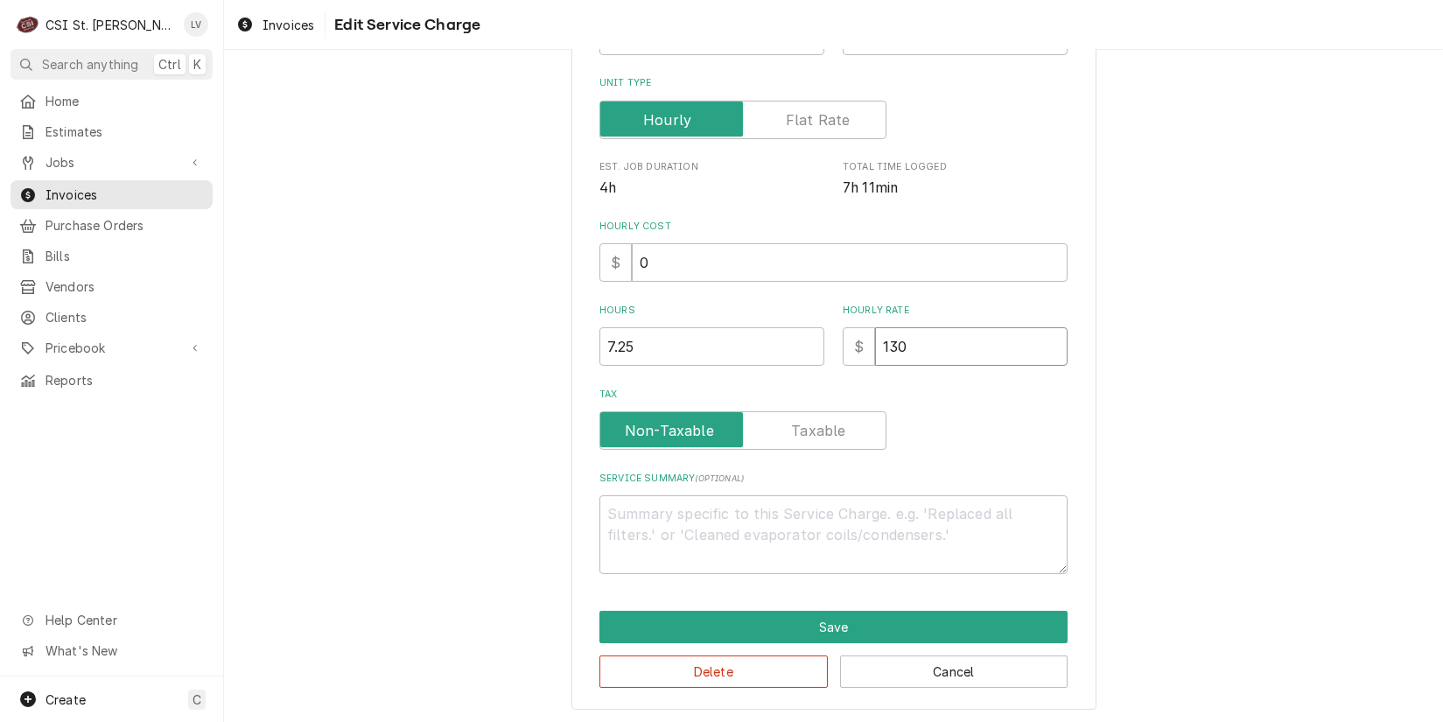
drag, startPoint x: 889, startPoint y: 356, endPoint x: 844, endPoint y: 366, distance: 46.5
click at [843, 366] on div "Use the fields below to edit this service charge Short Description 3-Labor (PM)…" at bounding box center [834, 167] width 468 height 813
type textarea "x"
type input "0"
click at [773, 513] on textarea "Service Summary ( optional )" at bounding box center [834, 534] width 468 height 79
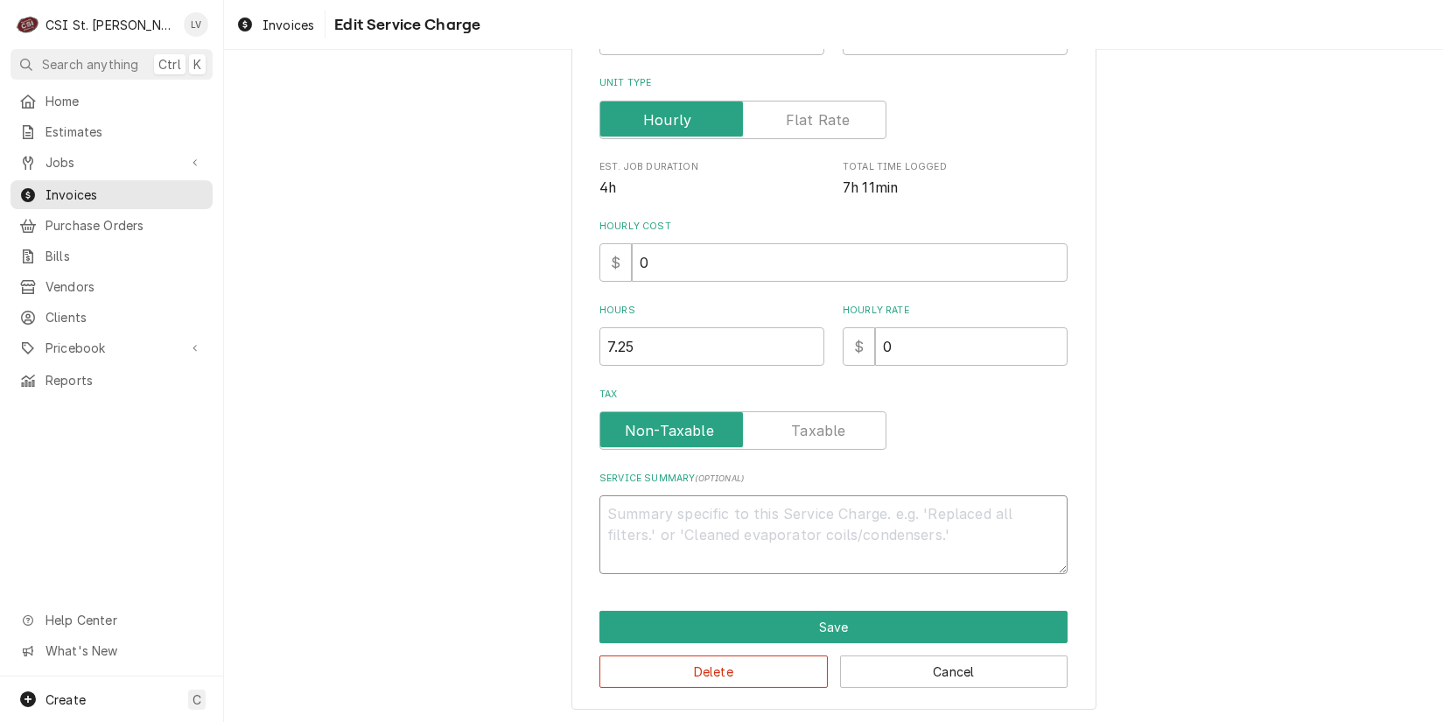
paste textarea "Performed PM service on cooking, refrigeration, and ice machine equipment as pe…"
type textarea "x"
type textarea "Performed PM service on cooking, refrigeration, and ice machine equipment as pe…"
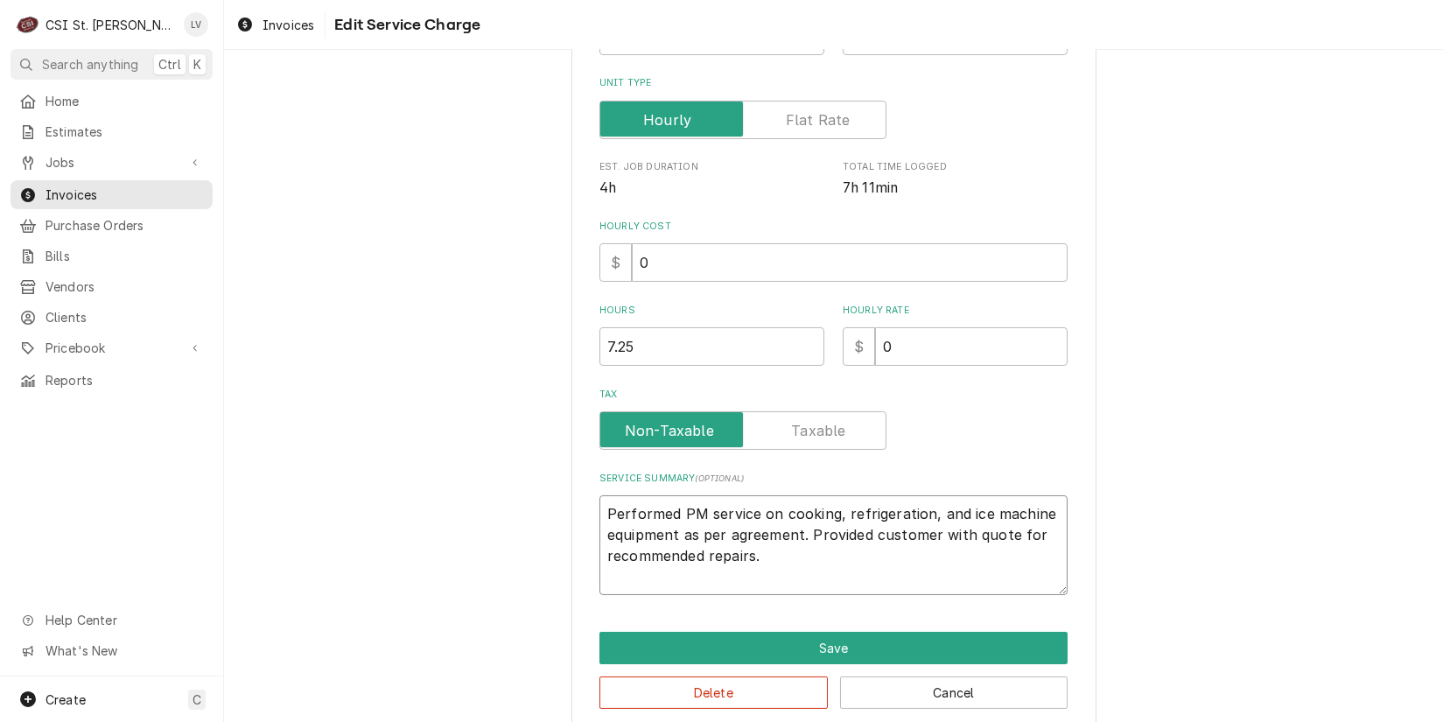
click at [827, 507] on textarea "Performed PM service on cooking, refrigeration, and ice machine equipment as pe…" at bounding box center [834, 545] width 468 height 100
type textarea "x"
type textarea "Performed PM service on cooking , refrigeration, and ice machine equipment as p…"
type textarea "x"
type textarea "Performed PM service on cooking refrigeration, and ice machine equipment as per…"
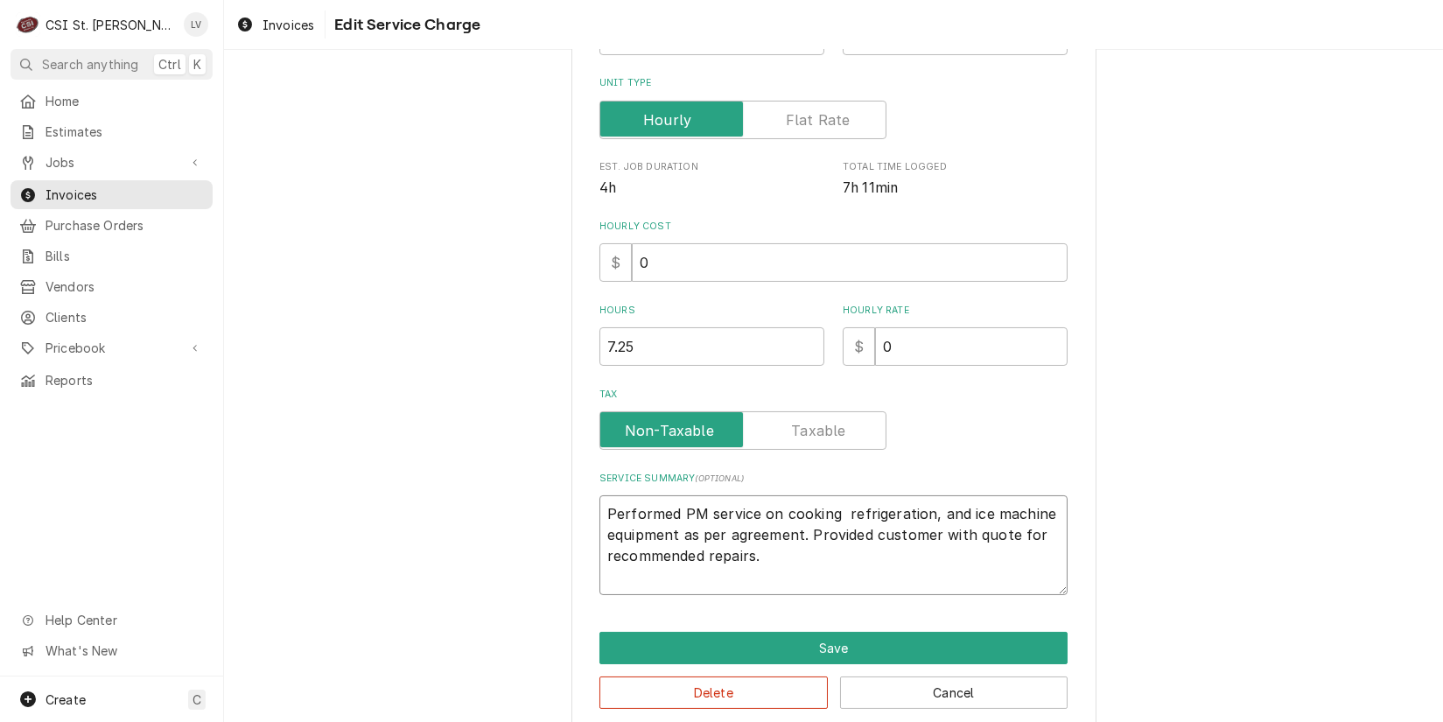
type textarea "x"
type textarea "Performed PM service on cooking refrigeration, and ice machine equipment as per…"
type textarea "x"
type textarea "Performed PM service on cooking efrigeration, and ice machine equipment as per …"
type textarea "x"
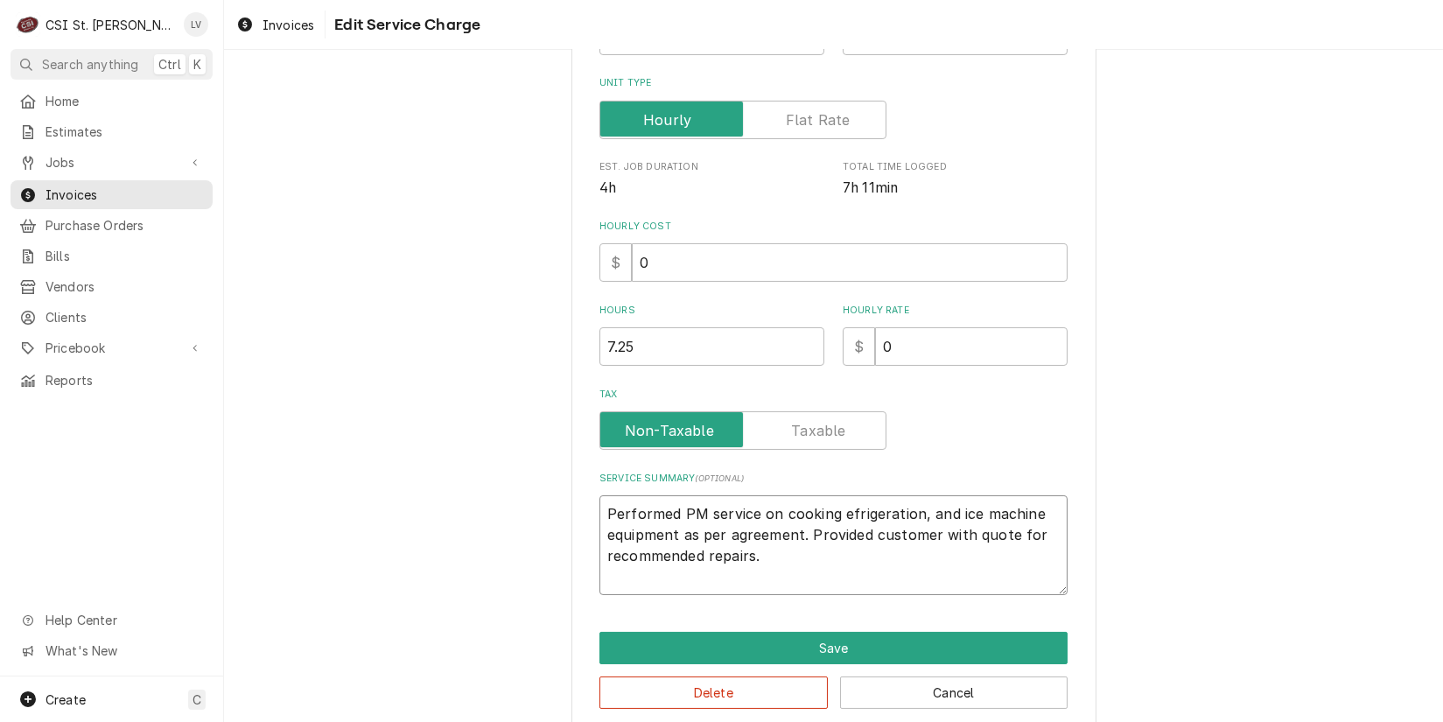
type textarea "Performed PM service on cooking frigeration, and ice machine equipment as per a…"
type textarea "x"
type textarea "Performed PM service on cooking rigeration, and ice machine equipment as per ag…"
type textarea "x"
type textarea "Performed PM service on cooking igeration, and ice machine equipment as per agr…"
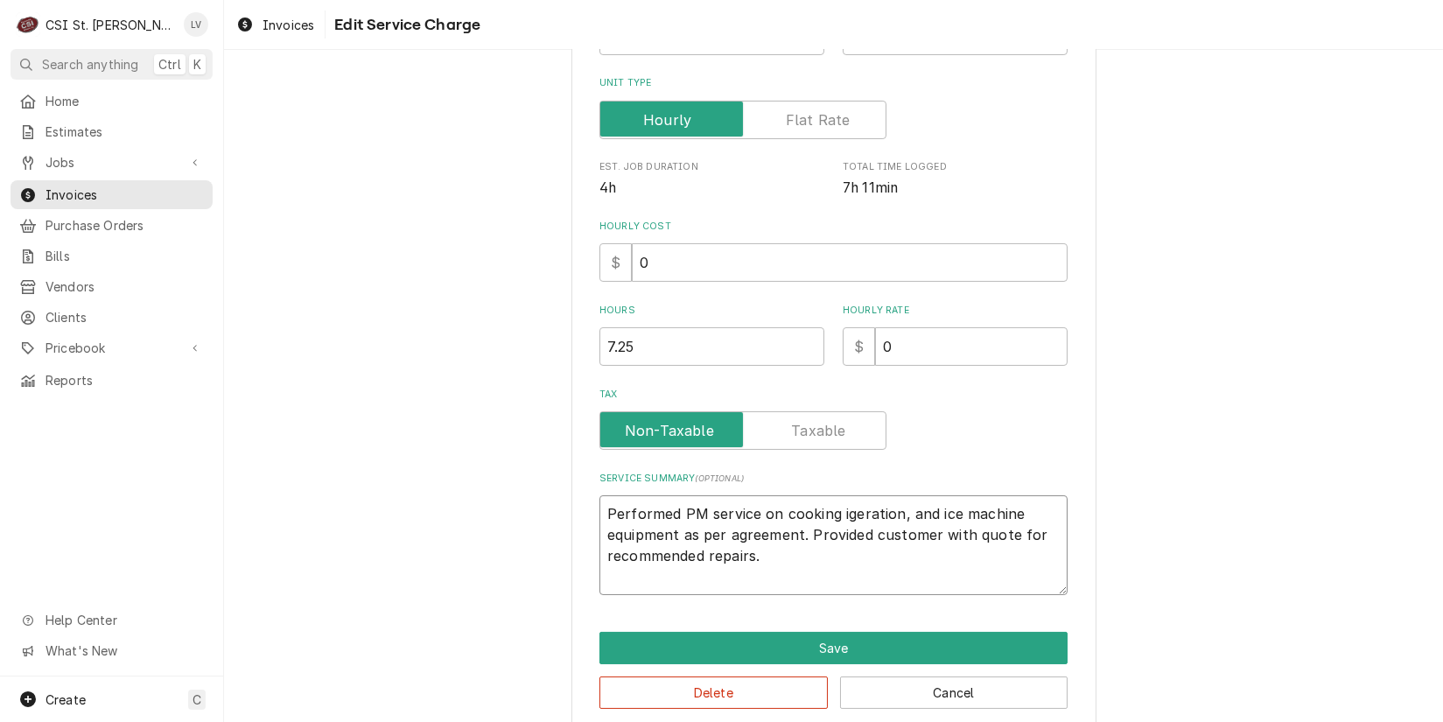
type textarea "x"
type textarea "Performed PM service on cooking geration, and ice machine equipment as per agre…"
type textarea "x"
type textarea "Performed PM service on cooking eration, and ice machine equipment as per agree…"
type textarea "x"
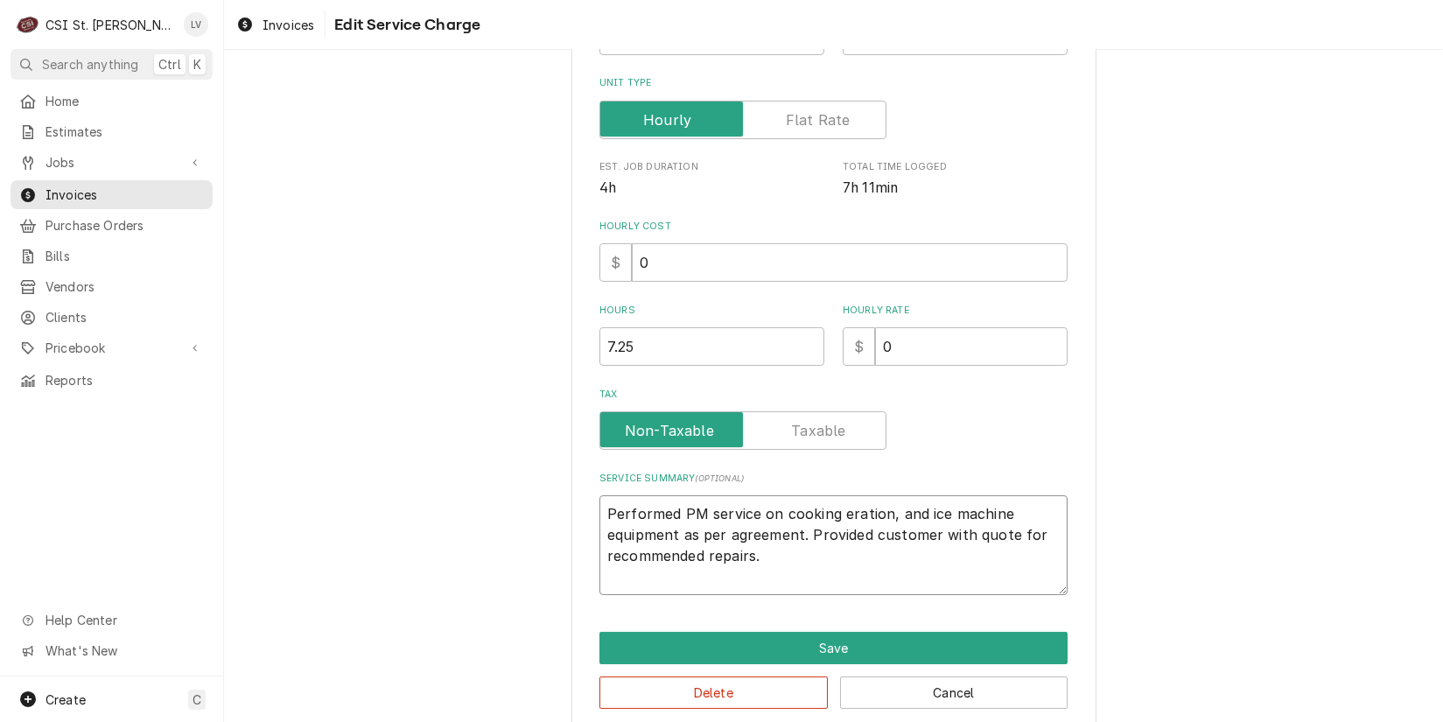
type textarea "Performed PM service on cooking ration, and ice machine equipment as per agreem…"
type textarea "x"
type textarea "Performed PM service on cooking ation, and ice machine equipment as per agreeme…"
type textarea "x"
type textarea "Performed PM service on cooking tion, and ice machine equipment as per agreemen…"
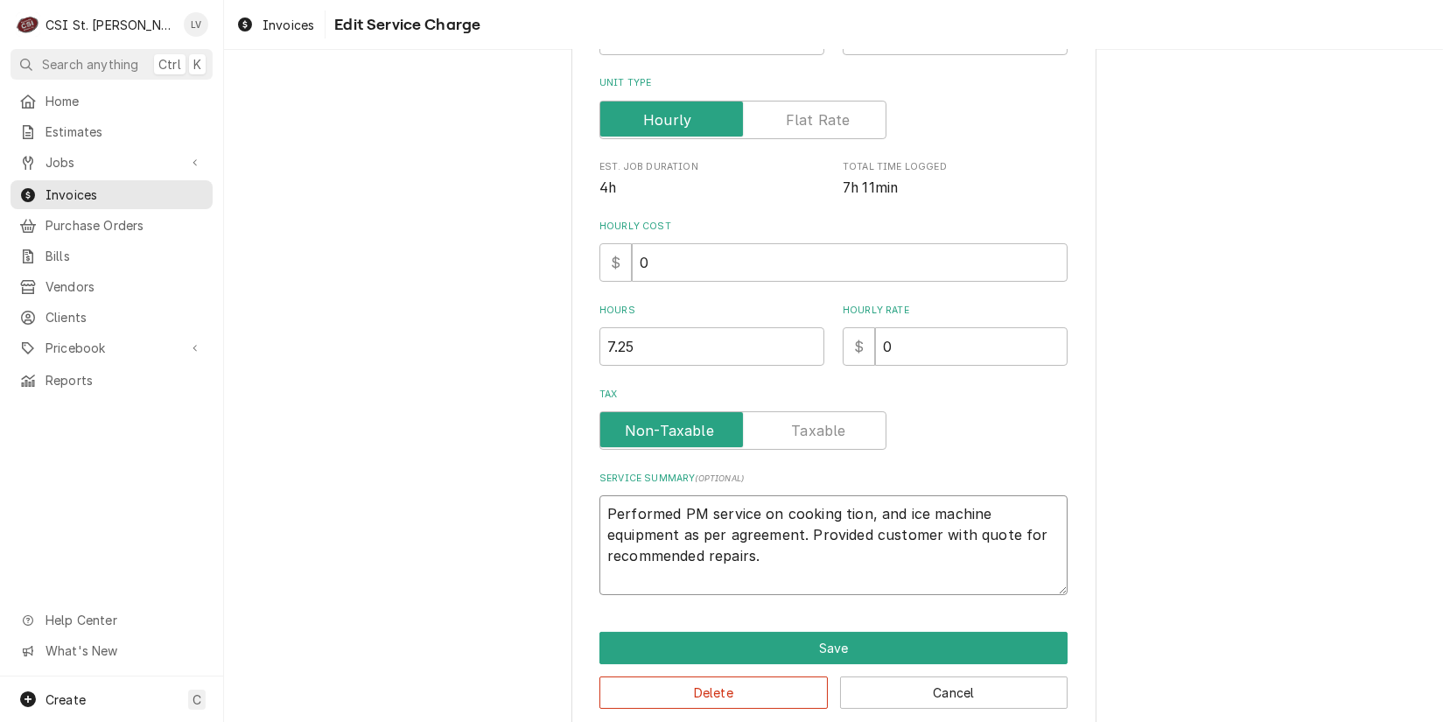
type textarea "x"
type textarea "Performed PM service on cooking ion, and ice machine equipment as per agreement…"
type textarea "x"
type textarea "Performed PM service on cooking on, and ice machine equipment as per agreement.…"
type textarea "x"
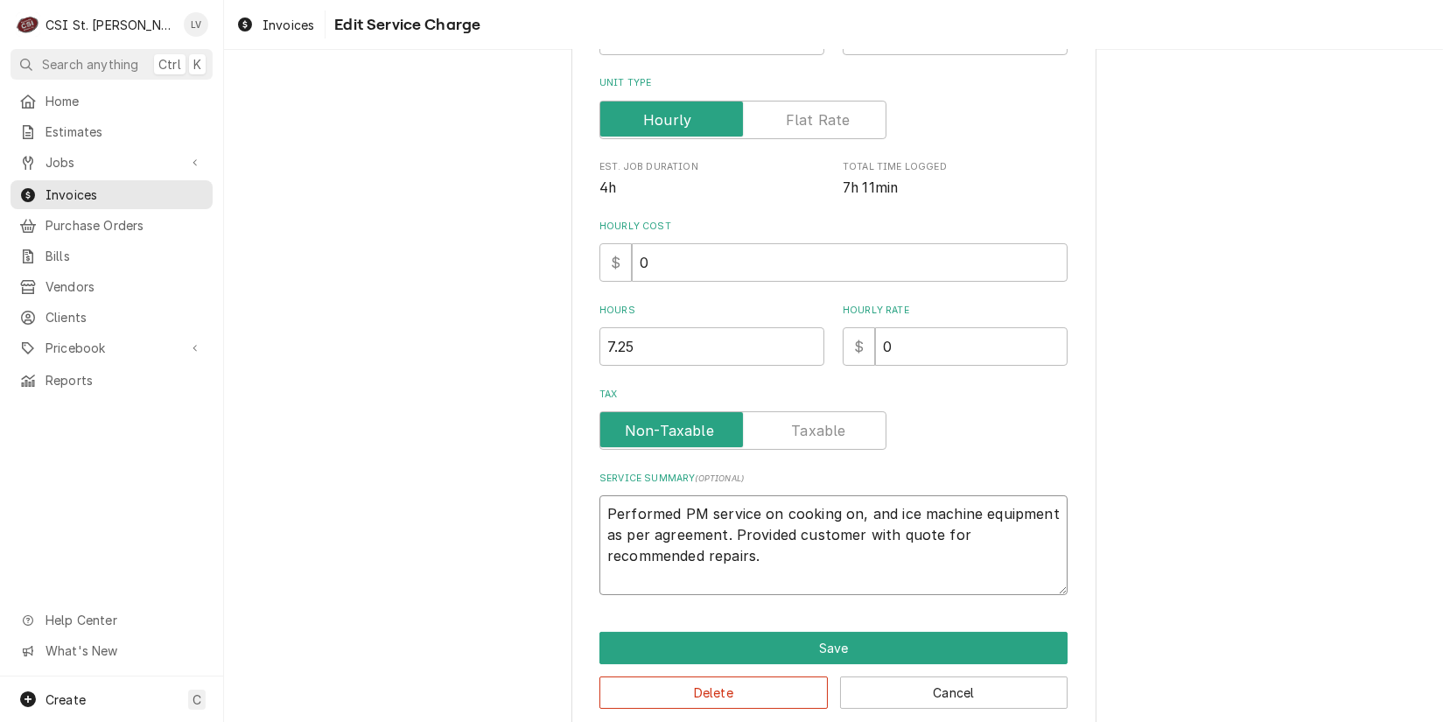
type textarea "Performed PM service on cooking n, and ice machine equipment as per agreement. …"
type textarea "x"
type textarea "Performed PM service on cooking , and ice machine equipment as per agreement. P…"
type textarea "x"
type textarea "Performed PM service on cooking and ice machine equipment as per agreement. Pro…"
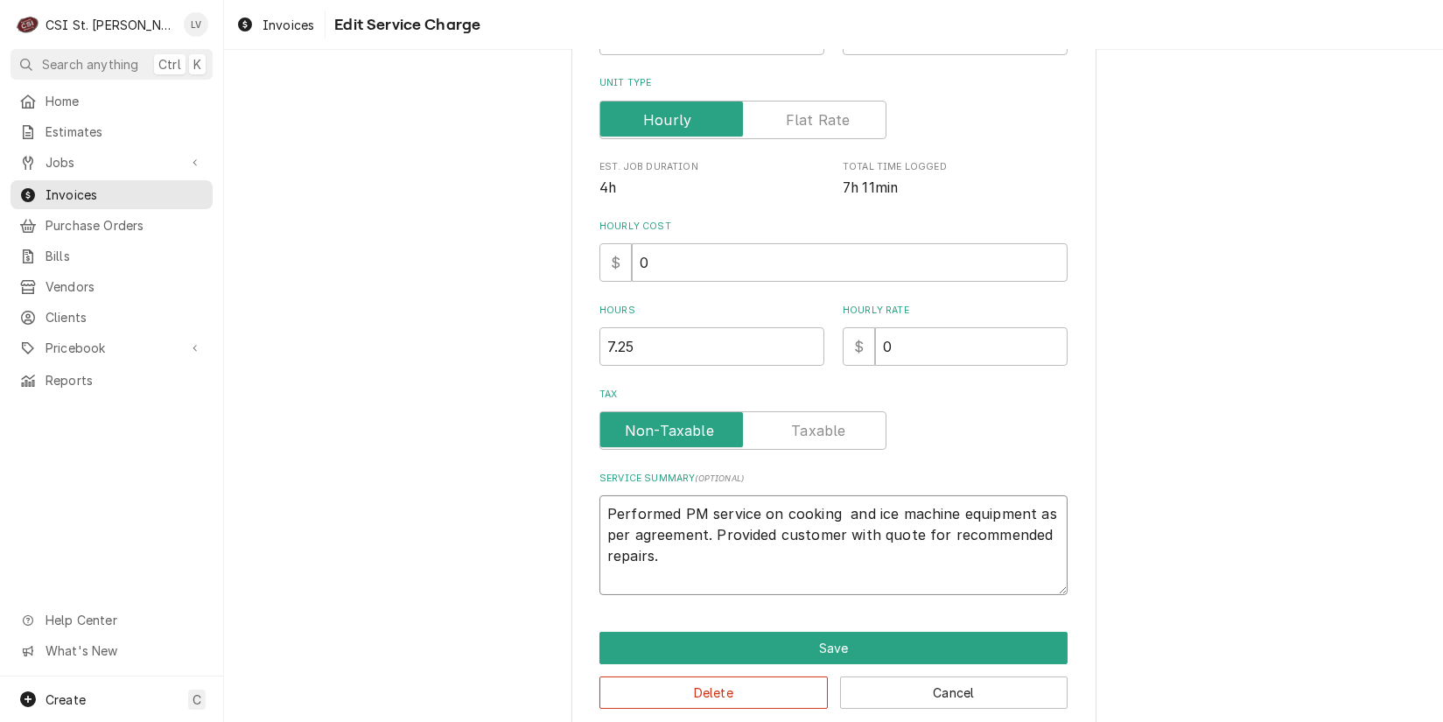
type textarea "x"
type textarea "Performed PM service on cooking and ice machine equipment as per agreement. Pro…"
type textarea "x"
type textarea "Performed PM service on cooking nd ice machine equipment as per agreement. Prov…"
type textarea "x"
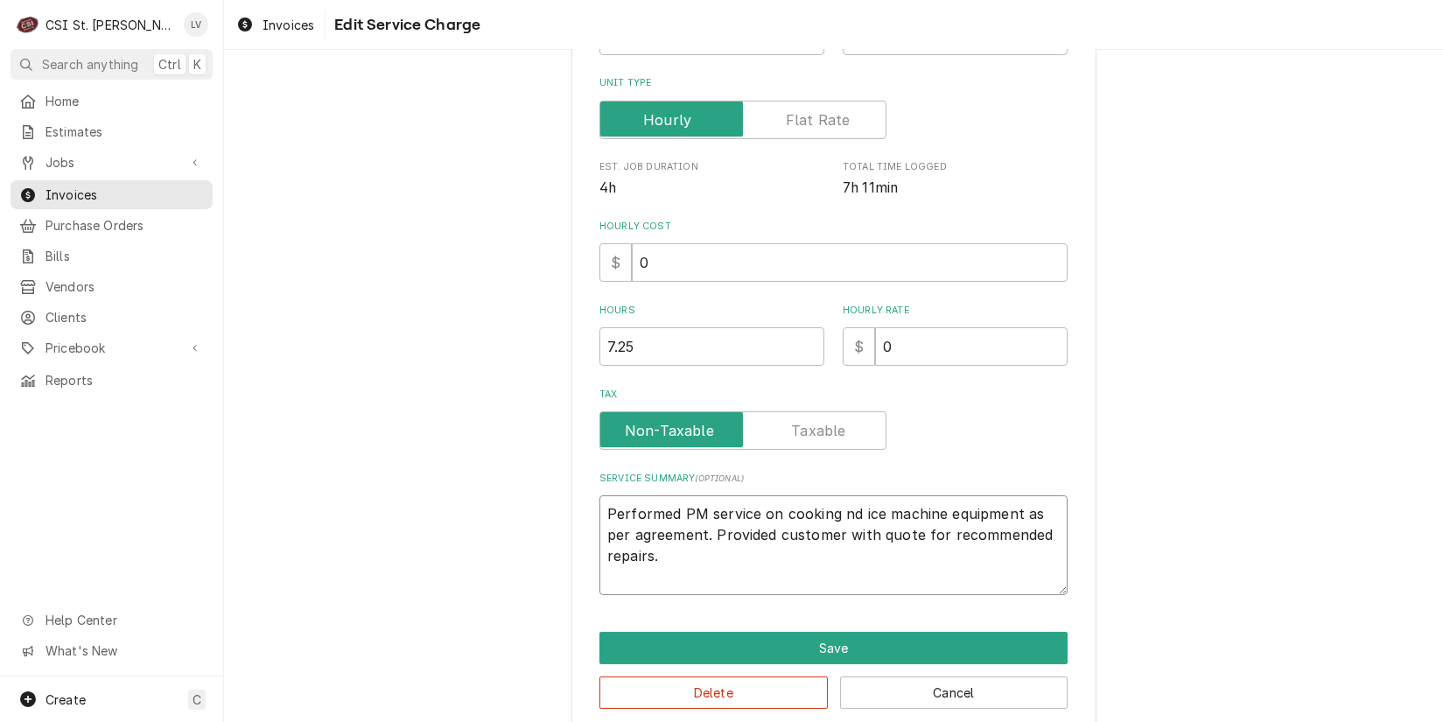
type textarea "Performed PM service on cooking d ice machine equipment as per agreement. Provi…"
type textarea "x"
type textarea "Performed PM service on cooking ice machine equipment as per agreement. Provide…"
type textarea "x"
type textarea "Performed PM service on cooking ice machine equipment as per agreement. Provide…"
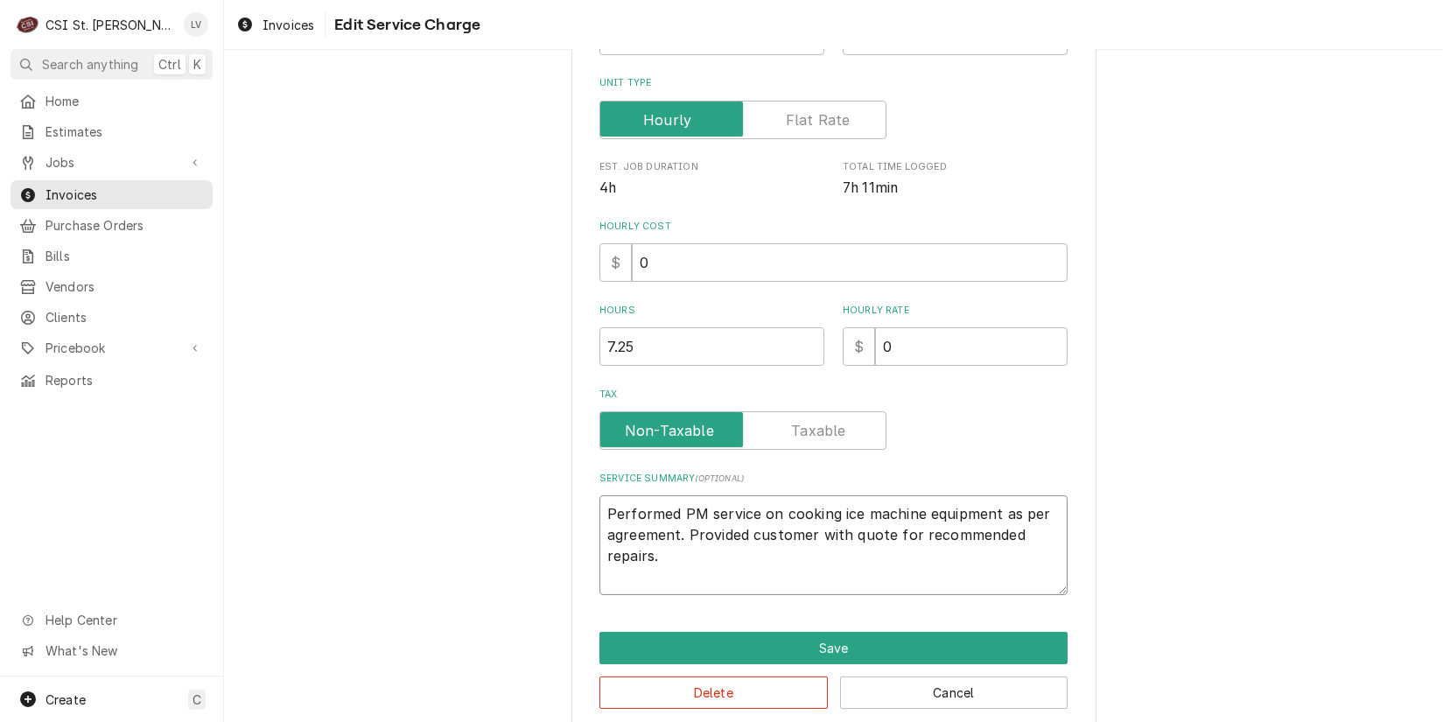
type textarea "x"
type textarea "Performed PM service on cooking ce machine equipment as per agreement. Provided…"
type textarea "x"
type textarea "Performed PM service on cooking e machine equipment as per agreement. Provided …"
type textarea "x"
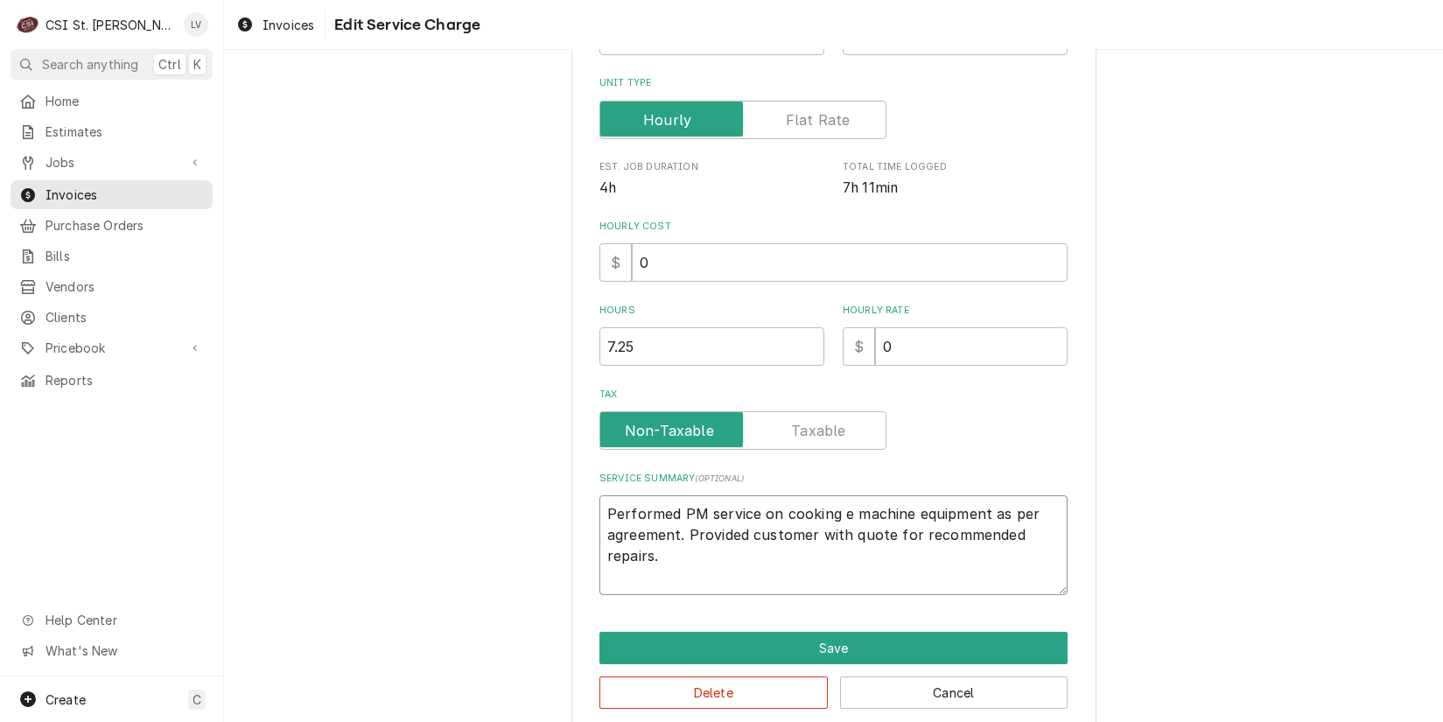
type textarea "Performed PM service on cooking machine equipment as per agreement. Provided cu…"
type textarea "x"
type textarea "Performed PM service on cooking machine equipment as per agreement. Provided cu…"
type textarea "x"
type textarea "Performed PM service on cooking achine equipment as per agreement. Provided cus…"
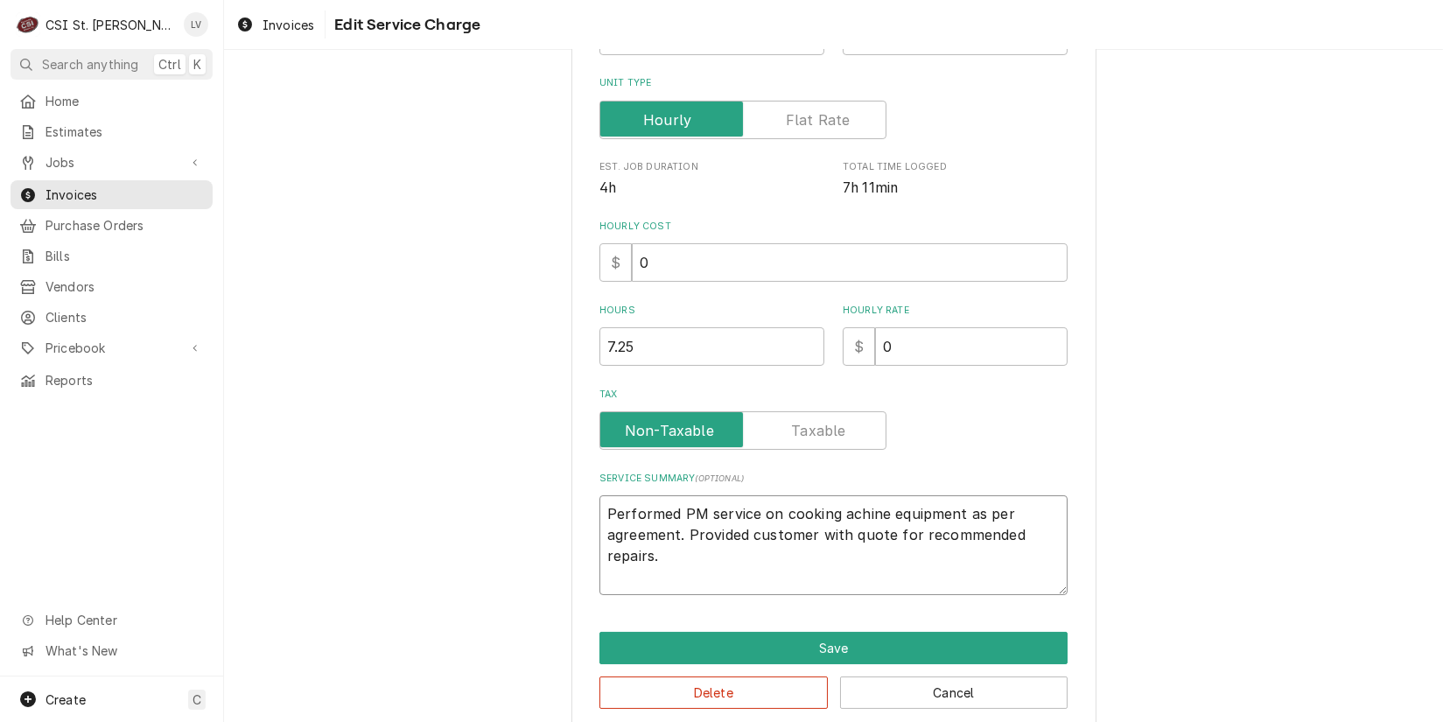
type textarea "x"
type textarea "Performed PM service on cooking chine equipment as per agreement. Provided cust…"
type textarea "x"
type textarea "Performed PM service on cooking hine equipment as per agreement. Provided custo…"
type textarea "x"
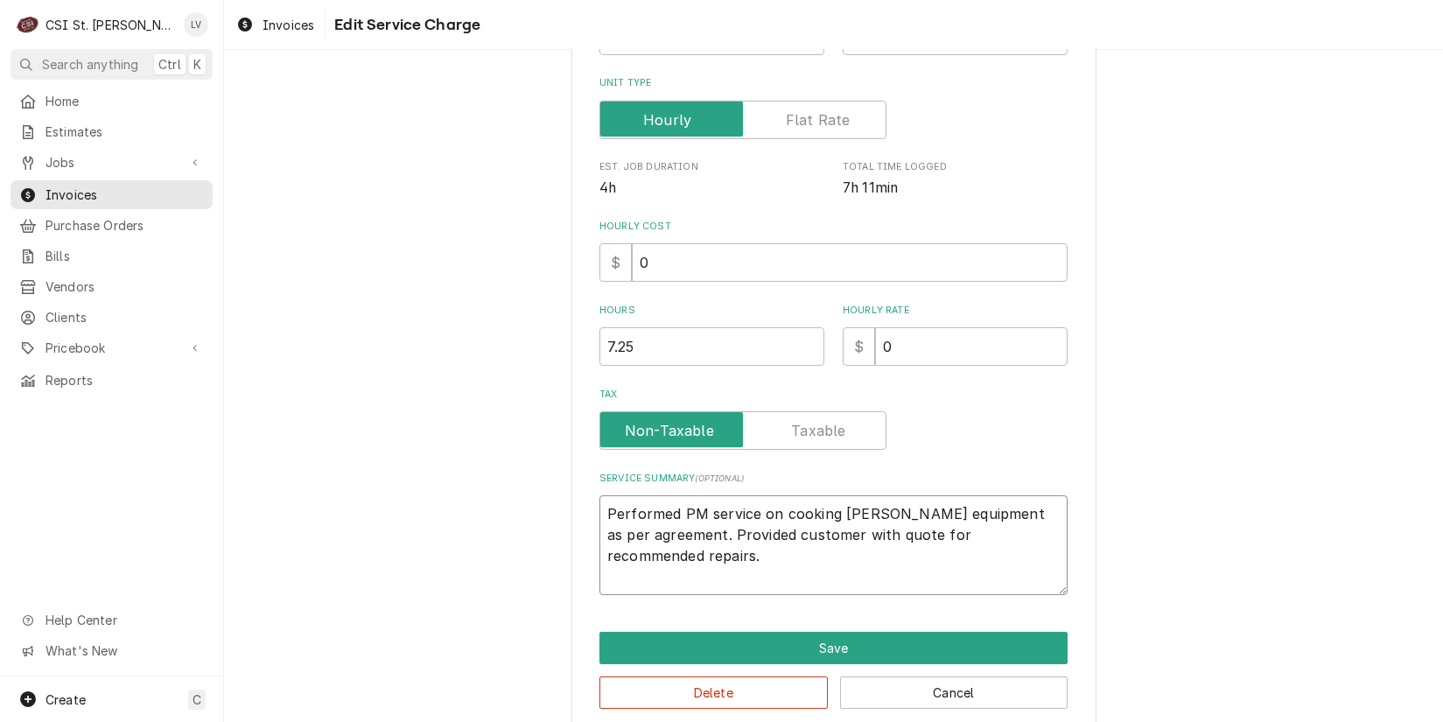
type textarea "Performed PM service on cooking ine equipment as per agreement. Provided custom…"
type textarea "x"
type textarea "Performed PM service on cooking ne equipment as per agreement. Provided custome…"
type textarea "x"
type textarea "Performed PM service on cooking equipment as per agreement. Provided customer w…"
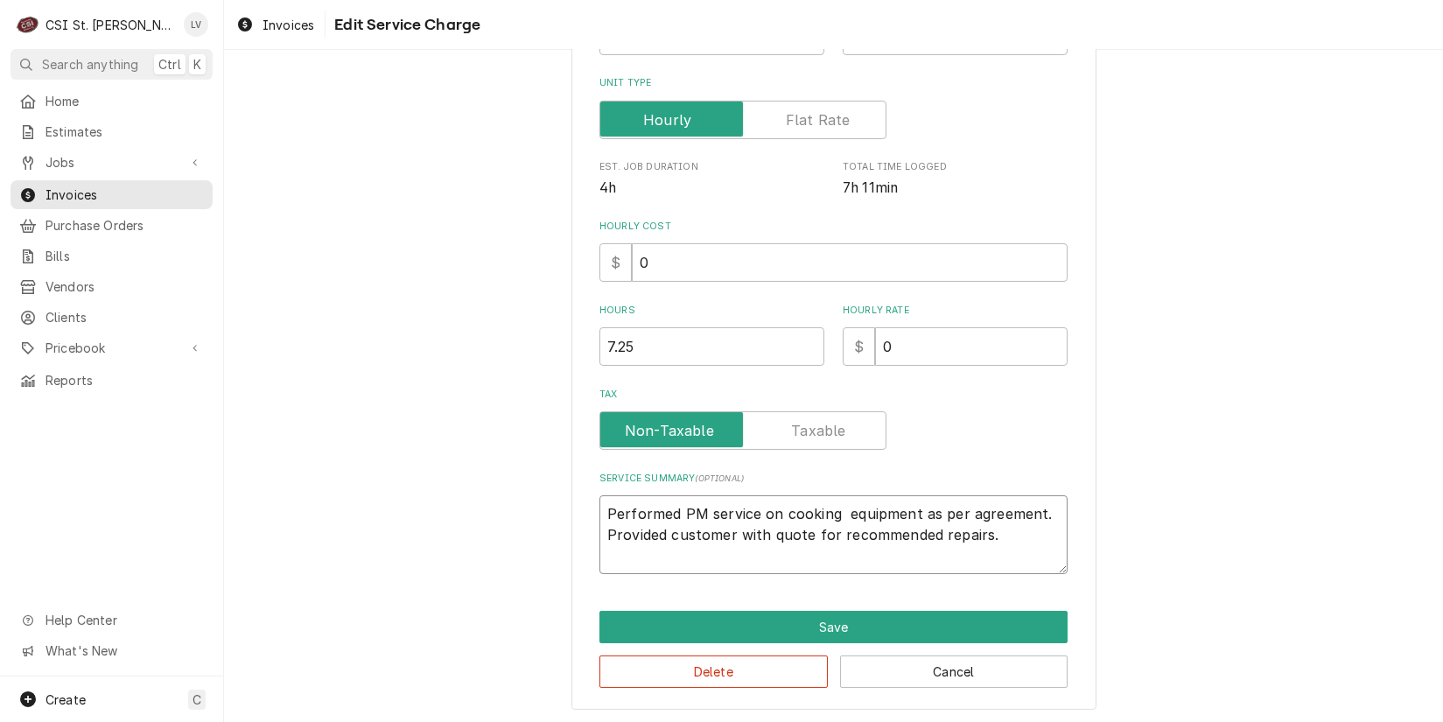
type textarea "x"
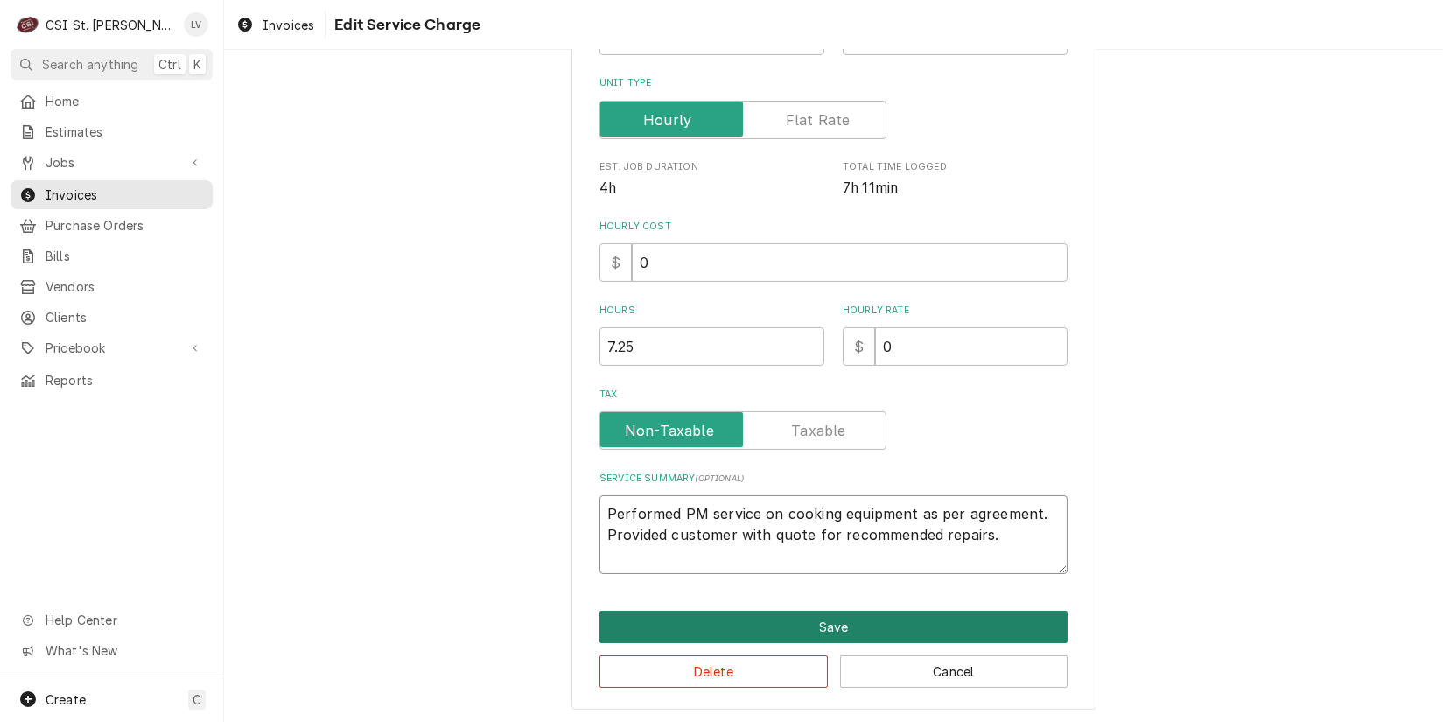
type textarea "Performed PM service on cooking equipment as per agreement. Provided customer w…"
click at [832, 614] on button "Save" at bounding box center [834, 627] width 468 height 32
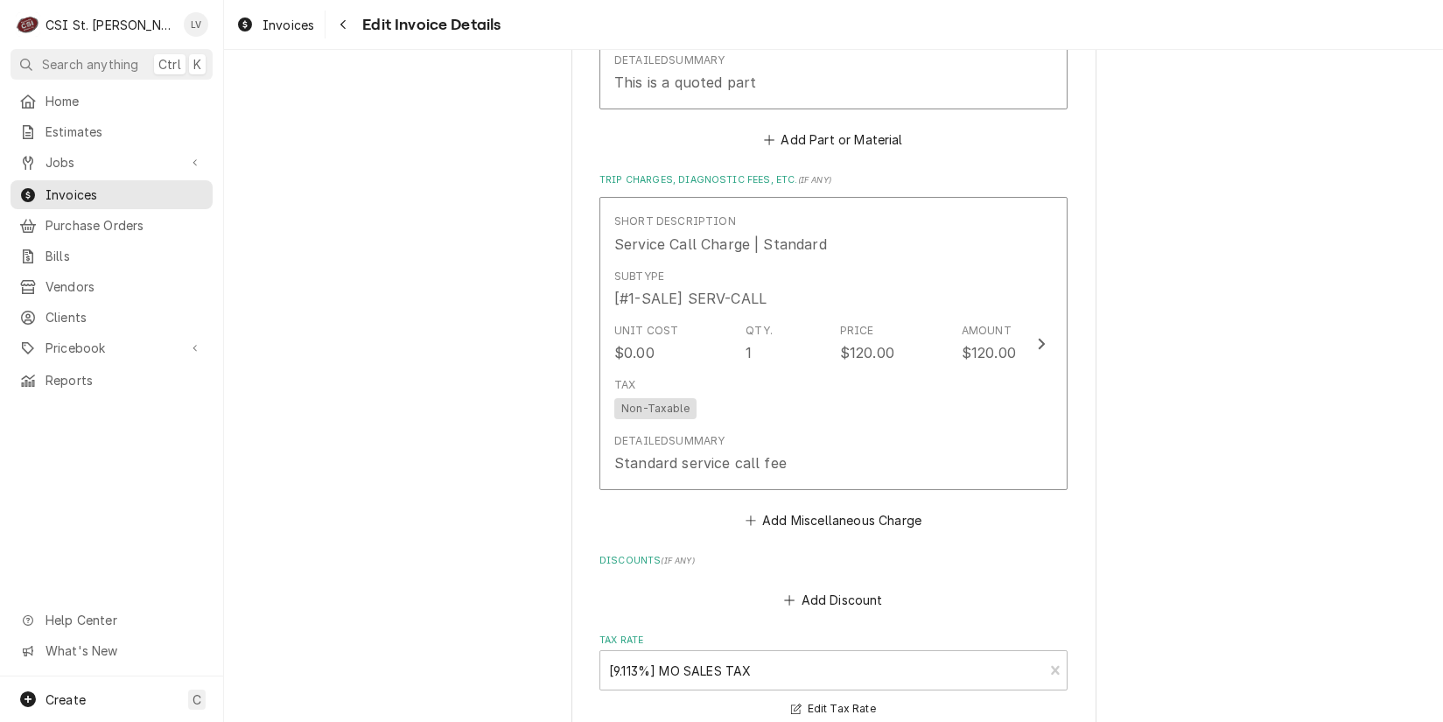
scroll to position [12492, 0]
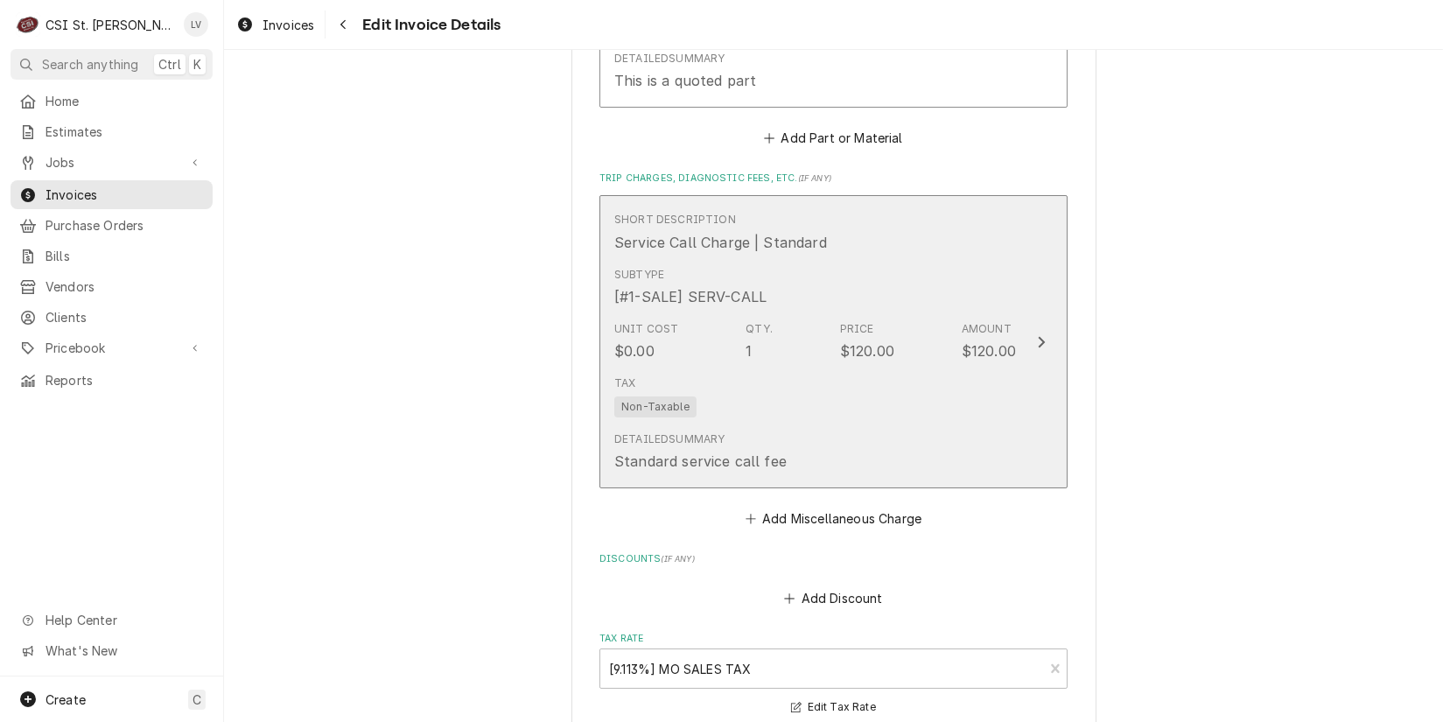
click at [756, 369] on div "Tax Non-Taxable" at bounding box center [815, 397] width 402 height 56
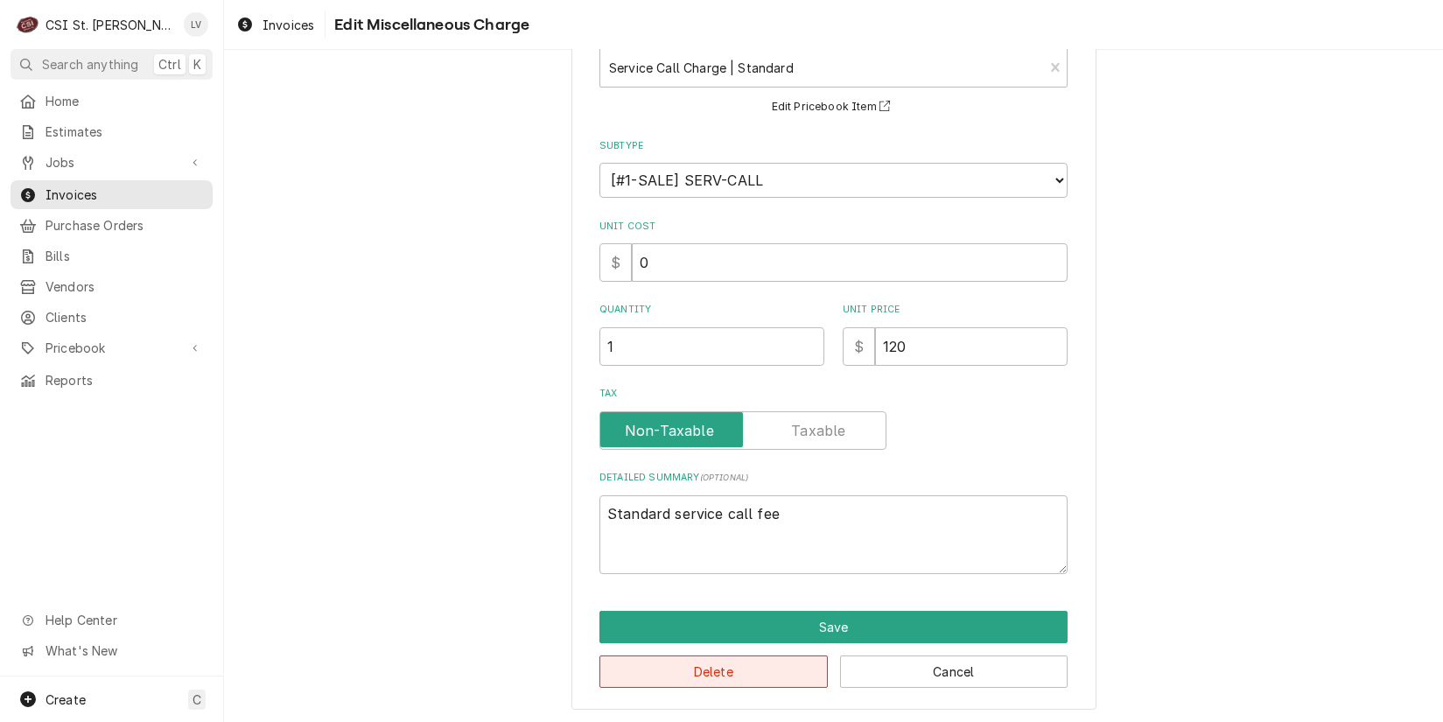
click at [763, 674] on button "Delete" at bounding box center [714, 672] width 228 height 32
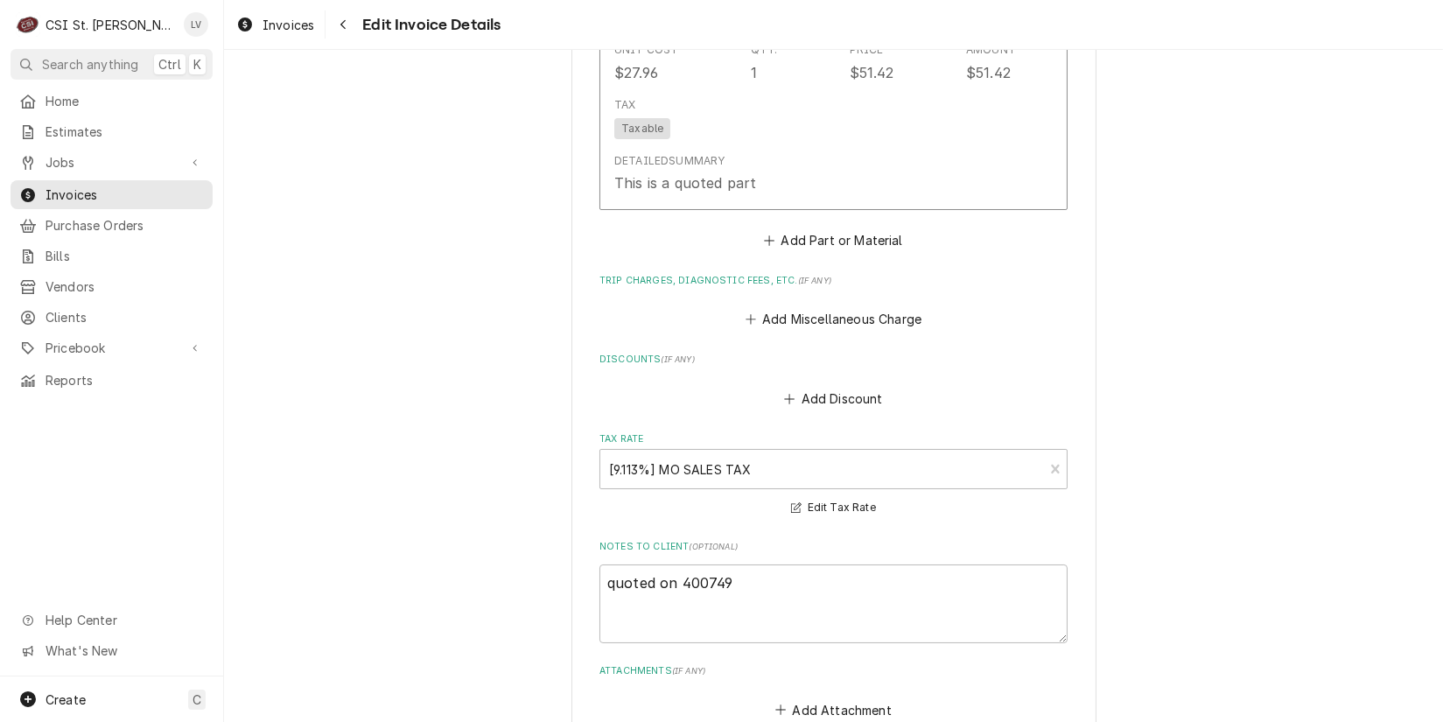
scroll to position [12433, 0]
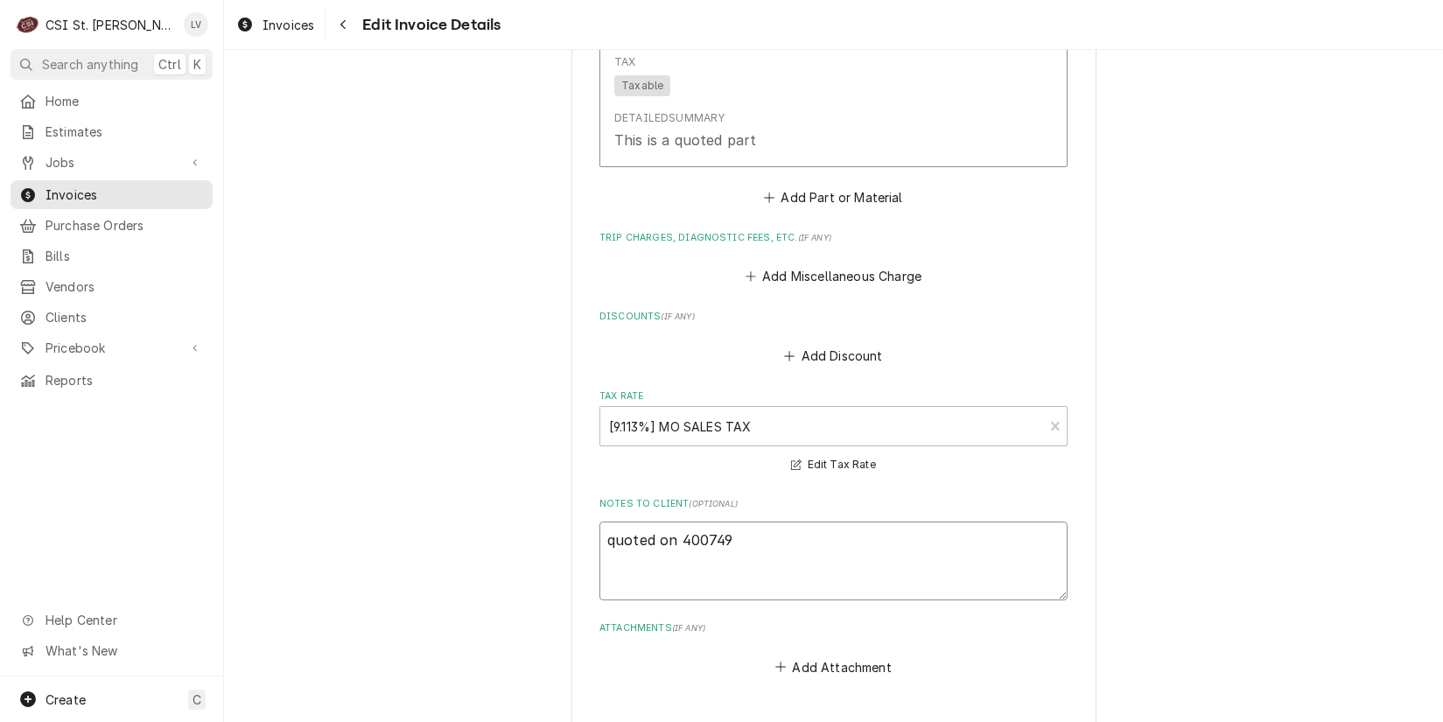
click at [674, 524] on textarea "quoted on 400749" at bounding box center [834, 561] width 468 height 79
type textarea "x"
type textarea "quoted on e400749"
type textarea "x"
type textarea "quoted on es400749"
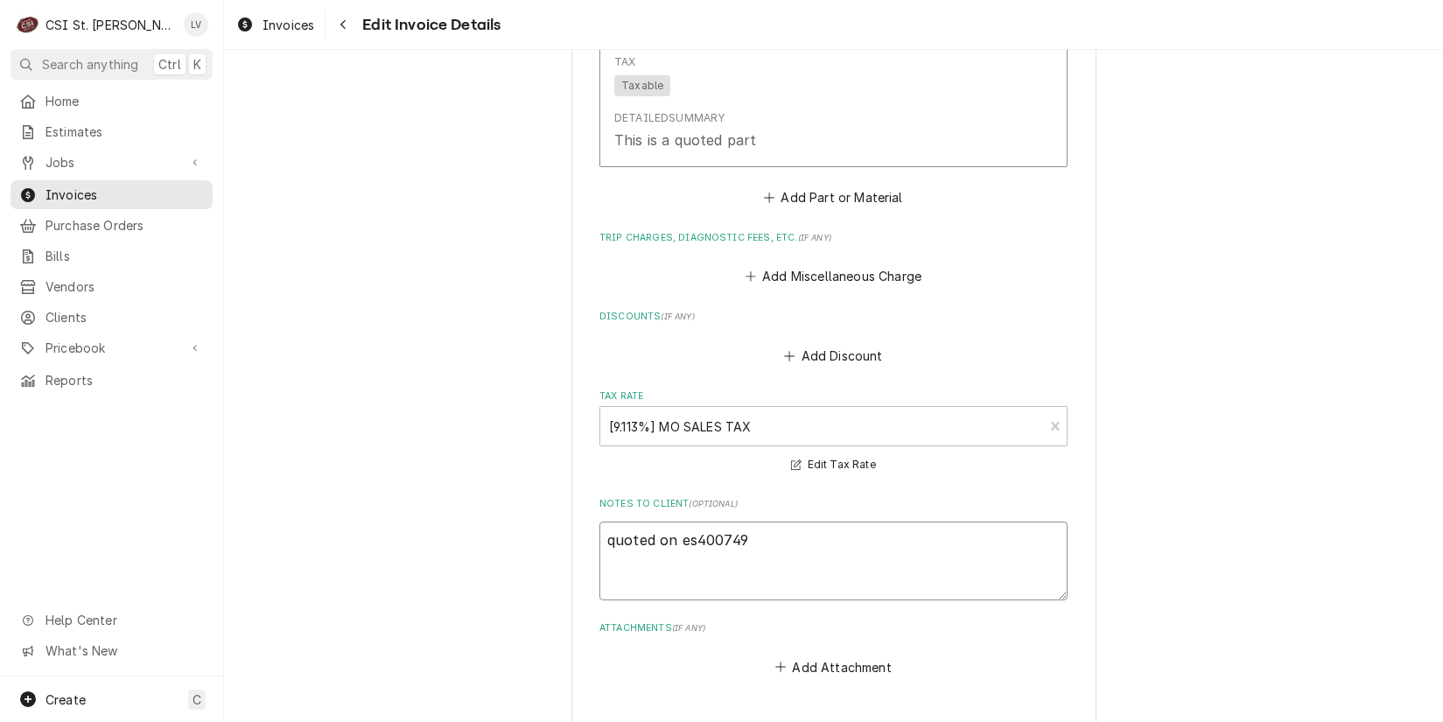
type textarea "x"
type textarea "quoted on est400749"
type textarea "x"
type textarea "quoted on es400749"
type textarea "x"
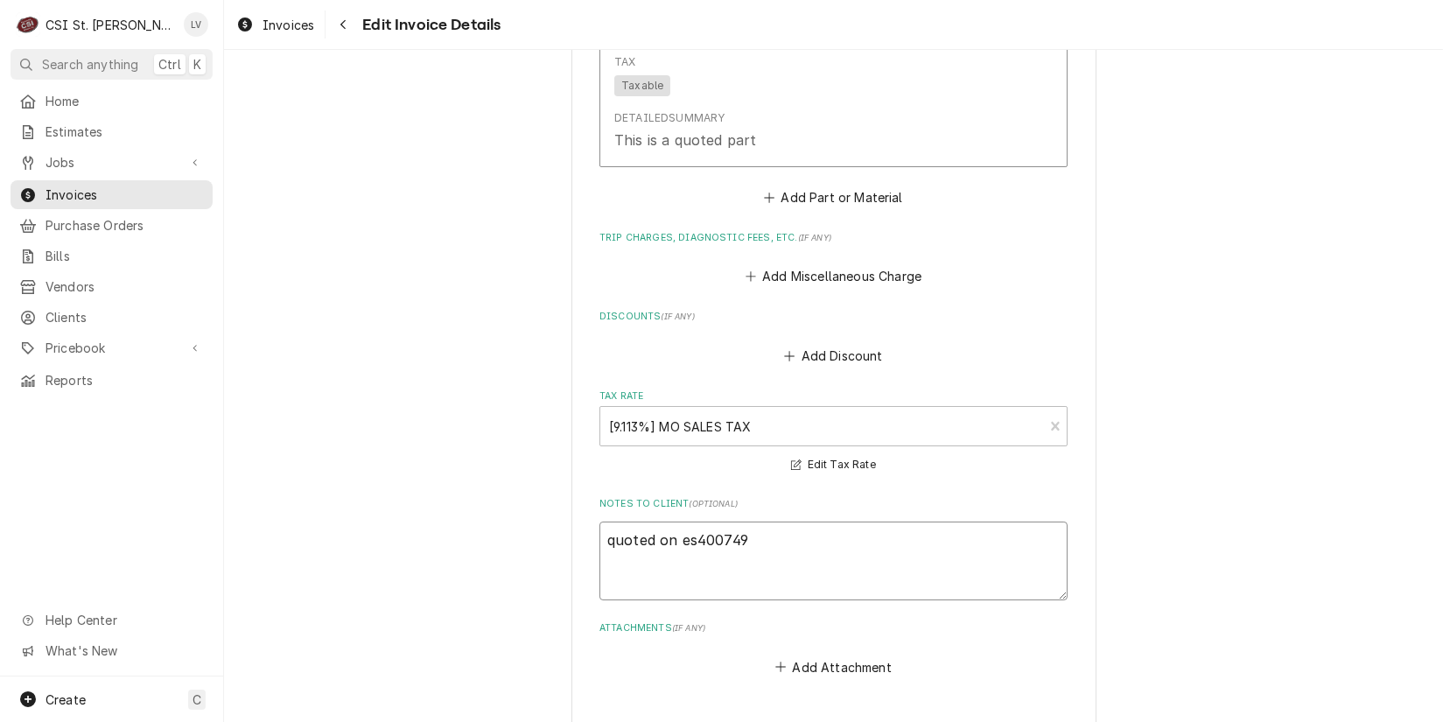
type textarea "quoted on e400749"
type textarea "x"
type textarea "quoted on 400749"
type textarea "x"
type textarea "quoted on e400749"
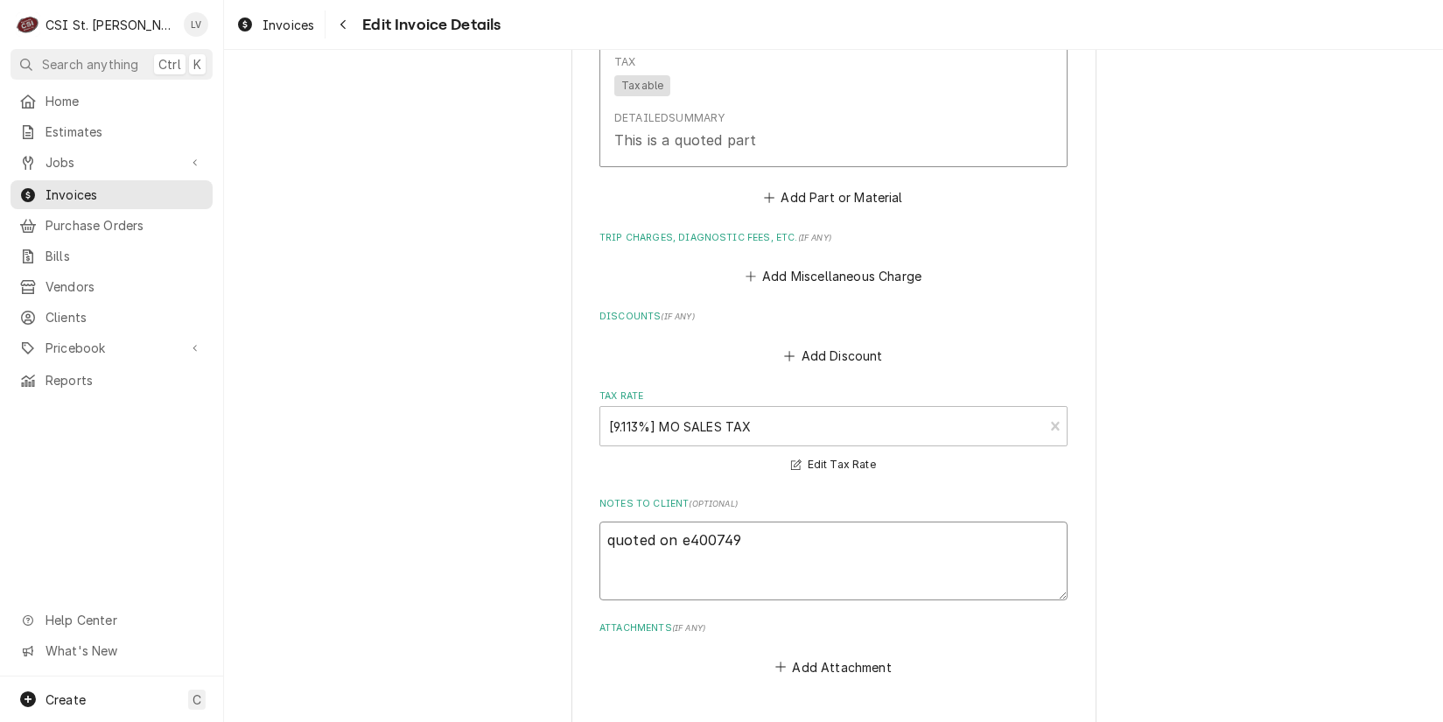
type textarea "x"
type textarea "quoted on es400749"
type textarea "x"
type textarea "quoted on est400749"
type textarea "x"
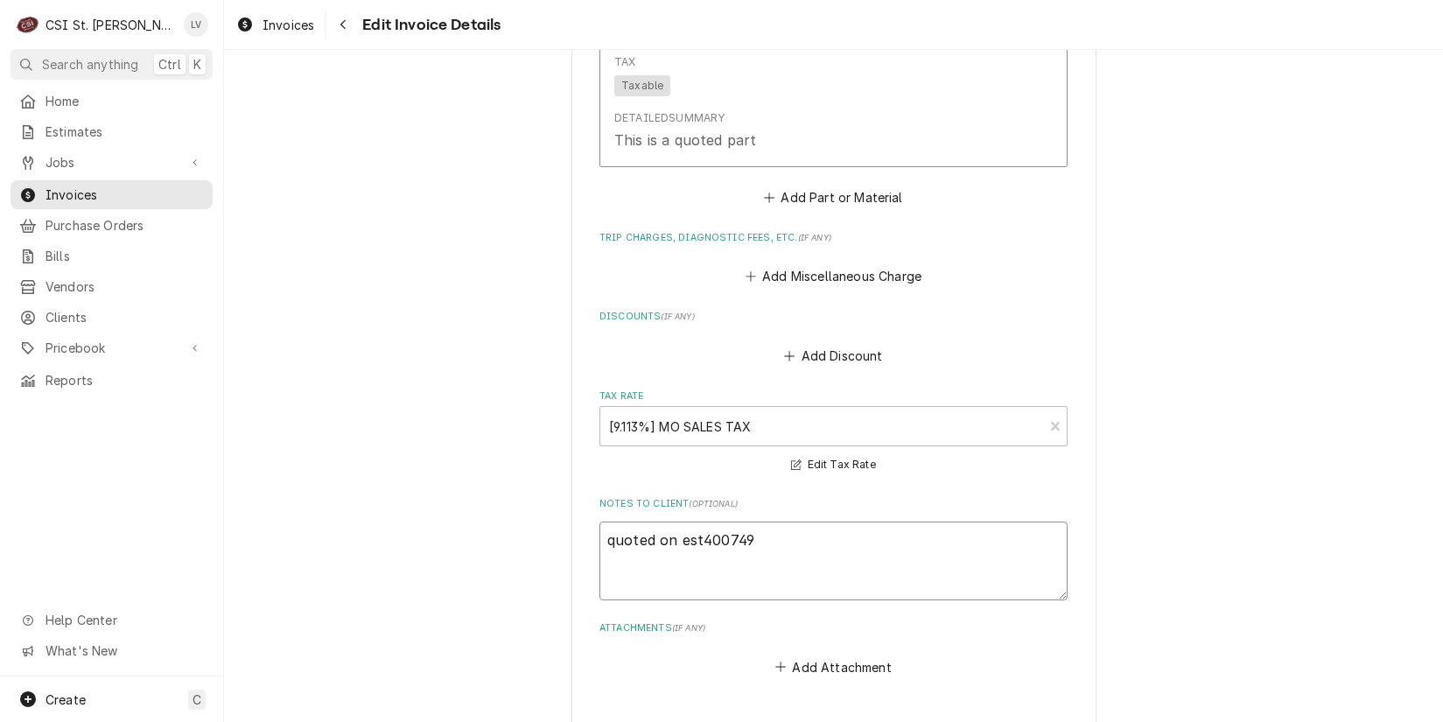
type textarea "quoted on es400749"
type textarea "x"
type textarea "quoted on e400749"
type textarea "x"
type textarea "quoted on 400749"
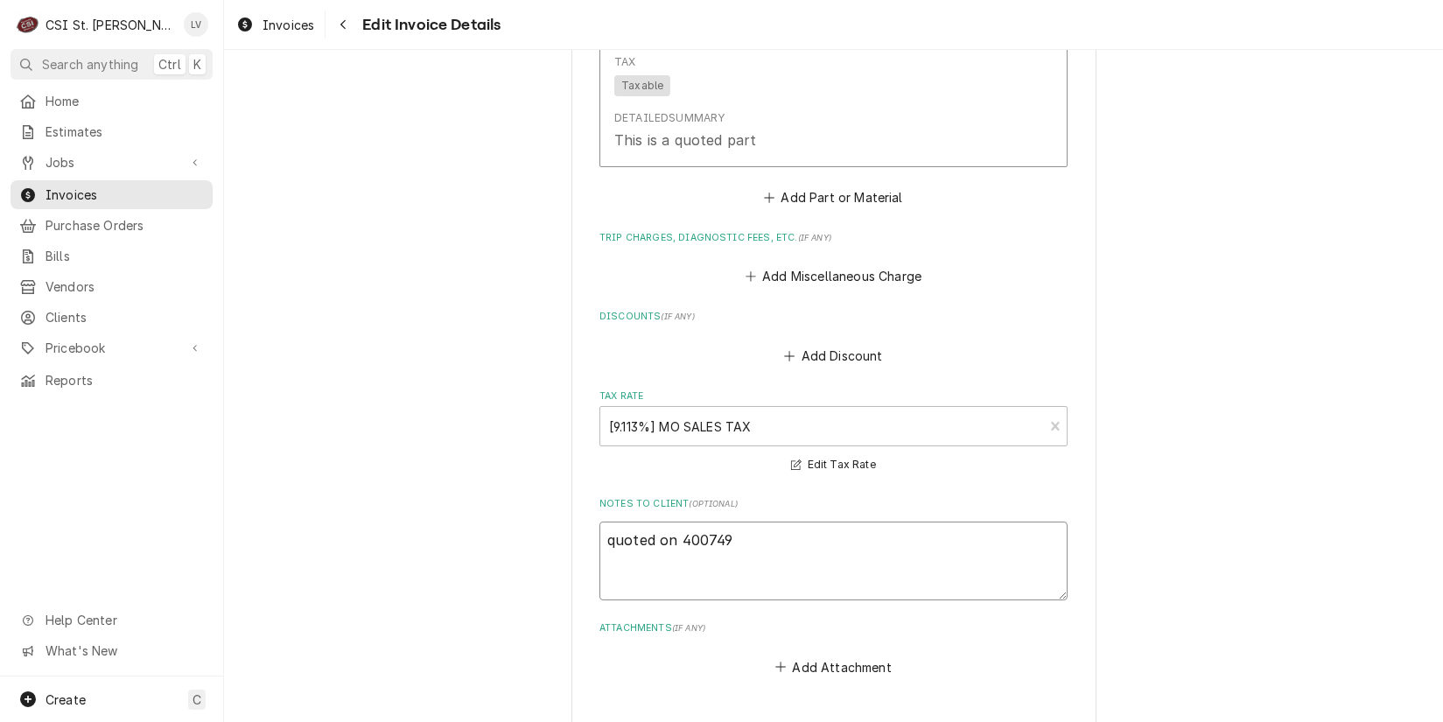
type textarea "x"
type textarea "quoted on E400749"
type textarea "x"
type textarea "quoted on ES400749"
type textarea "x"
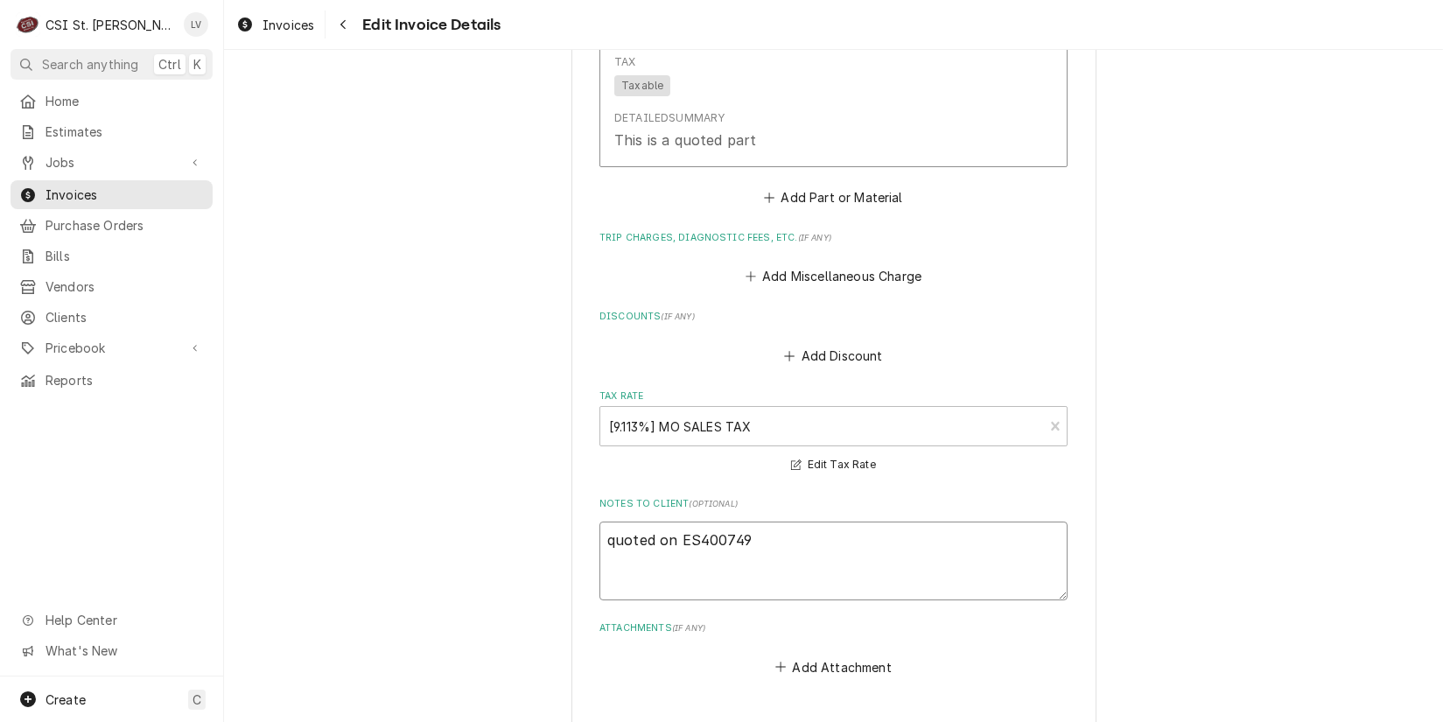
type textarea "quoted on EST400749"
type textarea "x"
type textarea "quoted on EST-400749"
click at [606, 523] on textarea "quoted on EST-400749" at bounding box center [834, 561] width 468 height 79
type textarea "x"
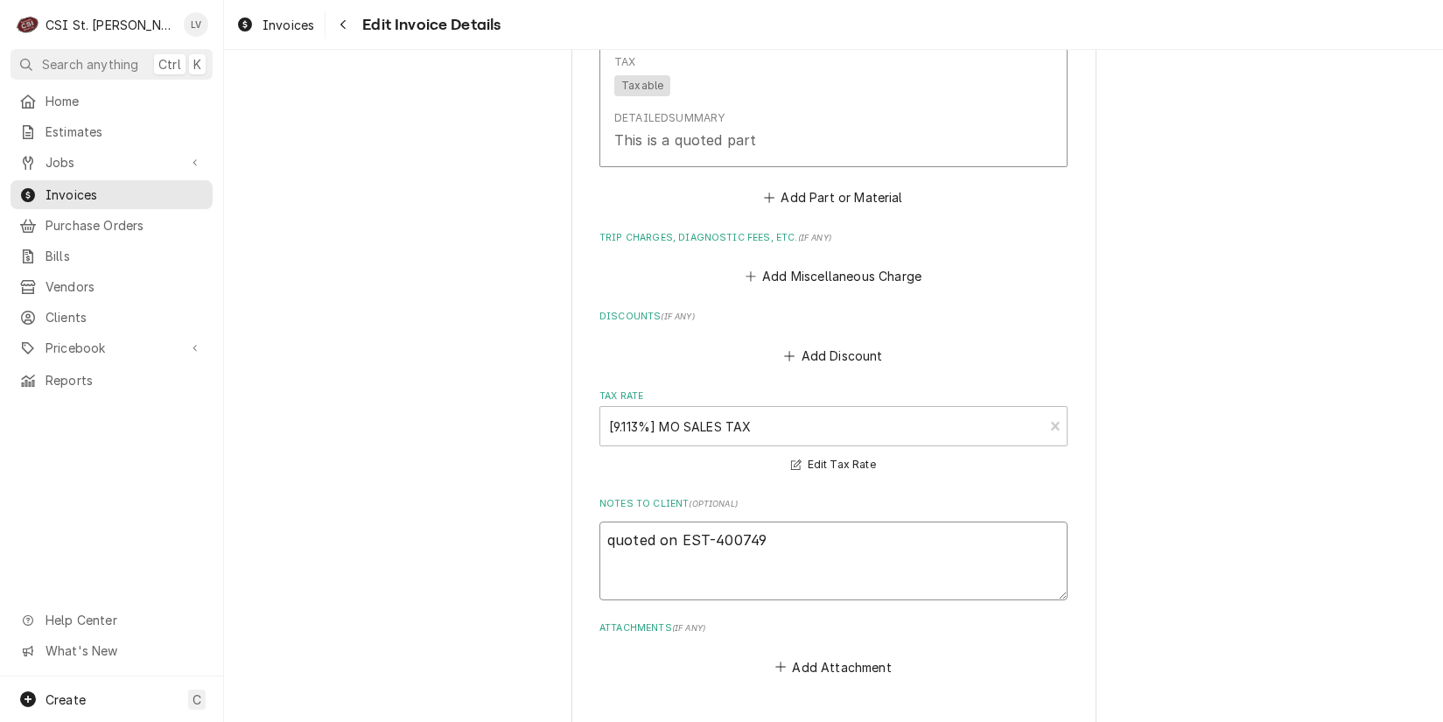
type textarea "uoted on EST-400749"
type textarea "x"
type textarea "Quoted on EST-400749"
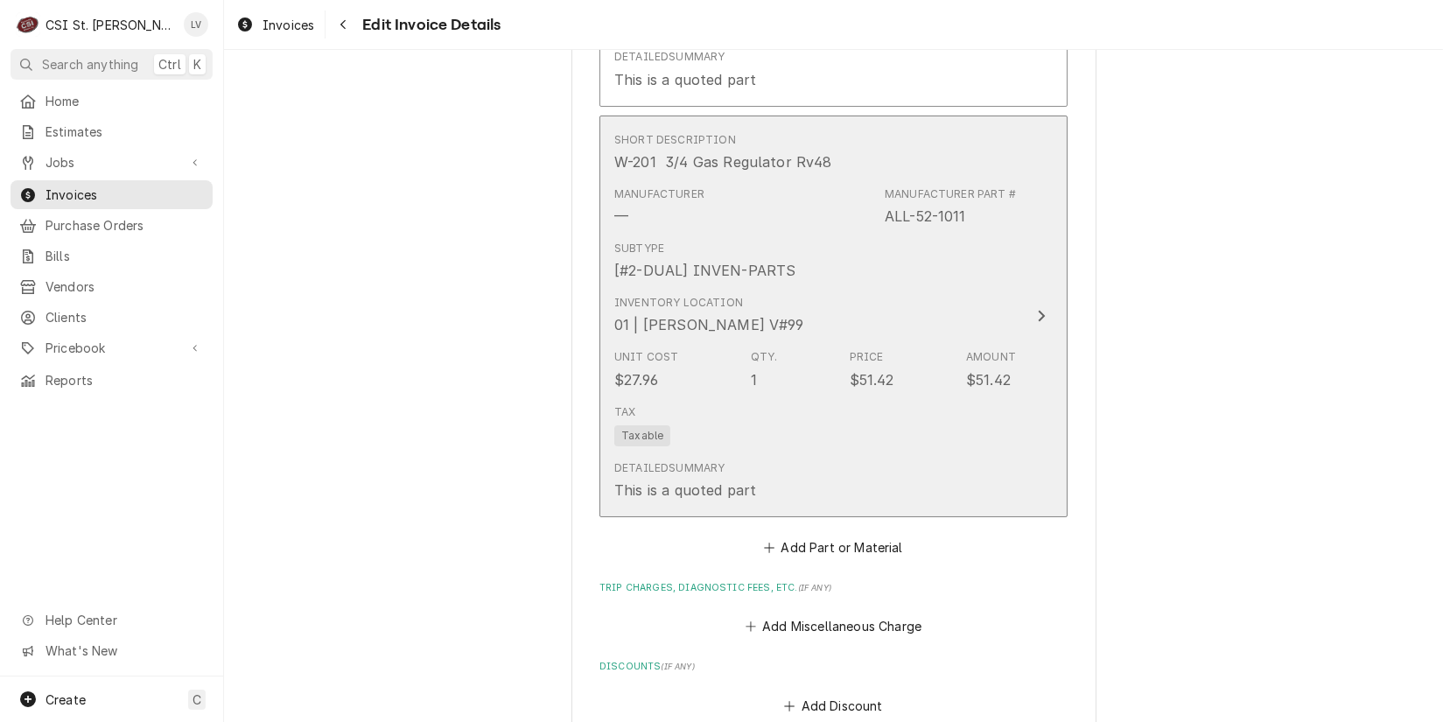
click at [787, 453] on div "Detailed Summary This is a quoted part" at bounding box center [815, 480] width 402 height 54
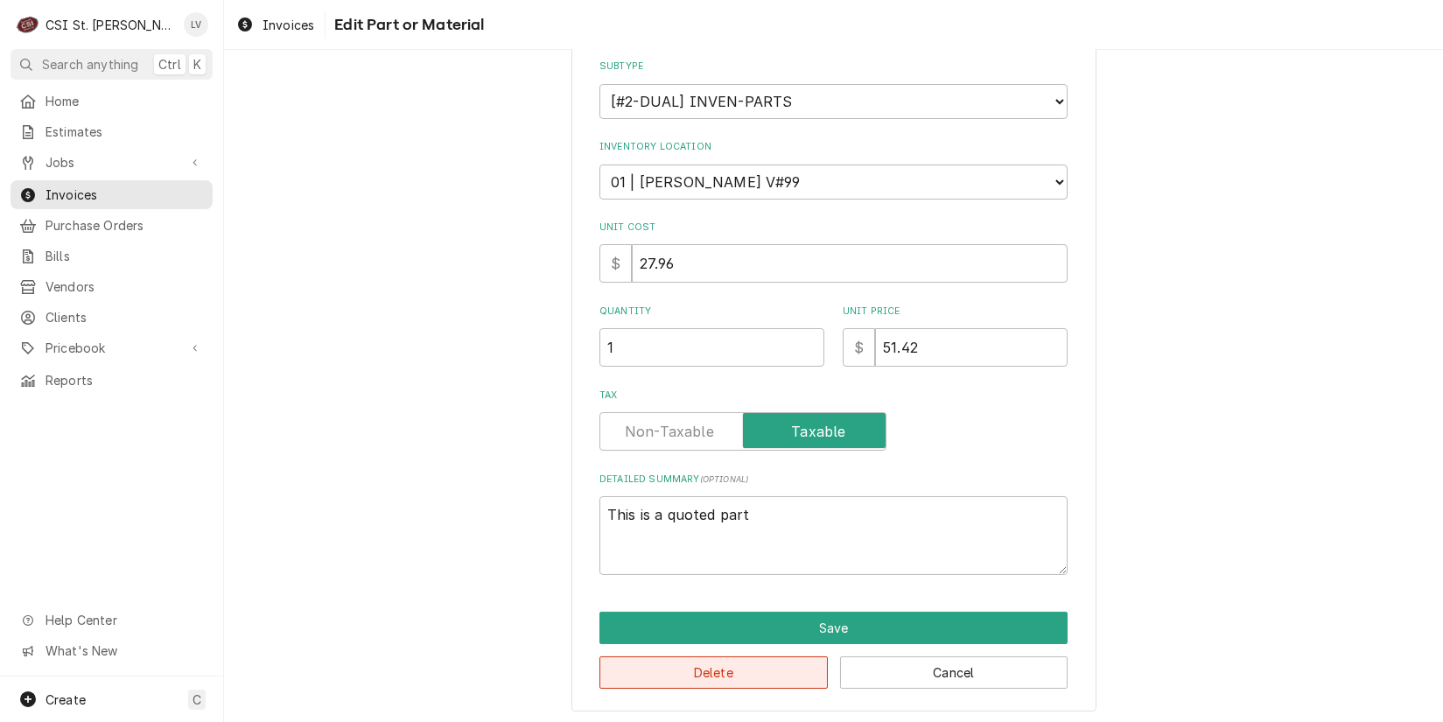
click at [725, 681] on button "Delete" at bounding box center [714, 672] width 228 height 32
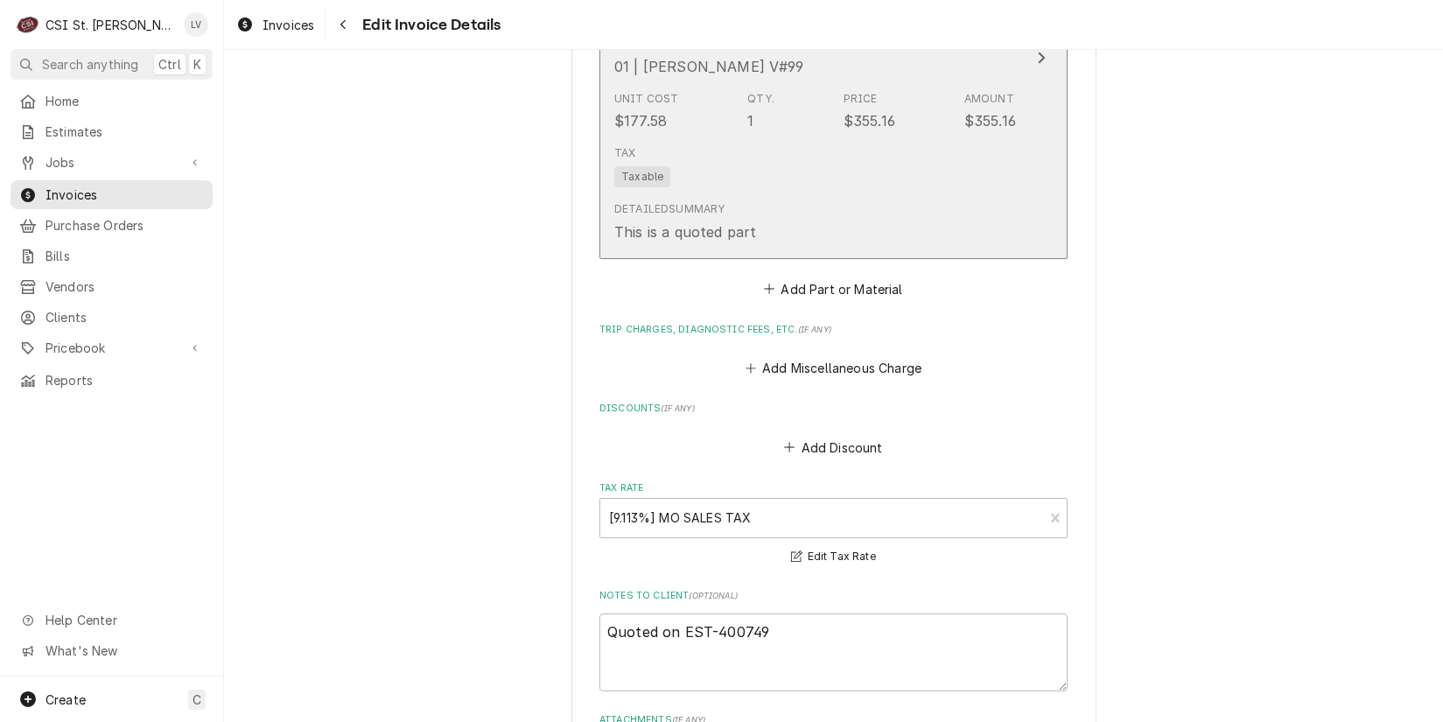
click at [700, 194] on div "Detailed Summary This is a quoted part" at bounding box center [815, 221] width 402 height 54
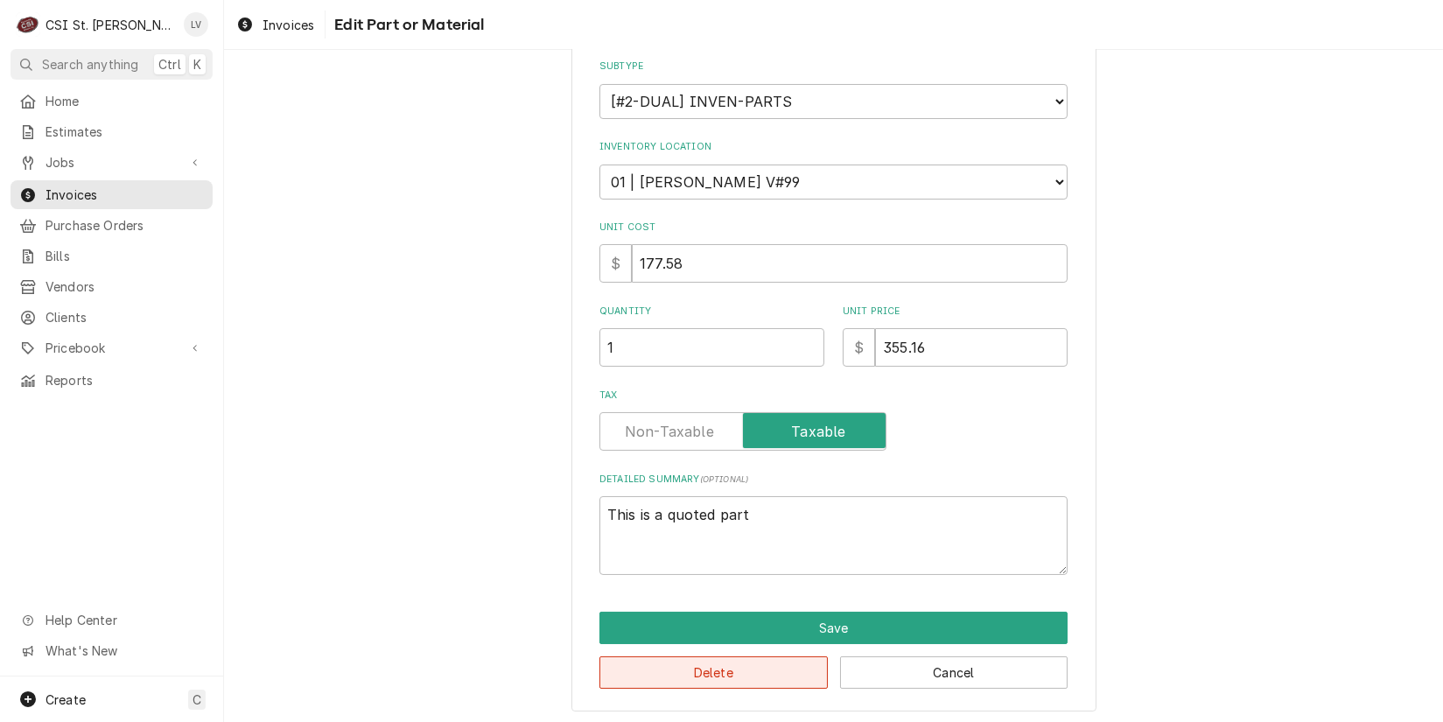
click at [729, 672] on button "Delete" at bounding box center [714, 672] width 228 height 32
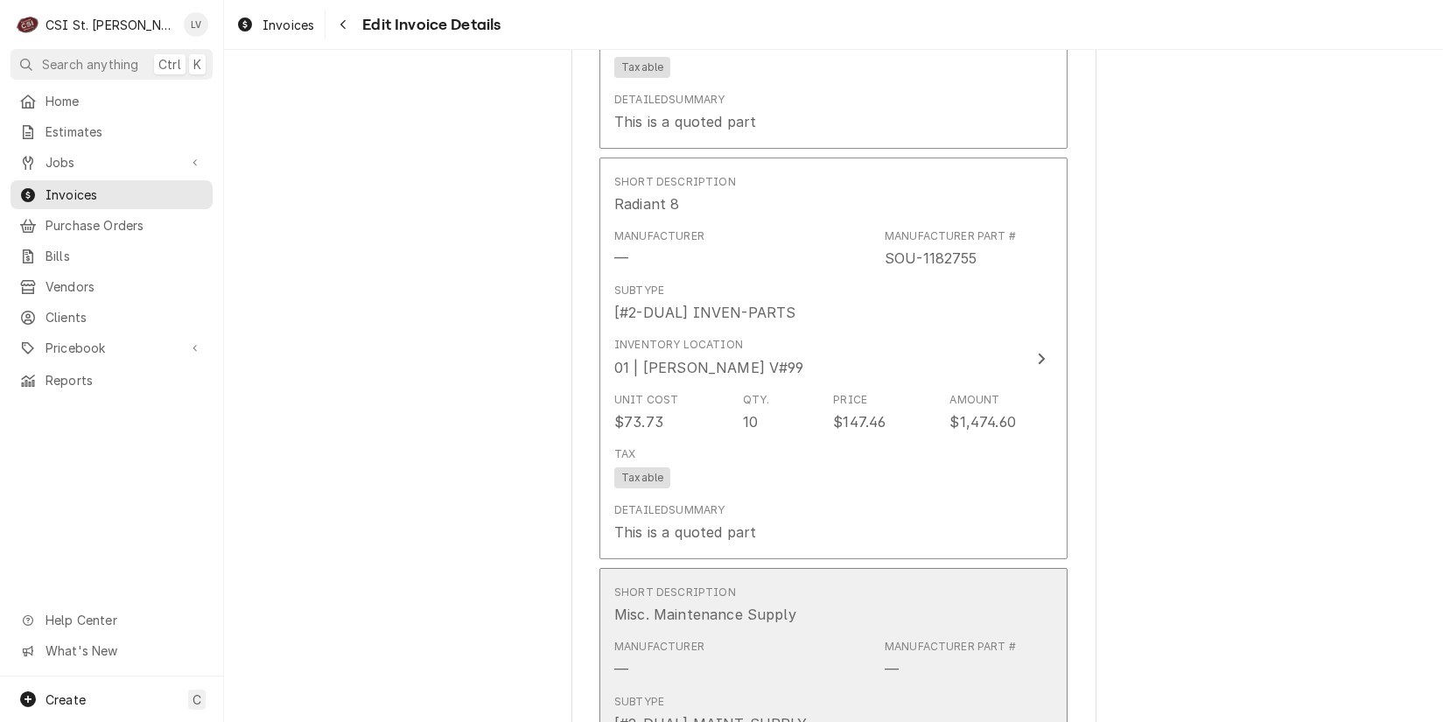
click at [713, 632] on div "Manufacturer — Manufacturer Part # —" at bounding box center [815, 659] width 402 height 54
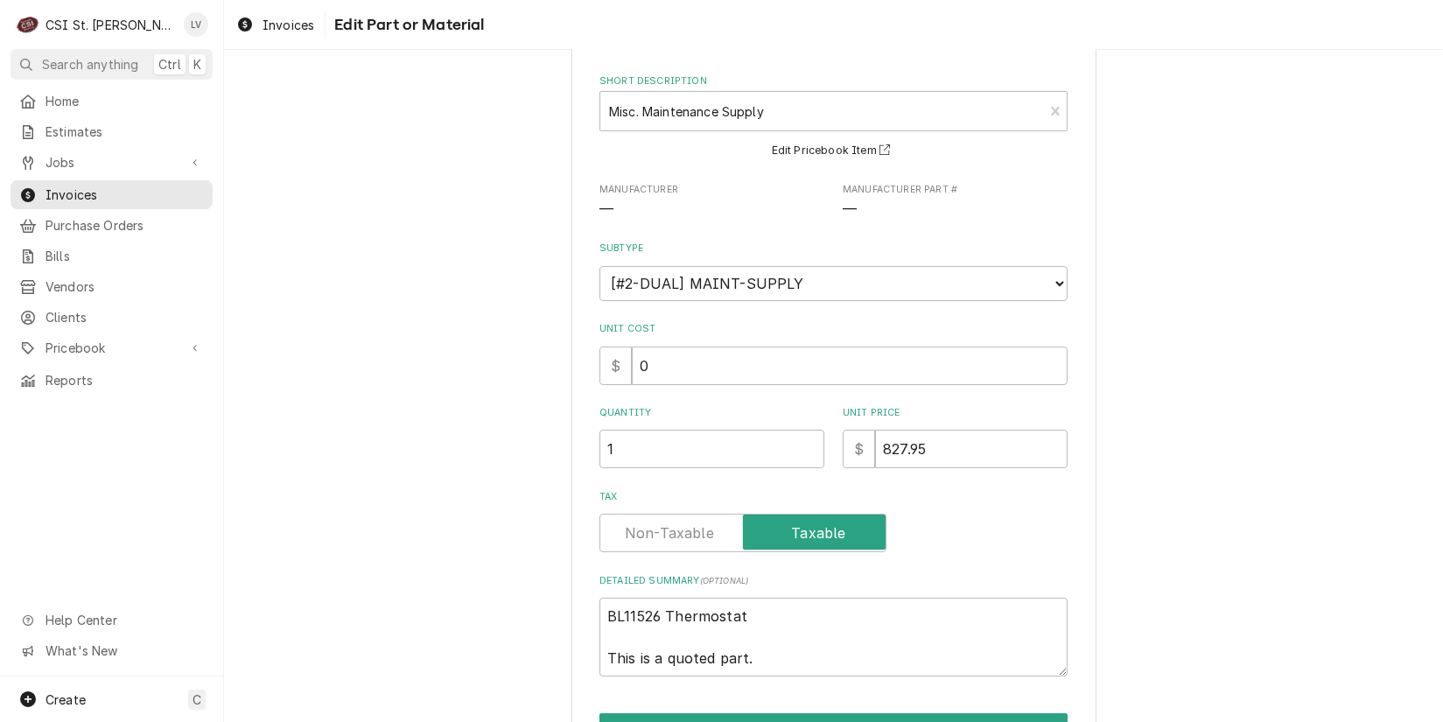
scroll to position [177, 0]
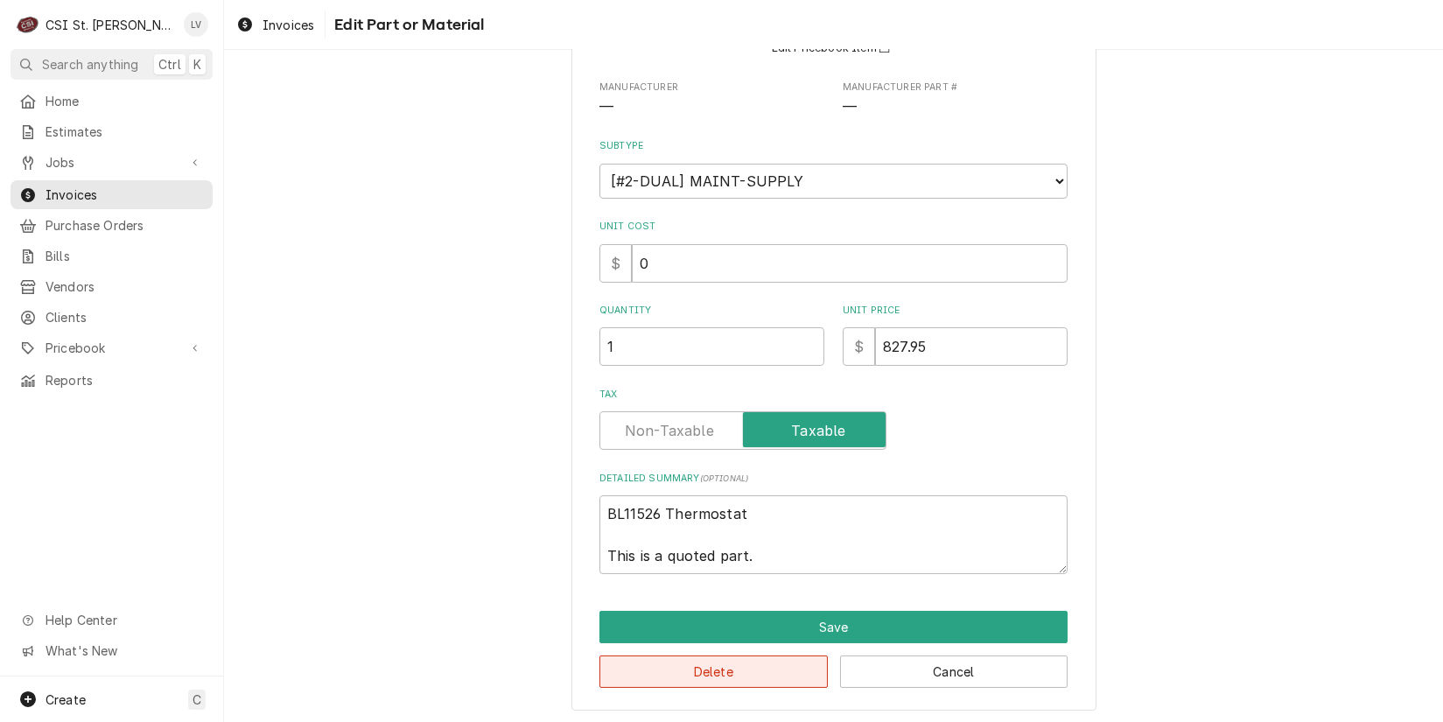
click at [710, 674] on button "Delete" at bounding box center [714, 672] width 228 height 32
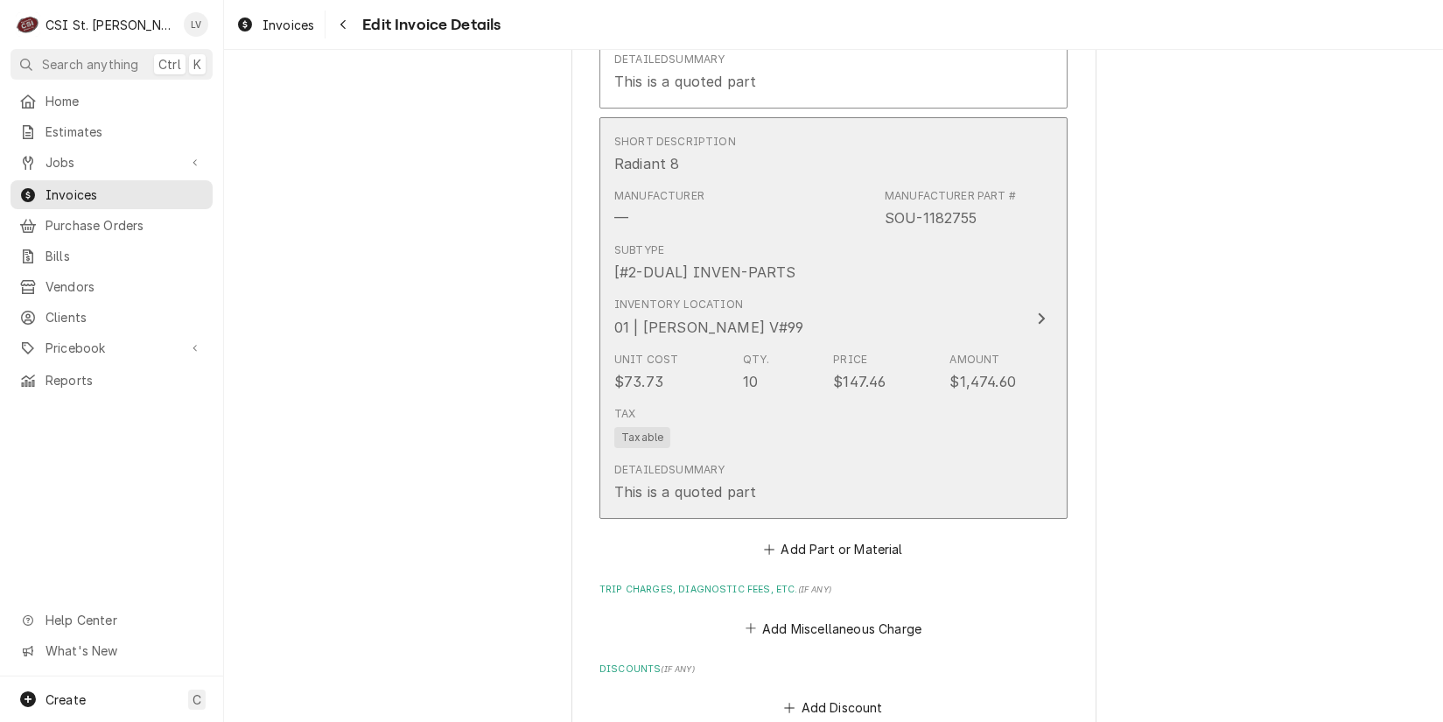
click at [759, 352] on div "Qty." at bounding box center [756, 360] width 27 height 16
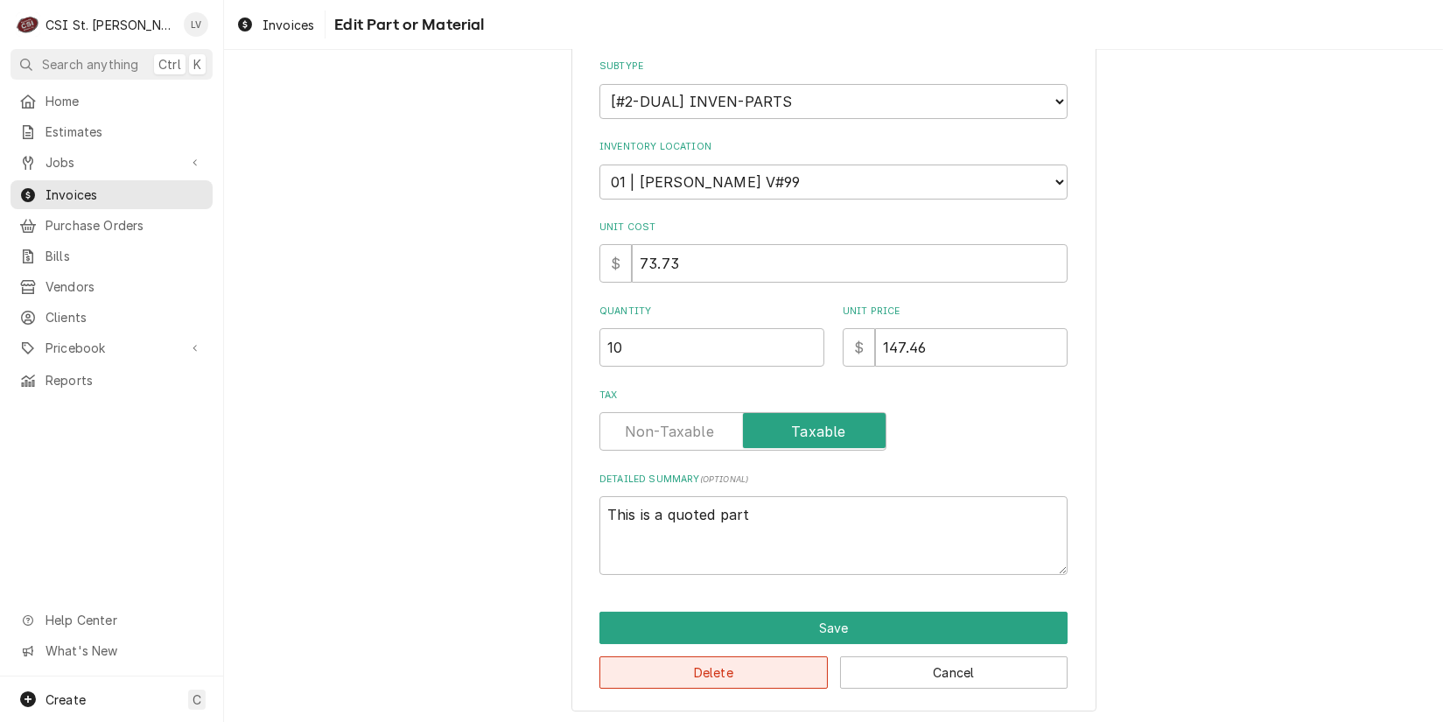
click at [758, 663] on button "Delete" at bounding box center [714, 672] width 228 height 32
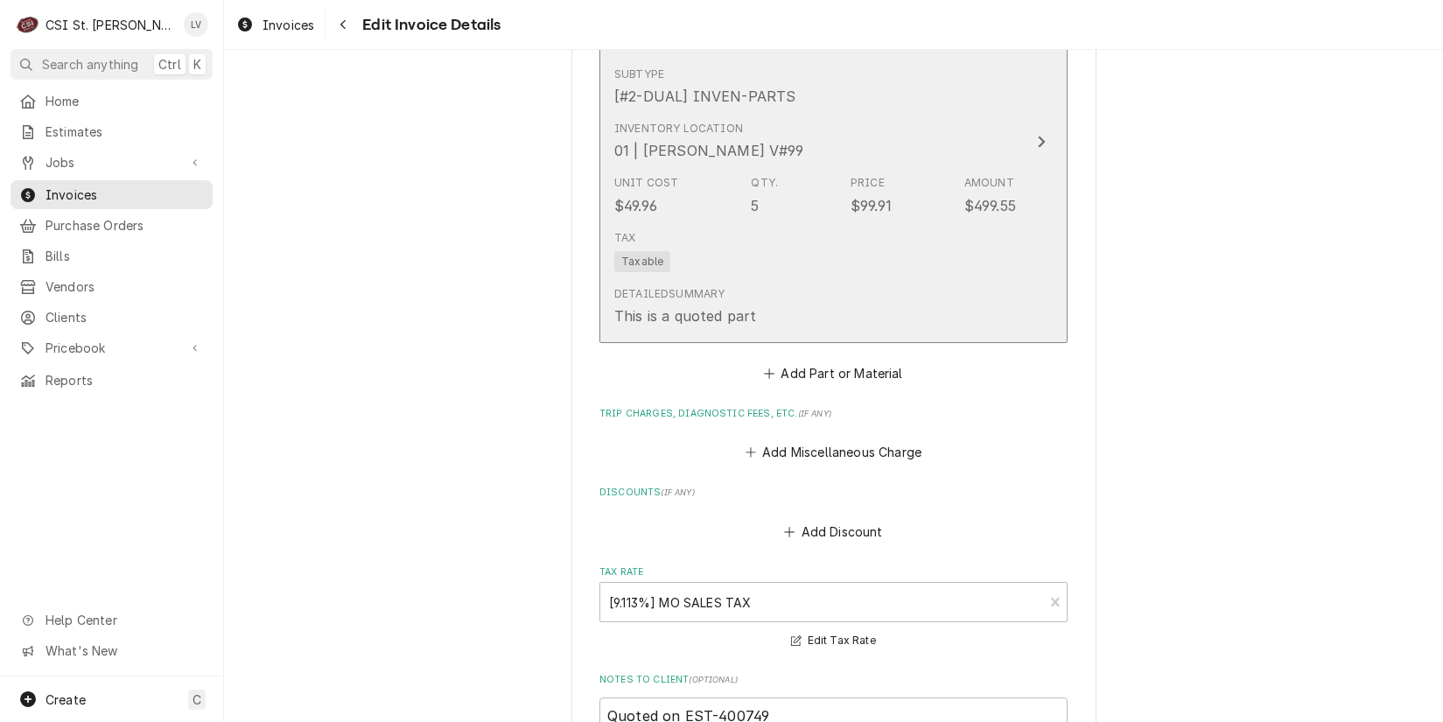
click at [713, 227] on div "Tax Taxable" at bounding box center [815, 251] width 402 height 56
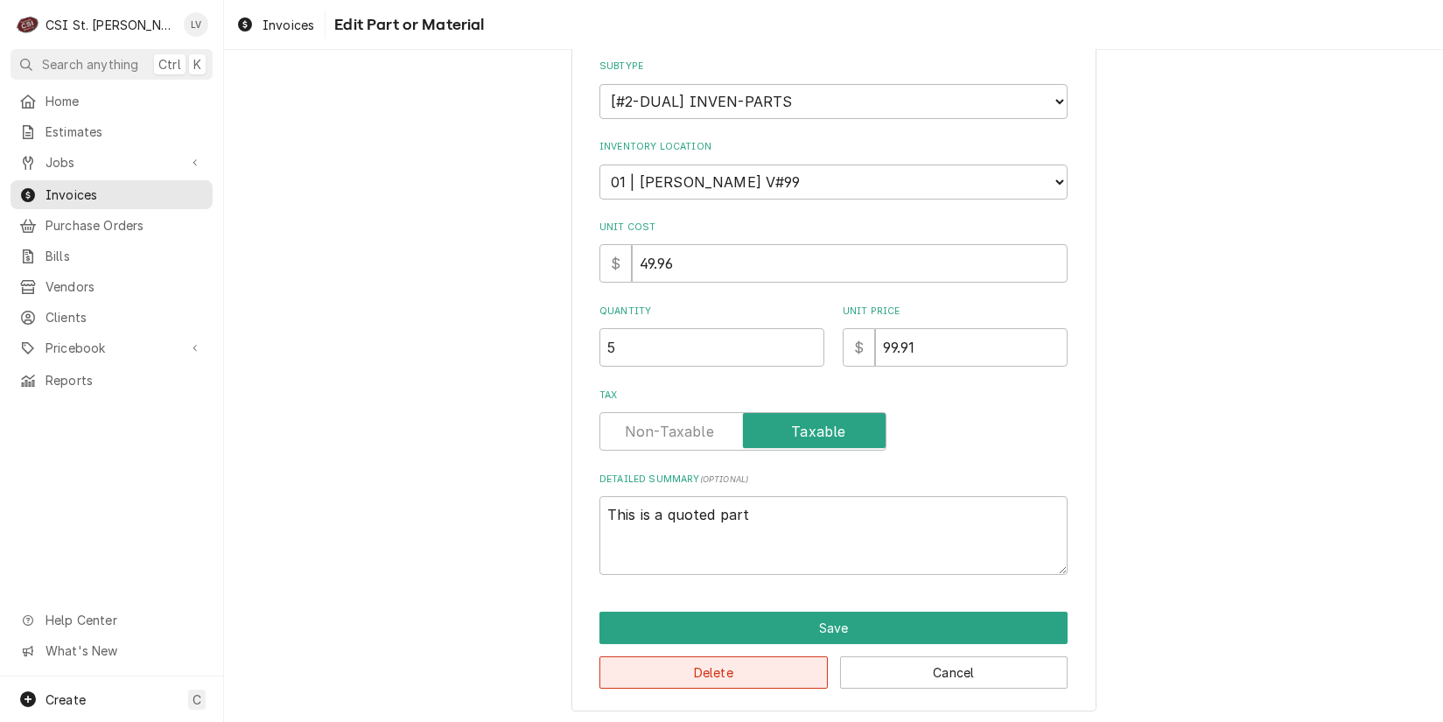
click at [744, 676] on button "Delete" at bounding box center [714, 672] width 228 height 32
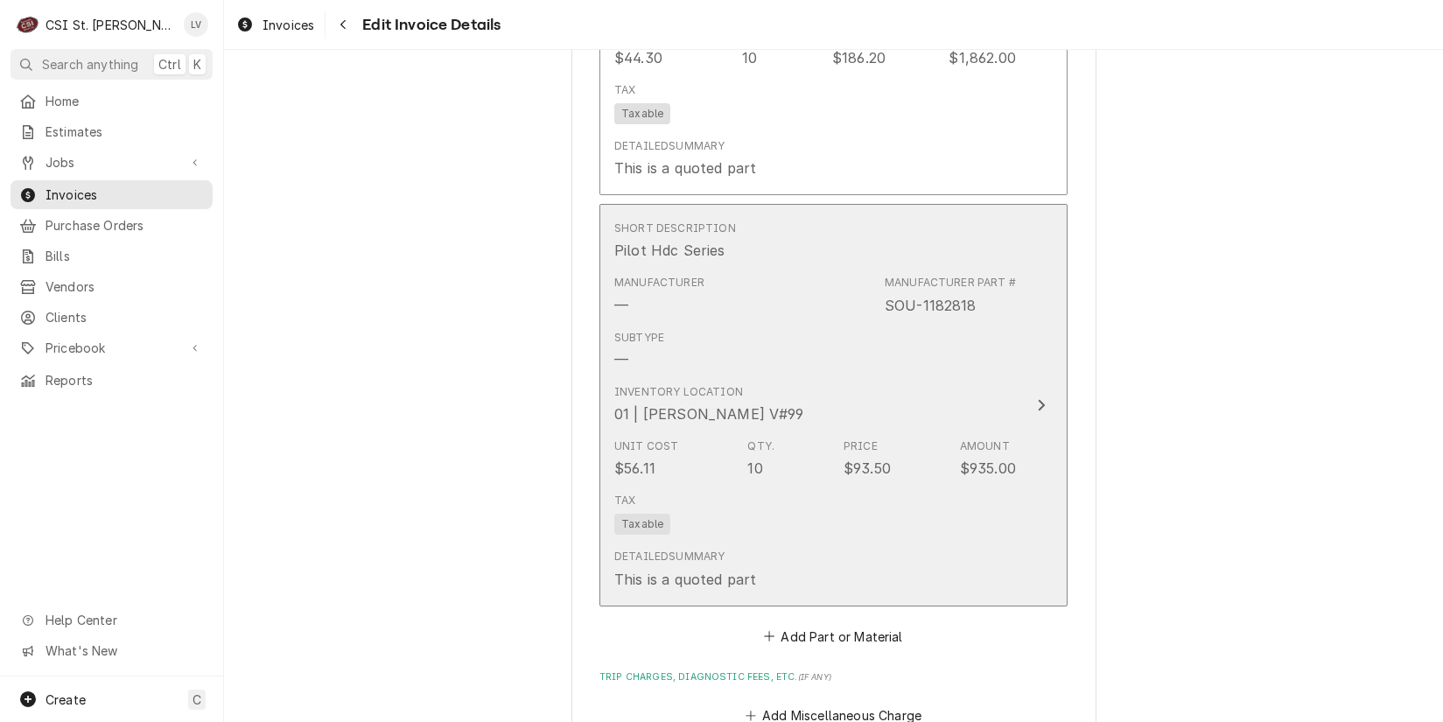
click at [752, 439] on div "Qty." at bounding box center [761, 447] width 27 height 16
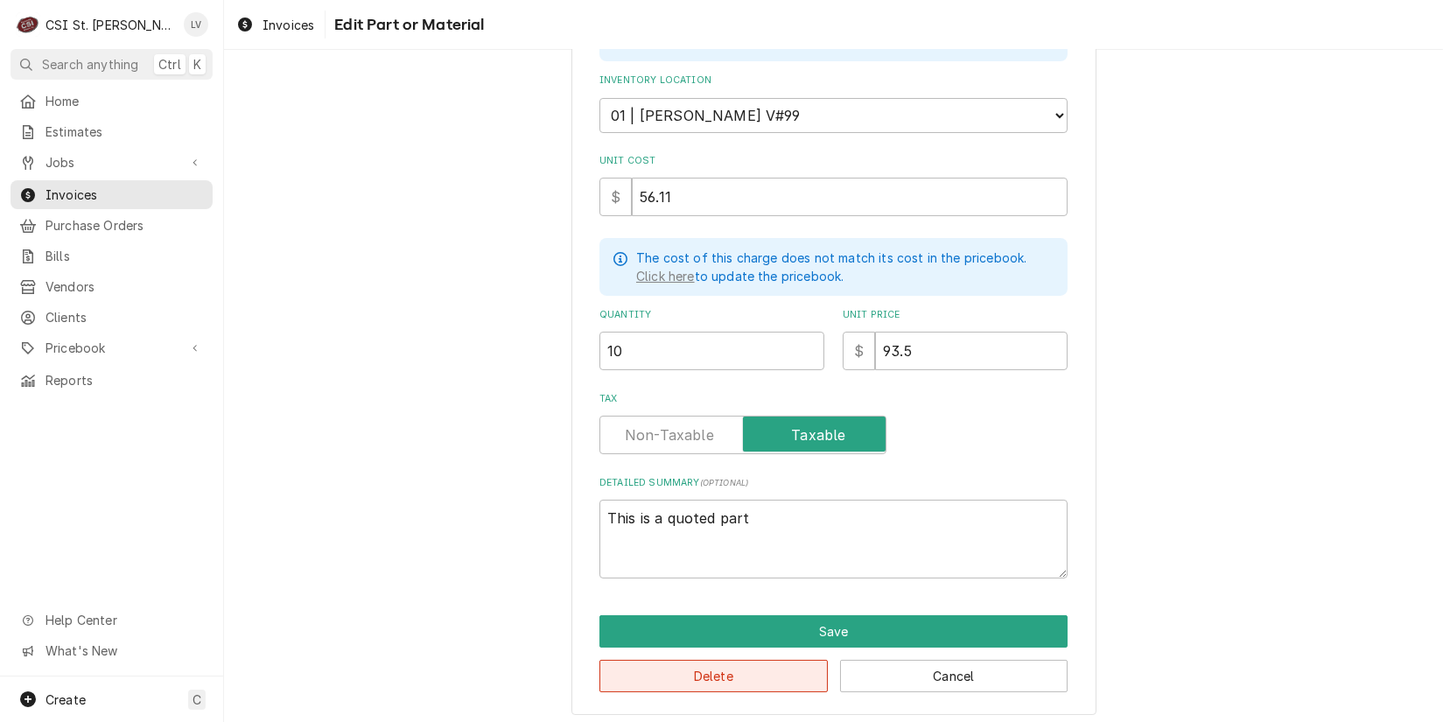
click at [743, 662] on button "Delete" at bounding box center [714, 676] width 228 height 32
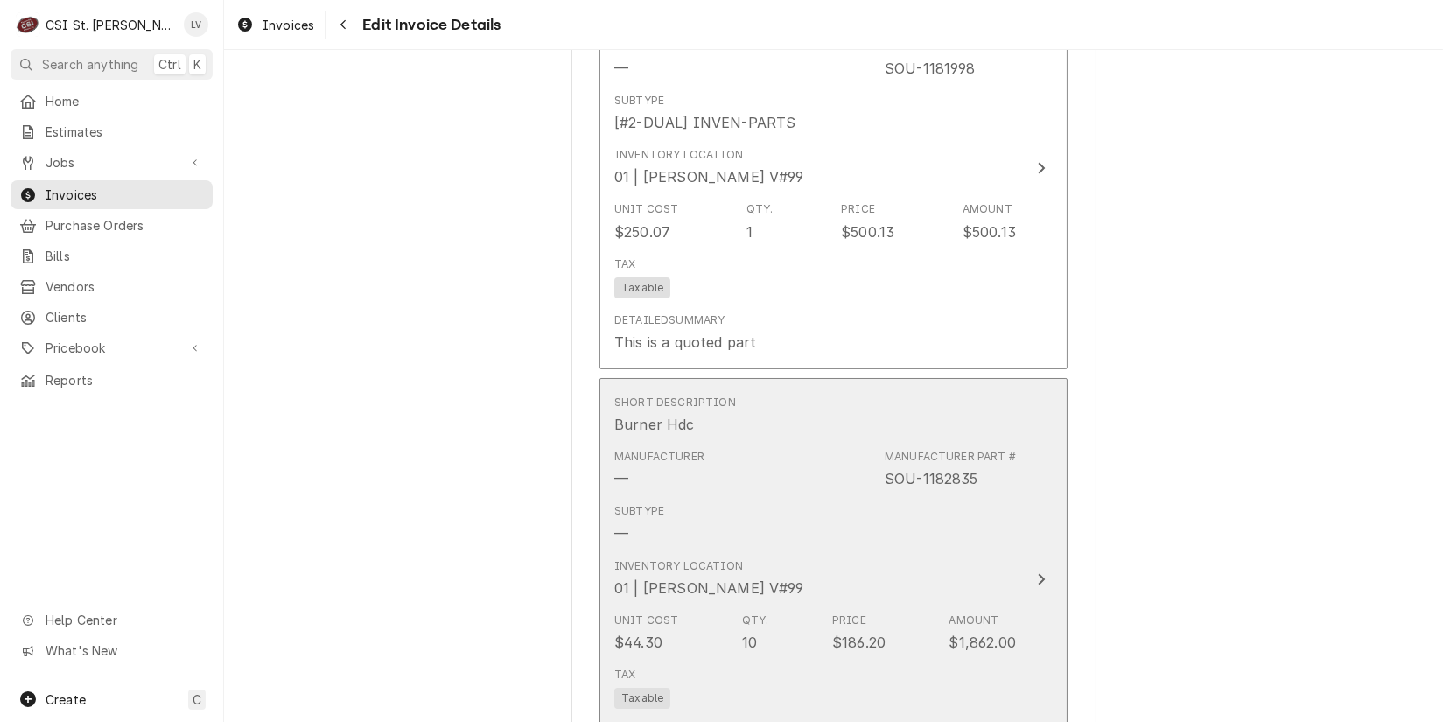
click at [726, 472] on div "Manufacturer — Manufacturer Part # SOU-1182835" at bounding box center [815, 469] width 402 height 54
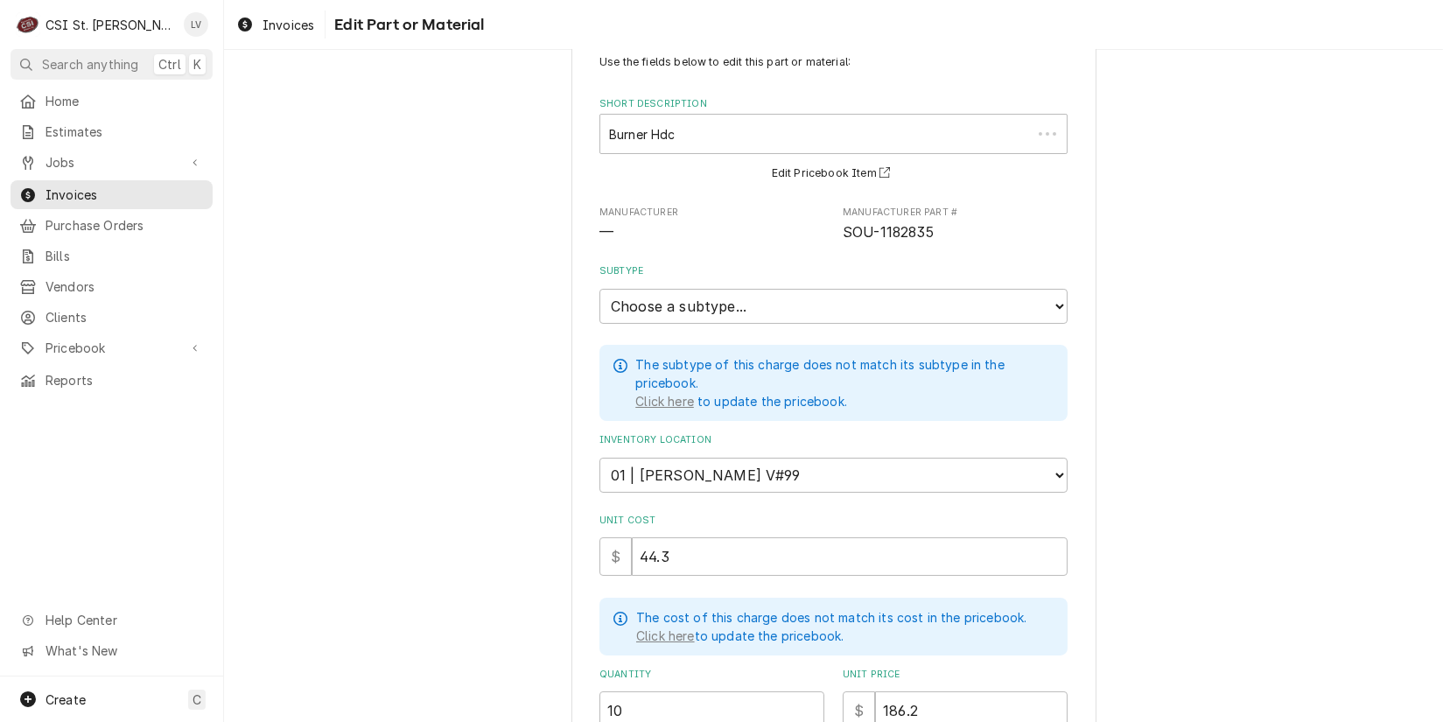
scroll to position [411, 0]
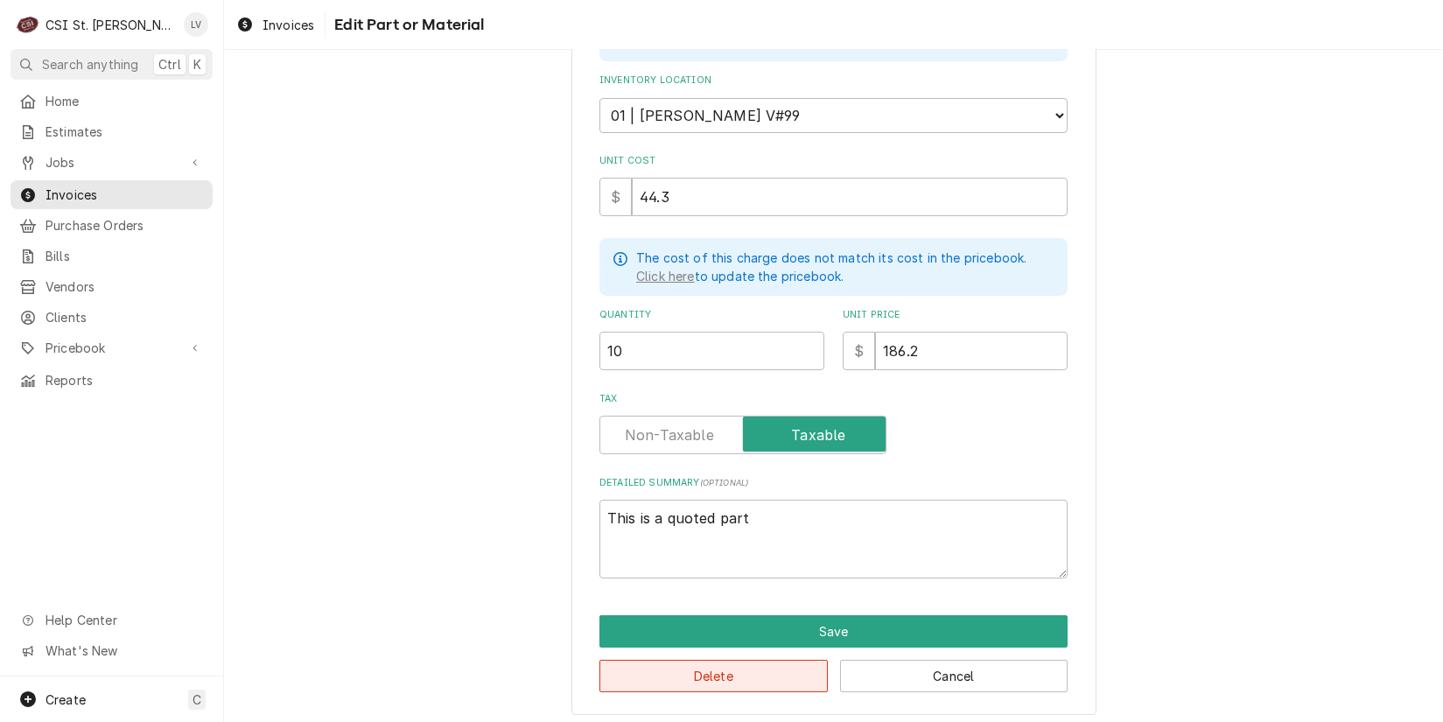
click at [745, 671] on button "Delete" at bounding box center [714, 676] width 228 height 32
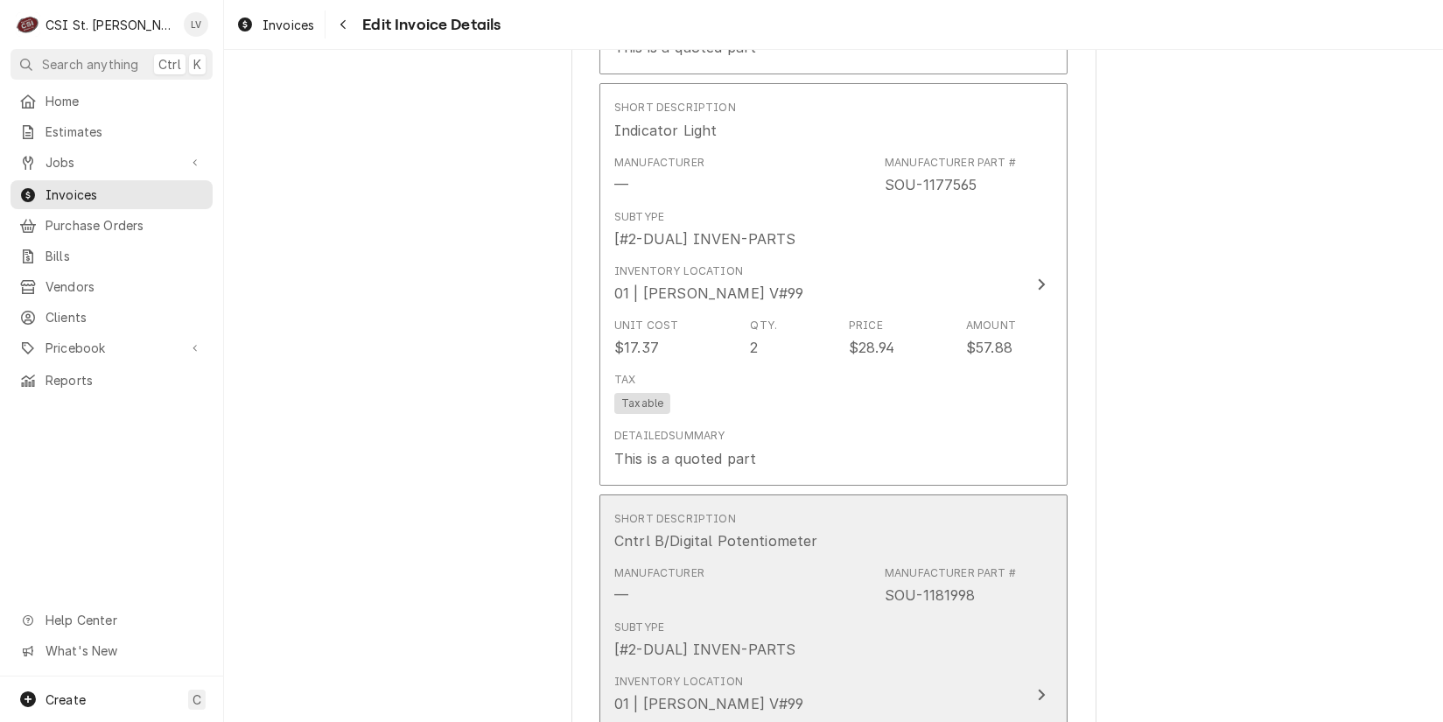
click at [749, 543] on div "Short Description Cntrl B/Digital Potentiometer" at bounding box center [815, 531] width 402 height 54
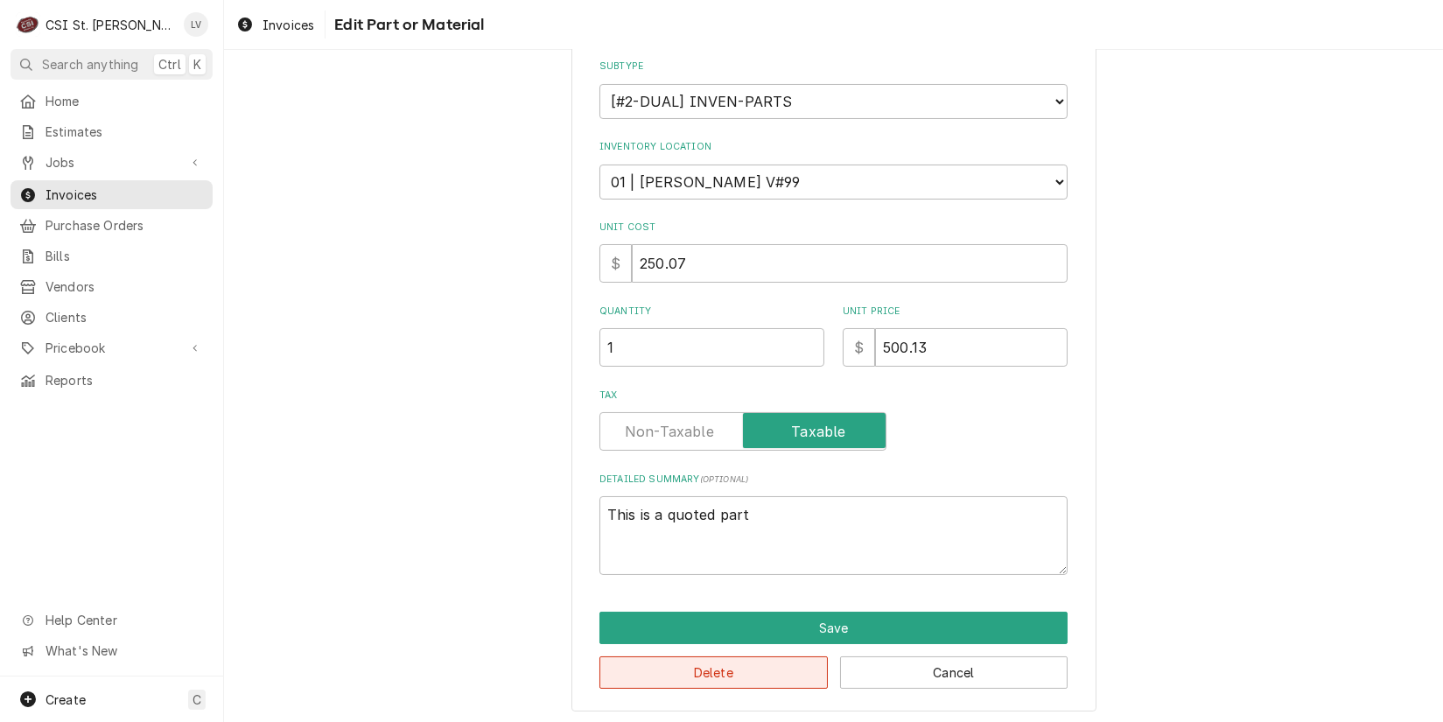
click at [748, 677] on button "Delete" at bounding box center [714, 672] width 228 height 32
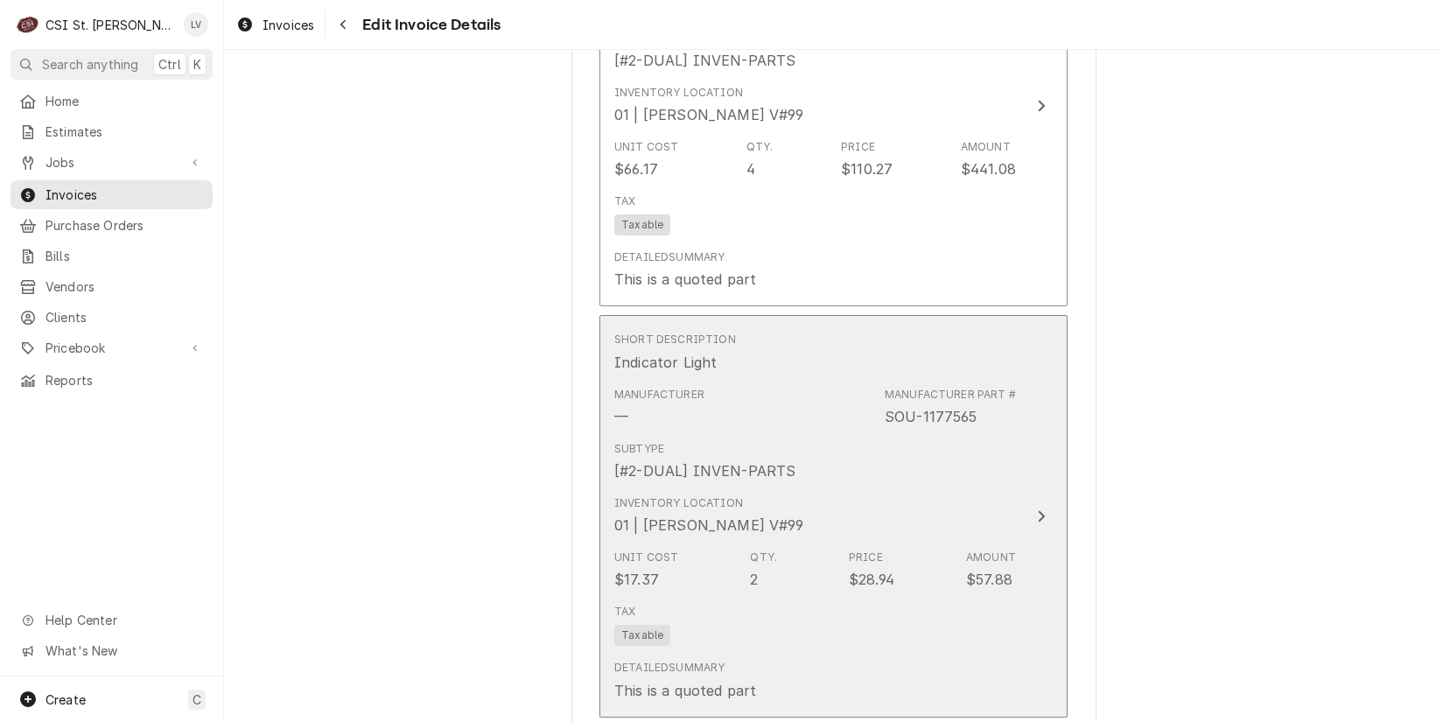
click at [730, 495] on div "Inventory Location 01 | RYAN BIETCHERT V#99" at bounding box center [709, 515] width 190 height 40
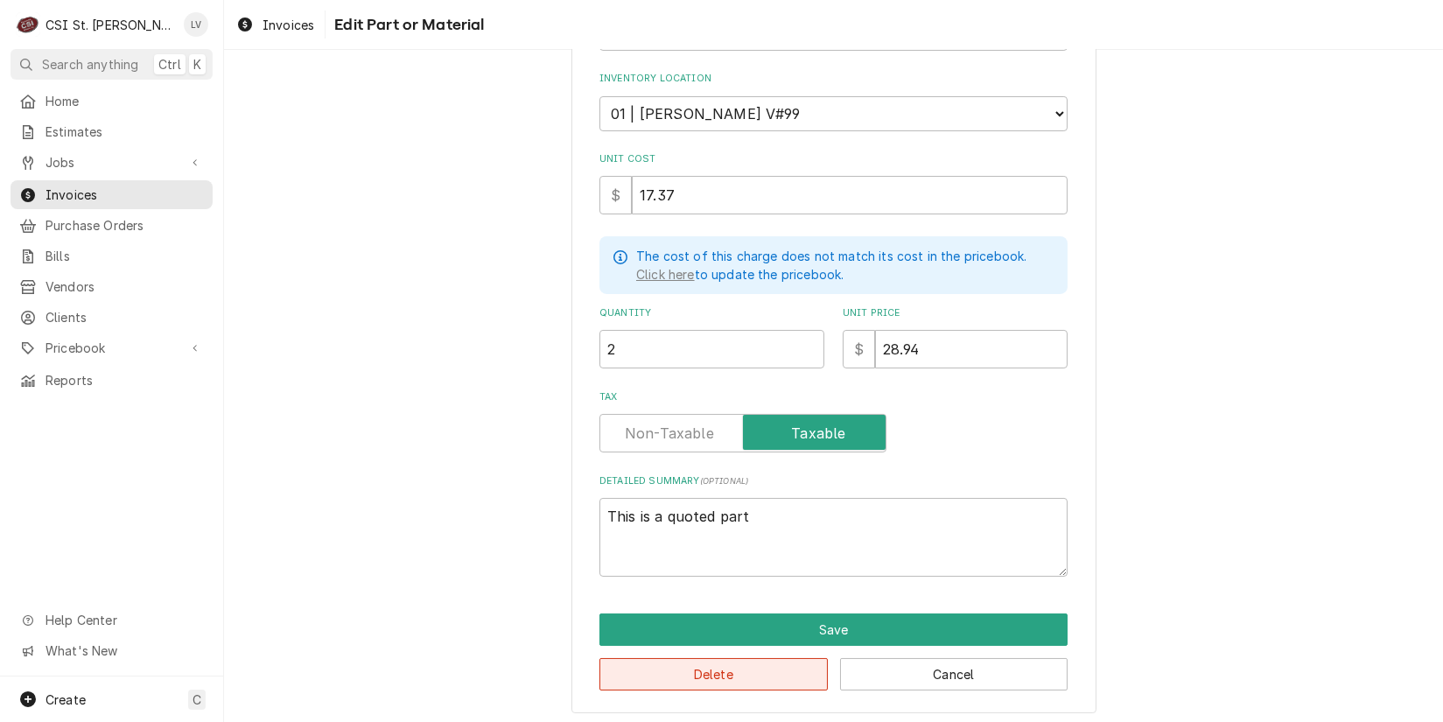
click at [750, 663] on button "Delete" at bounding box center [714, 674] width 228 height 32
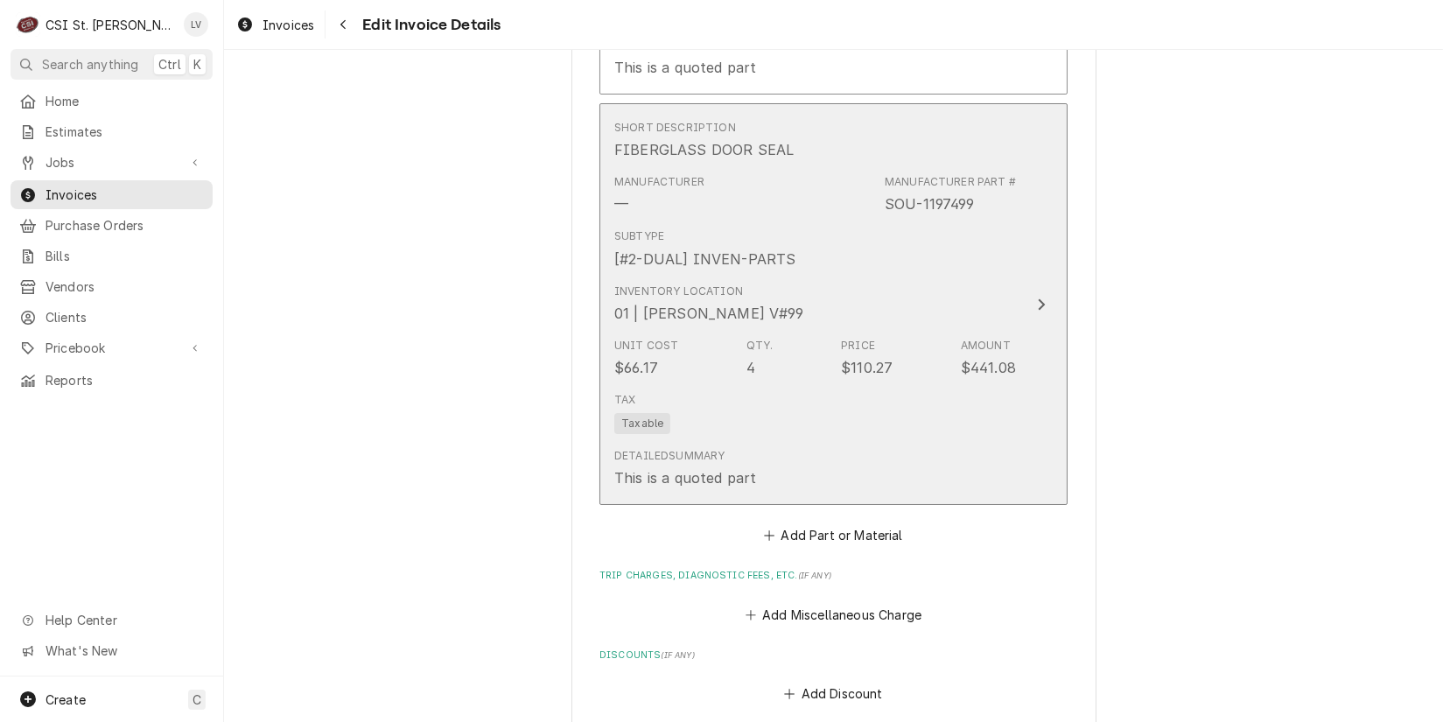
click at [713, 345] on div "Unit Cost $66.17 Qty. 4 Price $110.27 Amount $441.08" at bounding box center [815, 358] width 402 height 54
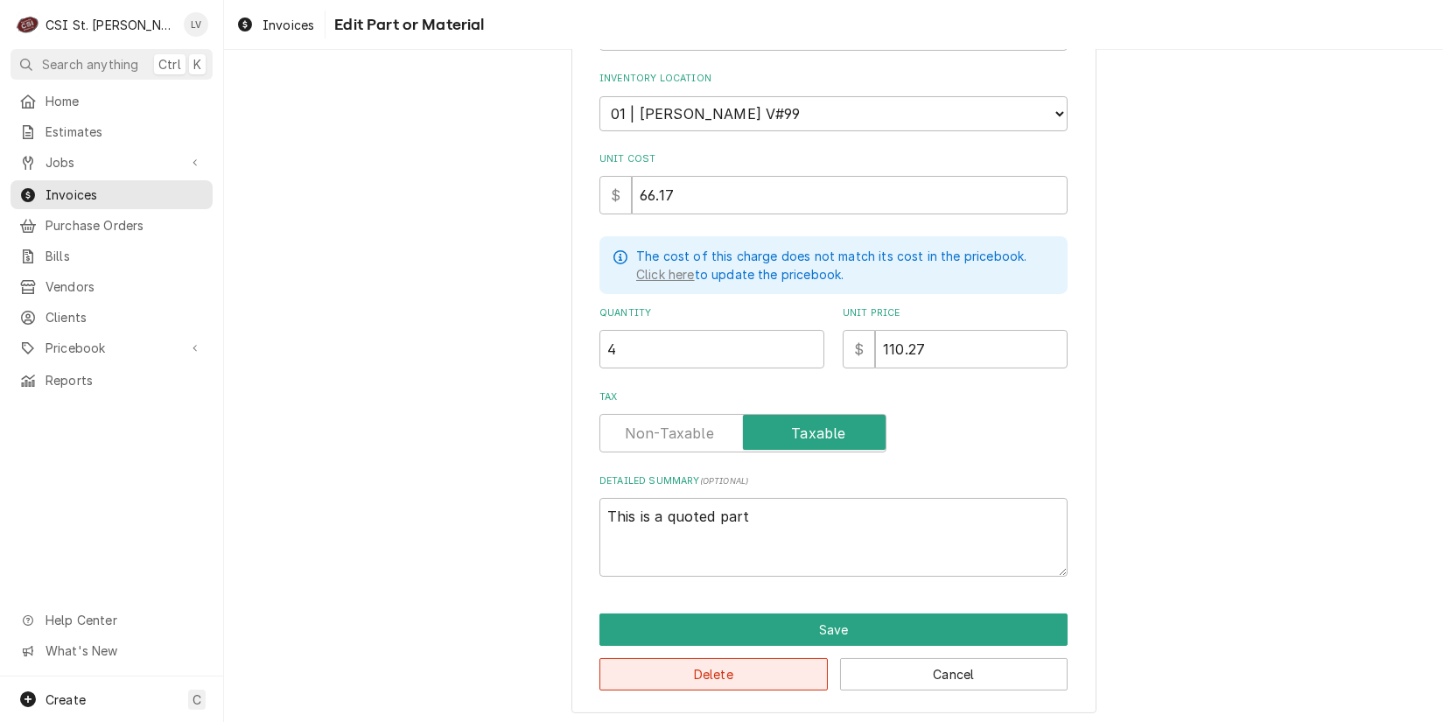
click at [710, 669] on button "Delete" at bounding box center [714, 674] width 228 height 32
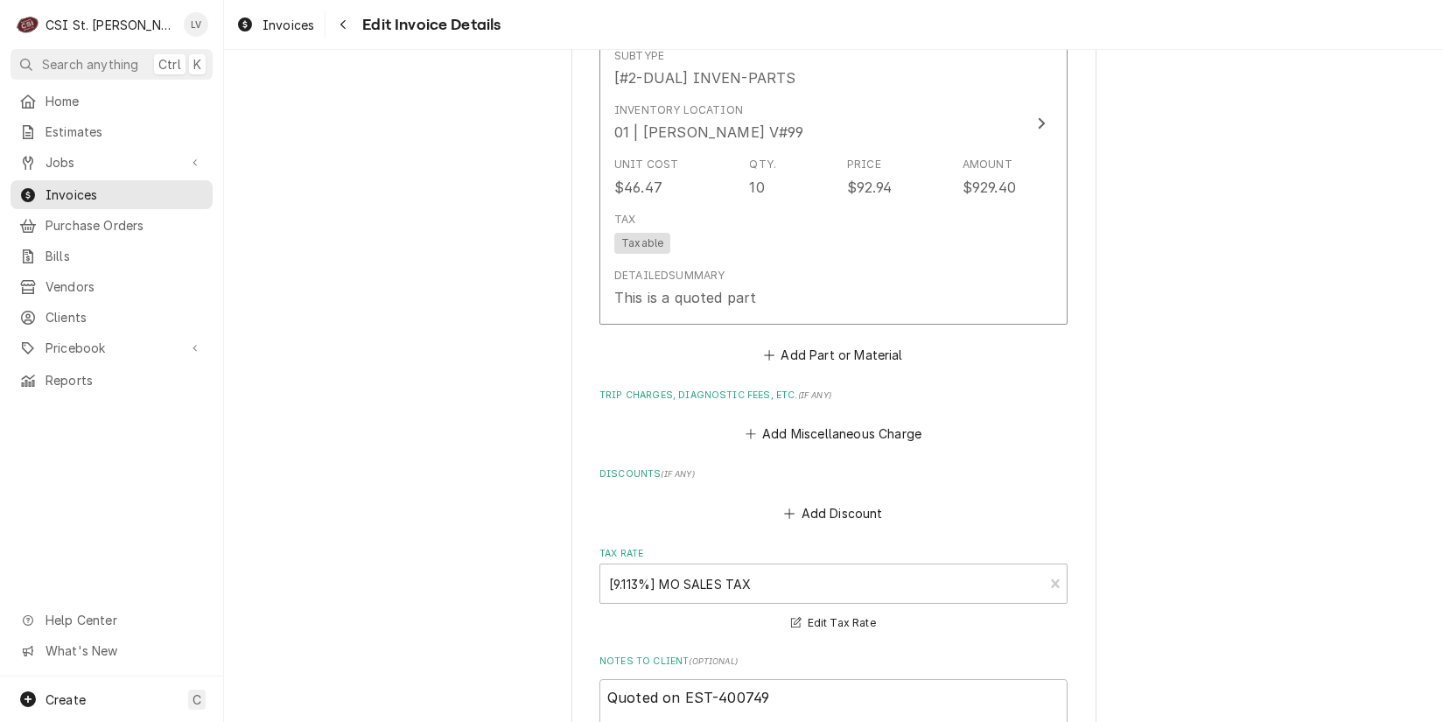
scroll to position [8156, 0]
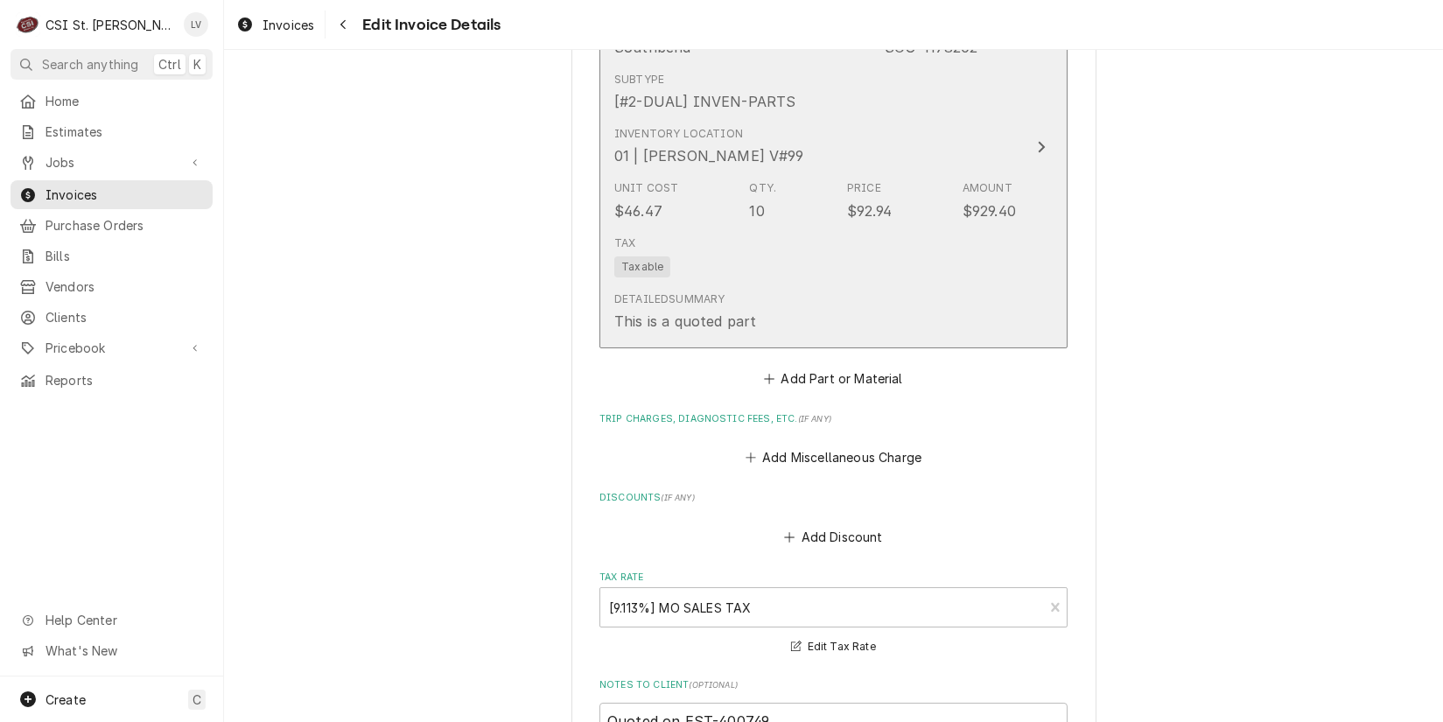
click at [761, 256] on div "Tax Taxable" at bounding box center [815, 256] width 402 height 56
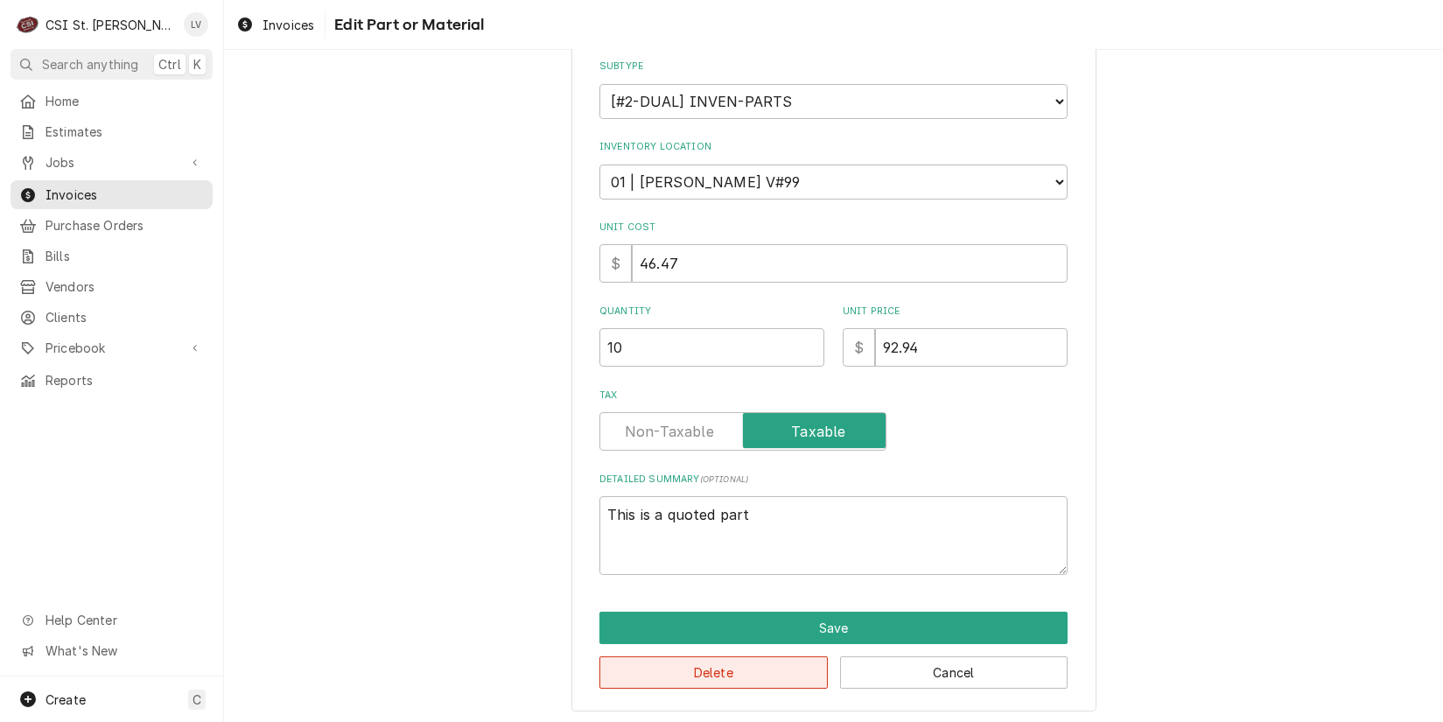
click at [736, 671] on button "Delete" at bounding box center [714, 672] width 228 height 32
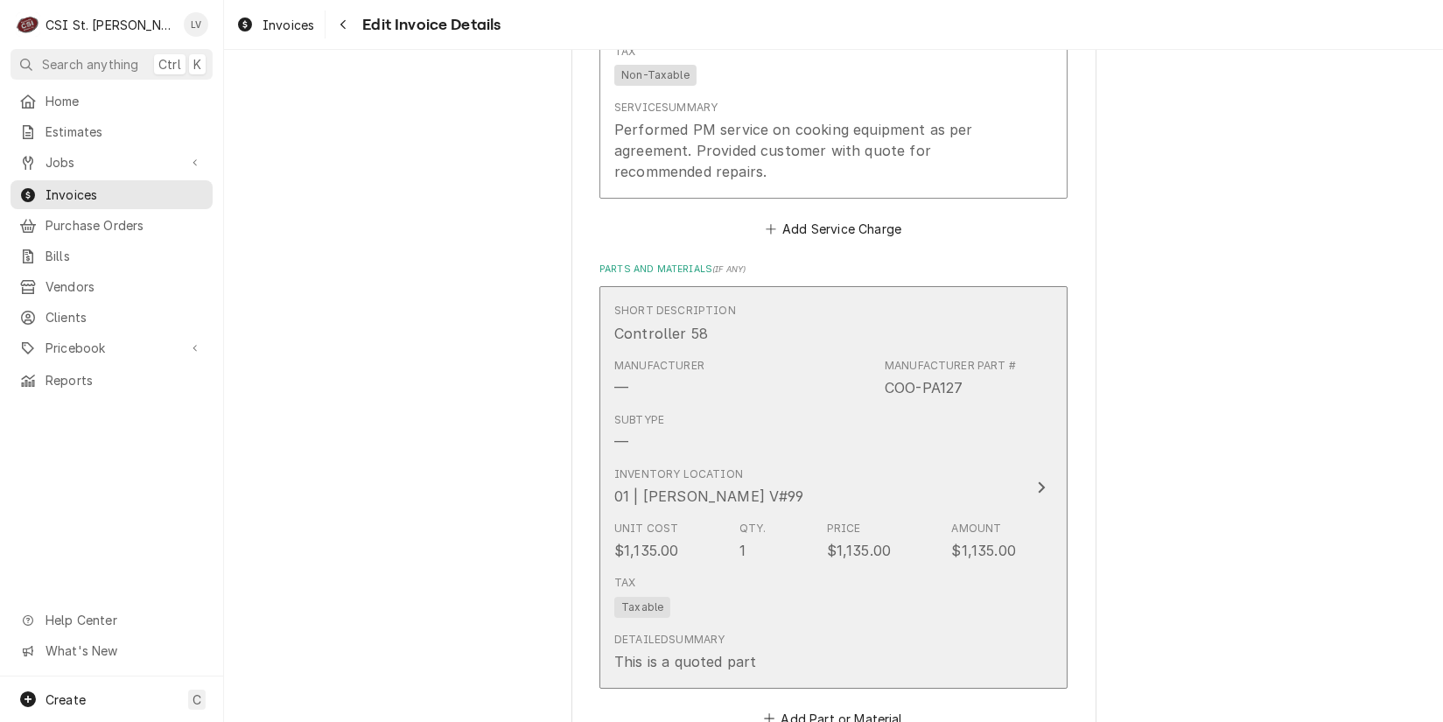
click at [774, 439] on div "Subtype —" at bounding box center [815, 432] width 402 height 54
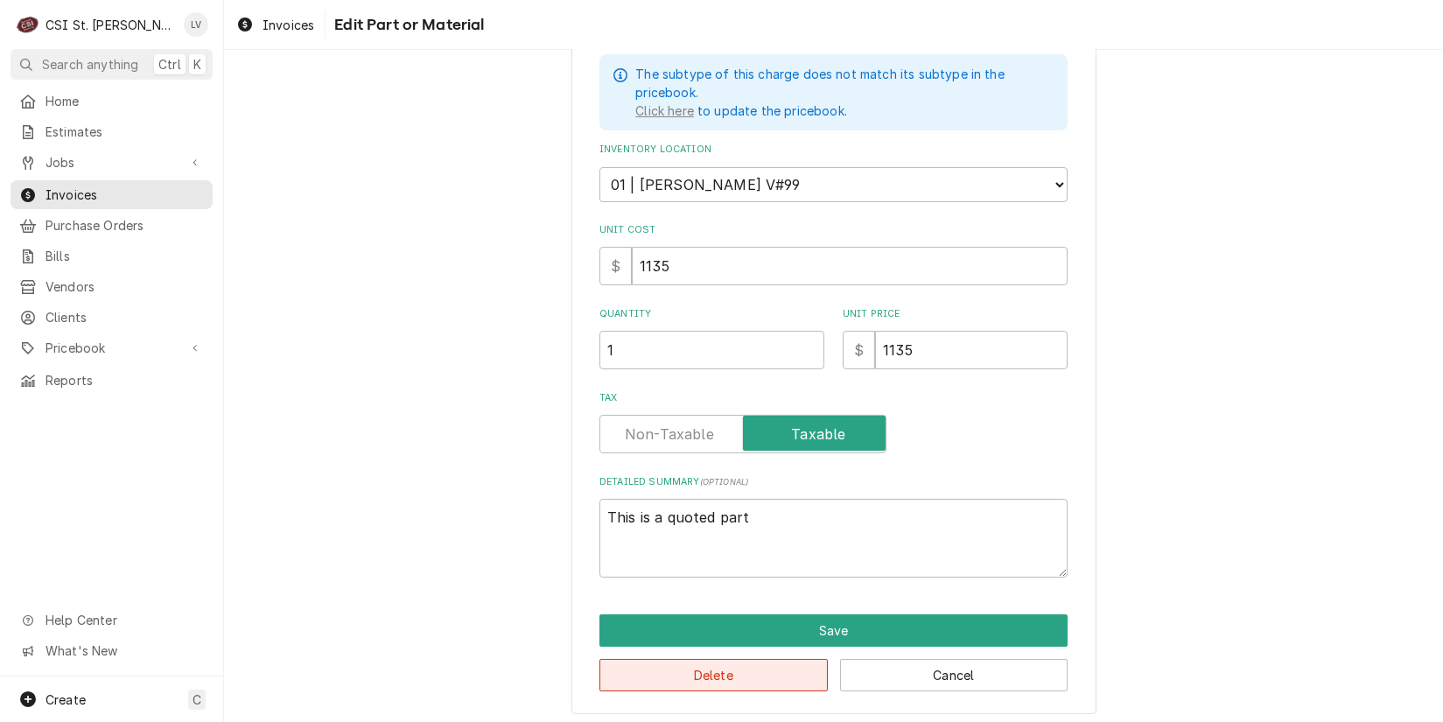
click at [761, 663] on button "Delete" at bounding box center [714, 675] width 228 height 32
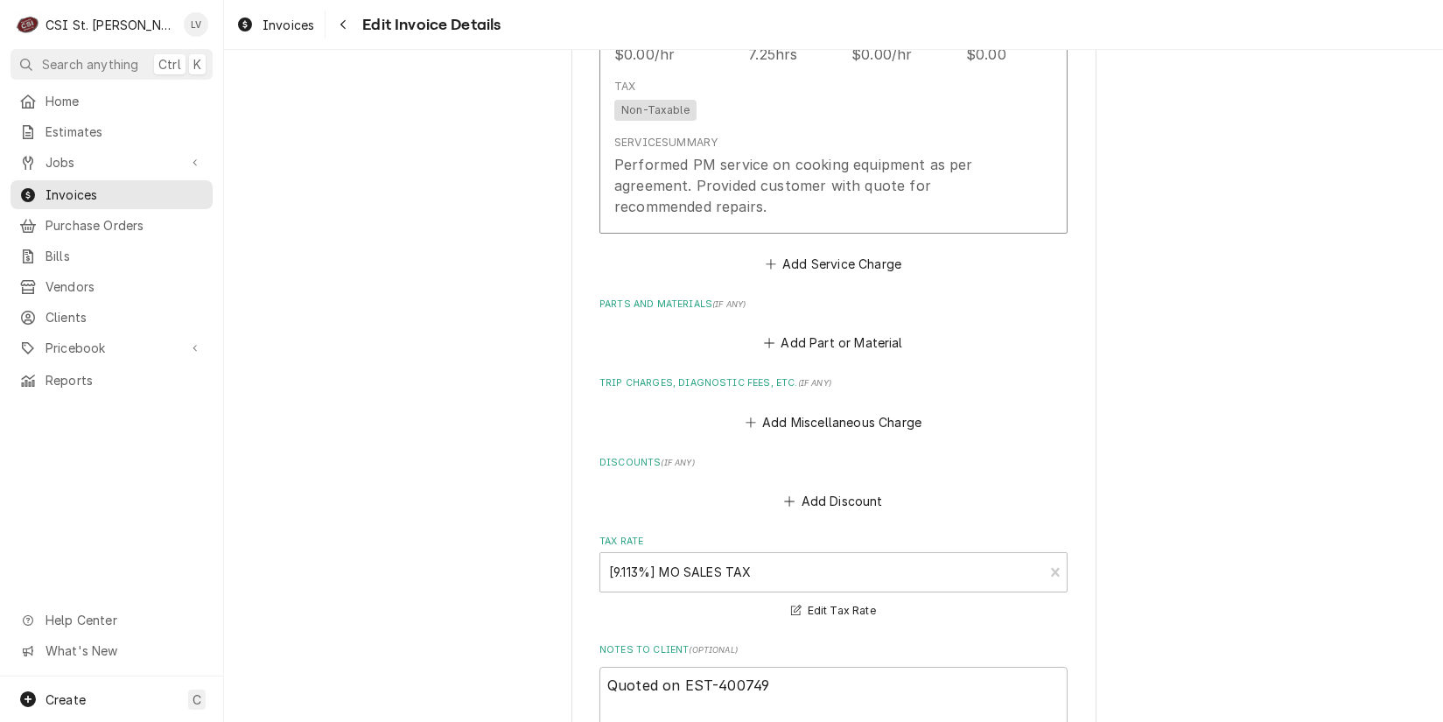
scroll to position [7043, 0]
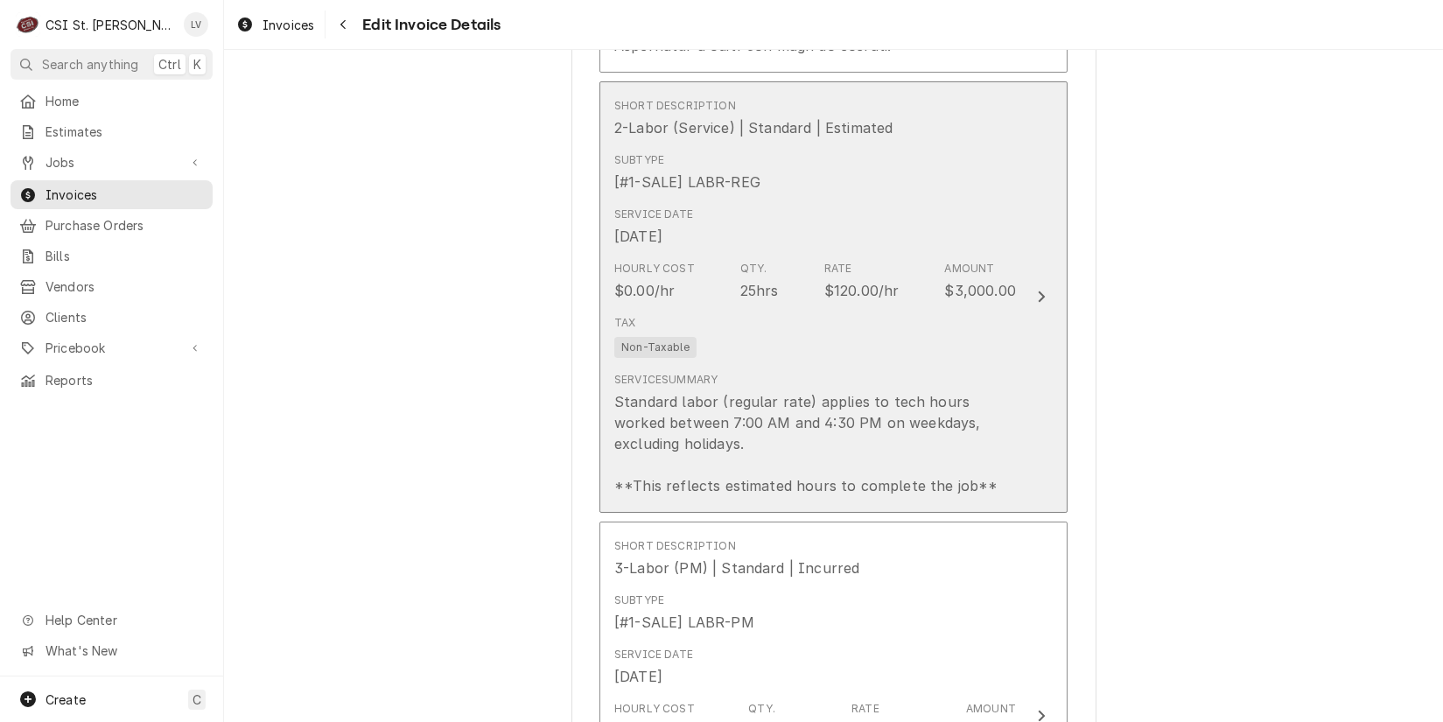
click at [730, 376] on div "Service Summary Standard labor (regular rate) applies to tech hours worked betw…" at bounding box center [815, 434] width 402 height 124
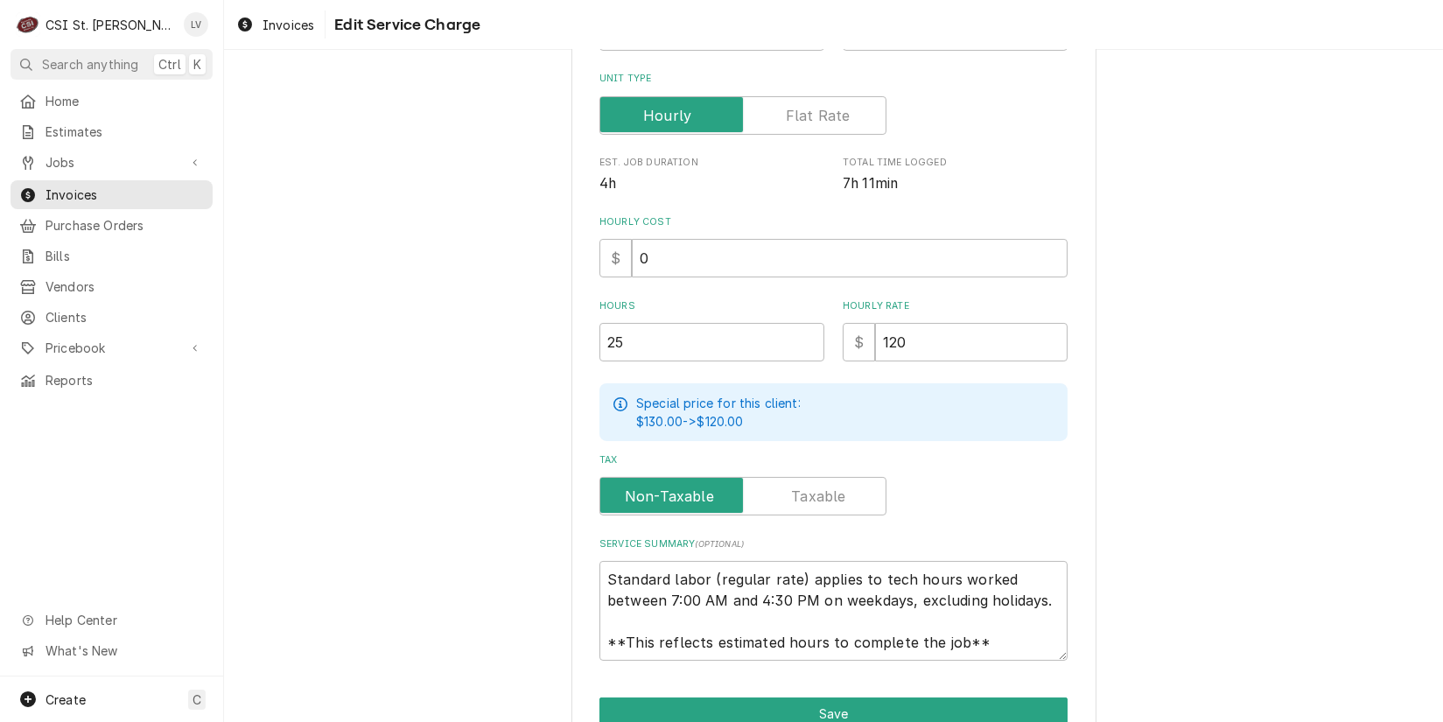
scroll to position [434, 0]
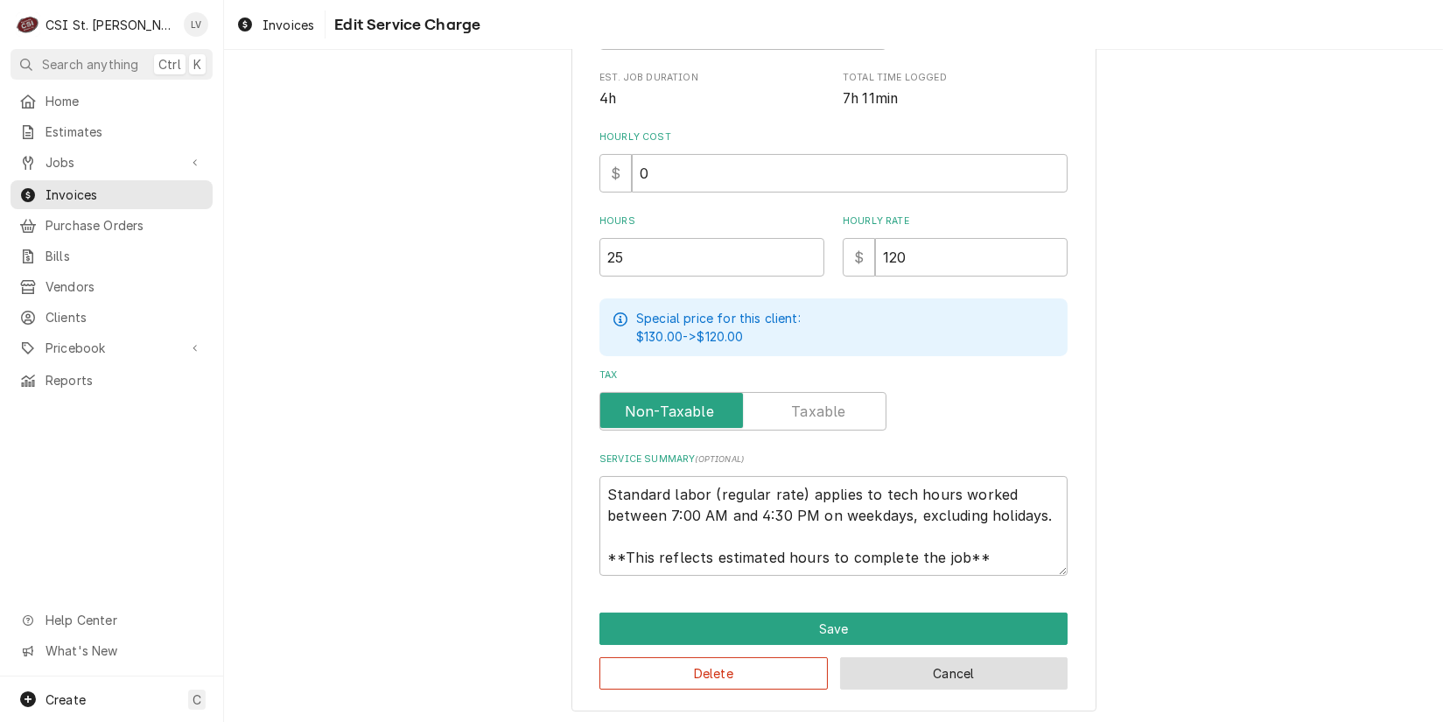
click at [948, 670] on button "Cancel" at bounding box center [954, 673] width 228 height 32
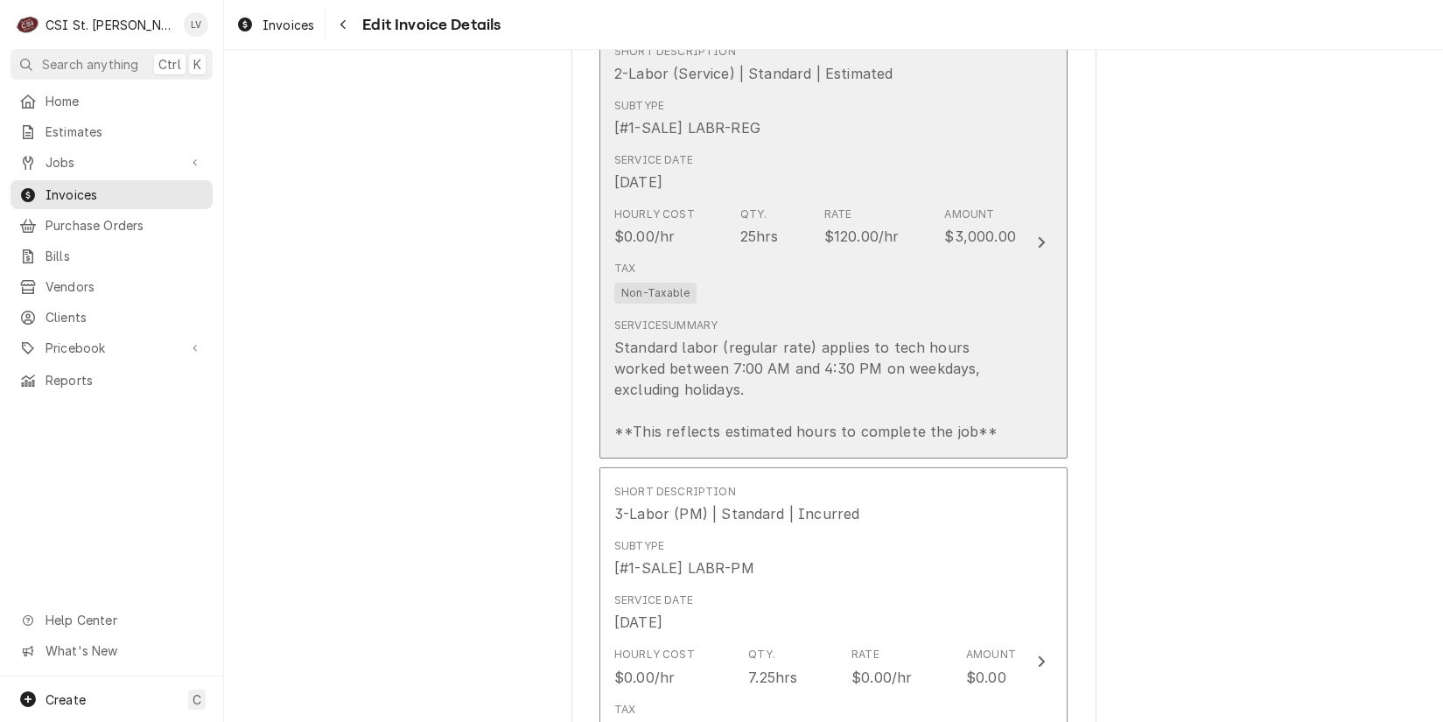
scroll to position [6572, 0]
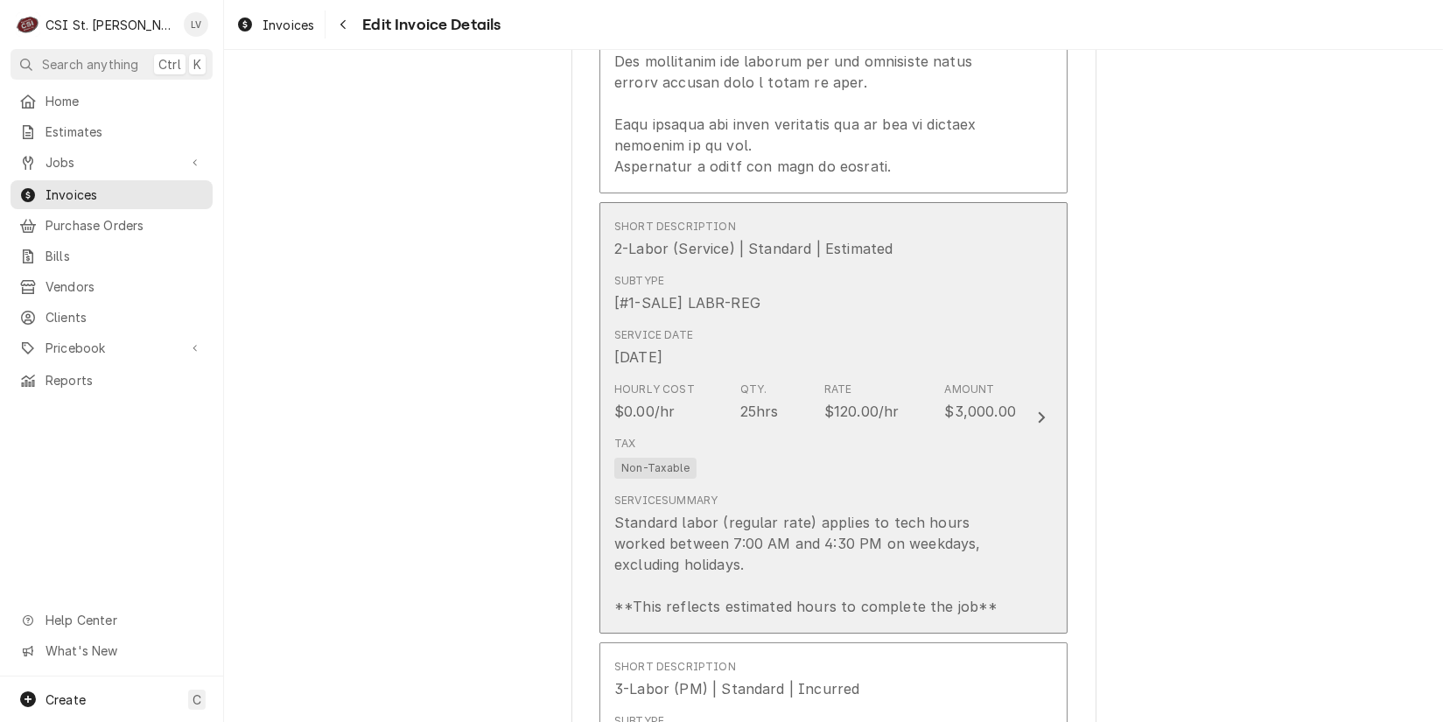
click at [775, 244] on div "2-Labor (Service) | Standard | Estimated" at bounding box center [753, 248] width 278 height 21
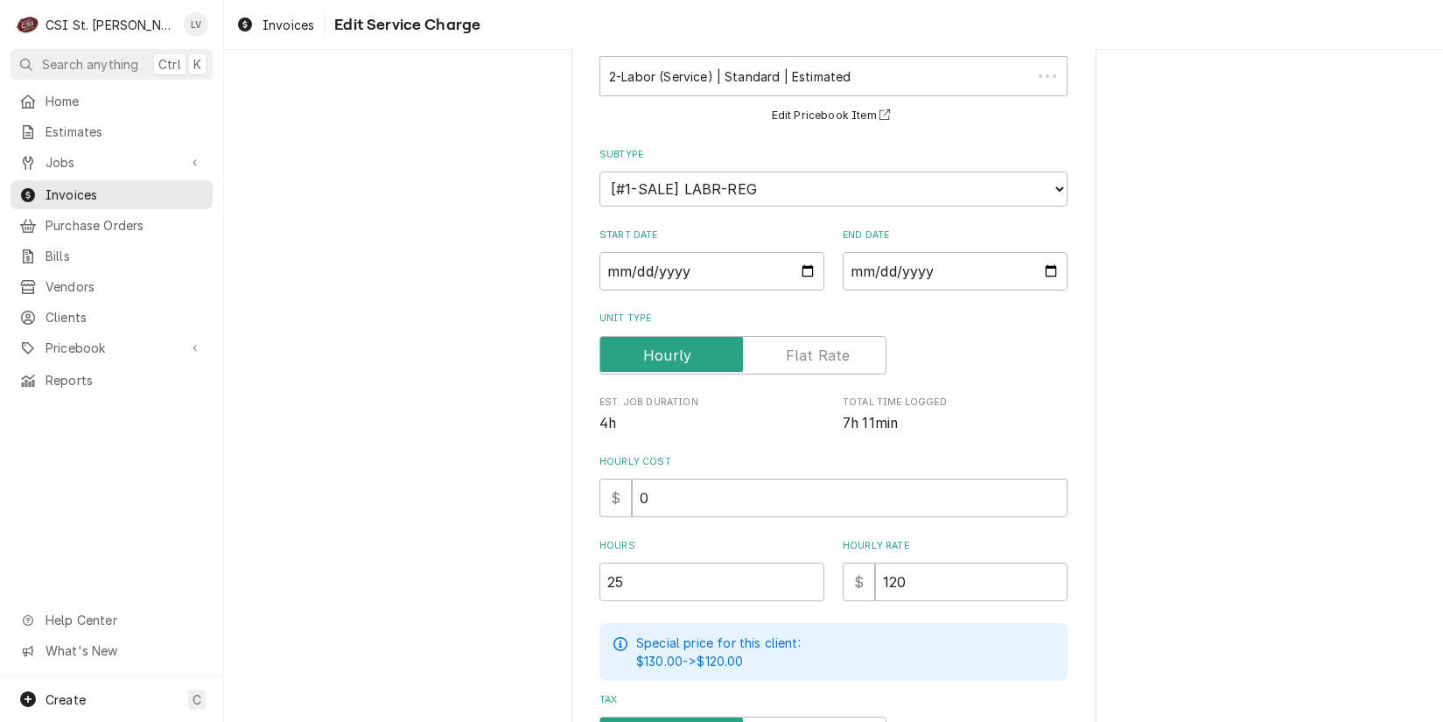
scroll to position [390, 0]
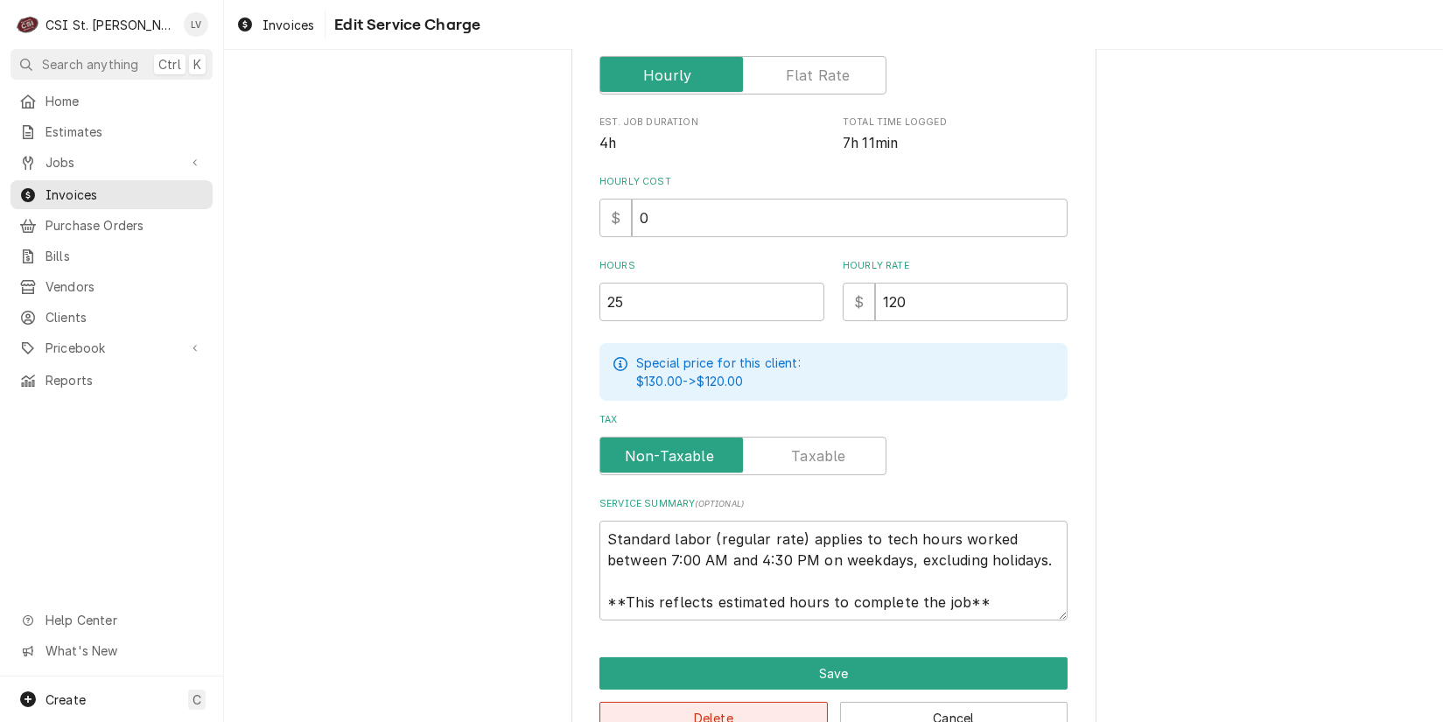
click at [709, 707] on button "Delete" at bounding box center [714, 718] width 228 height 32
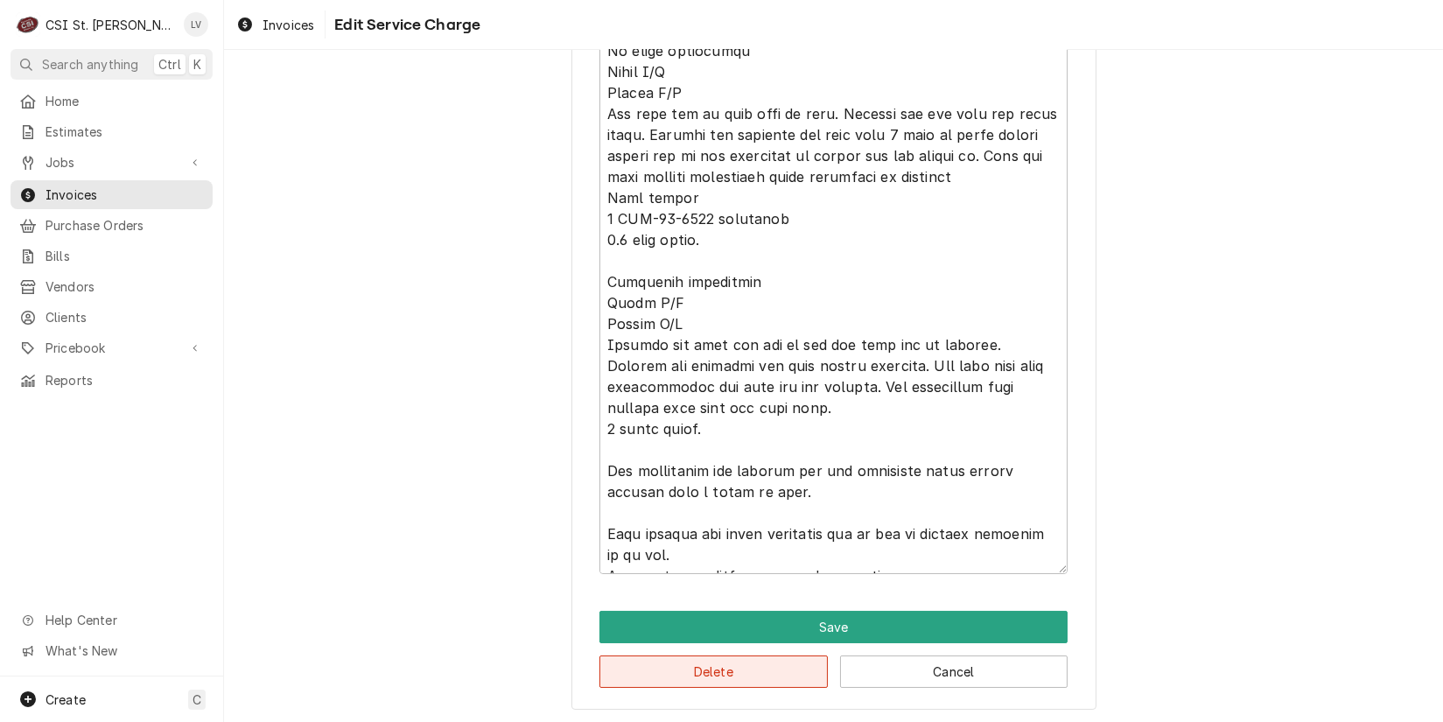
click at [760, 668] on button "Delete" at bounding box center [714, 672] width 228 height 32
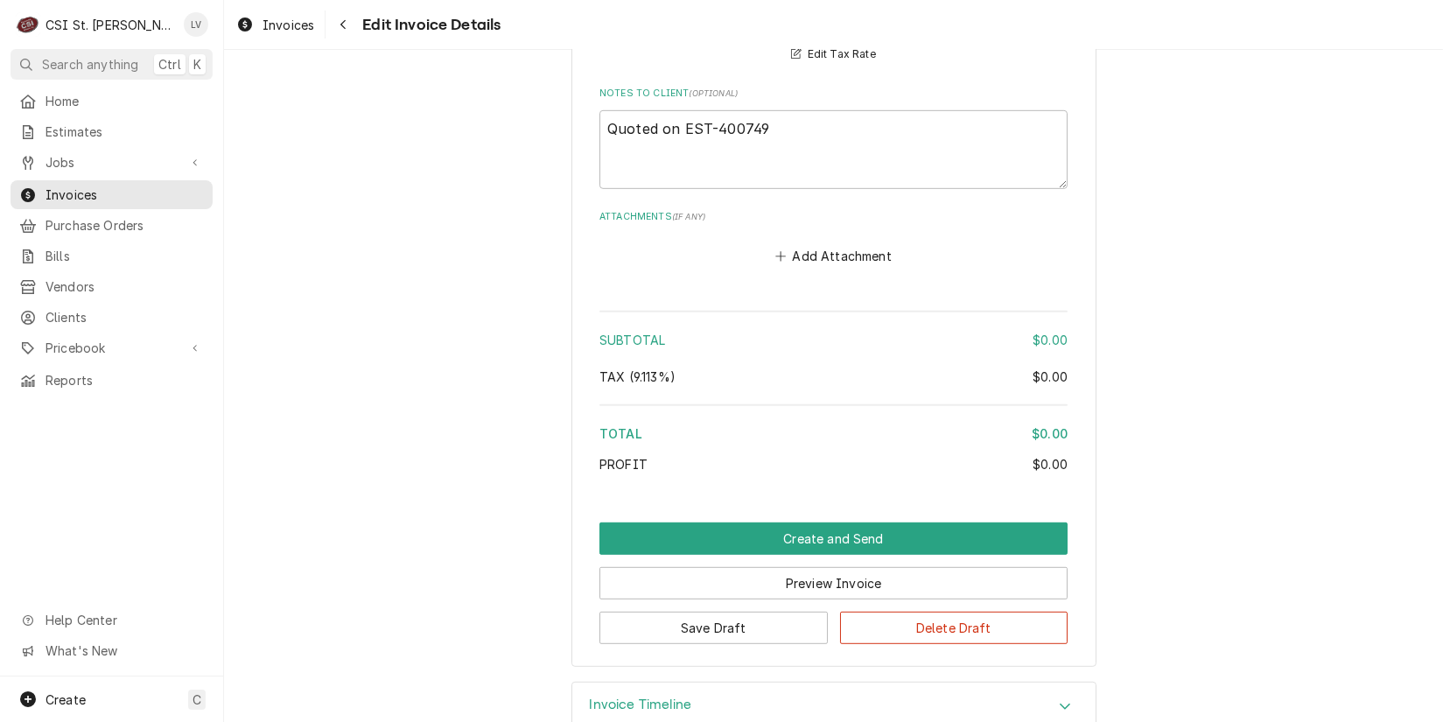
scroll to position [2542, 0]
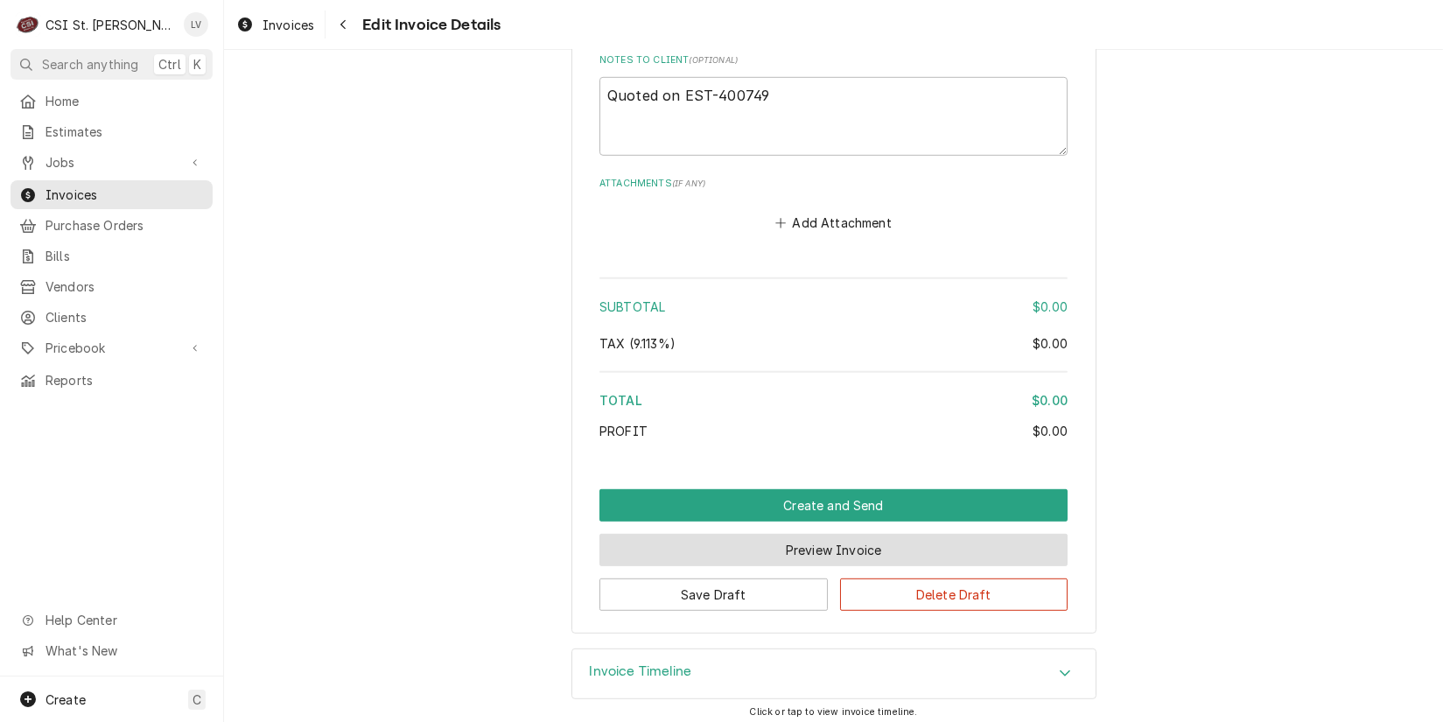
click at [819, 537] on button "Preview Invoice" at bounding box center [834, 550] width 468 height 32
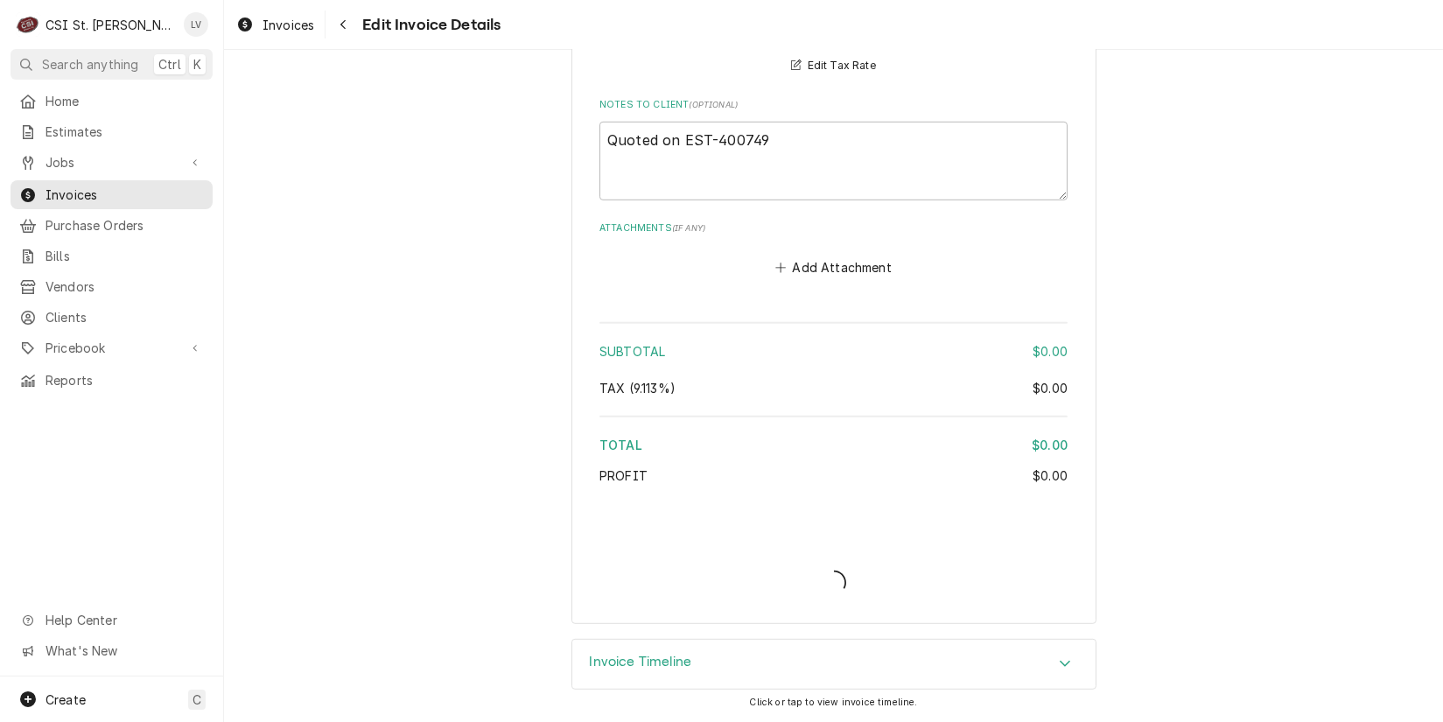
scroll to position [2492, 0]
type textarea "x"
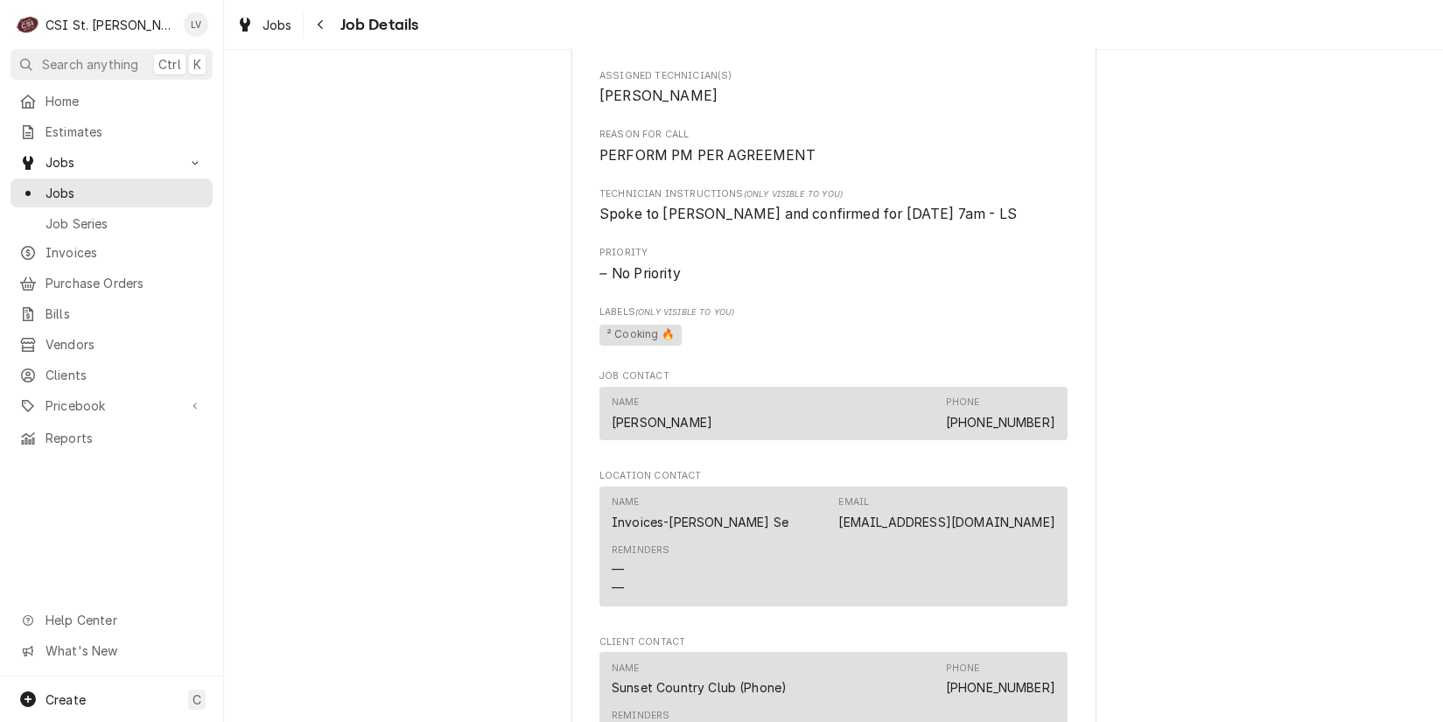
scroll to position [1050, 0]
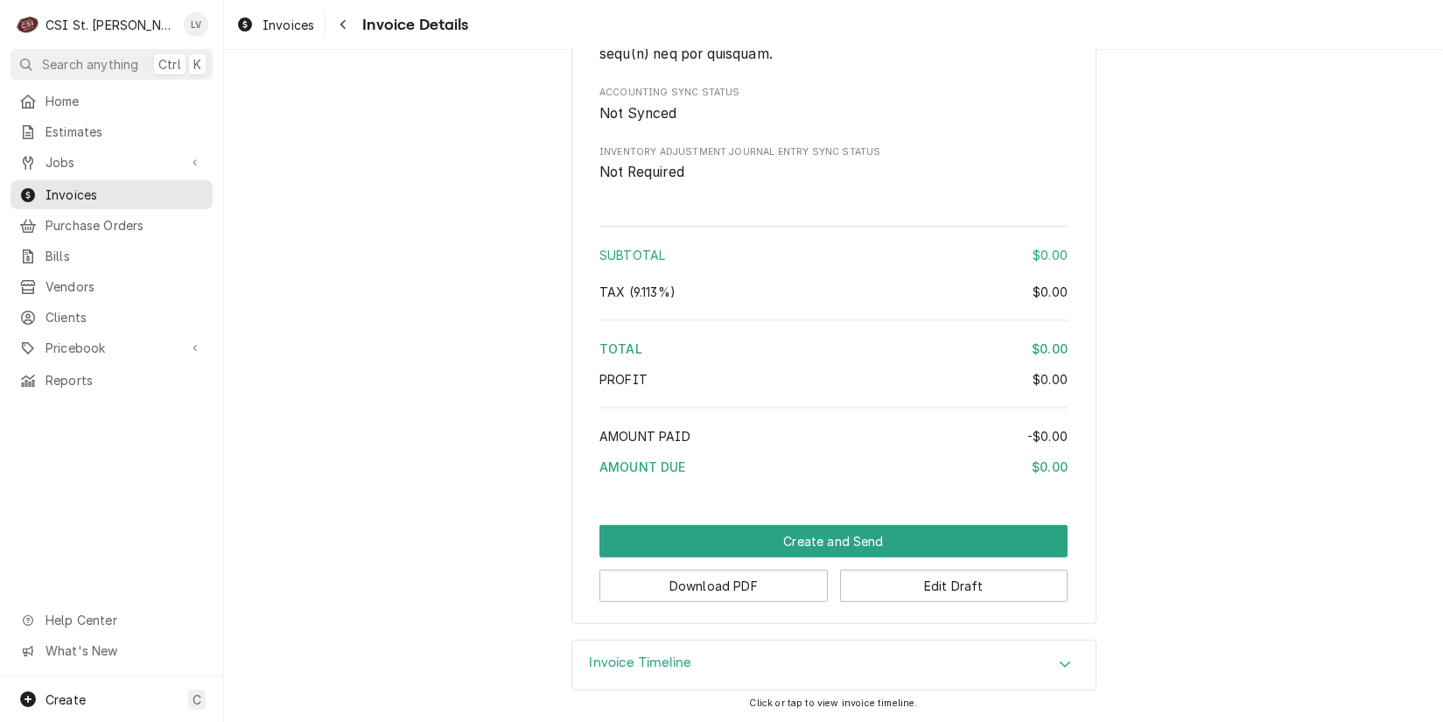
scroll to position [2462, 0]
click at [734, 593] on button "Download PDF" at bounding box center [714, 586] width 228 height 32
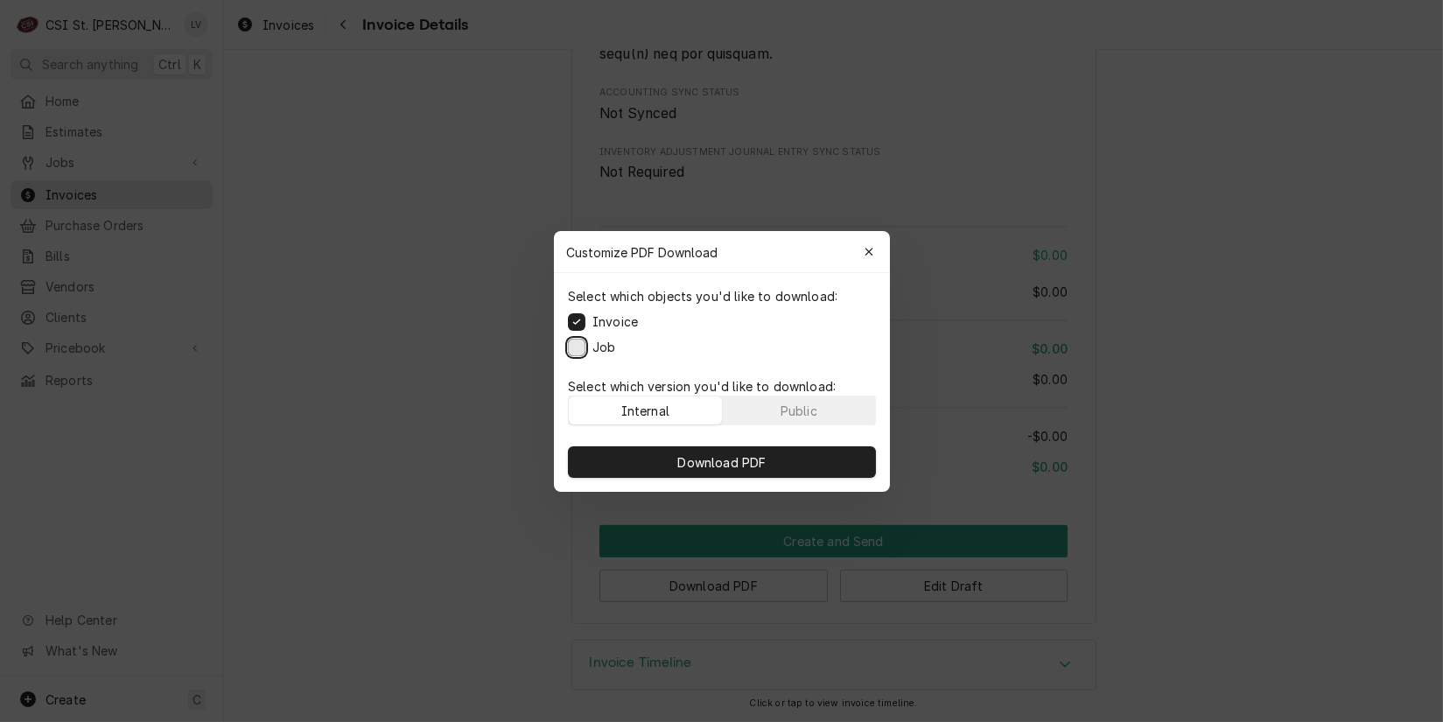
click at [585, 347] on button "Job" at bounding box center [577, 347] width 18 height 18
click at [745, 459] on span "Download PDF" at bounding box center [721, 462] width 95 height 18
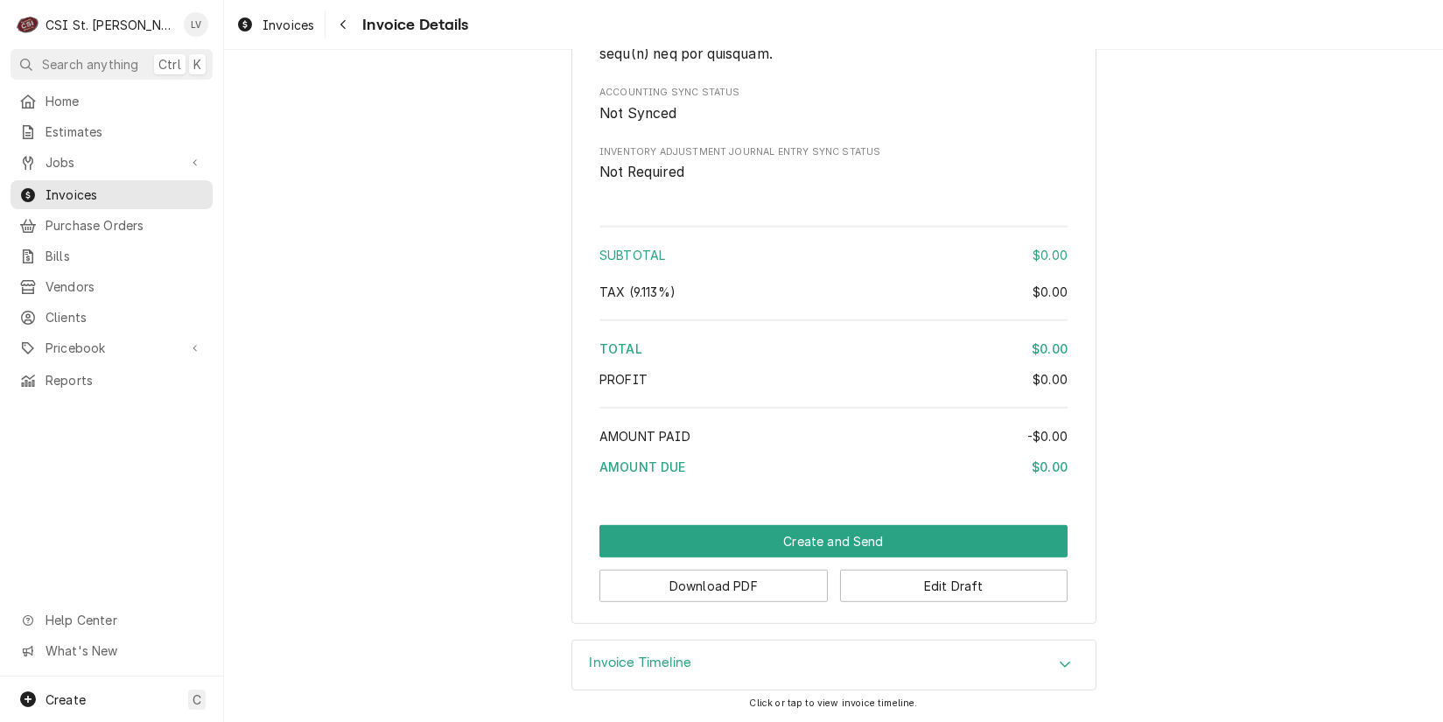
click at [263, 38] on link "Invoices" at bounding box center [275, 25] width 92 height 29
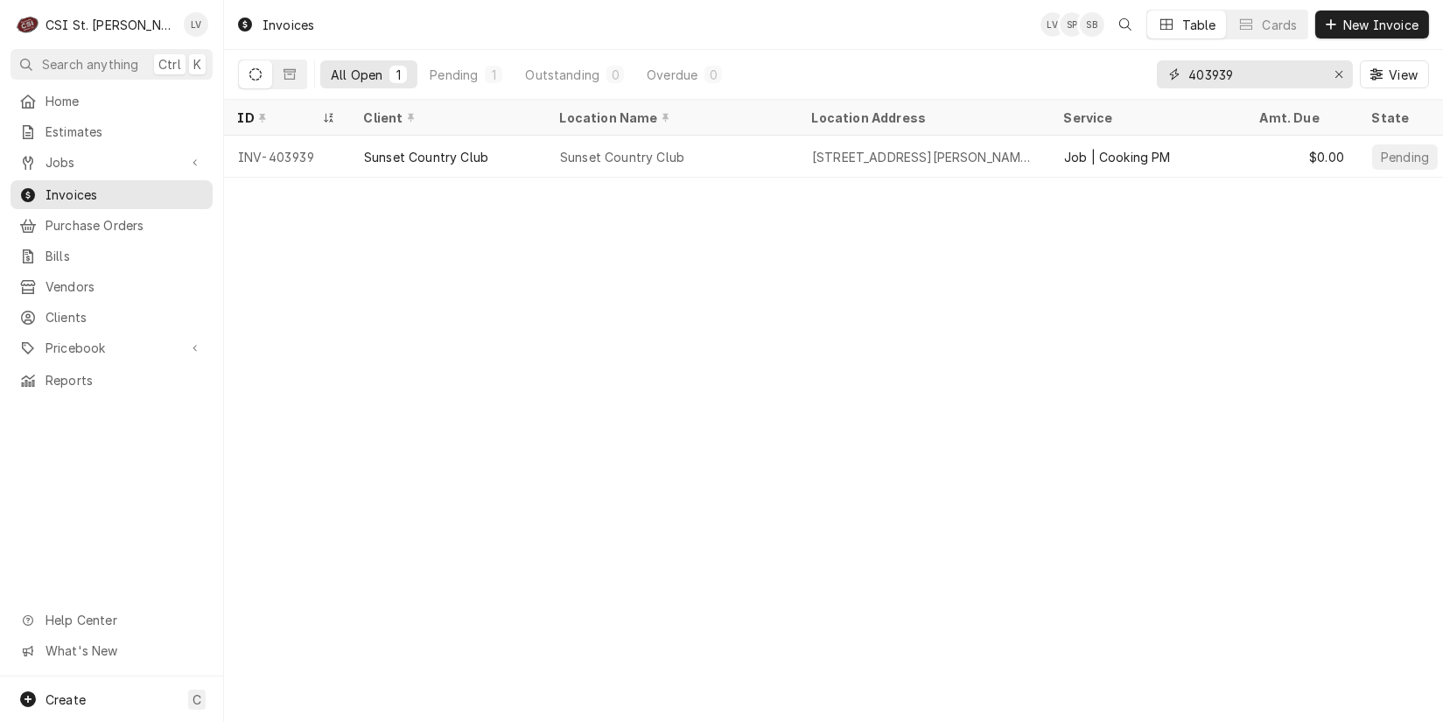
click at [1257, 68] on input "403939" at bounding box center [1254, 74] width 131 height 28
type input "403948"
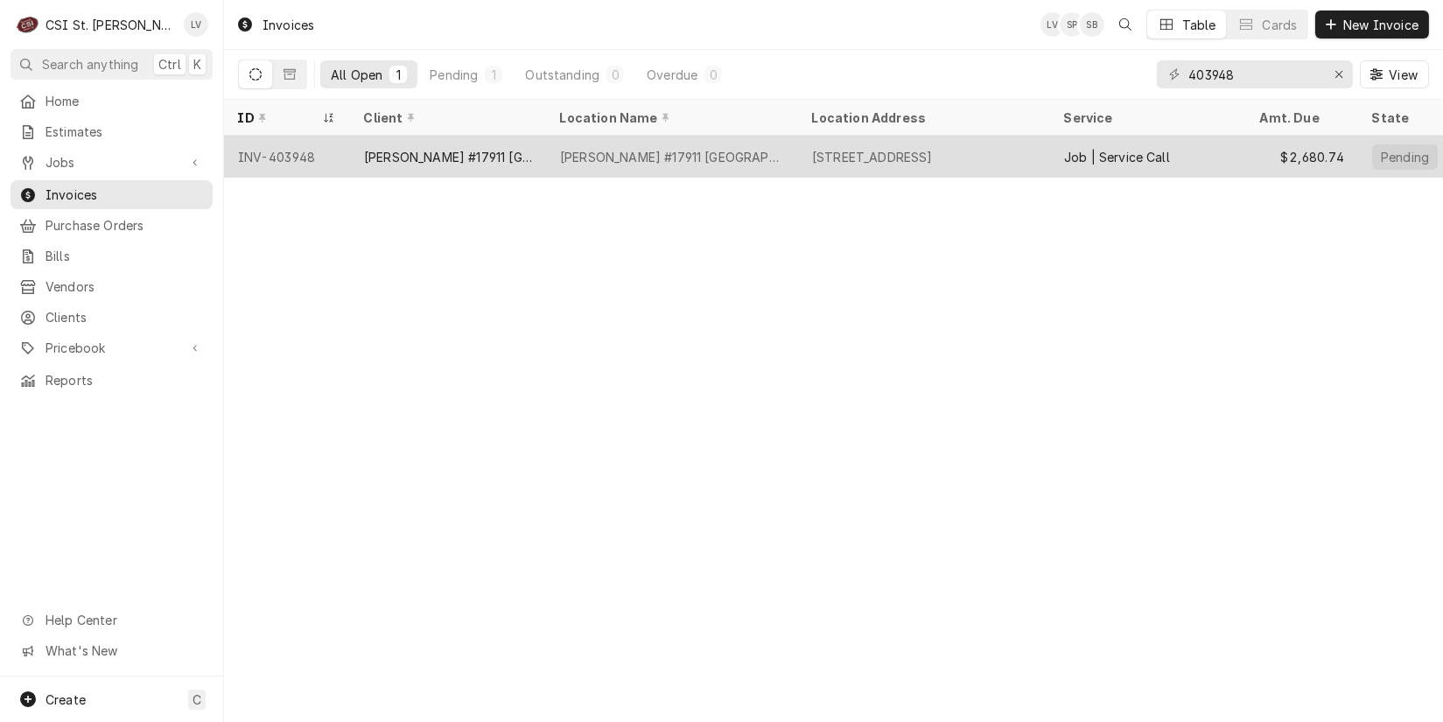
click at [539, 150] on div "[PERSON_NAME] #17911 [GEOGRAPHIC_DATA]" at bounding box center [448, 157] width 196 height 42
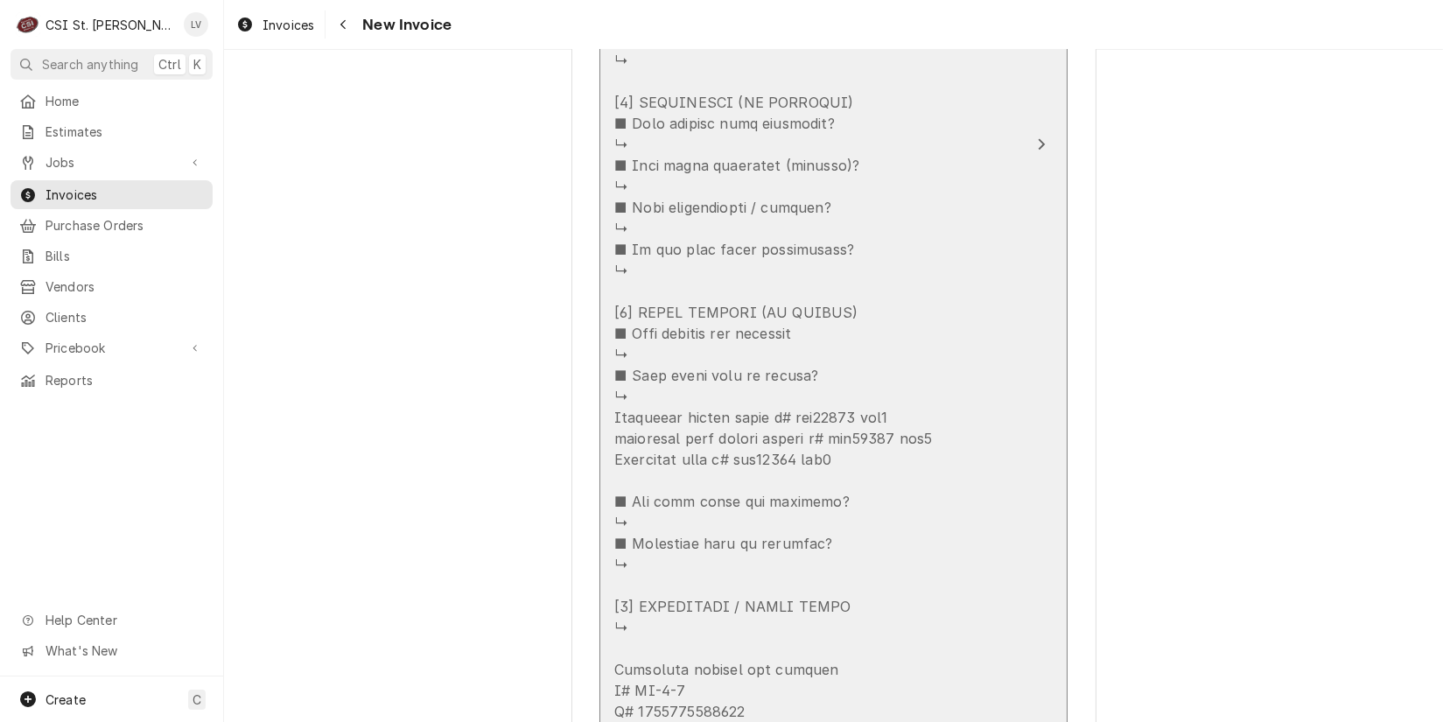
scroll to position [2276, 0]
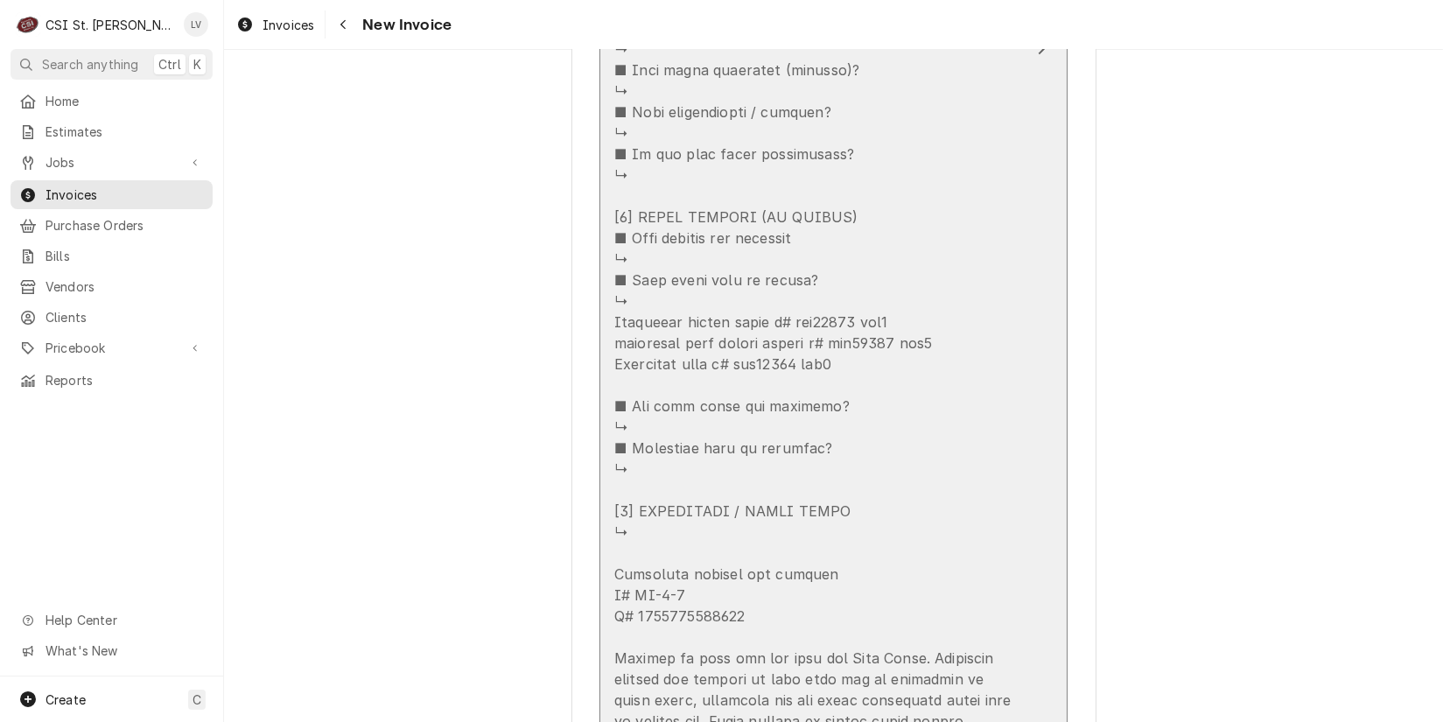
click at [827, 597] on div "Update Line Item" at bounding box center [815, 196] width 402 height 1786
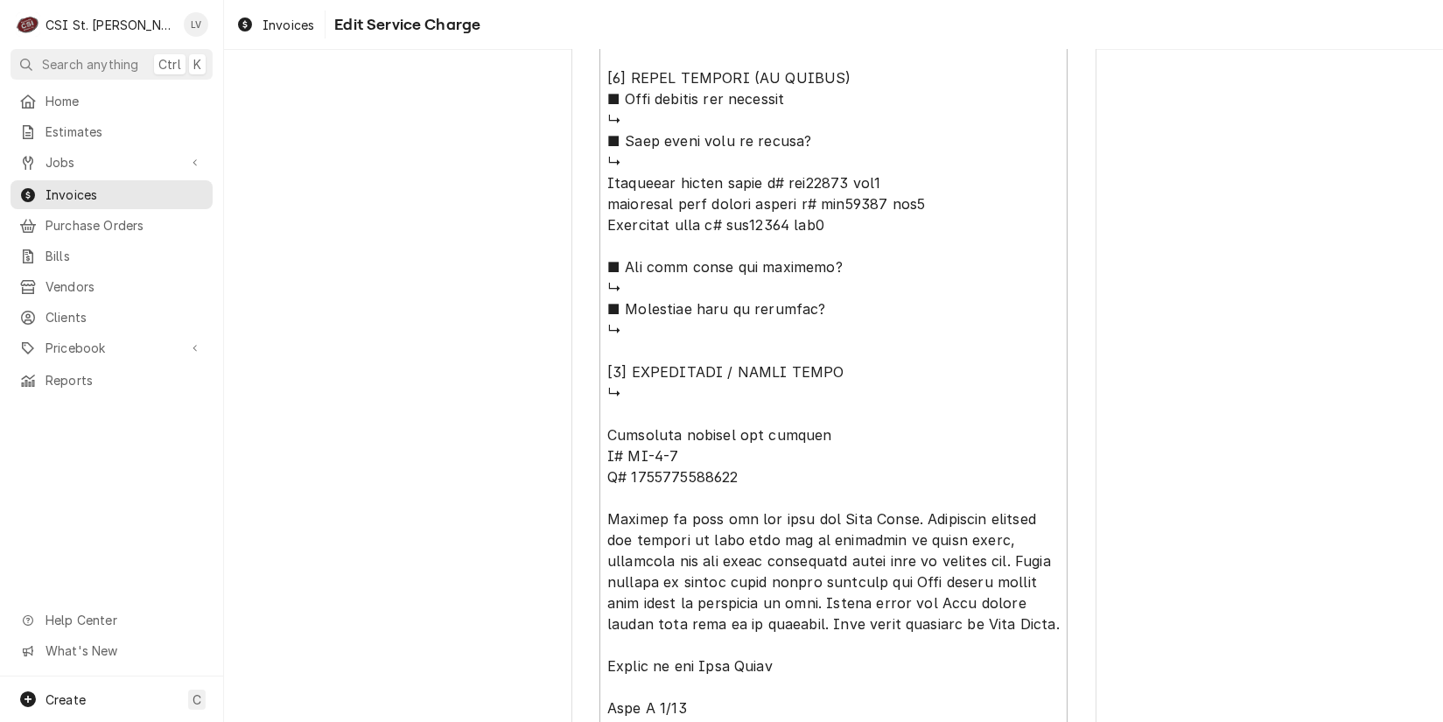
scroll to position [2013, 0]
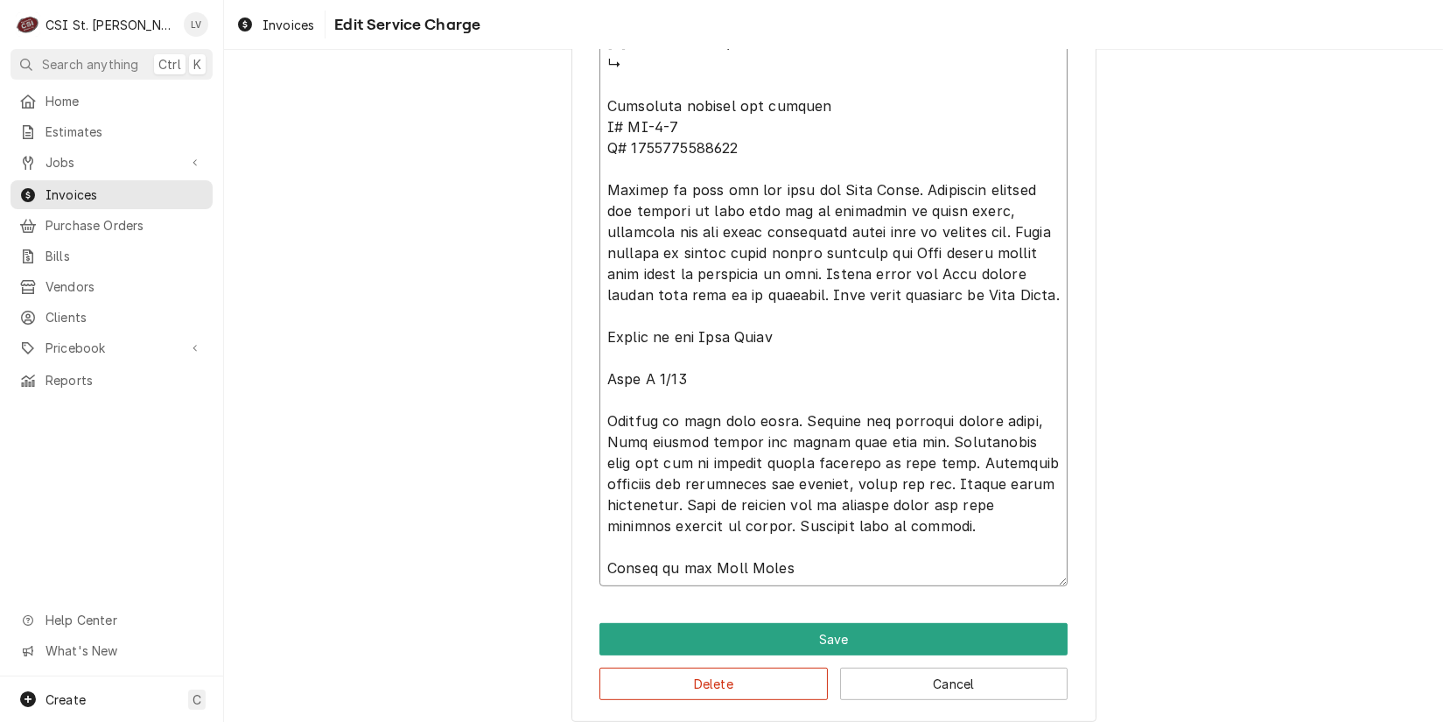
drag, startPoint x: 788, startPoint y: 207, endPoint x: 761, endPoint y: 208, distance: 27.1
type textarea "x"
type textarea "⚠️ 𝗙𝗢𝗥𝗠 𝗜𝗡𝗦𝗧𝗥𝗨𝗖𝗧𝗜𝗢𝗡𝗦 ⚠️ ✪ 𝗖𝗼𝗺𝗽𝗹𝗲𝘁𝗲 𝗮𝗹𝗹 𝗿𝗲𝗹𝗲𝘃𝗮𝗻𝘁 𝘀𝗲𝗰𝘁𝗶𝗼𝗻𝘀 ✪ 𝗣𝗿𝗼𝘃𝗶𝗱𝗲 𝗱𝗲𝘁𝗮𝗶𝗹𝗲𝗱 𝗮𝗻𝘀…"
type textarea "x"
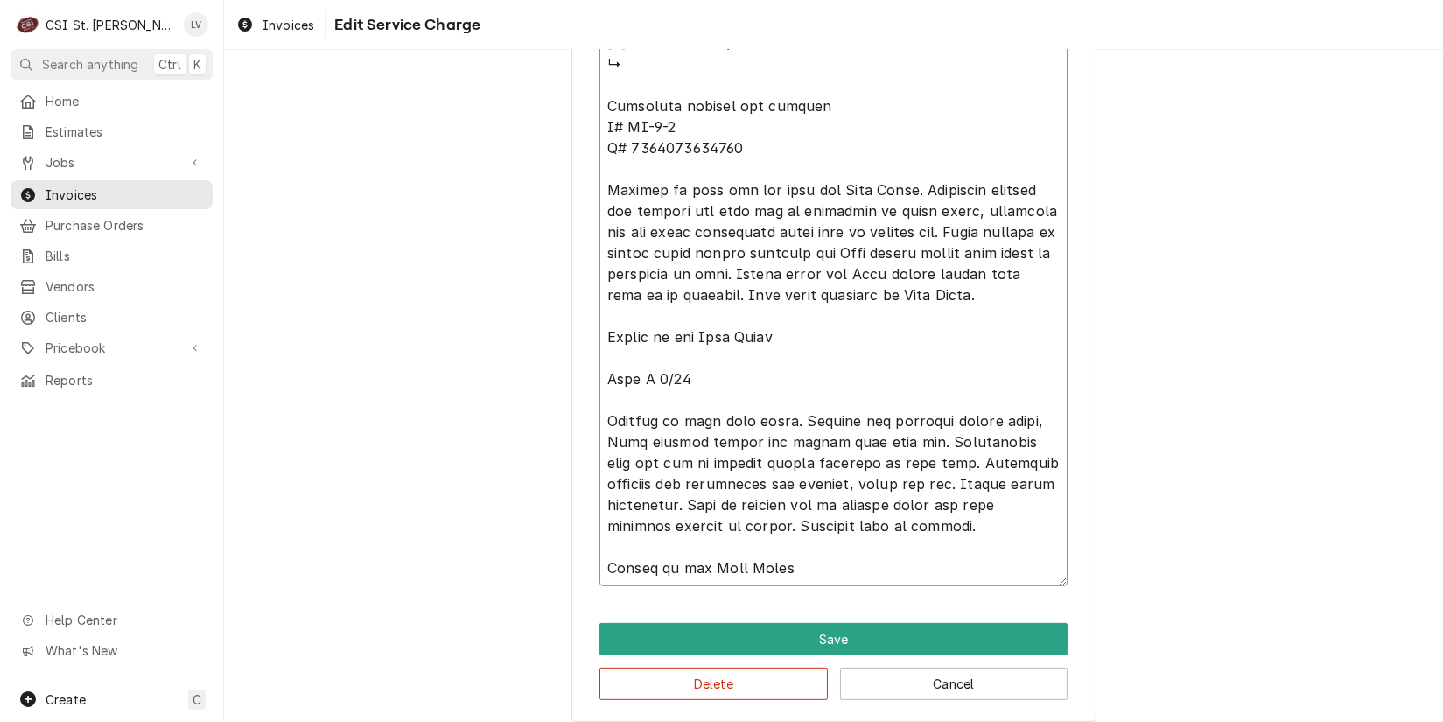
type textarea "⚠️ 𝗙𝗢𝗥𝗠 𝗜𝗡𝗦𝗧𝗥𝗨𝗖𝗧𝗜𝗢𝗡𝗦 ⚠️ ✪ 𝗖𝗼𝗺𝗽𝗹𝗲𝘁𝗲 𝗮𝗹𝗹 𝗿𝗲𝗹𝗲𝘃𝗮𝗻𝘁 𝘀𝗲𝗰𝘁𝗶𝗼𝗻𝘀 ✪ 𝗣𝗿𝗼𝘃𝗶𝗱𝗲 𝗱𝗲𝘁𝗮𝗶𝗹𝗲𝗱 𝗮𝗻𝘀…"
type textarea "x"
type textarea "⚠️ 𝗙𝗢𝗥𝗠 𝗜𝗡𝗦𝗧𝗥𝗨𝗖𝗧𝗜𝗢𝗡𝗦 ⚠️ ✪ 𝗖𝗼𝗺𝗽𝗹𝗲𝘁𝗲 𝗮𝗹𝗹 𝗿𝗲𝗹𝗲𝘃𝗮𝗻𝘁 𝘀𝗲𝗰𝘁𝗶𝗼𝗻𝘀 ✪ 𝗣𝗿𝗼𝘃𝗶𝗱𝗲 𝗱𝗲𝘁𝗮𝗶𝗹𝗲𝗱 𝗮𝗻𝘀…"
type textarea "x"
type textarea "⚠️ 𝗙𝗢𝗥𝗠 𝗜𝗡𝗦𝗧𝗥𝗨𝗖𝗧𝗜𝗢𝗡𝗦 ⚠️ ✪ 𝗖𝗼𝗺𝗽𝗹𝗲𝘁𝗲 𝗮𝗹𝗹 𝗿𝗲𝗹𝗲𝘃𝗮𝗻𝘁 𝘀𝗲𝗰𝘁𝗶𝗼𝗻𝘀 ✪ 𝗣𝗿𝗼𝘃𝗶𝗱𝗲 𝗱𝗲𝘁𝗮𝗶𝗹𝗲𝗱 𝗮𝗻𝘀…"
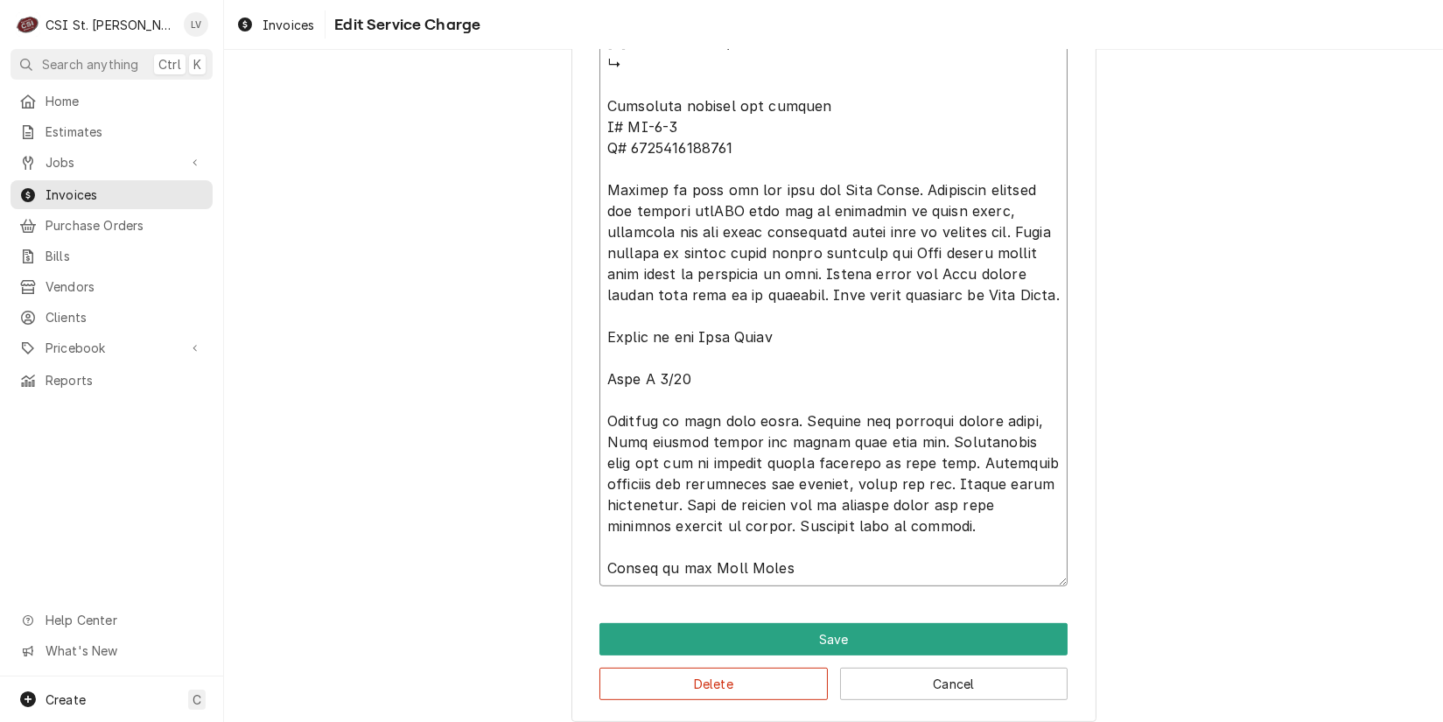
type textarea "x"
type textarea "⚠️ 𝗙𝗢𝗥𝗠 𝗜𝗡𝗦𝗧𝗥𝗨𝗖𝗧𝗜𝗢𝗡𝗦 ⚠️ ✪ 𝗖𝗼𝗺𝗽𝗹𝗲𝘁𝗲 𝗮𝗹𝗹 𝗿𝗲𝗹𝗲𝘃𝗮𝗻𝘁 𝘀𝗲𝗰𝘁𝗶𝗼𝗻𝘀 ✪ 𝗣𝗿𝗼𝘃𝗶𝗱𝗲 𝗱𝗲𝘁𝗮𝗶𝗹𝗲𝗱 𝗮𝗻𝘀…"
type textarea "x"
type textarea "⚠️ 𝗙𝗢𝗥𝗠 𝗜𝗡𝗦𝗧𝗥𝗨𝗖𝗧𝗜𝗢𝗡𝗦 ⚠️ ✪ 𝗖𝗼𝗺𝗽𝗹𝗲𝘁𝗲 𝗮𝗹𝗹 𝗿𝗲𝗹𝗲𝘃𝗮𝗻𝘁 𝘀𝗲𝗰𝘁𝗶𝗼𝗻𝘀 ✪ 𝗣𝗿𝗼𝘃𝗶𝗱𝗲 𝗱𝗲𝘁𝗮𝗶𝗹𝗲𝗱 𝗮𝗻𝘀…"
type textarea "x"
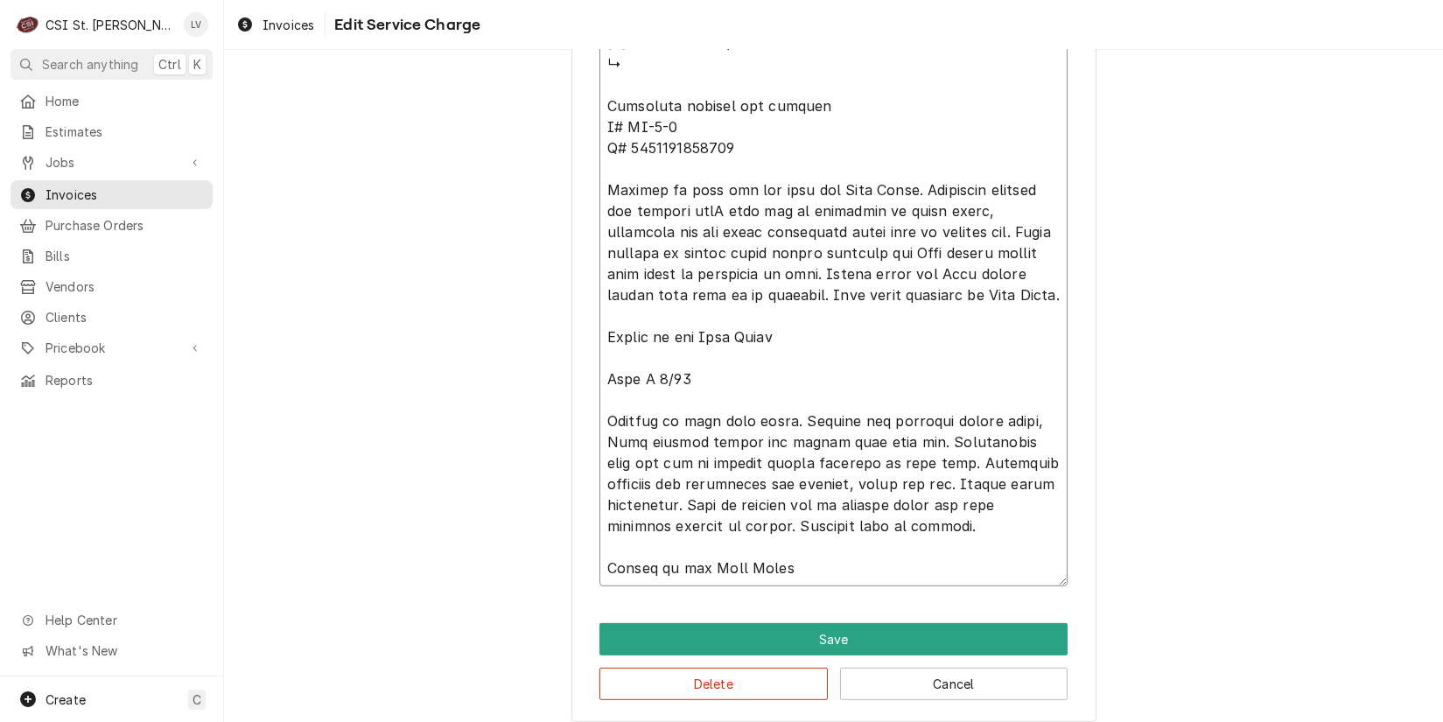
type textarea "⚠️ 𝗙𝗢𝗥𝗠 𝗜𝗡𝗦𝗧𝗥𝗨𝗖𝗧𝗜𝗢𝗡𝗦 ⚠️ ✪ 𝗖𝗼𝗺𝗽𝗹𝗲𝘁𝗲 𝗮𝗹𝗹 𝗿𝗲𝗹𝗲𝘃𝗮𝗻𝘁 𝘀𝗲𝗰𝘁𝗶𝗼𝗻𝘀 ✪ 𝗣𝗿𝗼𝘃𝗶𝗱𝗲 𝗱𝗲𝘁𝗮𝗶𝗹𝗲𝗱 𝗮𝗻𝘀…"
type textarea "x"
type textarea "⚠️ 𝗙𝗢𝗥𝗠 𝗜𝗡𝗦𝗧𝗥𝗨𝗖𝗧𝗜𝗢𝗡𝗦 ⚠️ ✪ 𝗖𝗼𝗺𝗽𝗹𝗲𝘁𝗲 𝗮𝗹𝗹 𝗿𝗲𝗹𝗲𝘃𝗮𝗻𝘁 𝘀𝗲𝗰𝘁𝗶𝗼𝗻𝘀 ✪ 𝗣𝗿𝗼𝘃𝗶𝗱𝗲 𝗱𝗲𝘁𝗮𝗶𝗹𝗲𝗱 𝗮𝗻𝘀…"
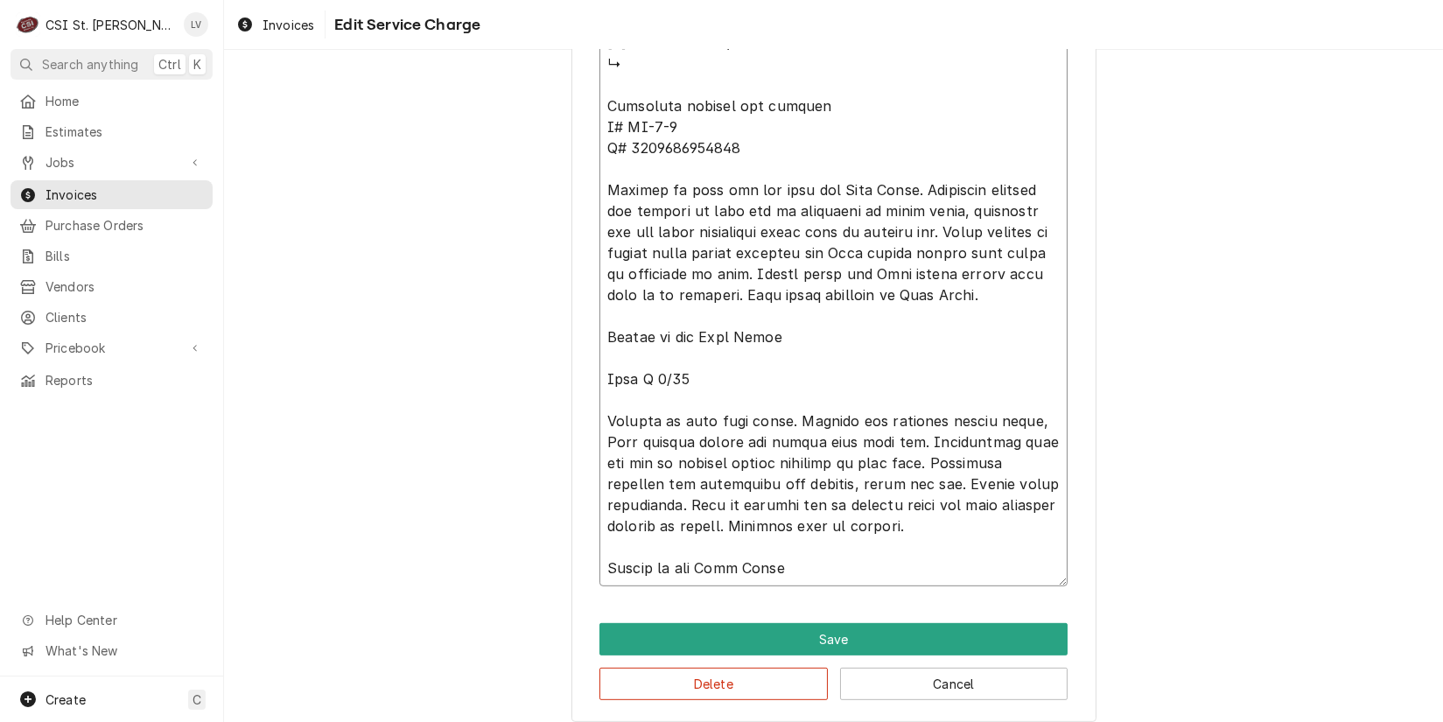
type textarea "x"
type textarea "⚠️ 𝗙𝗢𝗥𝗠 𝗜𝗡𝗦𝗧𝗥𝗨𝗖𝗧𝗜𝗢𝗡𝗦 ⚠️ ✪ 𝗖𝗼𝗺𝗽𝗹𝗲𝘁𝗲 𝗮𝗹𝗹 𝗿𝗲𝗹𝗲𝘃𝗮𝗻𝘁 𝘀𝗲𝗰𝘁𝗶𝗼𝗻𝘀 ✪ 𝗣𝗿𝗼𝘃𝗶𝗱𝗲 𝗱𝗲𝘁𝗮𝗶𝗹𝗲𝗱 𝗮𝗻𝘀…"
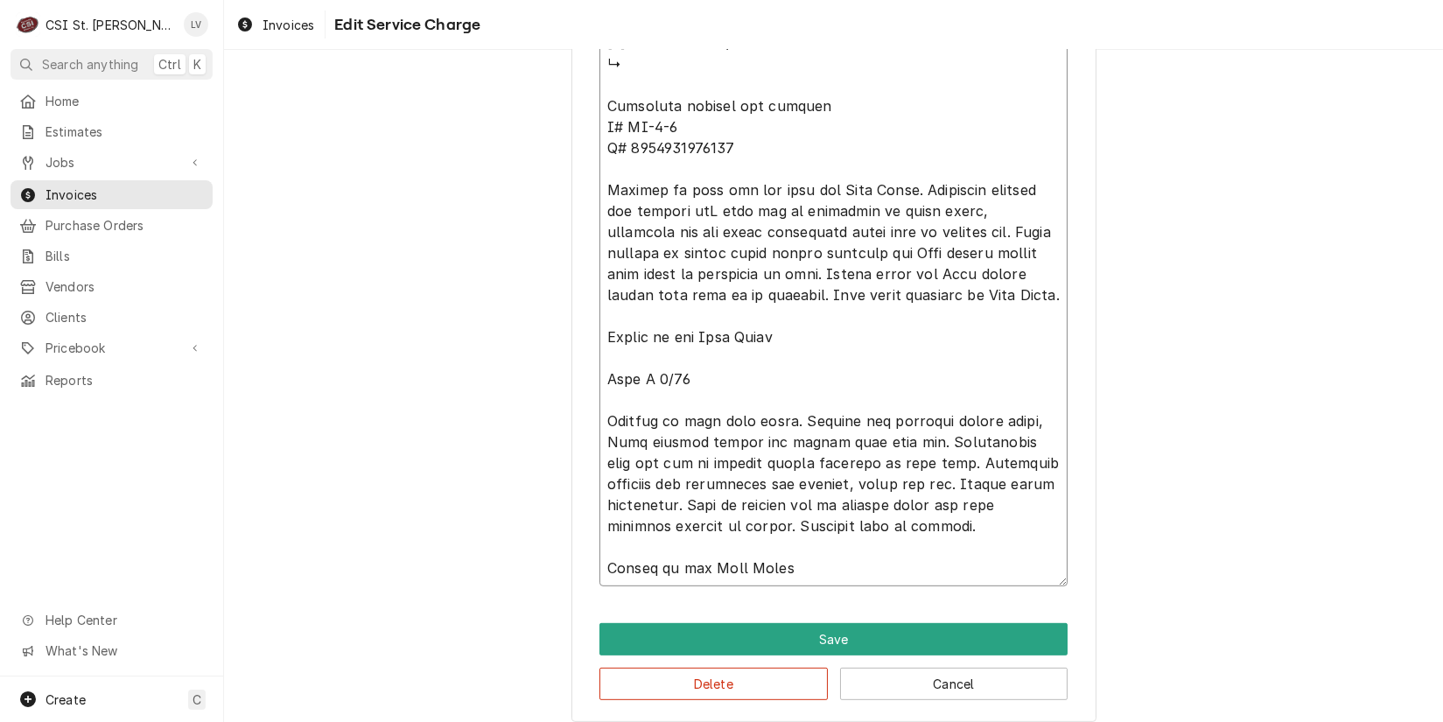
type textarea "x"
type textarea "⚠️ 𝗙𝗢𝗥𝗠 𝗜𝗡𝗦𝗧𝗥𝗨𝗖𝗧𝗜𝗢𝗡𝗦 ⚠️ ✪ 𝗖𝗼𝗺𝗽𝗹𝗲𝘁𝗲 𝗮𝗹𝗹 𝗿𝗲𝗹𝗲𝘃𝗮𝗻𝘁 𝘀𝗲𝗰𝘁𝗶𝗼𝗻𝘀 ✪ 𝗣𝗿𝗼𝘃𝗶𝗱𝗲 𝗱𝗲𝘁𝗮𝗶𝗹𝗲𝗱 𝗮𝗻𝘀…"
type textarea "x"
type textarea "⚠️ 𝗙𝗢𝗥𝗠 𝗜𝗡𝗦𝗧𝗥𝗨𝗖𝗧𝗜𝗢𝗡𝗦 ⚠️ ✪ 𝗖𝗼𝗺𝗽𝗹𝗲𝘁𝗲 𝗮𝗹𝗹 𝗿𝗲𝗹𝗲𝘃𝗮𝗻𝘁 𝘀𝗲𝗰𝘁𝗶𝗼𝗻𝘀 ✪ 𝗣𝗿𝗼𝘃𝗶𝗱𝗲 𝗱𝗲𝘁𝗮𝗶𝗹𝗲𝗱 𝗮𝗻𝘀…"
type textarea "x"
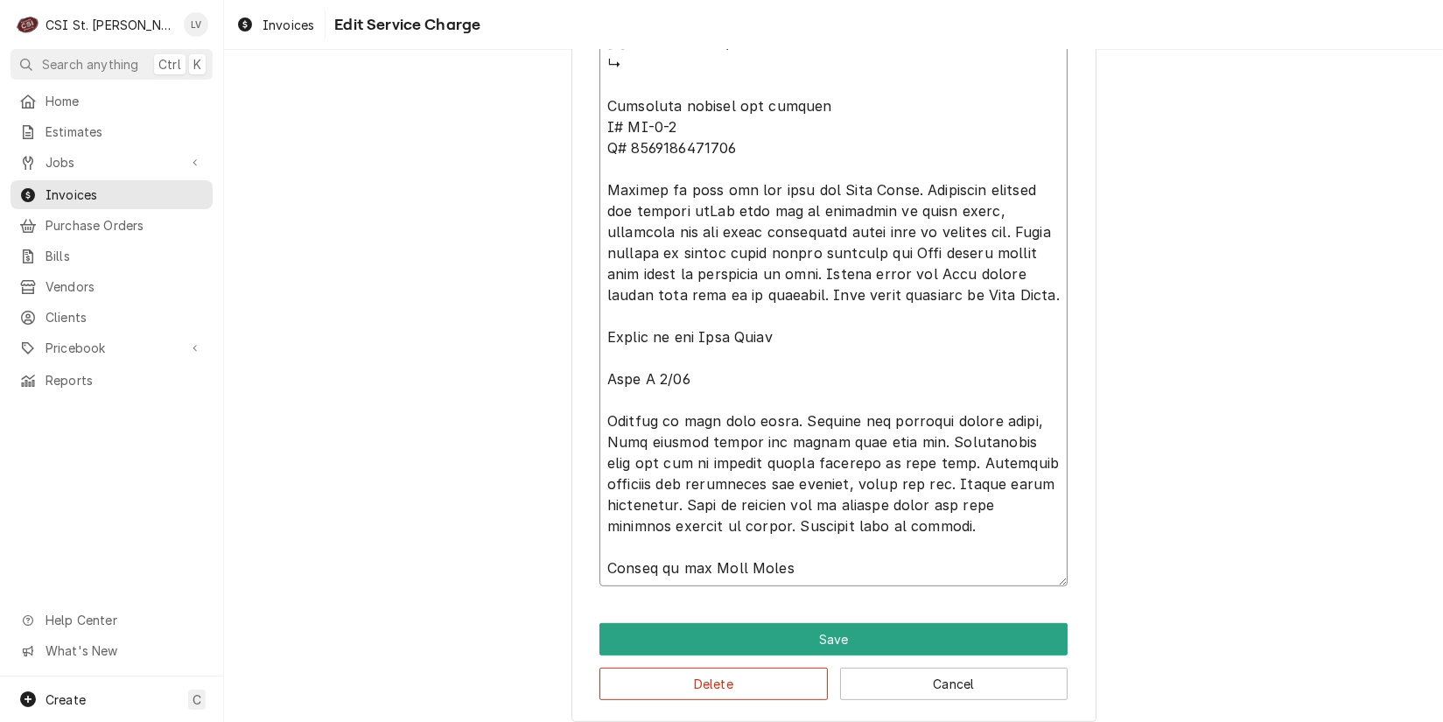
type textarea "⚠️ 𝗙𝗢𝗥𝗠 𝗜𝗡𝗦𝗧𝗥𝗨𝗖𝗧𝗜𝗢𝗡𝗦 ⚠️ ✪ 𝗖𝗼𝗺𝗽𝗹𝗲𝘁𝗲 𝗮𝗹𝗹 𝗿𝗲𝗹𝗲𝘃𝗮𝗻𝘁 𝘀𝗲𝗰𝘁𝗶𝗼𝗻𝘀 ✪ 𝗣𝗿𝗼𝘃𝗶𝗱𝗲 𝗱𝗲𝘁𝗮𝗶𝗹𝗲𝗱 𝗮𝗻𝘀…"
type textarea "x"
type textarea "⚠️ 𝗙𝗢𝗥𝗠 𝗜𝗡𝗦𝗧𝗥𝗨𝗖𝗧𝗜𝗢𝗡𝗦 ⚠️ ✪ 𝗖𝗼𝗺𝗽𝗹𝗲𝘁𝗲 𝗮𝗹𝗹 𝗿𝗲𝗹𝗲𝘃𝗮𝗻𝘁 𝘀𝗲𝗰𝘁𝗶𝗼𝗻𝘀 ✪ 𝗣𝗿𝗼𝘃𝗶𝗱𝗲 𝗱𝗲𝘁𝗮𝗶𝗹𝗲𝗱 𝗮𝗻𝘀…"
type textarea "x"
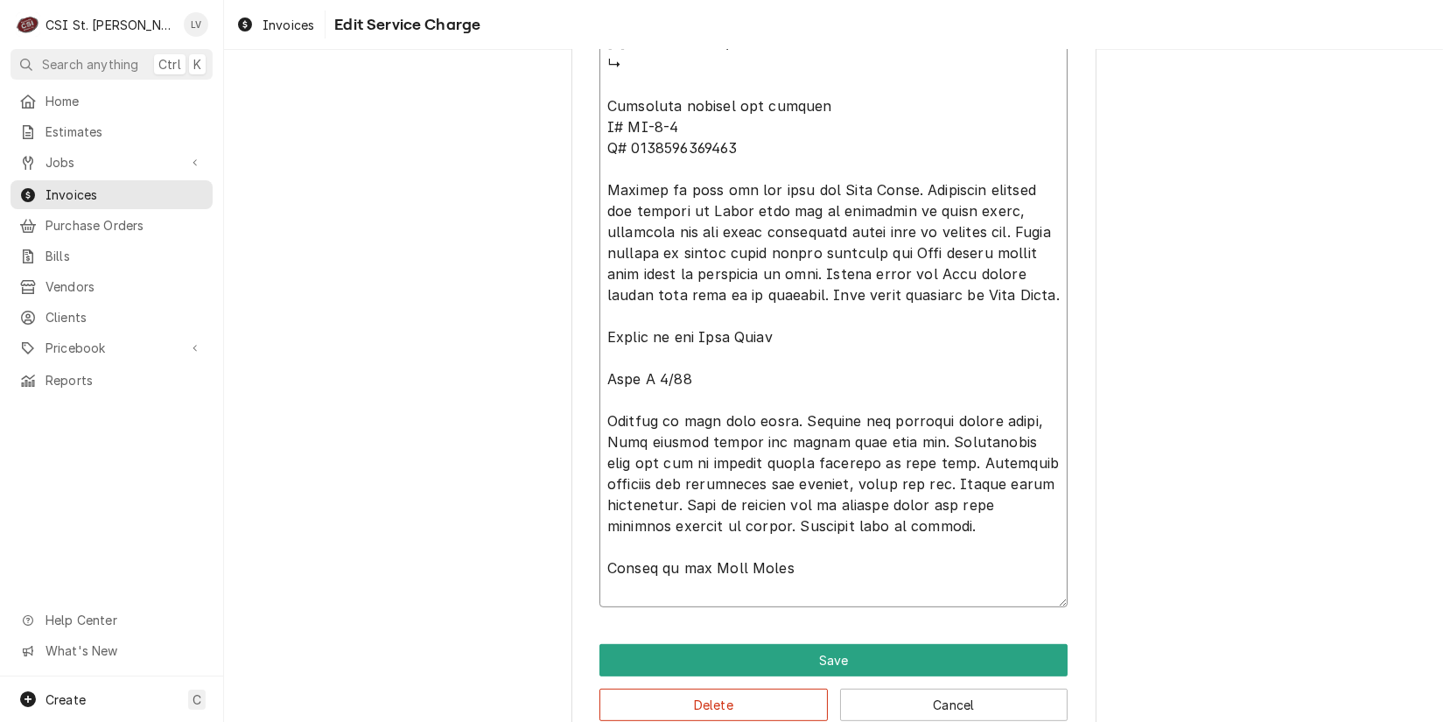
drag, startPoint x: 816, startPoint y: 295, endPoint x: 704, endPoint y: 208, distance: 141.6
type textarea "⚠️ 𝗙𝗢𝗥𝗠 𝗜𝗡𝗦𝗧𝗥𝗨𝗖𝗧𝗜𝗢𝗡𝗦 ⚠️ ✪ 𝗖𝗼𝗺𝗽𝗹𝗲𝘁𝗲 𝗮𝗹𝗹 𝗿𝗲𝗹𝗲𝘃𝗮𝗻𝘁 𝘀𝗲𝗰𝘁𝗶𝗼𝗻𝘀 ✪ 𝗣𝗿𝗼𝘃𝗶𝗱𝗲 𝗱𝗲𝘁𝗮𝗶𝗹𝗲𝗱 𝗮𝗻𝘀…"
type textarea "x"
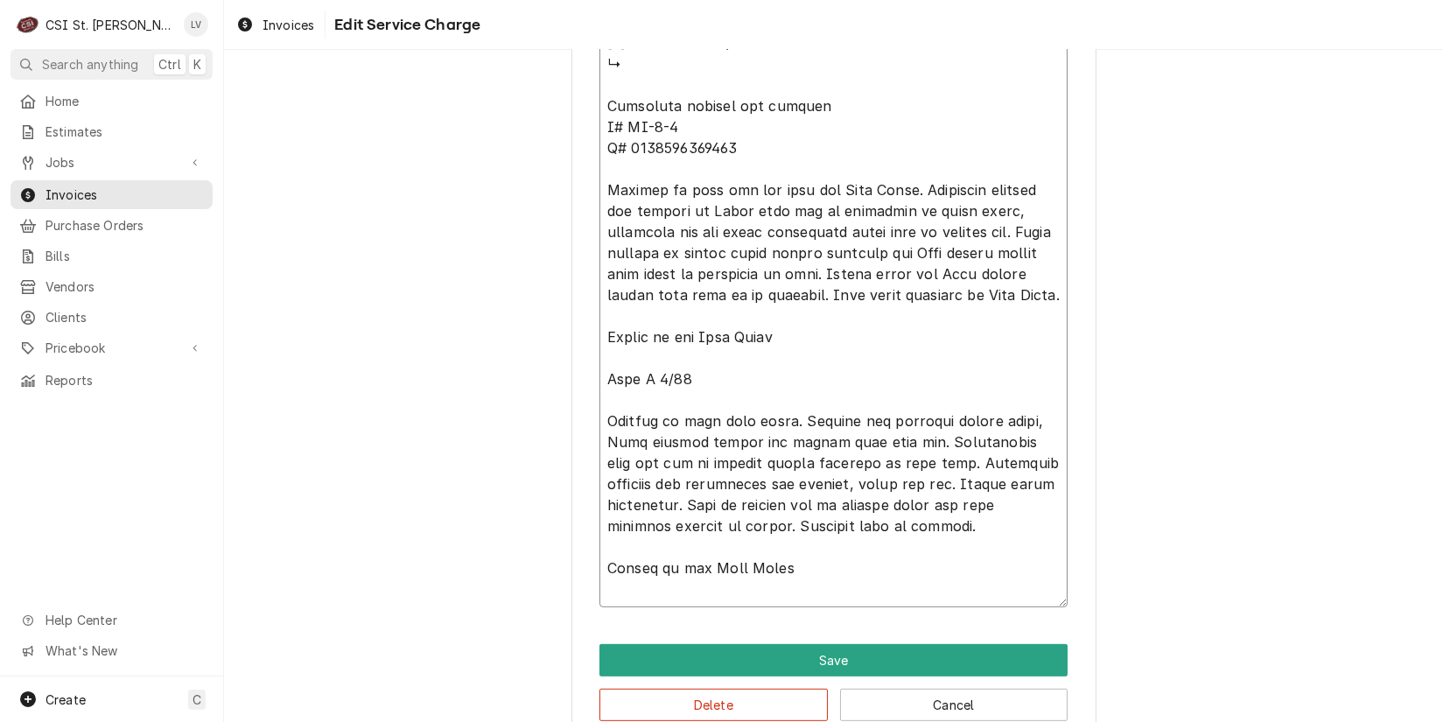
type textarea "⚠️ 𝗙𝗢𝗥𝗠 𝗜𝗡𝗦𝗧𝗥𝗨𝗖𝗧𝗜𝗢𝗡𝗦 ⚠️ ✪ 𝗖𝗼𝗺𝗽𝗹𝗲𝘁𝗲 𝗮𝗹𝗹 𝗿𝗲𝗹𝗲𝘃𝗮𝗻𝘁 𝘀𝗲𝗰𝘁𝗶𝗼𝗻𝘀 ✪ 𝗣𝗿𝗼𝘃𝗶𝗱𝗲 𝗱𝗲𝘁𝗮𝗶𝗹𝗲𝗱 𝗮𝗻𝘀…"
type textarea "x"
type textarea "⚠️ 𝗙𝗢𝗥𝗠 𝗜𝗡𝗦𝗧𝗥𝗨𝗖𝗧𝗜𝗢𝗡𝗦 ⚠️ ✪ 𝗖𝗼𝗺𝗽𝗹𝗲𝘁𝗲 𝗮𝗹𝗹 𝗿𝗲𝗹𝗲𝘃𝗮𝗻𝘁 𝘀𝗲𝗰𝘁𝗶𝗼𝗻𝘀 ✪ 𝗣𝗿𝗼𝘃𝗶𝗱𝗲 𝗱𝗲𝘁𝗮𝗶𝗹𝗲𝗱 𝗮𝗻𝘀…"
type textarea "x"
type textarea "⚠️ 𝗙𝗢𝗥𝗠 𝗜𝗡𝗦𝗧𝗥𝗨𝗖𝗧𝗜𝗢𝗡𝗦 ⚠️ ✪ 𝗖𝗼𝗺𝗽𝗹𝗲𝘁𝗲 𝗮𝗹𝗹 𝗿𝗲𝗹𝗲𝘃𝗮𝗻𝘁 𝘀𝗲𝗰𝘁𝗶𝗼𝗻𝘀 ✪ 𝗣𝗿𝗼𝘃𝗶𝗱𝗲 𝗱𝗲𝘁𝗮𝗶𝗹𝗲𝗱 𝗮𝗻𝘀…"
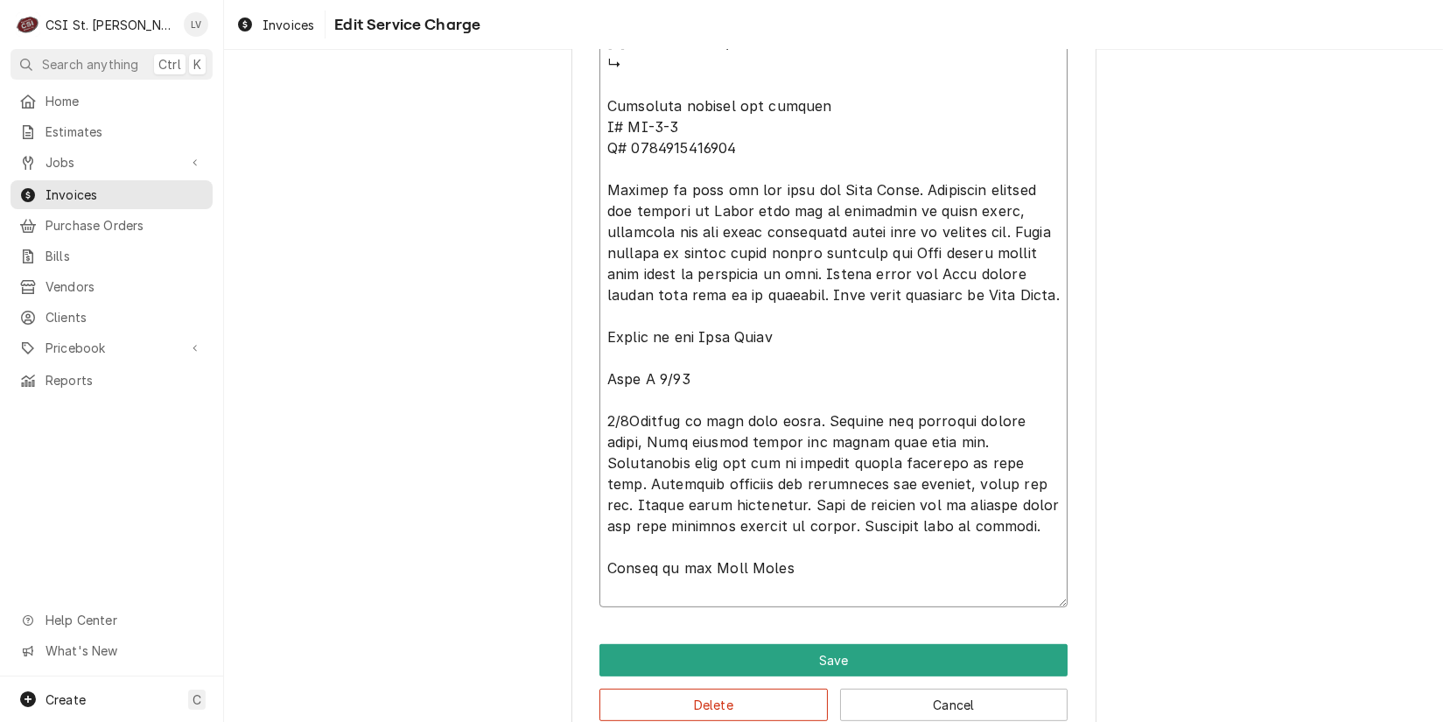
type textarea "x"
type textarea "⚠️ 𝗙𝗢𝗥𝗠 𝗜𝗡𝗦𝗧𝗥𝗨𝗖𝗧𝗜𝗢𝗡𝗦 ⚠️ ✪ 𝗖𝗼𝗺𝗽𝗹𝗲𝘁𝗲 𝗮𝗹𝗹 𝗿𝗲𝗹𝗲𝘃𝗮𝗻𝘁 𝘀𝗲𝗰𝘁𝗶𝗼𝗻𝘀 ✪ 𝗣𝗿𝗼𝘃𝗶𝗱𝗲 𝗱𝗲𝘁𝗮𝗶𝗹𝗲𝗱 𝗮𝗻𝘀…"
type textarea "x"
type textarea "⚠️ 𝗙𝗢𝗥𝗠 𝗜𝗡𝗦𝗧𝗥𝗨𝗖𝗧𝗜𝗢𝗡𝗦 ⚠️ ✪ 𝗖𝗼𝗺𝗽𝗹𝗲𝘁𝗲 𝗮𝗹𝗹 𝗿𝗲𝗹𝗲𝘃𝗮𝗻𝘁 𝘀𝗲𝗰𝘁𝗶𝗼𝗻𝘀 ✪ 𝗣𝗿𝗼𝘃𝗶𝗱𝗲 𝗱𝗲𝘁𝗮𝗶𝗹𝗲𝗱 𝗮𝗻𝘀…"
type textarea "x"
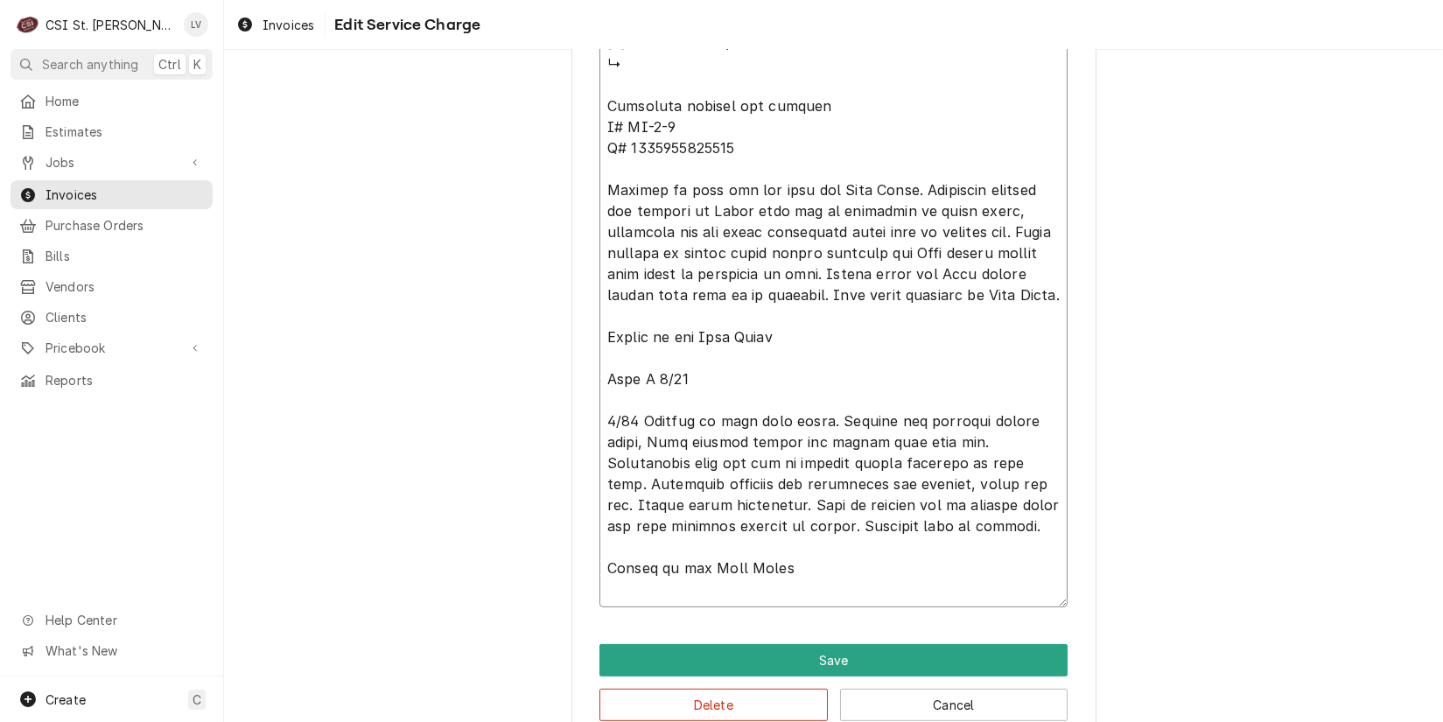
type textarea "⚠️ 𝗙𝗢𝗥𝗠 𝗜𝗡𝗦𝗧𝗥𝗨𝗖𝗧𝗜𝗢𝗡𝗦 ⚠️ ✪ 𝗖𝗼𝗺𝗽𝗹𝗲𝘁𝗲 𝗮𝗹𝗹 𝗿𝗲𝗹𝗲𝘃𝗮𝗻𝘁 𝘀𝗲𝗰𝘁𝗶𝗼𝗻𝘀 ✪ 𝗣𝗿𝗼𝘃𝗶𝗱𝗲 𝗱𝗲𝘁𝗮𝗶𝗹𝗲𝗱 𝗮𝗻𝘀…"
type textarea "x"
type textarea "⚠️ 𝗙𝗢𝗥𝗠 𝗜𝗡𝗦𝗧𝗥𝗨𝗖𝗧𝗜𝗢𝗡𝗦 ⚠️ ✪ 𝗖𝗼𝗺𝗽𝗹𝗲𝘁𝗲 𝗮𝗹𝗹 𝗿𝗲𝗹𝗲𝘃𝗮𝗻𝘁 𝘀𝗲𝗰𝘁𝗶𝗼𝗻𝘀 ✪ 𝗣𝗿𝗼𝘃𝗶𝗱𝗲 𝗱𝗲𝘁𝗮𝗶𝗹𝗲𝗱 𝗮𝗻𝘀…"
type textarea "x"
type textarea "⚠️ 𝗙𝗢𝗥𝗠 𝗜𝗡𝗦𝗧𝗥𝗨𝗖𝗧𝗜𝗢𝗡𝗦 ⚠️ ✪ 𝗖𝗼𝗺𝗽𝗹𝗲𝘁𝗲 𝗮𝗹𝗹 𝗿𝗲𝗹𝗲𝘃𝗮𝗻𝘁 𝘀𝗲𝗰𝘁𝗶𝗼𝗻𝘀 ✪ 𝗣𝗿𝗼𝘃𝗶𝗱𝗲 𝗱𝗲𝘁𝗮𝗶𝗹𝗲𝗱 𝗮𝗻𝘀…"
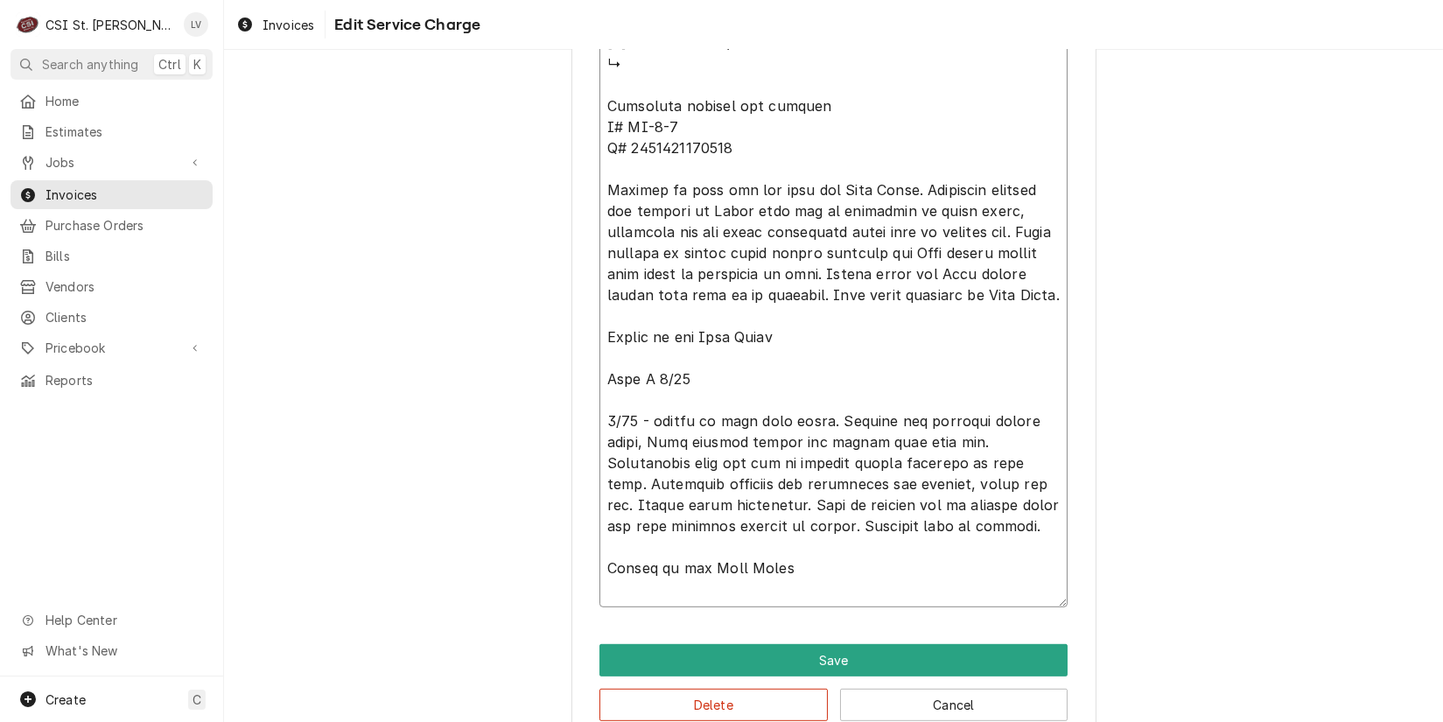
type textarea "x"
type textarea "⚠️ 𝗙𝗢𝗥𝗠 𝗜𝗡𝗦𝗧𝗥𝗨𝗖𝗧𝗜𝗢𝗡𝗦 ⚠️ ✪ 𝗖𝗼𝗺𝗽𝗹𝗲𝘁𝗲 𝗮𝗹𝗹 𝗿𝗲𝗹𝗲𝘃𝗮𝗻𝘁 𝘀𝗲𝗰𝘁𝗶𝗼𝗻𝘀 ✪ 𝗣𝗿𝗼𝘃𝗶𝗱𝗲 𝗱𝗲𝘁𝗮𝗶𝗹𝗲𝗱 𝗮𝗻𝘀…"
type textarea "x"
type textarea "⚠️ 𝗙𝗢𝗥𝗠 𝗜𝗡𝗦𝗧𝗥𝗨𝗖𝗧𝗜𝗢𝗡𝗦 ⚠️ ✪ 𝗖𝗼𝗺𝗽𝗹𝗲𝘁𝗲 𝗮𝗹𝗹 𝗿𝗲𝗹𝗲𝘃𝗮𝗻𝘁 𝘀𝗲𝗰𝘁𝗶𝗼𝗻𝘀 ✪ 𝗣𝗿𝗼𝘃𝗶𝗱𝗲 𝗱𝗲𝘁𝗮𝗶𝗹𝗲𝗱 𝗮𝗻𝘀…"
type textarea "x"
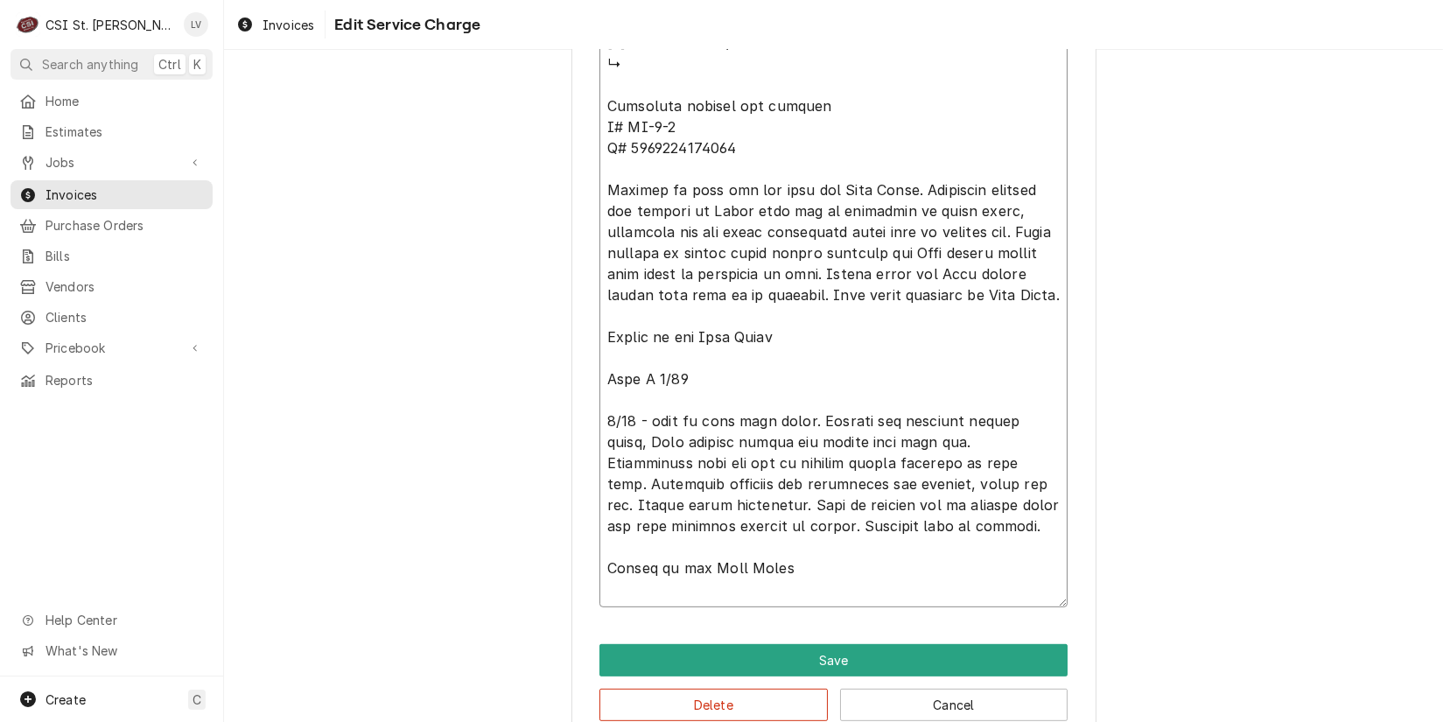
type textarea "⚠️ 𝗙𝗢𝗥𝗠 𝗜𝗡𝗦𝗧𝗥𝗨𝗖𝗧𝗜𝗢𝗡𝗦 ⚠️ ✪ 𝗖𝗼𝗺𝗽𝗹𝗲𝘁𝗲 𝗮𝗹𝗹 𝗿𝗲𝗹𝗲𝘃𝗮𝗻𝘁 𝘀𝗲𝗰𝘁𝗶𝗼𝗻𝘀 ✪ 𝗣𝗿𝗼𝘃𝗶𝗱𝗲 𝗱𝗲𝘁𝗮𝗶𝗹𝗲𝗱 𝗮𝗻𝘀…"
type textarea "x"
type textarea "⚠️ 𝗙𝗢𝗥𝗠 𝗜𝗡𝗦𝗧𝗥𝗨𝗖𝗧𝗜𝗢𝗡𝗦 ⚠️ ✪ 𝗖𝗼𝗺𝗽𝗹𝗲𝘁𝗲 𝗮𝗹𝗹 𝗿𝗲𝗹𝗲𝘃𝗮𝗻𝘁 𝘀𝗲𝗰𝘁𝗶𝗼𝗻𝘀 ✪ 𝗣𝗿𝗼𝘃𝗶𝗱𝗲 𝗱𝗲𝘁𝗮𝗶𝗹𝗲𝗱 𝗮𝗻𝘀…"
type textarea "x"
type textarea "⚠️ 𝗙𝗢𝗥𝗠 𝗜𝗡𝗦𝗧𝗥𝗨𝗖𝗧𝗜𝗢𝗡𝗦 ⚠️ ✪ 𝗖𝗼𝗺𝗽𝗹𝗲𝘁𝗲 𝗮𝗹𝗹 𝗿𝗲𝗹𝗲𝘃𝗮𝗻𝘁 𝘀𝗲𝗰𝘁𝗶𝗼𝗻𝘀 ✪ 𝗣𝗿𝗼𝘃𝗶𝗱𝗲 𝗱𝗲𝘁𝗮𝗶𝗹𝗲𝗱 𝗮𝗻𝘀…"
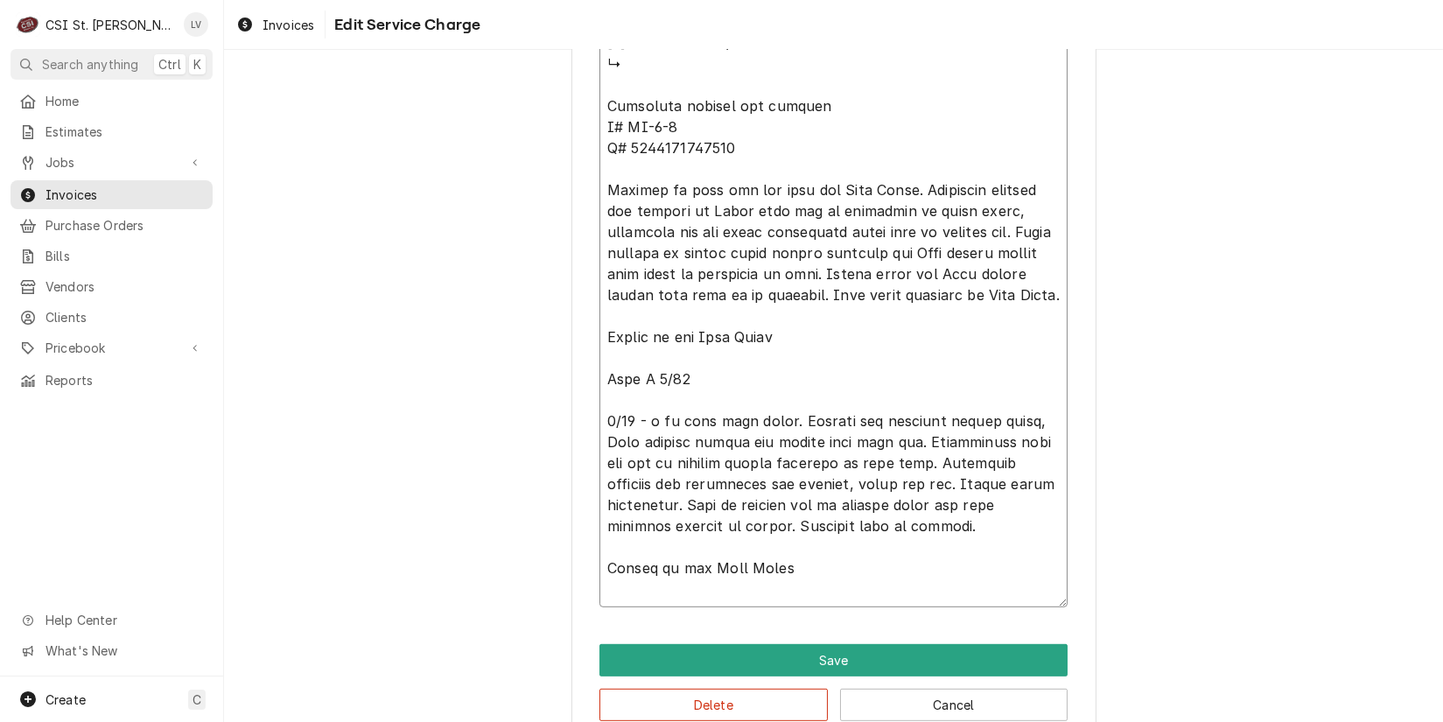
type textarea "x"
type textarea "⚠️ 𝗙𝗢𝗥𝗠 𝗜𝗡𝗦𝗧𝗥𝗨𝗖𝗧𝗜𝗢𝗡𝗦 ⚠️ ✪ 𝗖𝗼𝗺𝗽𝗹𝗲𝘁𝗲 𝗮𝗹𝗹 𝗿𝗲𝗹𝗲𝘃𝗮𝗻𝘁 𝘀𝗲𝗰𝘁𝗶𝗼𝗻𝘀 ✪ 𝗣𝗿𝗼𝘃𝗶𝗱𝗲 𝗱𝗲𝘁𝗮𝗶𝗹𝗲𝗱 𝗮𝗻𝘀…"
type textarea "x"
type textarea "⚠️ 𝗙𝗢𝗥𝗠 𝗜𝗡𝗦𝗧𝗥𝗨𝗖𝗧𝗜𝗢𝗡𝗦 ⚠️ ✪ 𝗖𝗼𝗺𝗽𝗹𝗲𝘁𝗲 𝗮𝗹𝗹 𝗿𝗲𝗹𝗲𝘃𝗮𝗻𝘁 𝘀𝗲𝗰𝘁𝗶𝗼𝗻𝘀 ✪ 𝗣𝗿𝗼𝘃𝗶𝗱𝗲 𝗱𝗲𝘁𝗮𝗶𝗹𝗲𝗱 𝗮𝗻𝘀…"
type textarea "x"
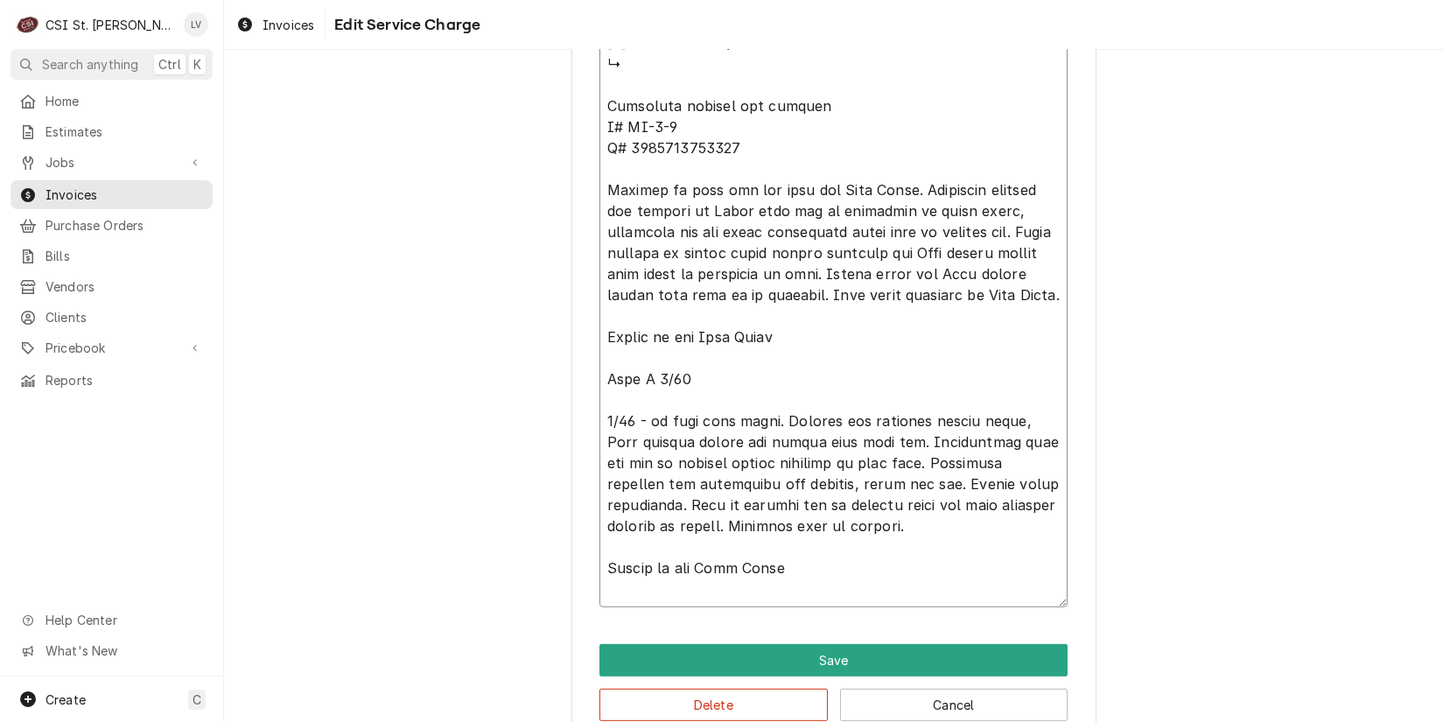
type textarea "⚠️ 𝗙𝗢𝗥𝗠 𝗜𝗡𝗦𝗧𝗥𝗨𝗖𝗧𝗜𝗢𝗡𝗦 ⚠️ ✪ 𝗖𝗼𝗺𝗽𝗹𝗲𝘁𝗲 𝗮𝗹𝗹 𝗿𝗲𝗹𝗲𝘃𝗮𝗻𝘁 𝘀𝗲𝗰𝘁𝗶𝗼𝗻𝘀 ✪ 𝗣𝗿𝗼𝘃𝗶𝗱𝗲 𝗱𝗲𝘁𝗮𝗶𝗹𝗲𝗱 𝗮𝗻𝘀…"
type textarea "x"
type textarea "⚠️ 𝗙𝗢𝗥𝗠 𝗜𝗡𝗦𝗧𝗥𝗨𝗖𝗧𝗜𝗢𝗡𝗦 ⚠️ ✪ 𝗖𝗼𝗺𝗽𝗹𝗲𝘁𝗲 𝗮𝗹𝗹 𝗿𝗲𝗹𝗲𝘃𝗮𝗻𝘁 𝘀𝗲𝗰𝘁𝗶𝗼𝗻𝘀 ✪ 𝗣𝗿𝗼𝘃𝗶𝗱𝗲 𝗱𝗲𝘁𝗮𝗶𝗹𝗲𝗱 𝗮𝗻𝘀…"
type textarea "x"
type textarea "⚠️ 𝗙𝗢𝗥𝗠 𝗜𝗡𝗦𝗧𝗥𝗨𝗖𝗧𝗜𝗢𝗡𝗦 ⚠️ ✪ 𝗖𝗼𝗺𝗽𝗹𝗲𝘁𝗲 𝗮𝗹𝗹 𝗿𝗲𝗹𝗲𝘃𝗮𝗻𝘁 𝘀𝗲𝗰𝘁𝗶𝗼𝗻𝘀 ✪ 𝗣𝗿𝗼𝘃𝗶𝗱𝗲 𝗱𝗲𝘁𝗮𝗶𝗹𝗲𝗱 𝗮𝗻𝘀…"
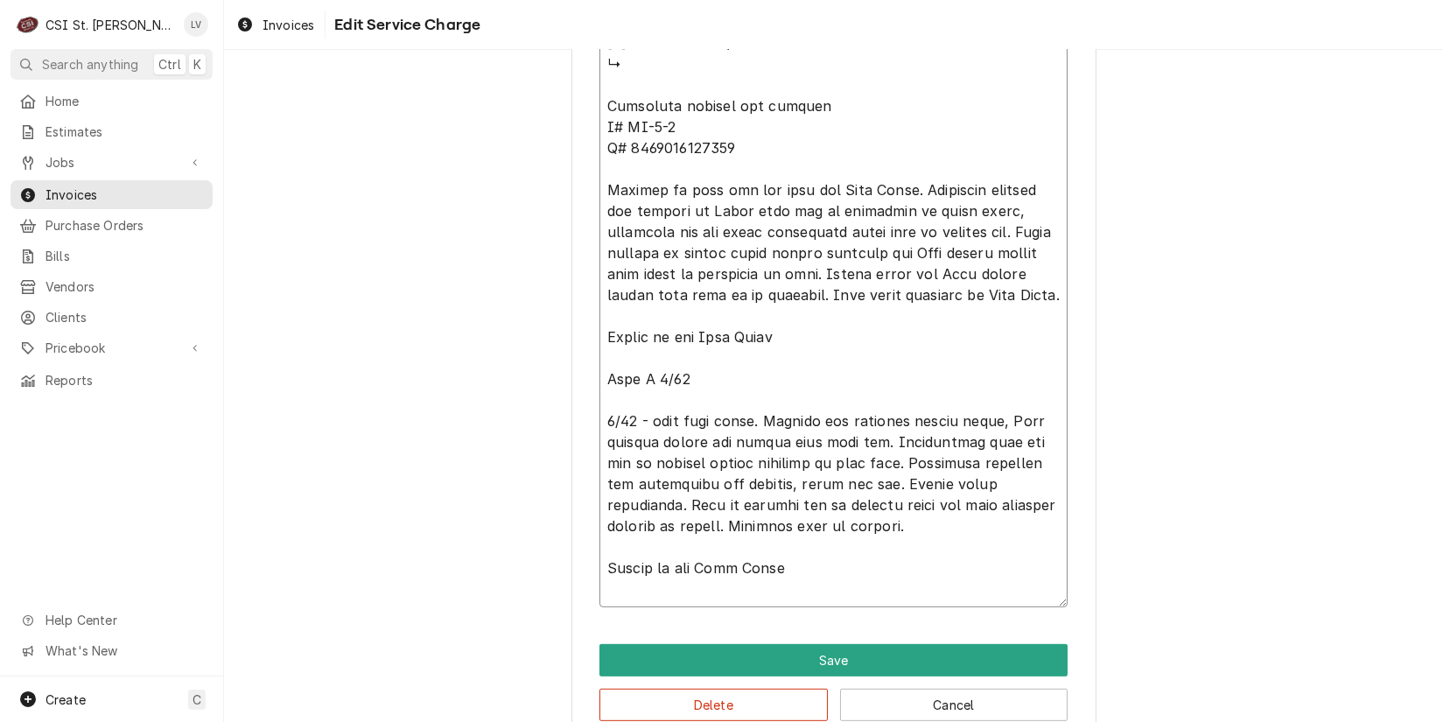
type textarea "x"
type textarea "⚠️ 𝗙𝗢𝗥𝗠 𝗜𝗡𝗦𝗧𝗥𝗨𝗖𝗧𝗜𝗢𝗡𝗦 ⚠️ ✪ 𝗖𝗼𝗺𝗽𝗹𝗲𝘁𝗲 𝗮𝗹𝗹 𝗿𝗲𝗹𝗲𝘃𝗮𝗻𝘁 𝘀𝗲𝗰𝘁𝗶𝗼𝗻𝘀 ✪ 𝗣𝗿𝗼𝘃𝗶𝗱𝗲 𝗱𝗲𝘁𝗮𝗶𝗹𝗲𝗱 𝗮𝗻𝘀…"
type textarea "x"
type textarea "⚠️ 𝗙𝗢𝗥𝗠 𝗜𝗡𝗦𝗧𝗥𝗨𝗖𝗧𝗜𝗢𝗡𝗦 ⚠️ ✪ 𝗖𝗼𝗺𝗽𝗹𝗲𝘁𝗲 𝗮𝗹𝗹 𝗿𝗲𝗹𝗲𝘃𝗮𝗻𝘁 𝘀𝗲𝗰𝘁𝗶𝗼𝗻𝘀 ✪ 𝗣𝗿𝗼𝘃𝗶𝗱𝗲 𝗱𝗲𝘁𝗮𝗶𝗹𝗲𝗱 𝗮𝗻𝘀…"
type textarea "x"
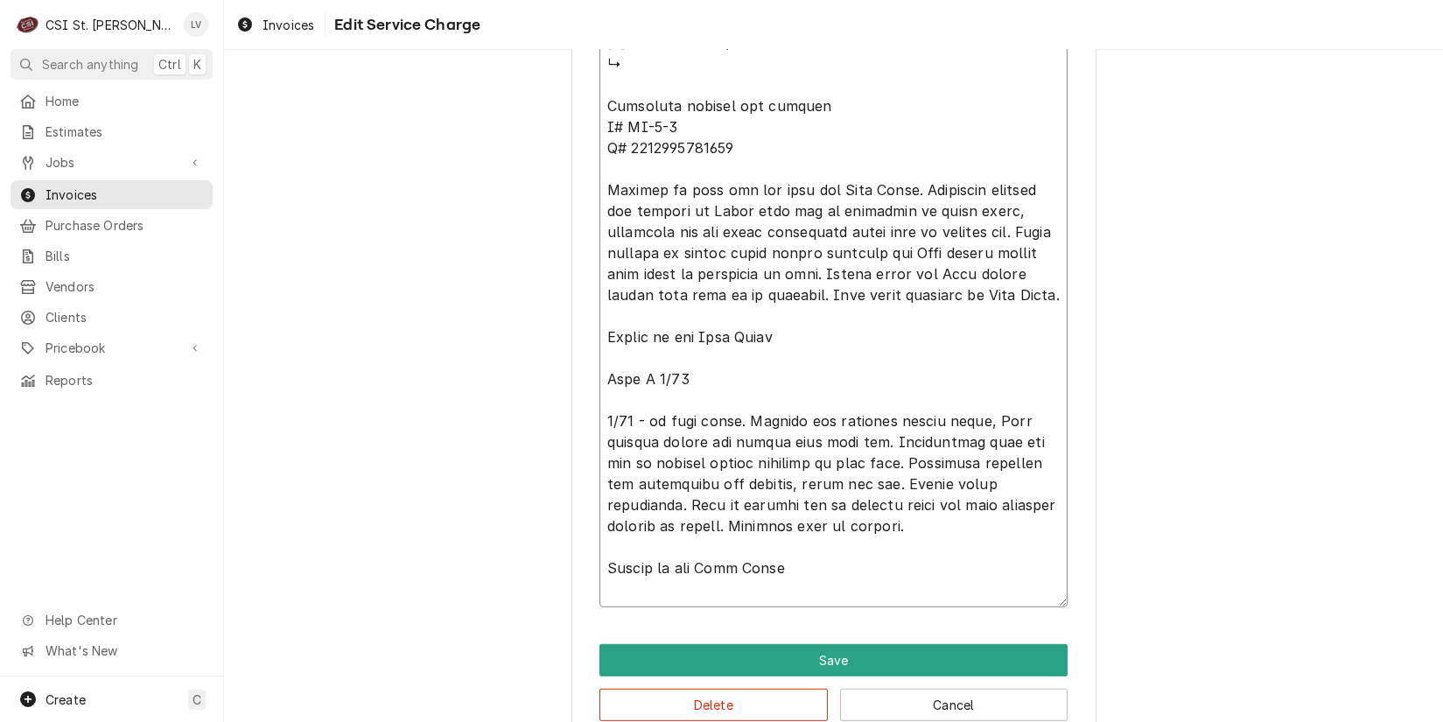
type textarea "⚠️ 𝗙𝗢𝗥𝗠 𝗜𝗡𝗦𝗧𝗥𝗨𝗖𝗧𝗜𝗢𝗡𝗦 ⚠️ ✪ 𝗖𝗼𝗺𝗽𝗹𝗲𝘁𝗲 𝗮𝗹𝗹 𝗿𝗲𝗹𝗲𝘃𝗮𝗻𝘁 𝘀𝗲𝗰𝘁𝗶𝗼𝗻𝘀 ✪ 𝗣𝗿𝗼𝘃𝗶𝗱𝗲 𝗱𝗲𝘁𝗮𝗶𝗹𝗲𝗱 𝗮𝗻𝘀…"
type textarea "x"
type textarea "⚠️ 𝗙𝗢𝗥𝗠 𝗜𝗡𝗦𝗧𝗥𝗨𝗖𝗧𝗜𝗢𝗡𝗦 ⚠️ ✪ 𝗖𝗼𝗺𝗽𝗹𝗲𝘁𝗲 𝗮𝗹𝗹 𝗿𝗲𝗹𝗲𝘃𝗮𝗻𝘁 𝘀𝗲𝗰𝘁𝗶𝗼𝗻𝘀 ✪ 𝗣𝗿𝗼𝘃𝗶𝗱𝗲 𝗱𝗲𝘁𝗮𝗶𝗹𝗲𝗱 𝗮𝗻𝘀…"
type textarea "x"
type textarea "⚠️ 𝗙𝗢𝗥𝗠 𝗜𝗡𝗦𝗧𝗥𝗨𝗖𝗧𝗜𝗢𝗡𝗦 ⚠️ ✪ 𝗖𝗼𝗺𝗽𝗹𝗲𝘁𝗲 𝗮𝗹𝗹 𝗿𝗲𝗹𝗲𝘃𝗮𝗻𝘁 𝘀𝗲𝗰𝘁𝗶𝗼𝗻𝘀 ✪ 𝗣𝗿𝗼𝘃𝗶𝗱𝗲 𝗱𝗲𝘁𝗮𝗶𝗹𝗲𝗱 𝗮𝗻𝘀…"
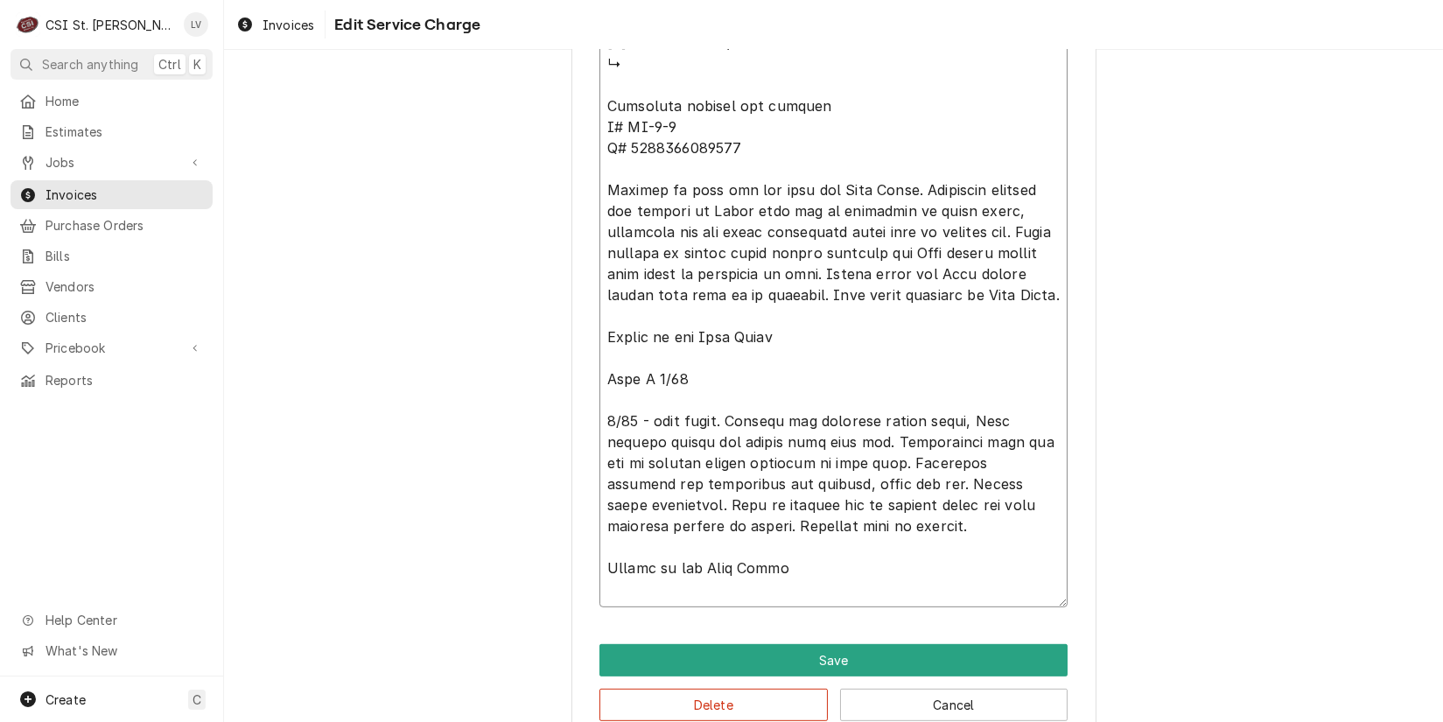
type textarea "x"
type textarea "⚠️ 𝗙𝗢𝗥𝗠 𝗜𝗡𝗦𝗧𝗥𝗨𝗖𝗧𝗜𝗢𝗡𝗦 ⚠️ ✪ 𝗖𝗼𝗺𝗽𝗹𝗲𝘁𝗲 𝗮𝗹𝗹 𝗿𝗲𝗹𝗲𝘃𝗮𝗻𝘁 𝘀𝗲𝗰𝘁𝗶𝗼𝗻𝘀 ✪ 𝗣𝗿𝗼𝘃𝗶𝗱𝗲 𝗱𝗲𝘁𝗮𝗶𝗹𝗲𝗱 𝗮𝗻𝘀…"
type textarea "x"
type textarea "⚠️ 𝗙𝗢𝗥𝗠 𝗜𝗡𝗦𝗧𝗥𝗨𝗖𝗧𝗜𝗢𝗡𝗦 ⚠️ ✪ 𝗖𝗼𝗺𝗽𝗹𝗲𝘁𝗲 𝗮𝗹𝗹 𝗿𝗲𝗹𝗲𝘃𝗮𝗻𝘁 𝘀𝗲𝗰𝘁𝗶𝗼𝗻𝘀 ✪ 𝗣𝗿𝗼𝘃𝗶𝗱𝗲 𝗱𝗲𝘁𝗮𝗶𝗹𝗲𝗱 𝗮𝗻𝘀…"
type textarea "x"
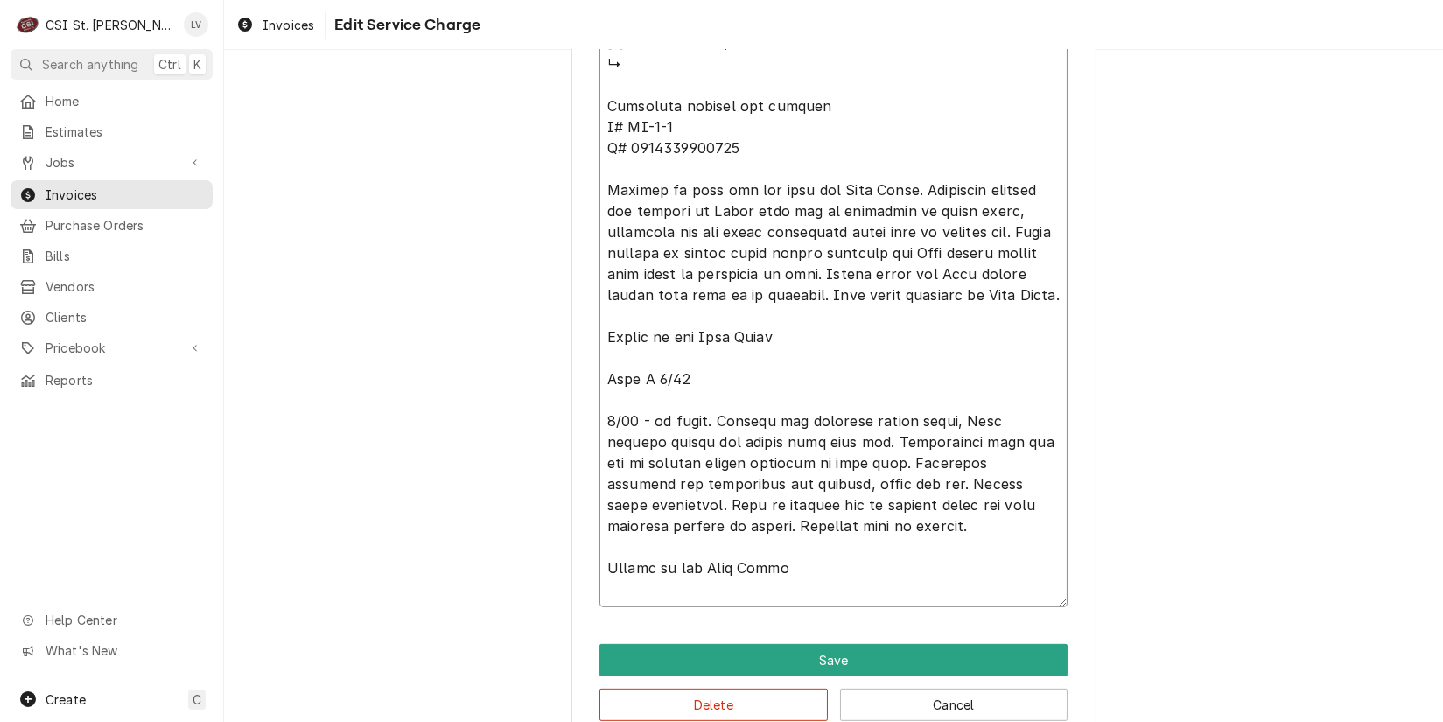
type textarea "⚠️ 𝗙𝗢𝗥𝗠 𝗜𝗡𝗦𝗧𝗥𝗨𝗖𝗧𝗜𝗢𝗡𝗦 ⚠️ ✪ 𝗖𝗼𝗺𝗽𝗹𝗲𝘁𝗲 𝗮𝗹𝗹 𝗿𝗲𝗹𝗲𝘃𝗮𝗻𝘁 𝘀𝗲𝗰𝘁𝗶𝗼𝗻𝘀 ✪ 𝗣𝗿𝗼𝘃𝗶𝗱𝗲 𝗱𝗲𝘁𝗮𝗶𝗹𝗲𝗱 𝗮𝗻𝘀…"
type textarea "x"
type textarea "⚠️ 𝗙𝗢𝗥𝗠 𝗜𝗡𝗦𝗧𝗥𝗨𝗖𝗧𝗜𝗢𝗡𝗦 ⚠️ ✪ 𝗖𝗼𝗺𝗽𝗹𝗲𝘁𝗲 𝗮𝗹𝗹 𝗿𝗲𝗹𝗲𝘃𝗮𝗻𝘁 𝘀𝗲𝗰𝘁𝗶𝗼𝗻𝘀 ✪ 𝗣𝗿𝗼𝘃𝗶𝗱𝗲 𝗱𝗲𝘁𝗮𝗶𝗹𝗲𝗱 𝗮𝗻𝘀…"
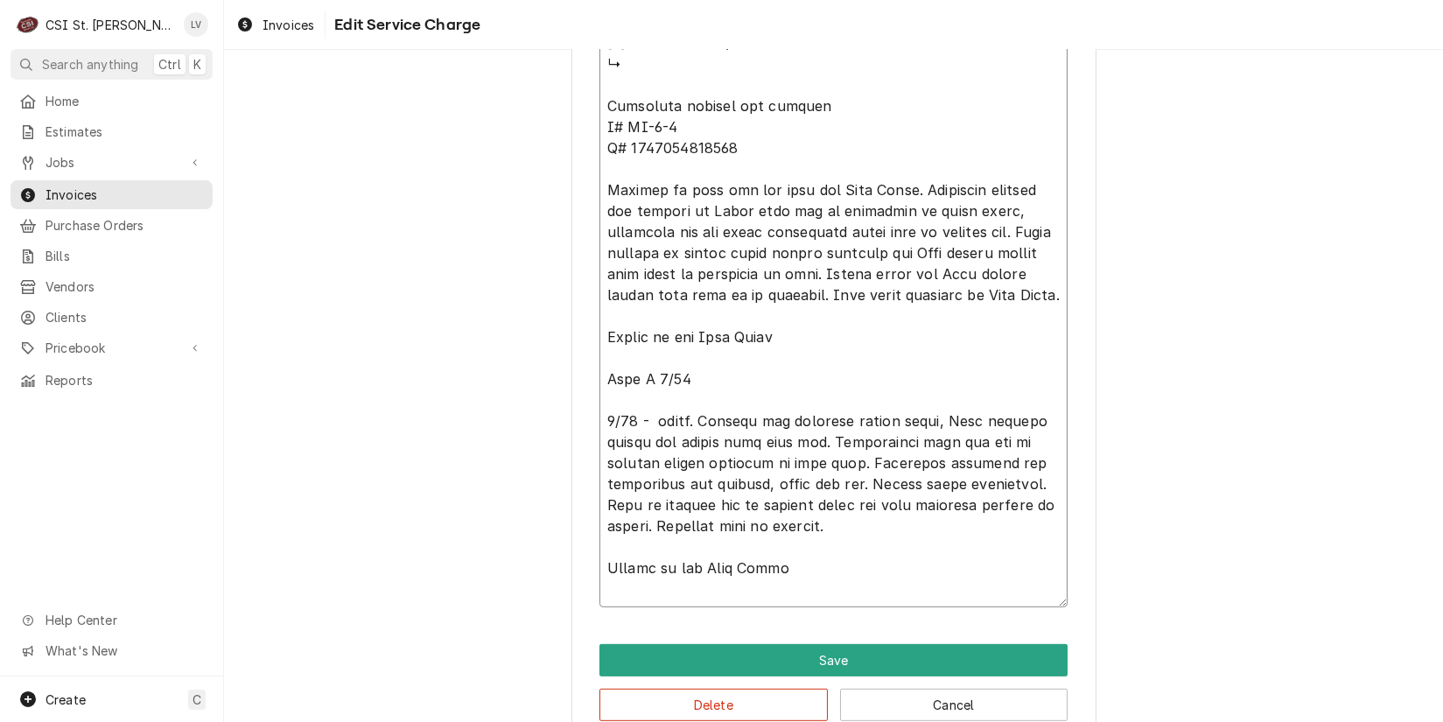
type textarea "x"
type textarea "⚠️ 𝗙𝗢𝗥𝗠 𝗜𝗡𝗦𝗧𝗥𝗨𝗖𝗧𝗜𝗢𝗡𝗦 ⚠️ ✪ 𝗖𝗼𝗺𝗽𝗹𝗲𝘁𝗲 𝗮𝗹𝗹 𝗿𝗲𝗹𝗲𝘃𝗮𝗻𝘁 𝘀𝗲𝗰𝘁𝗶𝗼𝗻𝘀 ✪ 𝗣𝗿𝗼𝘃𝗶𝗱𝗲 𝗱𝗲𝘁𝗮𝗶𝗹𝗲𝗱 𝗮𝗻𝘀…"
type textarea "x"
type textarea "⚠️ 𝗙𝗢𝗥𝗠 𝗜𝗡𝗦𝗧𝗥𝗨𝗖𝗧𝗜𝗢𝗡𝗦 ⚠️ ✪ 𝗖𝗼𝗺𝗽𝗹𝗲𝘁𝗲 𝗮𝗹𝗹 𝗿𝗲𝗹𝗲𝘃𝗮𝗻𝘁 𝘀𝗲𝗰𝘁𝗶𝗼𝗻𝘀 ✪ 𝗣𝗿𝗼𝘃𝗶𝗱𝗲 𝗱𝗲𝘁𝗮𝗶𝗹𝗲𝗱 𝗮𝗻𝘀…"
type textarea "x"
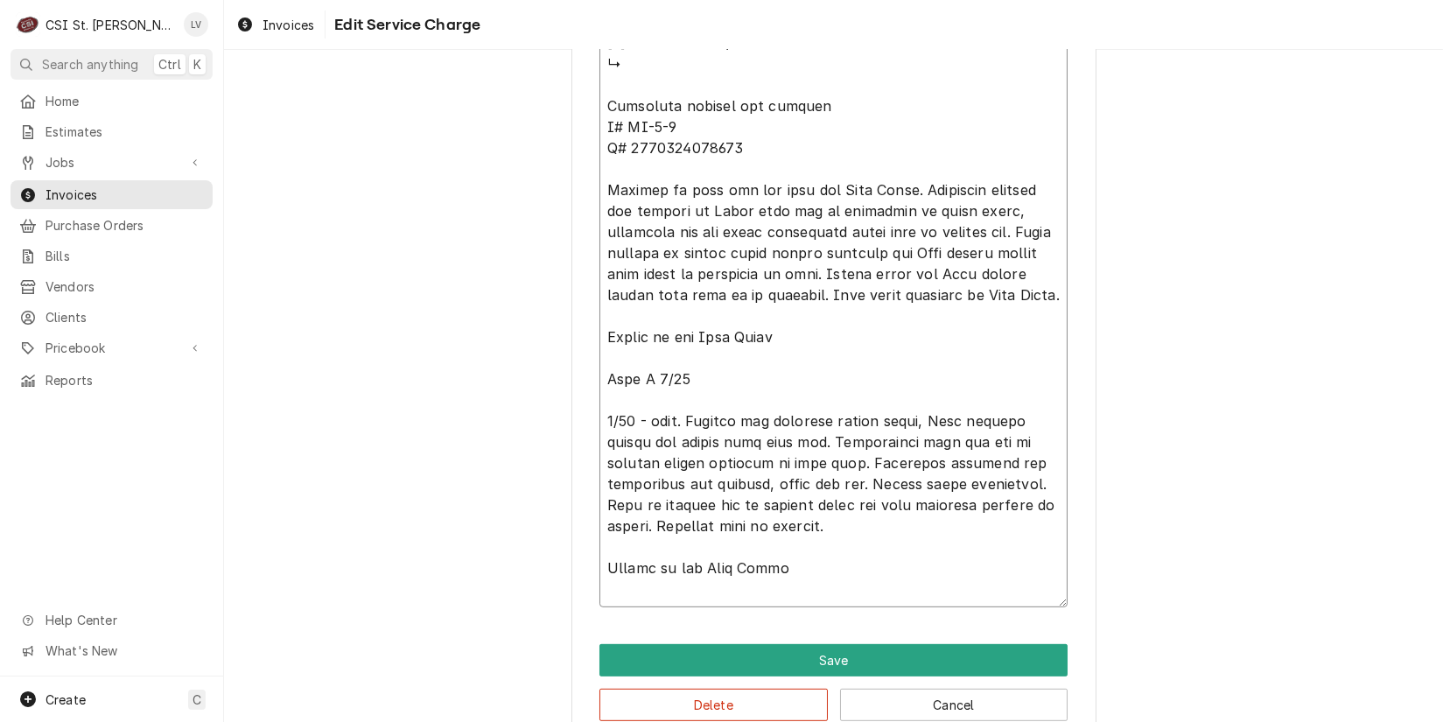
type textarea "⚠️ 𝗙𝗢𝗥𝗠 𝗜𝗡𝗦𝗧𝗥𝗨𝗖𝗧𝗜𝗢𝗡𝗦 ⚠️ ✪ 𝗖𝗼𝗺𝗽𝗹𝗲𝘁𝗲 𝗮𝗹𝗹 𝗿𝗲𝗹𝗲𝘃𝗮𝗻𝘁 𝘀𝗲𝗰𝘁𝗶𝗼𝗻𝘀 ✪ 𝗣𝗿𝗼𝘃𝗶𝗱𝗲 𝗱𝗲𝘁𝗮𝗶𝗹𝗲𝗱 𝗮𝗻𝘀…"
type textarea "x"
type textarea "⚠️ 𝗙𝗢𝗥𝗠 𝗜𝗡𝗦𝗧𝗥𝗨𝗖𝗧𝗜𝗢𝗡𝗦 ⚠️ ✪ 𝗖𝗼𝗺𝗽𝗹𝗲𝘁𝗲 𝗮𝗹𝗹 𝗿𝗲𝗹𝗲𝘃𝗮𝗻𝘁 𝘀𝗲𝗰𝘁𝗶𝗼𝗻𝘀 ✪ 𝗣𝗿𝗼𝘃𝗶𝗱𝗲 𝗱𝗲𝘁𝗮𝗶𝗹𝗲𝗱 𝗮𝗻𝘀…"
type textarea "x"
type textarea "⚠️ 𝗙𝗢𝗥𝗠 𝗜𝗡𝗦𝗧𝗥𝗨𝗖𝗧𝗜𝗢𝗡𝗦 ⚠️ ✪ 𝗖𝗼𝗺𝗽𝗹𝗲𝘁𝗲 𝗮𝗹𝗹 𝗿𝗲𝗹𝗲𝘃𝗮𝗻𝘁 𝘀𝗲𝗰𝘁𝗶𝗼𝗻𝘀 ✪ 𝗣𝗿𝗼𝘃𝗶𝗱𝗲 𝗱𝗲𝘁𝗮𝗶𝗹𝗲𝗱 𝗮𝗻𝘀…"
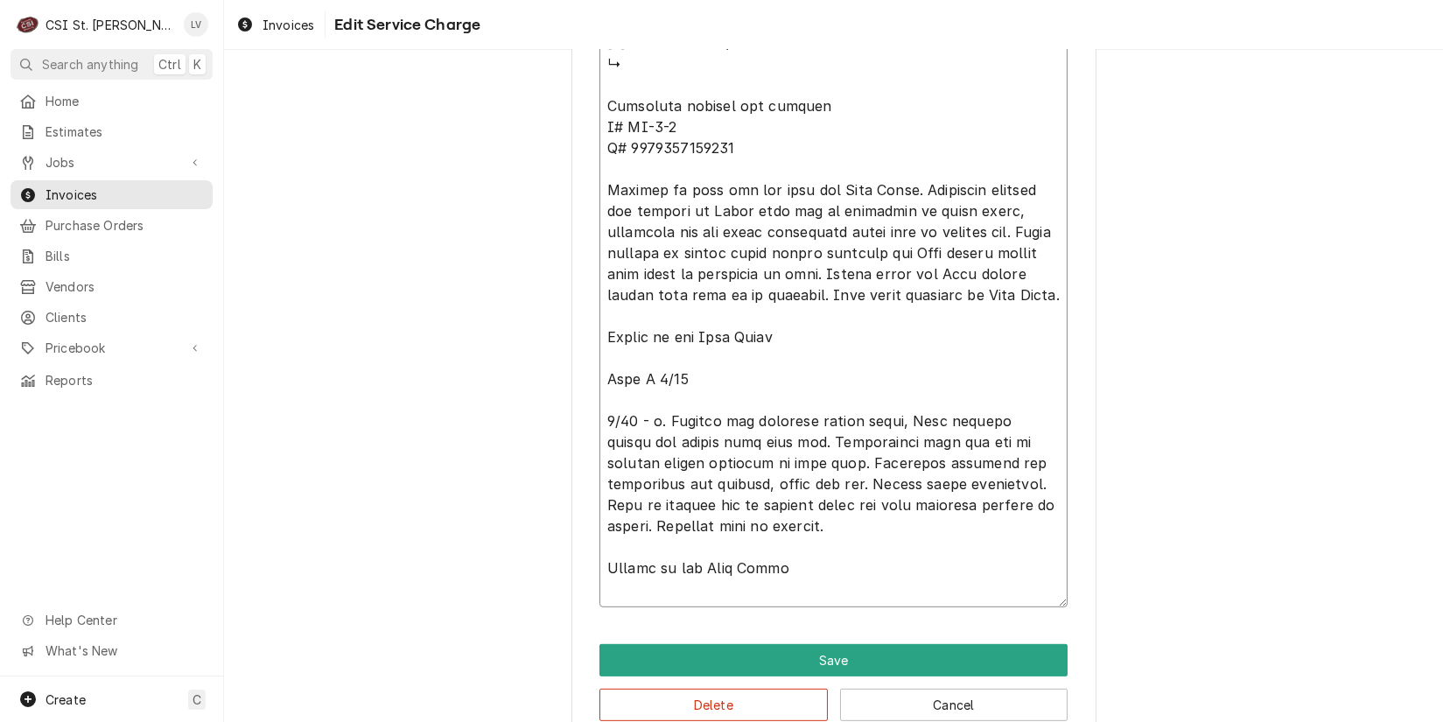
type textarea "x"
type textarea "⚠️ 𝗙𝗢𝗥𝗠 𝗜𝗡𝗦𝗧𝗥𝗨𝗖𝗧𝗜𝗢𝗡𝗦 ⚠️ ✪ 𝗖𝗼𝗺𝗽𝗹𝗲𝘁𝗲 𝗮𝗹𝗹 𝗿𝗲𝗹𝗲𝘃𝗮𝗻𝘁 𝘀𝗲𝗰𝘁𝗶𝗼𝗻𝘀 ✪ 𝗣𝗿𝗼𝘃𝗶𝗱𝗲 𝗱𝗲𝘁𝗮𝗶𝗹𝗲𝗱 𝗮𝗻𝘀…"
type textarea "x"
type textarea "⚠️ 𝗙𝗢𝗥𝗠 𝗜𝗡𝗦𝗧𝗥𝗨𝗖𝗧𝗜𝗢𝗡𝗦 ⚠️ ✪ 𝗖𝗼𝗺𝗽𝗹𝗲𝘁𝗲 𝗮𝗹𝗹 𝗿𝗲𝗹𝗲𝘃𝗮𝗻𝘁 𝘀𝗲𝗰𝘁𝗶𝗼𝗻𝘀 ✪ 𝗣𝗿𝗼𝘃𝗶𝗱𝗲 𝗱𝗲𝘁𝗮𝗶𝗹𝗲𝗱 𝗮𝗻𝘀…"
type textarea "x"
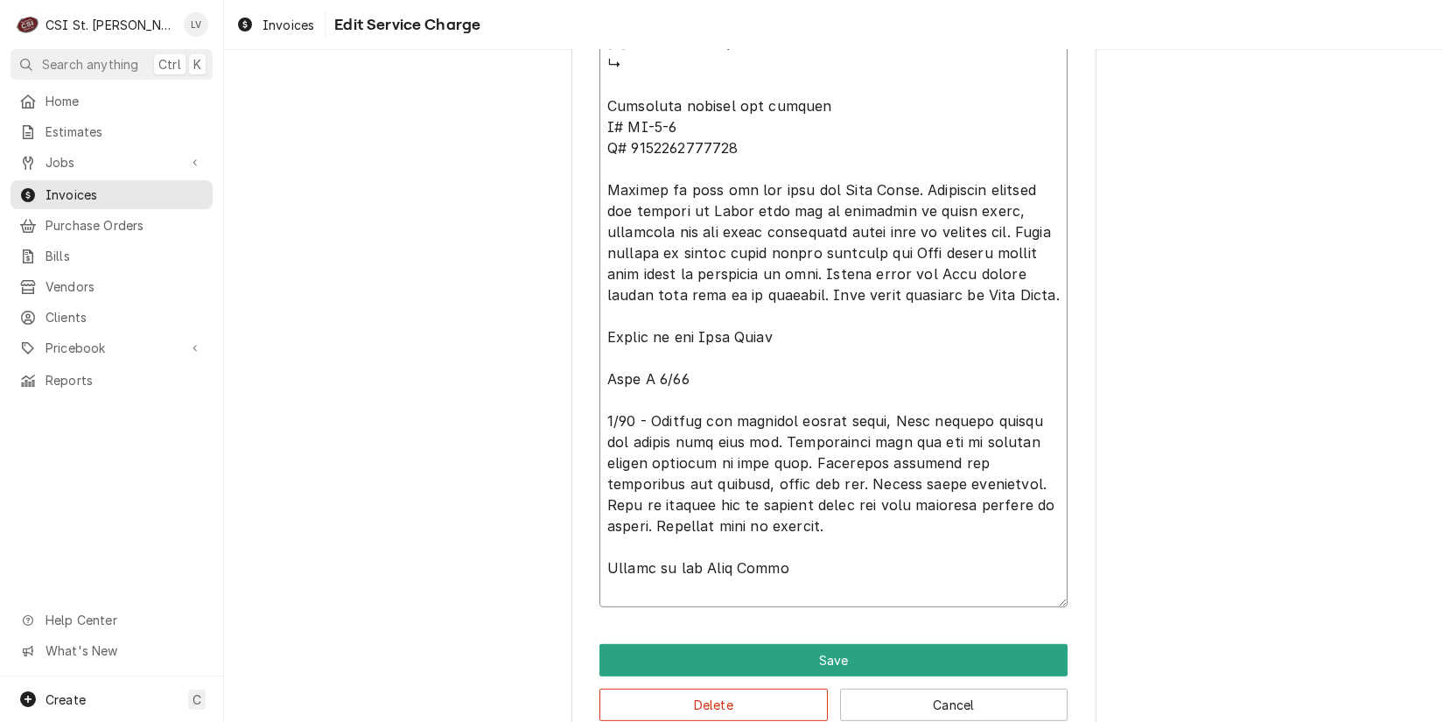
type textarea "⚠️ 𝗙𝗢𝗥𝗠 𝗜𝗡𝗦𝗧𝗥𝗨𝗖𝗧𝗜𝗢𝗡𝗦 ⚠️ ✪ 𝗖𝗼𝗺𝗽𝗹𝗲𝘁𝗲 𝗮𝗹𝗹 𝗿𝗲𝗹𝗲𝘃𝗮𝗻𝘁 𝘀𝗲𝗰𝘁𝗶𝗼𝗻𝘀 ✪ 𝗣𝗿𝗼𝘃𝗶𝗱𝗲 𝗱𝗲𝘁𝗮𝗶𝗹𝗲𝗱 𝗮𝗻𝘀…"
type textarea "x"
type textarea "⚠️ 𝗙𝗢𝗥𝗠 𝗜𝗡𝗦𝗧𝗥𝗨𝗖𝗧𝗜𝗢𝗡𝗦 ⚠️ ✪ 𝗖𝗼𝗺𝗽𝗹𝗲𝘁𝗲 𝗮𝗹𝗹 𝗿𝗲𝗹𝗲𝘃𝗮𝗻𝘁 𝘀𝗲𝗰𝘁𝗶𝗼𝗻𝘀 ✪ 𝗣𝗿𝗼𝘃𝗶𝗱𝗲 𝗱𝗲𝘁𝗮𝗶𝗹𝗲𝗱 𝗮𝗻𝘀…"
type textarea "x"
type textarea "⚠️ 𝗙𝗢𝗥𝗠 𝗜𝗡𝗦𝗧𝗥𝗨𝗖𝗧𝗜𝗢𝗡𝗦 ⚠️ ✪ 𝗖𝗼𝗺𝗽𝗹𝗲𝘁𝗲 𝗮𝗹𝗹 𝗿𝗲𝗹𝗲𝘃𝗮𝗻𝘁 𝘀𝗲𝗰𝘁𝗶𝗼𝗻𝘀 ✪ 𝗣𝗿𝗼𝘃𝗶𝗱𝗲 𝗱𝗲𝘁𝗮𝗶𝗹𝗲𝗱 𝗮𝗻𝘀…"
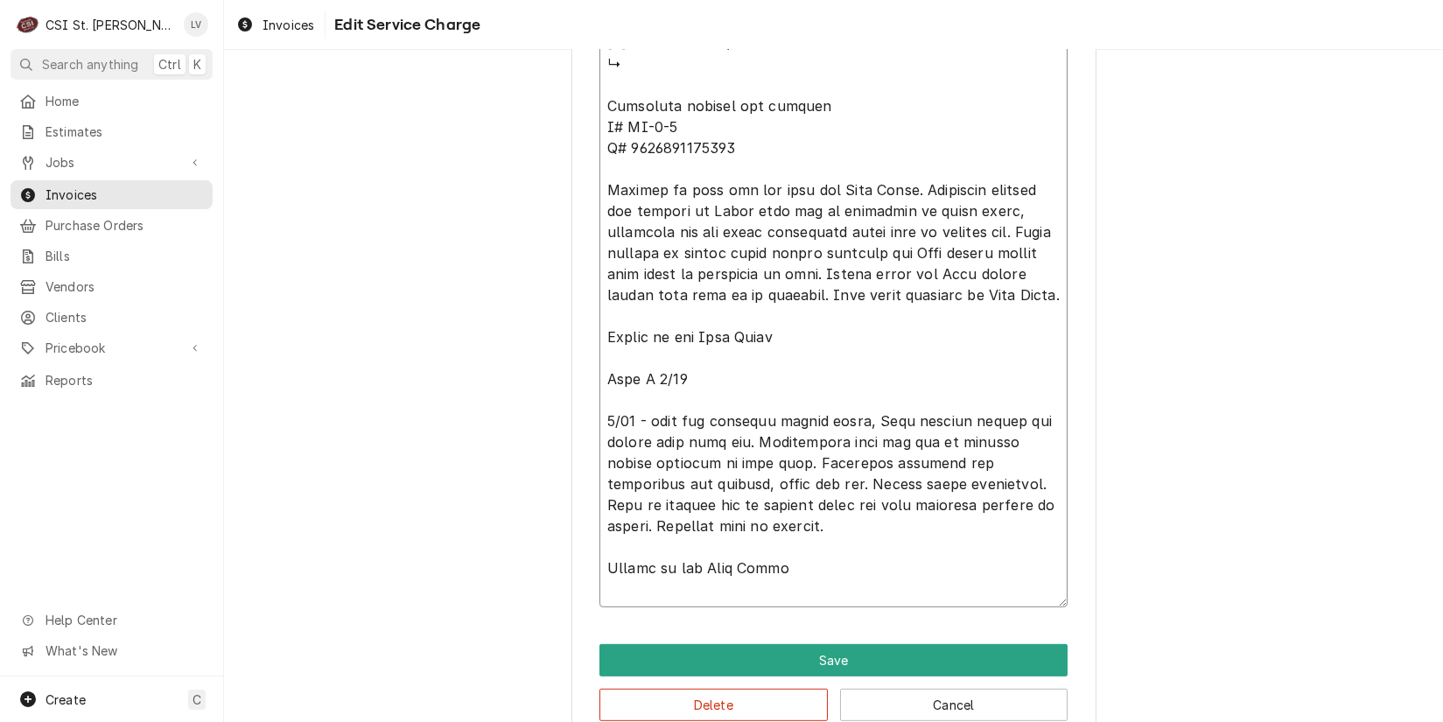
type textarea "x"
type textarea "⚠️ 𝗙𝗢𝗥𝗠 𝗜𝗡𝗦𝗧𝗥𝗨𝗖𝗧𝗜𝗢𝗡𝗦 ⚠️ ✪ 𝗖𝗼𝗺𝗽𝗹𝗲𝘁𝗲 𝗮𝗹𝗹 𝗿𝗲𝗹𝗲𝘃𝗮𝗻𝘁 𝘀𝗲𝗰𝘁𝗶𝗼𝗻𝘀 ✪ 𝗣𝗿𝗼𝘃𝗶𝗱𝗲 𝗱𝗲𝘁𝗮𝗶𝗹𝗲𝗱 𝗮𝗻𝘀…"
type textarea "x"
type textarea "⚠️ 𝗙𝗢𝗥𝗠 𝗜𝗡𝗦𝗧𝗥𝗨𝗖𝗧𝗜𝗢𝗡𝗦 ⚠️ ✪ 𝗖𝗼𝗺𝗽𝗹𝗲𝘁𝗲 𝗮𝗹𝗹 𝗿𝗲𝗹𝗲𝘃𝗮𝗻𝘁 𝘀𝗲𝗰𝘁𝗶𝗼𝗻𝘀 ✪ 𝗣𝗿𝗼𝘃𝗶𝗱𝗲 𝗱𝗲𝘁𝗮𝗶𝗹𝗲𝗱 𝗮𝗻𝘀…"
type textarea "x"
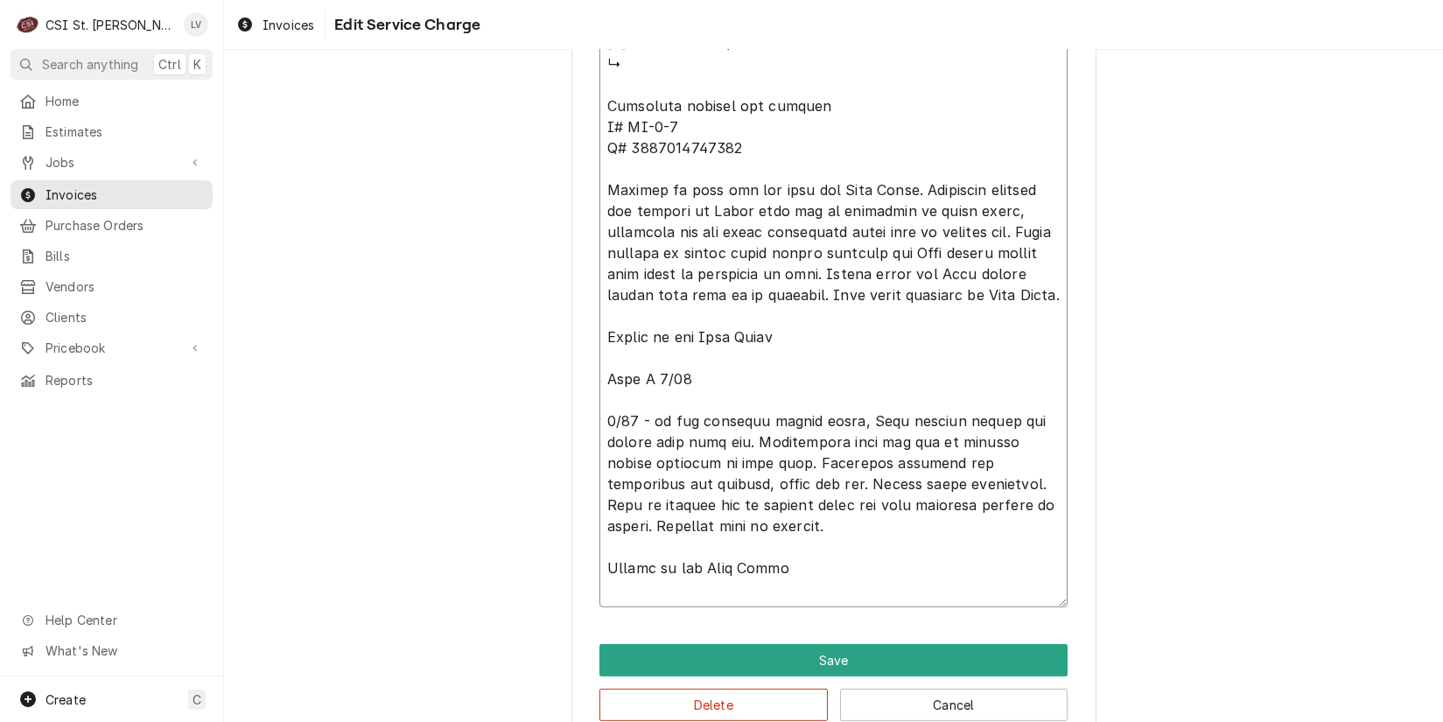
type textarea "⚠️ 𝗙𝗢𝗥𝗠 𝗜𝗡𝗦𝗧𝗥𝗨𝗖𝗧𝗜𝗢𝗡𝗦 ⚠️ ✪ 𝗖𝗼𝗺𝗽𝗹𝗲𝘁𝗲 𝗮𝗹𝗹 𝗿𝗲𝗹𝗲𝘃𝗮𝗻𝘁 𝘀𝗲𝗰𝘁𝗶𝗼𝗻𝘀 ✪ 𝗣𝗿𝗼𝘃𝗶𝗱𝗲 𝗱𝗲𝘁𝗮𝗶𝗹𝗲𝗱 𝗮𝗻𝘀…"
type textarea "x"
type textarea "⚠️ 𝗙𝗢𝗥𝗠 𝗜𝗡𝗦𝗧𝗥𝗨𝗖𝗧𝗜𝗢𝗡𝗦 ⚠️ ✪ 𝗖𝗼𝗺𝗽𝗹𝗲𝘁𝗲 𝗮𝗹𝗹 𝗿𝗲𝗹𝗲𝘃𝗮𝗻𝘁 𝘀𝗲𝗰𝘁𝗶𝗼𝗻𝘀 ✪ 𝗣𝗿𝗼𝘃𝗶𝗱𝗲 𝗱𝗲𝘁𝗮𝗶𝗹𝗲𝗱 𝗮𝗻𝘀…"
type textarea "x"
type textarea "⚠️ 𝗙𝗢𝗥𝗠 𝗜𝗡𝗦𝗧𝗥𝗨𝗖𝗧𝗜𝗢𝗡𝗦 ⚠️ ✪ 𝗖𝗼𝗺𝗽𝗹𝗲𝘁𝗲 𝗮𝗹𝗹 𝗿𝗲𝗹𝗲𝘃𝗮𝗻𝘁 𝘀𝗲𝗰𝘁𝗶𝗼𝗻𝘀 ✪ 𝗣𝗿𝗼𝘃𝗶𝗱𝗲 𝗱𝗲𝘁𝗮𝗶𝗹𝗲𝗱 𝗮𝗻𝘀…"
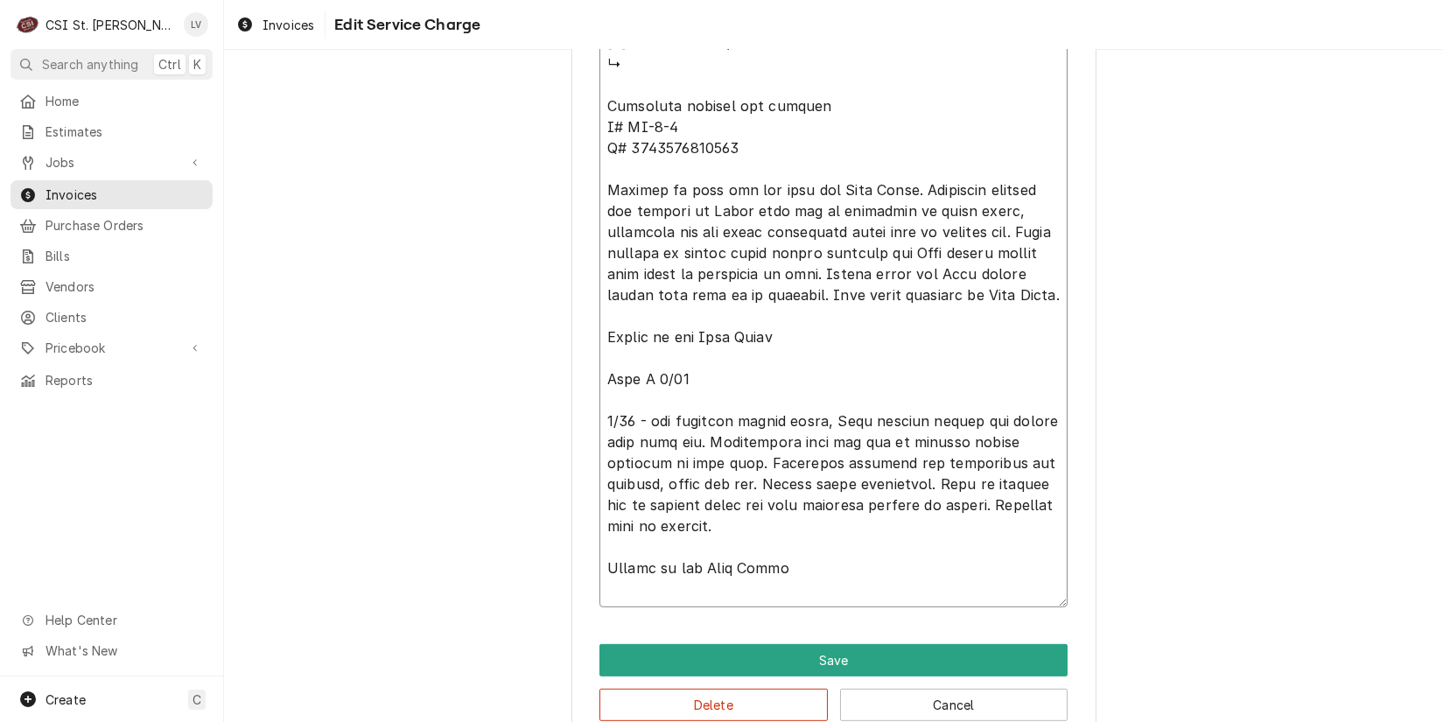
type textarea "x"
type textarea "⚠️ 𝗙𝗢𝗥𝗠 𝗜𝗡𝗦𝗧𝗥𝗨𝗖𝗧𝗜𝗢𝗡𝗦 ⚠️ ✪ 𝗖𝗼𝗺𝗽𝗹𝗲𝘁𝗲 𝗮𝗹𝗹 𝗿𝗲𝗹𝗲𝘃𝗮𝗻𝘁 𝘀𝗲𝗰𝘁𝗶𝗼𝗻𝘀 ✪ 𝗣𝗿𝗼𝘃𝗶𝗱𝗲 𝗱𝗲𝘁𝗮𝗶𝗹𝗲𝗱 𝗮𝗻𝘀…"
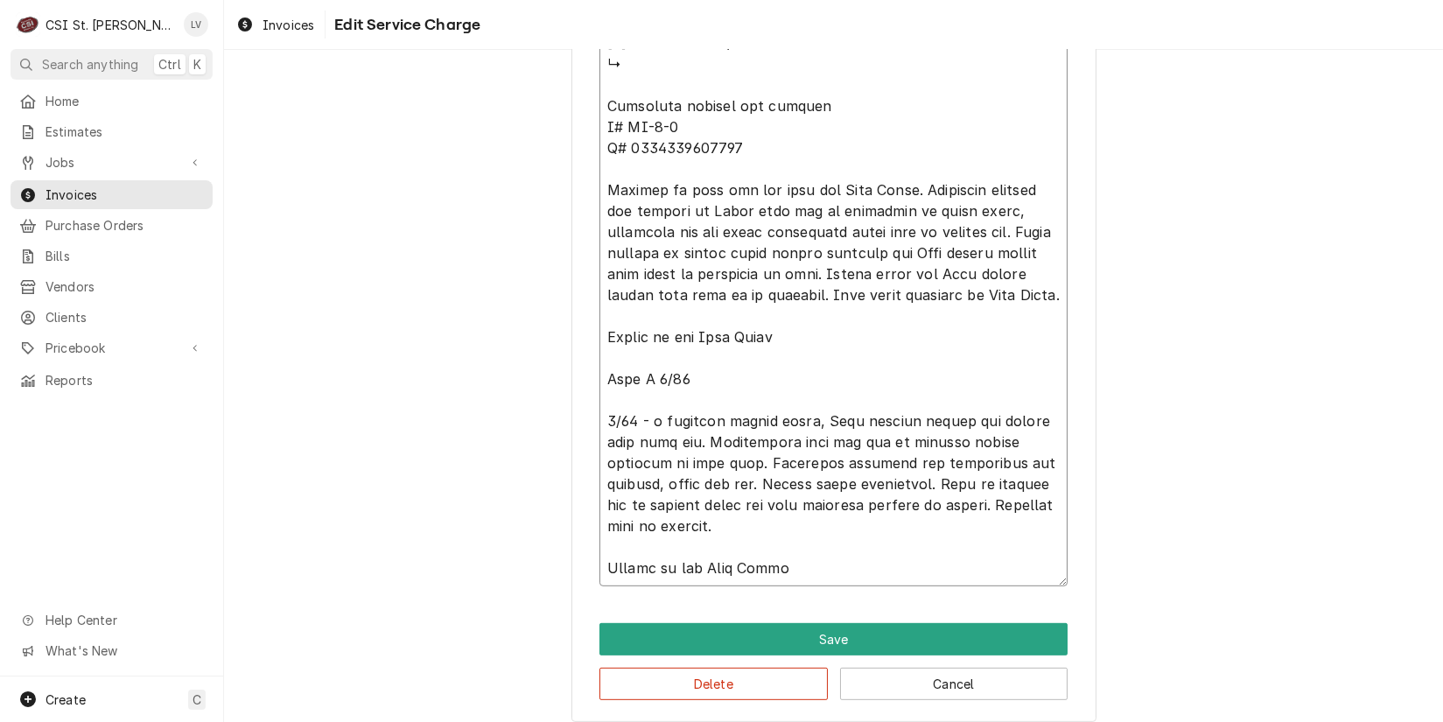
type textarea "x"
type textarea "⚠️ 𝗙𝗢𝗥𝗠 𝗜𝗡𝗦𝗧𝗥𝗨𝗖𝗧𝗜𝗢𝗡𝗦 ⚠️ ✪ 𝗖𝗼𝗺𝗽𝗹𝗲𝘁𝗲 𝗮𝗹𝗹 𝗿𝗲𝗹𝗲𝘃𝗮𝗻𝘁 𝘀𝗲𝗰𝘁𝗶𝗼𝗻𝘀 ✪ 𝗣𝗿𝗼𝘃𝗶𝗱𝗲 𝗱𝗲𝘁𝗮𝗶𝗹𝗲𝗱 𝗮𝗻𝘀…"
type textarea "x"
type textarea "⚠️ 𝗙𝗢𝗥𝗠 𝗜𝗡𝗦𝗧𝗥𝗨𝗖𝗧𝗜𝗢𝗡𝗦 ⚠️ ✪ 𝗖𝗼𝗺𝗽𝗹𝗲𝘁𝗲 𝗮𝗹𝗹 𝗿𝗲𝗹𝗲𝘃𝗮𝗻𝘁 𝘀𝗲𝗰𝘁𝗶𝗼𝗻𝘀 ✪ 𝗣𝗿𝗼𝘃𝗶𝗱𝗲 𝗱𝗲𝘁𝗮𝗶𝗹𝗲𝗱 𝗮𝗻𝘀…"
type textarea "x"
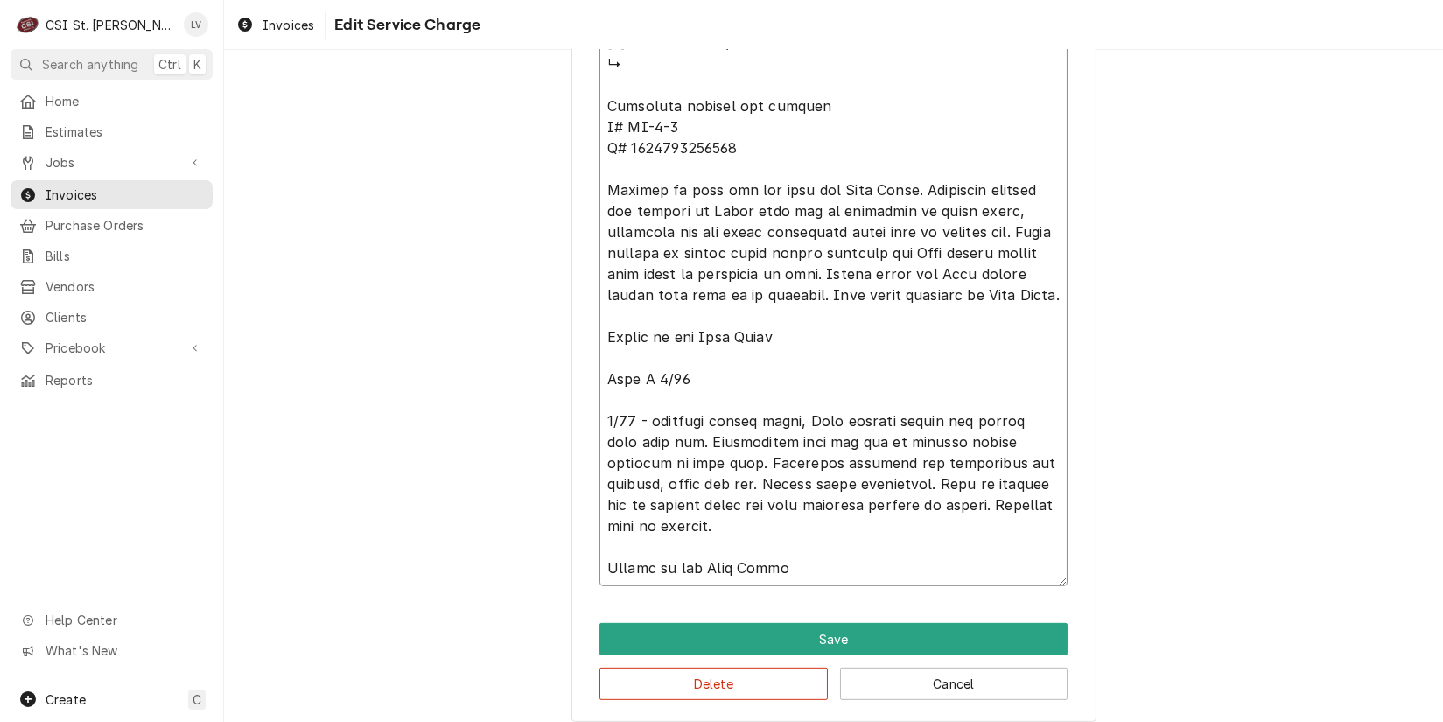
type textarea "⚠️ 𝗙𝗢𝗥𝗠 𝗜𝗡𝗦𝗧𝗥𝗨𝗖𝗧𝗜𝗢𝗡𝗦 ⚠️ ✪ 𝗖𝗼𝗺𝗽𝗹𝗲𝘁𝗲 𝗮𝗹𝗹 𝗿𝗲𝗹𝗲𝘃𝗮𝗻𝘁 𝘀𝗲𝗰𝘁𝗶𝗼𝗻𝘀 ✪ 𝗣𝗿𝗼𝘃𝗶𝗱𝗲 𝗱𝗲𝘁𝗮𝗶𝗹𝗲𝗱 𝗮𝗻𝘀…"
type textarea "x"
type textarea "⚠️ 𝗙𝗢𝗥𝗠 𝗜𝗡𝗦𝗧𝗥𝗨𝗖𝗧𝗜𝗢𝗡𝗦 ⚠️ ✪ 𝗖𝗼𝗺𝗽𝗹𝗲𝘁𝗲 𝗮𝗹𝗹 𝗿𝗲𝗹𝗲𝘃𝗮𝗻𝘁 𝘀𝗲𝗰𝘁𝗶𝗼𝗻𝘀 ✪ 𝗣𝗿𝗼𝘃𝗶𝗱𝗲 𝗱𝗲𝘁𝗮𝗶𝗹𝗲𝗱 𝗮𝗻𝘀…"
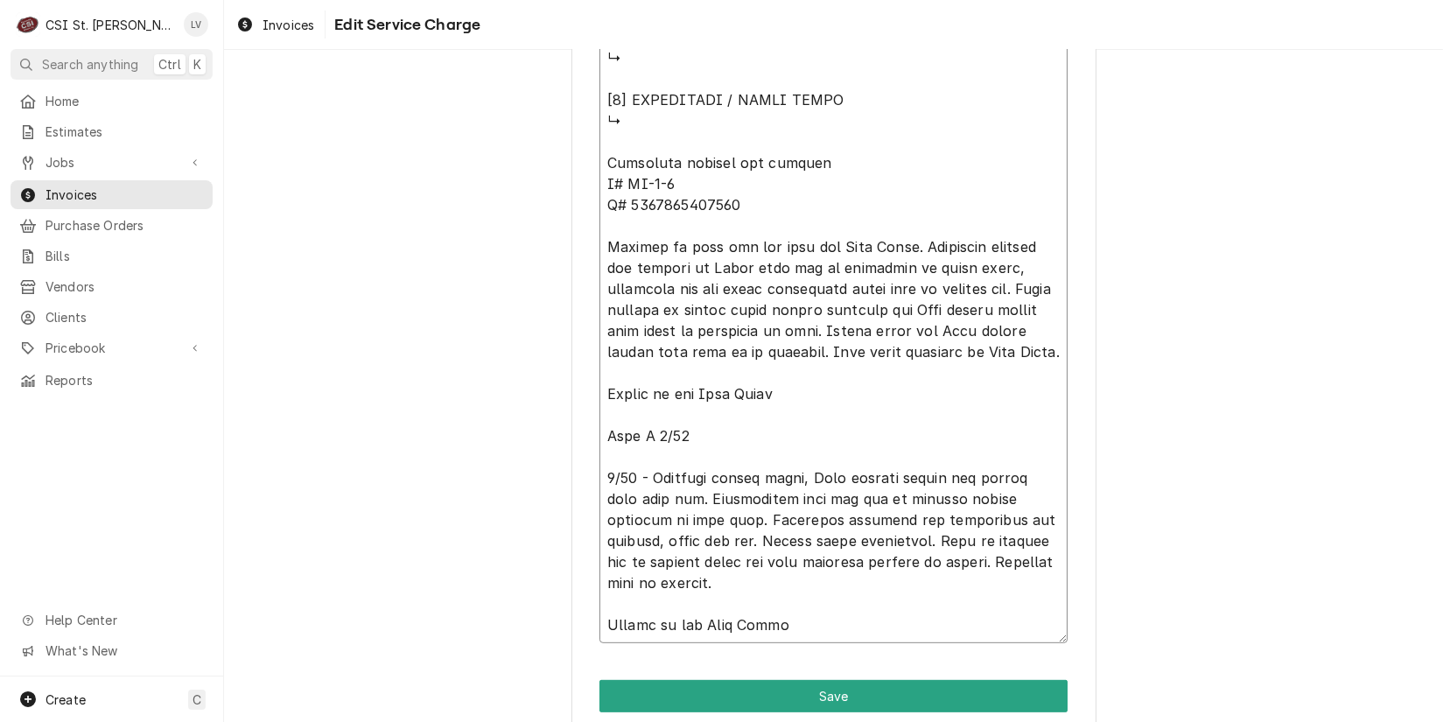
scroll to position [1926, 0]
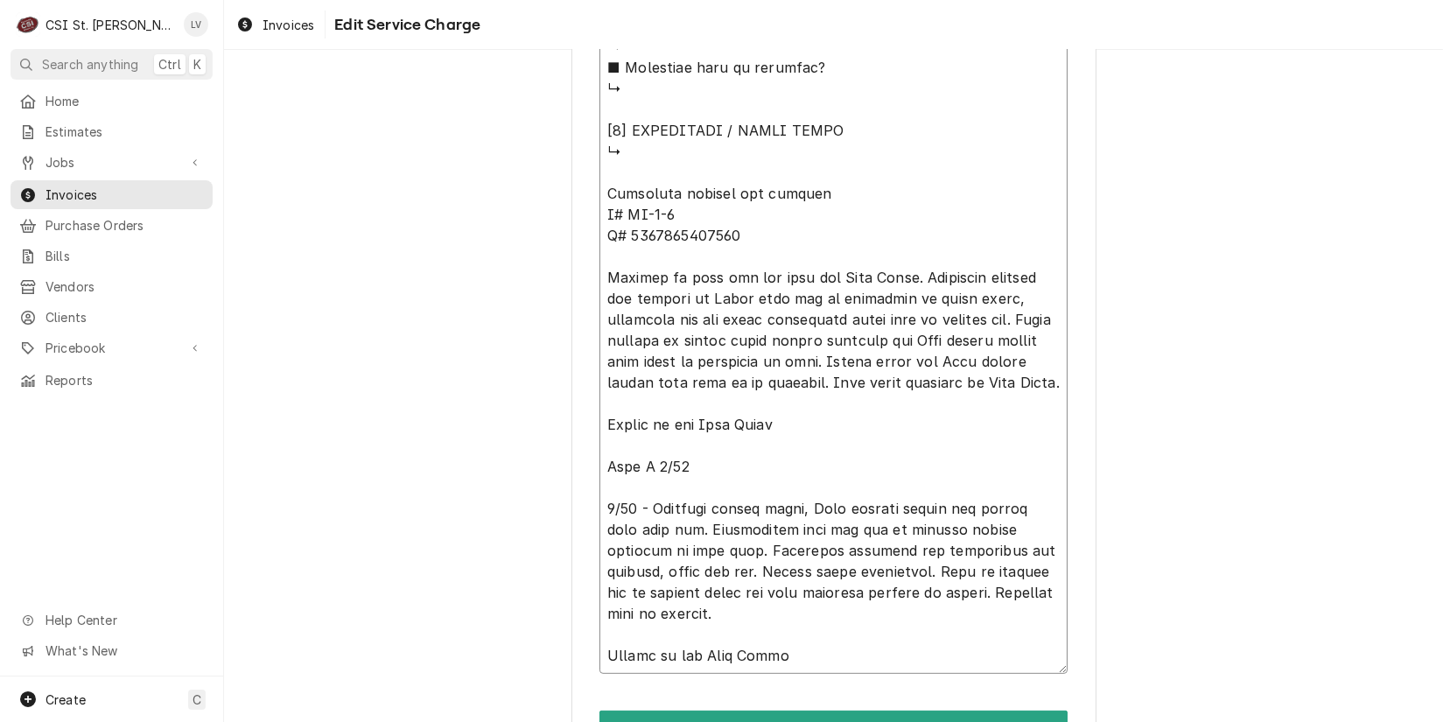
drag, startPoint x: 931, startPoint y: 526, endPoint x: 965, endPoint y: 544, distance: 37.6
type textarea "x"
type textarea "⚠️ 𝗙𝗢𝗥𝗠 𝗜𝗡𝗦𝗧𝗥𝗨𝗖𝗧𝗜𝗢𝗡𝗦 ⚠️ ✪ 𝗖𝗼𝗺𝗽𝗹𝗲𝘁𝗲 𝗮𝗹𝗹 𝗿𝗲𝗹𝗲𝘃𝗮𝗻𝘁 𝘀𝗲𝗰𝘁𝗶𝗼𝗻𝘀 ✪ 𝗣𝗿𝗼𝘃𝗶𝗱𝗲 𝗱𝗲𝘁𝗮𝗶𝗹𝗲𝗱 𝗮𝗻𝘀…"
drag, startPoint x: 670, startPoint y: 544, endPoint x: 865, endPoint y: 546, distance: 194.3
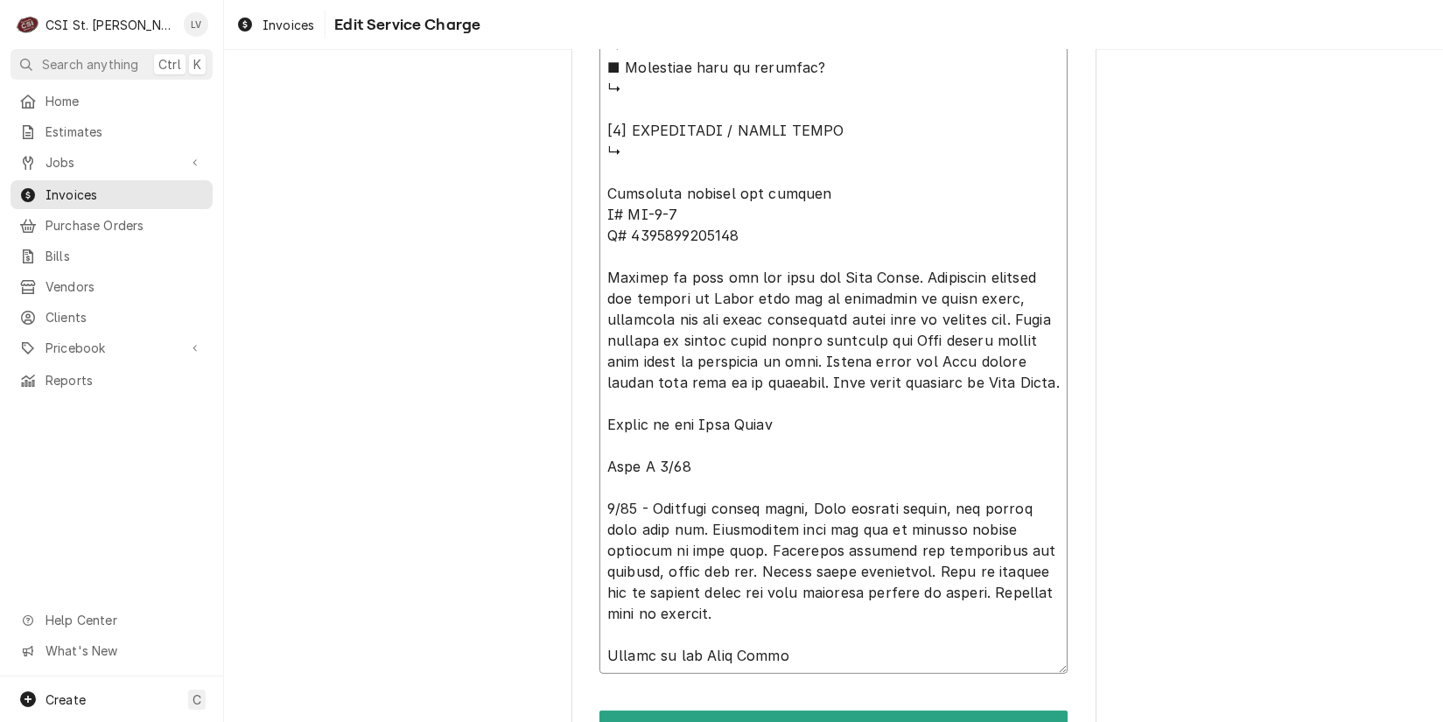
type textarea "x"
type textarea "⚠️ 𝗙𝗢𝗥𝗠 𝗜𝗡𝗦𝗧𝗥𝗨𝗖𝗧𝗜𝗢𝗡𝗦 ⚠️ ✪ 𝗖𝗼𝗺𝗽𝗹𝗲𝘁𝗲 𝗮𝗹𝗹 𝗿𝗲𝗹𝗲𝘃𝗮𝗻𝘁 𝘀𝗲𝗰𝘁𝗶𝗼𝗻𝘀 ✪ 𝗣𝗿𝗼𝘃𝗶𝗱𝗲 𝗱𝗲𝘁𝗮𝗶𝗹𝗲𝗱 𝗮𝗻𝘀…"
type textarea "x"
type textarea "⚠️ 𝗙𝗢𝗥𝗠 𝗜𝗡𝗦𝗧𝗥𝗨𝗖𝗧𝗜𝗢𝗡𝗦 ⚠️ ✪ 𝗖𝗼𝗺𝗽𝗹𝗲𝘁𝗲 𝗮𝗹𝗹 𝗿𝗲𝗹𝗲𝘃𝗮𝗻𝘁 𝘀𝗲𝗰𝘁𝗶𝗼𝗻𝘀 ✪ 𝗣𝗿𝗼𝘃𝗶𝗱𝗲 𝗱𝗲𝘁𝗮𝗶𝗹𝗲𝗱 𝗮𝗻𝘀…"
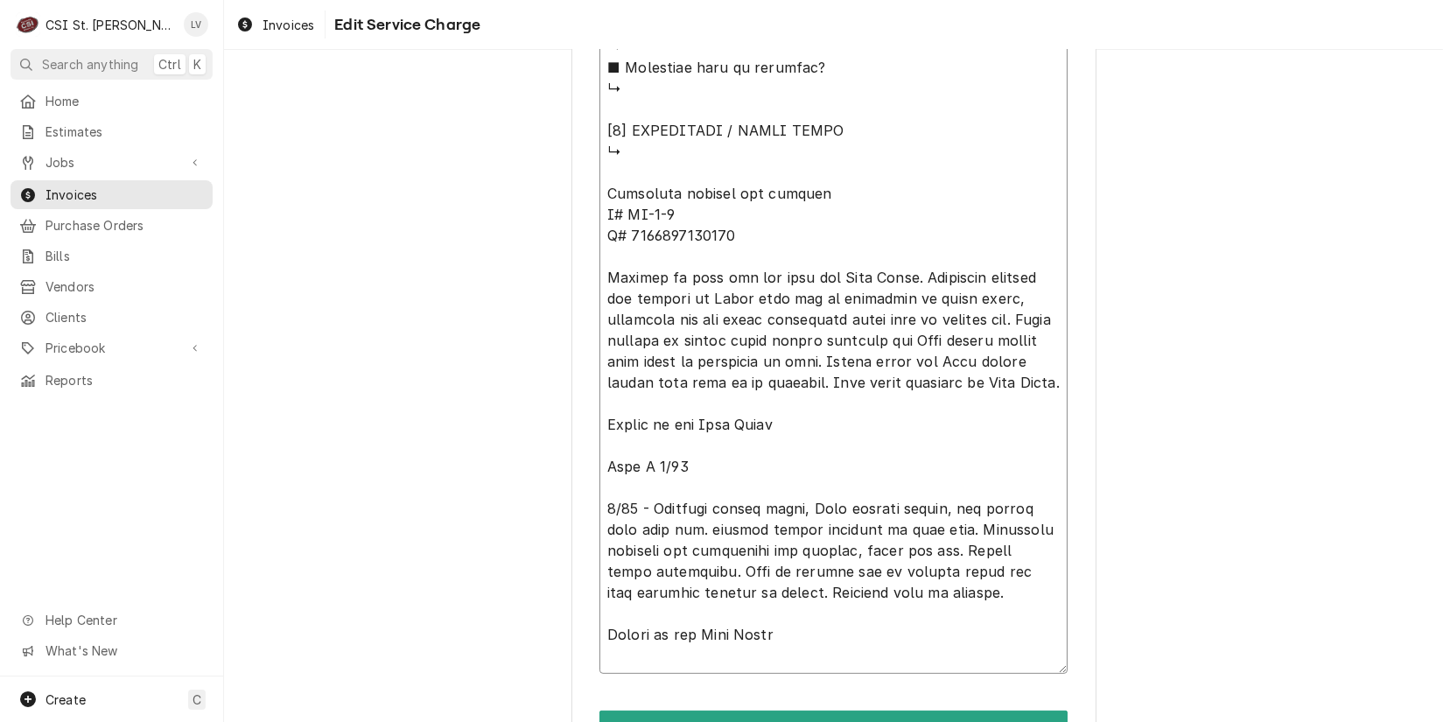
type textarea "x"
type textarea "⚠️ 𝗙𝗢𝗥𝗠 𝗜𝗡𝗦𝗧𝗥𝗨𝗖𝗧𝗜𝗢𝗡𝗦 ⚠️ ✪ 𝗖𝗼𝗺𝗽𝗹𝗲𝘁𝗲 𝗮𝗹𝗹 𝗿𝗲𝗹𝗲𝘃𝗮𝗻𝘁 𝘀𝗲𝗰𝘁𝗶𝗼𝗻𝘀 ✪ 𝗣𝗿𝗼𝘃𝗶𝗱𝗲 𝗱𝗲𝘁𝗮𝗶𝗹𝗲𝗱 𝗮𝗻𝘀…"
type textarea "x"
type textarea "⚠️ 𝗙𝗢𝗥𝗠 𝗜𝗡𝗦𝗧𝗥𝗨𝗖𝗧𝗜𝗢𝗡𝗦 ⚠️ ✪ 𝗖𝗼𝗺𝗽𝗹𝗲𝘁𝗲 𝗮𝗹𝗹 𝗿𝗲𝗹𝗲𝘃𝗮𝗻𝘁 𝘀𝗲𝗰𝘁𝗶𝗼𝗻𝘀 ✪ 𝗣𝗿𝗼𝘃𝗶𝗱𝗲 𝗱𝗲𝘁𝗮𝗶𝗹𝗲𝗱 𝗮𝗻𝘀…"
type textarea "x"
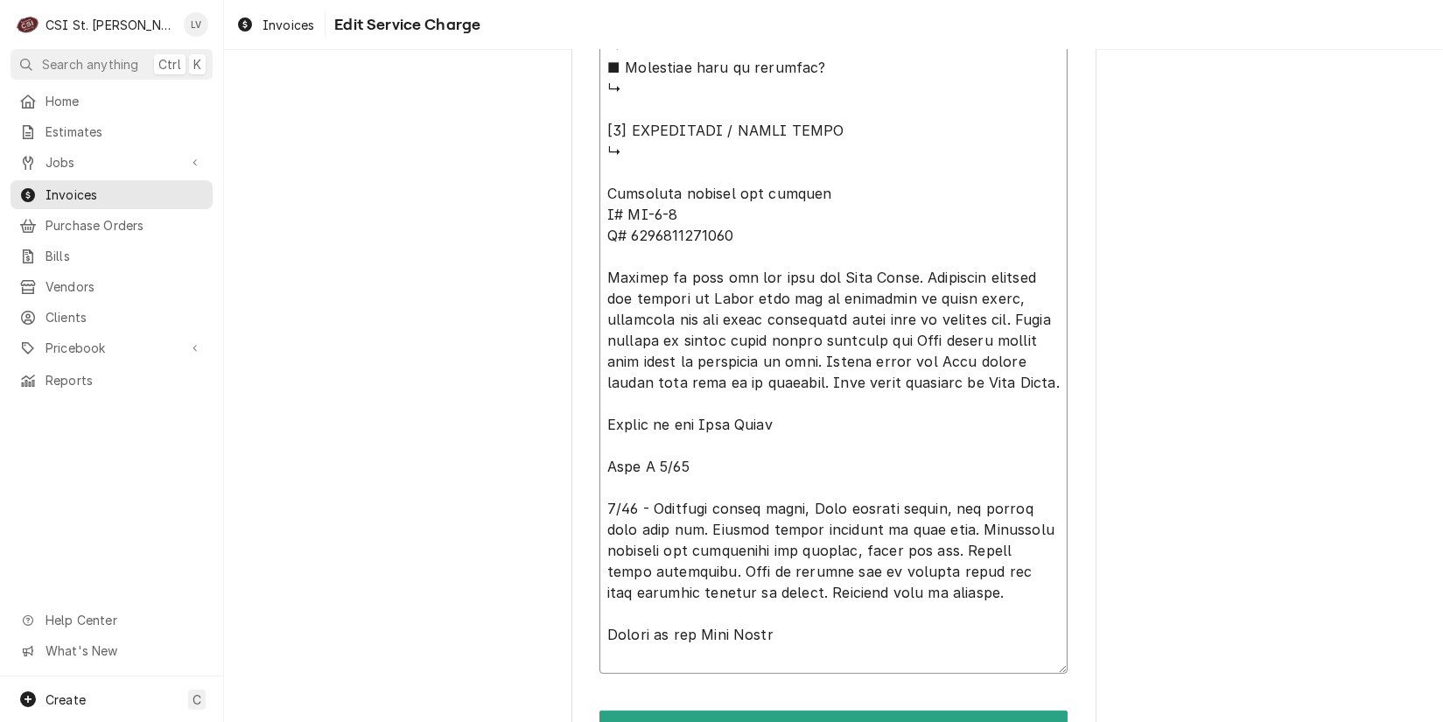
type textarea "⚠️ 𝗙𝗢𝗥𝗠 𝗜𝗡𝗦𝗧𝗥𝗨𝗖𝗧𝗜𝗢𝗡𝗦 ⚠️ ✪ 𝗖𝗼𝗺𝗽𝗹𝗲𝘁𝗲 𝗮𝗹𝗹 𝗿𝗲𝗹𝗲𝘃𝗮𝗻𝘁 𝘀𝗲𝗰𝘁𝗶𝗼𝗻𝘀 ✪ 𝗣𝗿𝗼𝘃𝗶𝗱𝗲 𝗱𝗲𝘁𝗮𝗶𝗹𝗲𝗱 𝗮𝗻𝘀…"
type textarea "x"
type textarea "⚠️ 𝗙𝗢𝗥𝗠 𝗜𝗡𝗦𝗧𝗥𝗨𝗖𝗧𝗜𝗢𝗡𝗦 ⚠️ ✪ 𝗖𝗼𝗺𝗽𝗹𝗲𝘁𝗲 𝗮𝗹𝗹 𝗿𝗲𝗹𝗲𝘃𝗮𝗻𝘁 𝘀𝗲𝗰𝘁𝗶𝗼𝗻𝘀 ✪ 𝗣𝗿𝗼𝘃𝗶𝗱𝗲 𝗱𝗲𝘁𝗮𝗶𝗹𝗲𝗱 𝗮𝗻𝘀…"
type textarea "x"
type textarea "⚠️ 𝗙𝗢𝗥𝗠 𝗜𝗡𝗦𝗧𝗥𝗨𝗖𝗧𝗜𝗢𝗡𝗦 ⚠️ ✪ 𝗖𝗼𝗺𝗽𝗹𝗲𝘁𝗲 𝗮𝗹𝗹 𝗿𝗲𝗹𝗲𝘃𝗮𝗻𝘁 𝘀𝗲𝗰𝘁𝗶𝗼𝗻𝘀 ✪ 𝗣𝗿𝗼𝘃𝗶𝗱𝗲 𝗱𝗲𝘁𝗮𝗶𝗹𝗲𝗱 𝗮𝗻𝘀…"
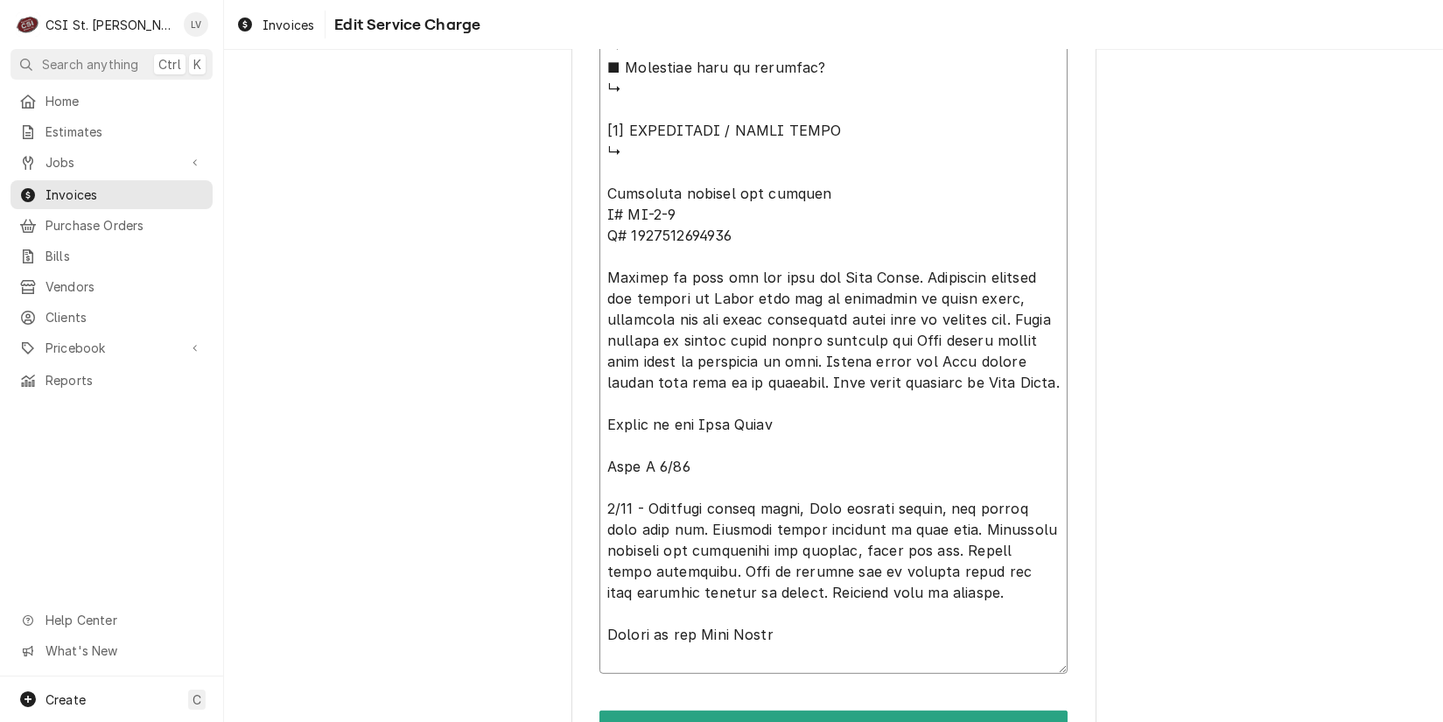
type textarea "x"
type textarea "⚠️ 𝗙𝗢𝗥𝗠 𝗜𝗡𝗦𝗧𝗥𝗨𝗖𝗧𝗜𝗢𝗡𝗦 ⚠️ ✪ 𝗖𝗼𝗺𝗽𝗹𝗲𝘁𝗲 𝗮𝗹𝗹 𝗿𝗲𝗹𝗲𝘃𝗮𝗻𝘁 𝘀𝗲𝗰𝘁𝗶𝗼𝗻𝘀 ✪ 𝗣𝗿𝗼𝘃𝗶𝗱𝗲 𝗱𝗲𝘁𝗮𝗶𝗹𝗲𝗱 𝗮𝗻𝘀…"
type textarea "x"
type textarea "⚠️ 𝗙𝗢𝗥𝗠 𝗜𝗡𝗦𝗧𝗥𝗨𝗖𝗧𝗜𝗢𝗡𝗦 ⚠️ ✪ 𝗖𝗼𝗺𝗽𝗹𝗲𝘁𝗲 𝗮𝗹𝗹 𝗿𝗲𝗹𝗲𝘃𝗮𝗻𝘁 𝘀𝗲𝗰𝘁𝗶𝗼𝗻𝘀 ✪ 𝗣𝗿𝗼𝘃𝗶𝗱𝗲 𝗱𝗲𝘁𝗮𝗶𝗹𝗲𝗱 𝗮𝗻𝘀…"
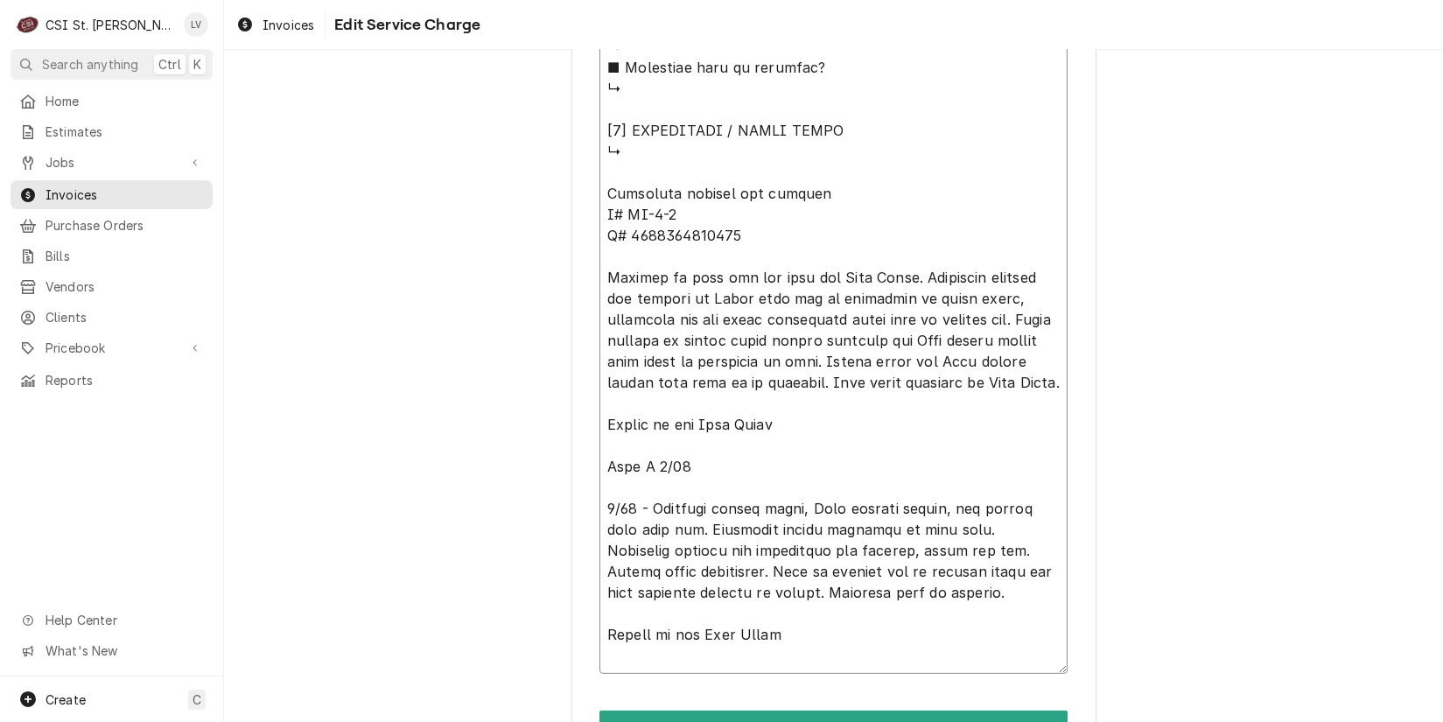
type textarea "x"
type textarea "⚠️ 𝗙𝗢𝗥𝗠 𝗜𝗡𝗦𝗧𝗥𝗨𝗖𝗧𝗜𝗢𝗡𝗦 ⚠️ ✪ 𝗖𝗼𝗺𝗽𝗹𝗲𝘁𝗲 𝗮𝗹𝗹 𝗿𝗲𝗹𝗲𝘃𝗮𝗻𝘁 𝘀𝗲𝗰𝘁𝗶𝗼𝗻𝘀 ✪ 𝗣𝗿𝗼𝘃𝗶𝗱𝗲 𝗱𝗲𝘁𝗮𝗶𝗹𝗲𝗱 𝗮𝗻𝘀…"
type textarea "x"
type textarea "⚠️ 𝗙𝗢𝗥𝗠 𝗜𝗡𝗦𝗧𝗥𝗨𝗖𝗧𝗜𝗢𝗡𝗦 ⚠️ ✪ 𝗖𝗼𝗺𝗽𝗹𝗲𝘁𝗲 𝗮𝗹𝗹 𝗿𝗲𝗹𝗲𝘃𝗮𝗻𝘁 𝘀𝗲𝗰𝘁𝗶𝗼𝗻𝘀 ✪ 𝗣𝗿𝗼𝘃𝗶𝗱𝗲 𝗱𝗲𝘁𝗮𝗶𝗹𝗲𝗱 𝗮𝗻𝘀…"
type textarea "x"
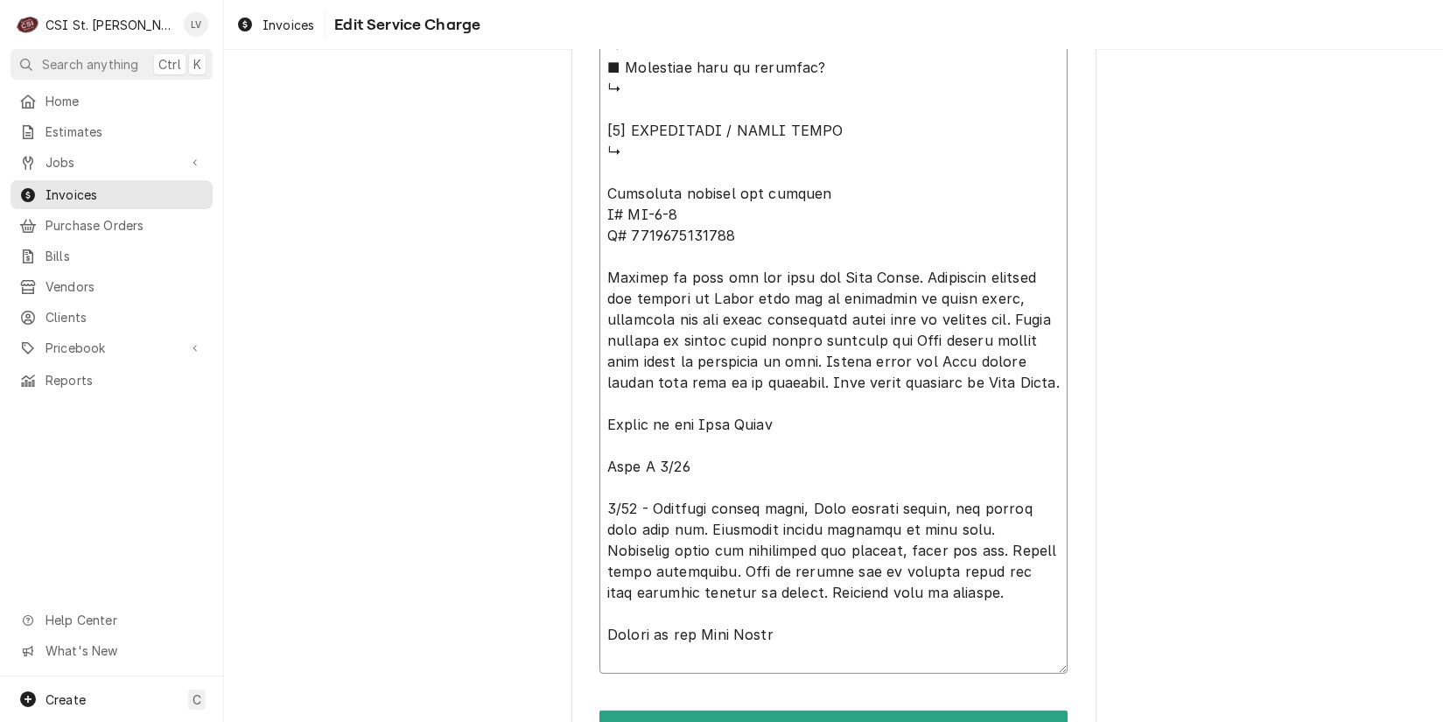
type textarea "⚠️ 𝗙𝗢𝗥𝗠 𝗜𝗡𝗦𝗧𝗥𝗨𝗖𝗧𝗜𝗢𝗡𝗦 ⚠️ ✪ 𝗖𝗼𝗺𝗽𝗹𝗲𝘁𝗲 𝗮𝗹𝗹 𝗿𝗲𝗹𝗲𝘃𝗮𝗻𝘁 𝘀𝗲𝗰𝘁𝗶𝗼𝗻𝘀 ✪ 𝗣𝗿𝗼𝘃𝗶𝗱𝗲 𝗱𝗲𝘁𝗮𝗶𝗹𝗲𝗱 𝗮𝗻𝘀…"
type textarea "x"
type textarea "⚠️ 𝗙𝗢𝗥𝗠 𝗜𝗡𝗦𝗧𝗥𝗨𝗖𝗧𝗜𝗢𝗡𝗦 ⚠️ ✪ 𝗖𝗼𝗺𝗽𝗹𝗲𝘁𝗲 𝗮𝗹𝗹 𝗿𝗲𝗹𝗲𝘃𝗮𝗻𝘁 𝘀𝗲𝗰𝘁𝗶𝗼𝗻𝘀 ✪ 𝗣𝗿𝗼𝘃𝗶𝗱𝗲 𝗱𝗲𝘁𝗮𝗶𝗹𝗲𝗱 𝗮𝗻𝘀…"
type textarea "x"
type textarea "⚠️ 𝗙𝗢𝗥𝗠 𝗜𝗡𝗦𝗧𝗥𝗨𝗖𝗧𝗜𝗢𝗡𝗦 ⚠️ ✪ 𝗖𝗼𝗺𝗽𝗹𝗲𝘁𝗲 𝗮𝗹𝗹 𝗿𝗲𝗹𝗲𝘃𝗮𝗻𝘁 𝘀𝗲𝗰𝘁𝗶𝗼𝗻𝘀 ✪ 𝗣𝗿𝗼𝘃𝗶𝗱𝗲 𝗱𝗲𝘁𝗮𝗶𝗹𝗲𝗱 𝗮𝗻𝘀…"
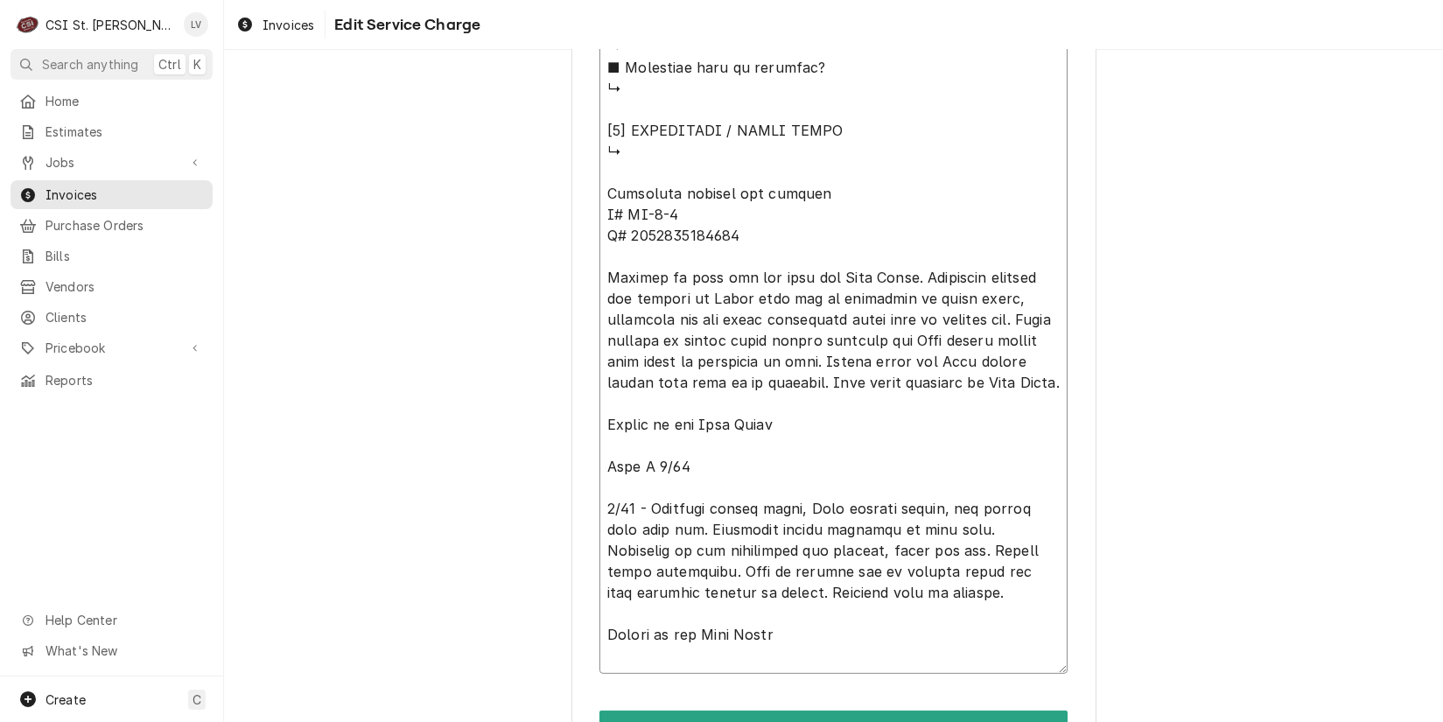
type textarea "x"
type textarea "⚠️ 𝗙𝗢𝗥𝗠 𝗜𝗡𝗦𝗧𝗥𝗨𝗖𝗧𝗜𝗢𝗡𝗦 ⚠️ ✪ 𝗖𝗼𝗺𝗽𝗹𝗲𝘁𝗲 𝗮𝗹𝗹 𝗿𝗲𝗹𝗲𝘃𝗮𝗻𝘁 𝘀𝗲𝗰𝘁𝗶𝗼𝗻𝘀 ✪ 𝗣𝗿𝗼𝘃𝗶𝗱𝗲 𝗱𝗲𝘁𝗮𝗶𝗹𝗲𝗱 𝗮𝗻𝘀…"
type textarea "x"
type textarea "⚠️ 𝗙𝗢𝗥𝗠 𝗜𝗡𝗦𝗧𝗥𝗨𝗖𝗧𝗜𝗢𝗡𝗦 ⚠️ ✪ 𝗖𝗼𝗺𝗽𝗹𝗲𝘁𝗲 𝗮𝗹𝗹 𝗿𝗲𝗹𝗲𝘃𝗮𝗻𝘁 𝘀𝗲𝗰𝘁𝗶𝗼𝗻𝘀 ✪ 𝗣𝗿𝗼𝘃𝗶𝗱𝗲 𝗱𝗲𝘁𝗮𝗶𝗹𝗲𝗱 𝗮𝗻𝘀…"
type textarea "x"
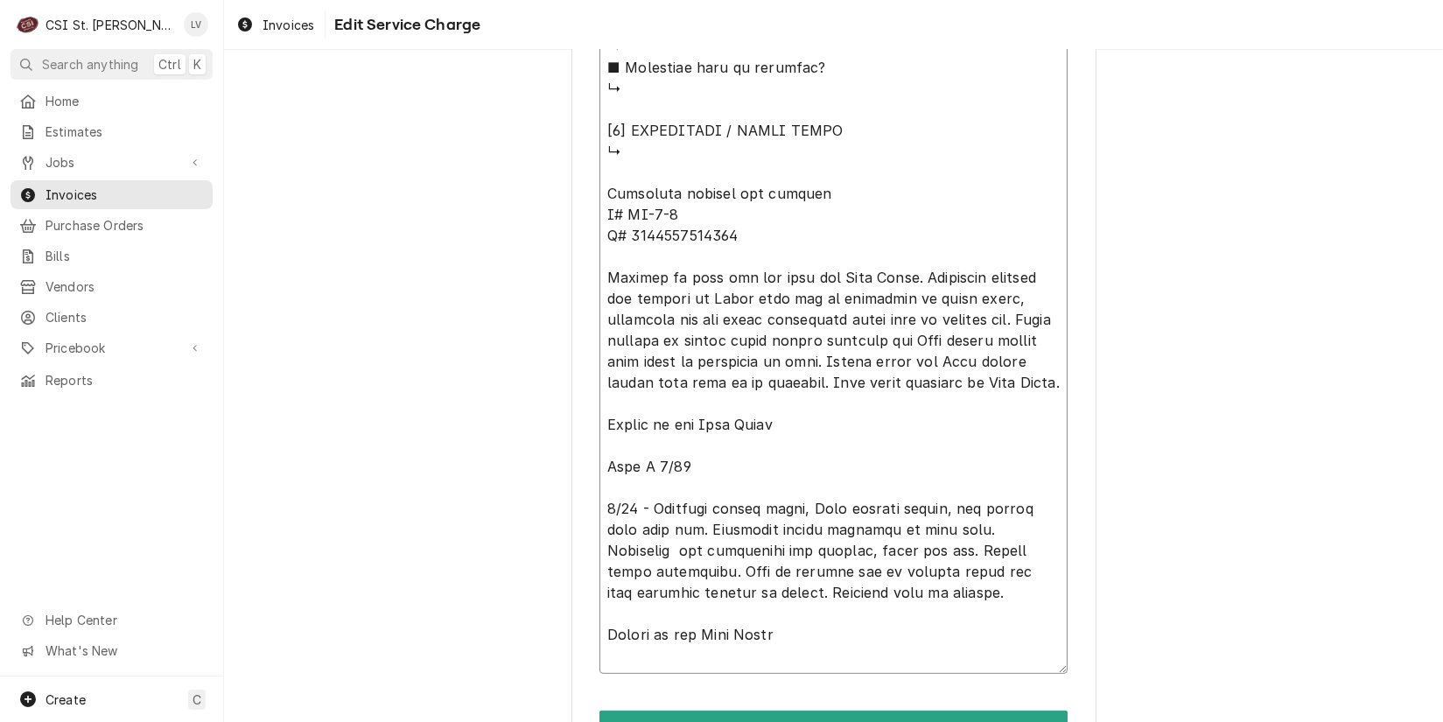
type textarea "⚠️ 𝗙𝗢𝗥𝗠 𝗜𝗡𝗦𝗧𝗥𝗨𝗖𝗧𝗜𝗢𝗡𝗦 ⚠️ ✪ 𝗖𝗼𝗺𝗽𝗹𝗲𝘁𝗲 𝗮𝗹𝗹 𝗿𝗲𝗹𝗲𝘃𝗮𝗻𝘁 𝘀𝗲𝗰𝘁𝗶𝗼𝗻𝘀 ✪ 𝗣𝗿𝗼𝘃𝗶𝗱𝗲 𝗱𝗲𝘁𝗮𝗶𝗹𝗲𝗱 𝗮𝗻𝘀…"
type textarea "x"
type textarea "⚠️ 𝗙𝗢𝗥𝗠 𝗜𝗡𝗦𝗧𝗥𝗨𝗖𝗧𝗜𝗢𝗡𝗦 ⚠️ ✪ 𝗖𝗼𝗺𝗽𝗹𝗲𝘁𝗲 𝗮𝗹𝗹 𝗿𝗲𝗹𝗲𝘃𝗮𝗻𝘁 𝘀𝗲𝗰𝘁𝗶𝗼𝗻𝘀 ✪ 𝗣𝗿𝗼𝘃𝗶𝗱𝗲 𝗱𝗲𝘁𝗮𝗶𝗹𝗲𝗱 𝗮𝗻𝘀…"
type textarea "x"
type textarea "⚠️ 𝗙𝗢𝗥𝗠 𝗜𝗡𝗦𝗧𝗥𝗨𝗖𝗧𝗜𝗢𝗡𝗦 ⚠️ ✪ 𝗖𝗼𝗺𝗽𝗹𝗲𝘁𝗲 𝗮𝗹𝗹 𝗿𝗲𝗹𝗲𝘃𝗮𝗻𝘁 𝘀𝗲𝗰𝘁𝗶𝗼𝗻𝘀 ✪ 𝗣𝗿𝗼𝘃𝗶𝗱𝗲 𝗱𝗲𝘁𝗮𝗶𝗹𝗲𝗱 𝗮𝗻𝘀…"
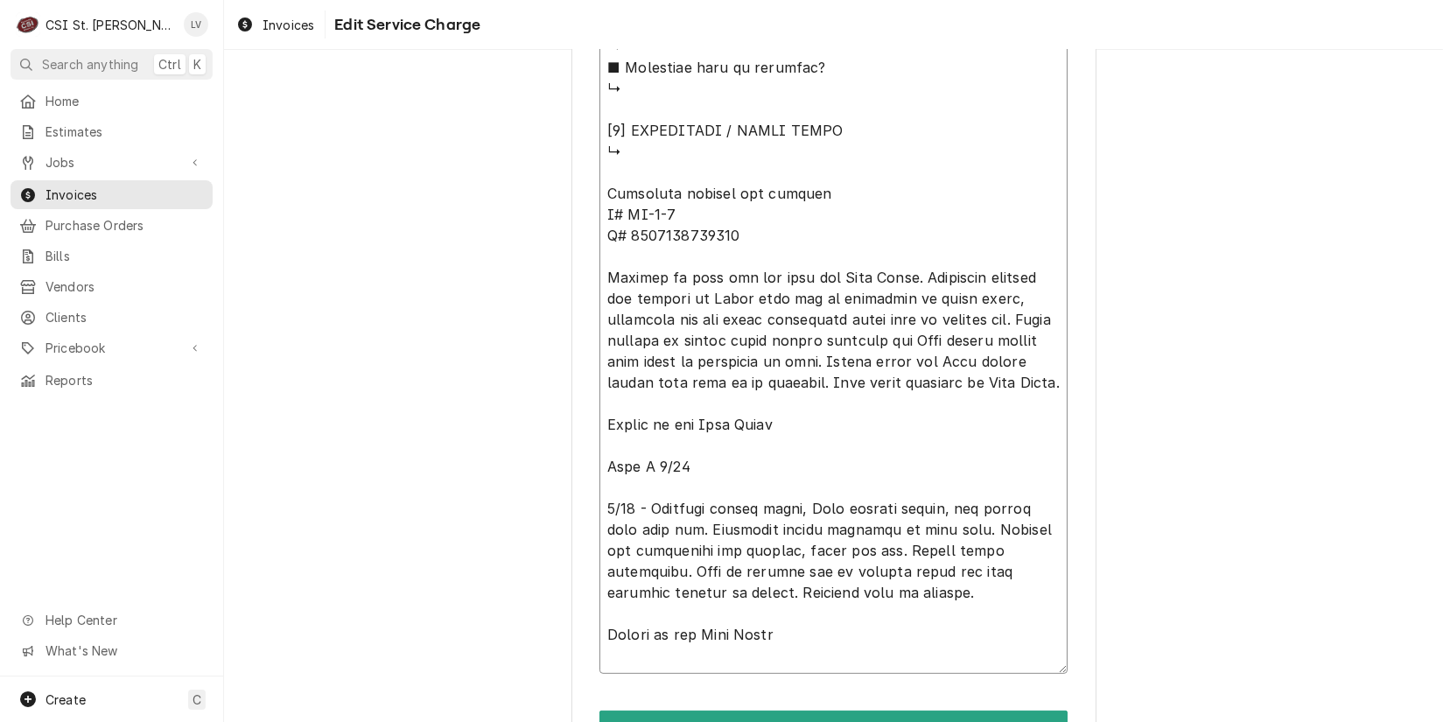
type textarea "x"
type textarea "⚠️ 𝗙𝗢𝗥𝗠 𝗜𝗡𝗦𝗧𝗥𝗨𝗖𝗧𝗜𝗢𝗡𝗦 ⚠️ ✪ 𝗖𝗼𝗺𝗽𝗹𝗲𝘁𝗲 𝗮𝗹𝗹 𝗿𝗲𝗹𝗲𝘃𝗮𝗻𝘁 𝘀𝗲𝗰𝘁𝗶𝗼𝗻𝘀 ✪ 𝗣𝗿𝗼𝘃𝗶𝗱𝗲 𝗱𝗲𝘁𝗮𝗶𝗹𝗲𝗱 𝗮𝗻𝘀…"
type textarea "x"
type textarea "⚠️ 𝗙𝗢𝗥𝗠 𝗜𝗡𝗦𝗧𝗥𝗨𝗖𝗧𝗜𝗢𝗡𝗦 ⚠️ ✪ 𝗖𝗼𝗺𝗽𝗹𝗲𝘁𝗲 𝗮𝗹𝗹 𝗿𝗲𝗹𝗲𝘃𝗮𝗻𝘁 𝘀𝗲𝗰𝘁𝗶𝗼𝗻𝘀 ✪ 𝗣𝗿𝗼𝘃𝗶𝗱𝗲 𝗱𝗲𝘁𝗮𝗶𝗹𝗲𝗱 𝗮𝗻𝘀…"
type textarea "x"
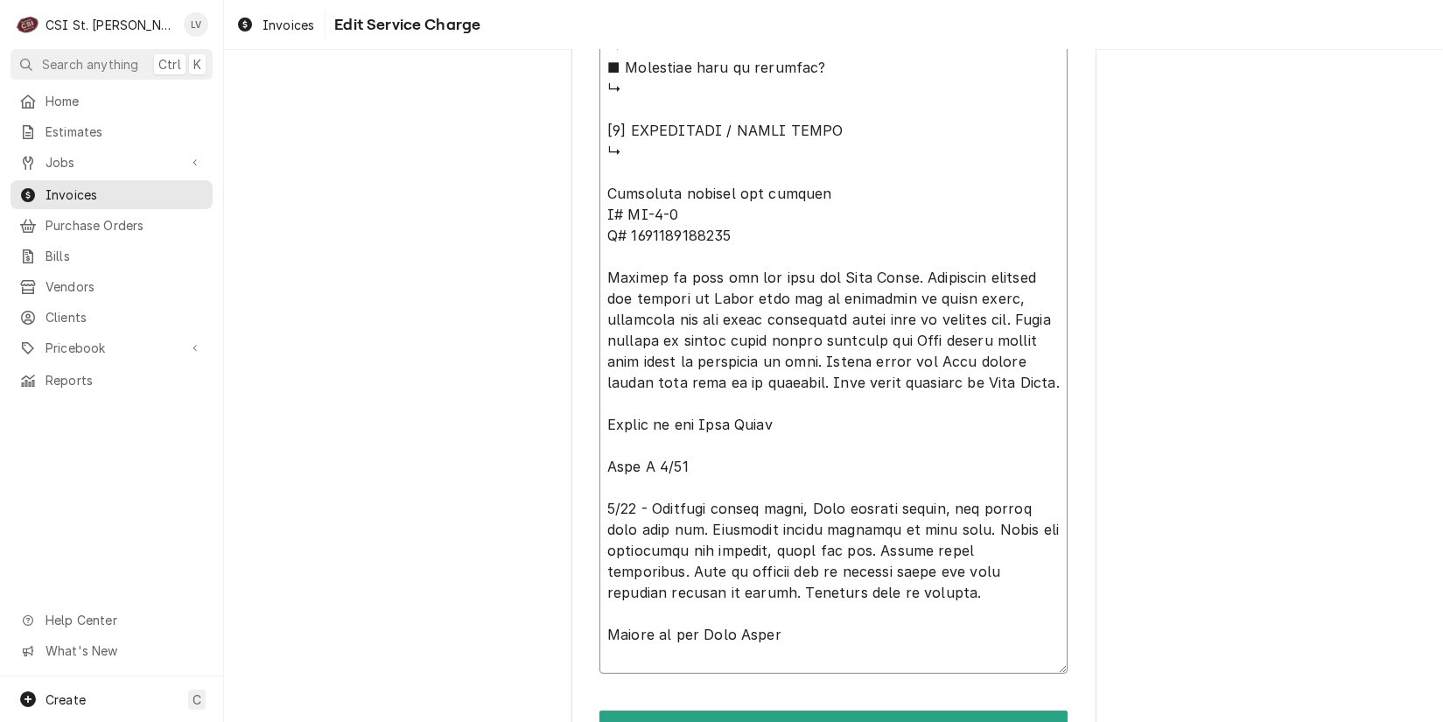
type textarea "⚠️ 𝗙𝗢𝗥𝗠 𝗜𝗡𝗦𝗧𝗥𝗨𝗖𝗧𝗜𝗢𝗡𝗦 ⚠️ ✪ 𝗖𝗼𝗺𝗽𝗹𝗲𝘁𝗲 𝗮𝗹𝗹 𝗿𝗲𝗹𝗲𝘃𝗮𝗻𝘁 𝘀𝗲𝗰𝘁𝗶𝗼𝗻𝘀 ✪ 𝗣𝗿𝗼𝘃𝗶𝗱𝗲 𝗱𝗲𝘁𝗮𝗶𝗹𝗲𝗱 𝗮𝗻𝘀…"
type textarea "x"
type textarea "⚠️ 𝗙𝗢𝗥𝗠 𝗜𝗡𝗦𝗧𝗥𝗨𝗖𝗧𝗜𝗢𝗡𝗦 ⚠️ ✪ 𝗖𝗼𝗺𝗽𝗹𝗲𝘁𝗲 𝗮𝗹𝗹 𝗿𝗲𝗹𝗲𝘃𝗮𝗻𝘁 𝘀𝗲𝗰𝘁𝗶𝗼𝗻𝘀 ✪ 𝗣𝗿𝗼𝘃𝗶𝗱𝗲 𝗱𝗲𝘁𝗮𝗶𝗹𝗲𝗱 𝗮𝗻𝘀…"
type textarea "x"
type textarea "⚠️ 𝗙𝗢𝗥𝗠 𝗜𝗡𝗦𝗧𝗥𝗨𝗖𝗧𝗜𝗢𝗡𝗦 ⚠️ ✪ 𝗖𝗼𝗺𝗽𝗹𝗲𝘁𝗲 𝗮𝗹𝗹 𝗿𝗲𝗹𝗲𝘃𝗮𝗻𝘁 𝘀𝗲𝗰𝘁𝗶𝗼𝗻𝘀 ✪ 𝗣𝗿𝗼𝘃𝗶𝗱𝗲 𝗱𝗲𝘁𝗮𝗶𝗹𝗲𝗱 𝗮𝗻𝘀…"
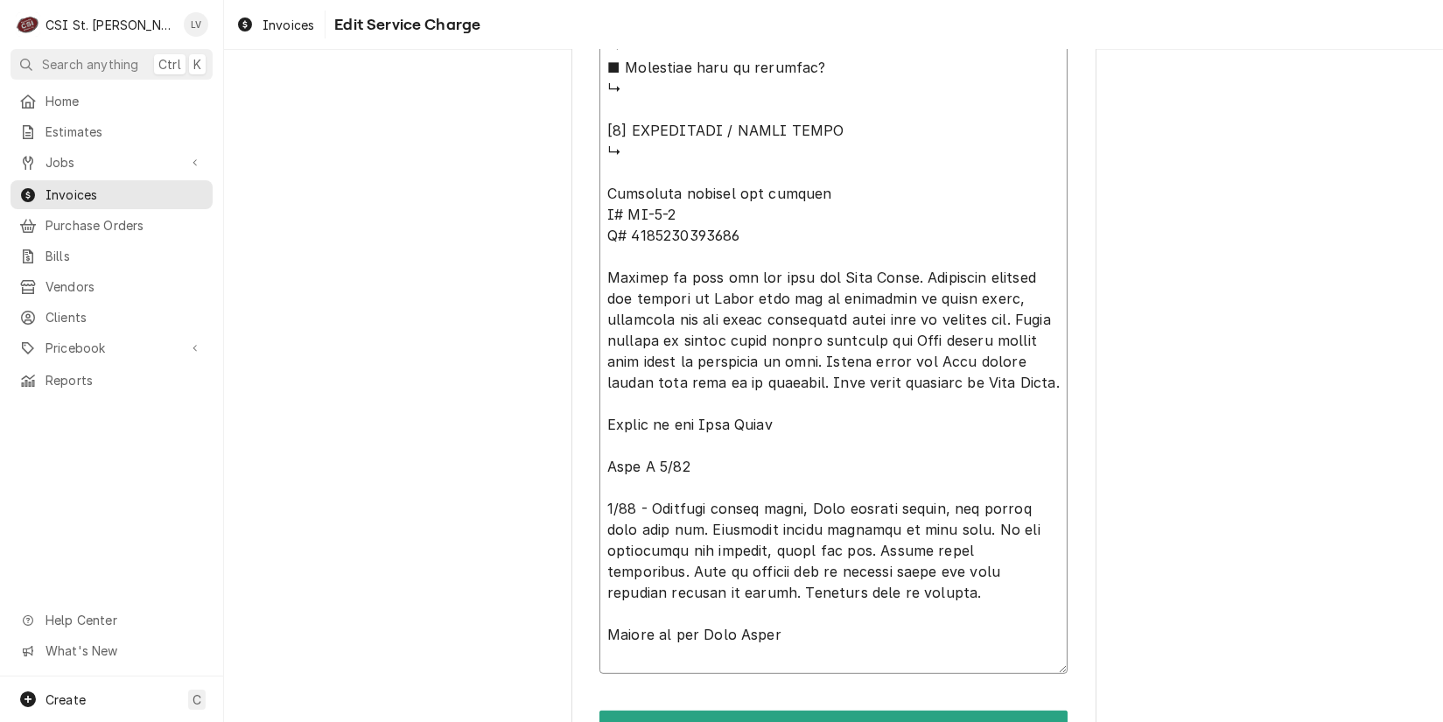
type textarea "x"
type textarea "⚠️ 𝗙𝗢𝗥𝗠 𝗜𝗡𝗦𝗧𝗥𝗨𝗖𝗧𝗜𝗢𝗡𝗦 ⚠️ ✪ 𝗖𝗼𝗺𝗽𝗹𝗲𝘁𝗲 𝗮𝗹𝗹 𝗿𝗲𝗹𝗲𝘃𝗮𝗻𝘁 𝘀𝗲𝗰𝘁𝗶𝗼𝗻𝘀 ✪ 𝗣𝗿𝗼𝘃𝗶𝗱𝗲 𝗱𝗲𝘁𝗮𝗶𝗹𝗲𝗱 𝗮𝗻𝘀…"
type textarea "x"
type textarea "⚠️ 𝗙𝗢𝗥𝗠 𝗜𝗡𝗦𝗧𝗥𝗨𝗖𝗧𝗜𝗢𝗡𝗦 ⚠️ ✪ 𝗖𝗼𝗺𝗽𝗹𝗲𝘁𝗲 𝗮𝗹𝗹 𝗿𝗲𝗹𝗲𝘃𝗮𝗻𝘁 𝘀𝗲𝗰𝘁𝗶𝗼𝗻𝘀 ✪ 𝗣𝗿𝗼𝘃𝗶𝗱𝗲 𝗱𝗲𝘁𝗮𝗶𝗹𝗲𝗱 𝗮𝗻𝘀…"
type textarea "x"
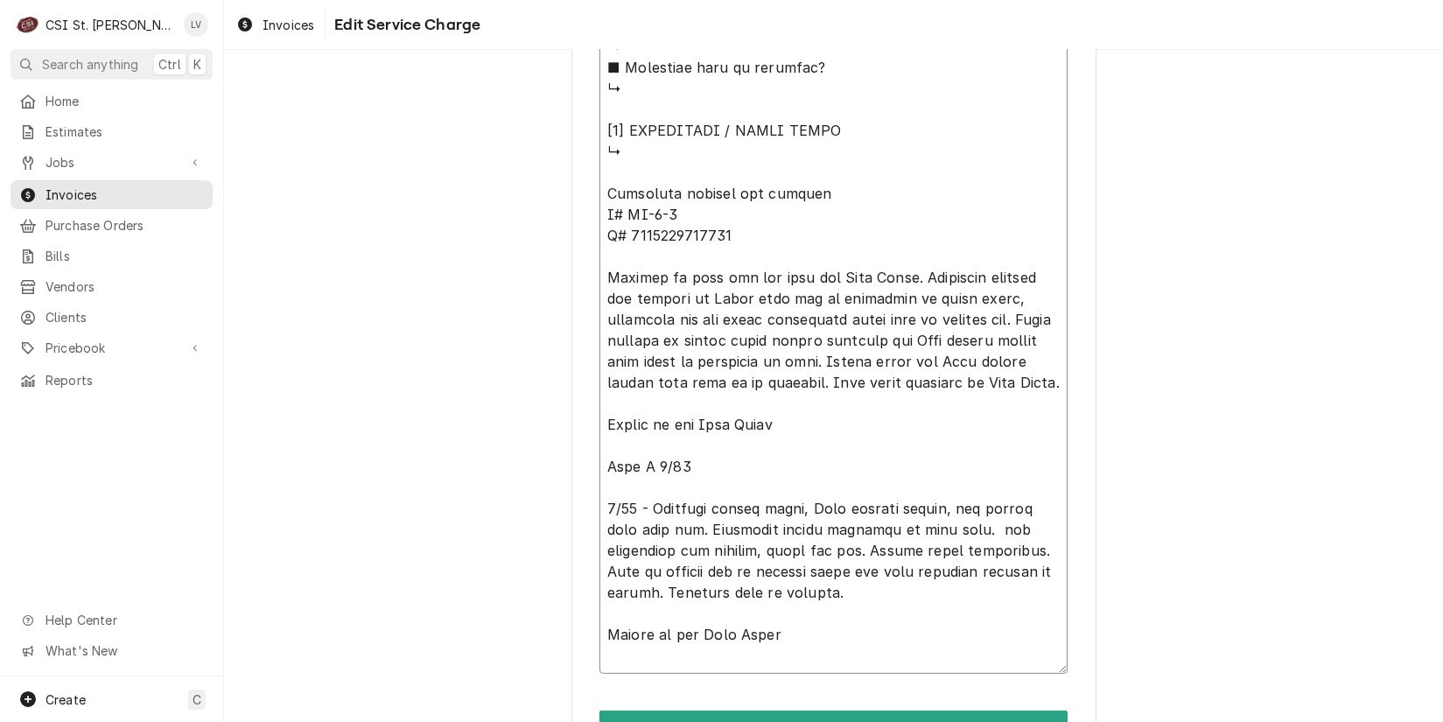
type textarea "⚠️ 𝗙𝗢𝗥𝗠 𝗜𝗡𝗦𝗧𝗥𝗨𝗖𝗧𝗜𝗢𝗡𝗦 ⚠️ ✪ 𝗖𝗼𝗺𝗽𝗹𝗲𝘁𝗲 𝗮𝗹𝗹 𝗿𝗲𝗹𝗲𝘃𝗮𝗻𝘁 𝘀𝗲𝗰𝘁𝗶𝗼𝗻𝘀 ✪ 𝗣𝗿𝗼𝘃𝗶𝗱𝗲 𝗱𝗲𝘁𝗮𝗶𝗹𝗲𝗱 𝗮𝗻𝘀…"
type textarea "x"
type textarea "⚠️ 𝗙𝗢𝗥𝗠 𝗜𝗡𝗦𝗧𝗥𝗨𝗖𝗧𝗜𝗢𝗡𝗦 ⚠️ ✪ 𝗖𝗼𝗺𝗽𝗹𝗲𝘁𝗲 𝗮𝗹𝗹 𝗿𝗲𝗹𝗲𝘃𝗮𝗻𝘁 𝘀𝗲𝗰𝘁𝗶𝗼𝗻𝘀 ✪ 𝗣𝗿𝗼𝘃𝗶𝗱𝗲 𝗱𝗲𝘁𝗮𝗶𝗹𝗲𝗱 𝗮𝗻𝘀…"
type textarea "x"
type textarea "⚠️ 𝗙𝗢𝗥𝗠 𝗜𝗡𝗦𝗧𝗥𝗨𝗖𝗧𝗜𝗢𝗡𝗦 ⚠️ ✪ 𝗖𝗼𝗺𝗽𝗹𝗲𝘁𝗲 𝗮𝗹𝗹 𝗿𝗲𝗹𝗲𝘃𝗮𝗻𝘁 𝘀𝗲𝗰𝘁𝗶𝗼𝗻𝘀 ✪ 𝗣𝗿𝗼𝘃𝗶𝗱𝗲 𝗱𝗲𝘁𝗮𝗶𝗹𝗲𝗱 𝗮𝗻𝘀…"
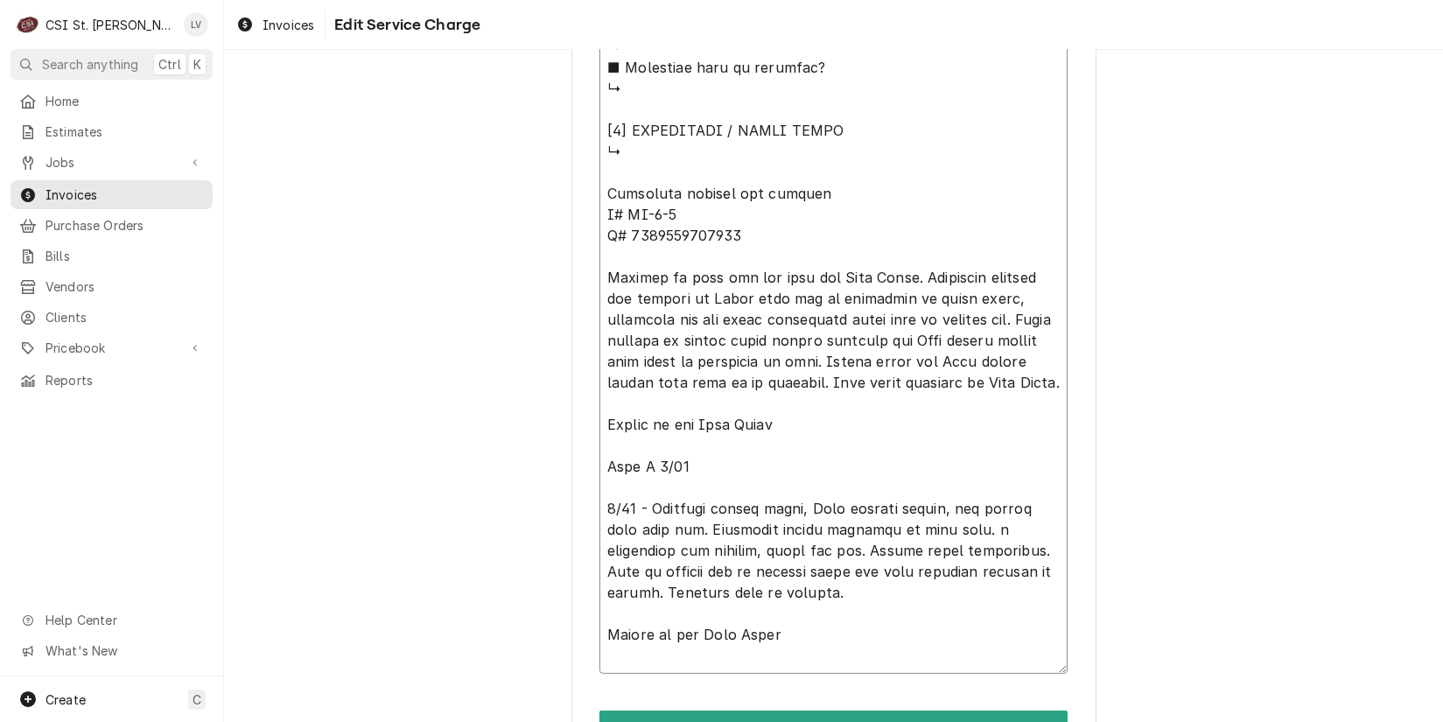
type textarea "x"
type textarea "⚠️ 𝗙𝗢𝗥𝗠 𝗜𝗡𝗦𝗧𝗥𝗨𝗖𝗧𝗜𝗢𝗡𝗦 ⚠️ ✪ 𝗖𝗼𝗺𝗽𝗹𝗲𝘁𝗲 𝗮𝗹𝗹 𝗿𝗲𝗹𝗲𝘃𝗮𝗻𝘁 𝘀𝗲𝗰𝘁𝗶𝗼𝗻𝘀 ✪ 𝗣𝗿𝗼𝘃𝗶𝗱𝗲 𝗱𝗲𝘁𝗮𝗶𝗹𝗲𝗱 𝗮𝗻𝘀…"
type textarea "x"
type textarea "⚠️ 𝗙𝗢𝗥𝗠 𝗜𝗡𝗦𝗧𝗥𝗨𝗖𝗧𝗜𝗢𝗡𝗦 ⚠️ ✪ 𝗖𝗼𝗺𝗽𝗹𝗲𝘁𝗲 𝗮𝗹𝗹 𝗿𝗲𝗹𝗲𝘃𝗮𝗻𝘁 𝘀𝗲𝗰𝘁𝗶𝗼𝗻𝘀 ✪ 𝗣𝗿𝗼𝘃𝗶𝗱𝗲 𝗱𝗲𝘁𝗮𝗶𝗹𝗲𝗱 𝗮𝗻𝘀…"
type textarea "x"
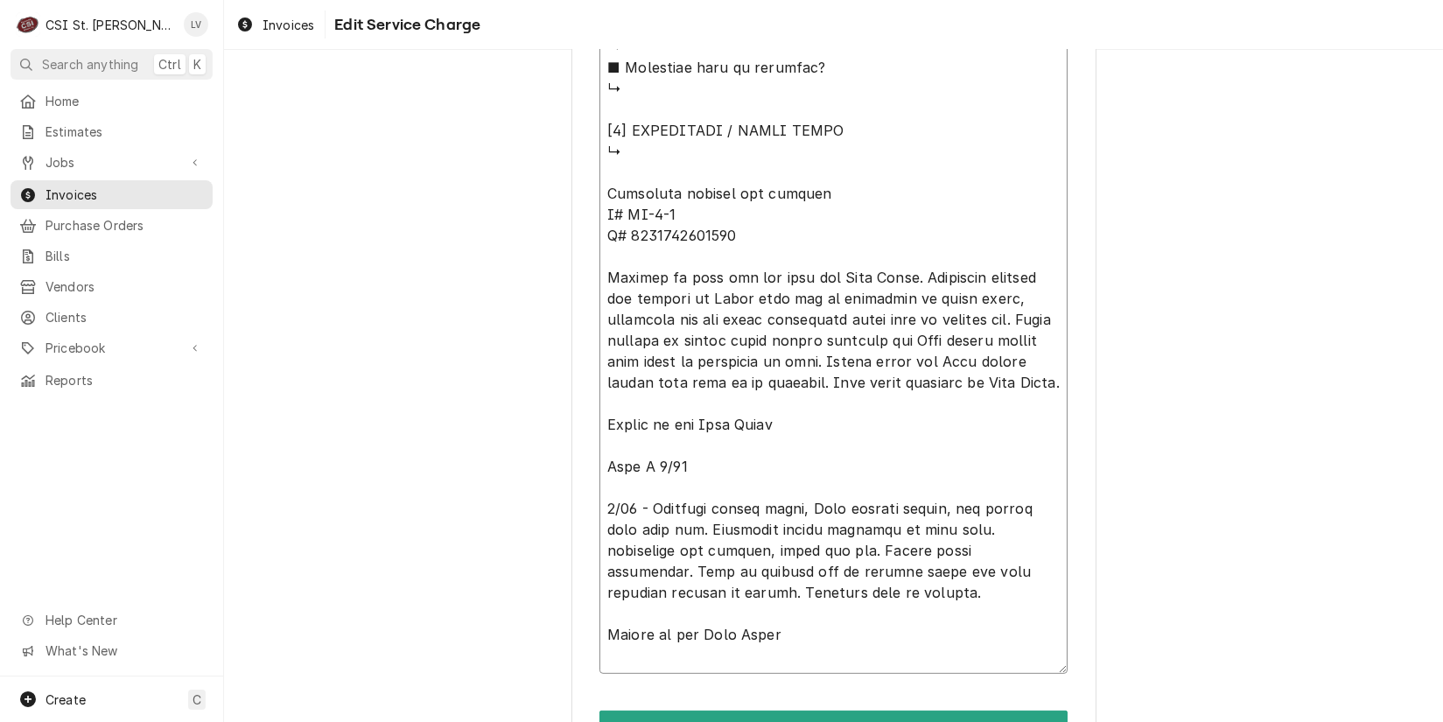
type textarea "⚠️ 𝗙𝗢𝗥𝗠 𝗜𝗡𝗦𝗧𝗥𝗨𝗖𝗧𝗜𝗢𝗡𝗦 ⚠️ ✪ 𝗖𝗼𝗺𝗽𝗹𝗲𝘁𝗲 𝗮𝗹𝗹 𝗿𝗲𝗹𝗲𝘃𝗮𝗻𝘁 𝘀𝗲𝗰𝘁𝗶𝗼𝗻𝘀 ✪ 𝗣𝗿𝗼𝘃𝗶𝗱𝗲 𝗱𝗲𝘁𝗮𝗶𝗹𝗲𝗱 𝗮𝗻𝘀…"
type textarea "x"
type textarea "⚠️ 𝗙𝗢𝗥𝗠 𝗜𝗡𝗦𝗧𝗥𝗨𝗖𝗧𝗜𝗢𝗡𝗦 ⚠️ ✪ 𝗖𝗼𝗺𝗽𝗹𝗲𝘁𝗲 𝗮𝗹𝗹 𝗿𝗲𝗹𝗲𝘃𝗮𝗻𝘁 𝘀𝗲𝗰𝘁𝗶𝗼𝗻𝘀 ✪ 𝗣𝗿𝗼𝘃𝗶𝗱𝗲 𝗱𝗲𝘁𝗮𝗶𝗹𝗲𝗱 𝗮𝗻𝘀…"
type textarea "x"
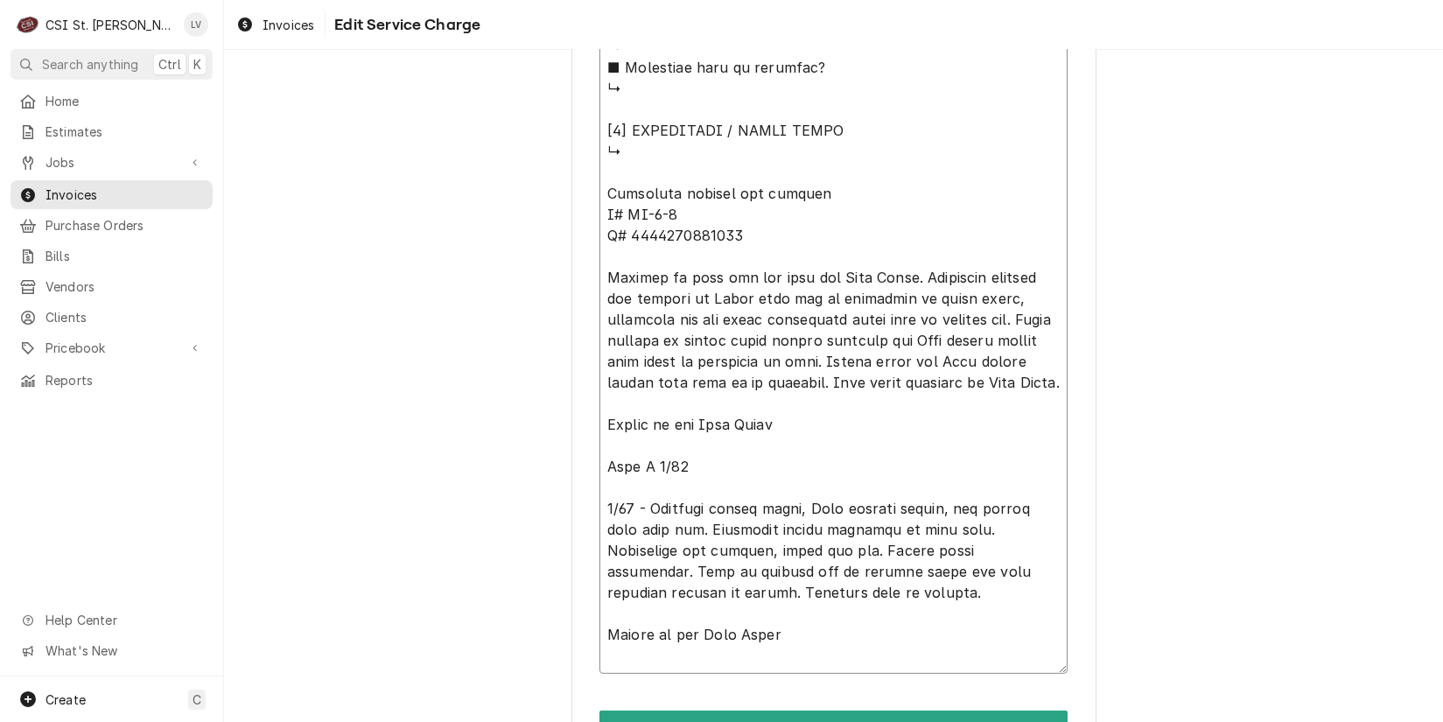
type textarea "⚠️ 𝗙𝗢𝗥𝗠 𝗜𝗡𝗦𝗧𝗥𝗨𝗖𝗧𝗜𝗢𝗡𝗦 ⚠️ ✪ 𝗖𝗼𝗺𝗽𝗹𝗲𝘁𝗲 𝗮𝗹𝗹 𝗿𝗲𝗹𝗲𝘃𝗮𝗻𝘁 𝘀𝗲𝗰𝘁𝗶𝗼𝗻𝘀 ✪ 𝗣𝗿𝗼𝘃𝗶𝗱𝗲 𝗱𝗲𝘁𝗮𝗶𝗹𝗲𝗱 𝗮𝗻𝘀…"
drag, startPoint x: 704, startPoint y: 613, endPoint x: 702, endPoint y: 623, distance: 10.6
drag, startPoint x: 690, startPoint y: 490, endPoint x: 546, endPoint y: 263, distance: 268.3
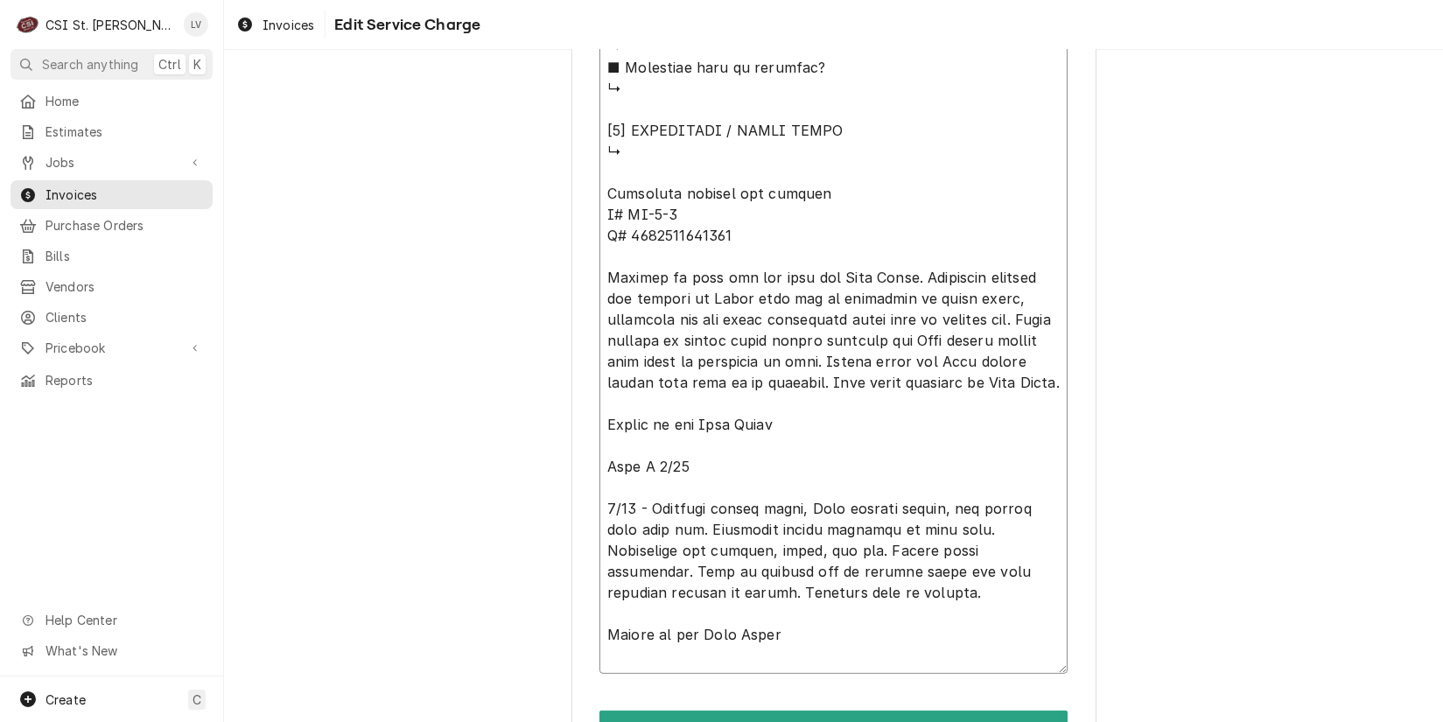
type textarea "x"
type textarea "⚠️ 𝗙𝗢𝗥𝗠 𝗜𝗡𝗦𝗧𝗥𝗨𝗖𝗧𝗜𝗢𝗡𝗦 ⚠️ ✪ 𝗖𝗼𝗺𝗽𝗹𝗲𝘁𝗲 𝗮𝗹𝗹 𝗿𝗲𝗹𝗲𝘃𝗮𝗻𝘁 𝘀𝗲𝗰𝘁𝗶𝗼𝗻𝘀 ✪ 𝗣𝗿𝗼𝘃𝗶𝗱𝗲 𝗱𝗲𝘁𝗮𝗶𝗹𝗲𝗱 𝗮𝗻𝘀…"
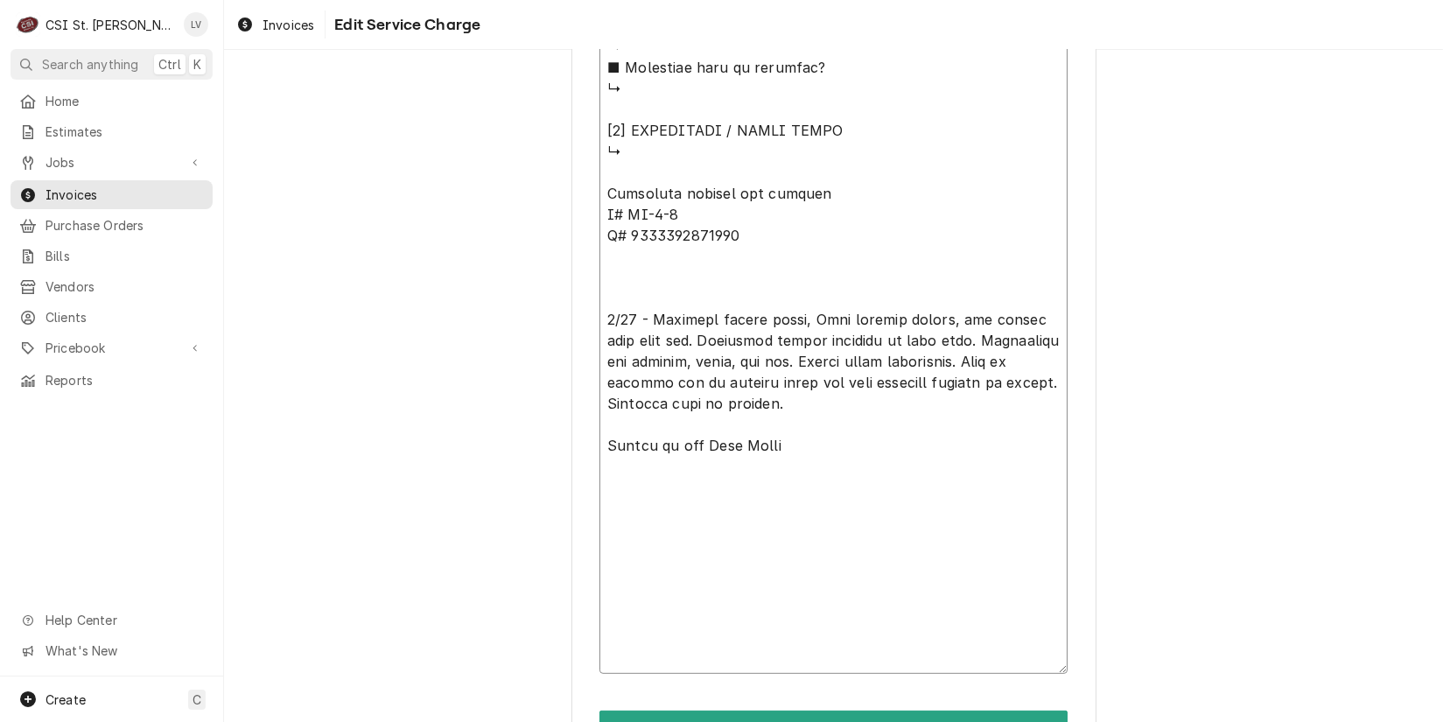
scroll to position [1816, 0]
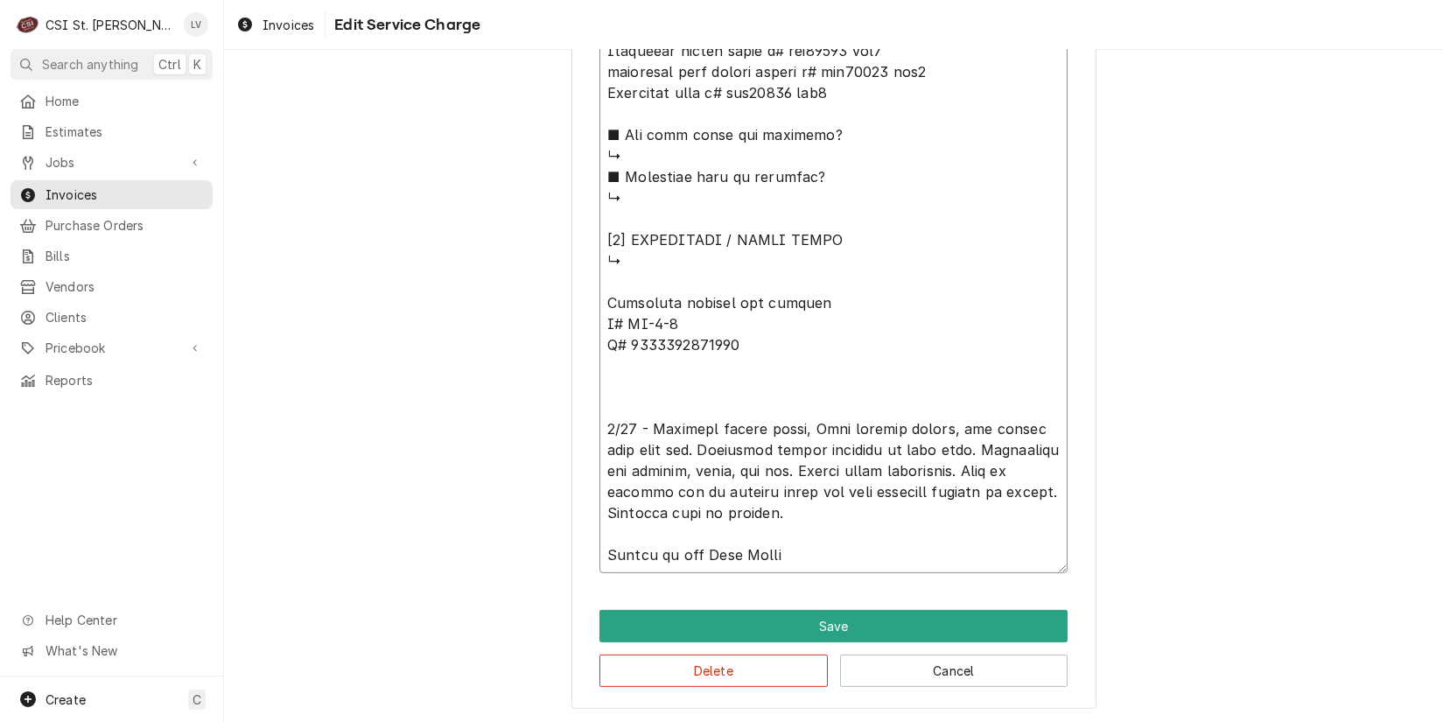
type textarea "x"
type textarea "⚠️ 𝗙𝗢𝗥𝗠 𝗜𝗡𝗦𝗧𝗥𝗨𝗖𝗧𝗜𝗢𝗡𝗦 ⚠️ ✪ 𝗖𝗼𝗺𝗽𝗹𝗲𝘁𝗲 𝗮𝗹𝗹 𝗿𝗲𝗹𝗲𝘃𝗮𝗻𝘁 𝘀𝗲𝗰𝘁𝗶𝗼𝗻𝘀 ✪ 𝗣𝗿𝗼𝘃𝗶𝗱𝗲 𝗱𝗲𝘁𝗮𝗶𝗹𝗲𝗱 𝗮𝗻𝘀…"
type textarea "x"
type textarea "⚠️ 𝗙𝗢𝗥𝗠 𝗜𝗡𝗦𝗧𝗥𝗨𝗖𝗧𝗜𝗢𝗡𝗦 ⚠️ ✪ 𝗖𝗼𝗺𝗽𝗹𝗲𝘁𝗲 𝗮𝗹𝗹 𝗿𝗲𝗹𝗲𝘃𝗮𝗻𝘁 𝘀𝗲𝗰𝘁𝗶𝗼𝗻𝘀 ✪ 𝗣𝗿𝗼𝘃𝗶𝗱𝗲 𝗱𝗲𝘁𝗮𝗶𝗹𝗲𝗱 𝗮𝗻𝘀…"
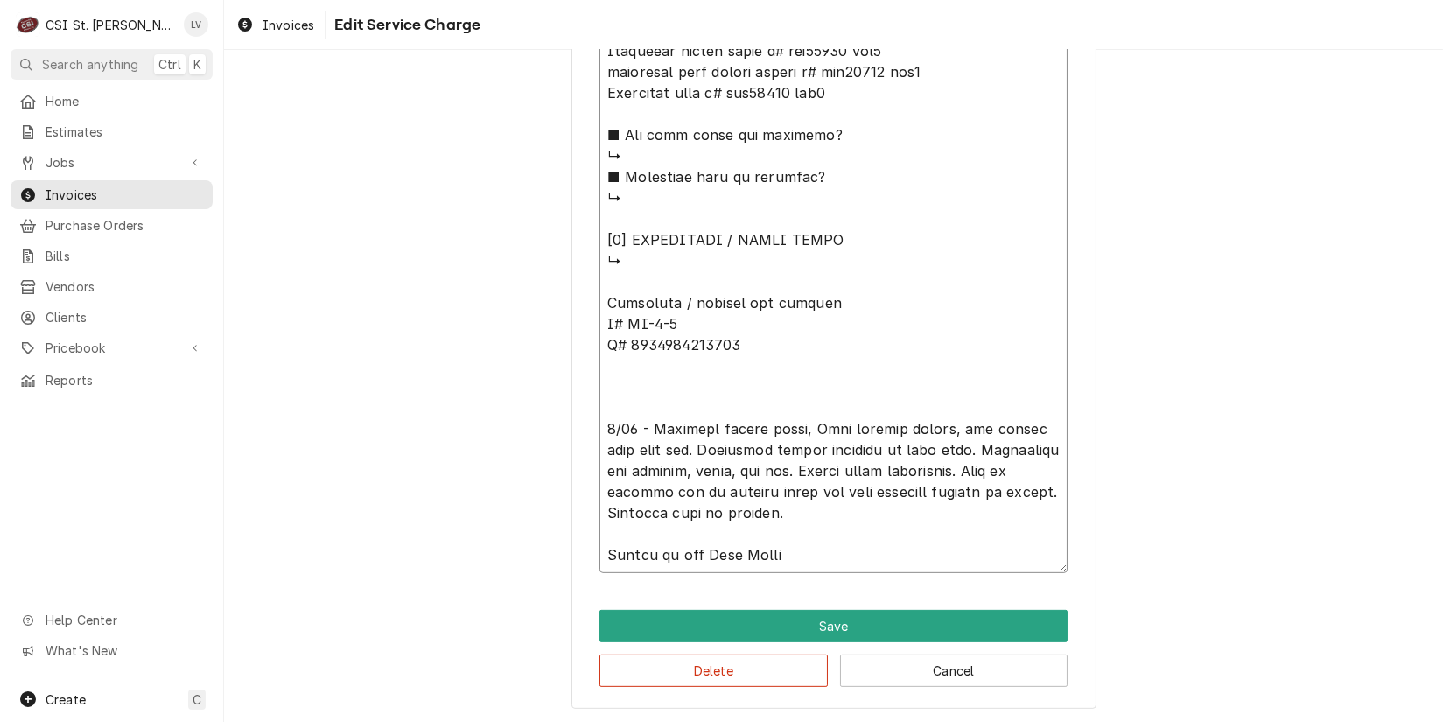
type textarea "x"
type textarea "⚠️ 𝗙𝗢𝗥𝗠 𝗜𝗡𝗦𝗧𝗥𝗨𝗖𝗧𝗜𝗢𝗡𝗦 ⚠️ ✪ 𝗖𝗼𝗺𝗽𝗹𝗲𝘁𝗲 𝗮𝗹𝗹 𝗿𝗲𝗹𝗲𝘃𝗮𝗻𝘁 𝘀𝗲𝗰𝘁𝗶𝗼𝗻𝘀 ✪ 𝗣𝗿𝗼𝘃𝗶𝗱𝗲 𝗱𝗲𝘁𝗮𝗶𝗹𝗲𝗱 𝗮𝗻𝘀…"
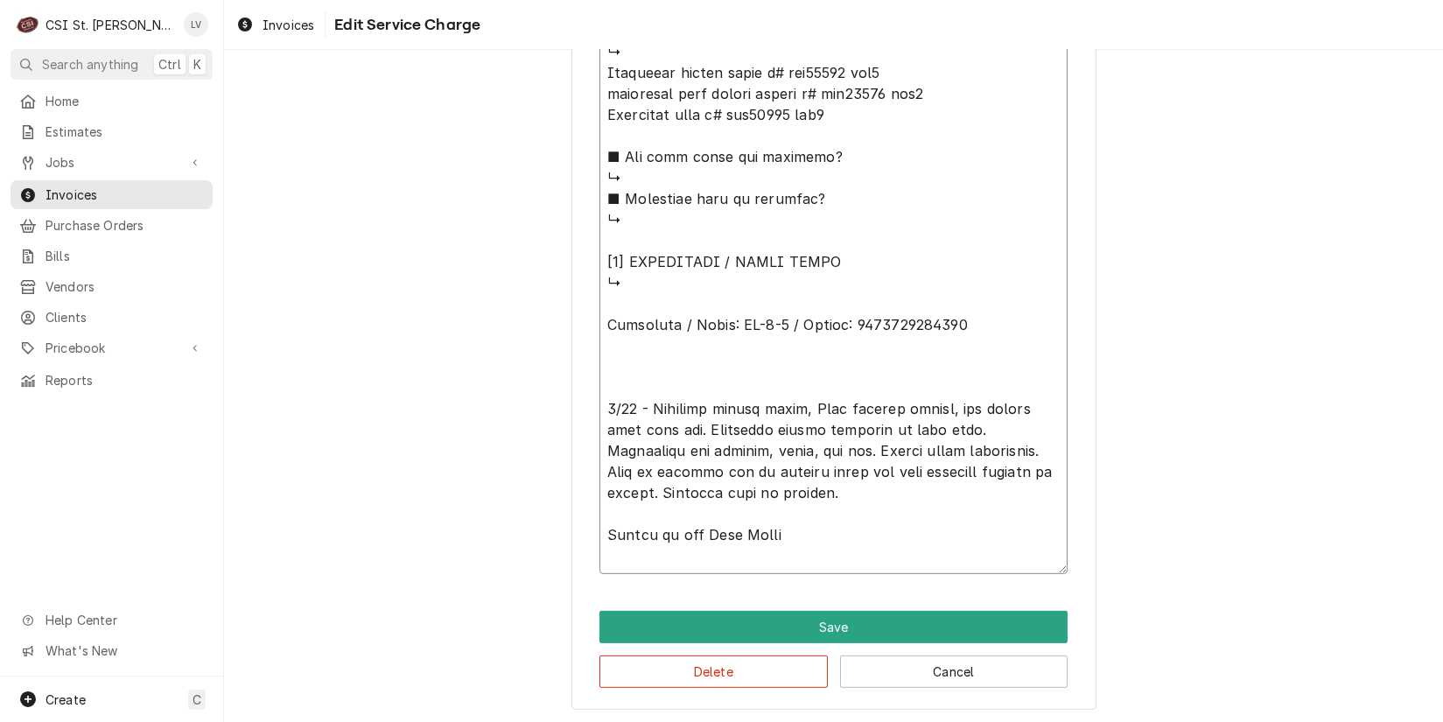
scroll to position [1774, 0]
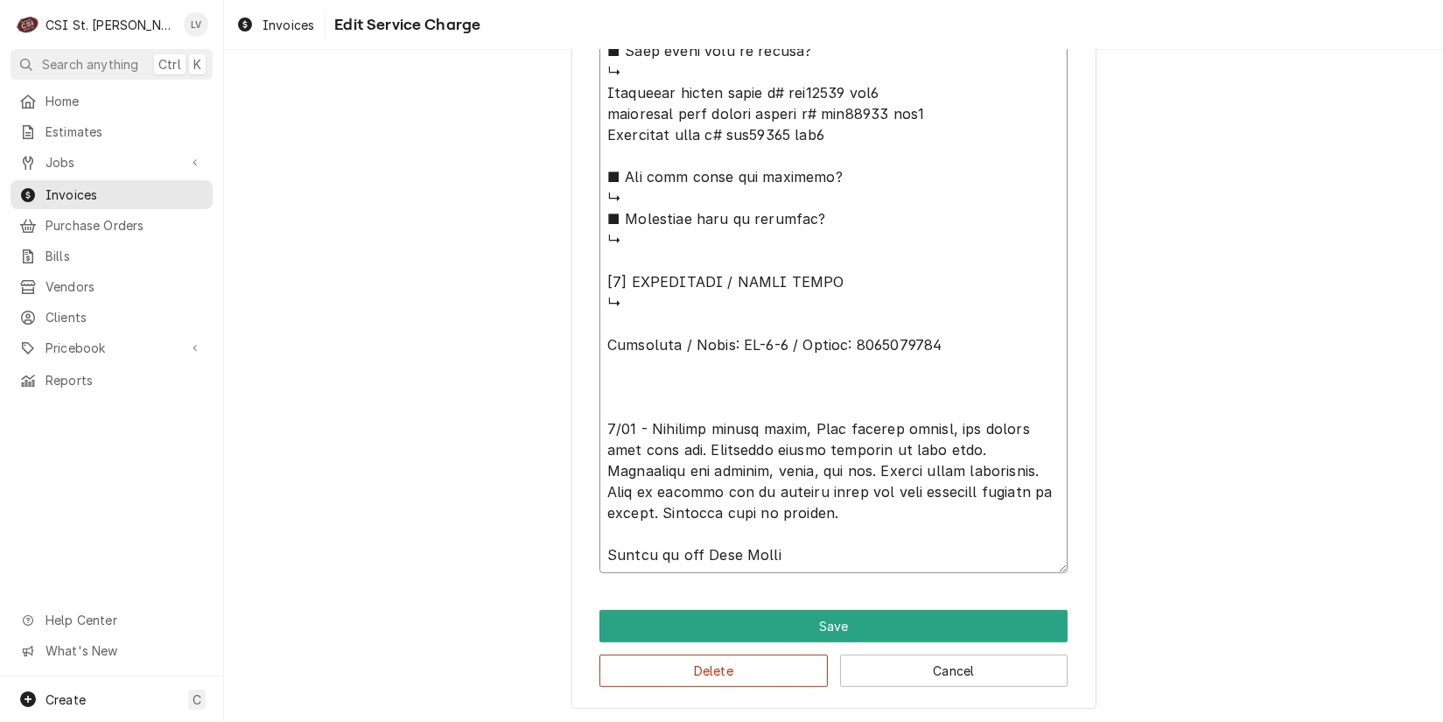
drag, startPoint x: 735, startPoint y: 513, endPoint x: 576, endPoint y: 331, distance: 241.9
click at [897, 672] on button "Cancel" at bounding box center [954, 671] width 228 height 32
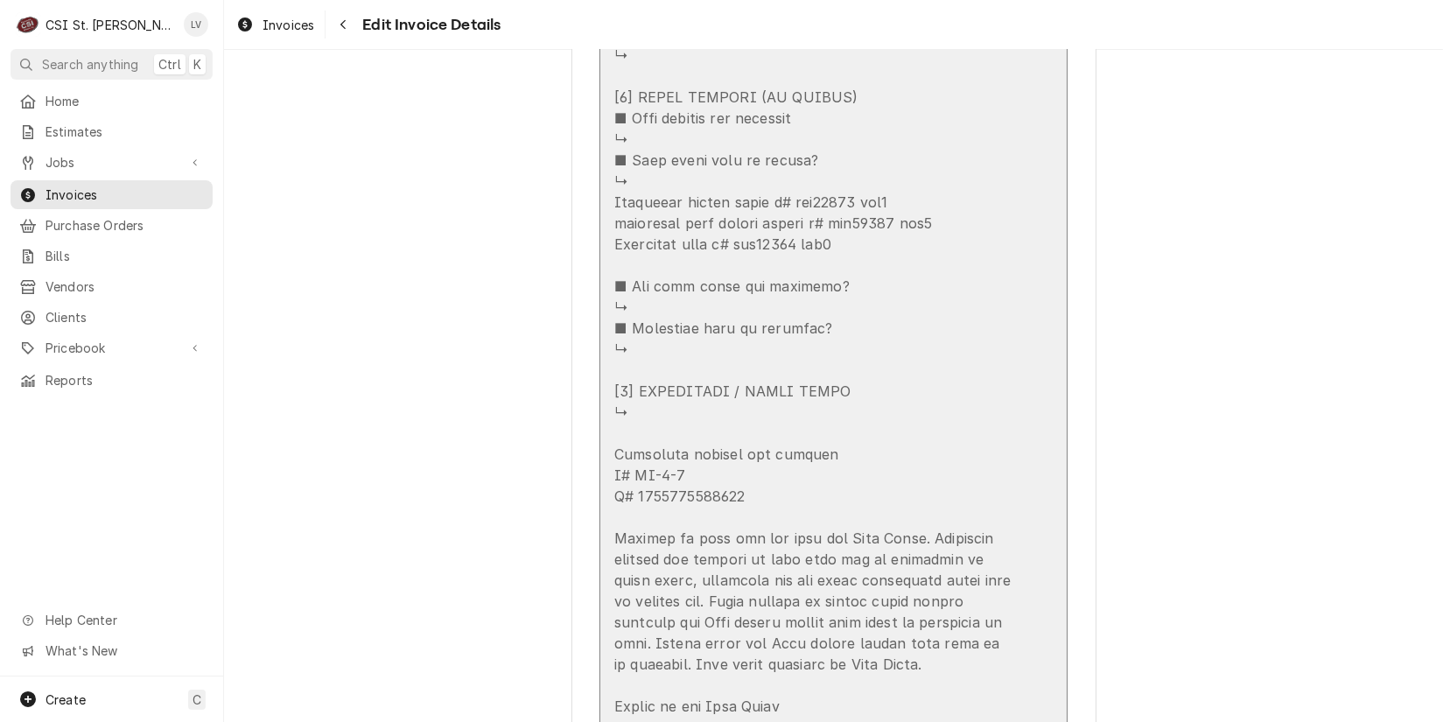
scroll to position [2572, 0]
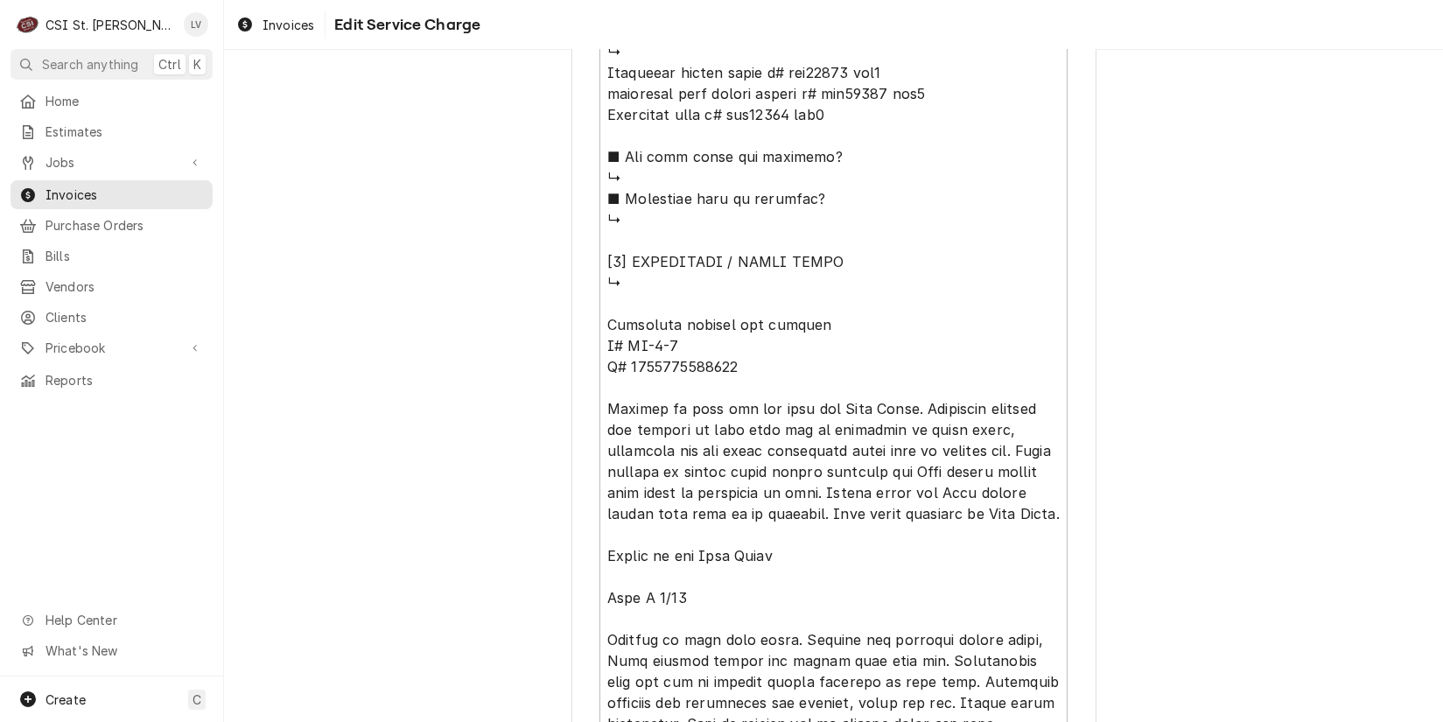
scroll to position [2025, 0]
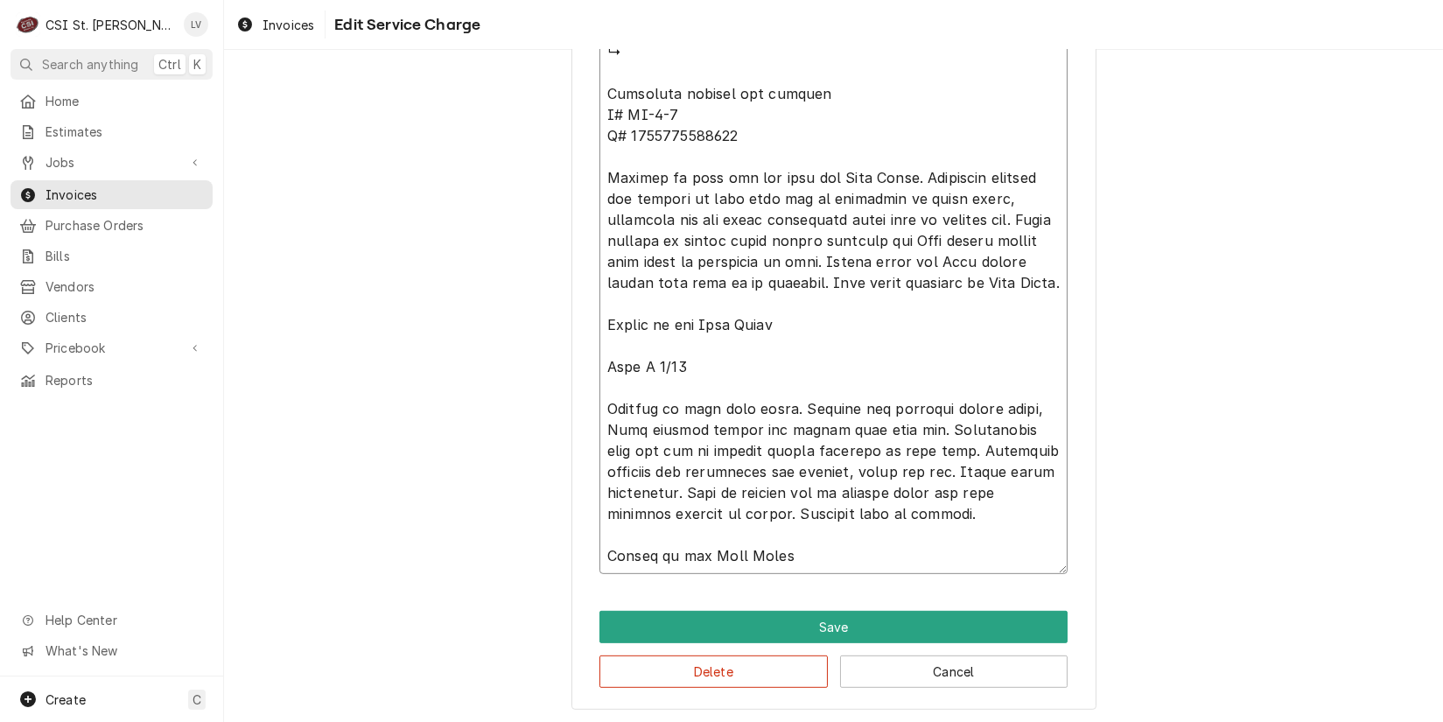
drag, startPoint x: 628, startPoint y: 133, endPoint x: 719, endPoint y: 137, distance: 90.3
click at [725, 670] on button "Delete" at bounding box center [714, 672] width 228 height 32
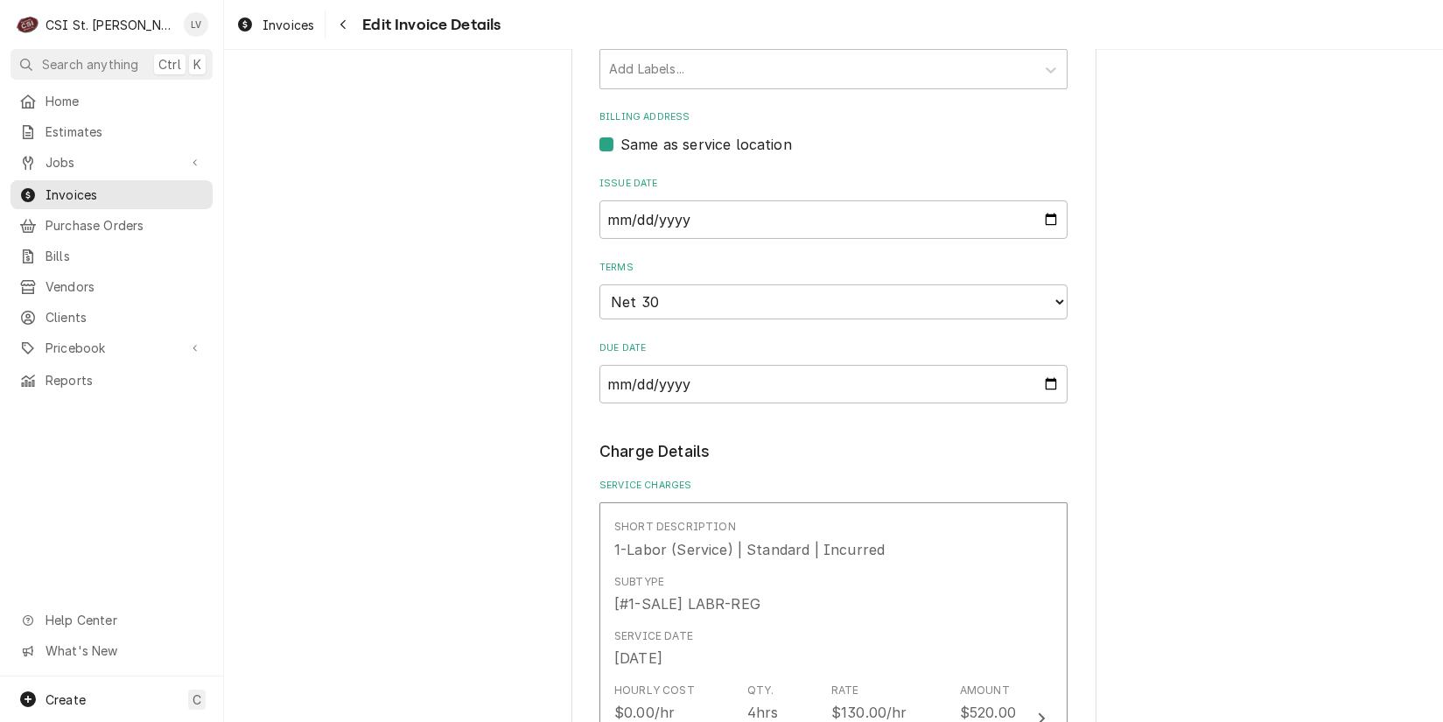
scroll to position [404, 0]
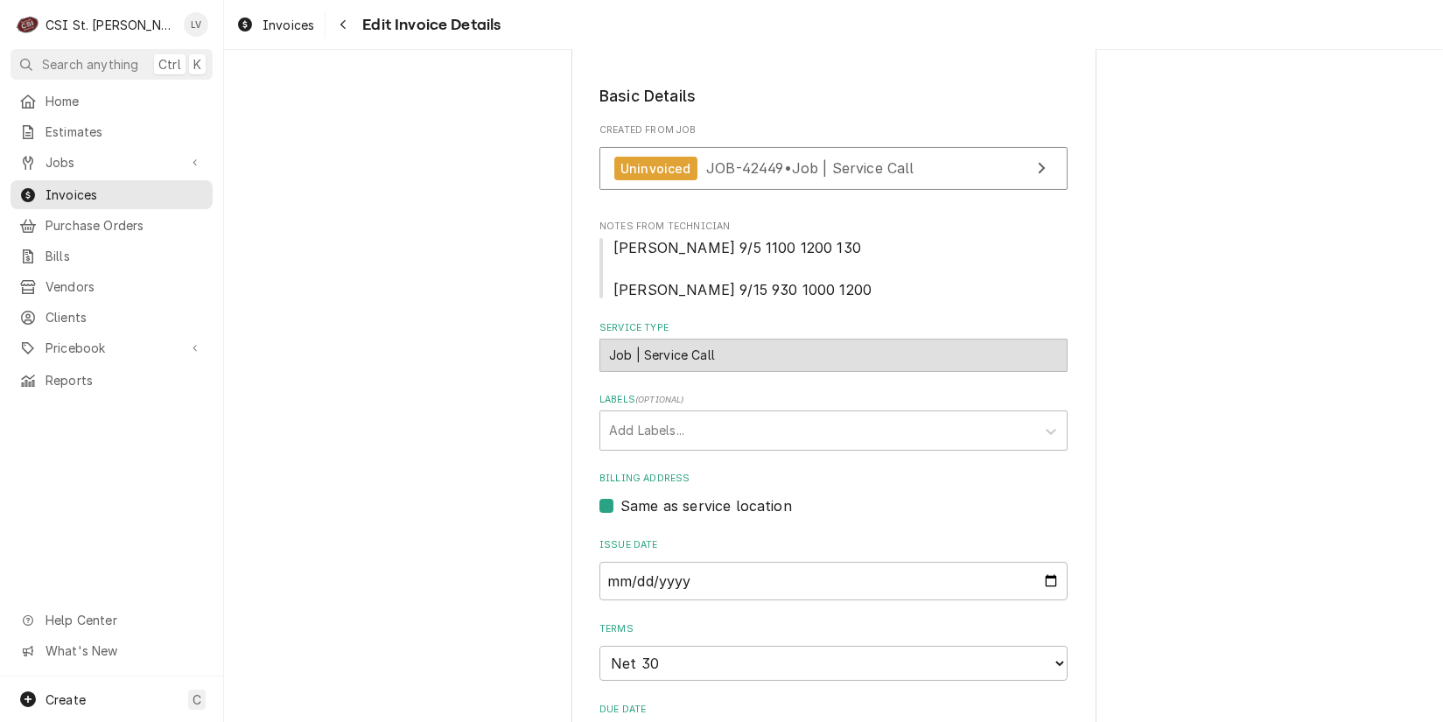
click at [734, 159] on span "JOB-42449 • Job | Service Call" at bounding box center [810, 168] width 208 height 18
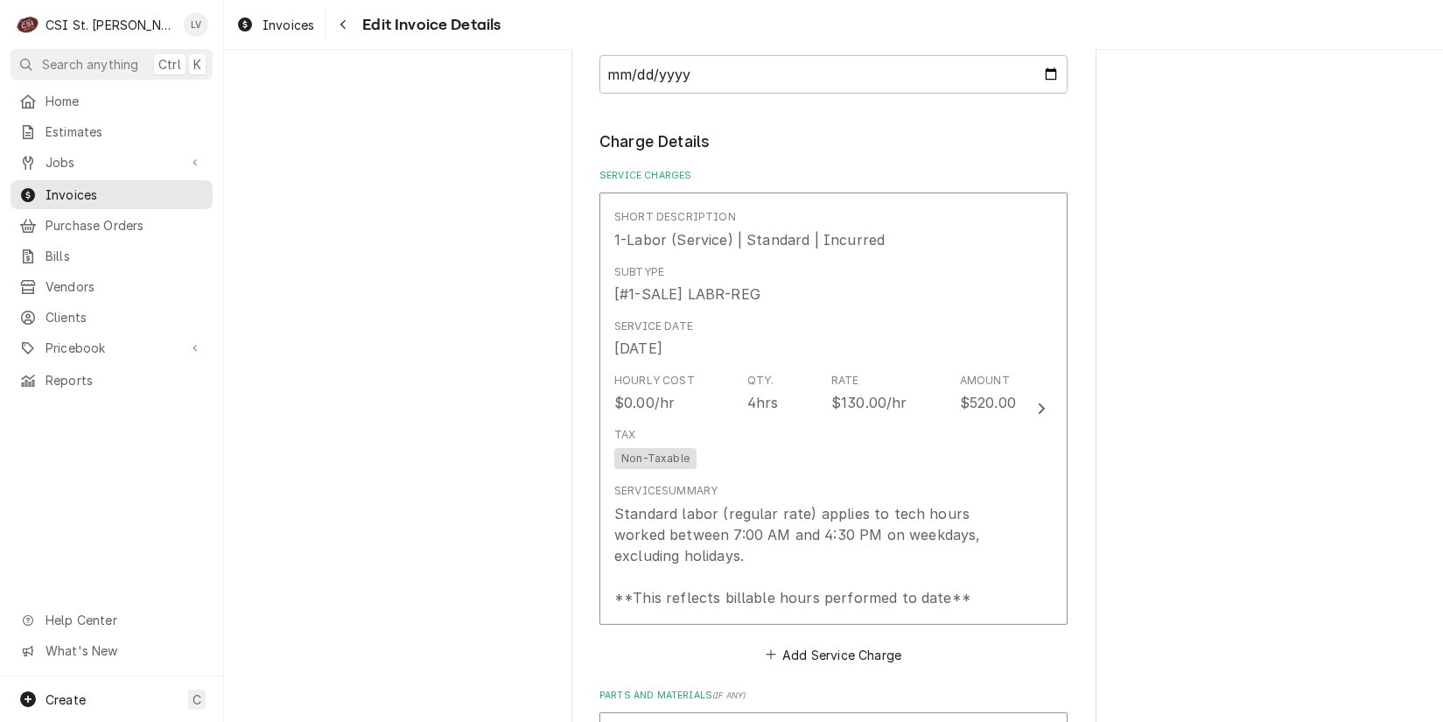
scroll to position [1105, 0]
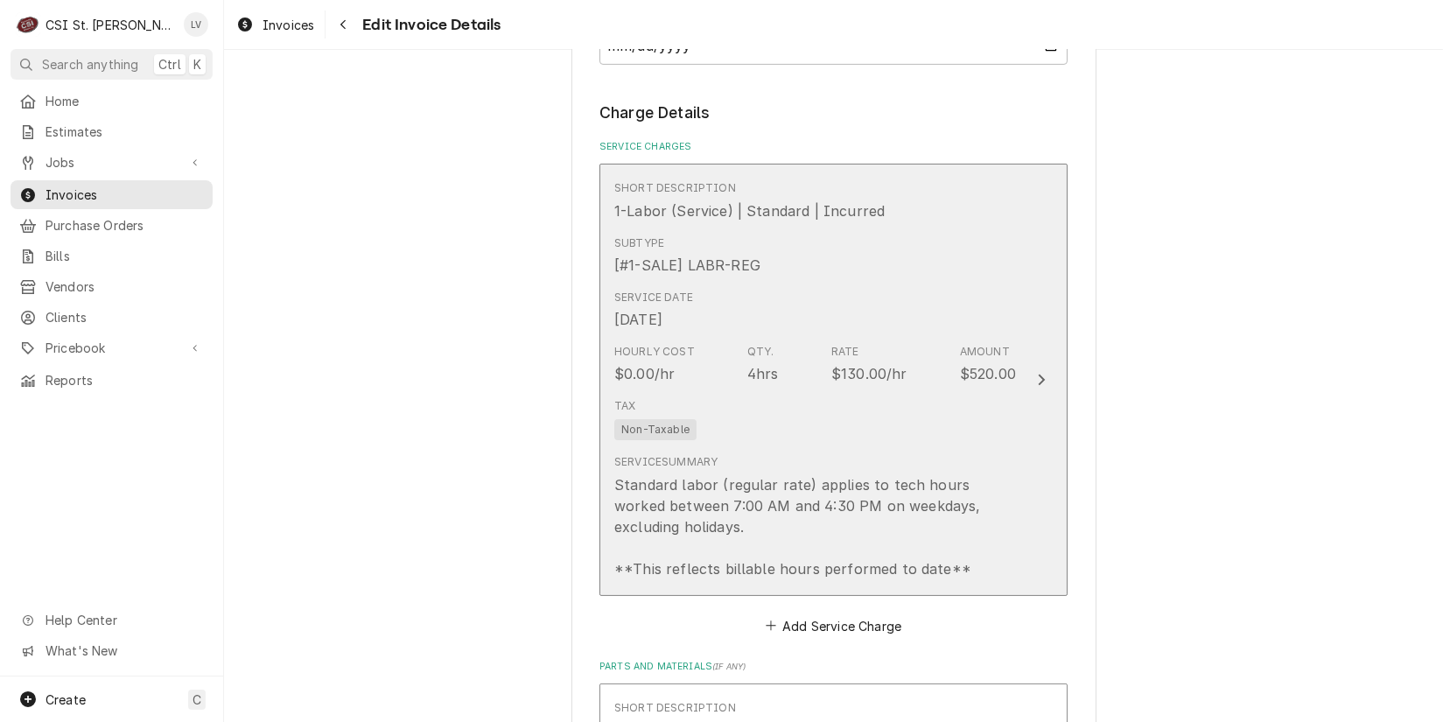
click at [741, 504] on div "Standard labor (regular rate) applies to tech hours worked between 7:00 AM and …" at bounding box center [815, 526] width 402 height 105
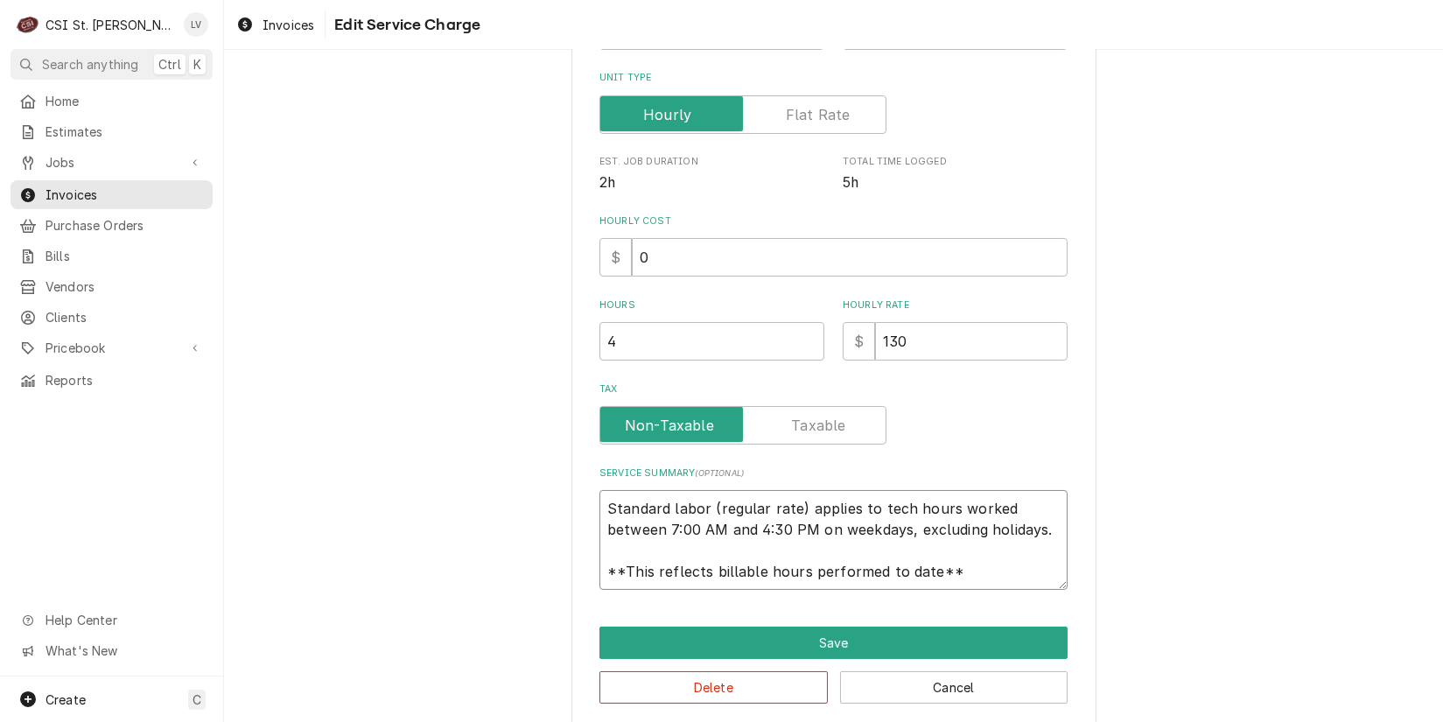
scroll to position [21, 0]
drag, startPoint x: 599, startPoint y: 507, endPoint x: 1047, endPoint y: 593, distance: 456.5
click at [1047, 593] on div "Use the fields below to edit this service charge Short Description 1-Labor (Ser…" at bounding box center [834, 230] width 525 height 993
paste textarea "Multiplex / Model: MA-8-2 / Serial: 1701150001711 (blended ice machine) 9/5 - F…"
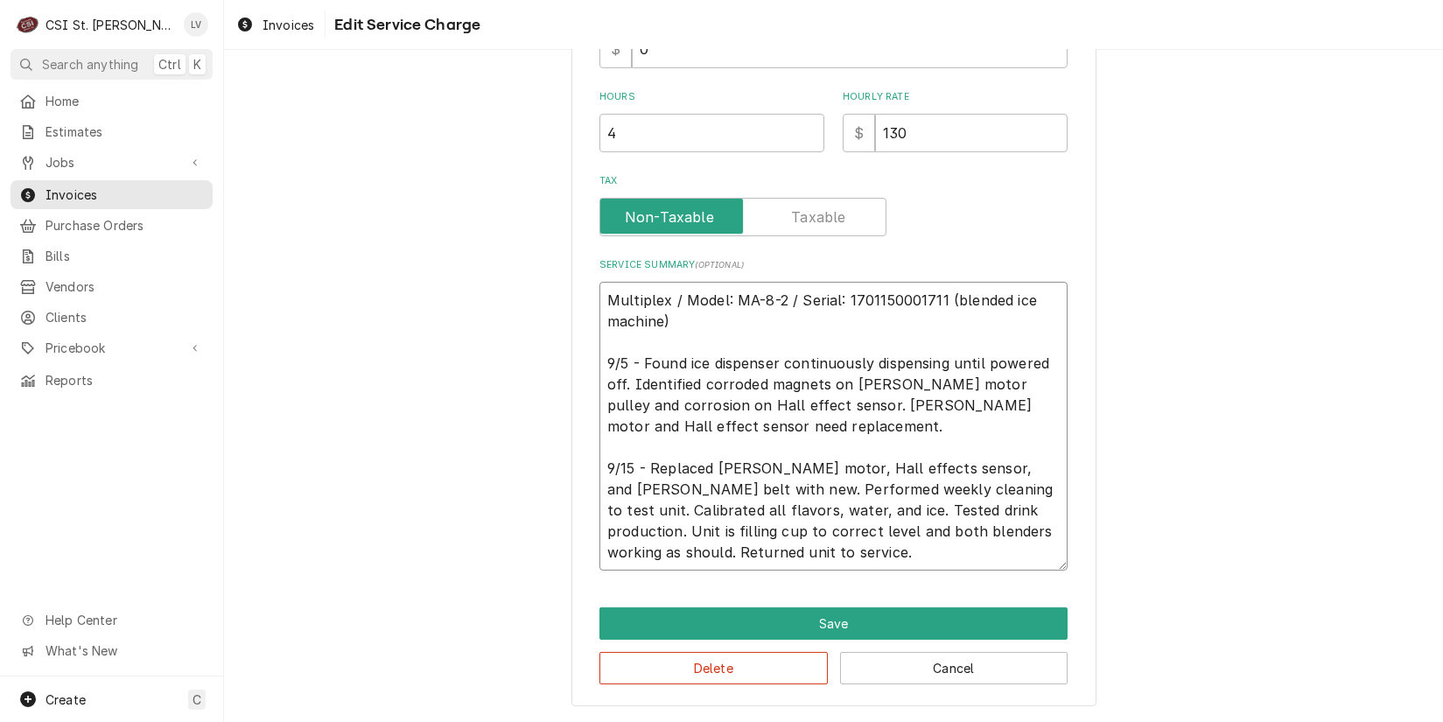
scroll to position [556, 0]
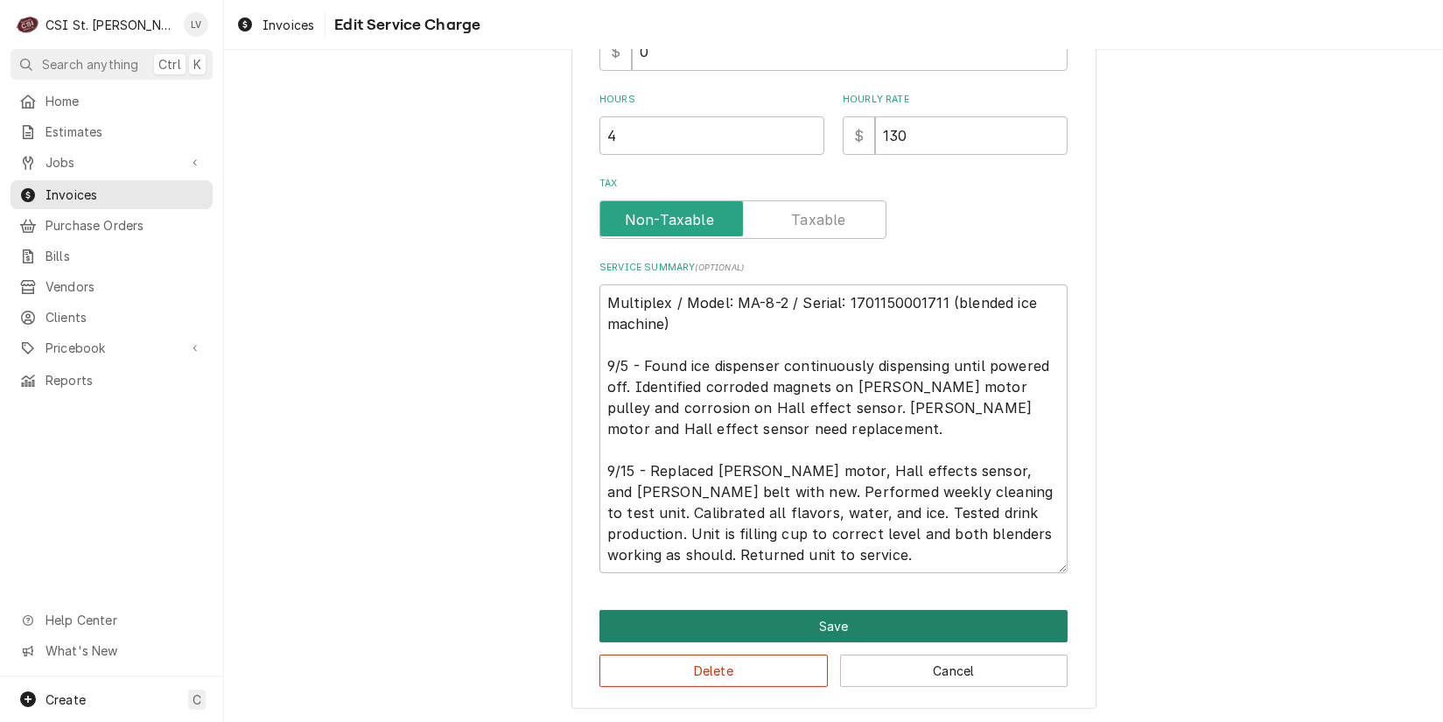
click at [822, 621] on button "Save" at bounding box center [834, 626] width 468 height 32
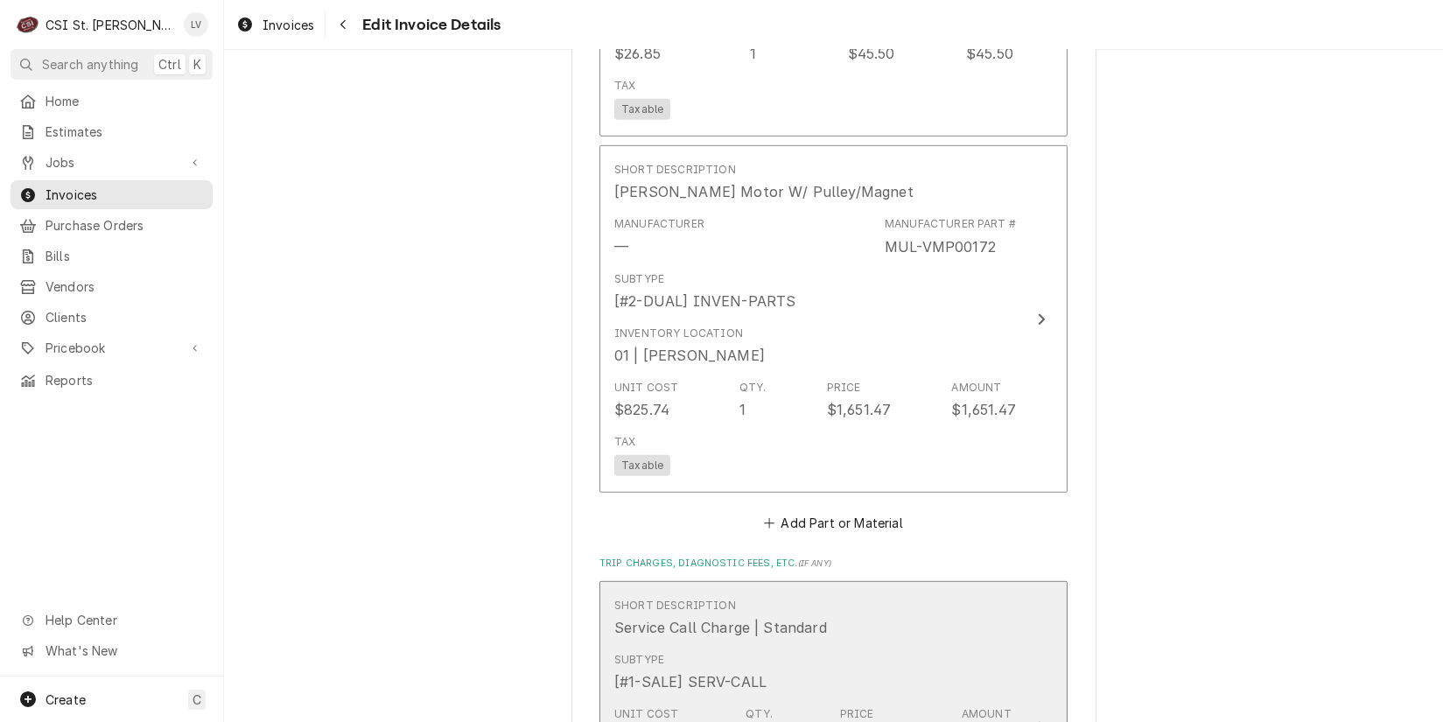
scroll to position [2834, 0]
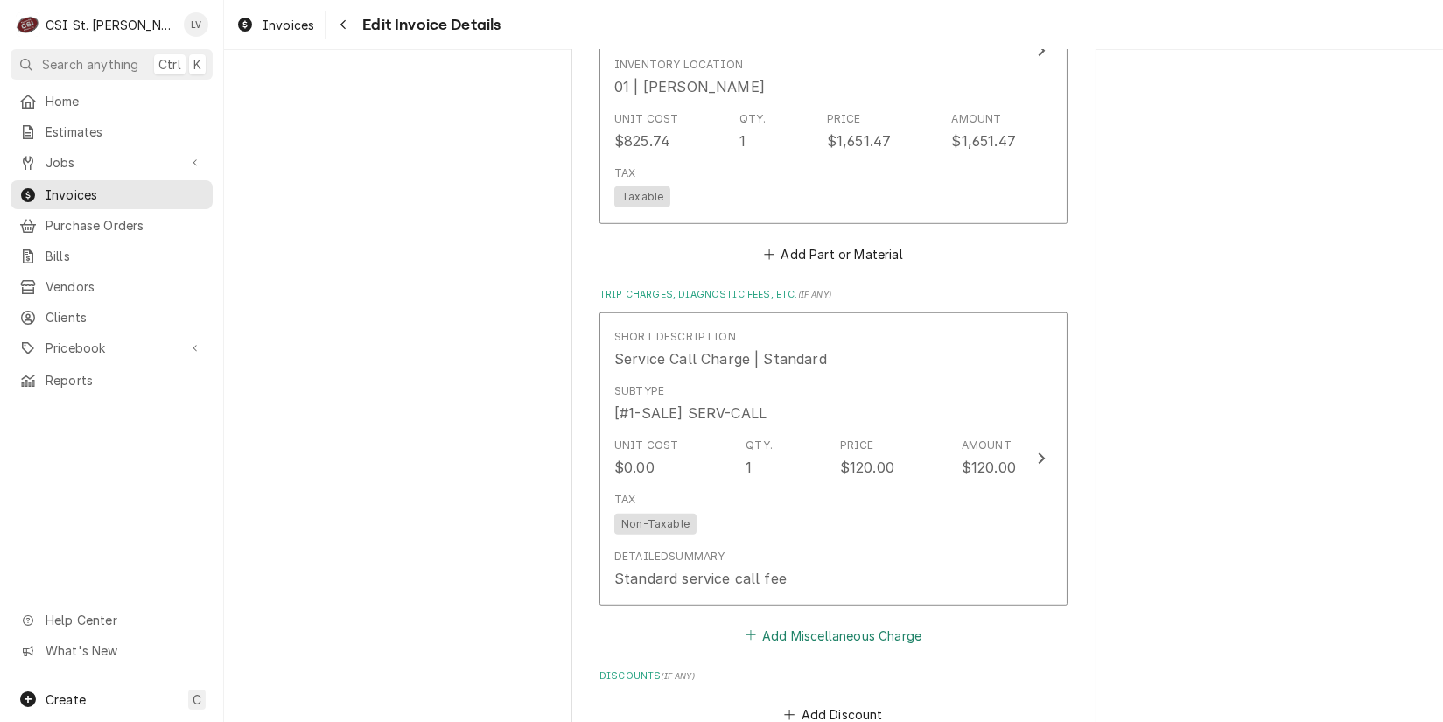
click at [822, 623] on button "Add Miscellaneous Charge" at bounding box center [833, 635] width 182 height 25
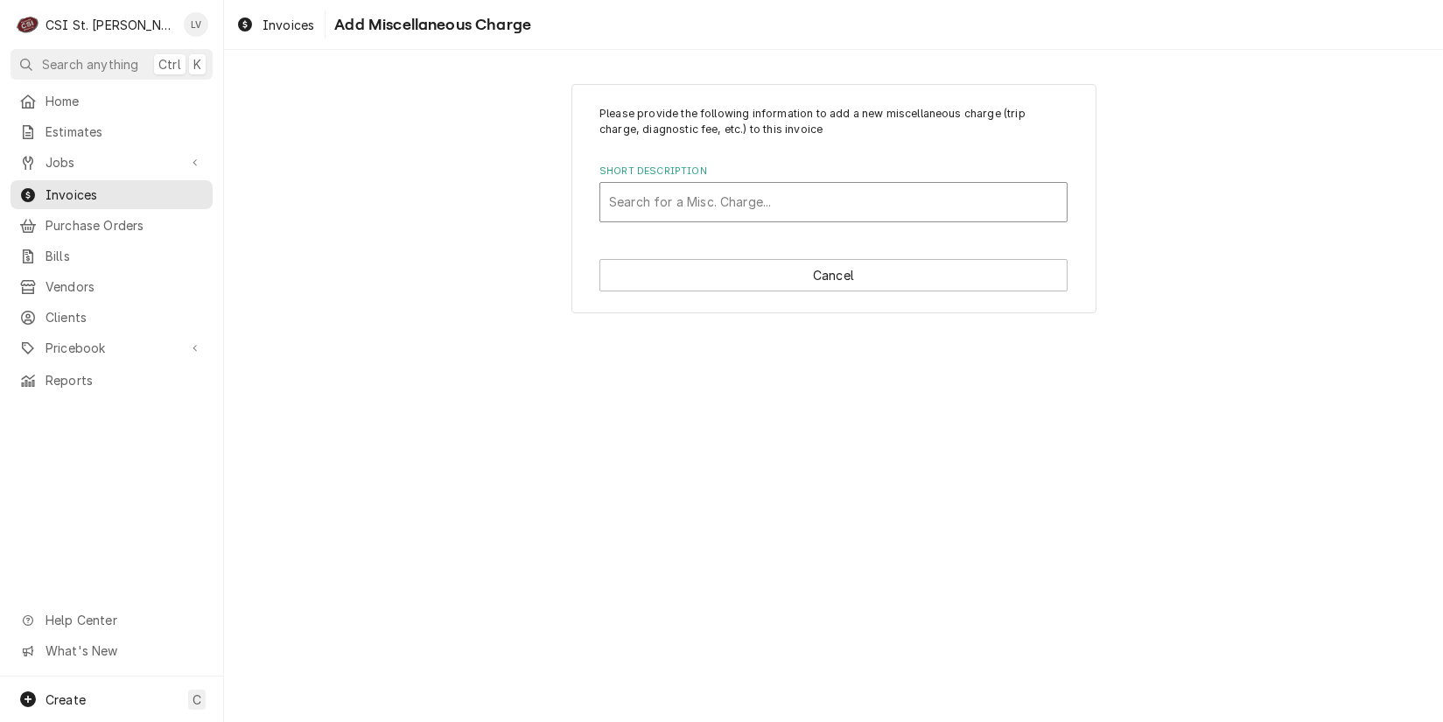
click at [677, 199] on div "Short Description" at bounding box center [833, 202] width 449 height 32
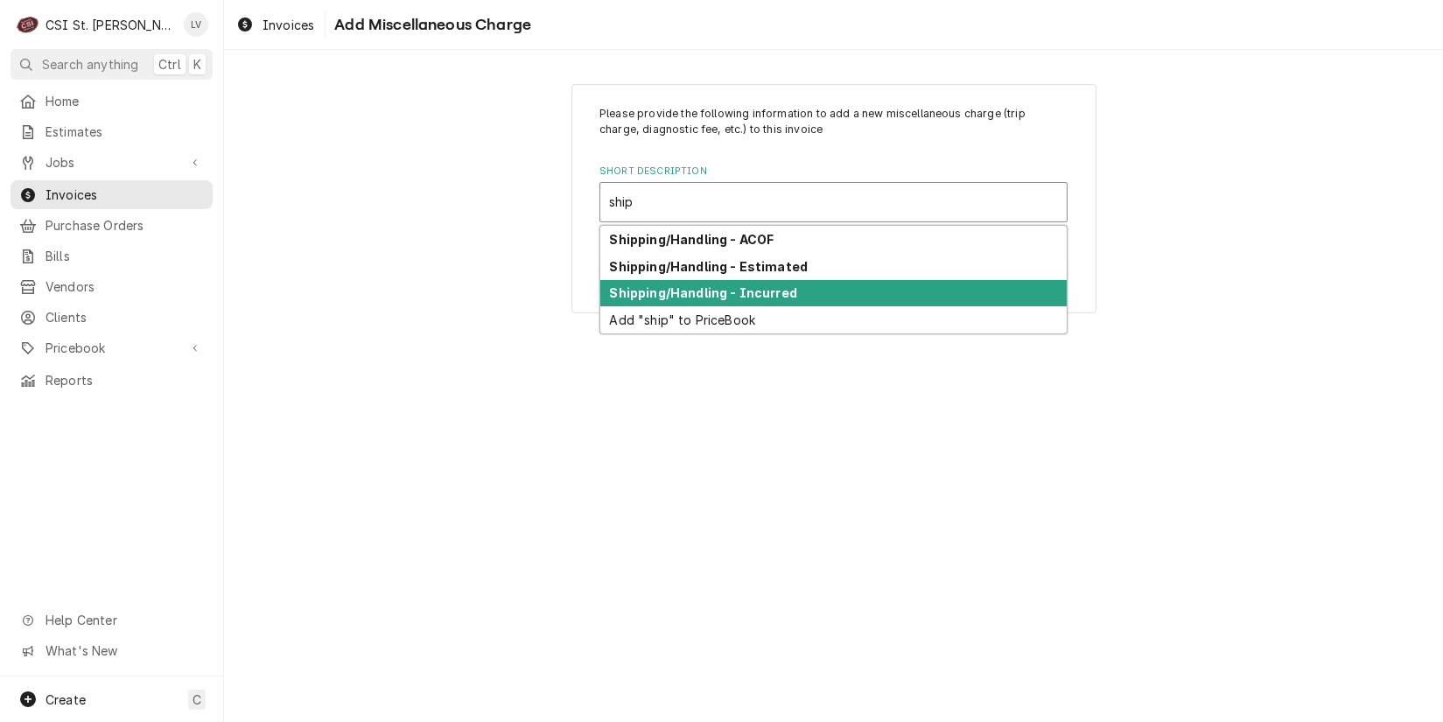
click at [665, 292] on strong "Shipping/Handling - Incurred" at bounding box center [703, 292] width 187 height 15
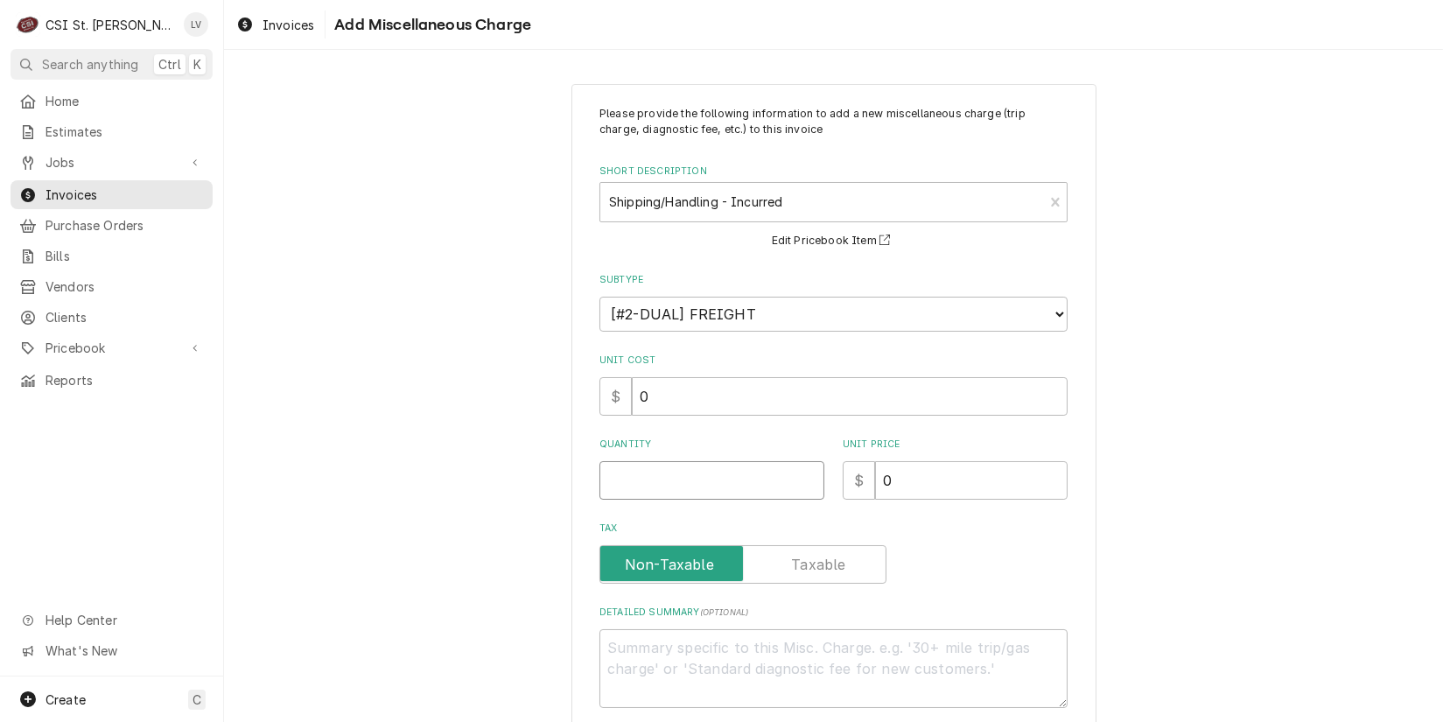
click at [617, 495] on input "Quantity" at bounding box center [712, 480] width 225 height 39
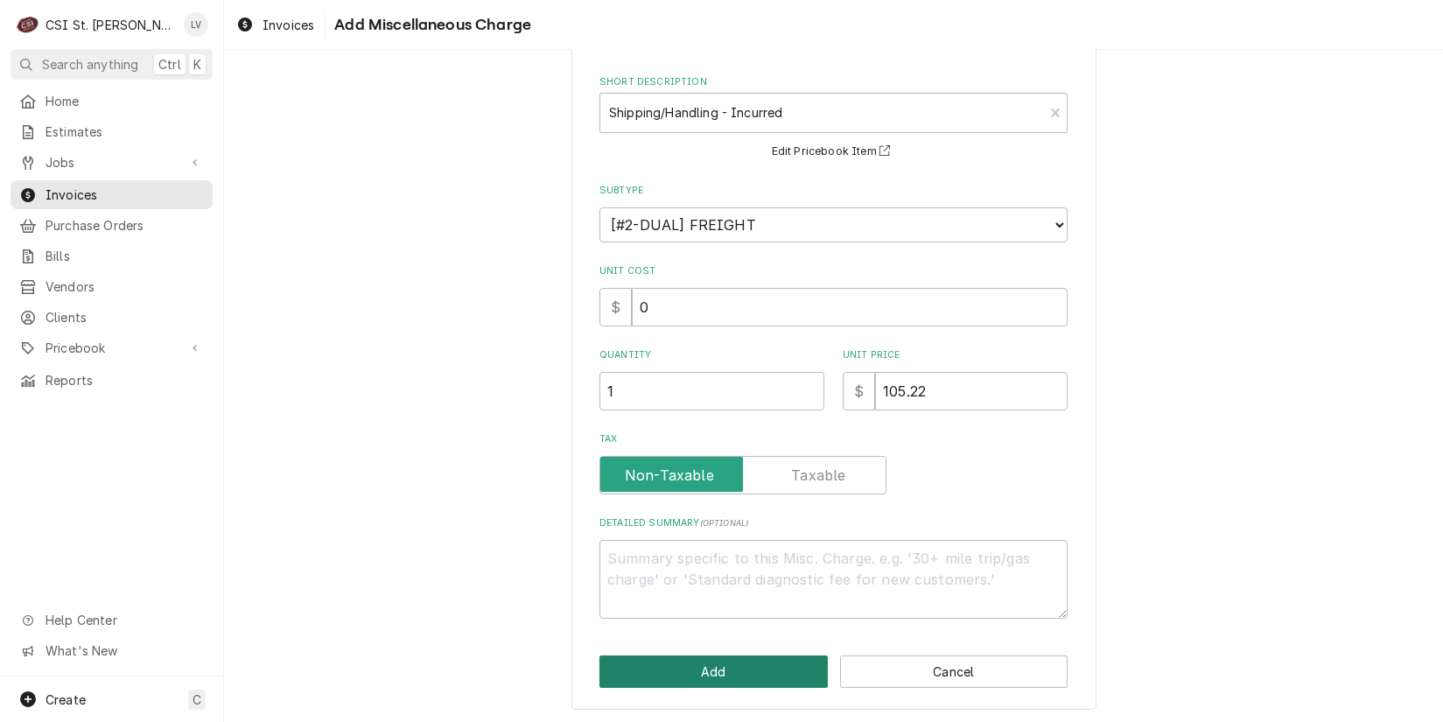
click at [749, 672] on button "Add" at bounding box center [714, 672] width 228 height 32
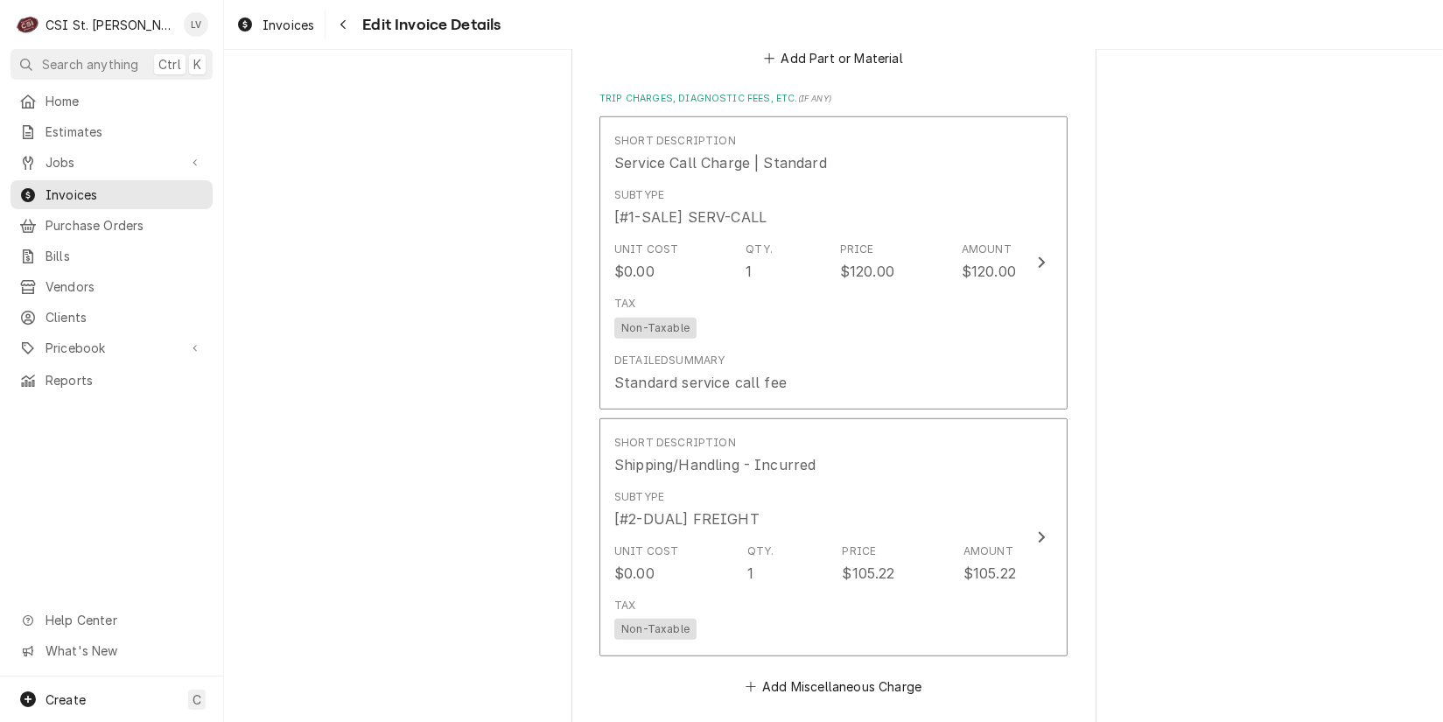
scroll to position [3555, 0]
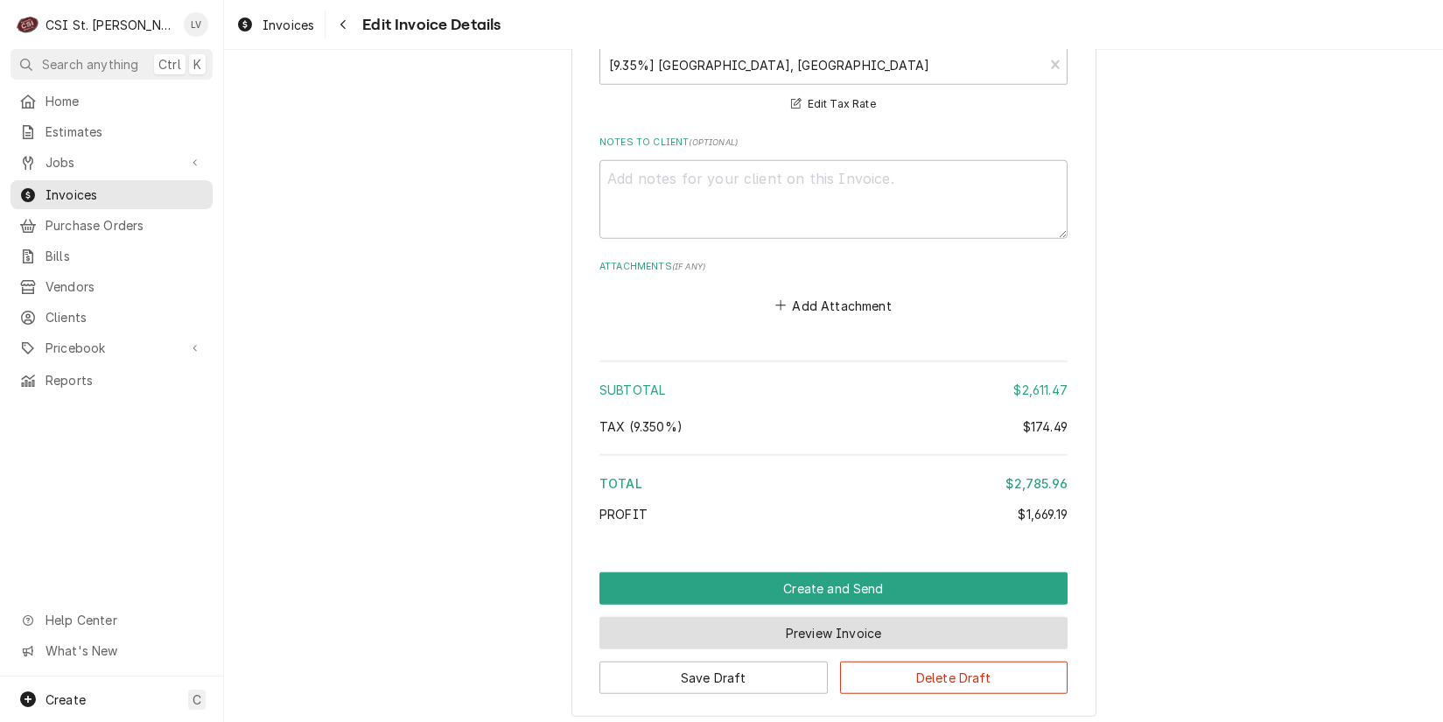
click at [783, 617] on button "Preview Invoice" at bounding box center [834, 633] width 468 height 32
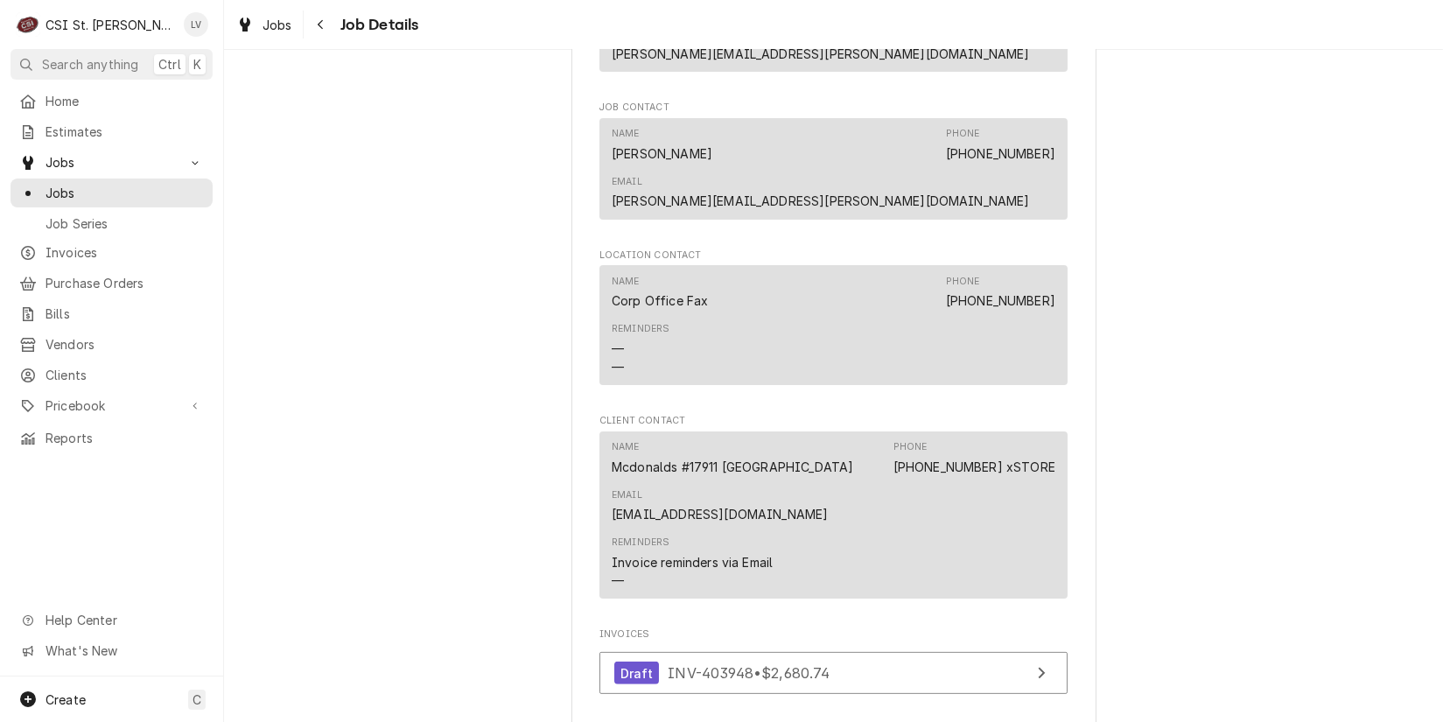
scroll to position [1751, 0]
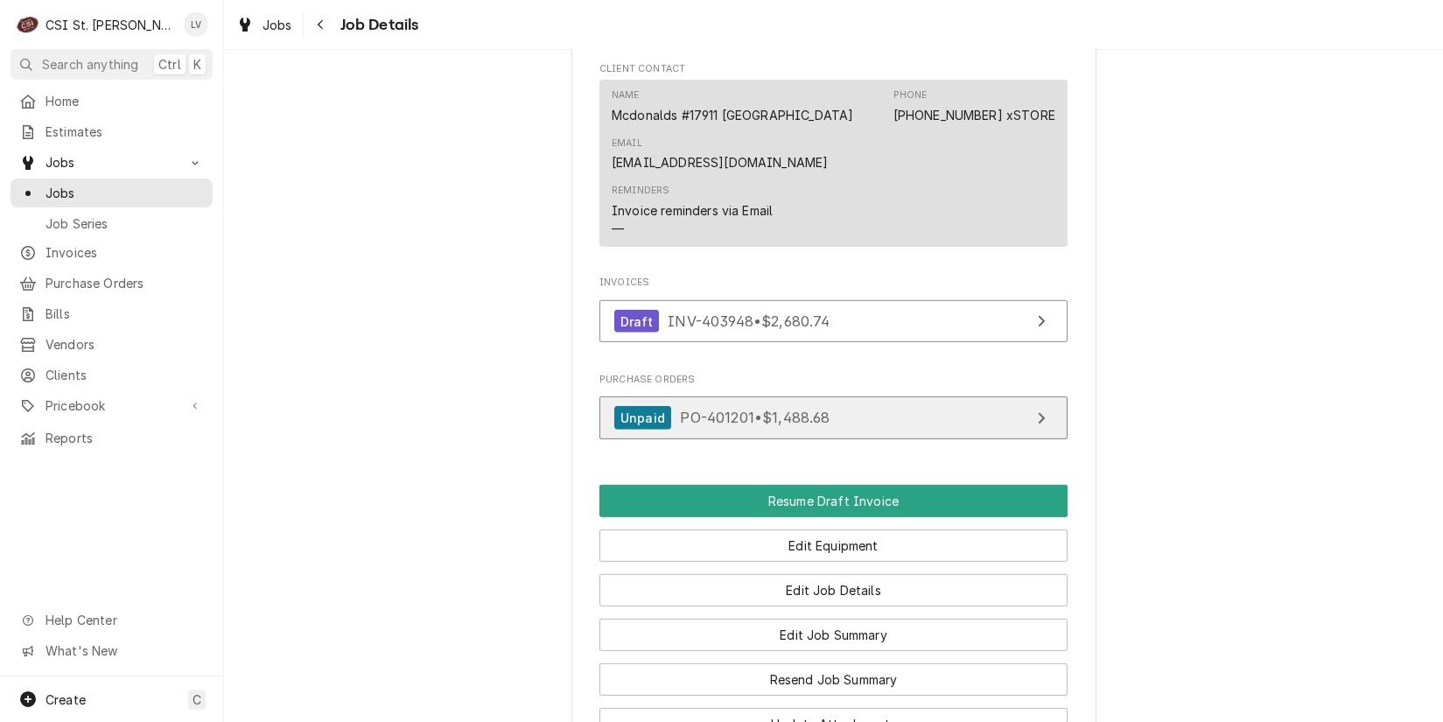
click at [783, 409] on span "PO-401201 • $1,488.68" at bounding box center [755, 418] width 150 height 18
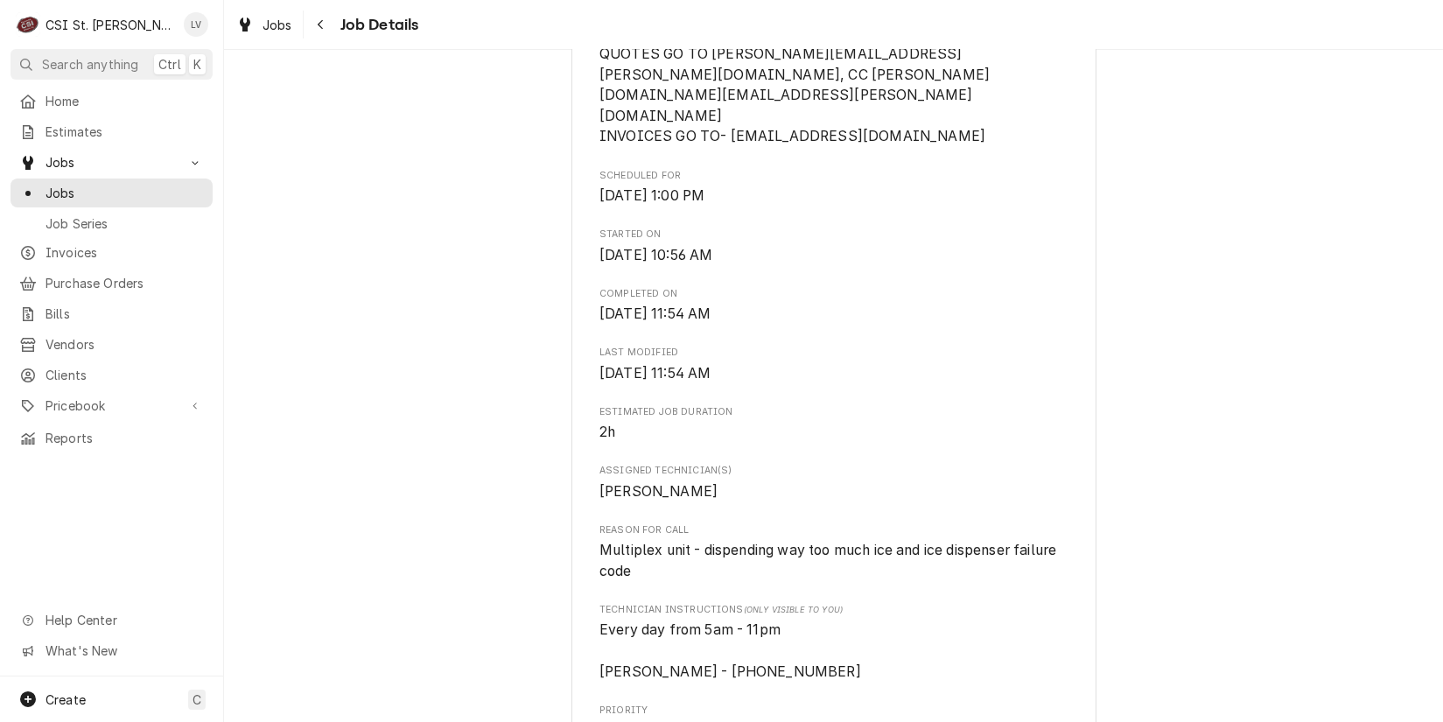
scroll to position [0, 0]
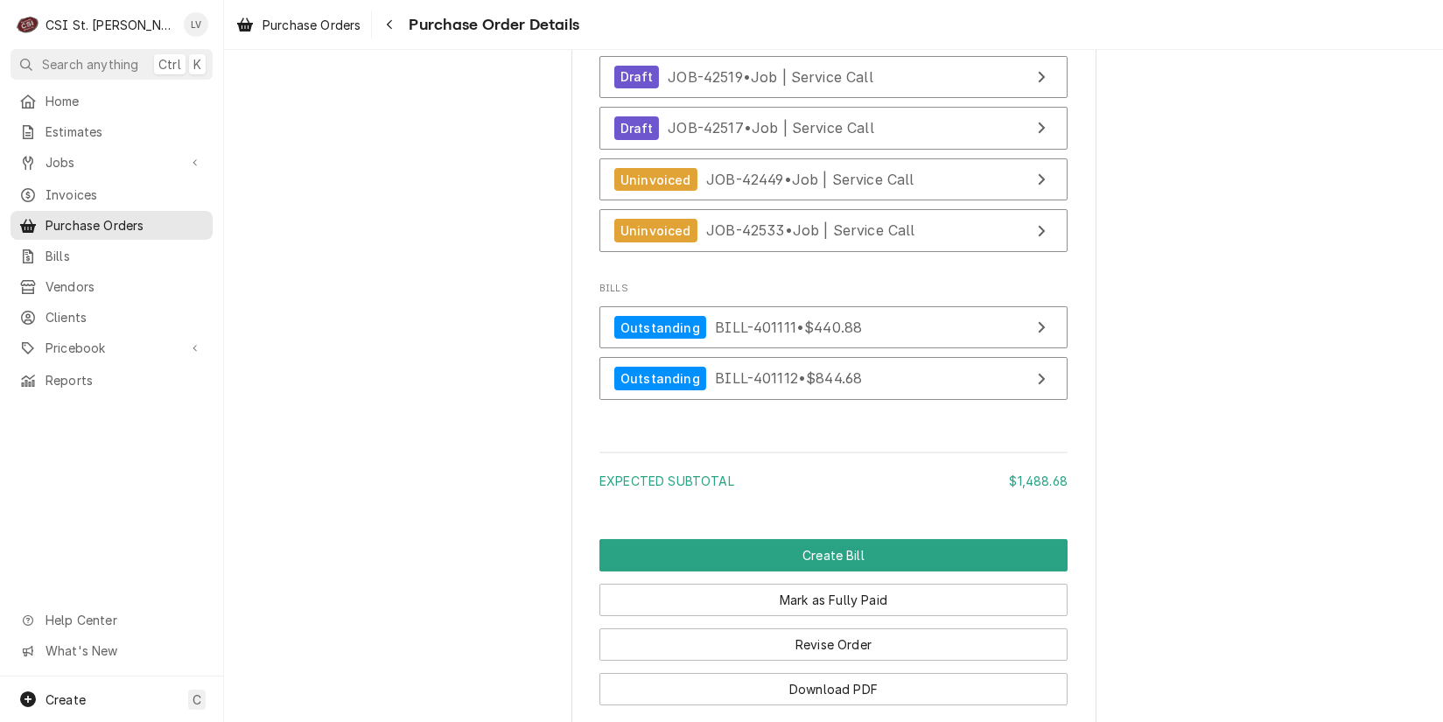
scroll to position [4959, 0]
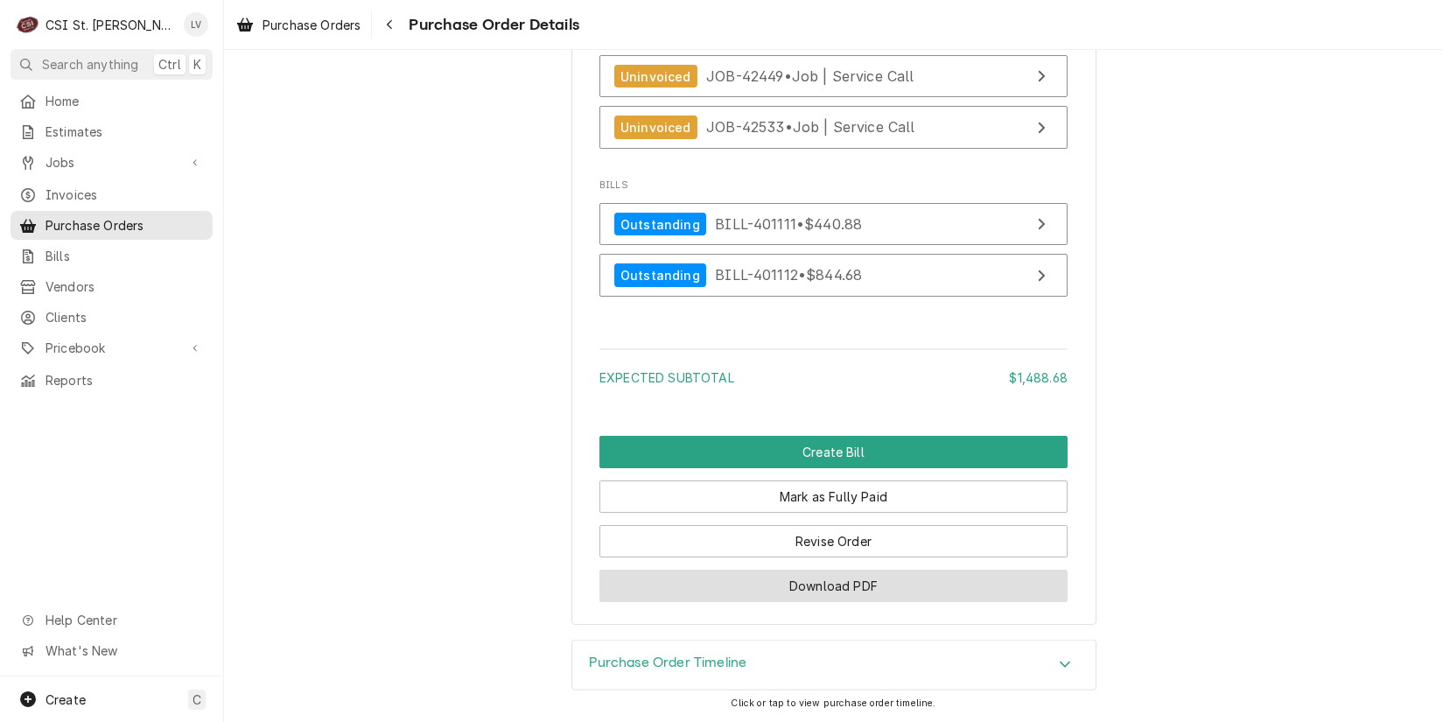
click at [818, 584] on button "Download PDF" at bounding box center [834, 586] width 468 height 32
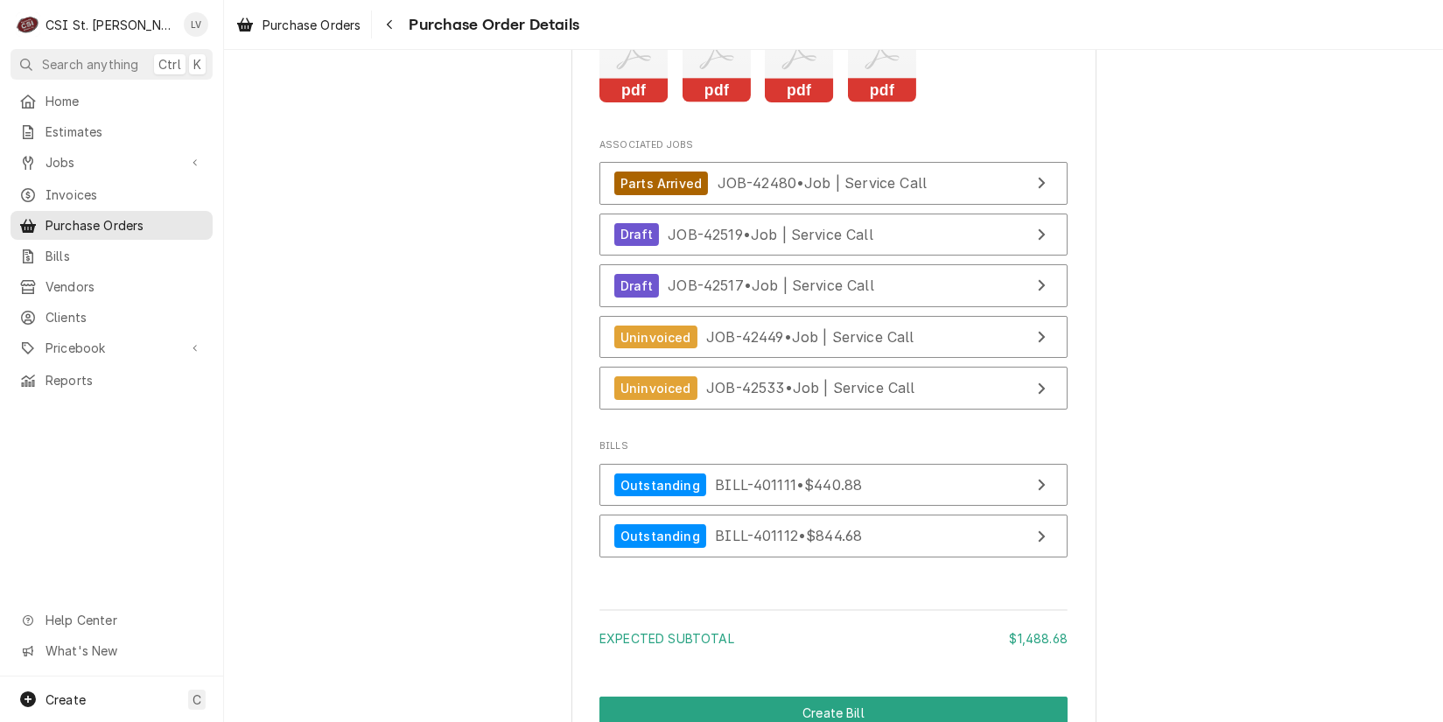
scroll to position [4608, 0]
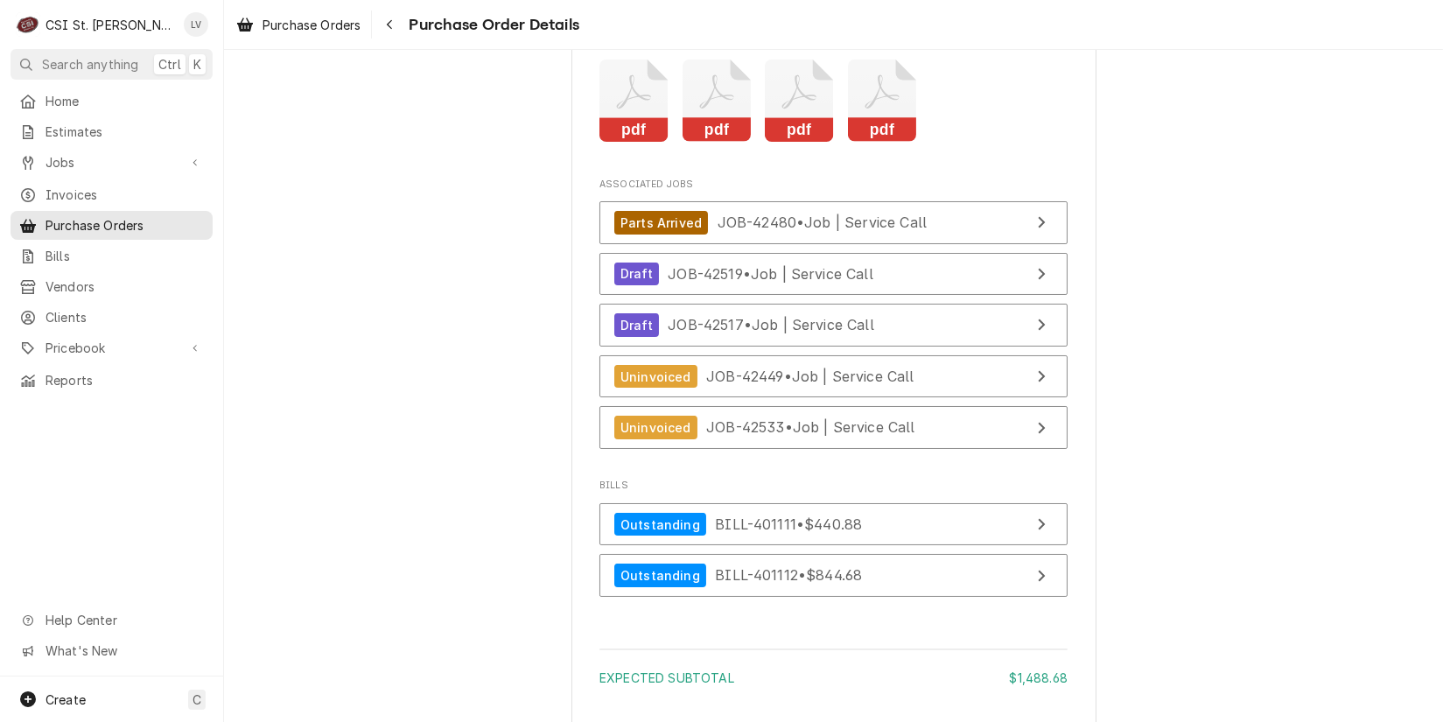
click at [894, 143] on icon "Attachments" at bounding box center [882, 101] width 69 height 83
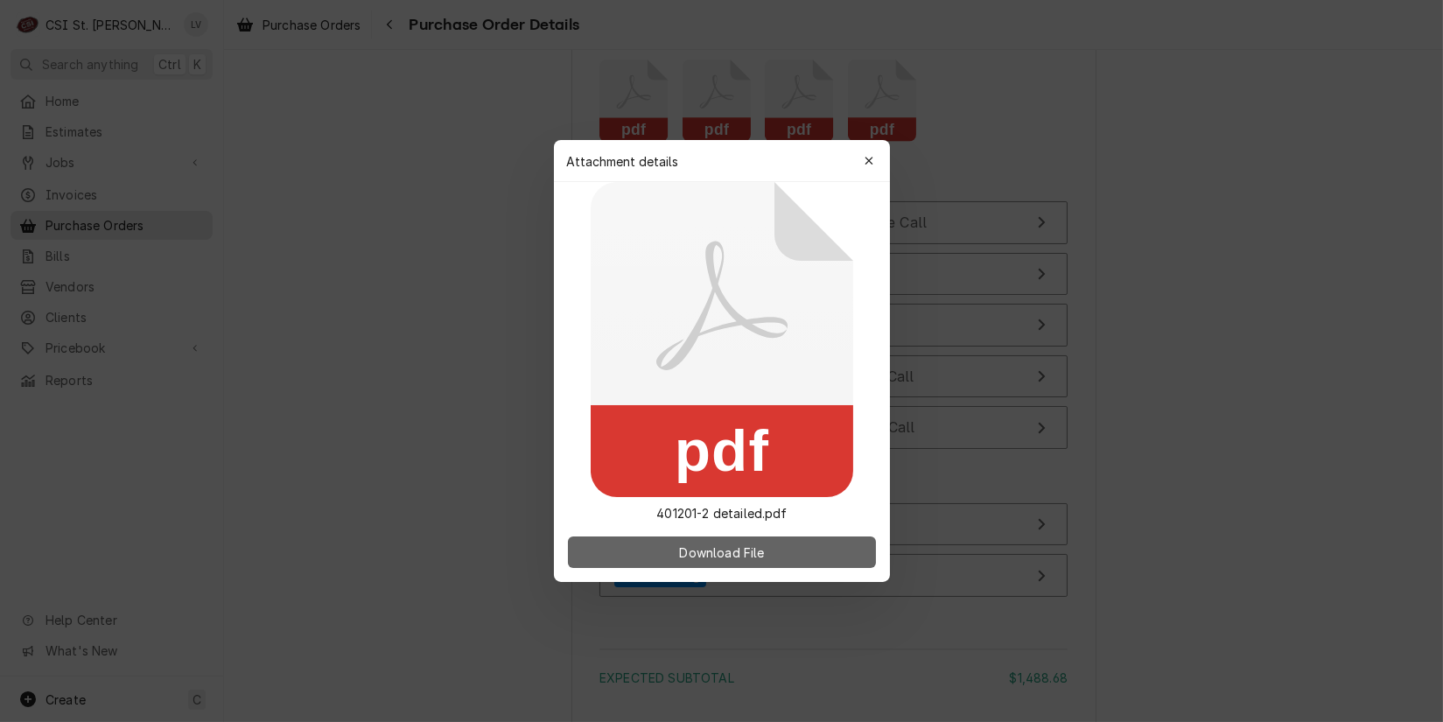
click at [787, 551] on button "Download File" at bounding box center [722, 553] width 308 height 32
click at [299, 361] on div at bounding box center [721, 361] width 1443 height 722
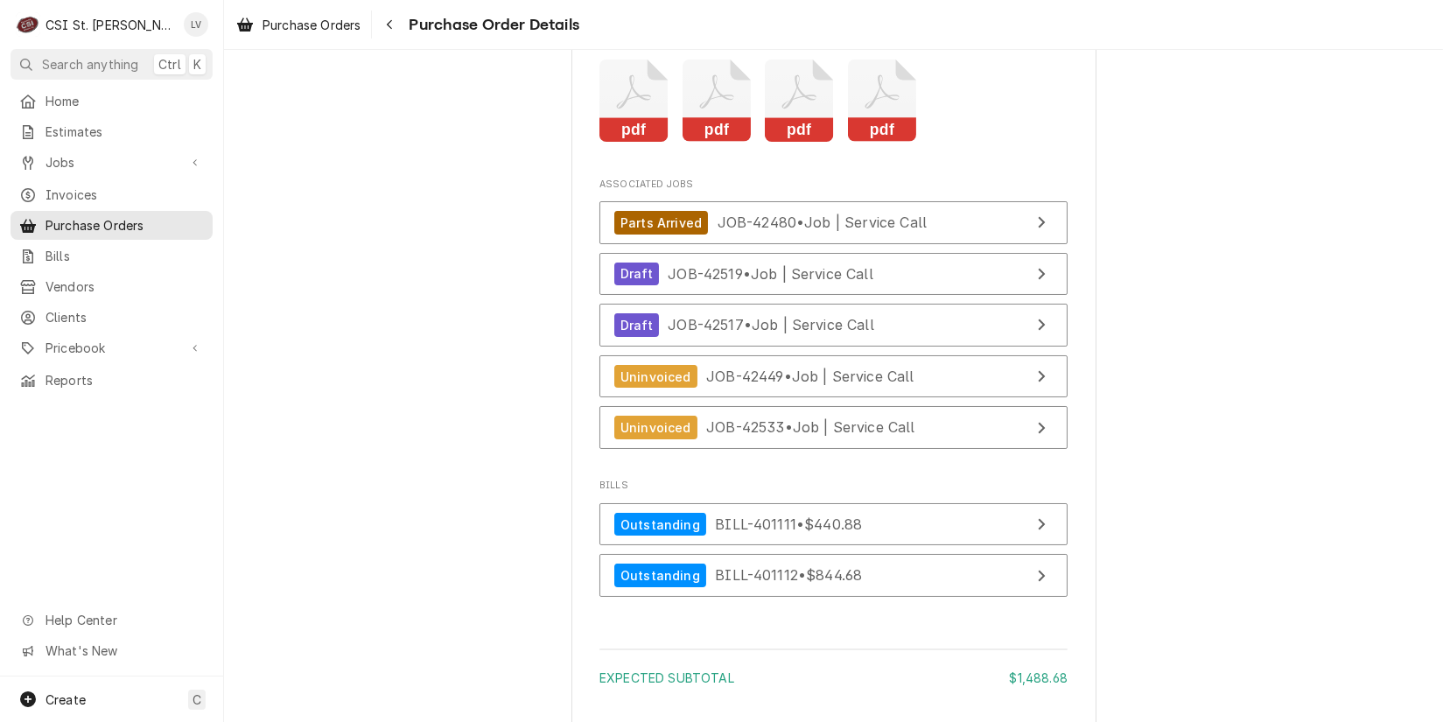
click at [798, 143] on icon "Attachments" at bounding box center [799, 101] width 69 height 83
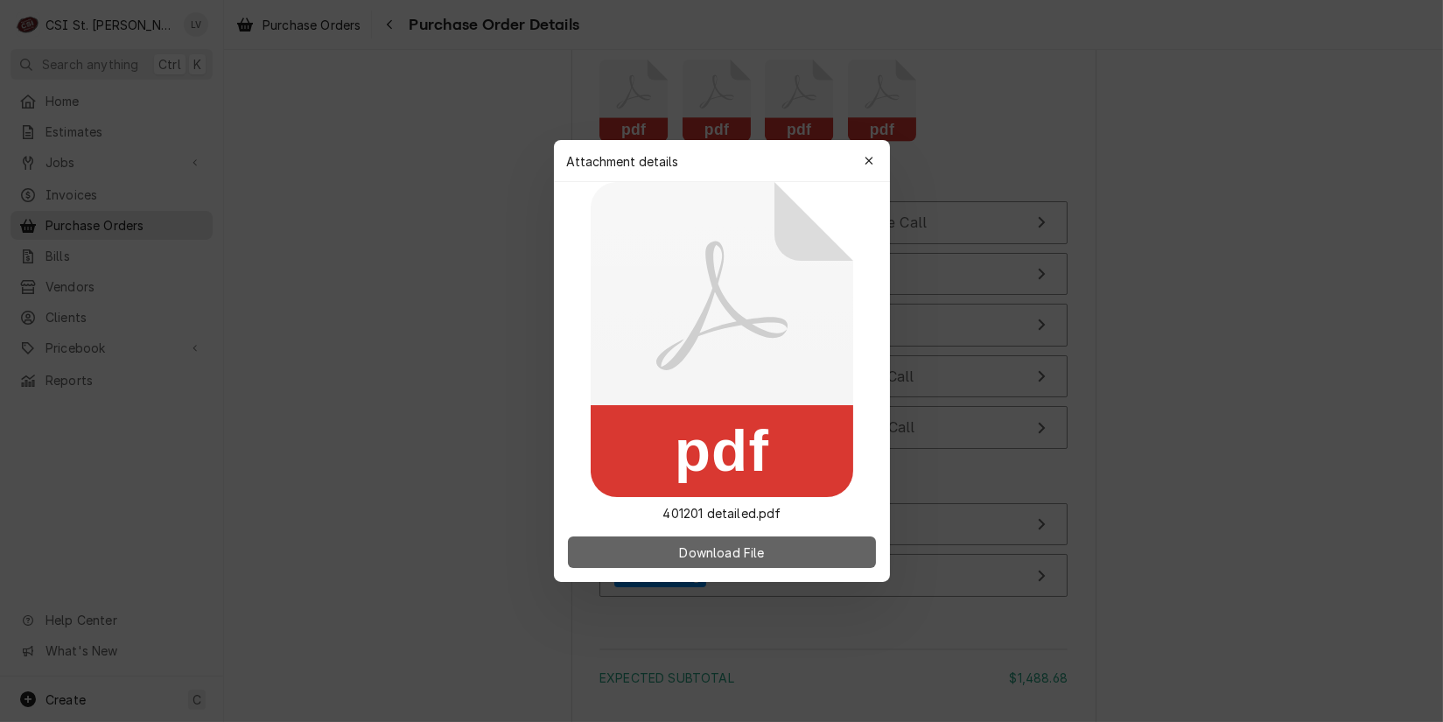
click at [739, 558] on span "Download File" at bounding box center [722, 553] width 92 height 18
click at [240, 424] on div at bounding box center [721, 361] width 1443 height 722
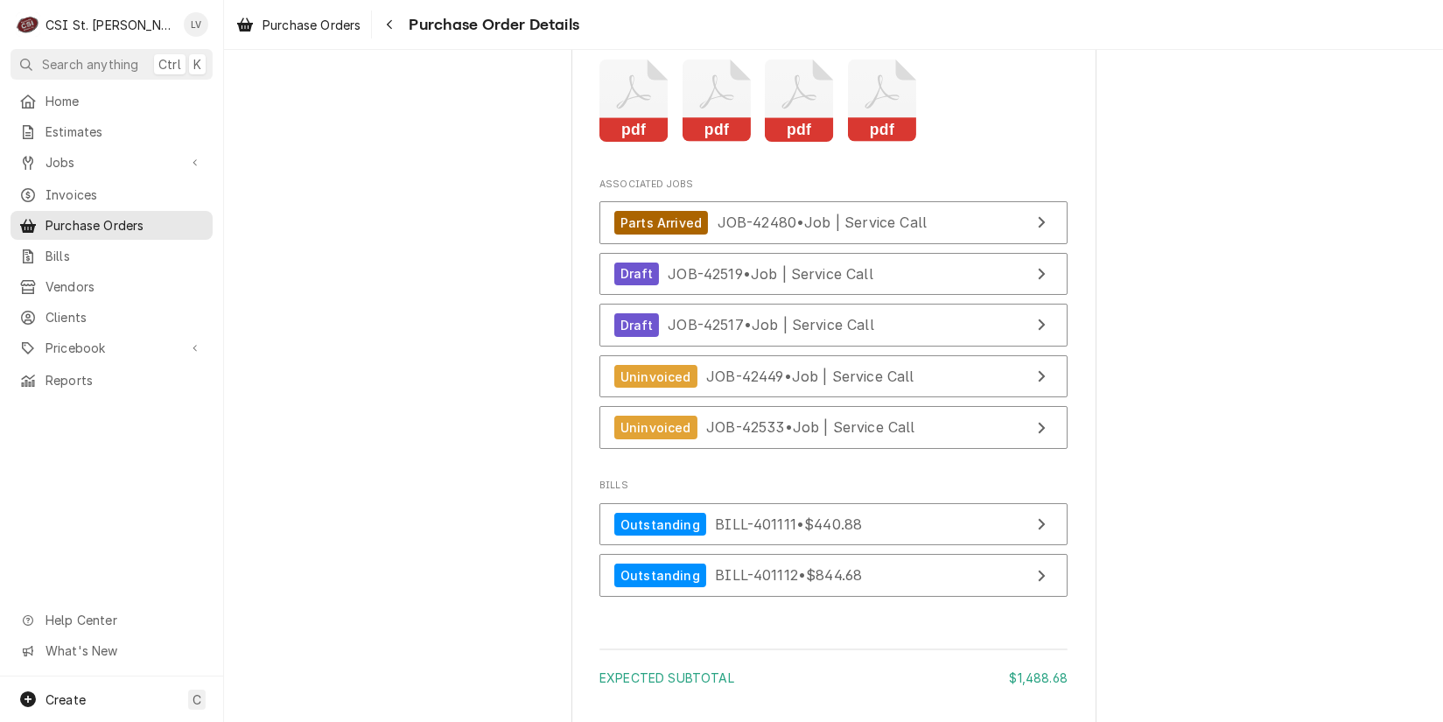
click at [718, 143] on icon "Attachments" at bounding box center [717, 101] width 69 height 83
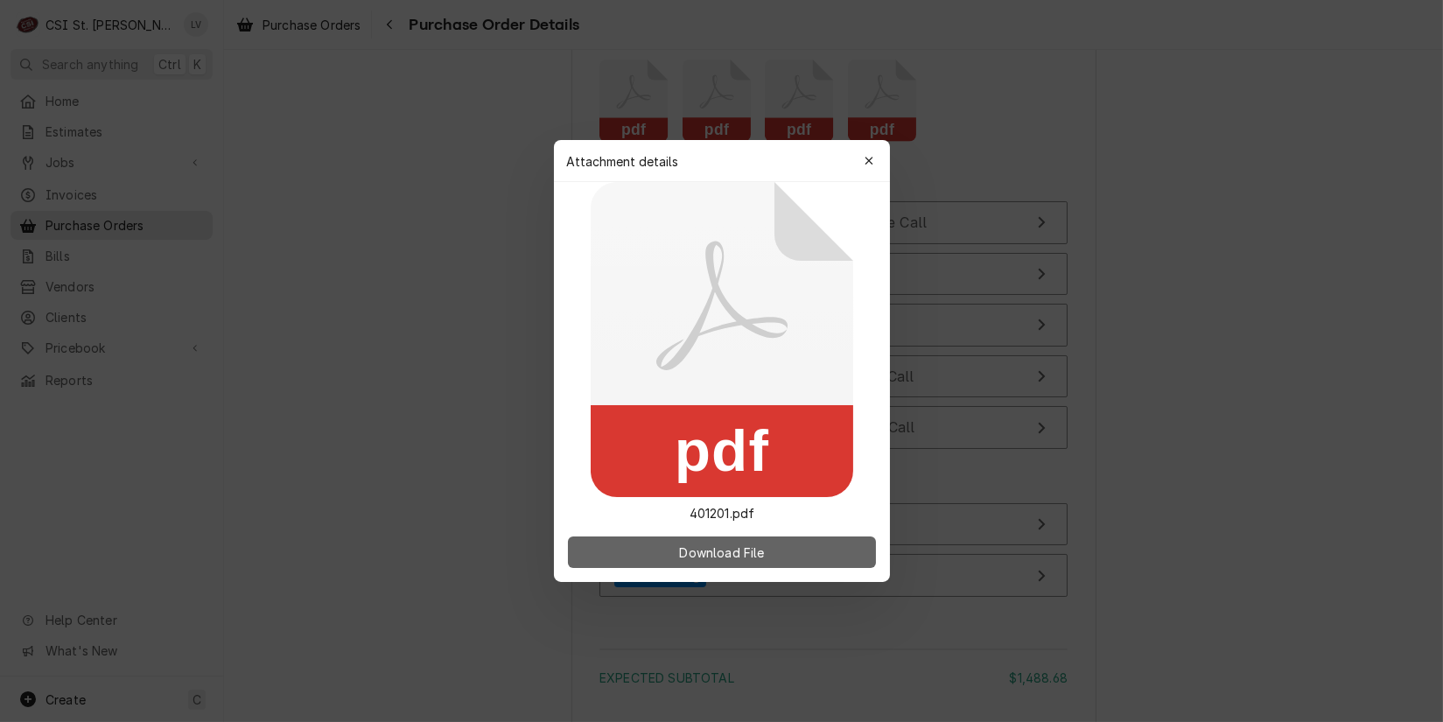
click at [746, 557] on span "Download File" at bounding box center [722, 553] width 92 height 18
click at [284, 342] on div at bounding box center [721, 361] width 1443 height 722
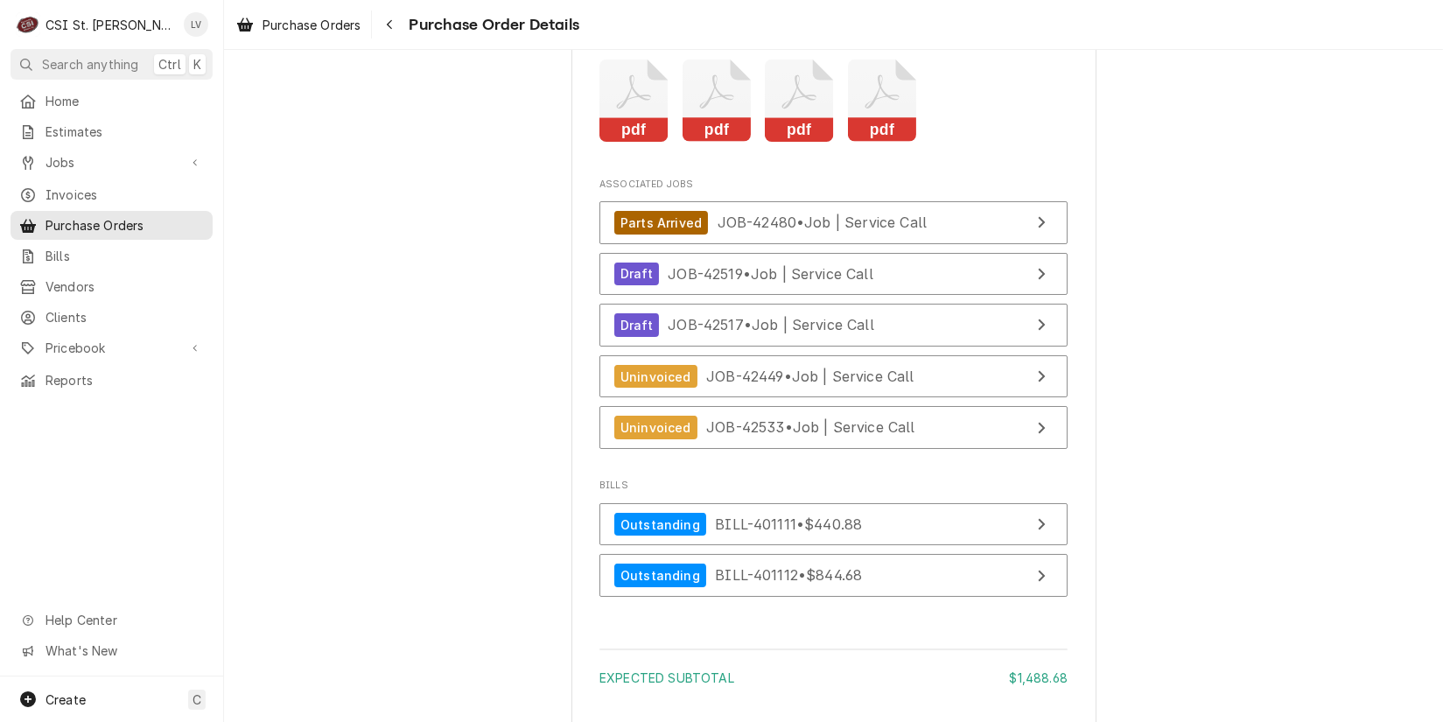
click at [630, 143] on rect "Attachments" at bounding box center [634, 130] width 69 height 25
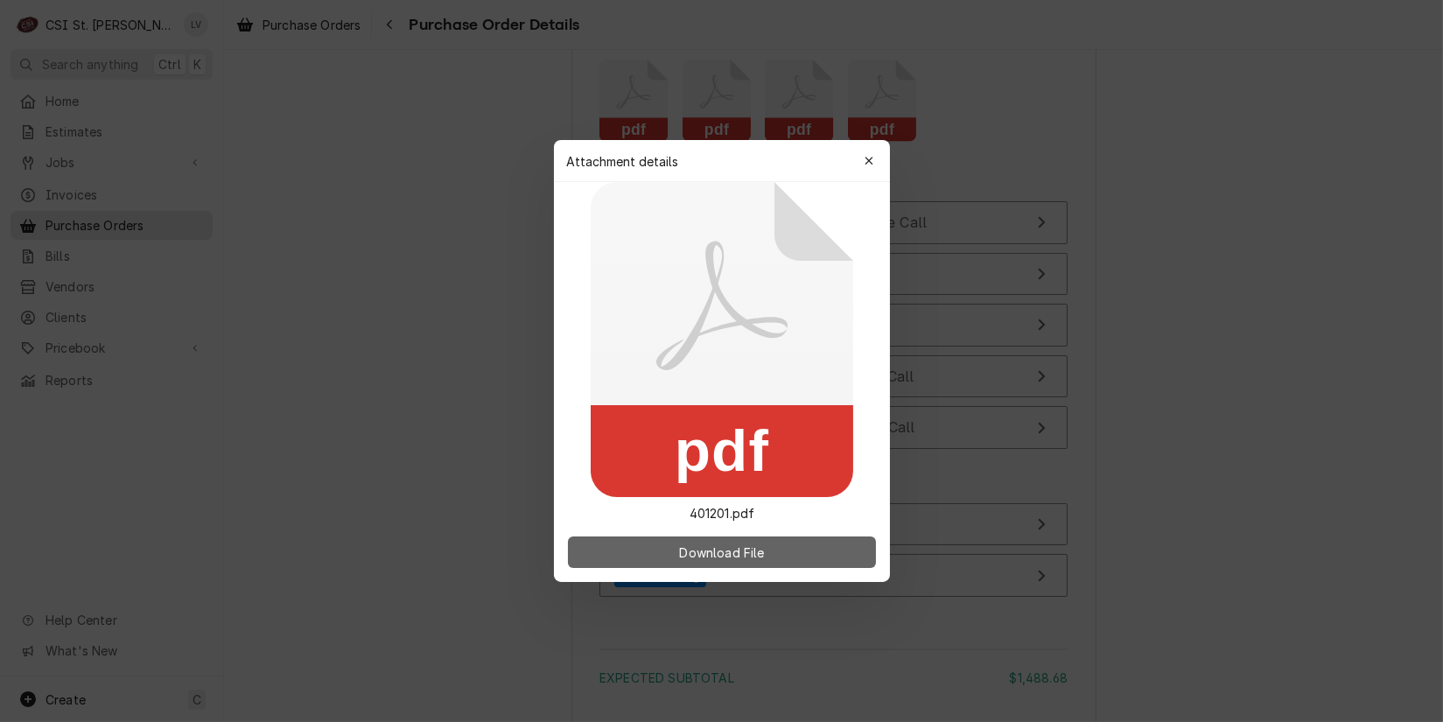
click at [768, 544] on span "Download File" at bounding box center [722, 553] width 92 height 18
click at [403, 305] on div at bounding box center [721, 361] width 1443 height 722
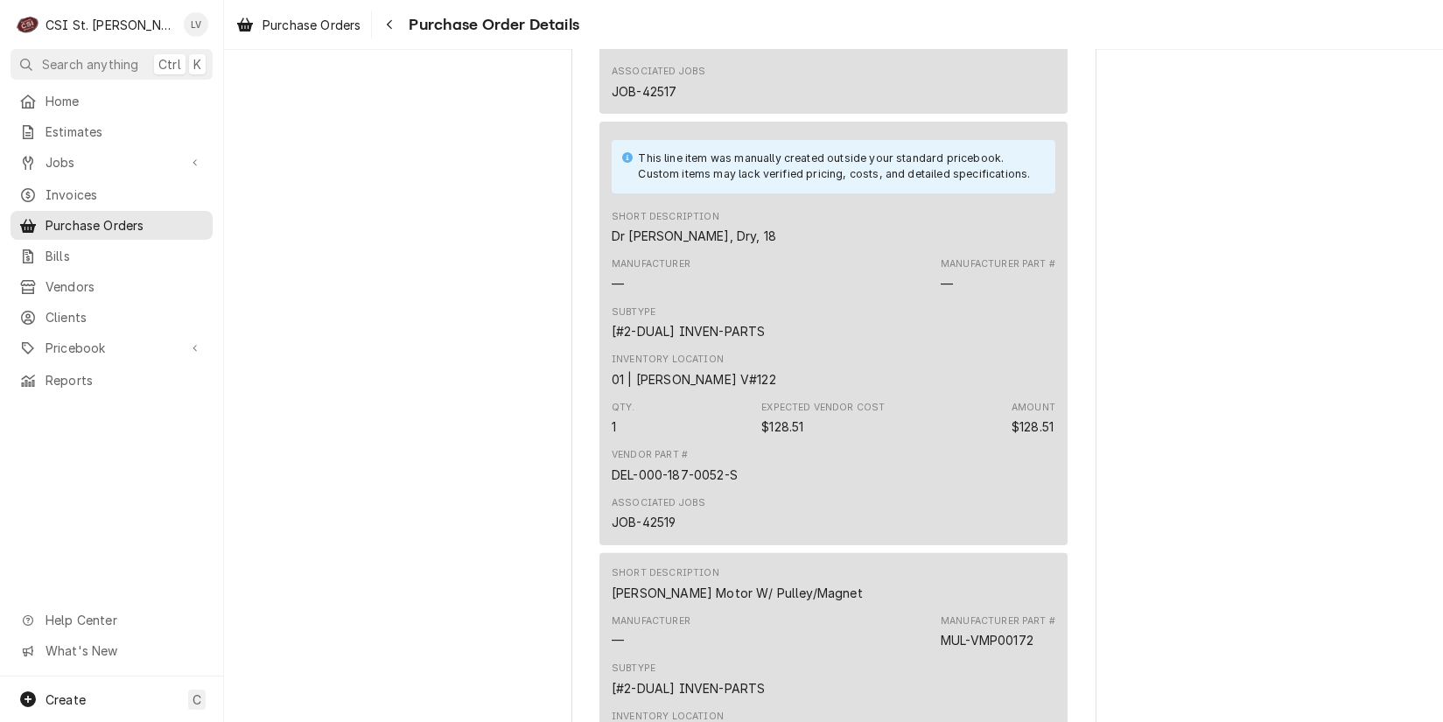
scroll to position [1457, 0]
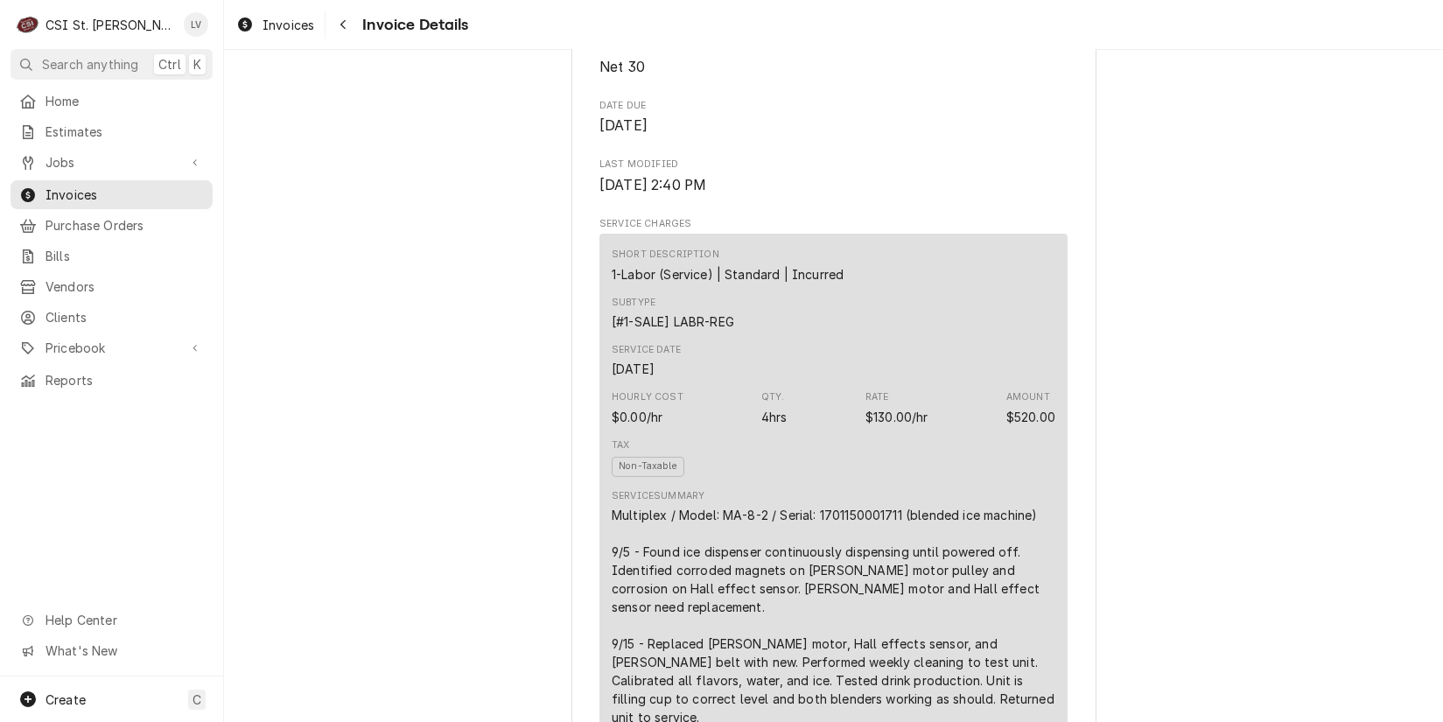
scroll to position [788, 0]
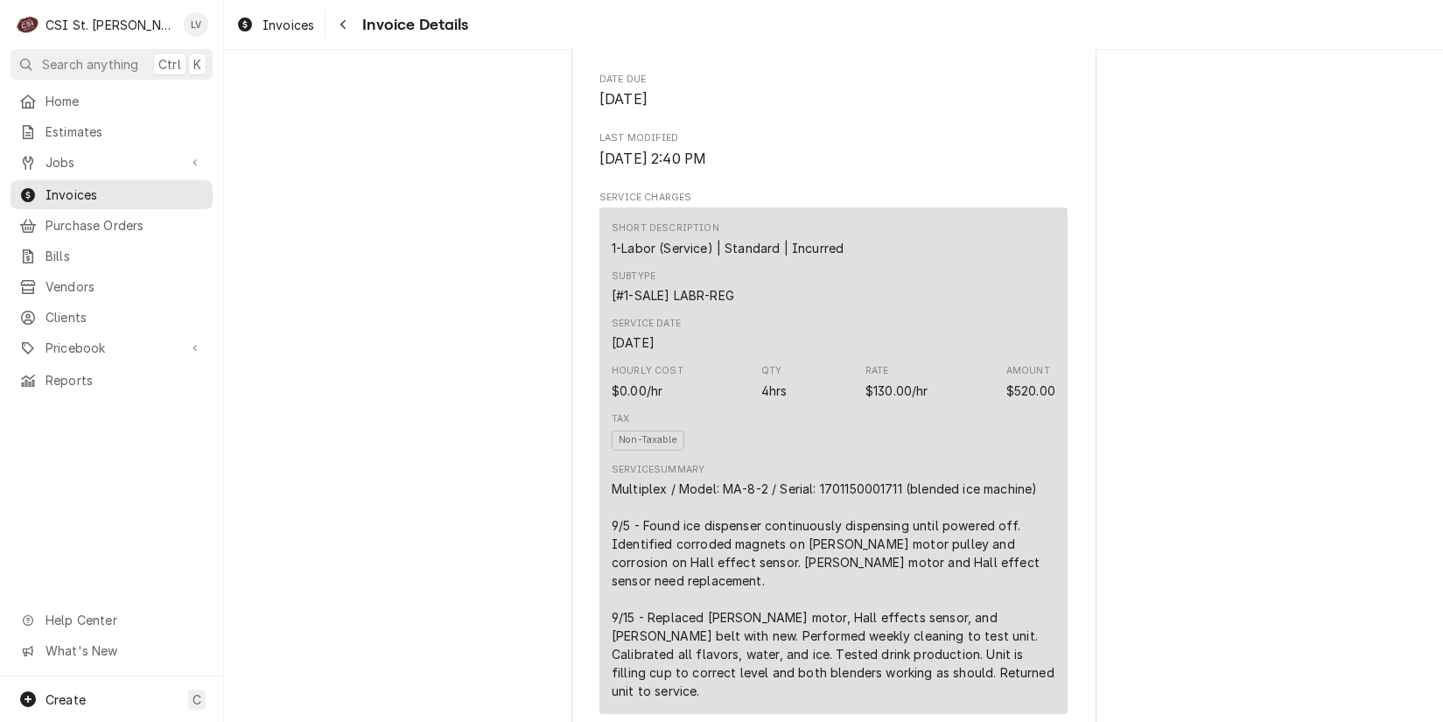
click at [785, 539] on div "Multiplex / Model: MA-8-2 / Serial: 1701150001711 (blended ice machine) 9/5 - F…" at bounding box center [834, 590] width 444 height 221
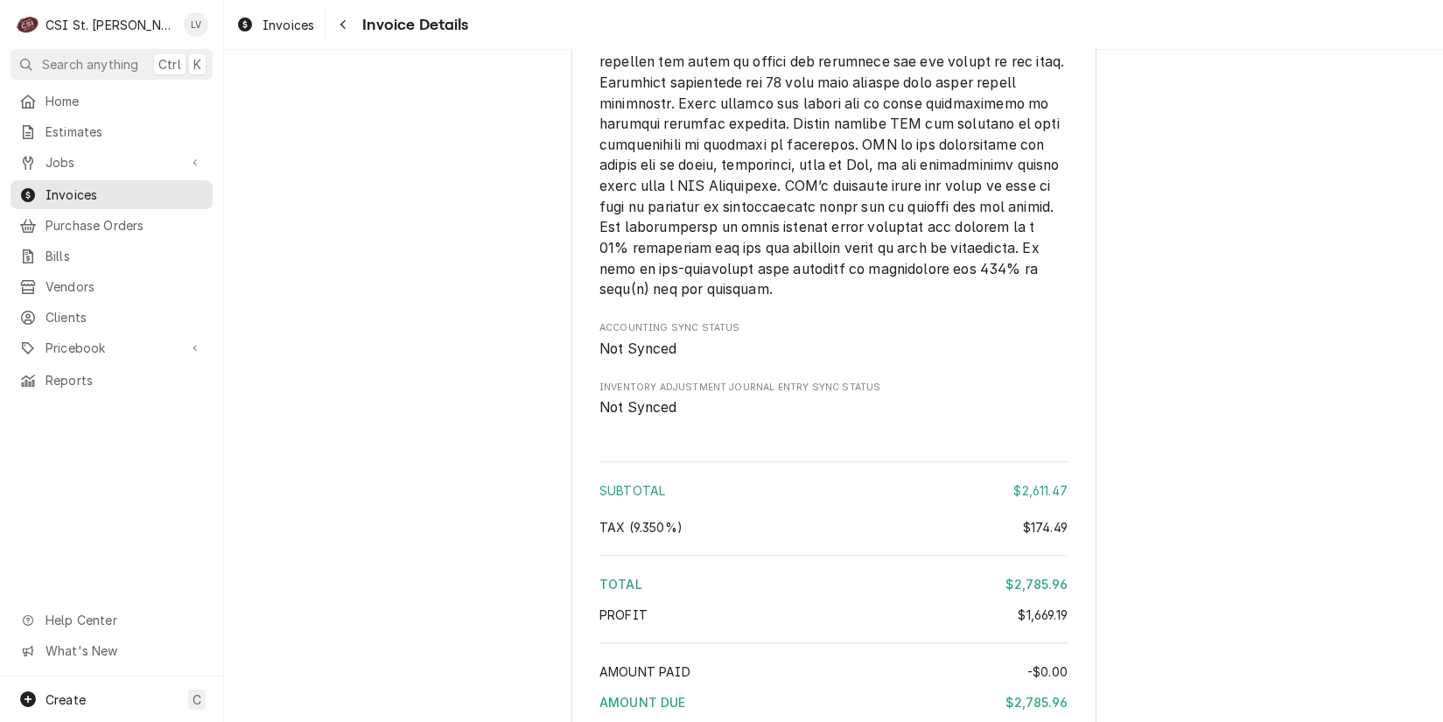
scroll to position [3908, 0]
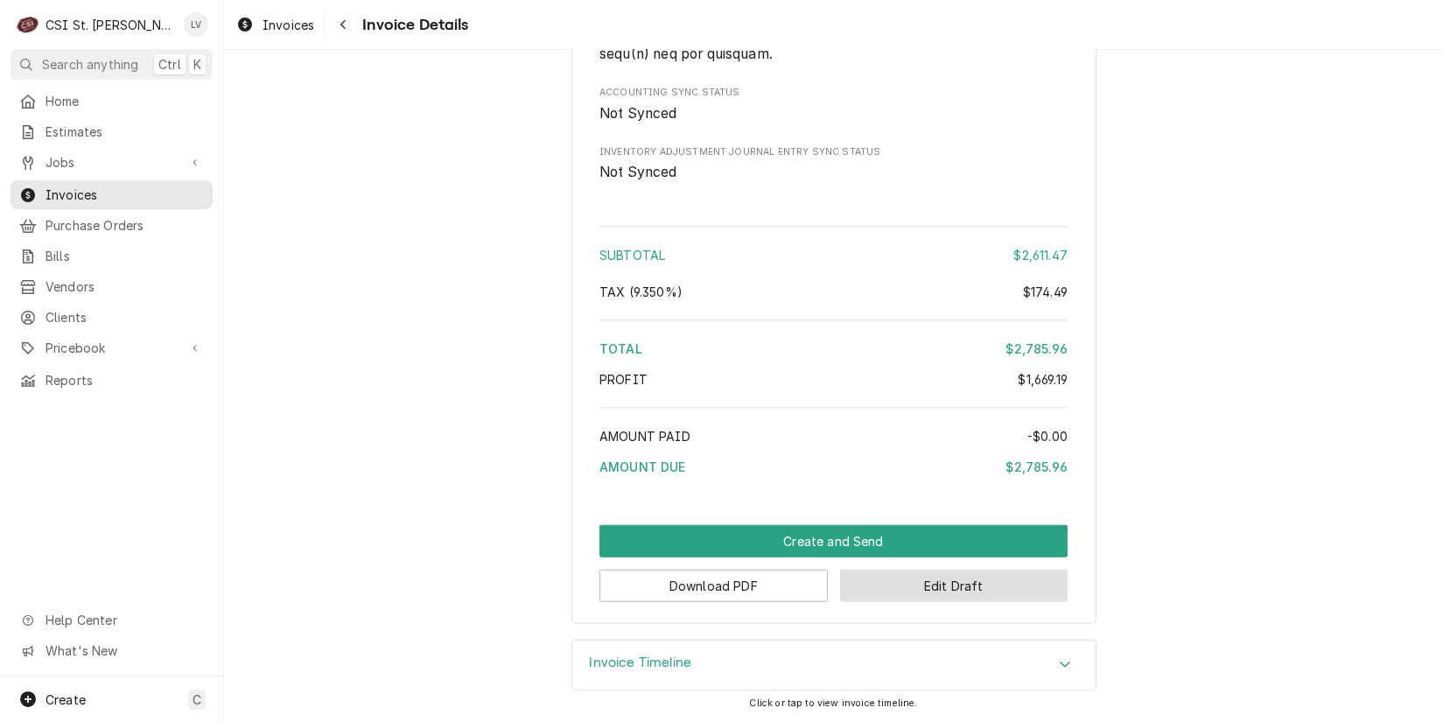
drag, startPoint x: 949, startPoint y: 584, endPoint x: 1120, endPoint y: 580, distance: 170.7
click at [950, 584] on button "Edit Draft" at bounding box center [954, 586] width 228 height 32
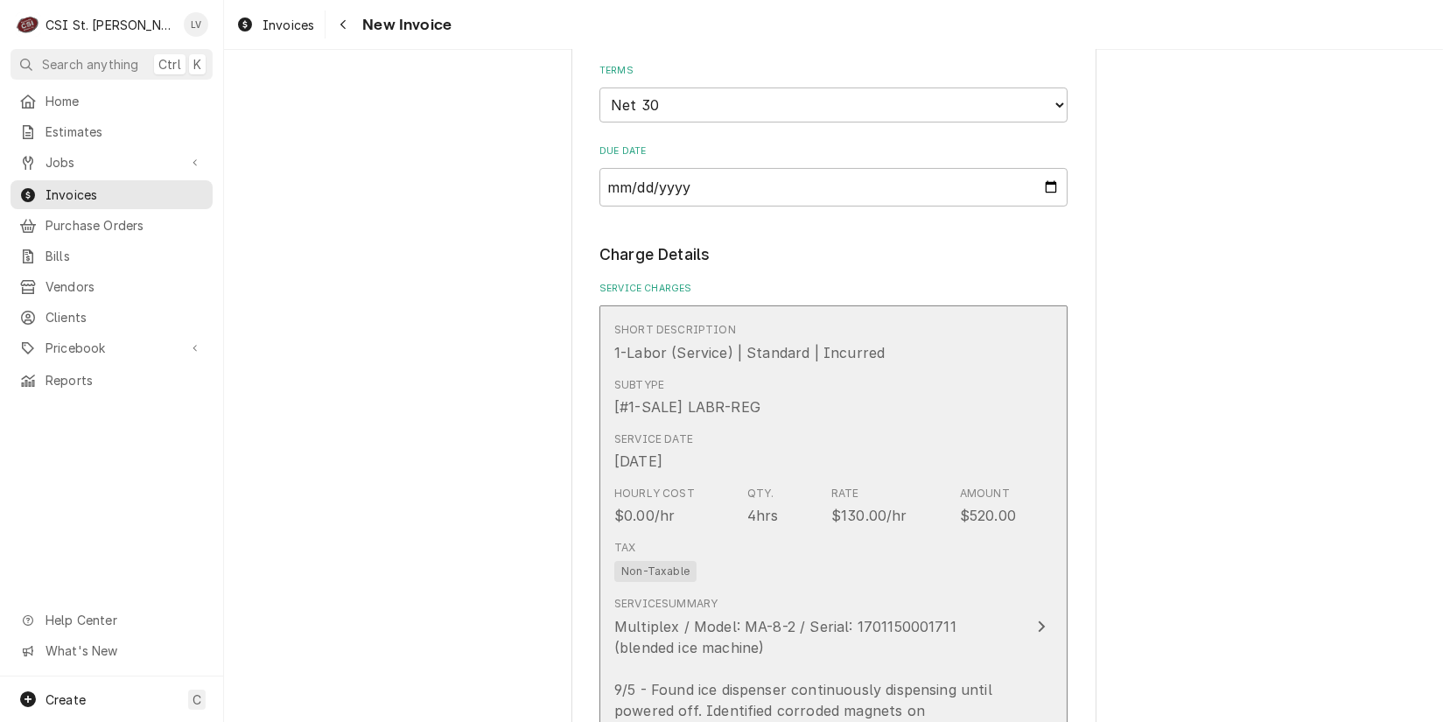
click at [960, 505] on div "$520.00" at bounding box center [988, 515] width 56 height 21
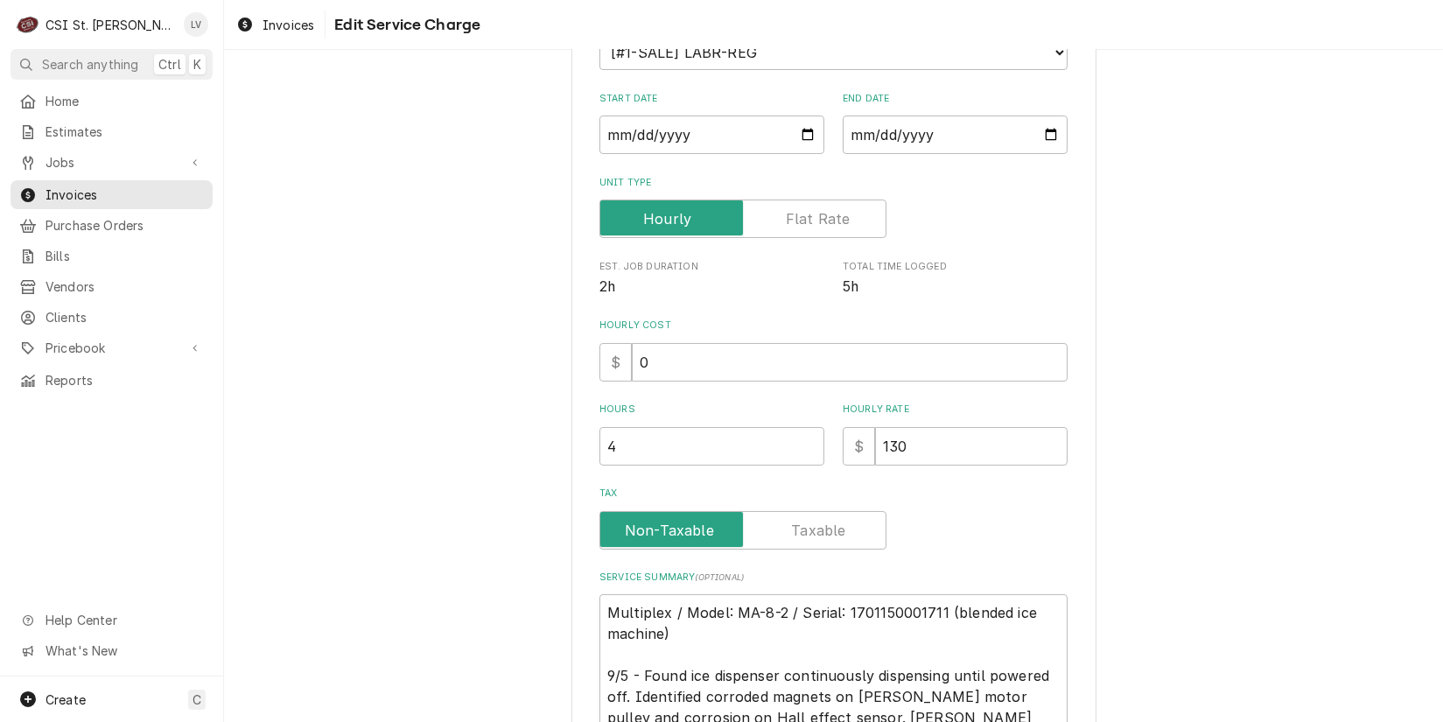
scroll to position [291, 0]
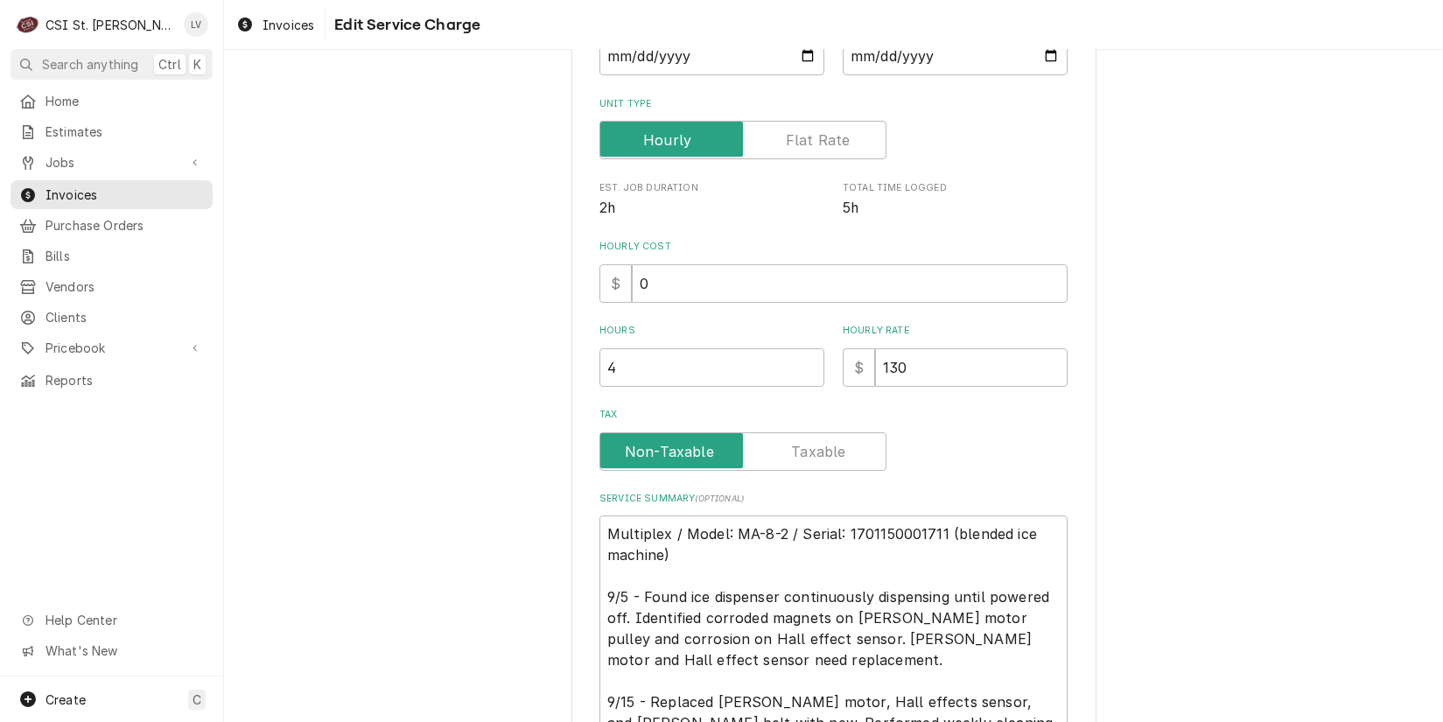
type textarea "x"
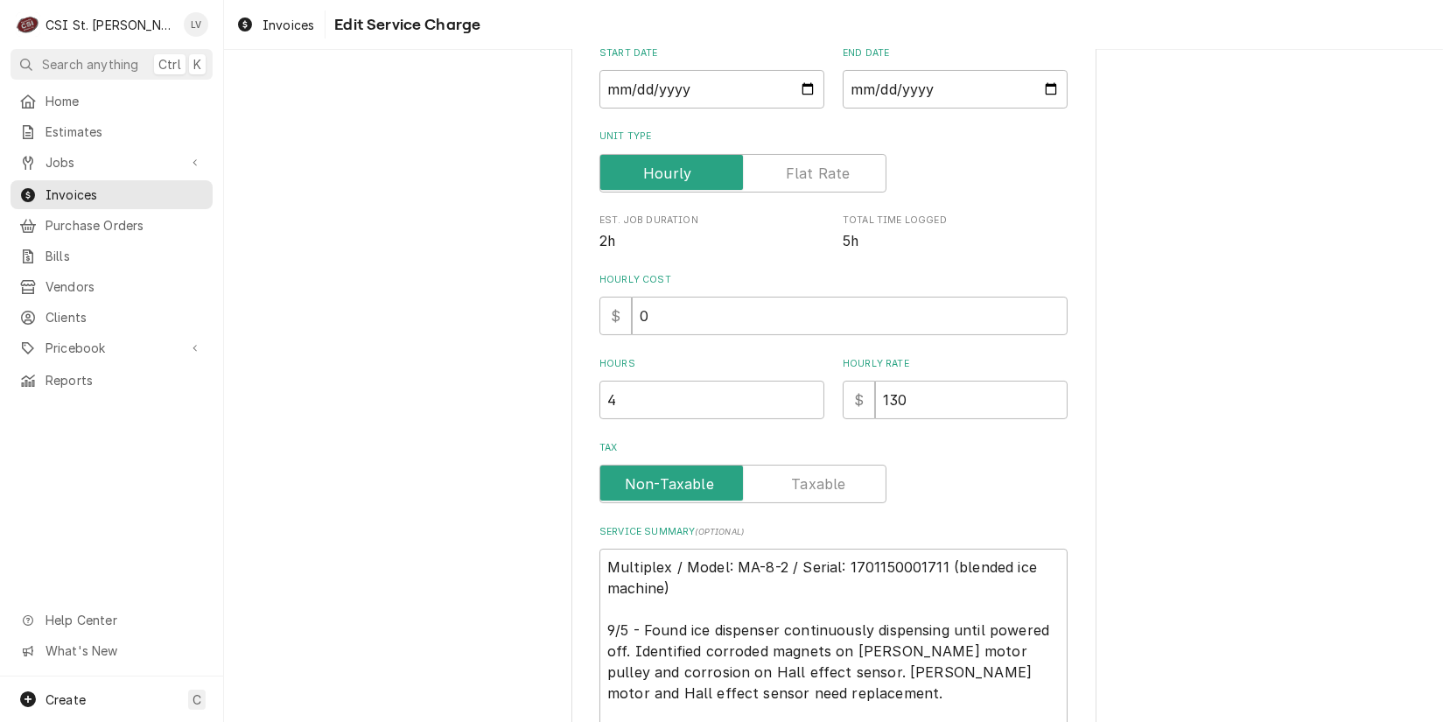
scroll to position [0, 0]
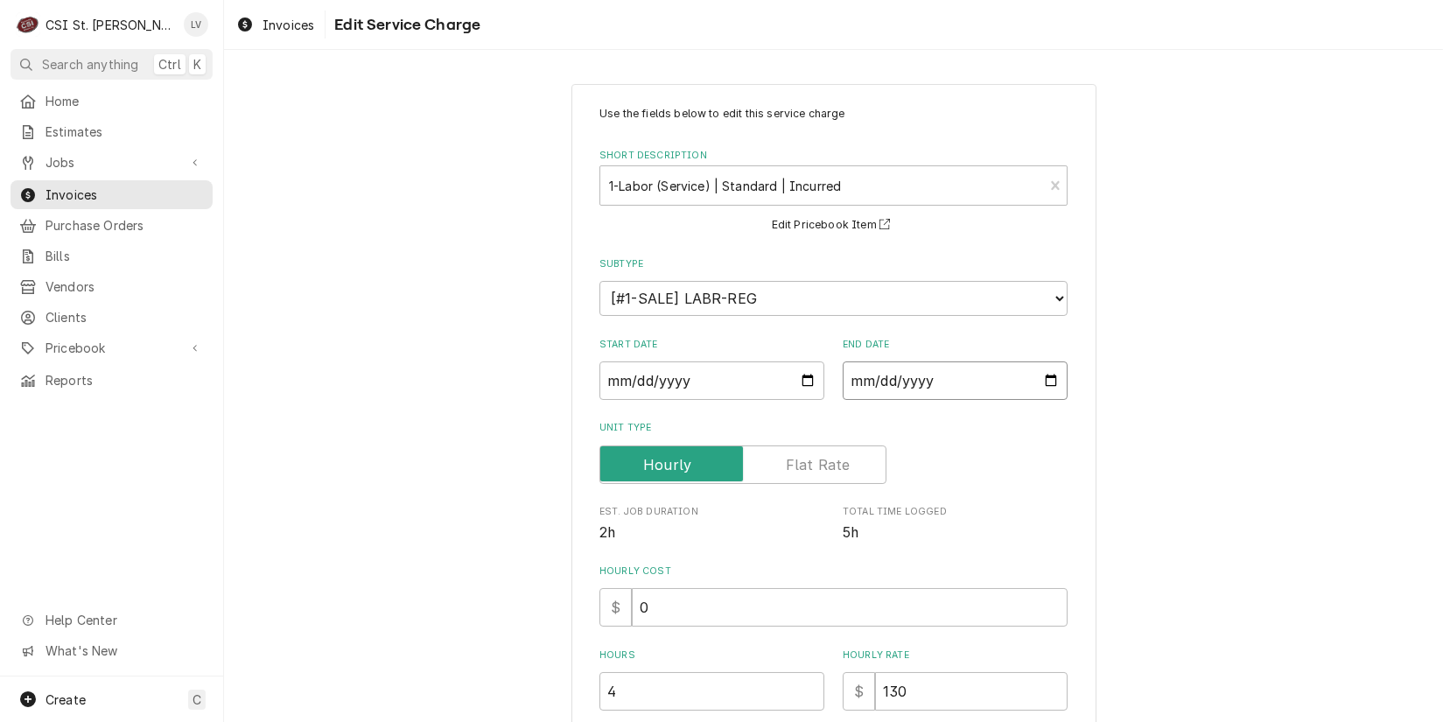
click at [877, 378] on input "[DATE]" at bounding box center [955, 380] width 225 height 39
type input "[DATE]"
type textarea "x"
type input "[DATE]"
click at [1176, 522] on div "Use the fields below to edit this service charge Short Description 1-Labor (Ser…" at bounding box center [833, 674] width 1219 height 1212
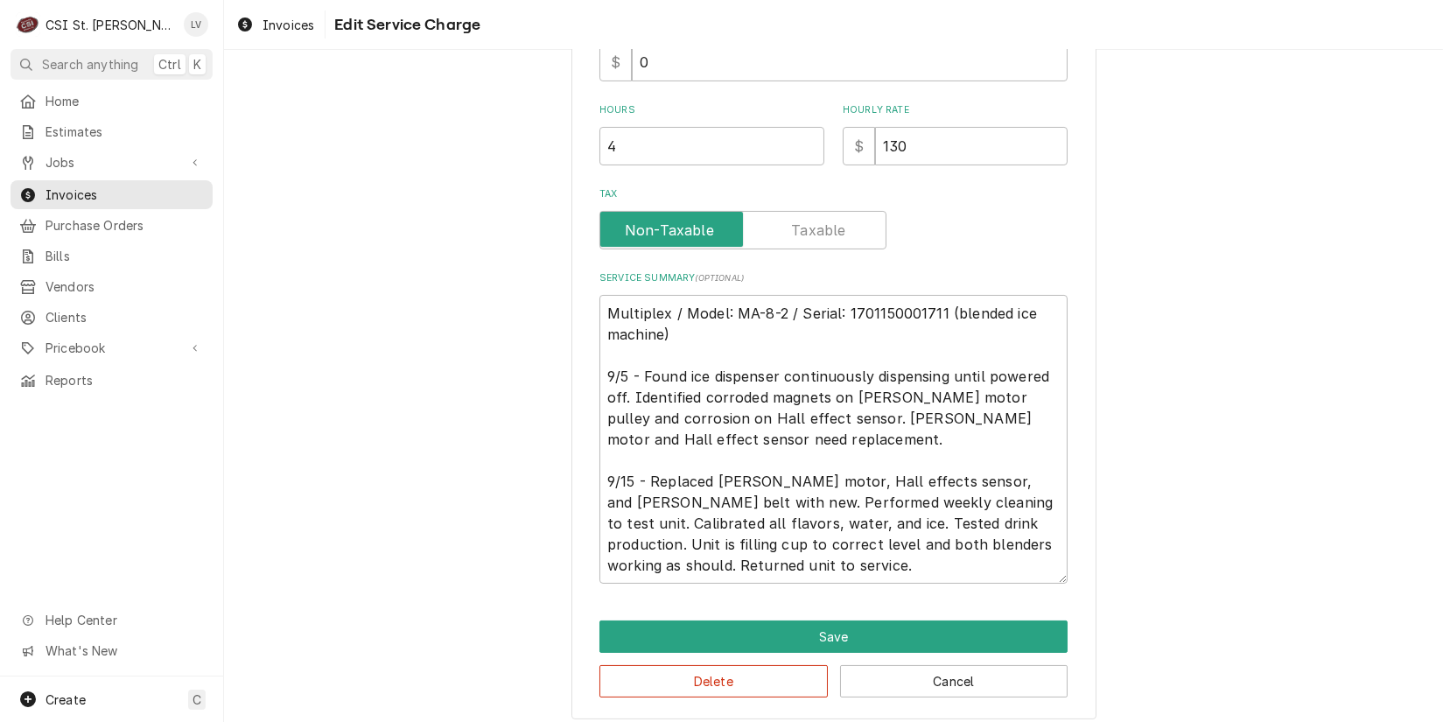
scroll to position [555, 0]
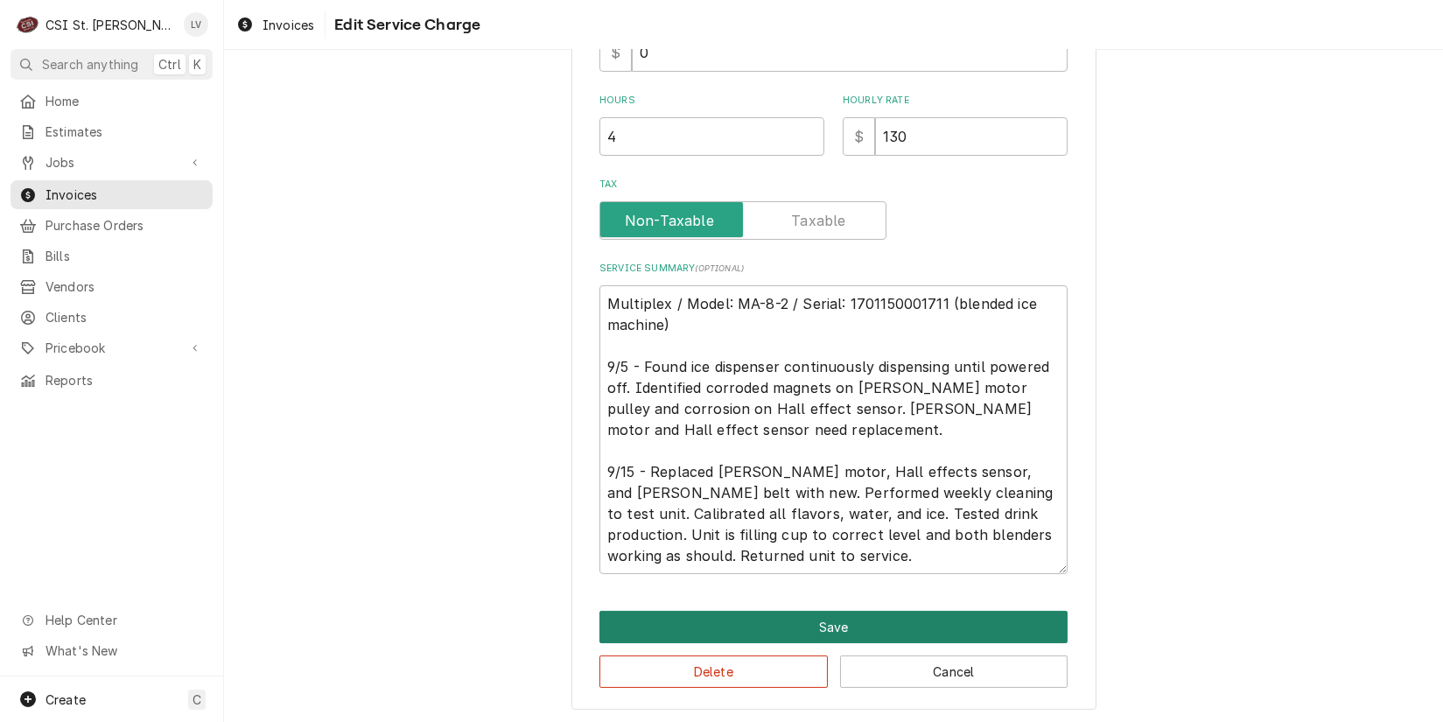
click at [821, 621] on button "Save" at bounding box center [834, 627] width 468 height 32
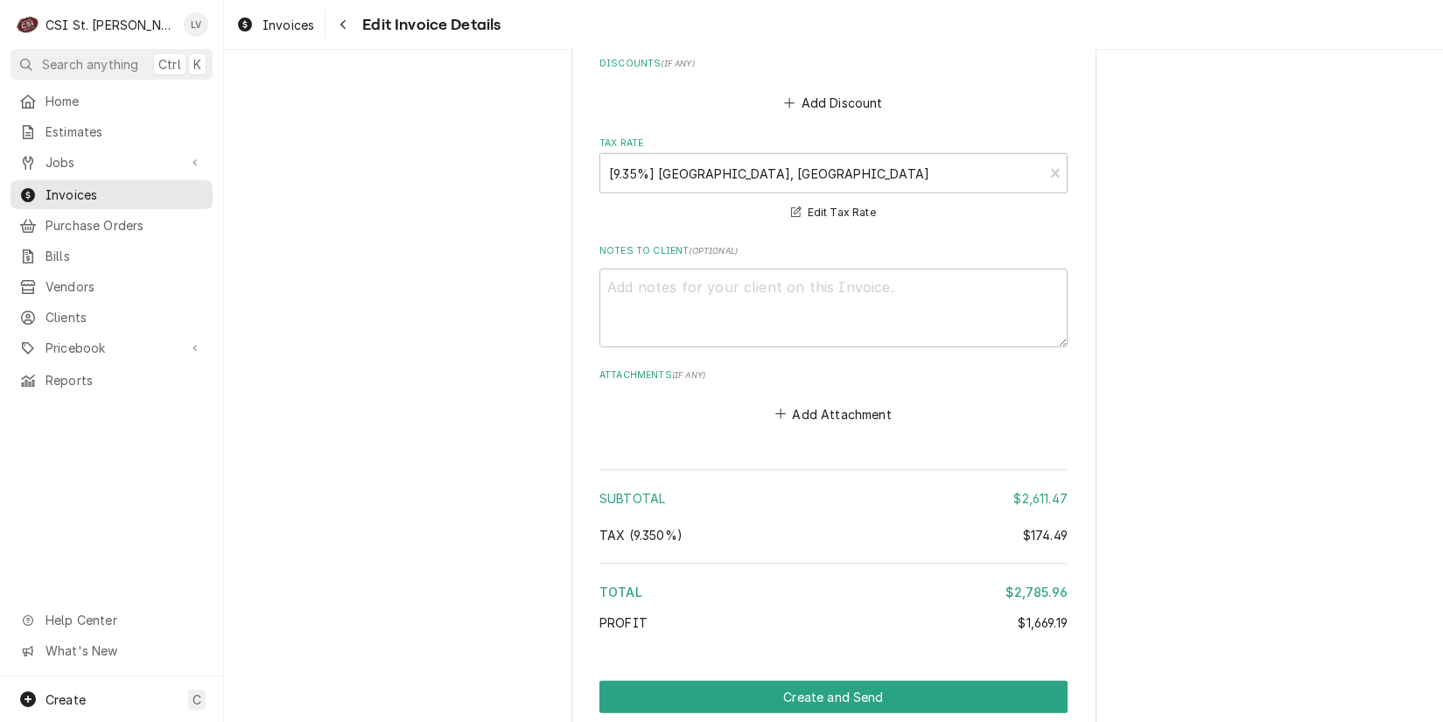
scroll to position [3802, 0]
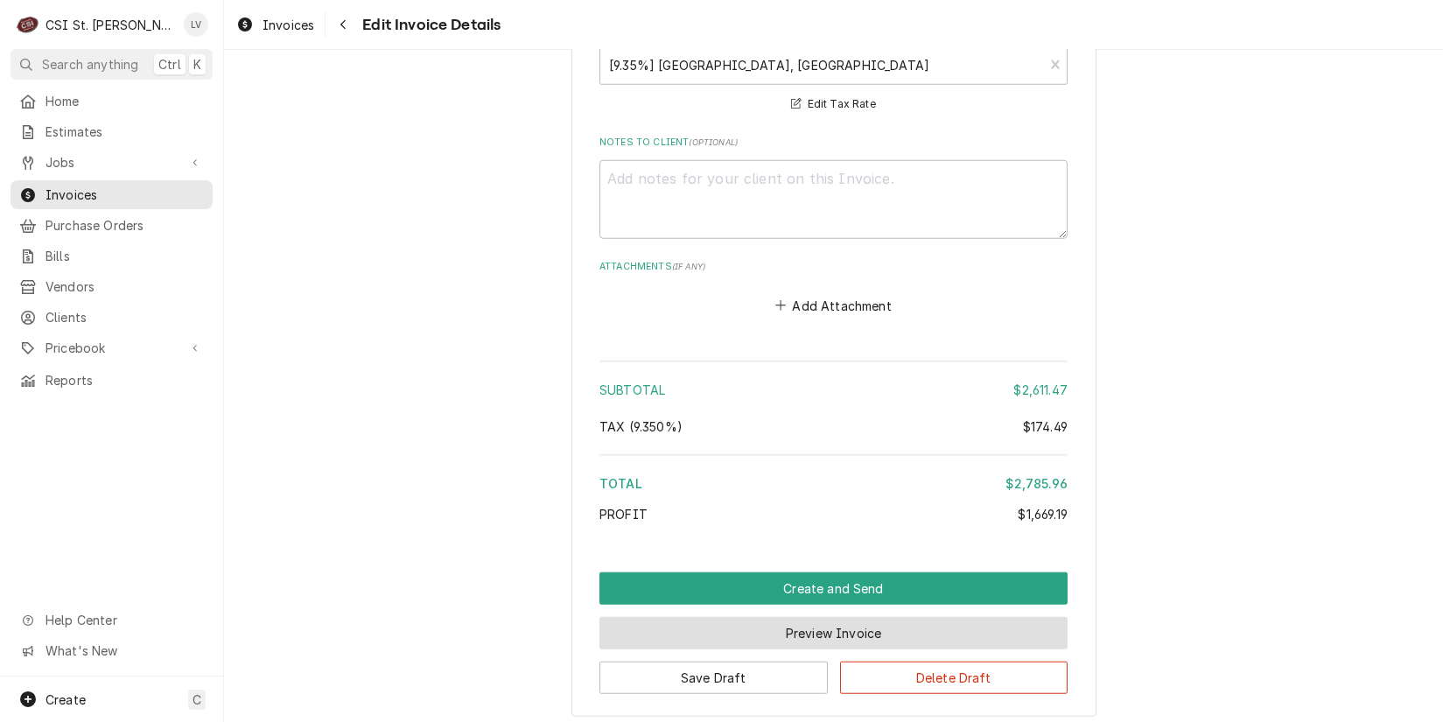
click at [719, 617] on button "Preview Invoice" at bounding box center [834, 633] width 468 height 32
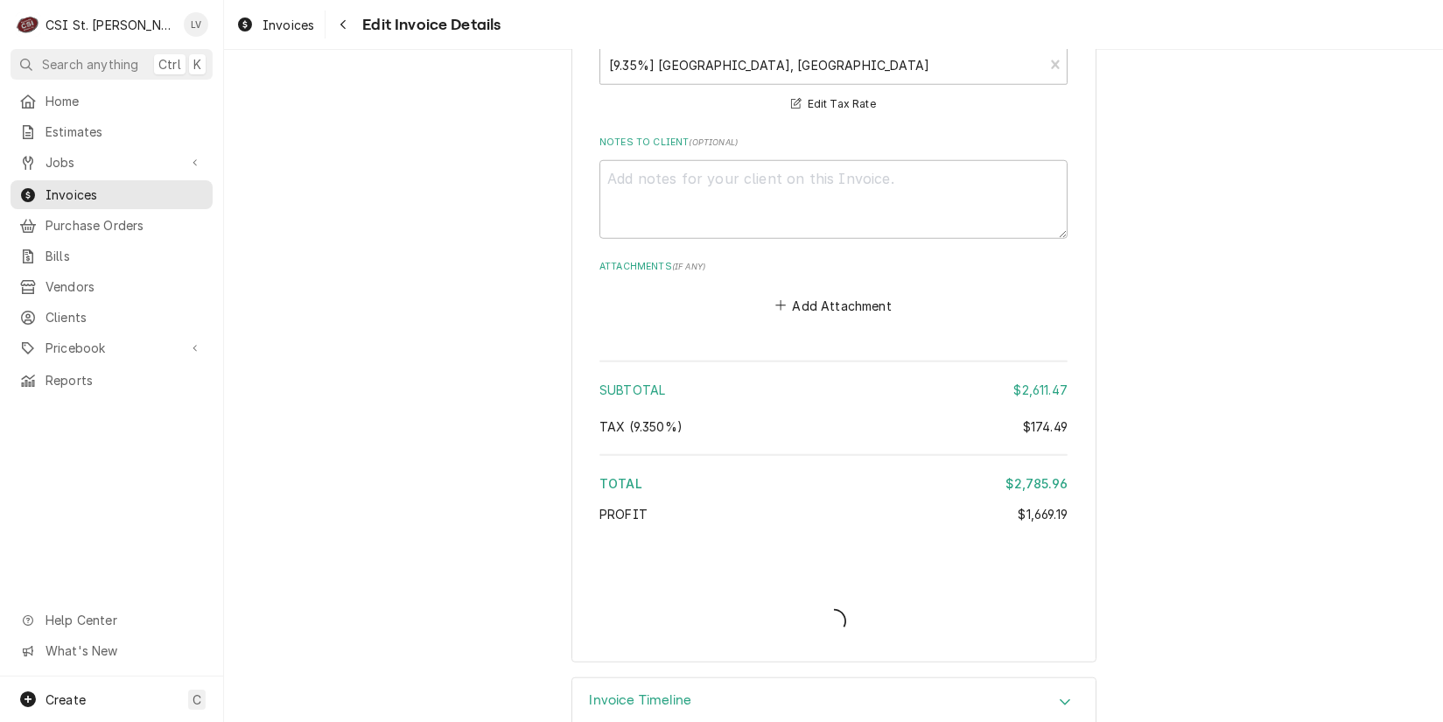
scroll to position [3748, 0]
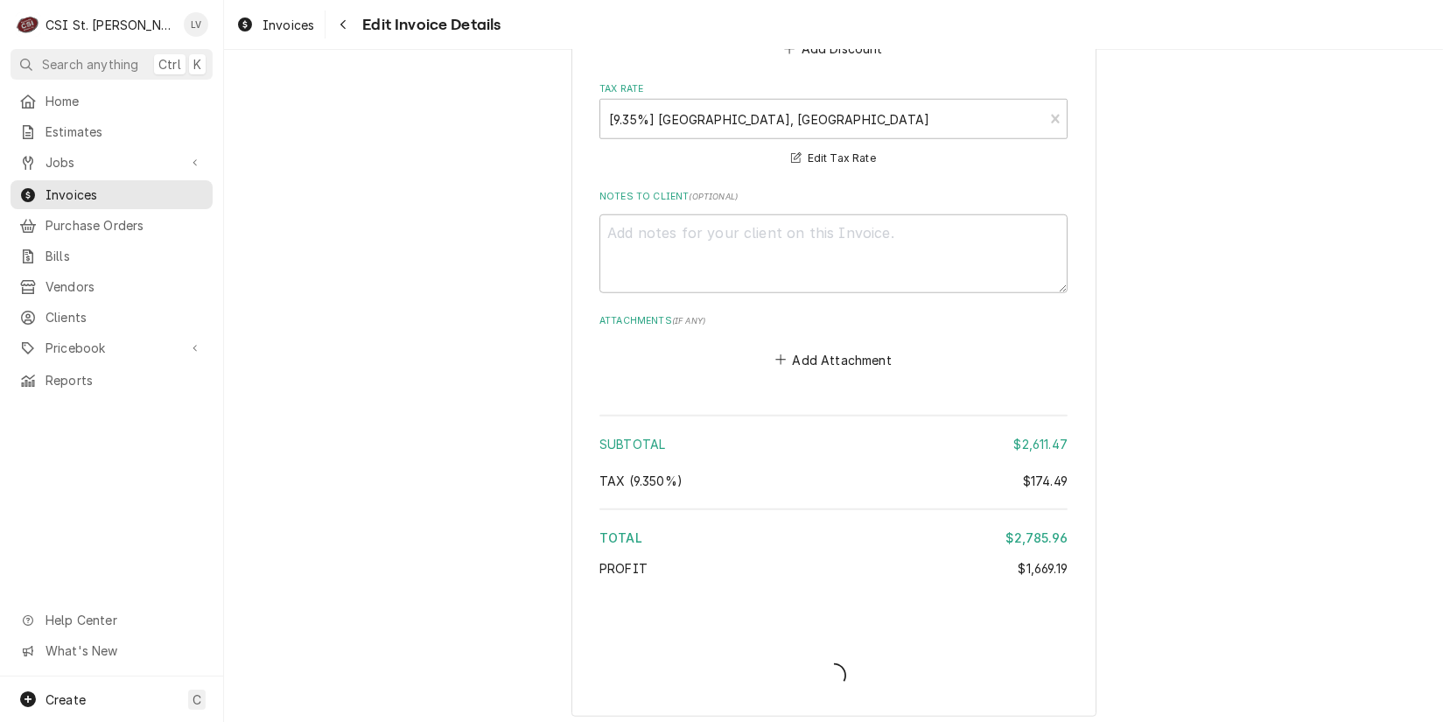
type textarea "x"
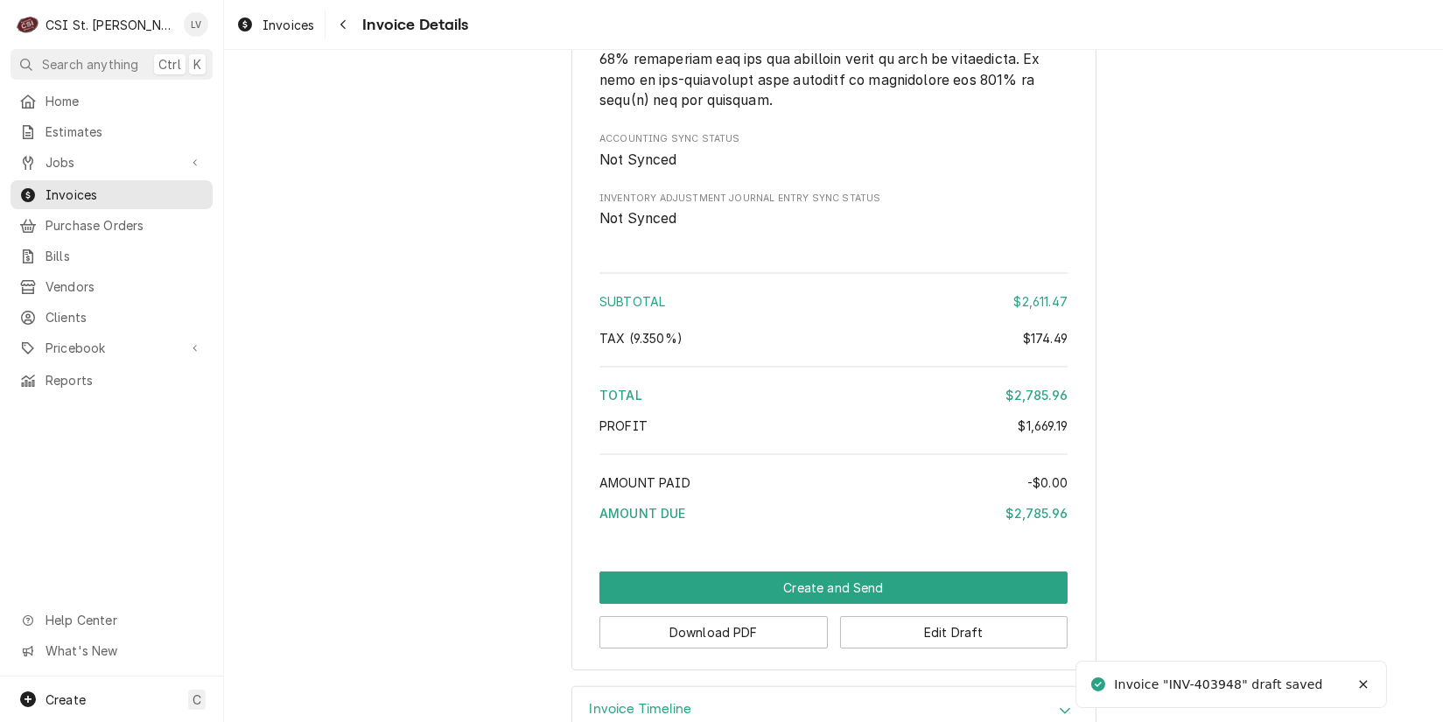
scroll to position [3908, 0]
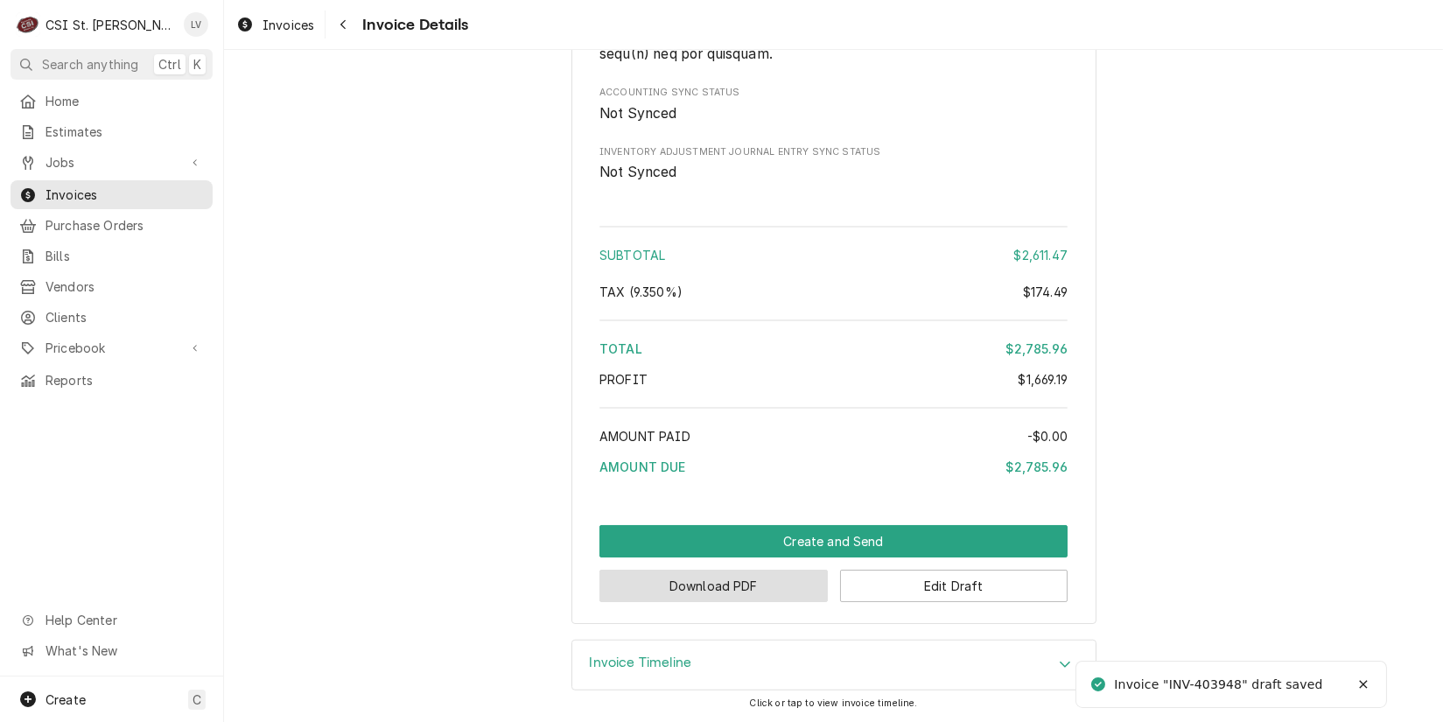
click at [709, 586] on button "Download PDF" at bounding box center [714, 586] width 228 height 32
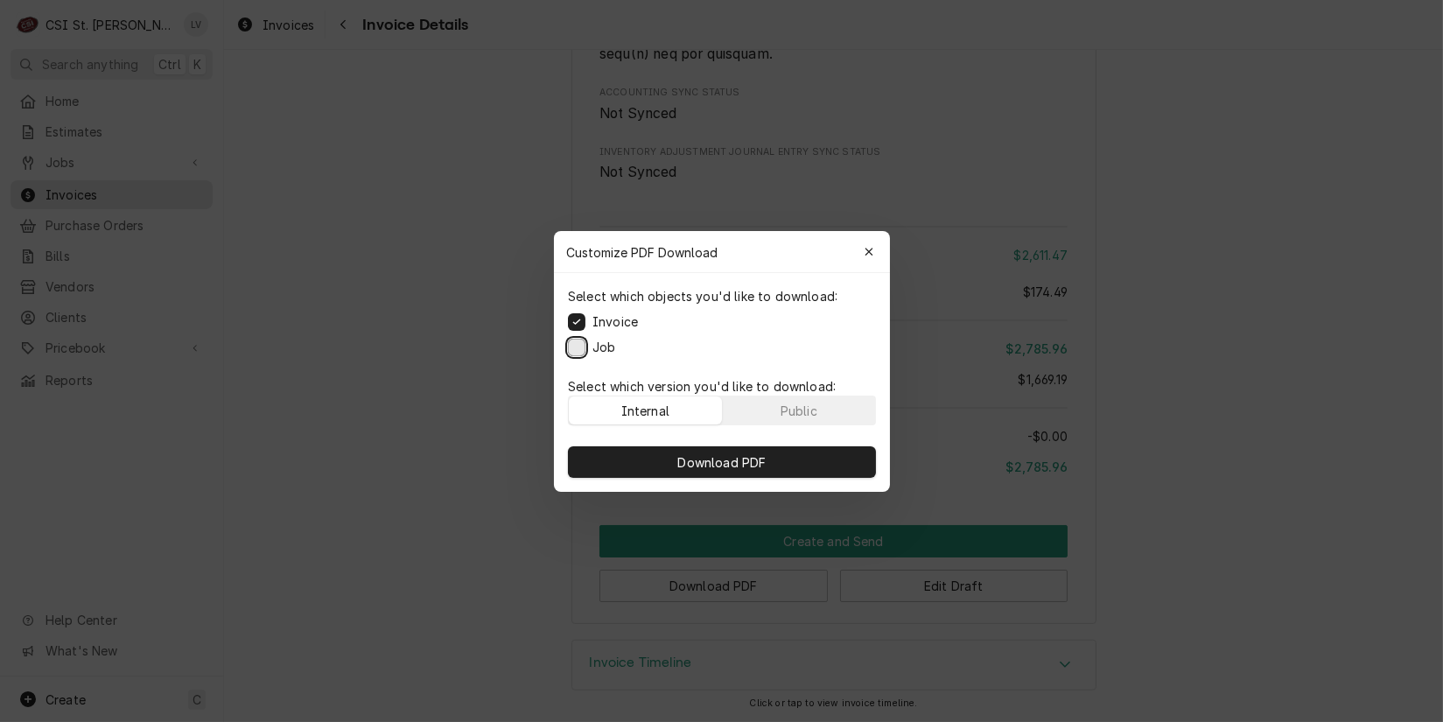
click at [573, 344] on button "Job" at bounding box center [577, 347] width 18 height 18
click at [727, 463] on span "Download PDF" at bounding box center [721, 462] width 95 height 18
